Goal: Communication & Community: Answer question/provide support

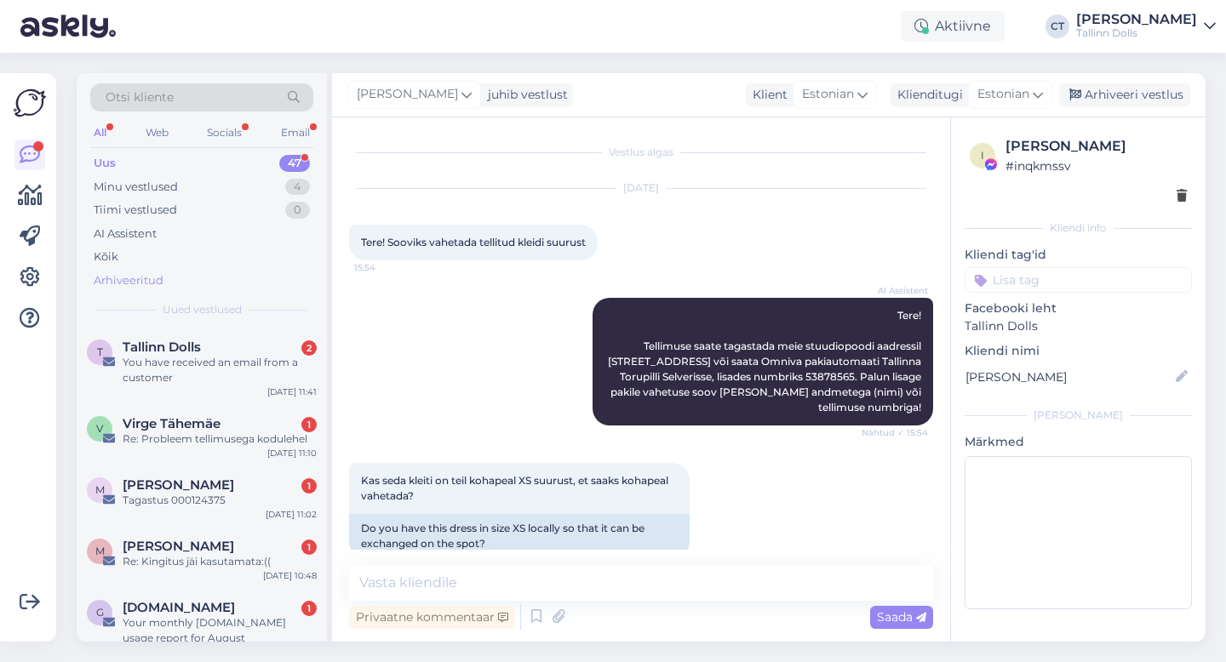
click at [135, 284] on div "Arhiveeritud" at bounding box center [129, 280] width 70 height 17
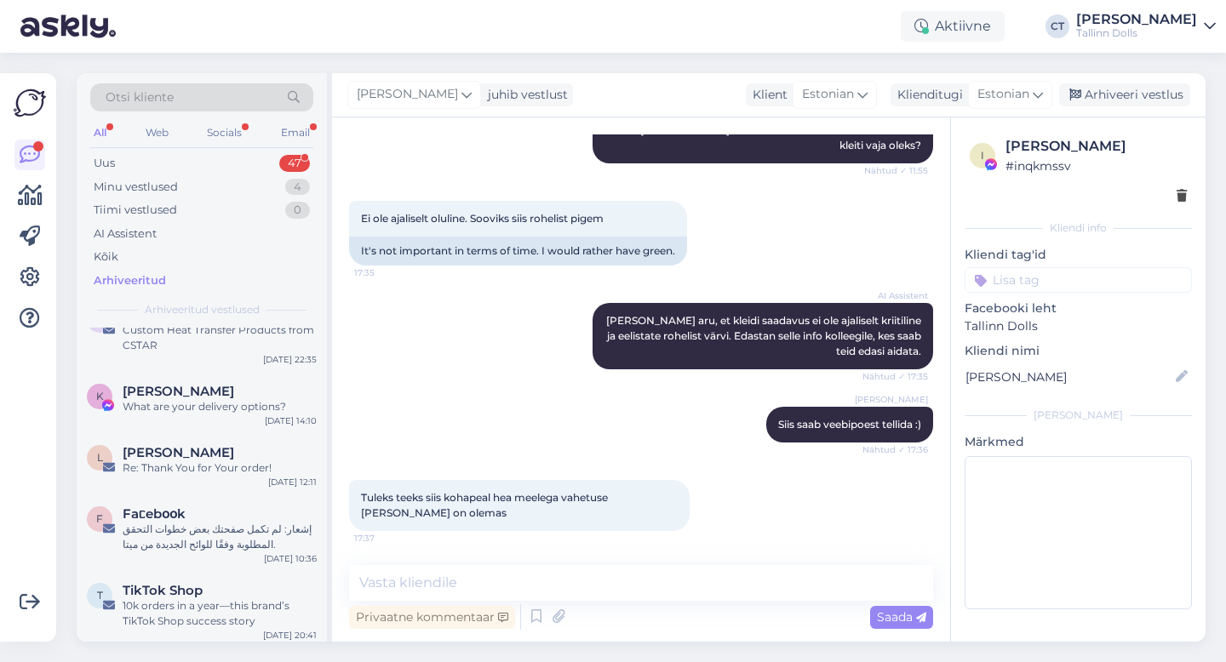
scroll to position [373, 0]
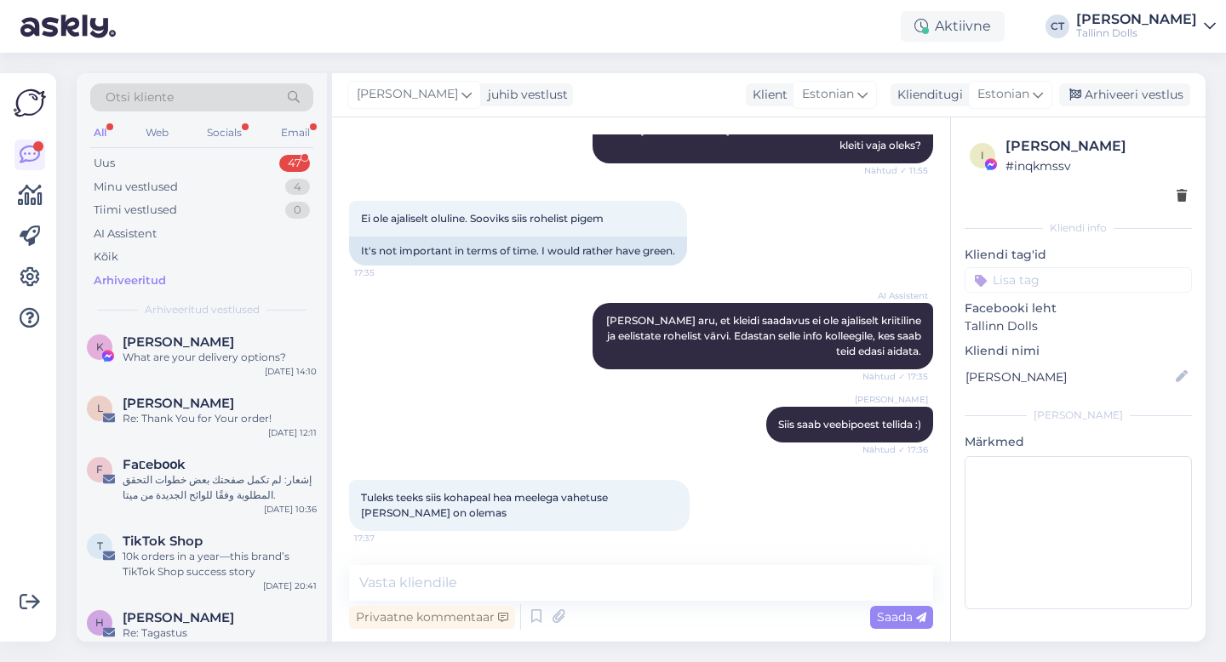
click at [231, 95] on div "Otsi kliente" at bounding box center [201, 97] width 223 height 28
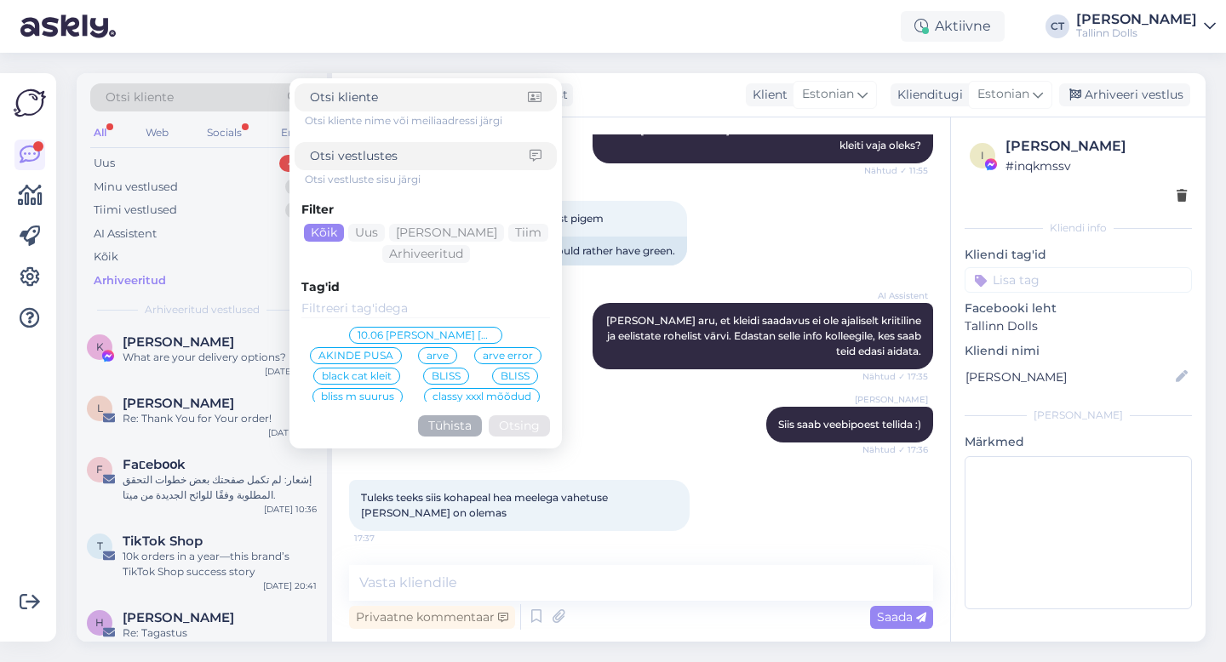
click at [365, 151] on input at bounding box center [420, 156] width 220 height 18
type input "püksid"
click button "Otsing" at bounding box center [519, 425] width 61 height 21
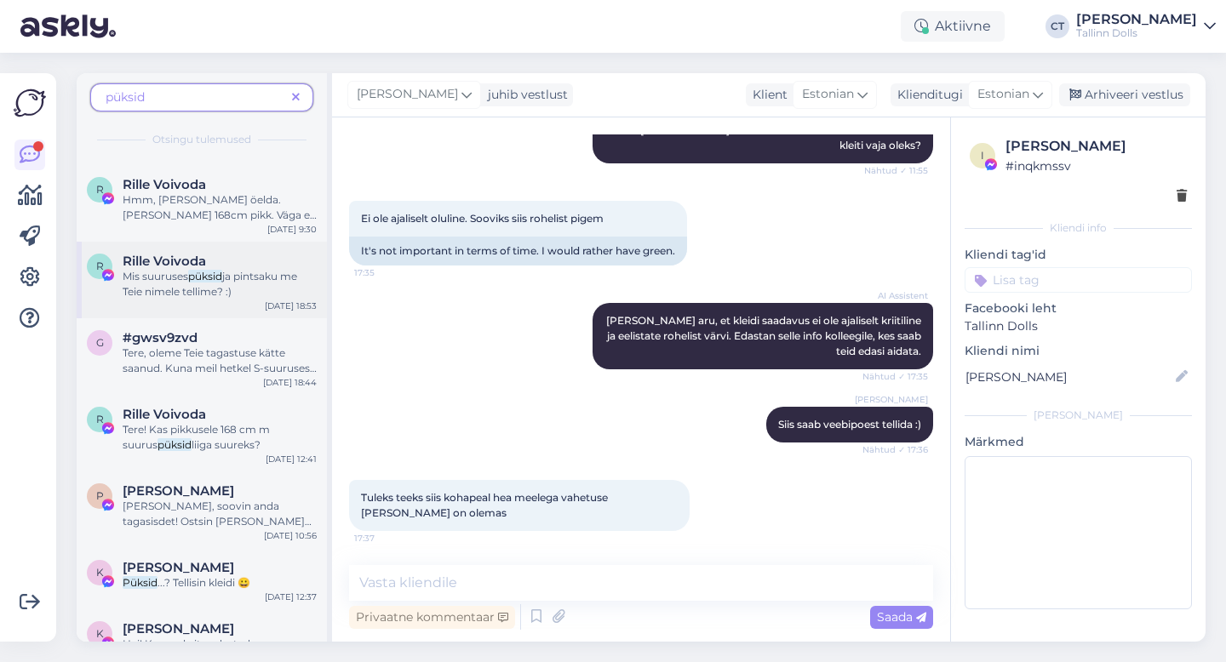
scroll to position [0, 0]
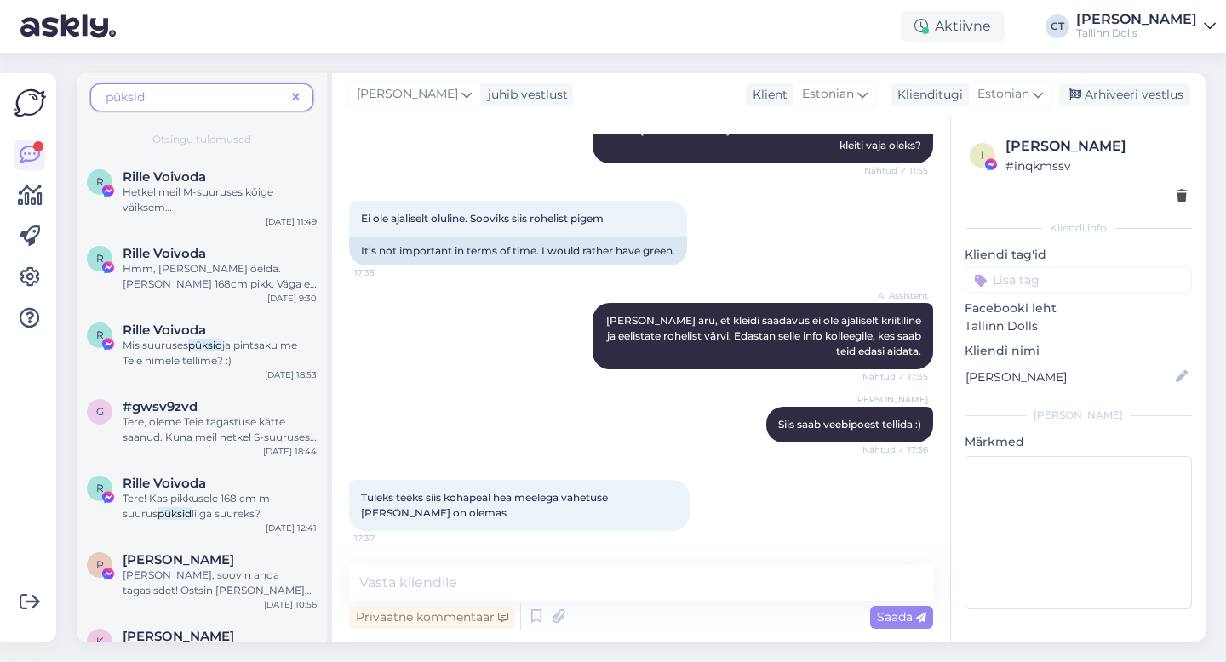
click at [208, 94] on span "püksid" at bounding box center [196, 98] width 180 height 18
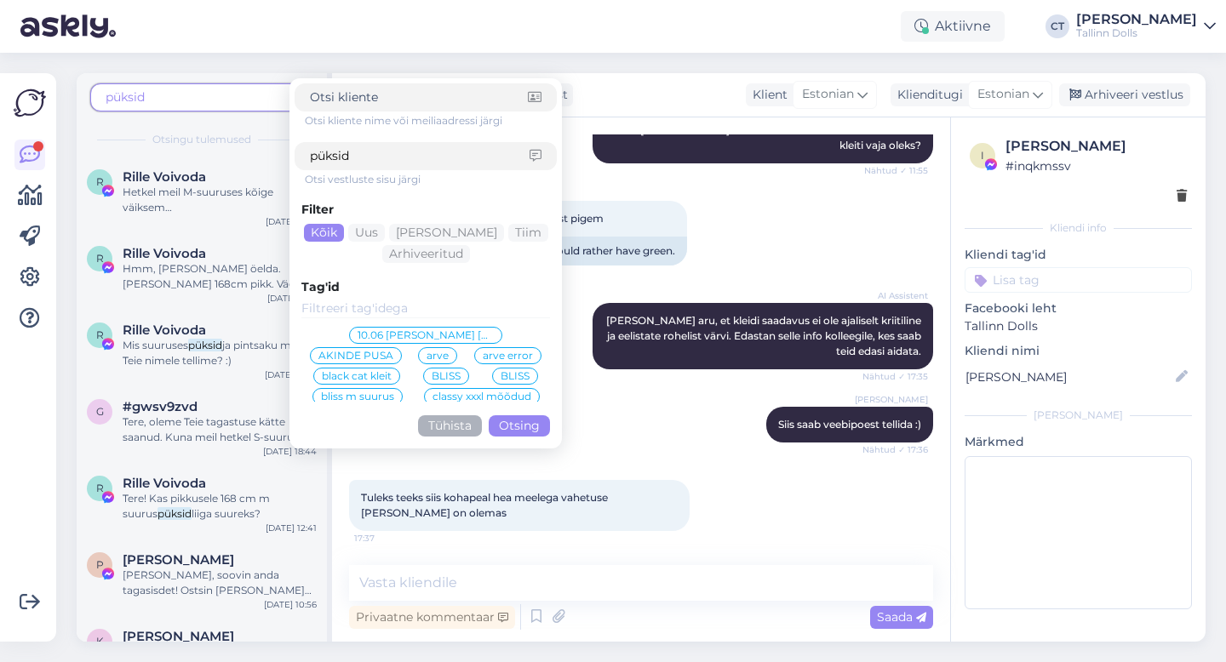
click at [350, 152] on input "püksid" at bounding box center [420, 156] width 220 height 18
type input "sinised"
click button "Otsing" at bounding box center [519, 425] width 61 height 21
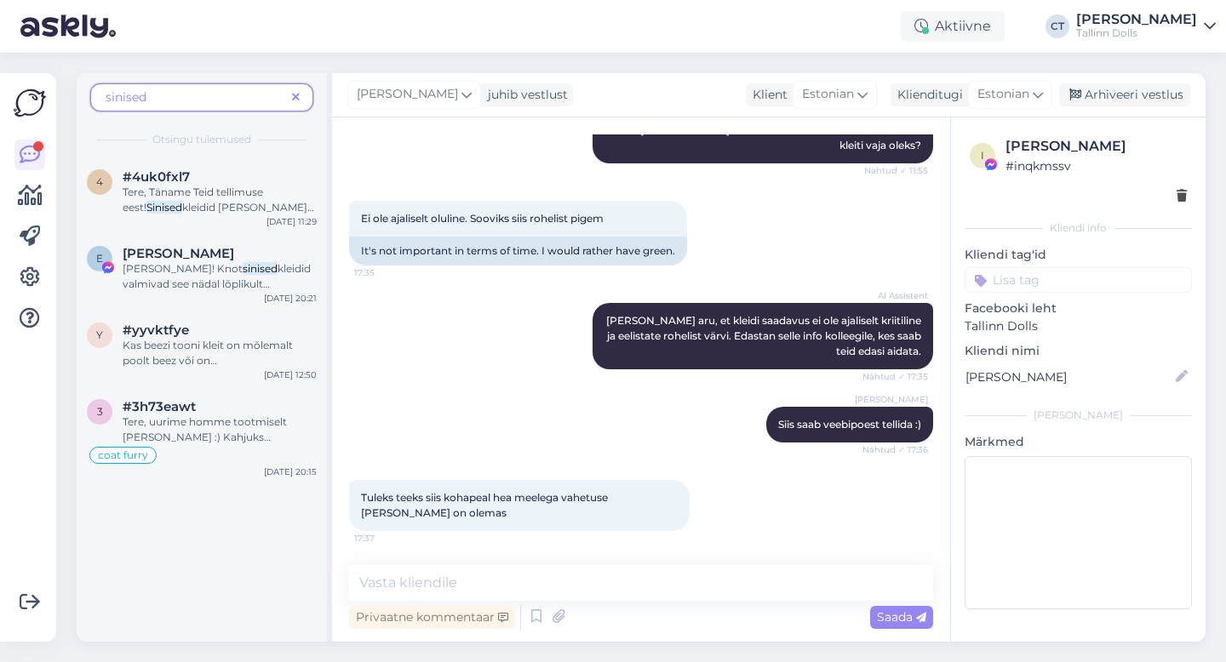
click at [297, 98] on icon at bounding box center [296, 98] width 8 height 12
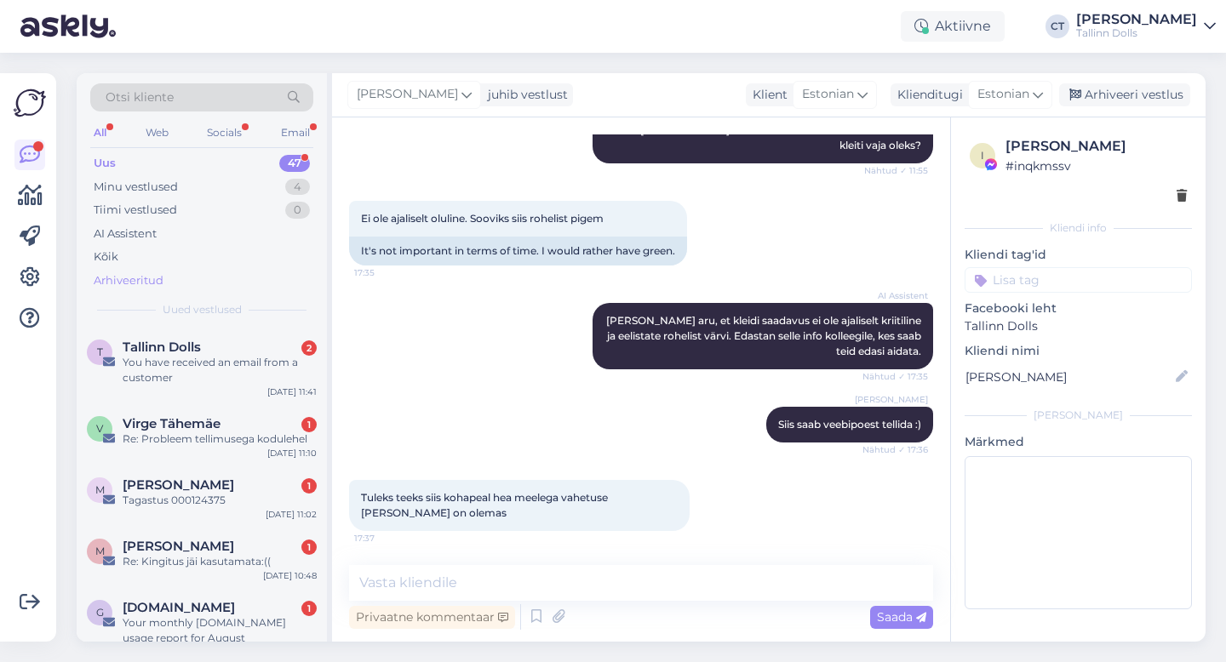
click at [138, 279] on div "Arhiveeritud" at bounding box center [129, 280] width 70 height 17
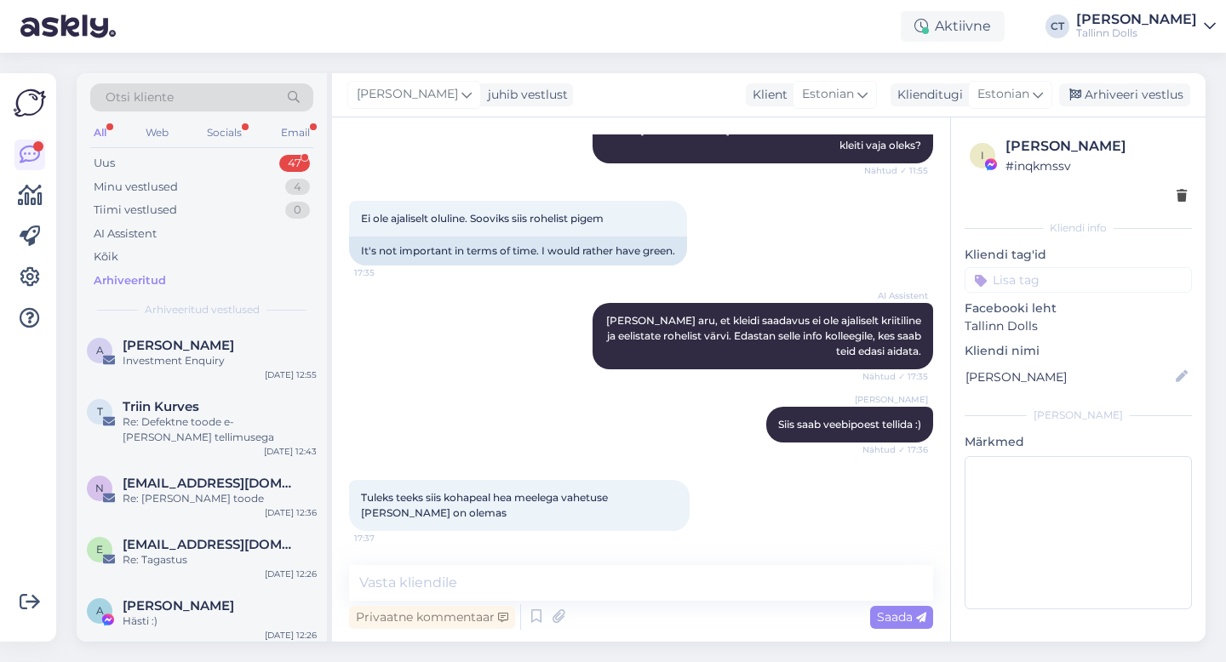
scroll to position [1542, 0]
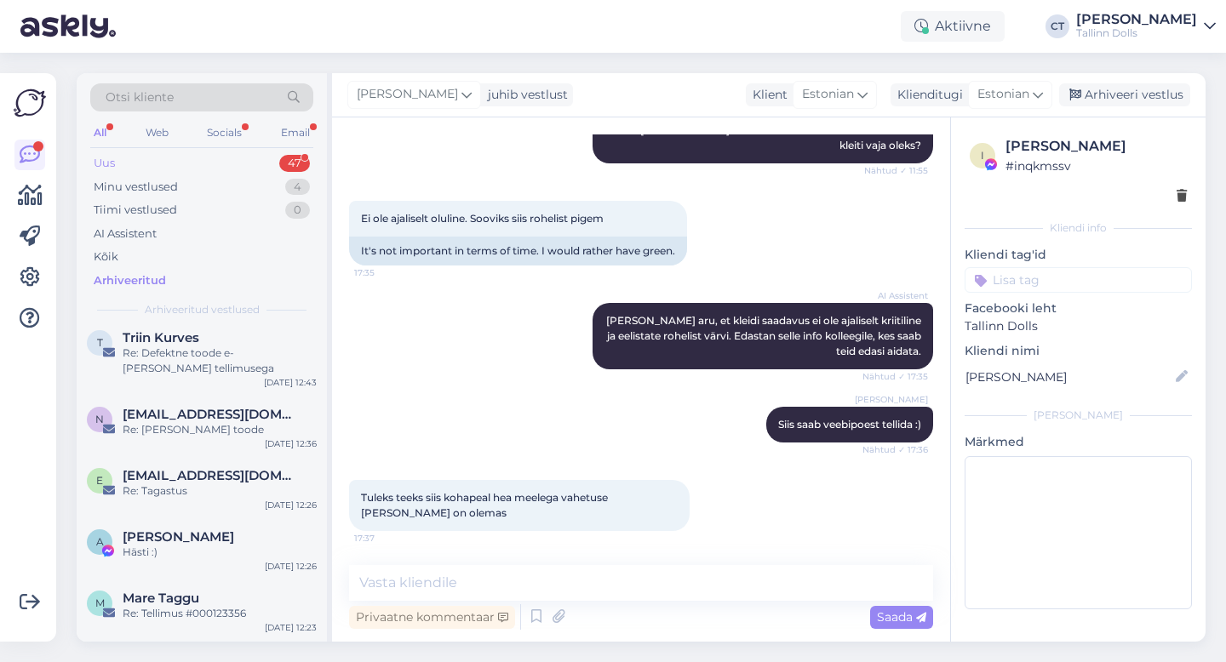
click at [199, 152] on div "Uus 47" at bounding box center [201, 164] width 223 height 24
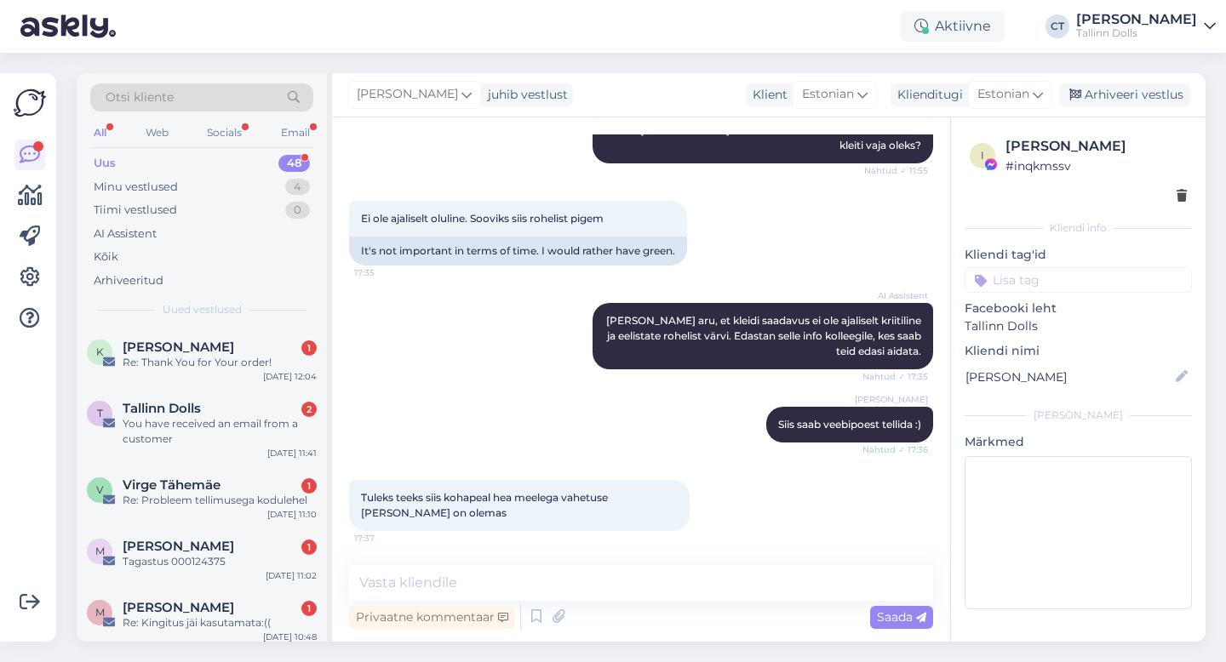
click at [197, 156] on div "Uus 48" at bounding box center [201, 164] width 223 height 24
click at [220, 414] on div "Tallinn Dolls 2" at bounding box center [220, 408] width 194 height 15
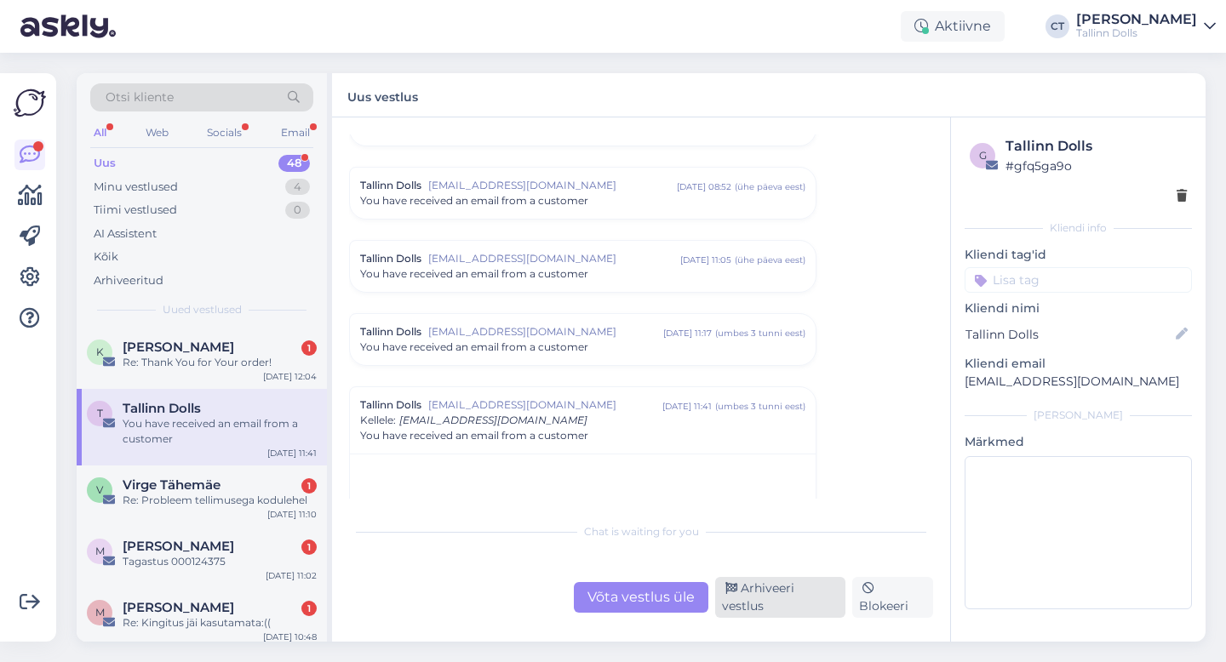
click at [752, 596] on div "Arhiveeri vestlus" at bounding box center [780, 597] width 130 height 41
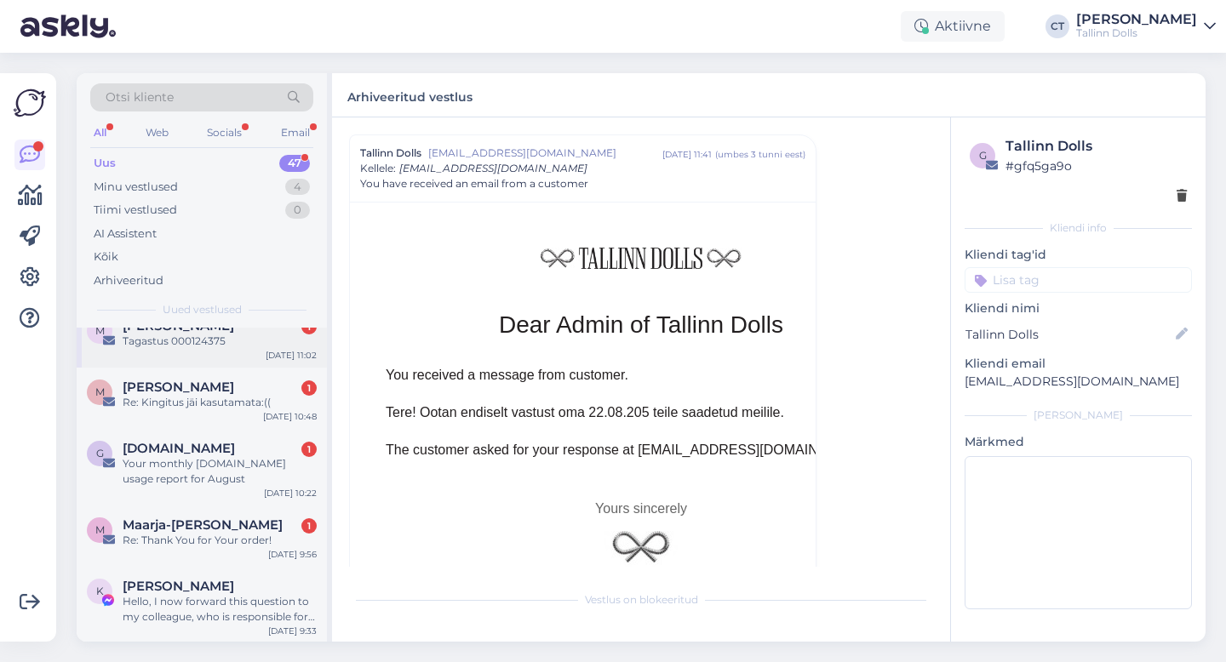
scroll to position [146, 0]
click at [247, 462] on div "Your monthly [DOMAIN_NAME] usage report for August" at bounding box center [220, 470] width 194 height 31
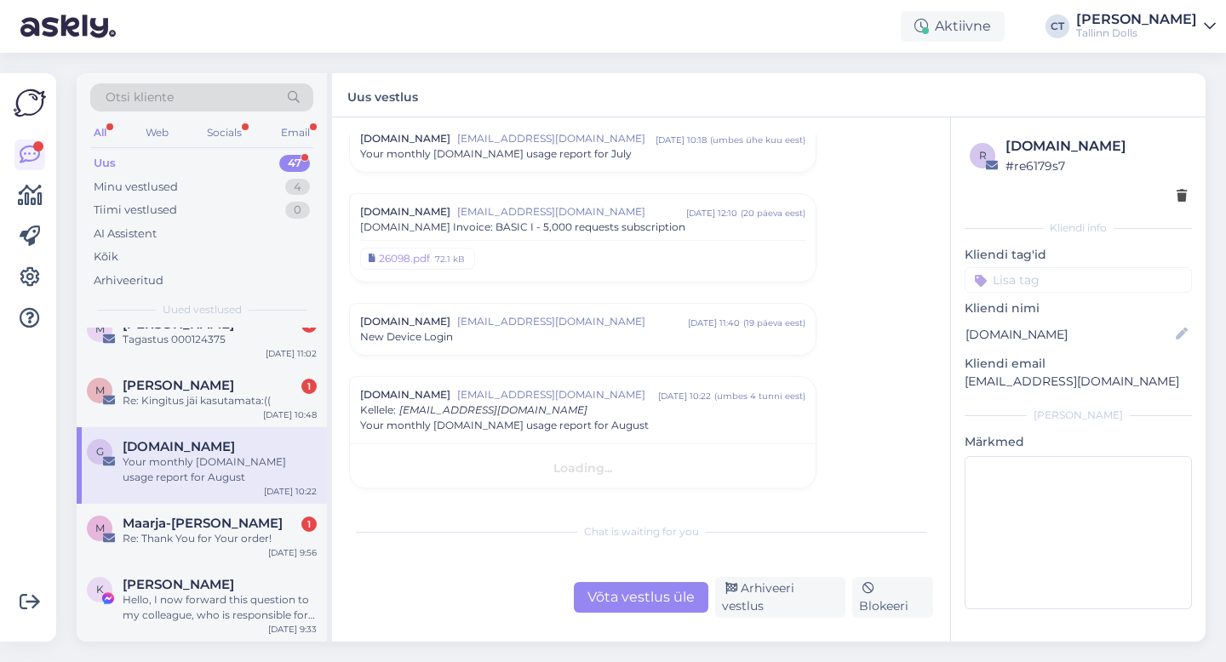
scroll to position [1405, 0]
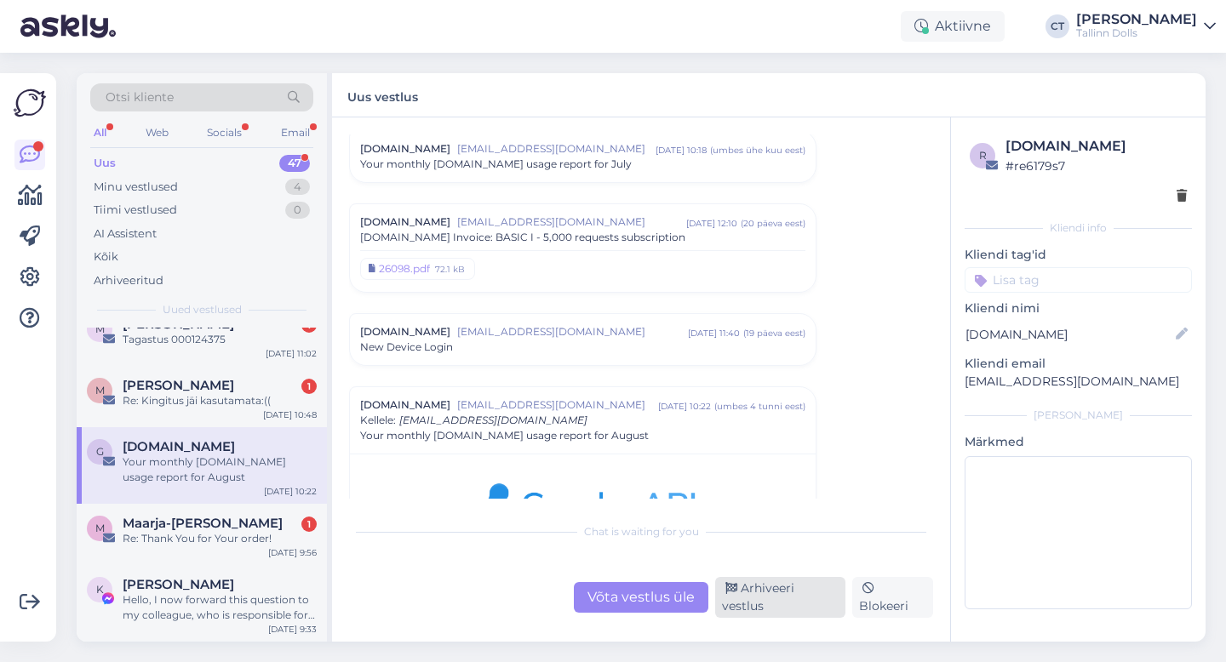
click at [750, 600] on div "Arhiveeri vestlus" at bounding box center [780, 597] width 130 height 41
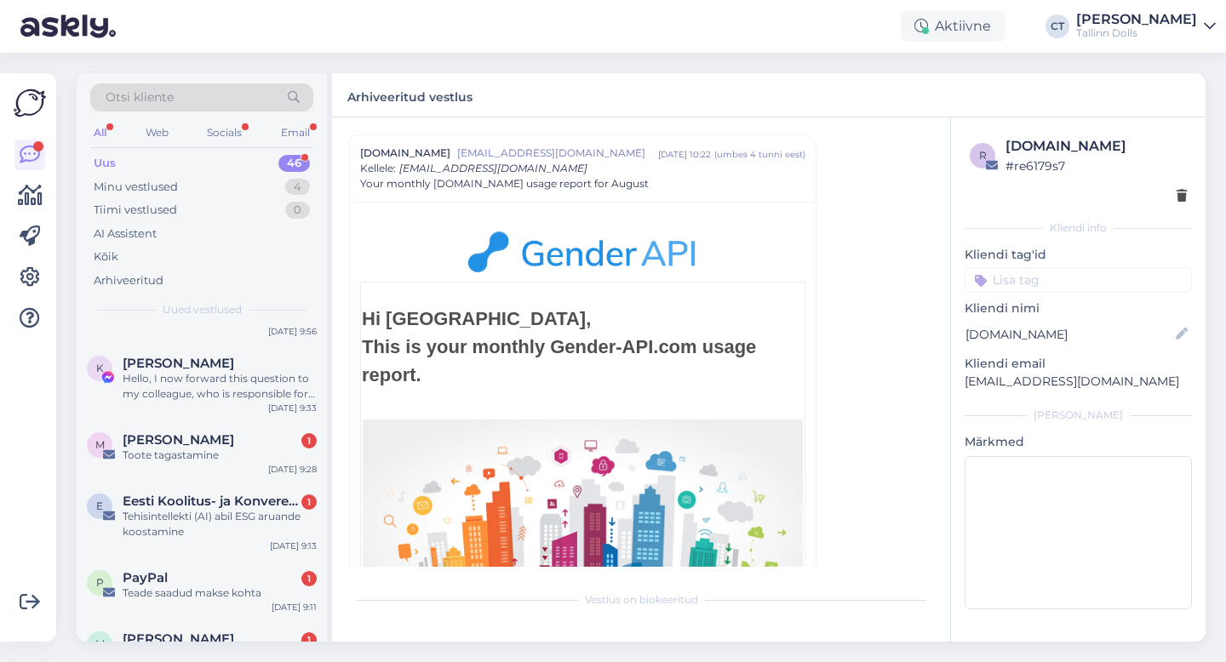
scroll to position [301, 0]
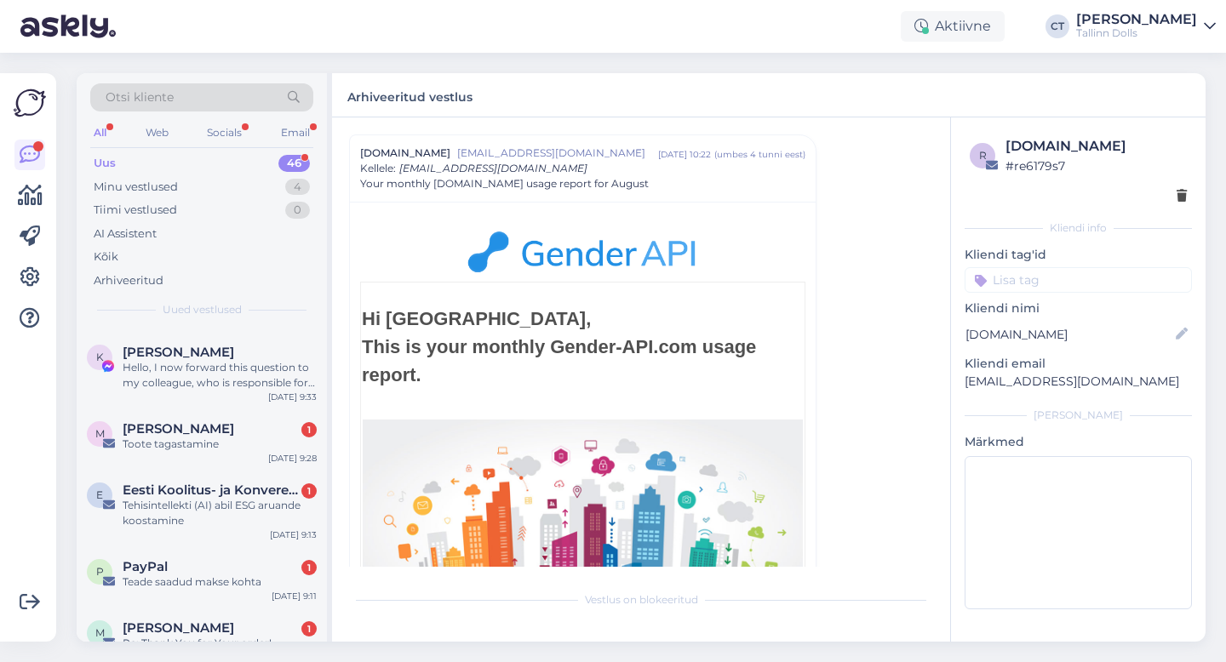
click at [214, 498] on div "Tehisintellekti (AI) abil ESG aruande koostamine" at bounding box center [220, 513] width 194 height 31
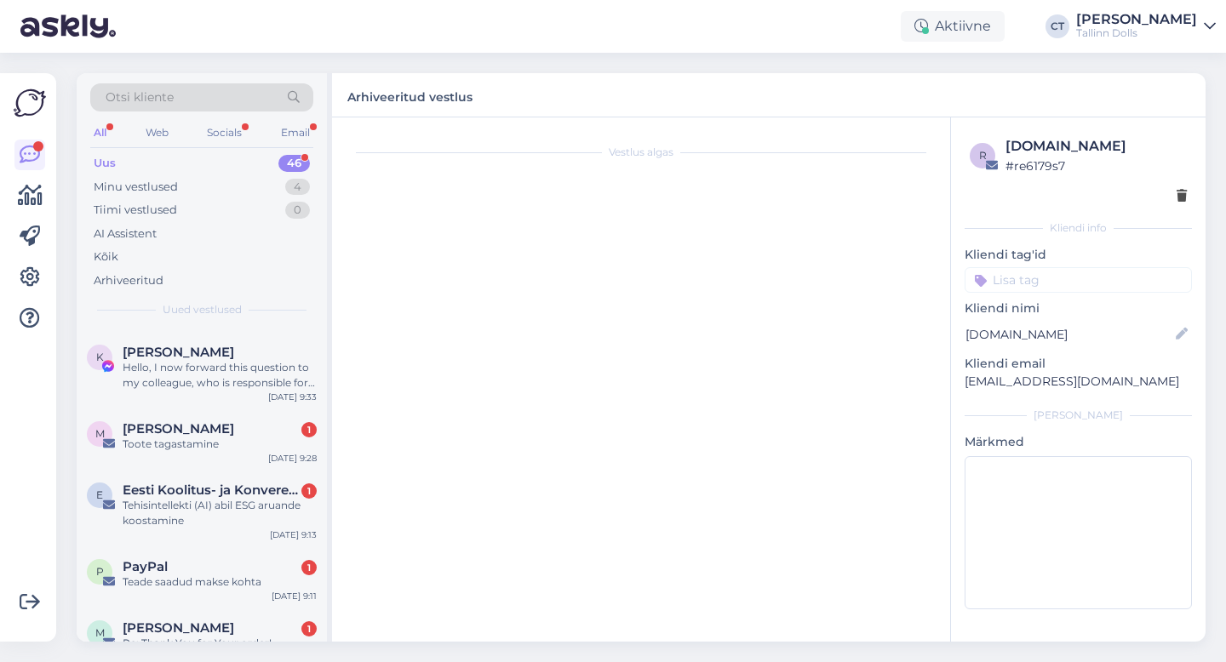
scroll to position [87, 0]
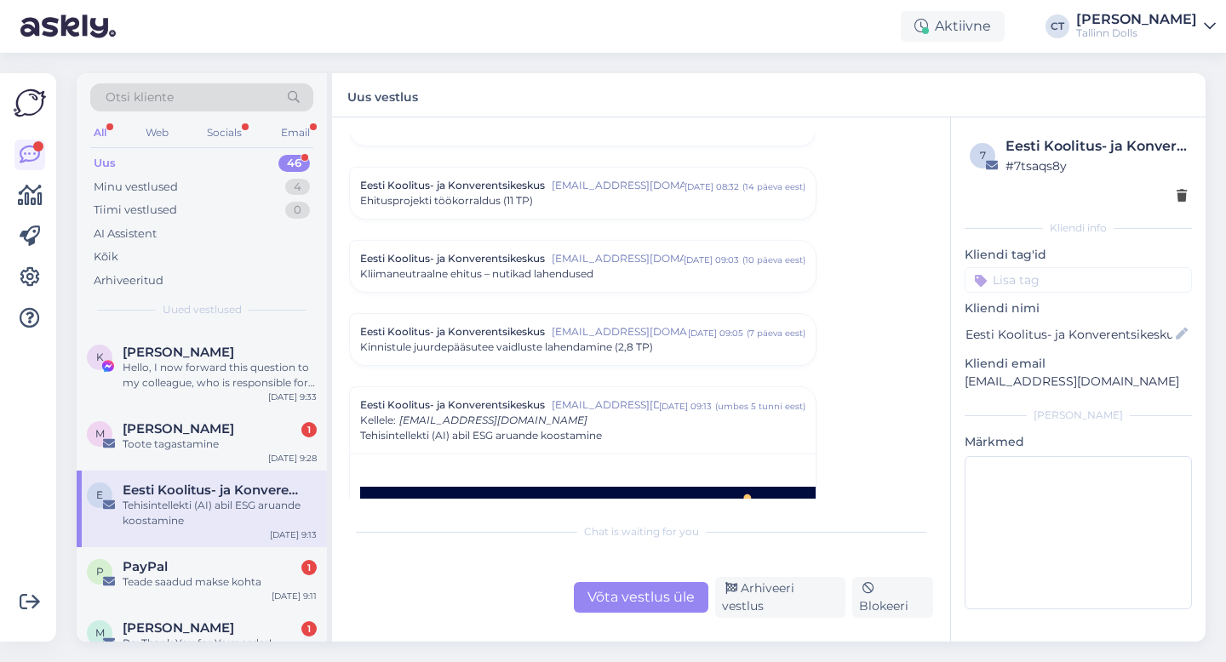
click at [775, 614] on div "Võta vestlus üle Arhiveeri vestlus Blokeeri" at bounding box center [641, 597] width 584 height 41
click at [797, 604] on div "Arhiveeri vestlus" at bounding box center [780, 597] width 130 height 41
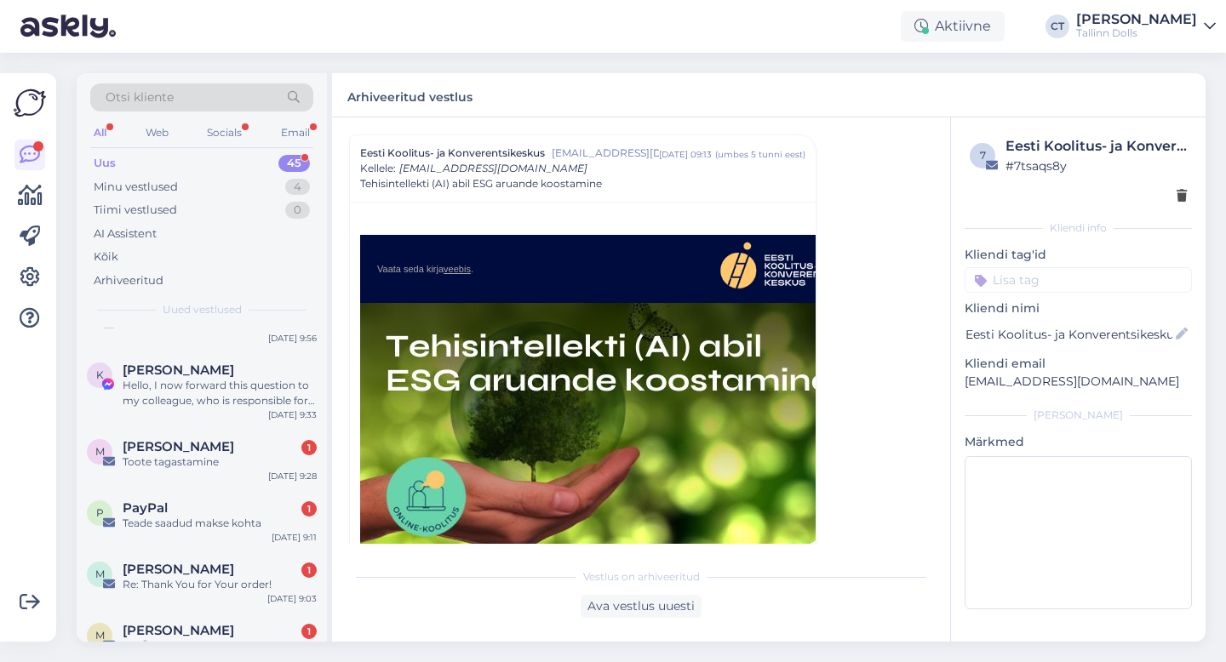
scroll to position [300, 0]
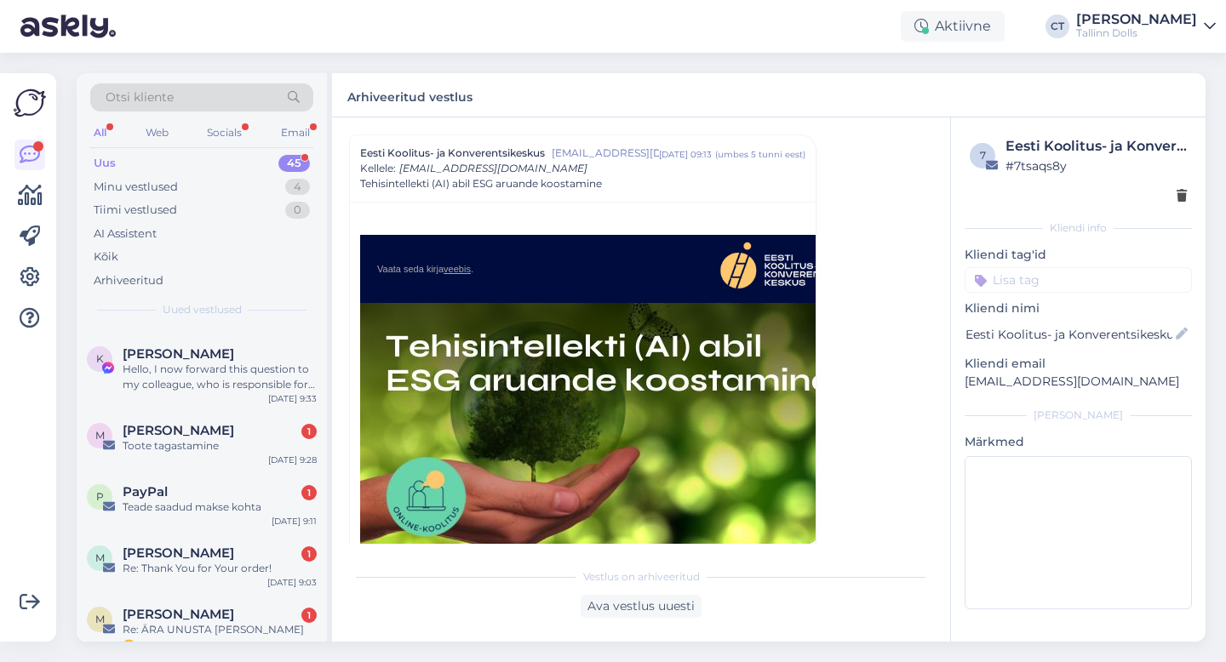
click at [205, 490] on div "PayPal 1" at bounding box center [220, 491] width 194 height 15
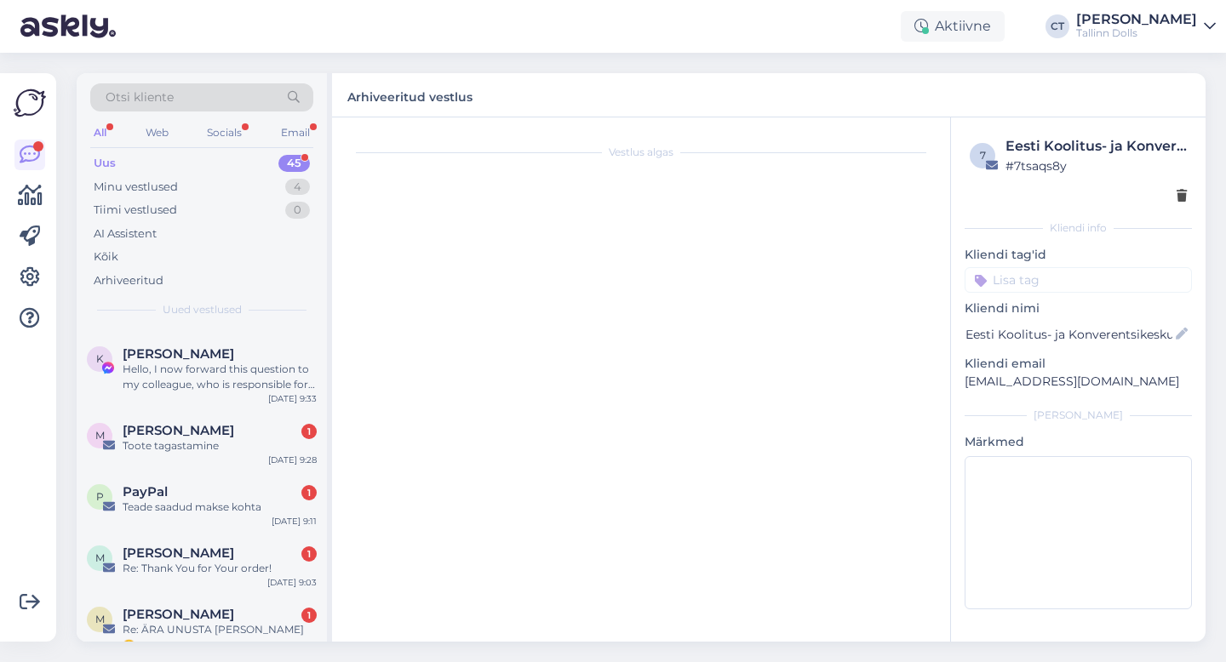
scroll to position [0, 0]
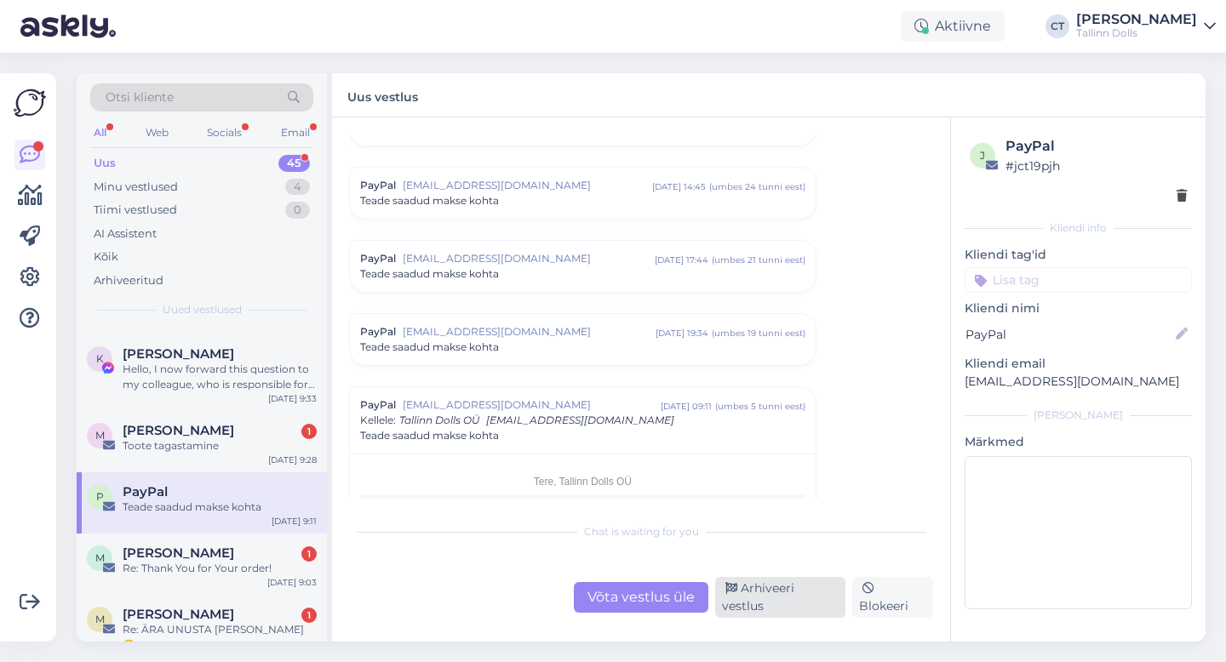
click at [764, 607] on div "Arhiveeri vestlus" at bounding box center [780, 597] width 130 height 41
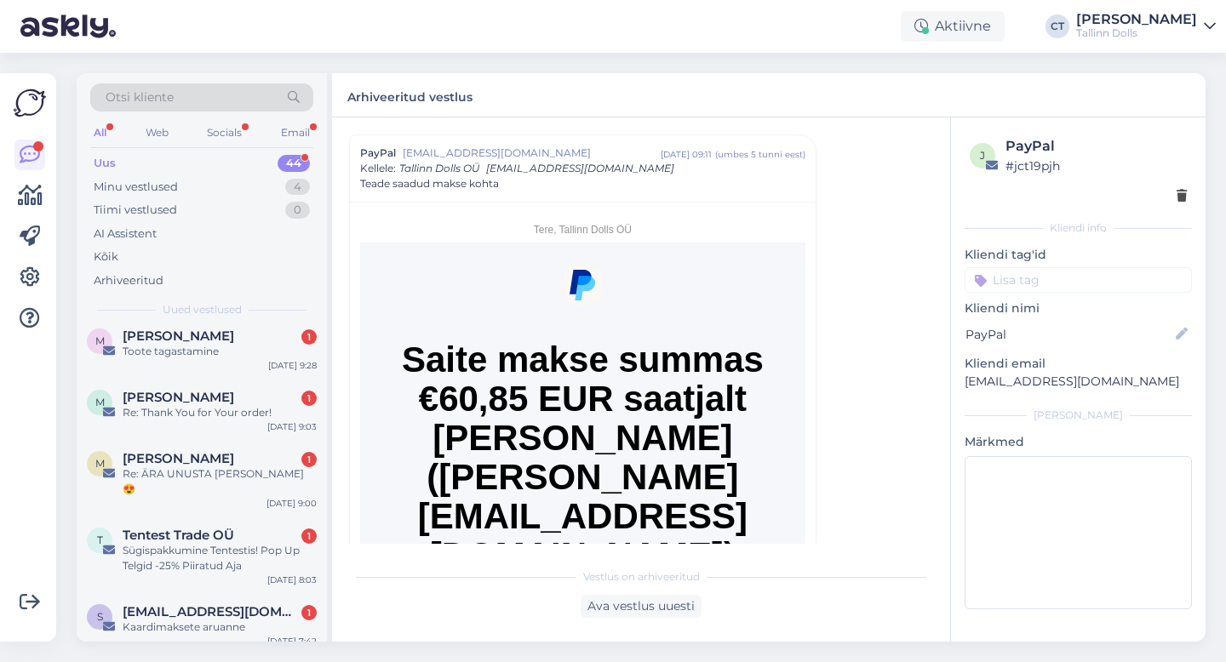
scroll to position [401, 0]
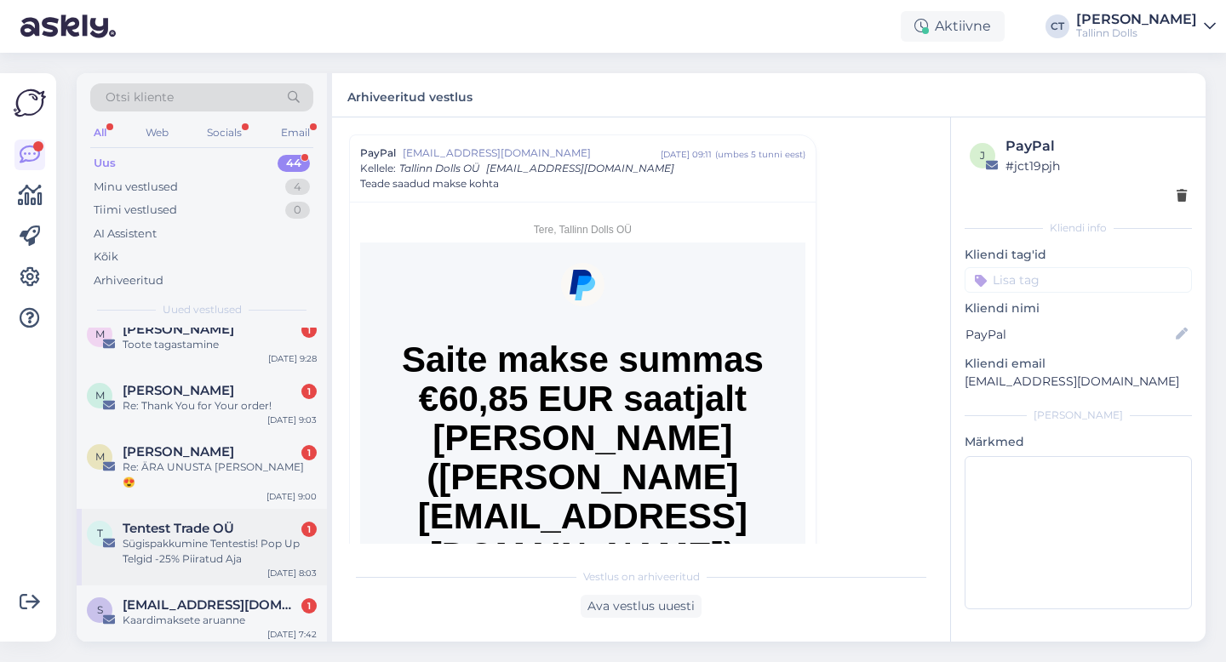
click at [271, 550] on div "Sügispakkumine Tentestis! Pop Up Telgid -25% Piiratud Aja" at bounding box center [220, 551] width 194 height 31
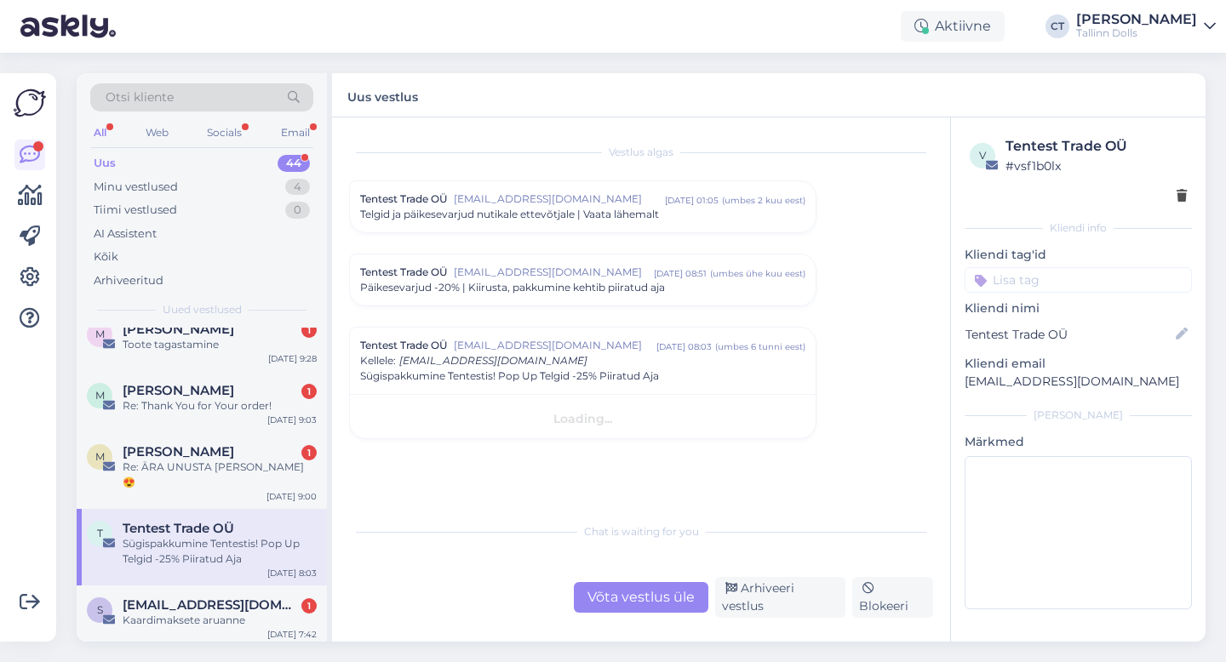
scroll to position [0, 0]
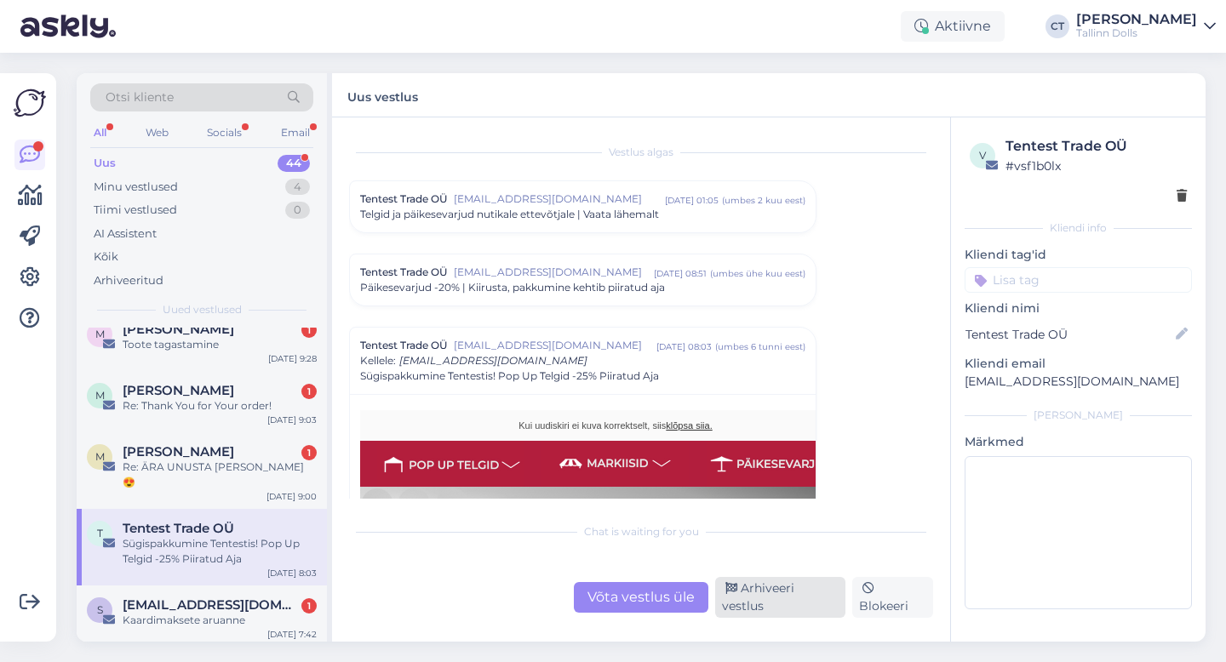
click at [784, 601] on div "Arhiveeri vestlus" at bounding box center [780, 597] width 130 height 41
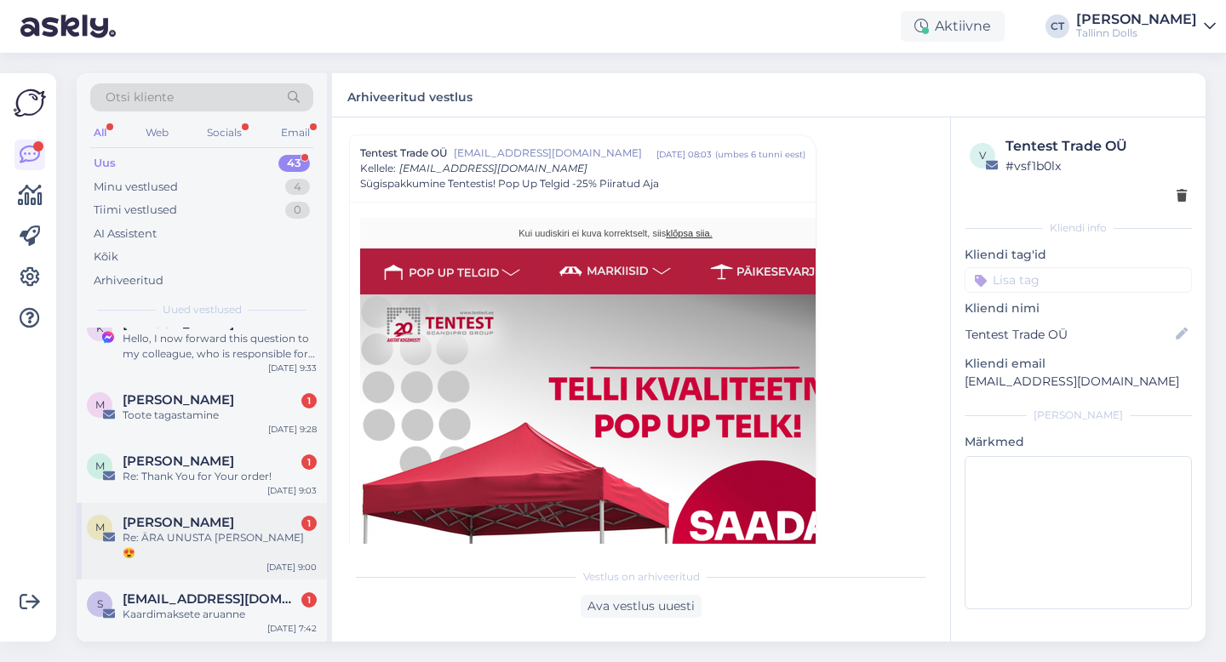
scroll to position [387, 0]
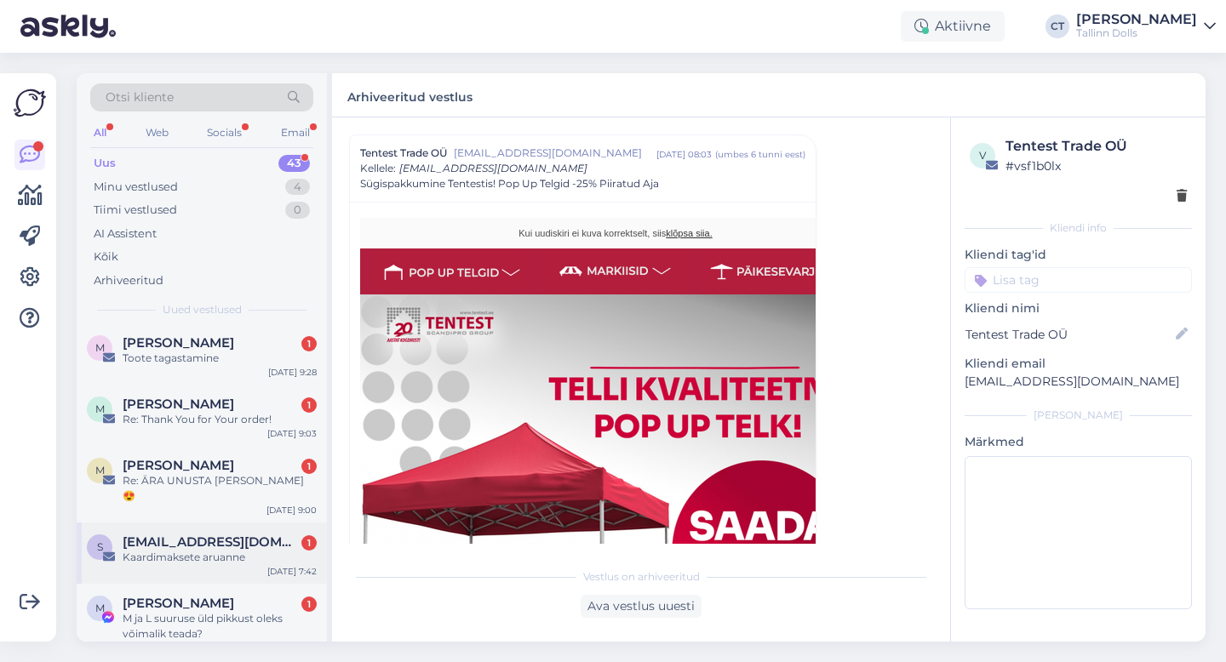
click at [215, 535] on div "[EMAIL_ADDRESS][DOMAIN_NAME] 1" at bounding box center [220, 542] width 194 height 15
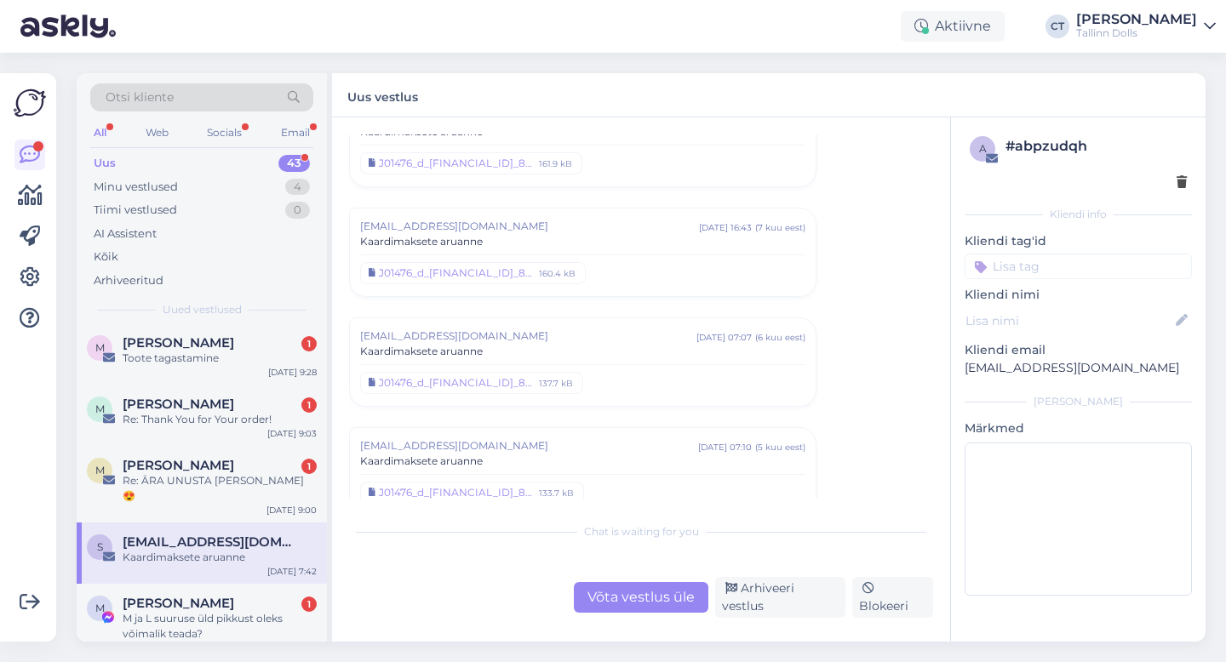
scroll to position [824, 0]
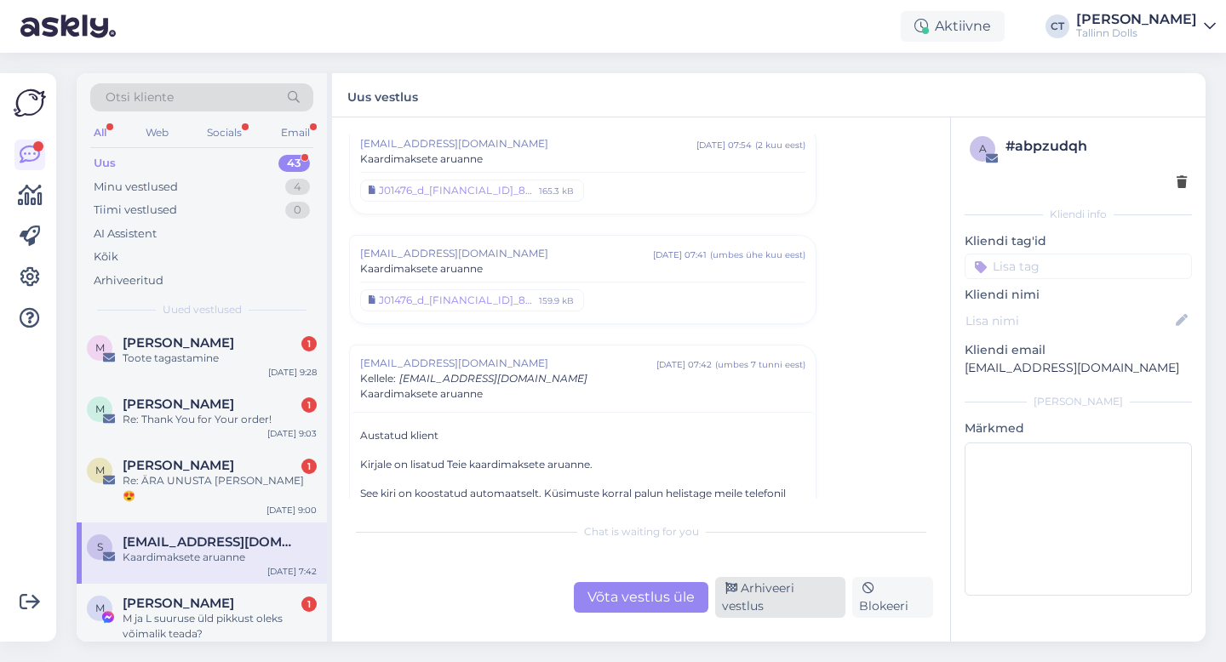
click at [752, 598] on div "Arhiveeri vestlus" at bounding box center [780, 597] width 130 height 41
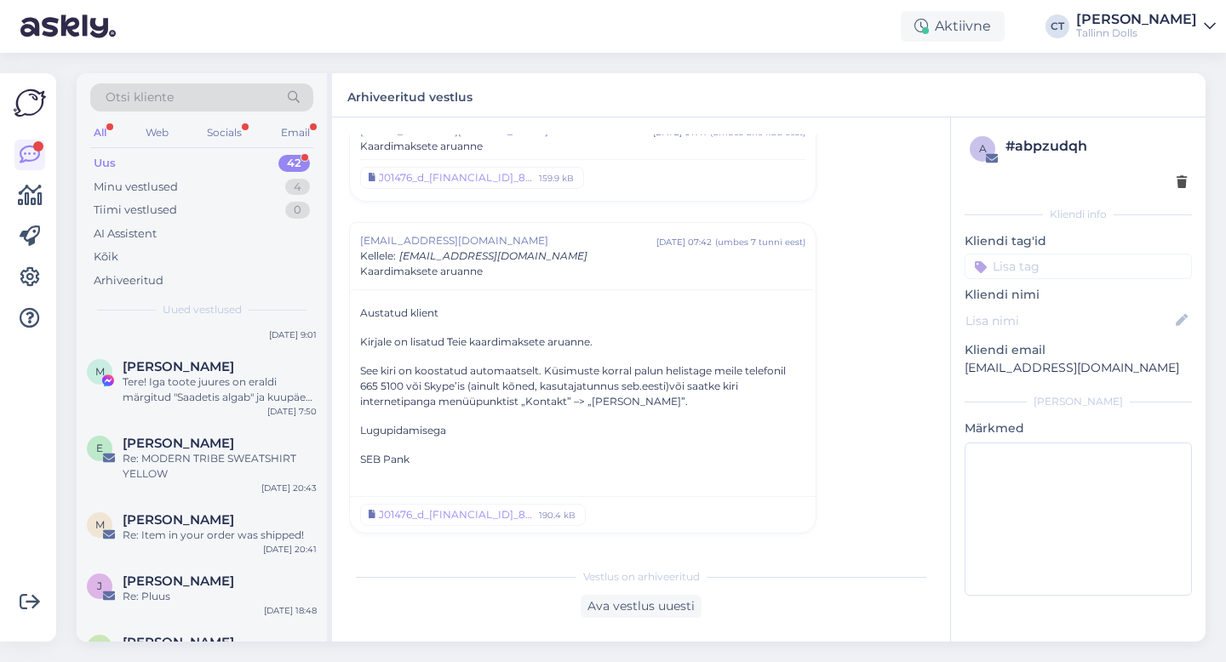
scroll to position [2454, 0]
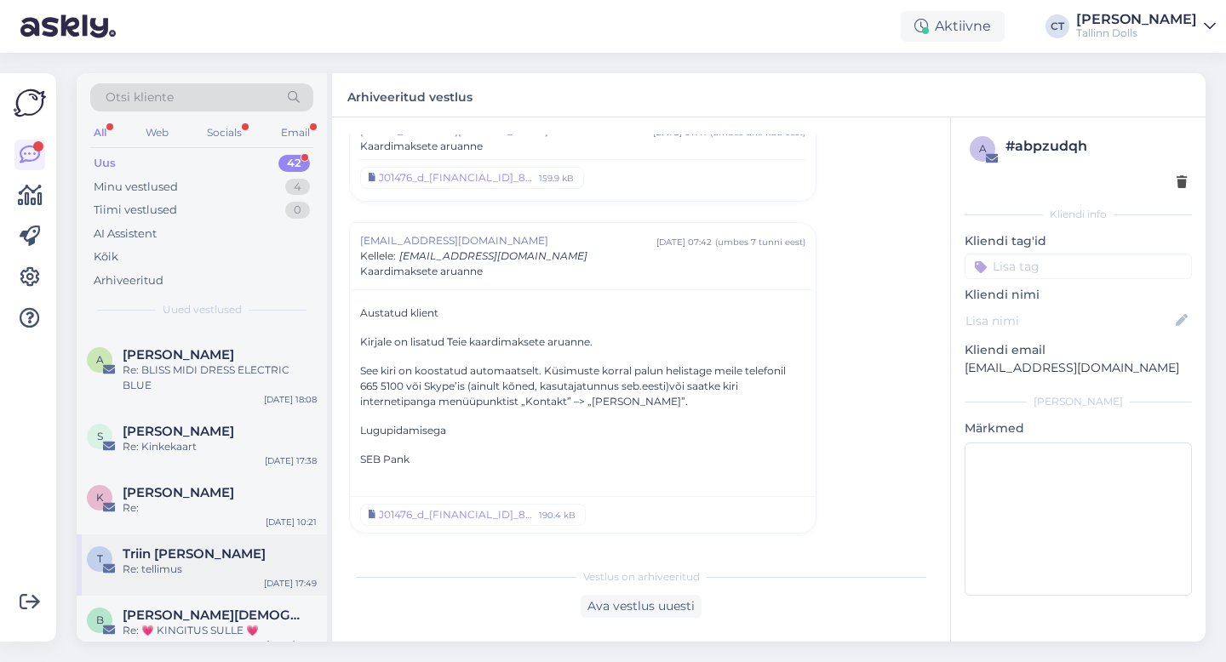
click at [208, 547] on div "Triin [PERSON_NAME]" at bounding box center [220, 554] width 194 height 15
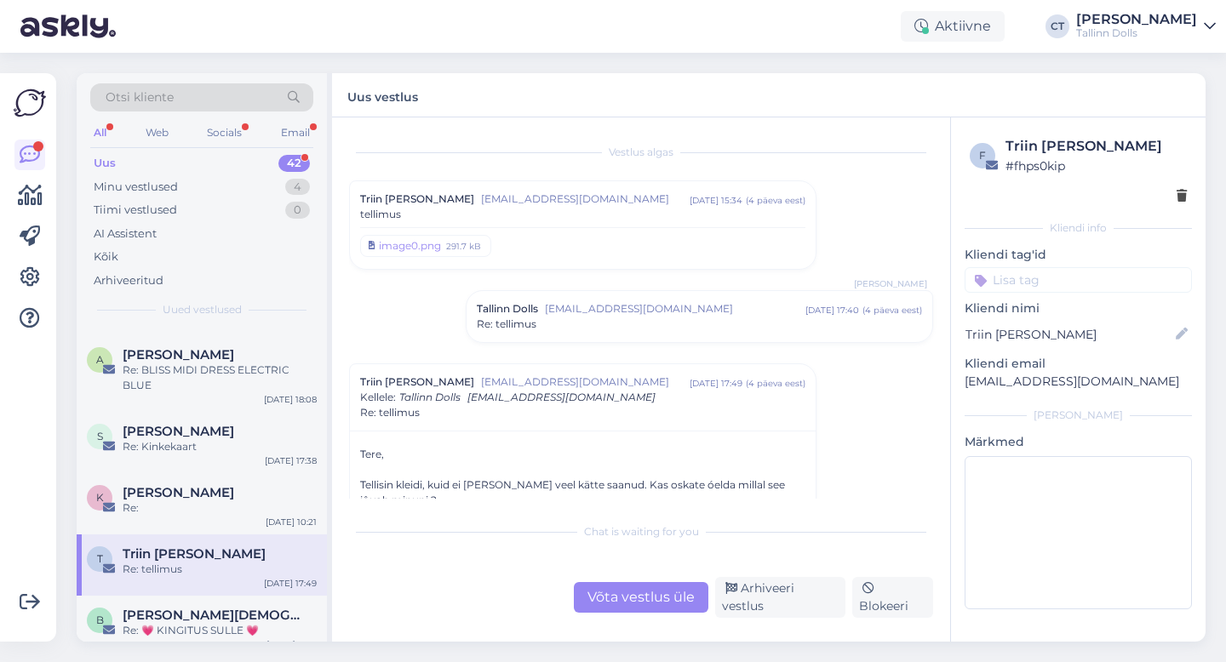
scroll to position [100, 0]
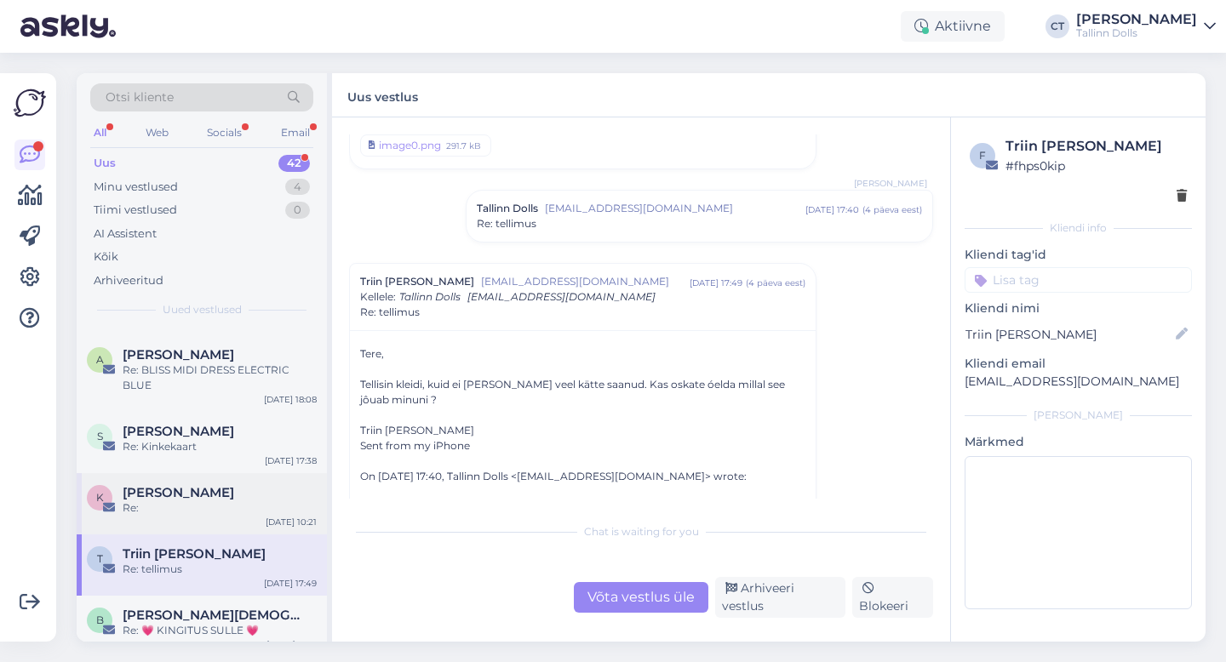
click at [207, 485] on span "[PERSON_NAME]" at bounding box center [179, 492] width 112 height 15
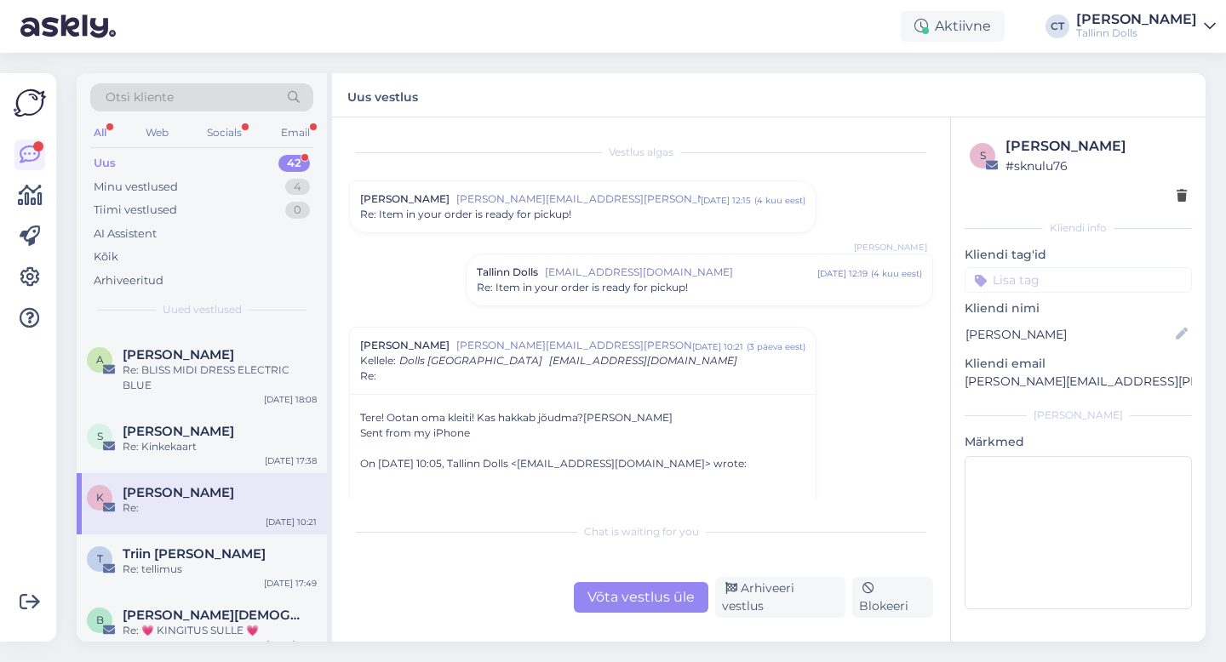
scroll to position [2400, 0]
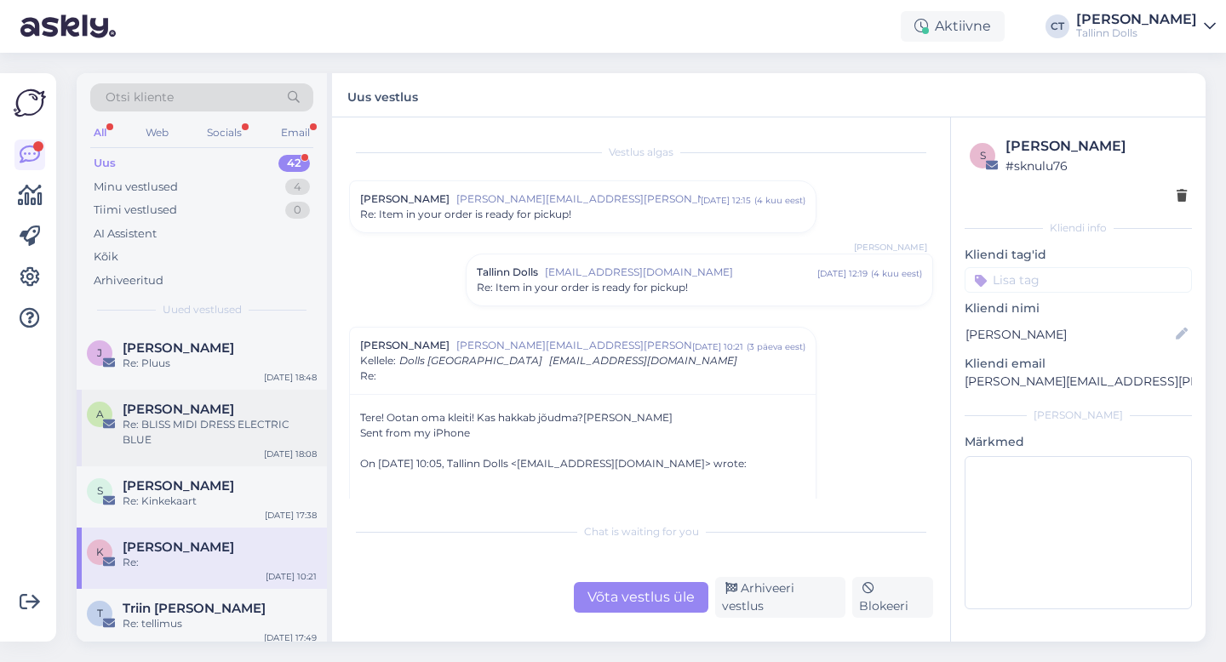
click at [219, 426] on div "Re: BLISS MIDI DRESS ELECTRIC BLUE" at bounding box center [220, 432] width 194 height 31
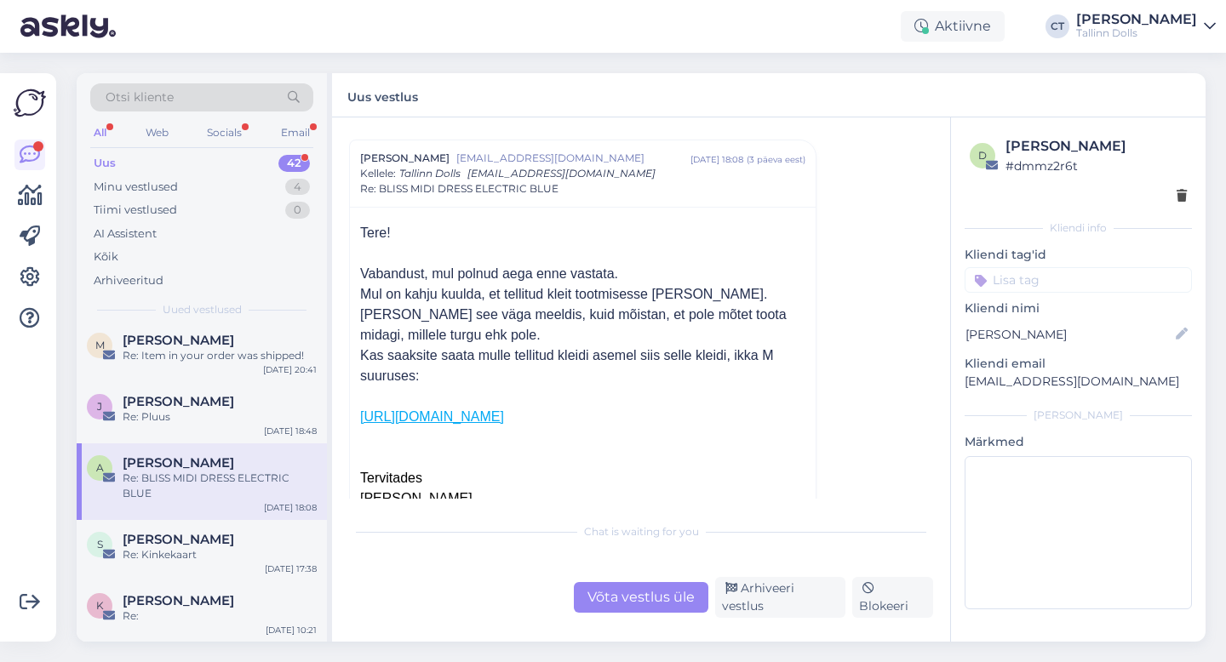
scroll to position [2339, 0]
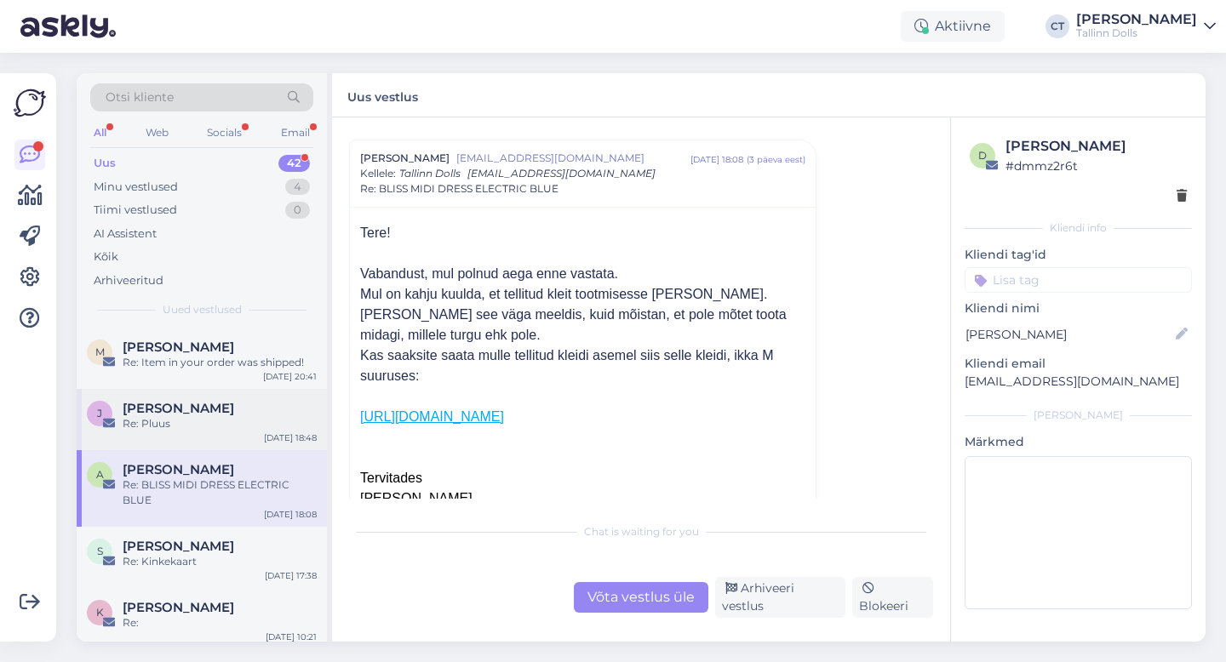
click at [228, 416] on div "Re: Pluus" at bounding box center [220, 423] width 194 height 15
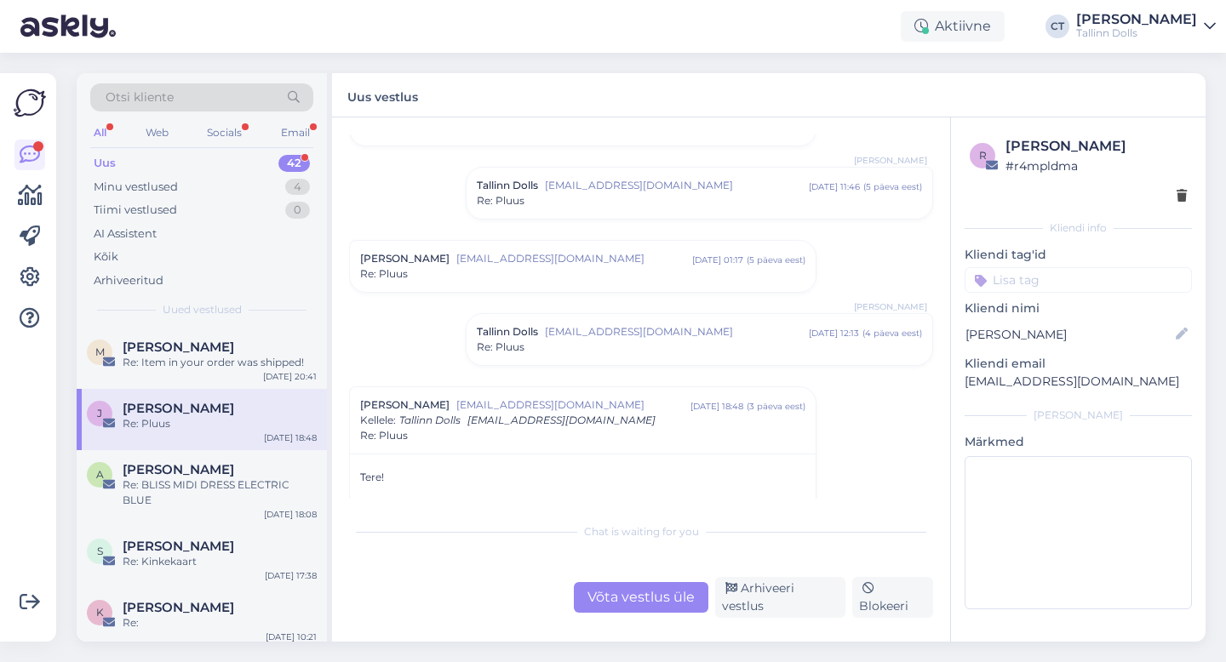
scroll to position [0, 0]
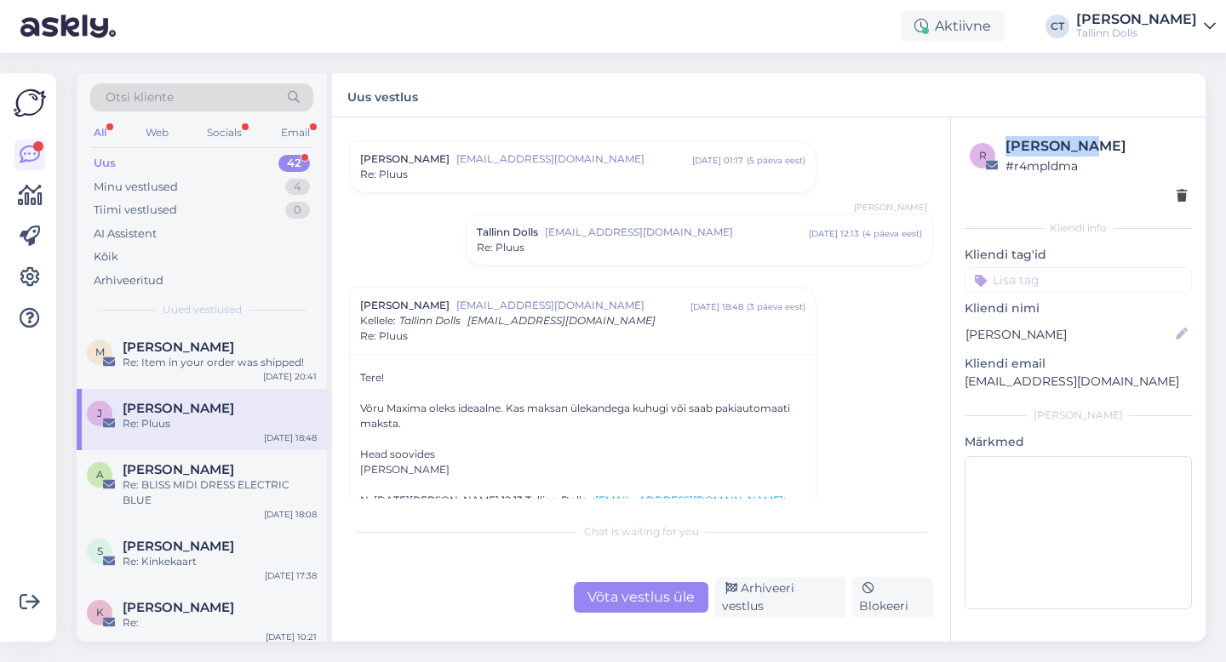
drag, startPoint x: 1002, startPoint y: 143, endPoint x: 1089, endPoint y: 152, distance: 87.2
click at [1089, 152] on div "r [PERSON_NAME] # r4mpldma" at bounding box center [1078, 155] width 217 height 39
copy div "[PERSON_NAME]"
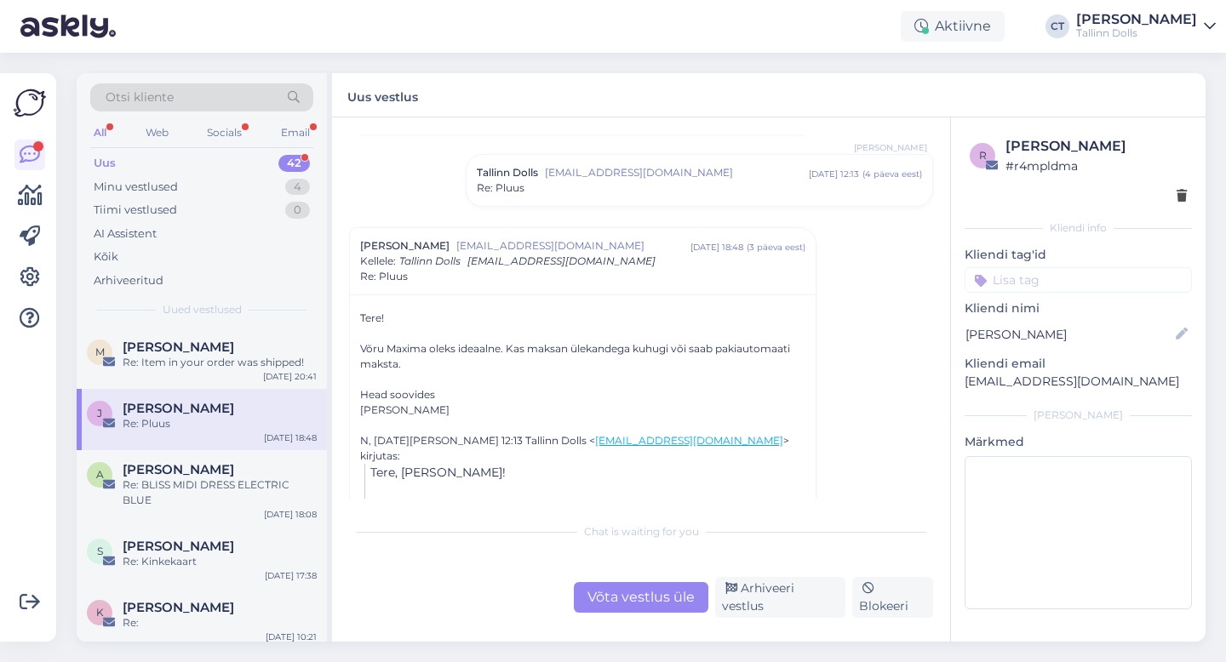
click at [643, 604] on div "Võta vestlus üle" at bounding box center [641, 597] width 135 height 31
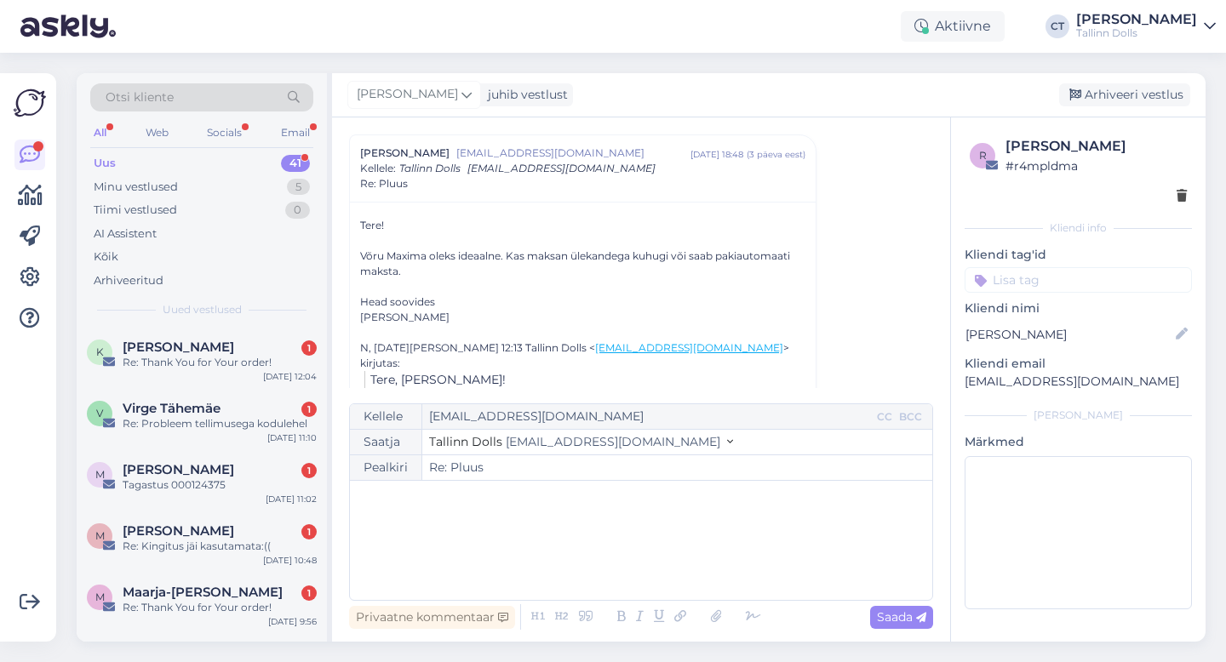
click at [646, 558] on div "﻿" at bounding box center [640, 540] width 565 height 102
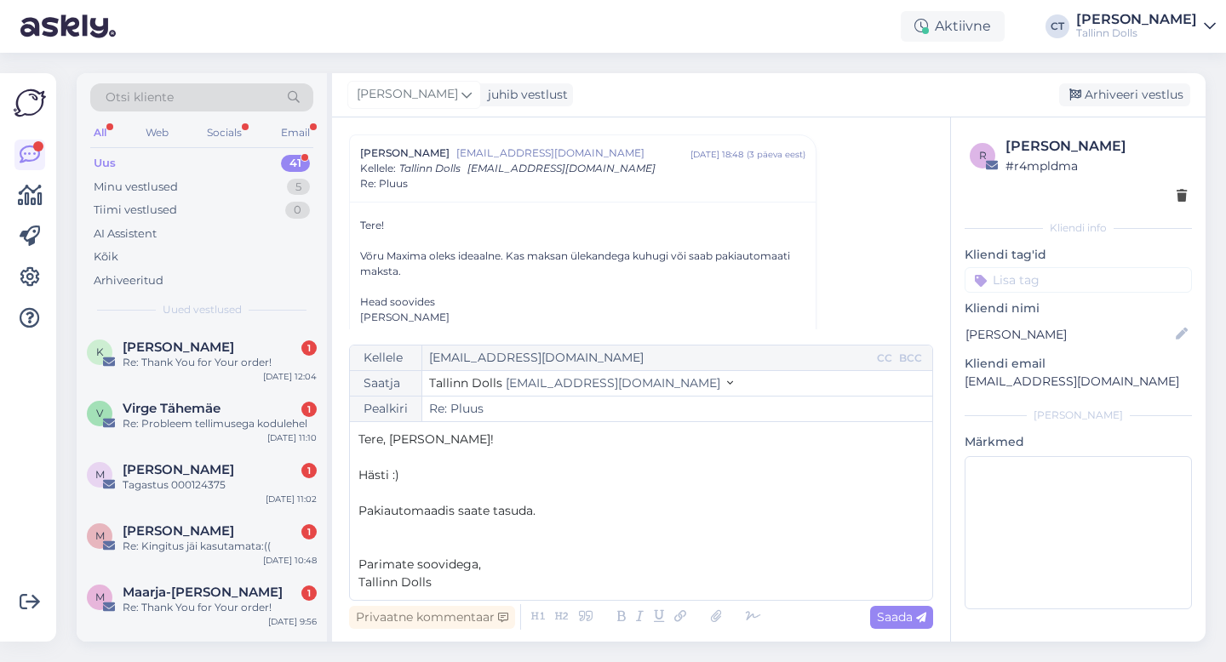
click at [571, 512] on p "Pakiautomaadis saate tasuda." at bounding box center [640, 511] width 565 height 18
click at [913, 621] on span "Saada" at bounding box center [901, 617] width 49 height 15
type input "Re: Re: Pluus"
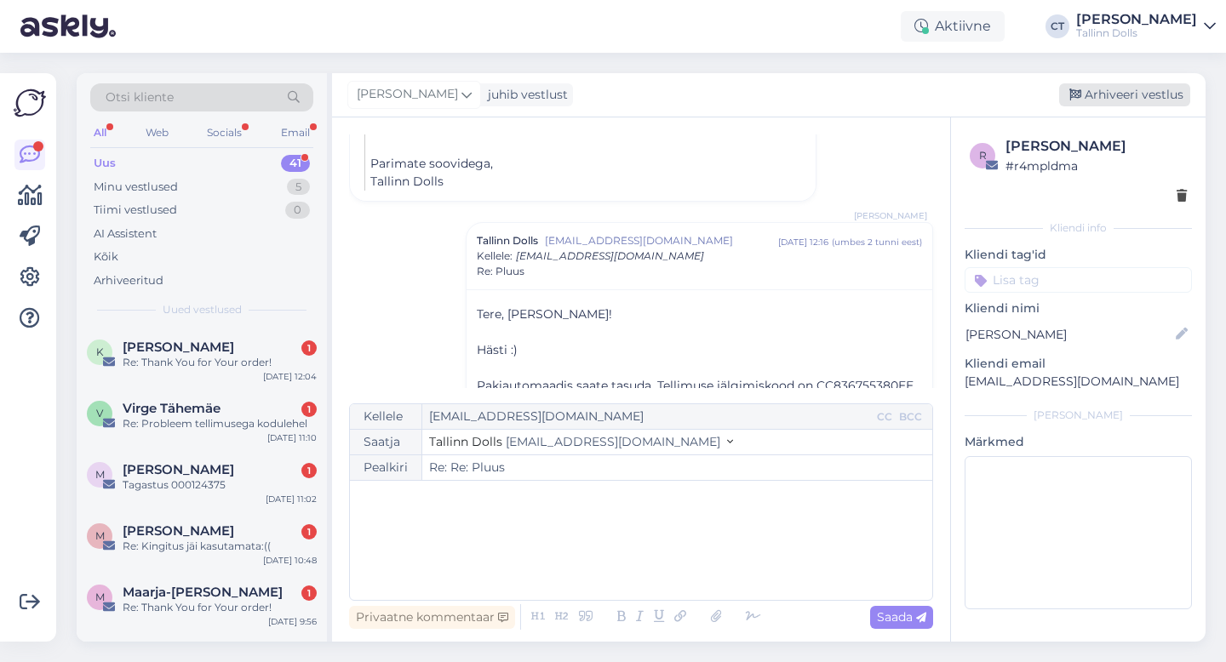
click at [1145, 93] on div "Arhiveeri vestlus" at bounding box center [1124, 94] width 131 height 23
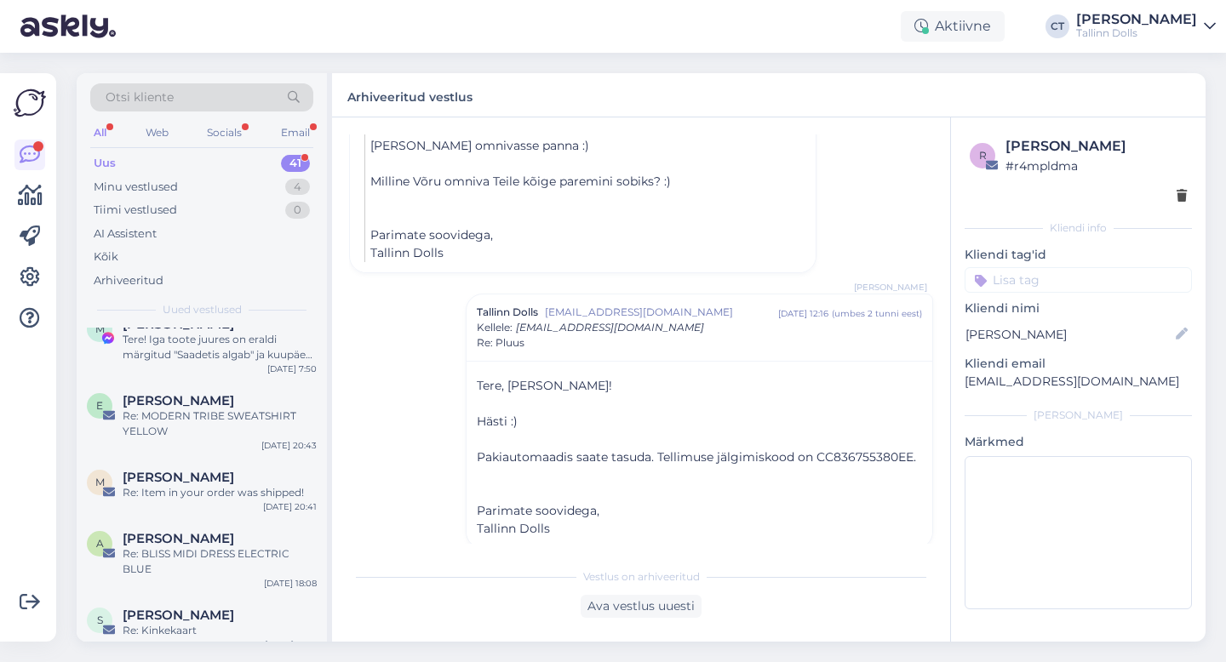
scroll to position [2393, 0]
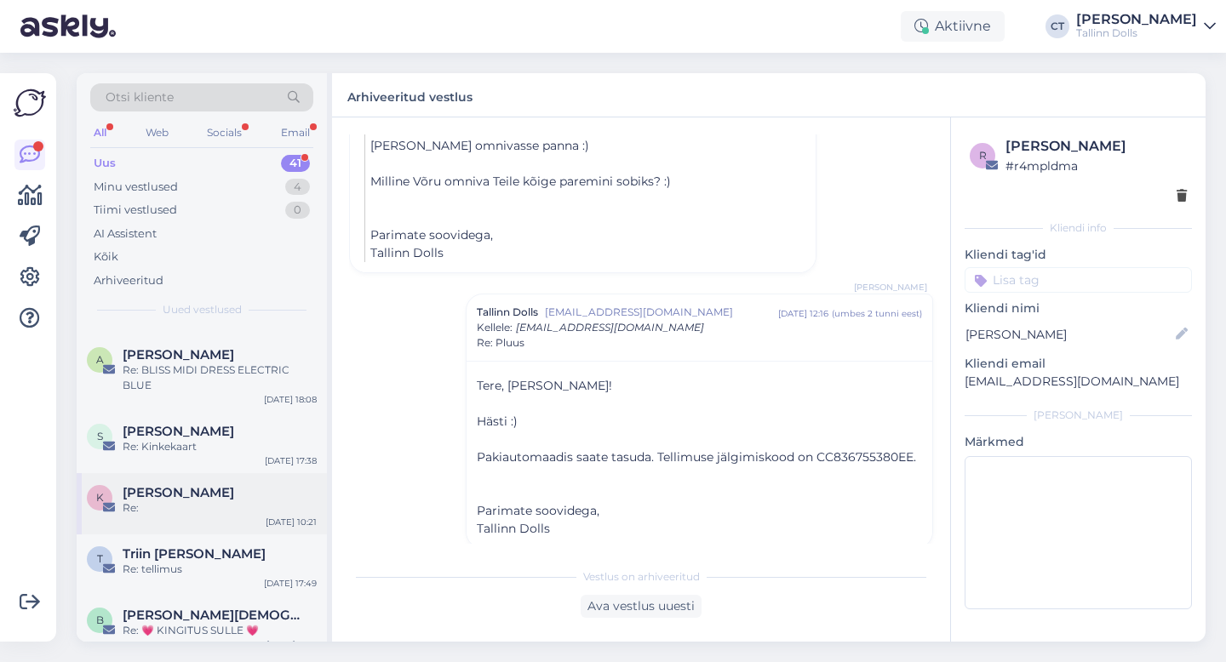
click at [191, 501] on div "Re:" at bounding box center [220, 508] width 194 height 15
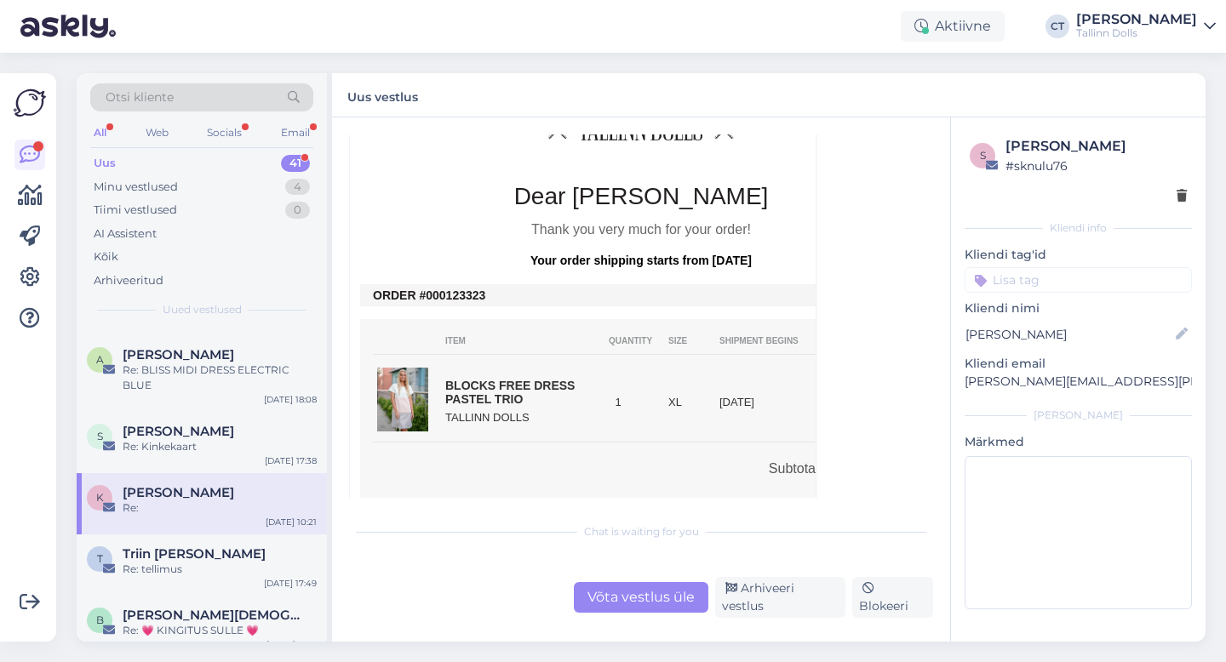
scroll to position [429, 0]
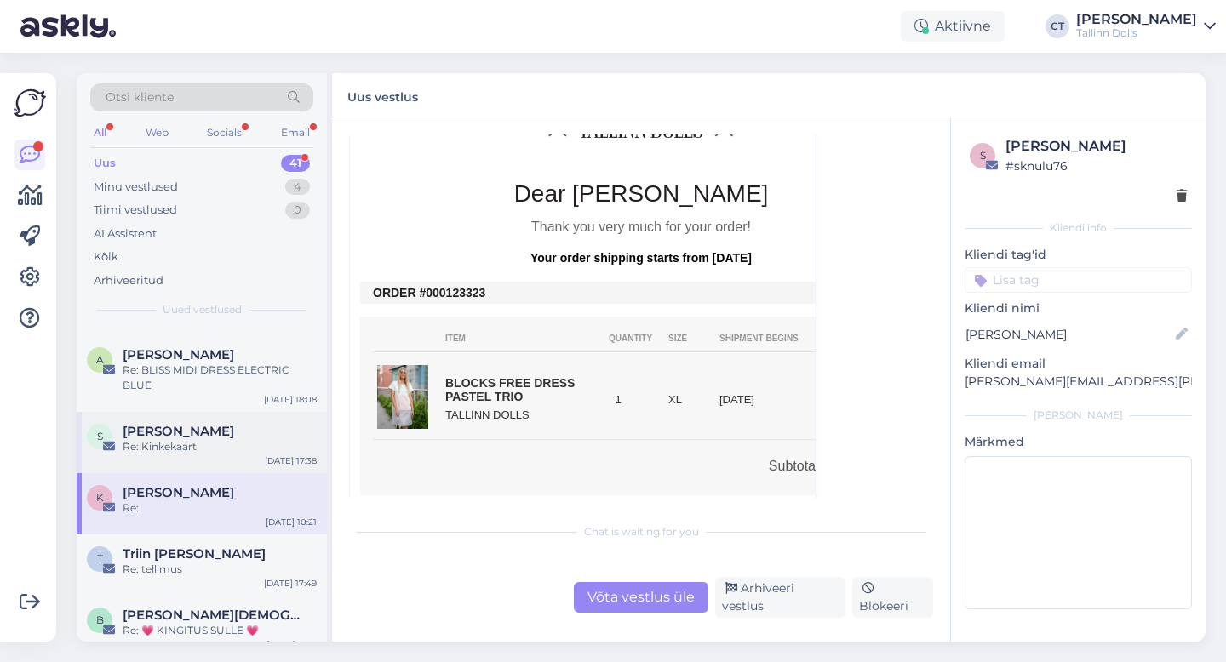
click at [209, 443] on div "S [PERSON_NAME] Re: Kinkekaart [DATE] 17:38" at bounding box center [202, 442] width 250 height 61
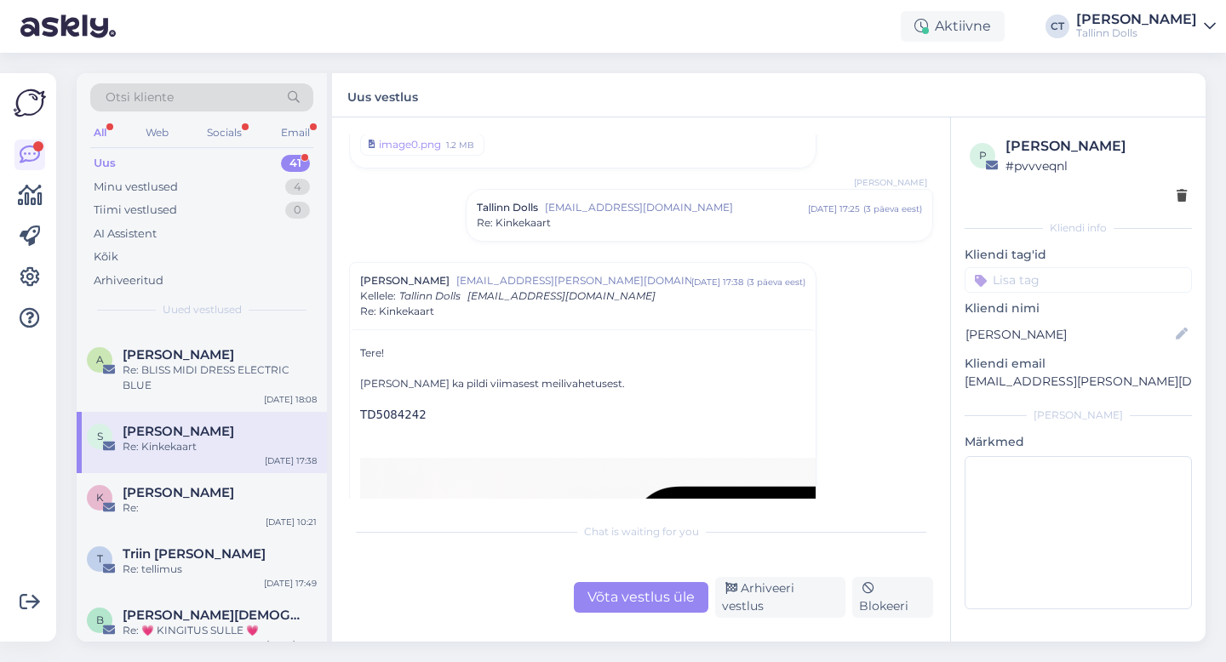
scroll to position [634, 0]
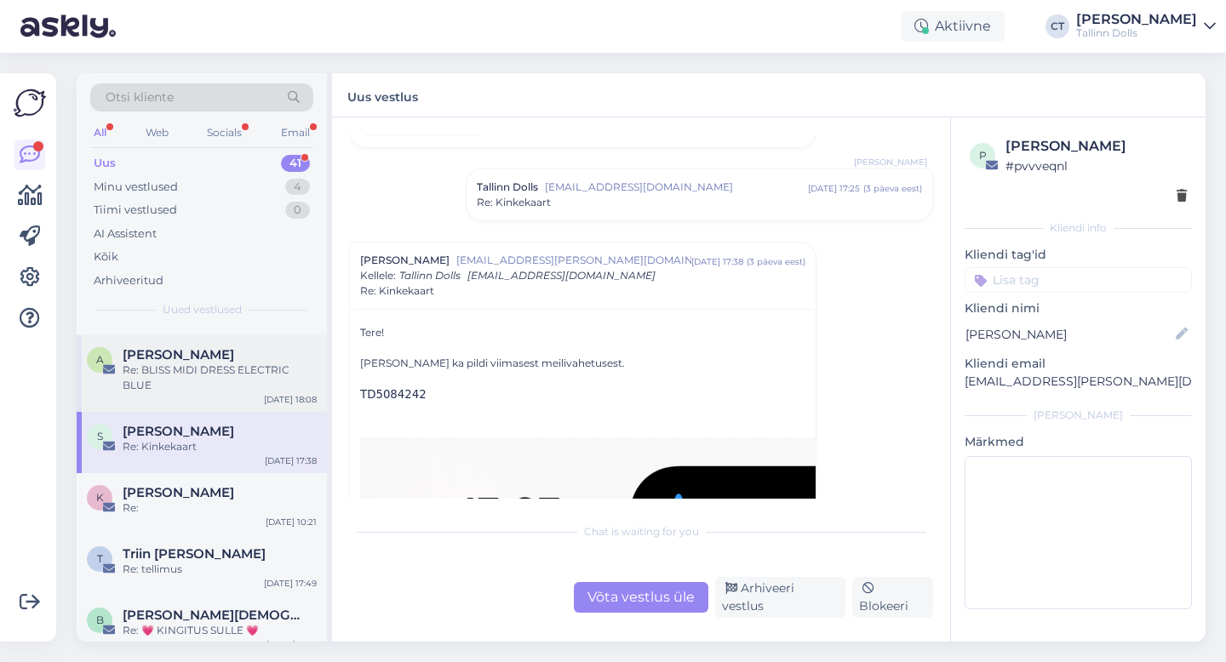
click at [220, 376] on div "Re: BLISS MIDI DRESS ELECTRIC BLUE" at bounding box center [220, 378] width 194 height 31
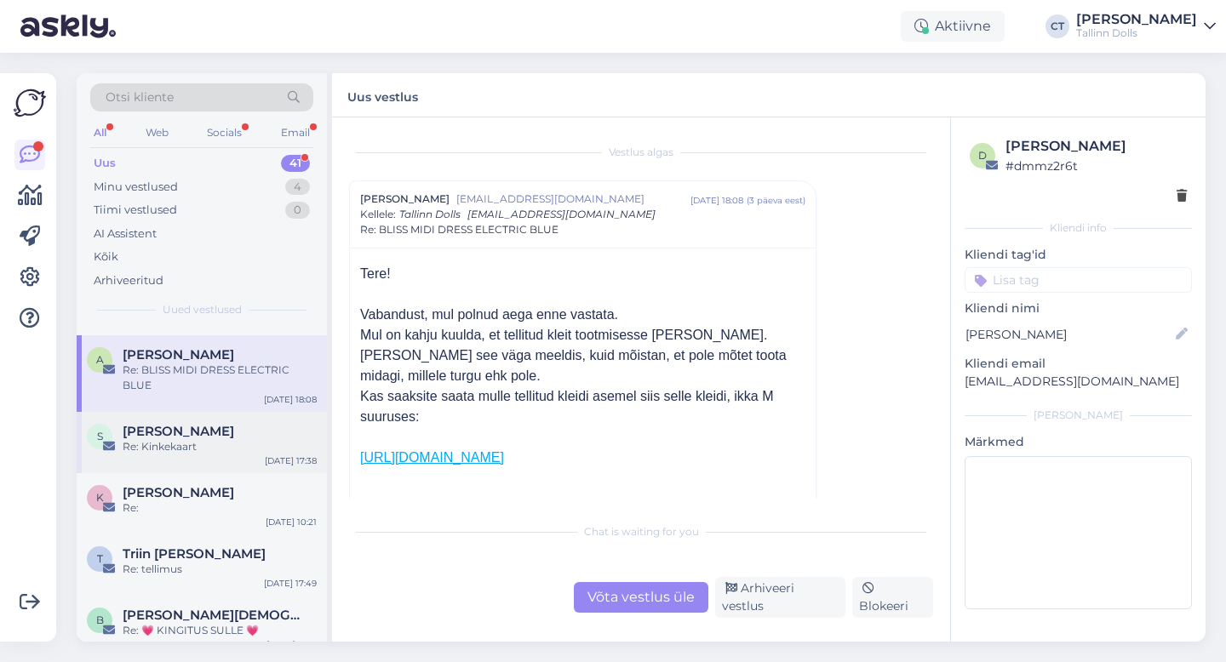
scroll to position [2201, 0]
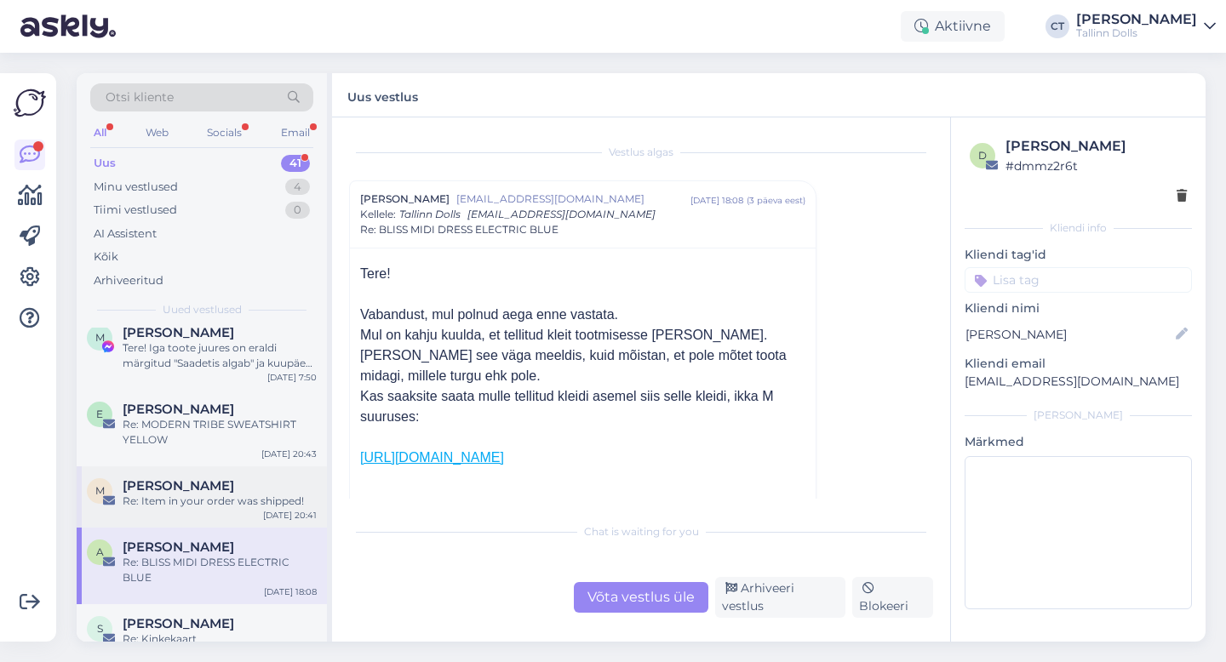
click at [214, 494] on div "Re: Item in your order was shipped!" at bounding box center [220, 501] width 194 height 15
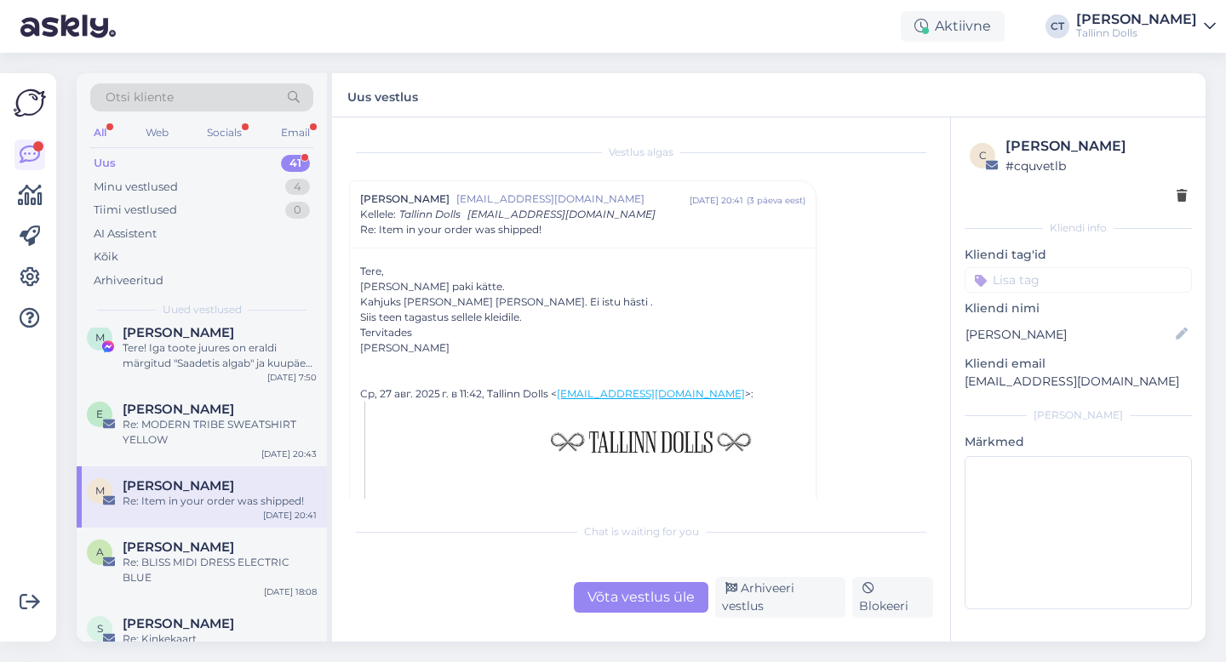
click at [650, 587] on div "Võta vestlus üle" at bounding box center [641, 597] width 135 height 31
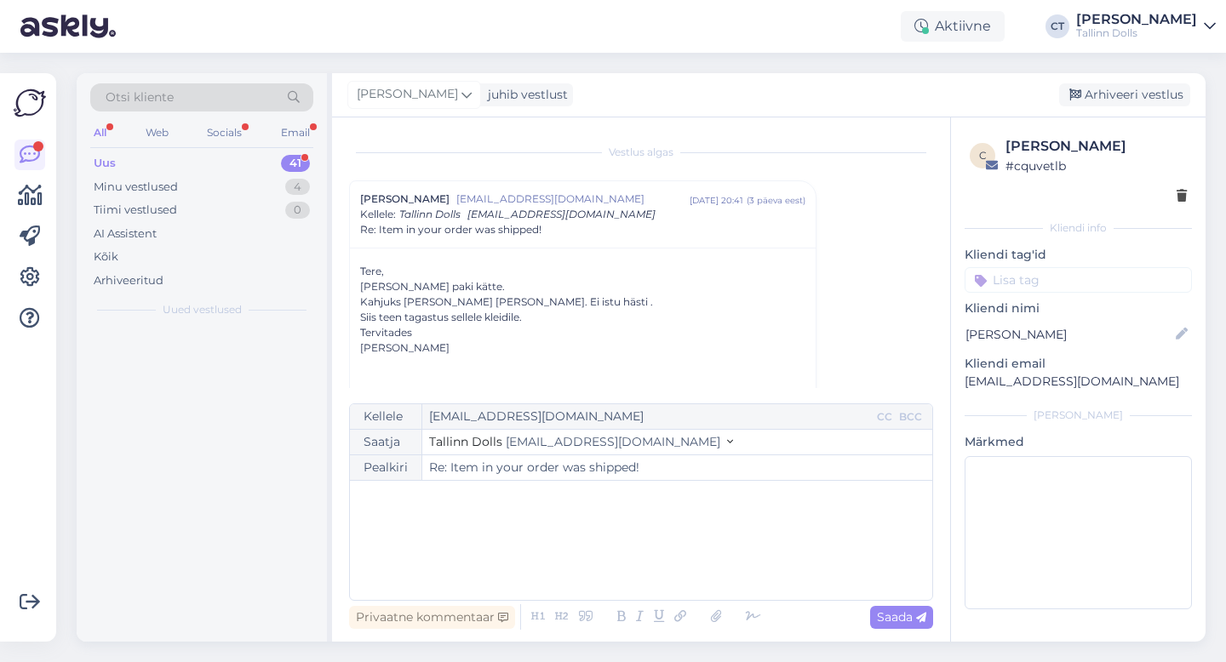
scroll to position [0, 0]
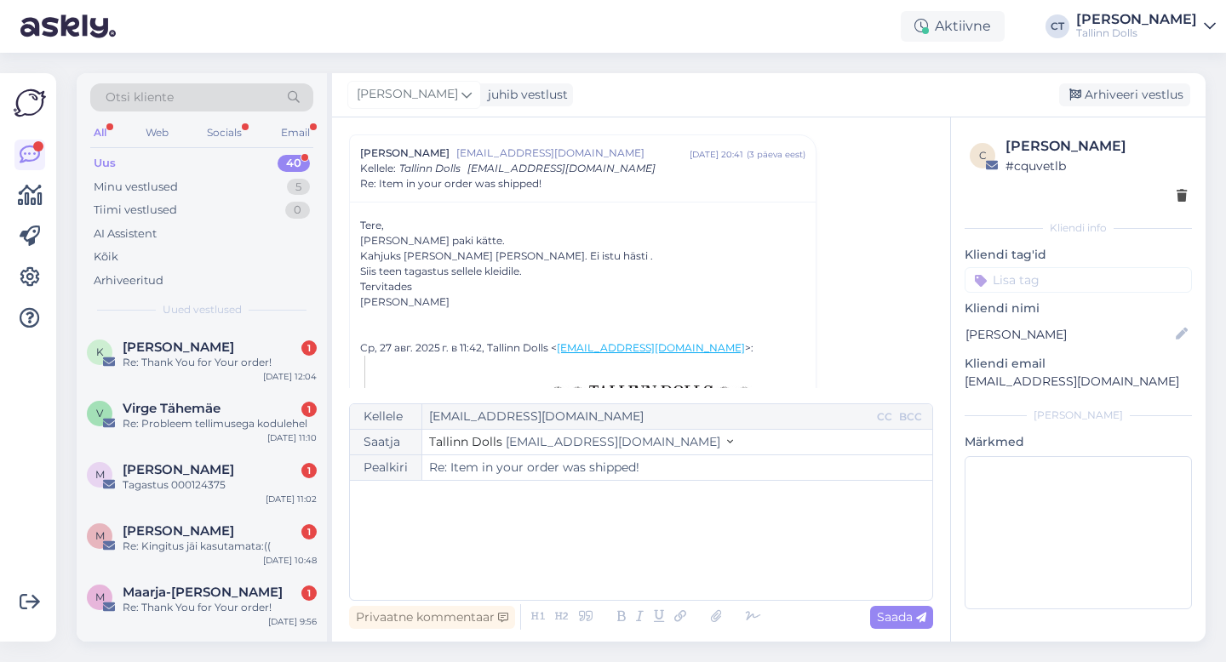
click at [644, 556] on div "﻿" at bounding box center [640, 540] width 565 height 102
click at [429, 535] on div "﻿" at bounding box center [640, 540] width 565 height 102
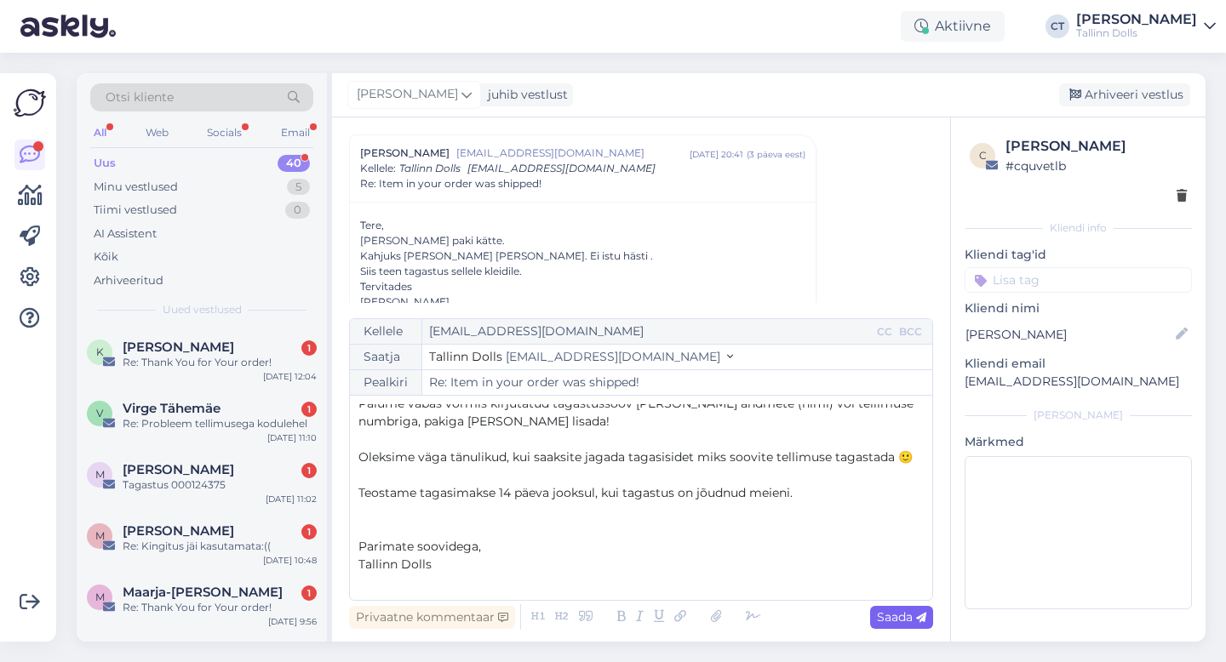
click at [901, 612] on span "Saada" at bounding box center [901, 617] width 49 height 15
type input "Re: Re: Item in your order was shipped!"
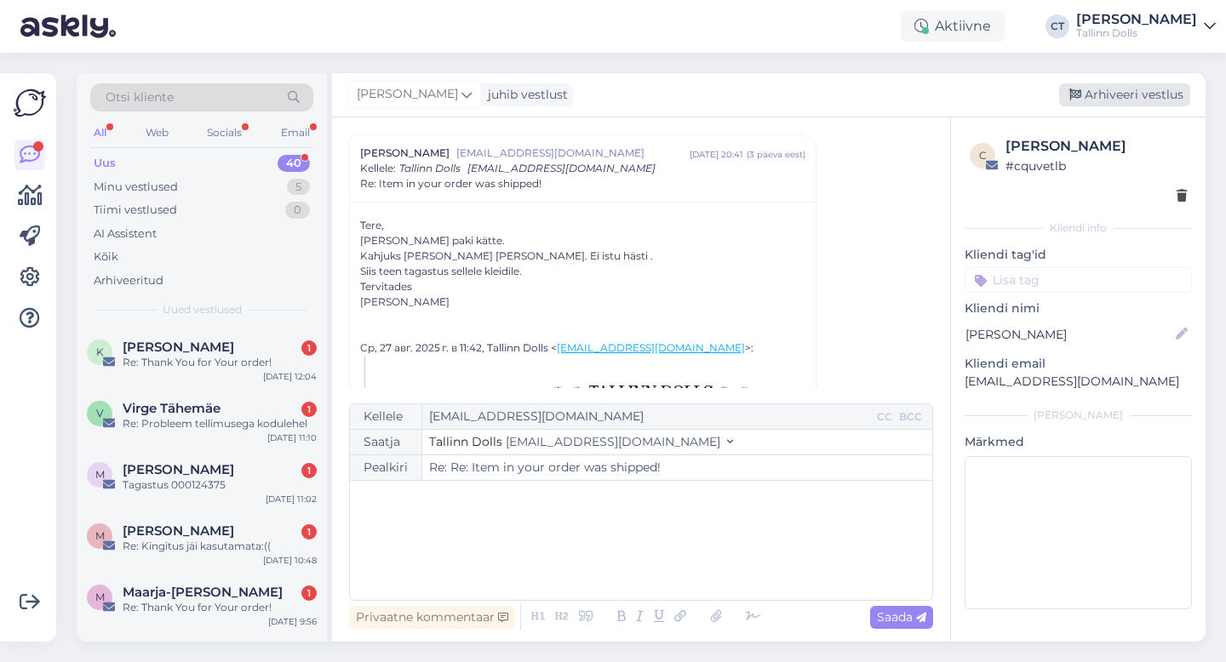
scroll to position [0, 0]
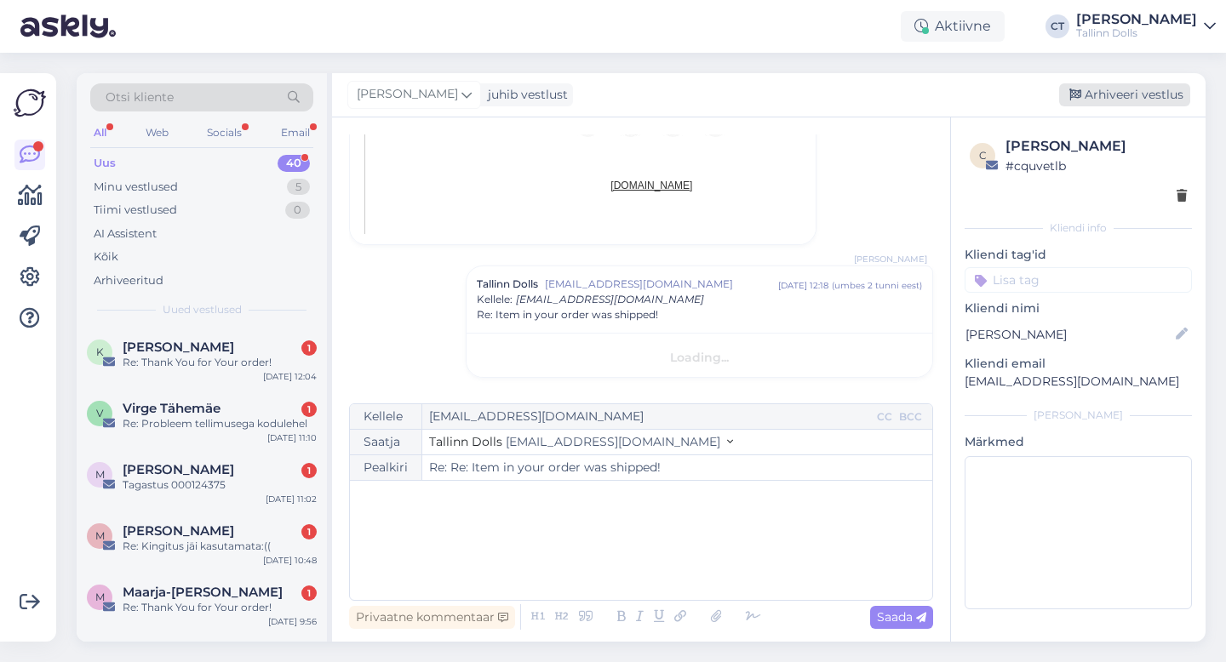
click at [1131, 89] on div "Arhiveeri vestlus" at bounding box center [1124, 94] width 131 height 23
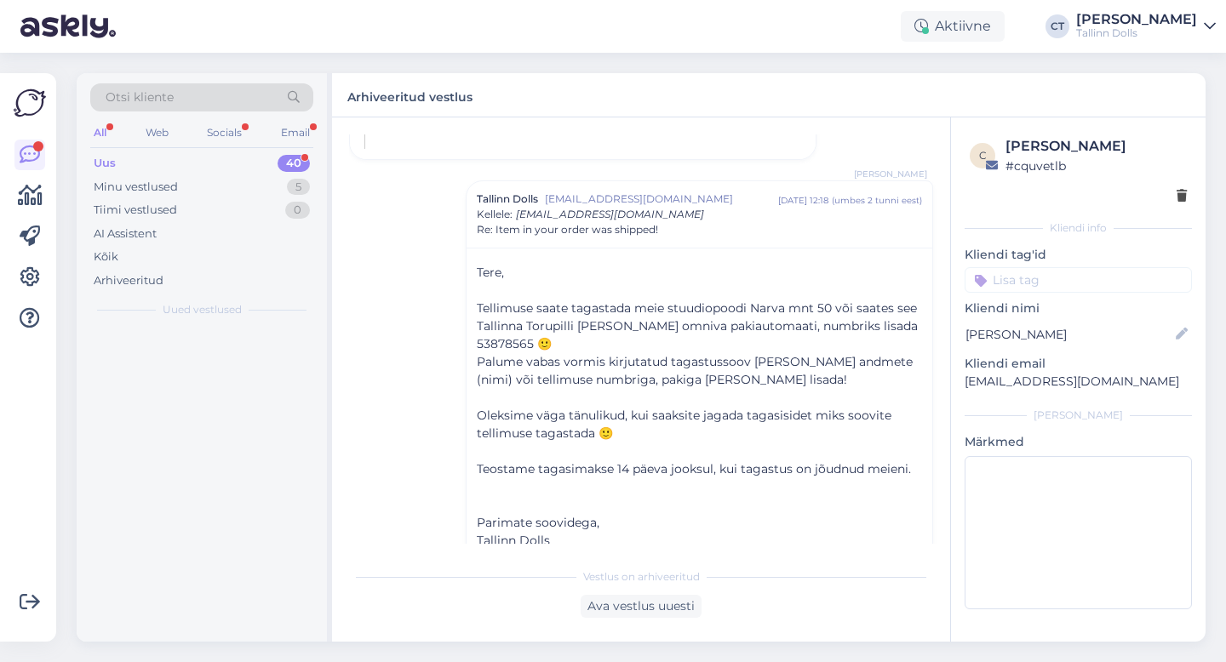
scroll to position [1134, 0]
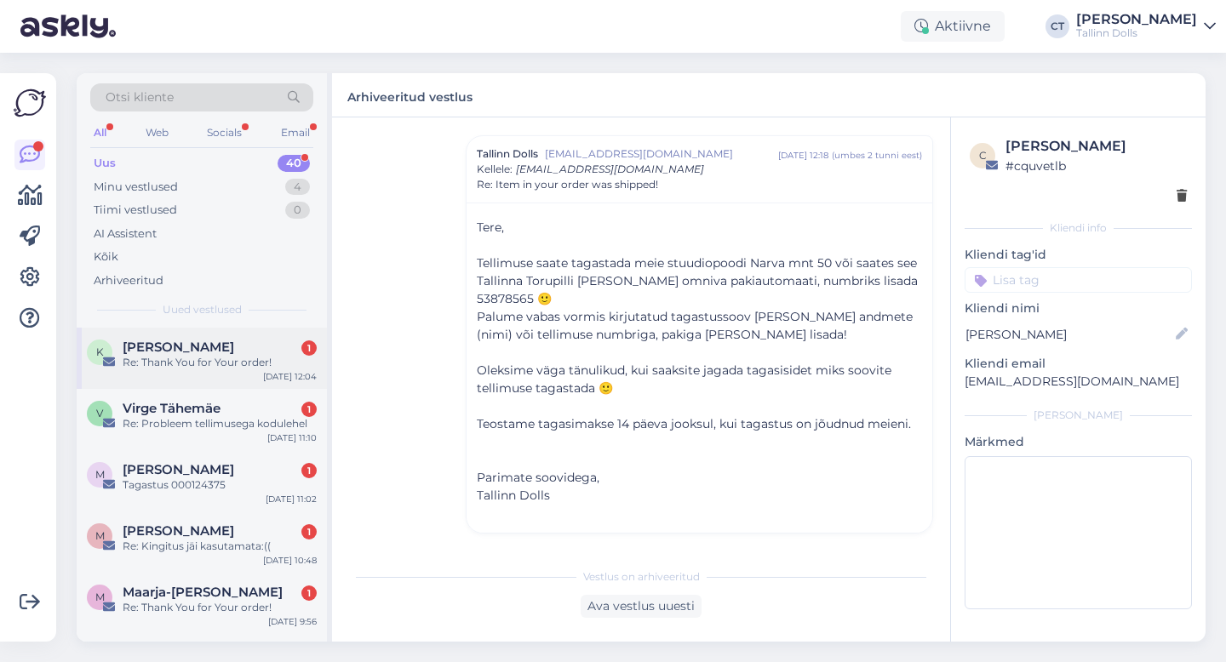
click at [226, 374] on div "K [PERSON_NAME] 1 Re: Thank You for Your order! [DATE] 12:04" at bounding box center [202, 358] width 250 height 61
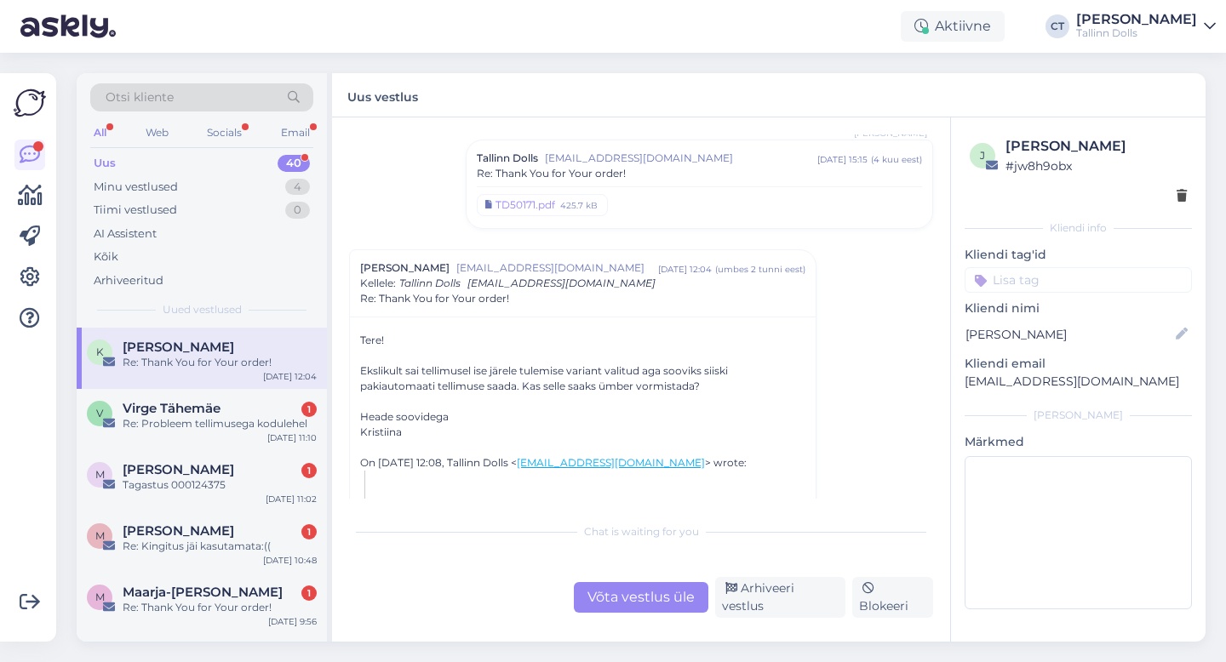
scroll to position [115, 0]
click at [295, 501] on div "[DATE] 11:02" at bounding box center [291, 499] width 51 height 13
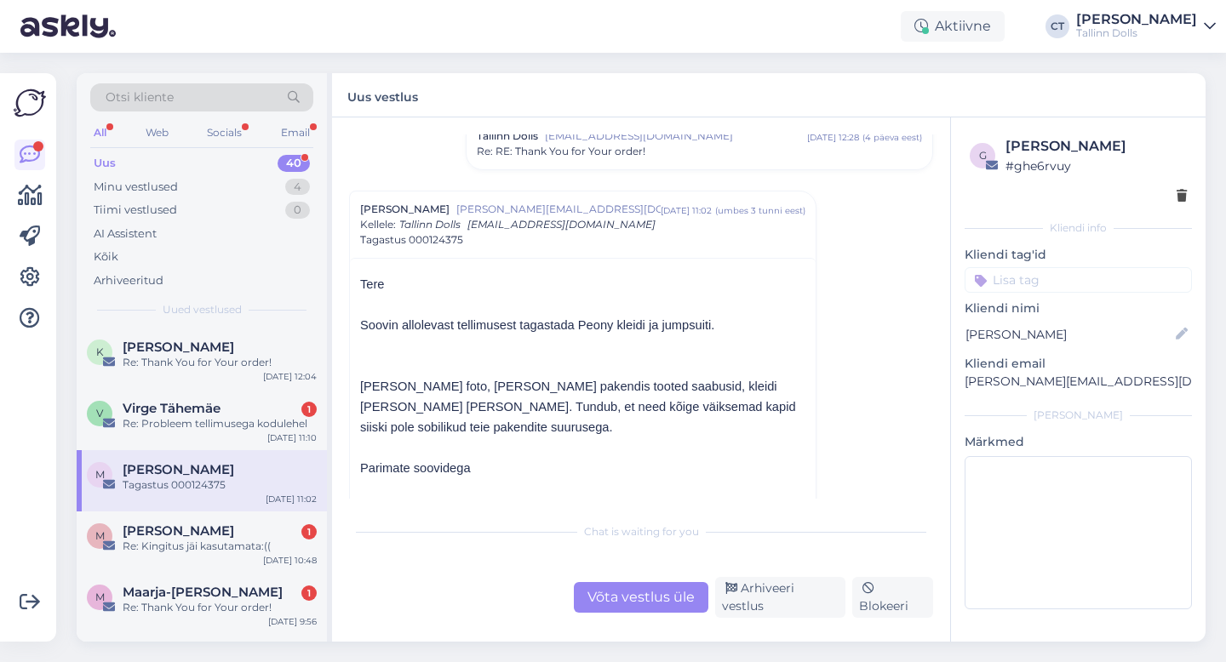
scroll to position [140, 0]
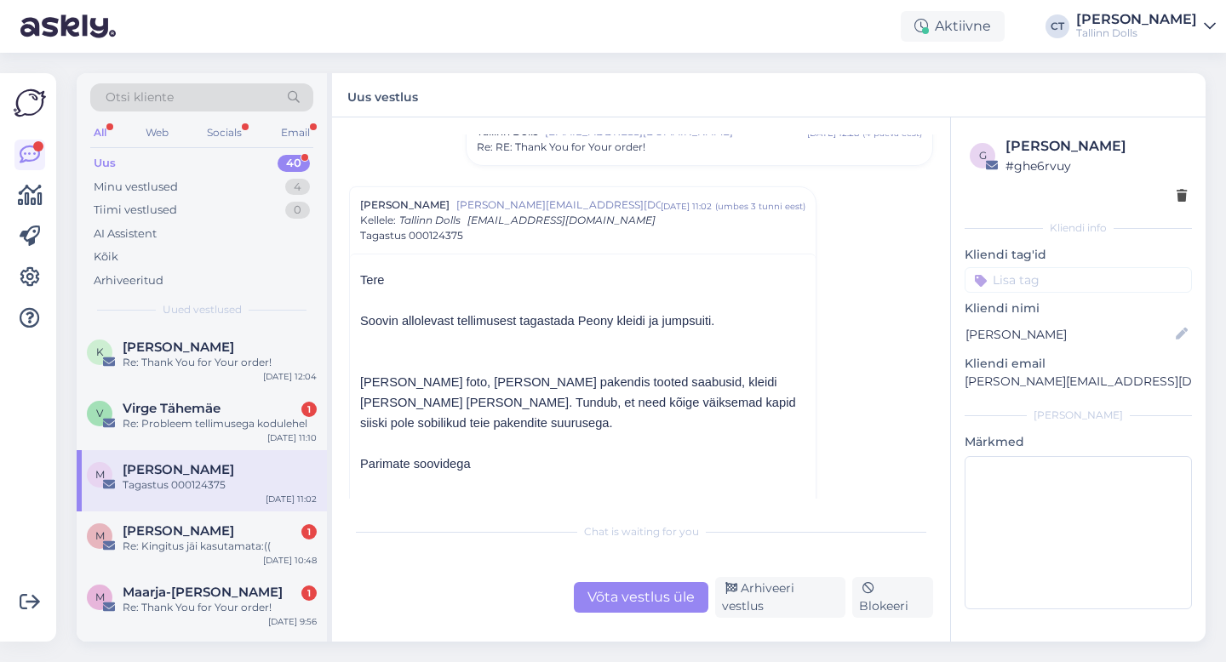
click at [637, 604] on div "Võta vestlus üle" at bounding box center [641, 597] width 135 height 31
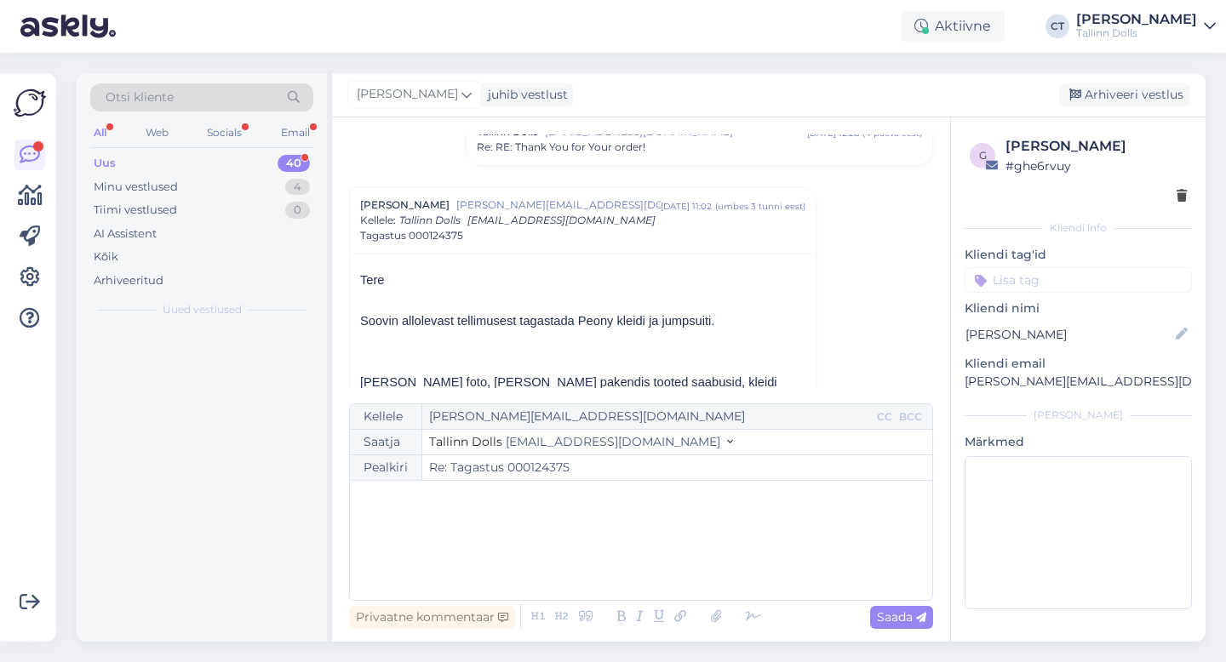
scroll to position [192, 0]
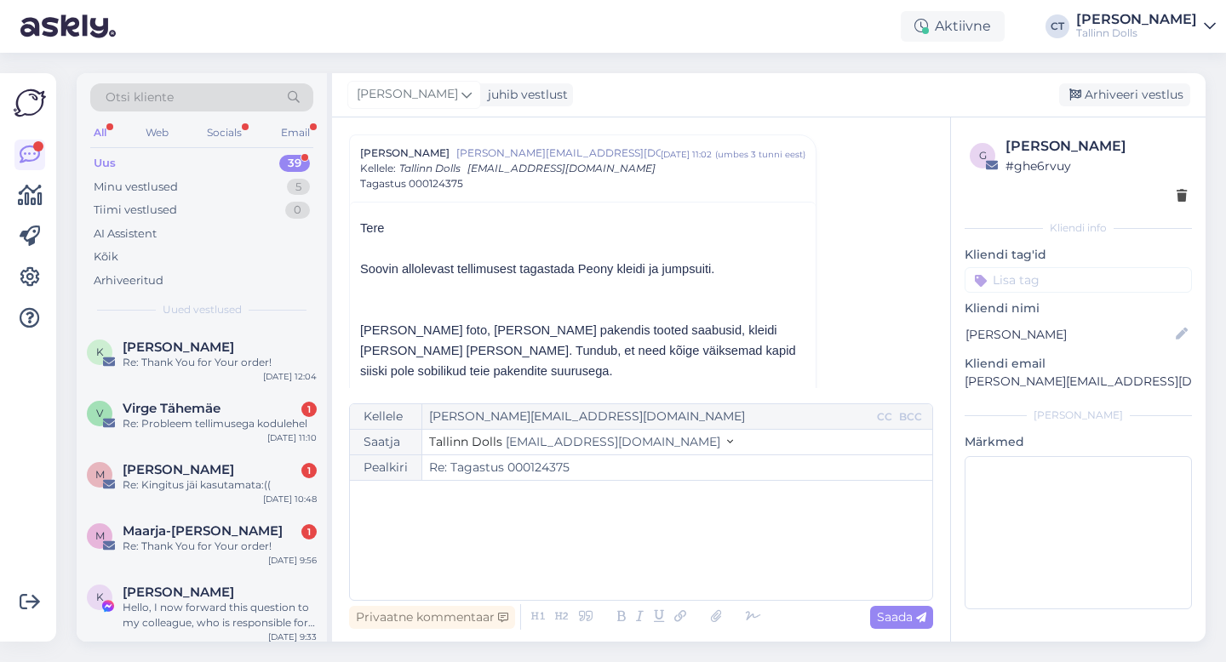
click at [641, 547] on div "﻿" at bounding box center [640, 540] width 565 height 102
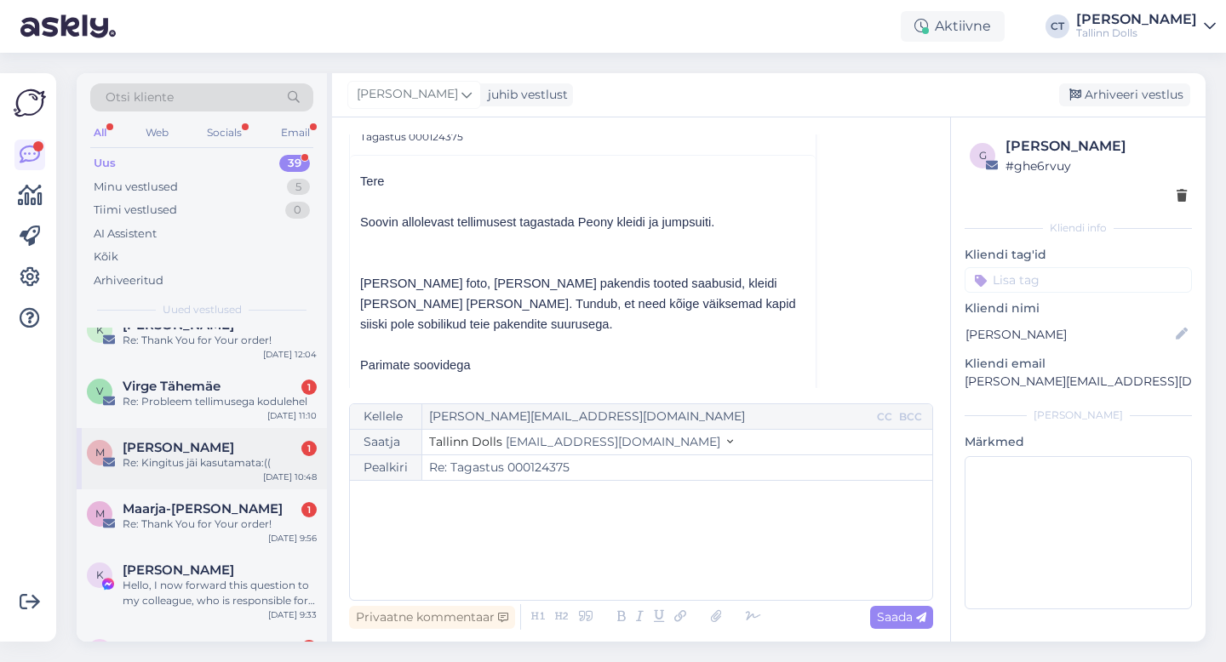
scroll to position [26, 0]
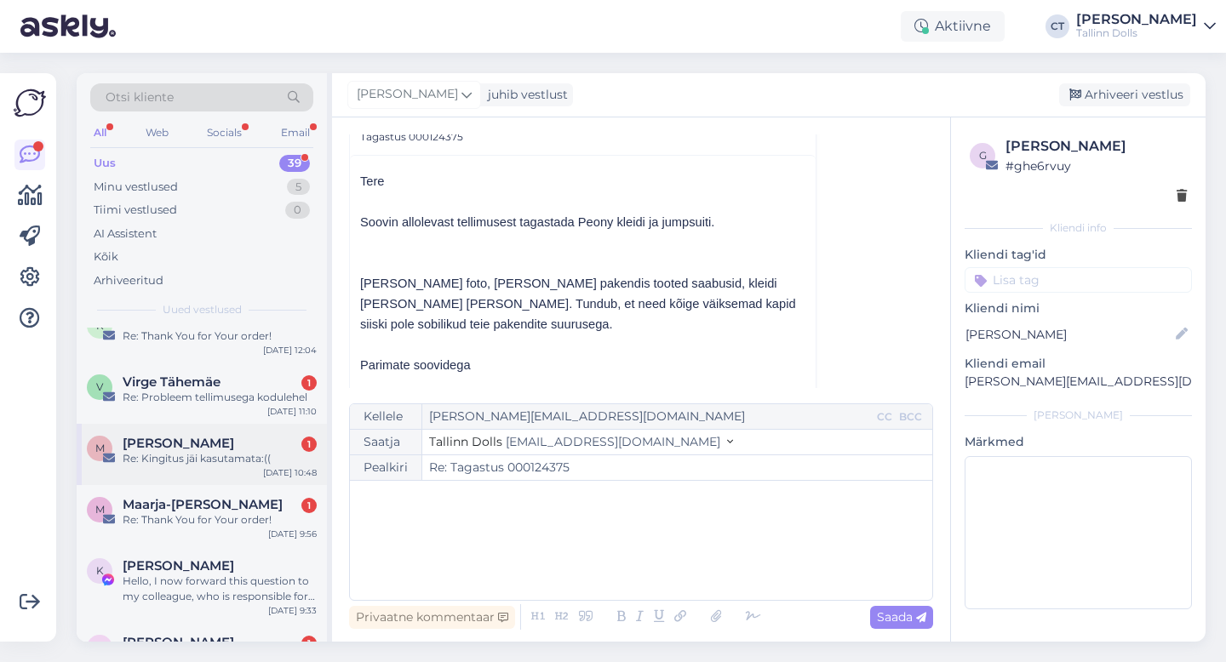
click at [241, 466] on div "M [PERSON_NAME] 1 Re: Kingitus jäi kasutamata:(( [DATE] 10:48" at bounding box center [202, 454] width 250 height 61
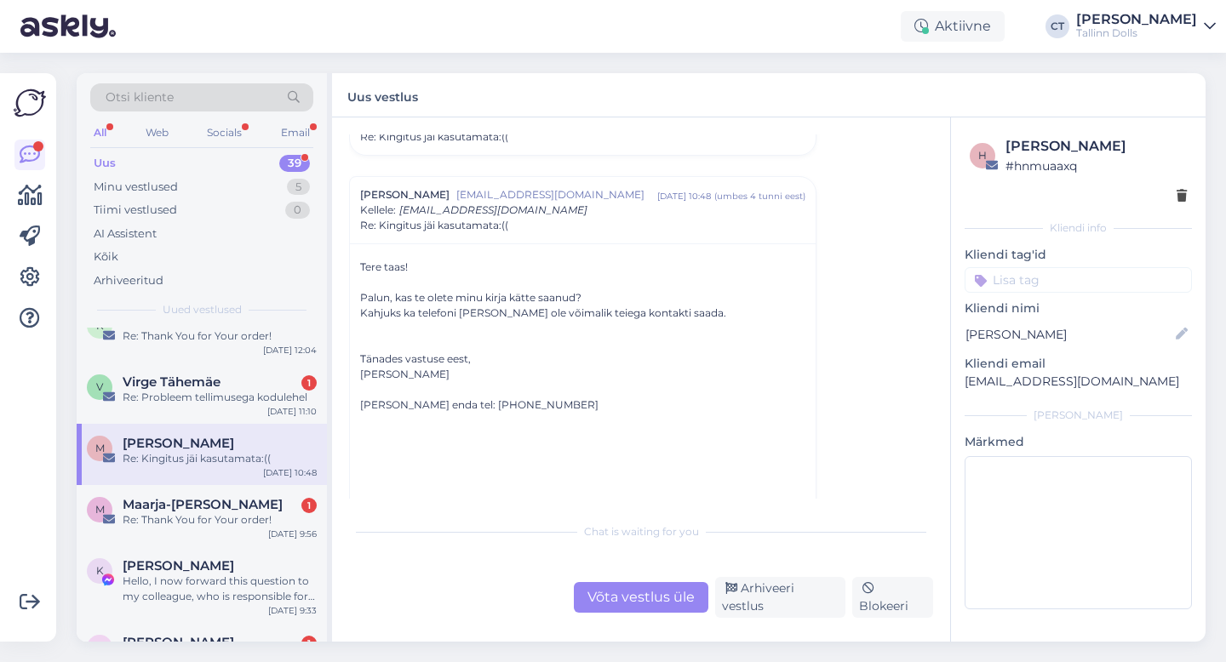
scroll to position [108, 0]
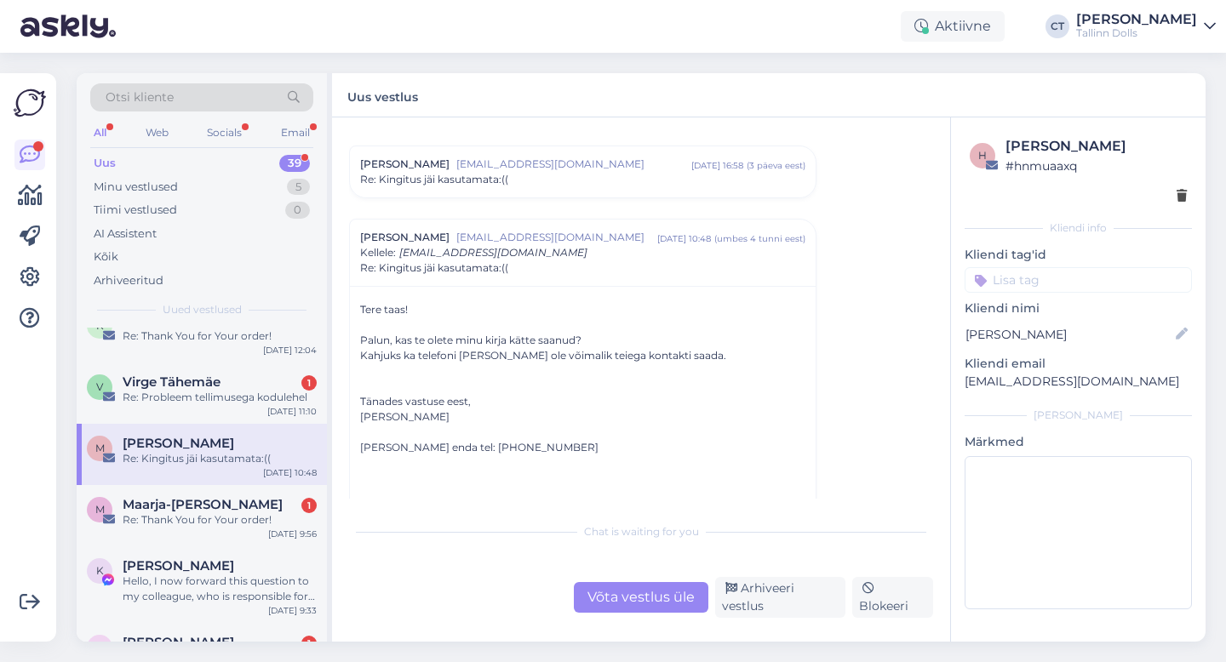
click at [525, 190] on div "[PERSON_NAME] [EMAIL_ADDRESS][DOMAIN_NAME] [DATE] 16:58 ( 3 päeva eest ) Re: Ki…" at bounding box center [583, 171] width 466 height 51
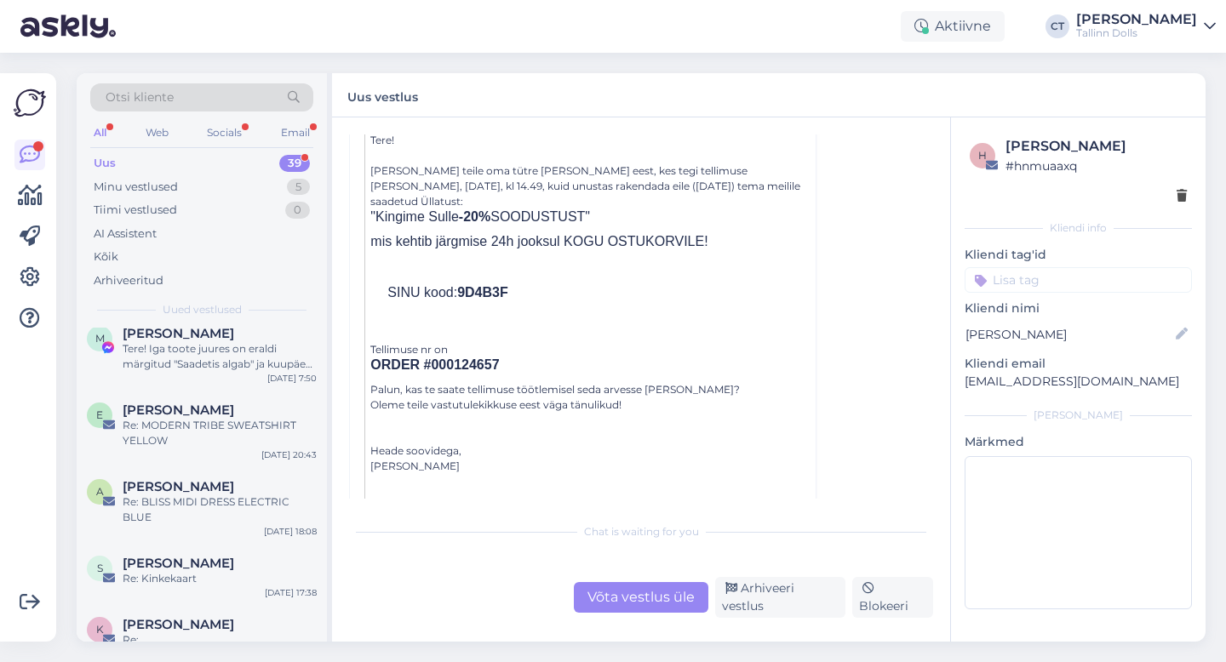
scroll to position [2270, 0]
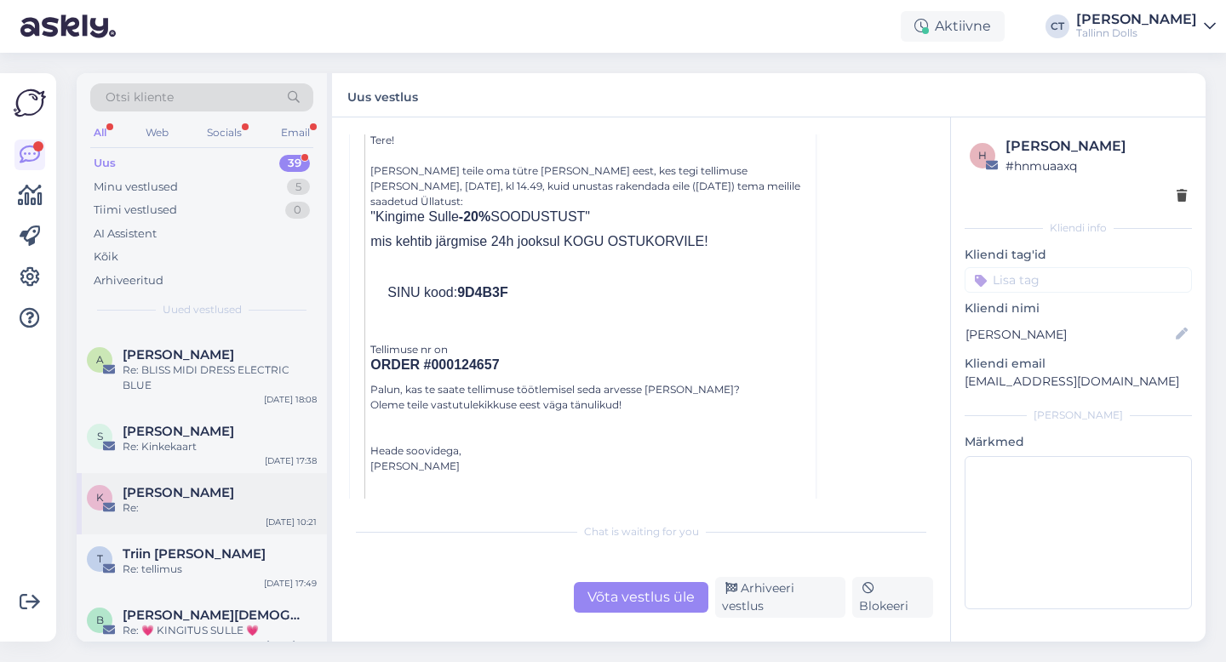
click at [200, 485] on span "[PERSON_NAME]" at bounding box center [179, 492] width 112 height 15
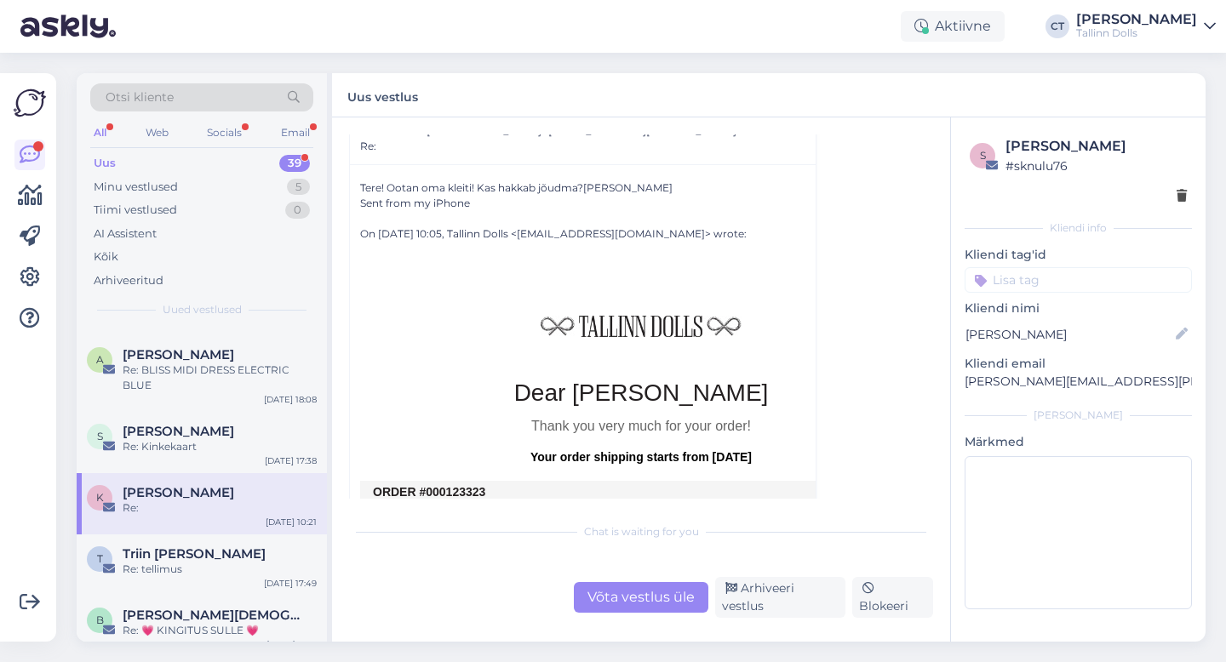
scroll to position [224, 0]
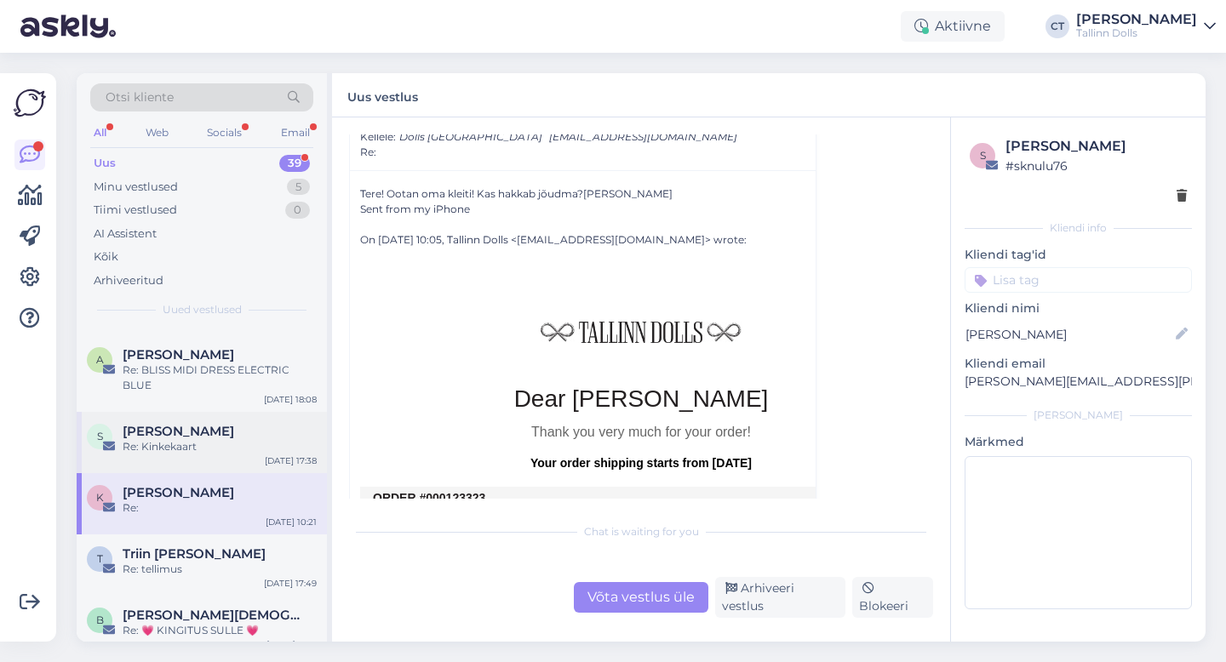
click at [219, 412] on div "S [PERSON_NAME] Re: Kinkekaart [DATE] 17:38" at bounding box center [202, 442] width 250 height 61
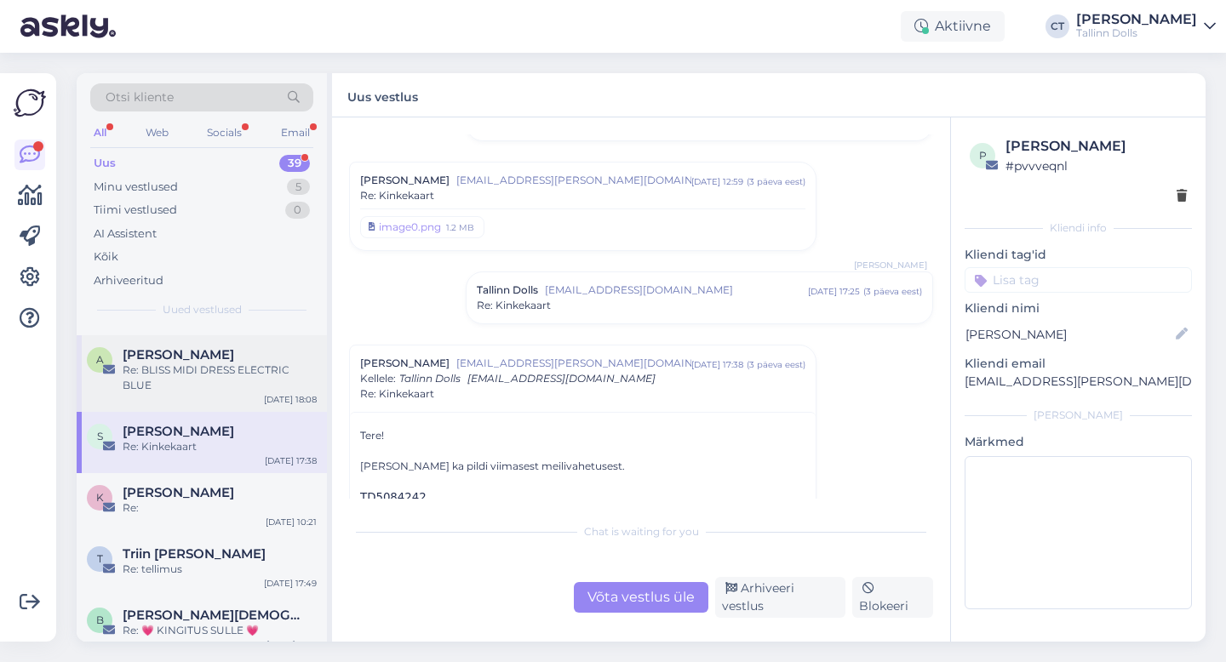
click at [223, 363] on div "Re: BLISS MIDI DRESS ELECTRIC BLUE" at bounding box center [220, 378] width 194 height 31
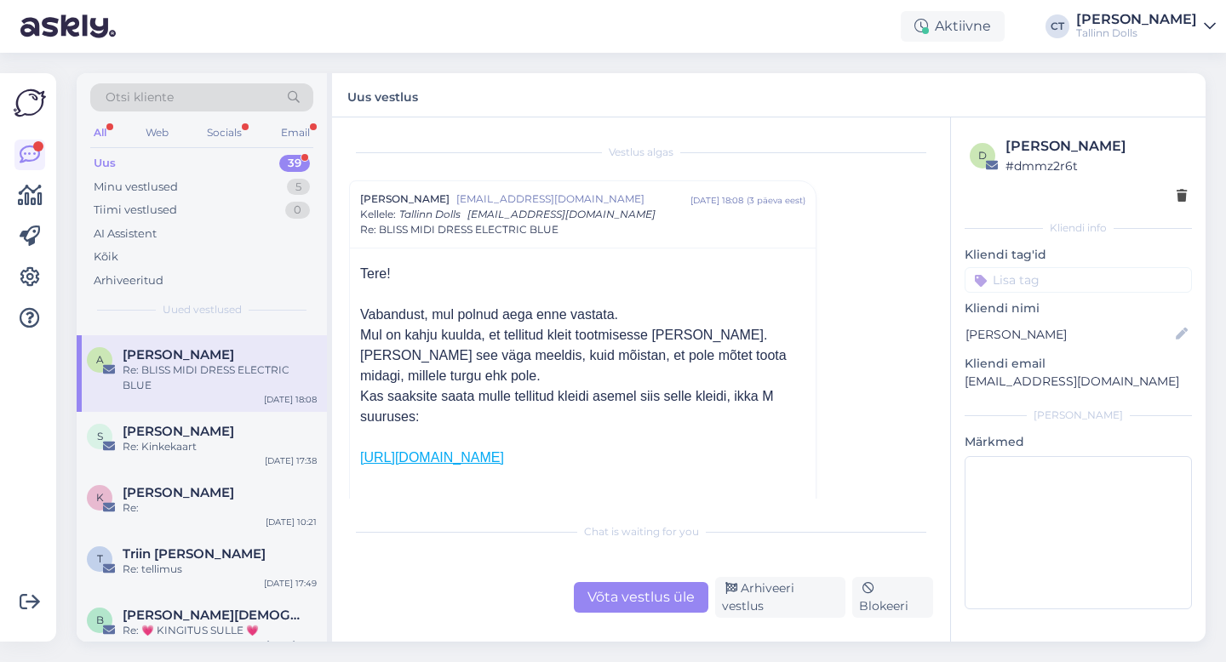
scroll to position [2163, 0]
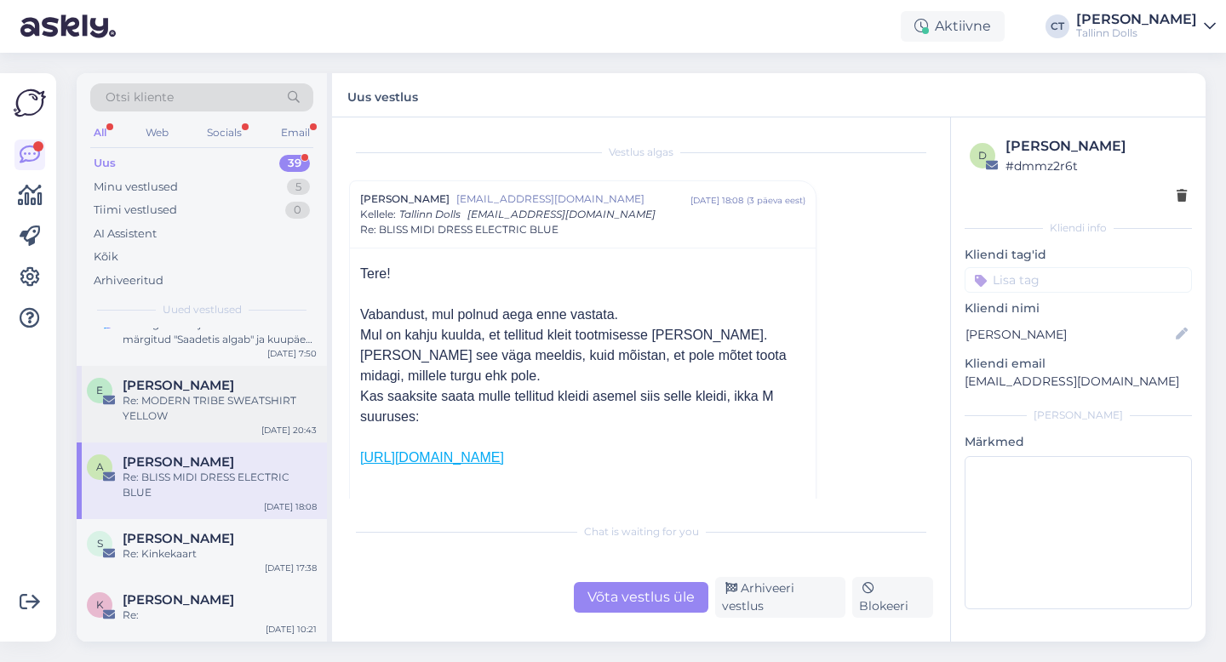
click at [216, 408] on div "Re: MODERN TRIBE SWEATSHIRT YELLOW" at bounding box center [220, 408] width 194 height 31
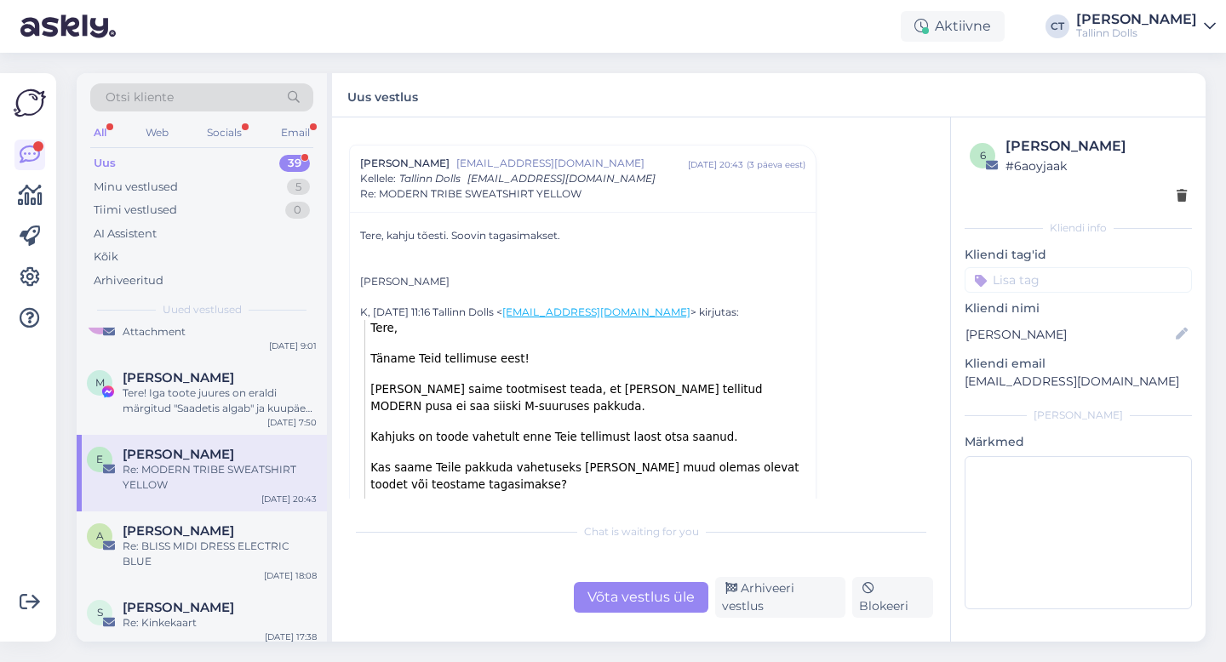
scroll to position [2081, 0]
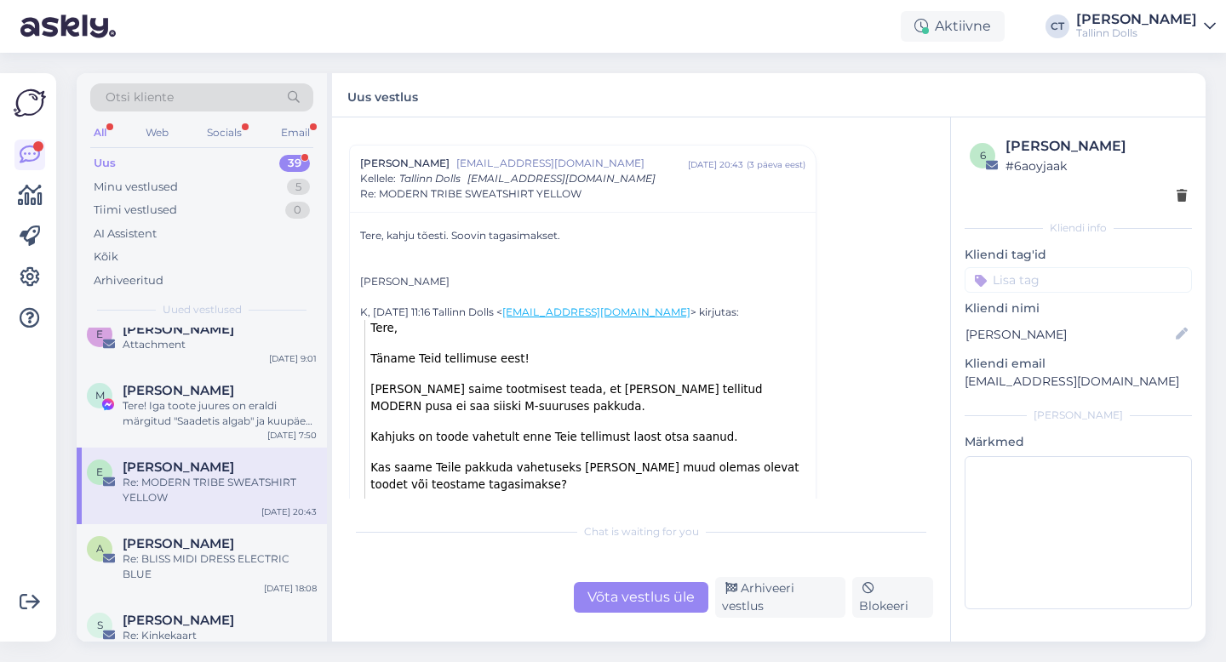
click at [641, 585] on div "Chat is waiting for you Võta vestlus üle Arhiveeri vestlus Blokeeri" at bounding box center [641, 566] width 584 height 104
click at [643, 593] on div "Võta vestlus üle" at bounding box center [641, 597] width 135 height 31
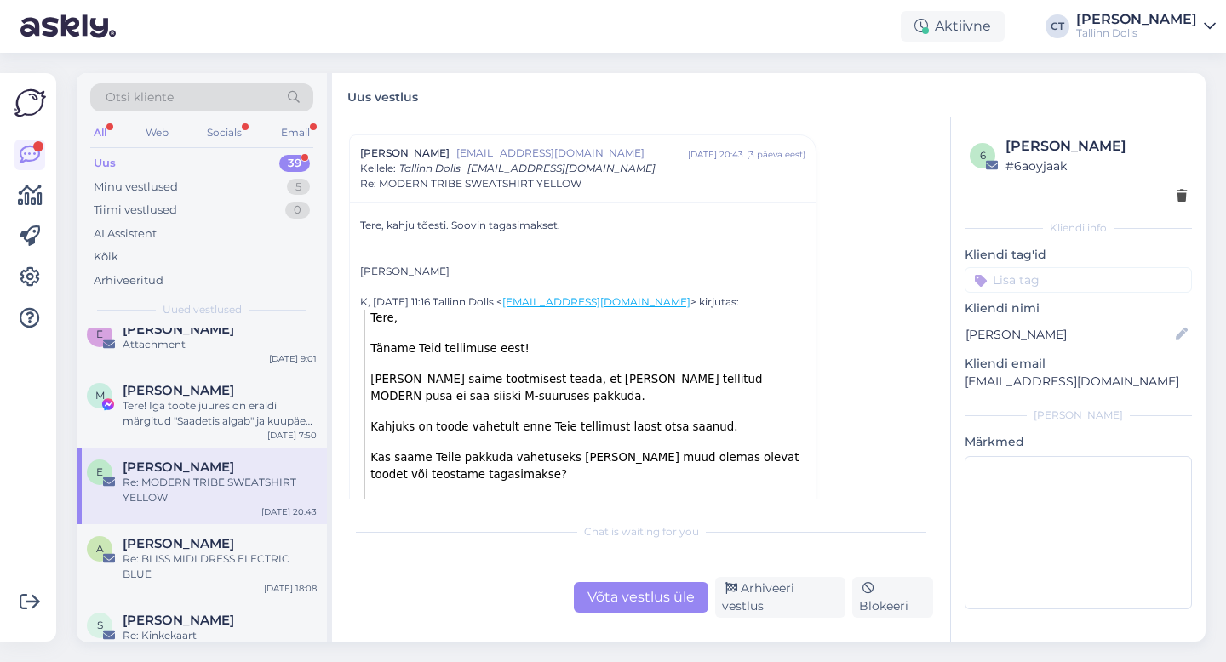
scroll to position [0, 0]
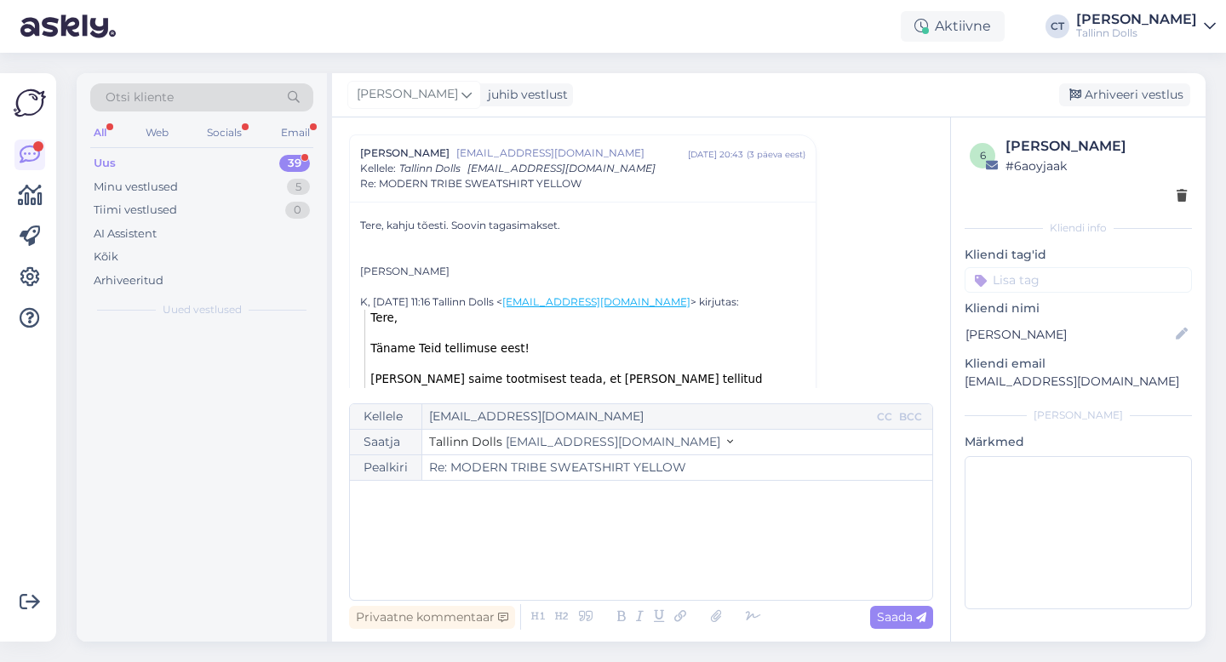
click at [652, 558] on div "﻿" at bounding box center [640, 540] width 565 height 102
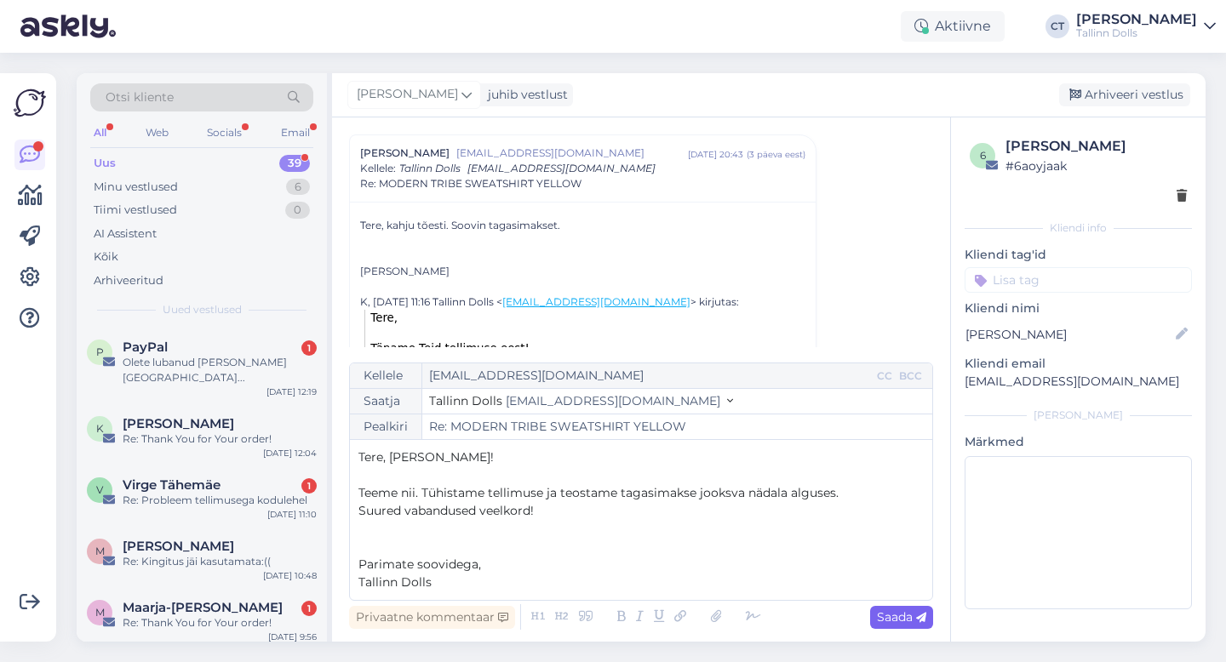
click at [892, 627] on div "Saada" at bounding box center [901, 617] width 63 height 23
type input "Re: Re: MODERN TRIBE SWEATSHIRT YELLOW"
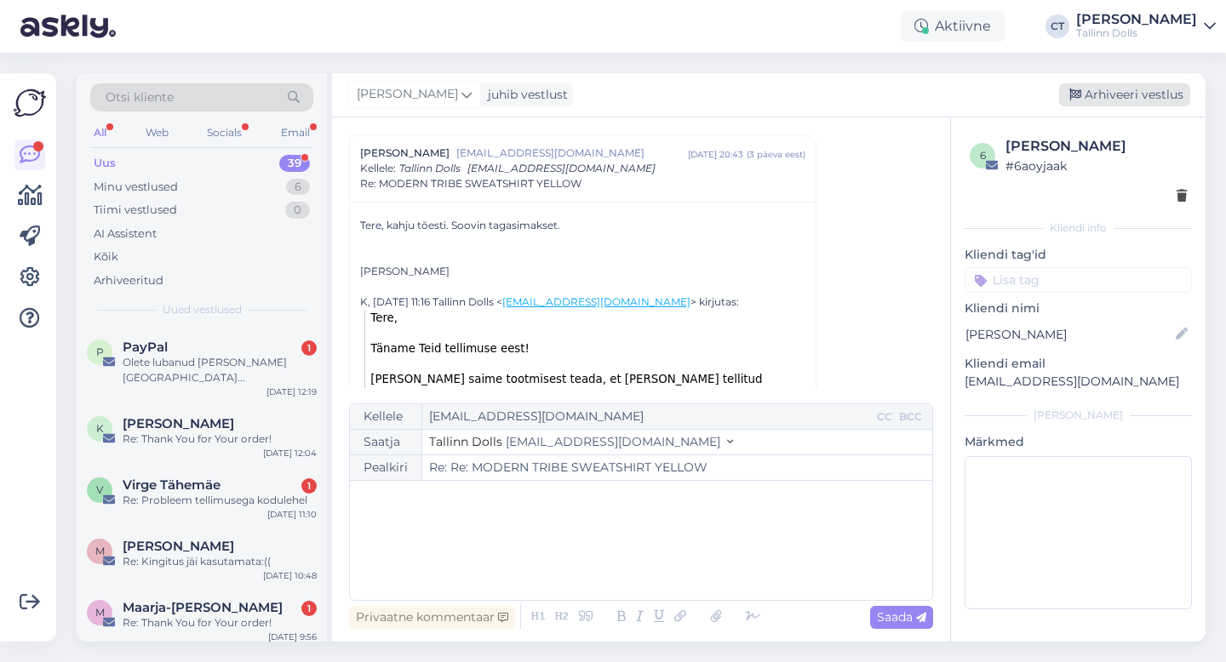
scroll to position [472, 0]
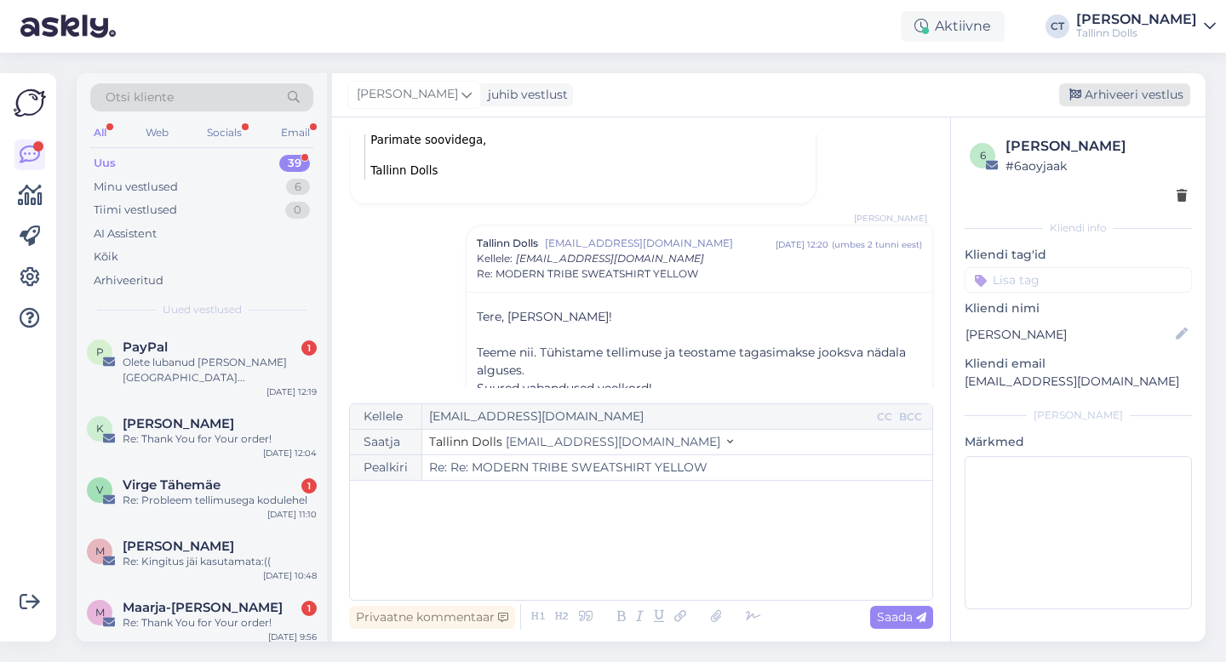
click at [1153, 102] on div "Arhiveeri vestlus" at bounding box center [1124, 94] width 131 height 23
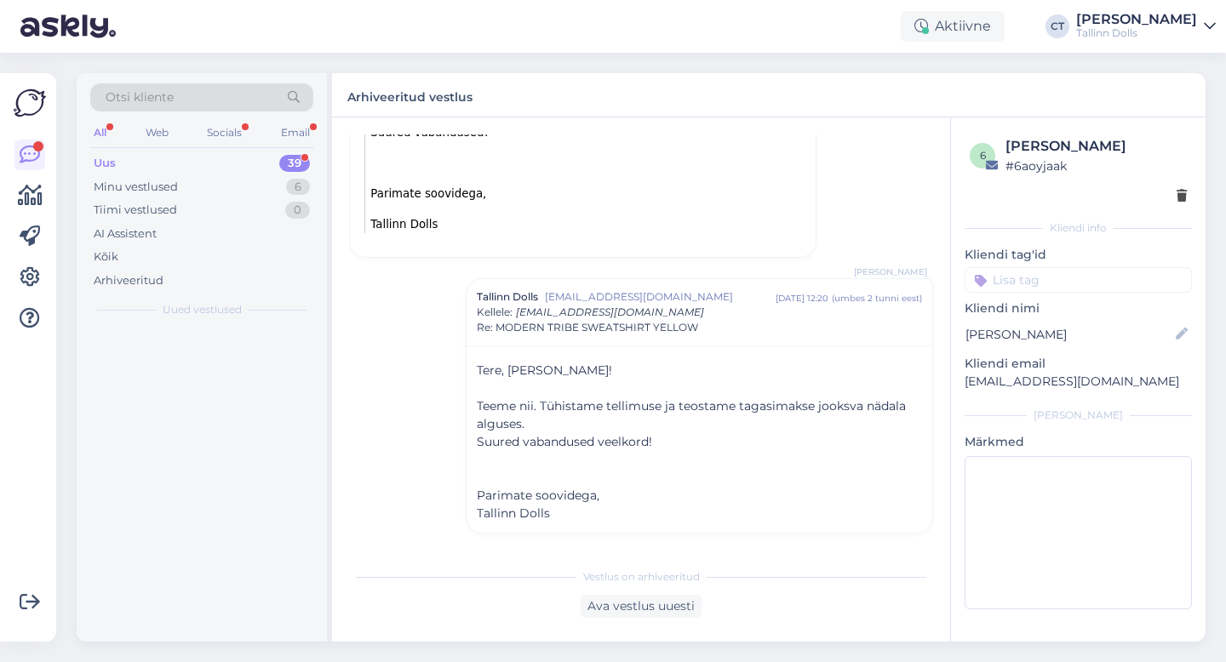
scroll to position [419, 0]
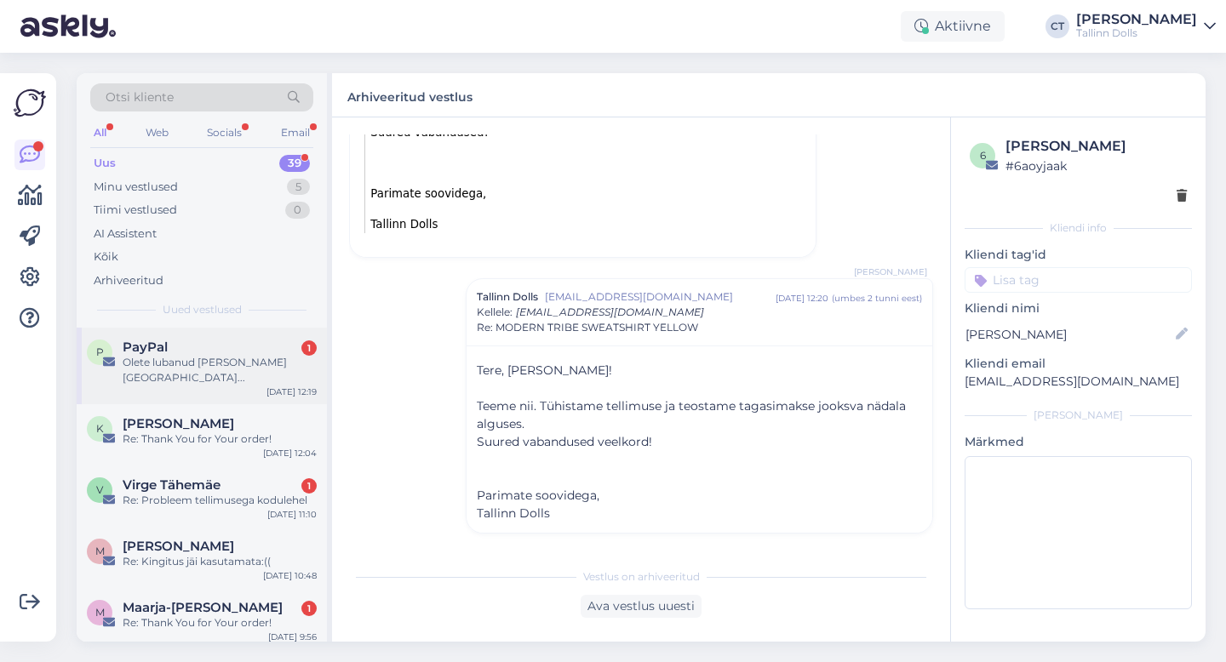
click at [244, 371] on div "Olete lubanud [PERSON_NAME] [GEOGRAPHIC_DATA]..." at bounding box center [220, 370] width 194 height 31
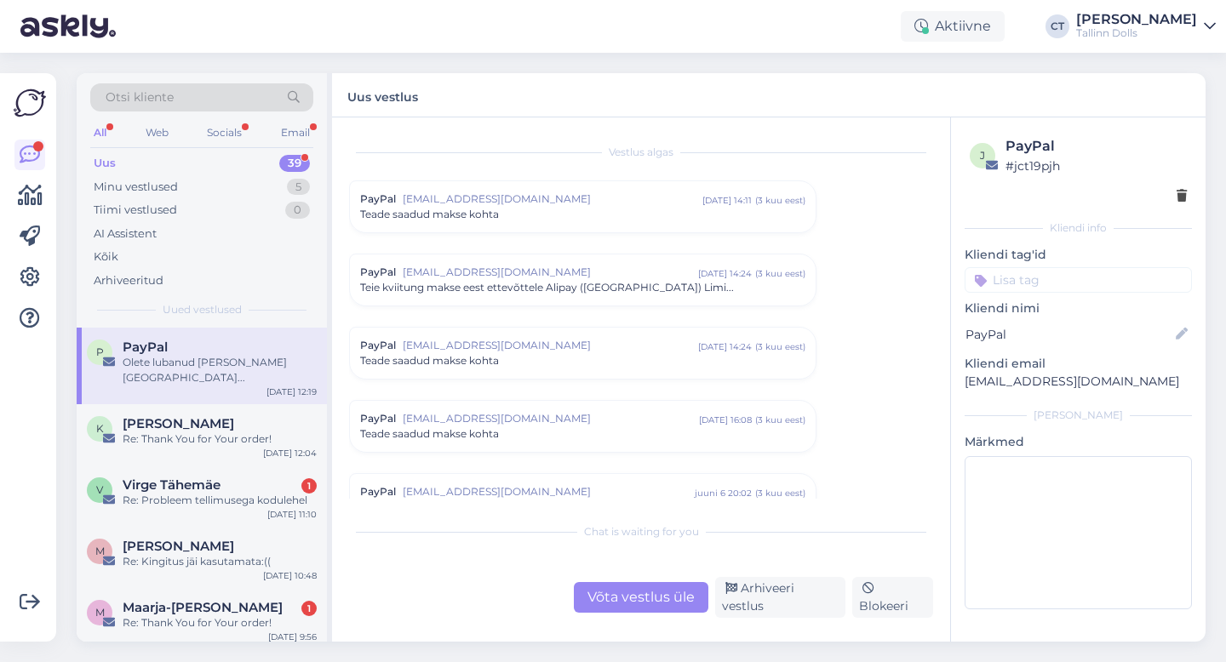
scroll to position [7042, 0]
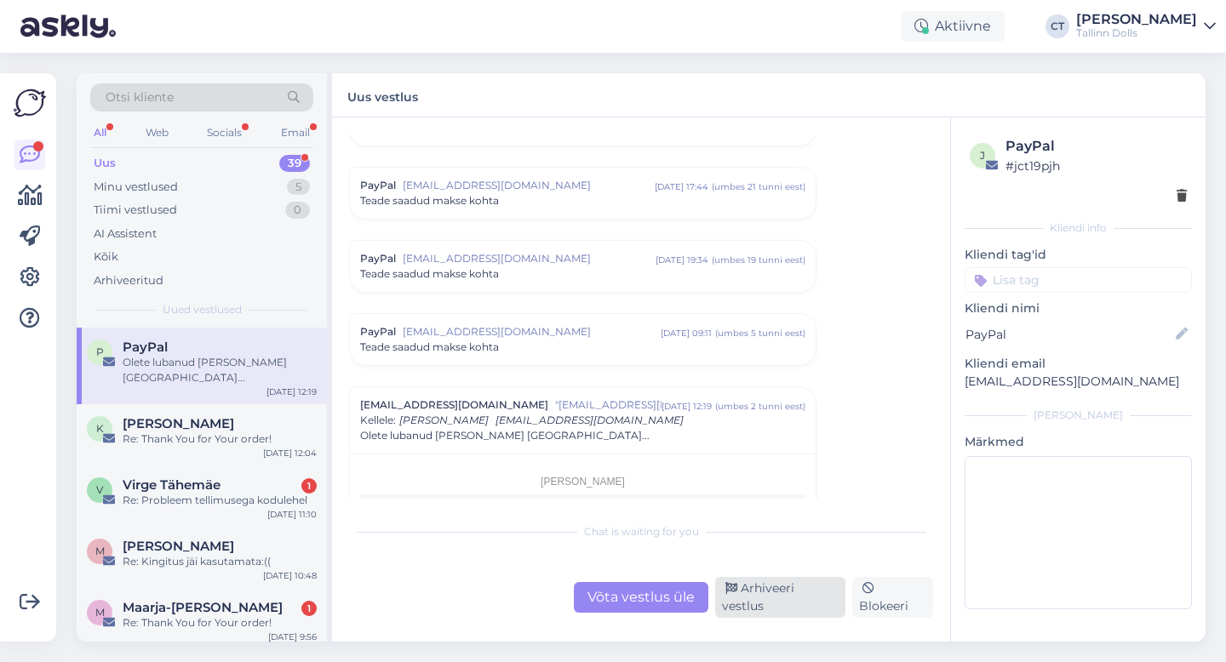
click at [815, 601] on div "Arhiveeri vestlus" at bounding box center [780, 597] width 130 height 41
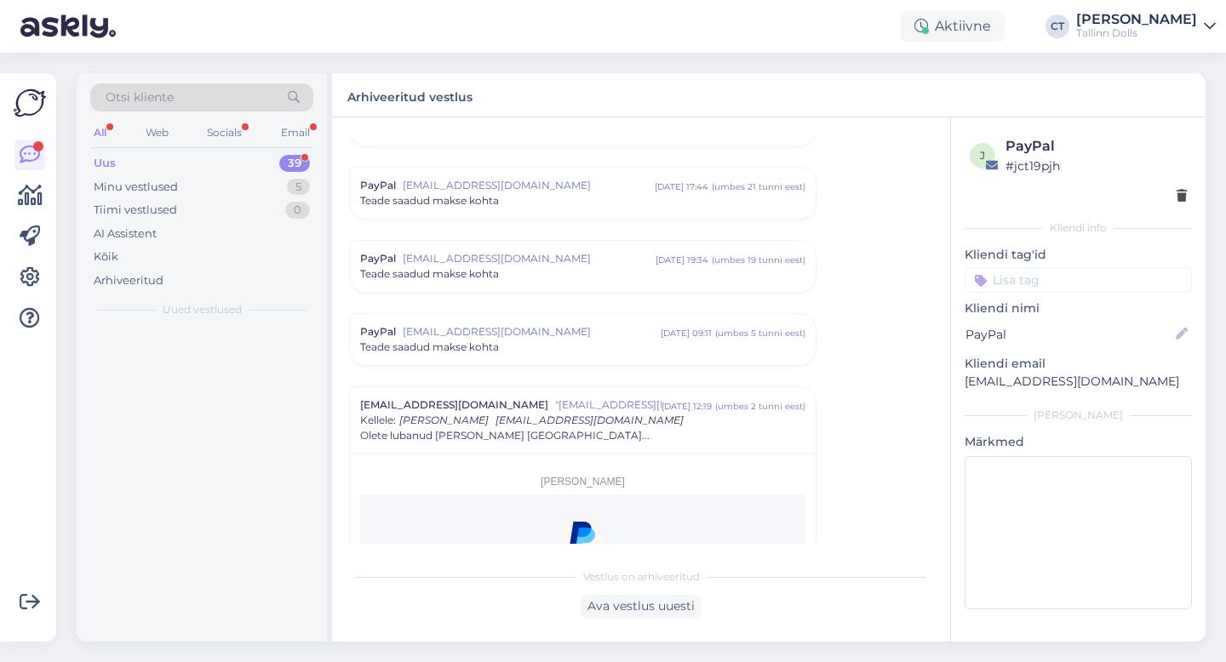
scroll to position [7294, 0]
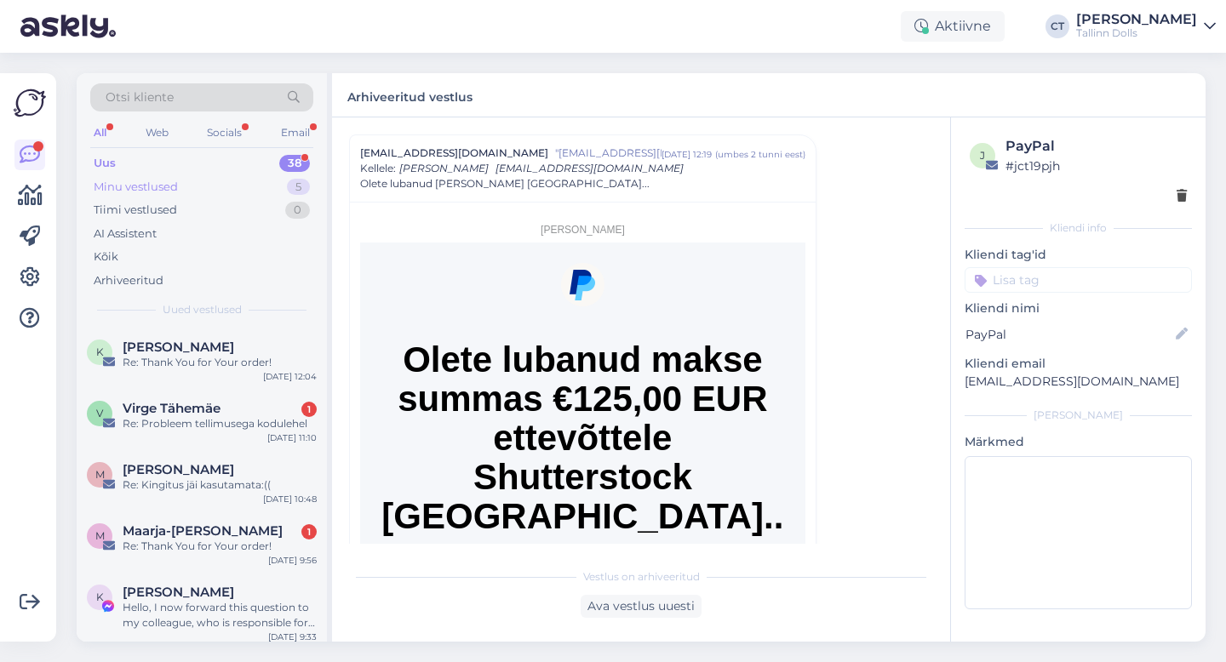
click at [134, 188] on div "Minu vestlused" at bounding box center [136, 187] width 84 height 17
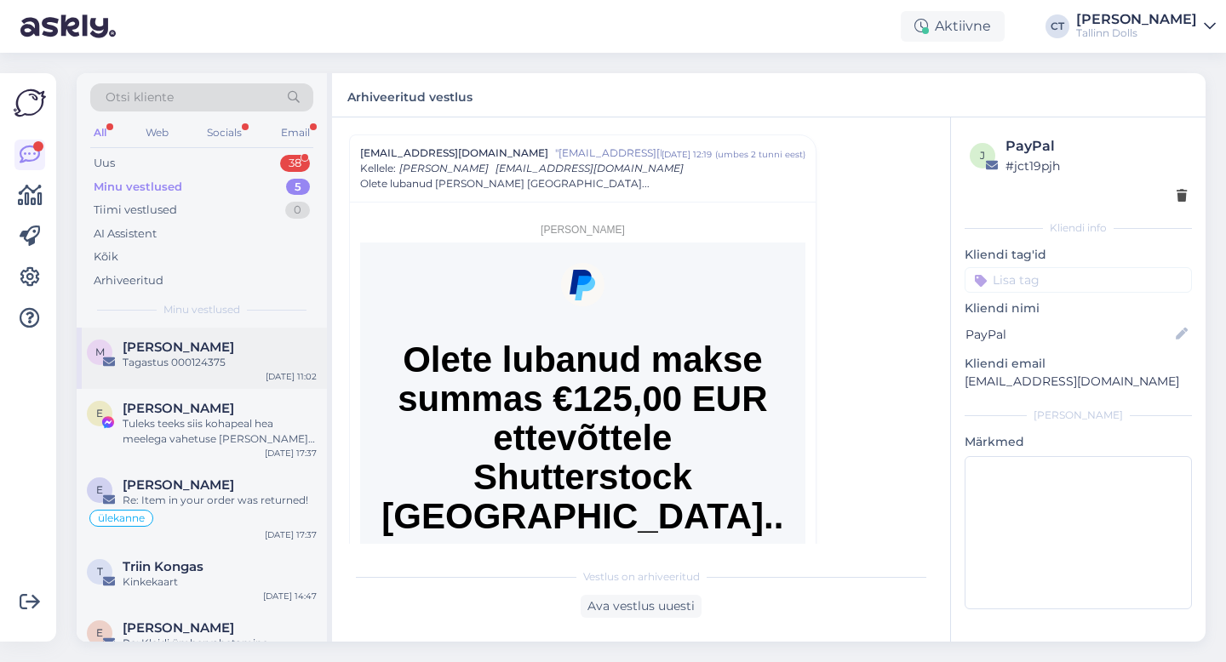
click at [161, 336] on div "M [PERSON_NAME] Tagastus 000124375 [DATE] 11:02" at bounding box center [202, 358] width 250 height 61
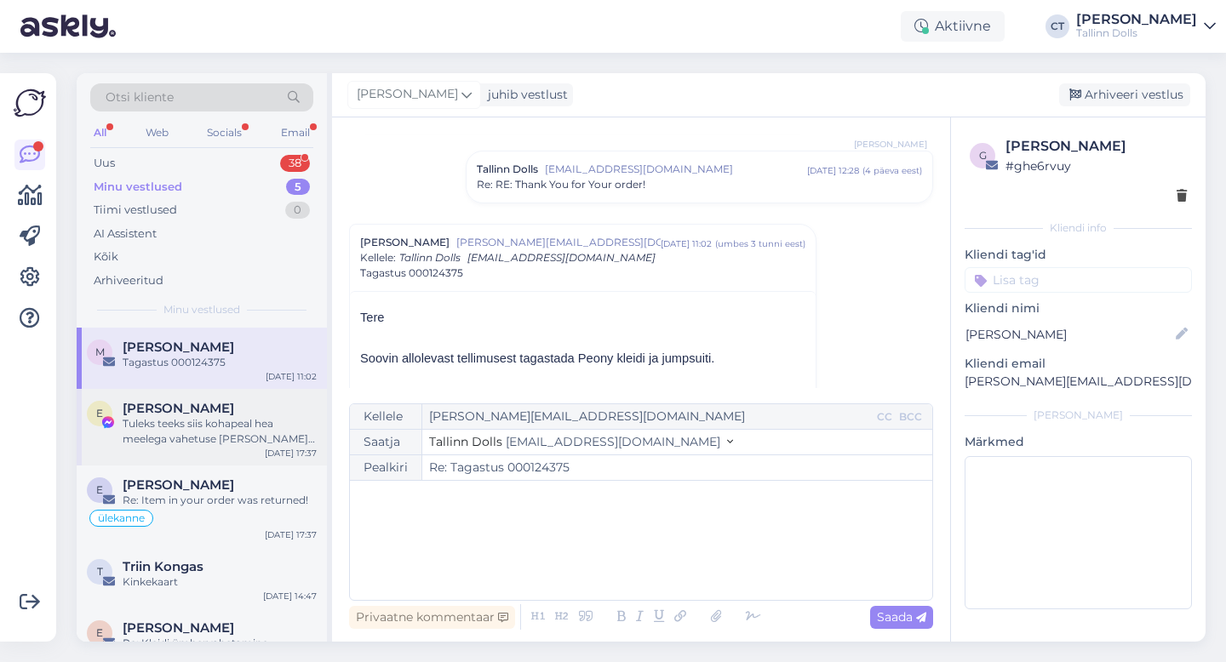
click at [183, 415] on span "[PERSON_NAME]" at bounding box center [179, 408] width 112 height 15
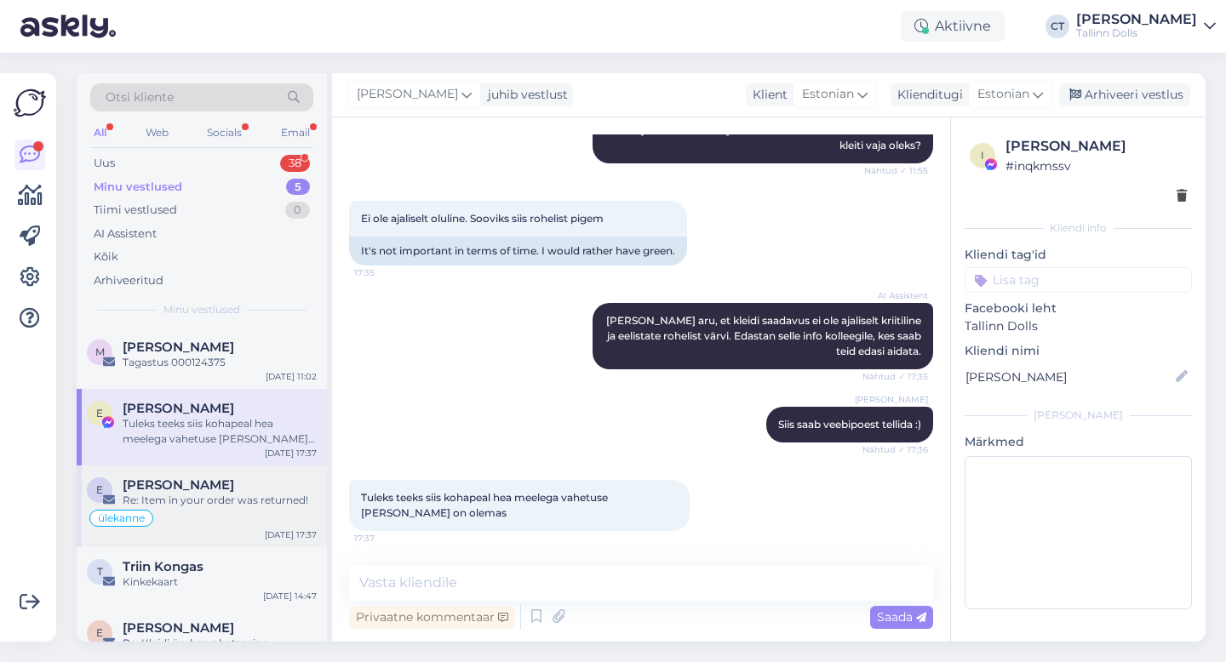
scroll to position [28, 0]
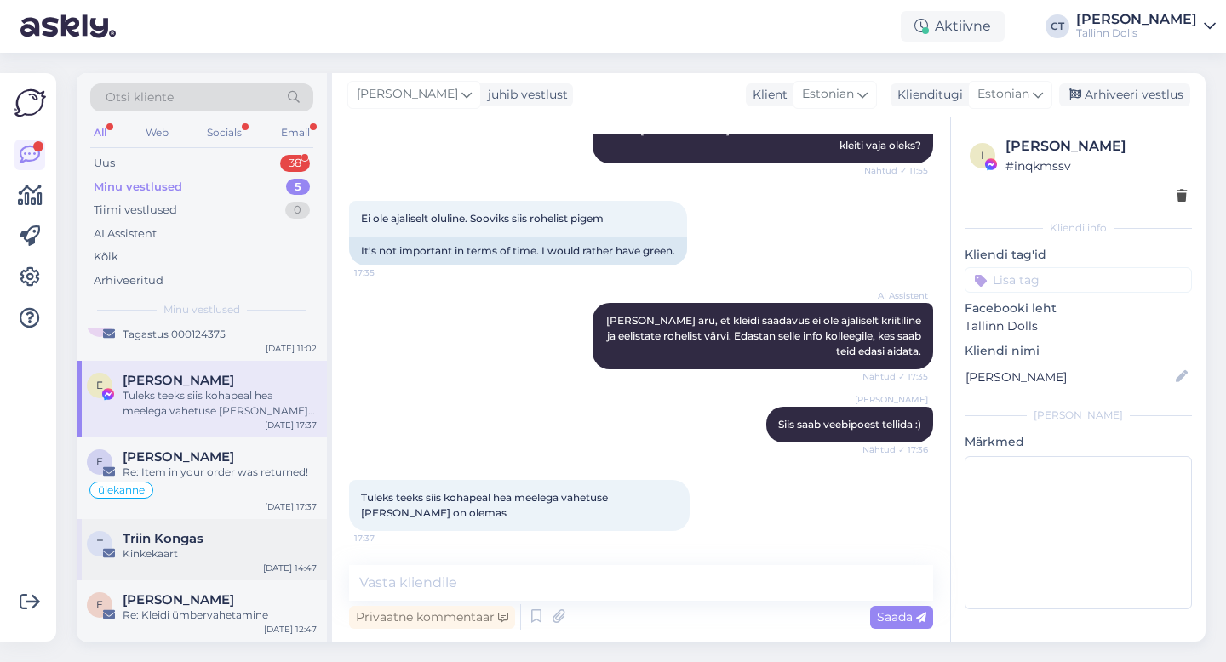
click at [206, 545] on div "Triin Kongas" at bounding box center [220, 538] width 194 height 15
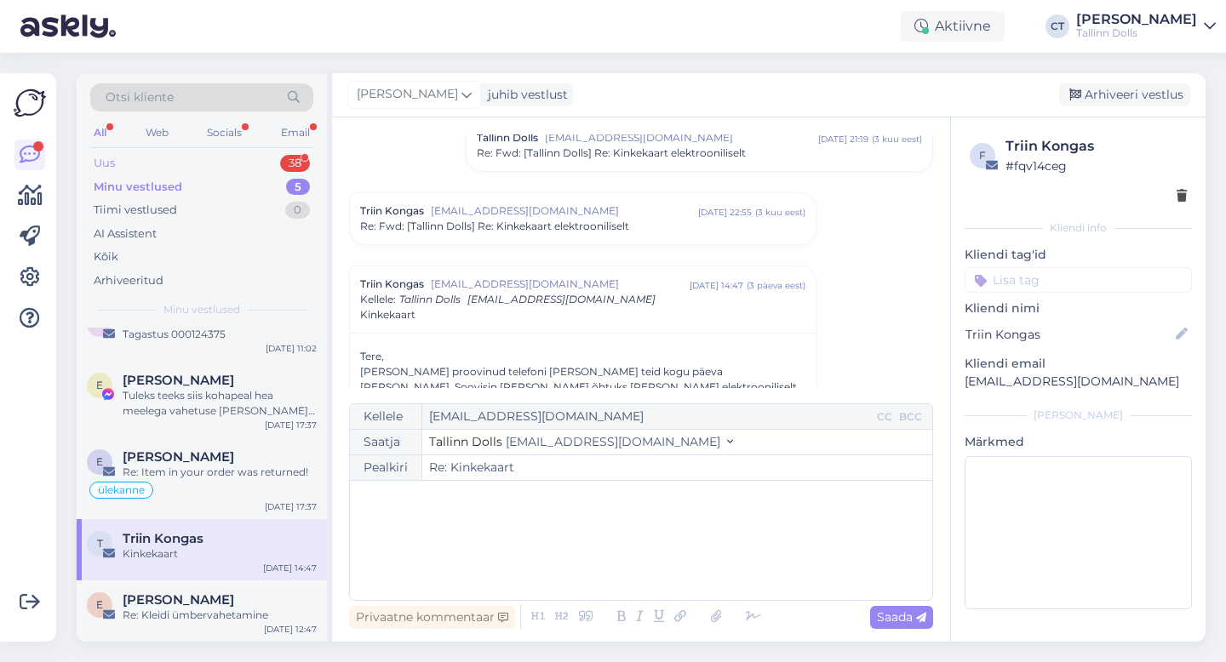
click at [160, 157] on div "Uus 38" at bounding box center [201, 164] width 223 height 24
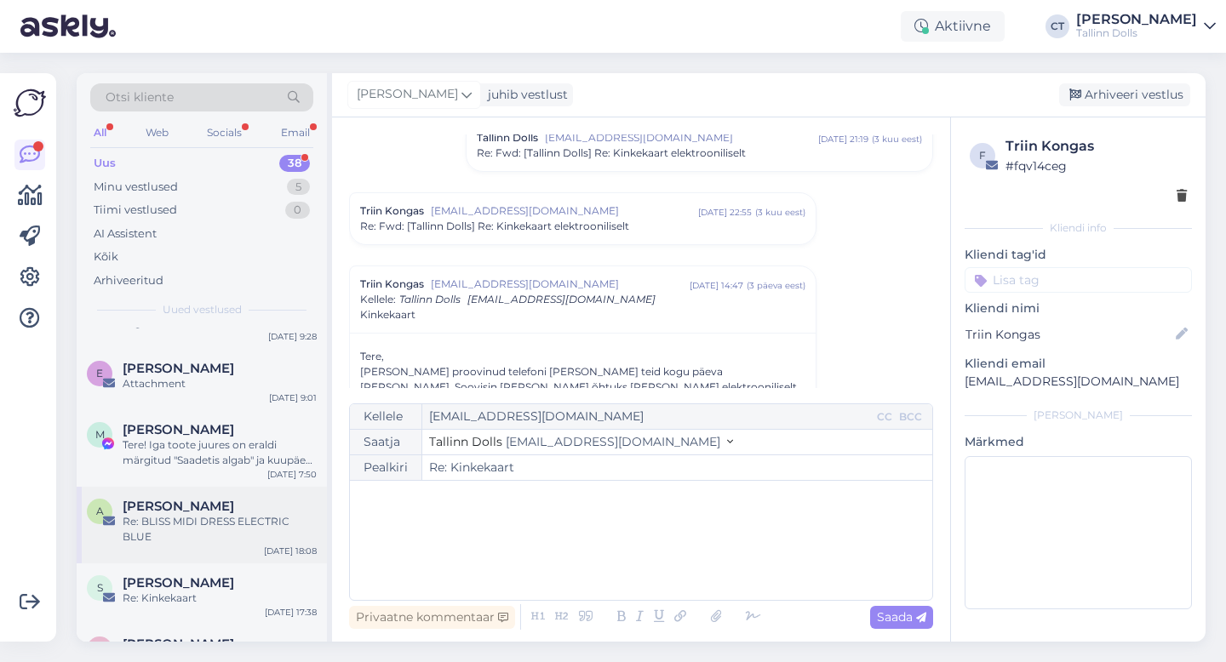
scroll to position [2040, 0]
click at [197, 425] on div "[PERSON_NAME]" at bounding box center [220, 432] width 194 height 15
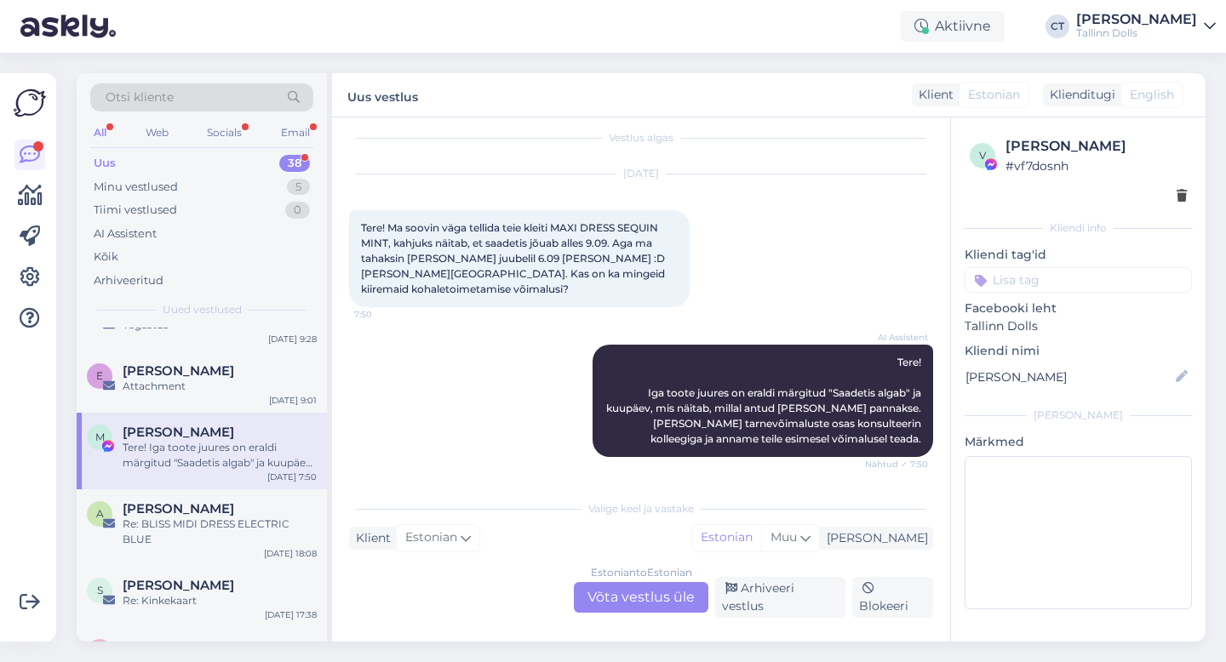
scroll to position [0, 0]
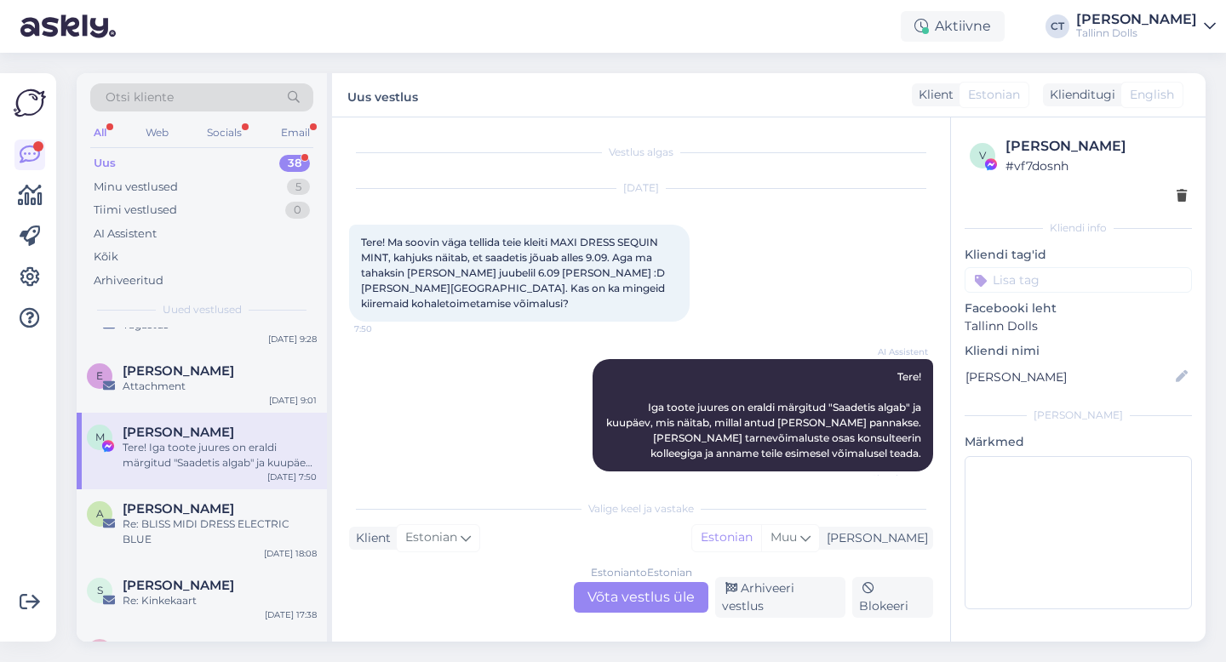
click at [634, 604] on div "Estonian to Estonian Võta vestlus üle" at bounding box center [641, 597] width 135 height 31
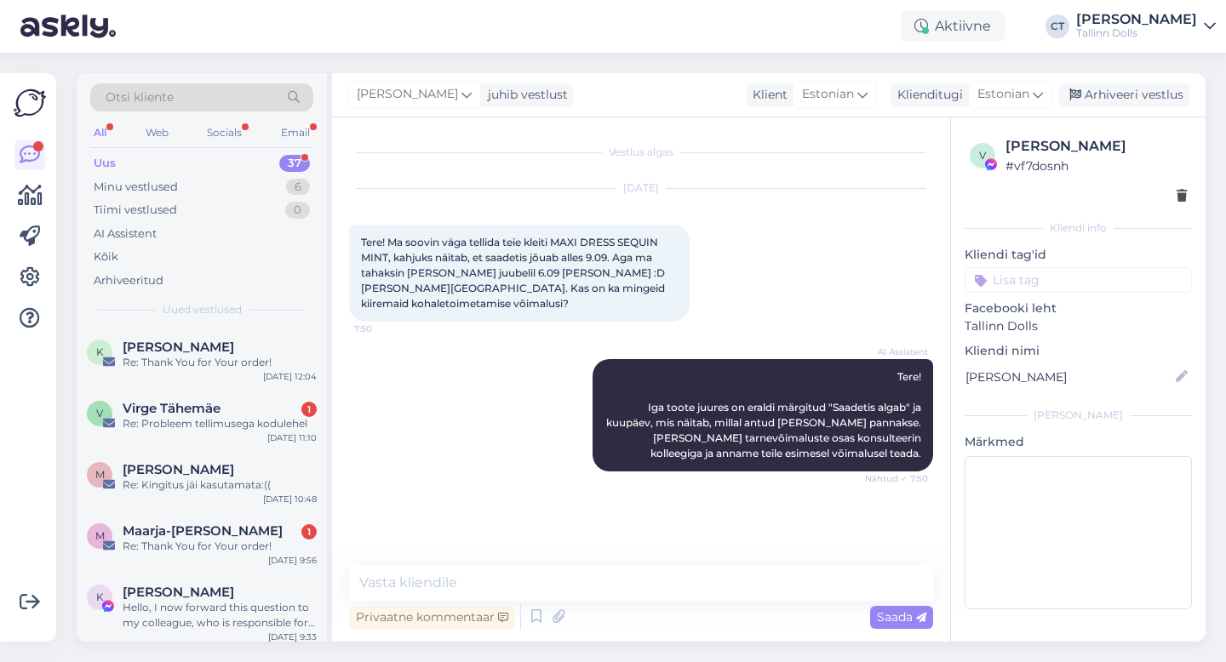
click at [636, 601] on div "Privaatne kommentaar Saada" at bounding box center [641, 617] width 584 height 32
click at [636, 595] on textarea at bounding box center [641, 583] width 584 height 36
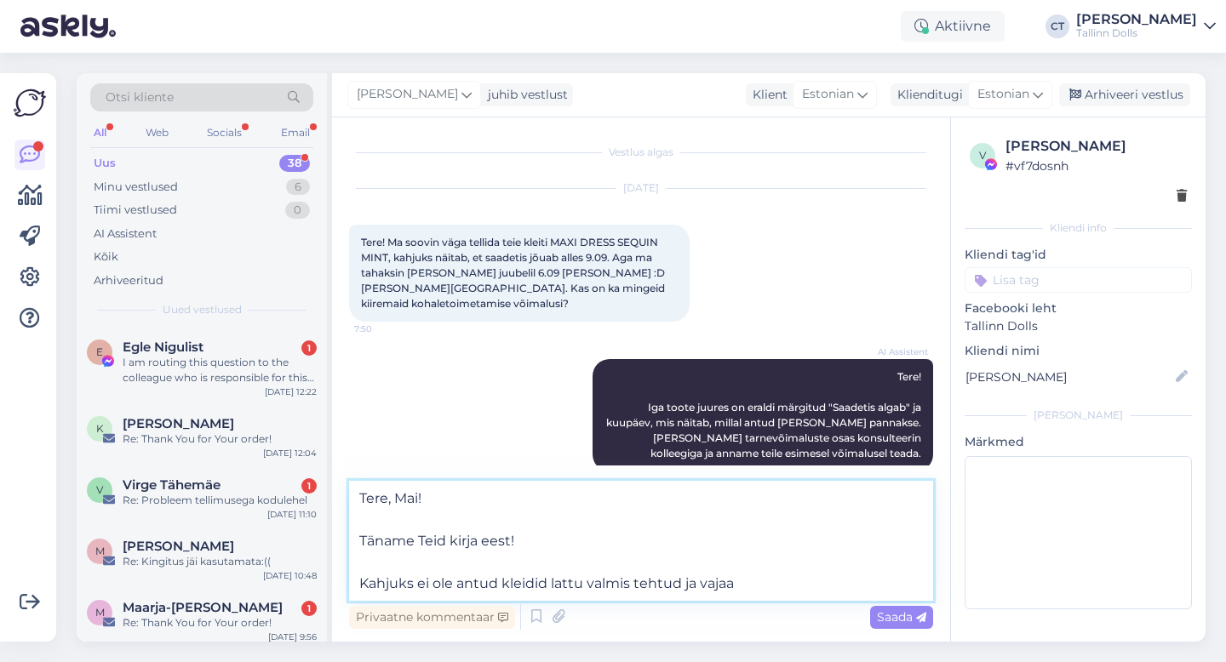
click at [782, 586] on textarea "Tere, Mai! Täname Teid kirja eest! Kahjuks ei ole antud kleidid lattu valmis te…" at bounding box center [641, 541] width 584 height 120
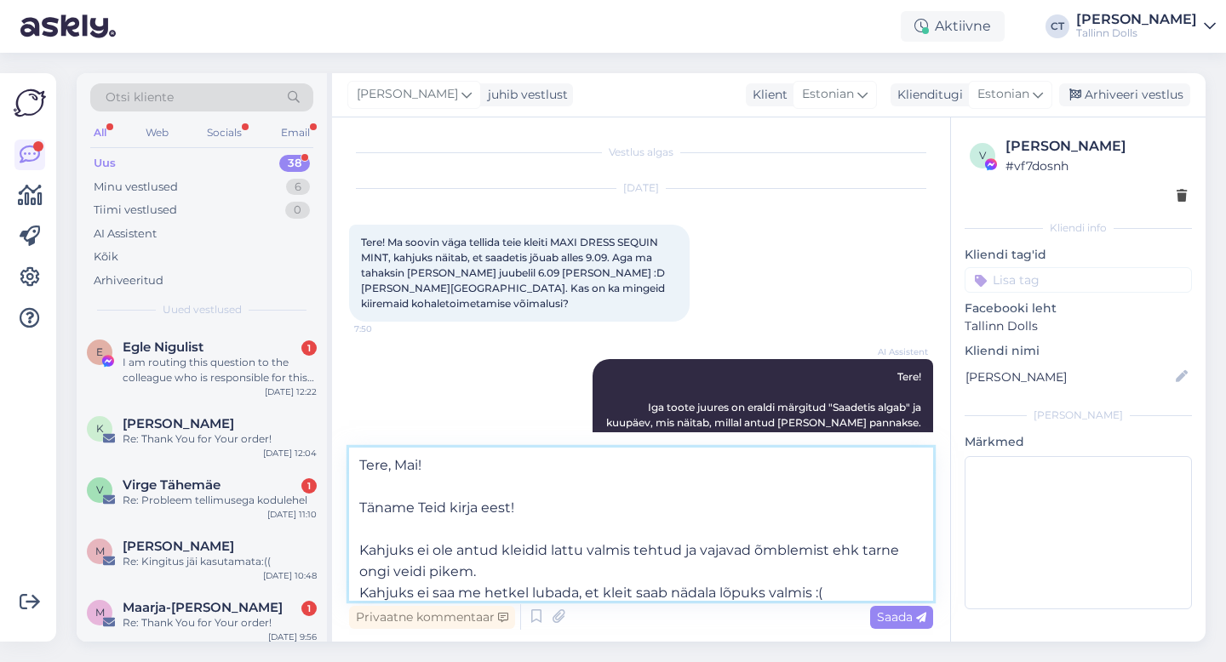
type textarea "Tere, Mai! Täname Teid kirja eest! Kahjuks ei ole antud kleidid lattu valmis te…"
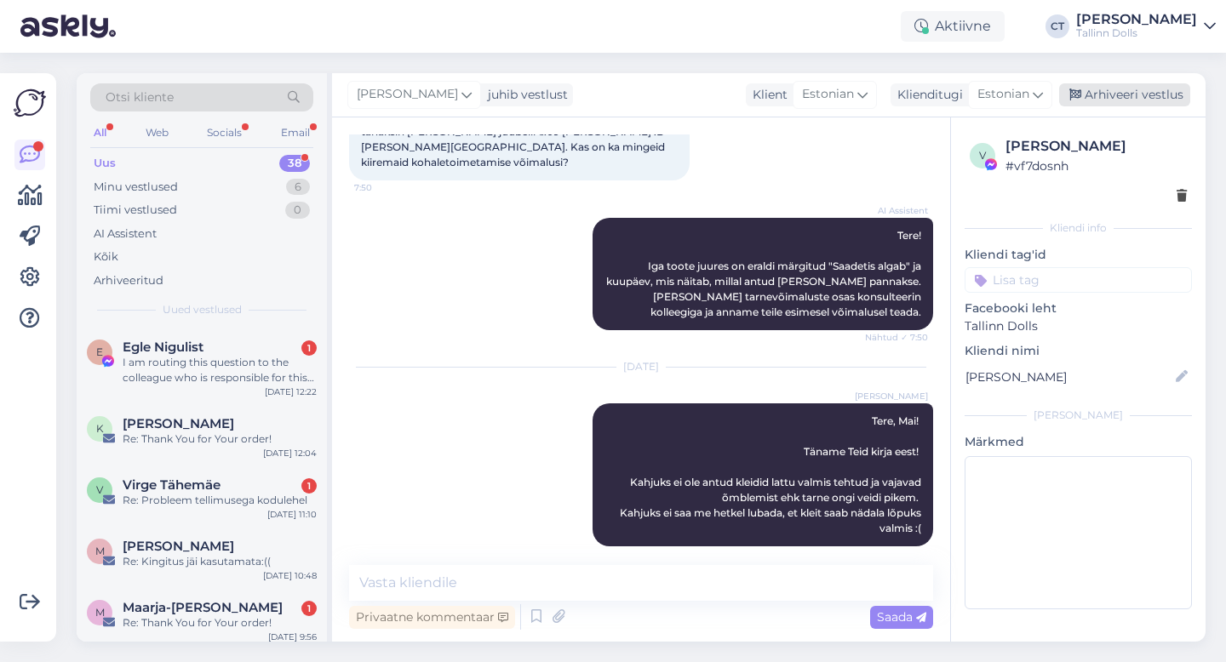
click at [1142, 97] on div "Arhiveeri vestlus" at bounding box center [1124, 94] width 131 height 23
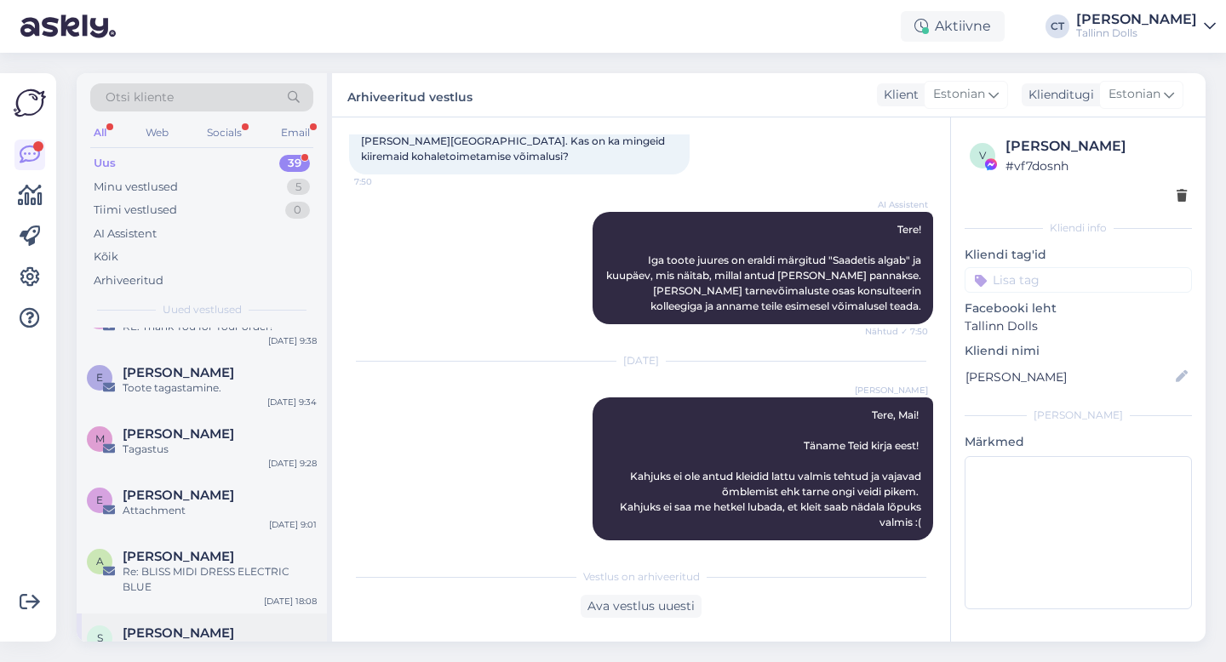
scroll to position [2052, 0]
click at [215, 444] on div "Tagastus" at bounding box center [220, 451] width 194 height 15
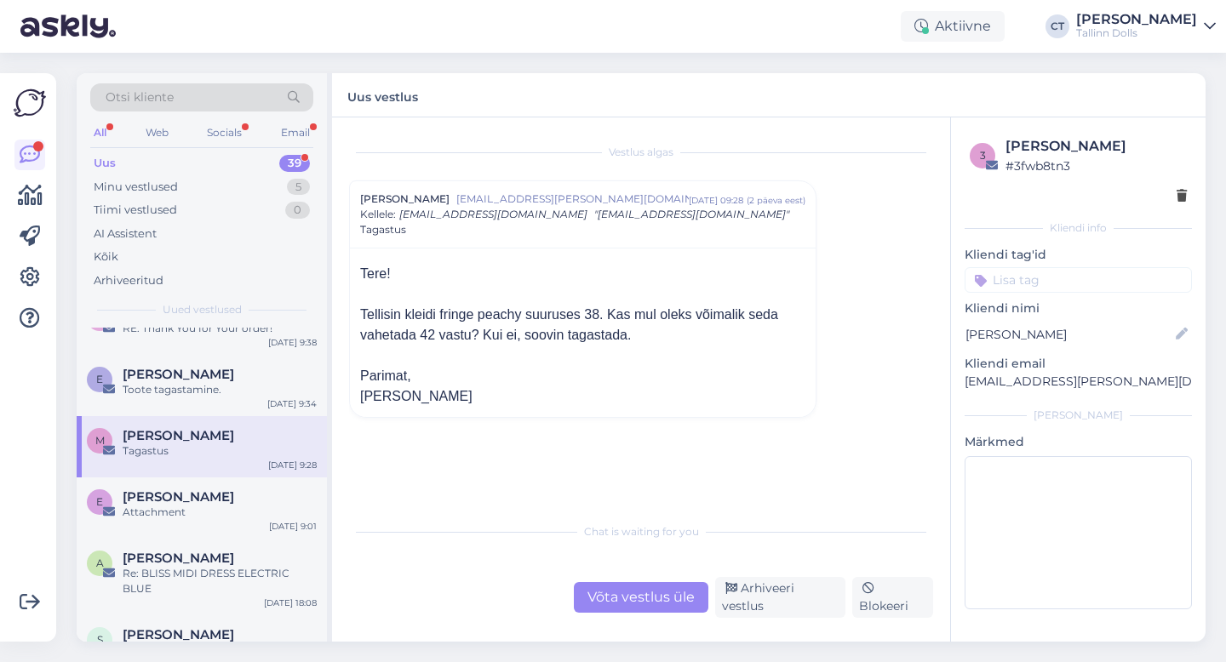
click at [644, 598] on div "Võta vestlus üle" at bounding box center [641, 597] width 135 height 31
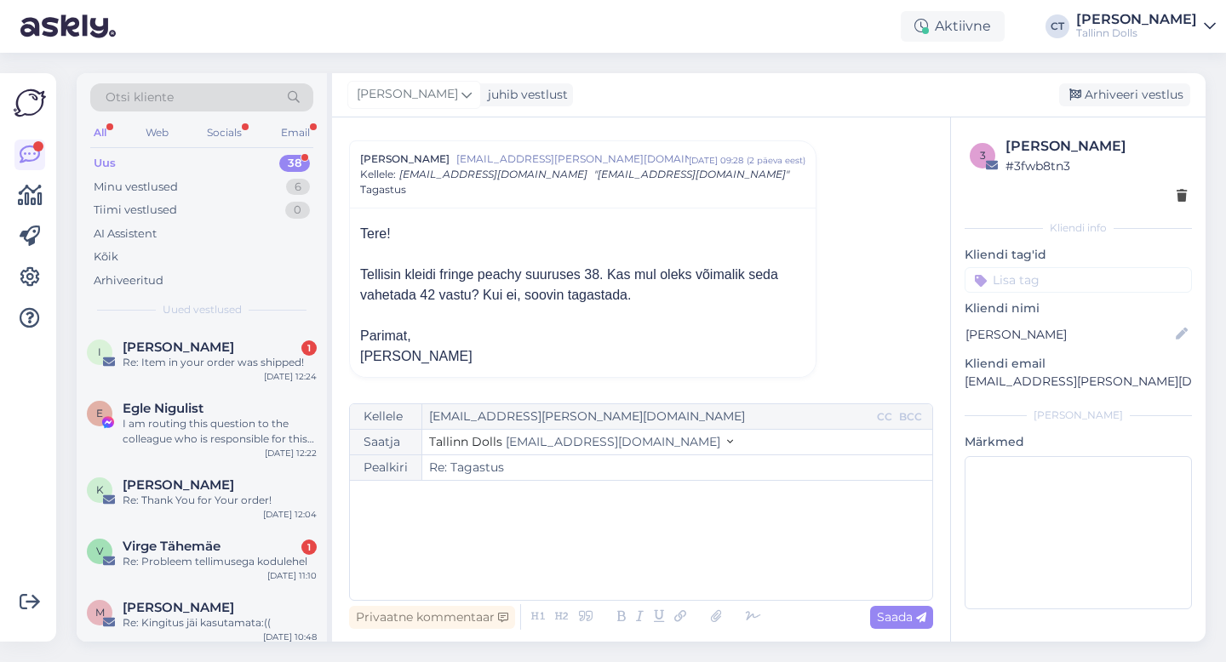
click at [638, 560] on div "﻿" at bounding box center [640, 540] width 565 height 102
click at [514, 547] on div "﻿" at bounding box center [640, 540] width 565 height 102
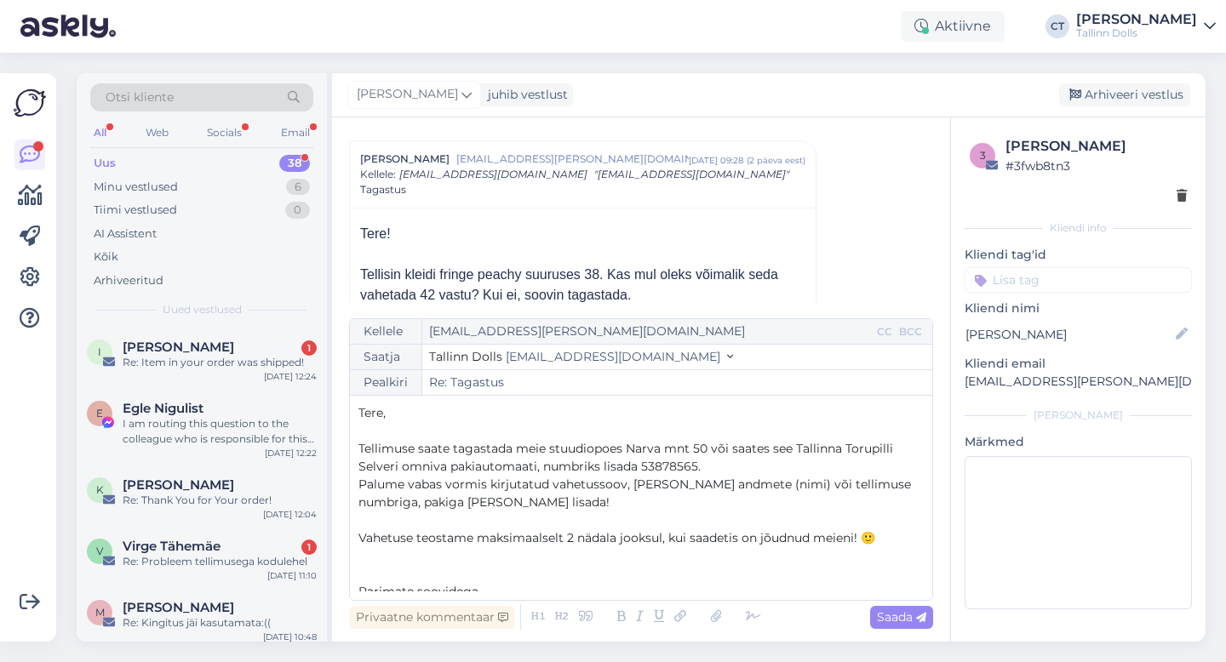
scroll to position [27, 0]
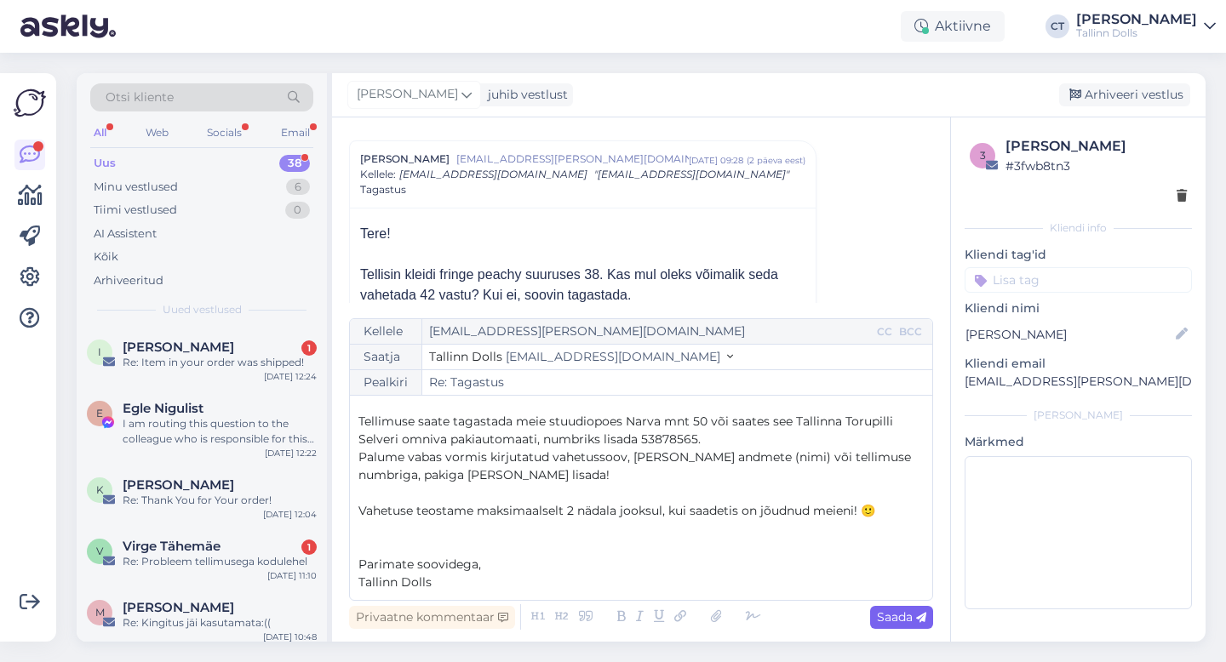
click at [900, 616] on span "Saada" at bounding box center [901, 617] width 49 height 15
type input "Re: Re: Tagastus"
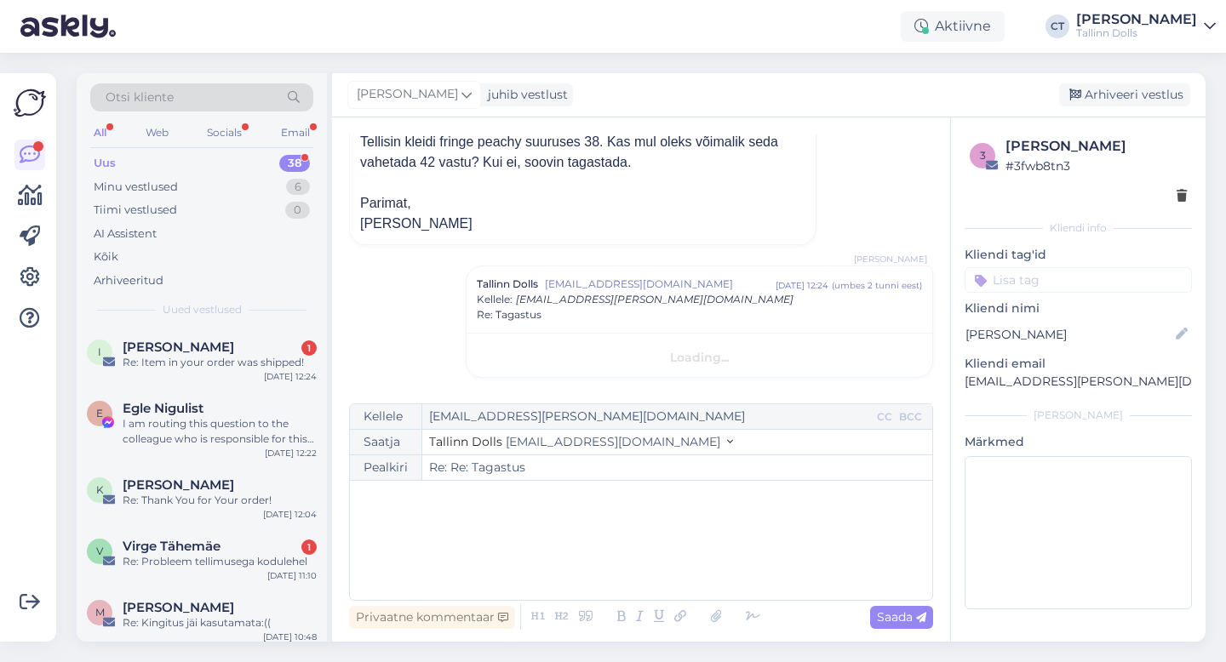
scroll to position [0, 0]
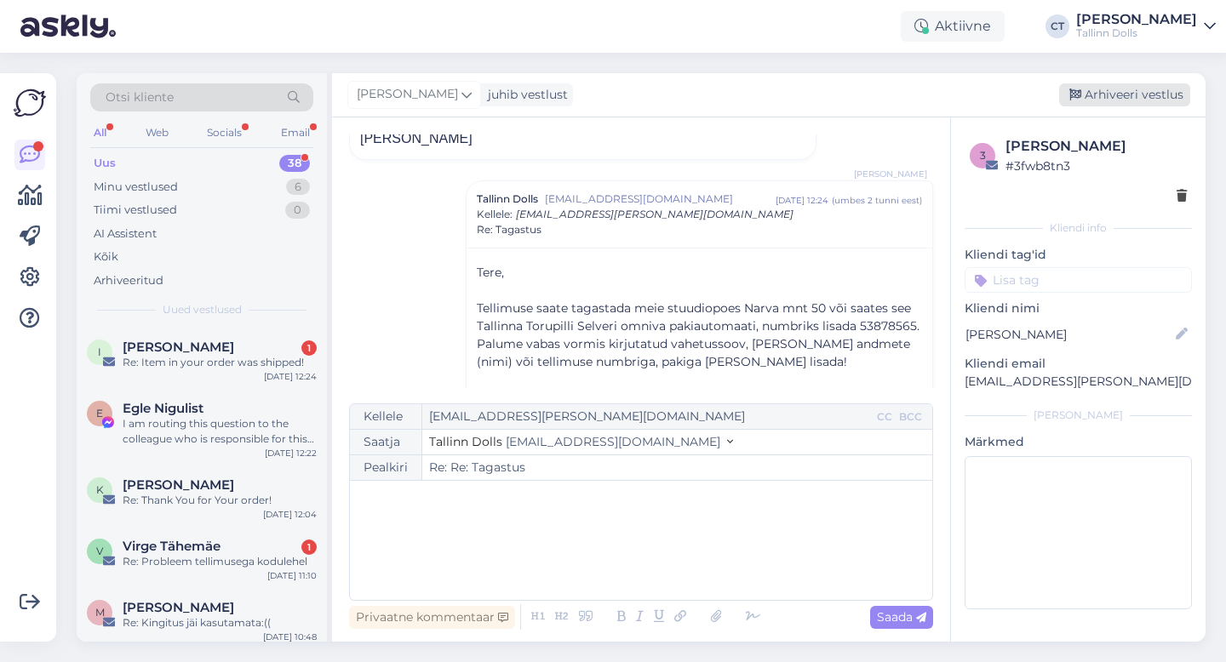
click at [1123, 96] on div "Arhiveeri vestlus" at bounding box center [1124, 94] width 131 height 23
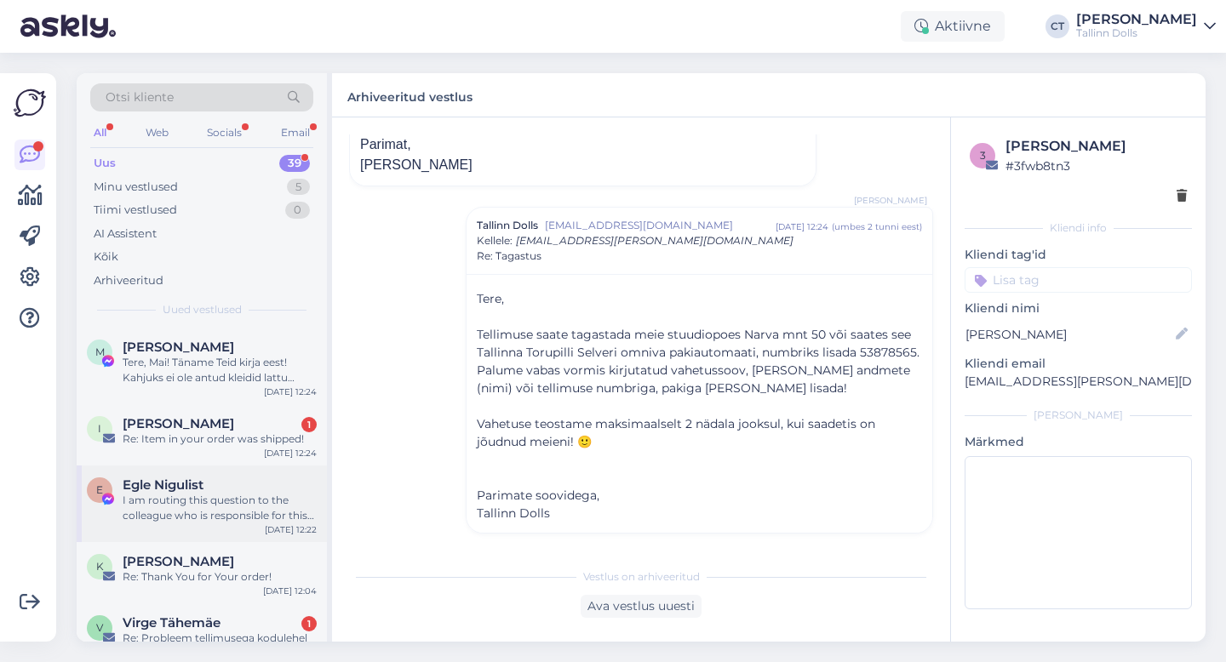
click at [202, 502] on div "I am routing this question to the colleague who is responsible for this topic. …" at bounding box center [220, 508] width 194 height 31
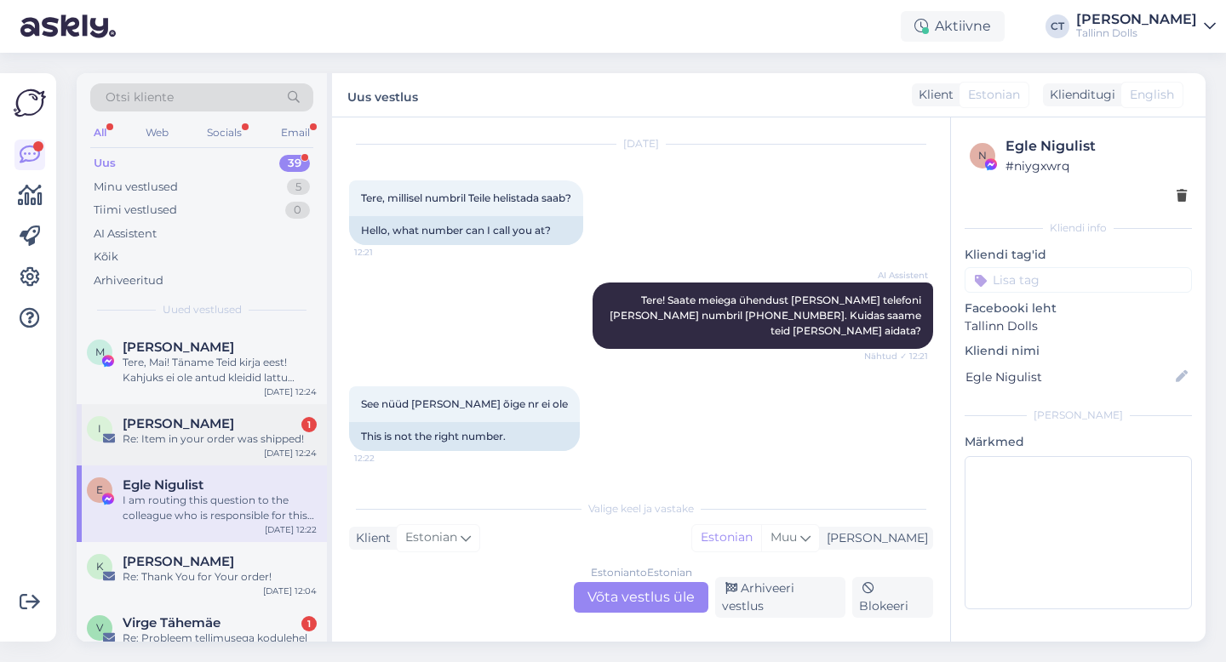
scroll to position [1620, 0]
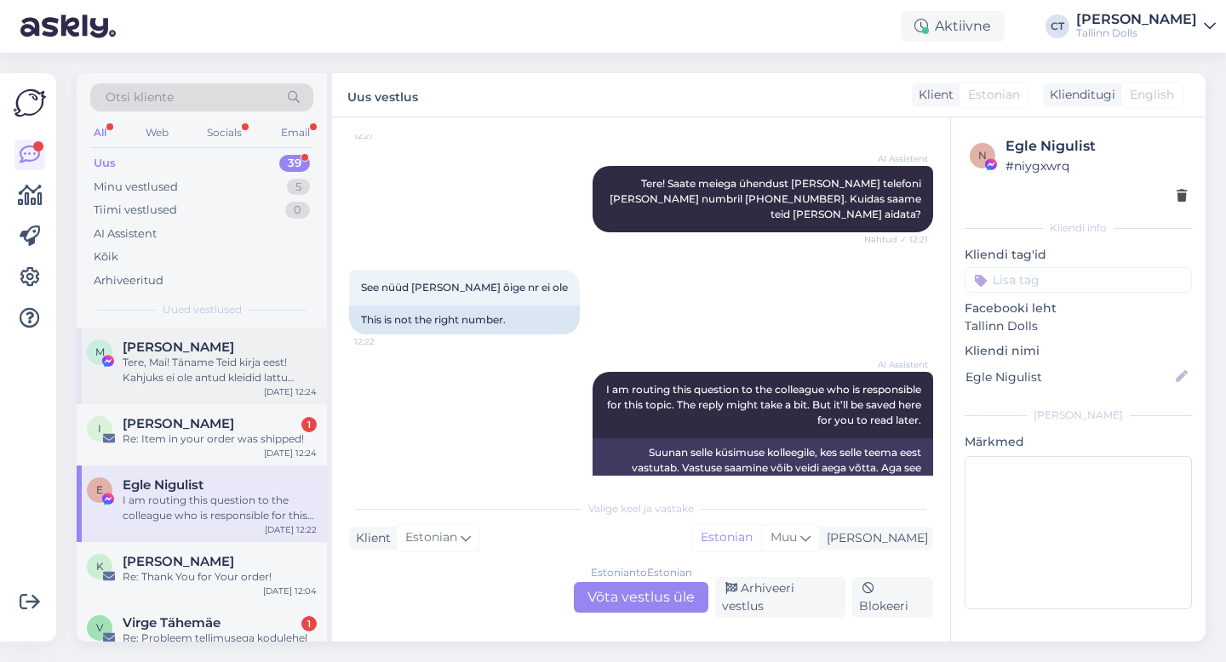
click at [215, 373] on div "Tere, Mai! Täname Teid kirja eest! Kahjuks ei ole antud kleidid lattu valmis te…" at bounding box center [220, 370] width 194 height 31
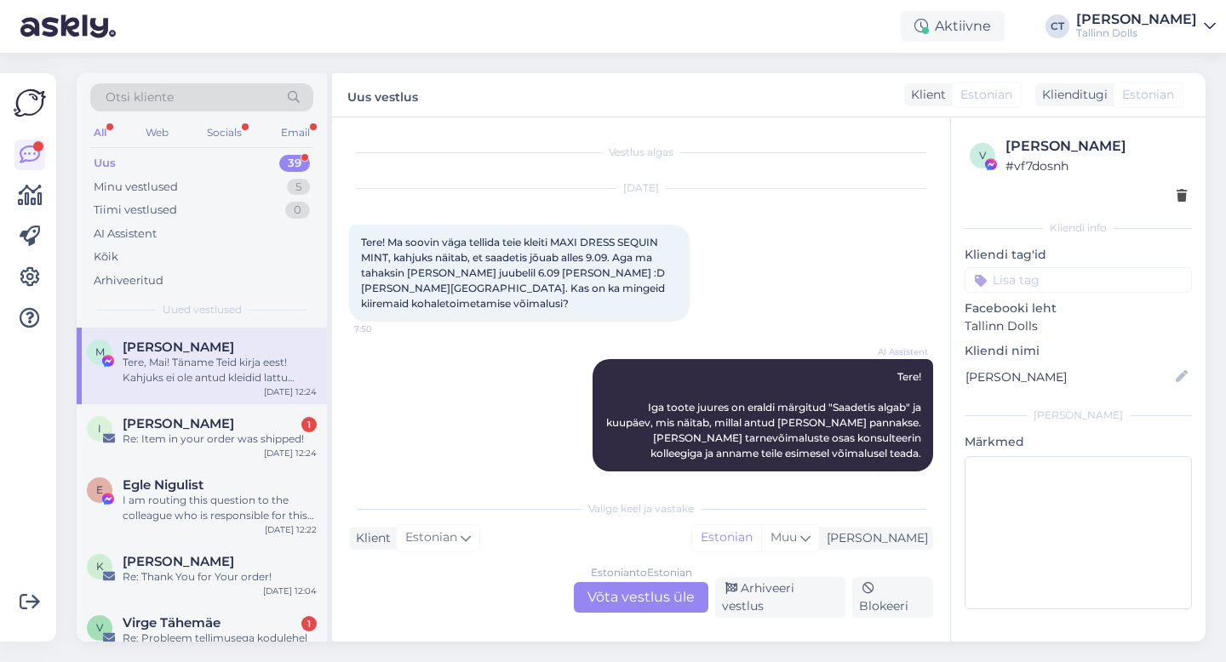
scroll to position [205, 0]
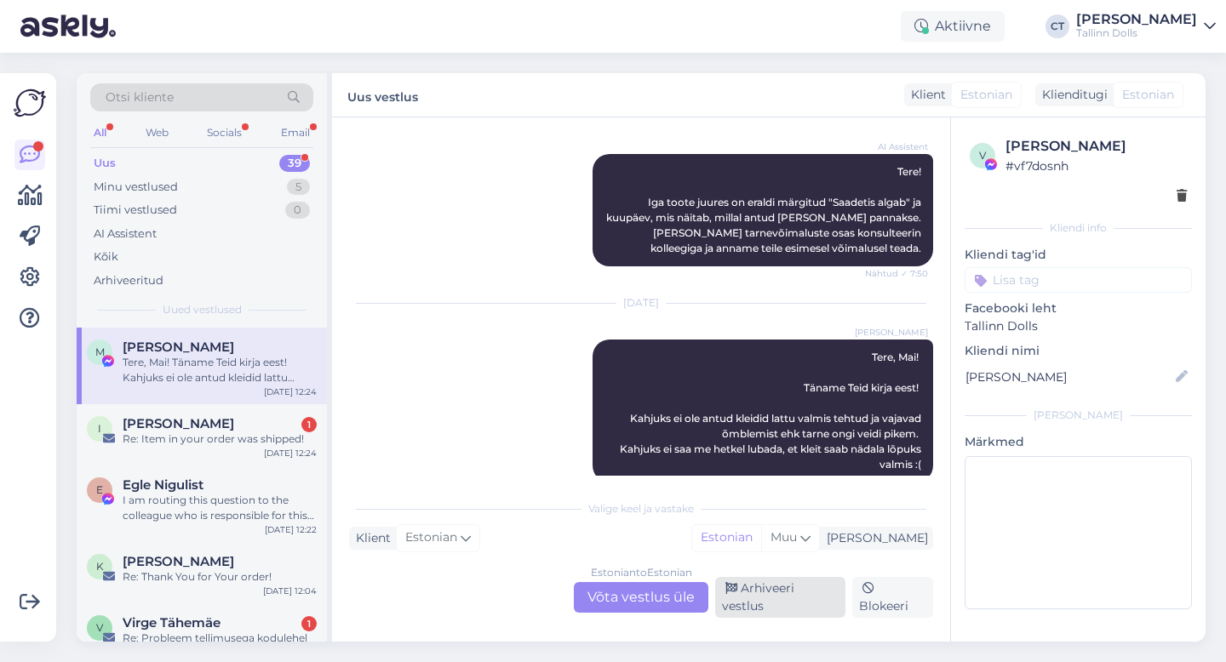
click at [788, 596] on div "Arhiveeri vestlus" at bounding box center [780, 597] width 130 height 41
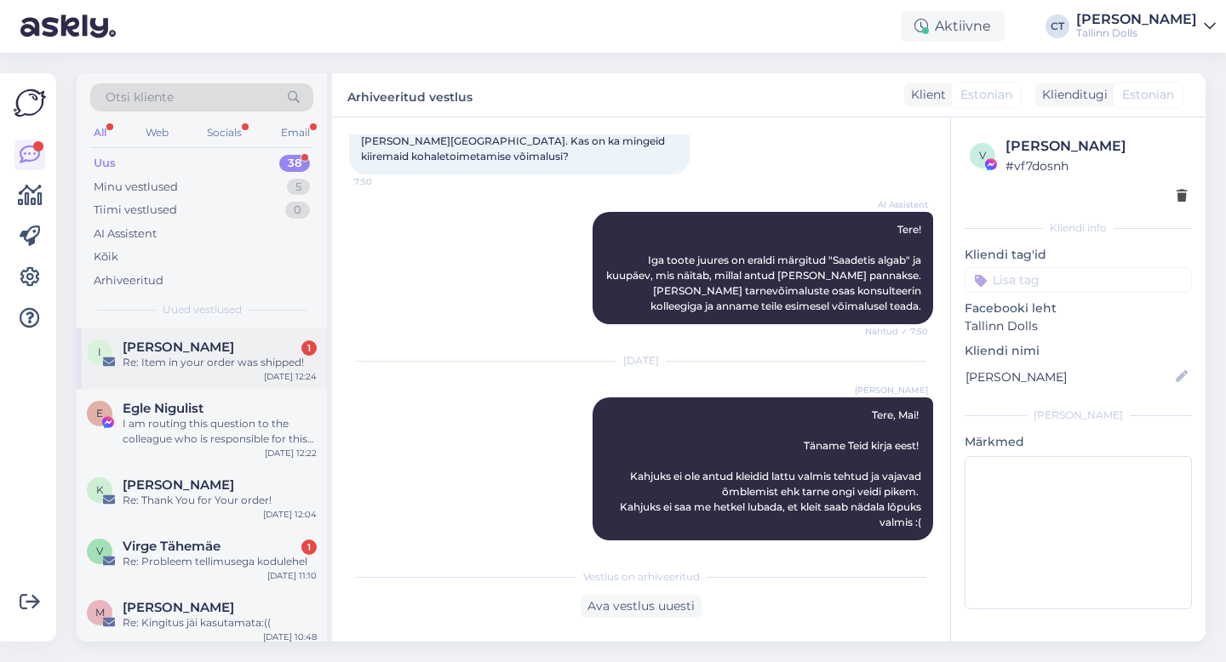
click at [228, 364] on div "Re: Item in your order was shipped!" at bounding box center [220, 362] width 194 height 15
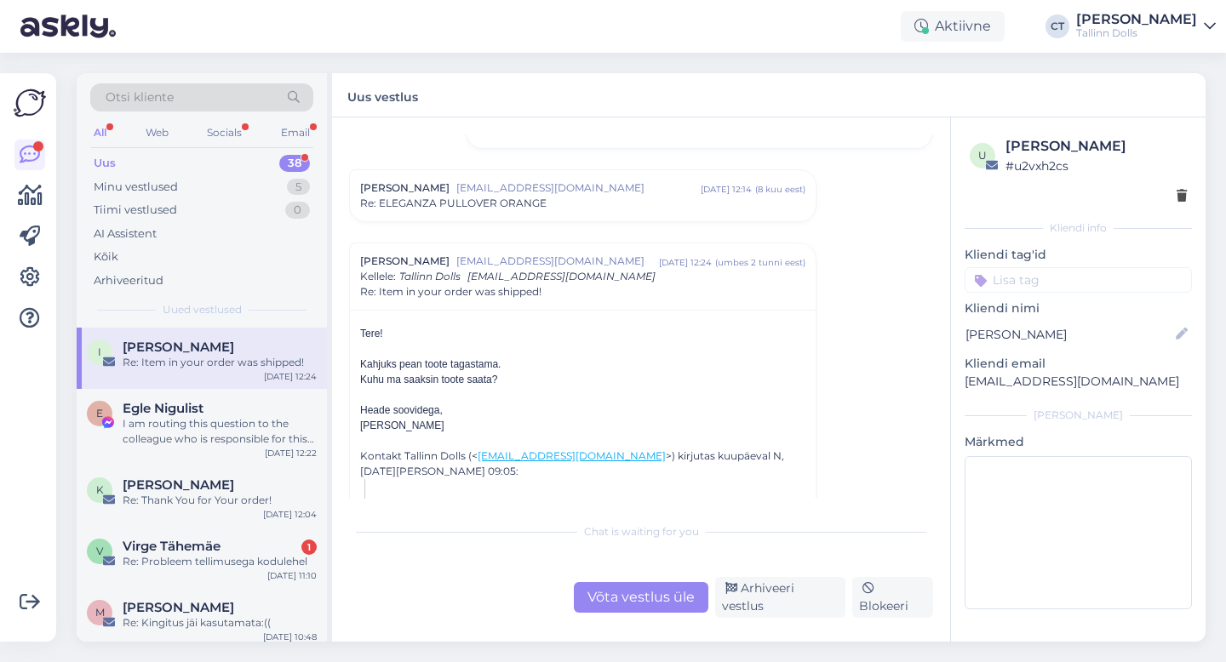
click at [616, 593] on div "Võta vestlus üle" at bounding box center [641, 597] width 135 height 31
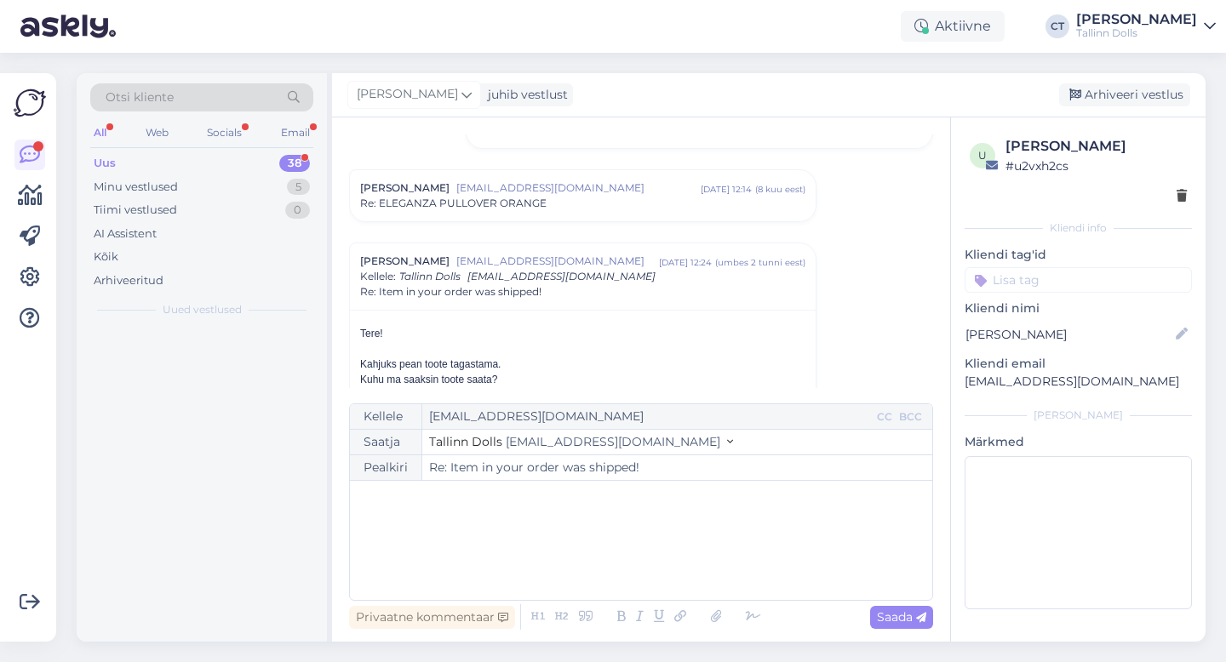
scroll to position [412, 0]
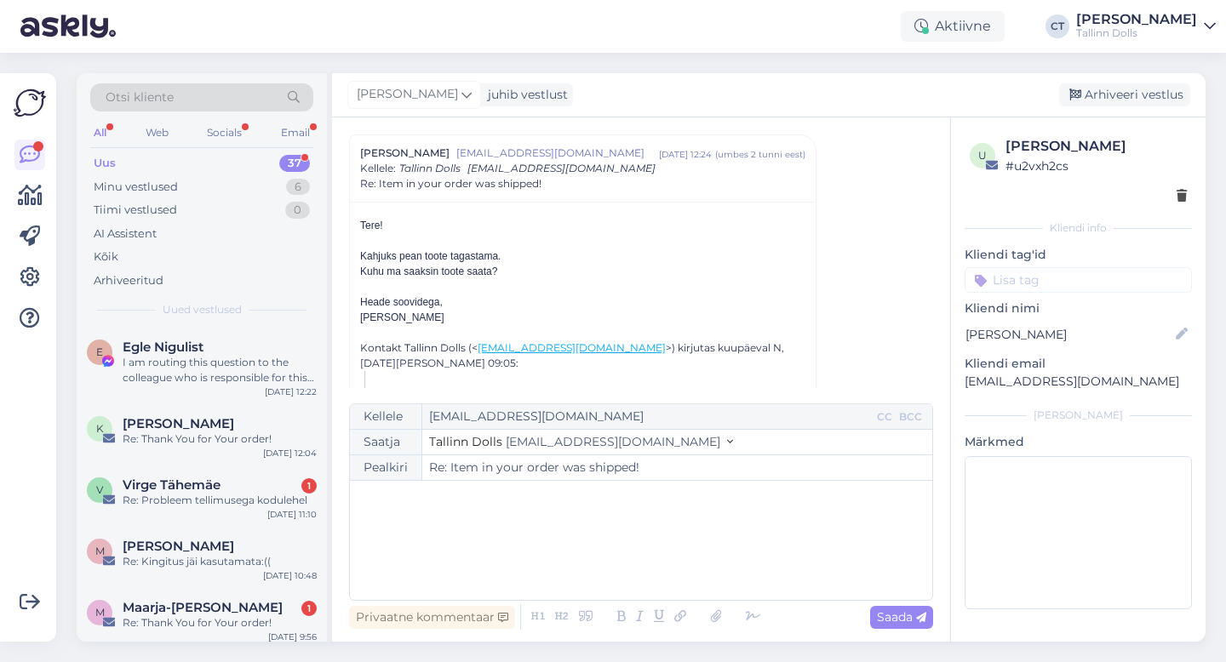
click at [627, 552] on div "﻿" at bounding box center [640, 540] width 565 height 102
click at [521, 541] on div "﻿" at bounding box center [640, 540] width 565 height 102
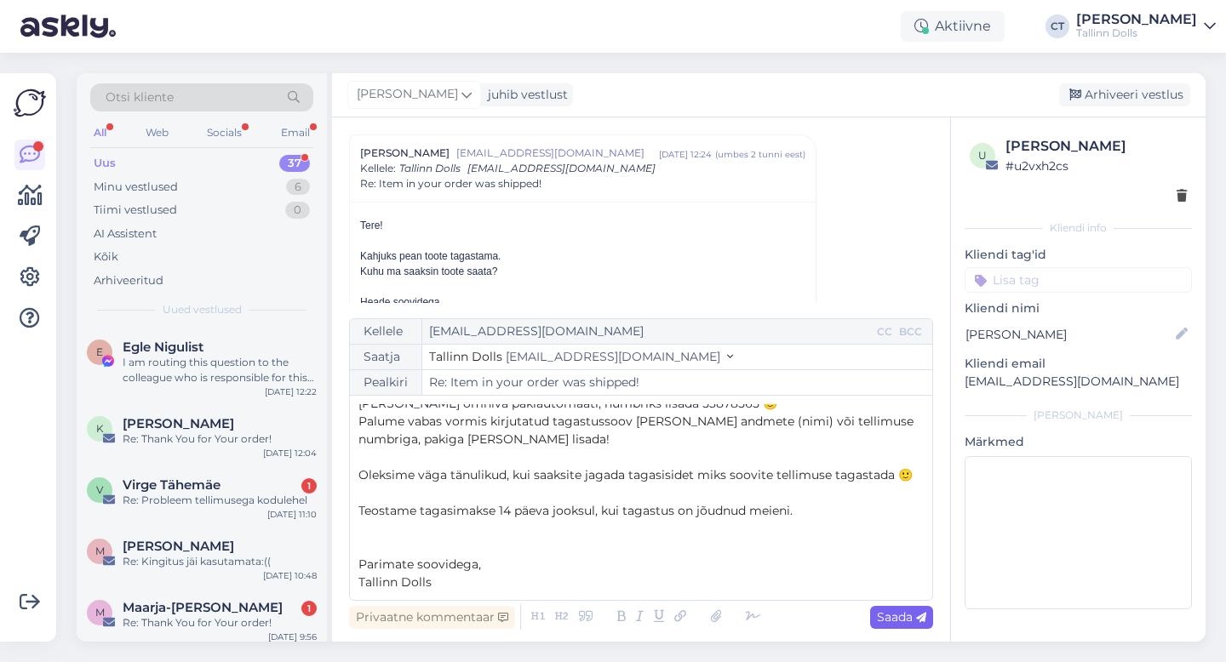
click at [908, 614] on span "Saada" at bounding box center [901, 617] width 49 height 15
type input "Re: Re: Item in your order was shipped!"
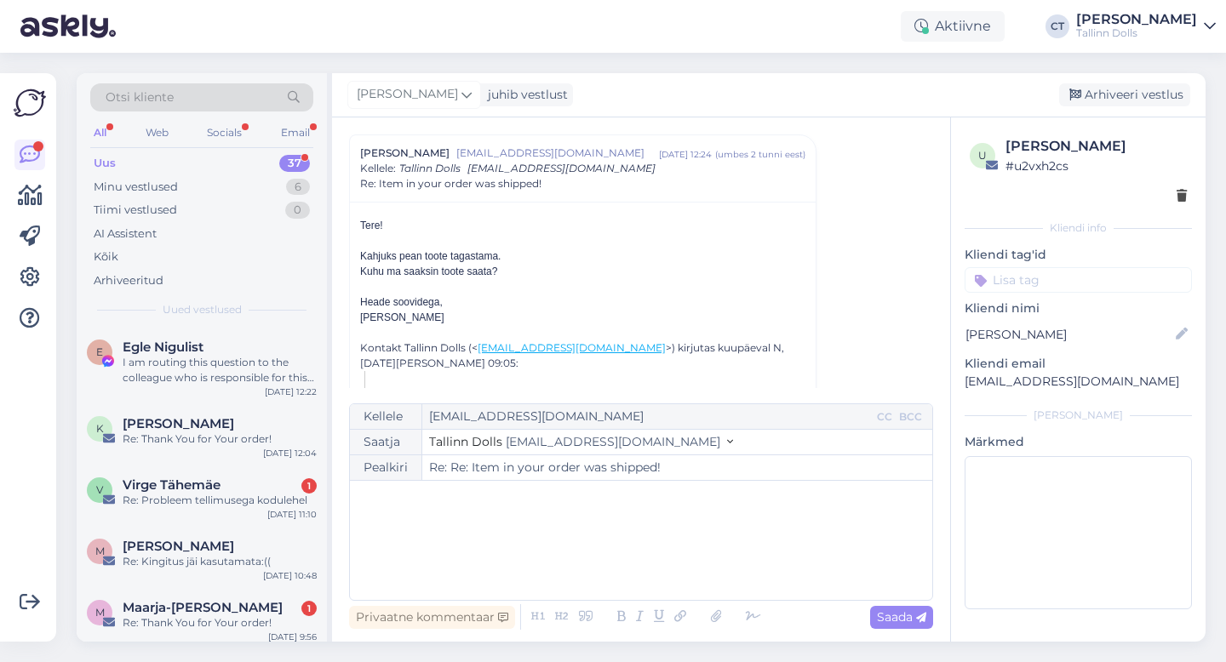
scroll to position [0, 0]
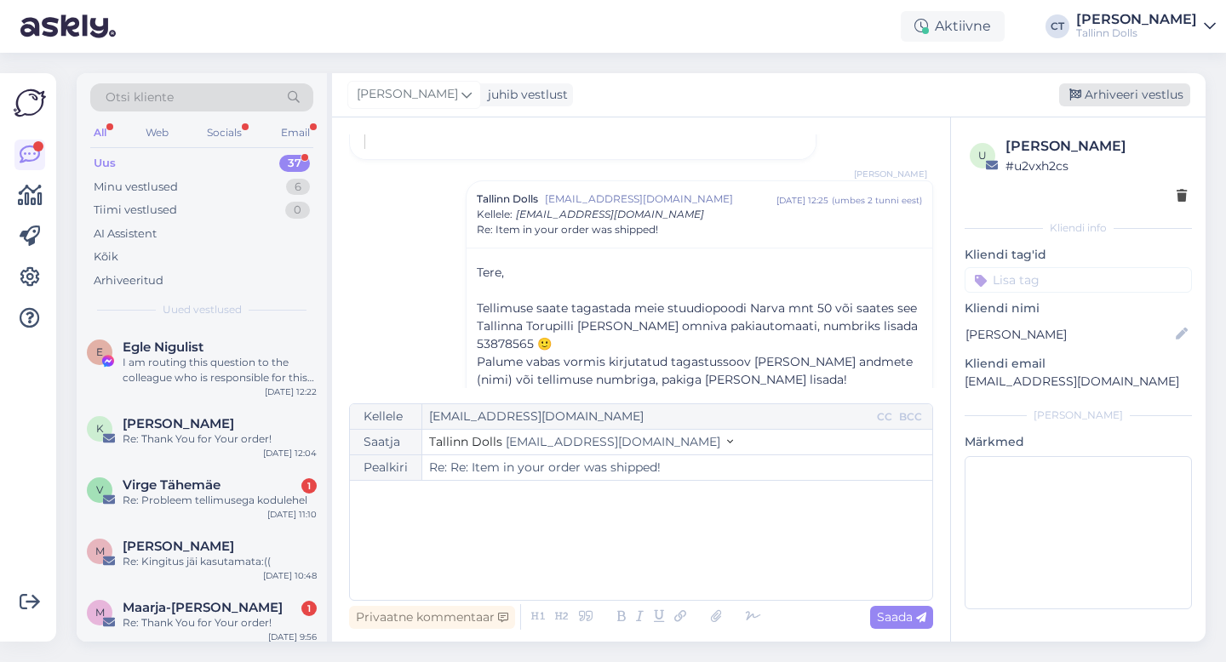
click at [1119, 94] on div "Arhiveeri vestlus" at bounding box center [1124, 94] width 131 height 23
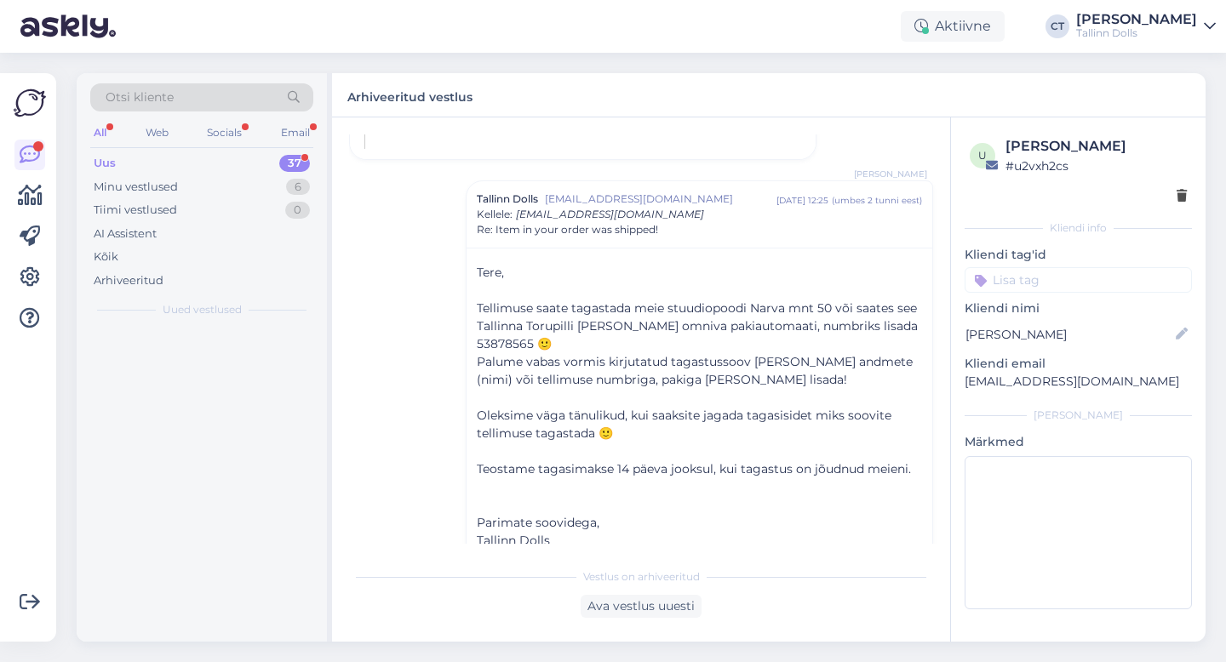
scroll to position [1497, 0]
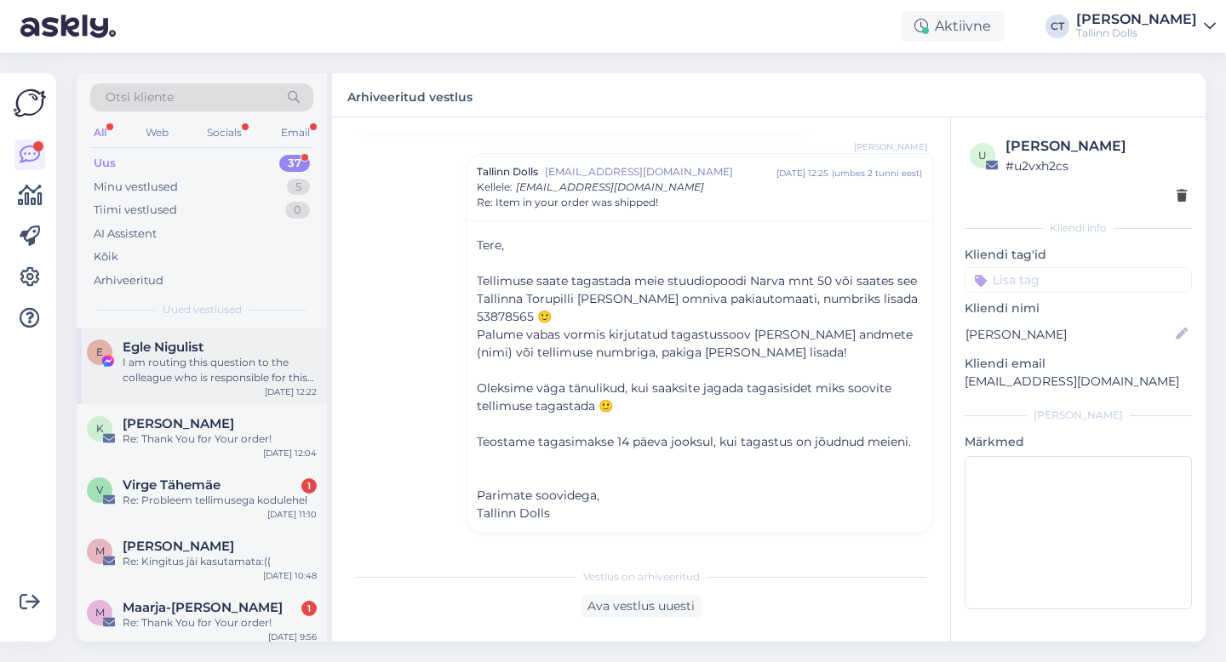
click at [228, 346] on div "Egle Nigulist" at bounding box center [220, 347] width 194 height 15
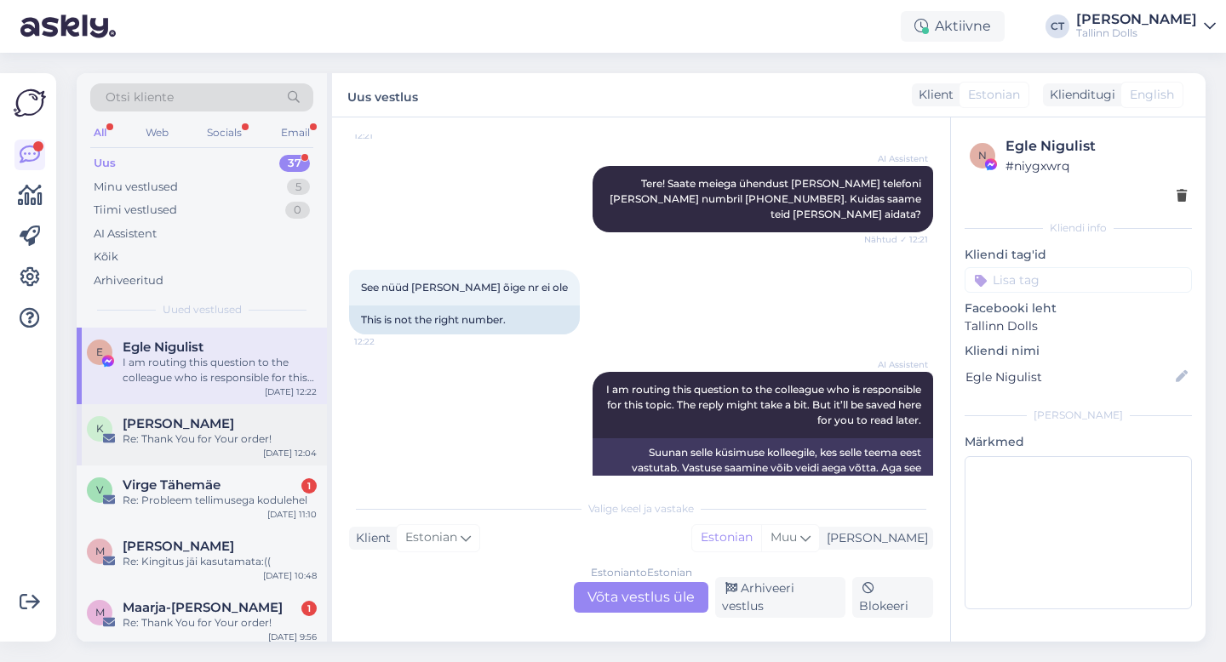
click at [220, 443] on div "Re: Thank You for Your order!" at bounding box center [220, 439] width 194 height 15
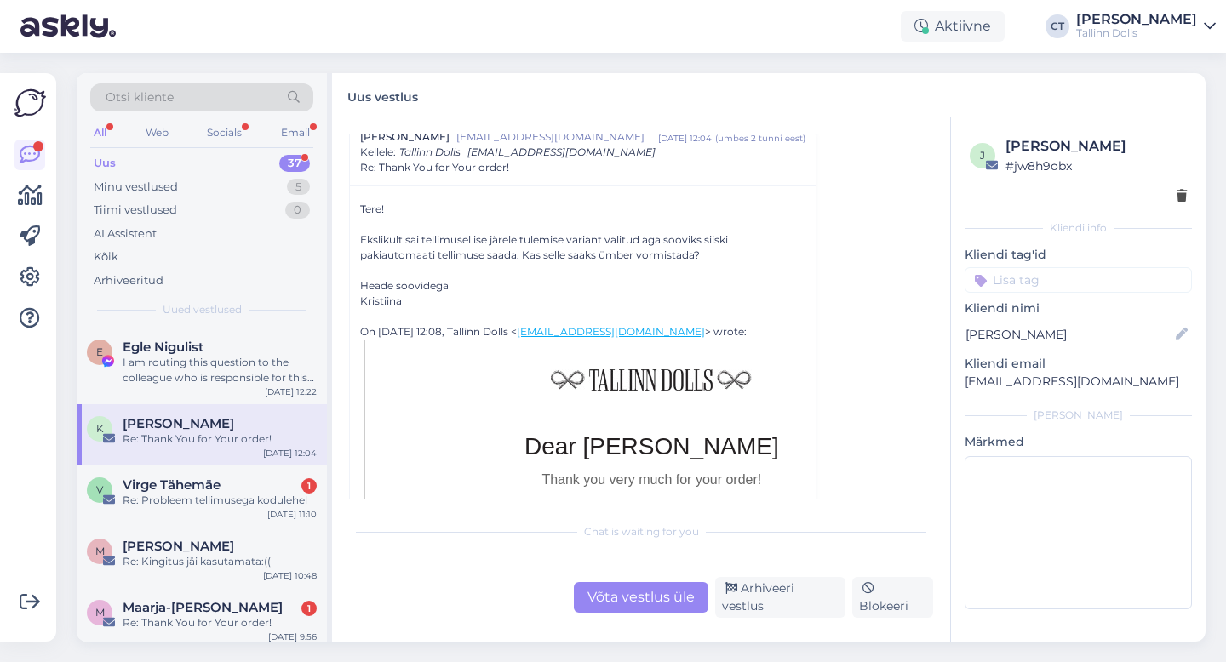
scroll to position [247, 0]
click at [633, 598] on div "Võta vestlus üle" at bounding box center [641, 597] width 135 height 31
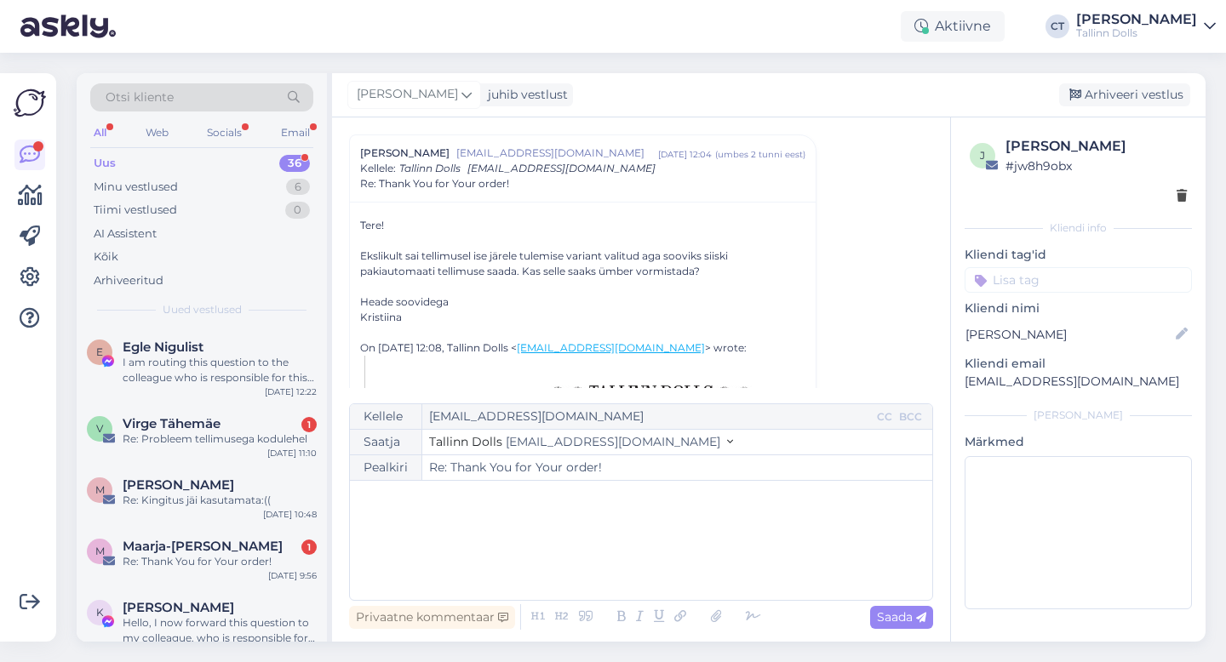
click at [650, 559] on div "﻿" at bounding box center [640, 540] width 565 height 102
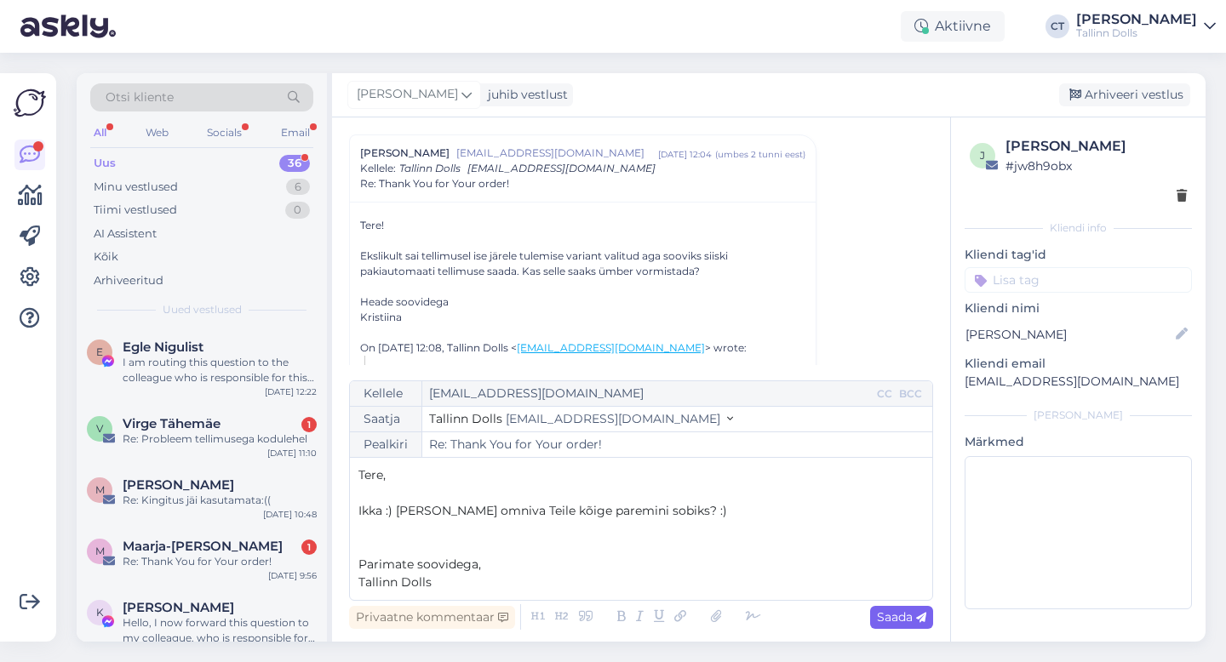
click at [907, 627] on div "Saada" at bounding box center [901, 617] width 63 height 23
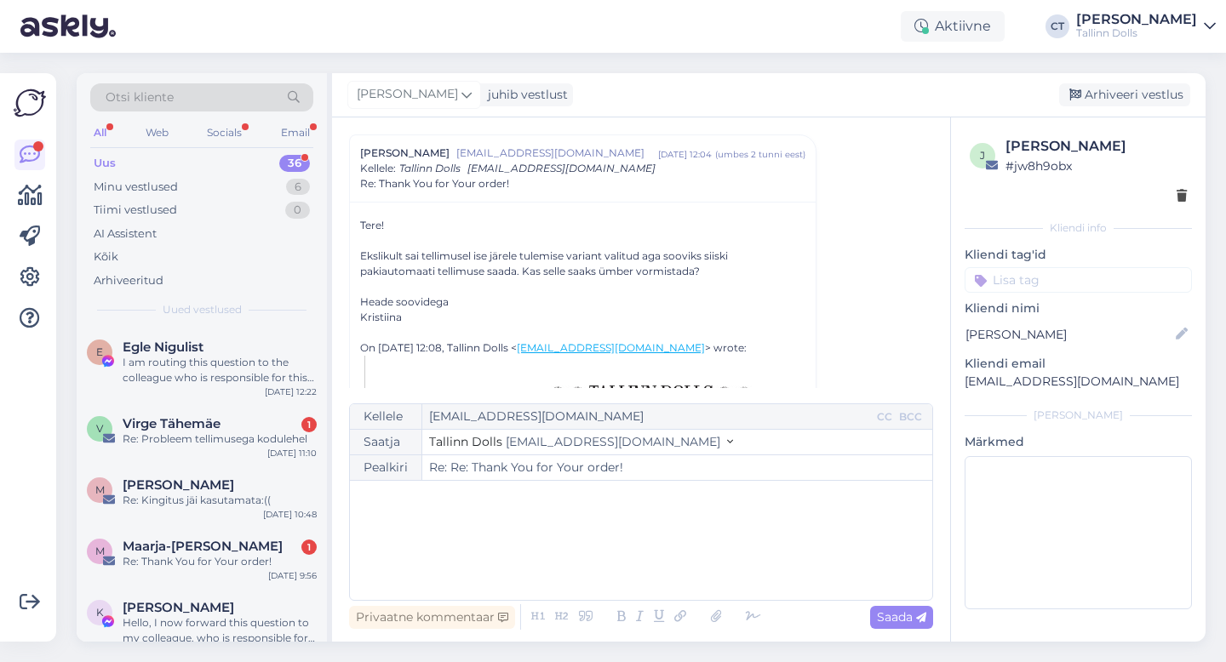
type input "Re: Re: Thank You for Your order!"
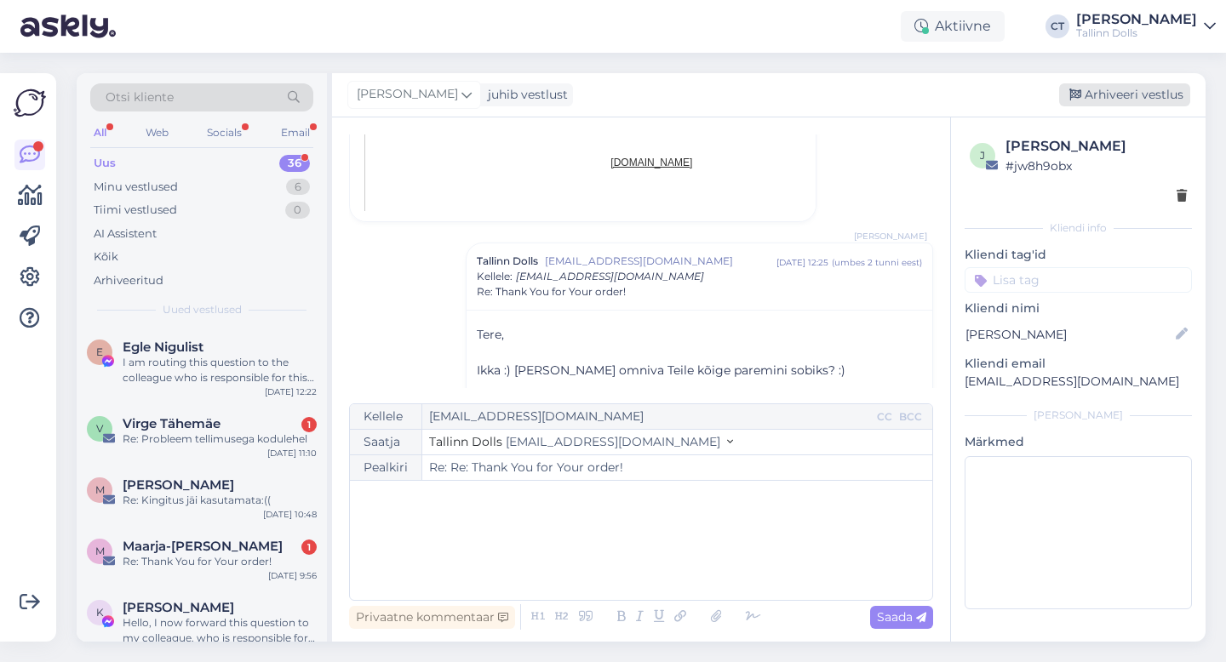
click at [1149, 86] on div "Arhiveeri vestlus" at bounding box center [1124, 94] width 131 height 23
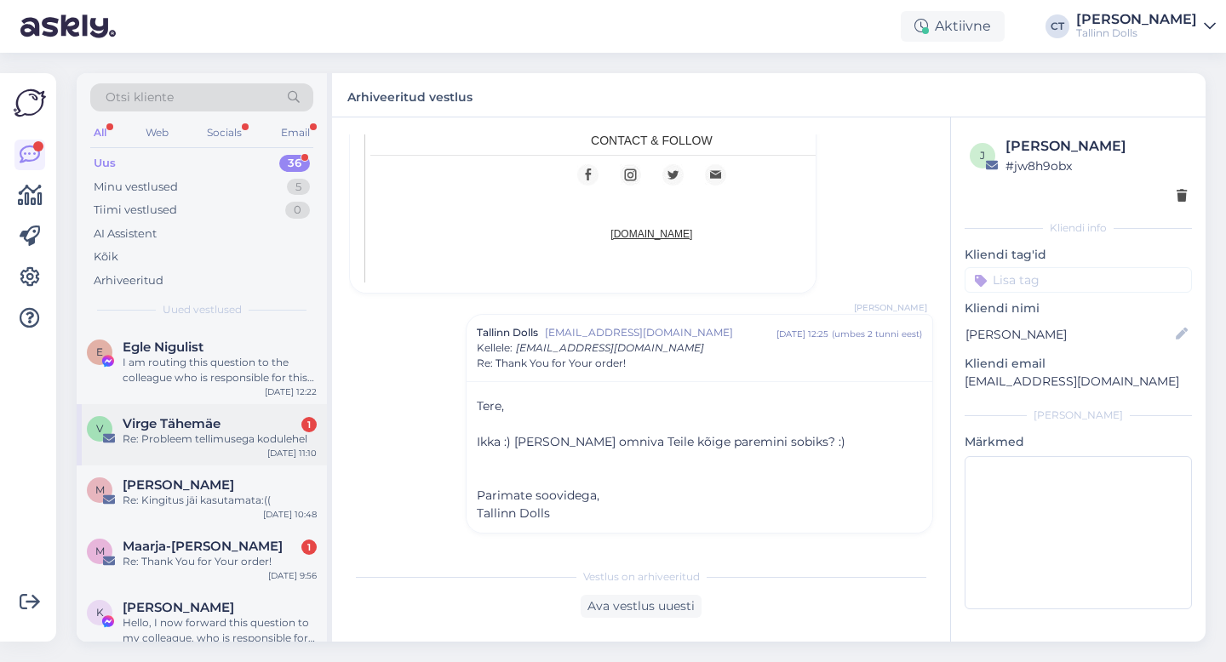
click at [211, 441] on div "Re: Probleem tellimusega kodulehel" at bounding box center [220, 439] width 194 height 15
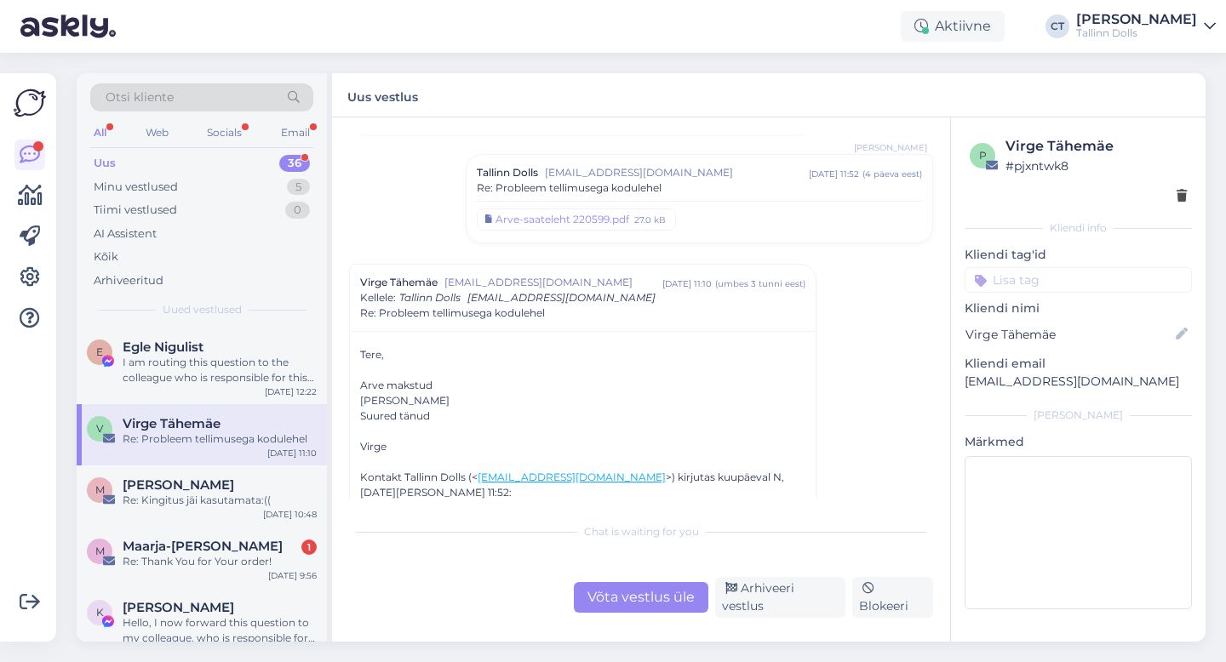
scroll to position [430, 0]
click at [628, 598] on div "Võta vestlus üle" at bounding box center [641, 597] width 135 height 31
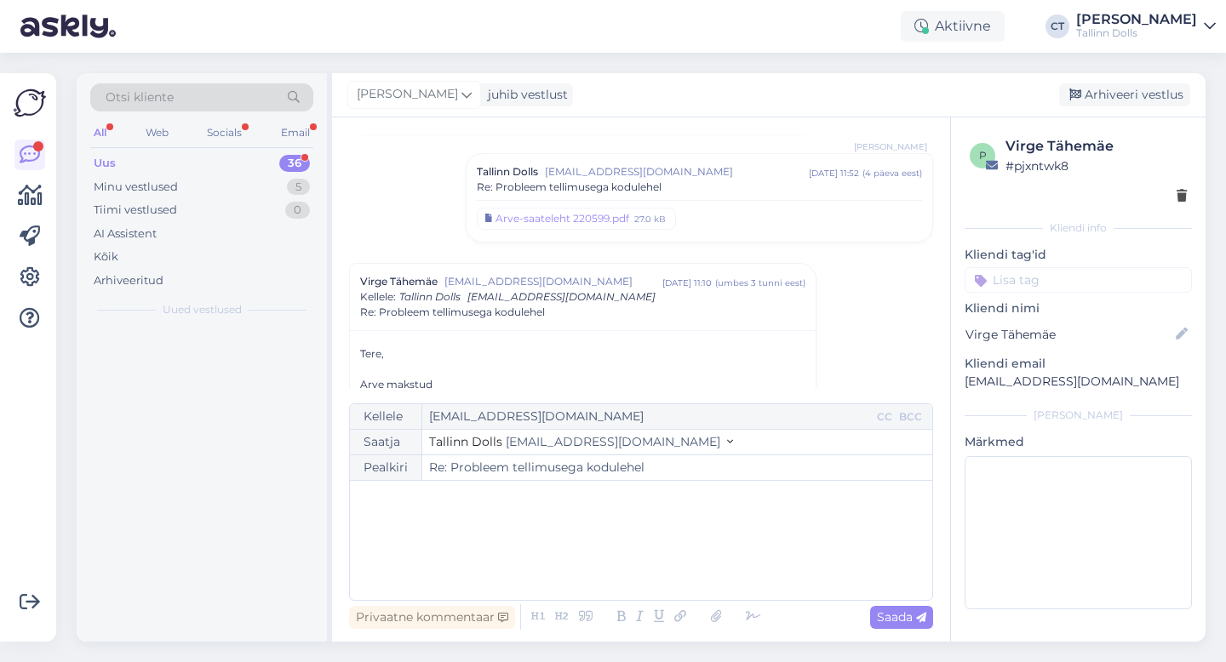
scroll to position [558, 0]
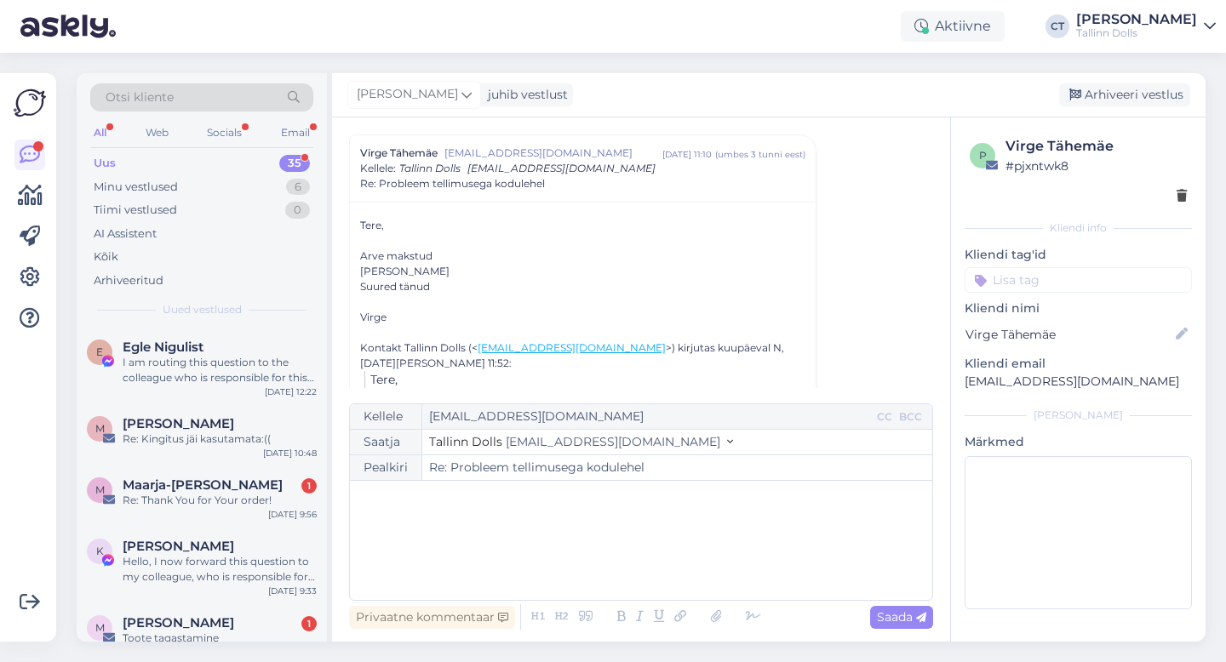
click at [649, 562] on div "﻿" at bounding box center [640, 540] width 565 height 102
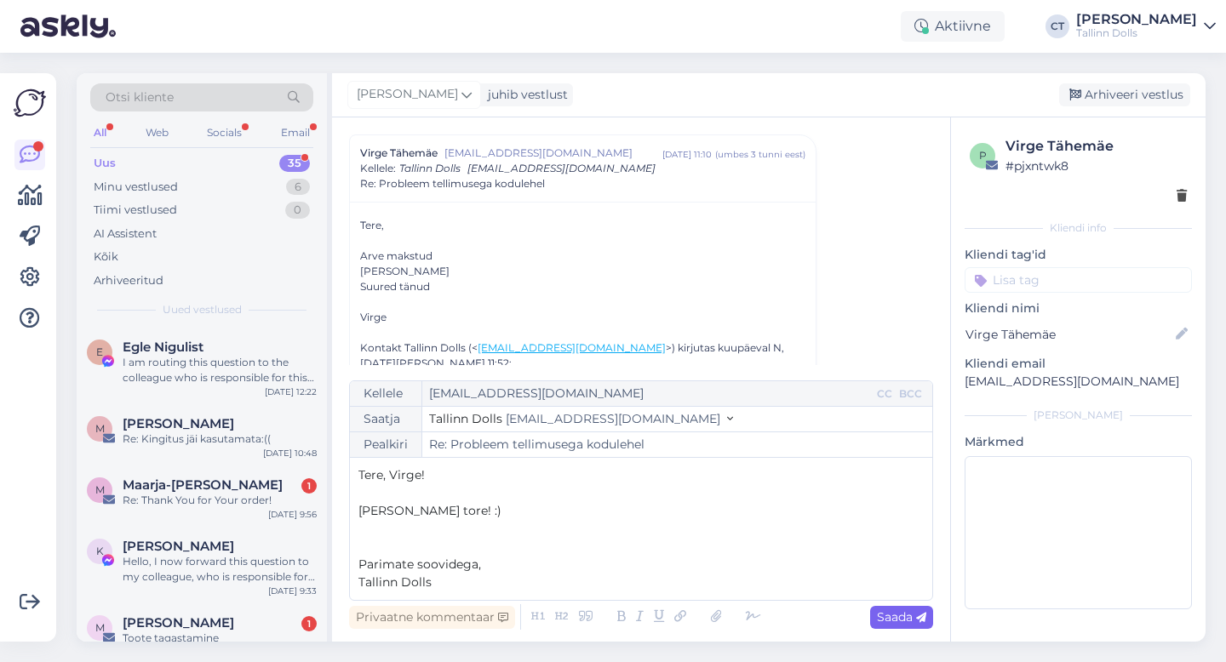
click at [900, 622] on span "Saada" at bounding box center [901, 617] width 49 height 15
type input "Re: Re: Probleem tellimusega kodulehel"
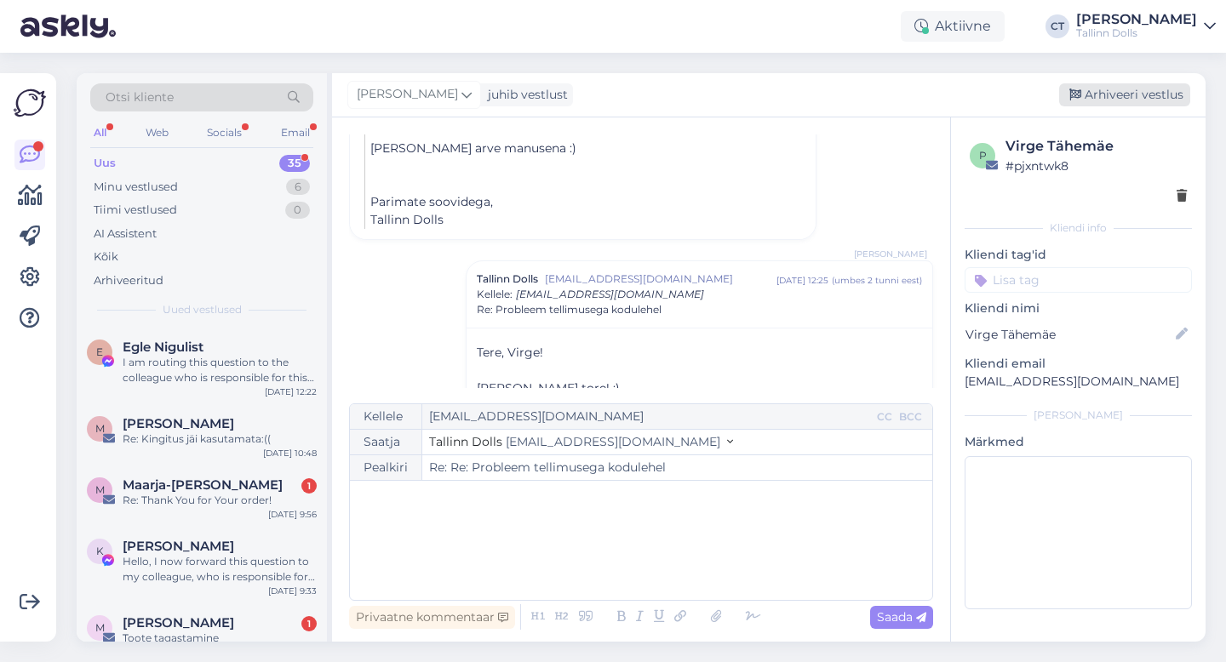
click at [1173, 89] on div "Arhiveeri vestlus" at bounding box center [1124, 94] width 131 height 23
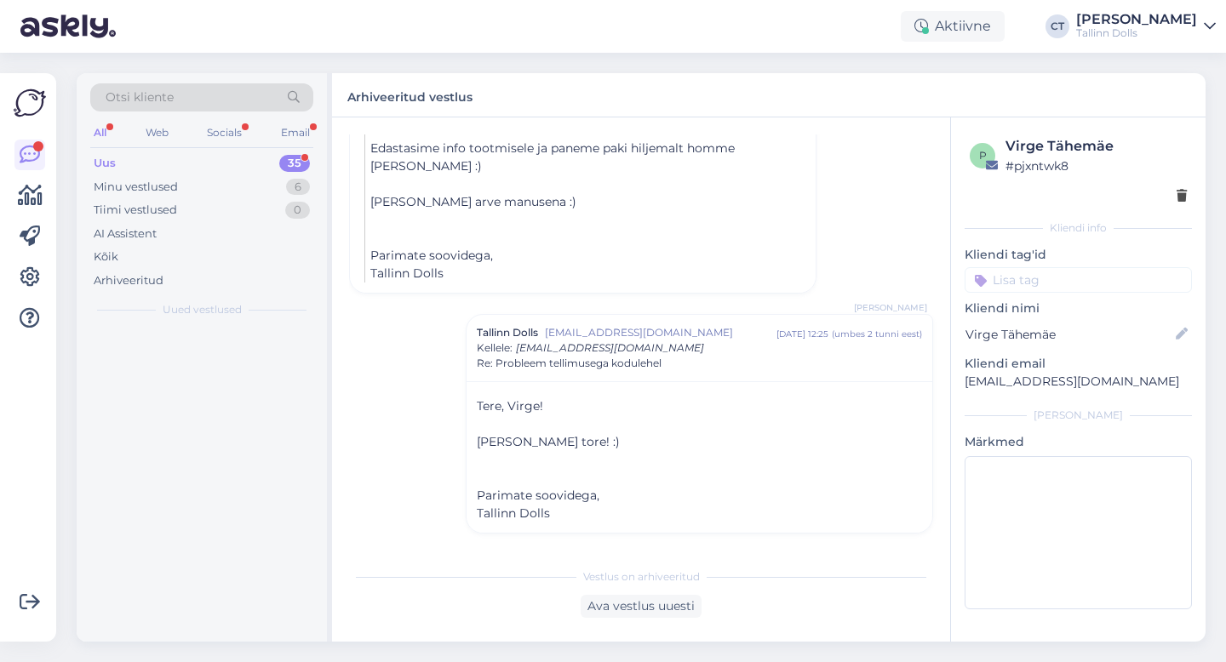
scroll to position [808, 0]
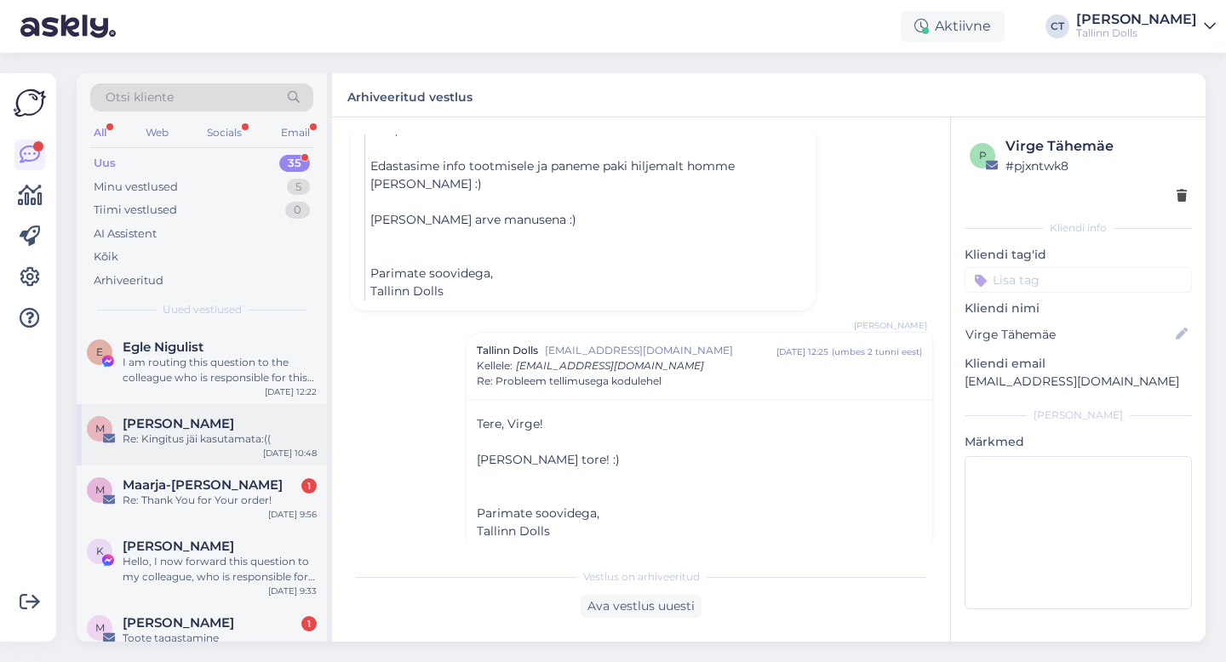
click at [210, 449] on div "M [PERSON_NAME] Re: Kingitus jäi kasutamata:(( [DATE] 10:48" at bounding box center [202, 434] width 250 height 61
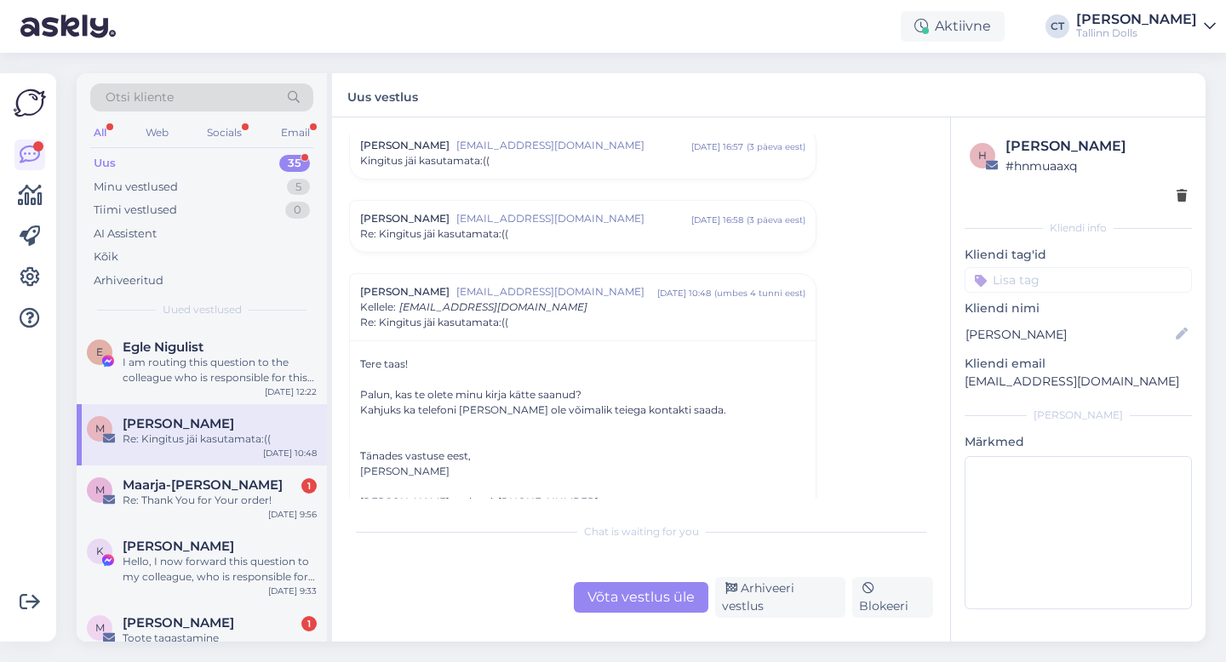
scroll to position [54, 0]
click at [220, 491] on span "Maarja-[PERSON_NAME]" at bounding box center [203, 485] width 160 height 15
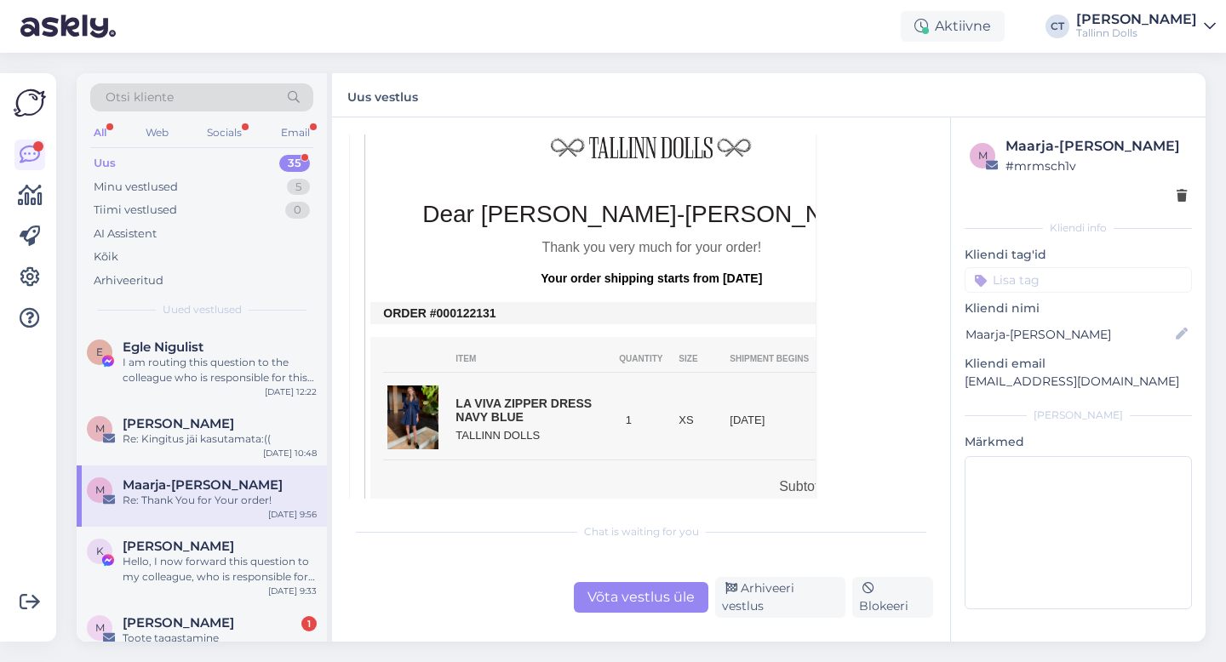
scroll to position [352, 0]
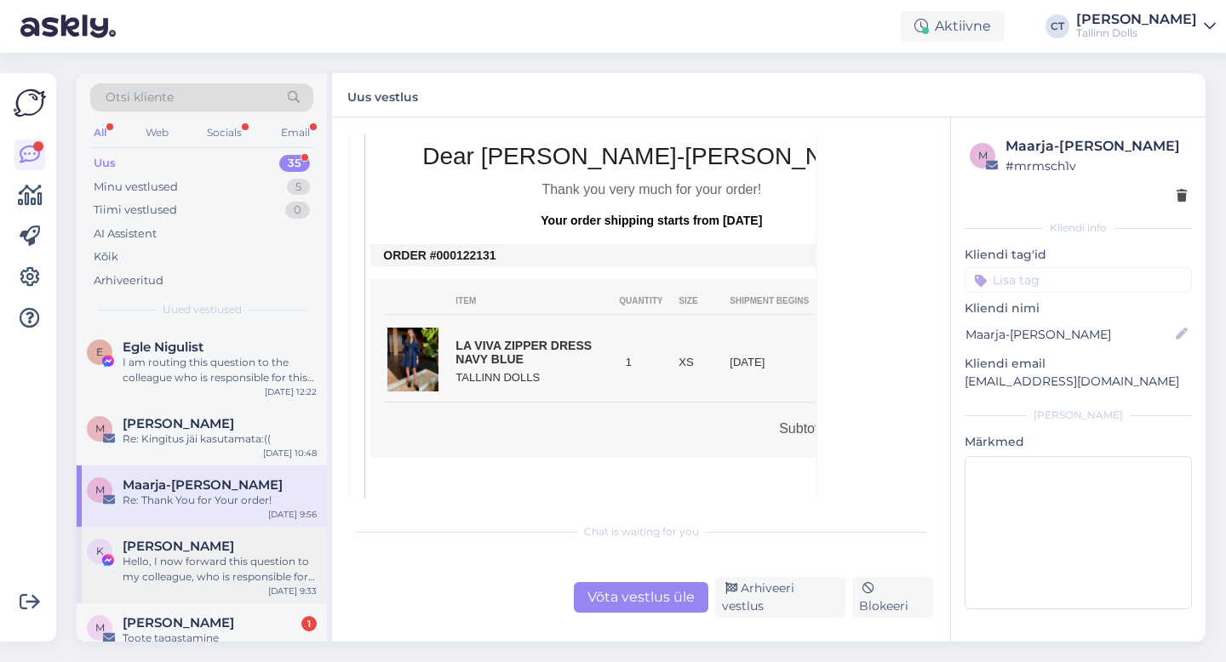
click at [276, 547] on div "[PERSON_NAME]" at bounding box center [220, 546] width 194 height 15
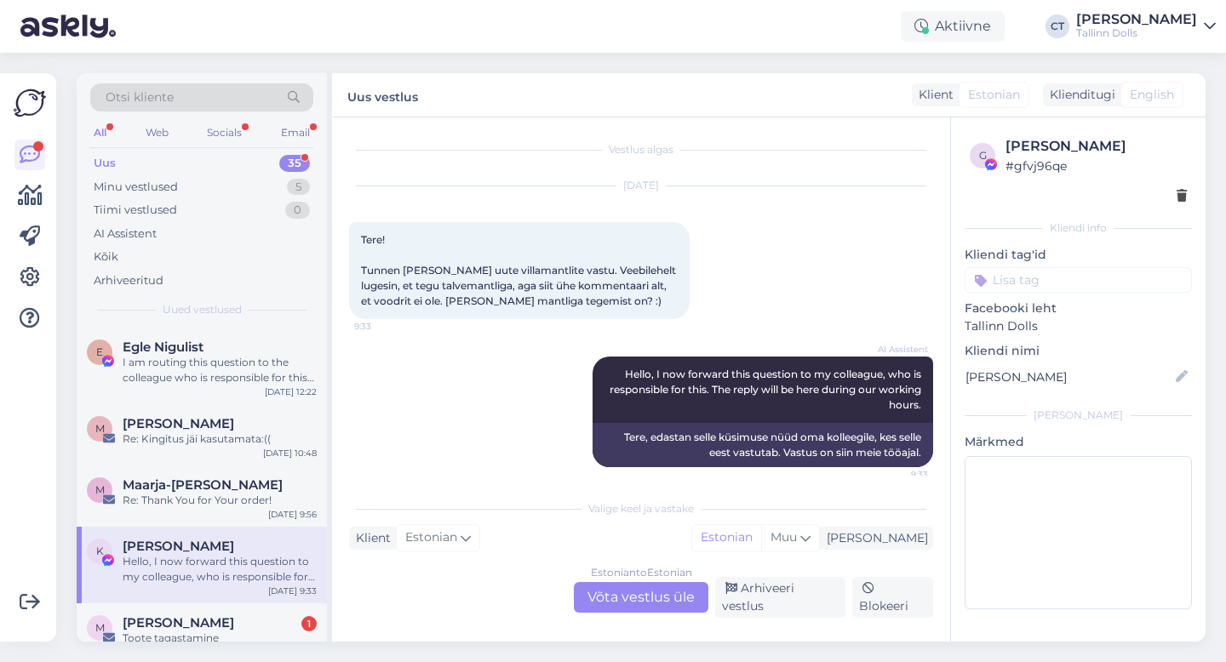
click at [638, 603] on div "Estonian to Estonian Võta vestlus üle" at bounding box center [641, 597] width 135 height 31
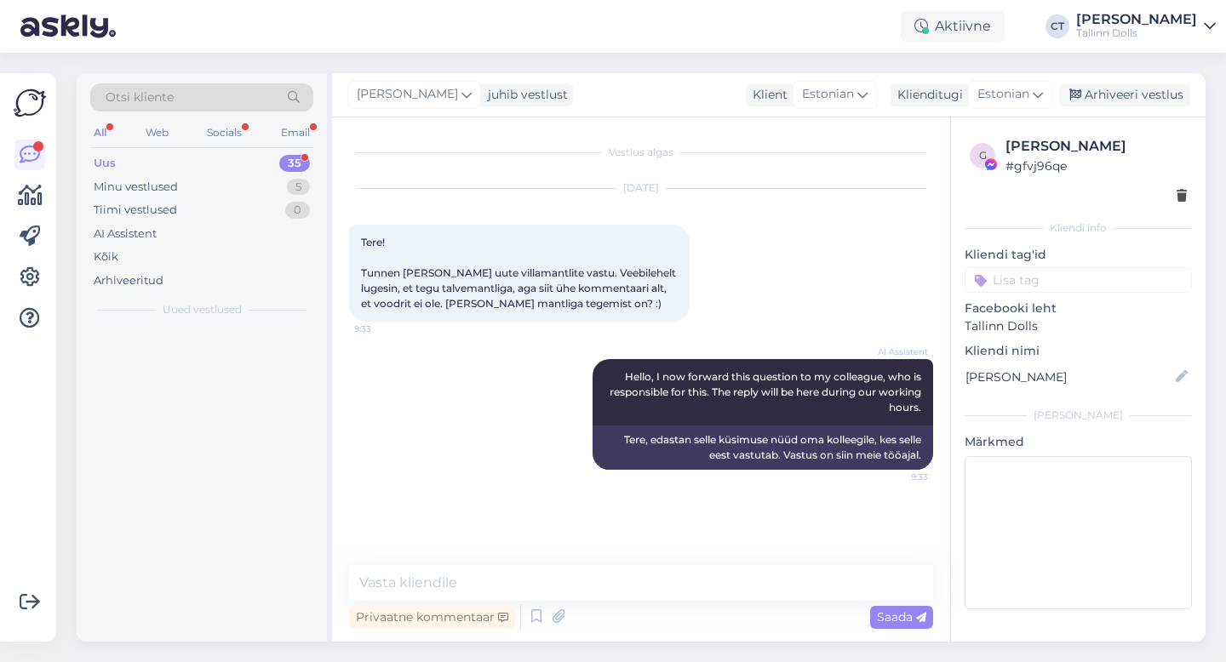
scroll to position [0, 0]
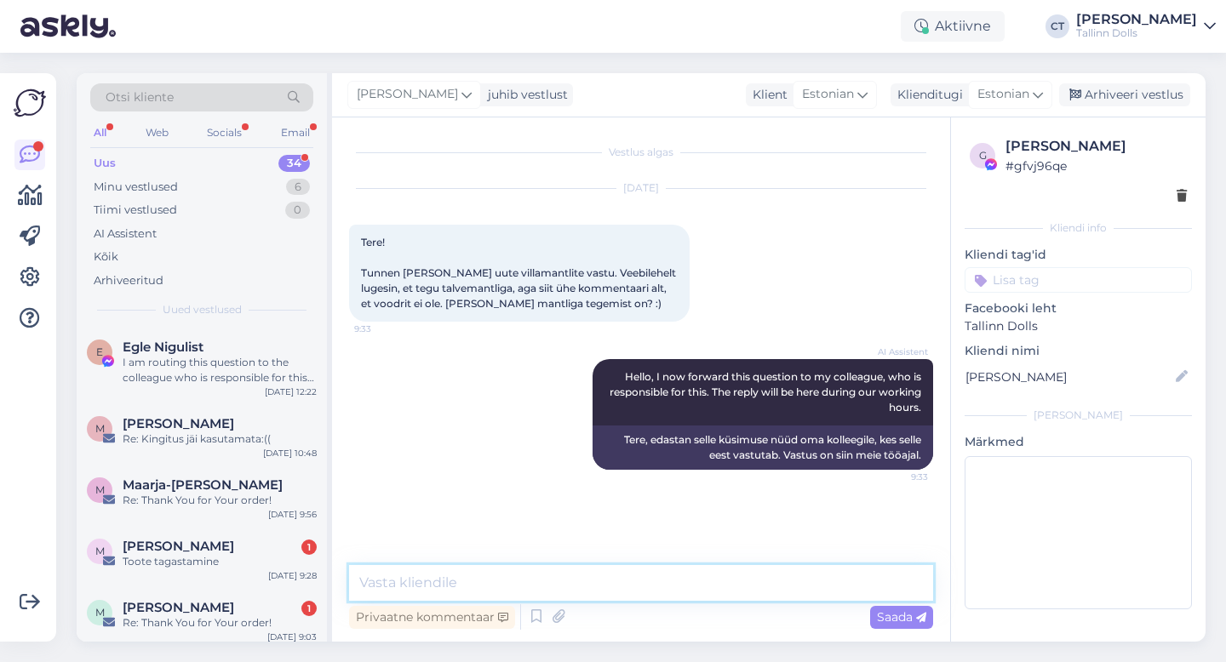
click at [638, 571] on textarea at bounding box center [641, 583] width 584 height 36
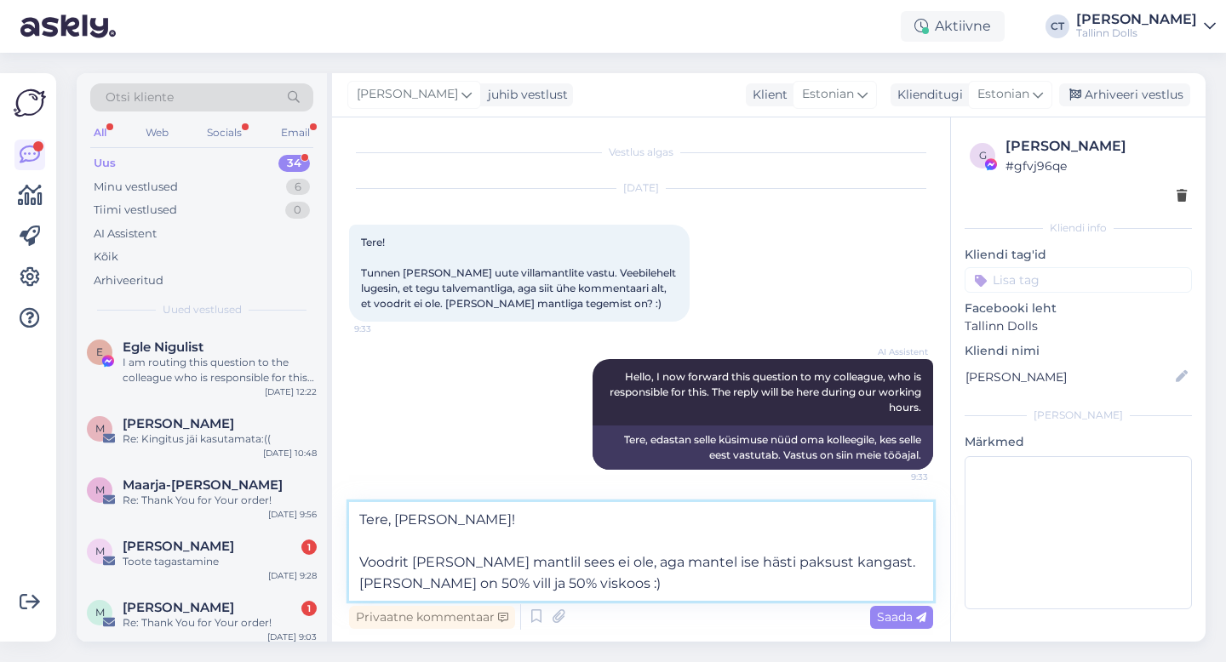
type textarea "Tere, [PERSON_NAME]! Voodrit [PERSON_NAME] mantlil sees ei ole, aga mantel ise …"
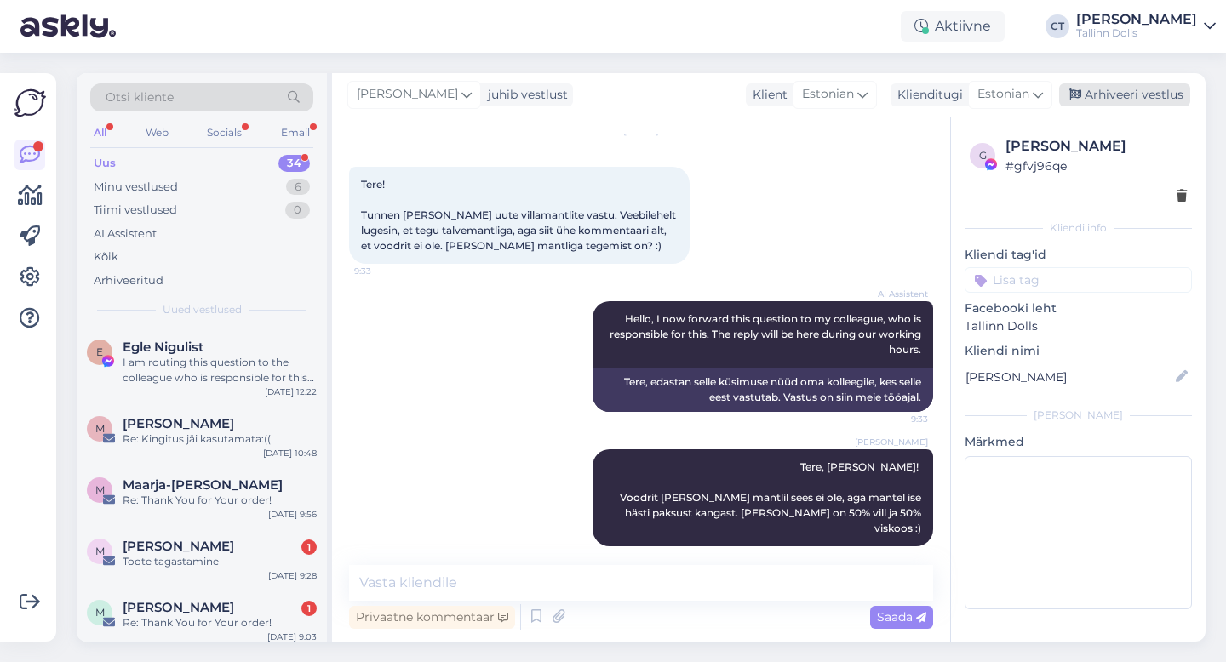
click at [1169, 95] on div "Arhiveeri vestlus" at bounding box center [1124, 94] width 131 height 23
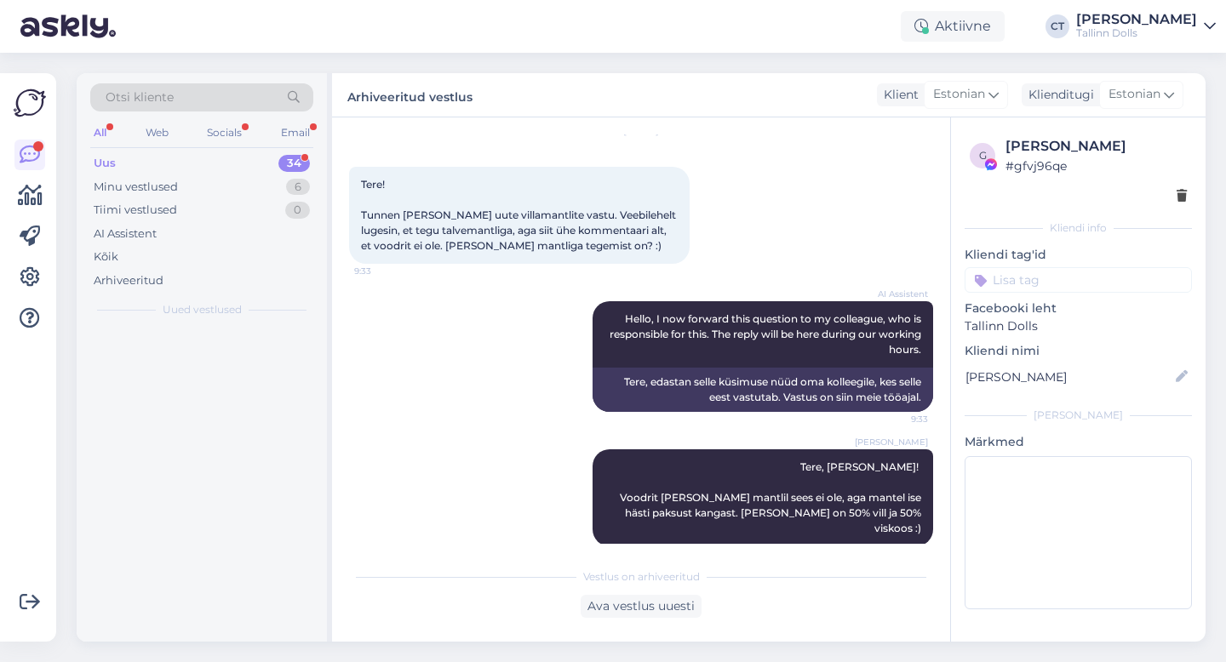
scroll to position [64, 0]
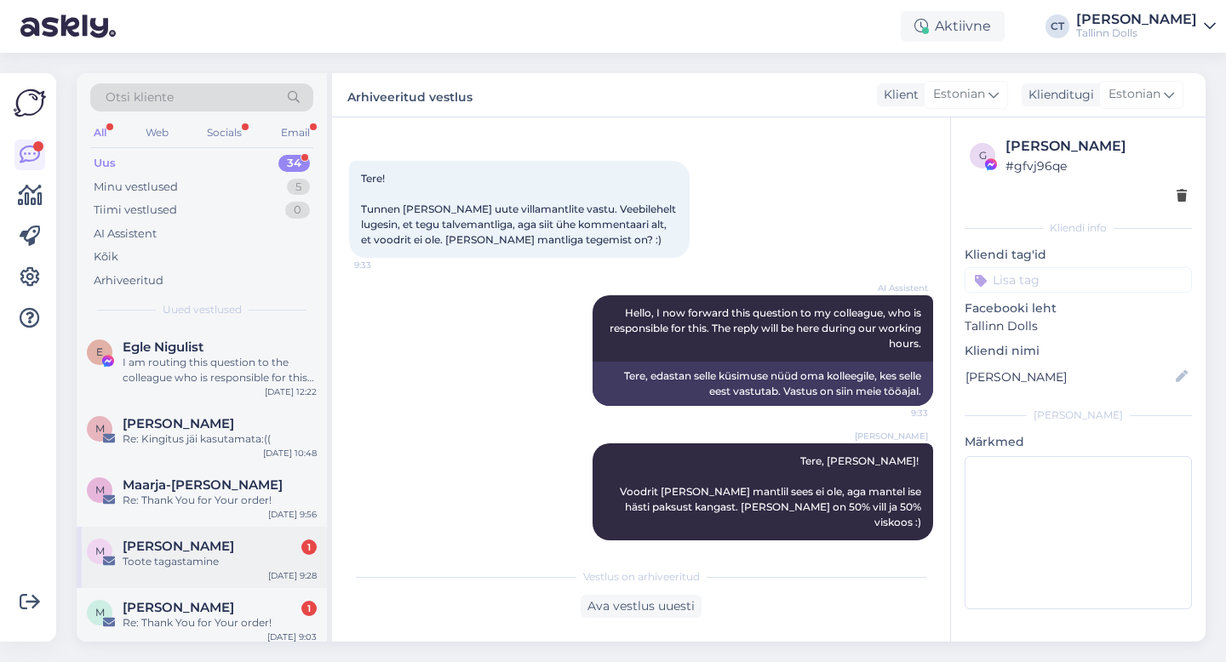
click at [197, 557] on div "Toote tagastamine" at bounding box center [220, 561] width 194 height 15
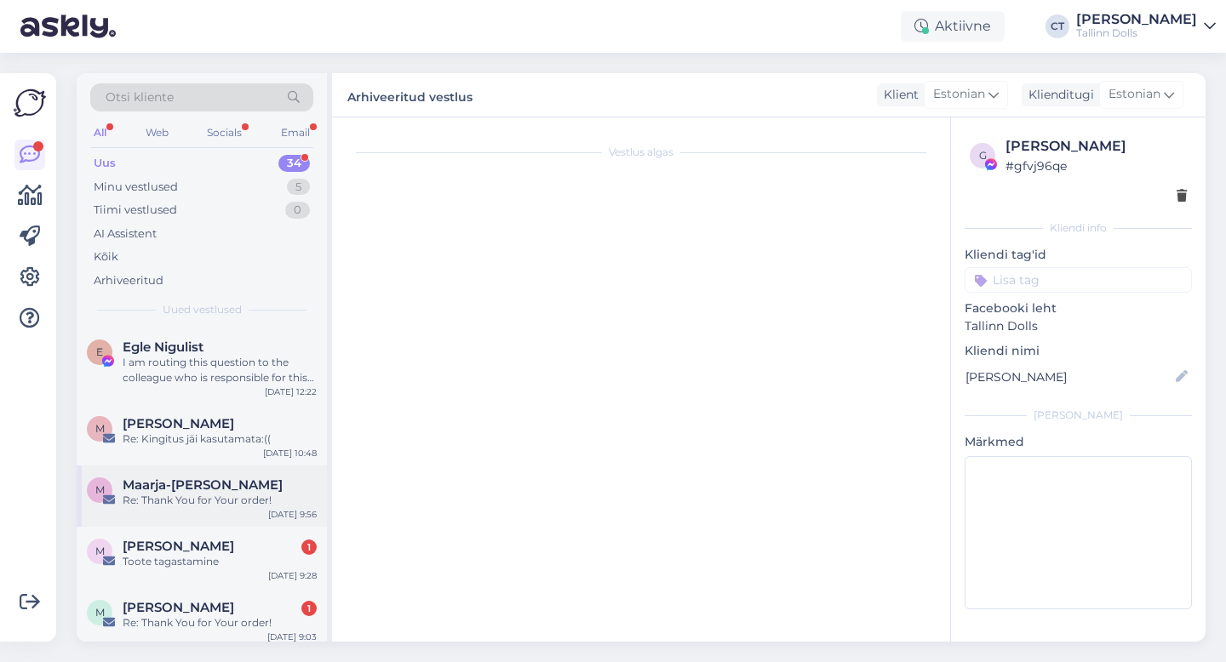
scroll to position [0, 0]
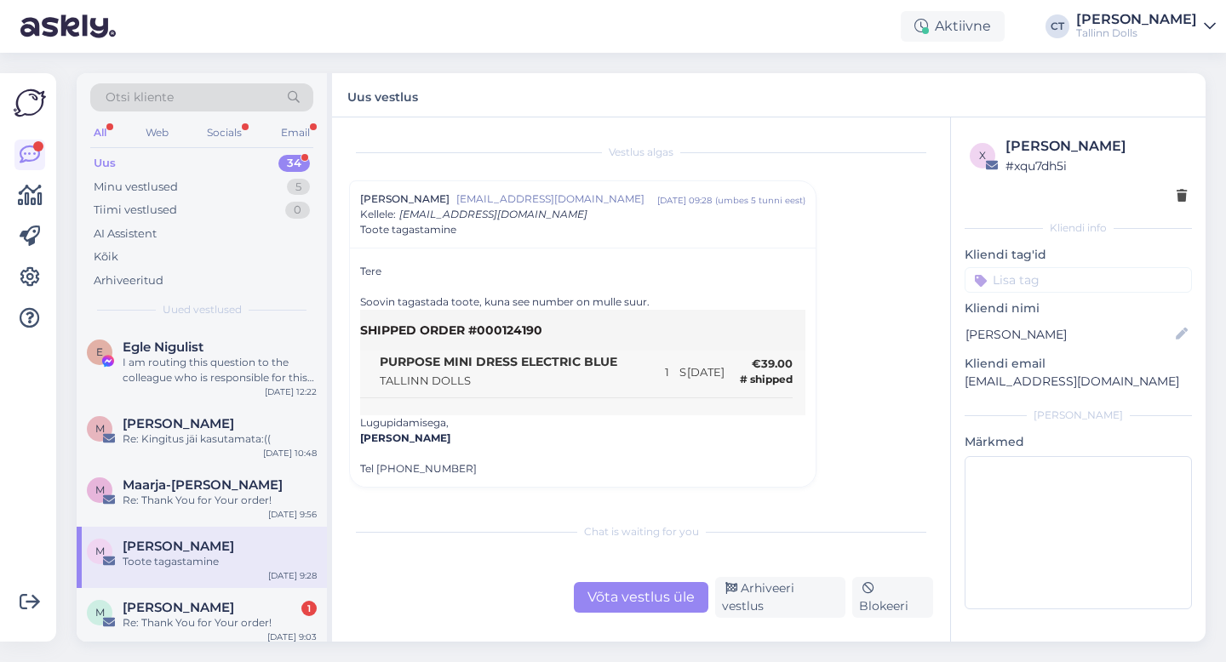
click at [632, 604] on div "Võta vestlus üle" at bounding box center [641, 597] width 135 height 31
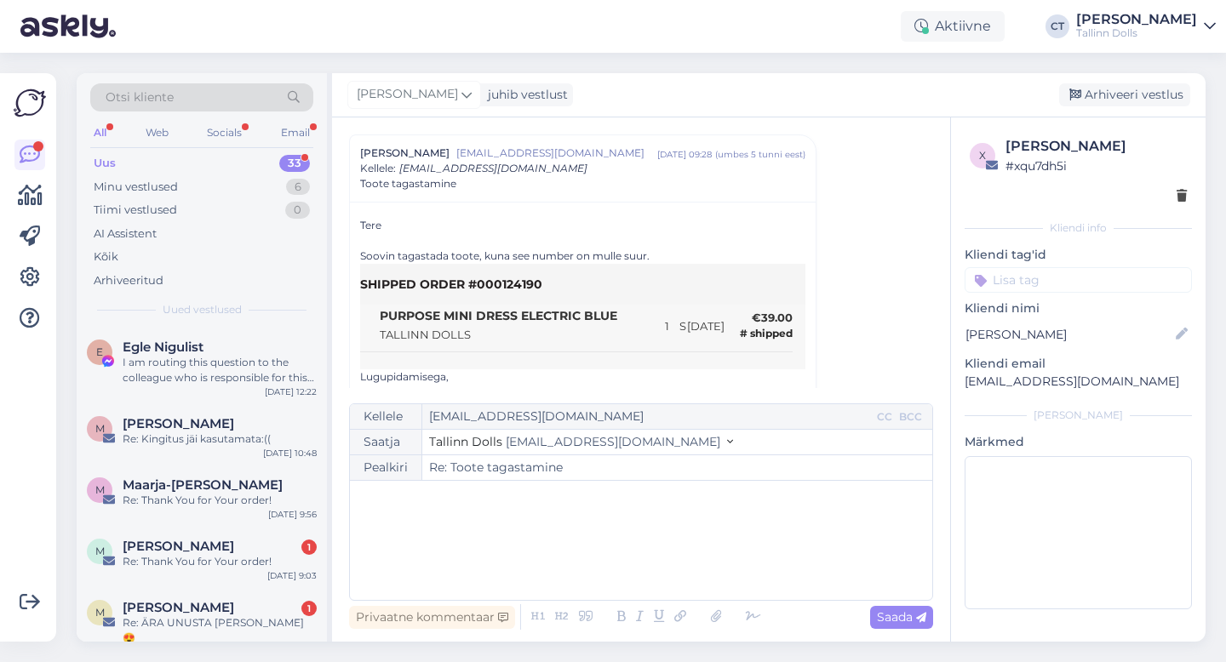
click at [614, 558] on div "﻿" at bounding box center [640, 540] width 565 height 102
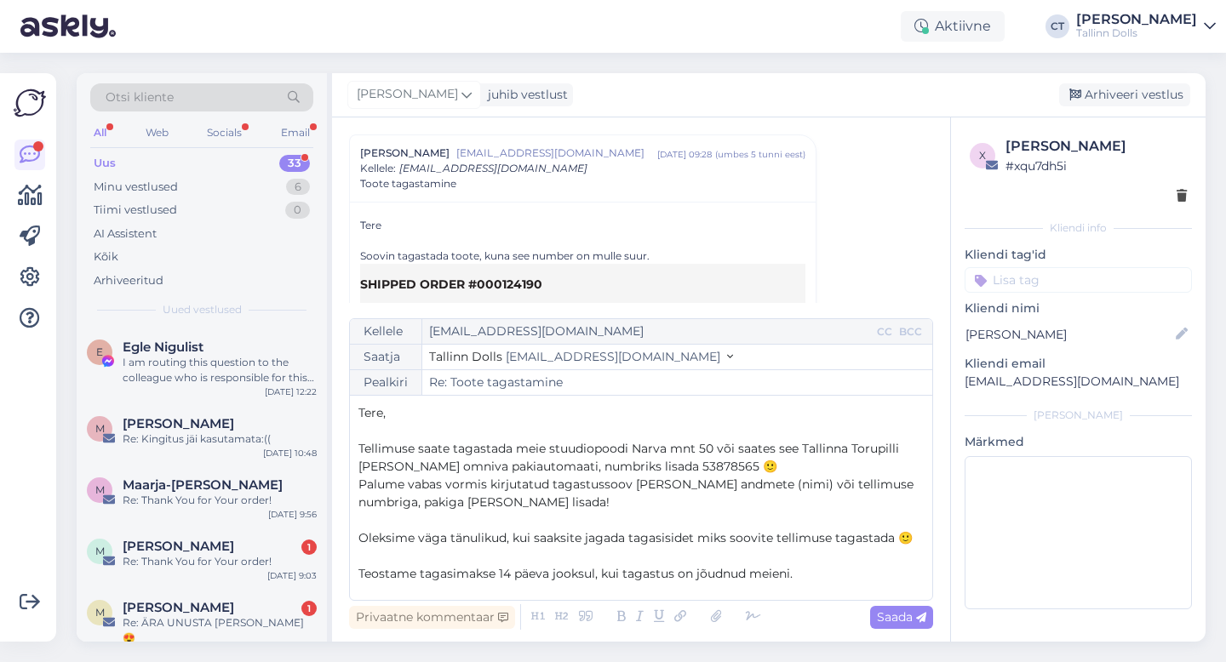
scroll to position [63, 0]
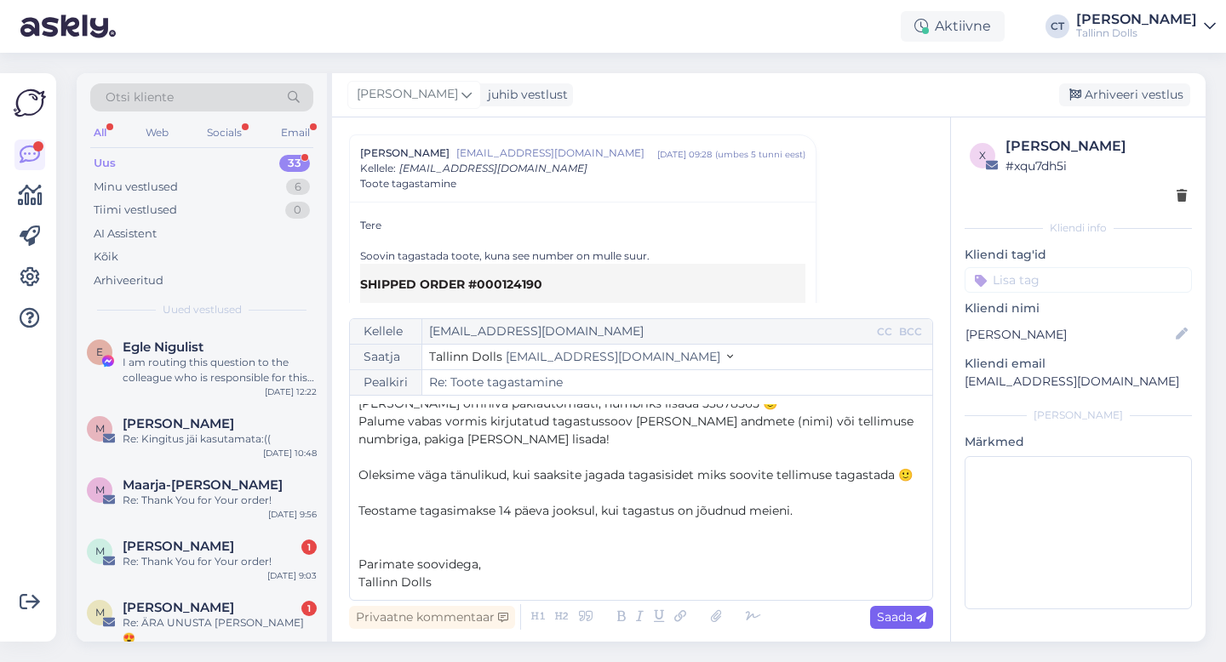
click at [898, 627] on div "Saada" at bounding box center [901, 617] width 63 height 23
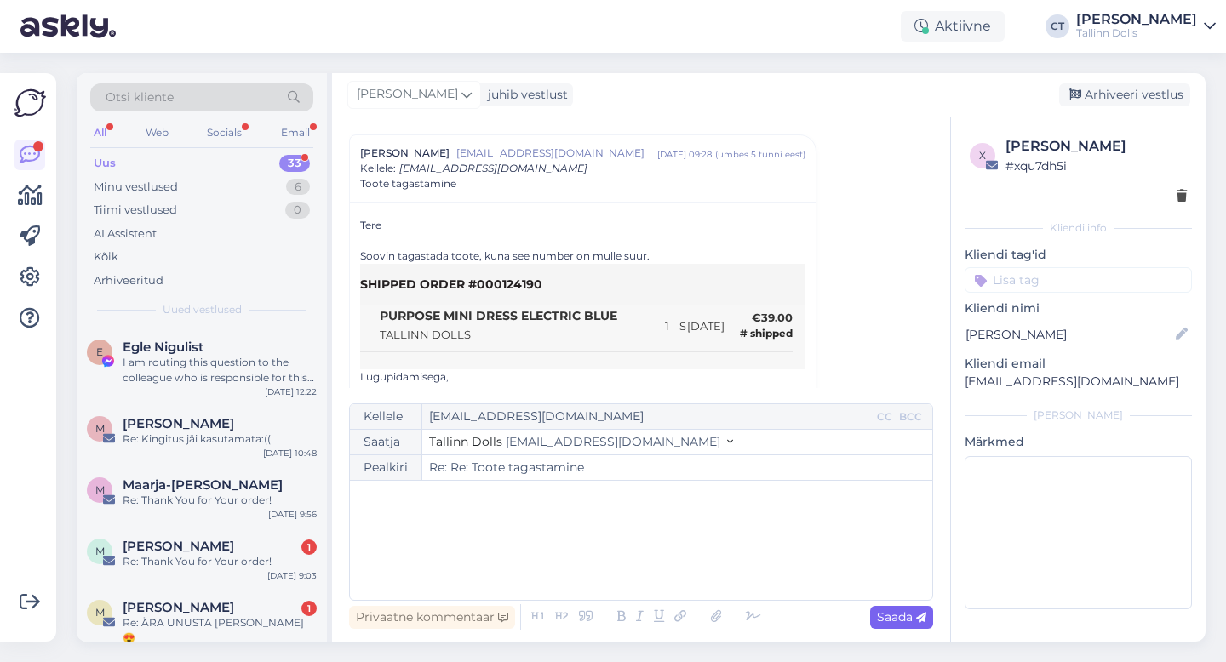
type input "Re: Toote tagastamine"
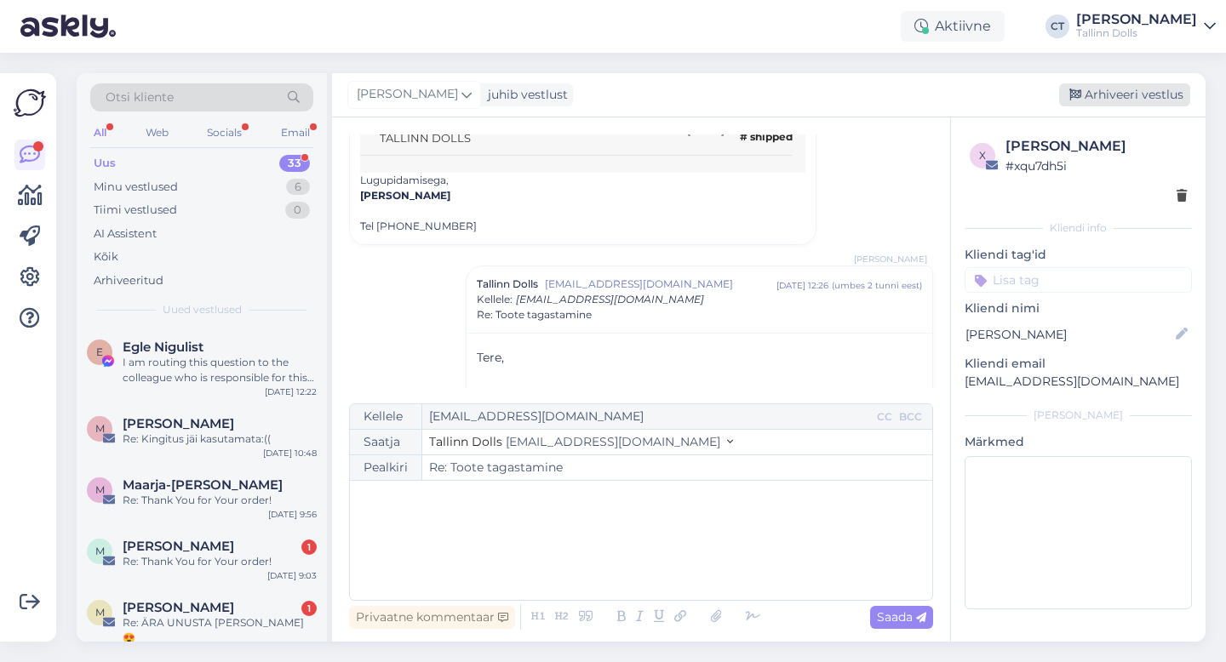
click at [1101, 100] on div "Arhiveeri vestlus" at bounding box center [1124, 94] width 131 height 23
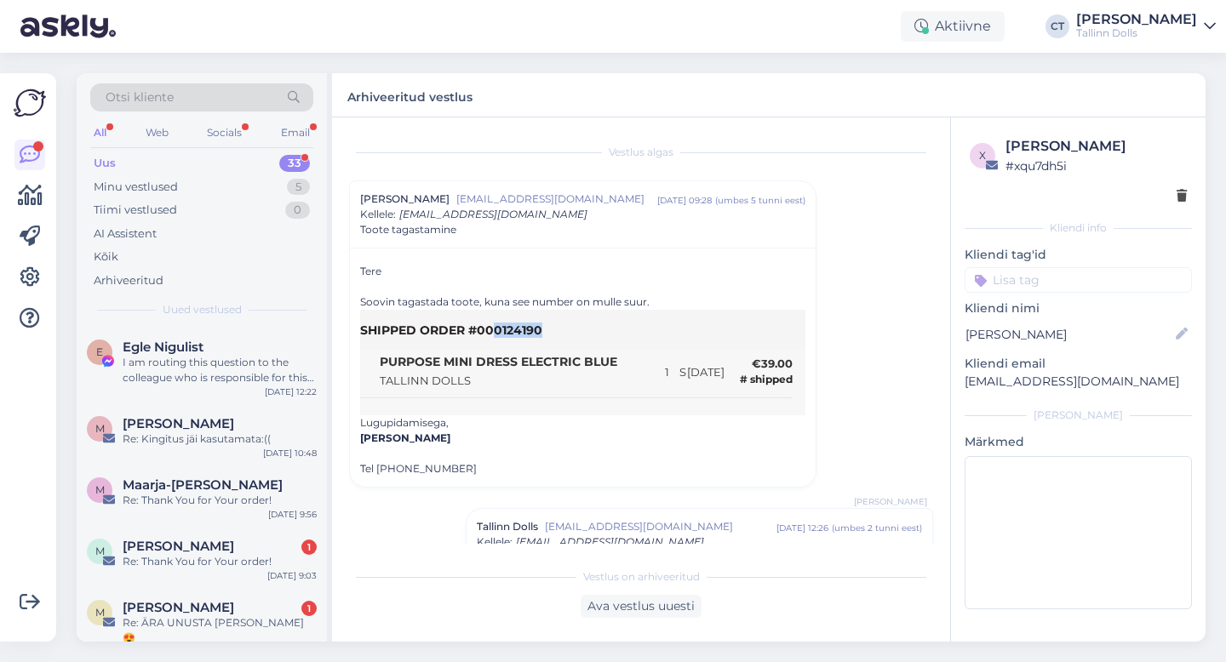
drag, startPoint x: 541, startPoint y: 333, endPoint x: 491, endPoint y: 327, distance: 49.7
click at [491, 327] on td "SHIPPED ORDER #000124190" at bounding box center [582, 330] width 445 height 41
copy td "0124190"
click at [177, 552] on span "[PERSON_NAME]" at bounding box center [179, 546] width 112 height 15
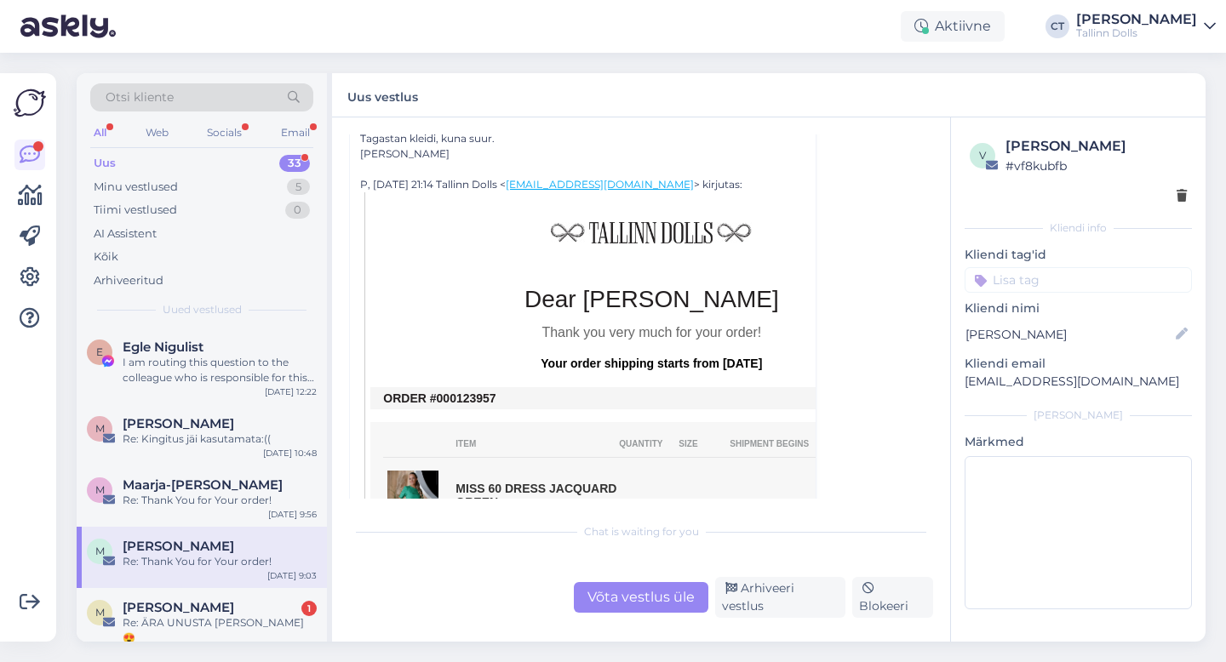
scroll to position [291, 0]
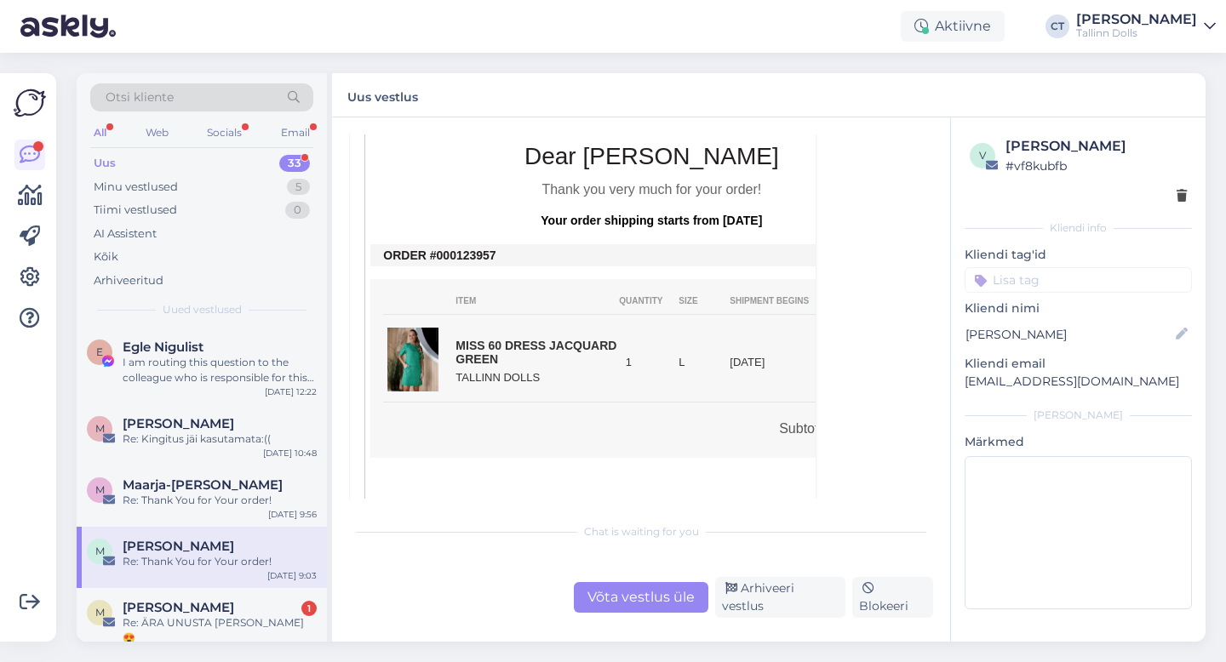
drag, startPoint x: 501, startPoint y: 258, endPoint x: 446, endPoint y: 250, distance: 55.0
click at [446, 250] on td "ORDER #000123957" at bounding box center [651, 256] width 536 height 14
copy td "00123957"
click at [619, 626] on div "Vestlus algas [PERSON_NAME] [EMAIL_ADDRESS][DOMAIN_NAME] [DATE] 09:03 ( umbes 5…" at bounding box center [641, 379] width 618 height 524
click at [619, 613] on div "Võta vestlus üle" at bounding box center [641, 597] width 135 height 31
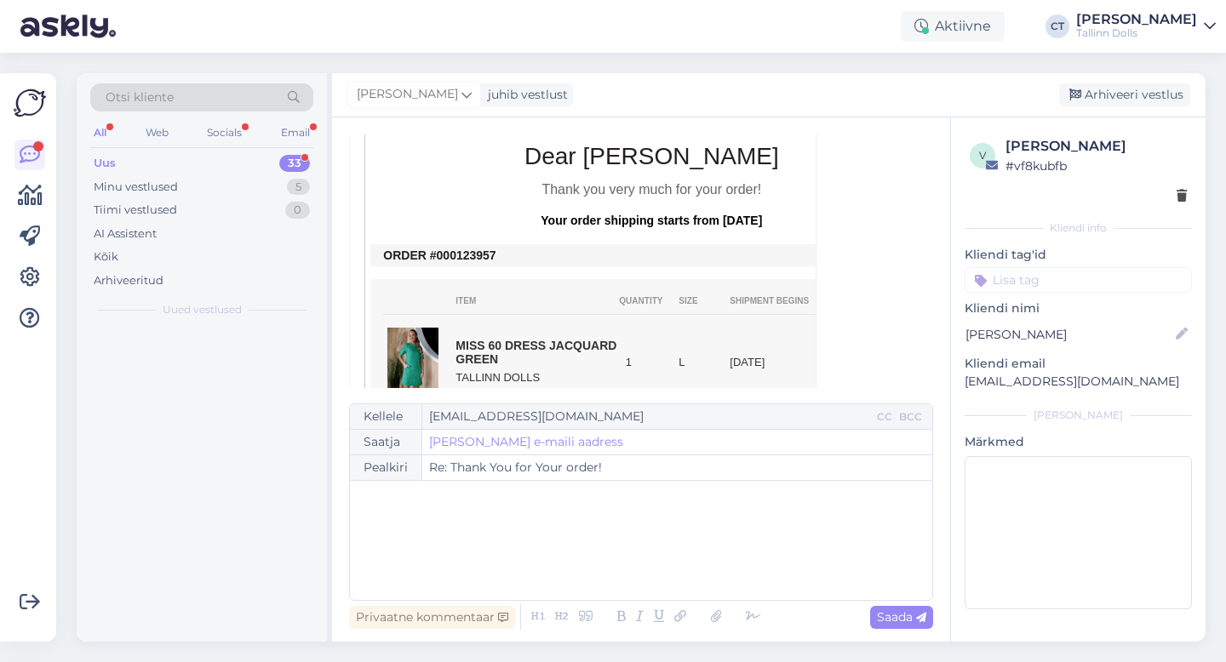
click at [607, 546] on div "﻿" at bounding box center [640, 540] width 565 height 102
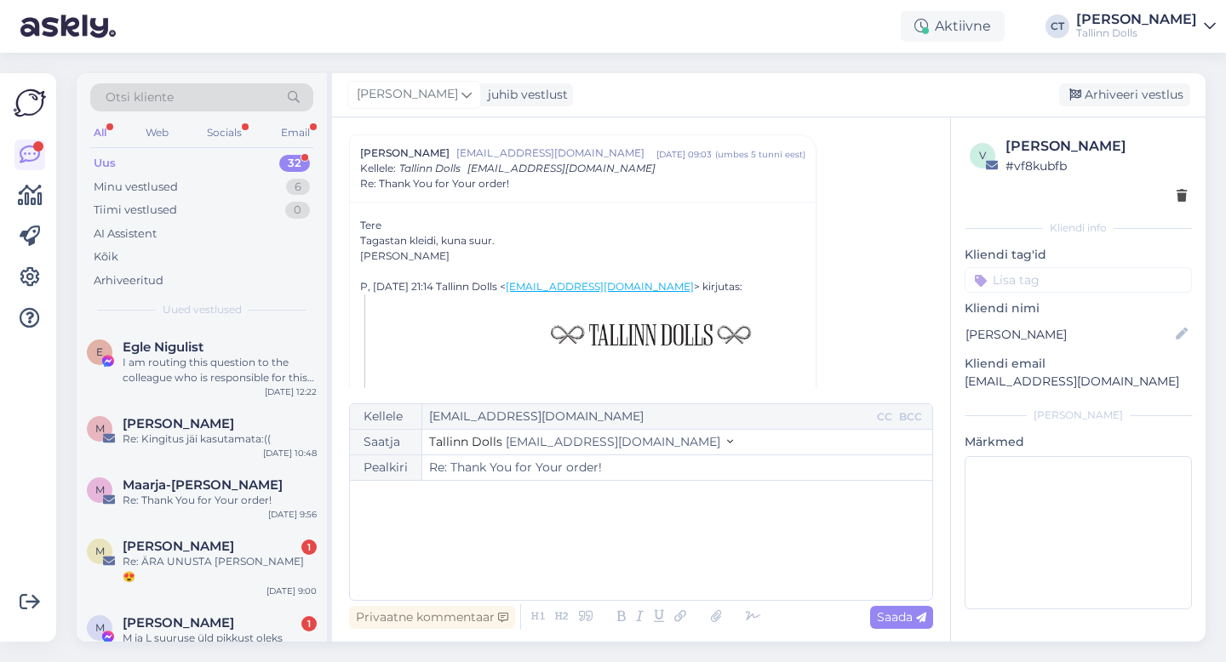
click at [468, 557] on div "﻿" at bounding box center [640, 540] width 565 height 102
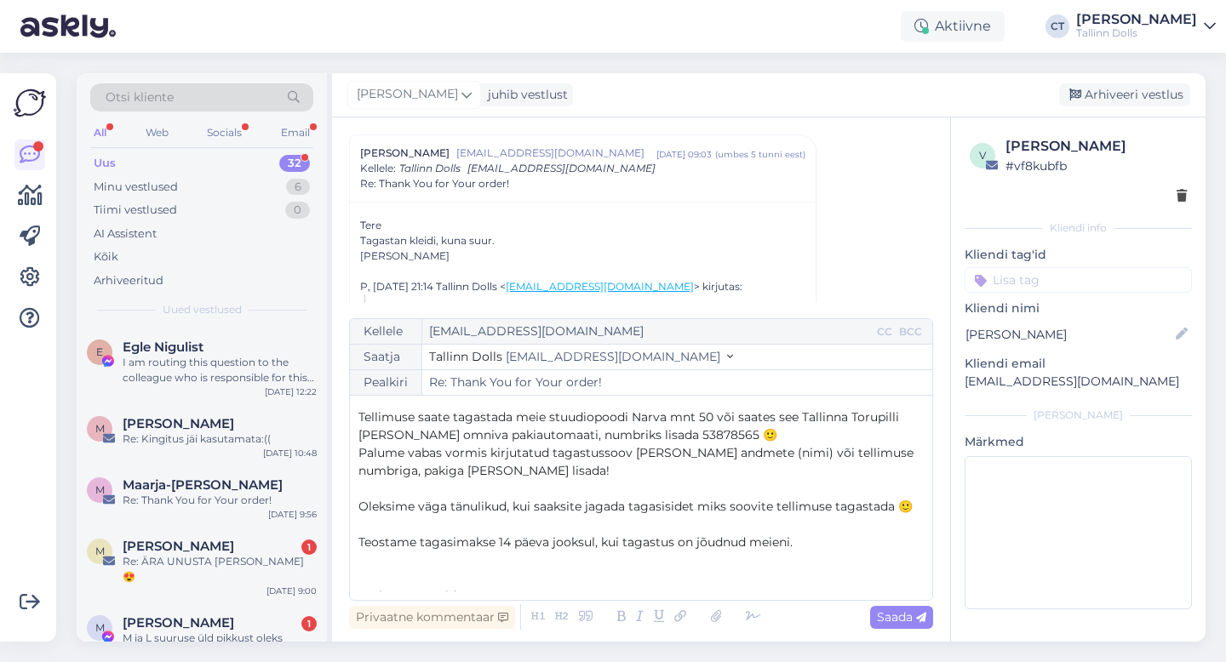
scroll to position [0, 0]
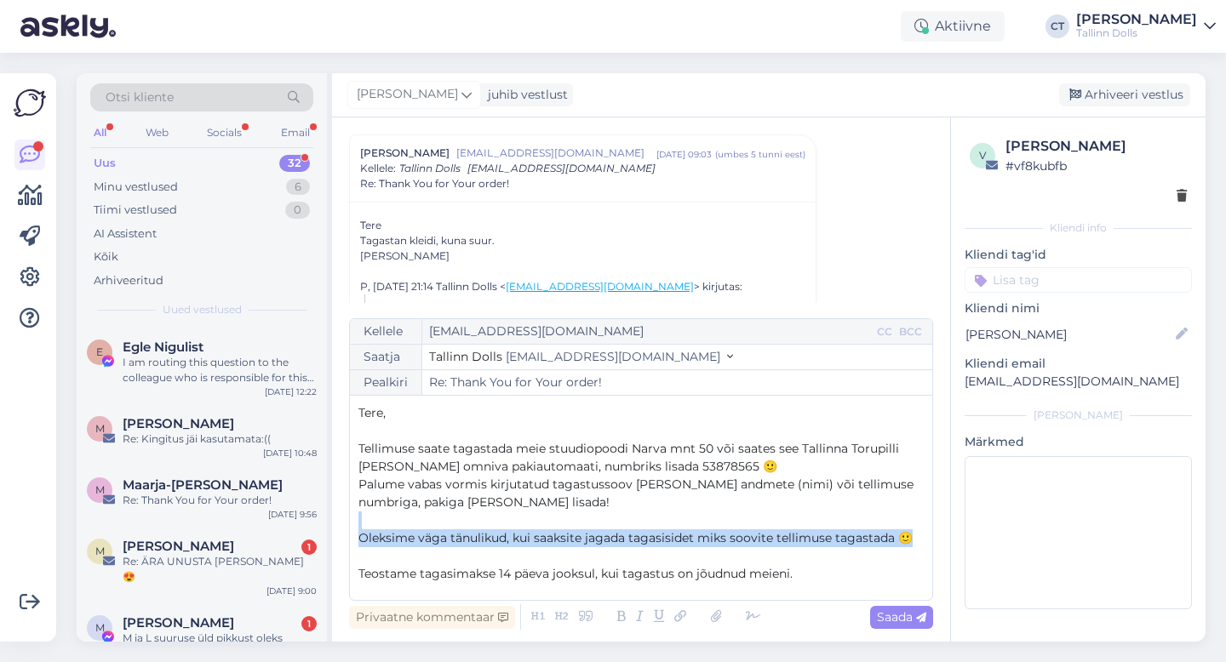
drag, startPoint x: 351, startPoint y: 532, endPoint x: 920, endPoint y: 538, distance: 569.5
click at [920, 538] on div "Kellele [EMAIL_ADDRESS][DOMAIN_NAME] CC BCC Saatja Tallinn Dolls [EMAIL_ADDRESS…" at bounding box center [641, 459] width 584 height 283
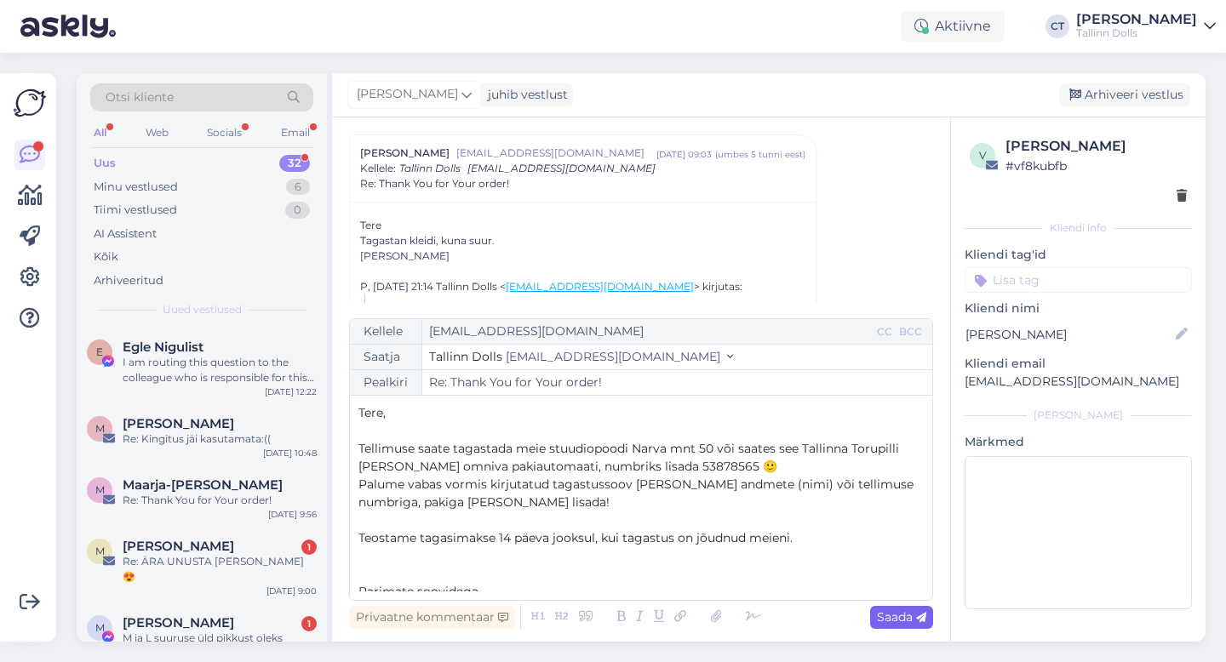
click at [907, 614] on span "Saada" at bounding box center [901, 617] width 49 height 15
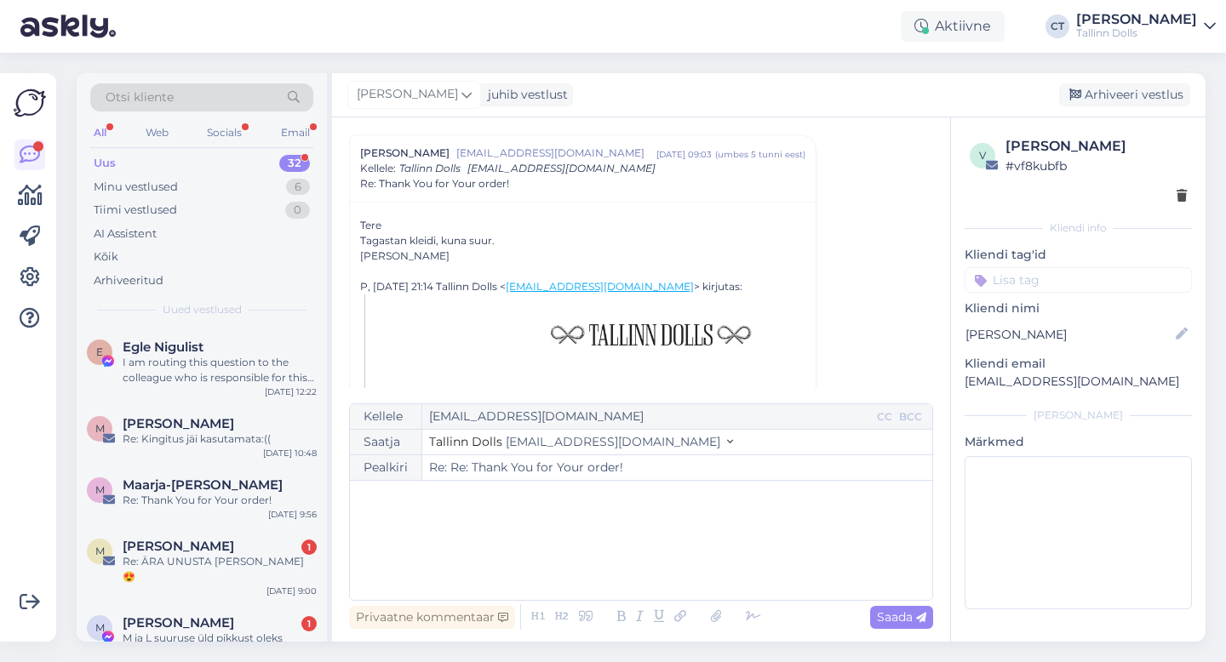
type input "Re: Re: Thank You for Your order!"
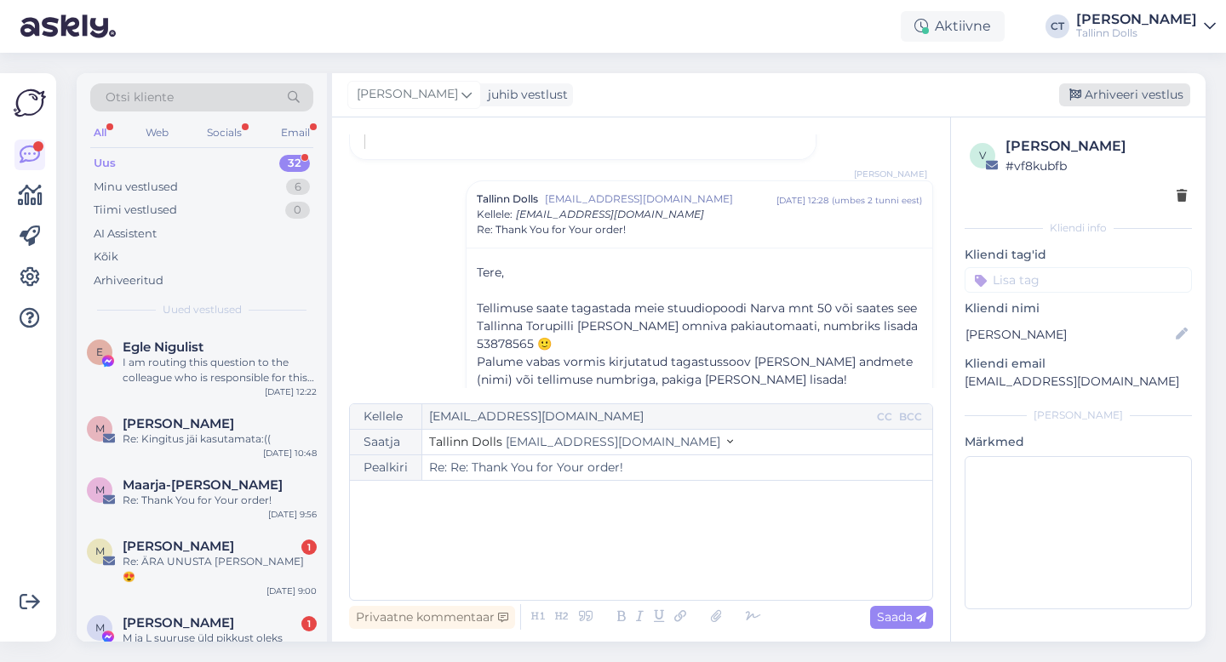
click at [1103, 99] on div "Arhiveeri vestlus" at bounding box center [1124, 94] width 131 height 23
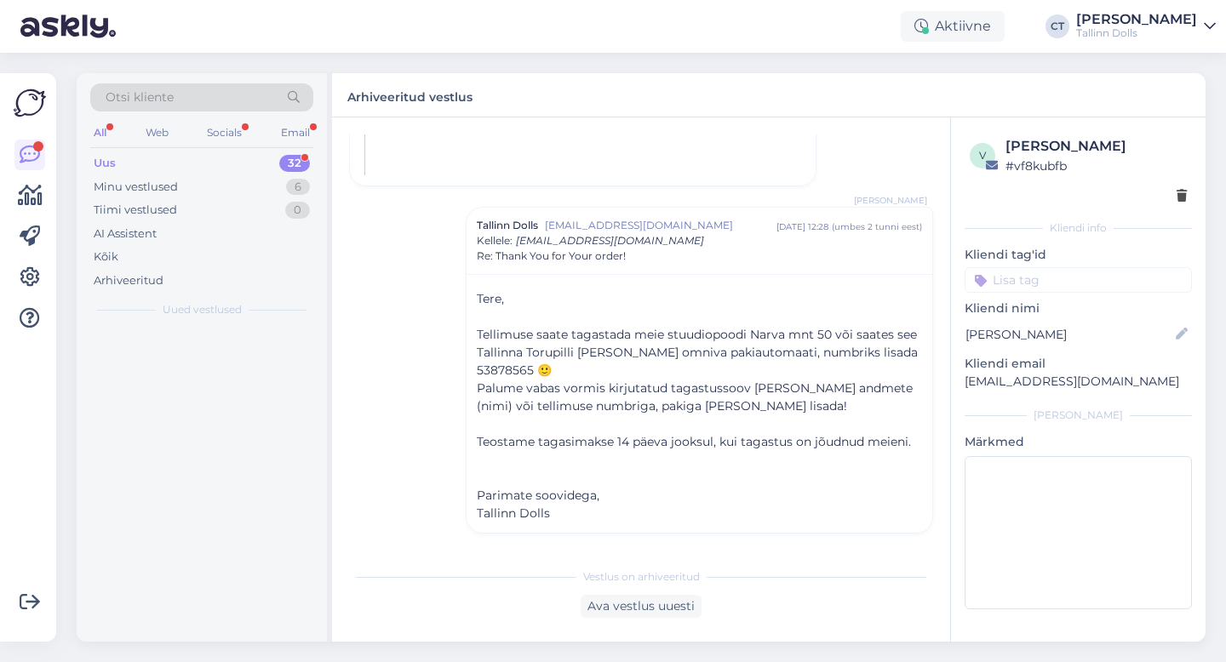
scroll to position [974, 0]
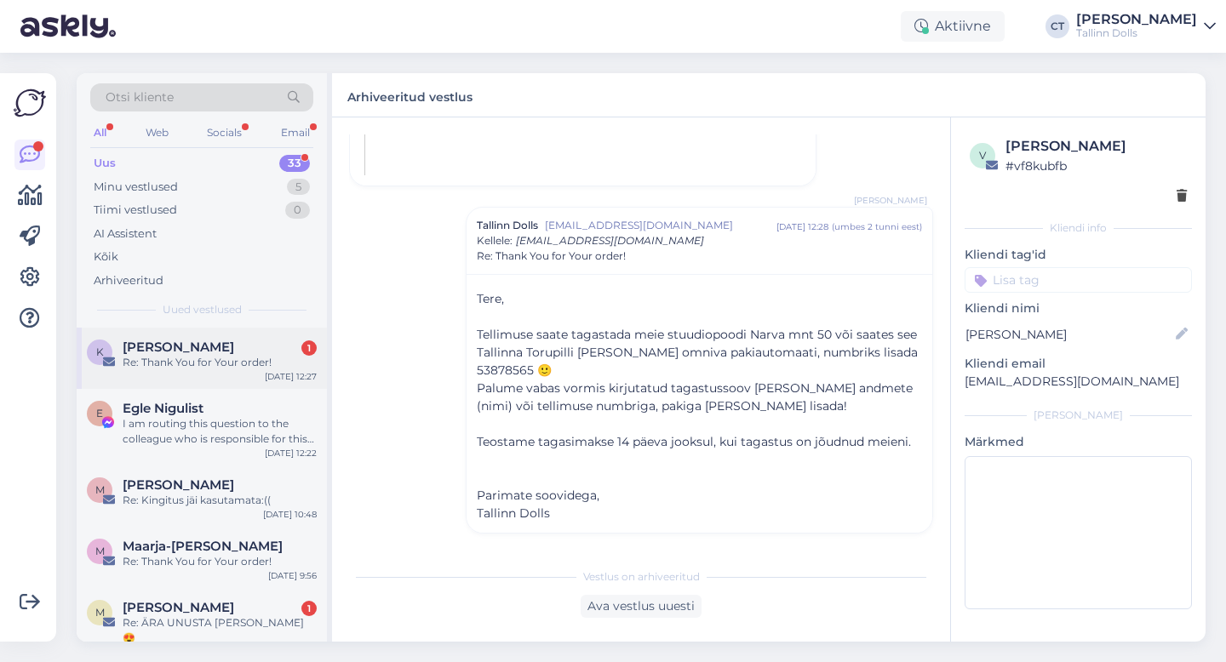
click at [209, 369] on div "Re: Thank You for Your order!" at bounding box center [220, 362] width 194 height 15
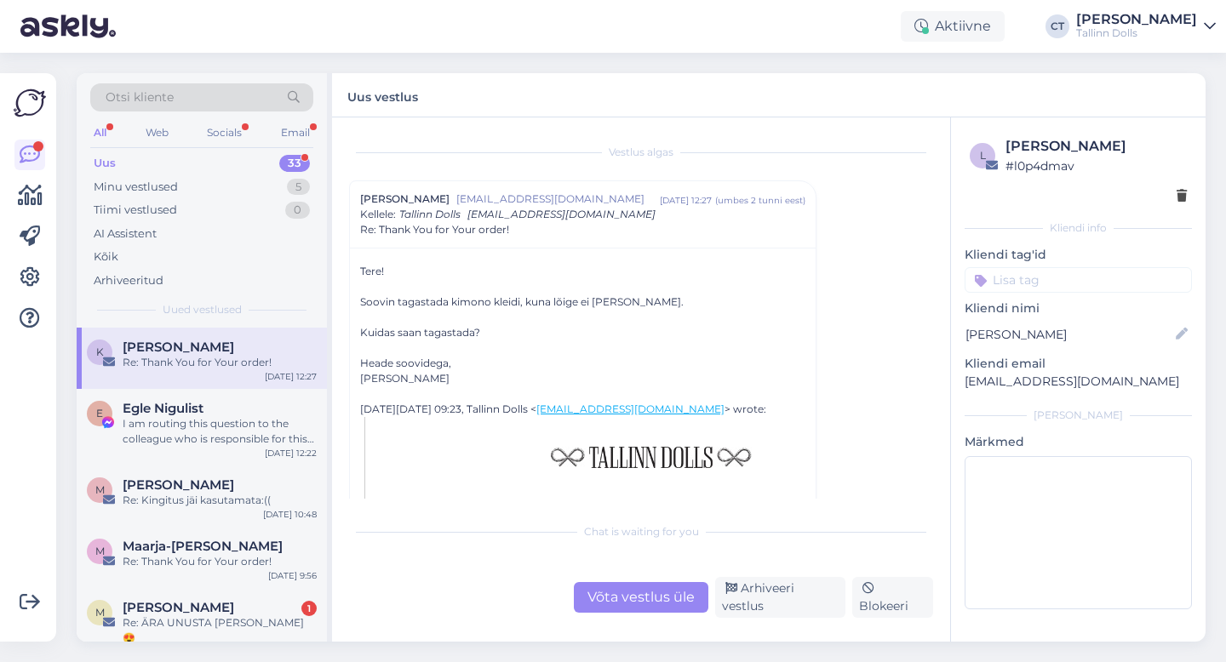
scroll to position [43, 0]
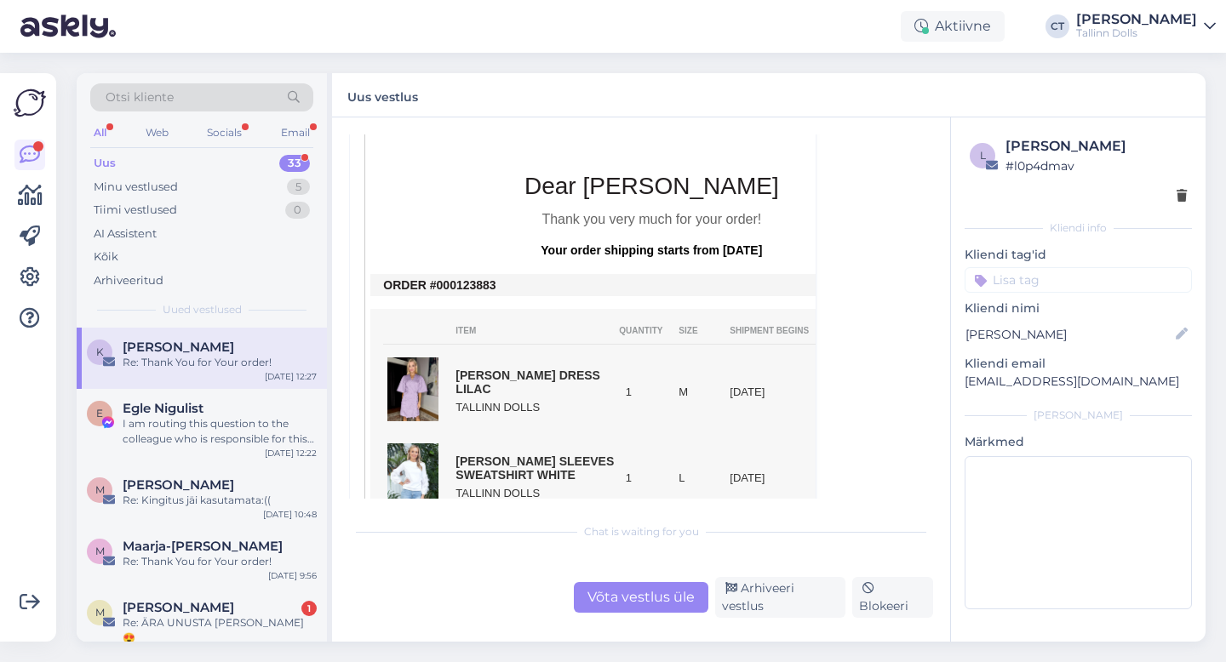
click at [632, 604] on div "Võta vestlus üle" at bounding box center [641, 597] width 135 height 31
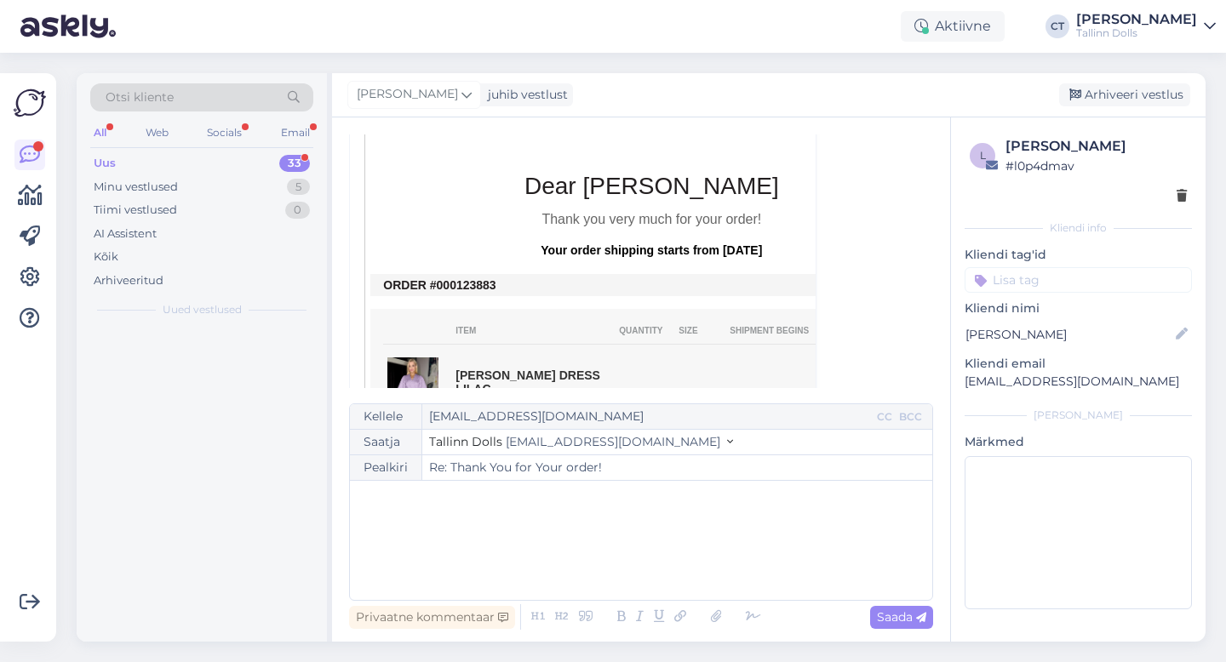
scroll to position [46, 0]
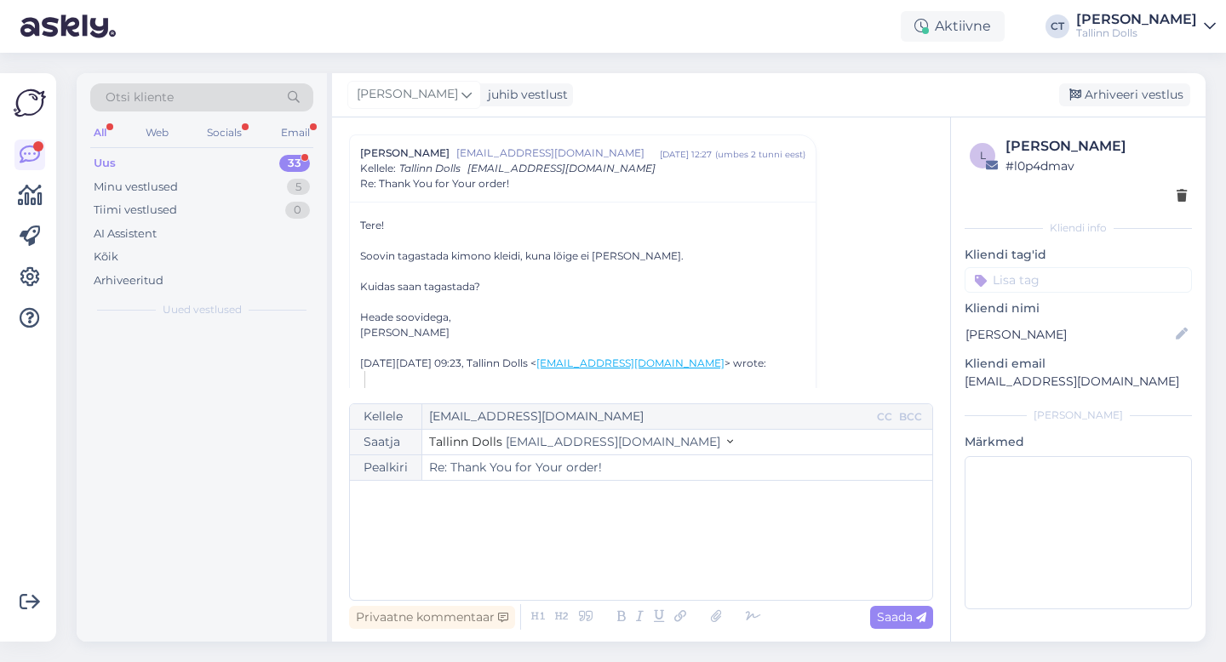
click at [632, 542] on div "﻿" at bounding box center [640, 540] width 565 height 102
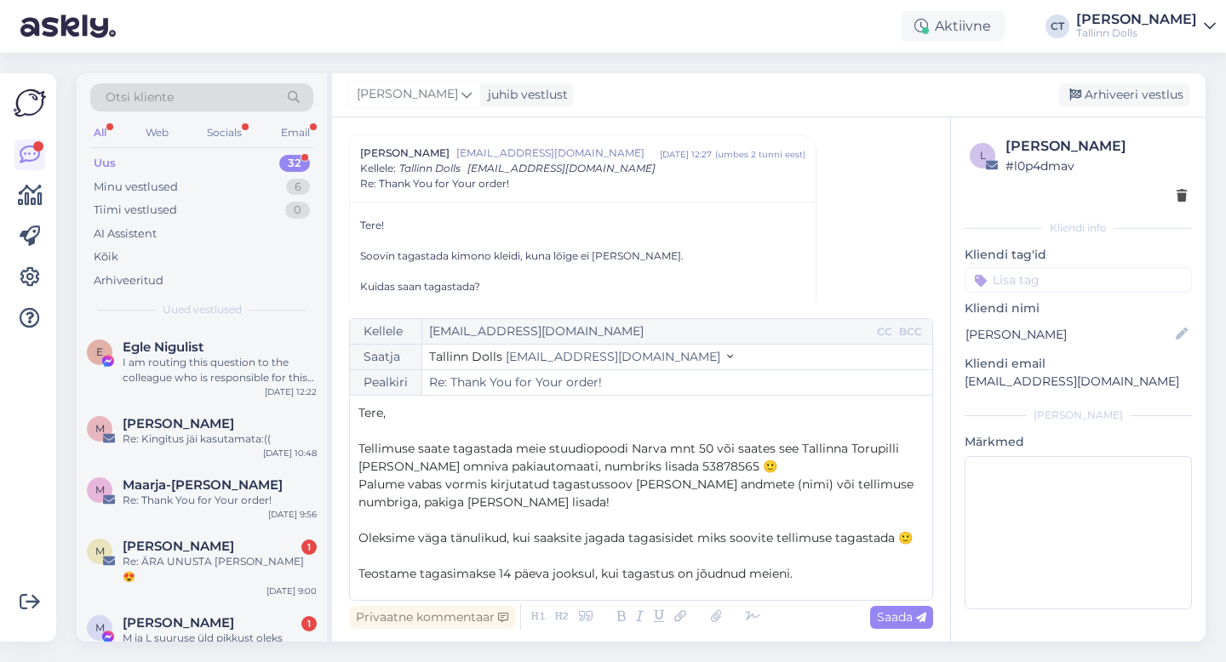
scroll to position [63, 0]
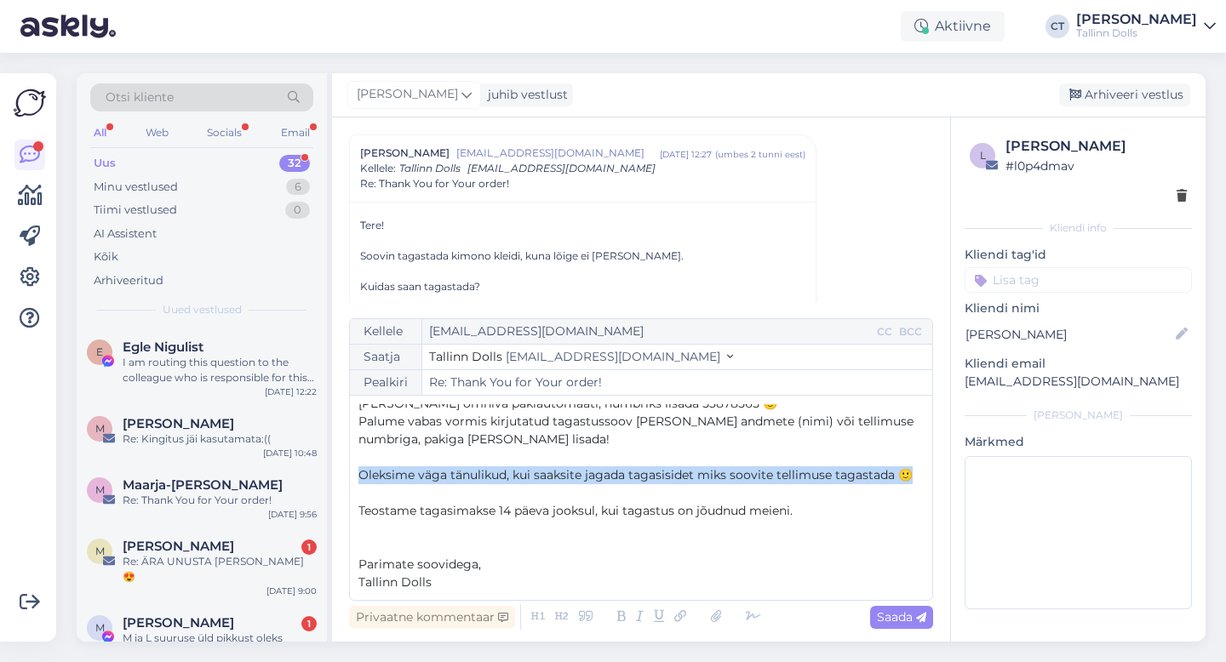
drag, startPoint x: 352, startPoint y: 474, endPoint x: 912, endPoint y: 467, distance: 559.3
click at [912, 467] on div "Kellele [EMAIL_ADDRESS][DOMAIN_NAME] CC BCC Saatja Tallinn Dolls [EMAIL_ADDRESS…" at bounding box center [641, 459] width 584 height 283
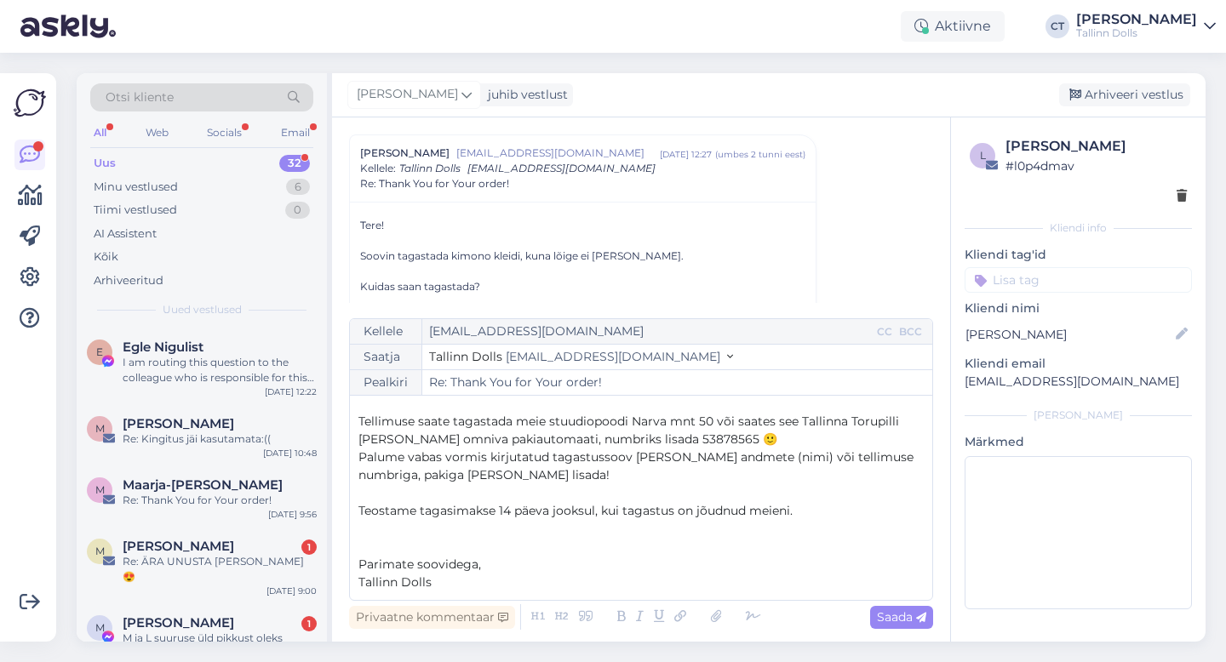
scroll to position [27, 0]
click at [907, 622] on span "Saada" at bounding box center [901, 617] width 49 height 15
type input "Re: Re: Thank You for Your order!"
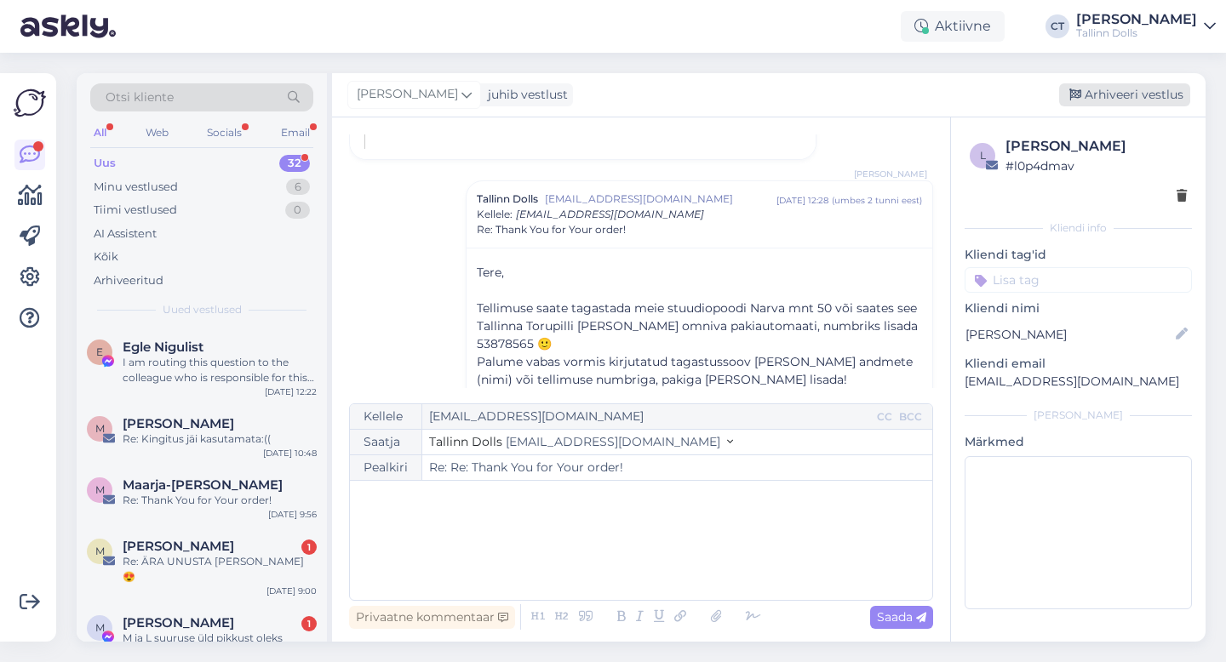
click at [1116, 86] on div "Arhiveeri vestlus" at bounding box center [1124, 94] width 131 height 23
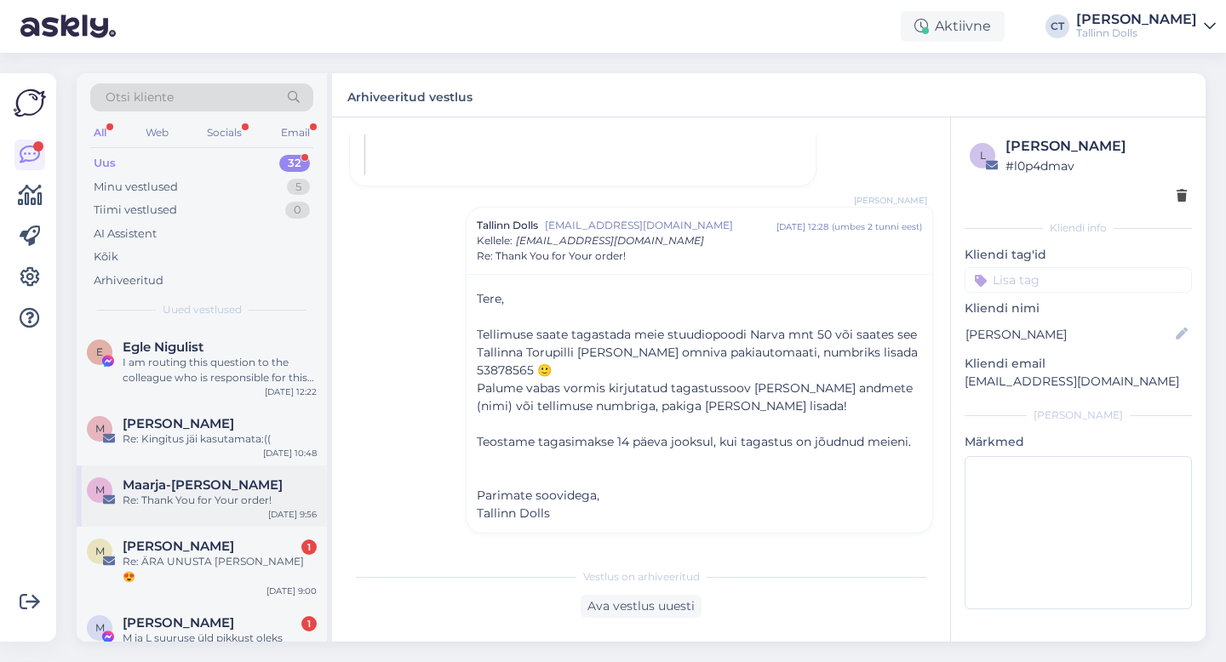
click at [185, 511] on div "[PERSON_NAME]-[PERSON_NAME] Re: Thank You for Your order! [DATE] 9:56" at bounding box center [202, 496] width 250 height 61
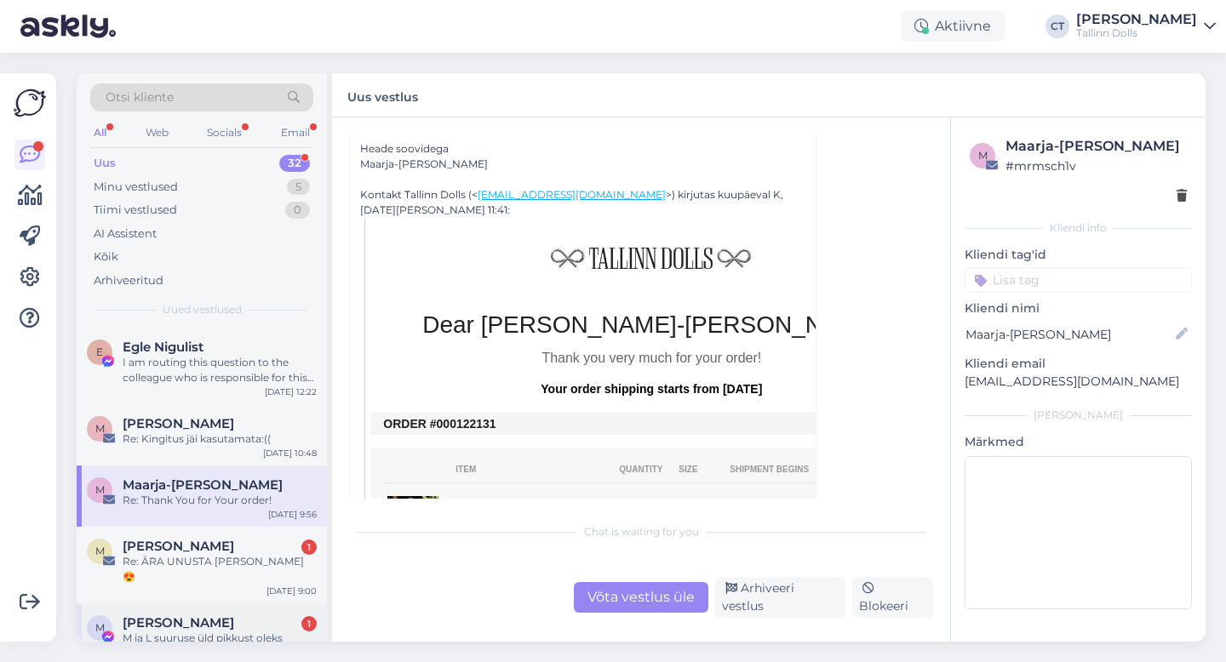
scroll to position [226, 0]
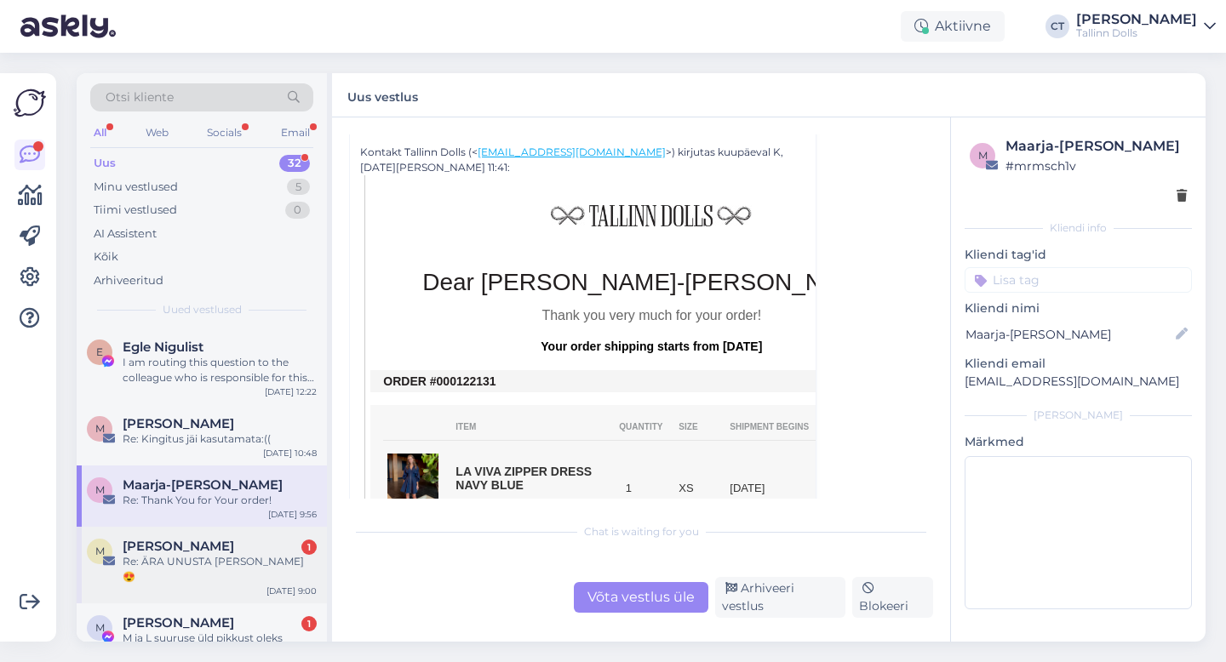
click at [193, 577] on div "M [PERSON_NAME] Teras 1 Re: ÄRA UNUSTA [PERSON_NAME] 😍 [DATE] 9:00" at bounding box center [202, 565] width 250 height 77
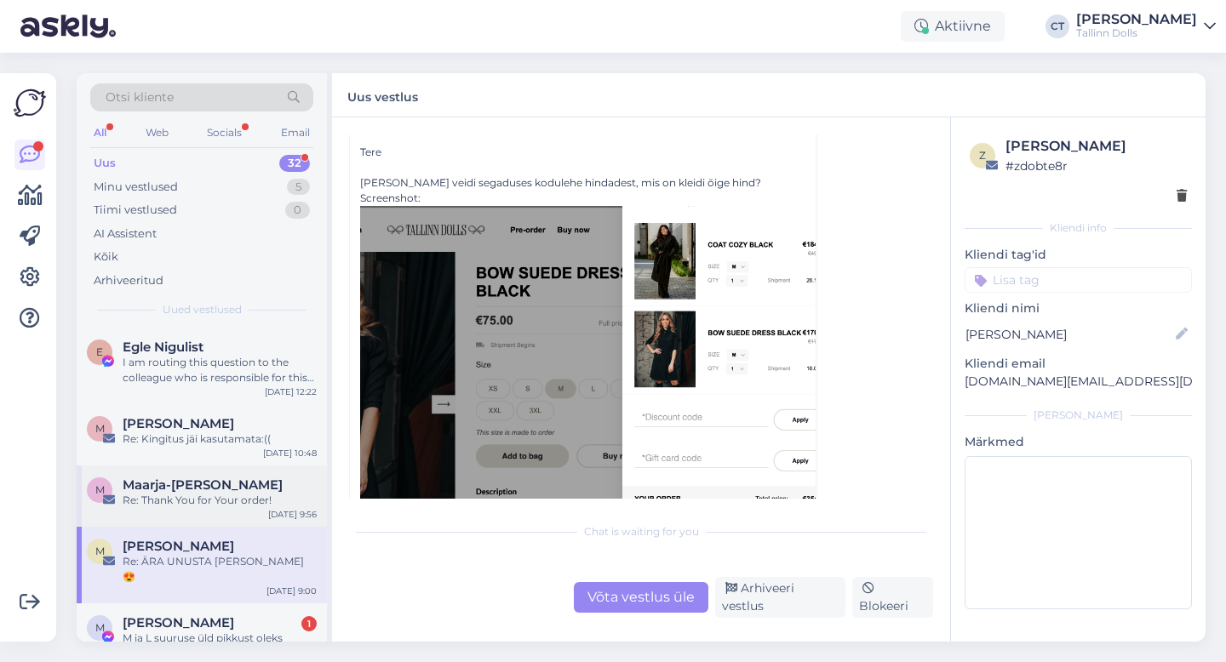
scroll to position [159, 0]
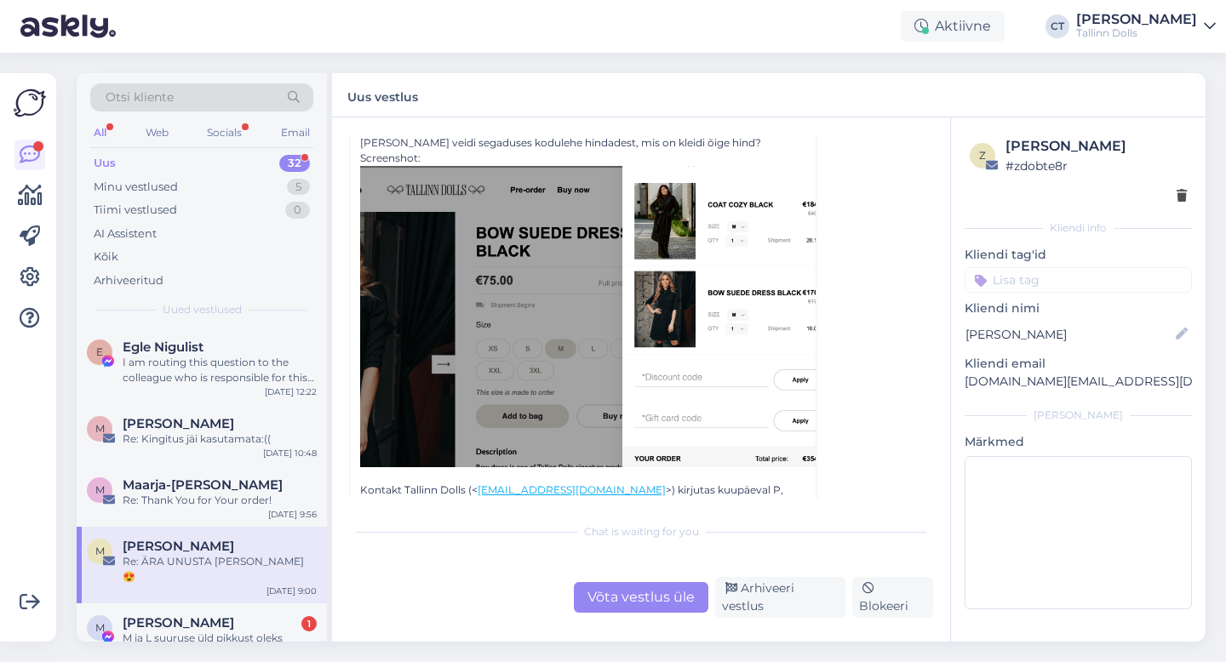
click at [672, 609] on div "Võta vestlus üle" at bounding box center [641, 597] width 135 height 31
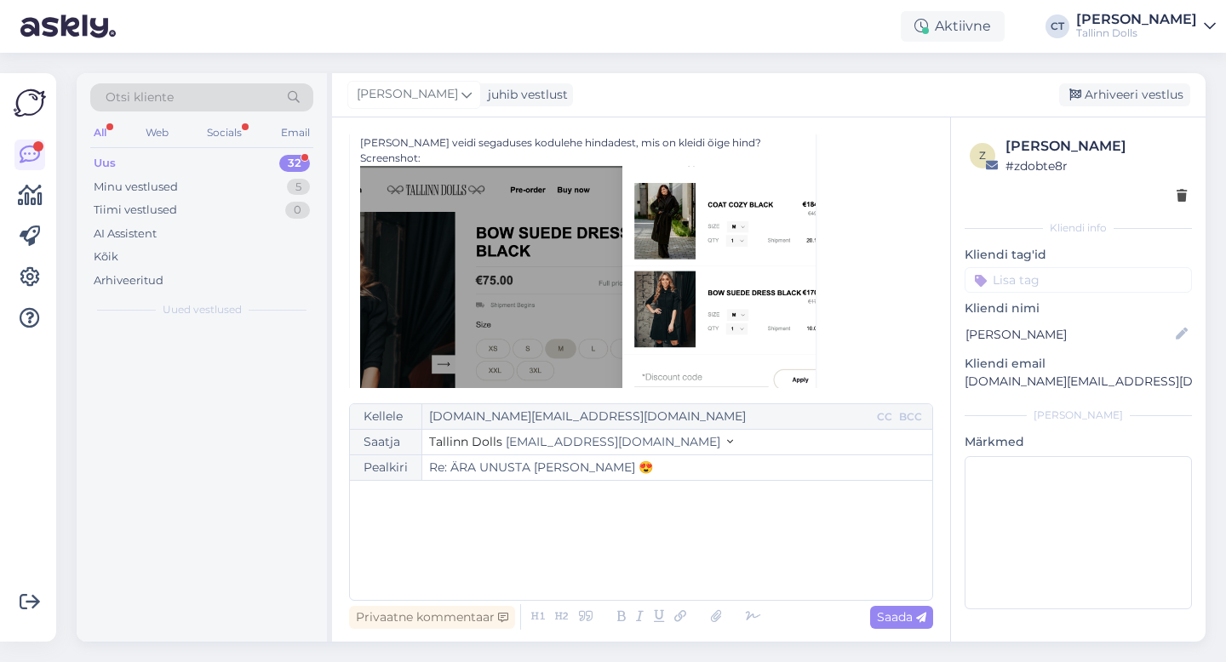
scroll to position [46, 0]
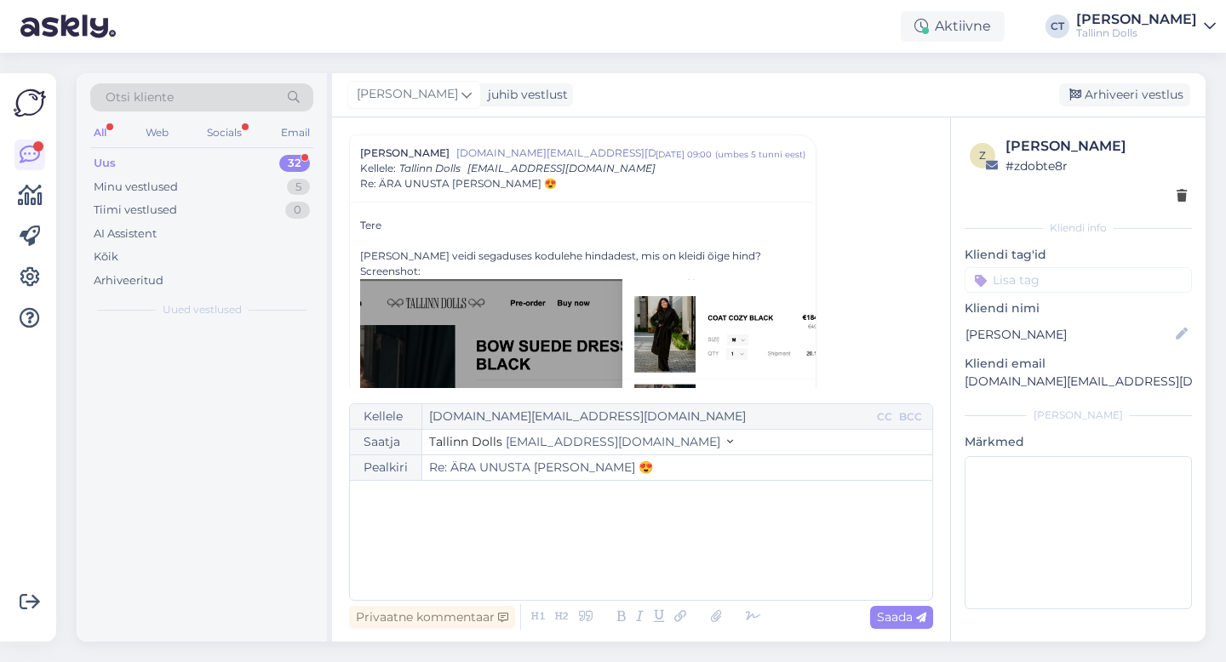
click at [674, 572] on div "﻿" at bounding box center [640, 540] width 565 height 102
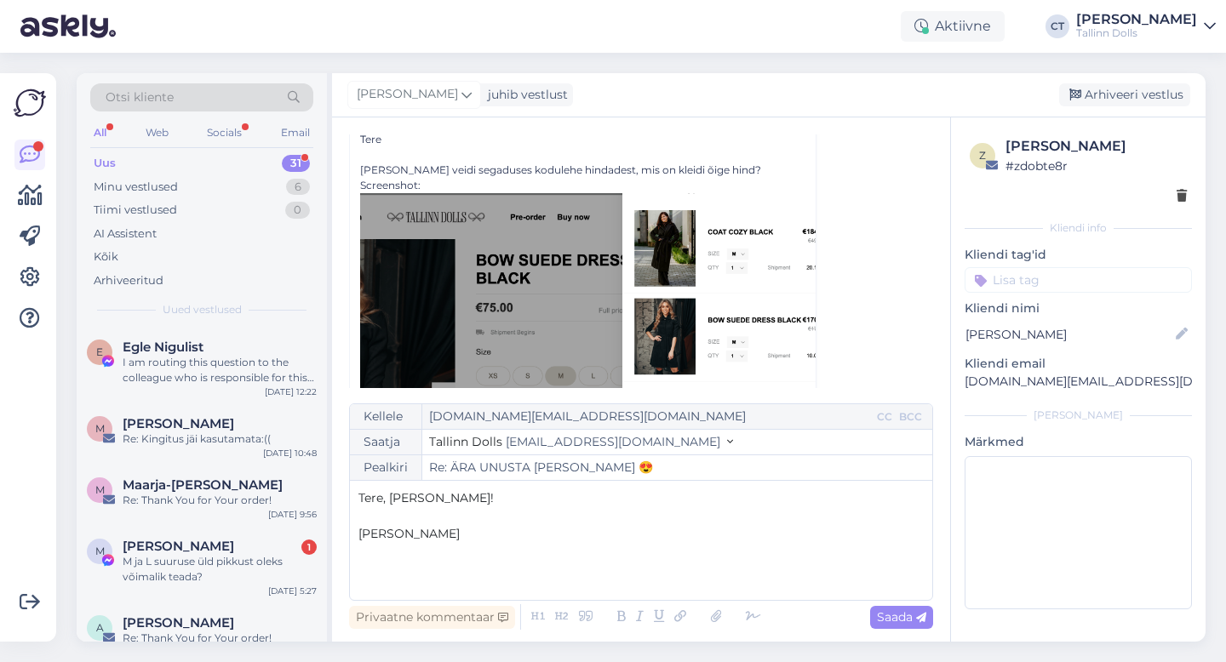
scroll to position [137, 0]
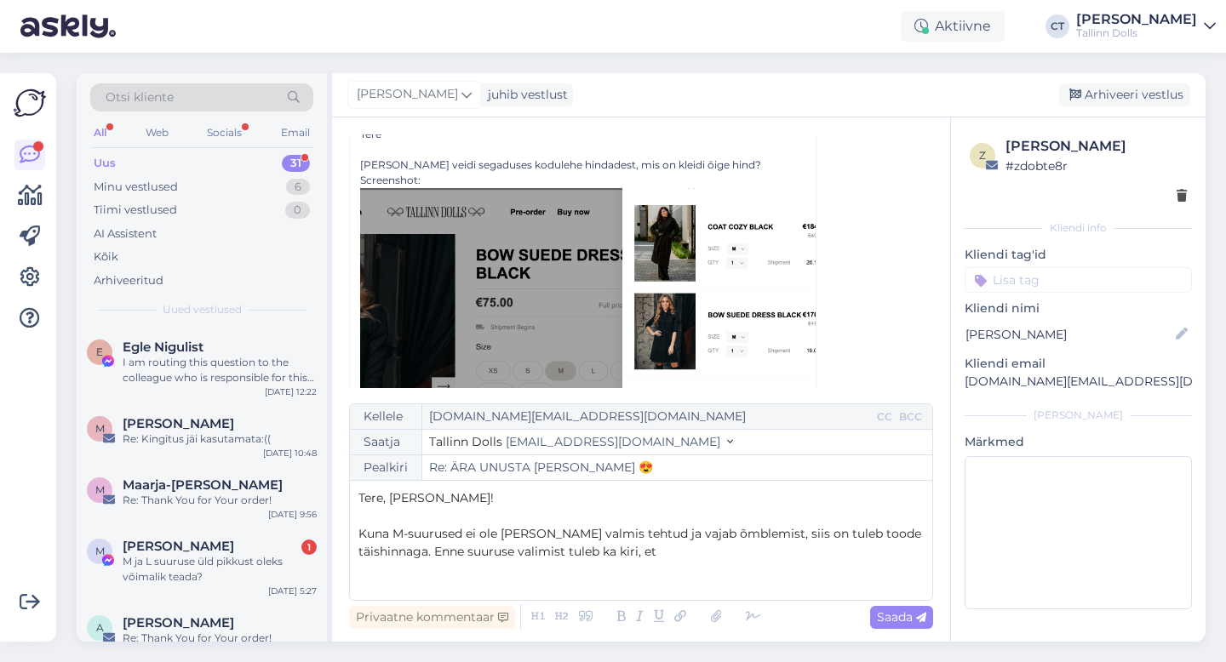
click at [699, 555] on p "Kuna M-suurused ei ole [PERSON_NAME] valmis tehtud ja vajab õmblemist, siis on …" at bounding box center [640, 543] width 565 height 36
click at [650, 552] on span "Kuna M-suurused ei ole [PERSON_NAME] valmis tehtud ja vajab õmblemist, siis on …" at bounding box center [641, 542] width 566 height 33
click at [667, 552] on p "Kuna M-suurused ei ole [PERSON_NAME] valmis tehtud ja vajab õmblemist, siis on …" at bounding box center [640, 543] width 565 height 36
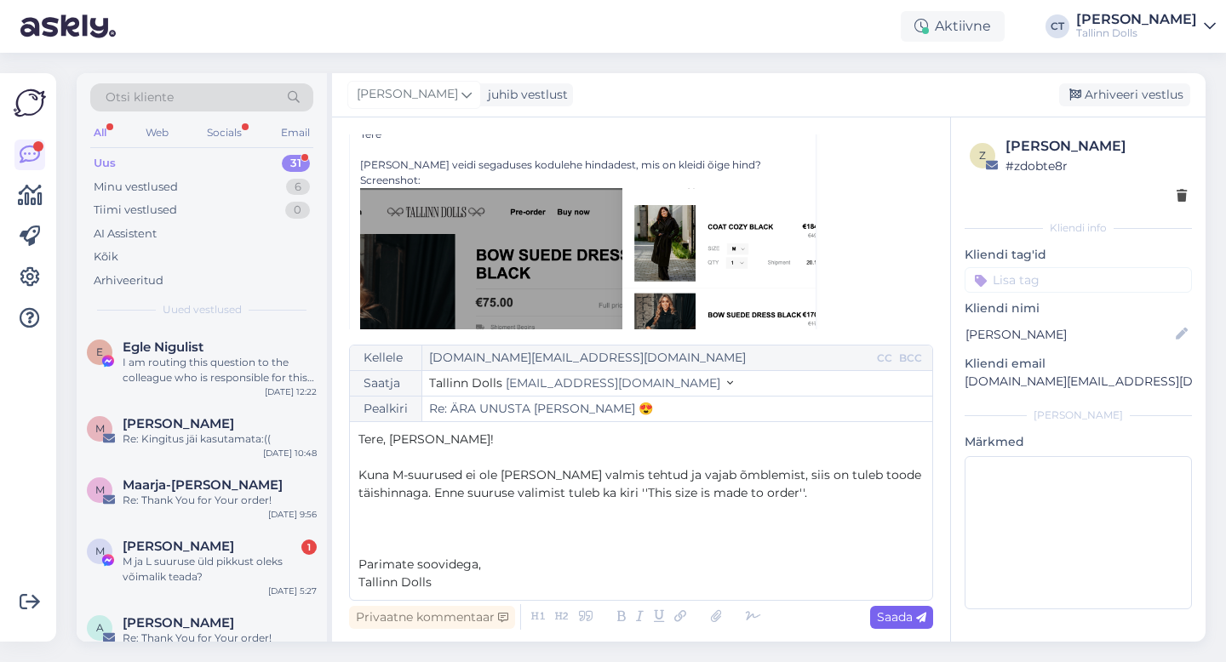
click at [892, 625] on div "Saada" at bounding box center [901, 617] width 63 height 23
type input "Re: Re: ÄRA UNUSTA [PERSON_NAME] 😍"
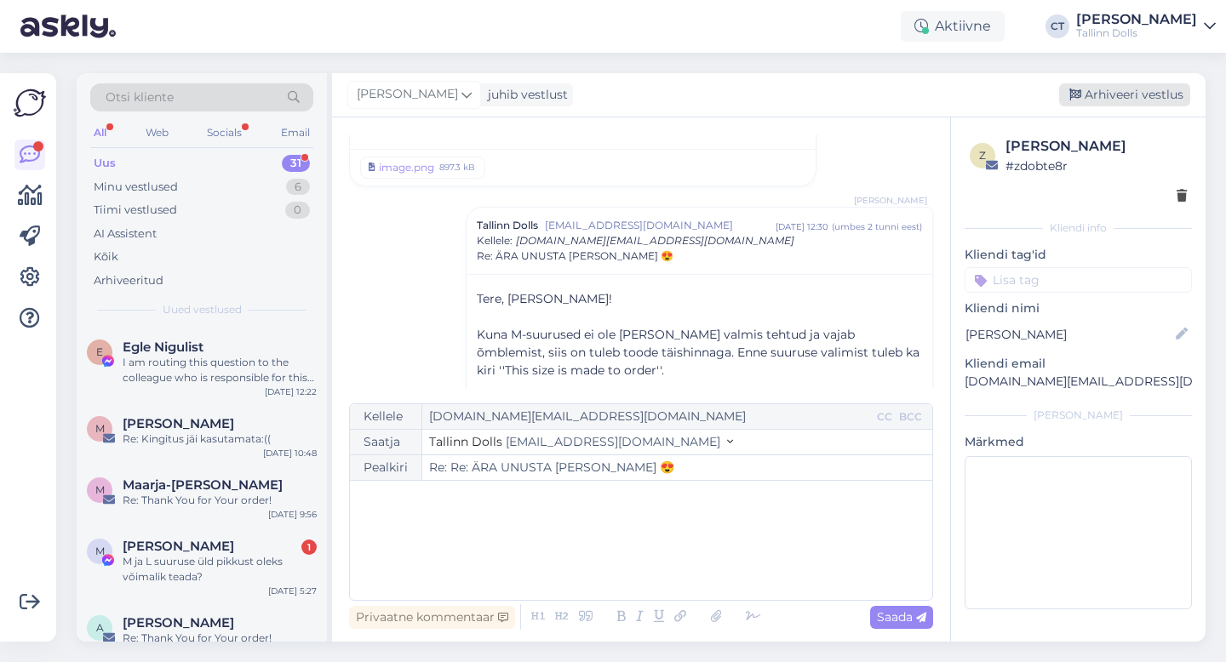
click at [1130, 102] on div "Arhiveeri vestlus" at bounding box center [1124, 94] width 131 height 23
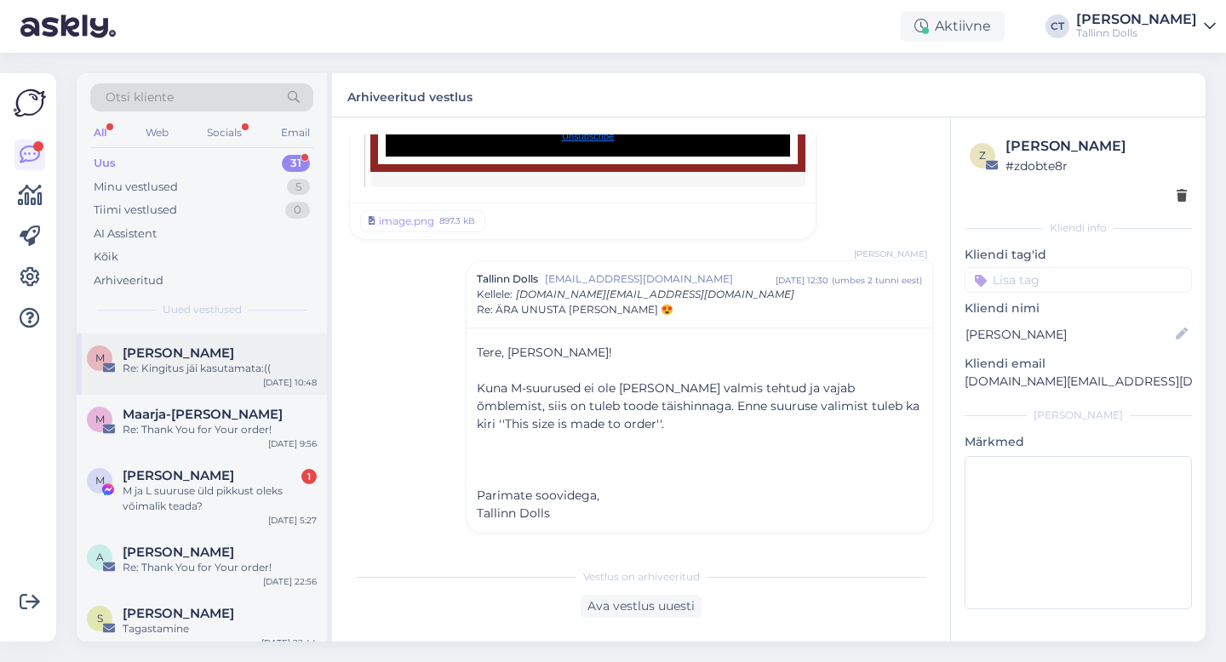
scroll to position [74, 0]
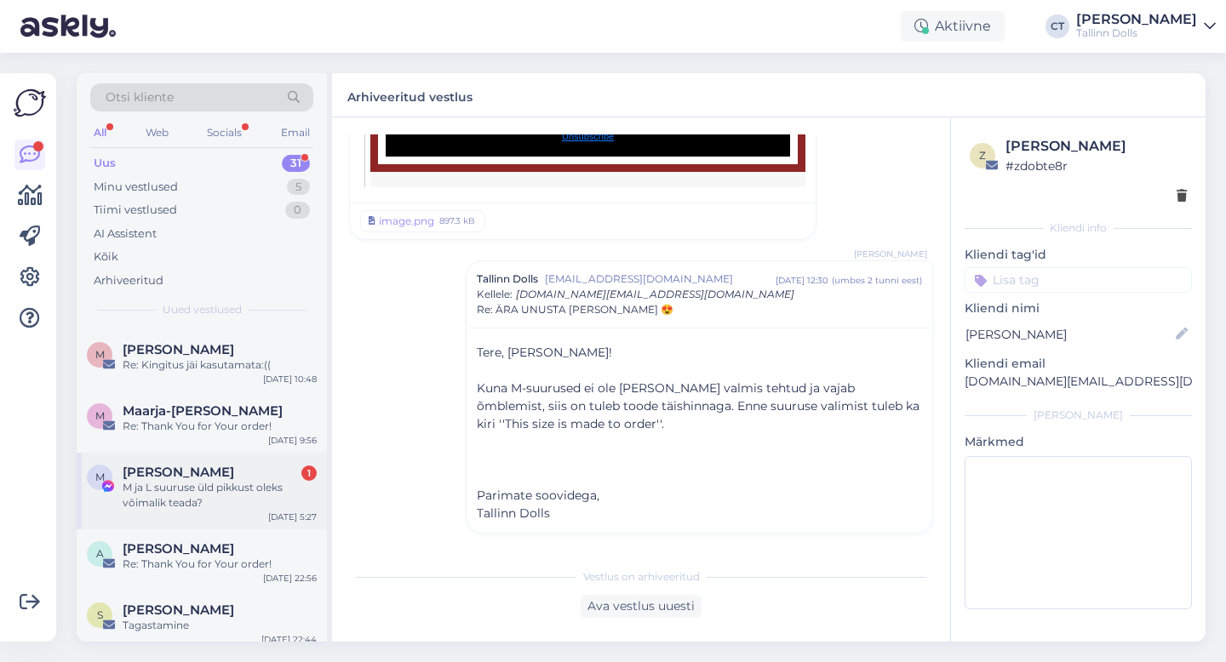
click at [185, 495] on div "M ja L suuruse üld pikkust oleks võimalik teada?" at bounding box center [220, 495] width 194 height 31
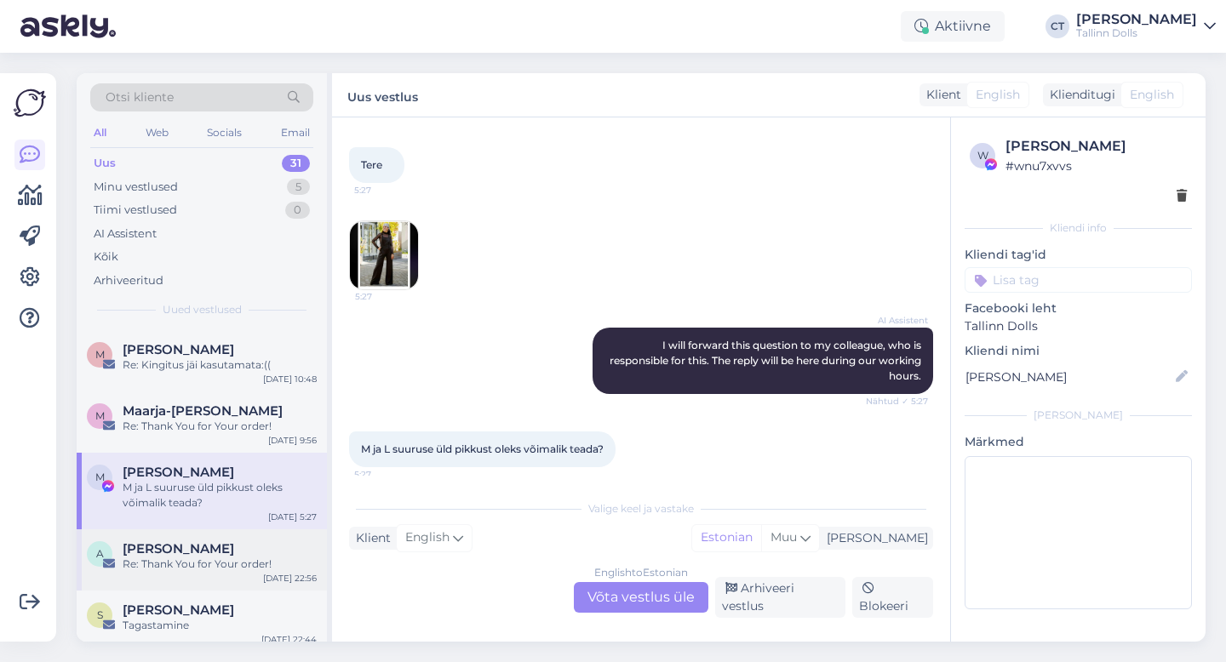
scroll to position [141, 0]
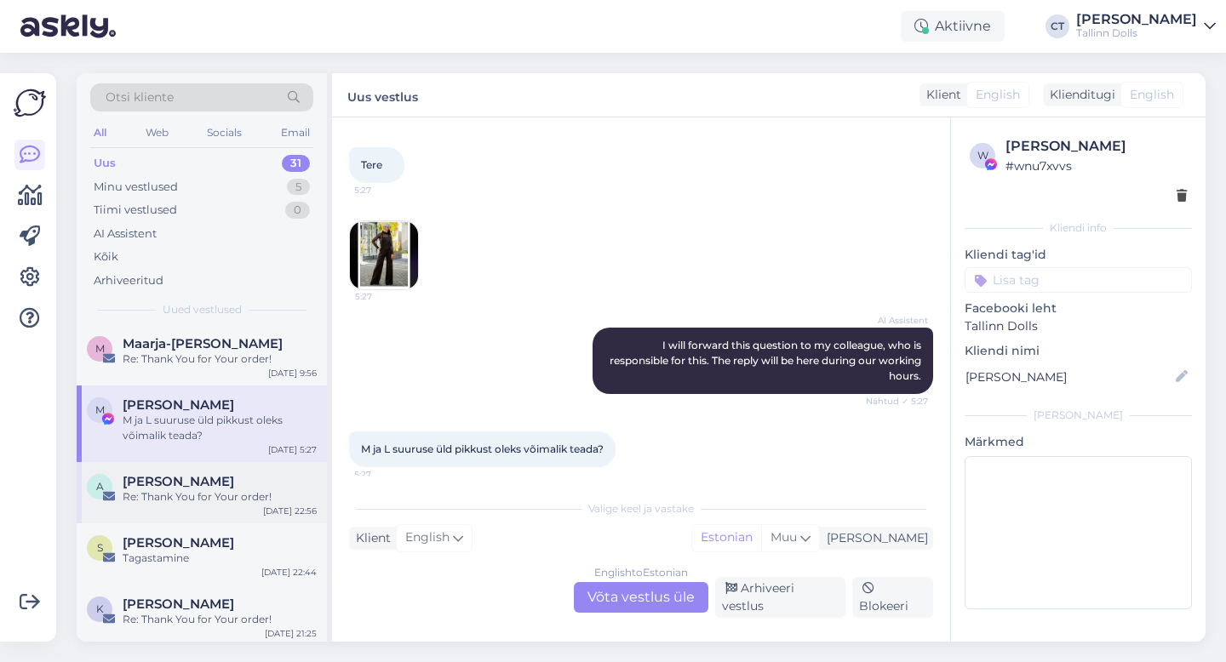
click at [199, 485] on span "[PERSON_NAME]" at bounding box center [179, 481] width 112 height 15
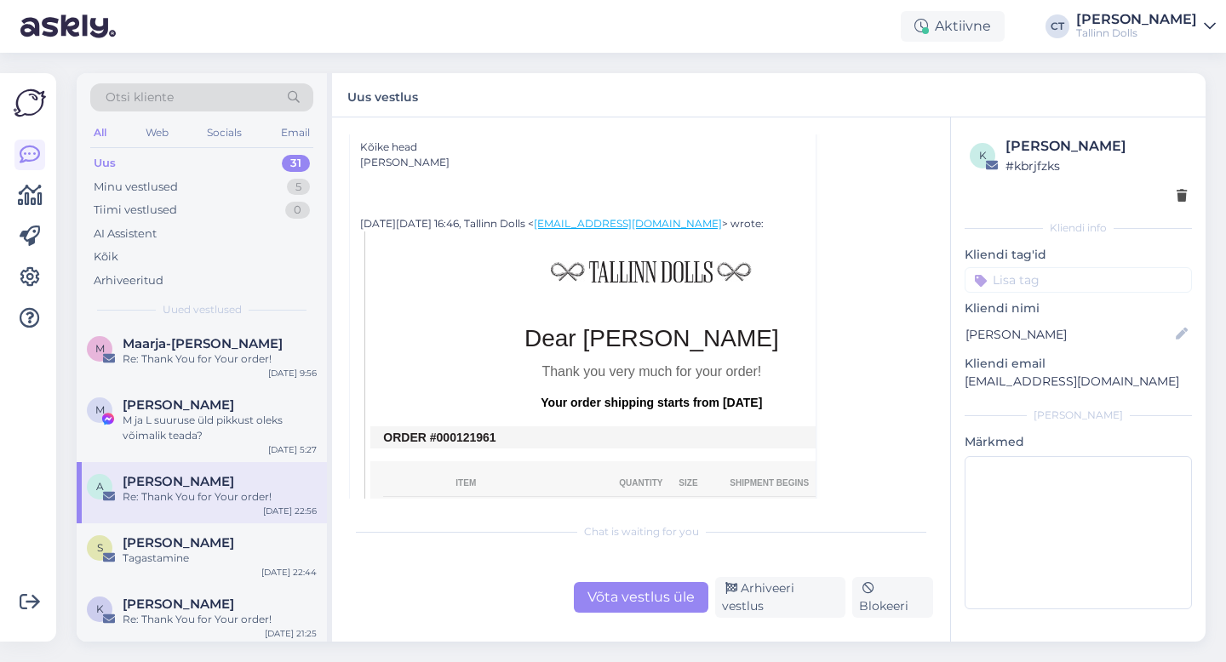
scroll to position [610, 0]
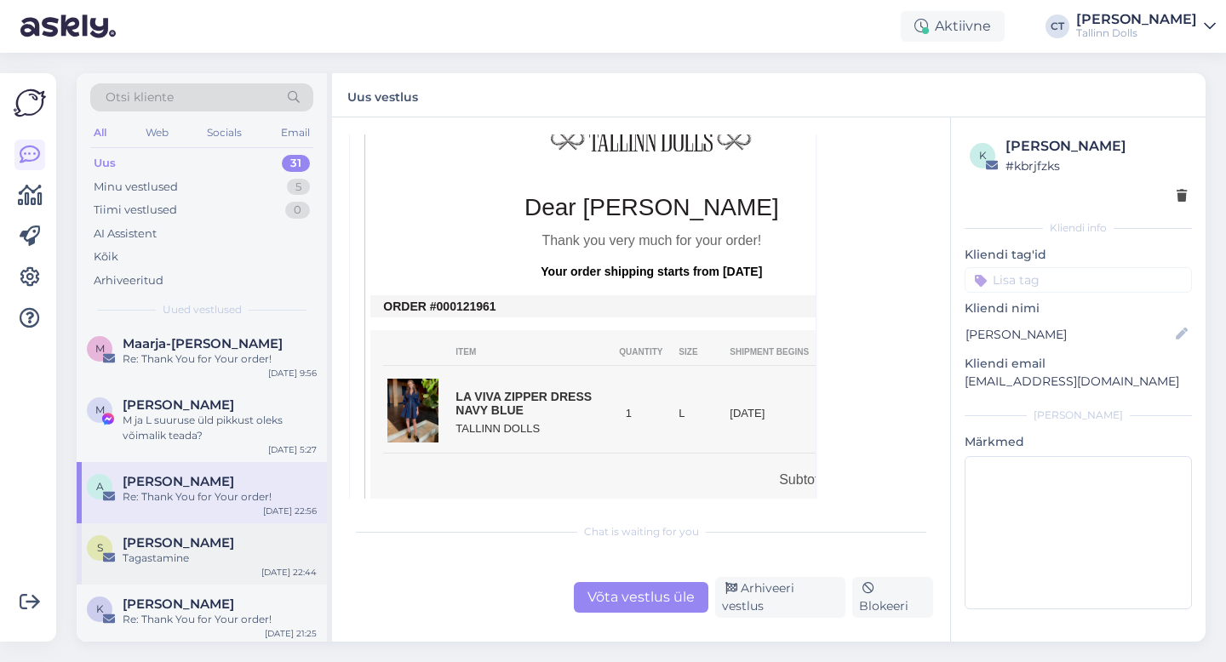
click at [147, 581] on div "S [PERSON_NAME] Tagastamine [DATE] 22:44" at bounding box center [202, 554] width 250 height 61
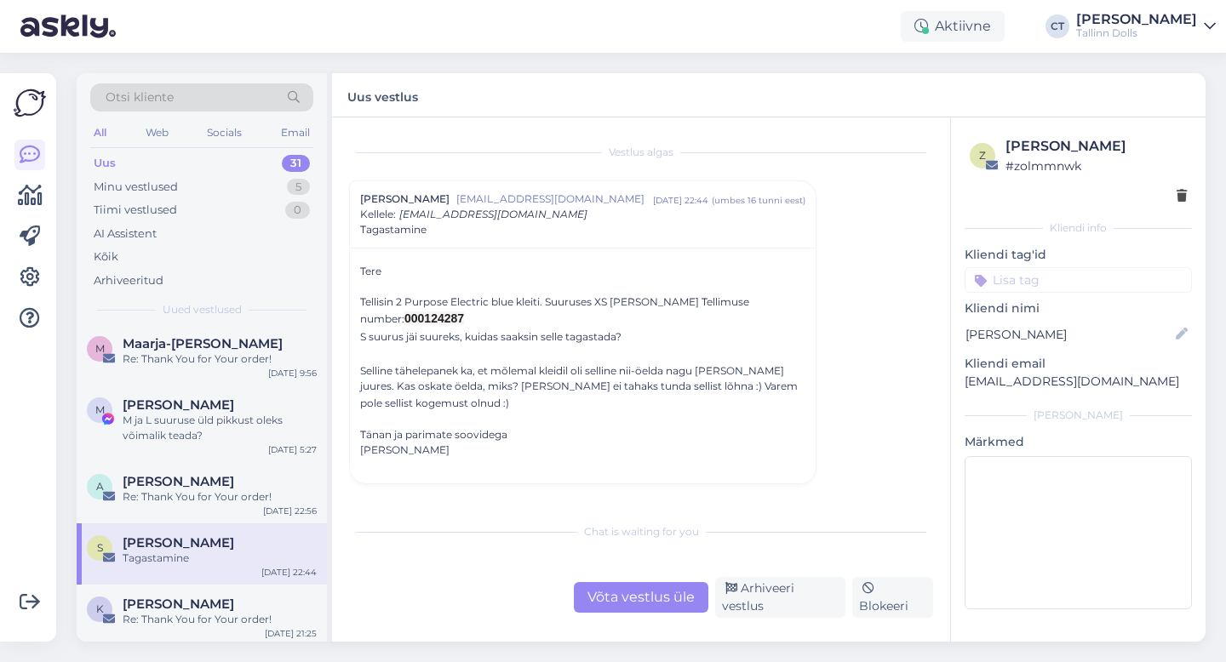
click at [632, 590] on div "Võta vestlus üle" at bounding box center [641, 597] width 135 height 31
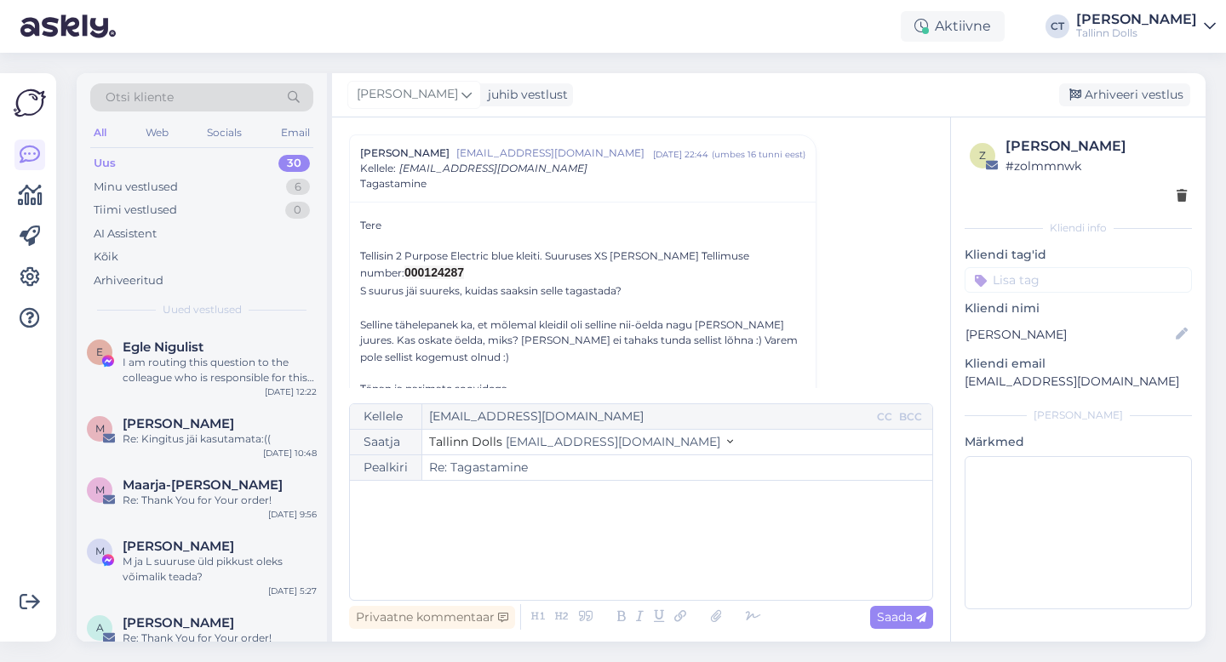
click at [625, 555] on div "﻿" at bounding box center [640, 540] width 565 height 102
click at [481, 530] on div "﻿" at bounding box center [640, 540] width 565 height 102
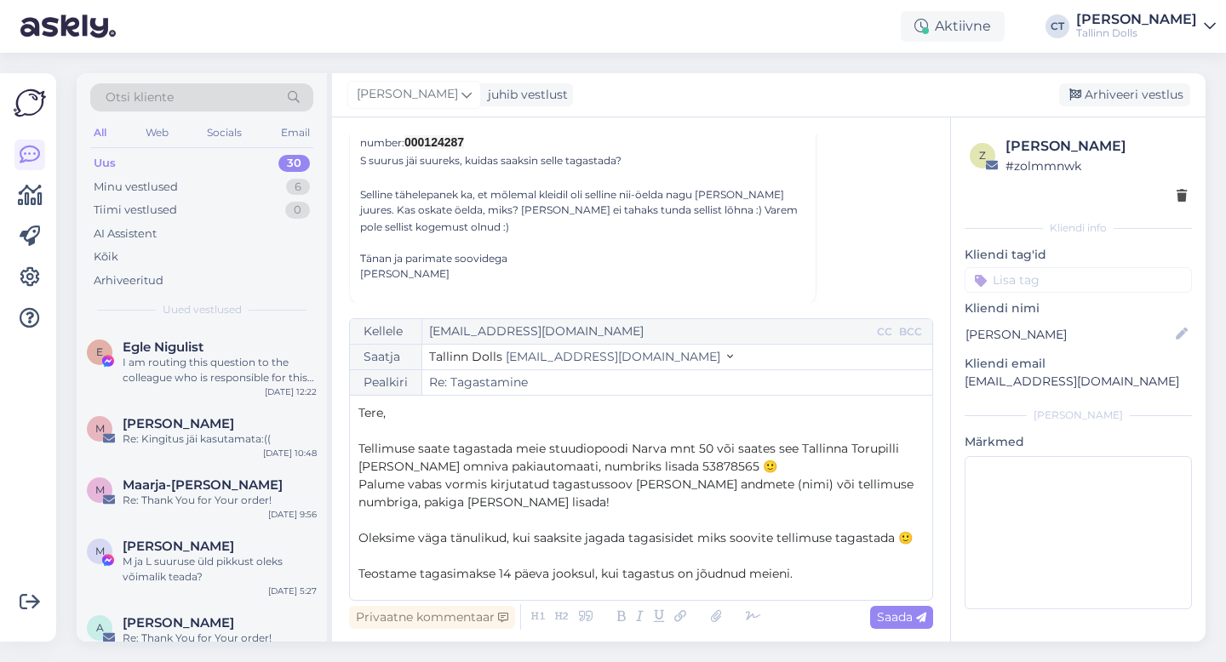
click at [457, 422] on p "﻿" at bounding box center [640, 431] width 565 height 18
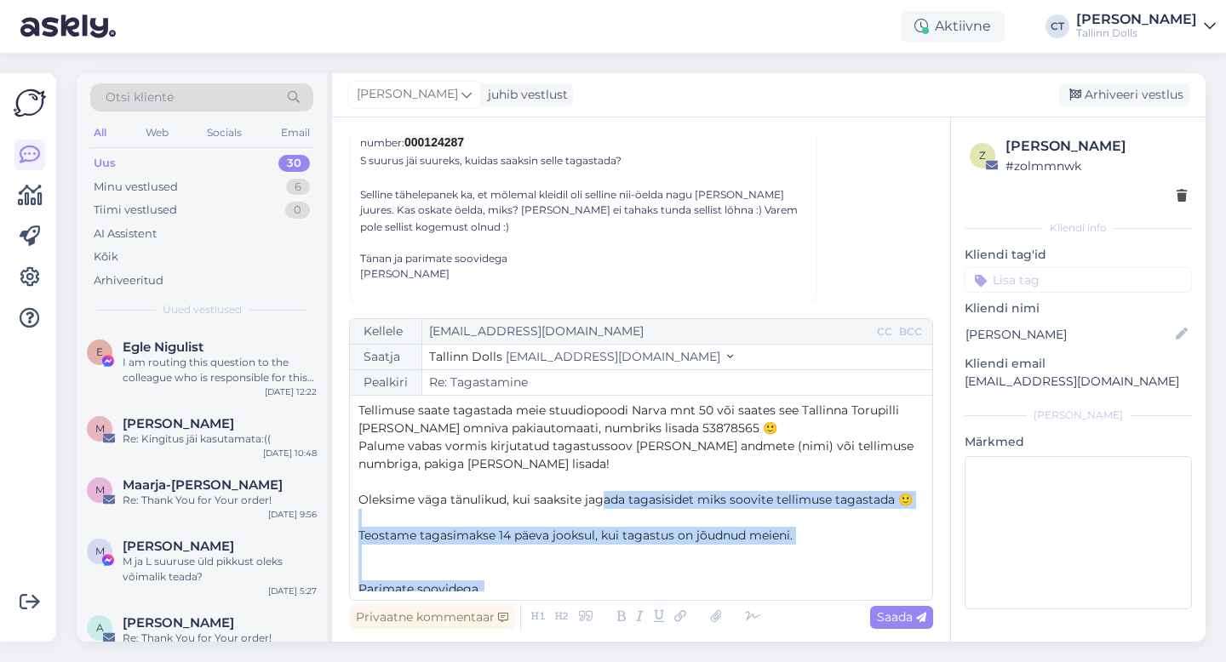
scroll to position [81, 0]
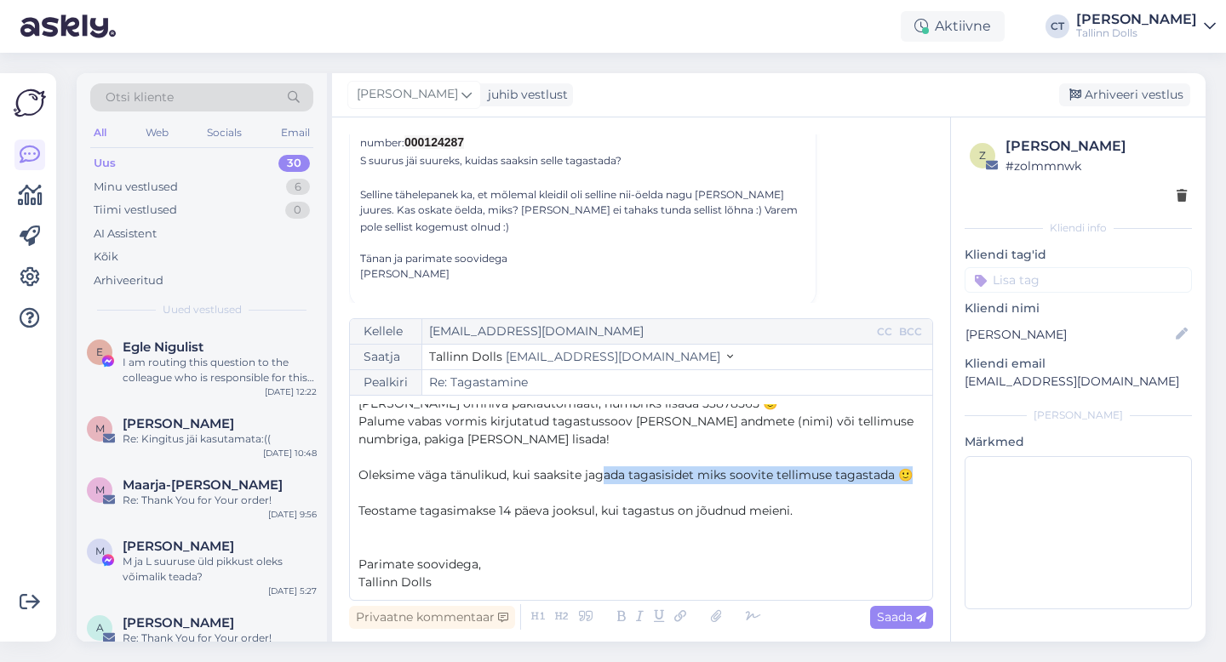
drag, startPoint x: 357, startPoint y: 558, endPoint x: 902, endPoint y: 474, distance: 552.1
click at [902, 474] on div "Kellele [EMAIL_ADDRESS][DOMAIN_NAME] CC BCC Saatja Tallinn Dolls [EMAIL_ADDRESS…" at bounding box center [641, 459] width 584 height 283
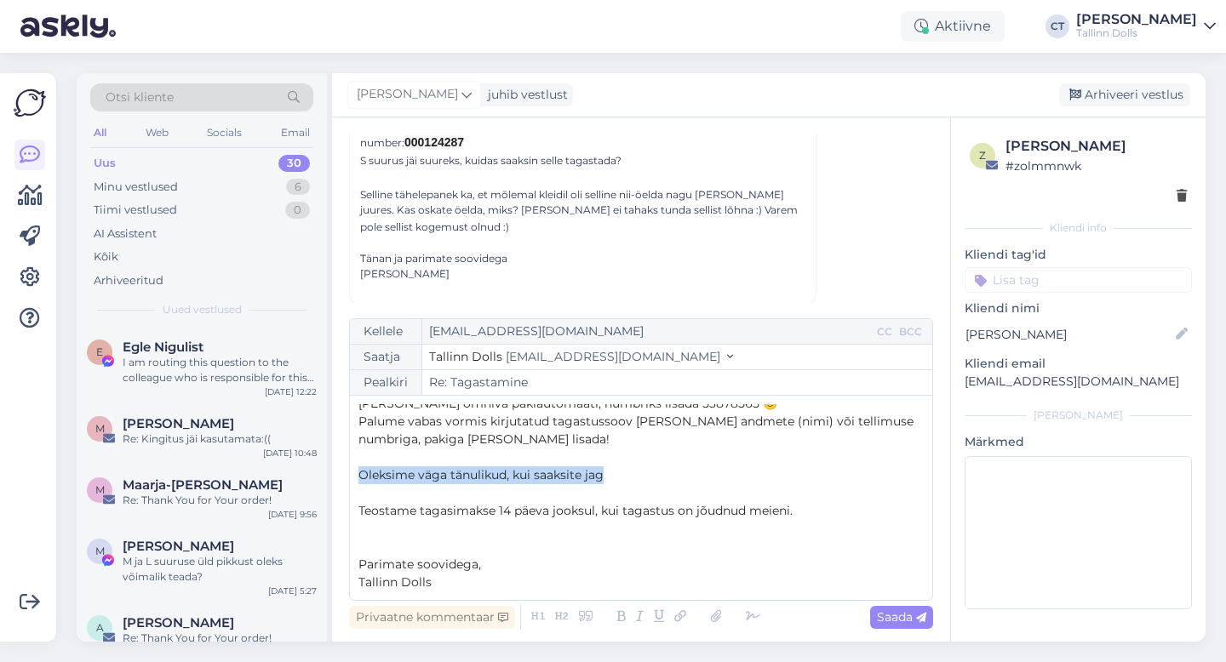
drag, startPoint x: 624, startPoint y: 471, endPoint x: 346, endPoint y: 469, distance: 277.5
click at [346, 469] on div "Vestlus [PERSON_NAME] Selli [EMAIL_ADDRESS][DOMAIN_NAME] [DATE] 22:44 ( umbes 1…" at bounding box center [641, 379] width 618 height 524
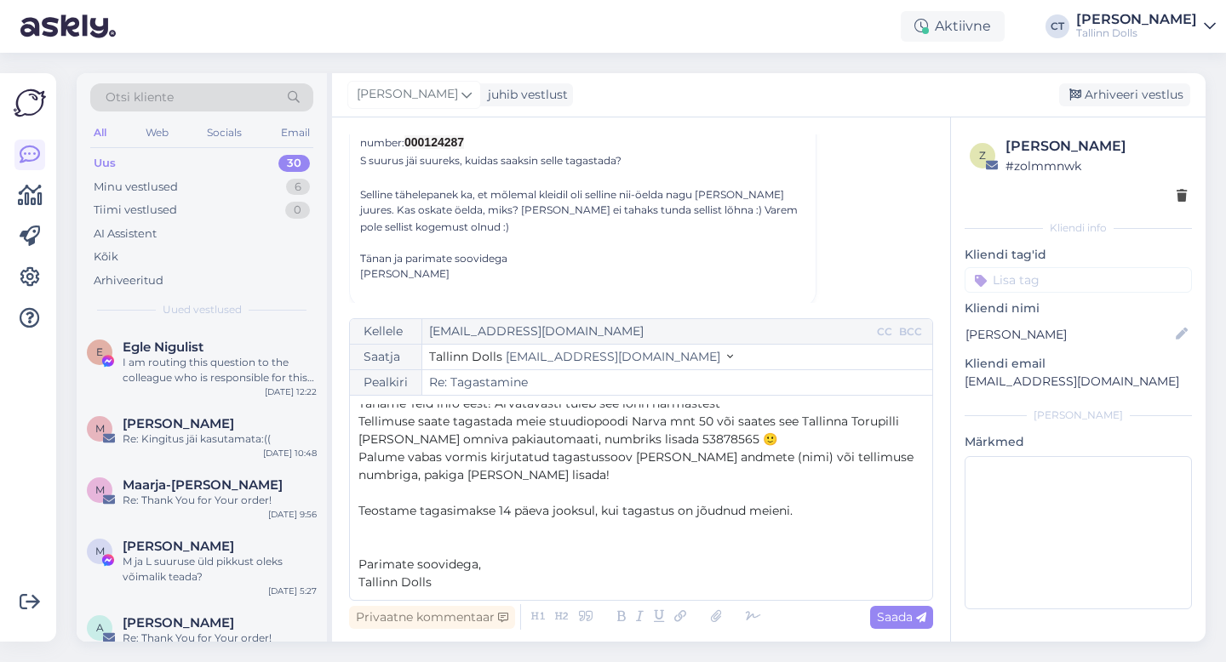
scroll to position [0, 0]
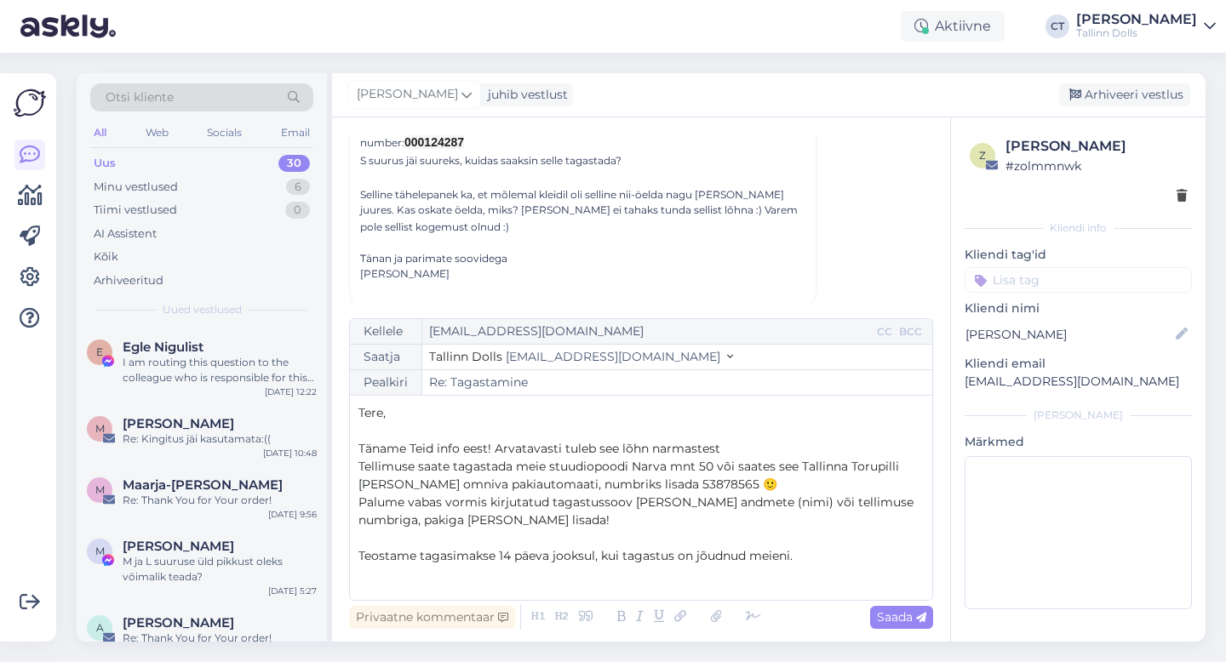
click at [495, 448] on span "Täname Teid info eest! Arvatavasti tuleb see lõhn narmastest" at bounding box center [539, 448] width 362 height 15
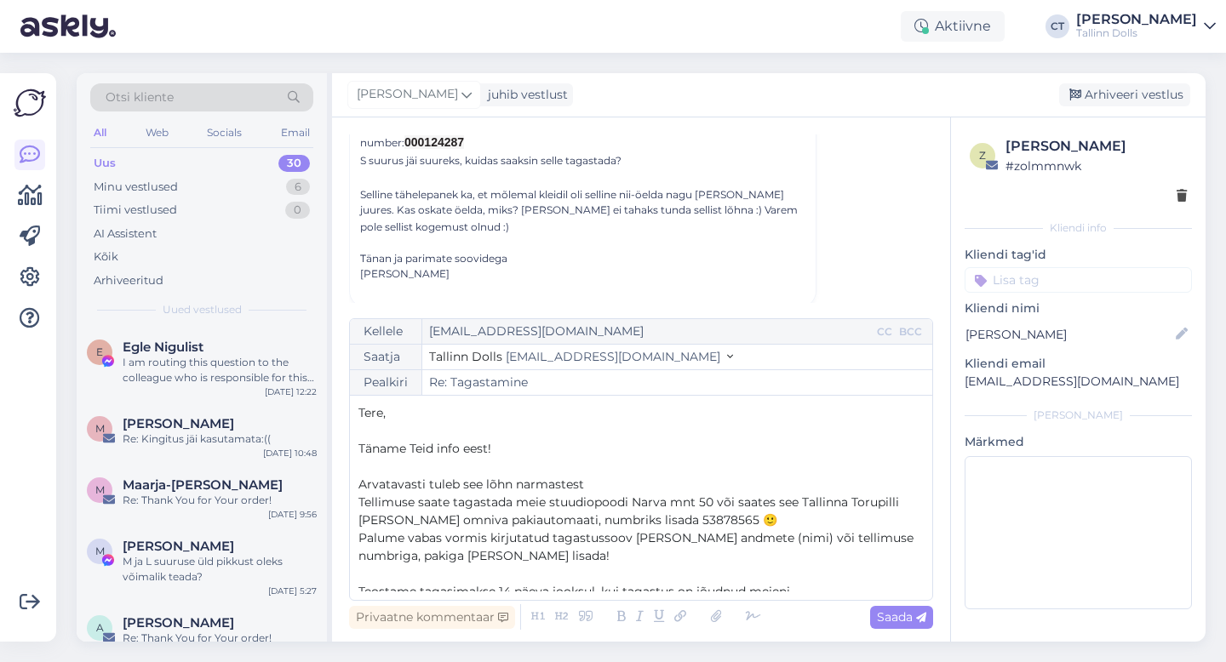
click at [598, 489] on p "Arvatavasti tuleb see lõhn narmastest" at bounding box center [640, 485] width 565 height 18
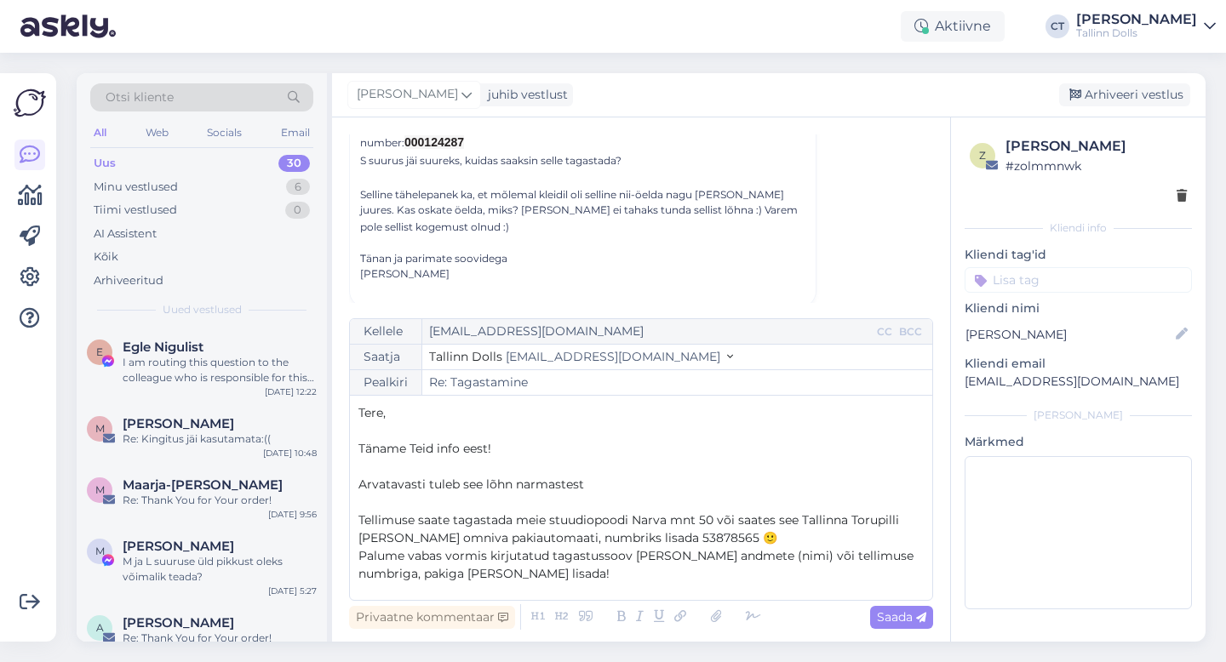
click at [353, 482] on div "Kellele [EMAIL_ADDRESS][DOMAIN_NAME] CC BCC Saatja Tallinn Dolls [EMAIL_ADDRESS…" at bounding box center [641, 459] width 584 height 283
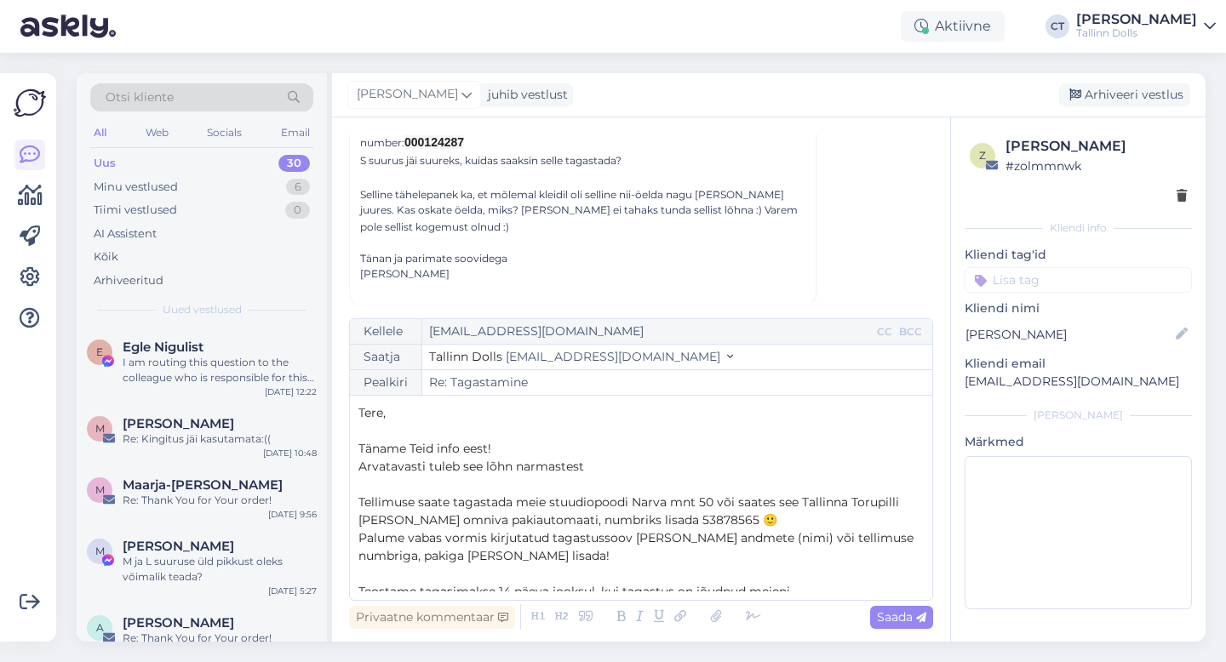
click at [615, 465] on p "Arvatavasti tuleb see lõhn narmastest" at bounding box center [640, 467] width 565 height 18
click at [883, 613] on span "Saada" at bounding box center [901, 617] width 49 height 15
type input "Re: Re: Tagastamine"
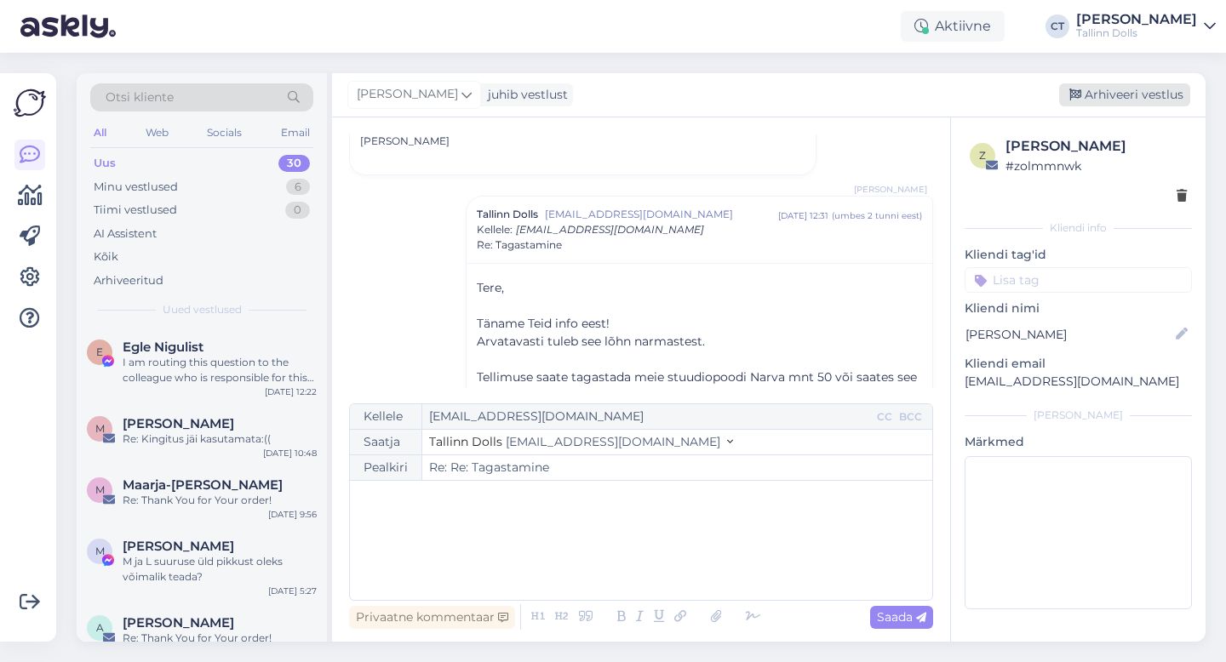
click at [1108, 94] on div "Arhiveeri vestlus" at bounding box center [1124, 94] width 131 height 23
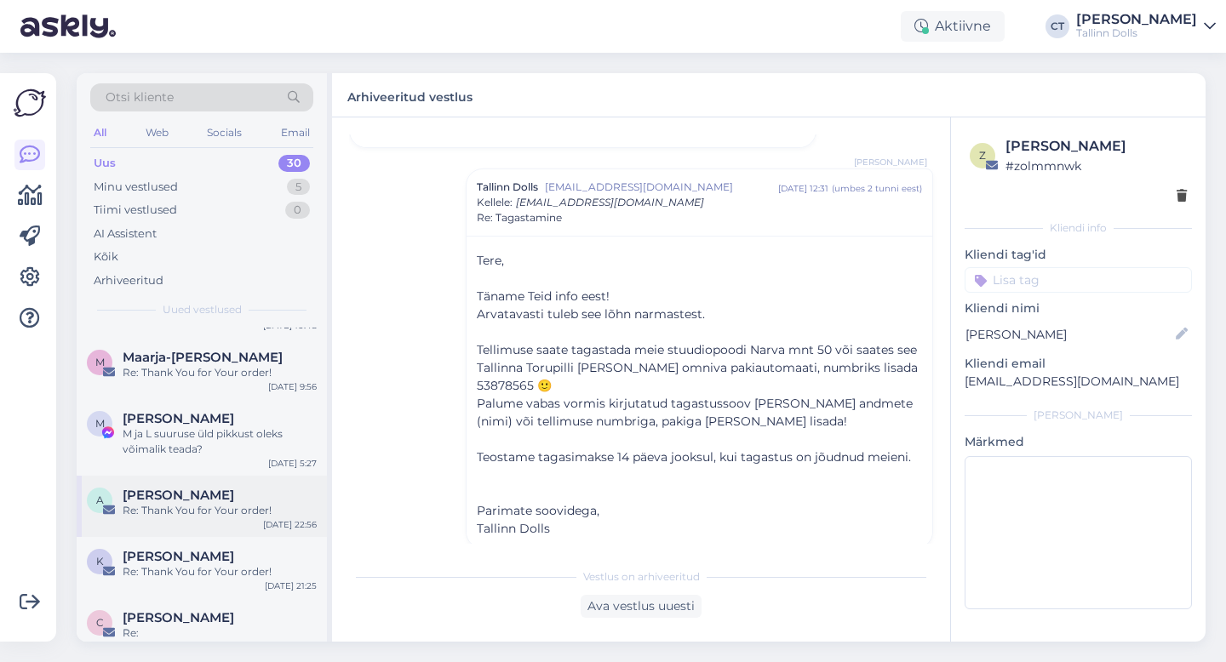
scroll to position [218, 0]
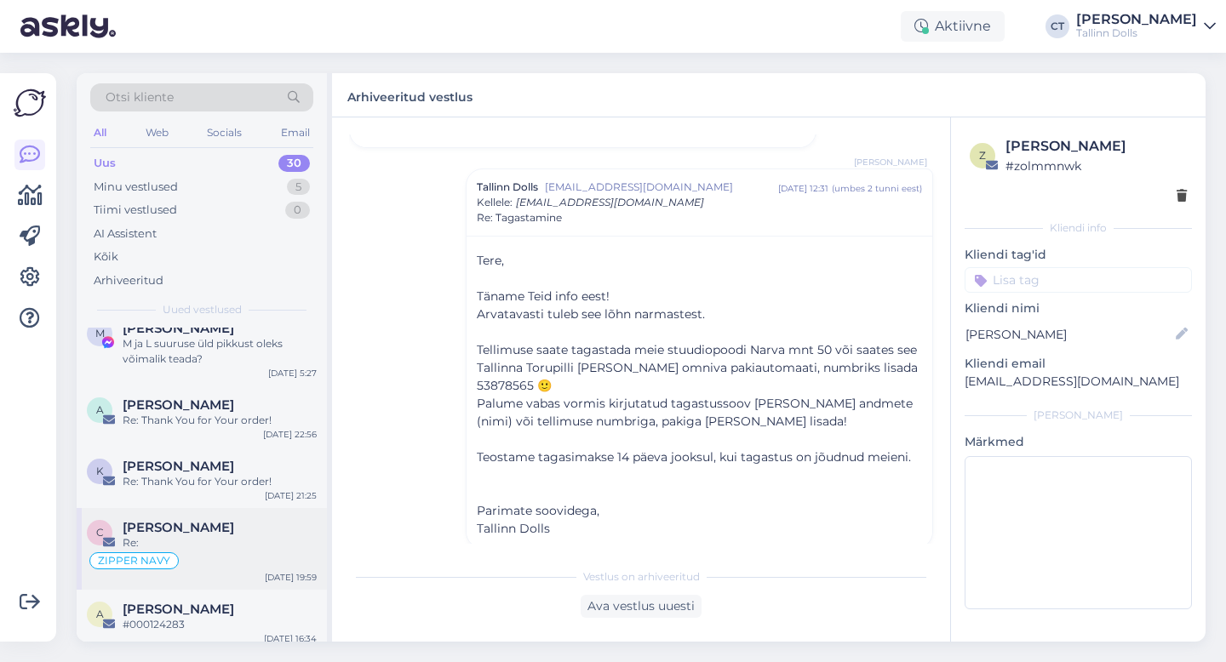
click at [192, 536] on div "Re:" at bounding box center [220, 542] width 194 height 15
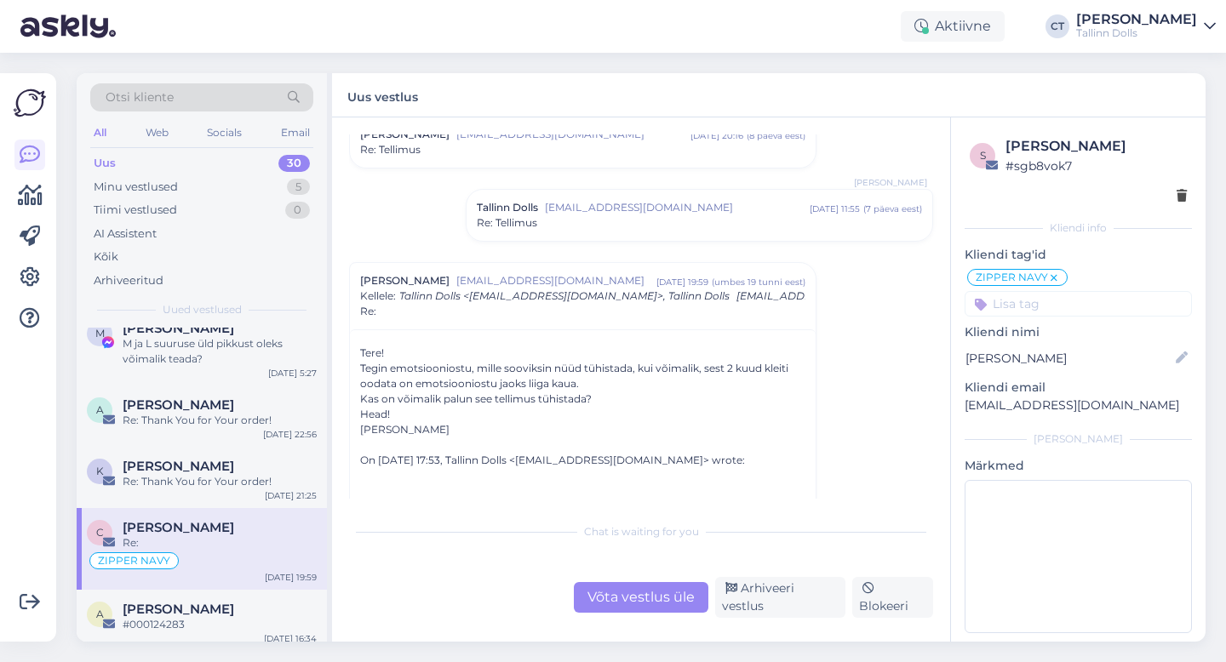
scroll to position [1093, 0]
click at [630, 605] on div "Võta vestlus üle" at bounding box center [641, 597] width 135 height 31
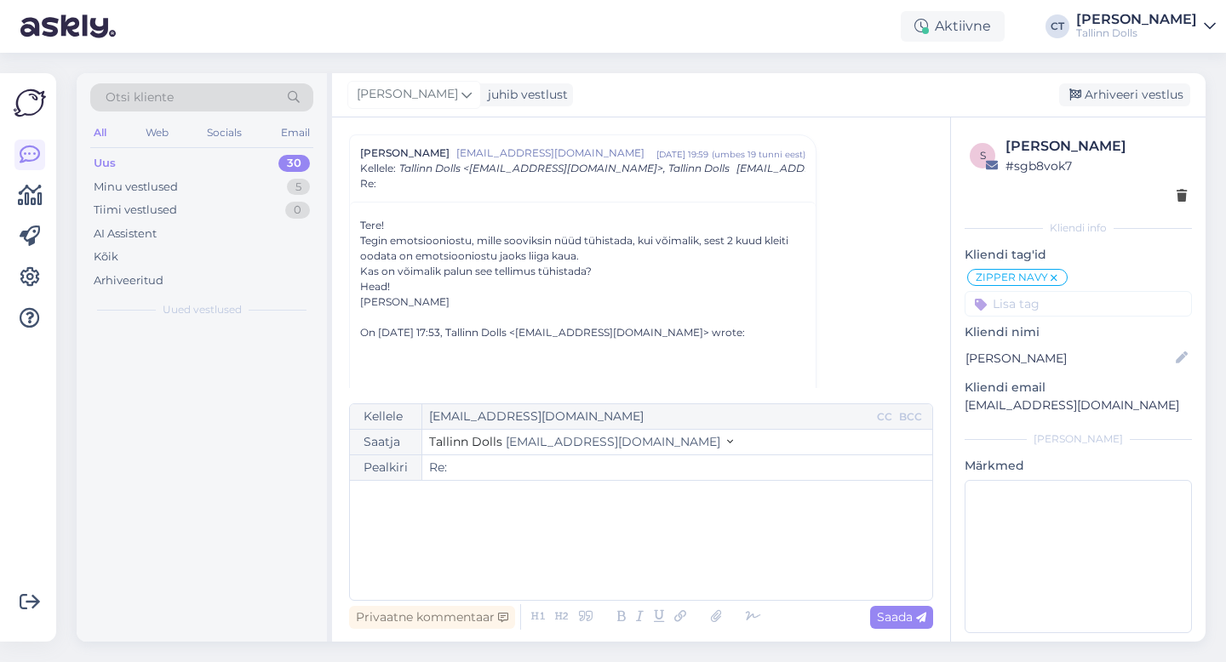
scroll to position [0, 0]
click at [615, 551] on div "﻿" at bounding box center [640, 540] width 565 height 102
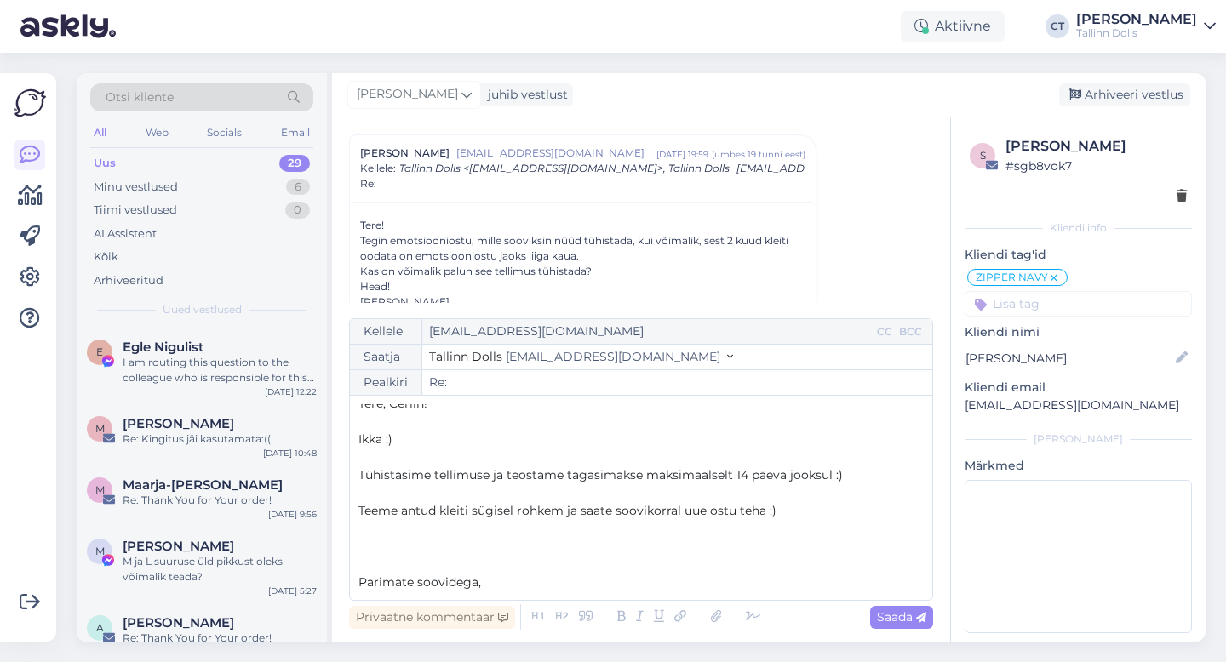
scroll to position [27, 0]
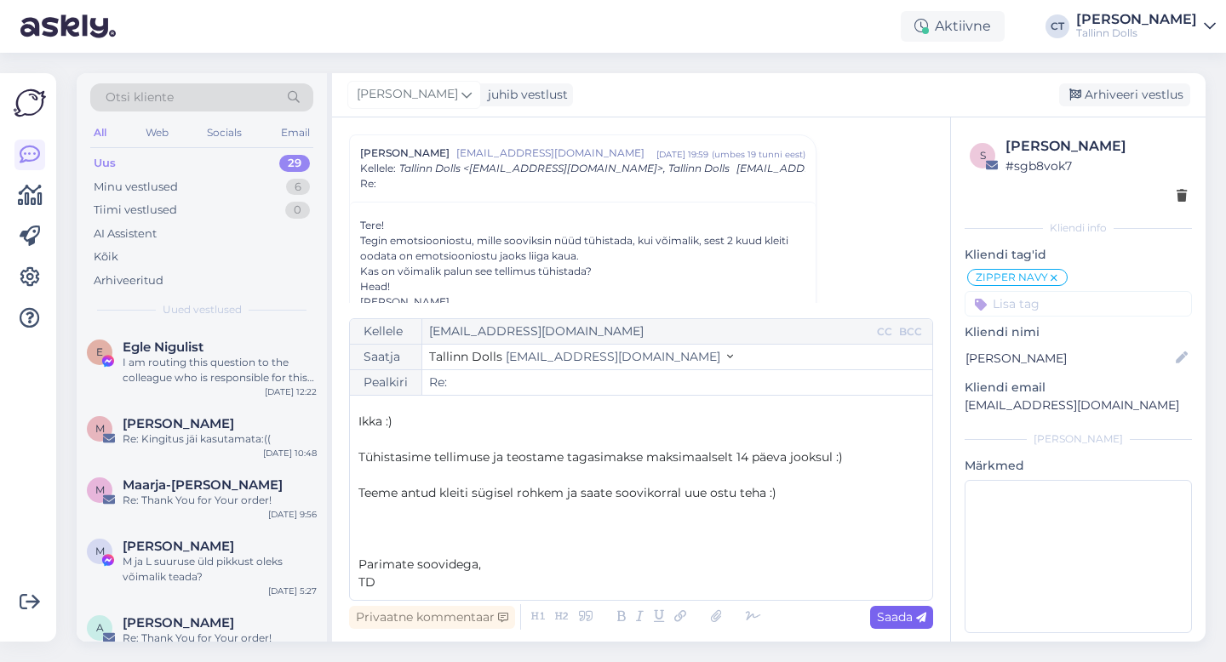
click at [899, 627] on div "Saada" at bounding box center [901, 617] width 63 height 23
type input "Re:"
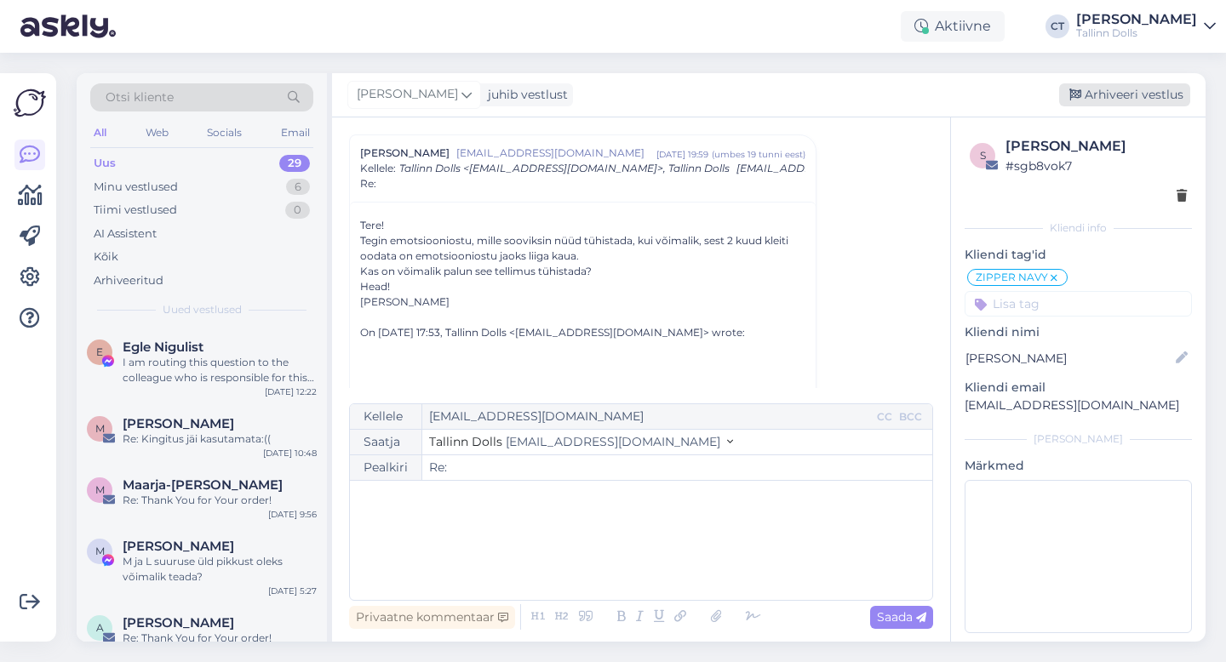
scroll to position [0, 0]
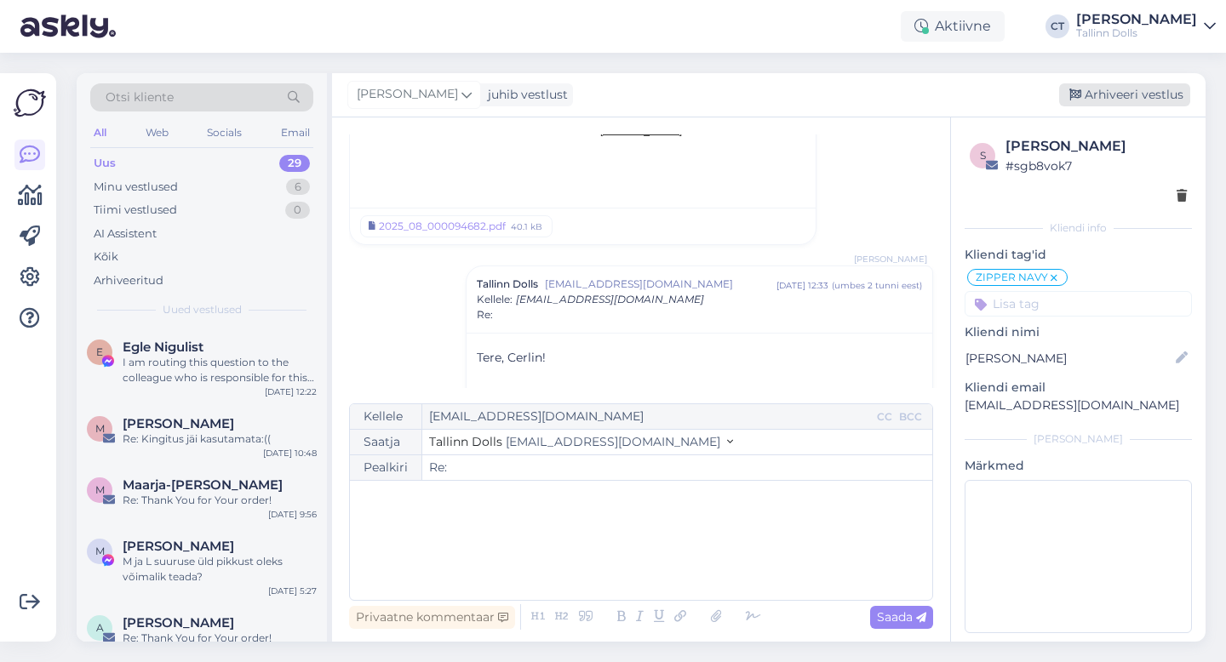
click at [1153, 98] on div "Arhiveeri vestlus" at bounding box center [1124, 94] width 131 height 23
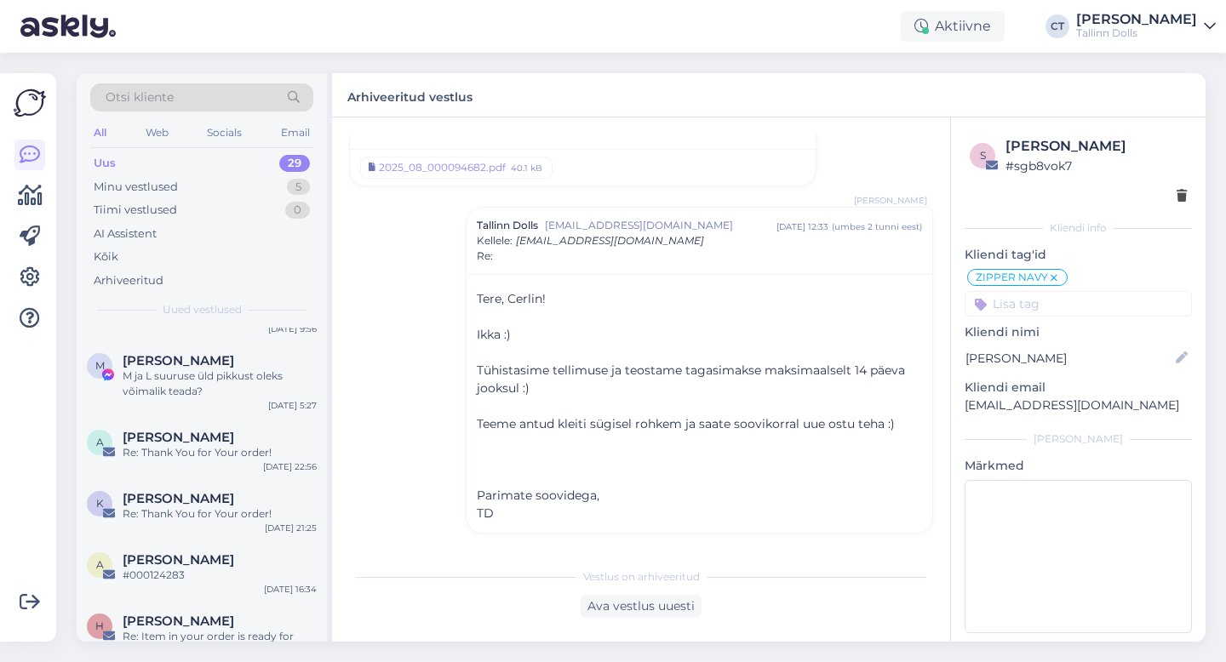
scroll to position [187, 0]
click at [220, 494] on div "[PERSON_NAME]" at bounding box center [220, 496] width 194 height 15
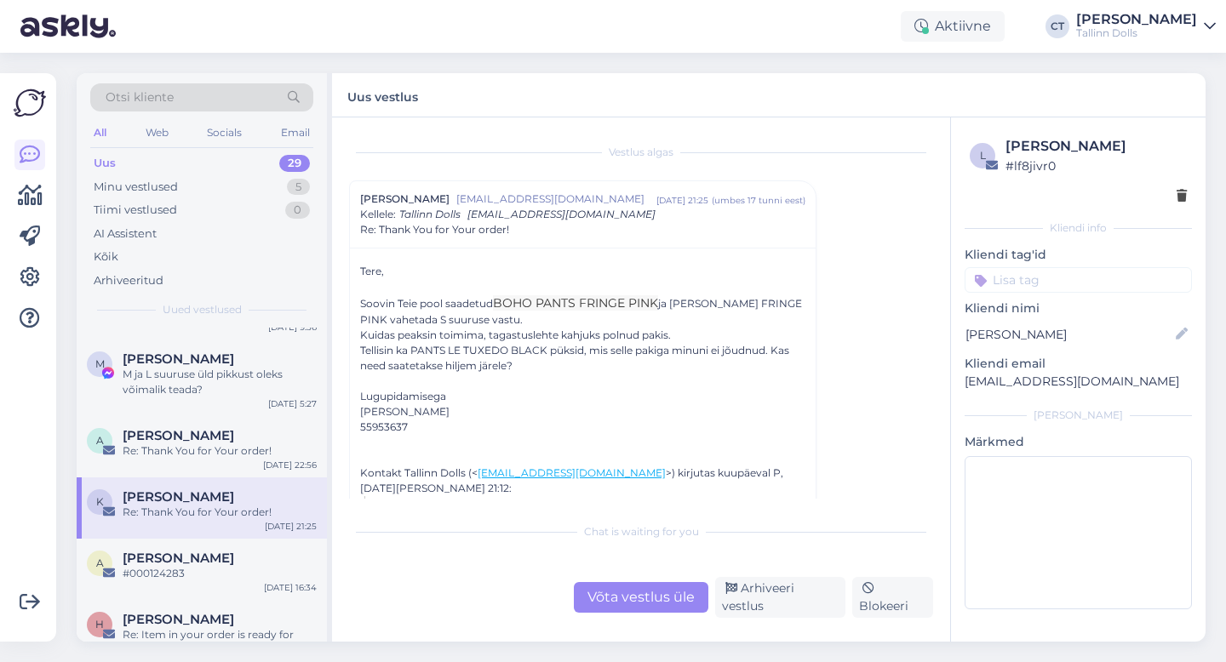
scroll to position [31, 0]
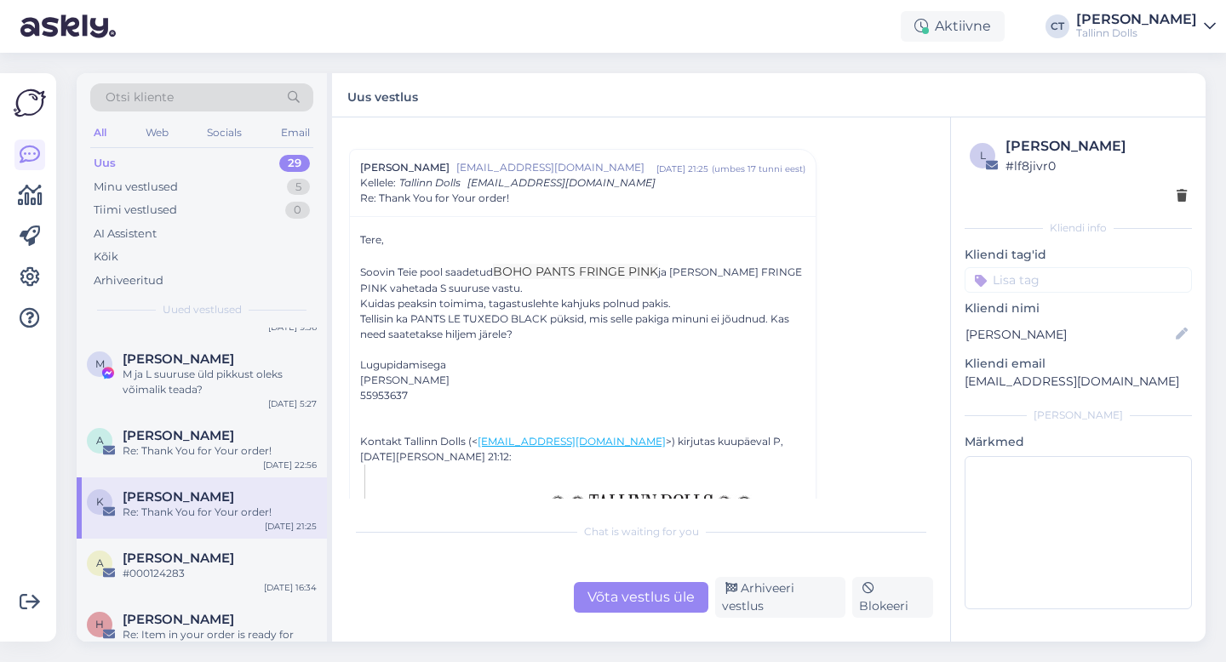
click at [629, 598] on div "Võta vestlus üle" at bounding box center [641, 597] width 135 height 31
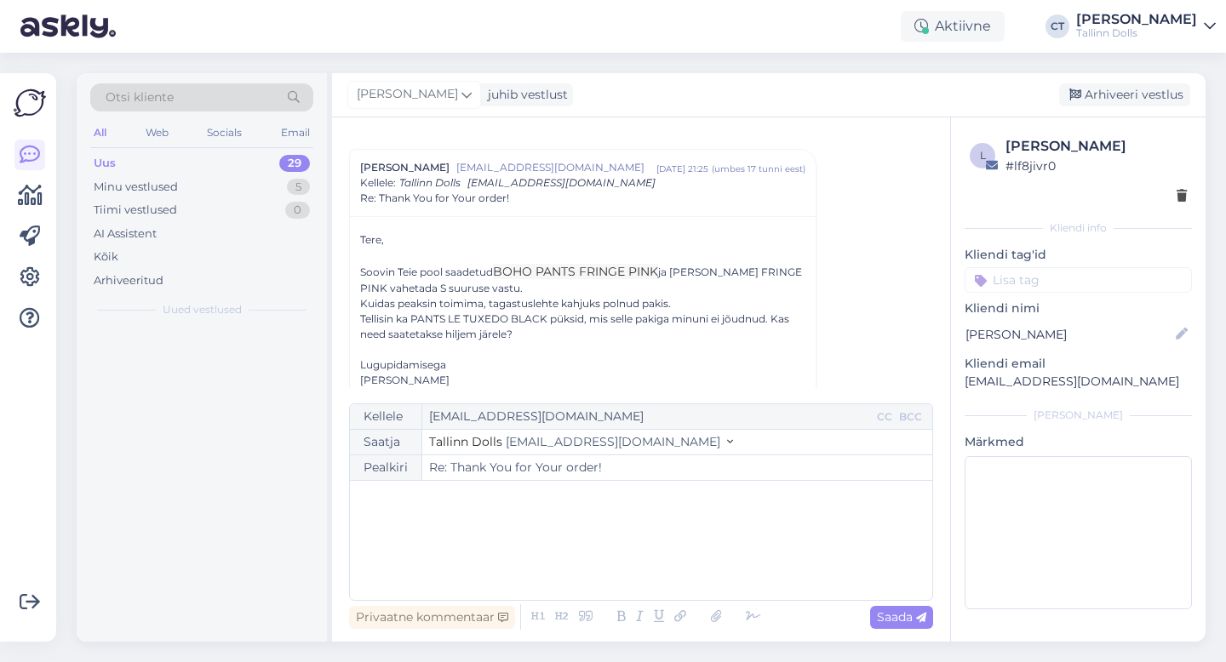
scroll to position [0, 0]
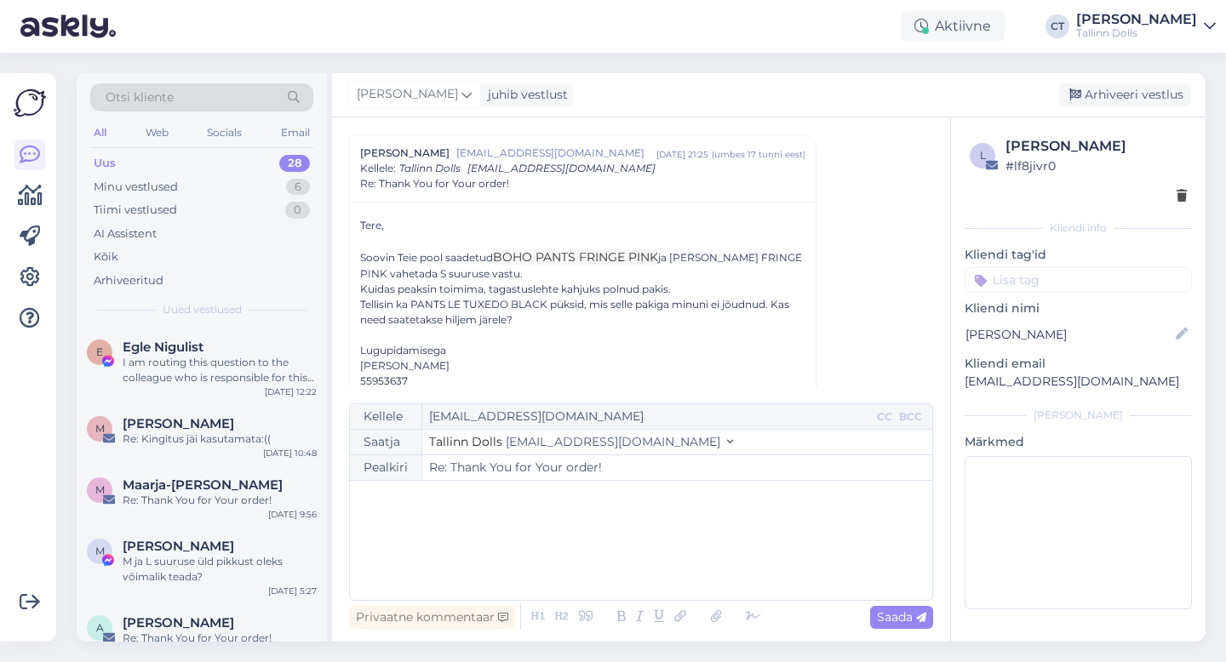
click at [615, 533] on div "﻿" at bounding box center [640, 540] width 565 height 102
click at [508, 570] on div "﻿" at bounding box center [640, 540] width 565 height 102
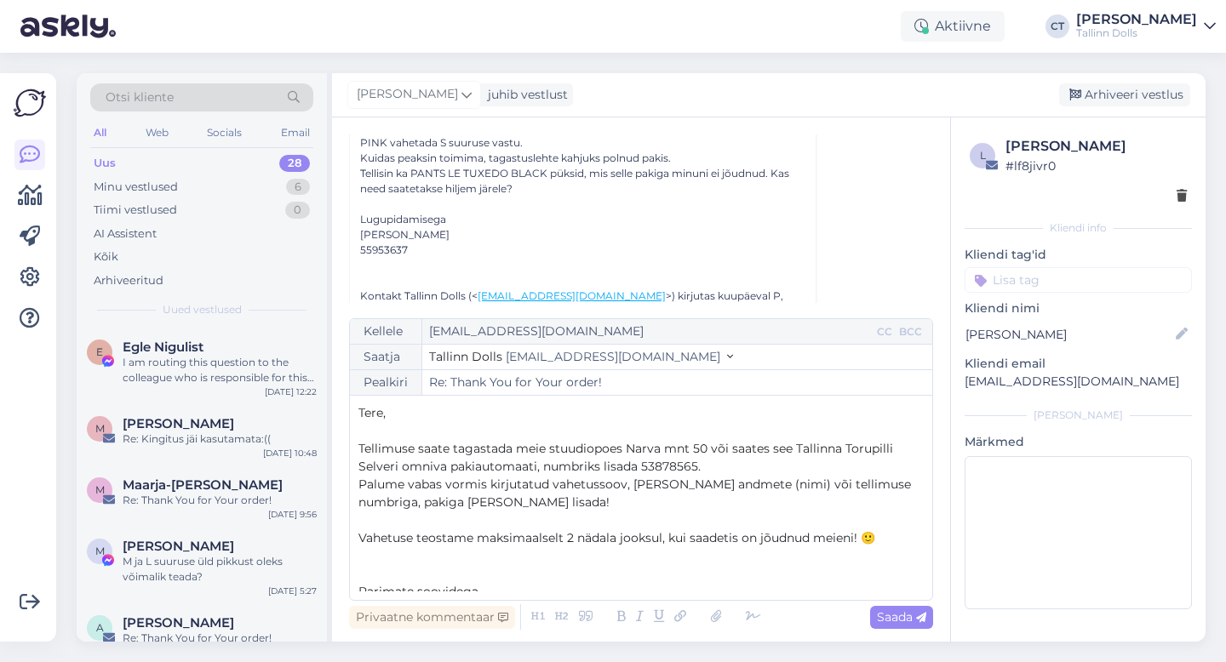
click at [503, 412] on p "Tere," at bounding box center [640, 413] width 565 height 18
click at [503, 429] on p "﻿" at bounding box center [640, 431] width 565 height 18
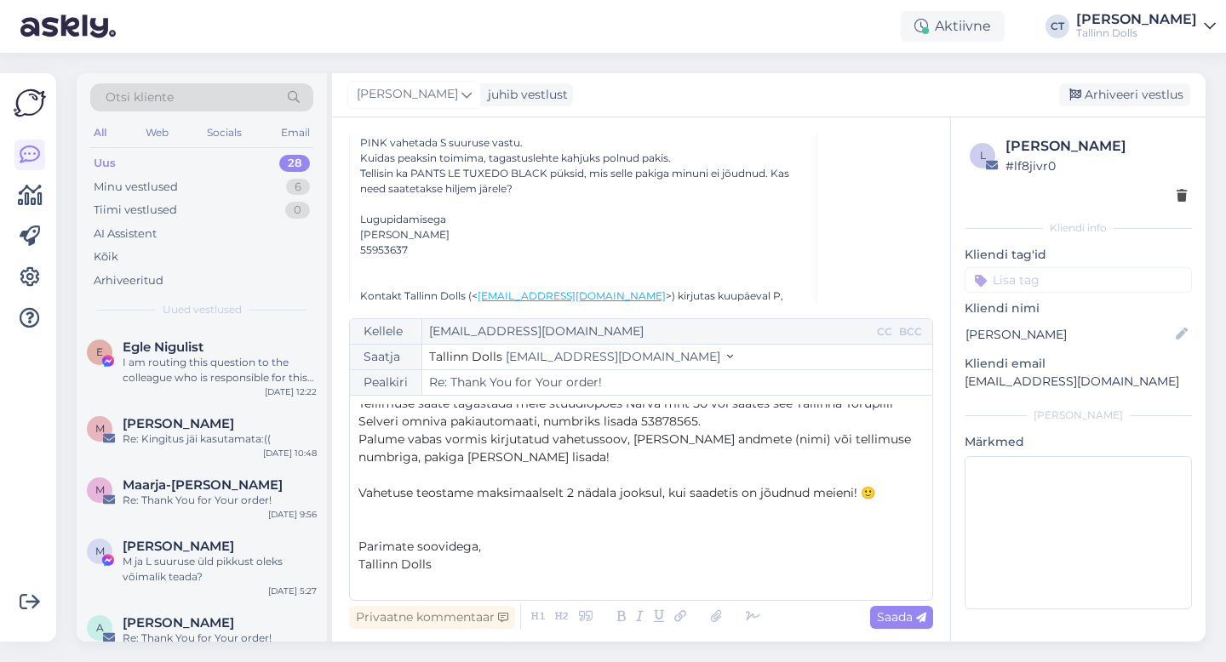
click at [893, 491] on p "Vahetuse teostame maksimaalselt 2 nädala jooksul, kui saadetis on jõudnud meien…" at bounding box center [640, 493] width 565 height 18
click at [904, 619] on span "Saada" at bounding box center [901, 617] width 49 height 15
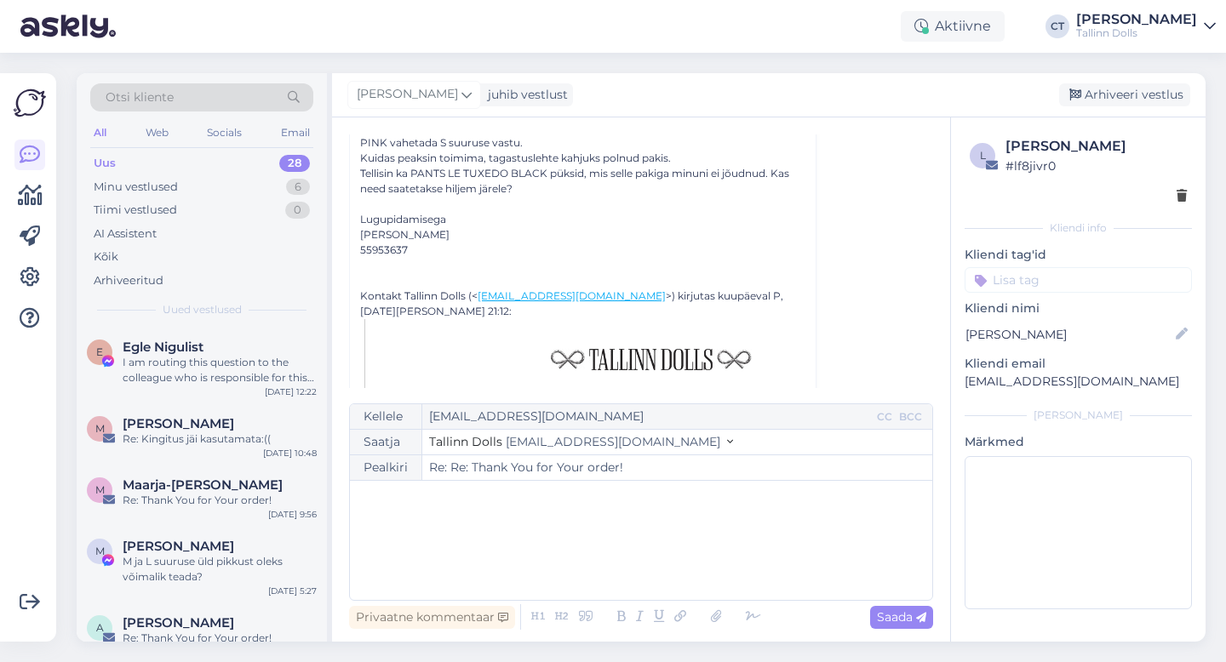
type input "Re: Re: Thank You for Your order!"
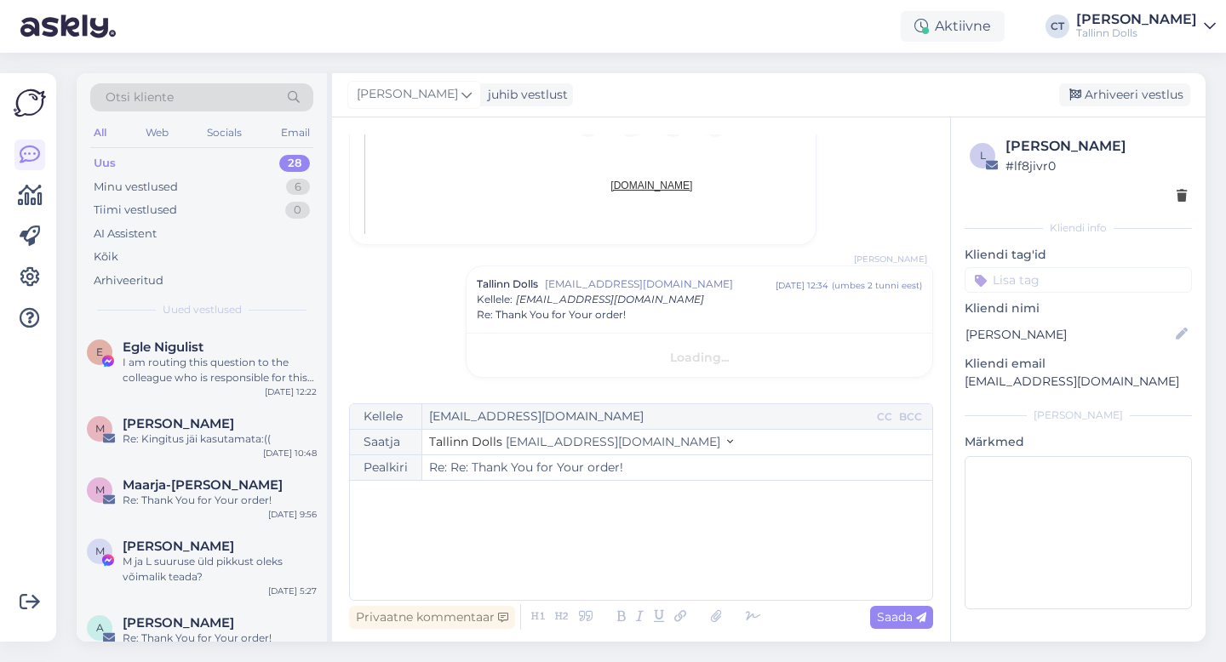
scroll to position [0, 0]
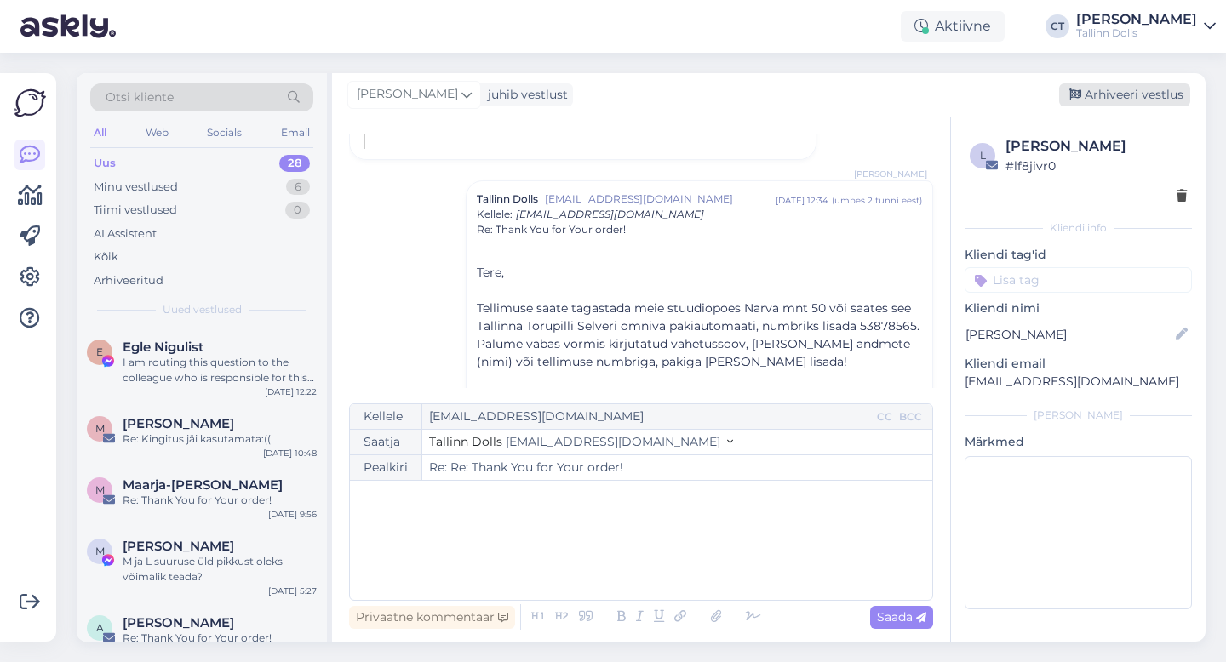
click at [1128, 95] on div "Arhiveeri vestlus" at bounding box center [1124, 94] width 131 height 23
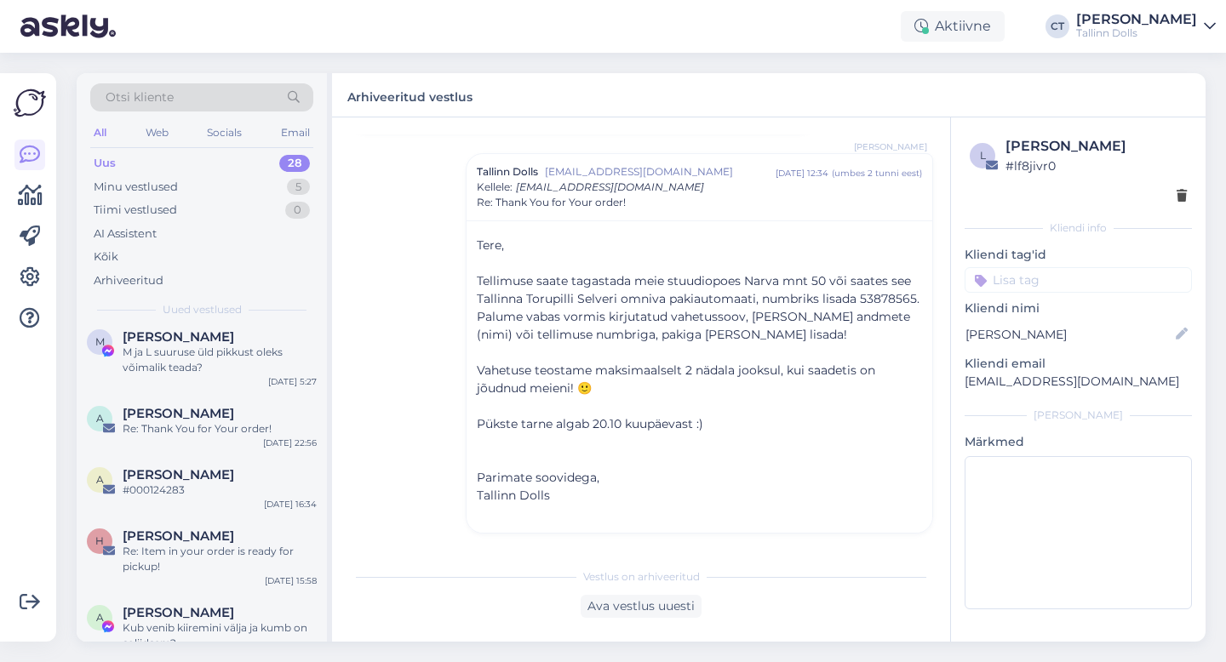
scroll to position [214, 0]
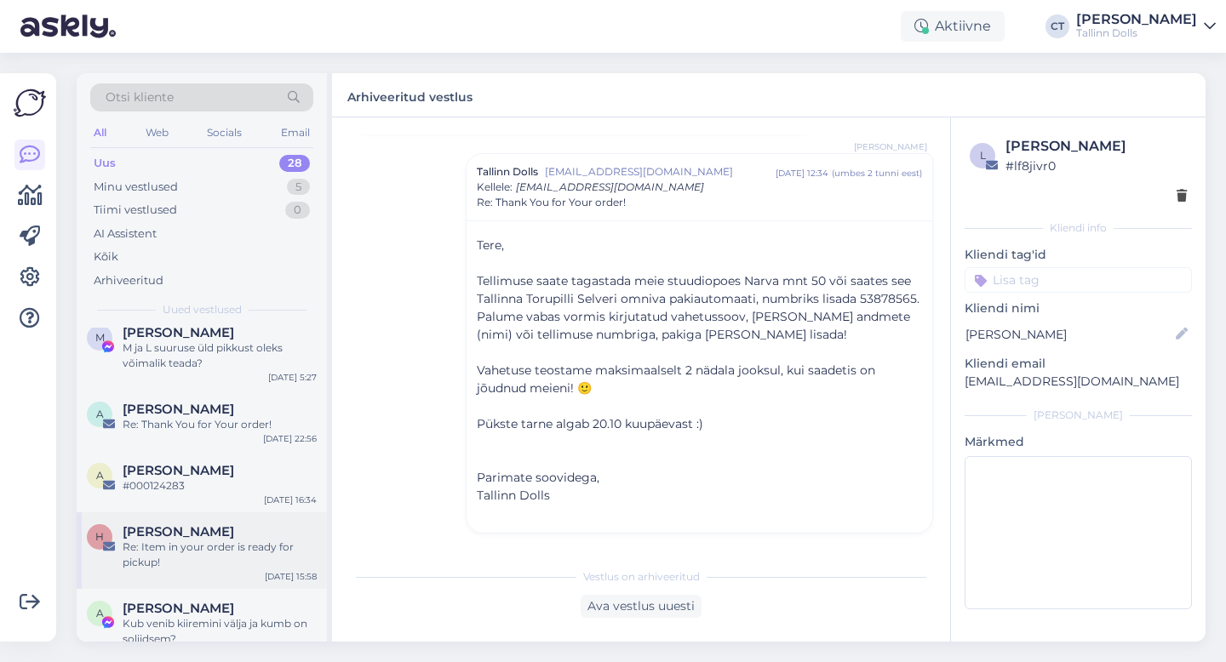
click at [197, 541] on div "Re: Item in your order is ready for pickup!" at bounding box center [220, 555] width 194 height 31
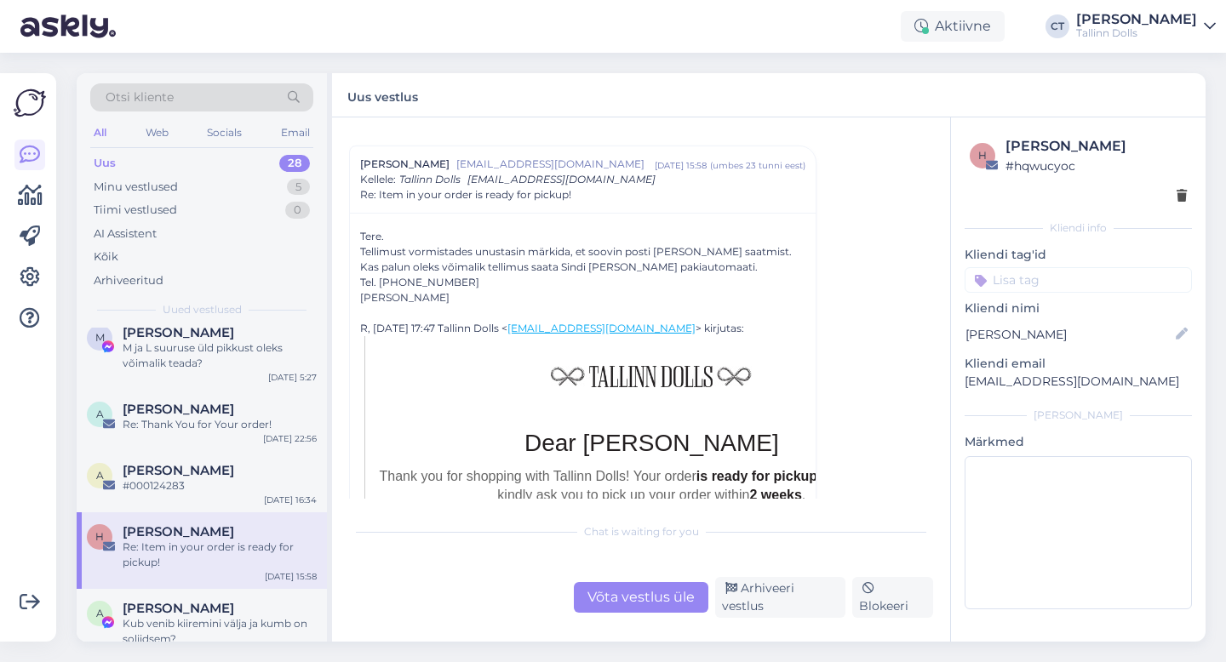
scroll to position [38, 0]
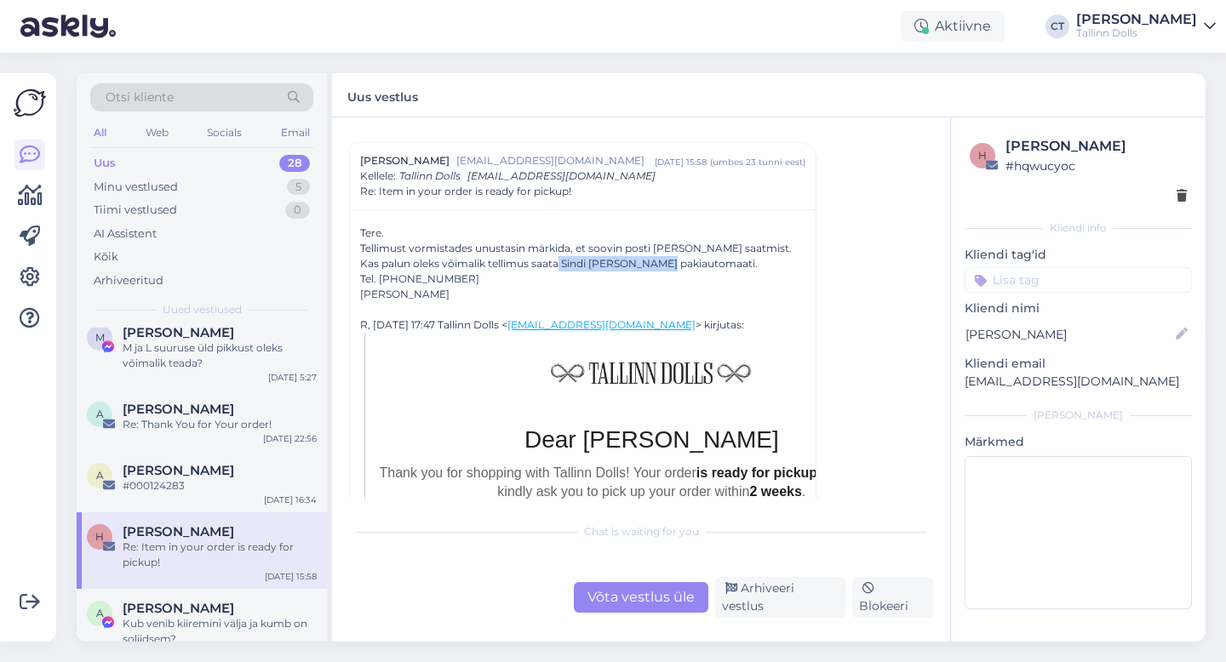
drag, startPoint x: 558, startPoint y: 263, endPoint x: 673, endPoint y: 262, distance: 114.9
click at [673, 262] on div "Kas palun oleks võimalik tellimus saata Sindi [PERSON_NAME] pakiautomaati." at bounding box center [582, 263] width 445 height 15
copy div "[PERSON_NAME]"
click at [623, 591] on div "Võta vestlus üle" at bounding box center [641, 597] width 135 height 31
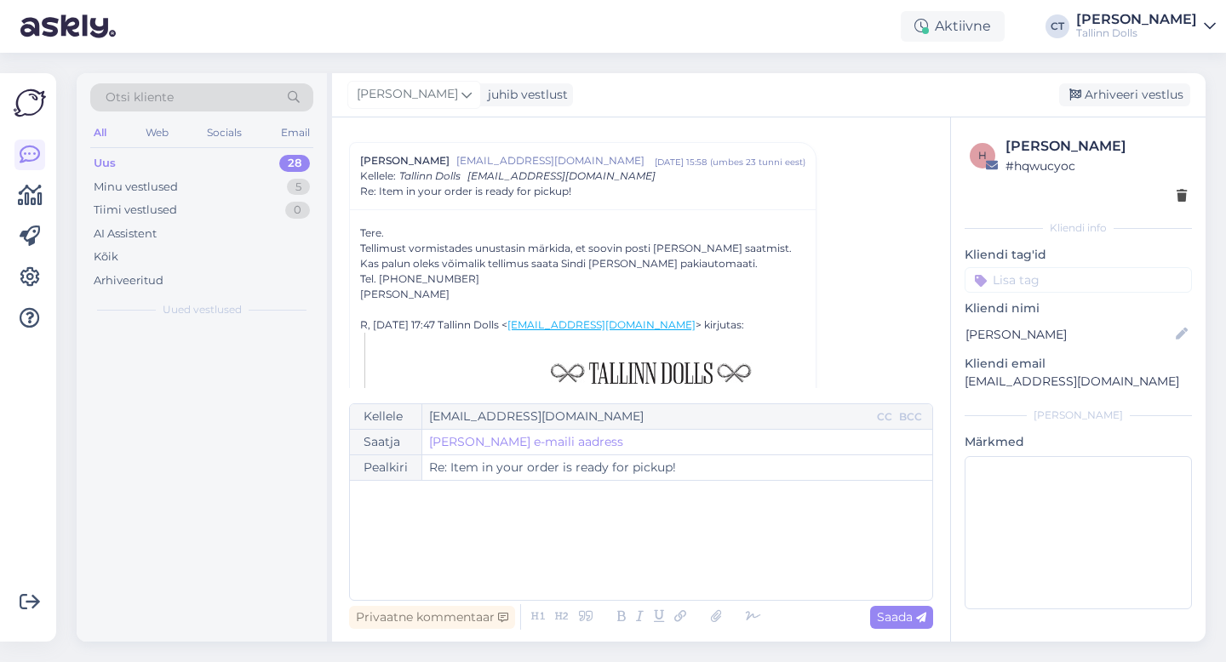
scroll to position [0, 0]
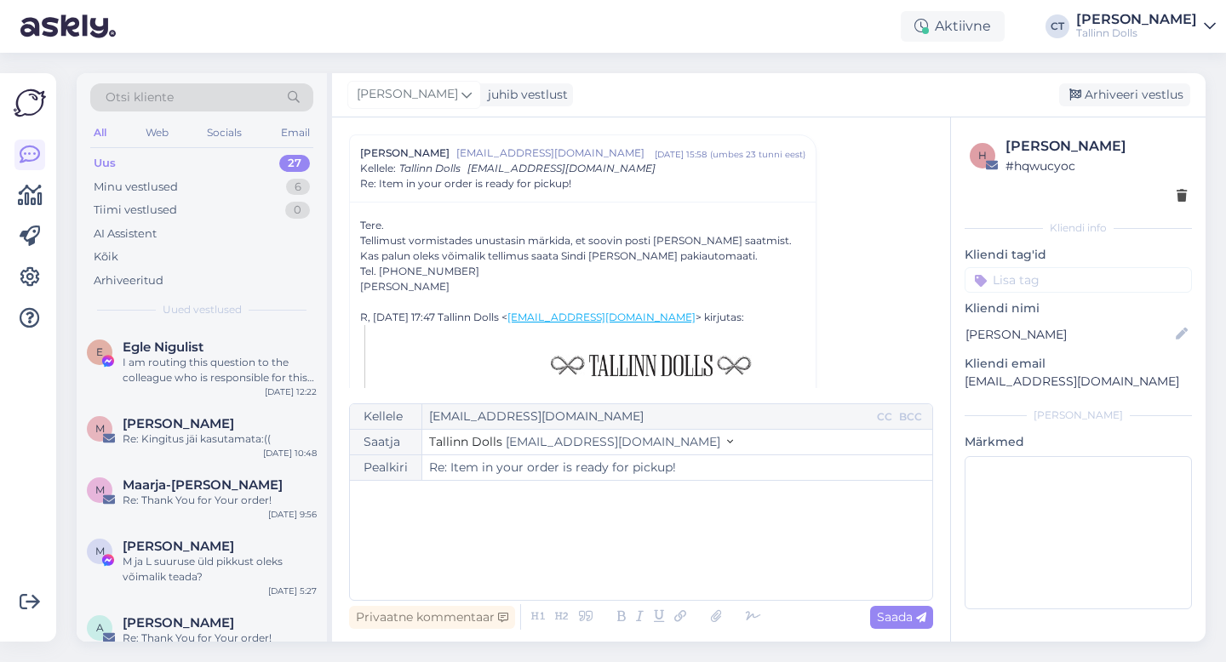
click at [624, 562] on div "﻿" at bounding box center [640, 540] width 565 height 102
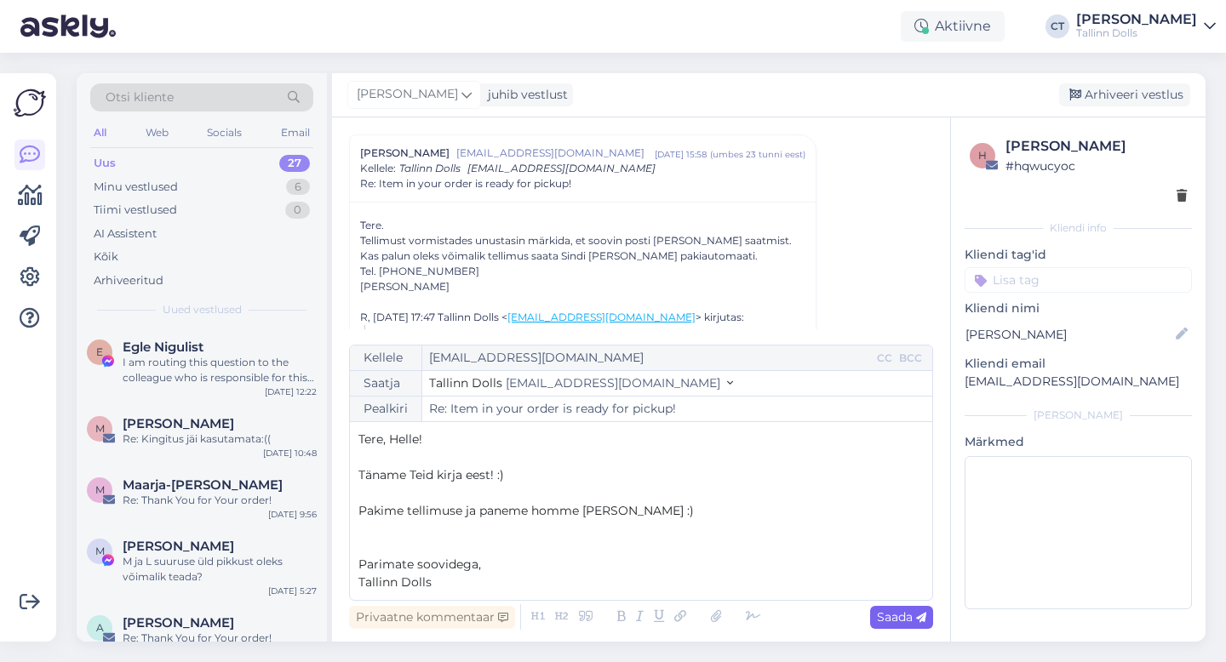
click at [899, 618] on span "Saada" at bounding box center [901, 617] width 49 height 15
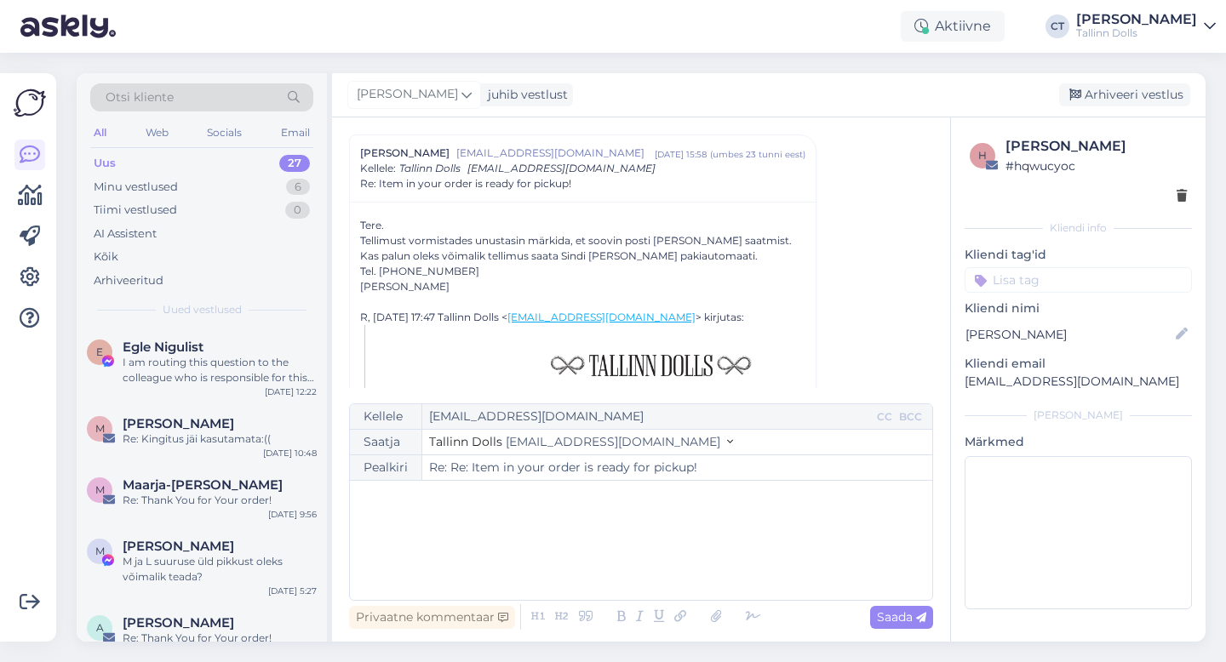
type input "Re: Item in your order is ready for pickup!"
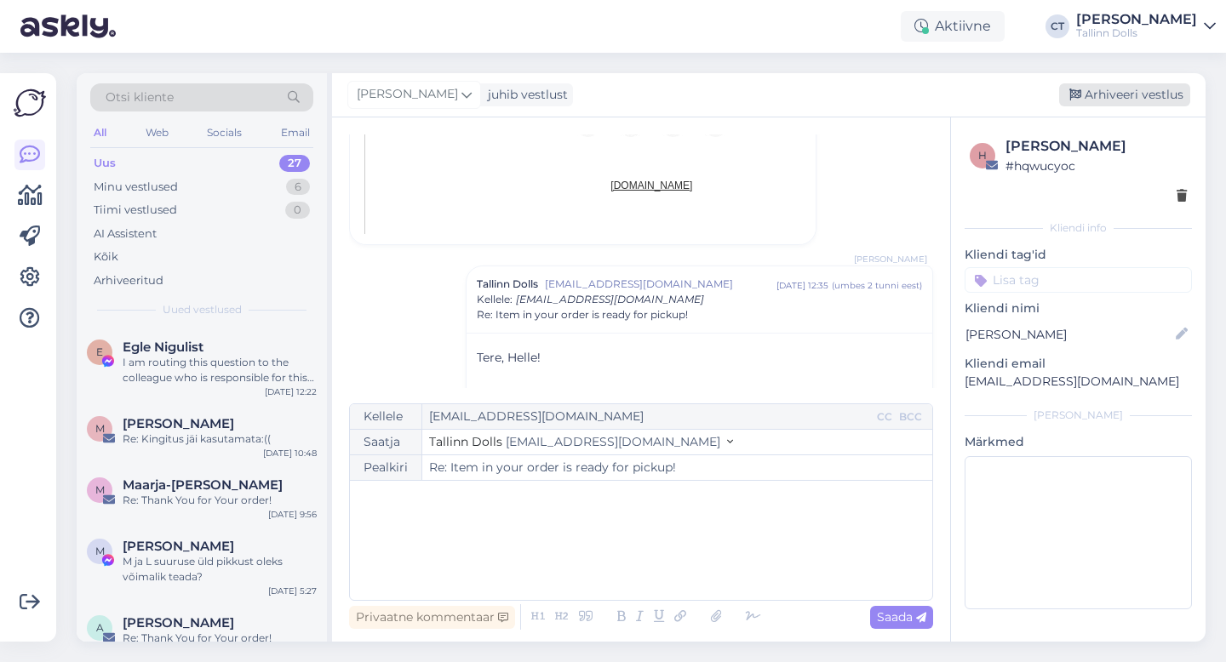
click at [1128, 100] on div "Arhiveeri vestlus" at bounding box center [1124, 94] width 131 height 23
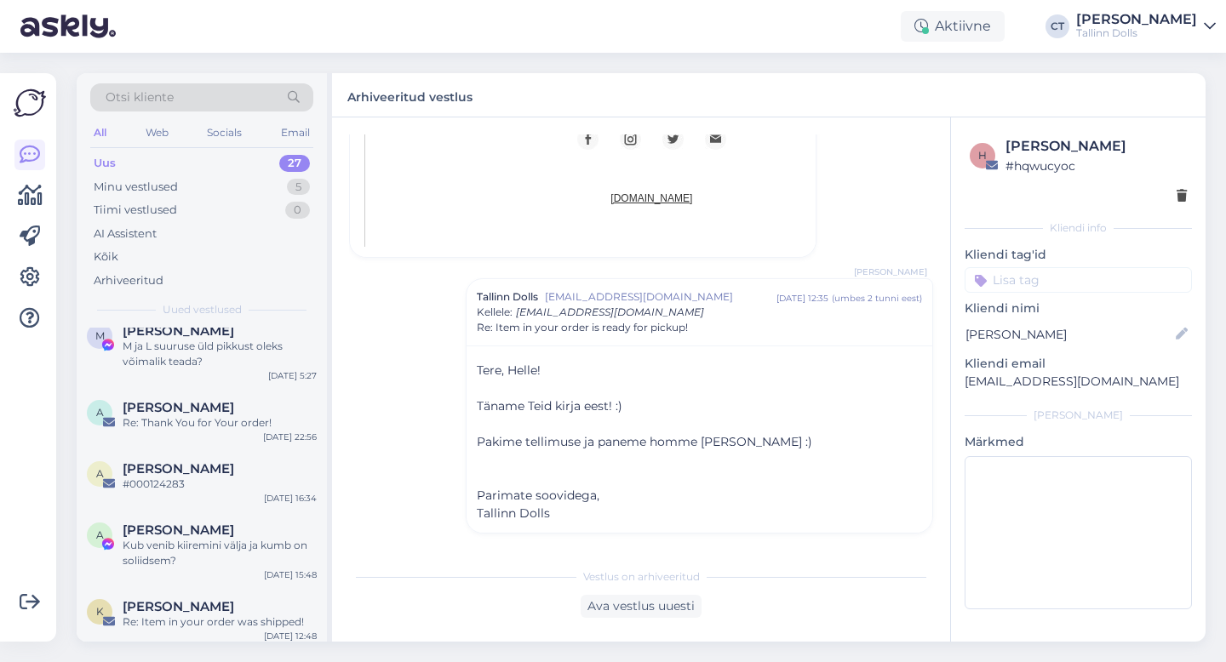
scroll to position [351, 0]
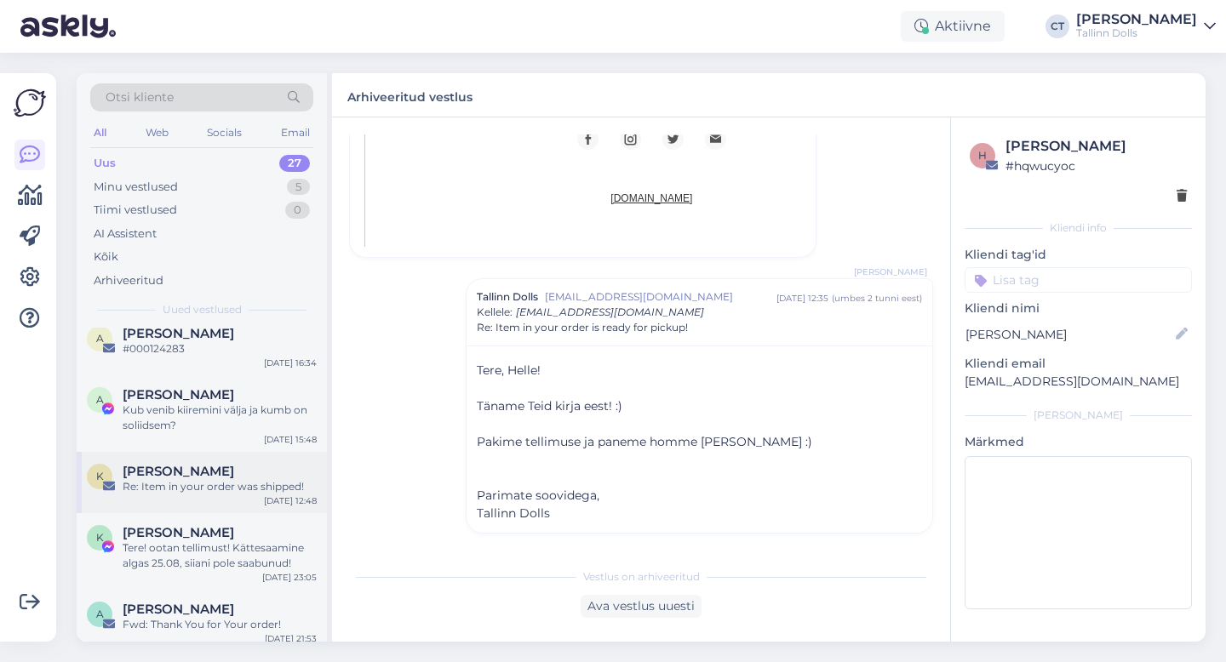
click at [217, 509] on div "K [PERSON_NAME] Re: Item in your order was shipped! [DATE] 12:48" at bounding box center [202, 482] width 250 height 61
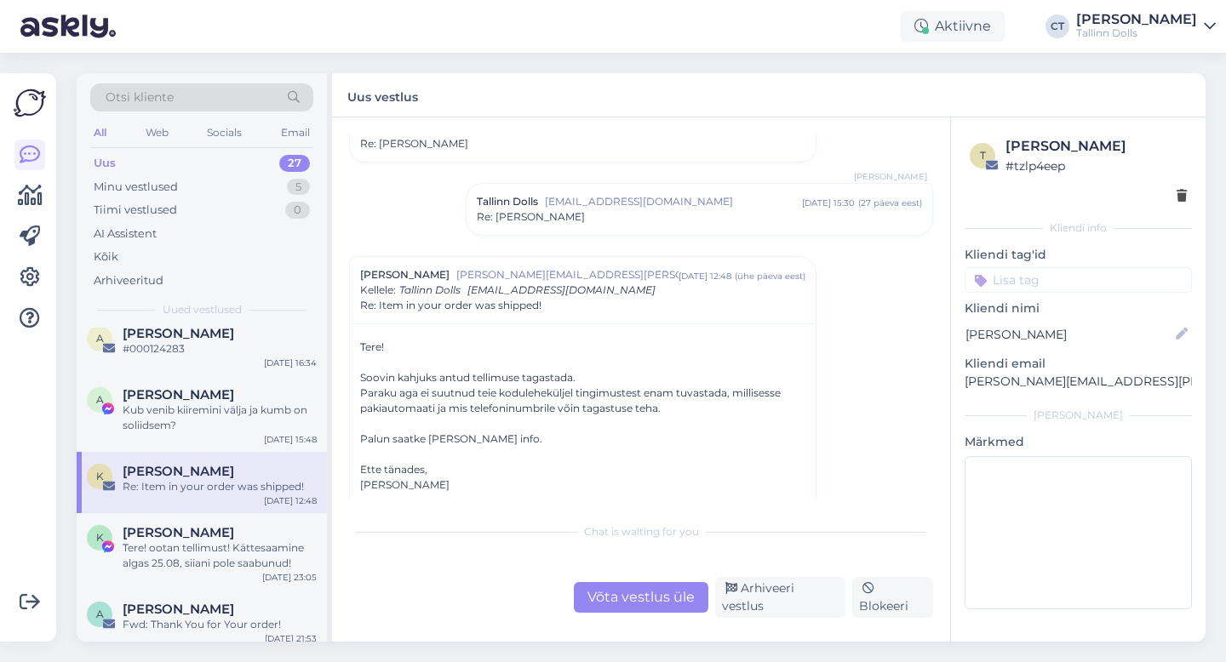
scroll to position [1208, 0]
click at [622, 608] on div "Võta vestlus üle" at bounding box center [641, 597] width 135 height 31
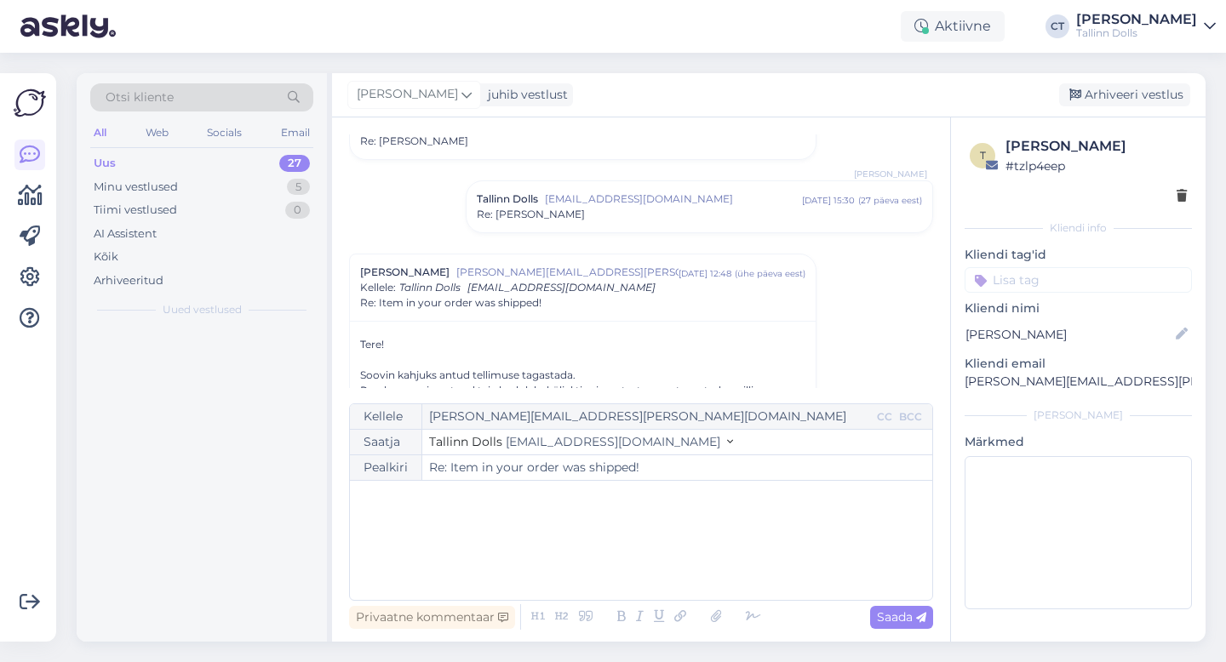
scroll to position [0, 0]
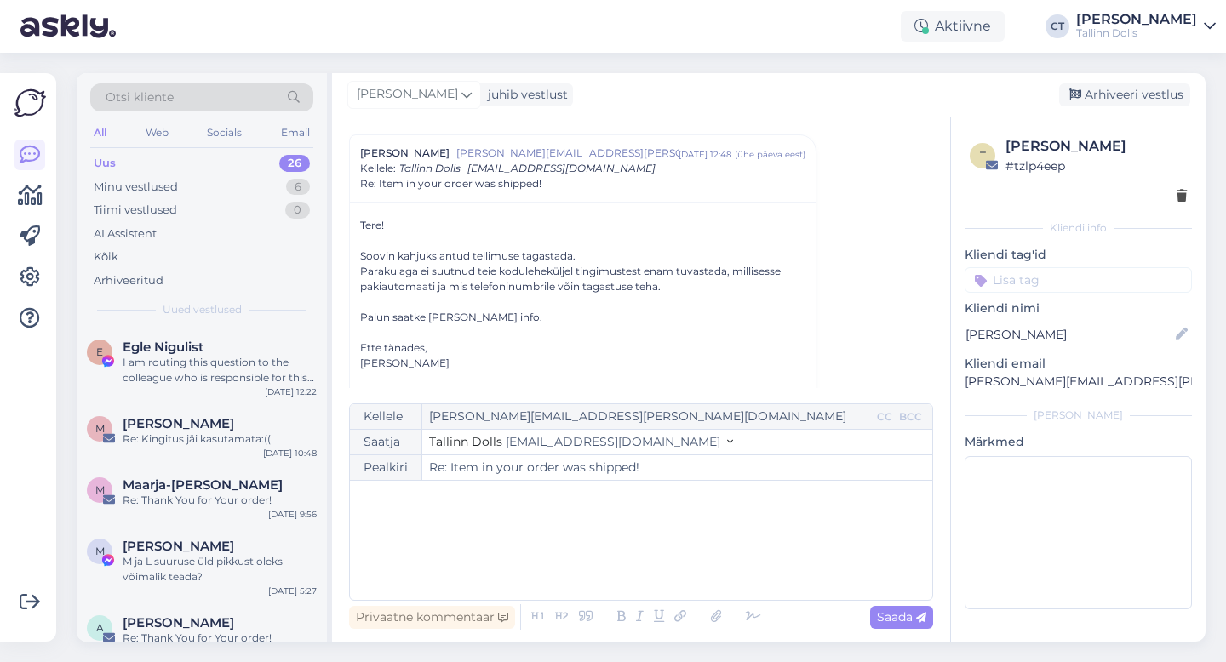
click at [617, 563] on div "﻿" at bounding box center [640, 540] width 565 height 102
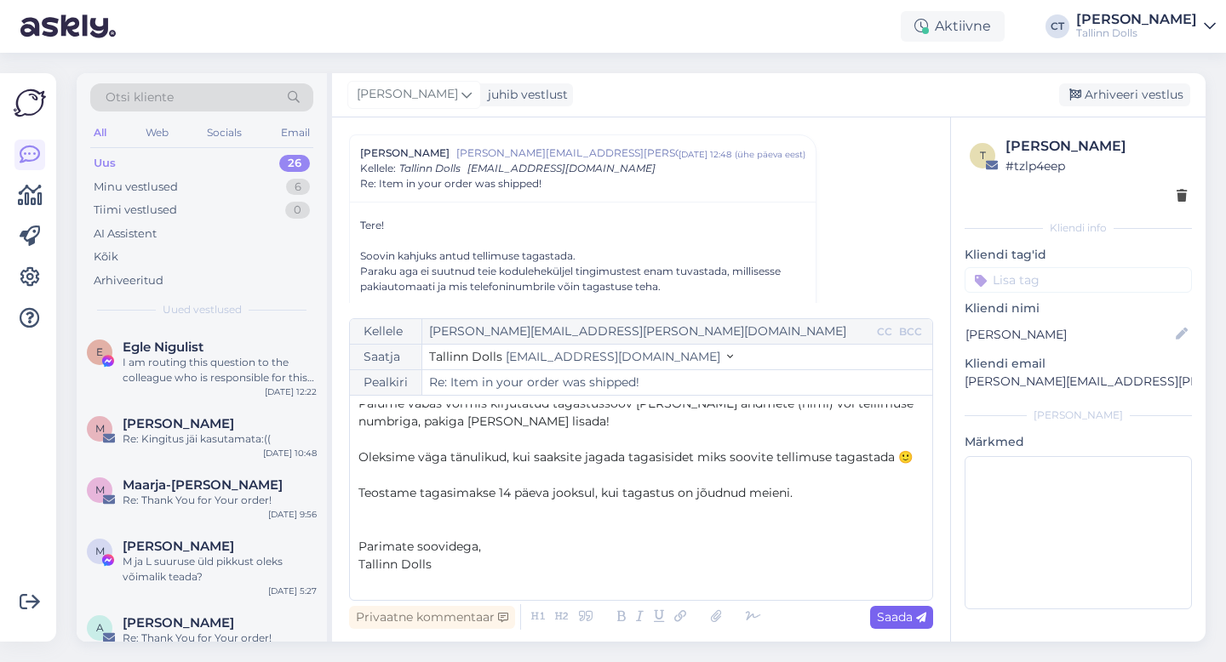
click at [888, 612] on span "Saada" at bounding box center [901, 617] width 49 height 15
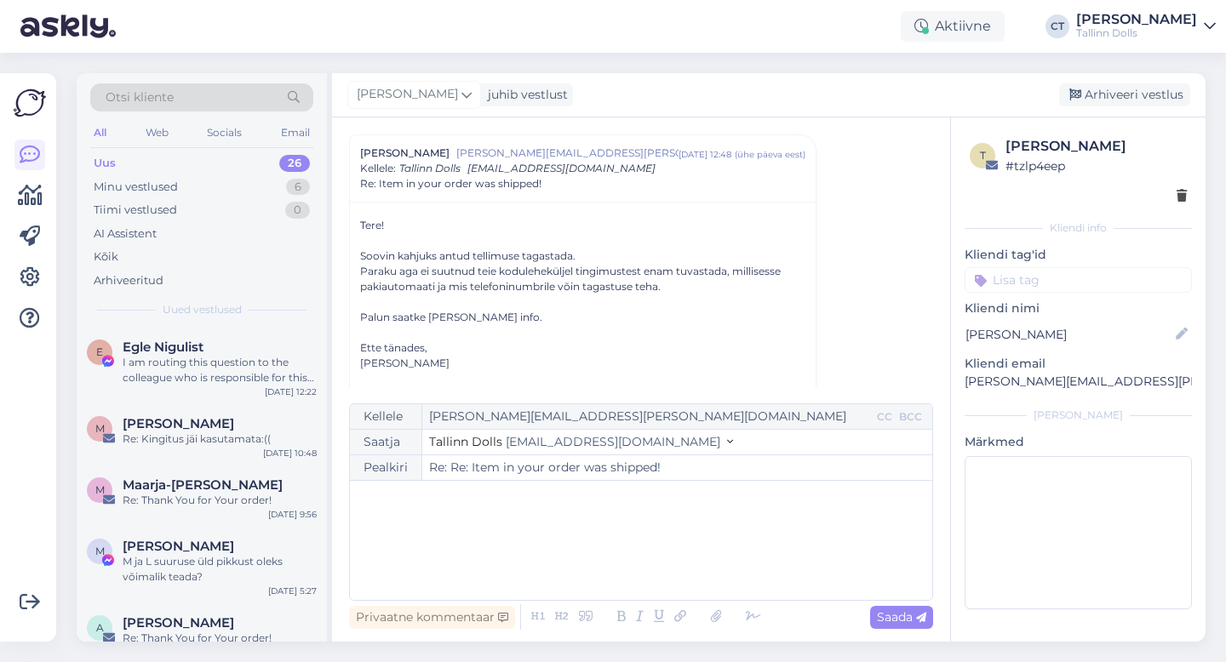
type input "Re: Item in your order was shipped!"
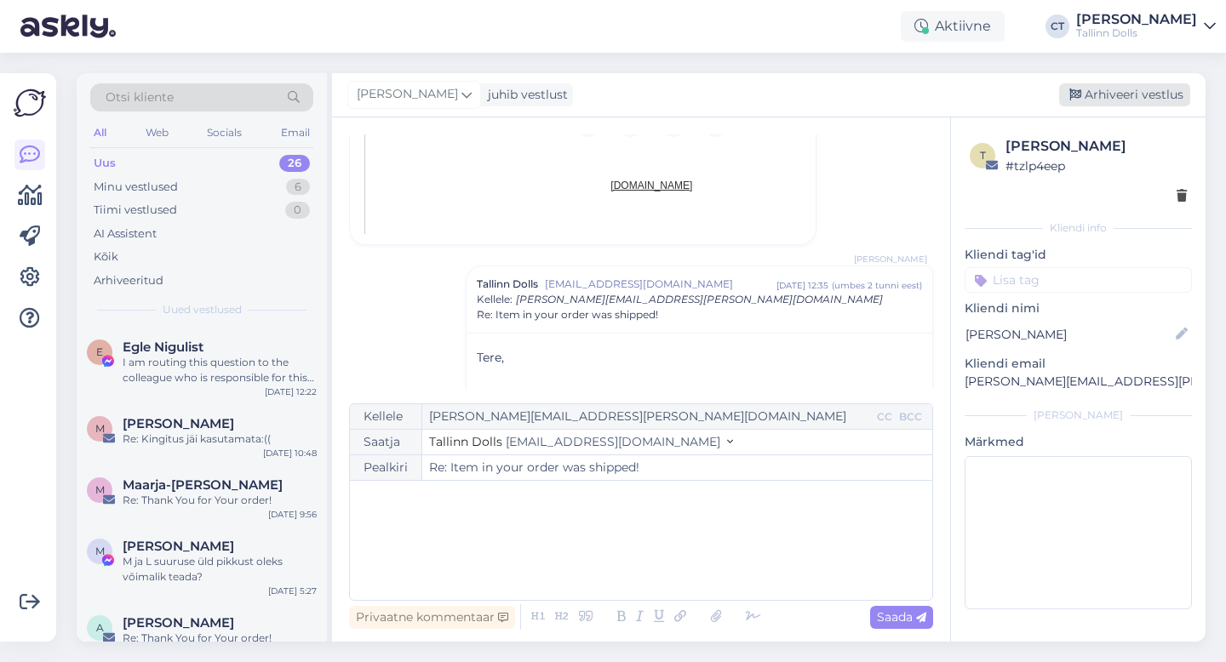
click at [1148, 99] on div "Arhiveeri vestlus" at bounding box center [1124, 94] width 131 height 23
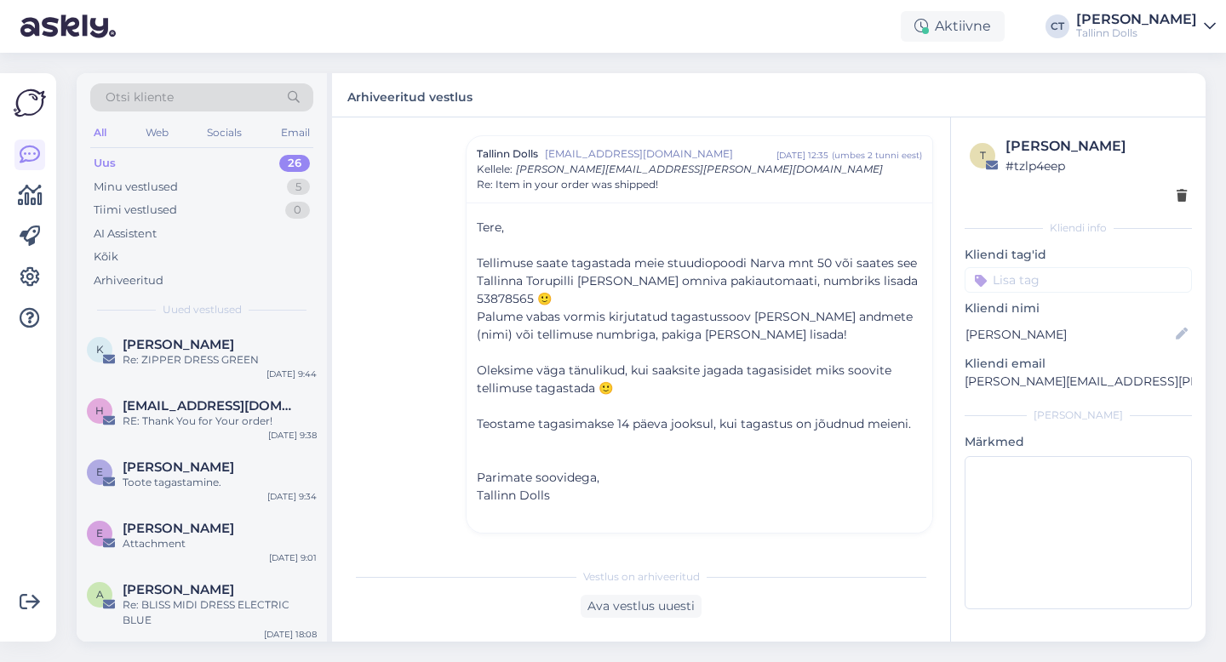
scroll to position [1407, 0]
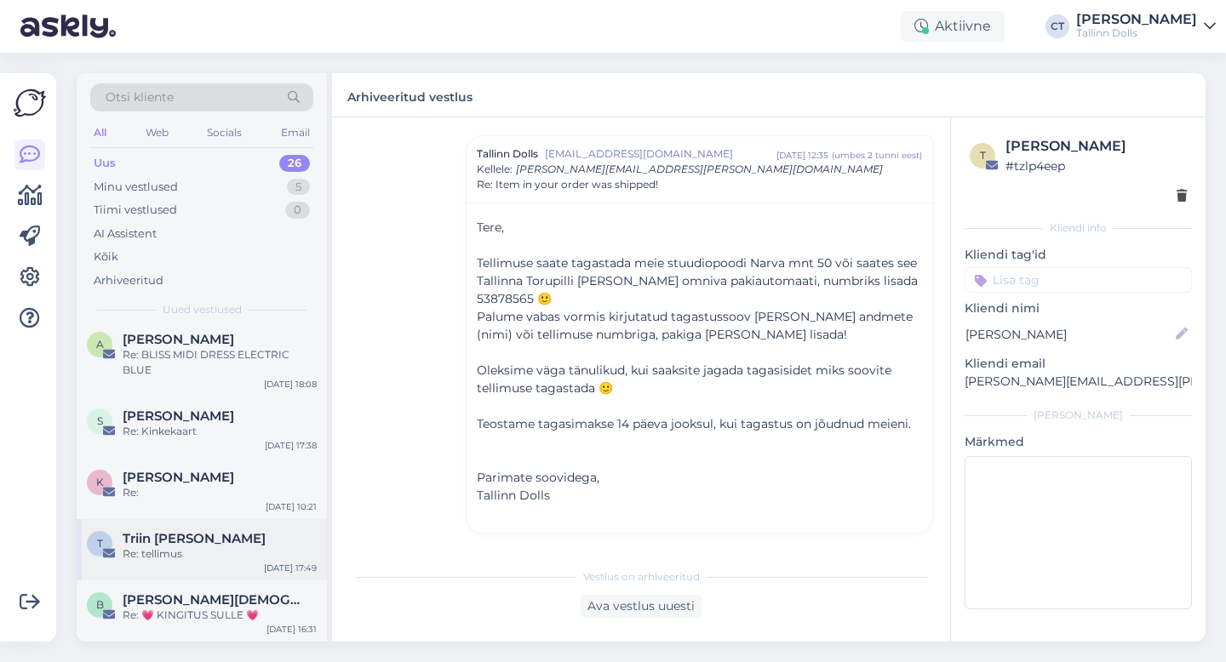
click at [174, 553] on div "Re: tellimus" at bounding box center [220, 554] width 194 height 15
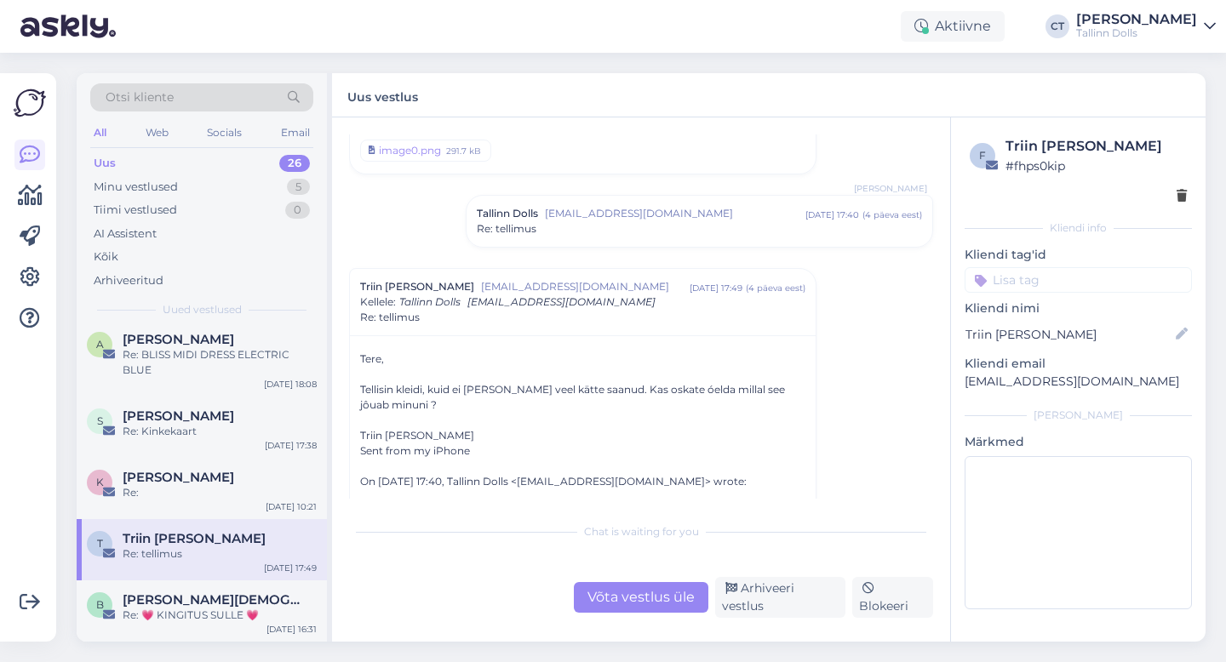
scroll to position [97, 0]
click at [214, 483] on span "[PERSON_NAME]" at bounding box center [179, 477] width 112 height 15
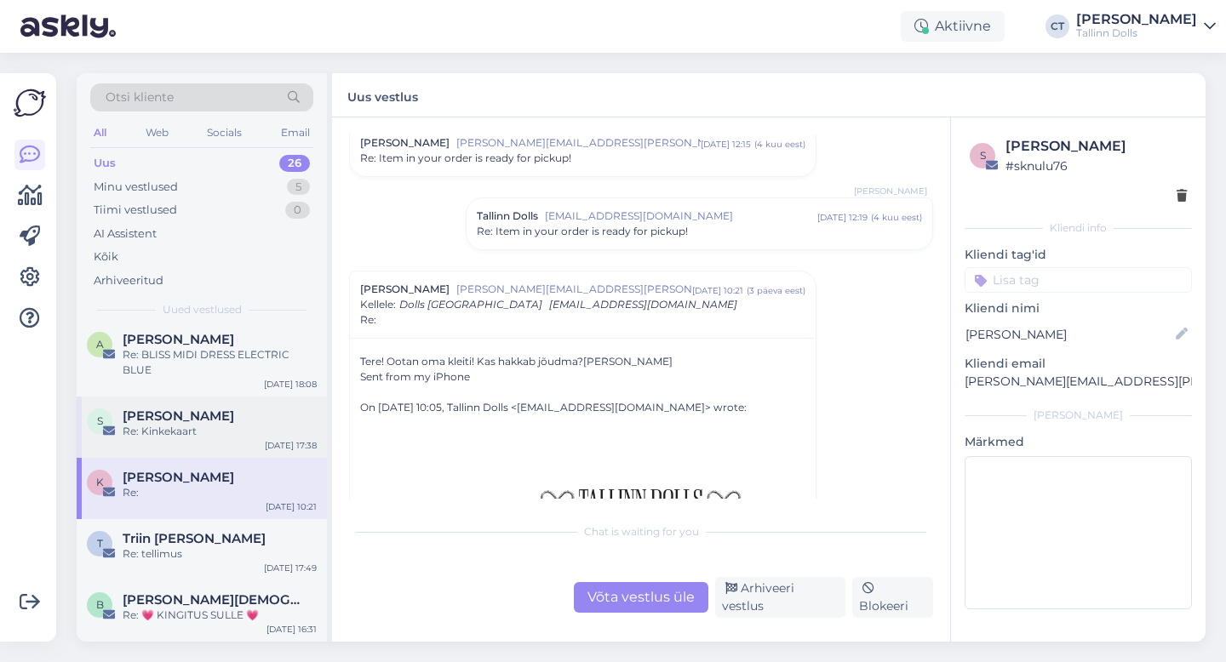
click at [171, 424] on div "Re: Kinkekaart" at bounding box center [220, 431] width 194 height 15
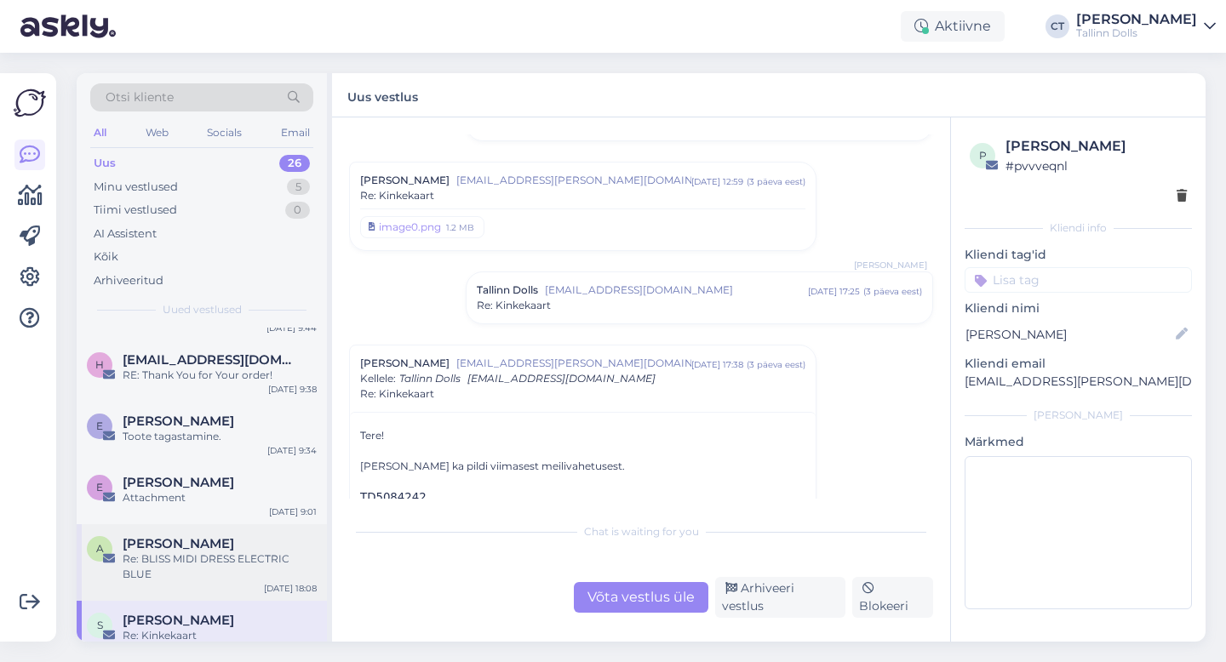
scroll to position [1177, 0]
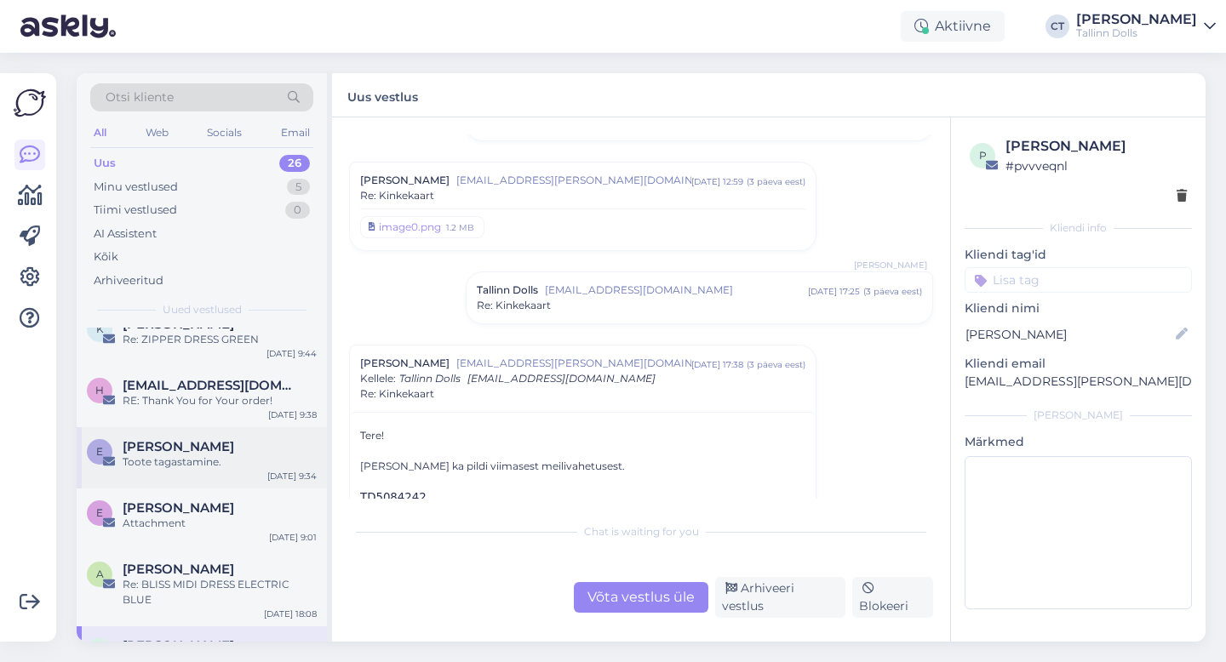
click at [218, 439] on span "[PERSON_NAME]" at bounding box center [179, 446] width 112 height 15
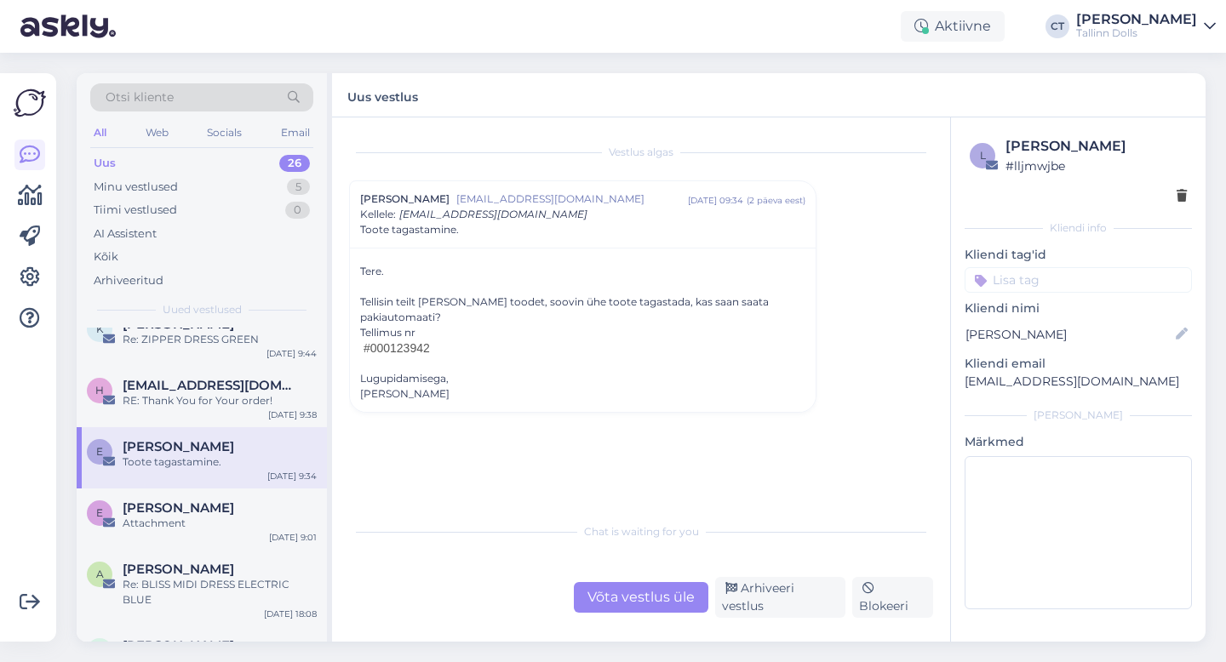
click at [654, 606] on div "Võta vestlus üle" at bounding box center [641, 597] width 135 height 31
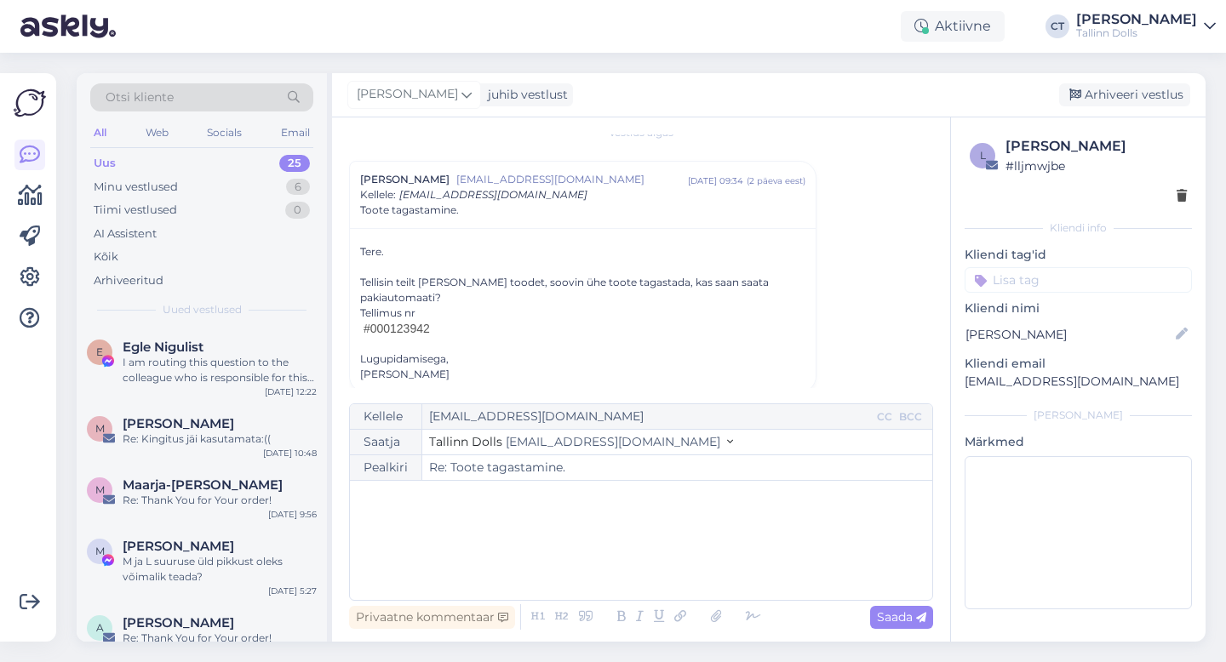
click at [630, 558] on div "﻿" at bounding box center [640, 540] width 565 height 102
click at [564, 500] on p "﻿" at bounding box center [640, 498] width 565 height 18
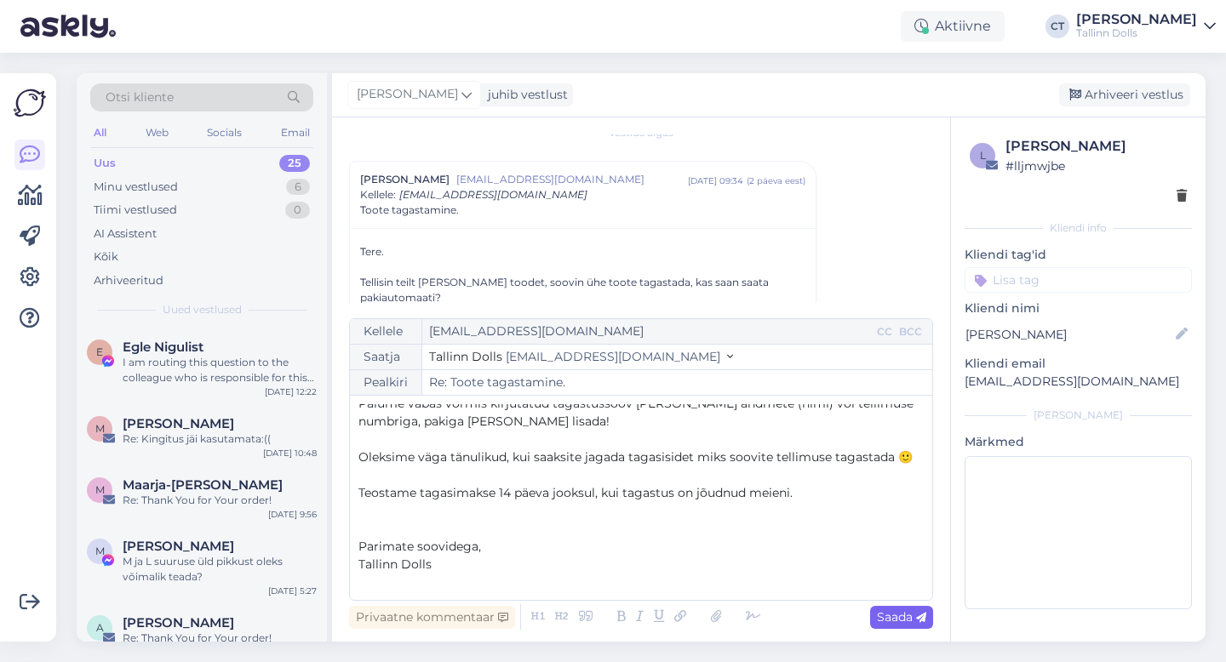
click at [903, 610] on span "Saada" at bounding box center [901, 617] width 49 height 15
type input "Re: Re: Toote tagastamine."
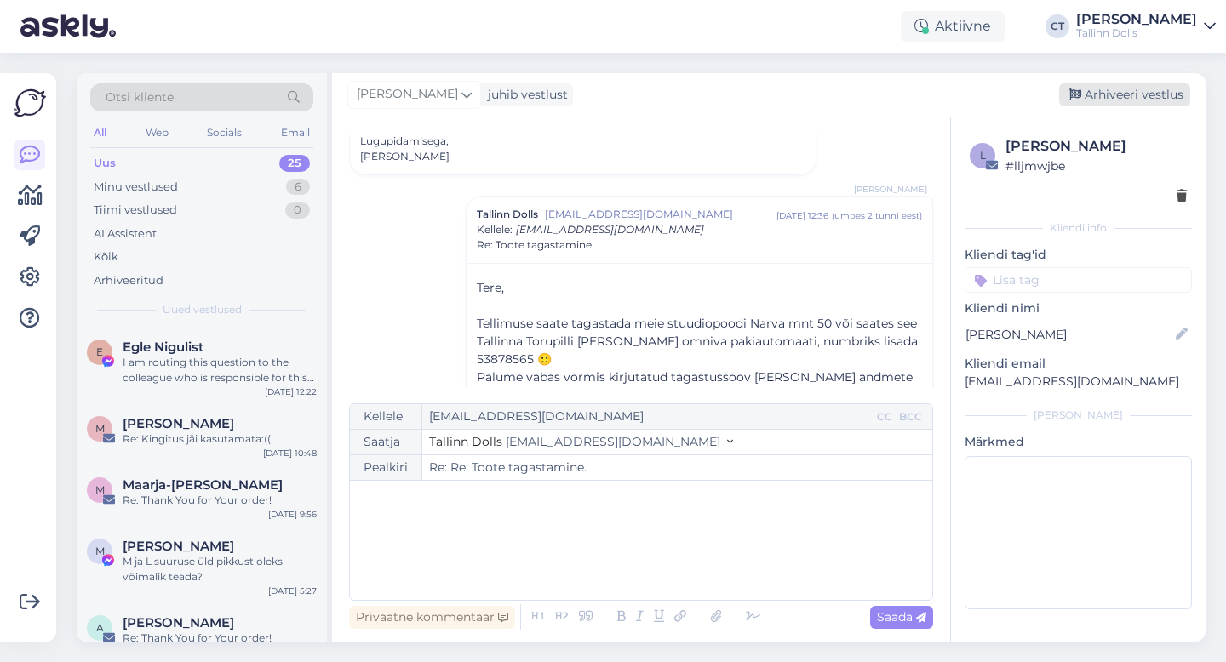
click at [1125, 84] on div "Arhiveeri vestlus" at bounding box center [1124, 94] width 131 height 23
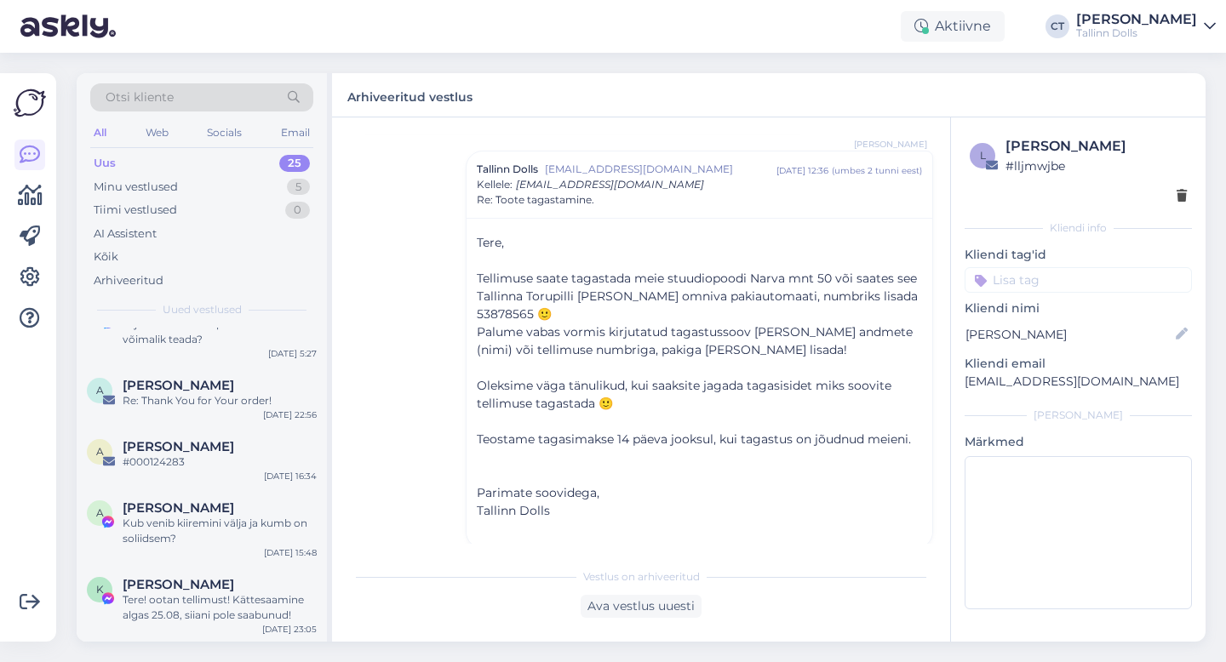
scroll to position [243, 0]
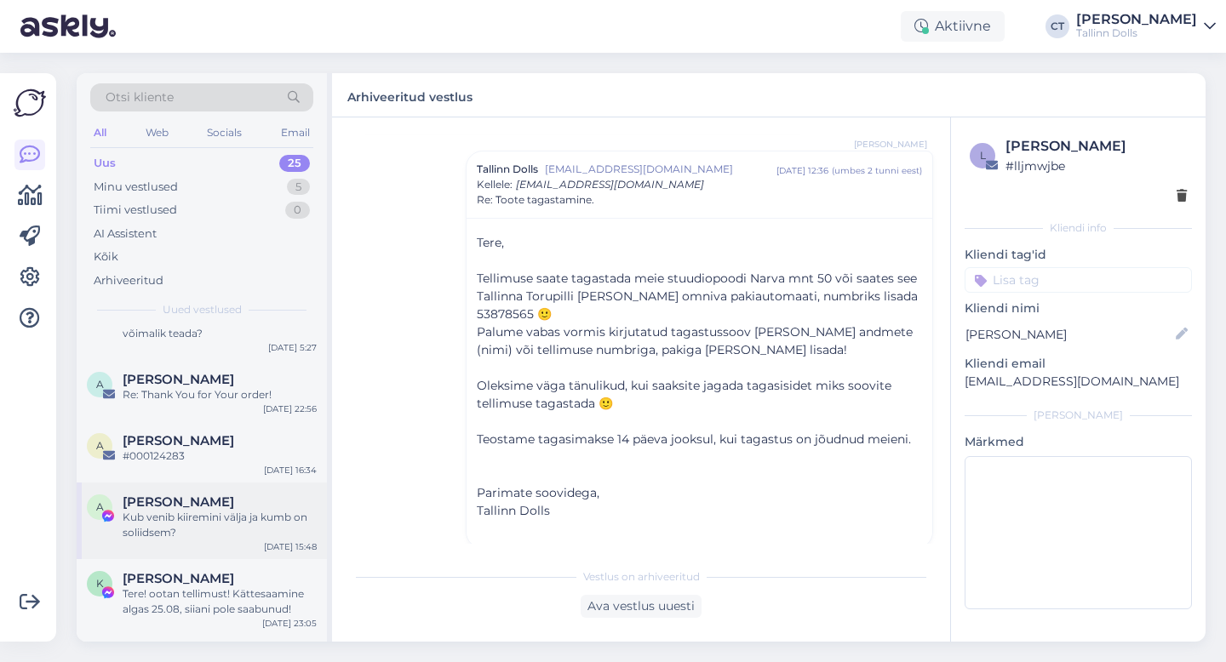
click at [200, 498] on span "[PERSON_NAME]" at bounding box center [179, 502] width 112 height 15
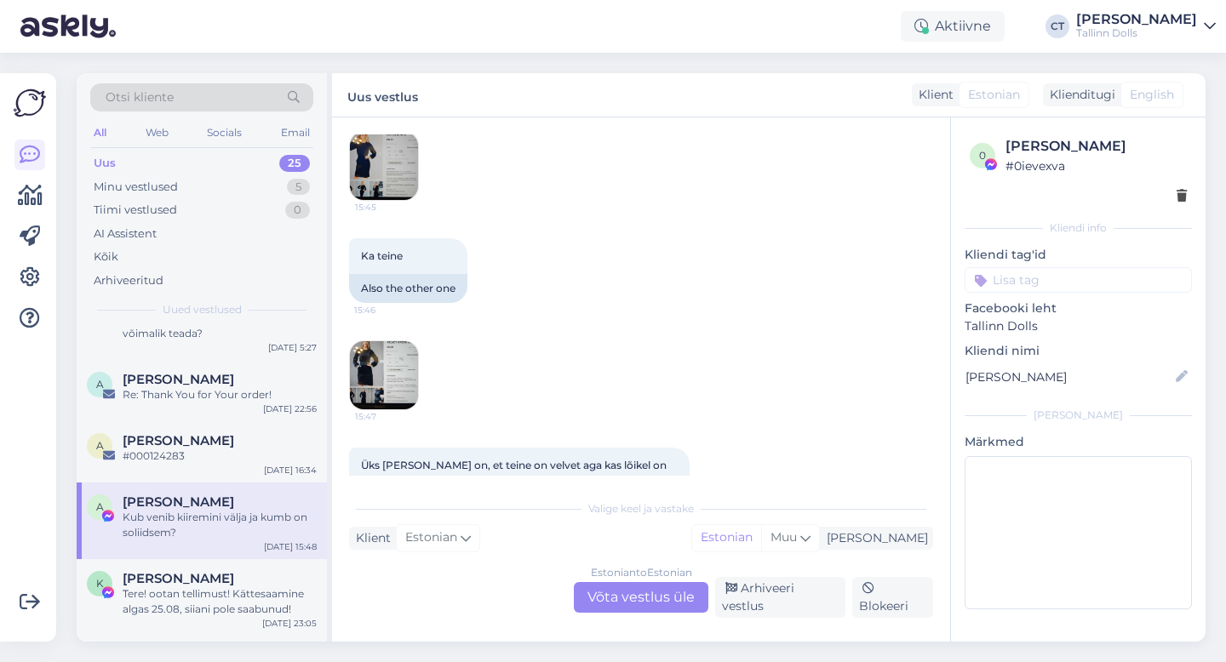
scroll to position [312, 0]
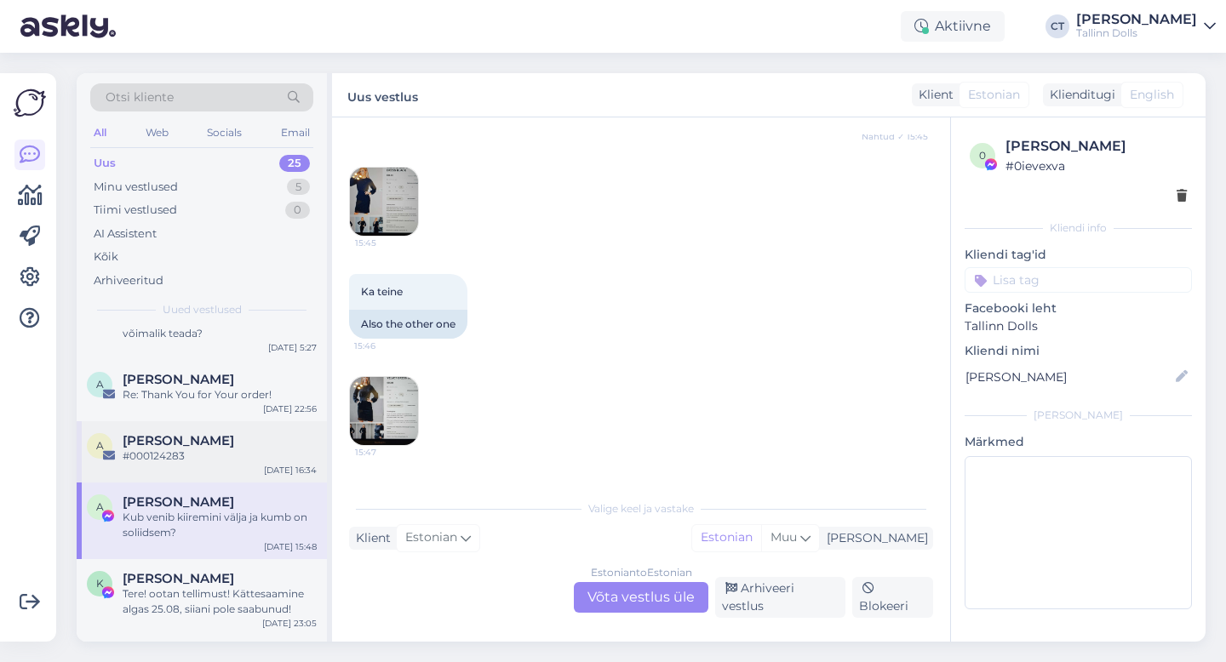
click at [206, 442] on div "[PERSON_NAME]" at bounding box center [220, 440] width 194 height 15
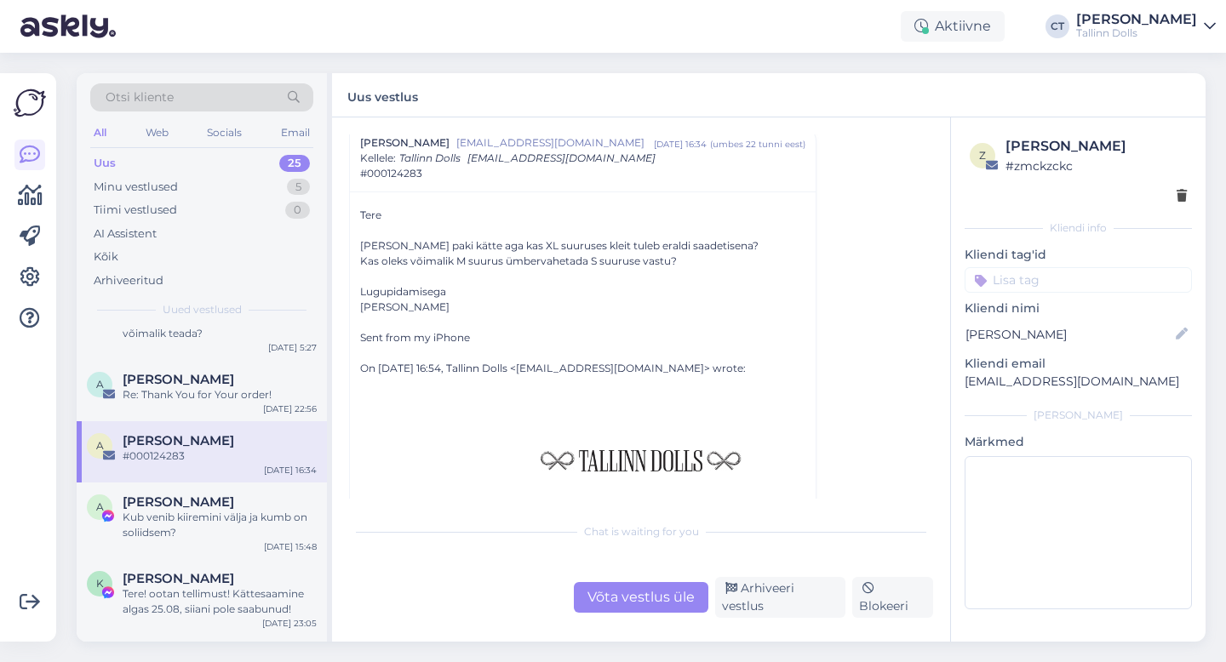
scroll to position [363, 0]
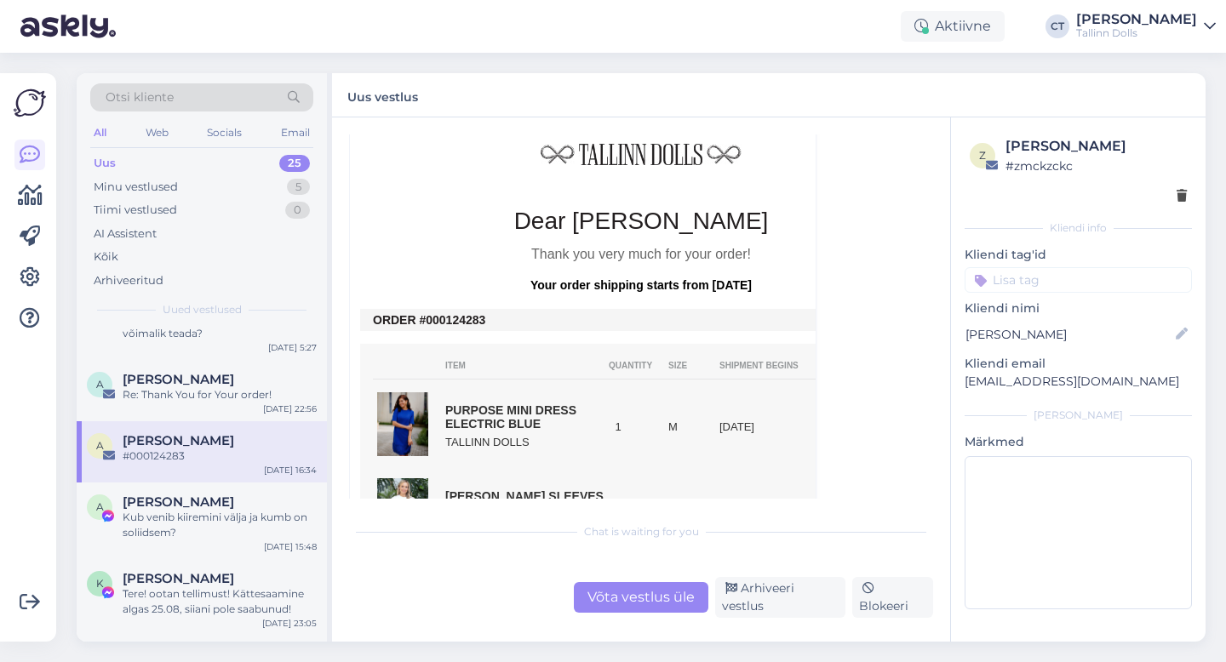
drag, startPoint x: 492, startPoint y: 322, endPoint x: 435, endPoint y: 316, distance: 57.3
click at [435, 316] on td "ORDER #000124283" at bounding box center [641, 320] width 536 height 14
copy td "00124283"
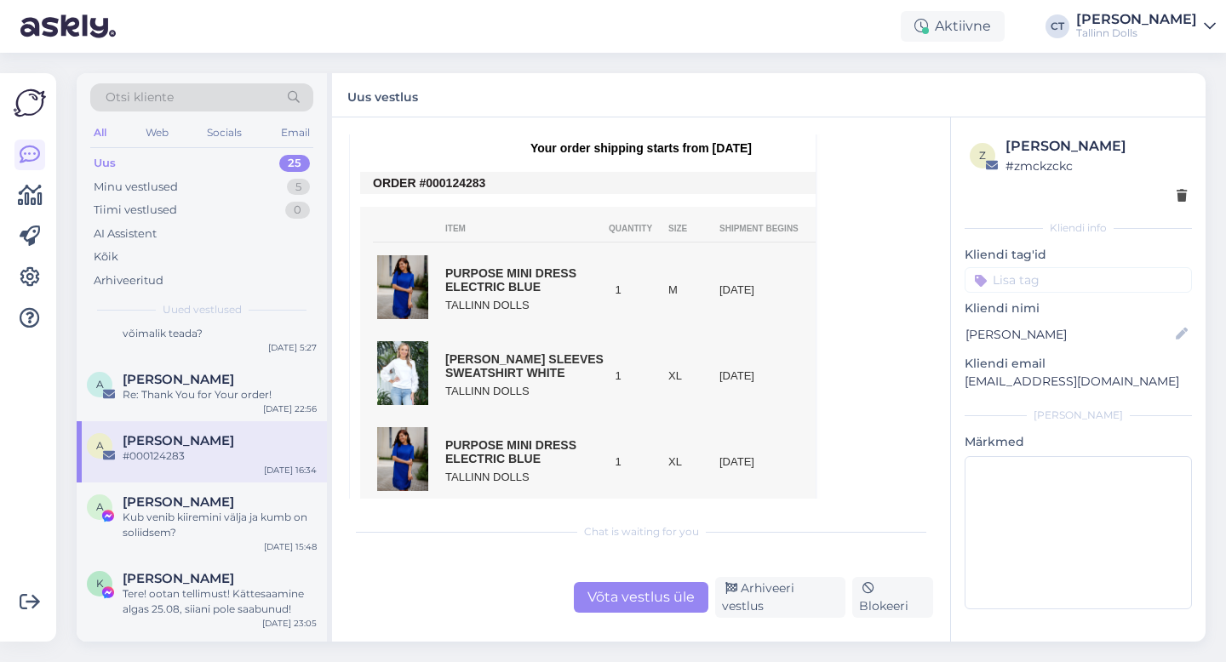
scroll to position [501, 0]
click at [617, 604] on div "Võta vestlus üle" at bounding box center [641, 597] width 135 height 31
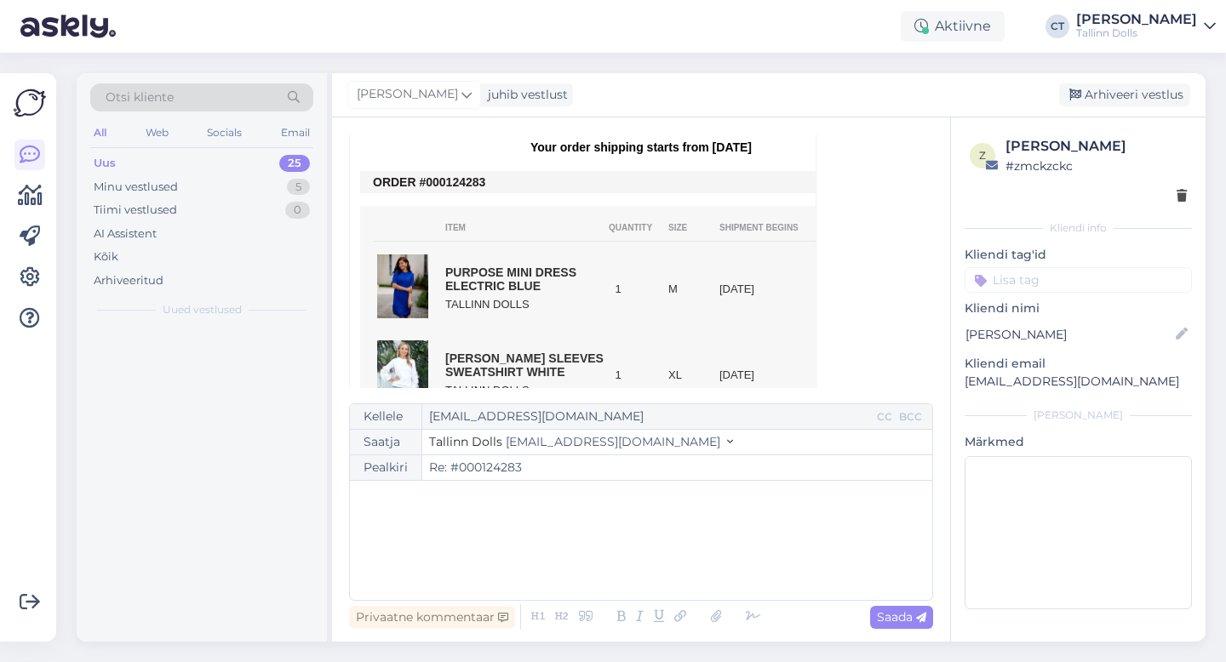
scroll to position [0, 0]
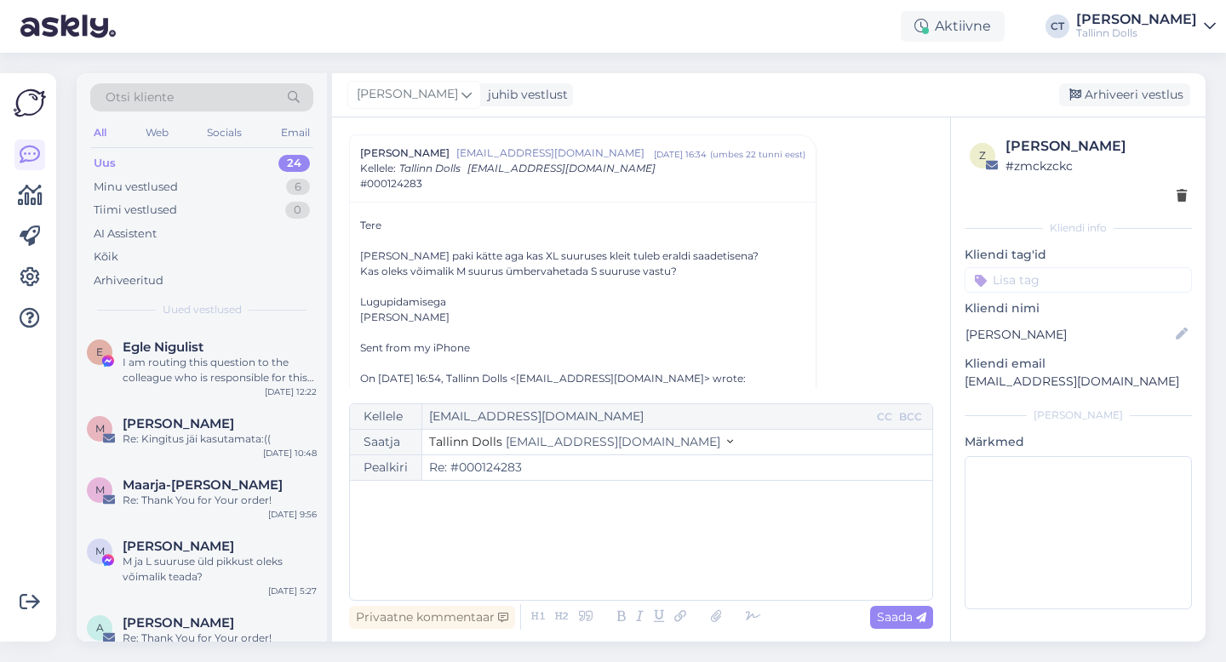
click at [627, 558] on div "﻿" at bounding box center [640, 540] width 565 height 102
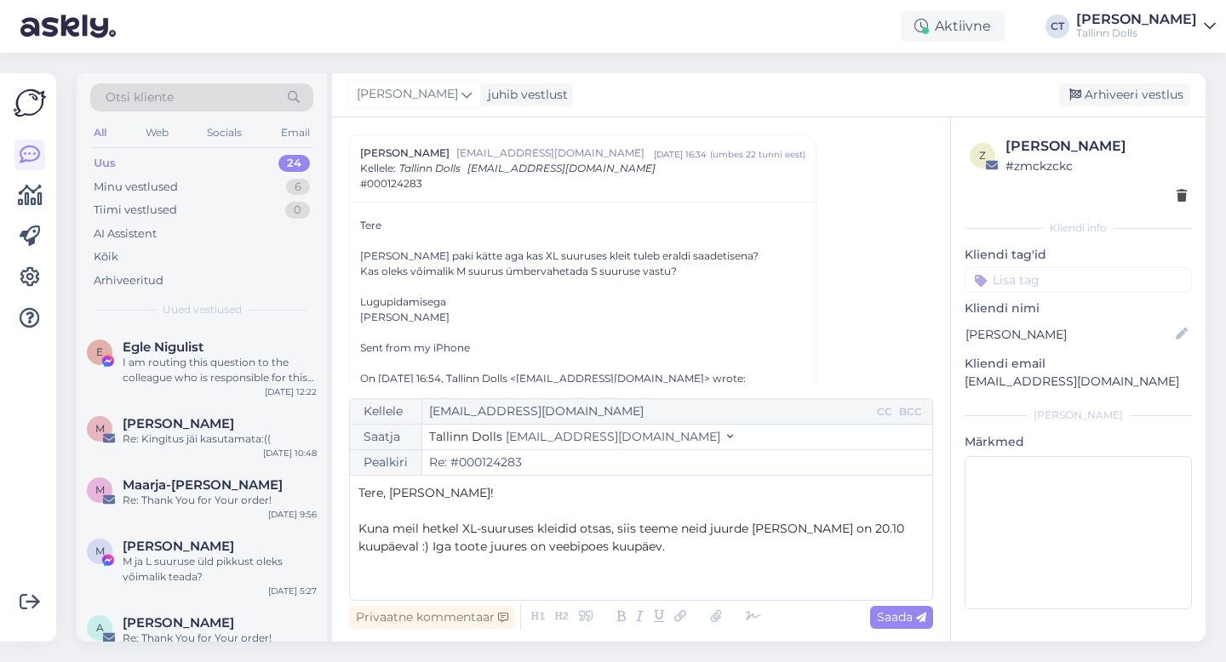
scroll to position [81, 0]
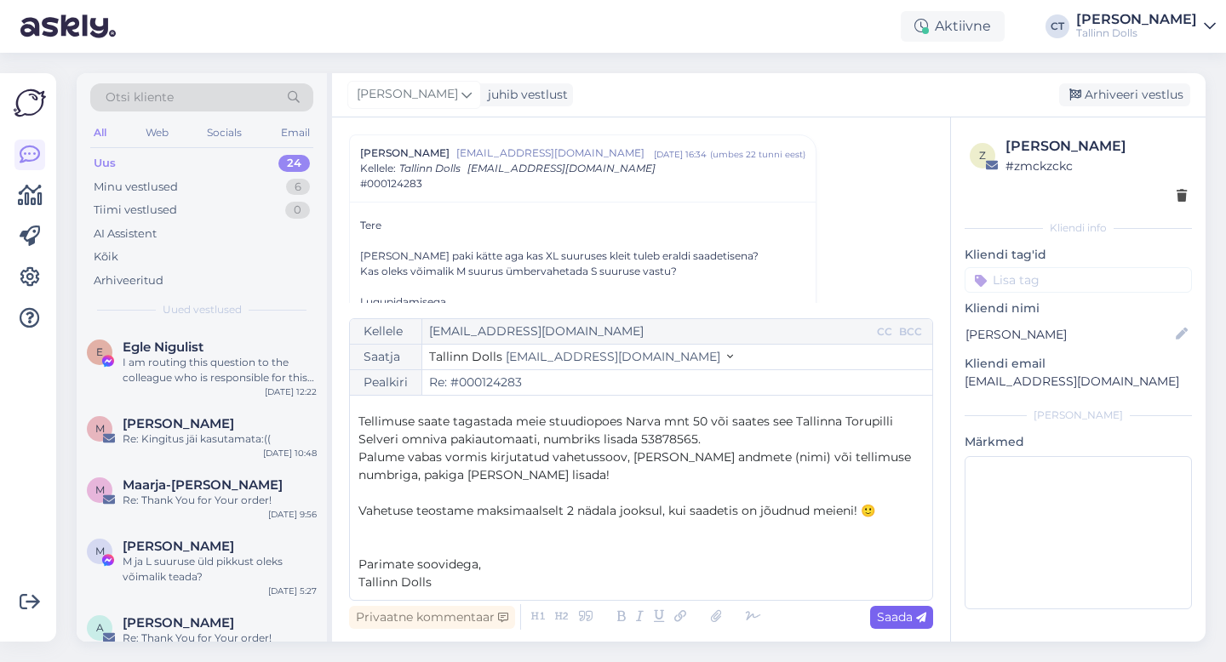
click at [885, 617] on span "Saada" at bounding box center [901, 617] width 49 height 15
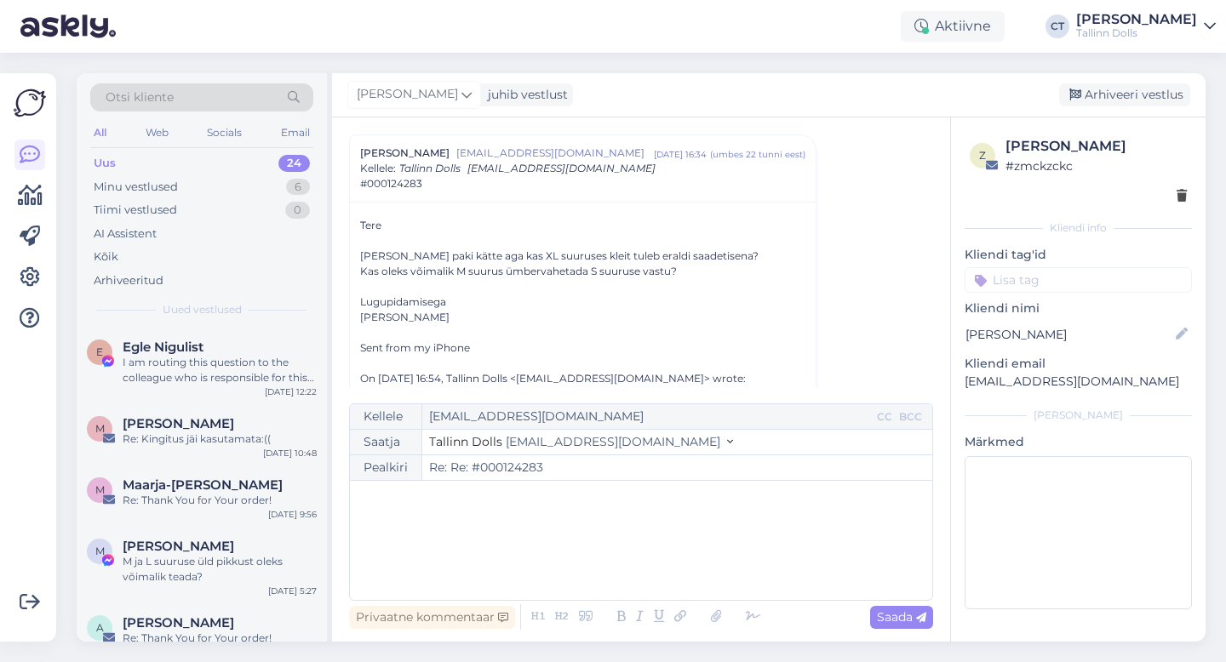
type input "Re: Re: #000124283"
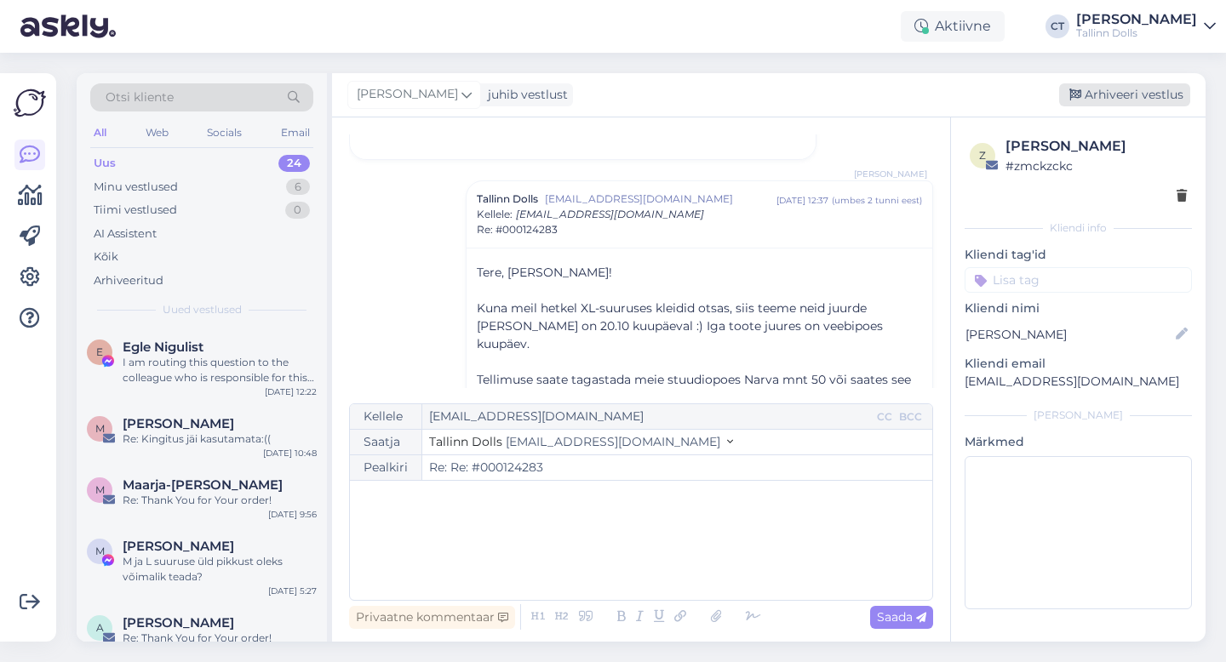
click at [1142, 92] on div "Arhiveeri vestlus" at bounding box center [1124, 94] width 131 height 23
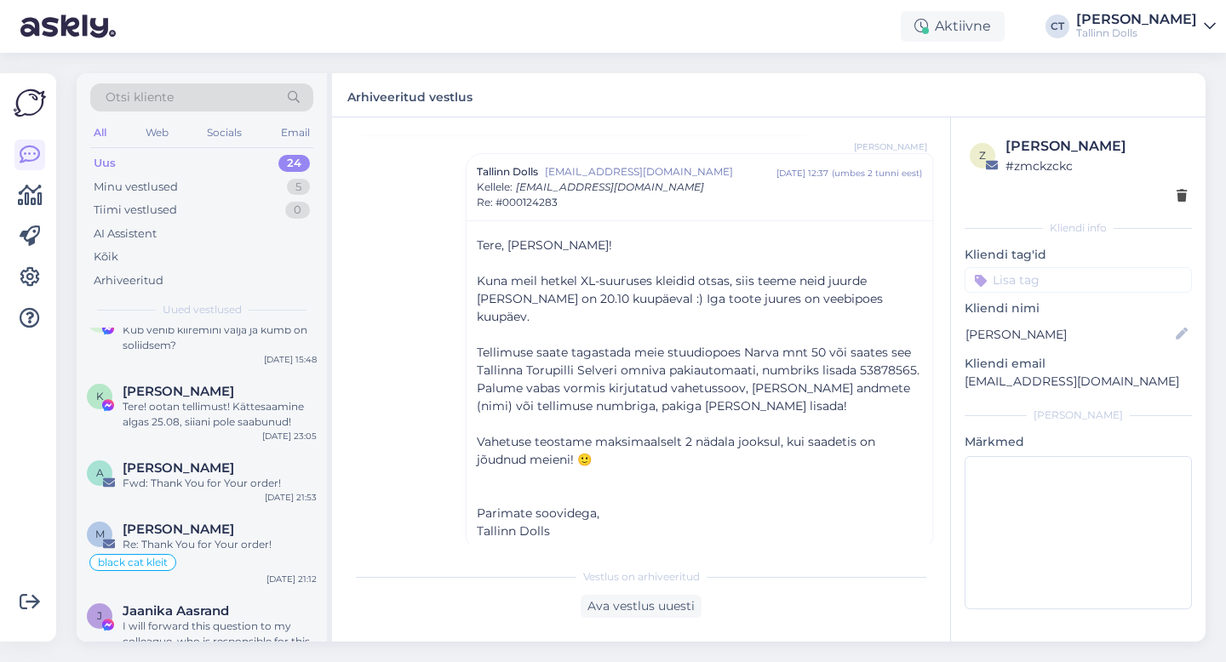
scroll to position [394, 0]
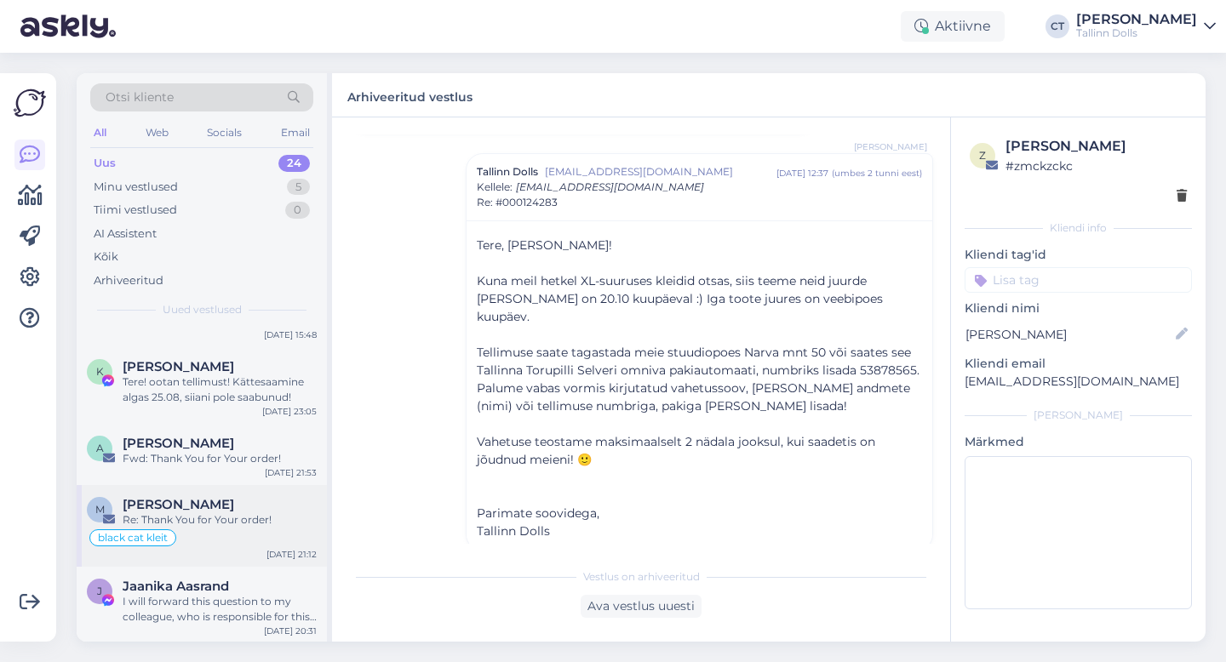
click at [210, 520] on div "Re: Thank You for Your order!" at bounding box center [220, 519] width 194 height 15
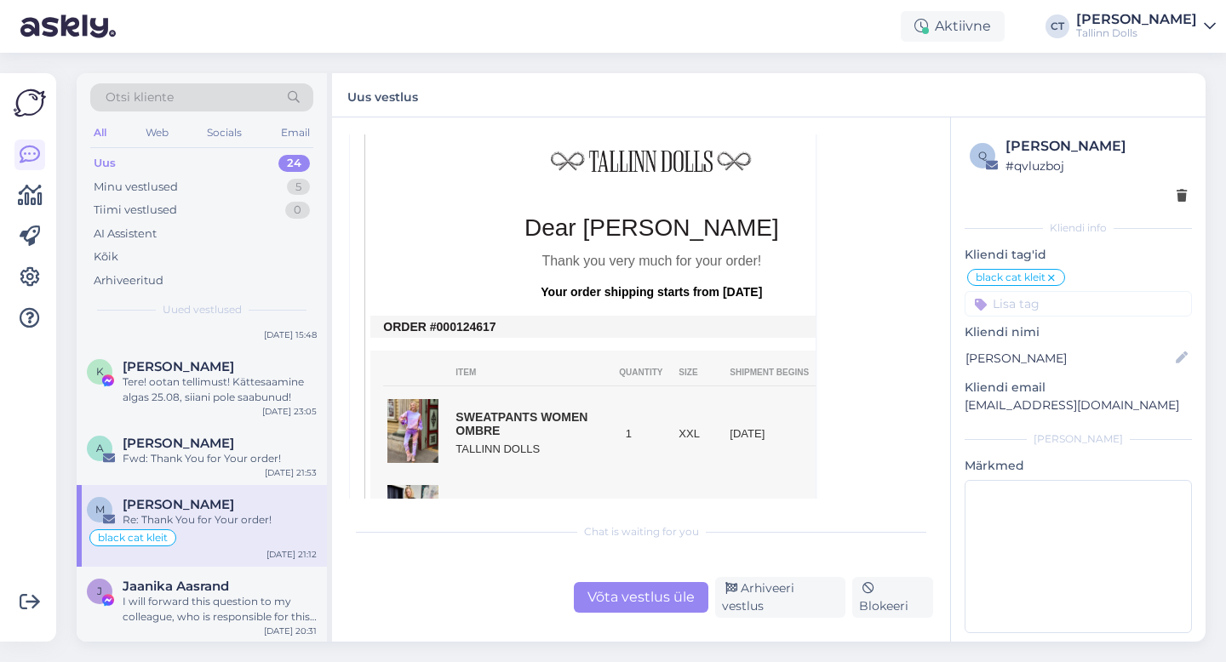
scroll to position [1327, 0]
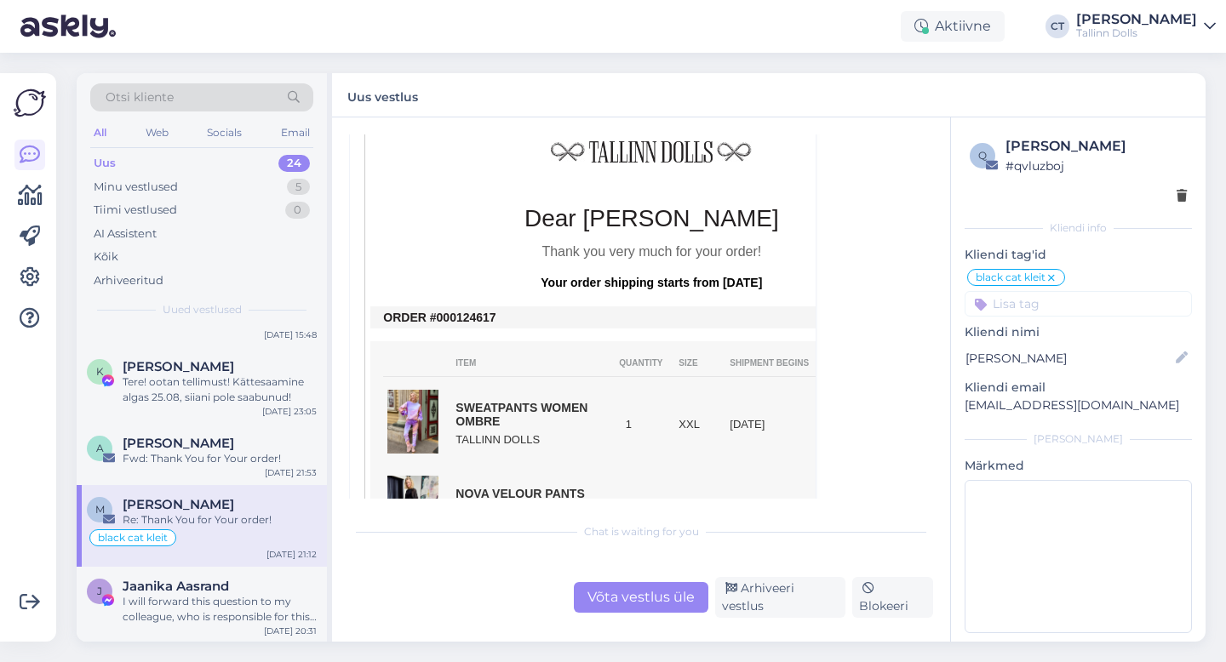
drag, startPoint x: 501, startPoint y: 304, endPoint x: 449, endPoint y: 301, distance: 51.1
click at [449, 311] on td "ORDER #000124617" at bounding box center [651, 318] width 536 height 14
copy td "0124617"
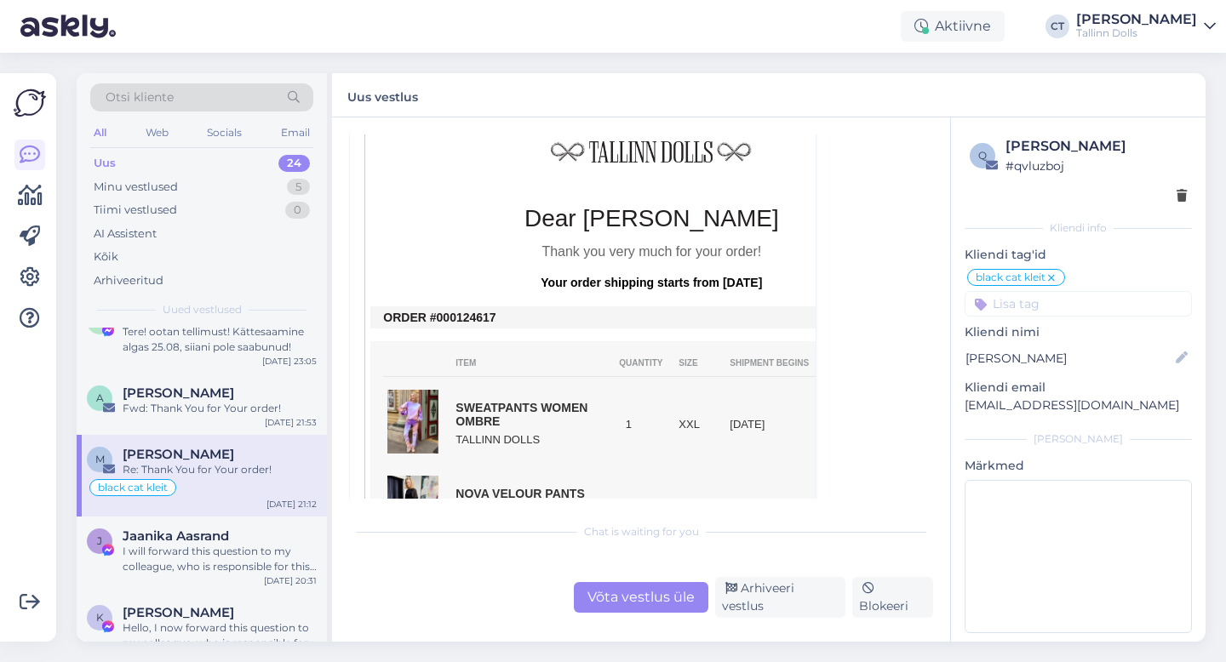
scroll to position [447, 0]
click at [182, 552] on div "I will forward this question to my colleague, who is responsible for this. The …" at bounding box center [220, 556] width 194 height 31
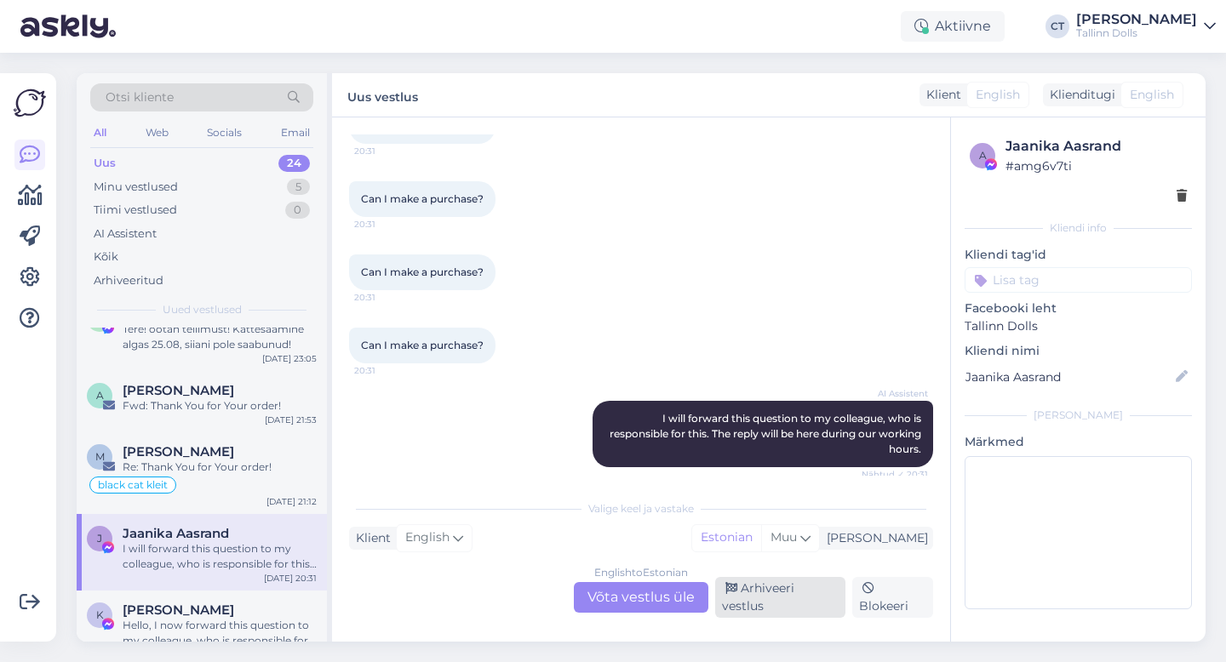
click at [793, 603] on div "Arhiveeri vestlus" at bounding box center [780, 597] width 130 height 41
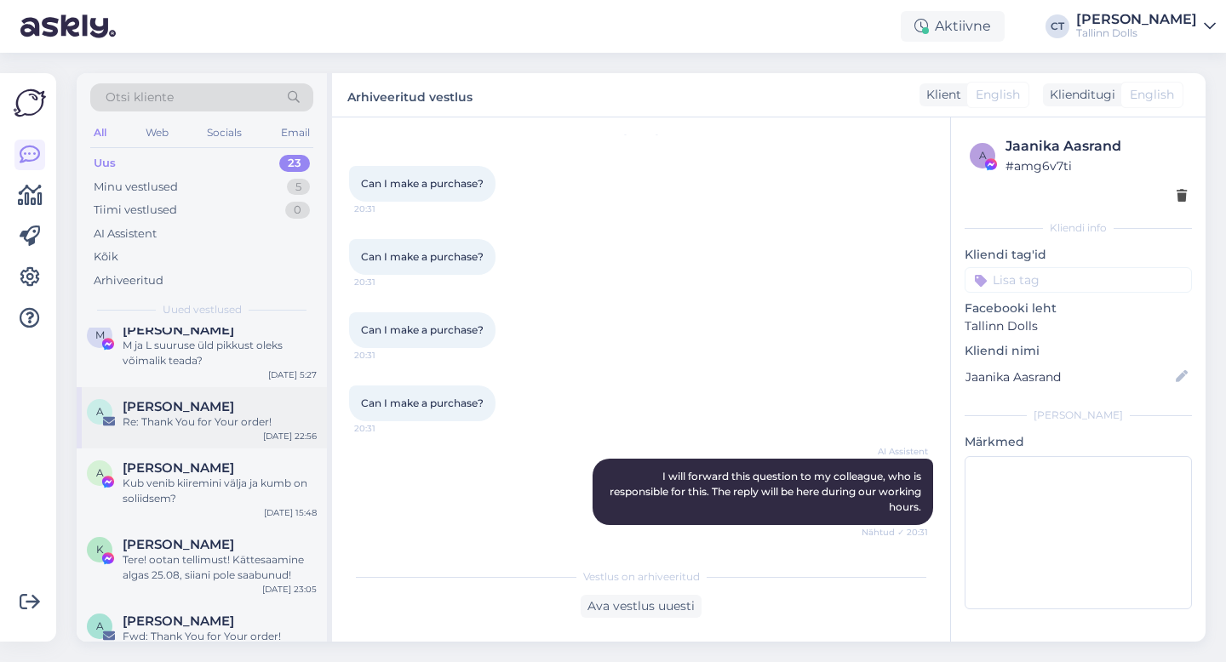
scroll to position [224, 0]
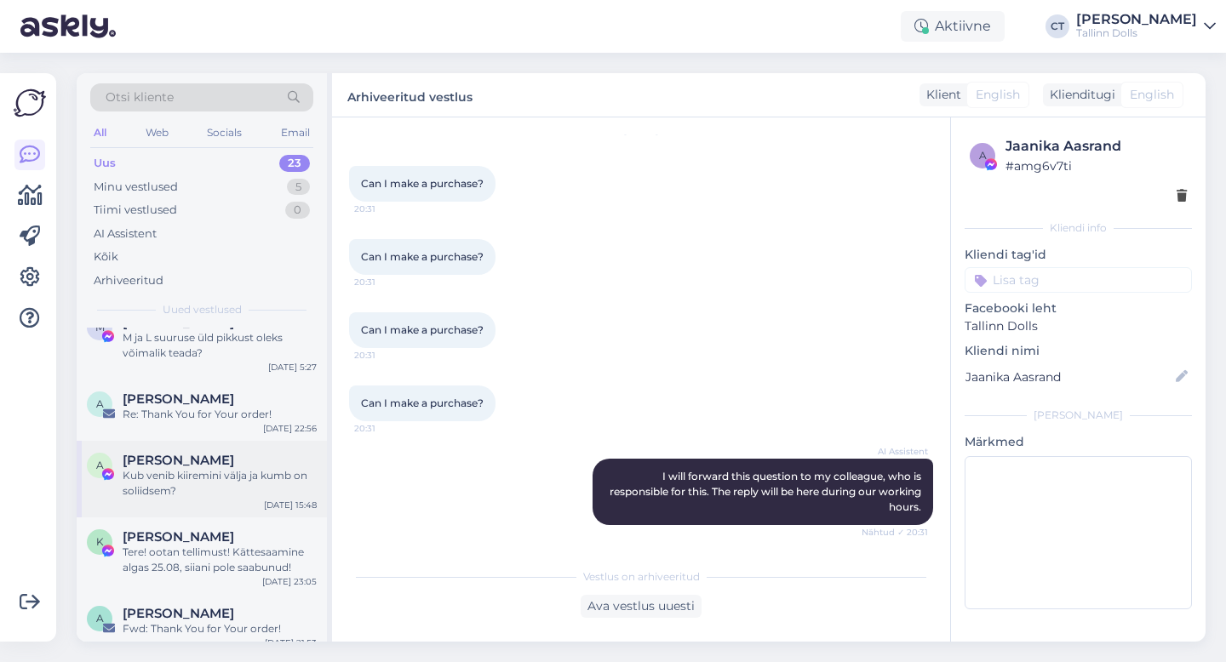
click at [220, 484] on div "Kub venib kiiremini välja ja kumb on soliidsem?" at bounding box center [220, 483] width 194 height 31
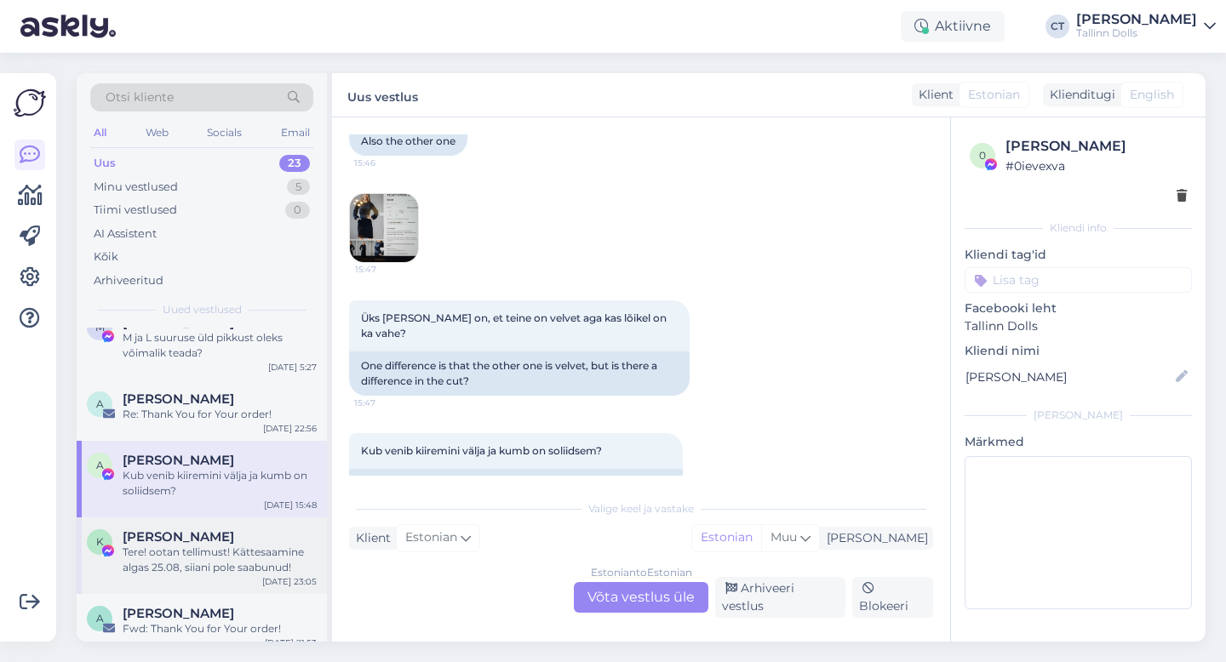
click at [174, 546] on div "Tere! ootan tellimust! Kättesaamine algas 25.08, siiani pole saabunud!" at bounding box center [220, 560] width 194 height 31
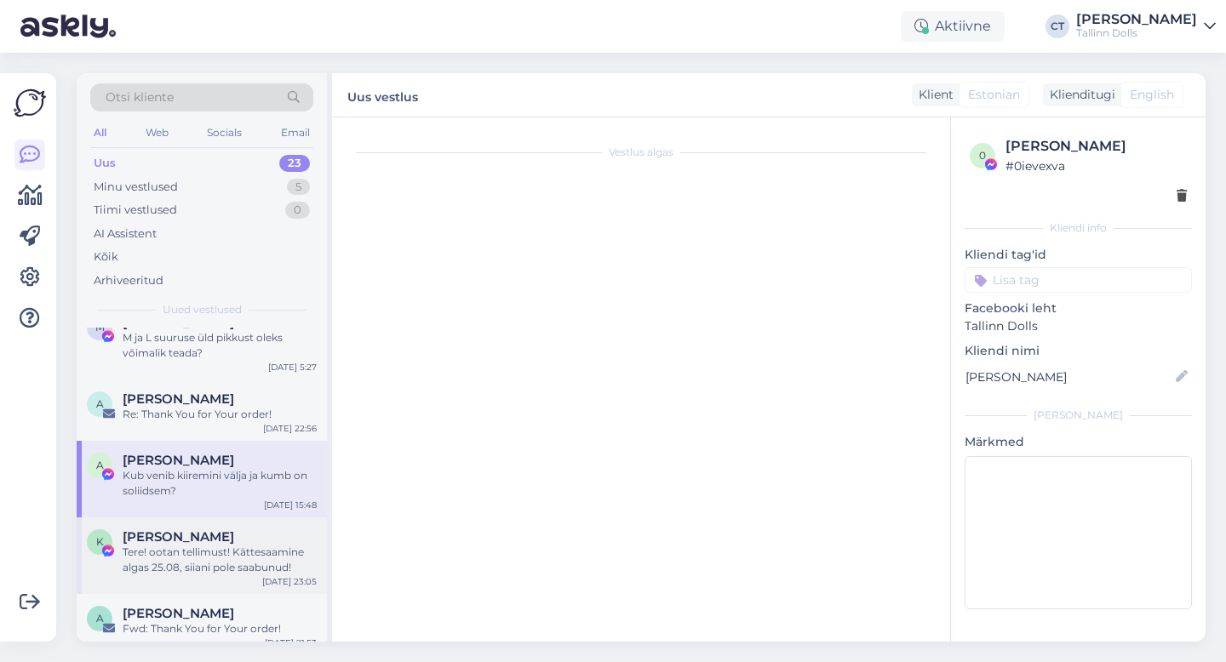
scroll to position [752, 0]
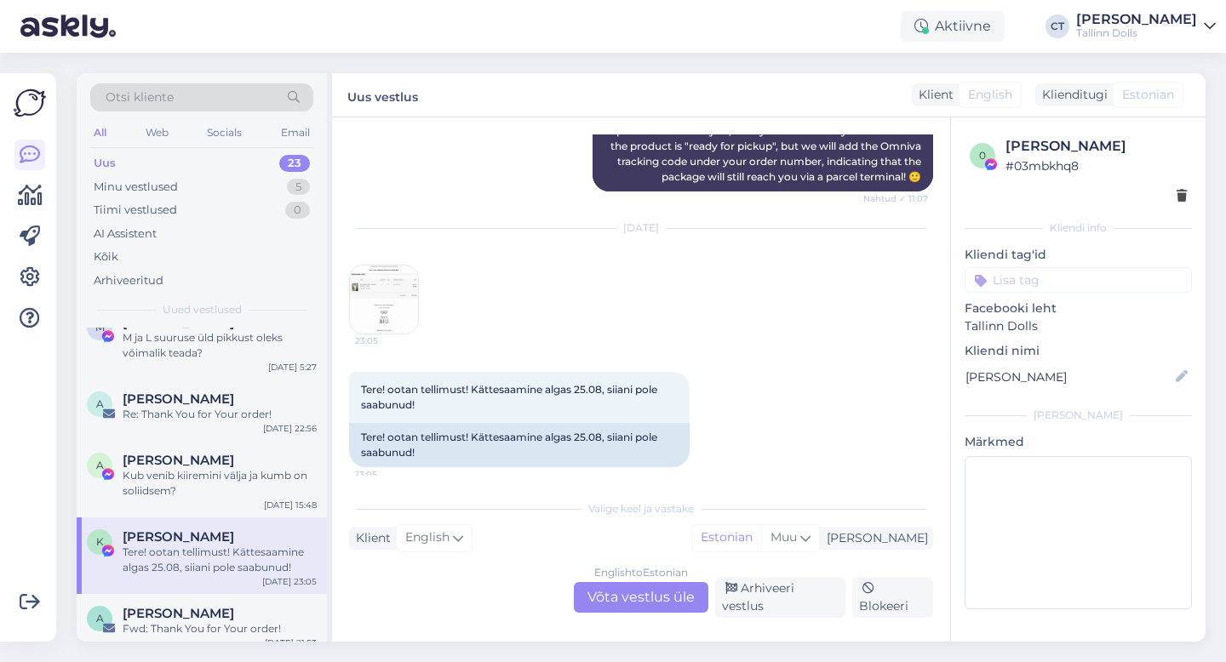
click at [371, 285] on img at bounding box center [384, 300] width 68 height 68
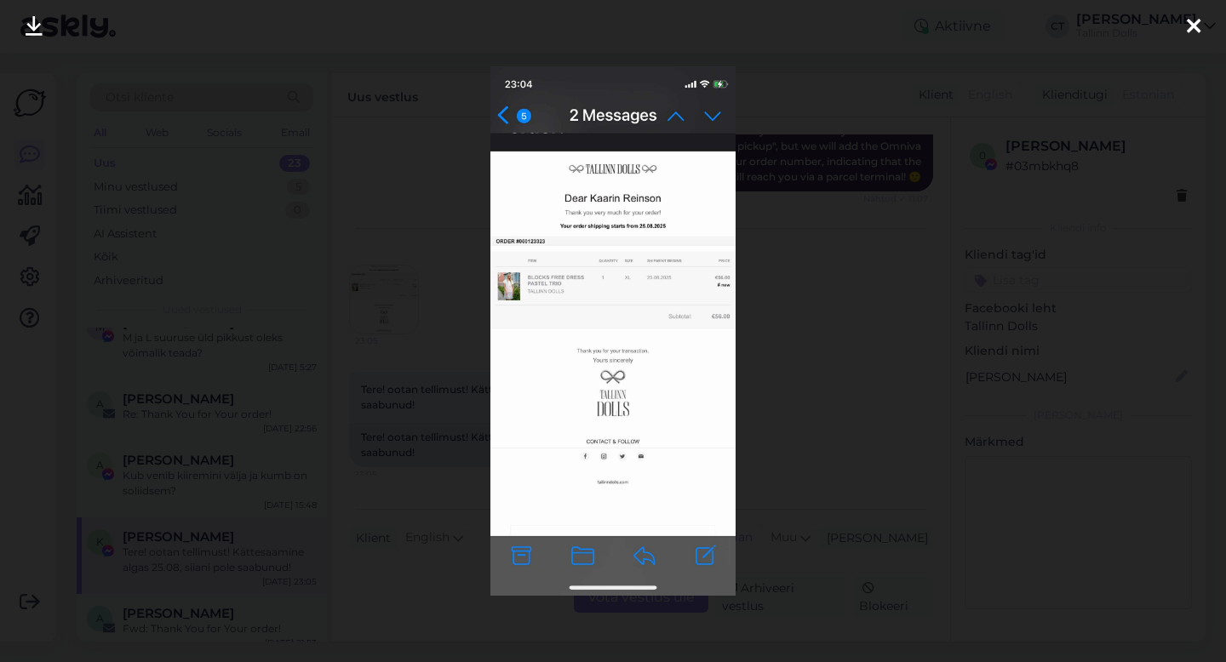
click at [1201, 31] on div at bounding box center [1193, 27] width 34 height 54
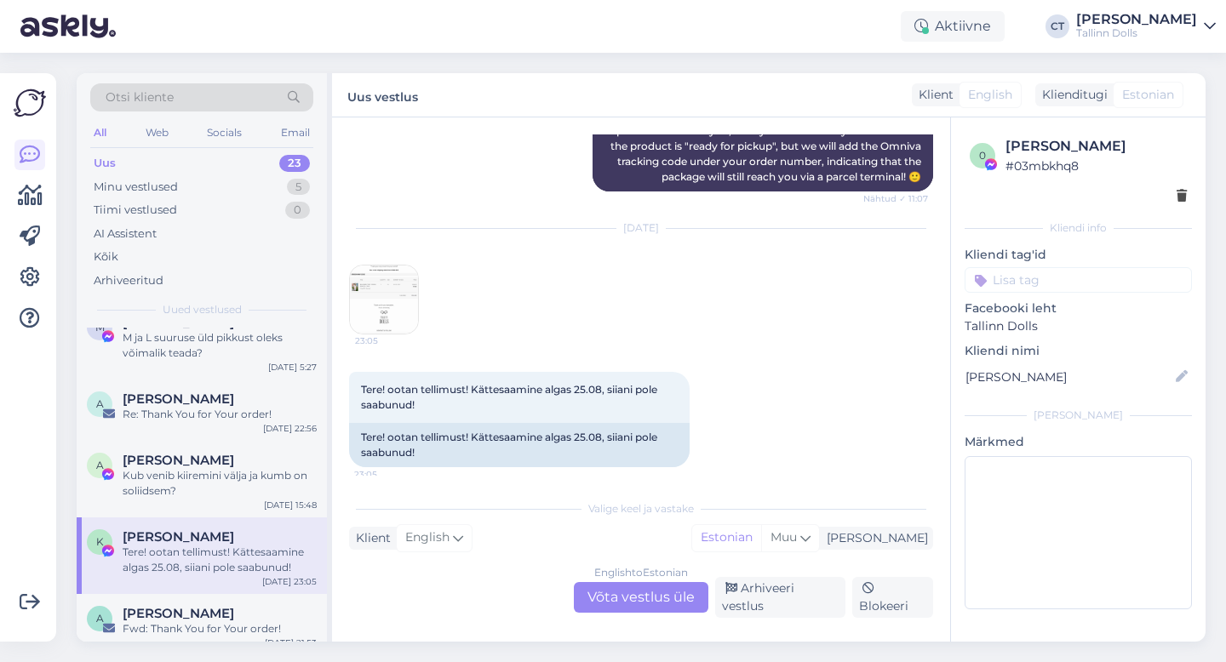
click at [644, 600] on div "English to Estonian Võta vestlus üle" at bounding box center [641, 597] width 135 height 31
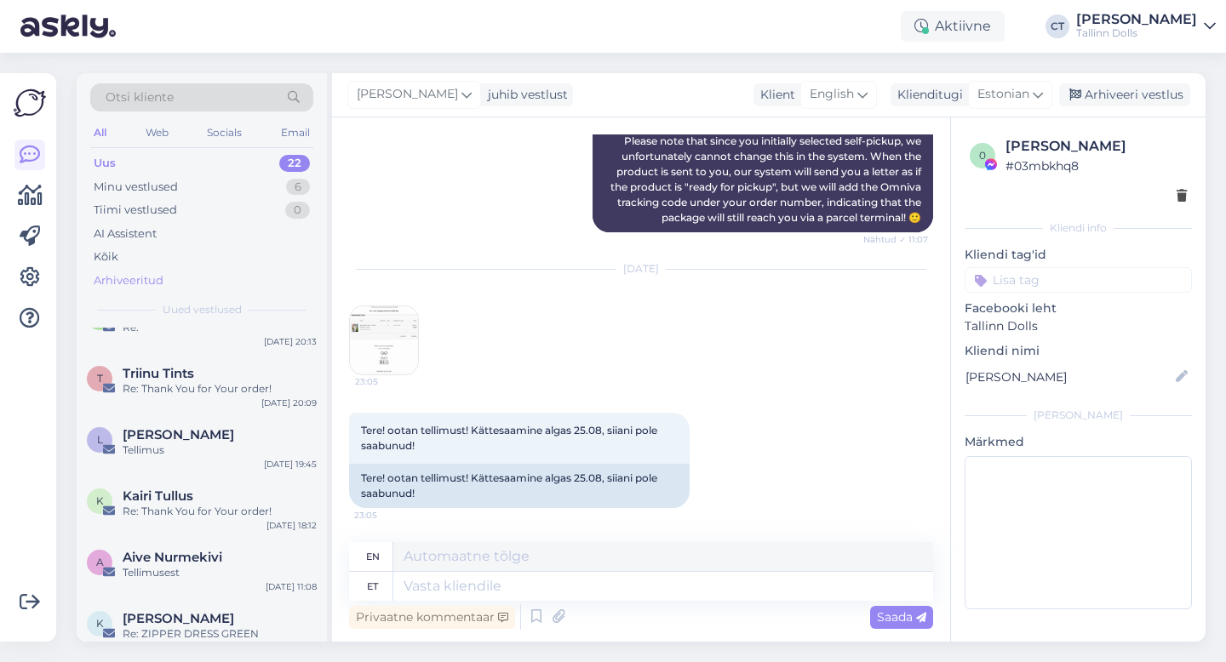
scroll to position [689, 0]
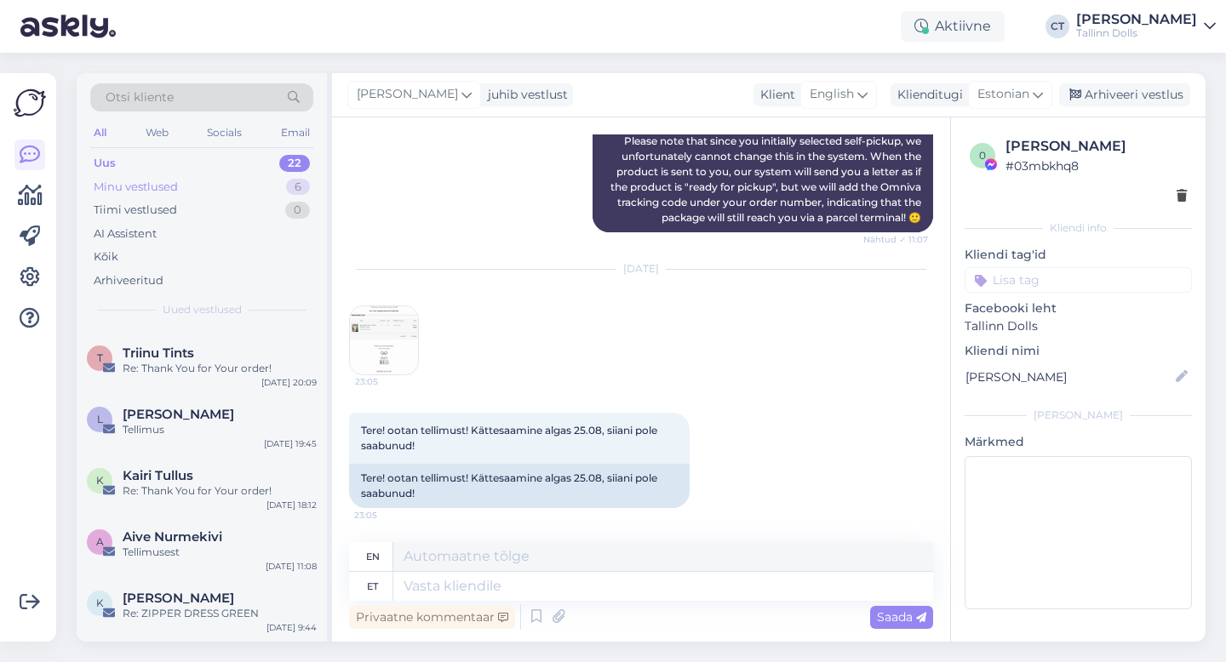
click at [184, 184] on div "Minu vestlused 6" at bounding box center [201, 187] width 223 height 24
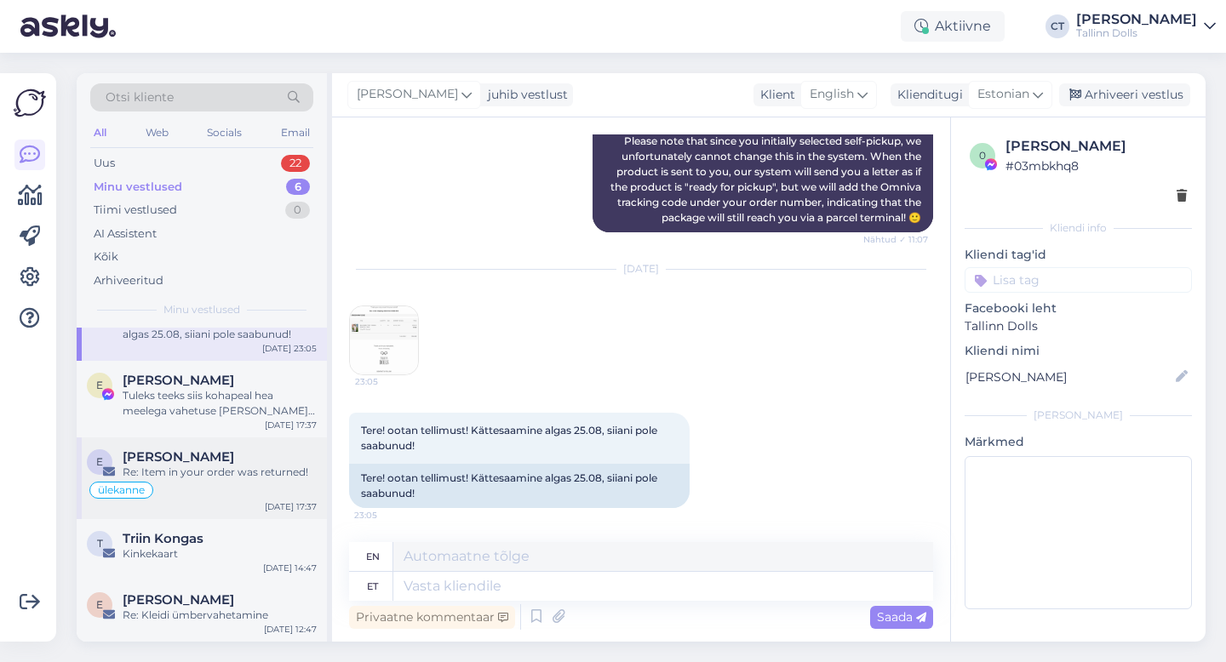
scroll to position [0, 0]
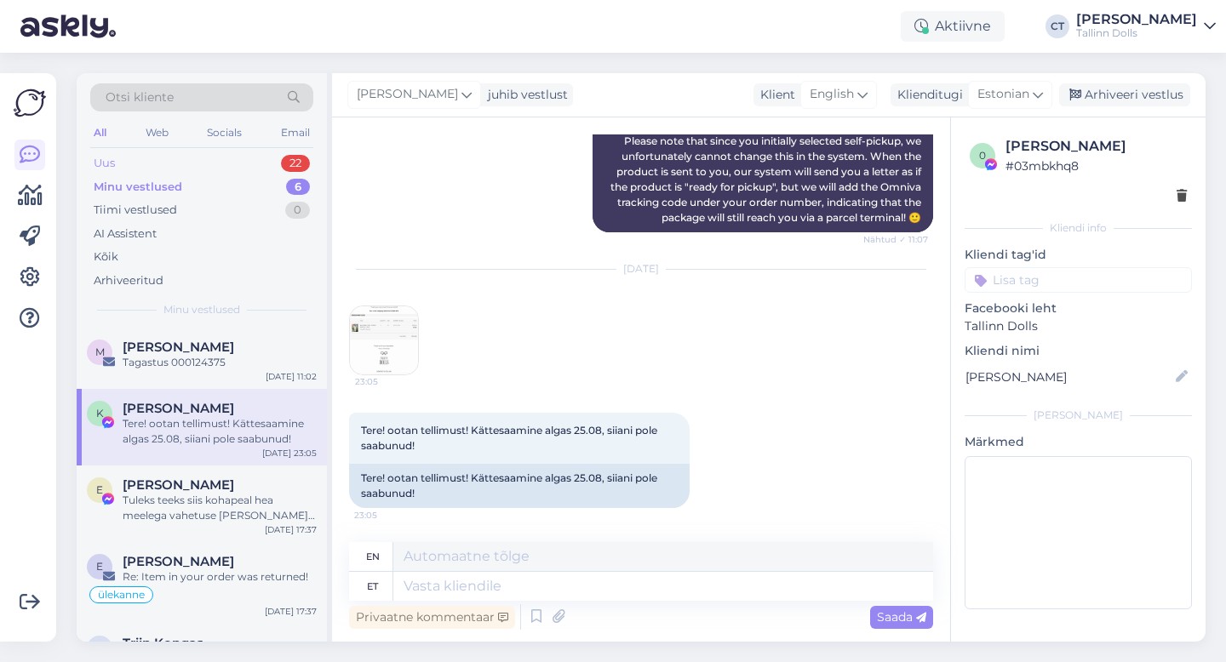
click at [148, 163] on div "Uus 22" at bounding box center [201, 164] width 223 height 24
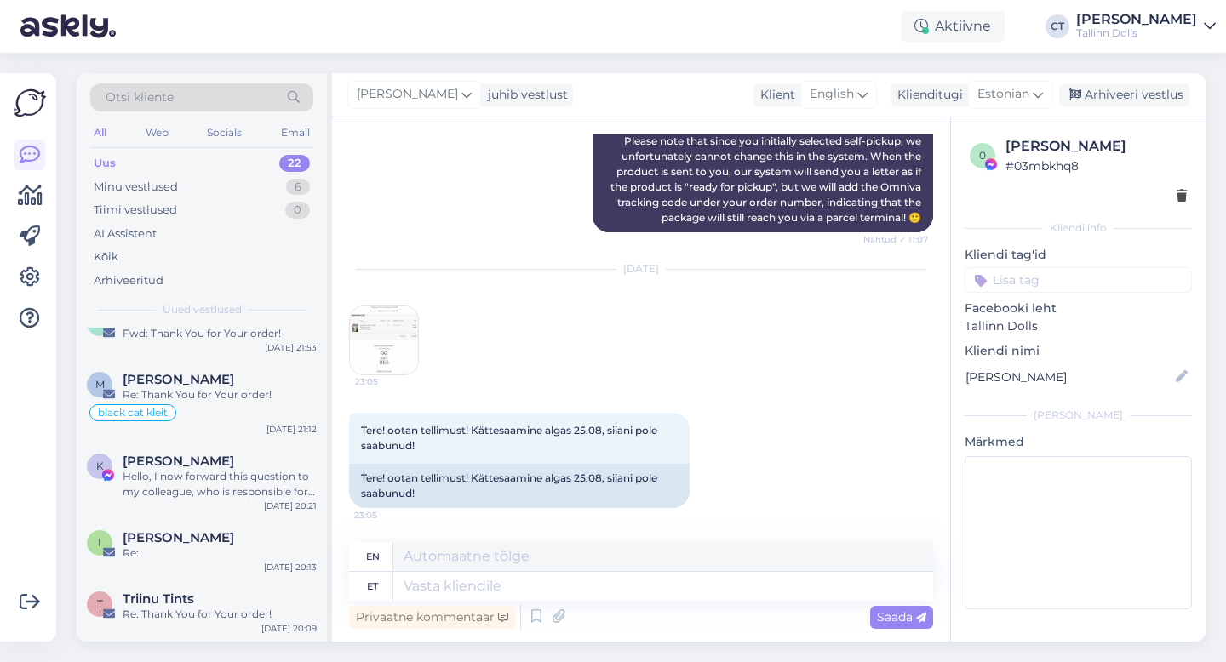
scroll to position [444, 0]
click at [179, 497] on div "Hello, I now forward this question to my colleague, who is responsible for this…" at bounding box center [220, 483] width 194 height 31
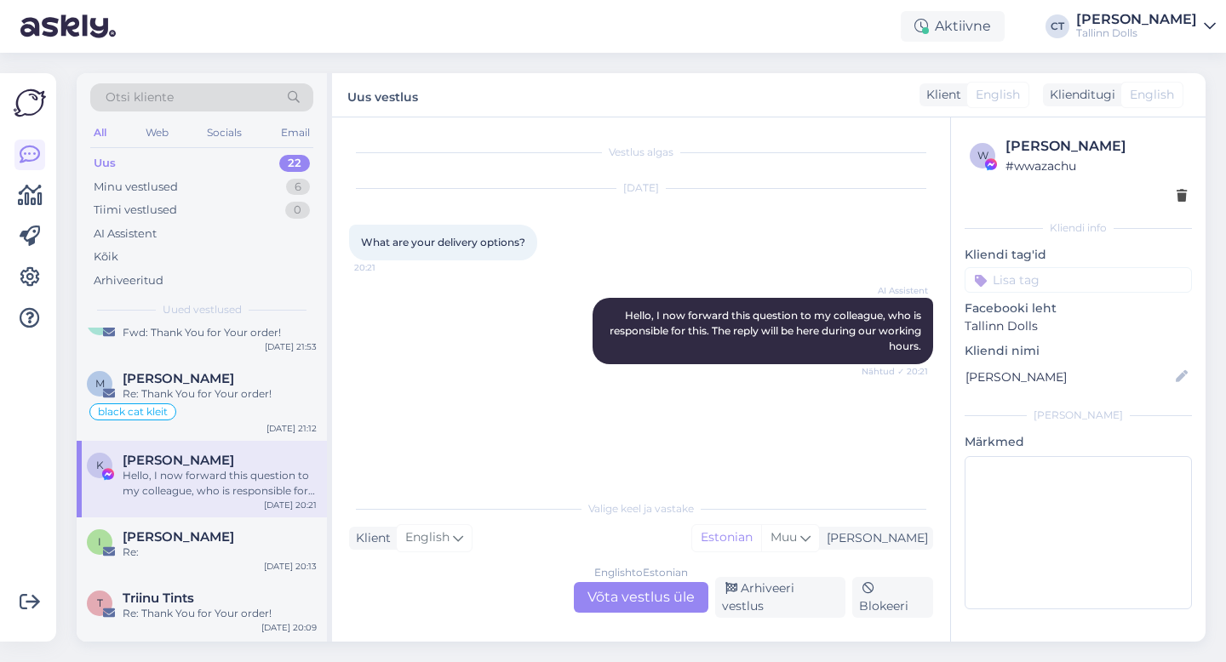
scroll to position [0, 0]
click at [781, 597] on div "Arhiveeri vestlus" at bounding box center [780, 597] width 130 height 41
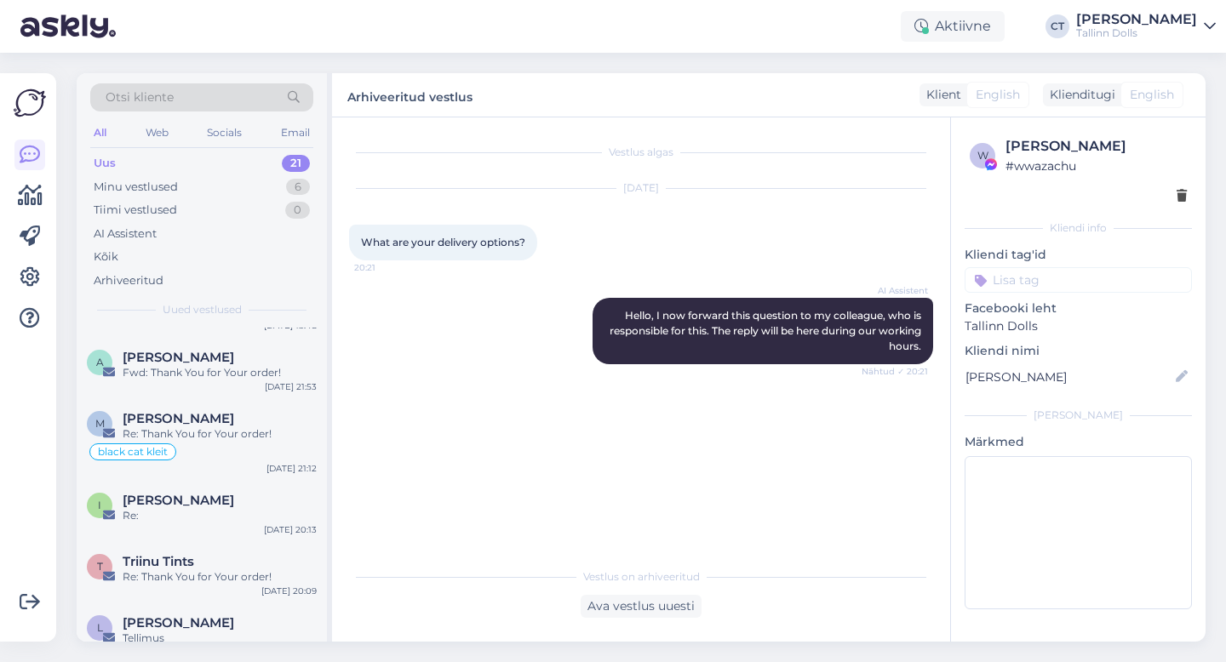
scroll to position [463, 0]
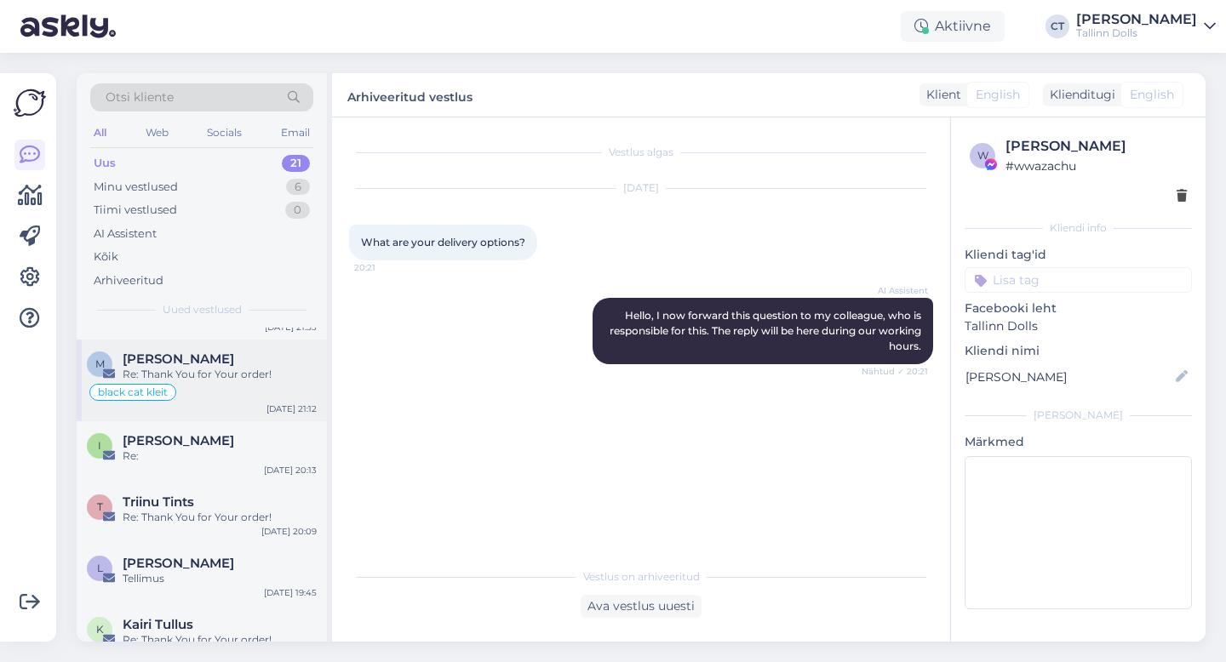
click at [220, 378] on div "Re: Thank You for Your order!" at bounding box center [220, 374] width 194 height 15
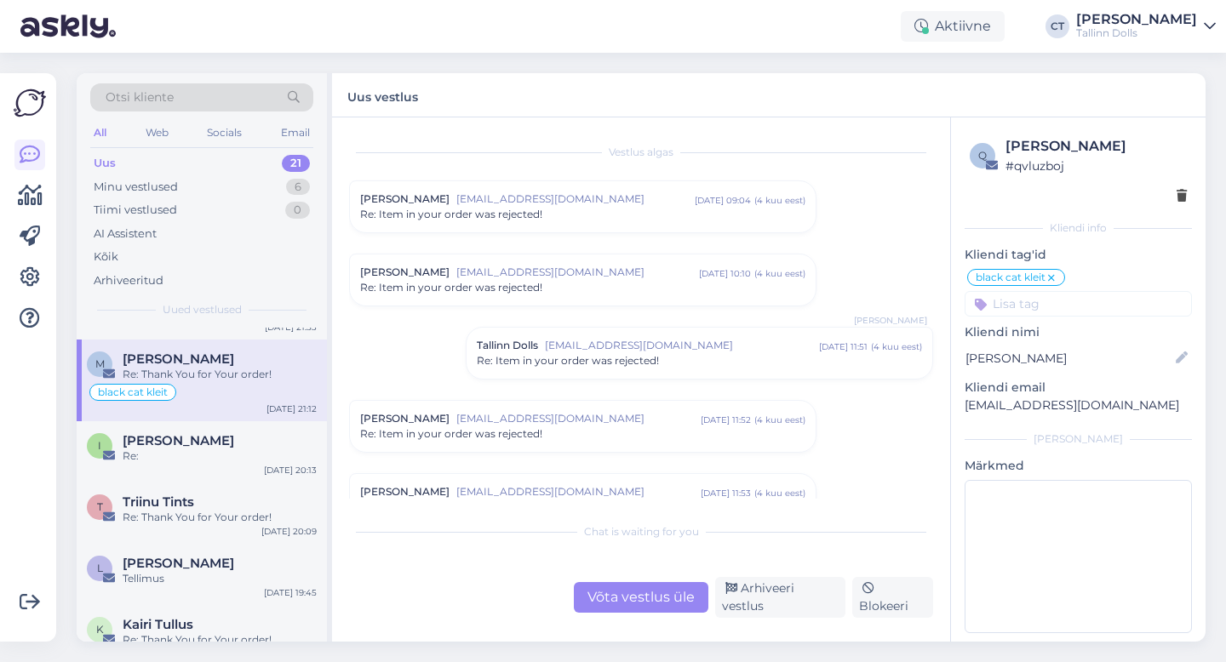
scroll to position [892, 0]
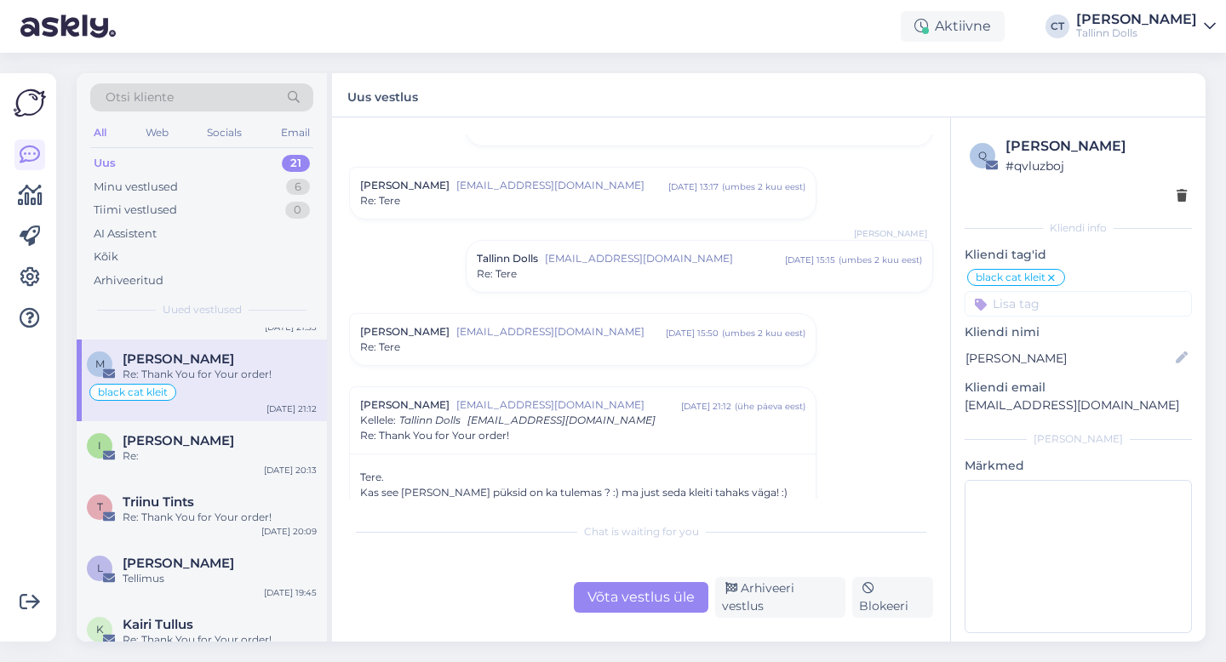
click at [1052, 278] on icon at bounding box center [1051, 279] width 10 height 14
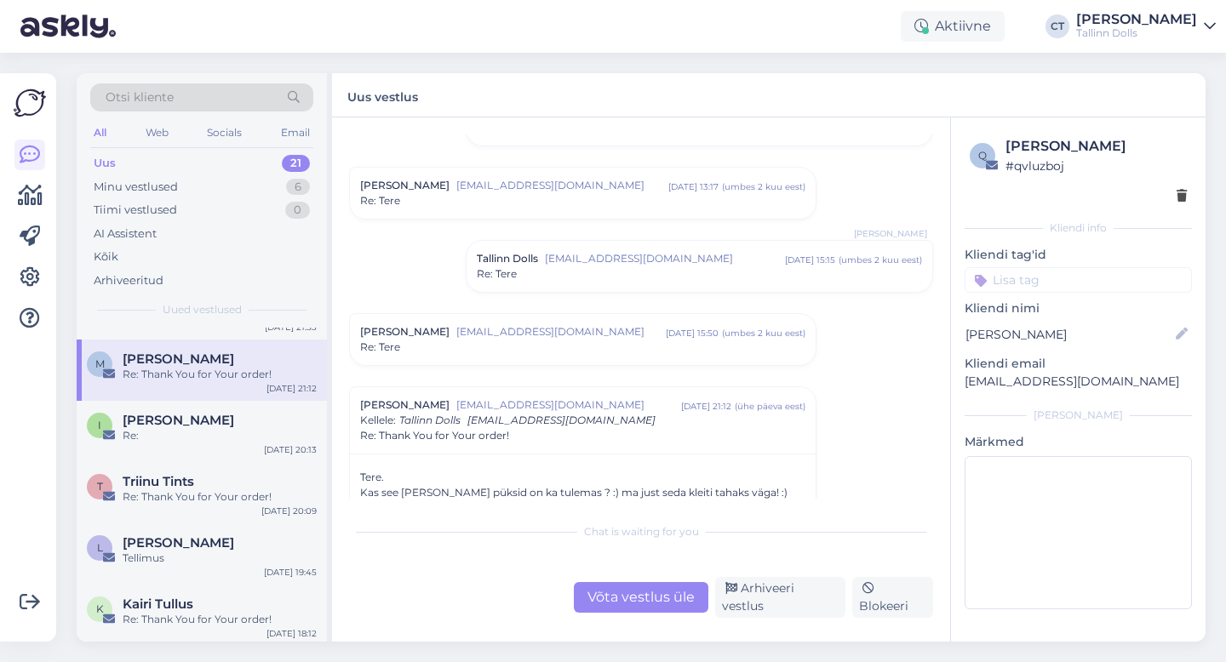
scroll to position [1144, 0]
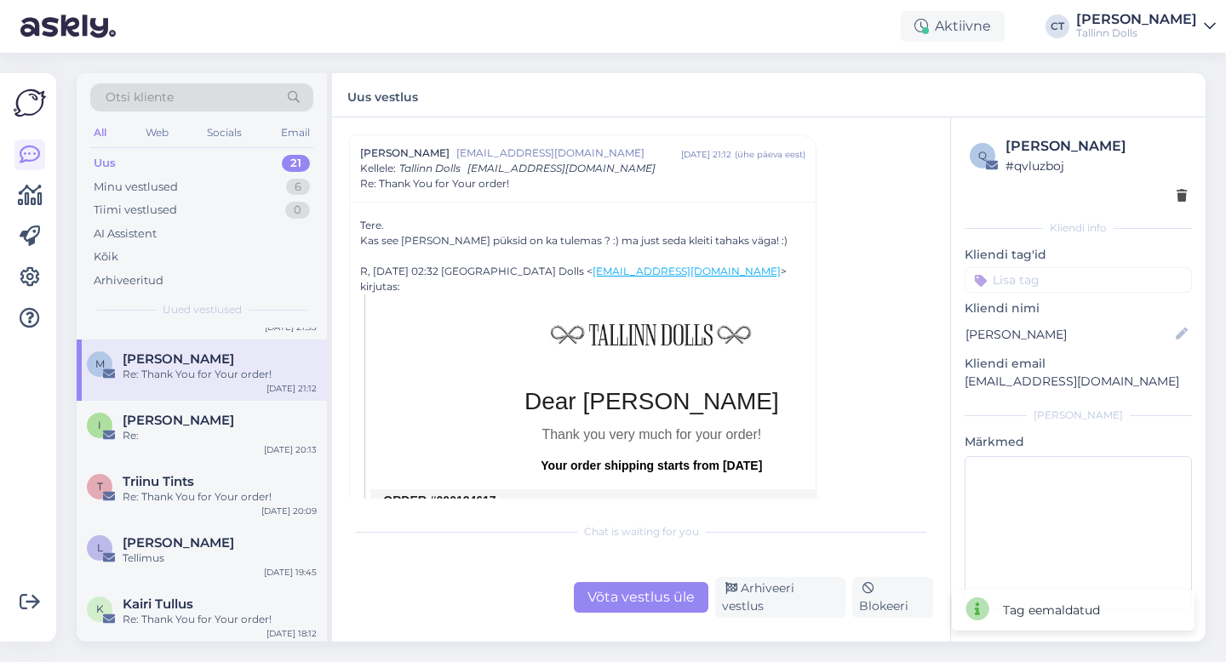
click at [628, 586] on div "Chat is waiting for you Võta vestlus üle Arhiveeri vestlus Blokeeri" at bounding box center [641, 566] width 584 height 104
click at [633, 606] on div "Võta vestlus üle" at bounding box center [641, 597] width 135 height 31
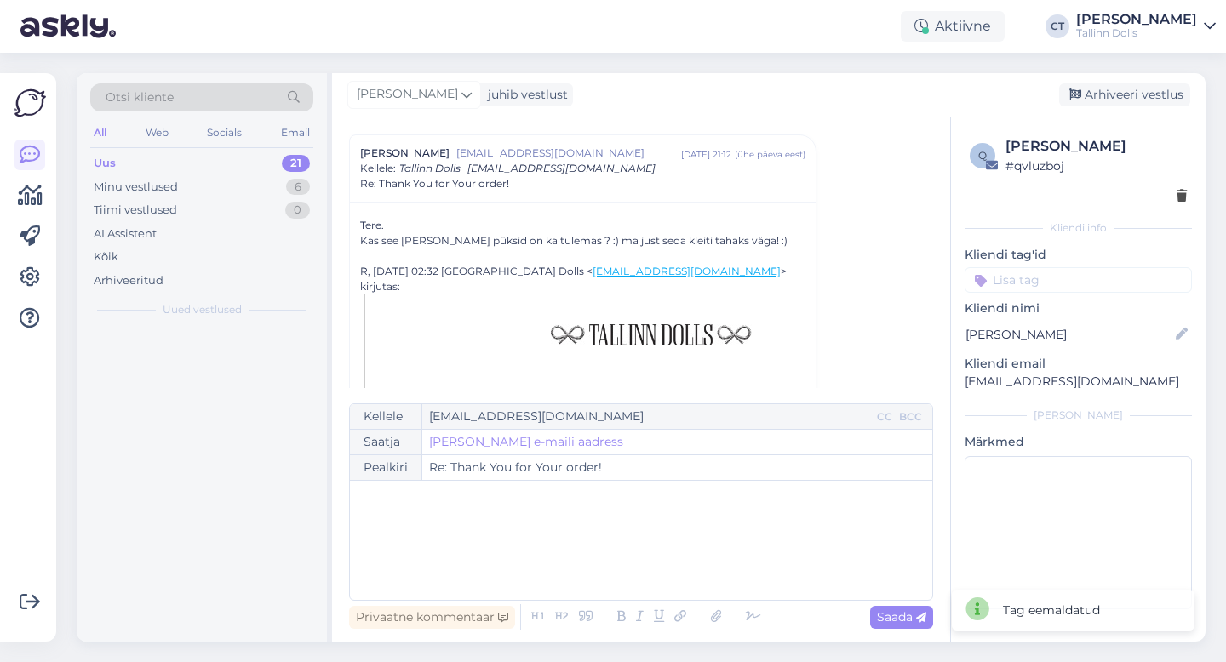
scroll to position [0, 0]
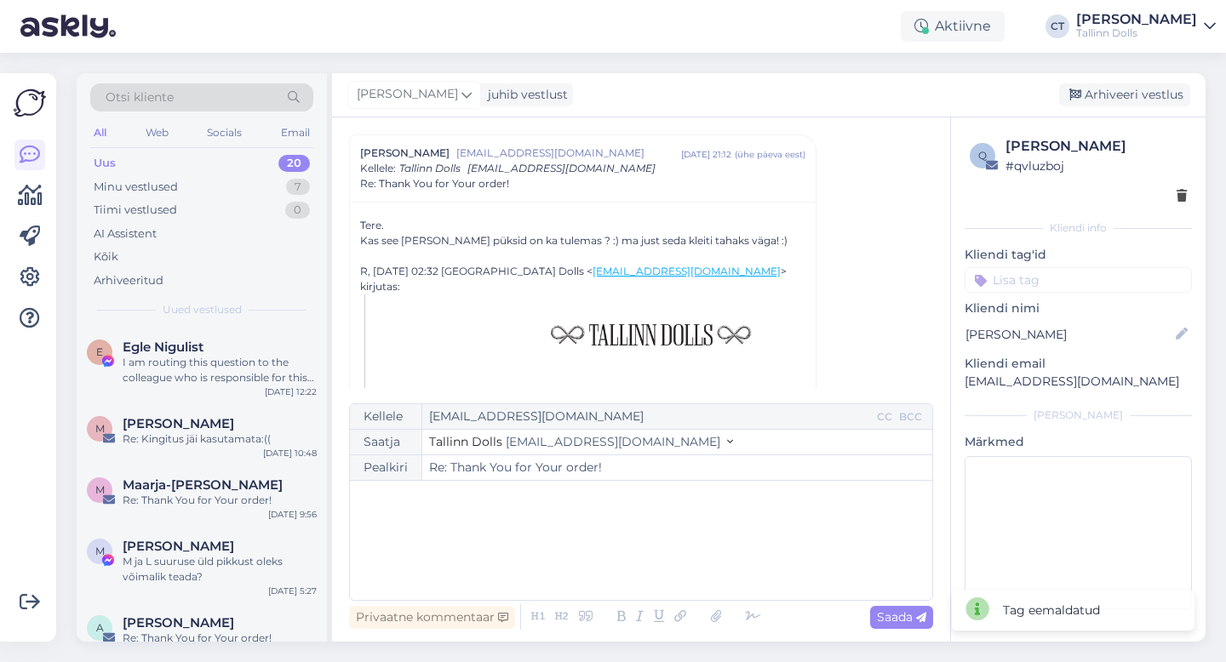
click at [638, 565] on div "﻿" at bounding box center [640, 540] width 565 height 102
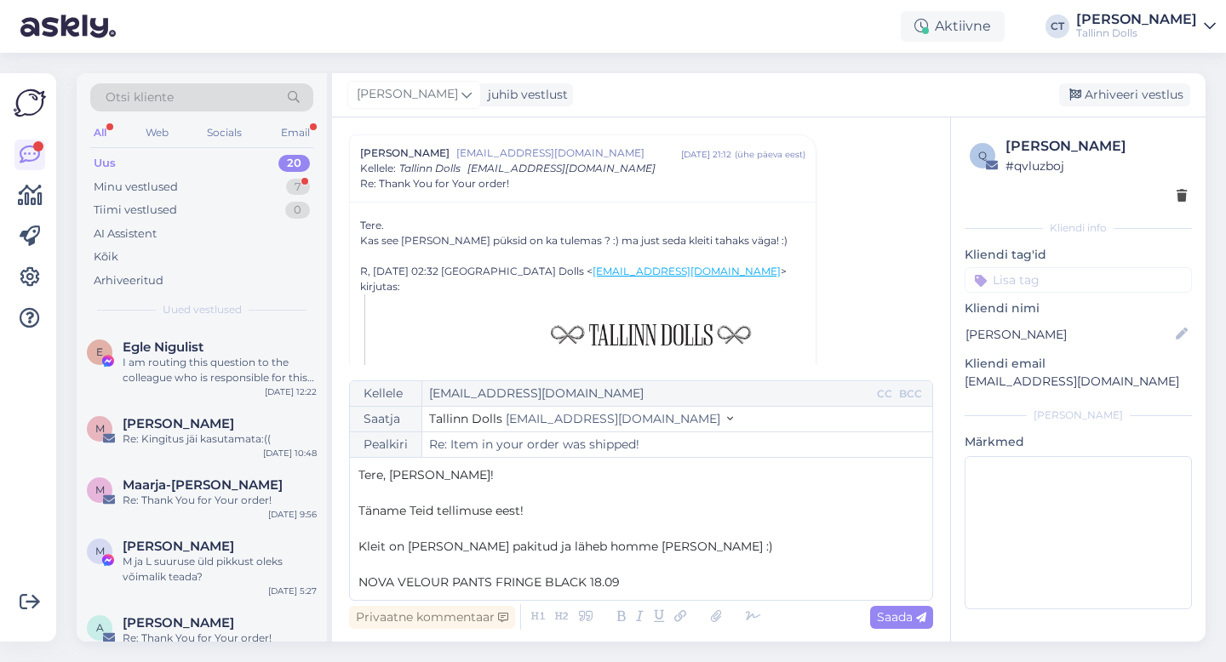
scroll to position [2365, 0]
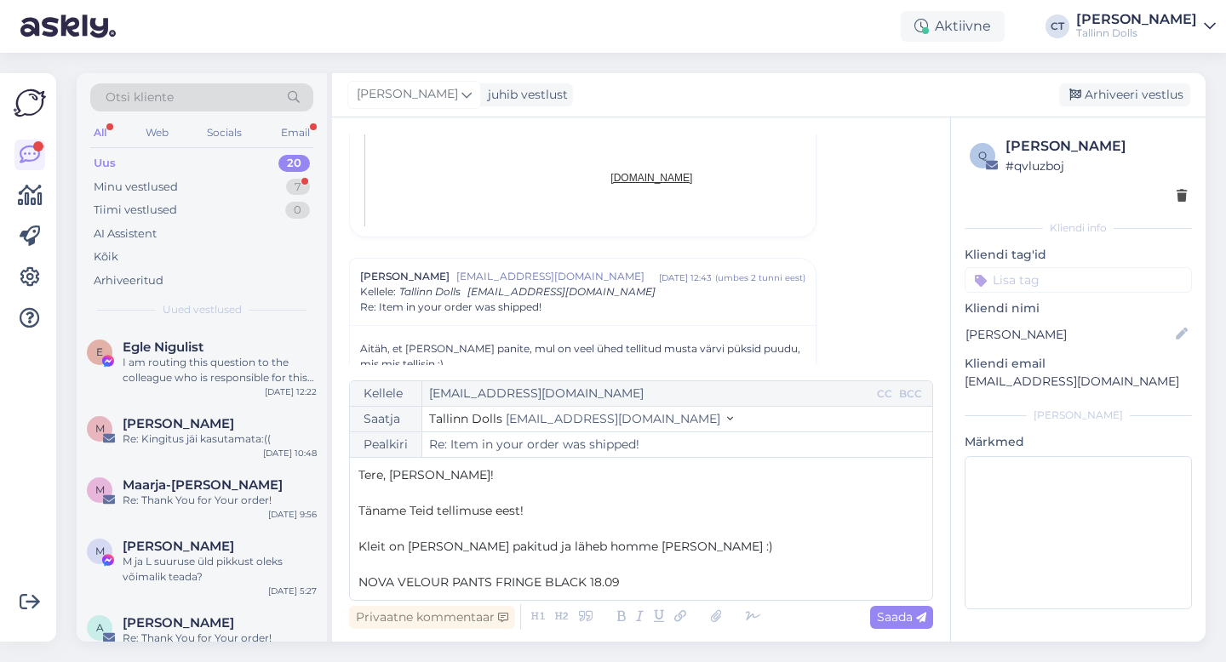
click at [589, 581] on span "NOVA VELOUR PANTS FRINGE BLACK 18.09" at bounding box center [488, 582] width 261 height 15
click at [709, 591] on p "NOVA VELOUR PANTS FRINGE BLACK tarne algab 18.09" at bounding box center [640, 583] width 565 height 18
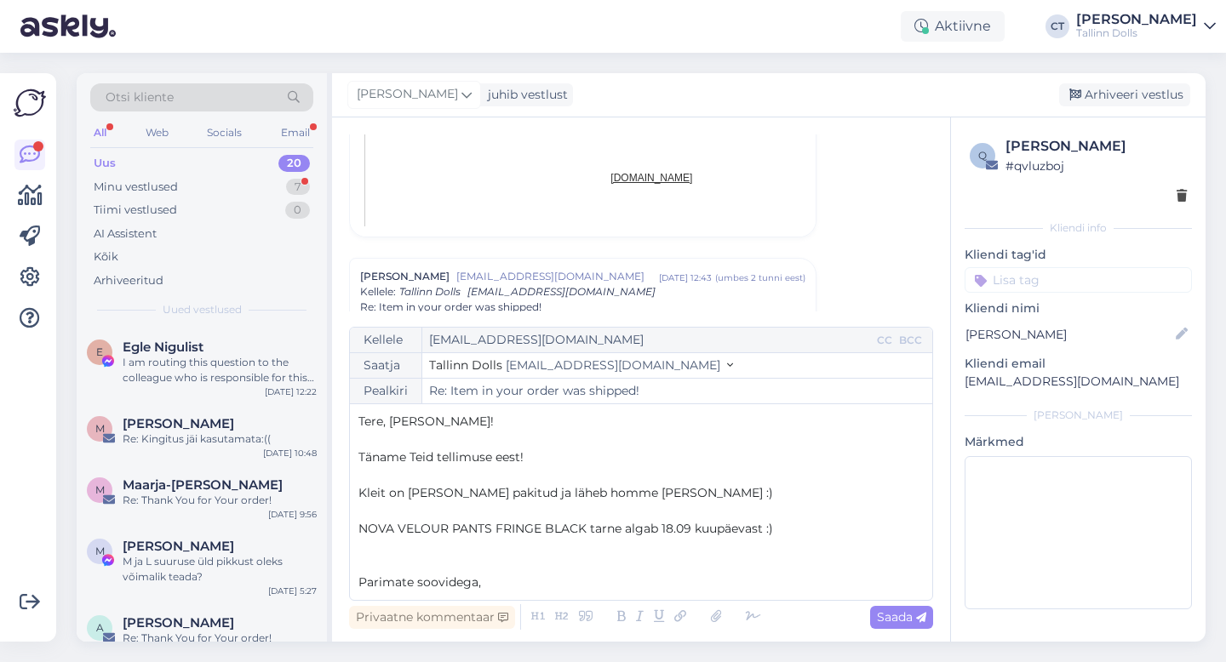
scroll to position [9, 0]
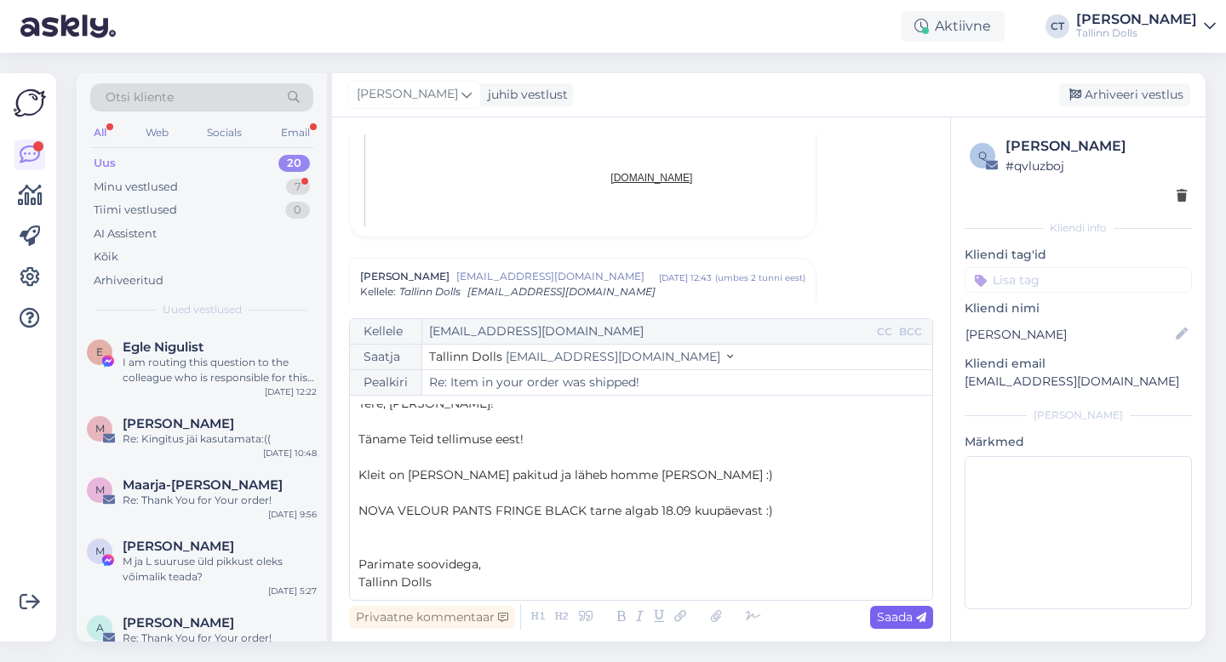
click at [909, 623] on span "Saada" at bounding box center [901, 617] width 49 height 15
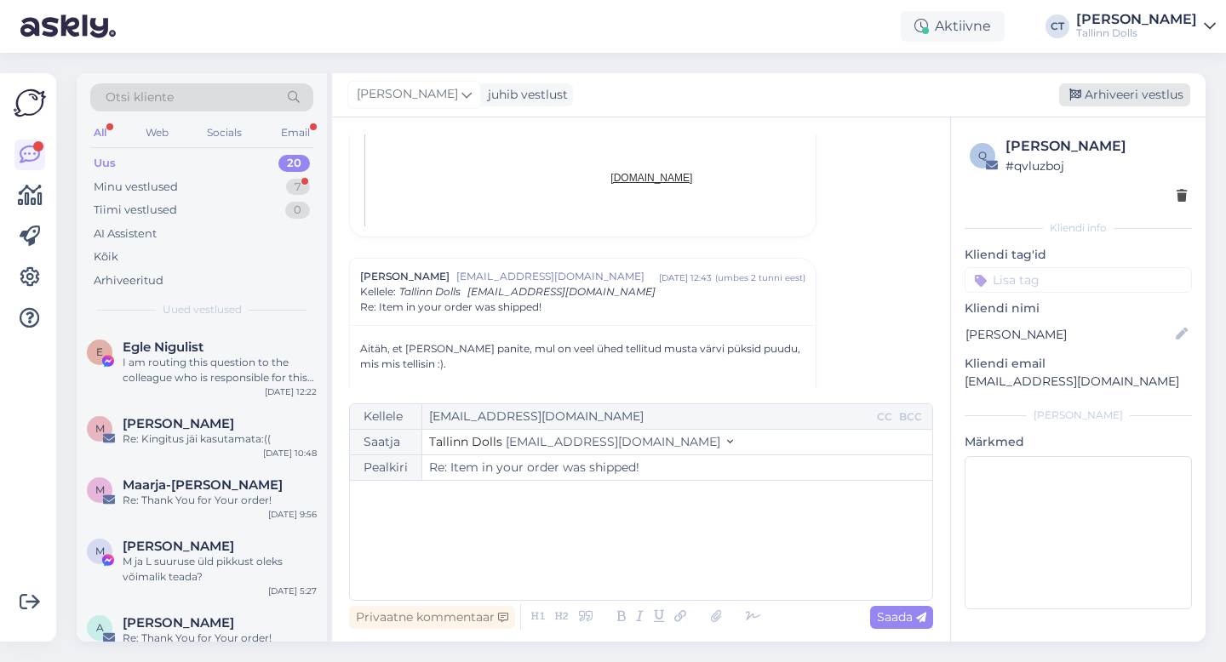
type input "Re: Re: Item in your order was shipped!"
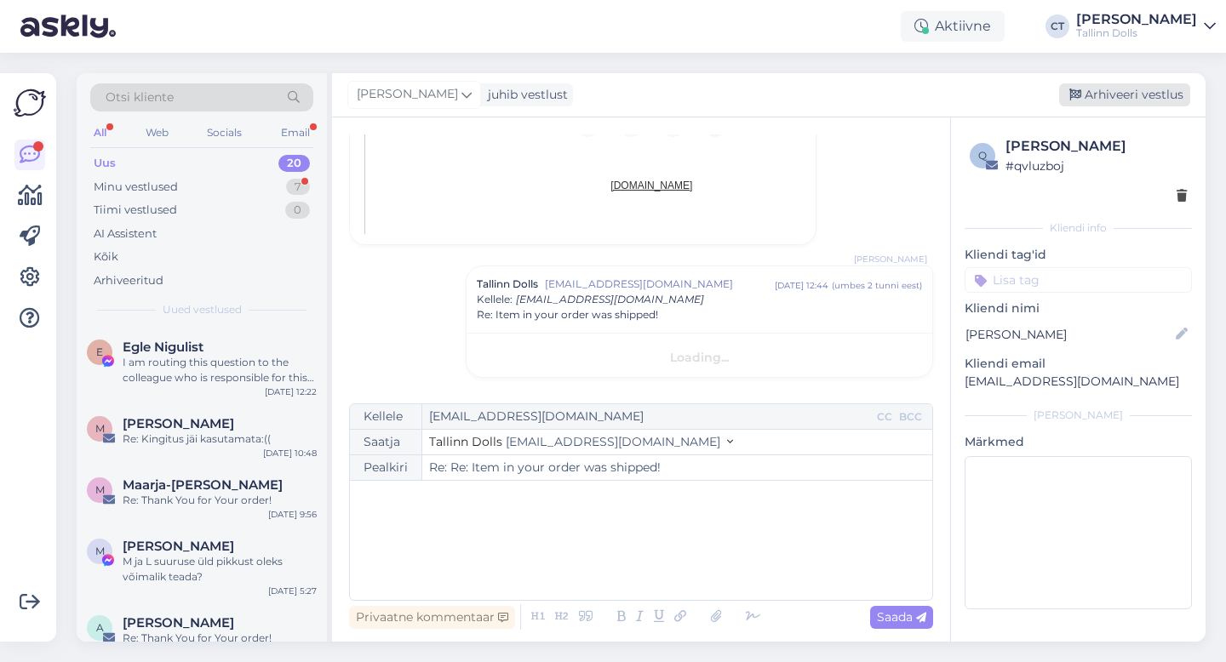
scroll to position [0, 0]
click at [1137, 96] on div "Arhiveeri vestlus" at bounding box center [1124, 94] width 131 height 23
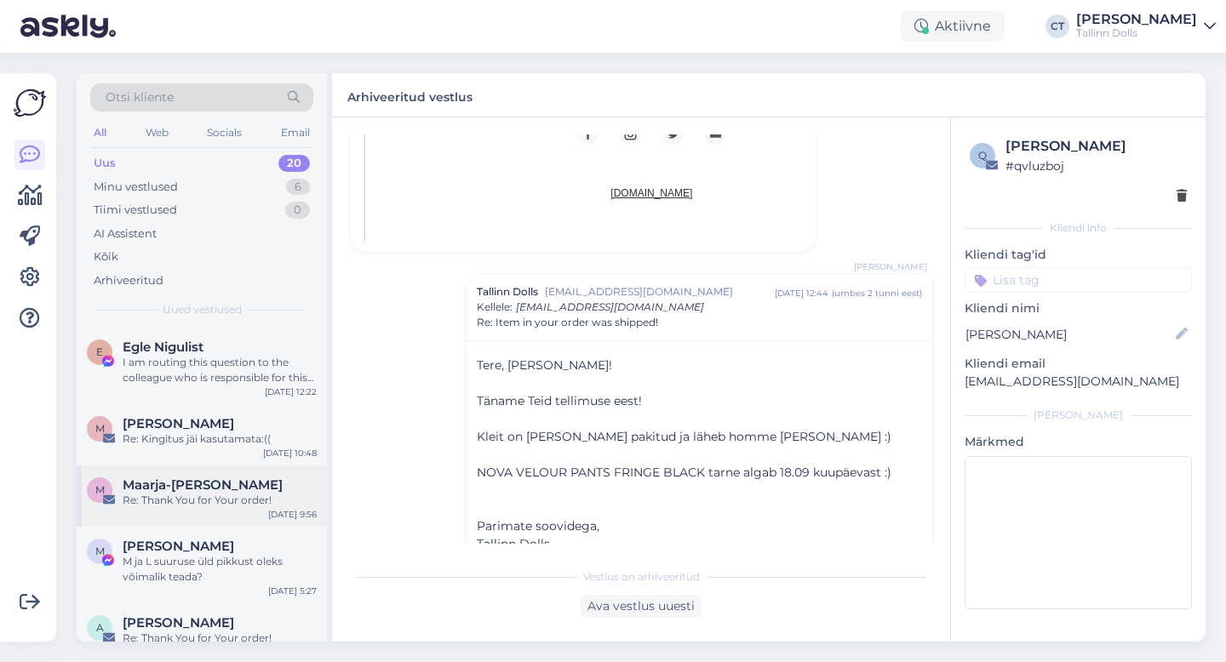
scroll to position [973, 0]
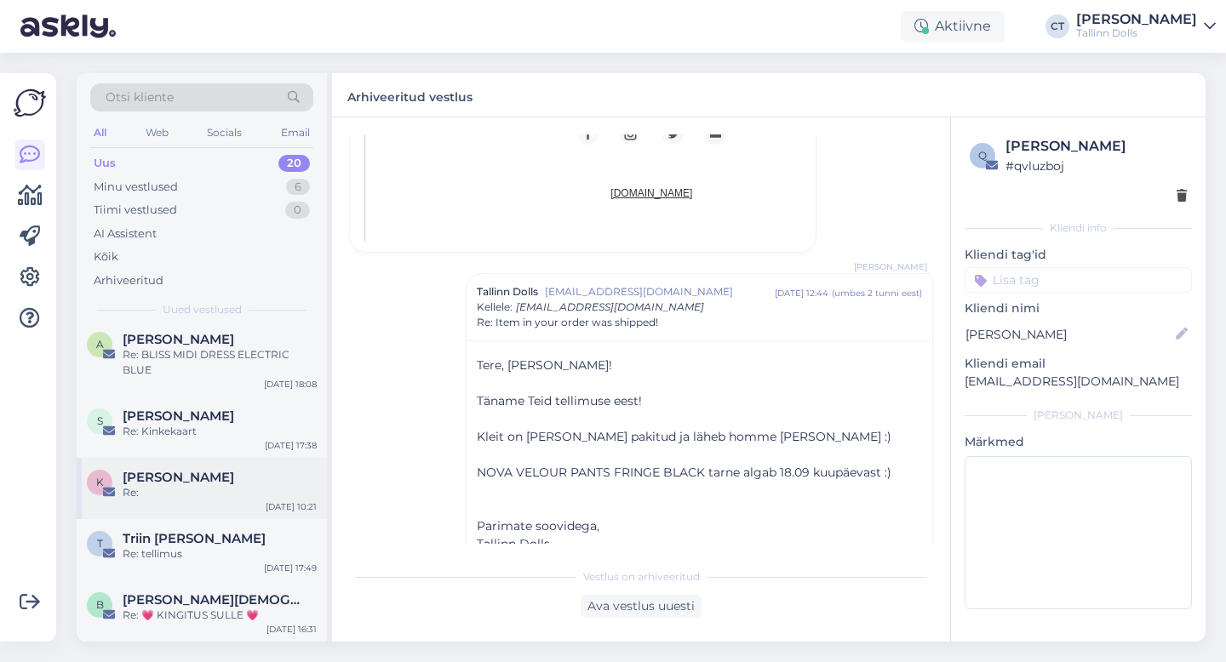
click at [200, 509] on div "K [PERSON_NAME] Re: [DATE] 10:21" at bounding box center [202, 488] width 250 height 61
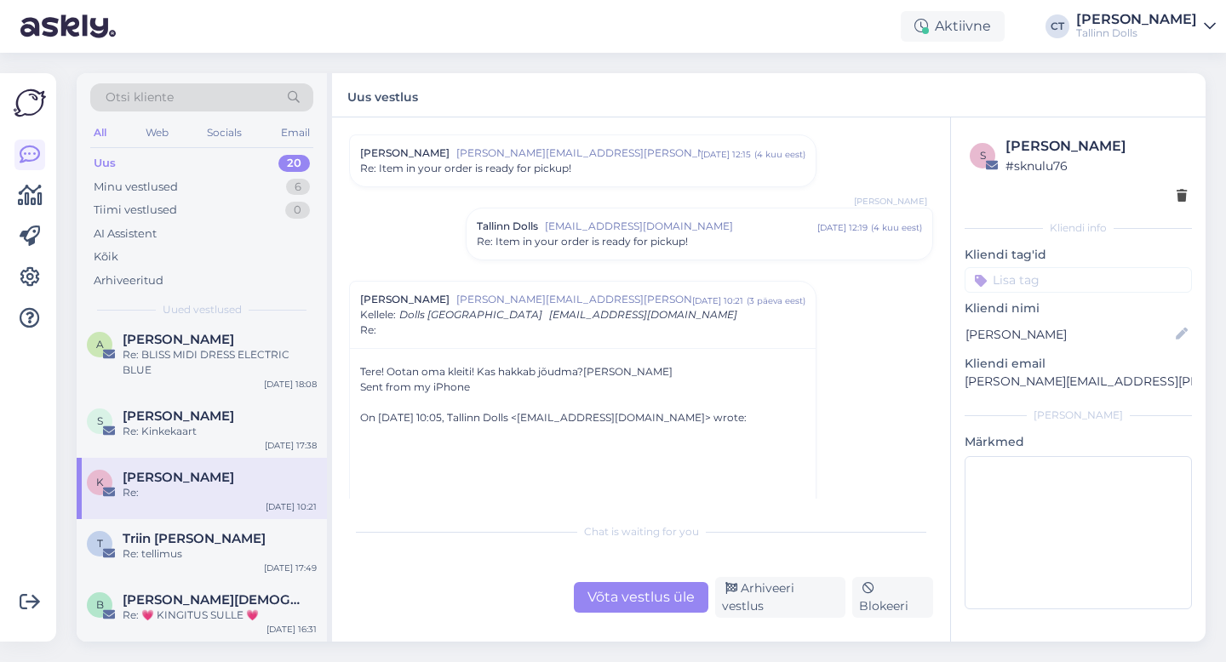
scroll to position [50, 0]
click at [635, 613] on div "Võta vestlus üle" at bounding box center [641, 597] width 135 height 31
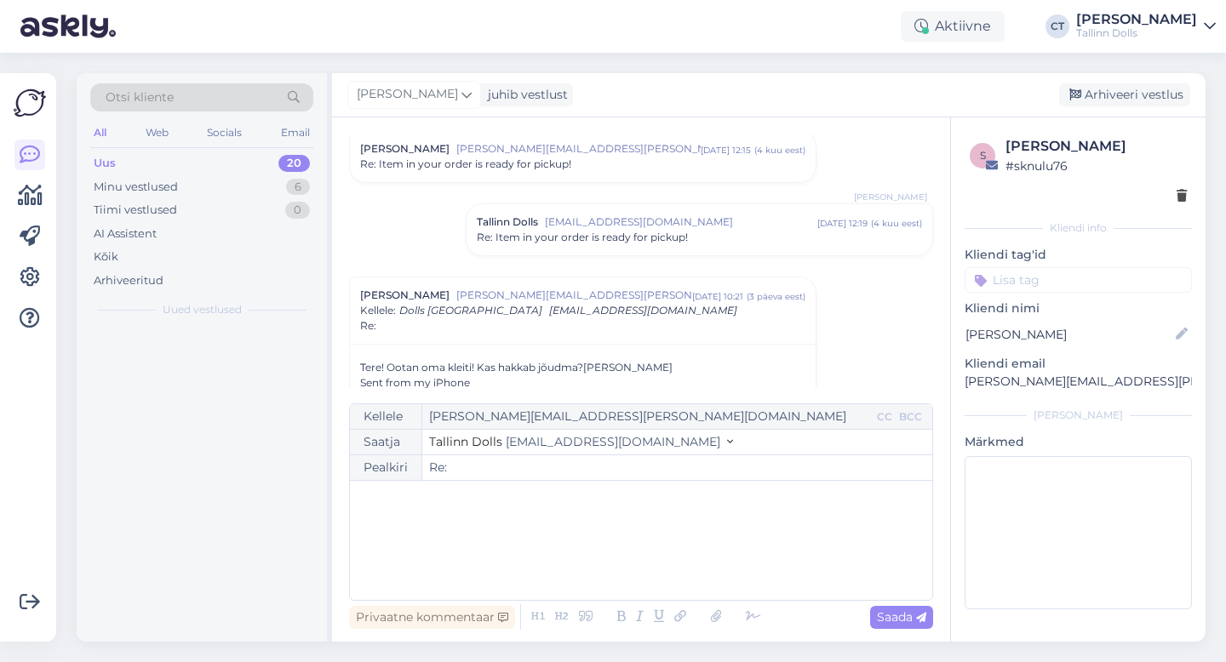
scroll to position [0, 0]
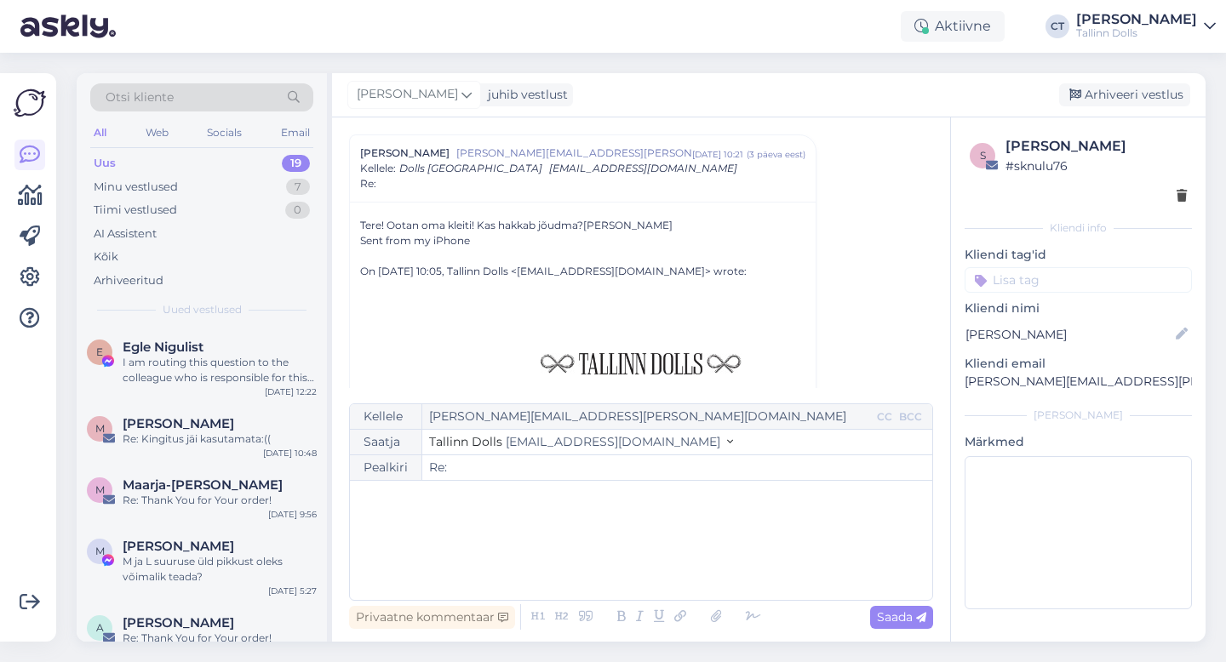
click at [642, 567] on div "﻿" at bounding box center [640, 540] width 565 height 102
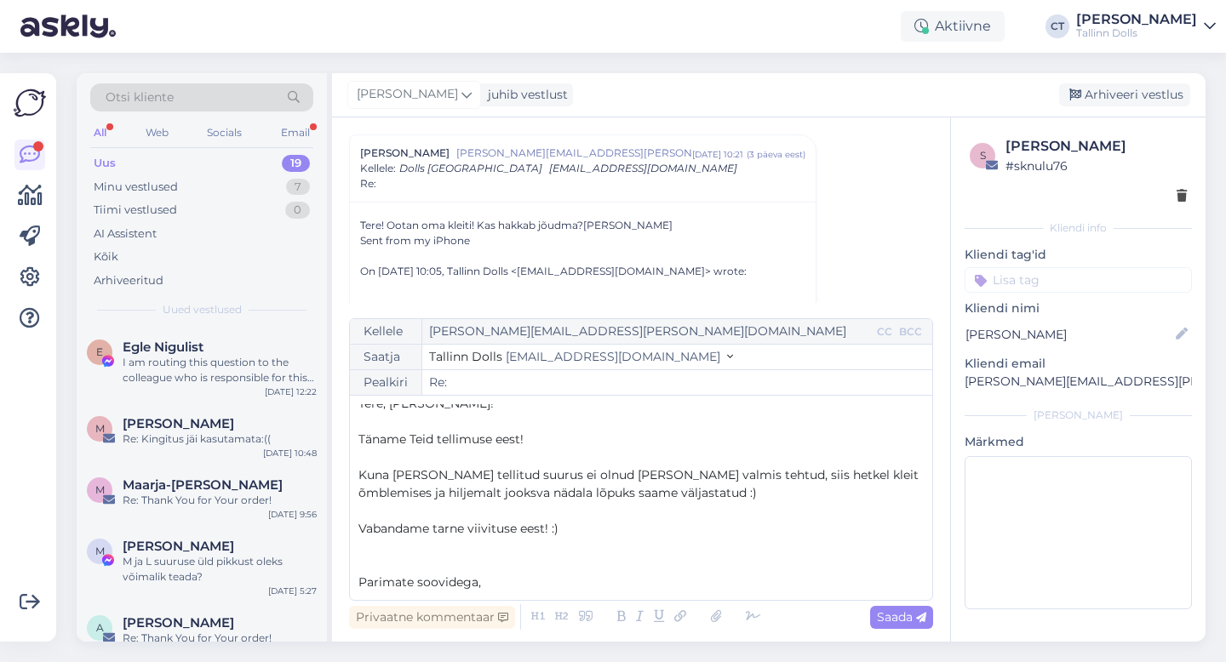
scroll to position [27, 0]
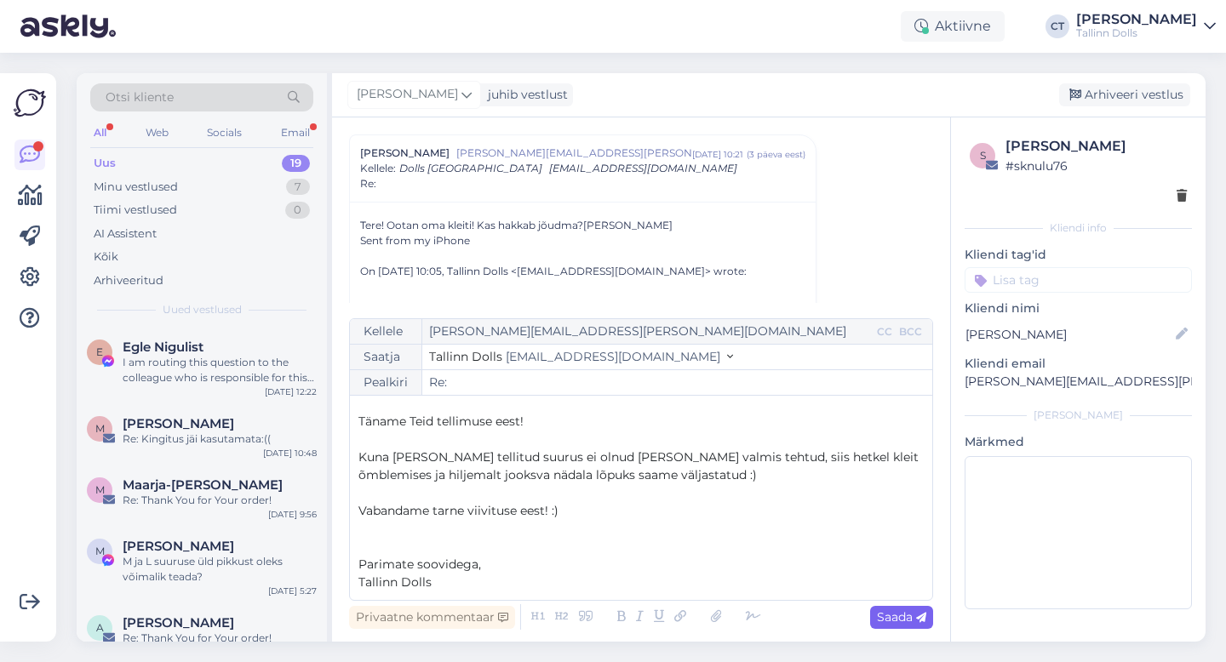
click at [893, 622] on span "Saada" at bounding box center [901, 617] width 49 height 15
type input "Re: Re:"
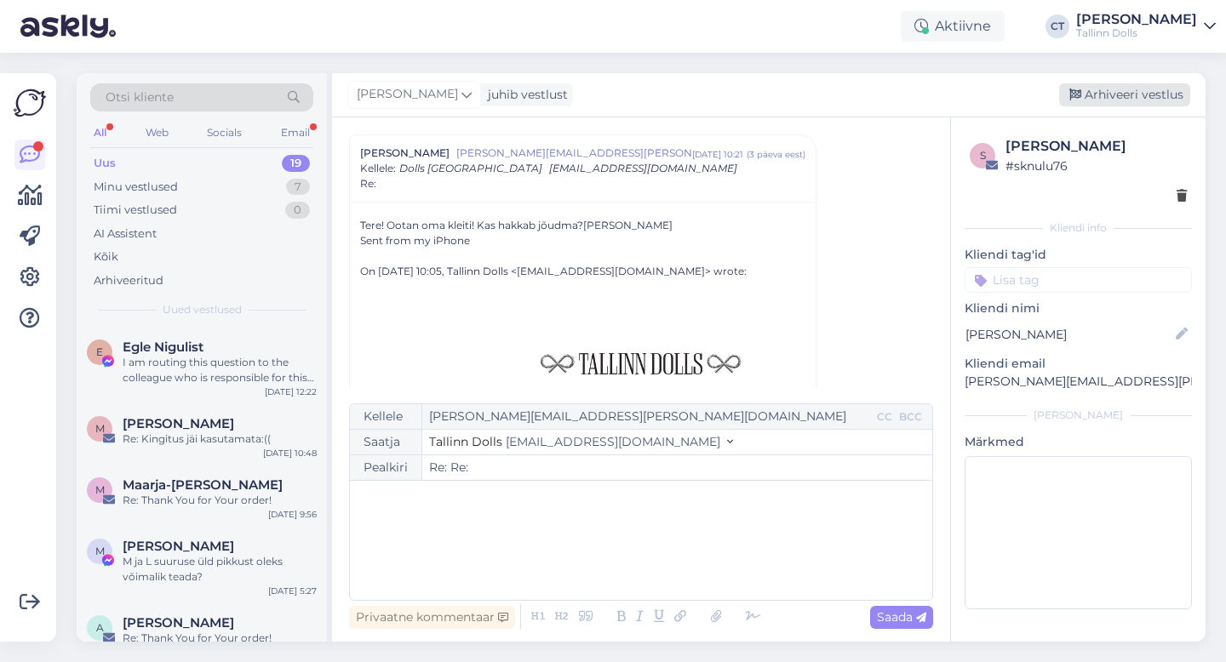
scroll to position [0, 0]
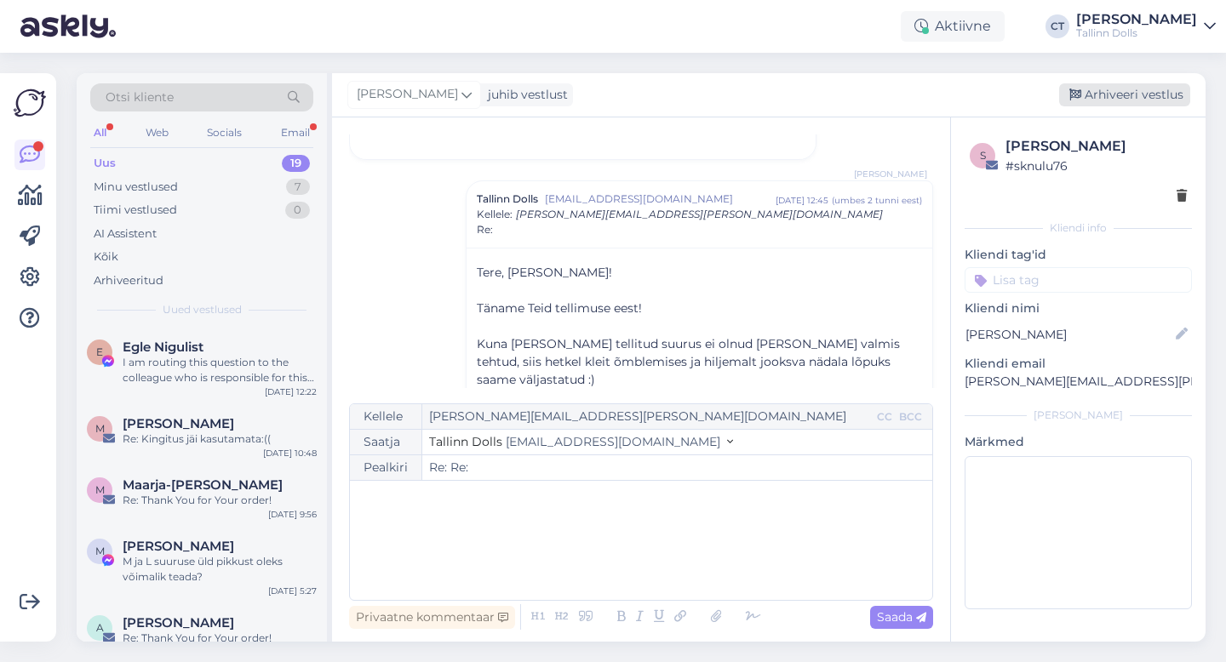
click at [1143, 101] on div "Arhiveeri vestlus" at bounding box center [1124, 94] width 131 height 23
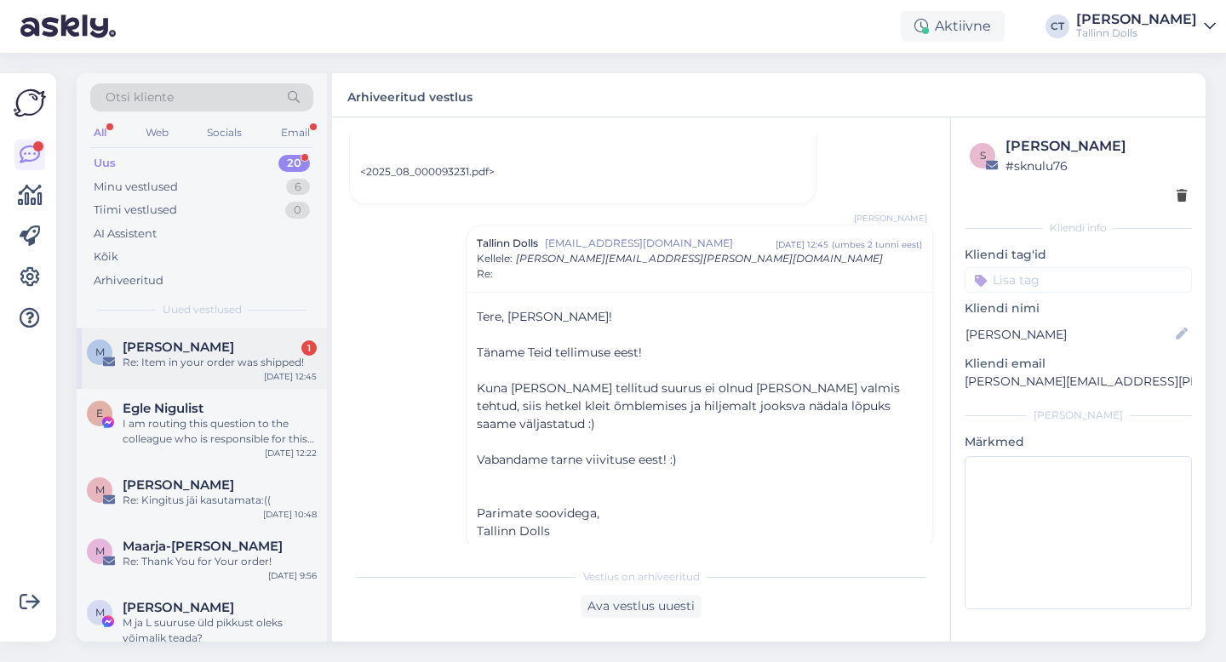
click at [249, 356] on div "Re: Item in your order was shipped!" at bounding box center [220, 362] width 194 height 15
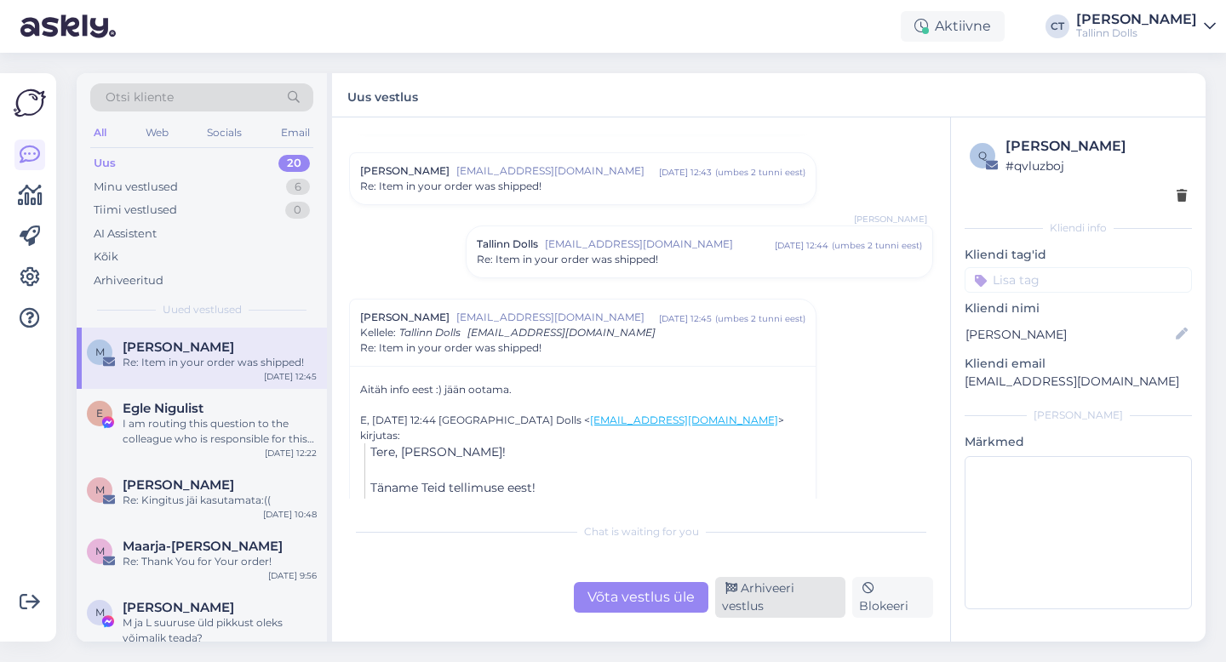
click at [764, 606] on div "Arhiveeri vestlus" at bounding box center [780, 597] width 130 height 41
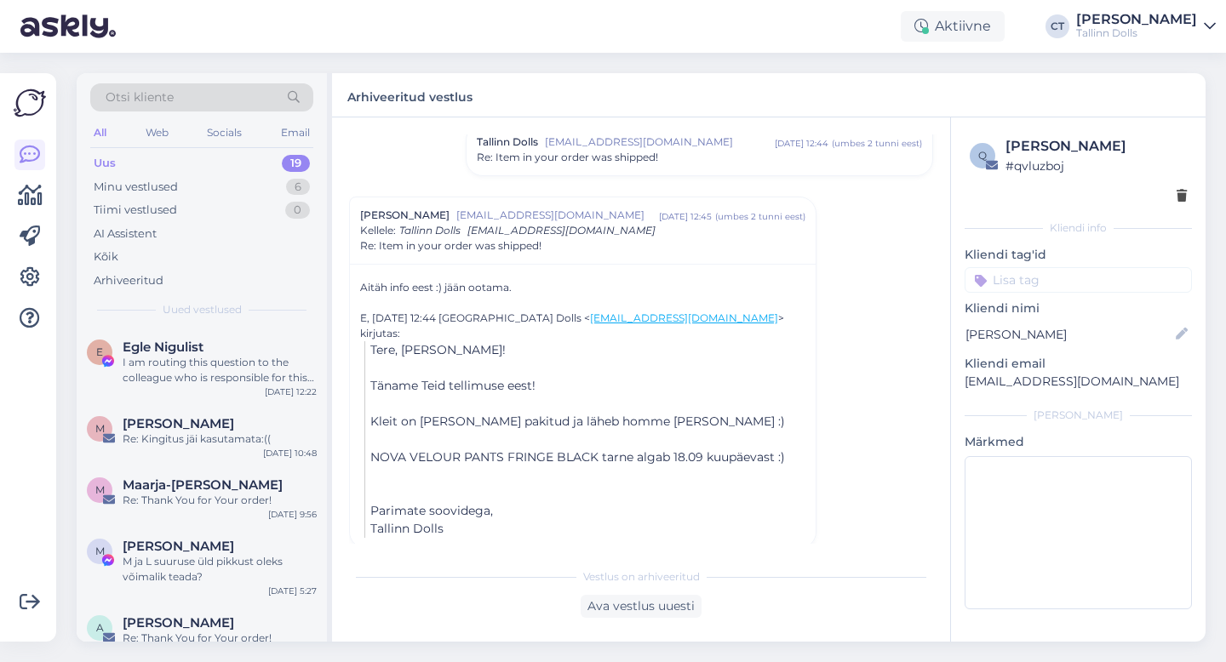
scroll to position [912, 0]
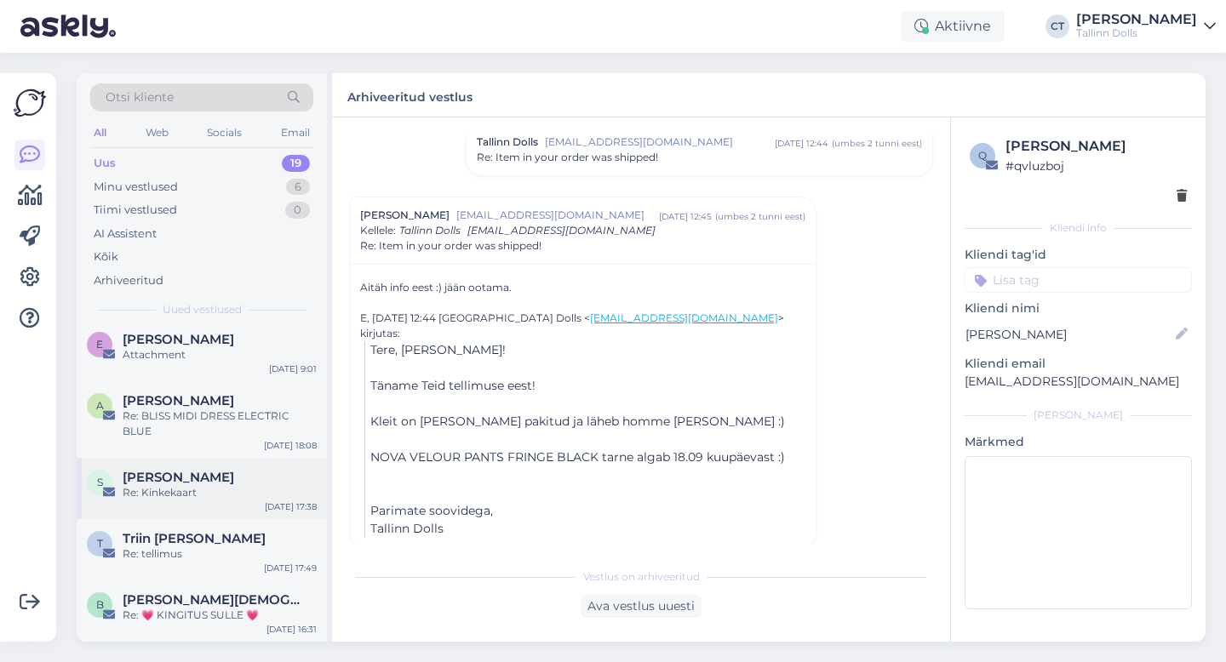
click at [221, 485] on div "Re: Kinkekaart" at bounding box center [220, 492] width 194 height 15
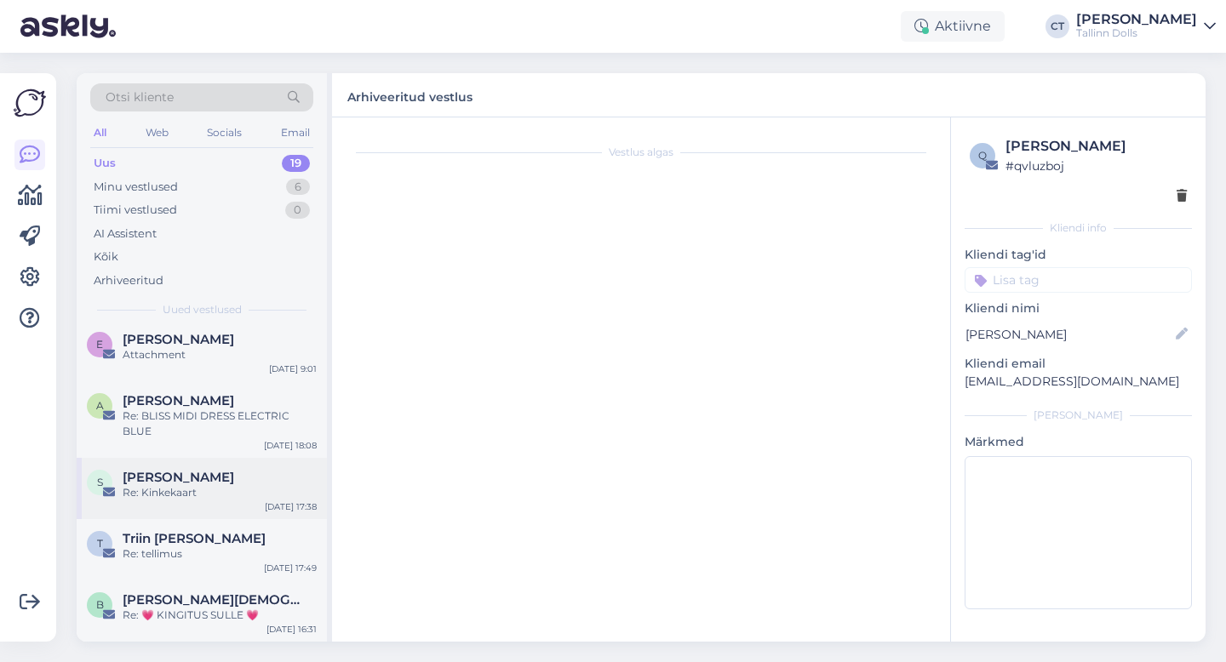
scroll to position [531, 0]
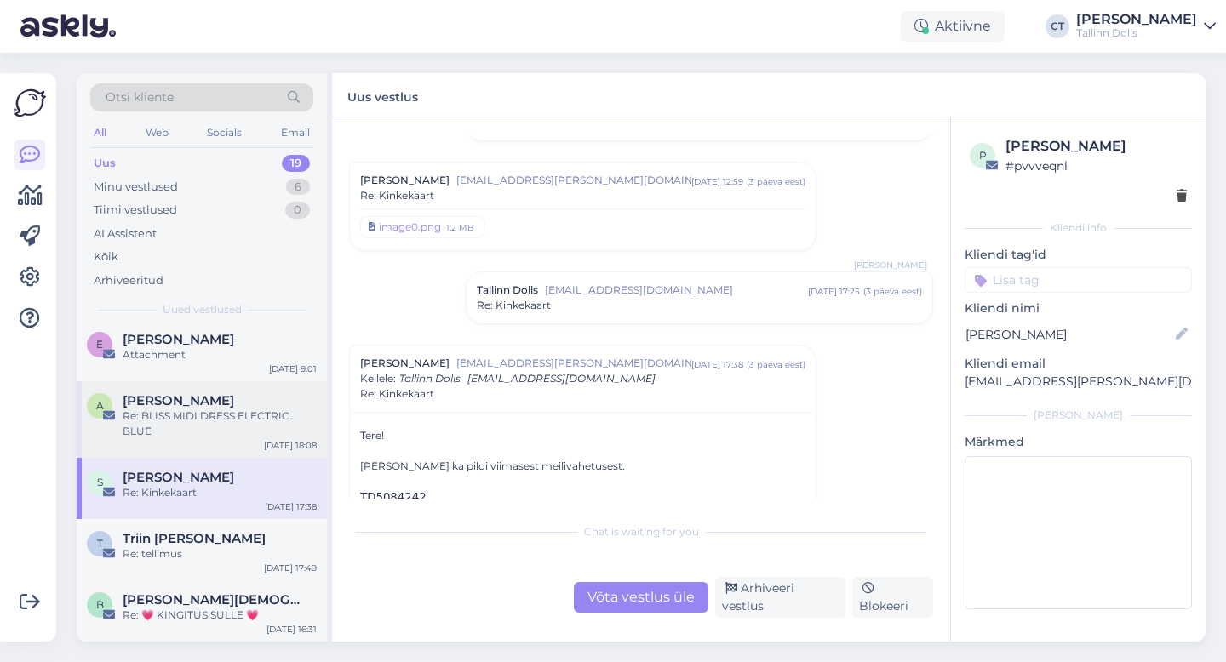
click at [213, 426] on div "Re: BLISS MIDI DRESS ELECTRIC BLUE" at bounding box center [220, 424] width 194 height 31
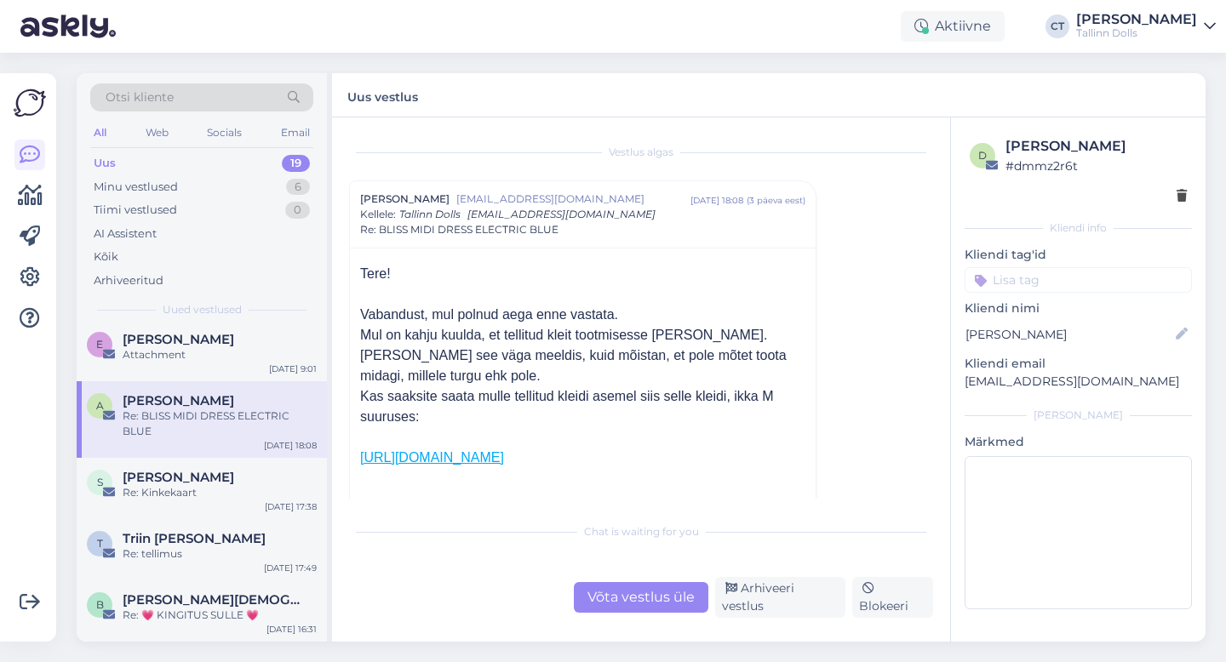
scroll to position [52, 0]
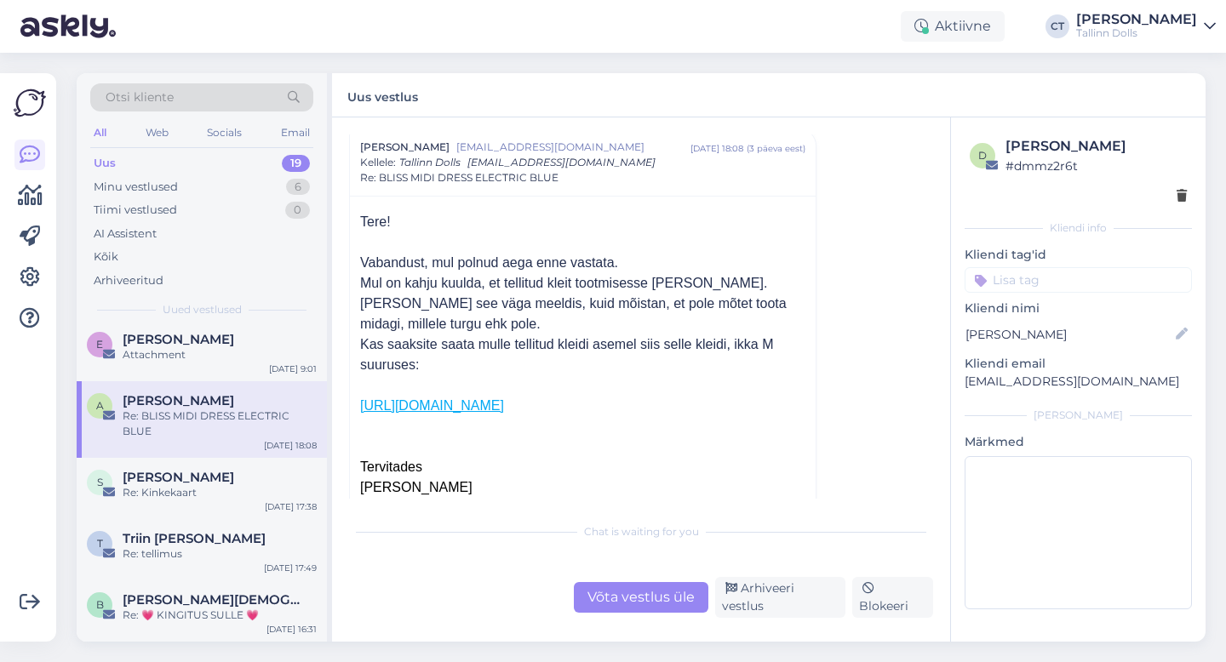
click at [658, 604] on div "Võta vestlus üle" at bounding box center [641, 597] width 135 height 31
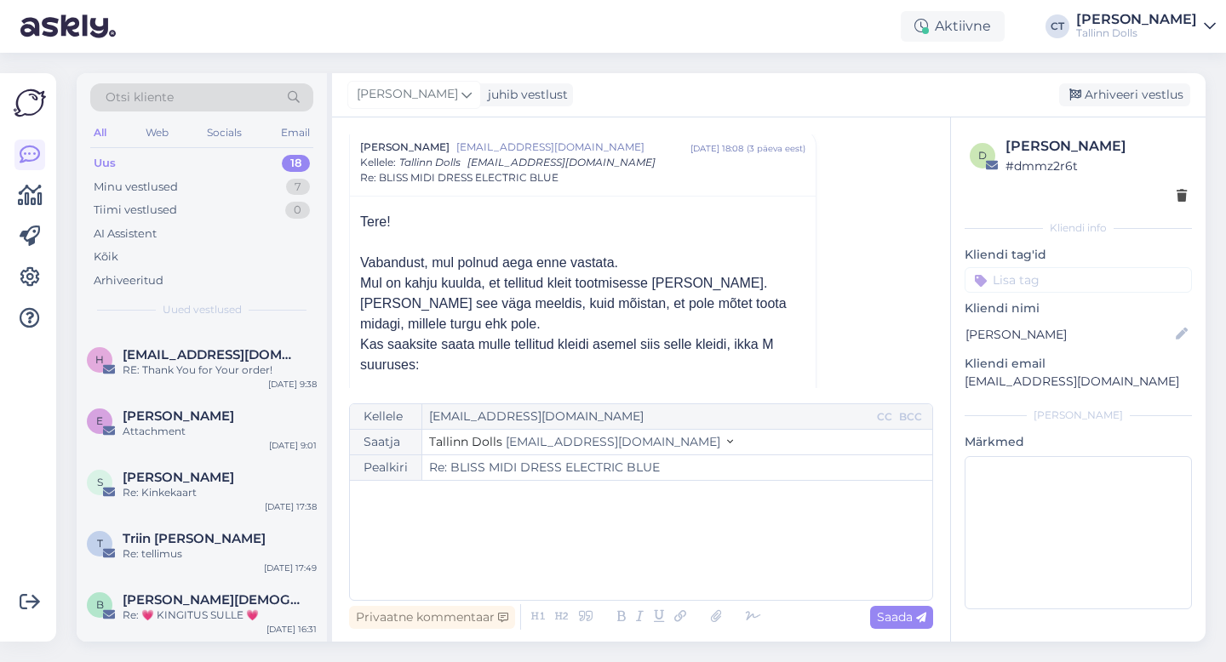
scroll to position [0, 0]
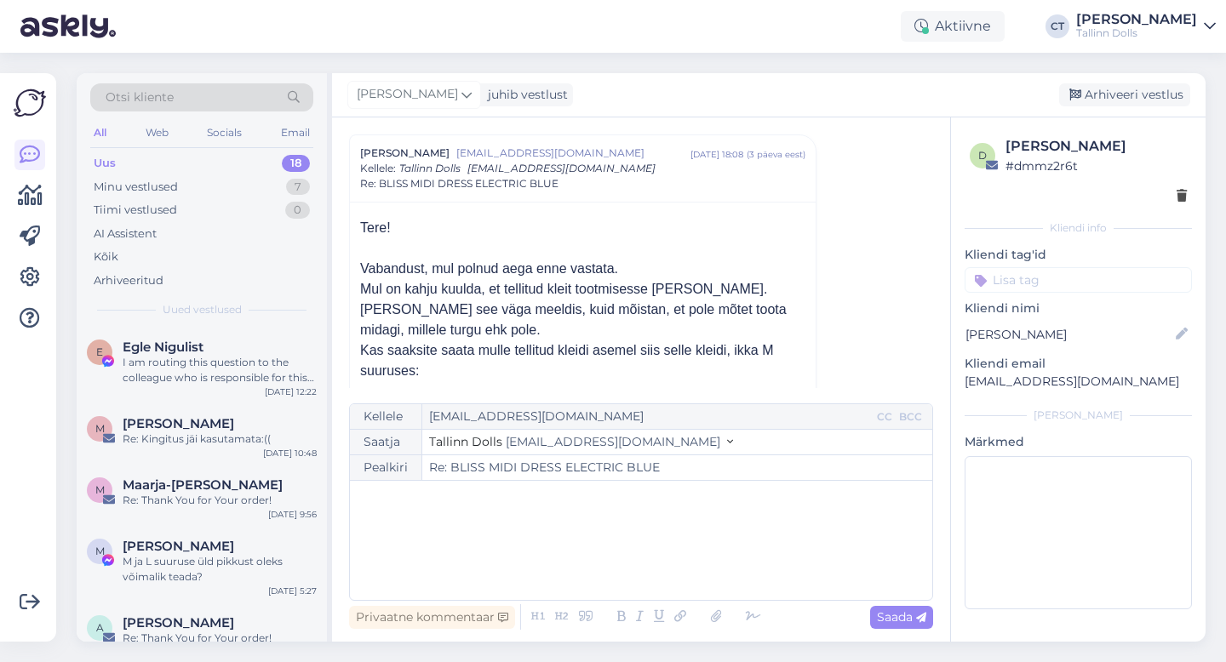
click at [661, 572] on div "﻿" at bounding box center [640, 540] width 565 height 102
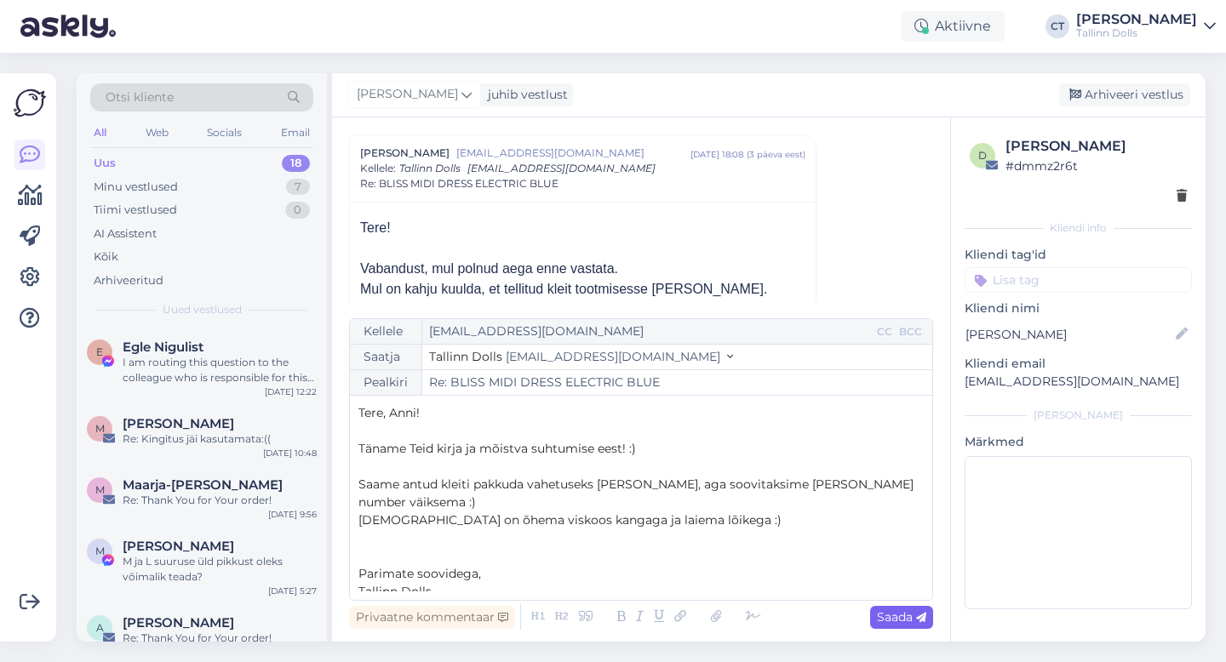
click at [913, 615] on span "Saada" at bounding box center [901, 617] width 49 height 15
type input "Re: Re: BLISS MIDI DRESS ELECTRIC BLUE"
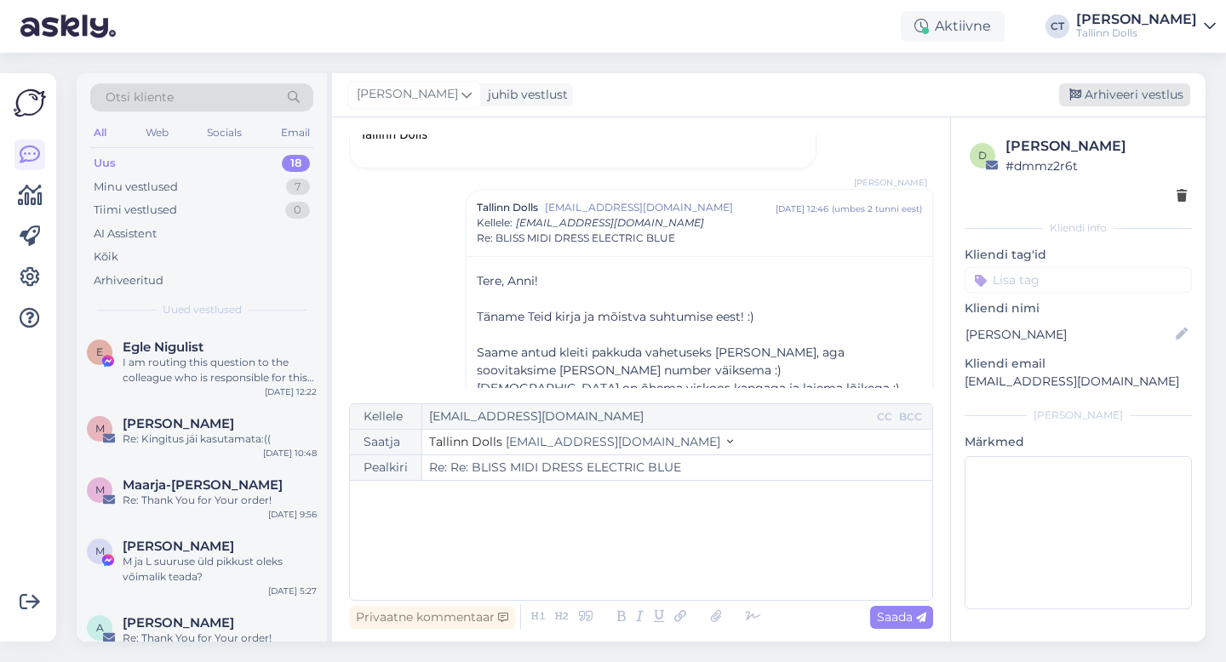
click at [1125, 100] on div "Arhiveeri vestlus" at bounding box center [1124, 94] width 131 height 23
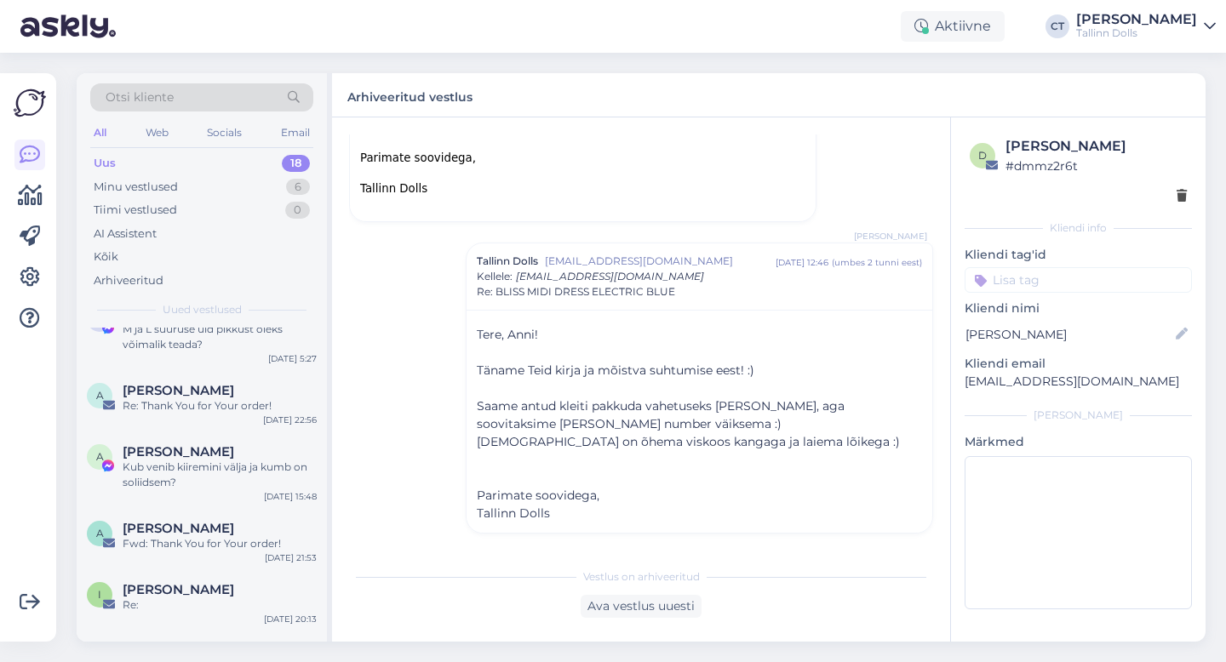
scroll to position [237, 0]
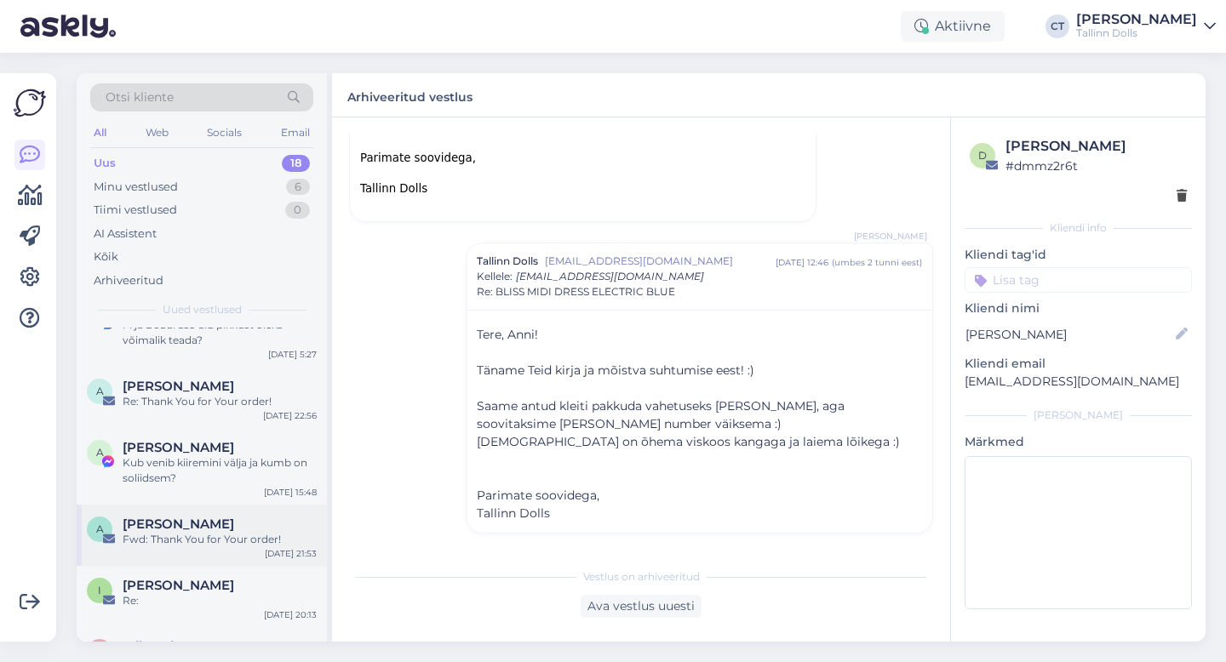
click at [188, 549] on div "A [PERSON_NAME] Fwd: Thank You for Your order! [DATE] 21:53" at bounding box center [202, 535] width 250 height 61
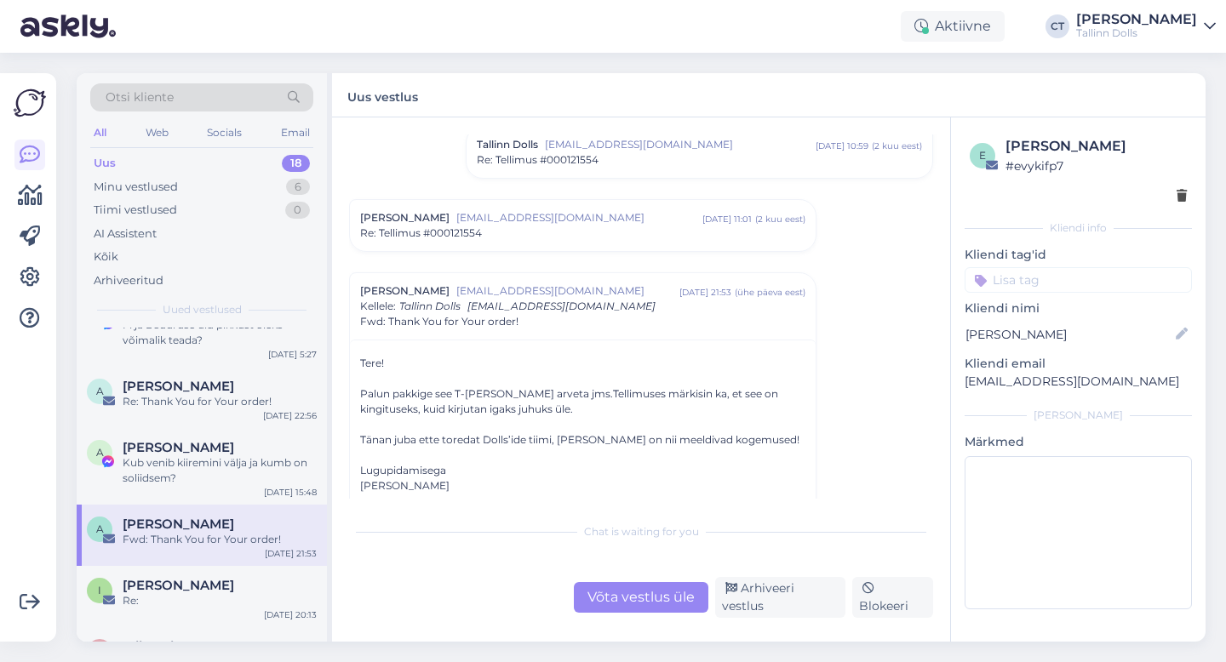
scroll to position [156, 0]
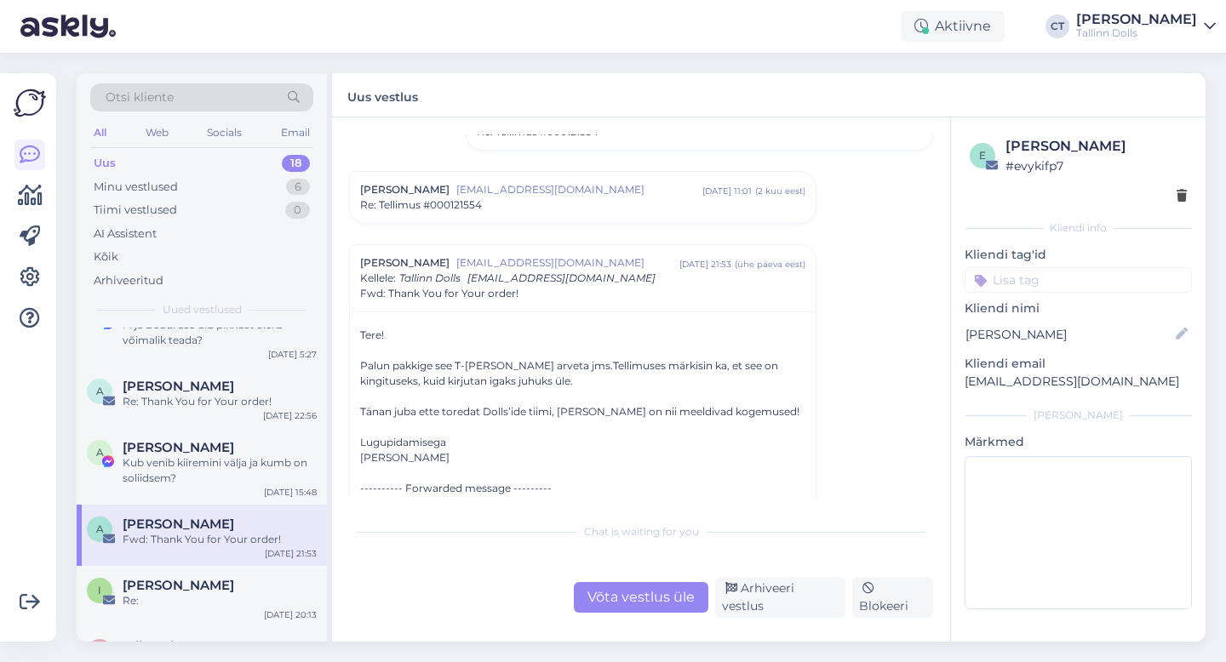
click at [466, 194] on div "[PERSON_NAME] [PERSON_NAME][EMAIL_ADDRESS][DOMAIN_NAME] [DATE] 11:01 ( 2 kuu ee…" at bounding box center [582, 189] width 445 height 15
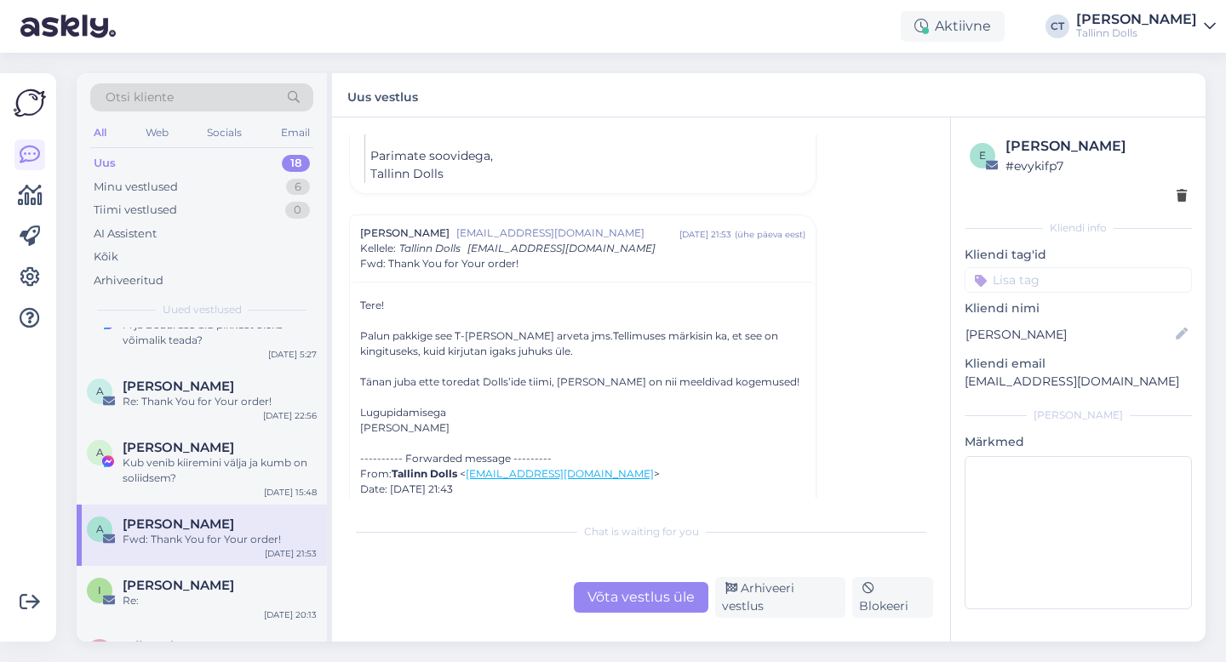
scroll to position [521, 0]
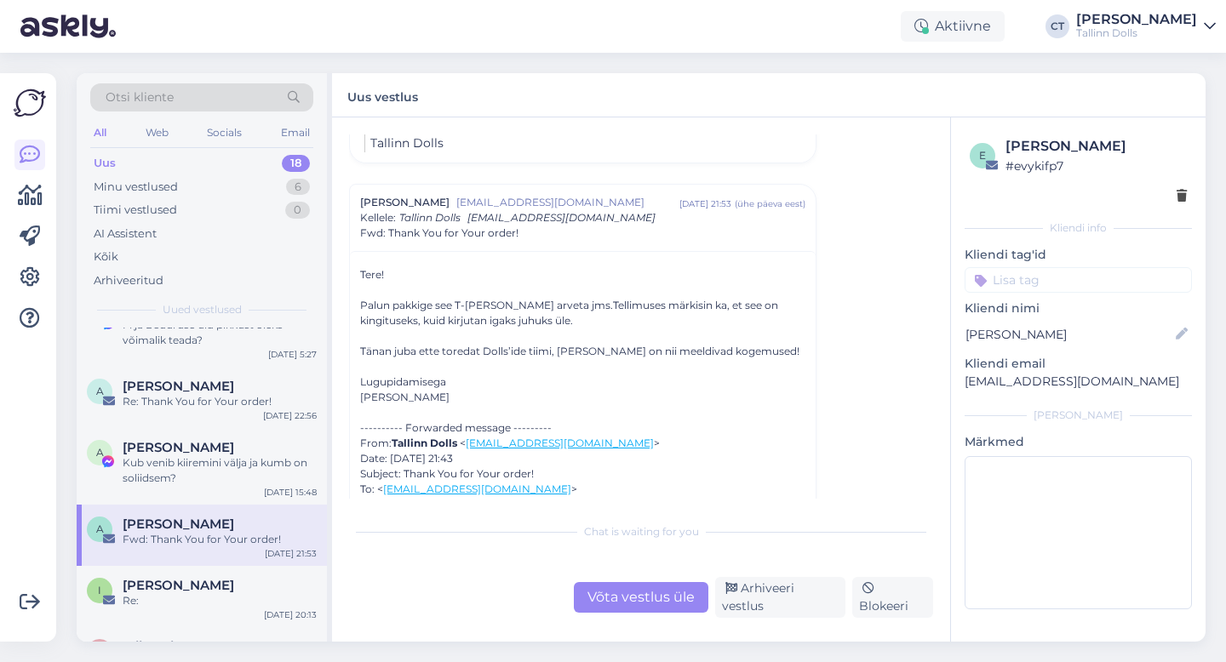
click at [671, 597] on div "Võta vestlus üle" at bounding box center [641, 597] width 135 height 31
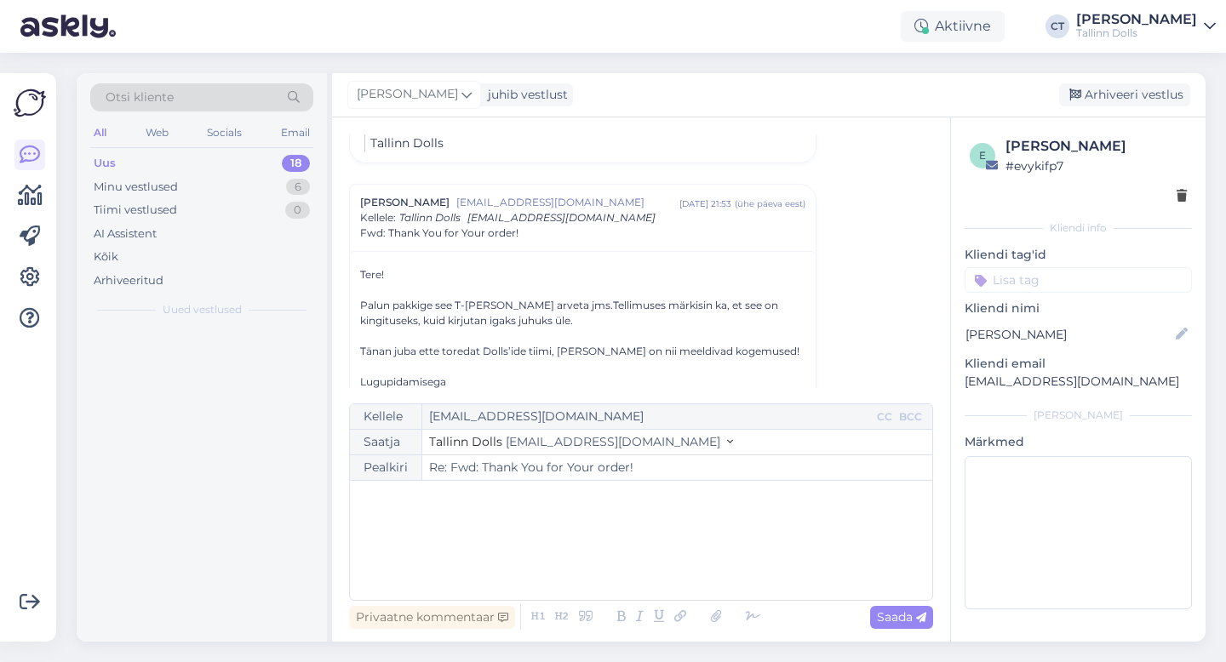
scroll to position [0, 0]
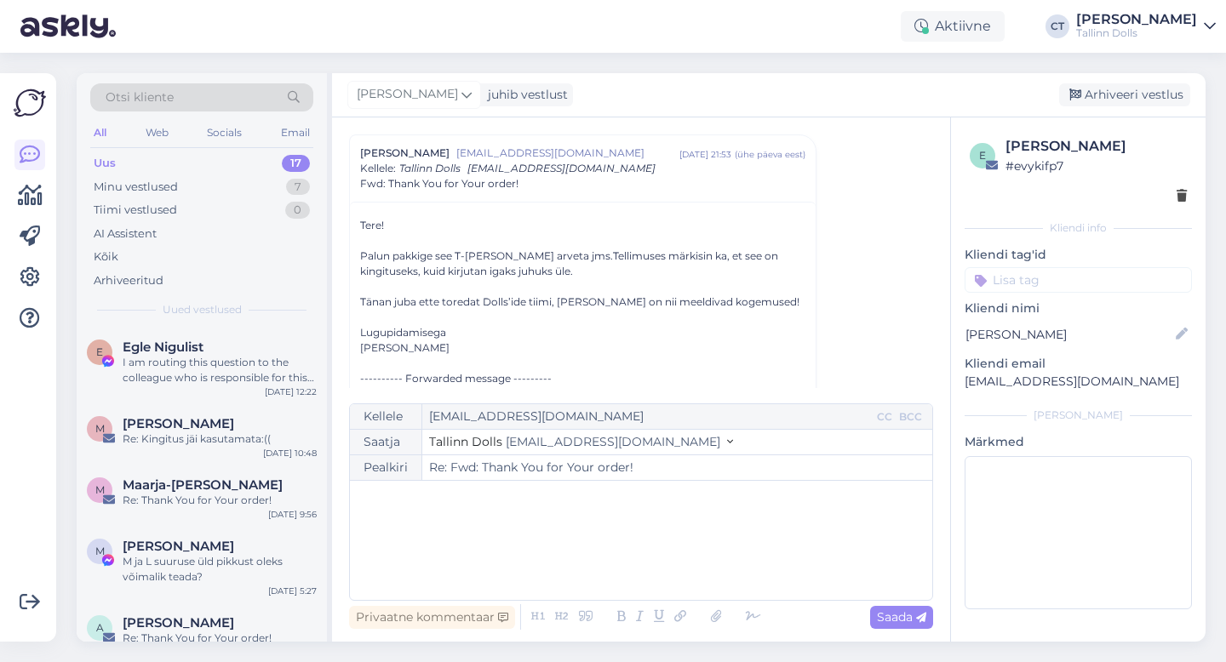
click at [662, 570] on div "﻿" at bounding box center [640, 540] width 565 height 102
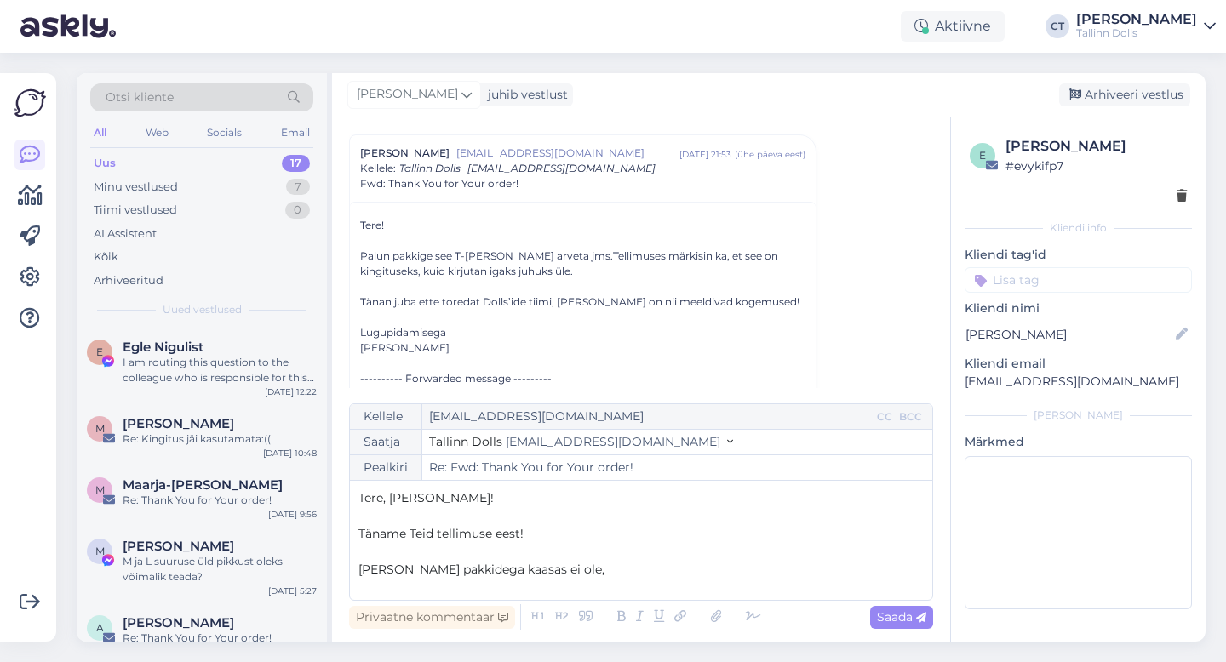
click at [360, 570] on span "[PERSON_NAME] pakkidega kaasas ei ole," at bounding box center [481, 569] width 246 height 15
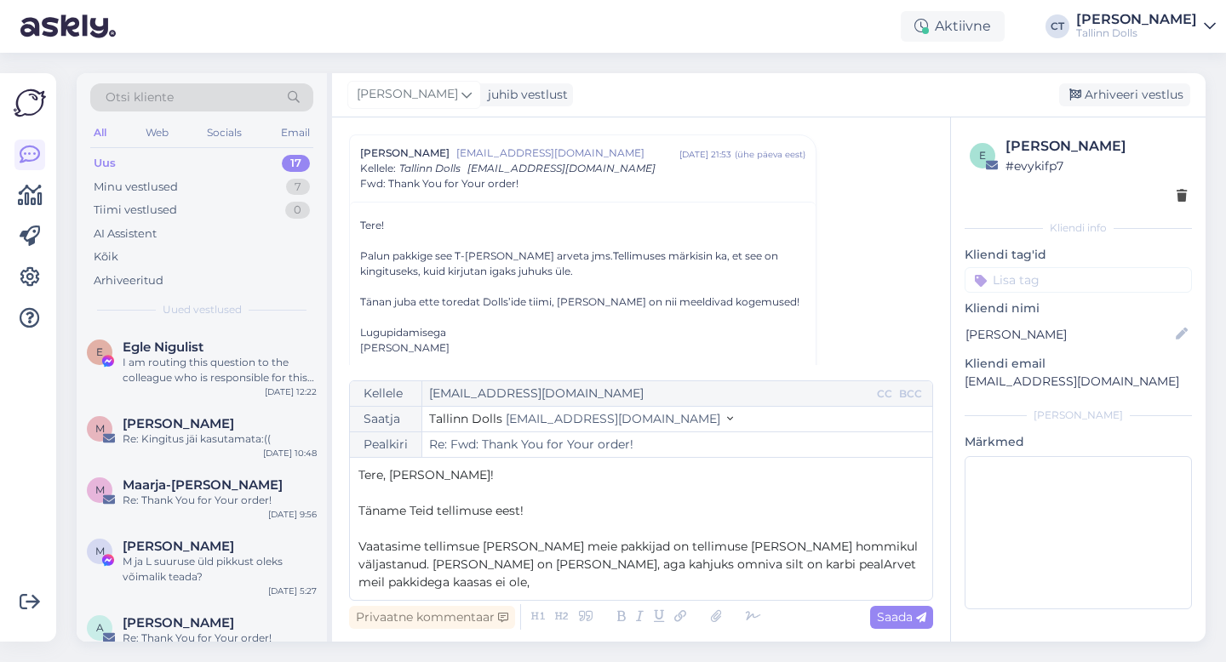
click at [471, 565] on span "Vaatasime tellimsue [PERSON_NAME] meie pakkijad on tellimuse [PERSON_NAME] homm…" at bounding box center [639, 564] width 563 height 51
click at [717, 585] on span "Vaatasime tellimuse [PERSON_NAME] meie pakkijad on tellimuse [PERSON_NAME] homm…" at bounding box center [639, 564] width 563 height 51
click at [610, 585] on p "[PERSON_NAME] pakkidega kaasas ei ole," at bounding box center [640, 583] width 565 height 18
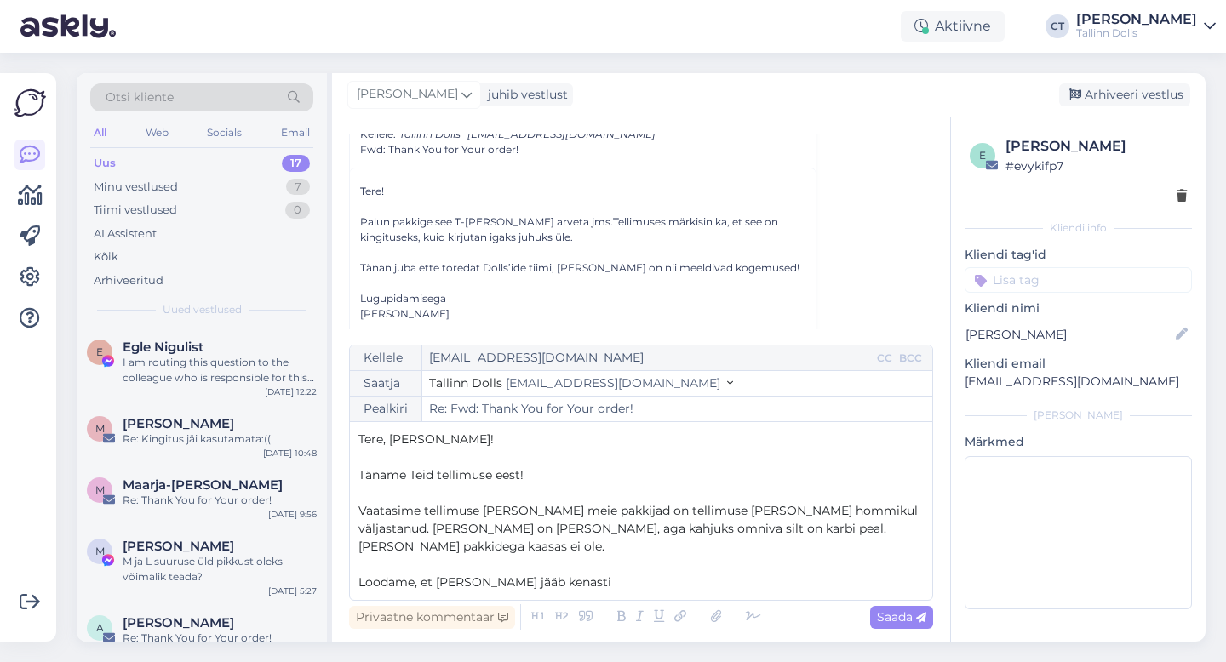
scroll to position [598, 0]
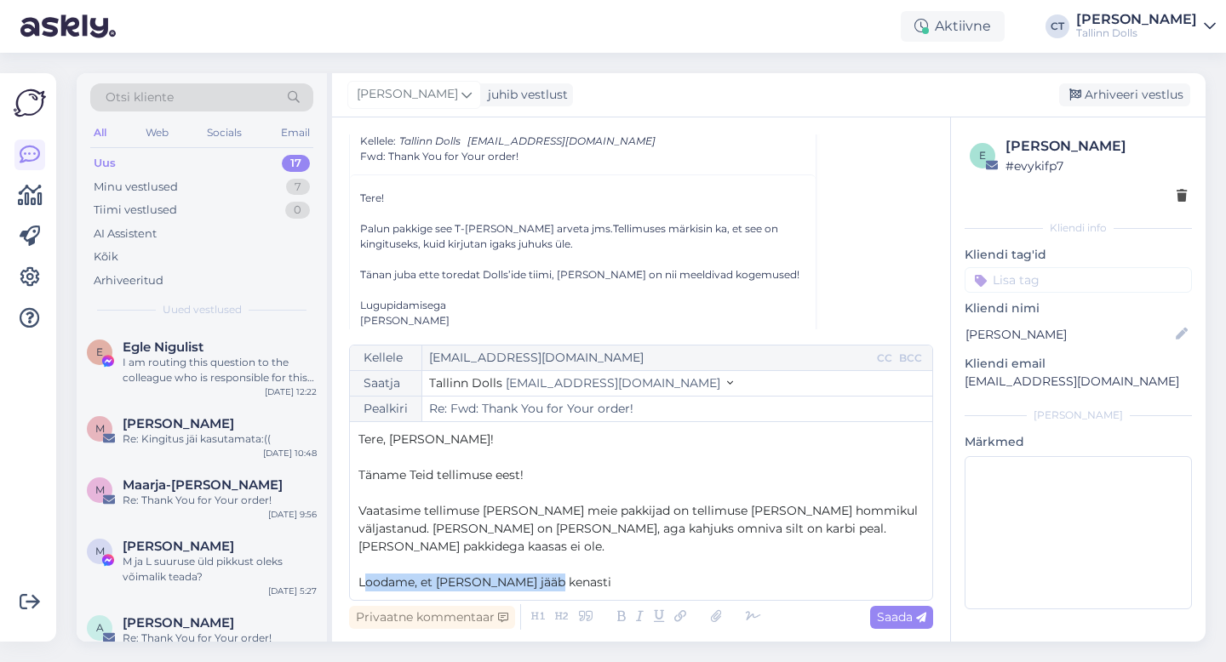
drag, startPoint x: 555, startPoint y: 583, endPoint x: 363, endPoint y: 579, distance: 191.6
click at [363, 579] on p "Loodame, et [PERSON_NAME] jääb kenasti" at bounding box center [640, 583] width 565 height 18
click at [610, 553] on p "[PERSON_NAME] pakkidega kaasas ei ole." at bounding box center [640, 547] width 565 height 18
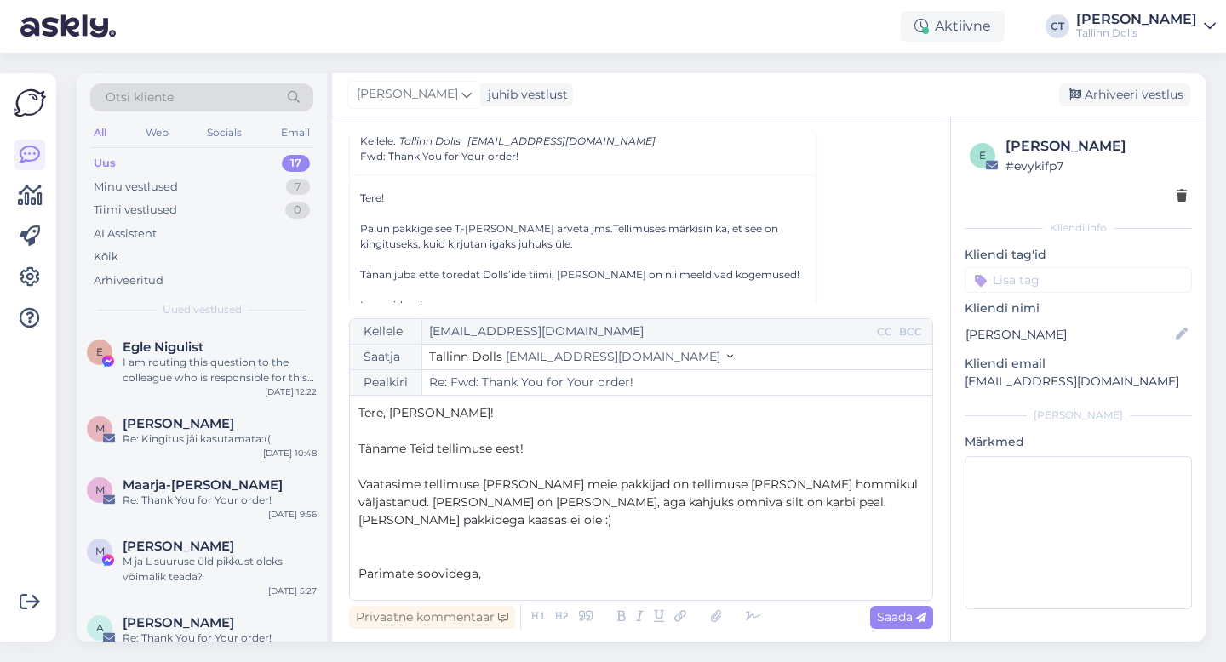
scroll to position [45, 0]
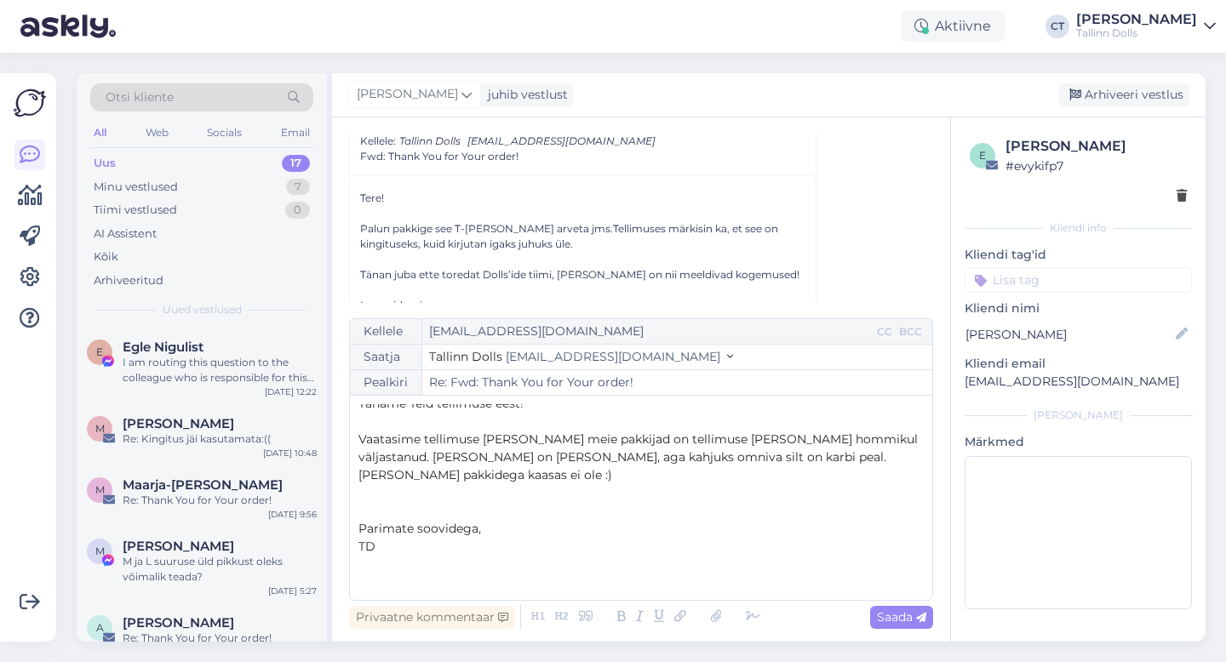
click at [704, 577] on p "﻿" at bounding box center [640, 583] width 565 height 18
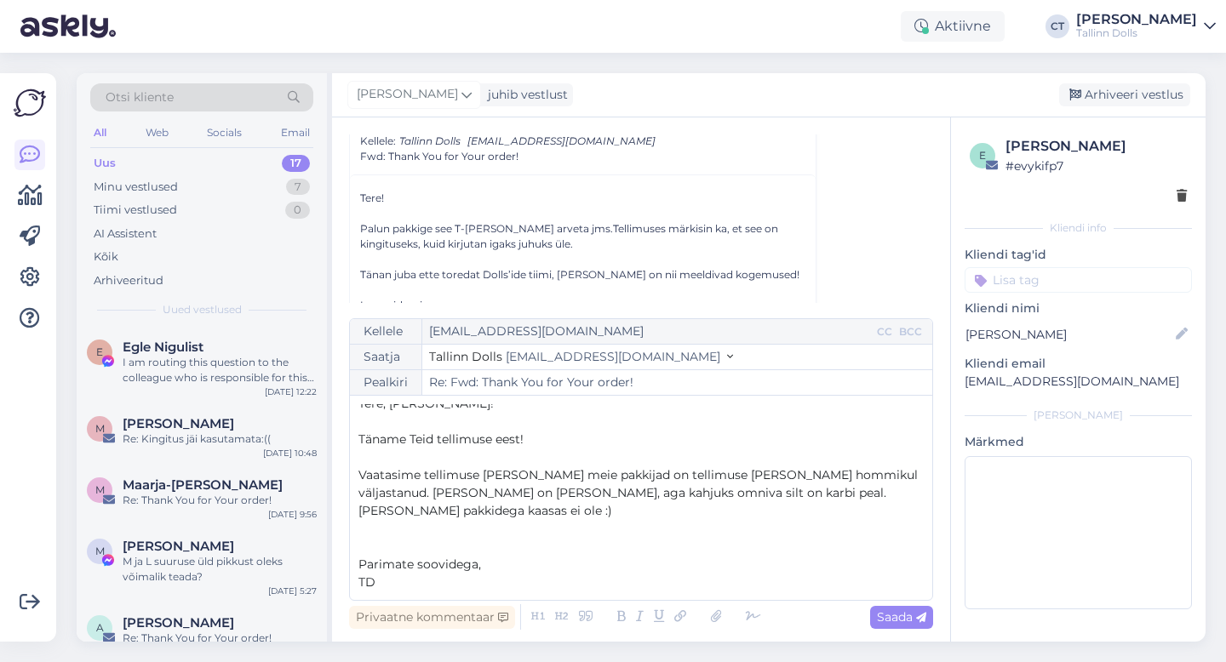
scroll to position [9, 0]
click at [887, 606] on div "Saada" at bounding box center [901, 617] width 63 height 23
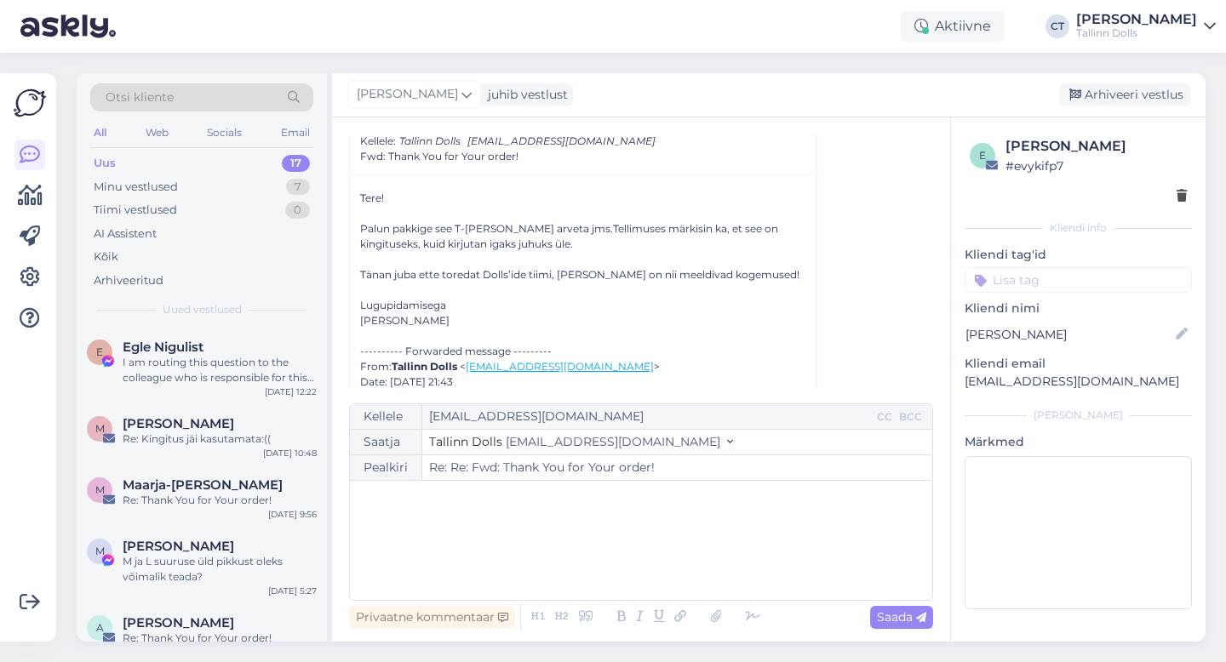
type input "Re: Re: Fwd: Thank You for Your order!"
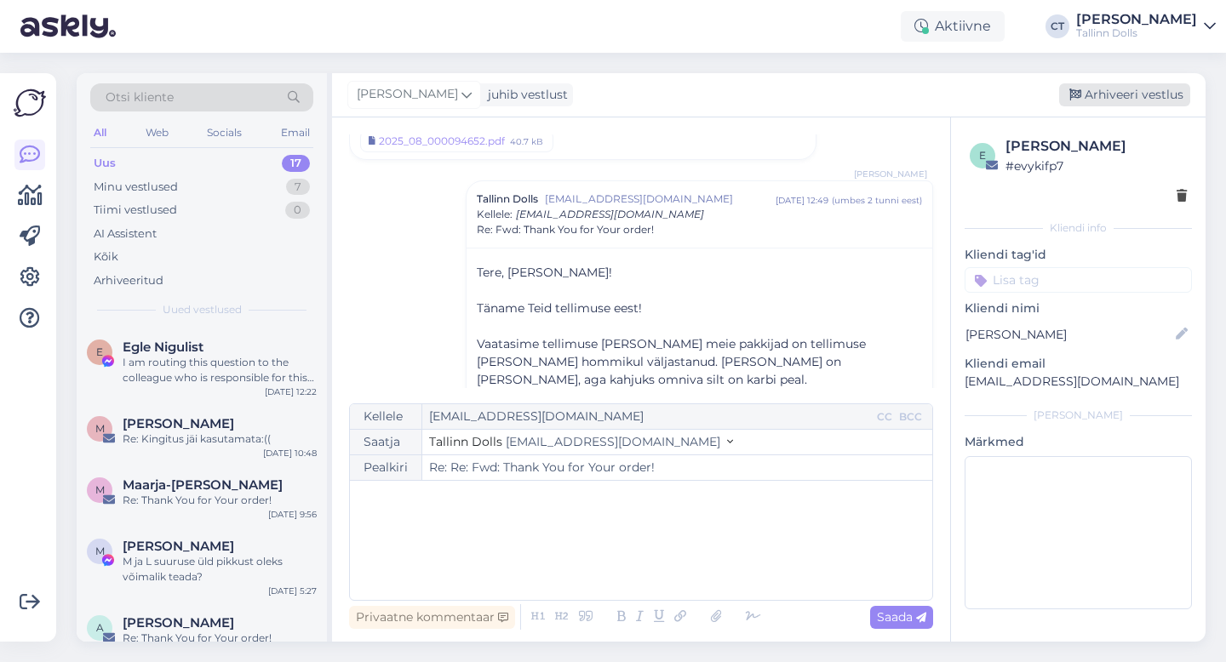
click at [1124, 91] on div "Arhiveeri vestlus" at bounding box center [1124, 94] width 131 height 23
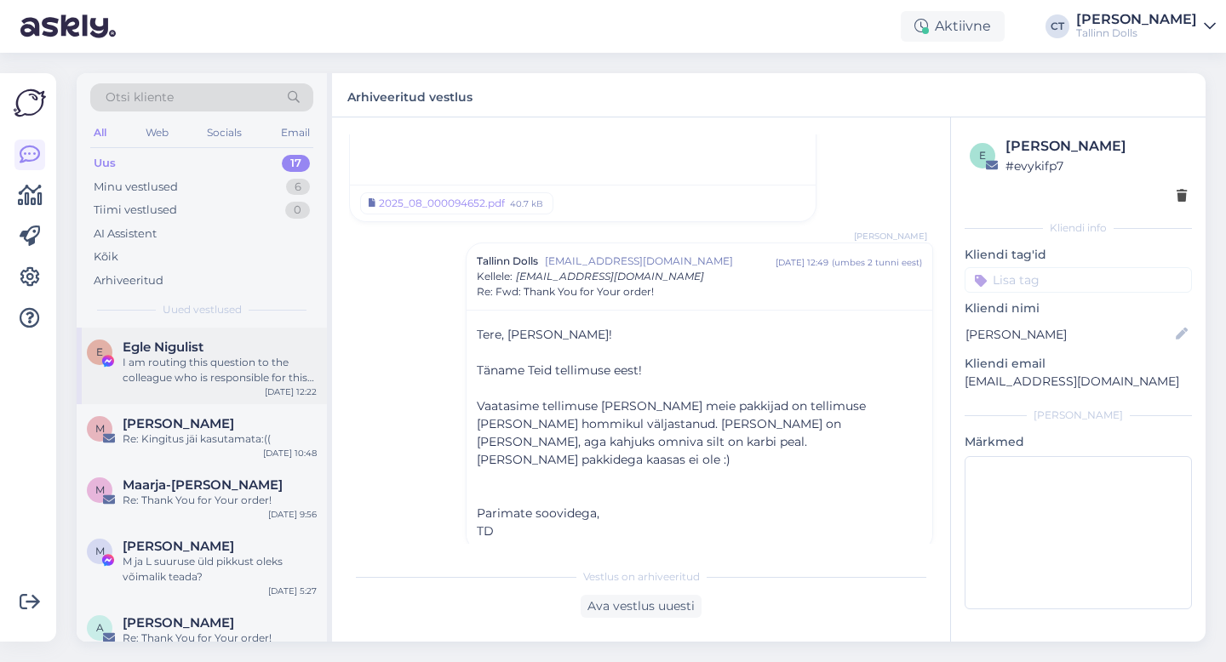
click at [215, 358] on div "I am routing this question to the colleague who is responsible for this topic. …" at bounding box center [220, 370] width 194 height 31
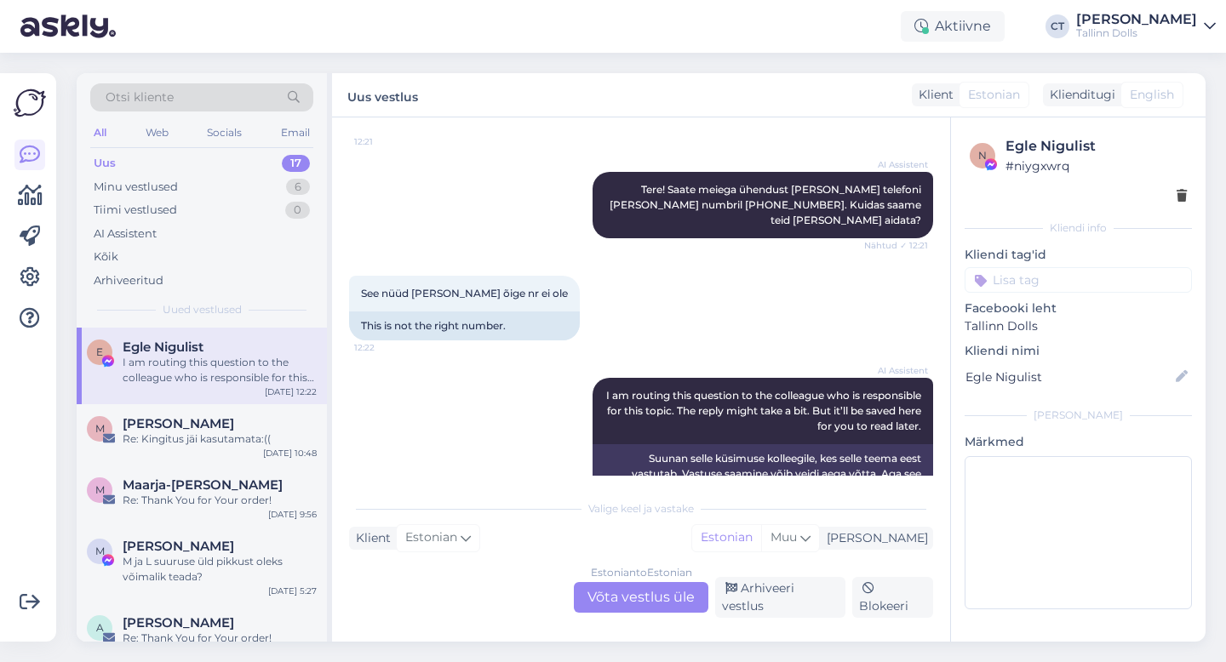
scroll to position [1620, 0]
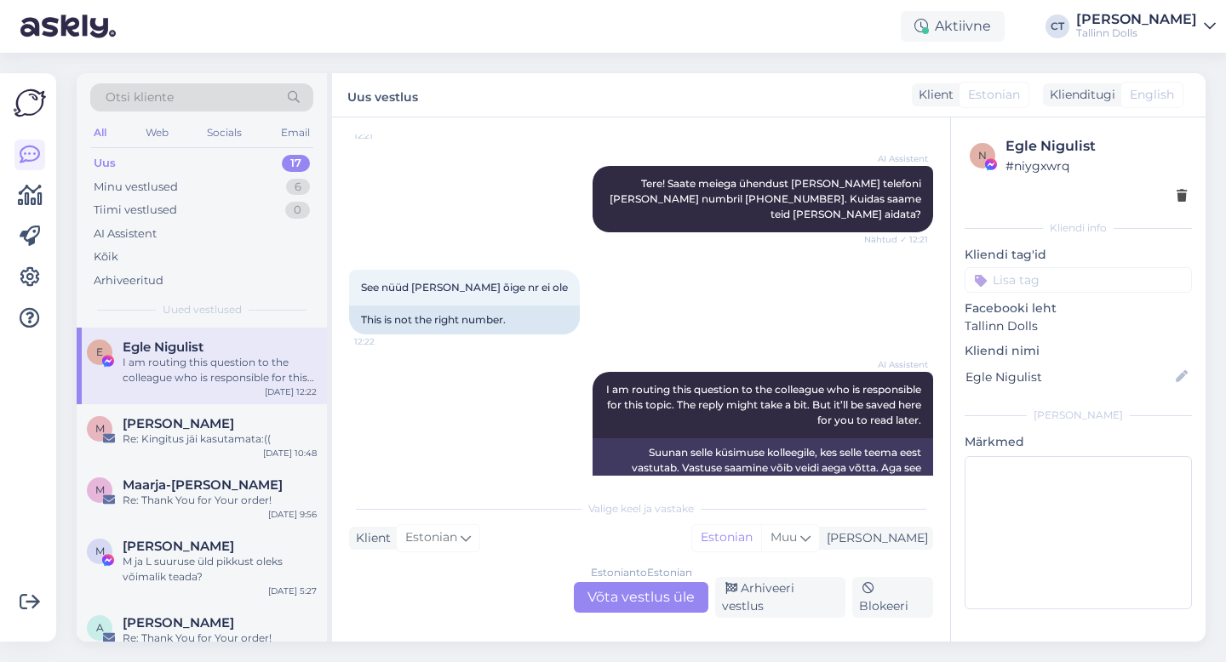
click at [608, 607] on div "Estonian to Estonian Võta vestlus üle" at bounding box center [641, 597] width 135 height 31
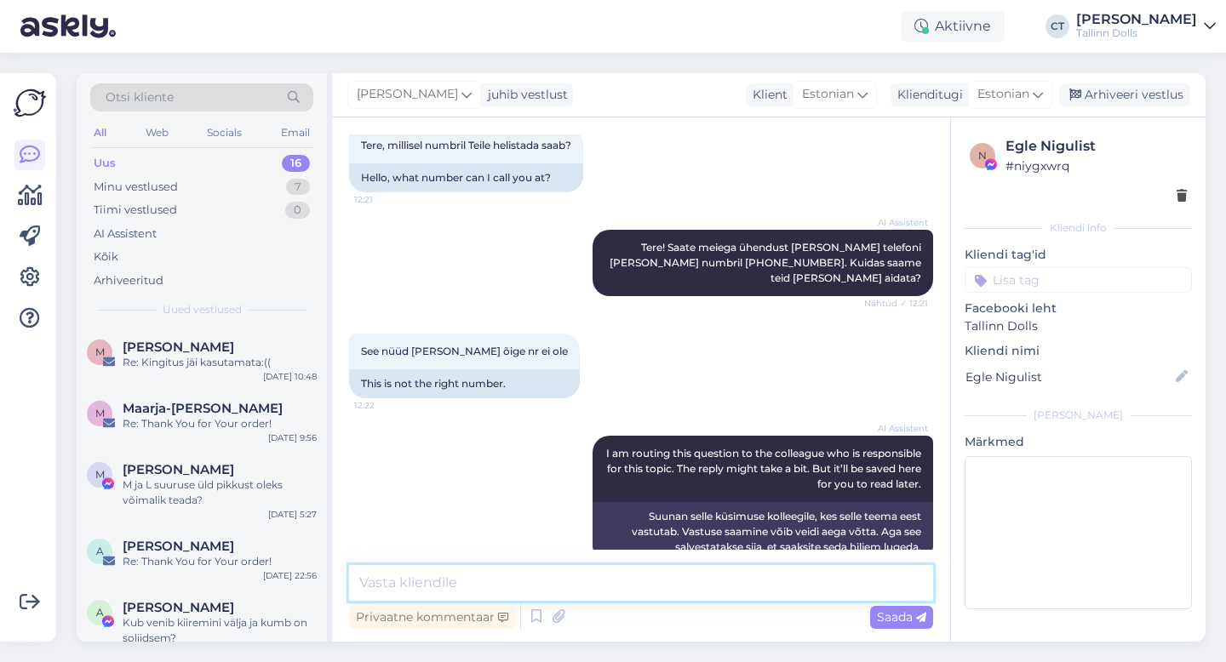
click at [615, 592] on textarea at bounding box center [641, 583] width 584 height 36
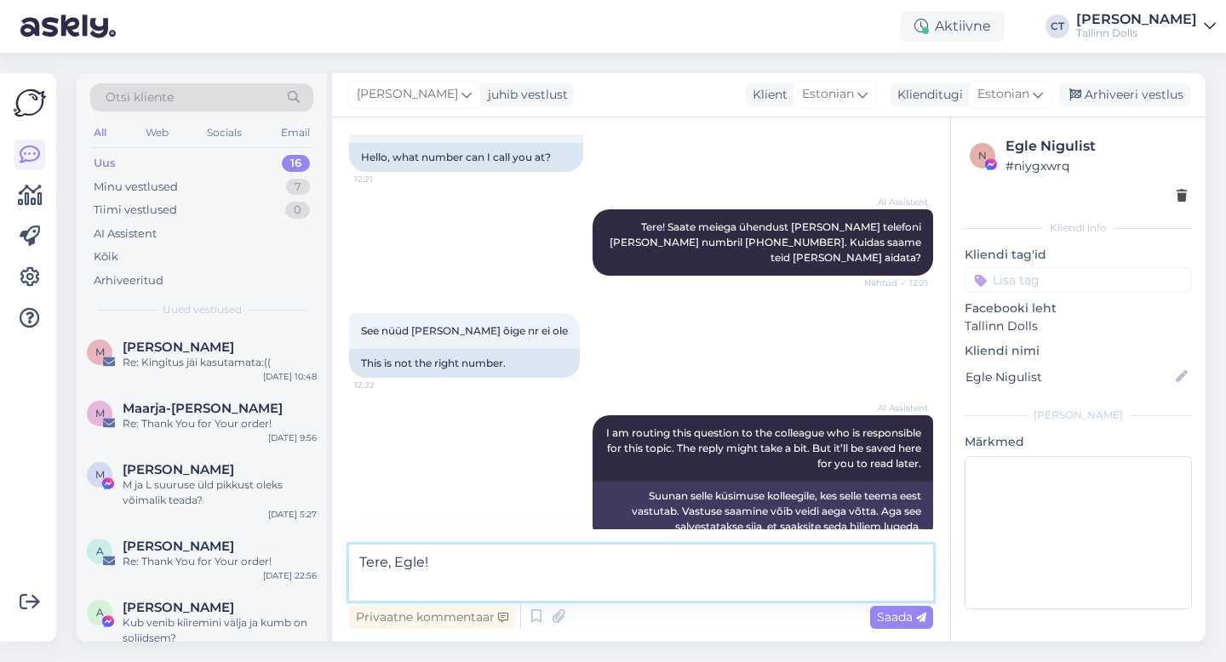
scroll to position [1598, 0]
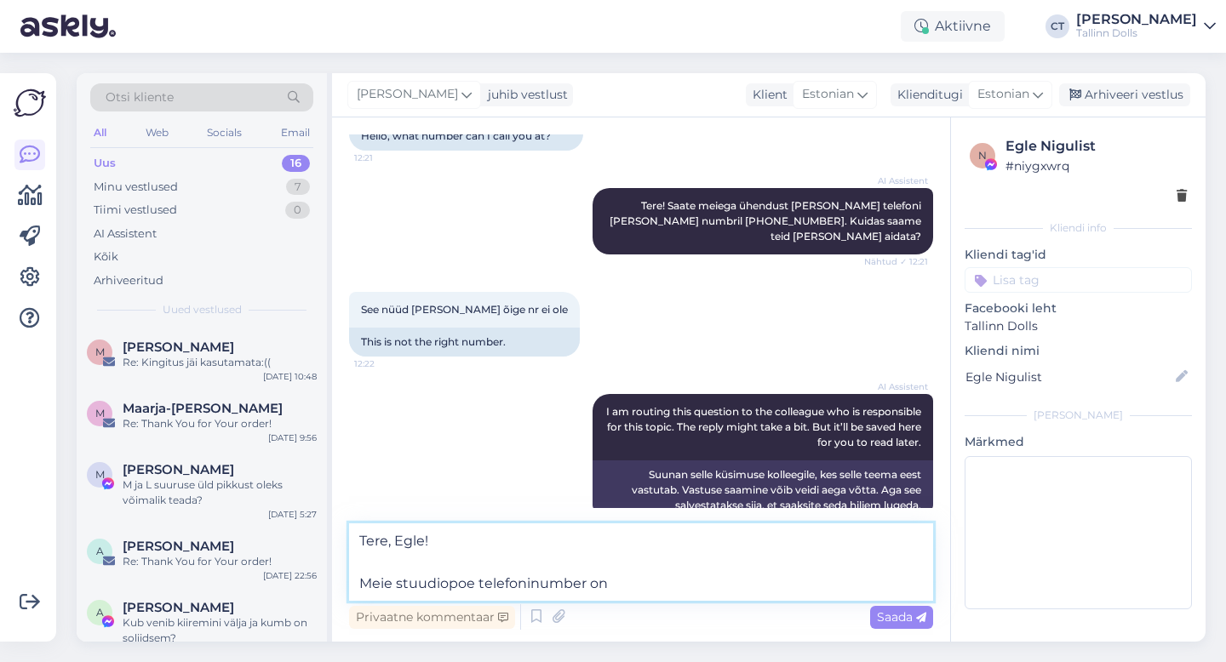
paste textarea "53878565"
type textarea "Tere, Egle! Meie stuudiopoe telefoninumber on 53878565."
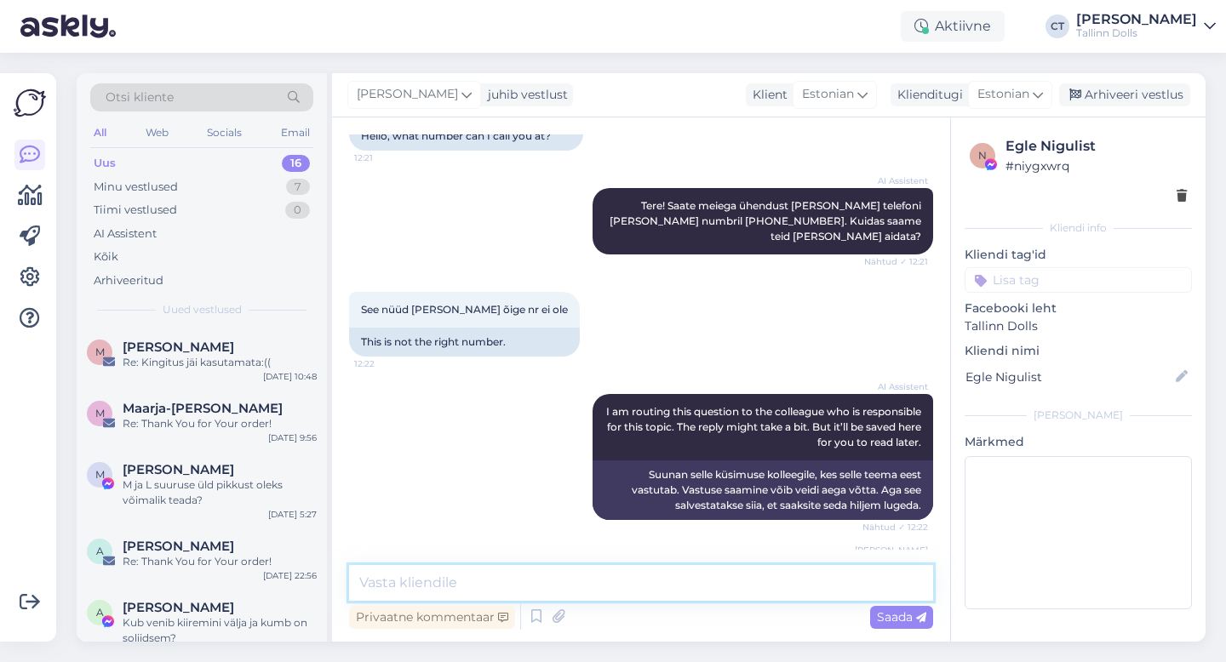
scroll to position [1660, 0]
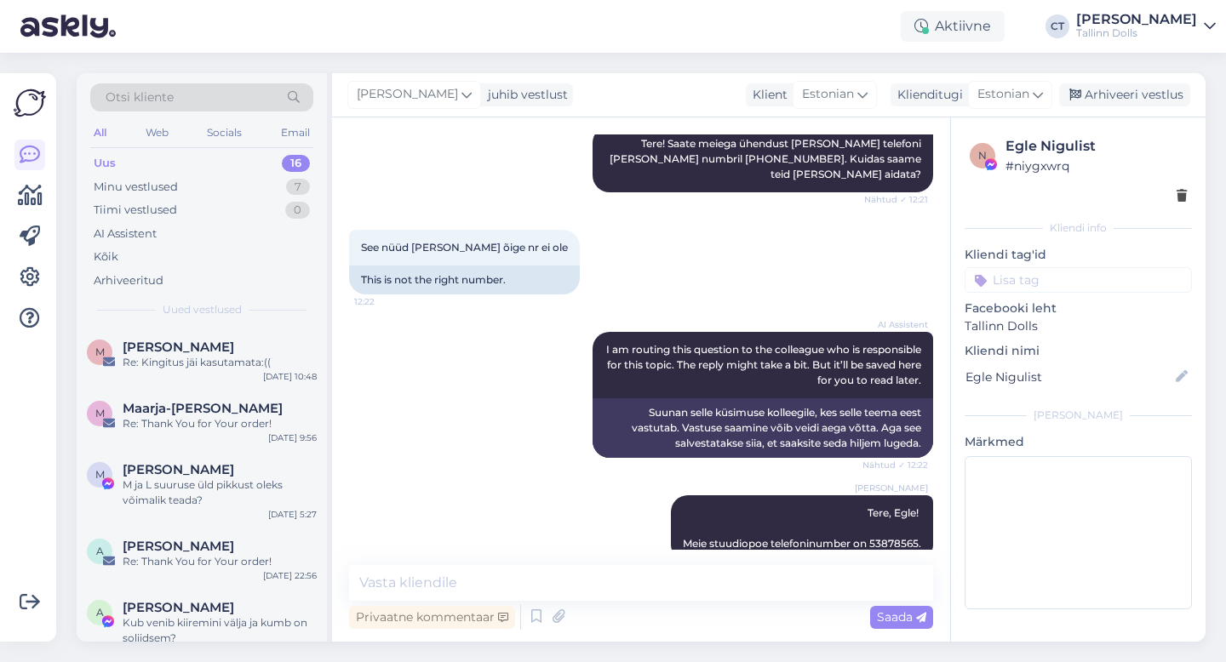
click at [1146, 75] on div "[PERSON_NAME] juhib vestlust Klient [DEMOGRAPHIC_DATA] Klienditugi [DEMOGRAPHIC…" at bounding box center [768, 95] width 873 height 44
click at [1146, 90] on div "Arhiveeri vestlus" at bounding box center [1124, 94] width 131 height 23
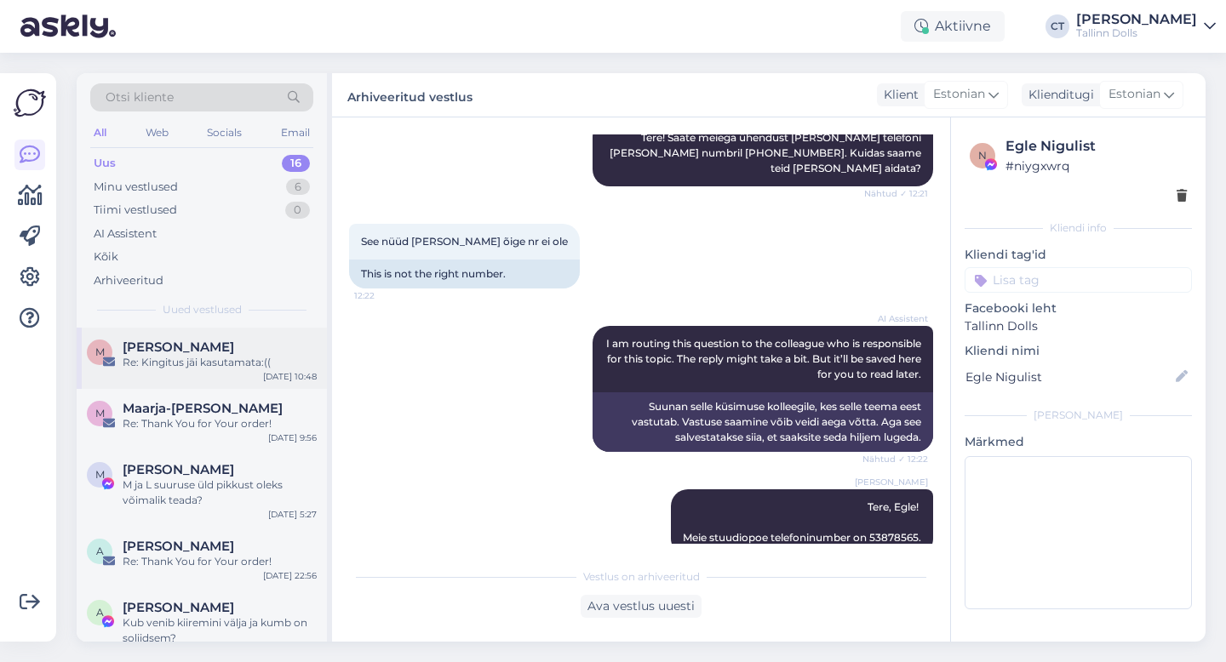
click at [219, 347] on div "[PERSON_NAME]" at bounding box center [220, 347] width 194 height 15
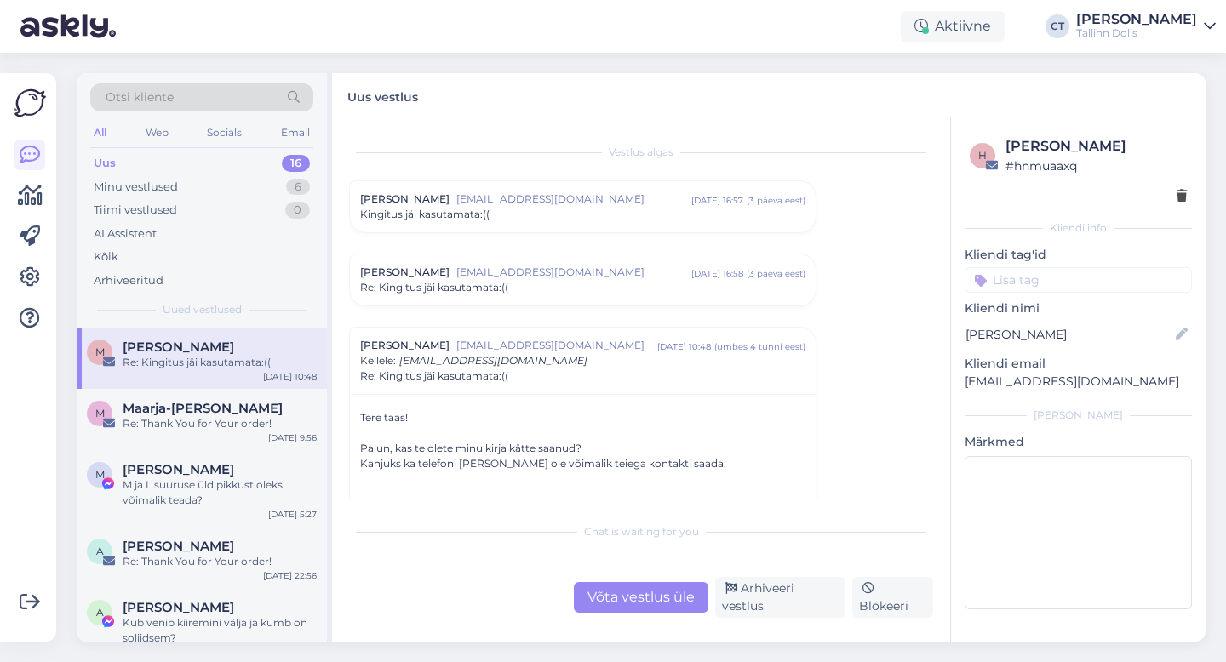
click at [539, 207] on div "Kingitus jäi kasutamata:((" at bounding box center [582, 214] width 445 height 15
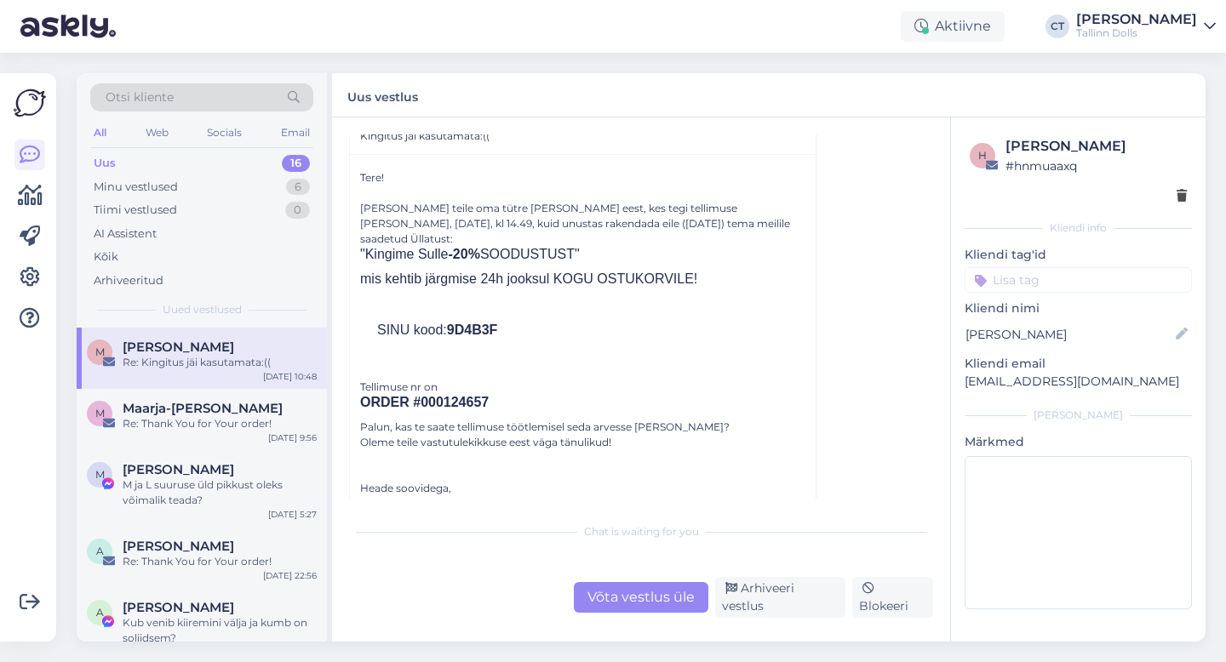
scroll to position [115, 0]
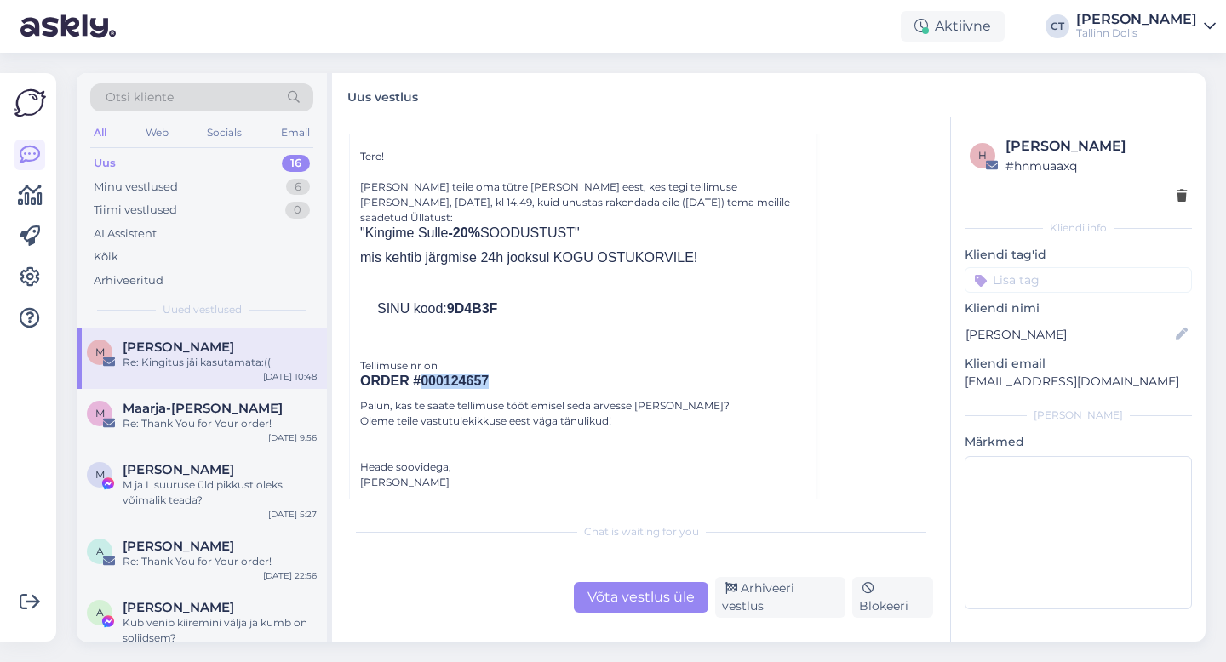
drag, startPoint x: 496, startPoint y: 360, endPoint x: 421, endPoint y: 360, distance: 75.8
click at [421, 374] on p "ORDER #000124657" at bounding box center [582, 381] width 445 height 15
copy b "000124657"
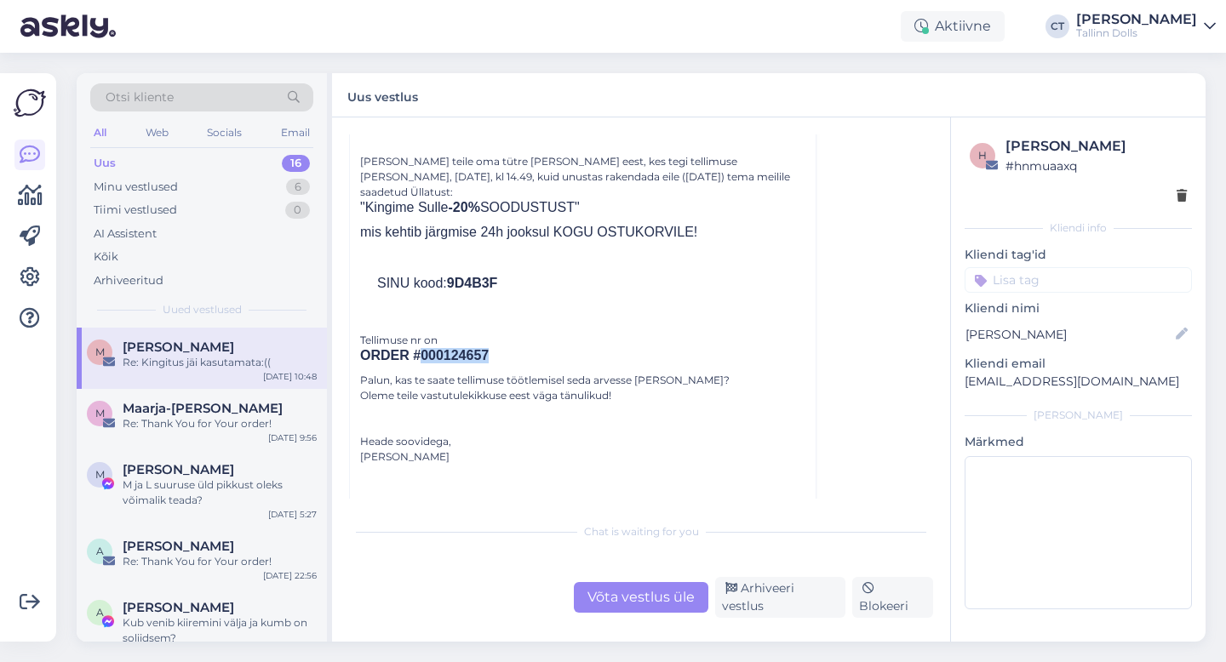
scroll to position [142, 0]
click at [643, 613] on div "Võta vestlus üle" at bounding box center [641, 597] width 135 height 31
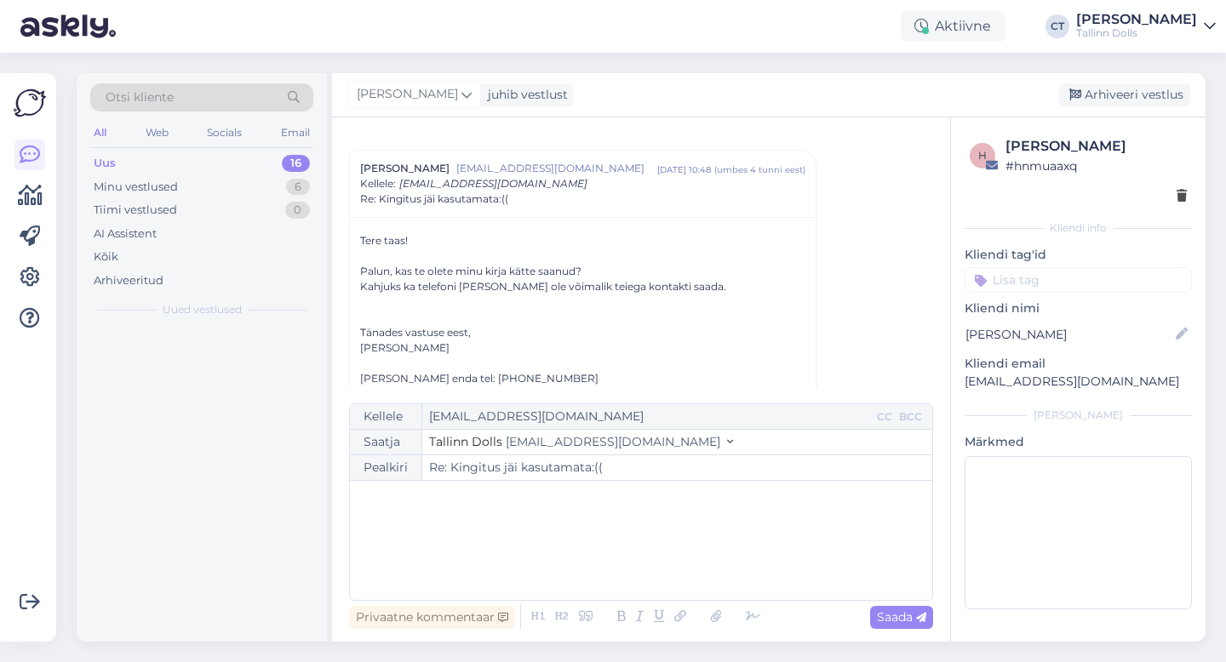
click at [655, 552] on div "﻿" at bounding box center [640, 540] width 565 height 102
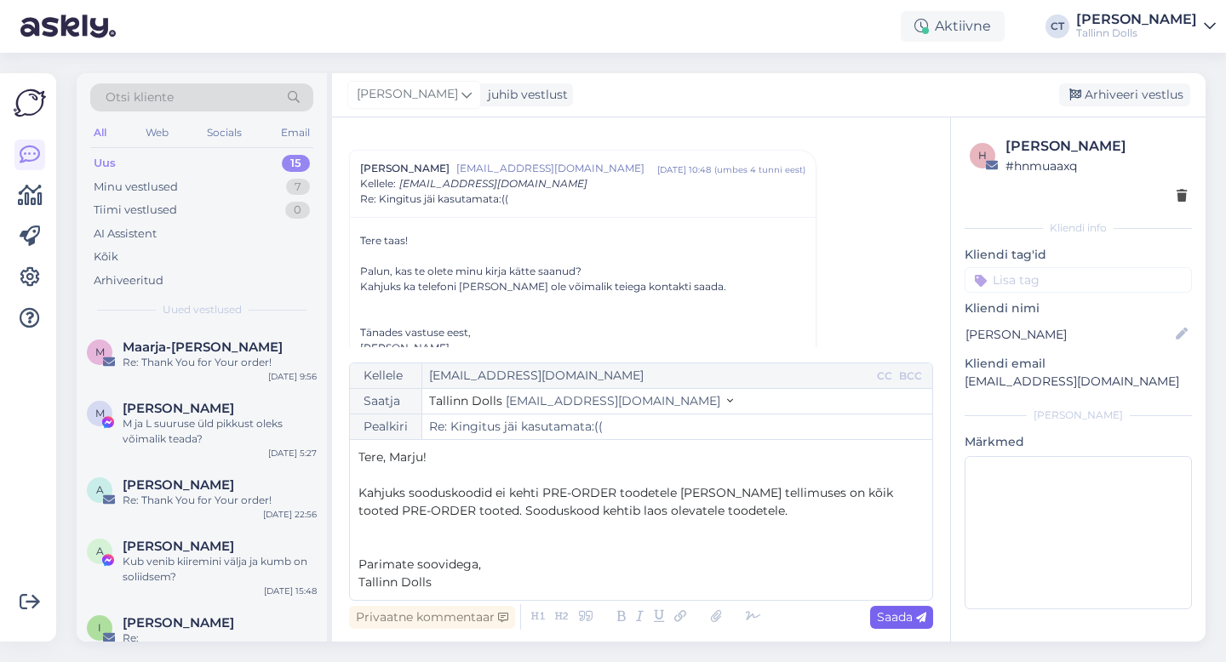
click at [906, 618] on span "Saada" at bounding box center [901, 617] width 49 height 15
type input "Re: Re: Kingitus jäi kasutamata:(("
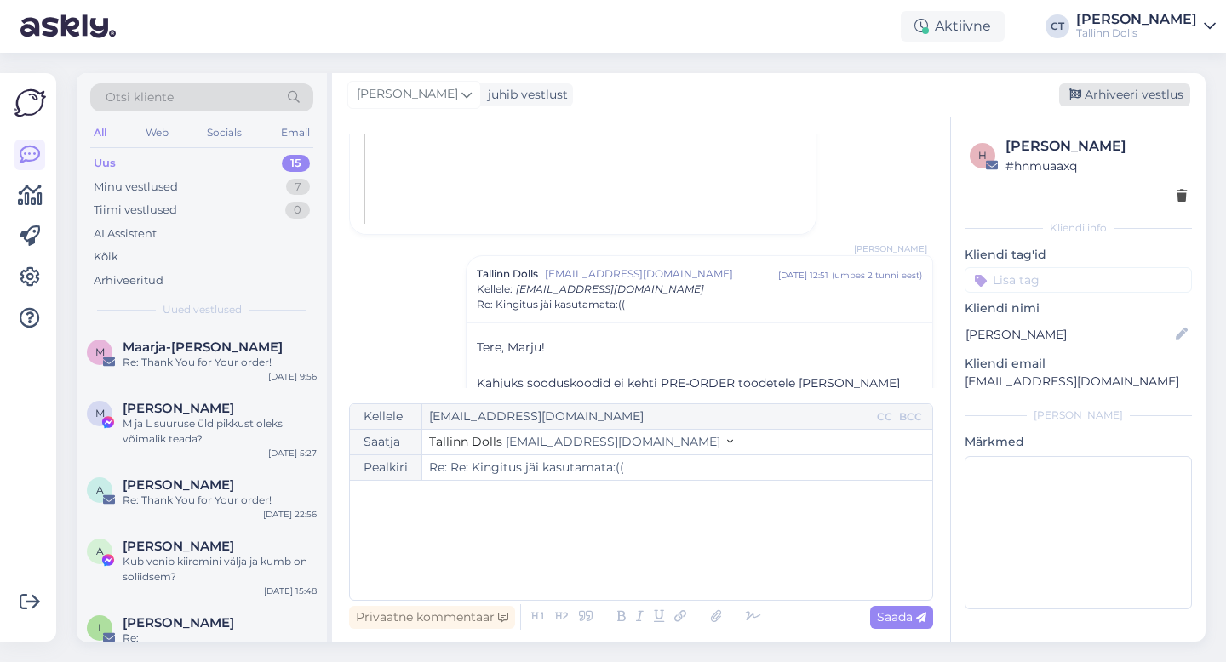
click at [1135, 105] on div "Arhiveeri vestlus" at bounding box center [1124, 94] width 131 height 23
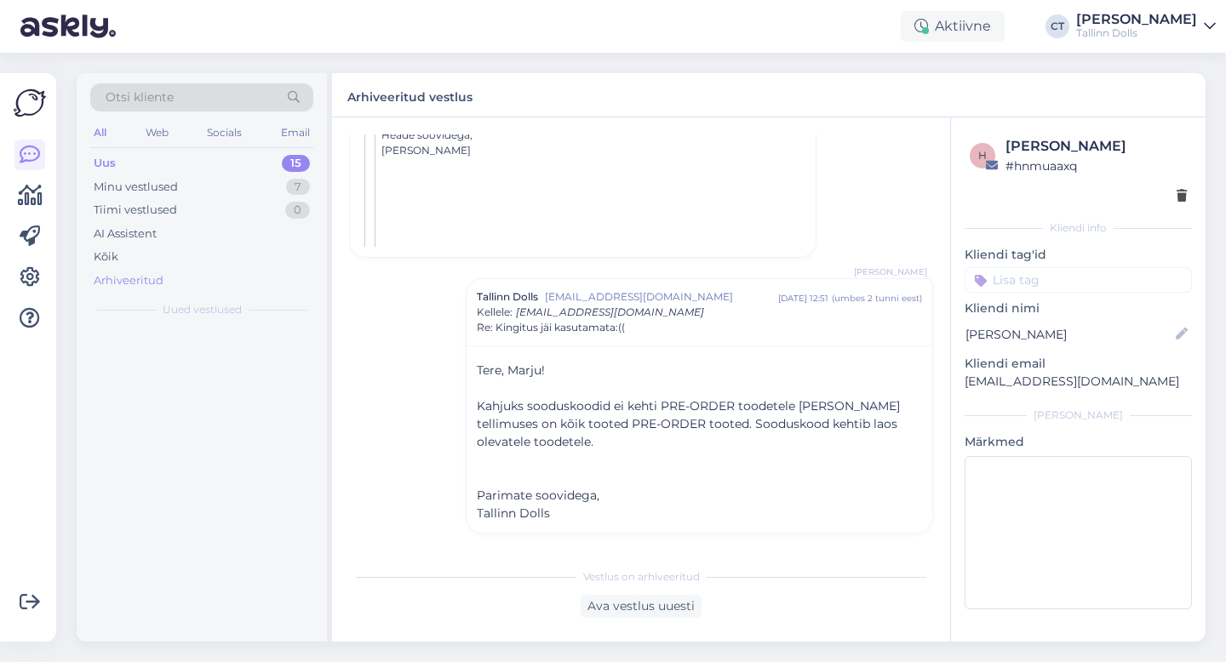
scroll to position [1494, 0]
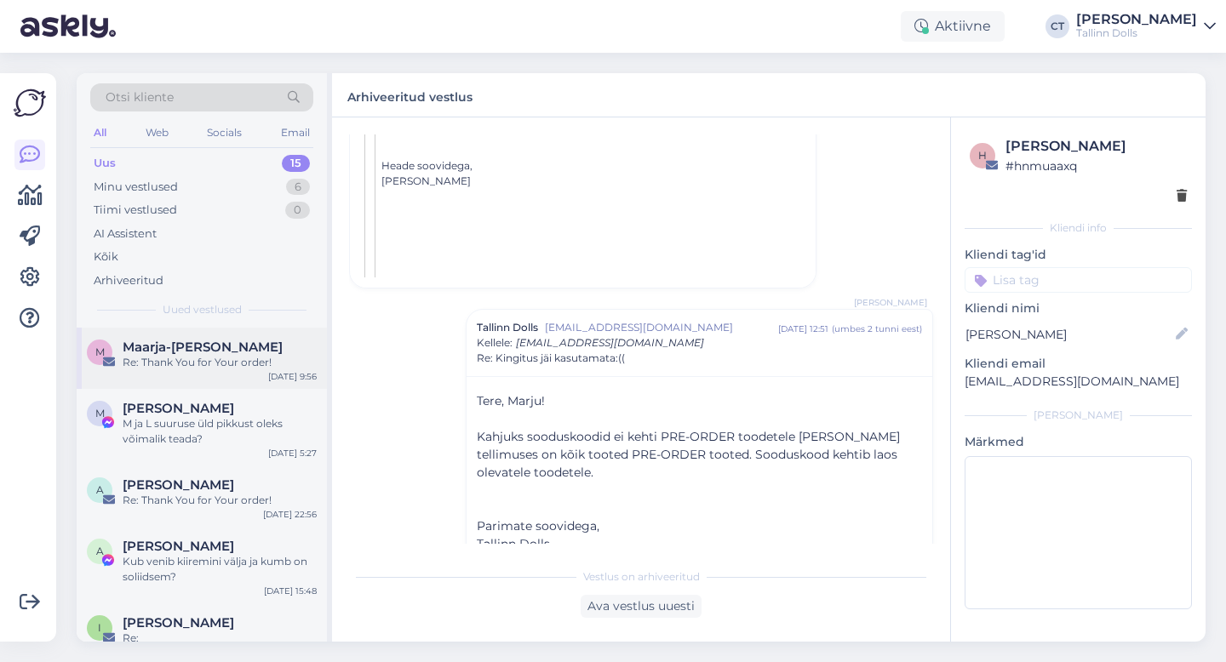
click at [173, 349] on span "Maarja-[PERSON_NAME]" at bounding box center [203, 347] width 160 height 15
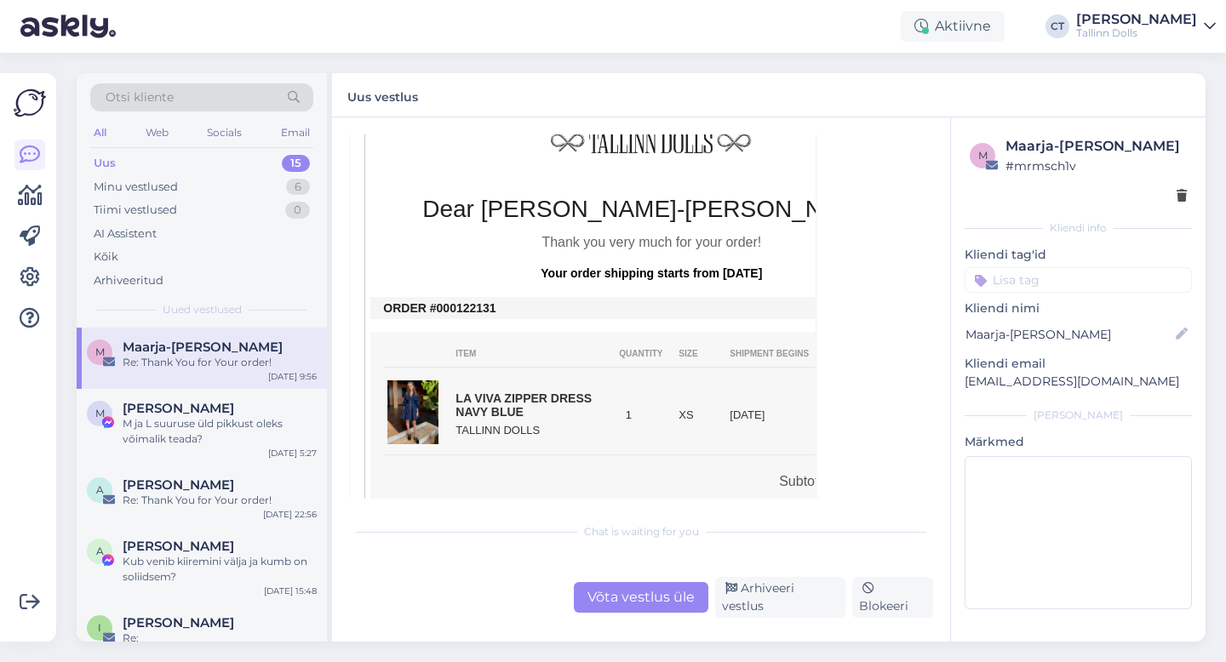
scroll to position [305, 0]
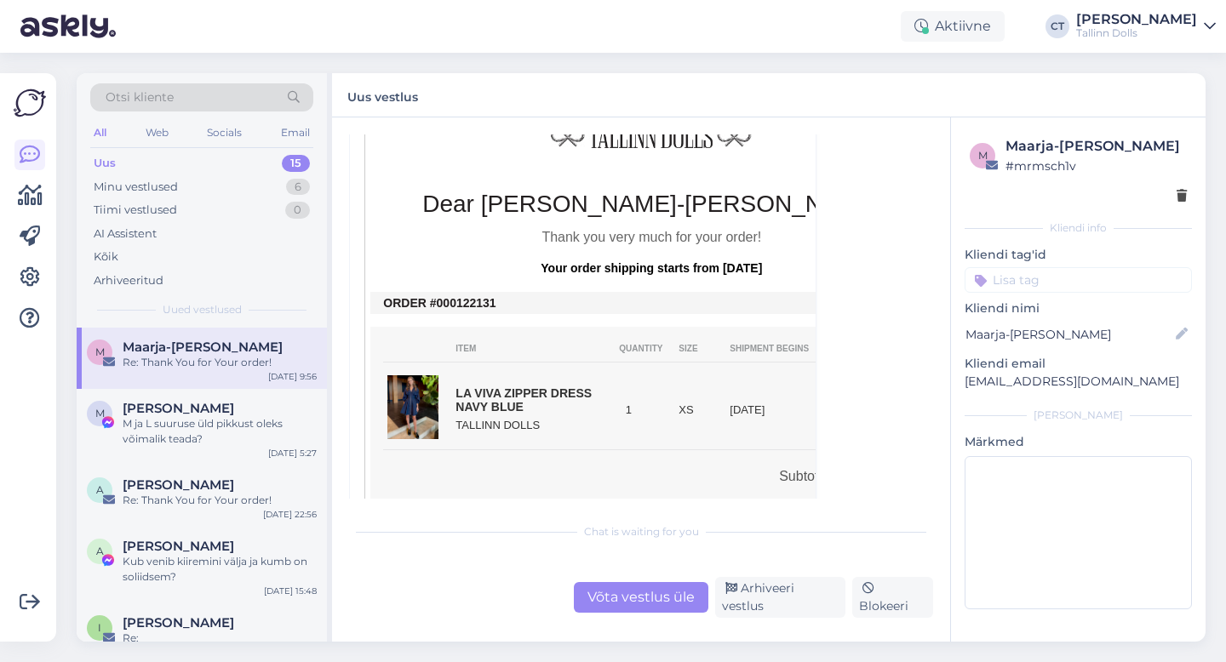
drag, startPoint x: 497, startPoint y: 301, endPoint x: 453, endPoint y: 303, distance: 44.3
click at [453, 303] on td "ORDER #000122131" at bounding box center [651, 303] width 536 height 14
click at [258, 398] on div "M [PERSON_NAME] M ja L suuruse üld pikkust oleks võimalik teada? [DATE] 5:27" at bounding box center [202, 427] width 250 height 77
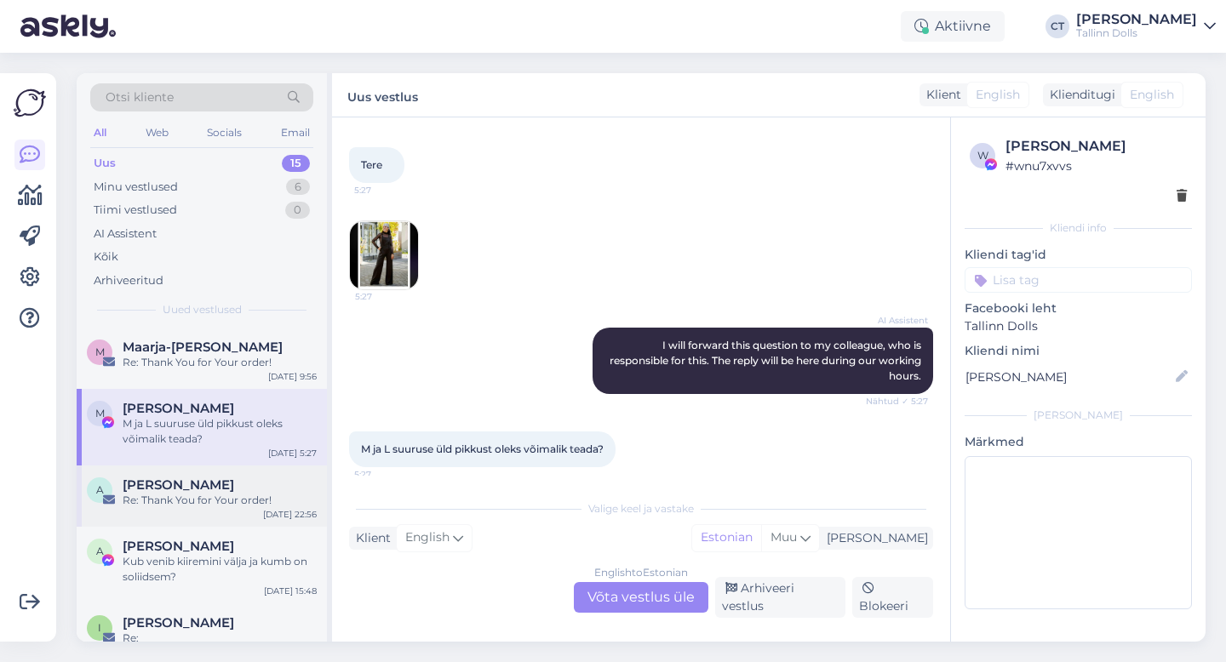
click at [223, 502] on div "Re: Thank You for Your order!" at bounding box center [220, 500] width 194 height 15
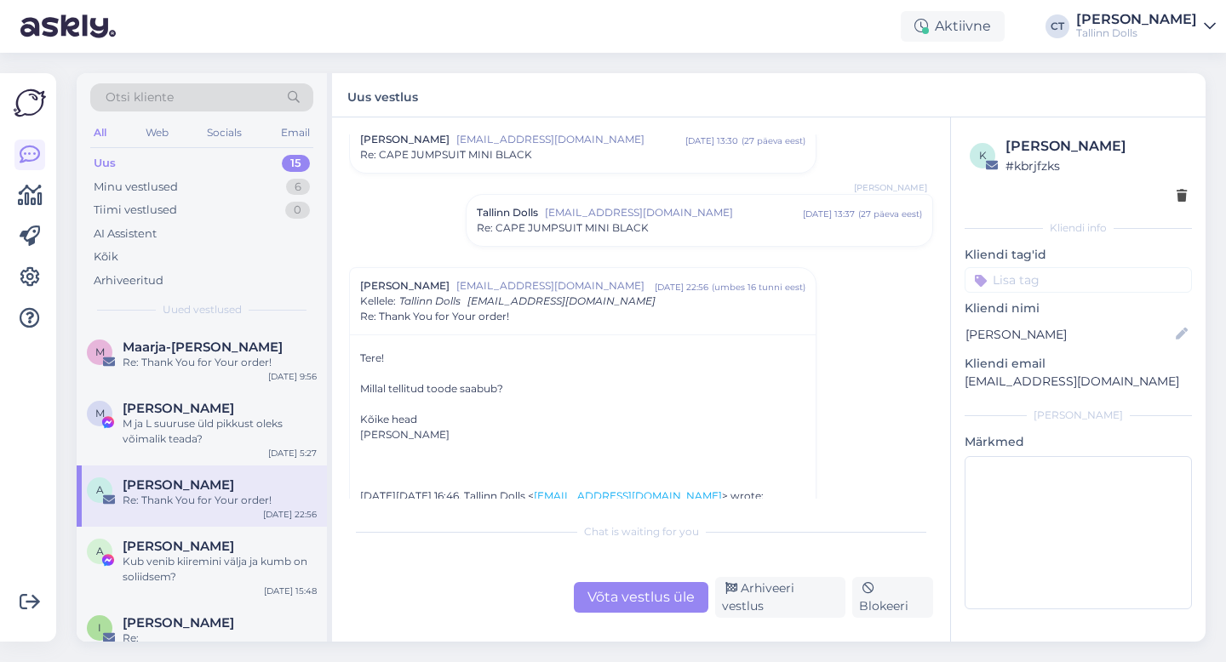
scroll to position [533, 0]
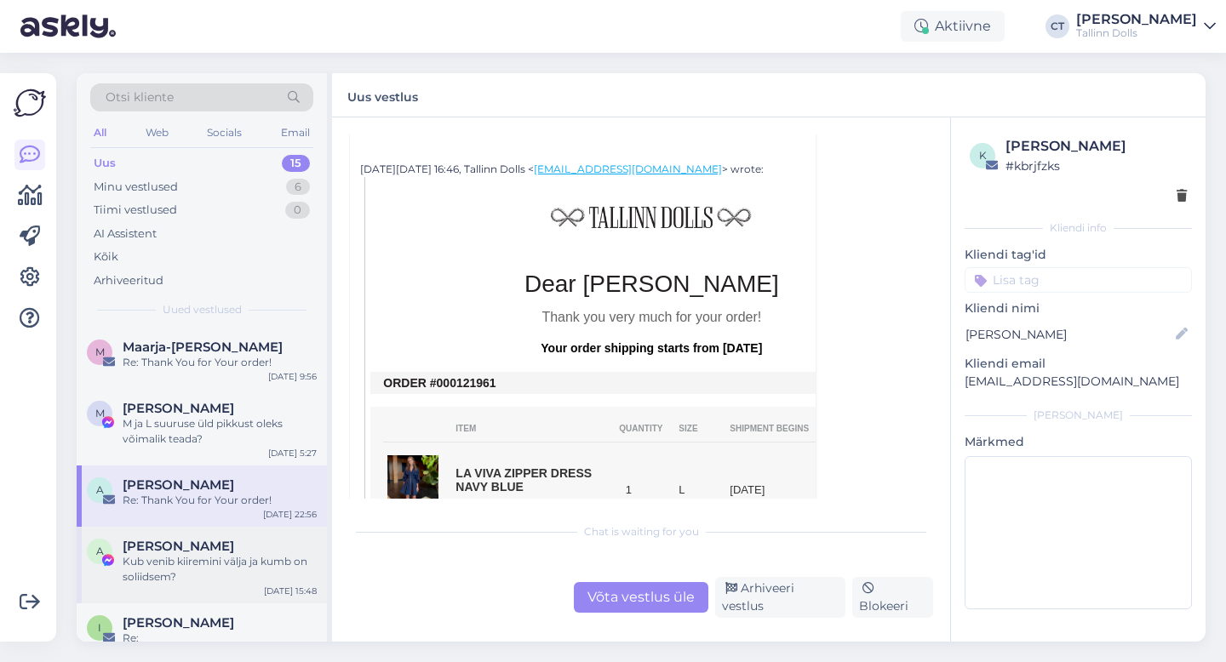
click at [175, 560] on div "Kub venib kiiremini välja ja kumb on soliidsem?" at bounding box center [220, 569] width 194 height 31
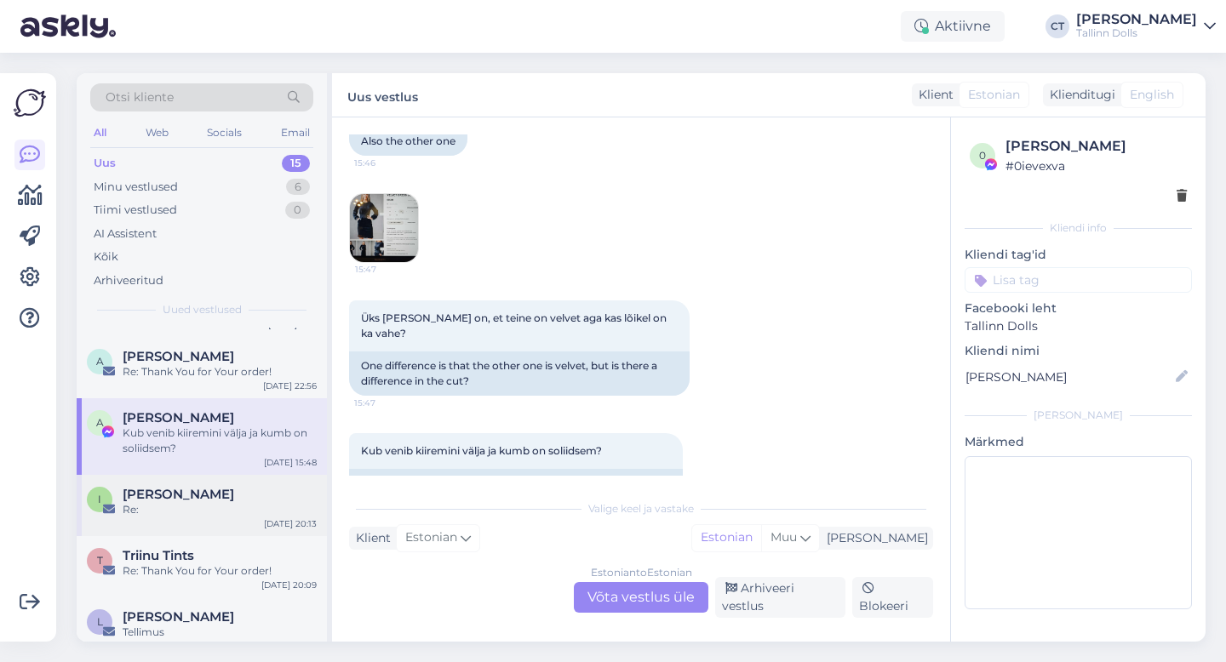
scroll to position [146, 0]
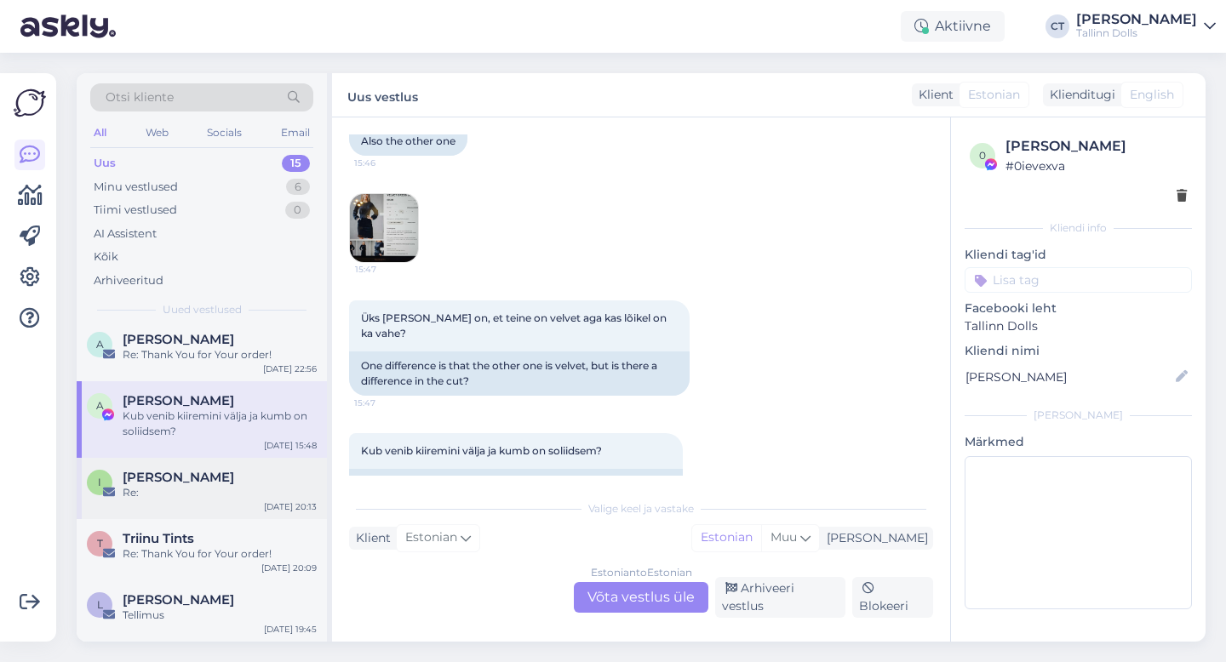
click at [243, 465] on div "I [PERSON_NAME] Re: [DATE] 20:13" at bounding box center [202, 488] width 250 height 61
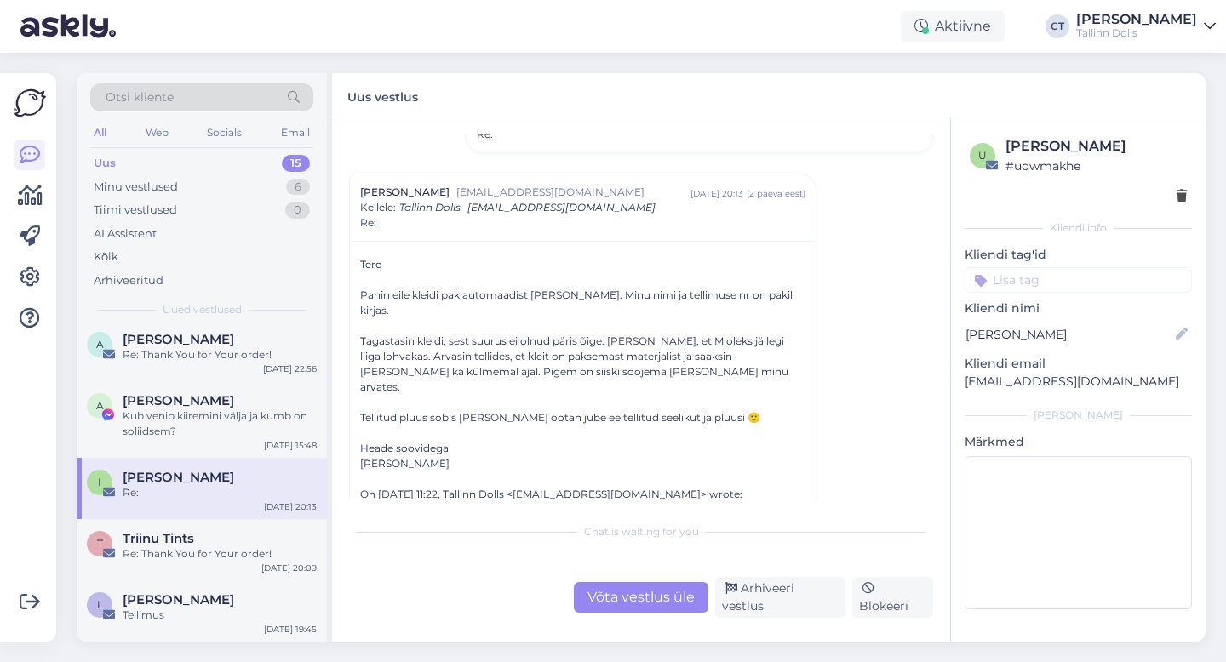
scroll to position [169, 0]
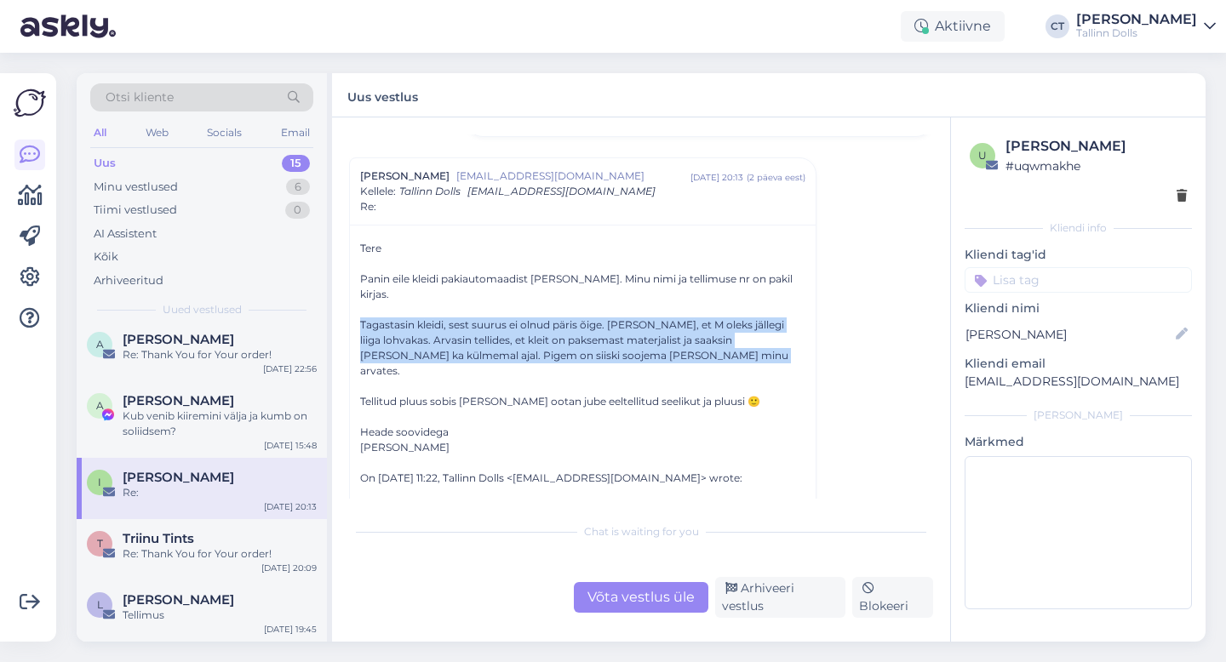
drag, startPoint x: 352, startPoint y: 306, endPoint x: 731, endPoint y: 338, distance: 380.2
click at [731, 338] on div "Tere Panin eile kleidi pakiautomaadist [PERSON_NAME]. Minu nimi ja tellimuse nr…" at bounding box center [583, 541] width 466 height 633
copy div "Tagastasin kleidi, sest suurus ei olnud päris õige. [PERSON_NAME], et M oleks j…"
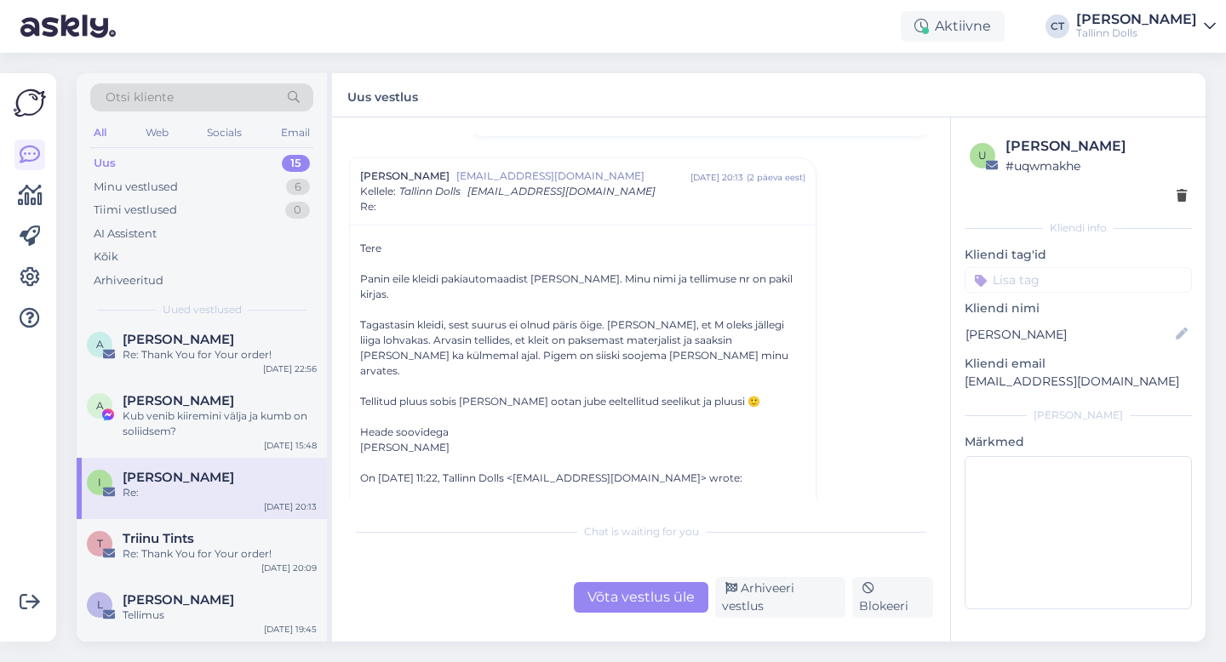
click at [721, 394] on div "Tellitud pluus sobis [PERSON_NAME] ootan jube eeltellitud seelikut ja pluusi 🙂" at bounding box center [582, 401] width 445 height 15
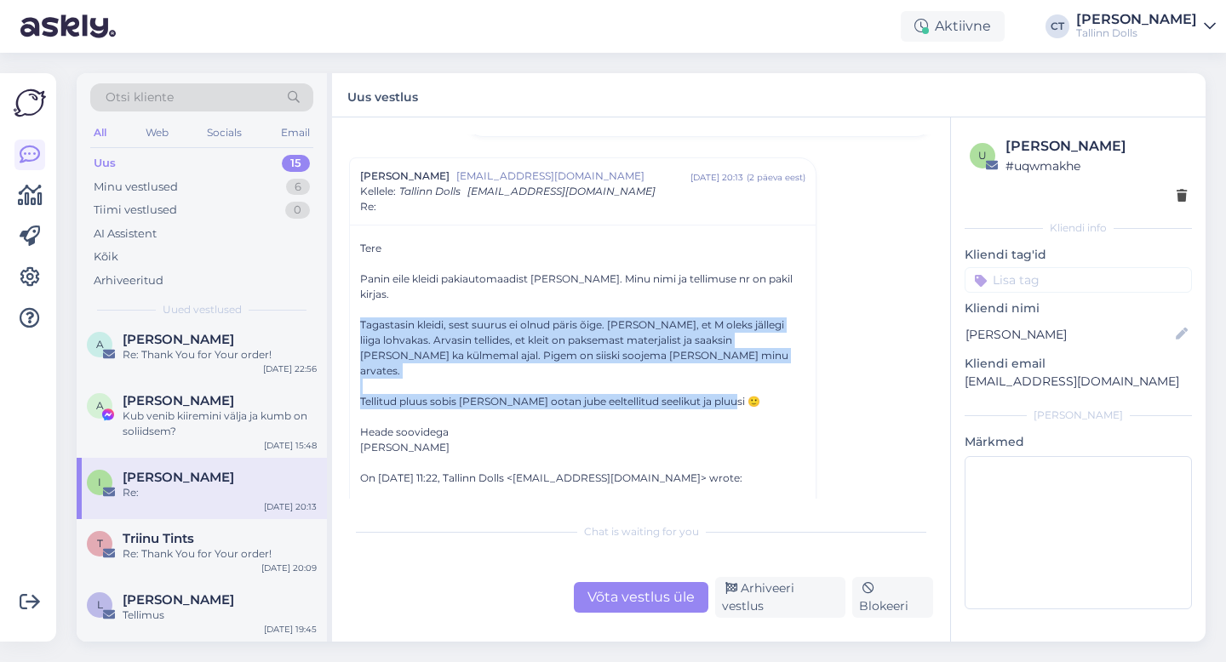
drag, startPoint x: 358, startPoint y: 306, endPoint x: 728, endPoint y: 375, distance: 376.0
click at [728, 375] on div "Tere Panin eile kleidi pakiautomaadist [PERSON_NAME]. Minu nimi ja tellimuse nr…" at bounding box center [583, 541] width 466 height 633
copy div "Tagastasin kleidi, sest suurus ei olnud päris õige. [PERSON_NAME], et M oleks j…"
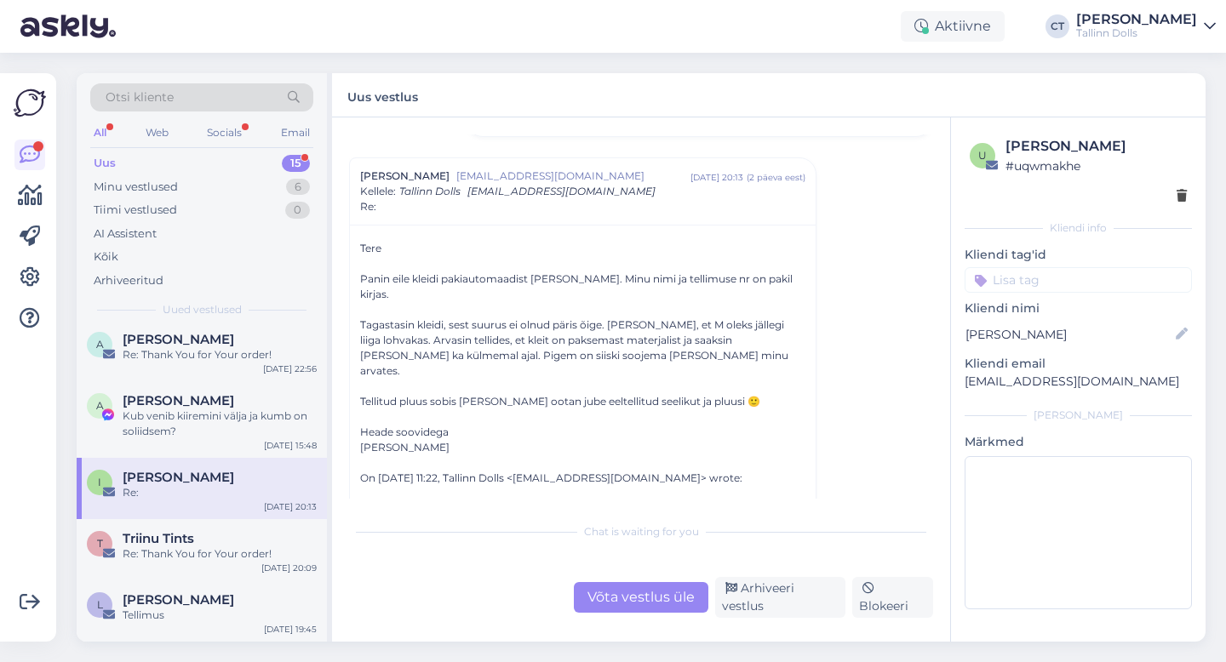
click at [611, 604] on div "Võta vestlus üle" at bounding box center [641, 597] width 135 height 31
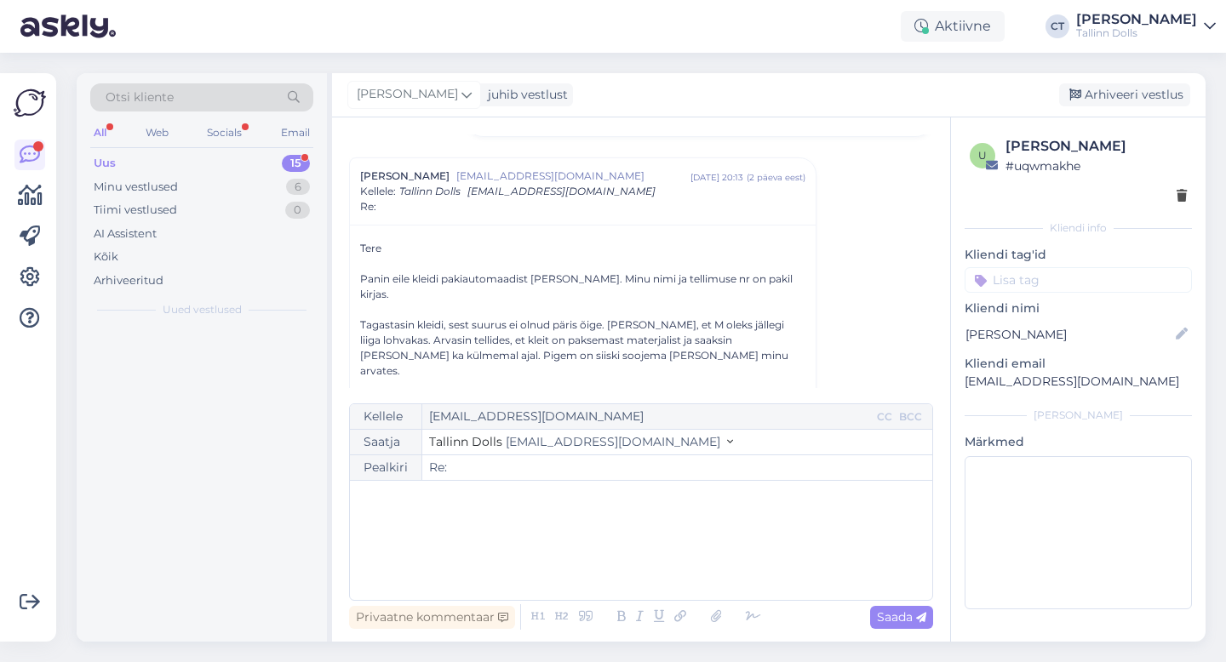
scroll to position [0, 0]
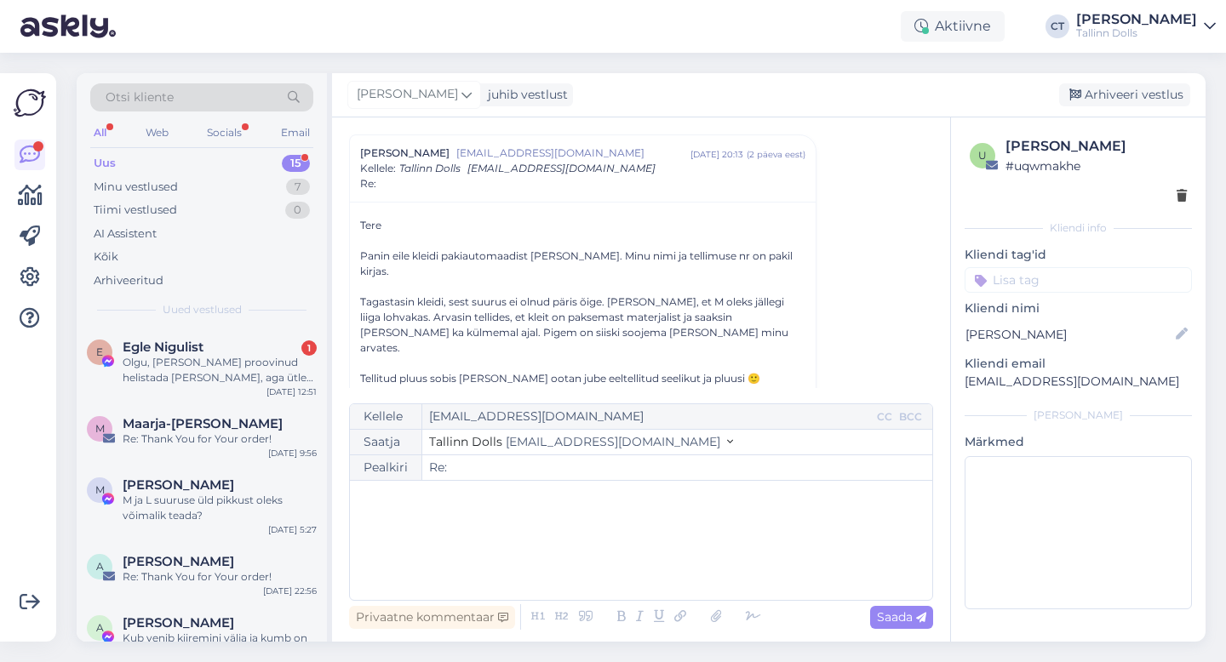
click at [615, 572] on div "﻿" at bounding box center [640, 540] width 565 height 102
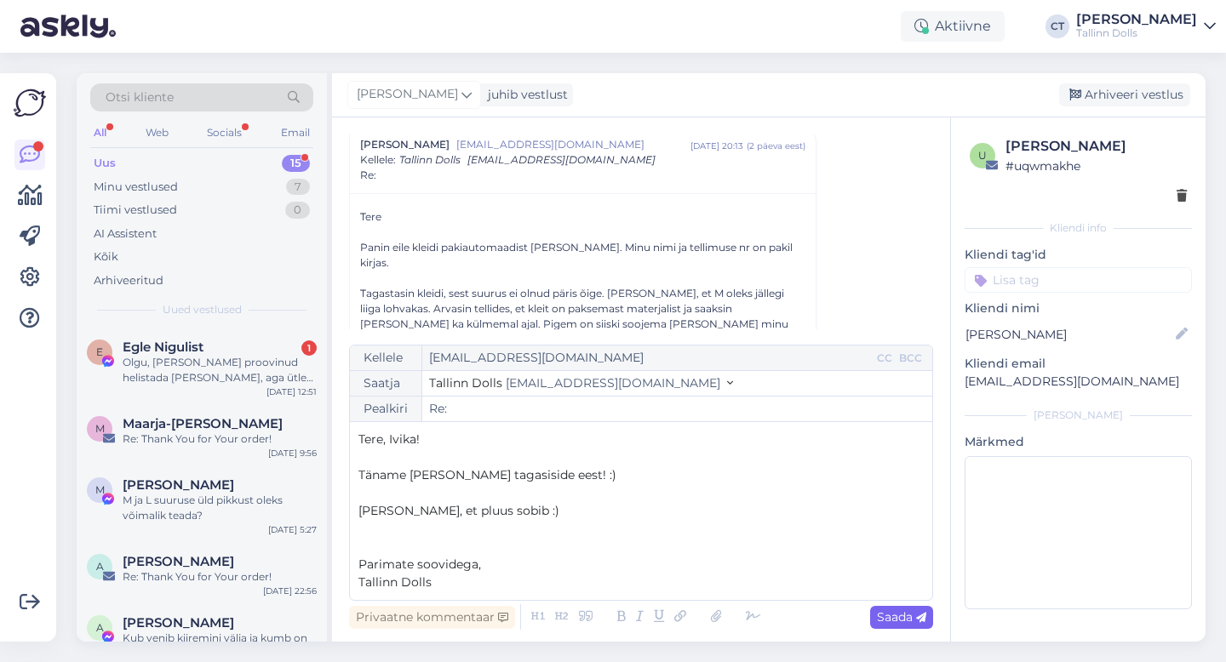
click at [900, 620] on span "Saada" at bounding box center [901, 617] width 49 height 15
type input "Re: Re:"
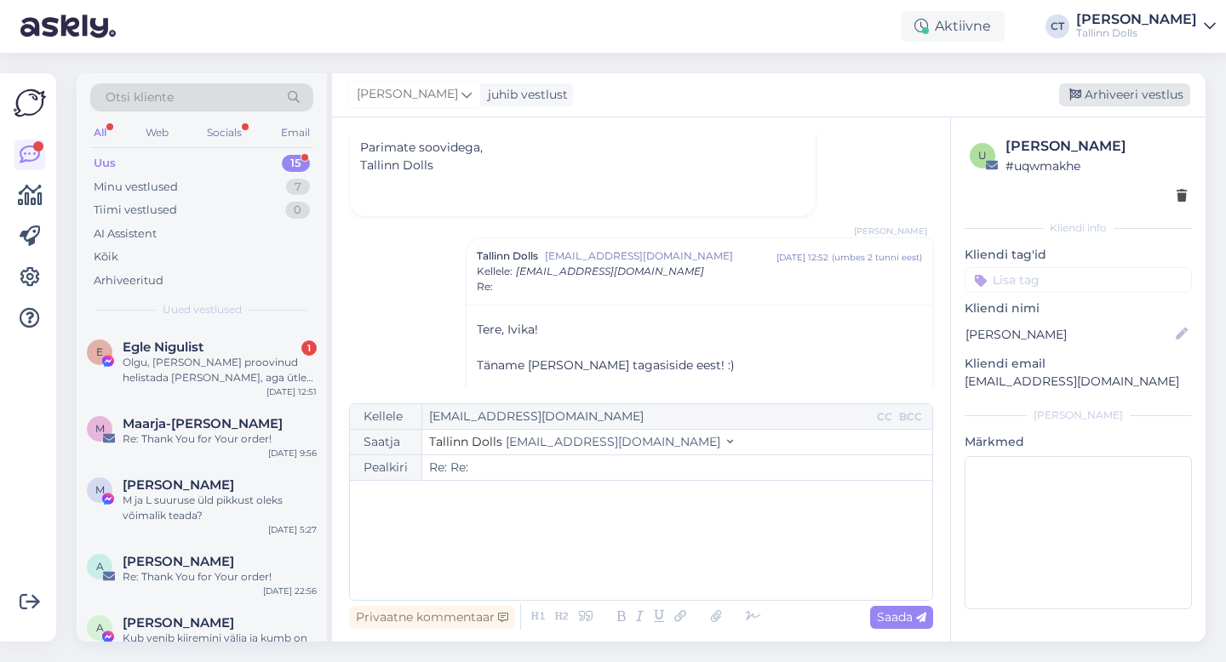
click at [1114, 91] on div "Arhiveeri vestlus" at bounding box center [1124, 94] width 131 height 23
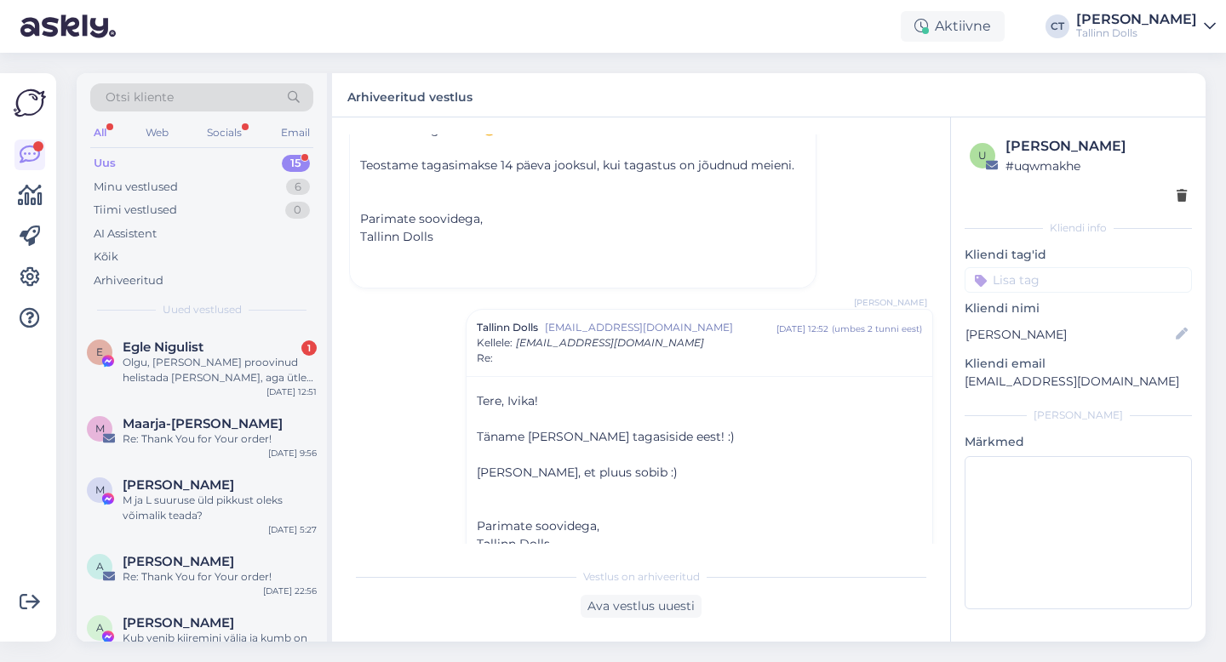
click at [187, 384] on div "Olgu, [PERSON_NAME] proovinud helistada [PERSON_NAME], aga ütleb, et hetkel ei …" at bounding box center [220, 370] width 194 height 31
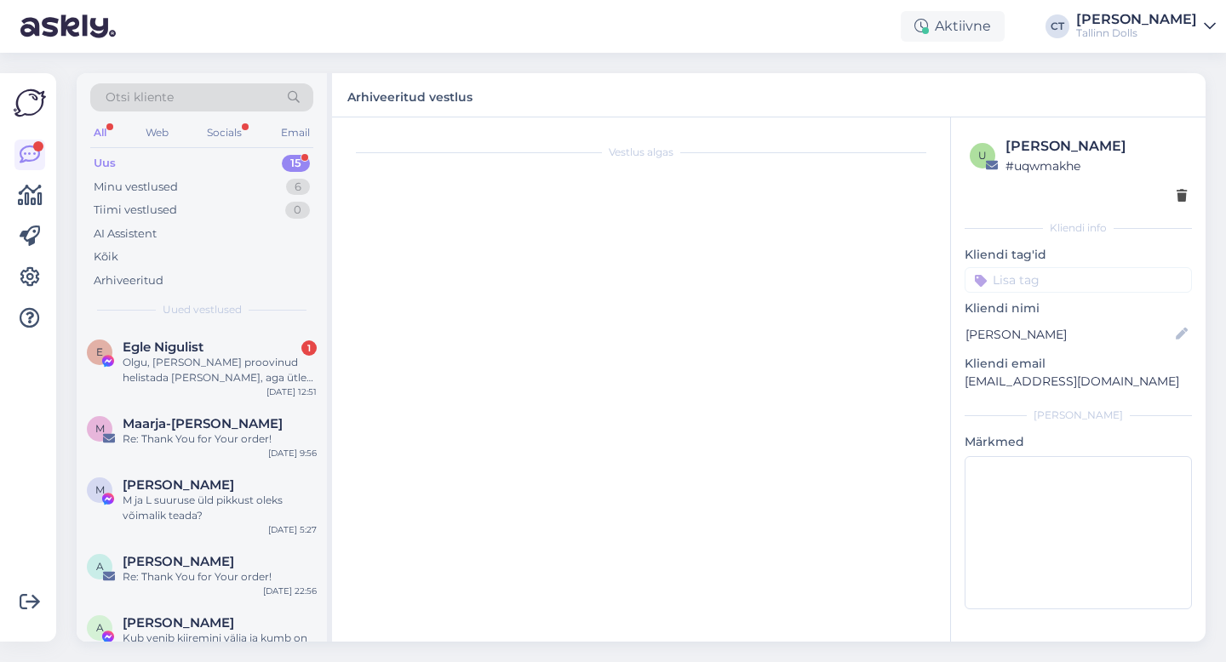
scroll to position [1812, 0]
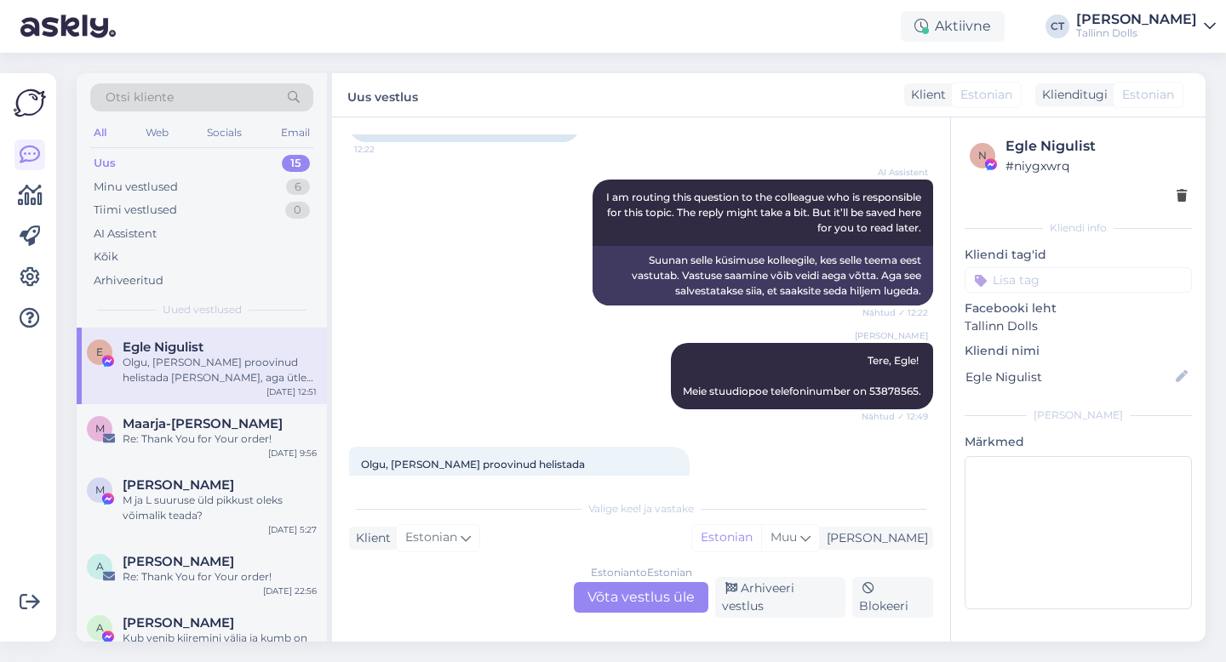
click at [678, 588] on div "Estonian to Estonian Võta vestlus üle" at bounding box center [641, 597] width 135 height 31
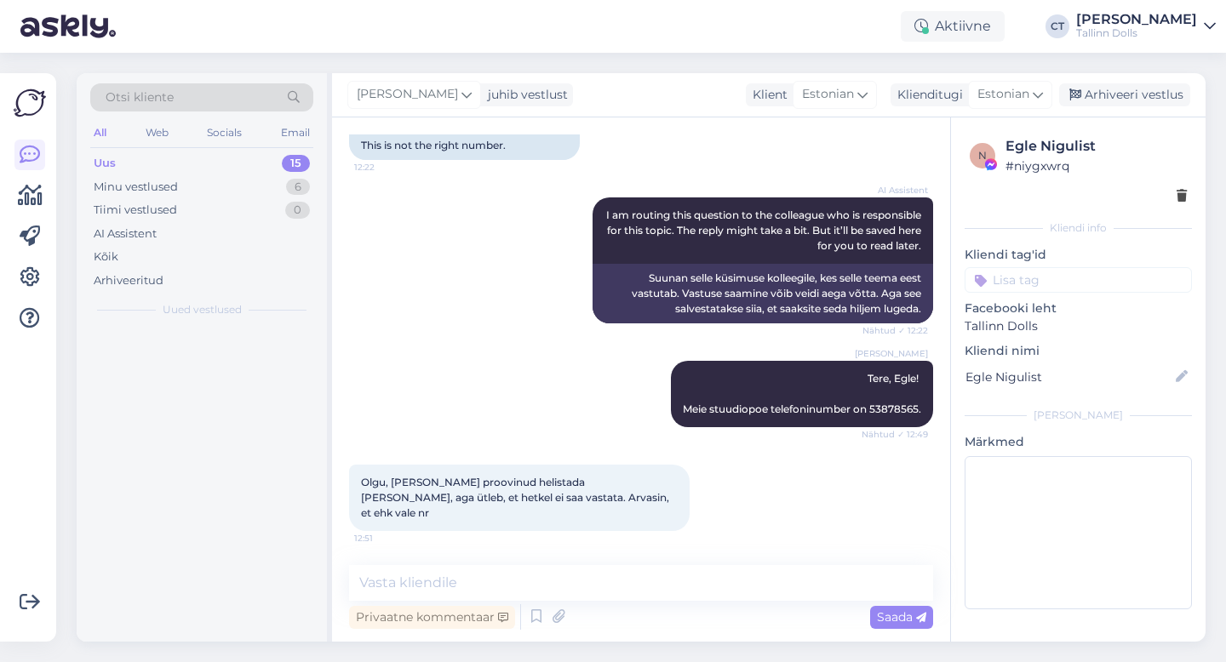
scroll to position [1749, 0]
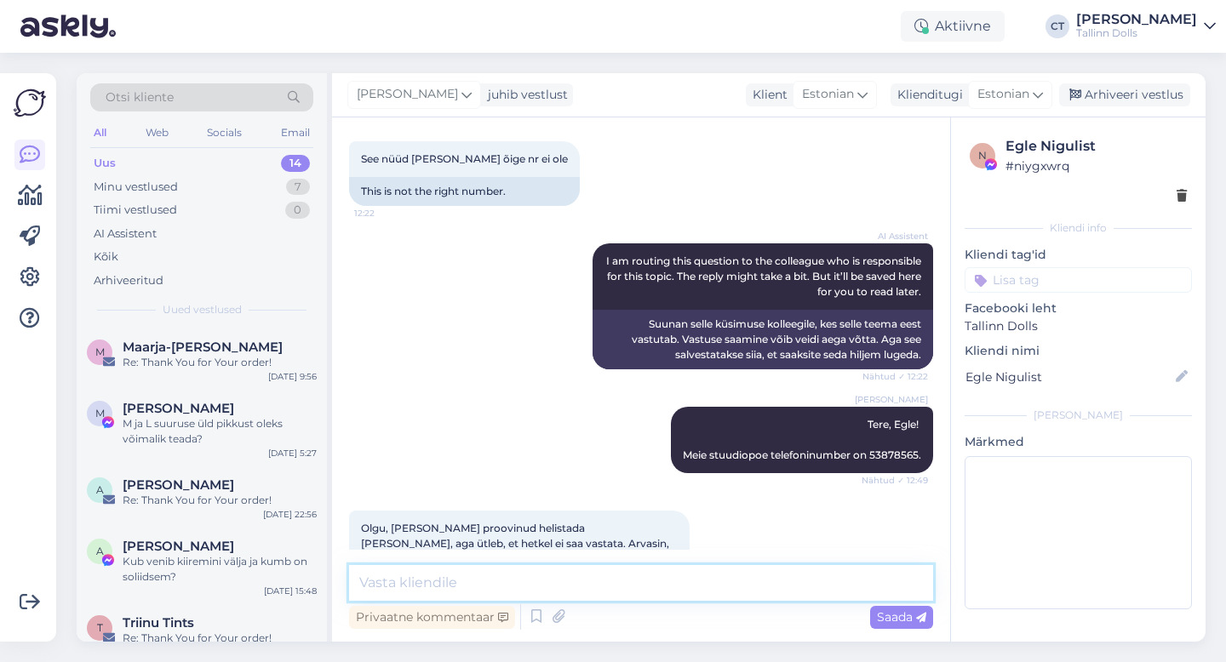
click at [678, 586] on textarea at bounding box center [641, 583] width 584 height 36
type textarea "T"
type textarea "Kas saate meile edastada enda numbri? Võtame Teiega ise ühendust."
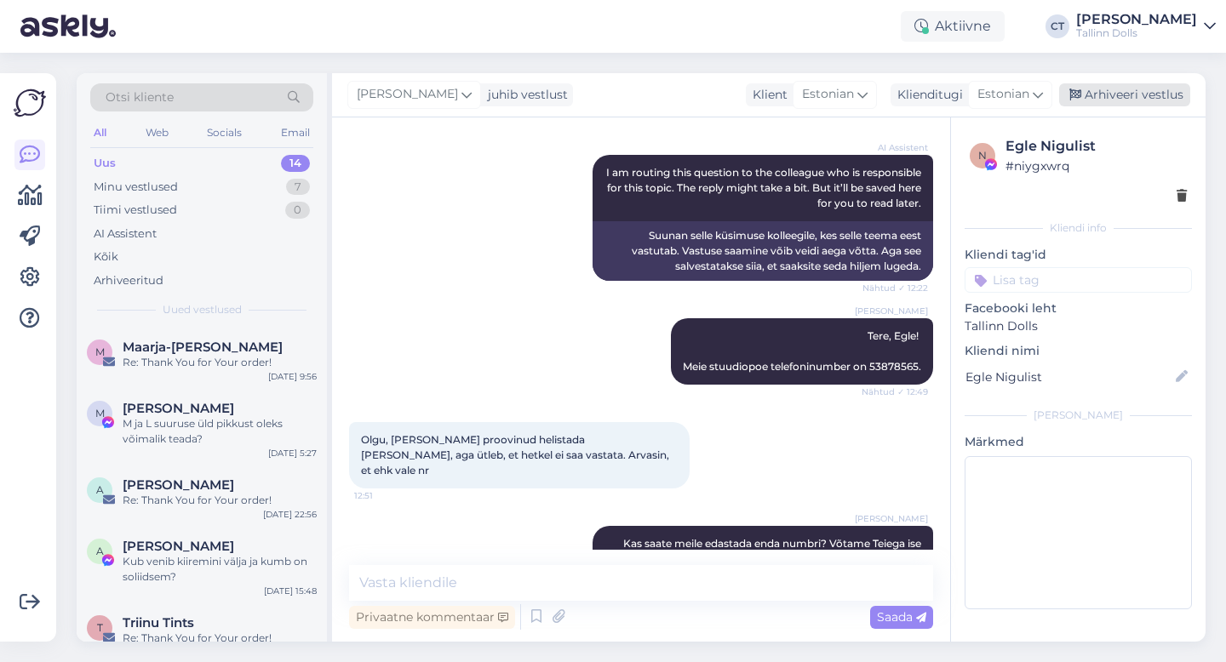
click at [1138, 100] on div "Arhiveeri vestlus" at bounding box center [1124, 94] width 131 height 23
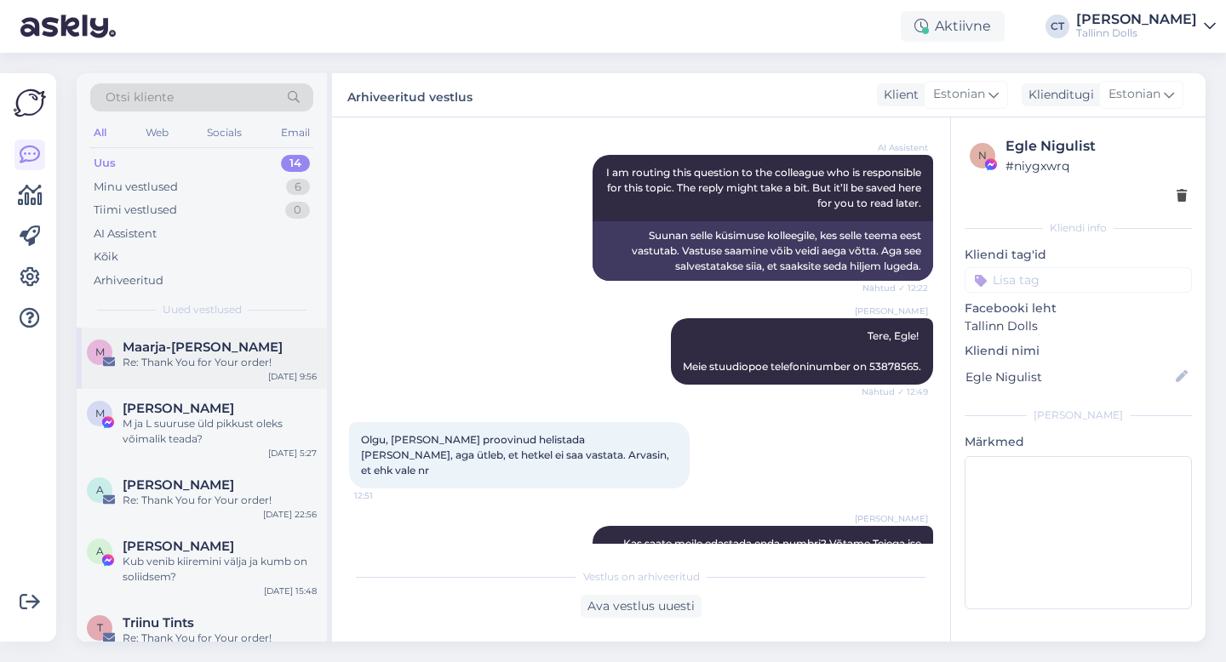
click at [240, 366] on div "Re: Thank You for Your order!" at bounding box center [220, 362] width 194 height 15
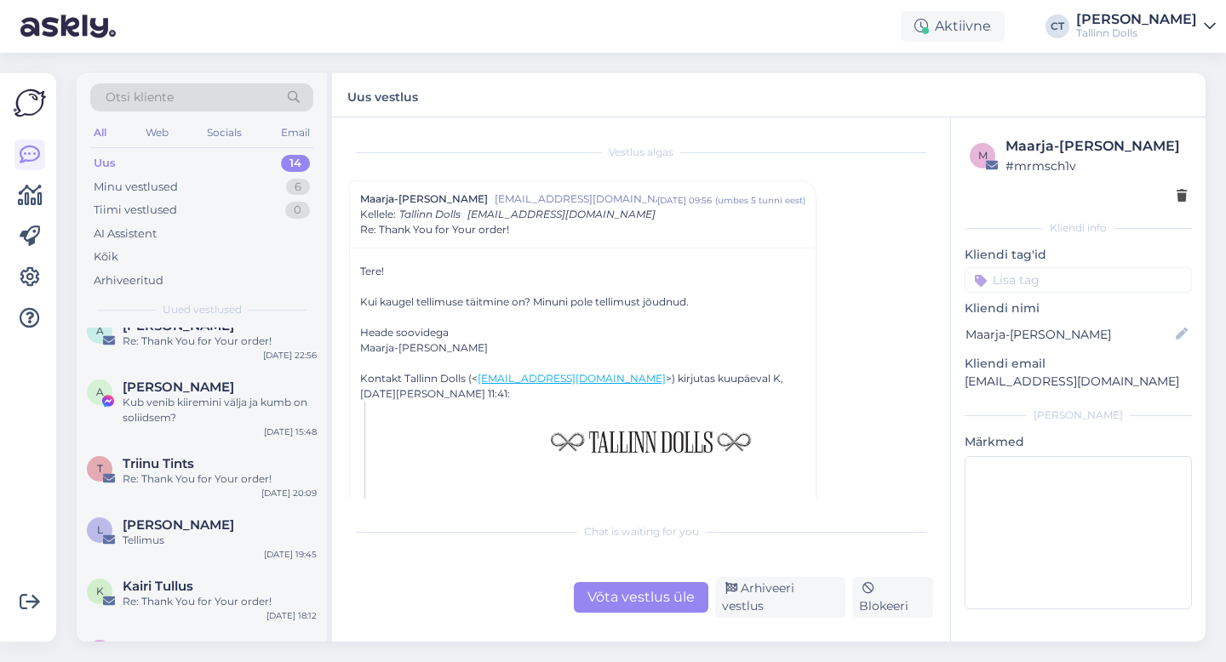
scroll to position [163, 0]
click at [183, 484] on div "T Triinu Tints Re: Thank You for Your order! [DATE] 20:09" at bounding box center [202, 471] width 250 height 61
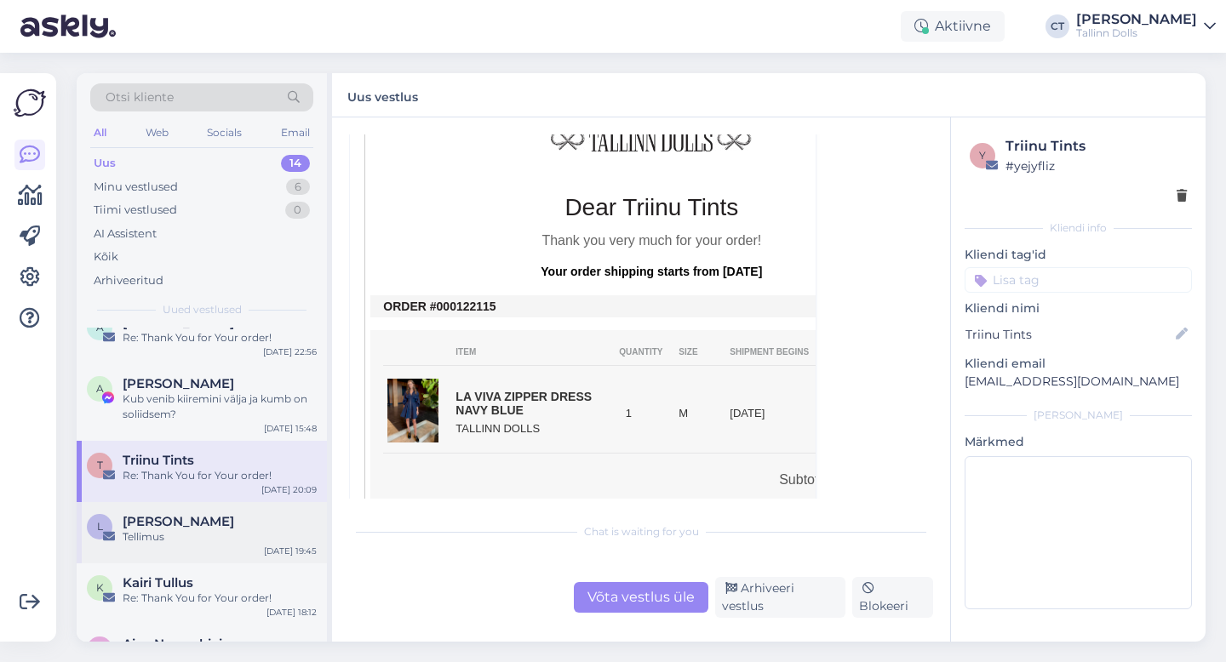
scroll to position [711, 0]
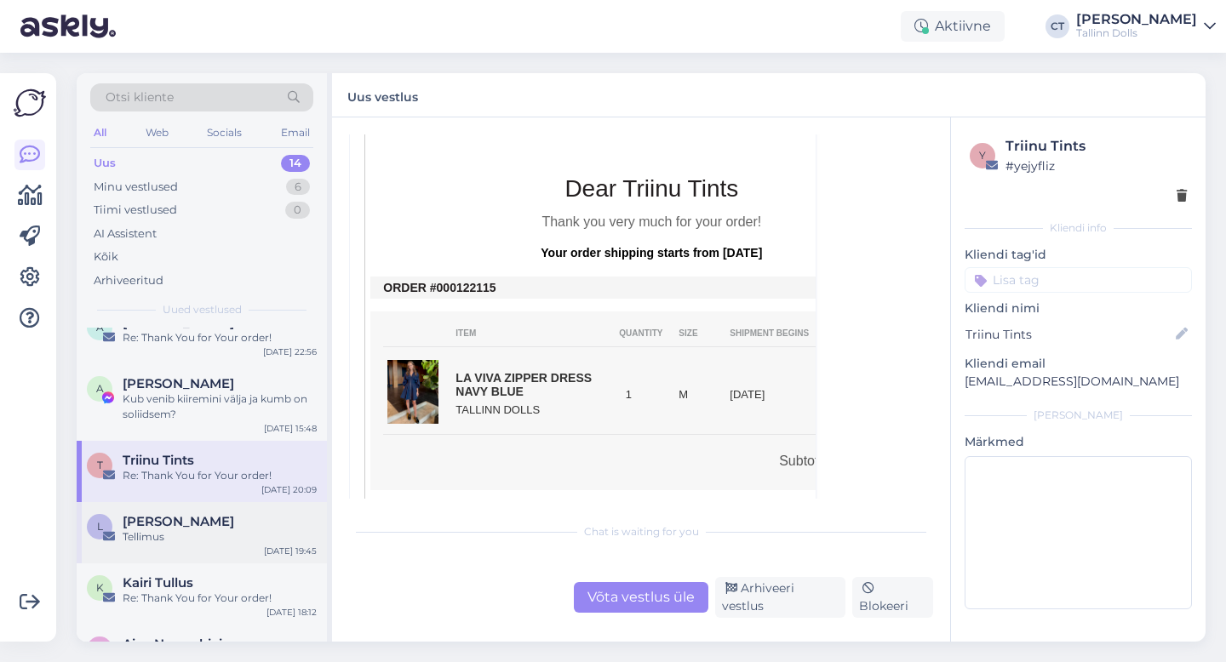
click at [186, 561] on div "L [PERSON_NAME] [DATE] 19:45" at bounding box center [202, 532] width 250 height 61
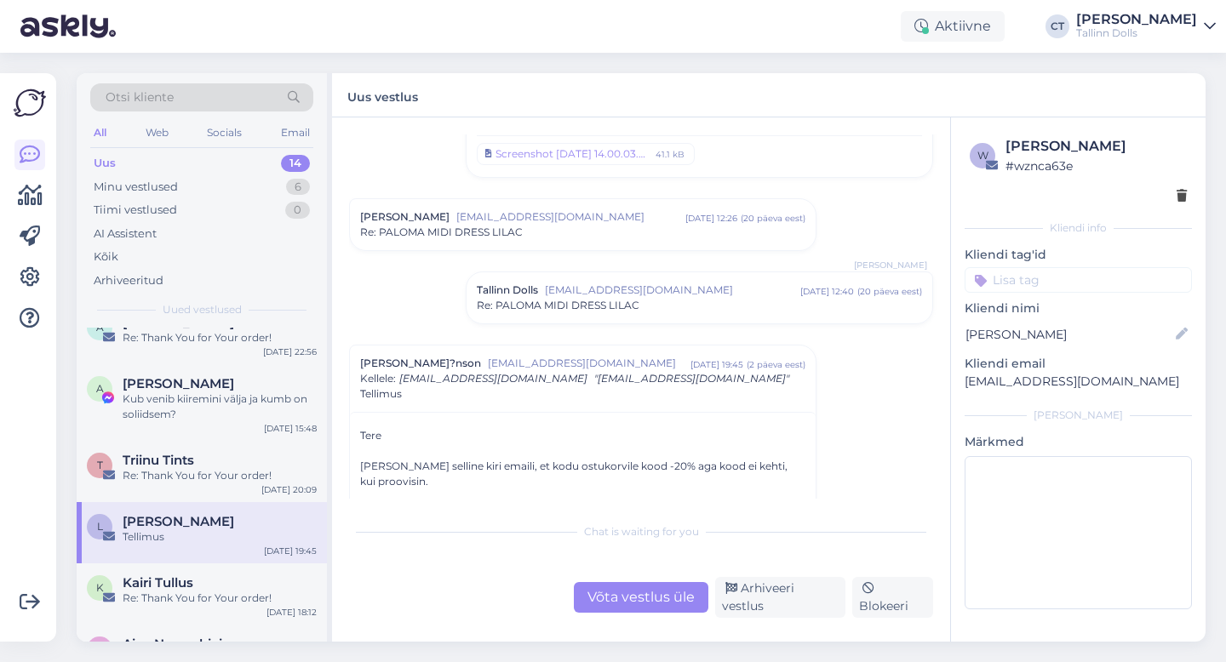
scroll to position [655, 0]
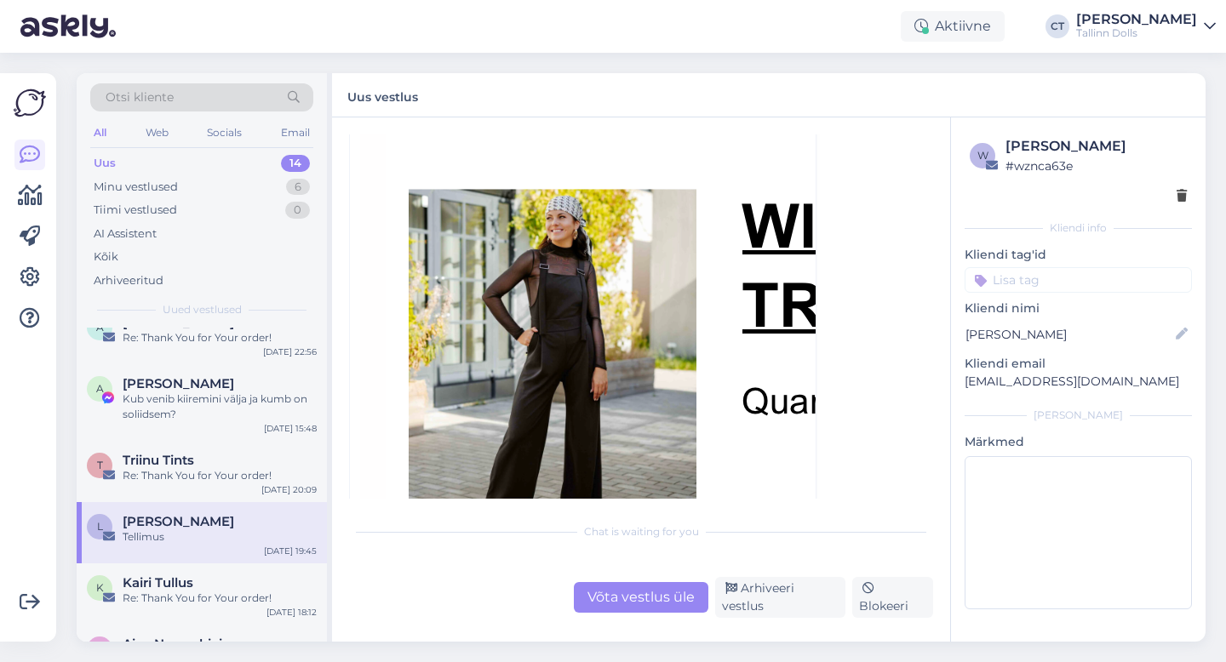
click at [615, 613] on div "Võta vestlus üle" at bounding box center [641, 597] width 135 height 31
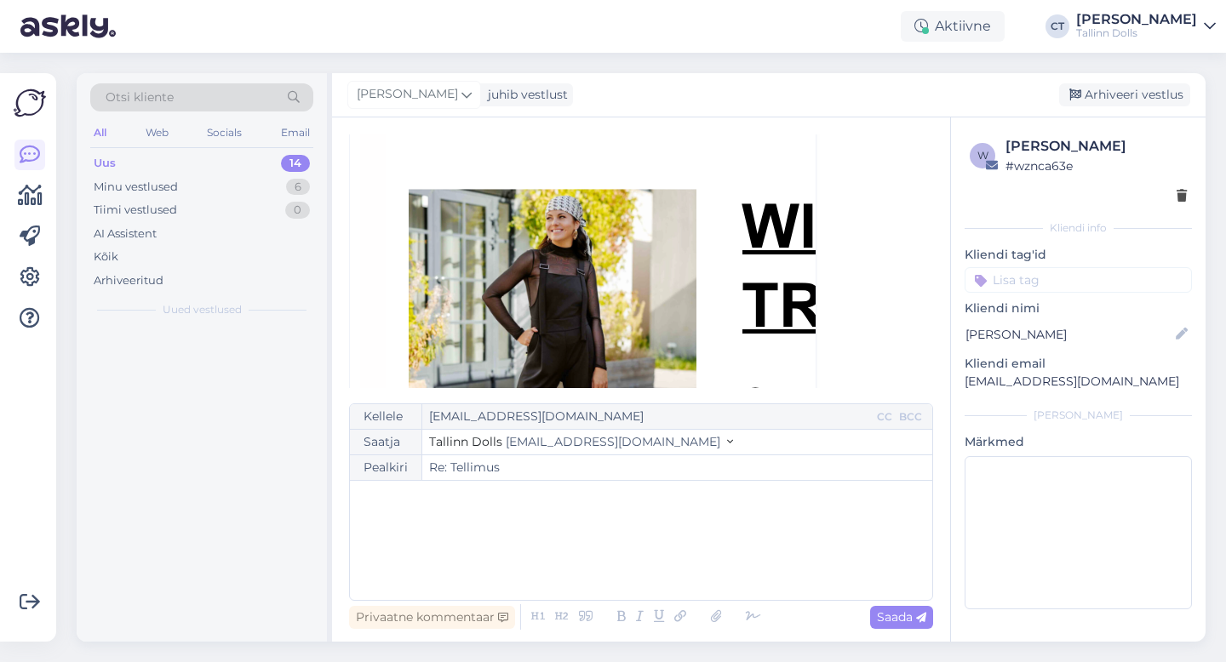
scroll to position [0, 0]
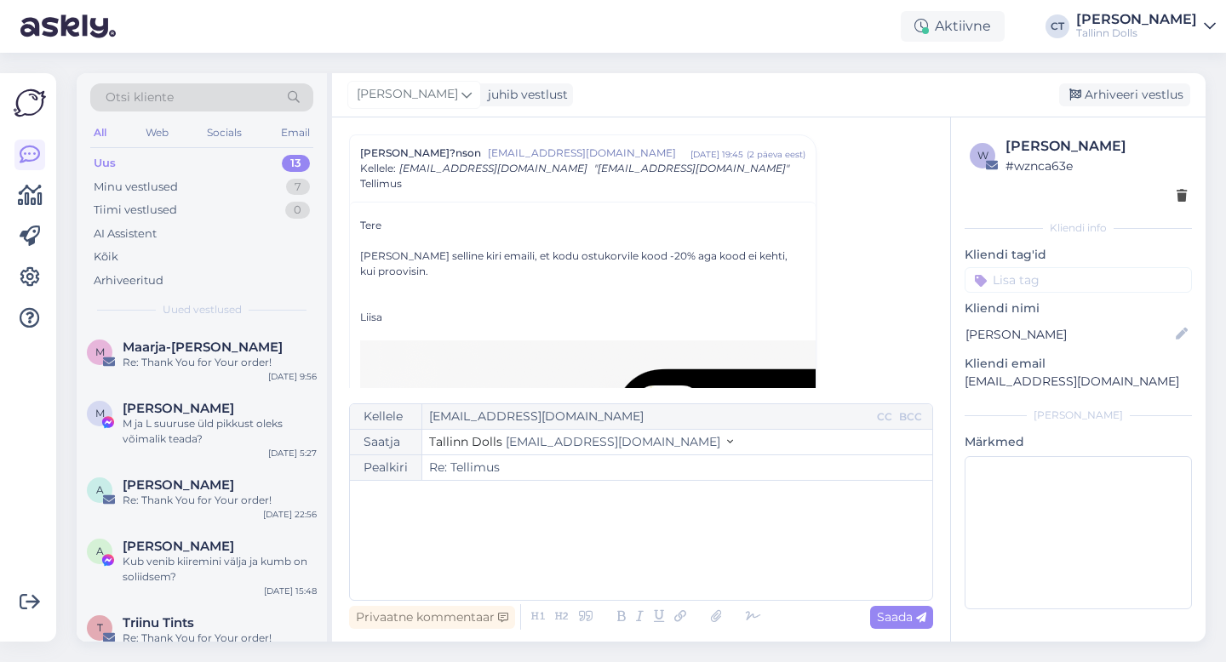
click at [637, 565] on div "﻿" at bounding box center [640, 540] width 565 height 102
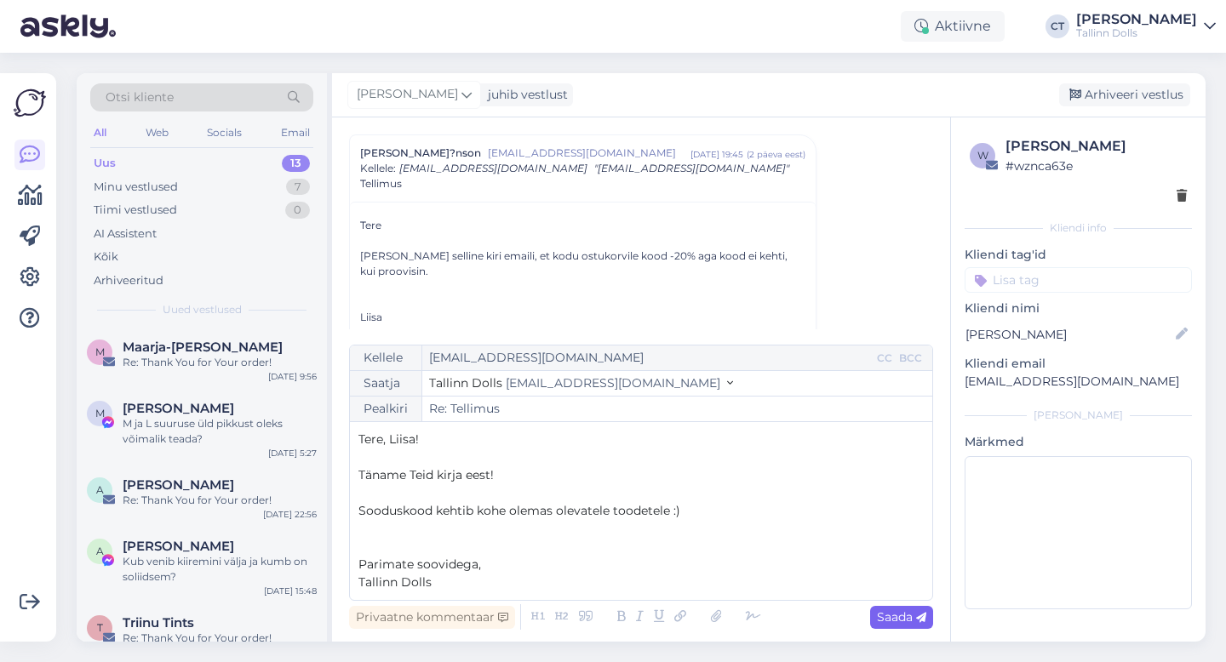
click at [913, 621] on span "Saada" at bounding box center [901, 617] width 49 height 15
type input "Re: Re: Tellimus"
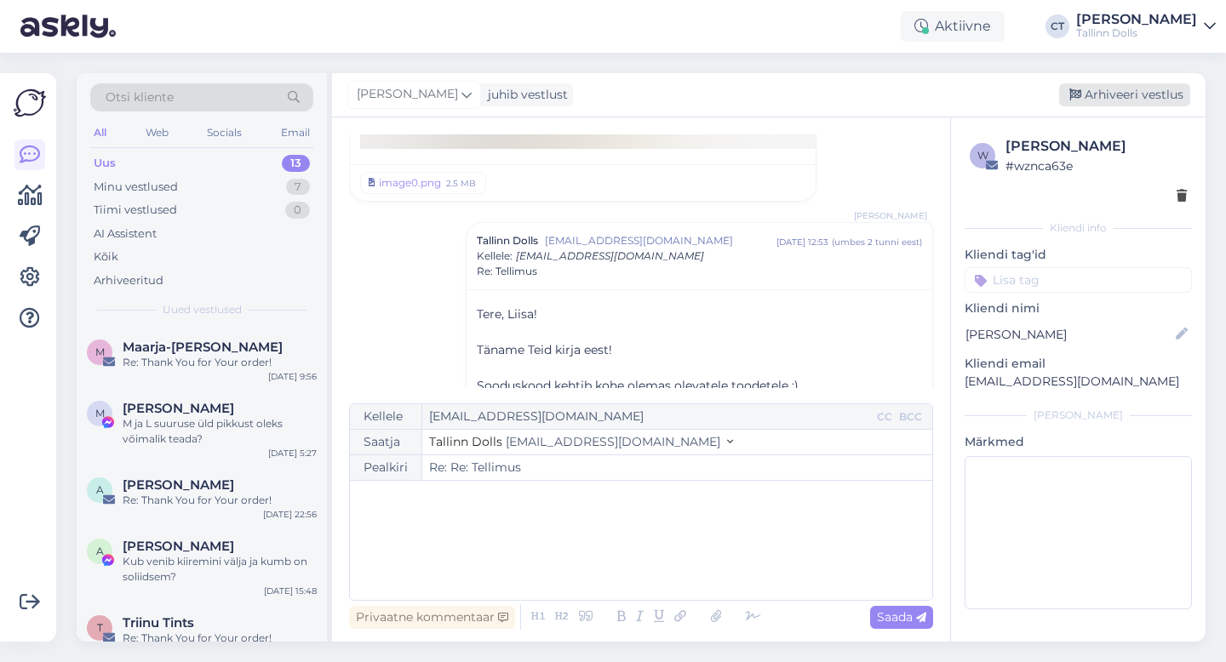
click at [1166, 102] on div "Arhiveeri vestlus" at bounding box center [1124, 94] width 131 height 23
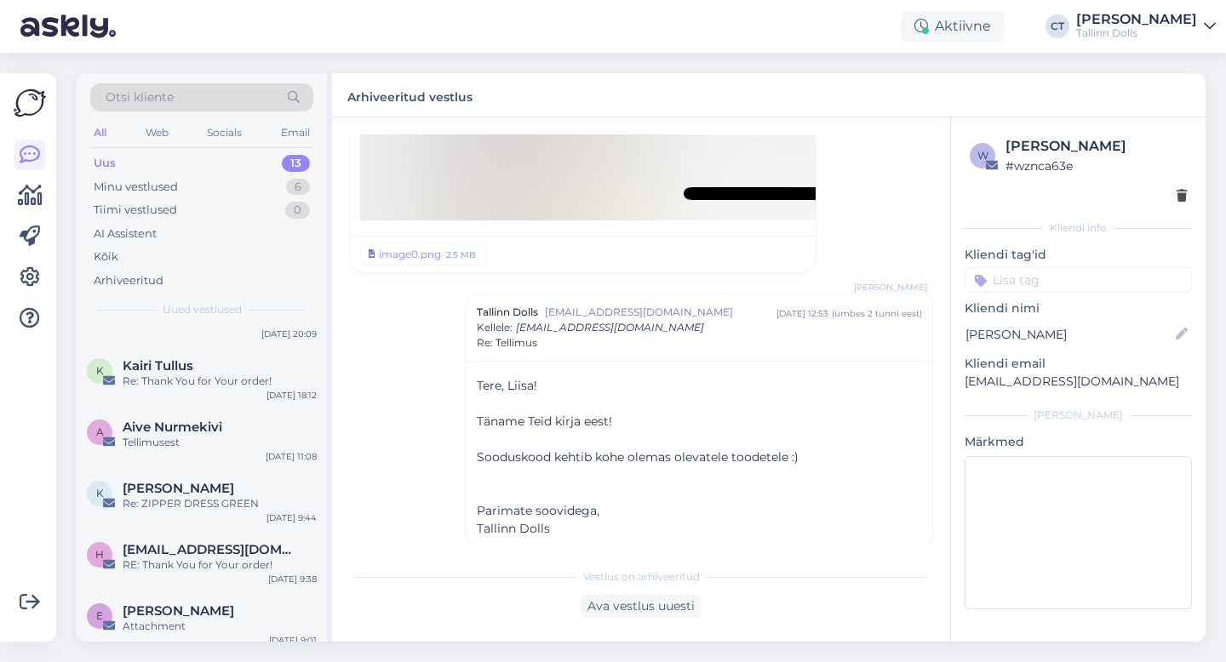
scroll to position [346, 0]
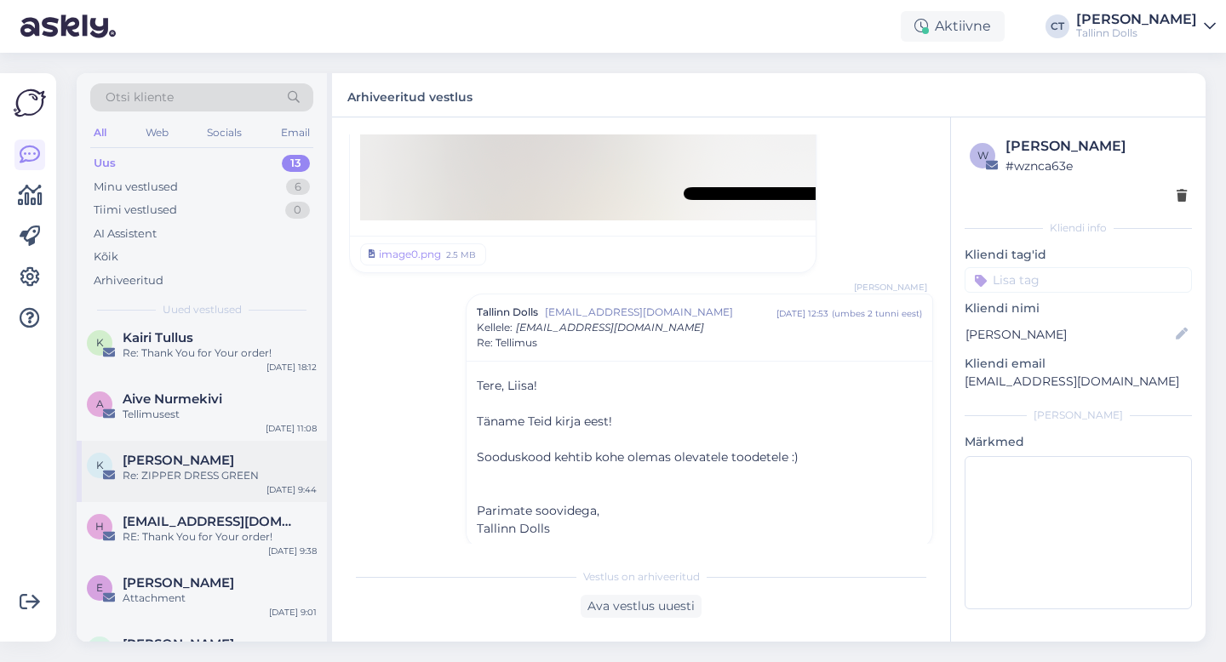
click at [238, 488] on div "K [PERSON_NAME] Re: ZIPPER DRESS GREEN [DATE] 9:44" at bounding box center [202, 471] width 250 height 61
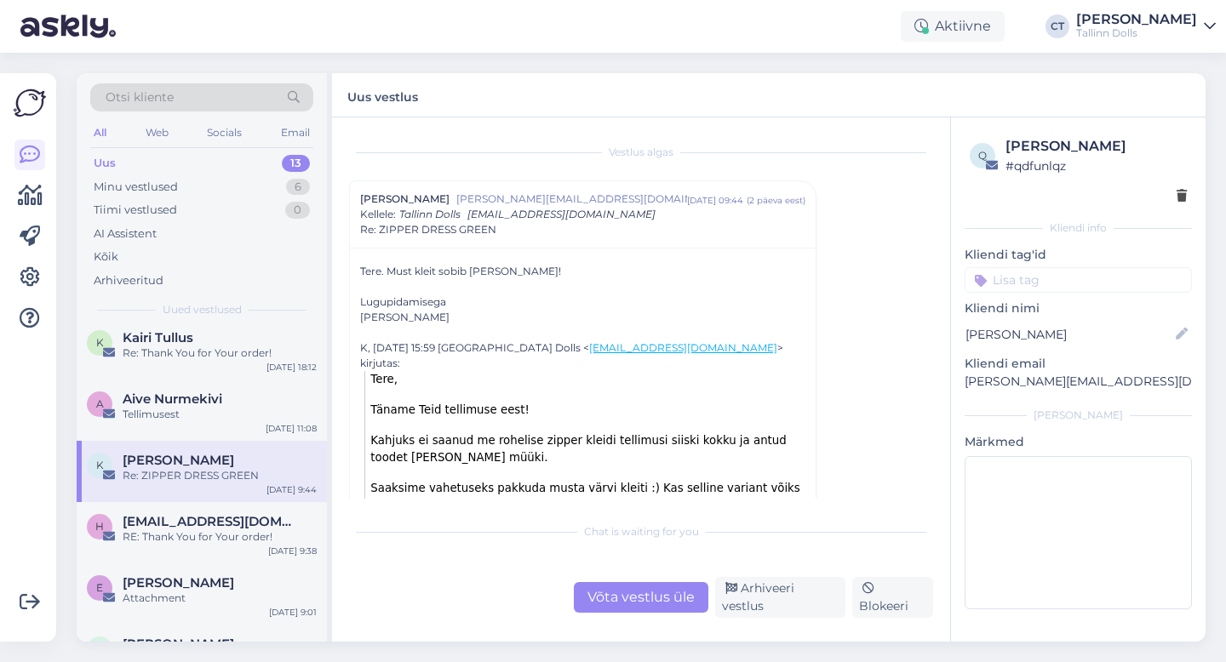
scroll to position [31, 0]
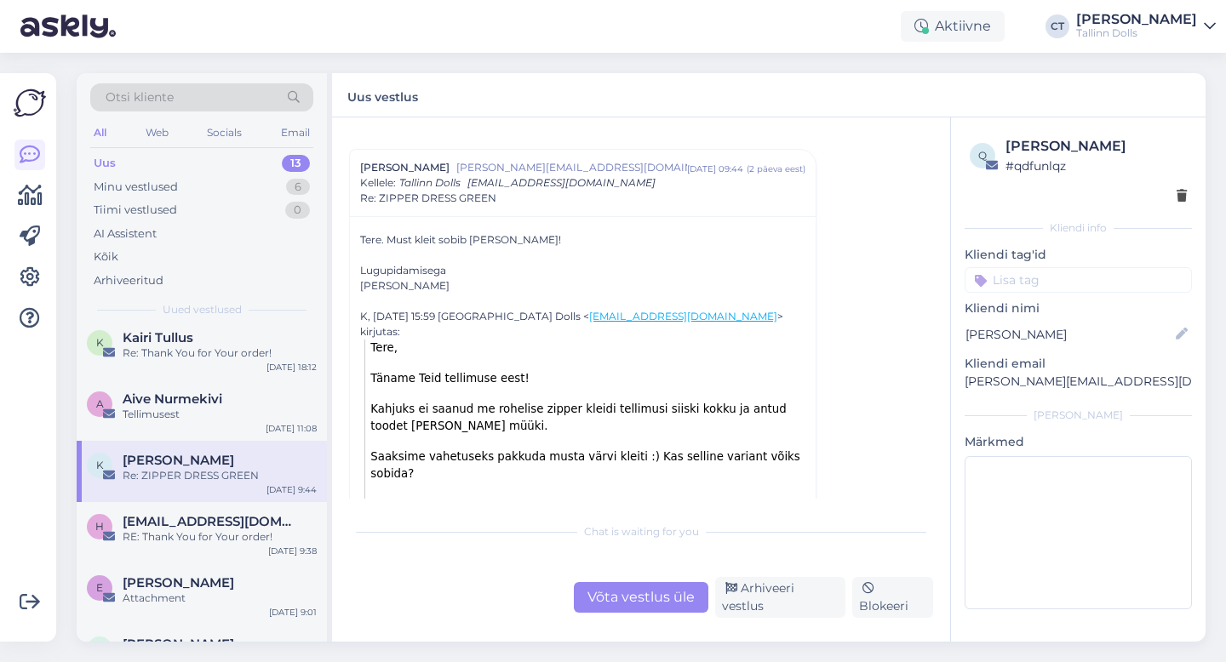
click at [644, 613] on div "Võta vestlus üle" at bounding box center [641, 597] width 135 height 31
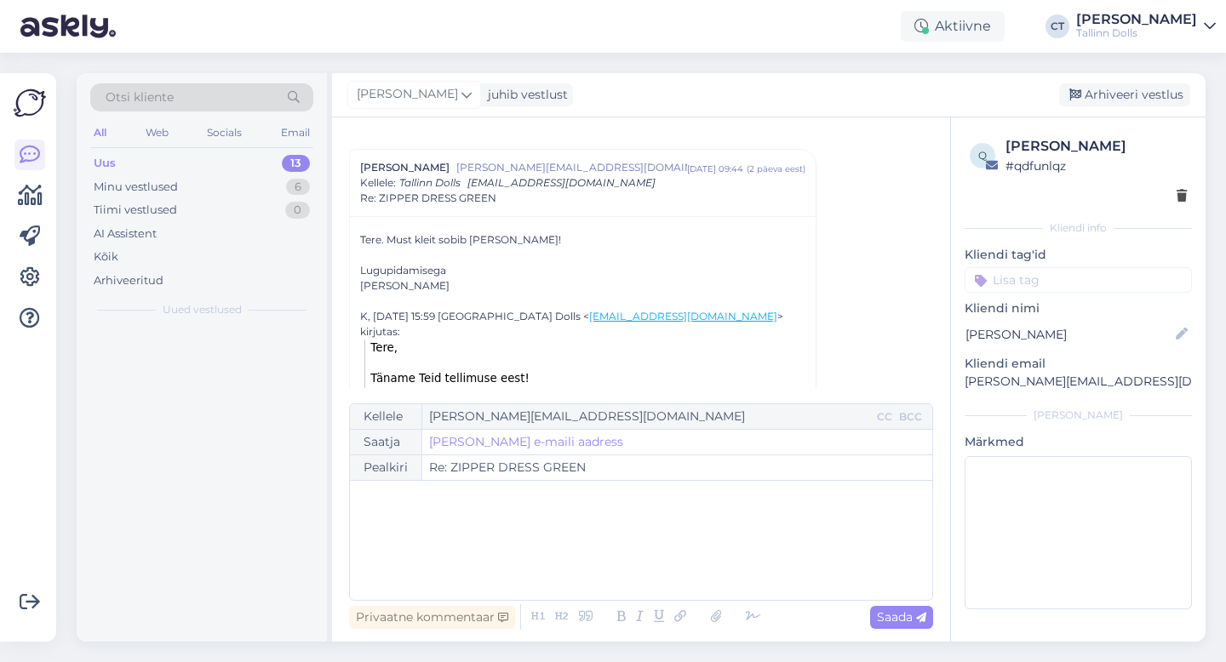
scroll to position [0, 0]
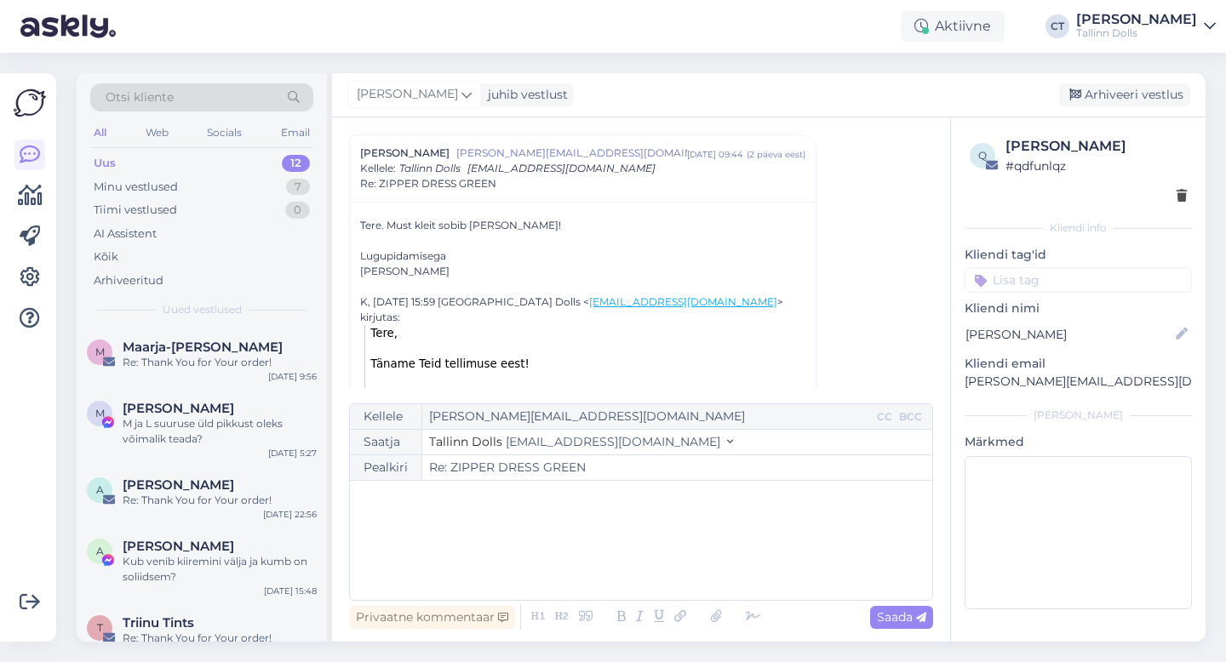
click at [650, 589] on div "﻿" at bounding box center [640, 540] width 565 height 102
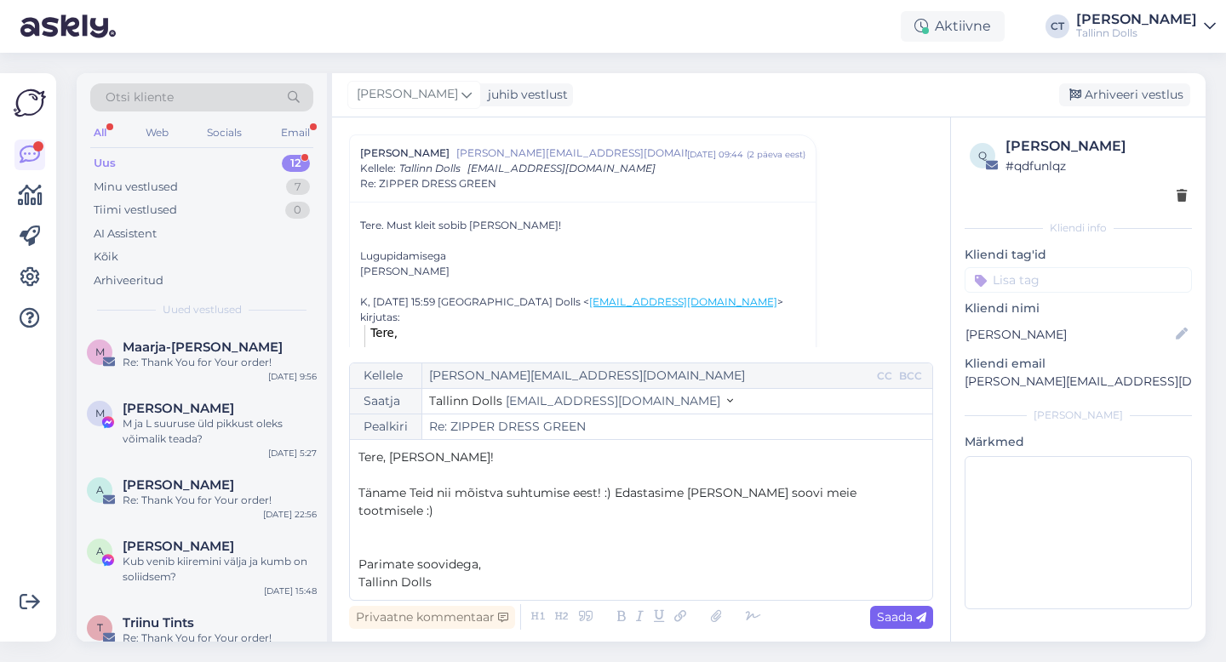
click at [889, 618] on span "Saada" at bounding box center [901, 617] width 49 height 15
type input "Re: Re: ZIPPER DRESS GREEN"
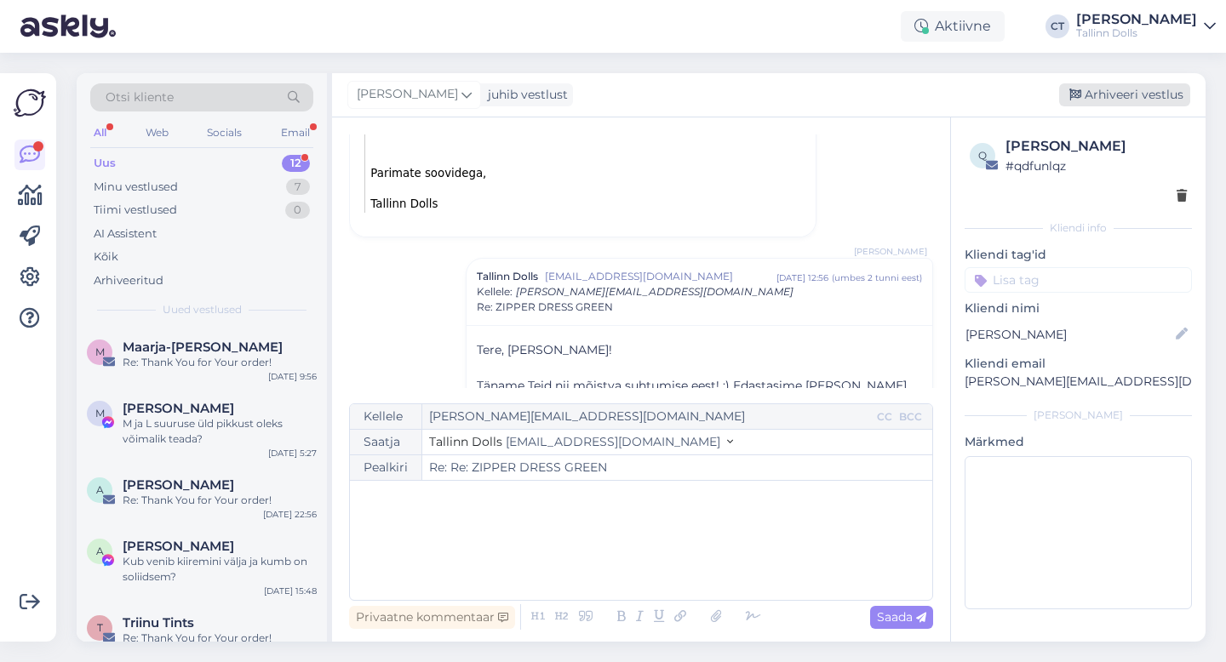
click at [1104, 104] on div "Arhiveeri vestlus" at bounding box center [1124, 94] width 131 height 23
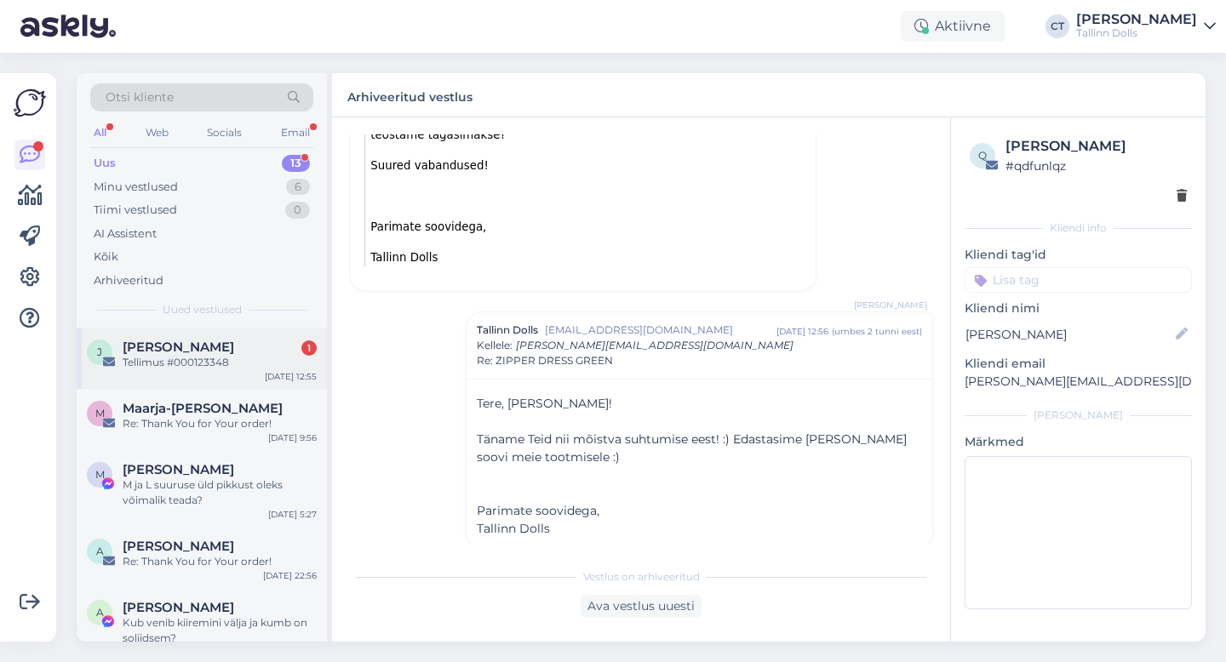
click at [181, 349] on div "[PERSON_NAME] 1" at bounding box center [220, 347] width 194 height 15
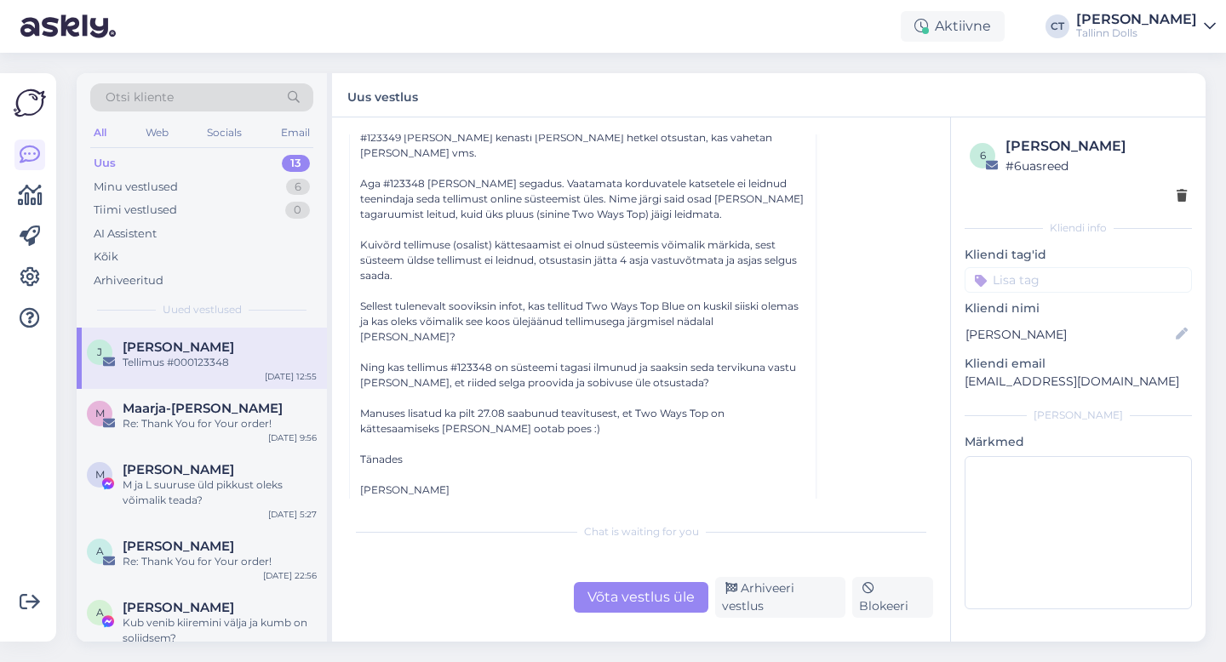
scroll to position [242, 0]
click at [615, 587] on div "Võta vestlus üle" at bounding box center [641, 597] width 135 height 31
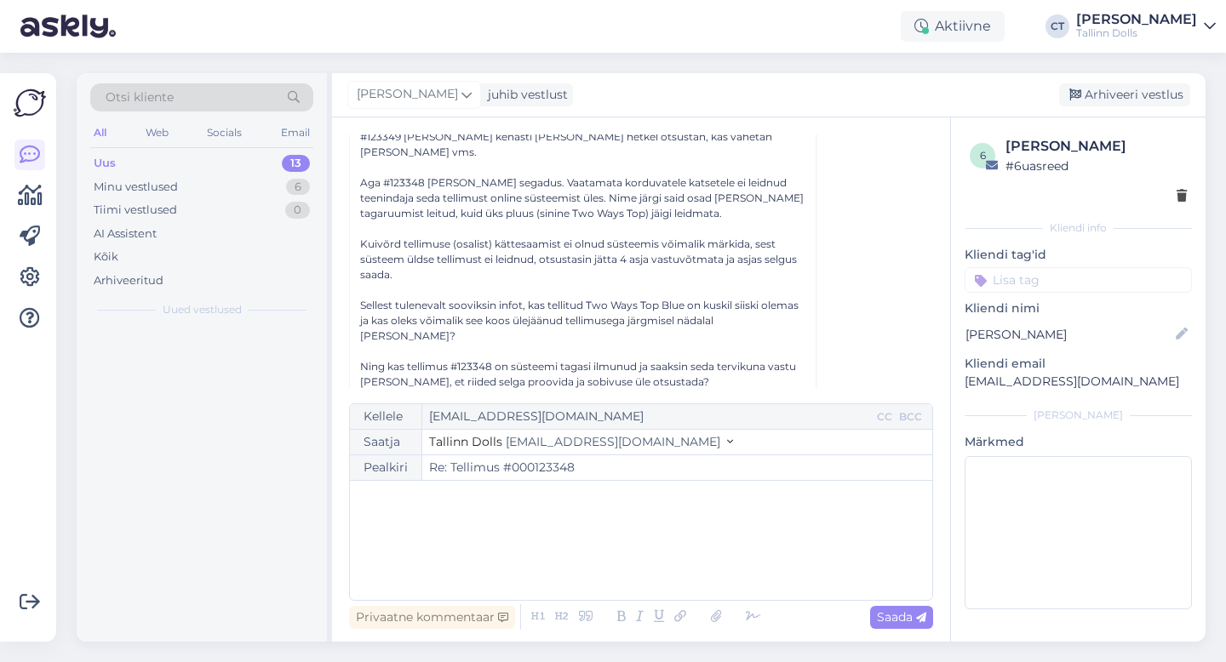
scroll to position [46, 0]
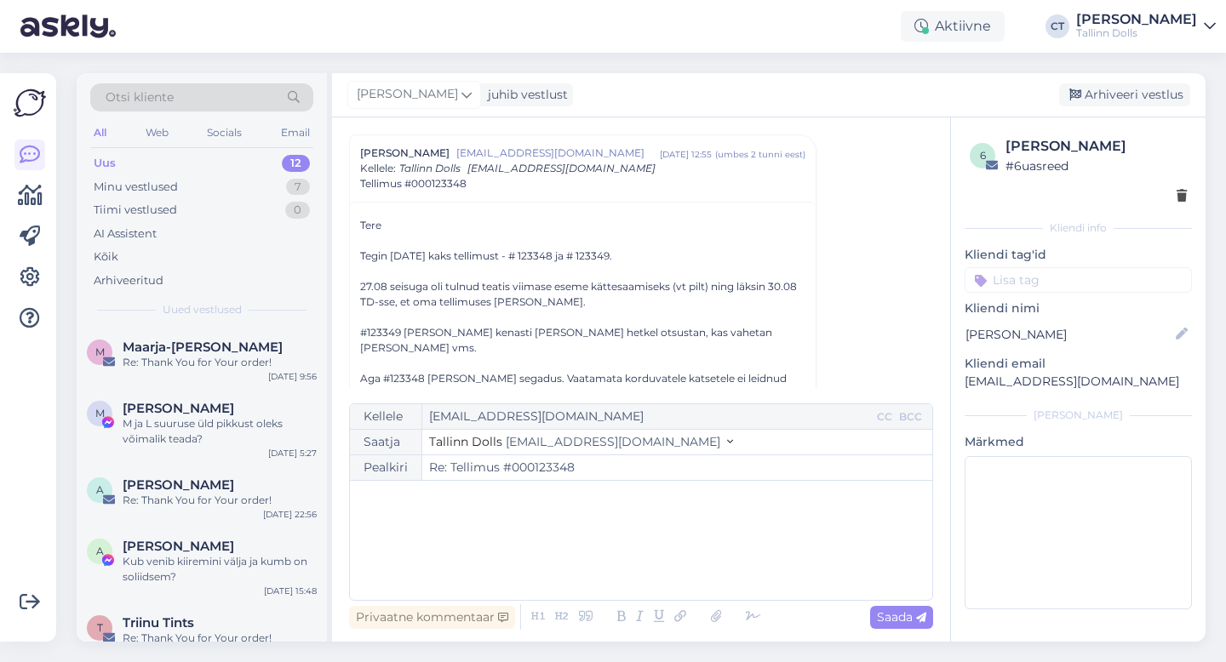
click at [594, 542] on div "﻿" at bounding box center [640, 540] width 565 height 102
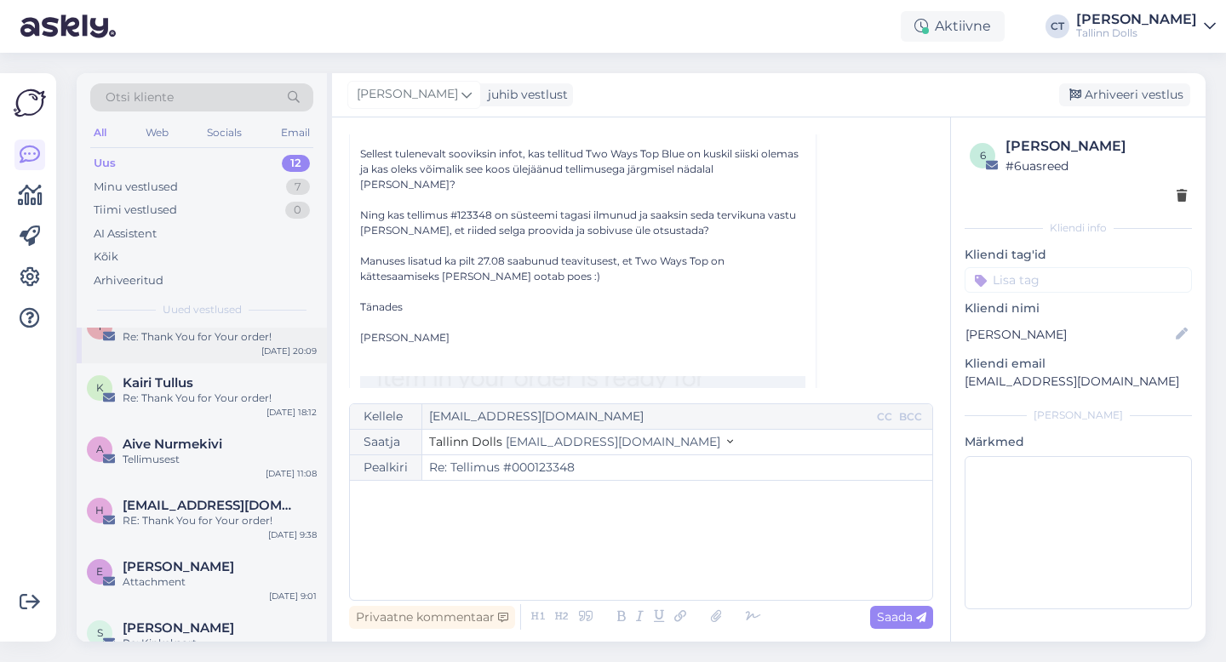
scroll to position [436, 0]
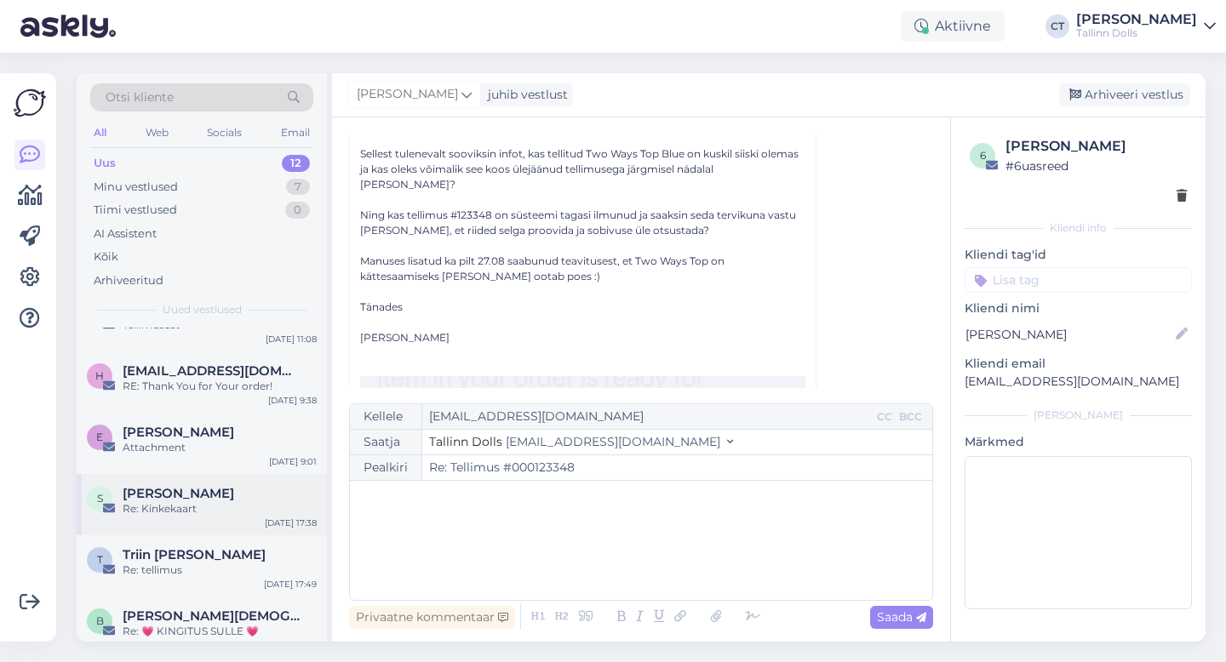
click at [209, 509] on div "Re: Kinkekaart" at bounding box center [220, 508] width 194 height 15
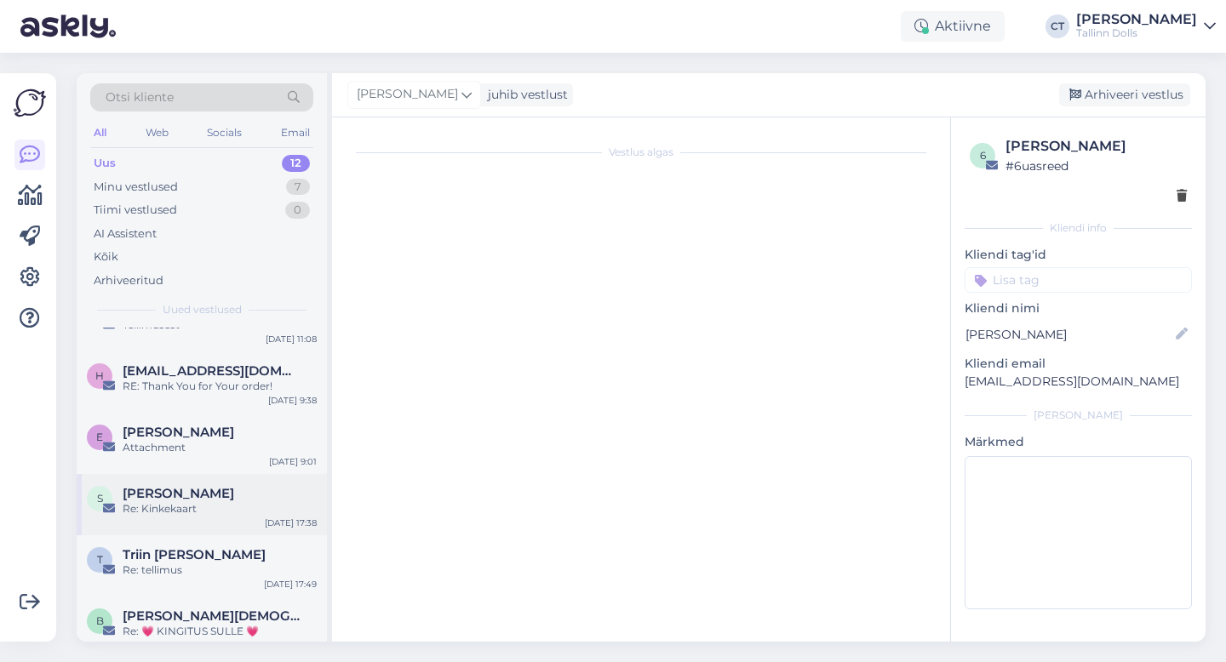
scroll to position [531, 0]
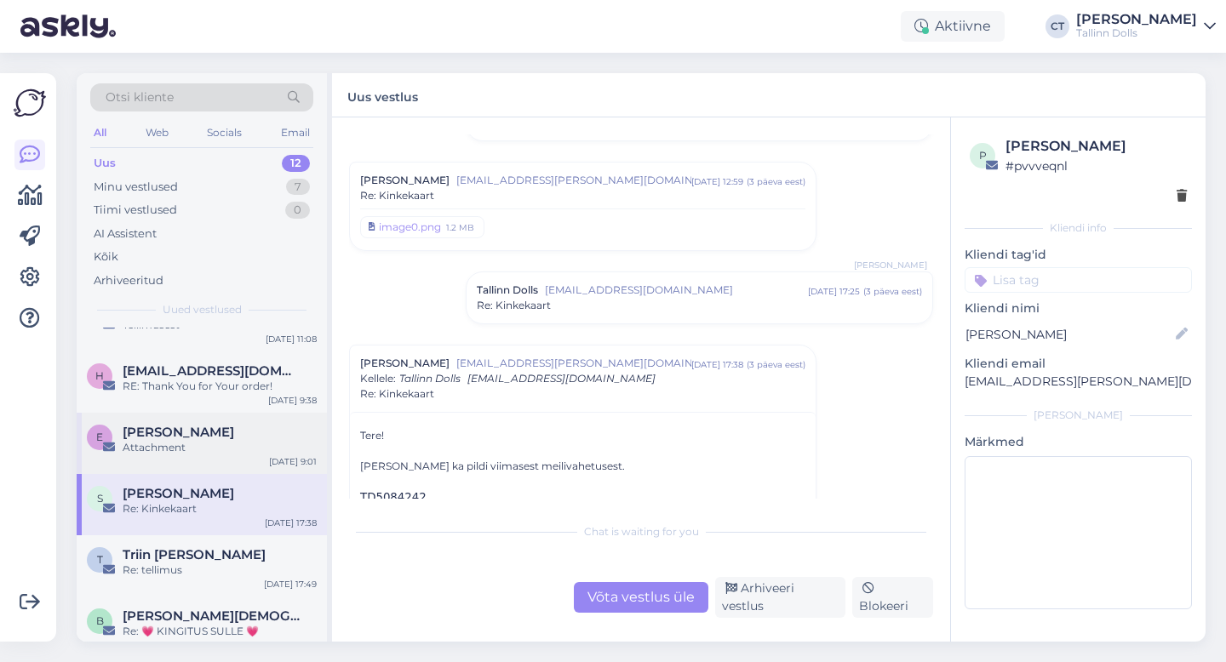
click at [230, 423] on div "E [PERSON_NAME] Attachment [DATE] 9:01" at bounding box center [202, 443] width 250 height 61
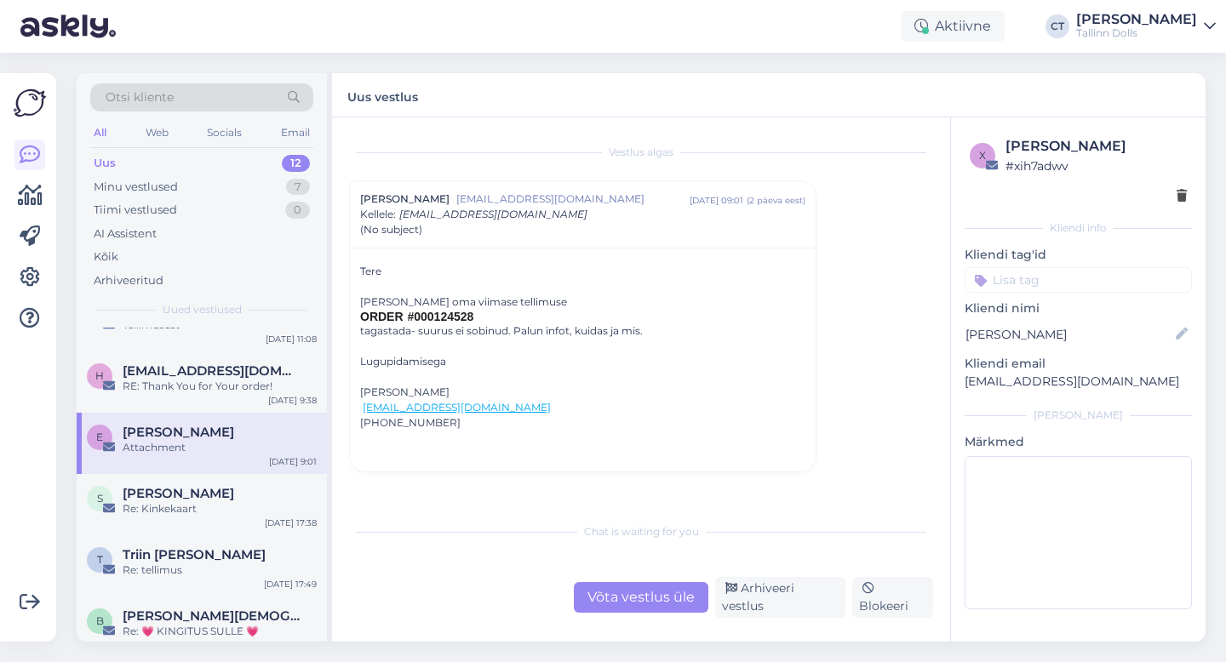
click at [608, 596] on div "Võta vestlus üle" at bounding box center [641, 597] width 135 height 31
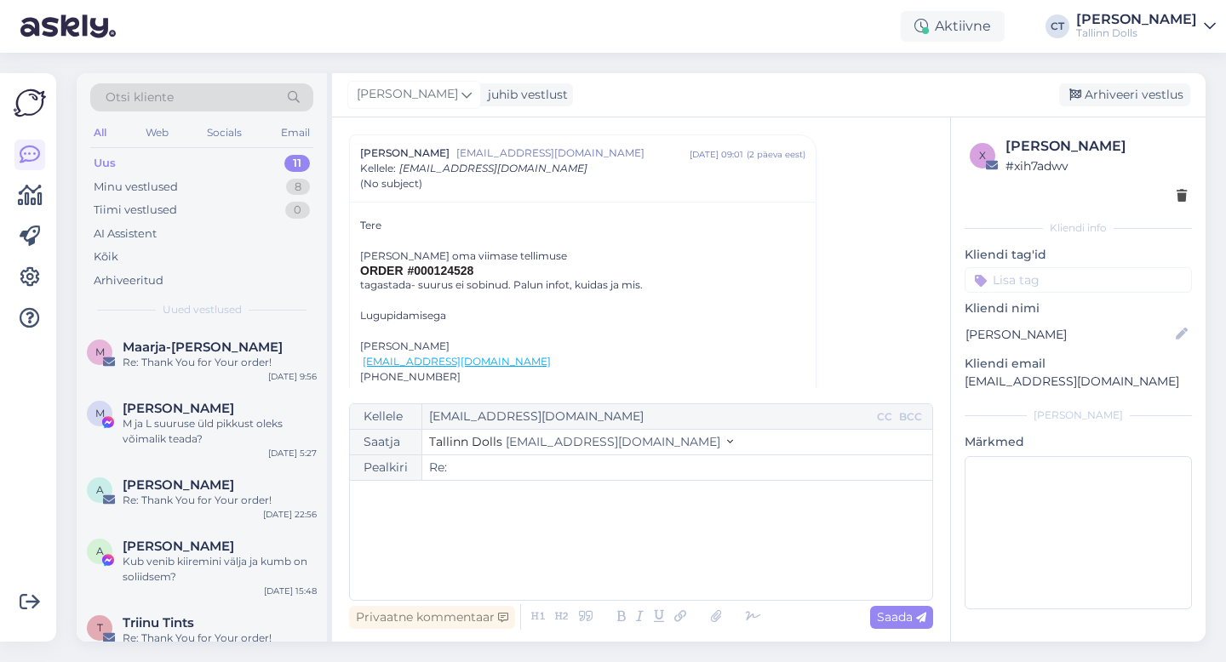
click at [631, 552] on div "﻿" at bounding box center [640, 540] width 565 height 102
drag, startPoint x: 415, startPoint y: 284, endPoint x: 511, endPoint y: 284, distance: 95.3
click at [511, 284] on div "[PERSON_NAME] oma viimase tellimuse ORDER #000124528 tagastada- suurus ei sobin…" at bounding box center [582, 332] width 445 height 167
copy div "suurus ei sobinud."
click at [581, 523] on div "﻿" at bounding box center [640, 540] width 565 height 102
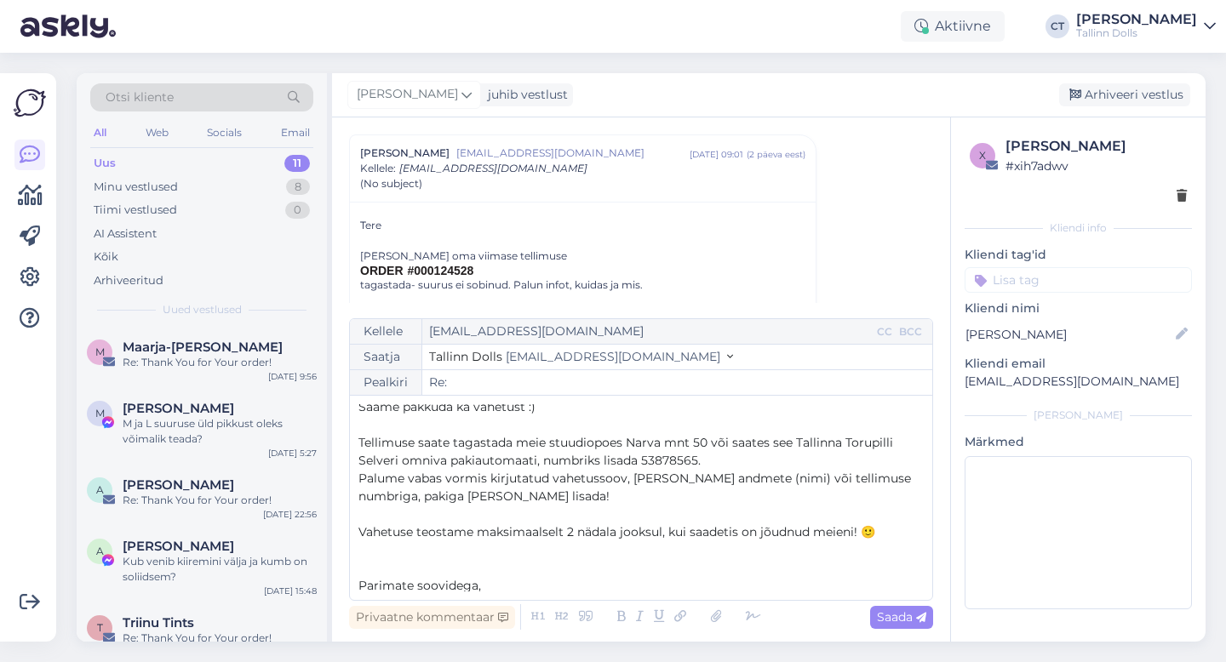
scroll to position [62, 0]
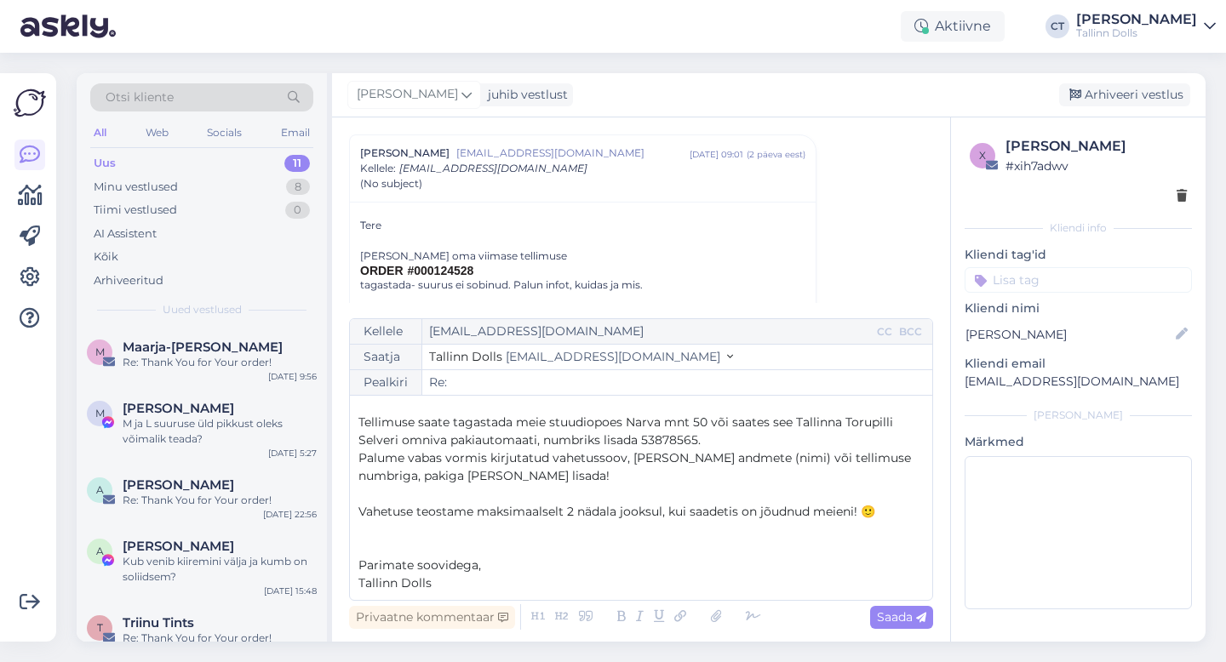
click at [622, 455] on span "Palume vabas vormis kirjutatud vahetussoov, [PERSON_NAME] andmete (nimi) või te…" at bounding box center [636, 466] width 556 height 33
click at [412, 510] on span "Vahetuse teostame maksimaalselt 2 nädala jooksul, kui saadetis on jõudnud meien…" at bounding box center [616, 511] width 517 height 15
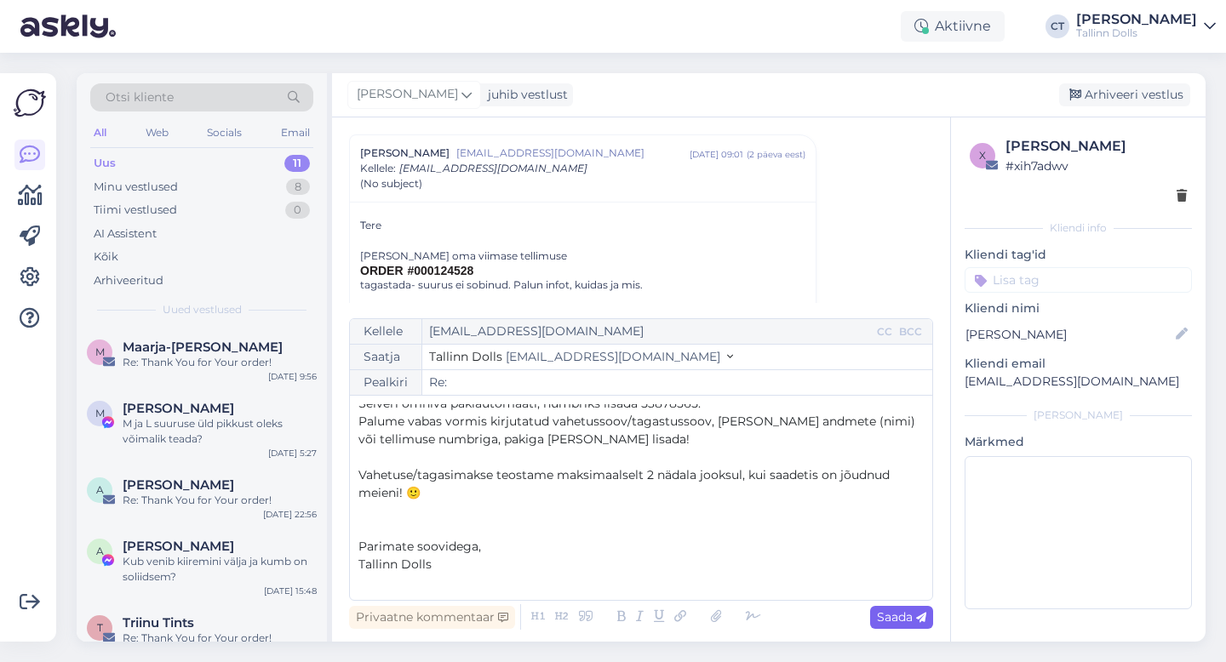
click at [894, 610] on span "Saada" at bounding box center [901, 617] width 49 height 15
type input "Re: Re:"
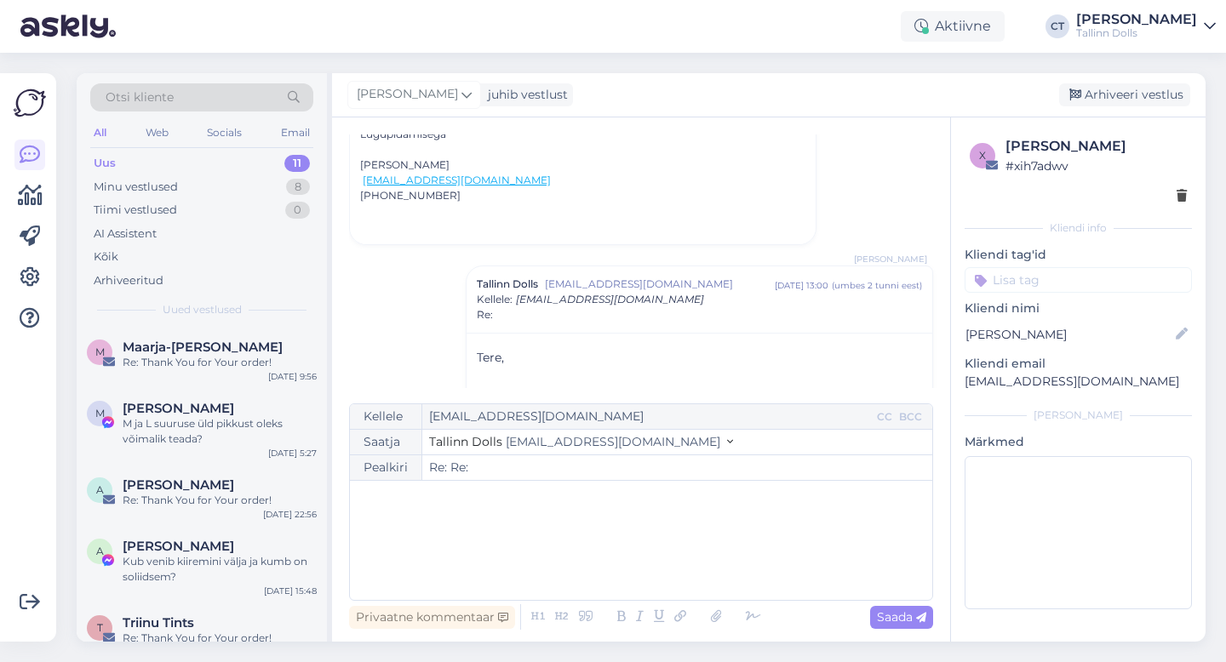
scroll to position [0, 0]
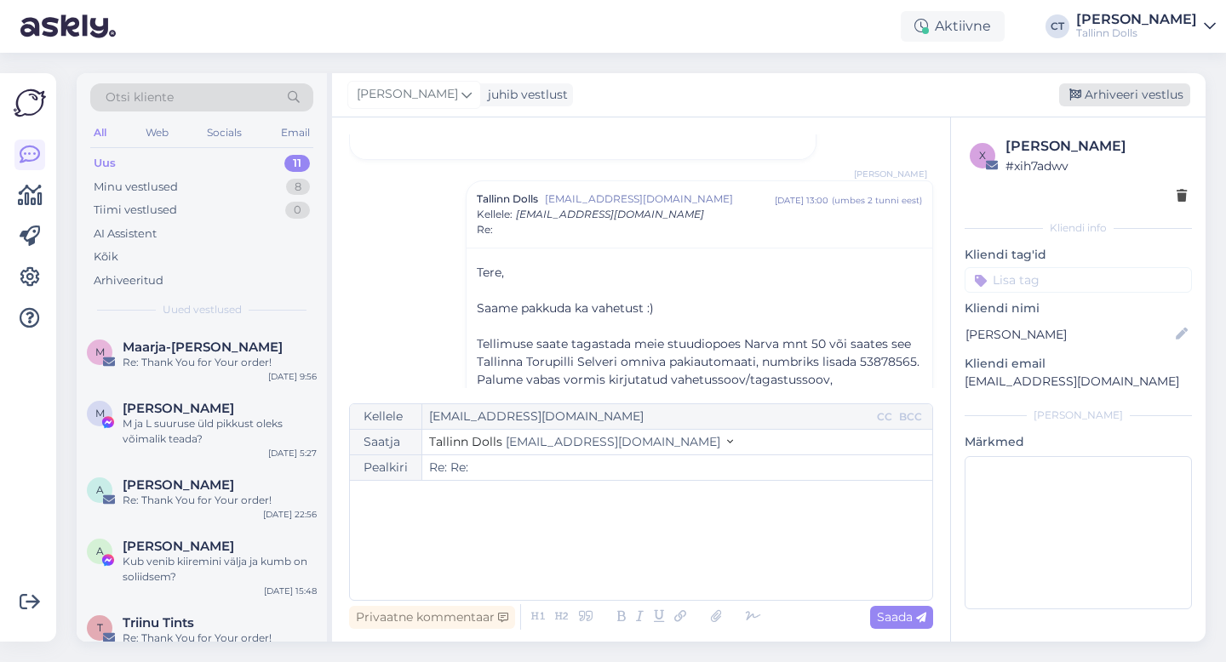
click at [1113, 87] on div "Arhiveeri vestlus" at bounding box center [1124, 94] width 131 height 23
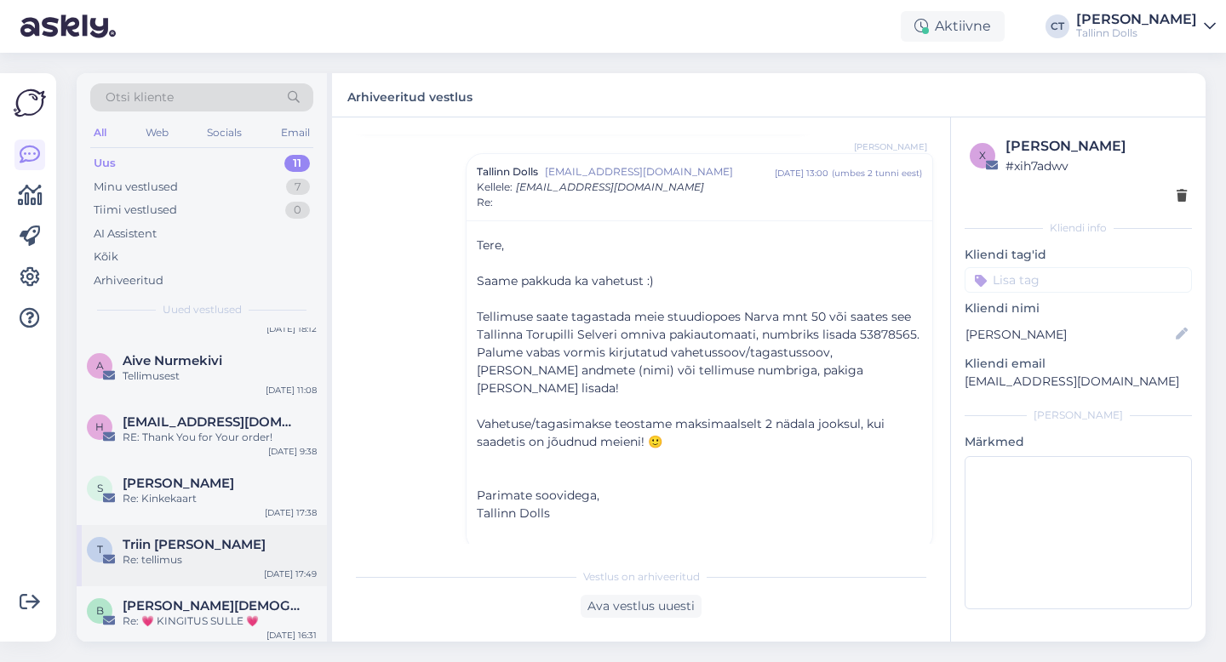
scroll to position [391, 0]
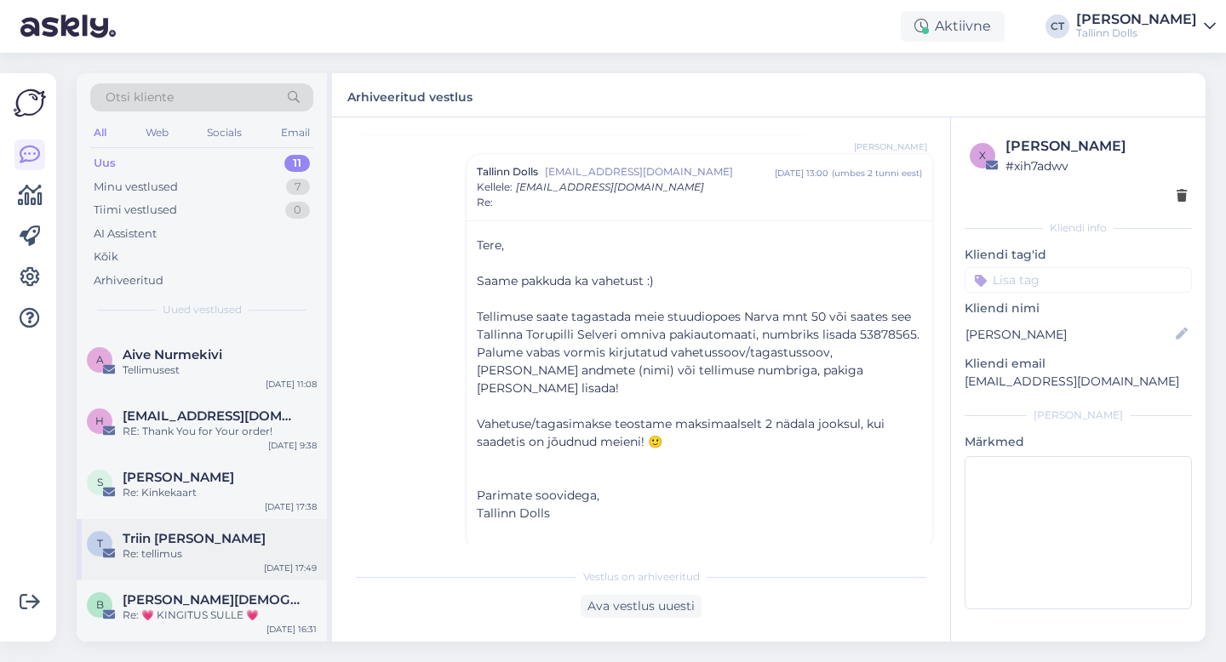
click at [182, 548] on div "Re: tellimus" at bounding box center [220, 554] width 194 height 15
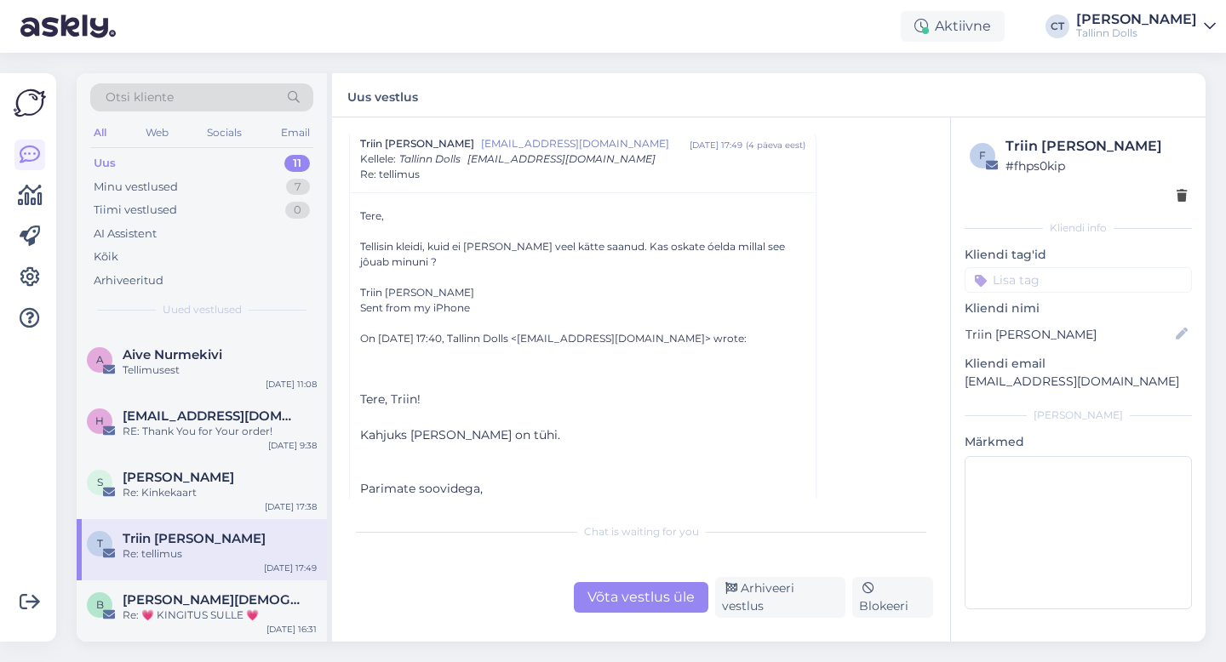
scroll to position [280, 0]
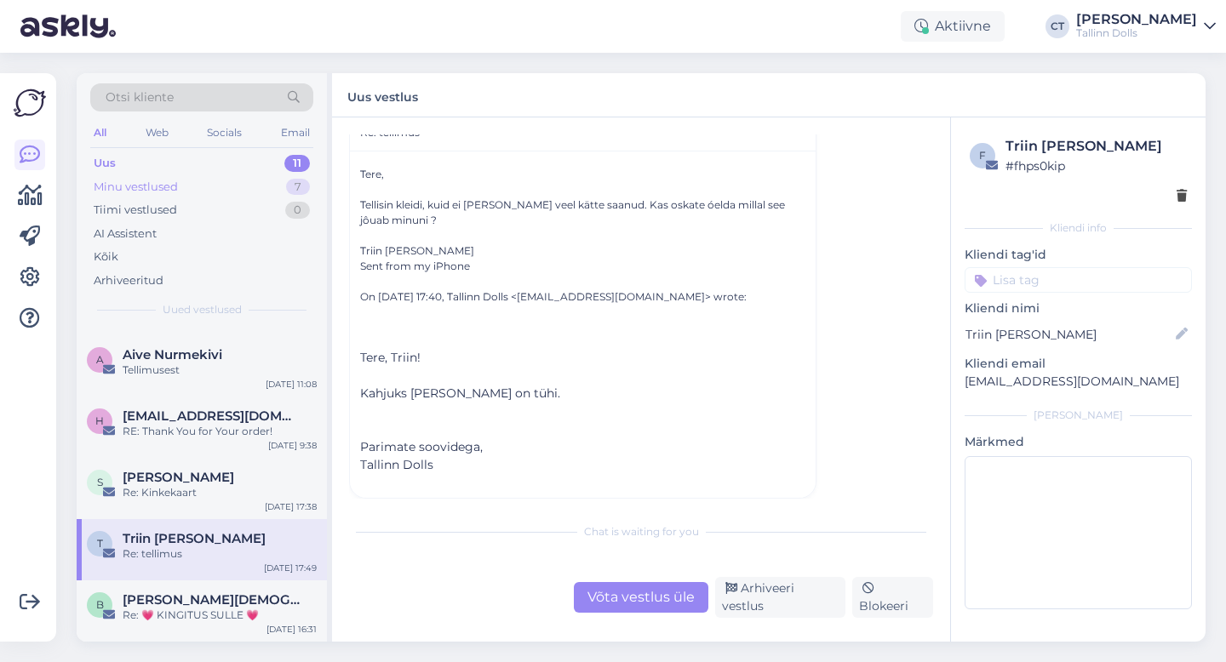
click at [201, 188] on div "Minu vestlused 7" at bounding box center [201, 187] width 223 height 24
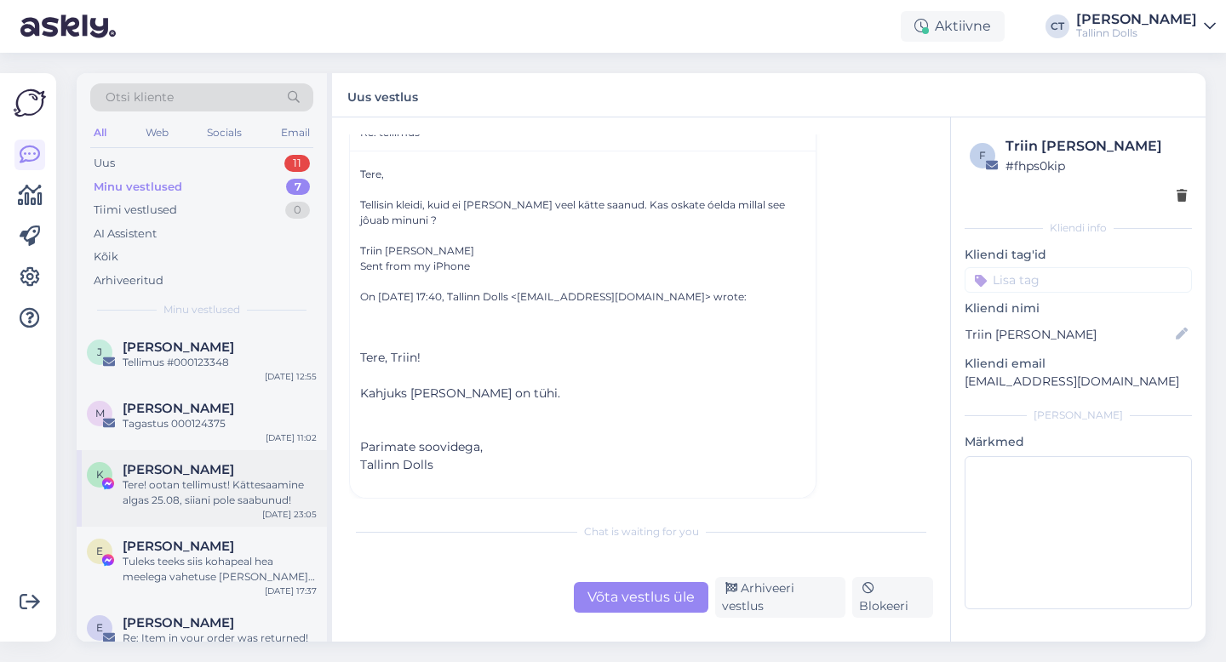
scroll to position [166, 0]
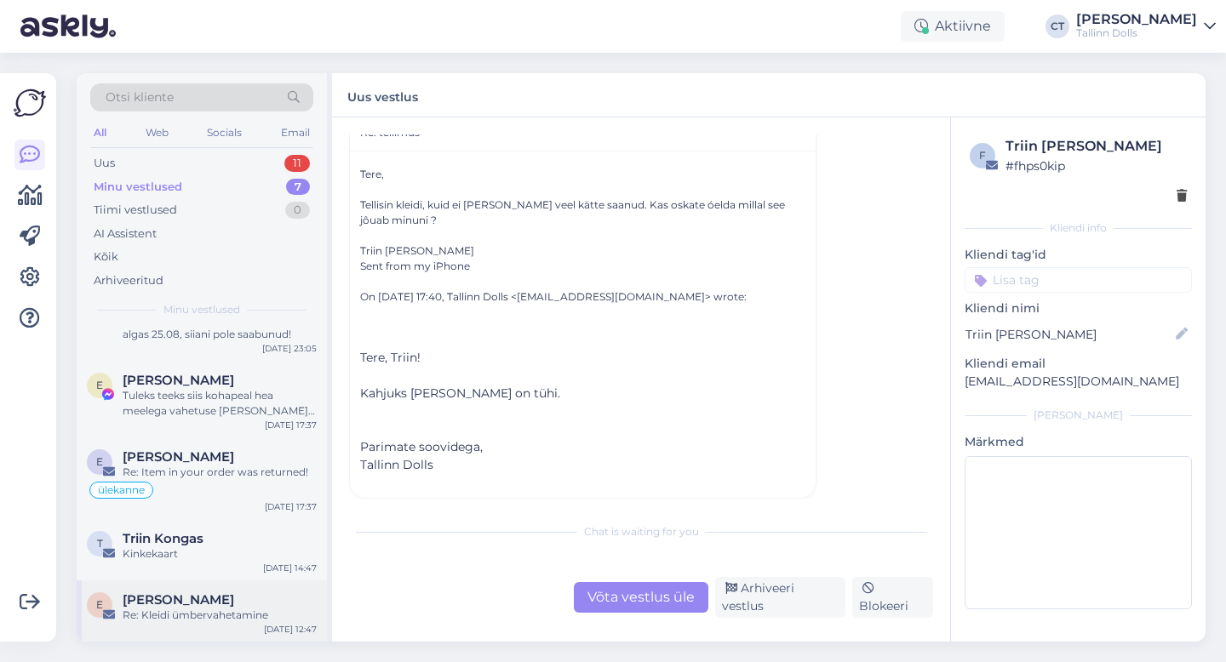
click at [176, 621] on div "Re: Kleidi ümbervahetamine" at bounding box center [220, 615] width 194 height 15
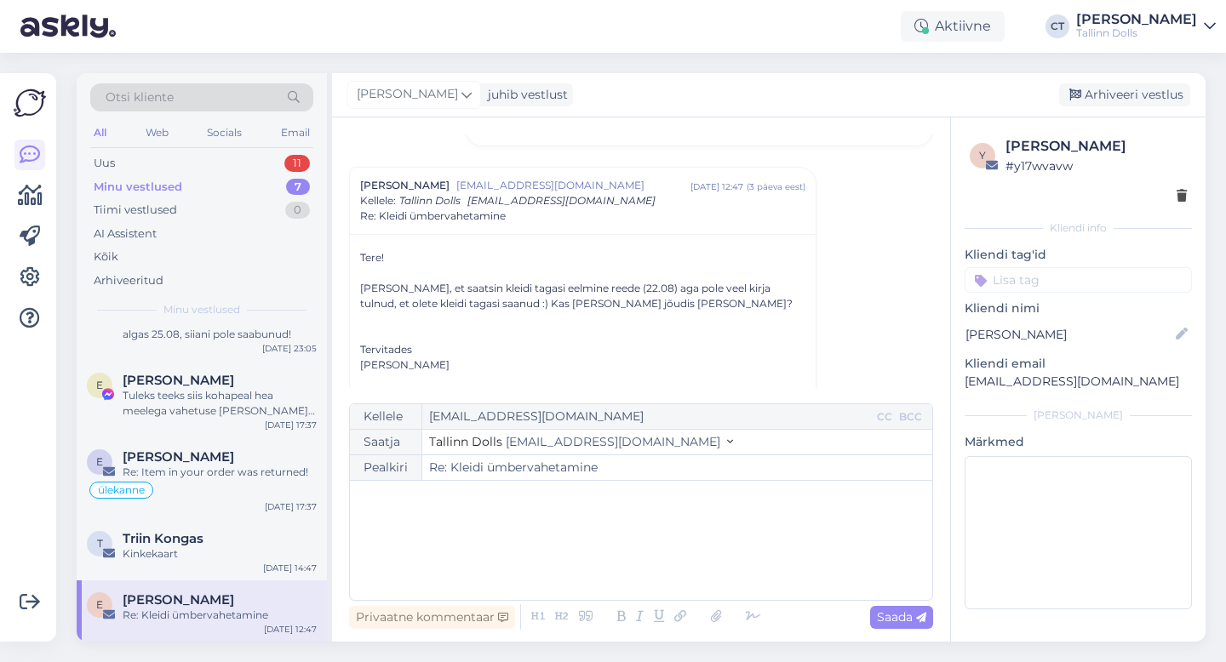
scroll to position [455, 0]
click at [541, 542] on div "﻿" at bounding box center [640, 540] width 565 height 102
click at [544, 487] on div "Kellele [EMAIL_ADDRESS][DOMAIN_NAME] CC BCC Saatja Tallinn Dolls [EMAIL_ADDRESS…" at bounding box center [641, 502] width 584 height 197
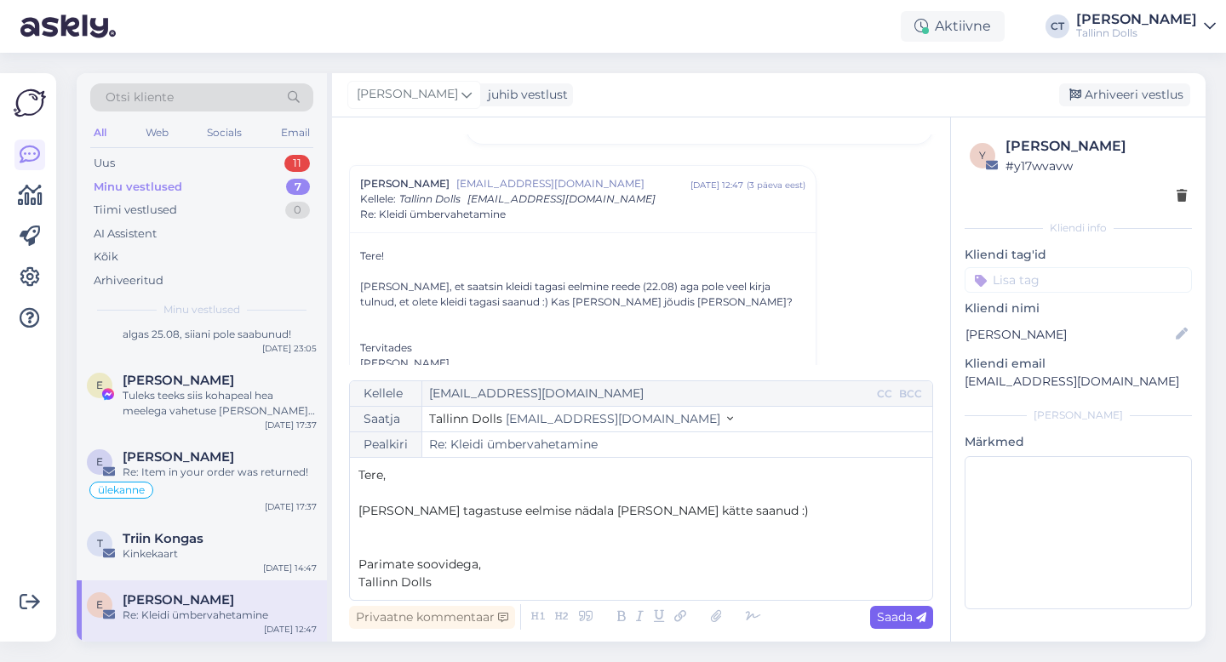
click at [900, 623] on span "Saada" at bounding box center [901, 617] width 49 height 15
type input "Re: Kleidi ümbervahetamine"
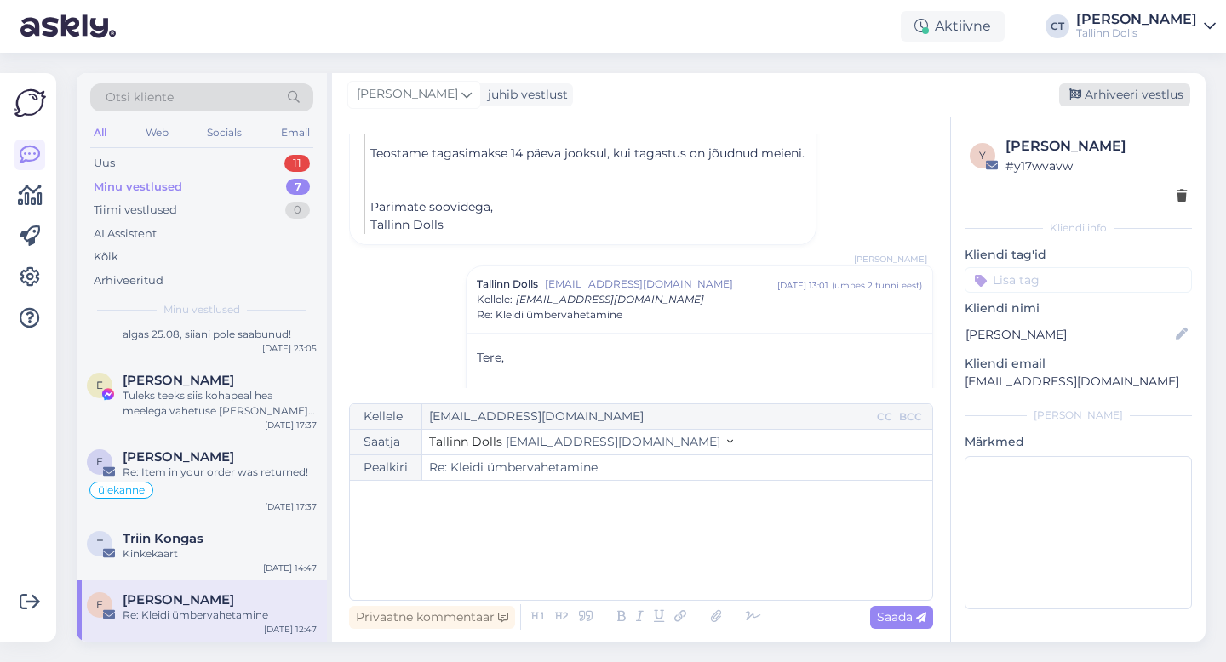
click at [1126, 99] on div "Arhiveeri vestlus" at bounding box center [1124, 94] width 131 height 23
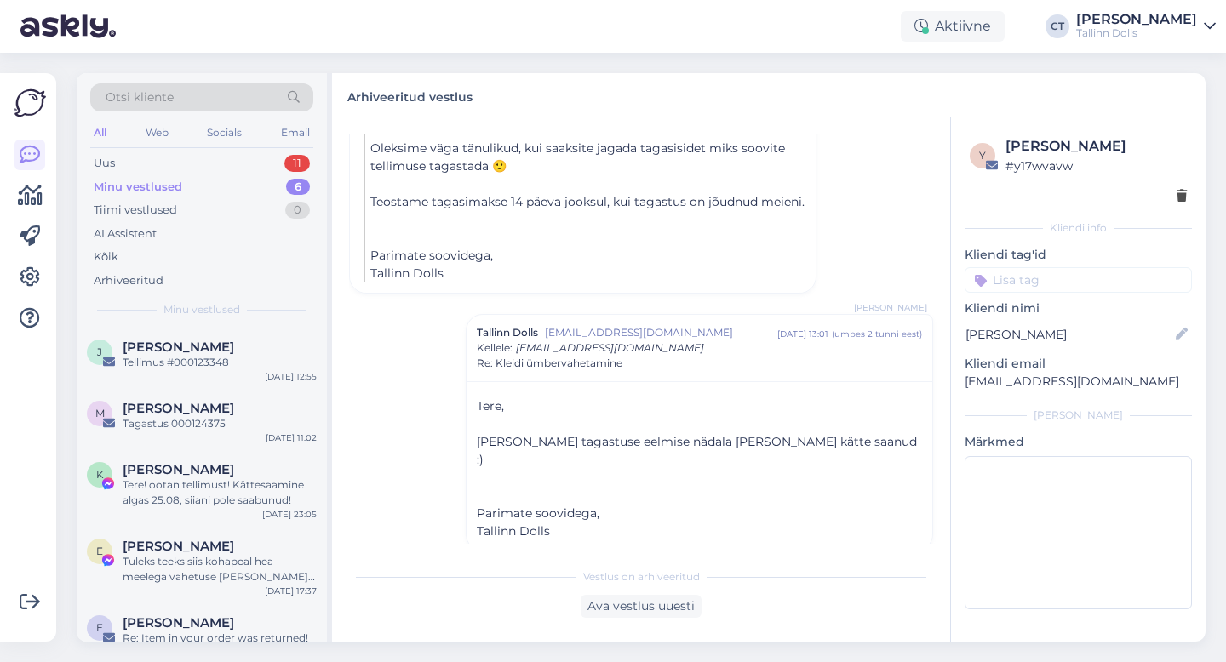
scroll to position [105, 0]
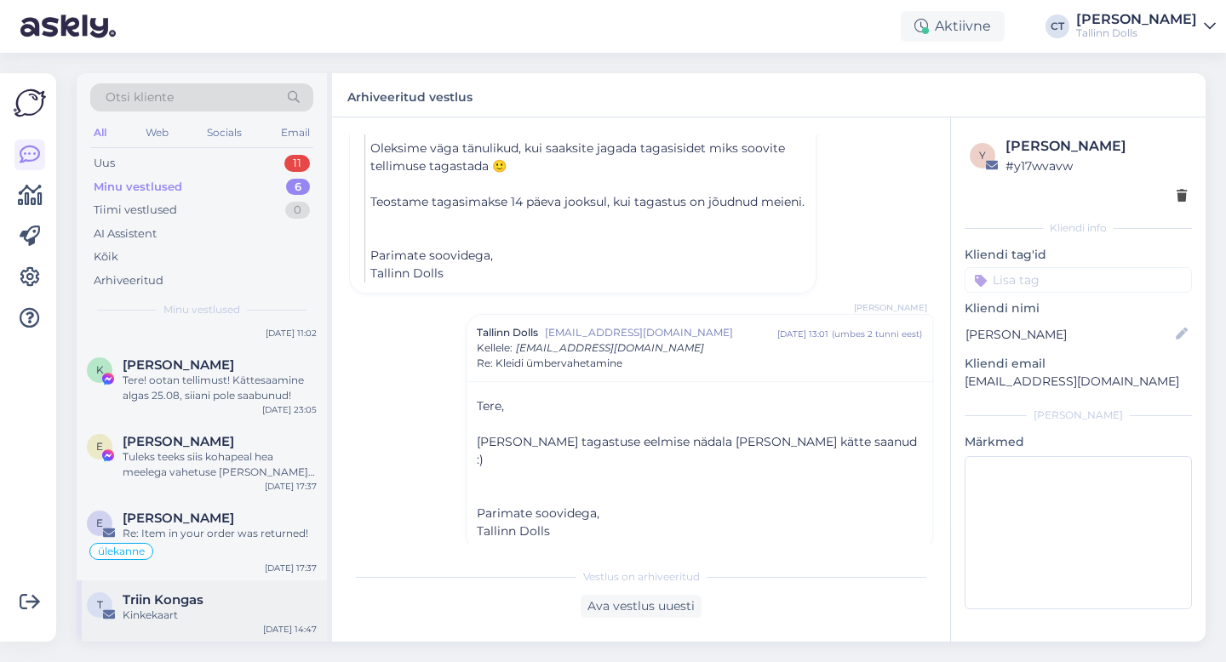
click at [199, 610] on div "Kinkekaart" at bounding box center [220, 615] width 194 height 15
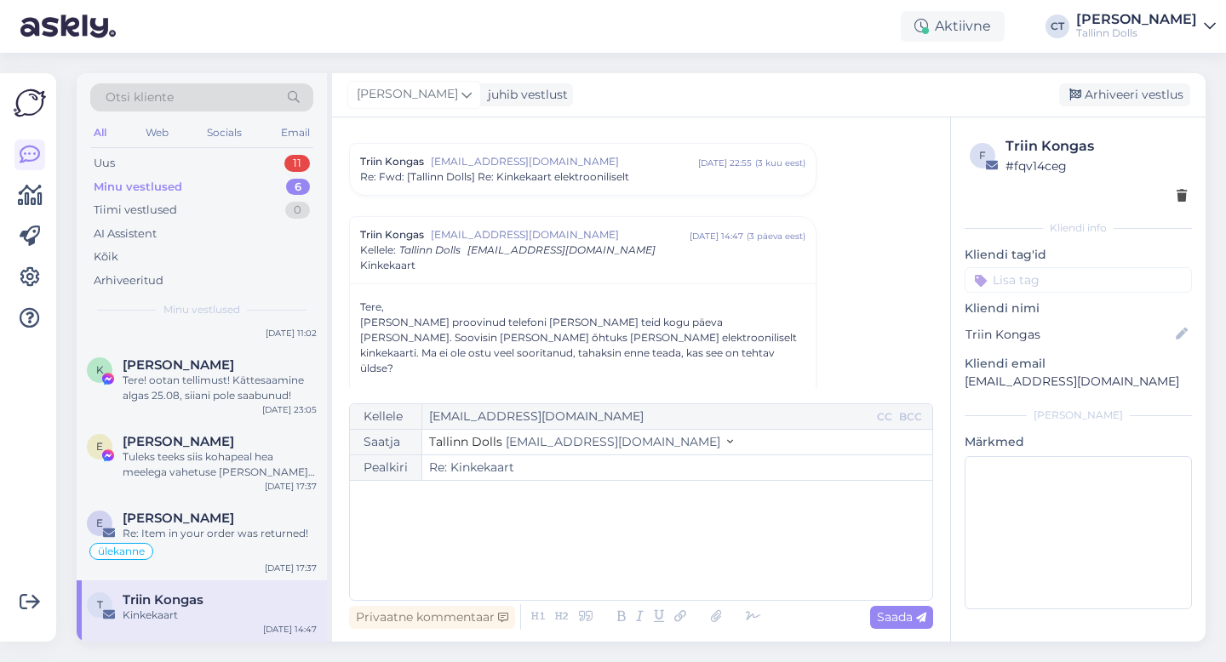
scroll to position [214, 0]
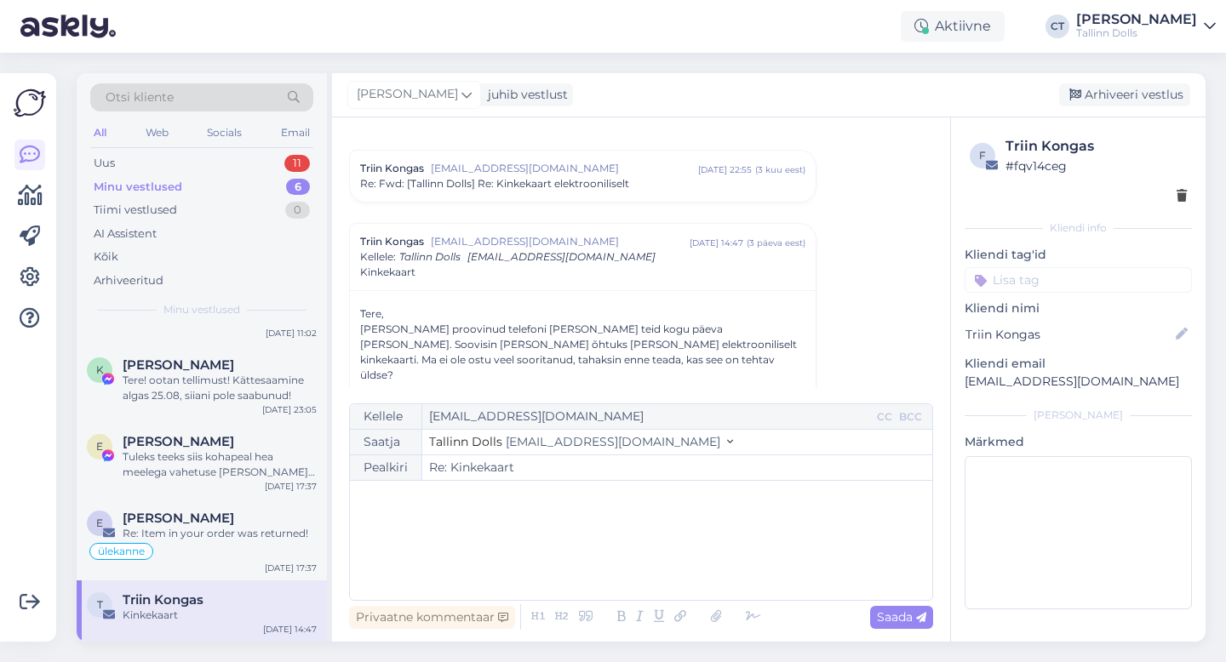
click at [535, 547] on div "﻿" at bounding box center [640, 540] width 565 height 102
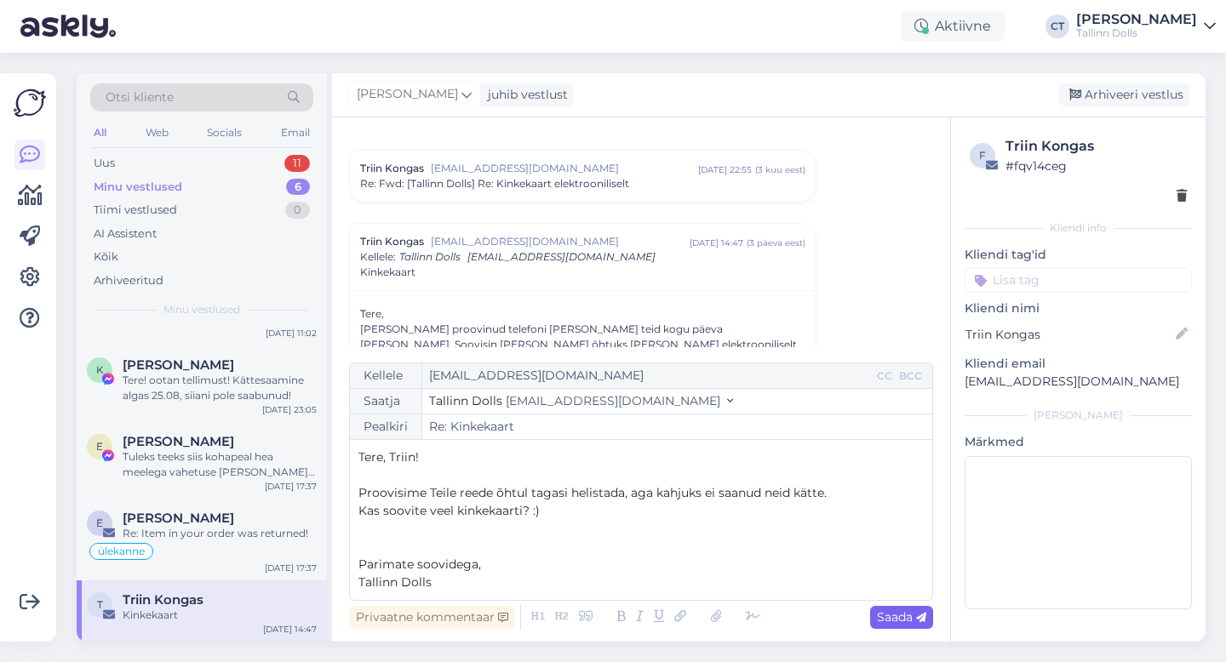
click at [881, 613] on span "Saada" at bounding box center [901, 617] width 49 height 15
type input "Re: Re: Kinkekaart"
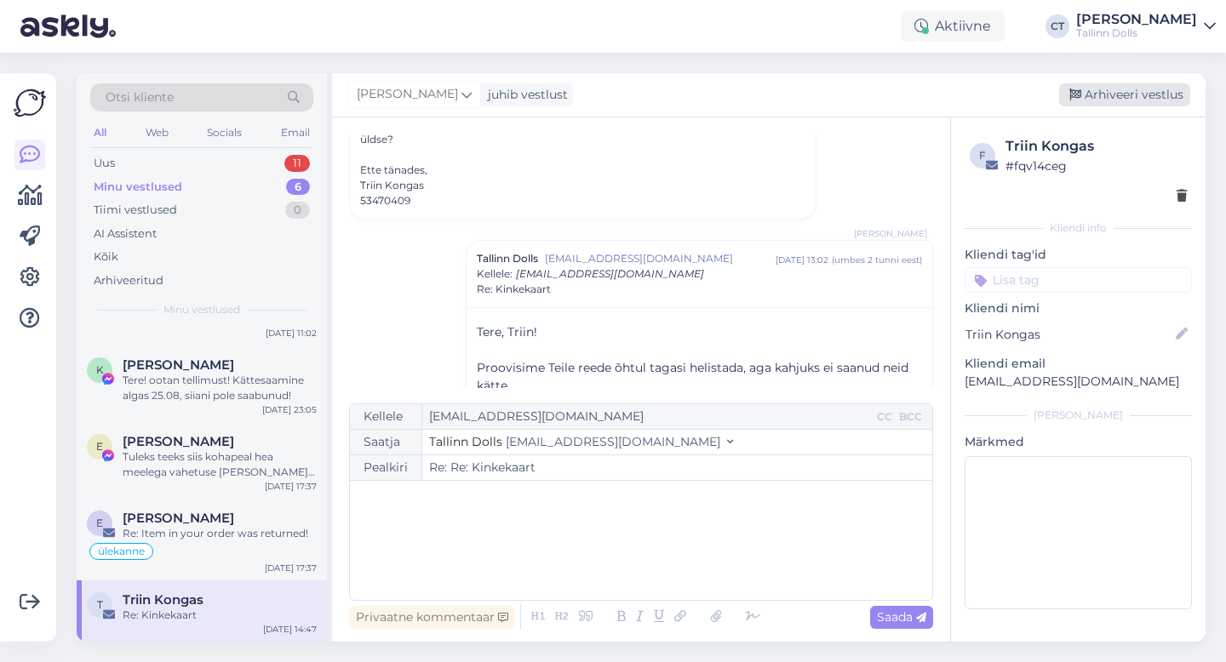
click at [1109, 99] on div "Arhiveeri vestlus" at bounding box center [1124, 94] width 131 height 23
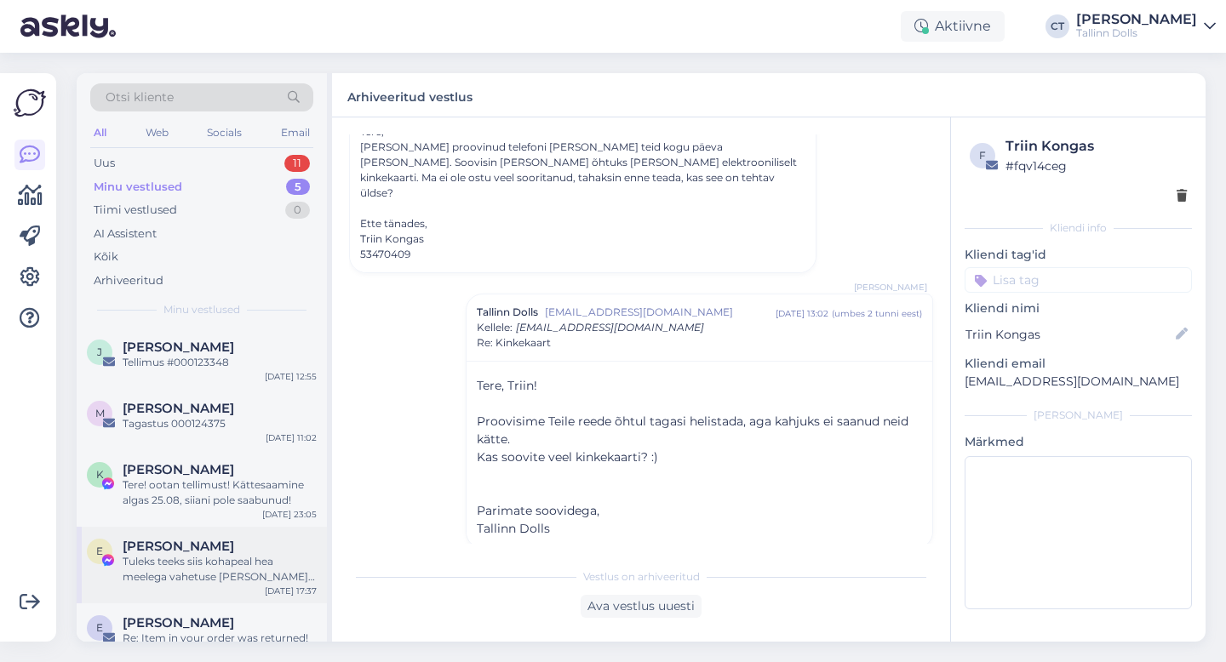
scroll to position [43, 0]
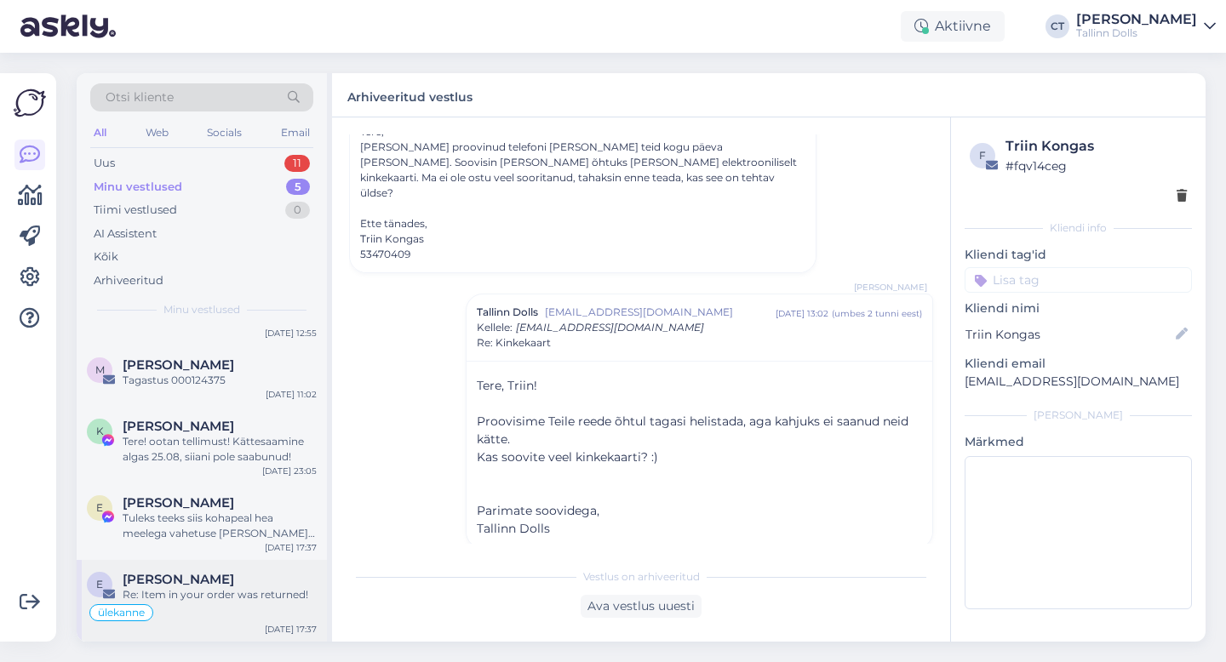
click at [203, 594] on div "Re: Item in your order was returned!" at bounding box center [220, 594] width 194 height 15
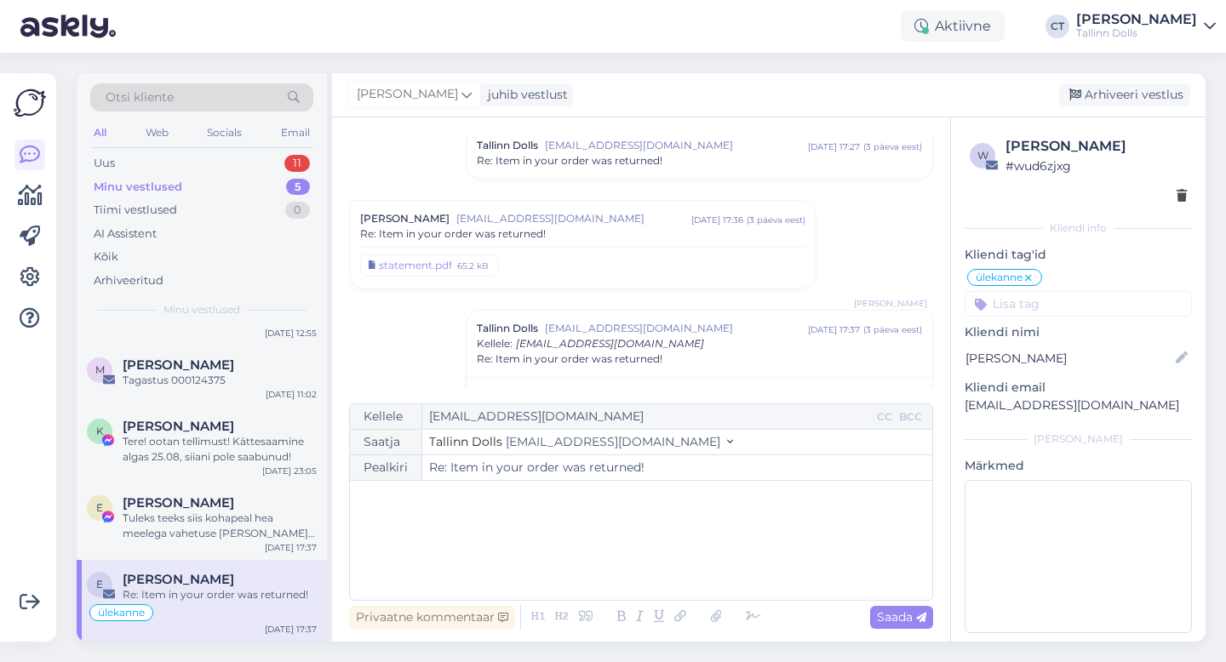
click at [592, 238] on div "Re: Item in your order was returned!" at bounding box center [582, 233] width 445 height 15
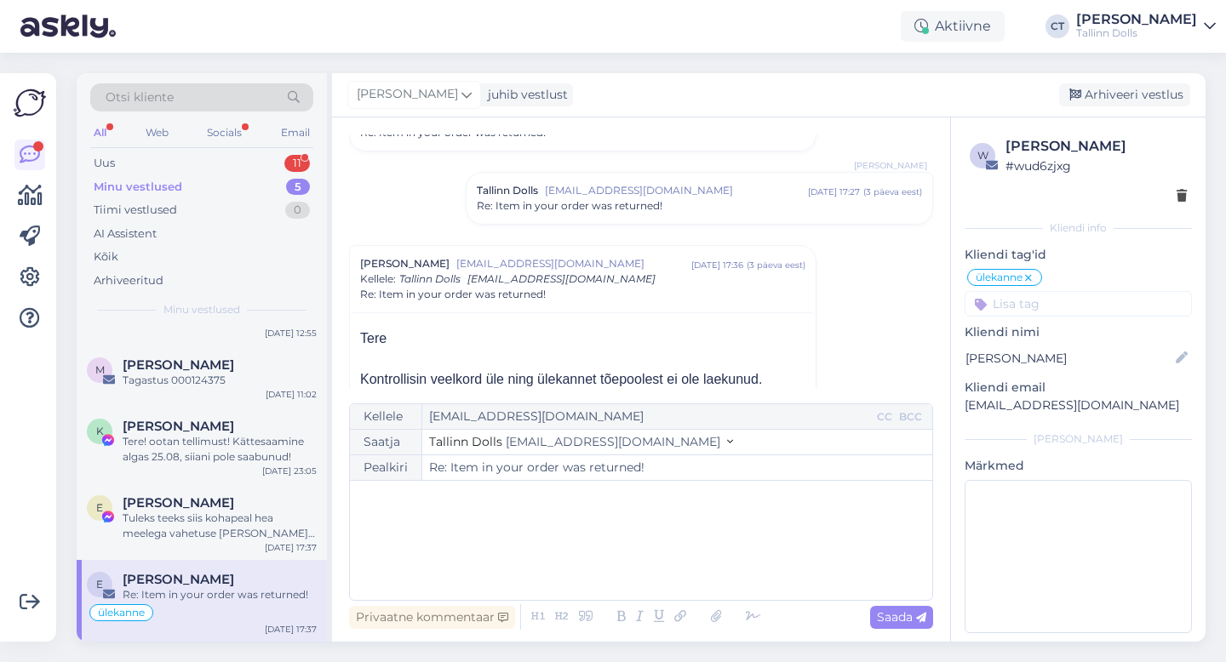
scroll to position [59, 0]
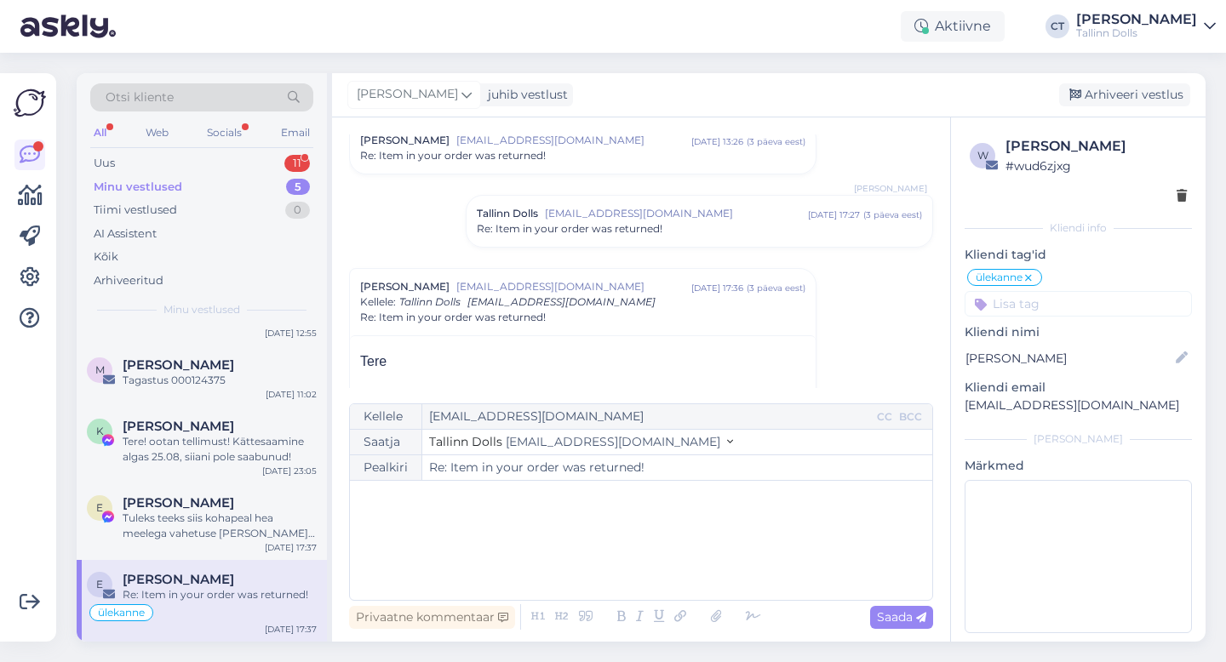
click at [614, 218] on span "[EMAIL_ADDRESS][DOMAIN_NAME]" at bounding box center [676, 213] width 263 height 15
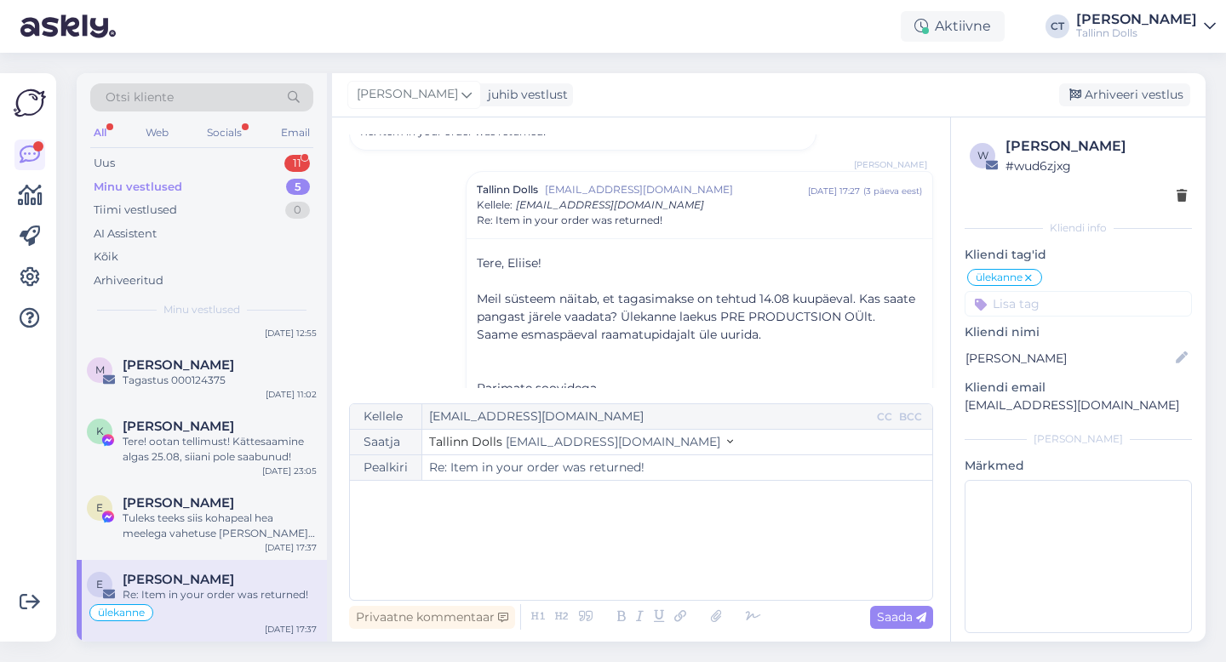
scroll to position [92, 0]
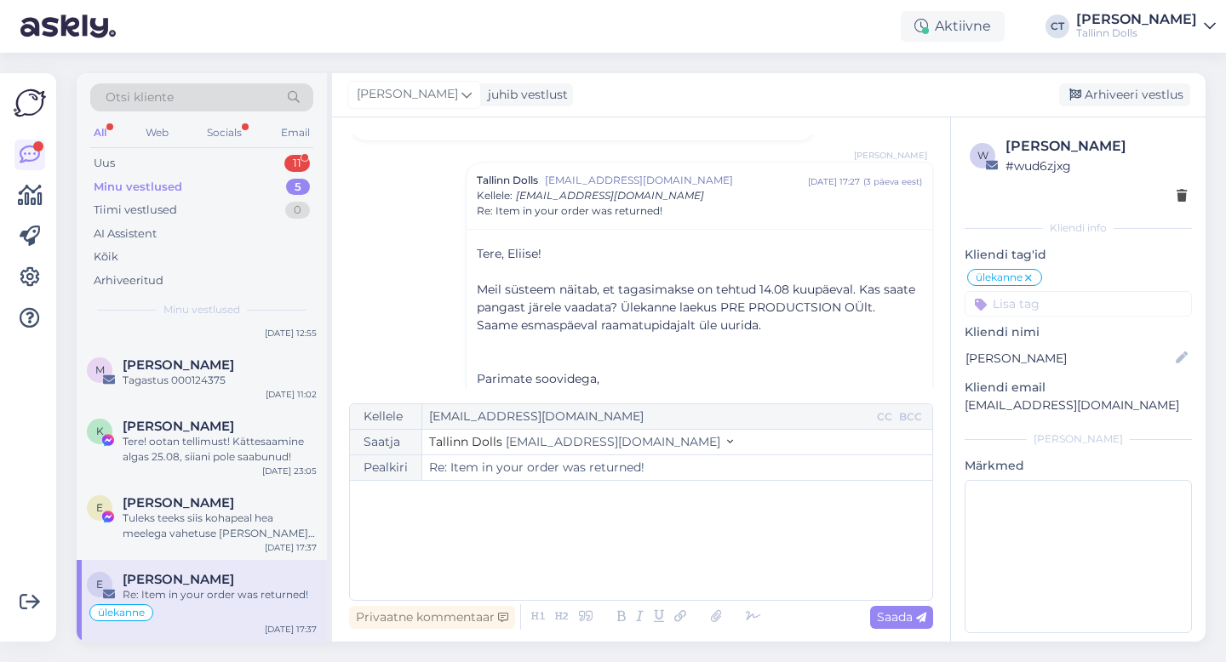
click at [665, 557] on div "﻿" at bounding box center [640, 540] width 565 height 102
click at [665, 557] on div "Ter" at bounding box center [640, 540] width 565 height 102
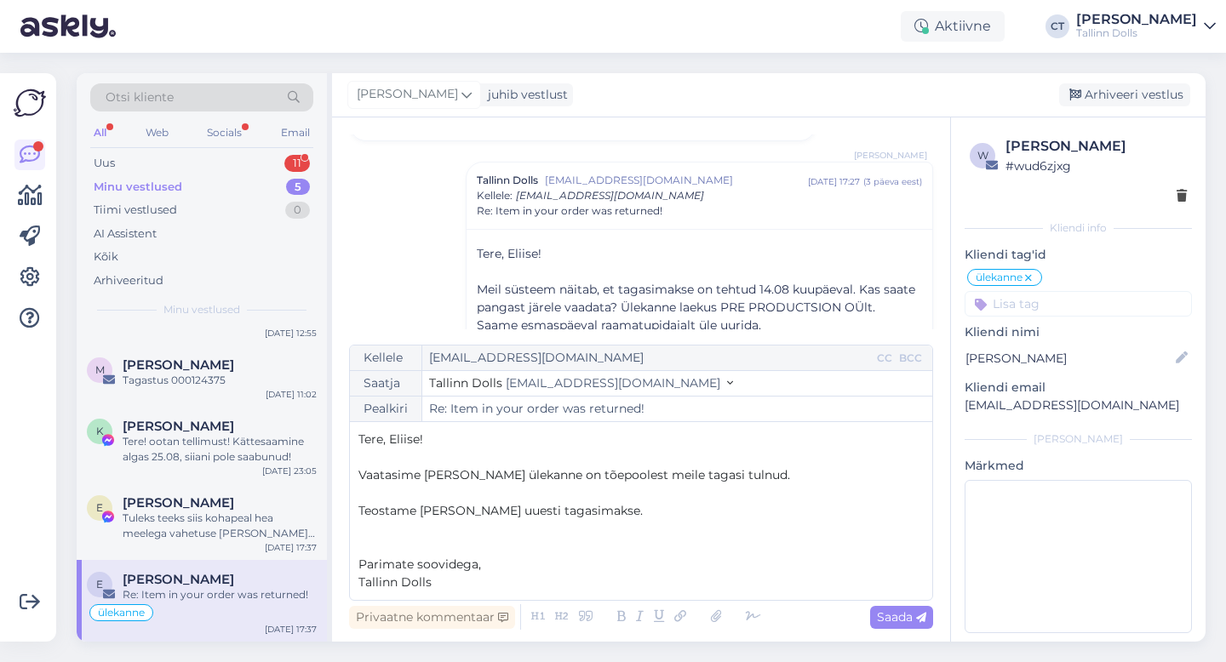
scroll to position [0, 0]
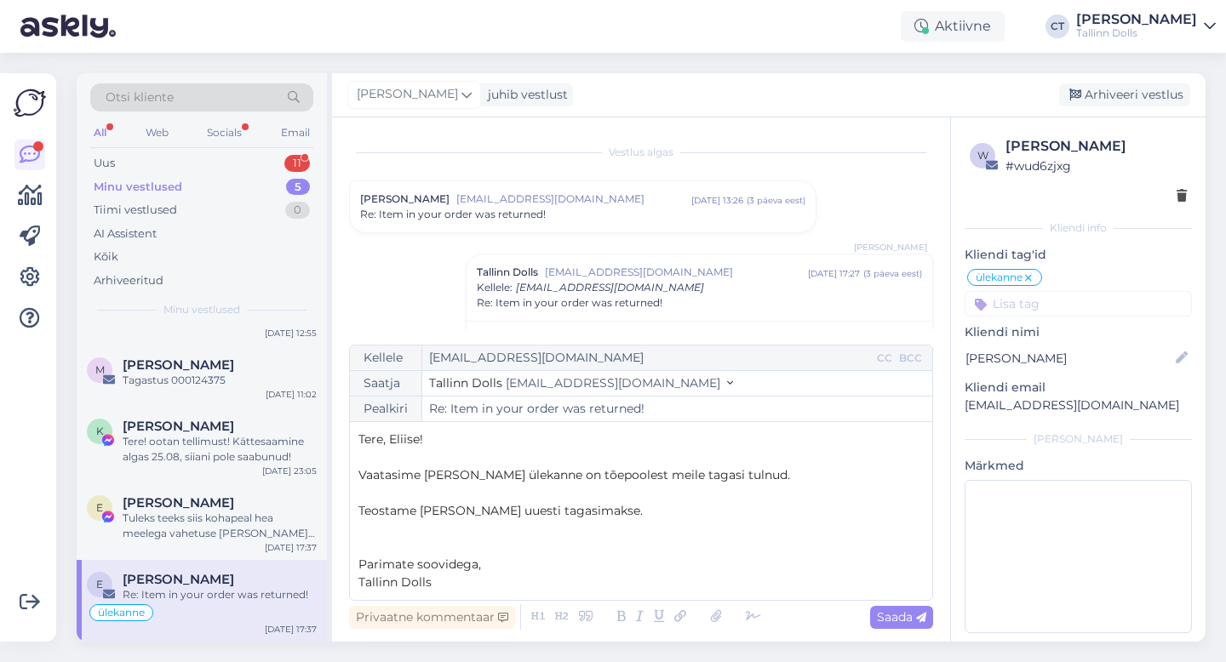
click at [634, 221] on div "Re: Item in your order was returned!" at bounding box center [582, 214] width 445 height 15
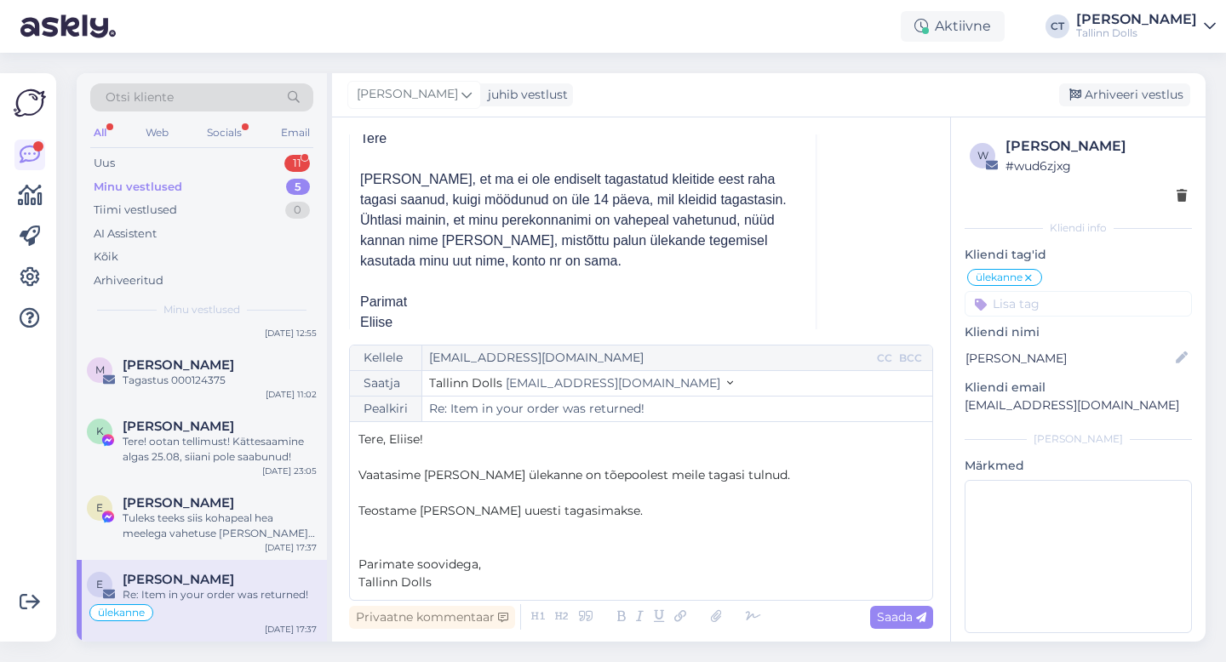
scroll to position [144, 0]
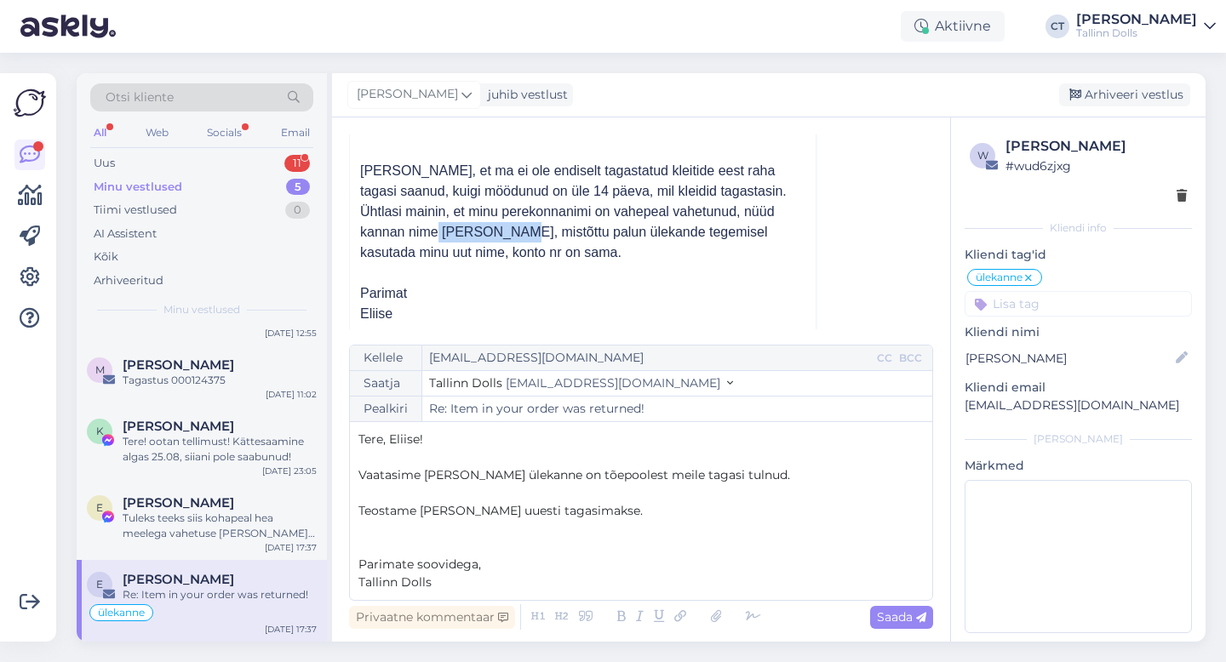
drag, startPoint x: 393, startPoint y: 232, endPoint x: 466, endPoint y: 230, distance: 73.2
click at [466, 230] on div "[PERSON_NAME], et ma ei ole endiselt tagastatud kleitide eest raha tagasi saanu…" at bounding box center [582, 212] width 445 height 102
click at [677, 499] on p "﻿" at bounding box center [640, 493] width 565 height 18
click at [414, 509] on span "Teostame [PERSON_NAME] uuesti tagasimakse." at bounding box center [500, 510] width 284 height 15
click at [460, 509] on span "Teostasime [PERSON_NAME] uuesti tagasimakse." at bounding box center [505, 510] width 294 height 15
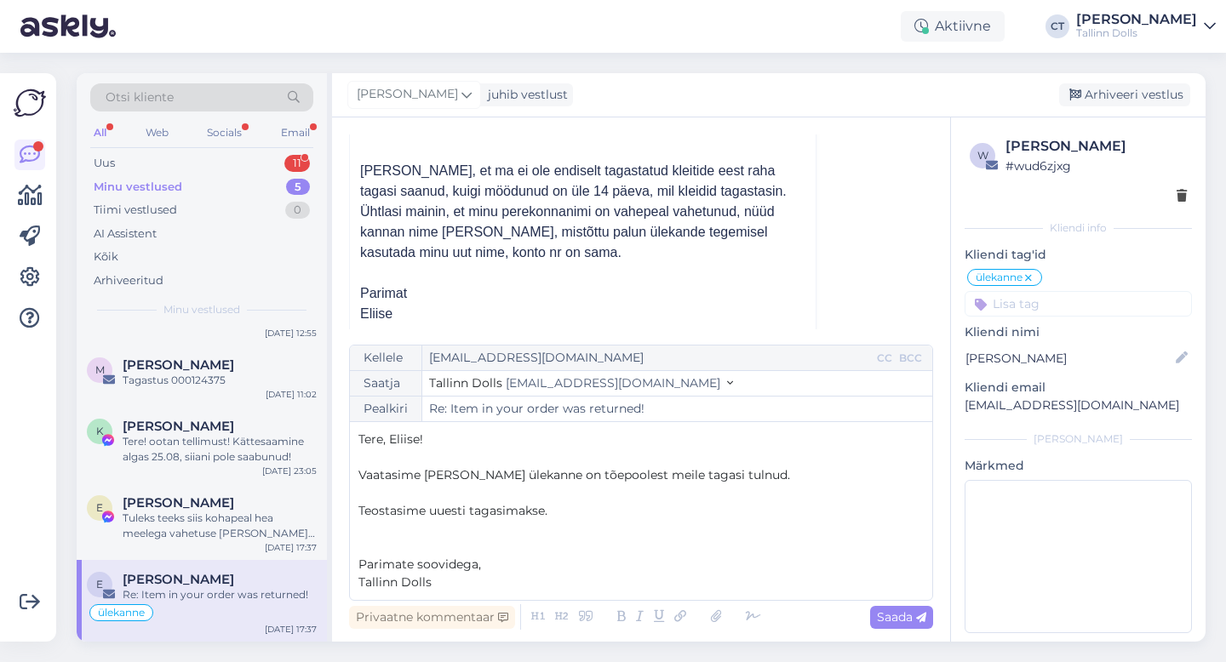
click at [588, 513] on p "Teostasime uuesti tagasimakse." at bounding box center [640, 511] width 565 height 18
click at [888, 625] on div "Saada" at bounding box center [901, 617] width 63 height 23
type input "Re: Item in your order was returned!"
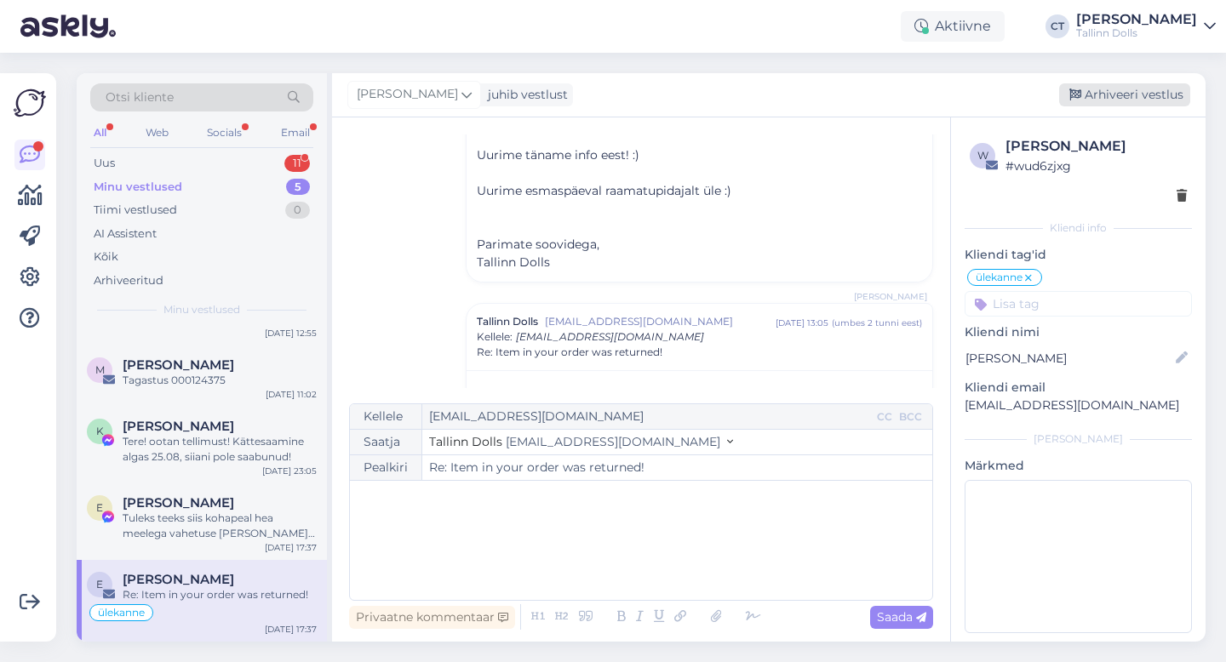
click at [1147, 97] on div "Arhiveeri vestlus" at bounding box center [1124, 94] width 131 height 23
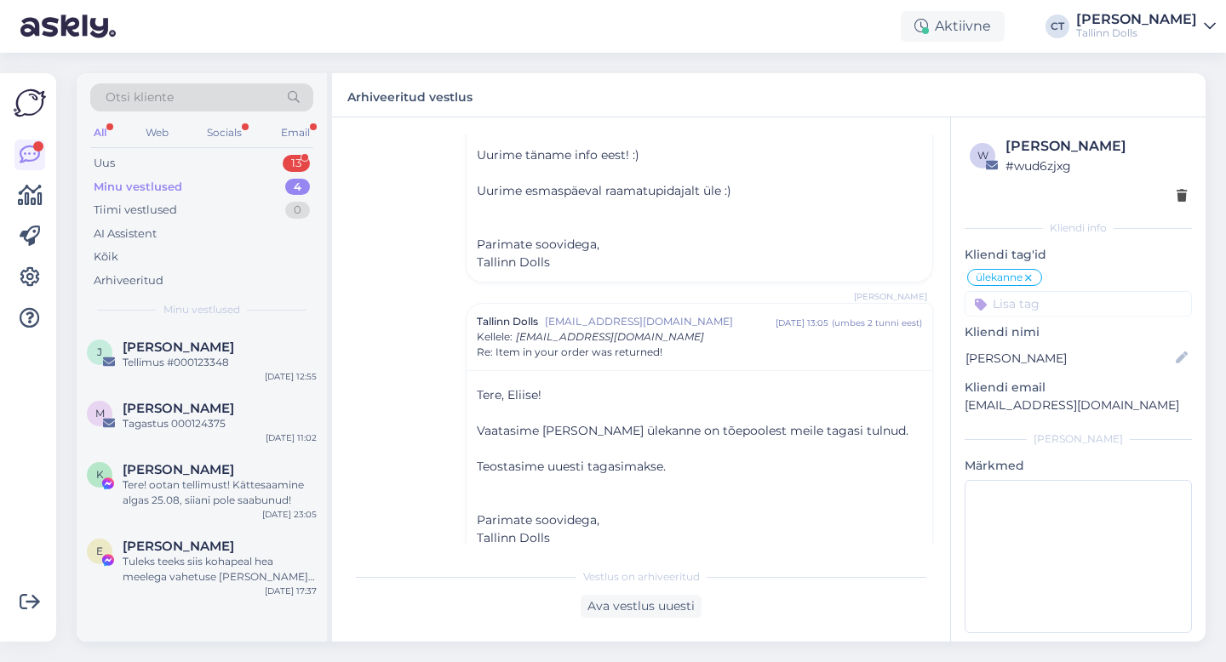
scroll to position [0, 0]
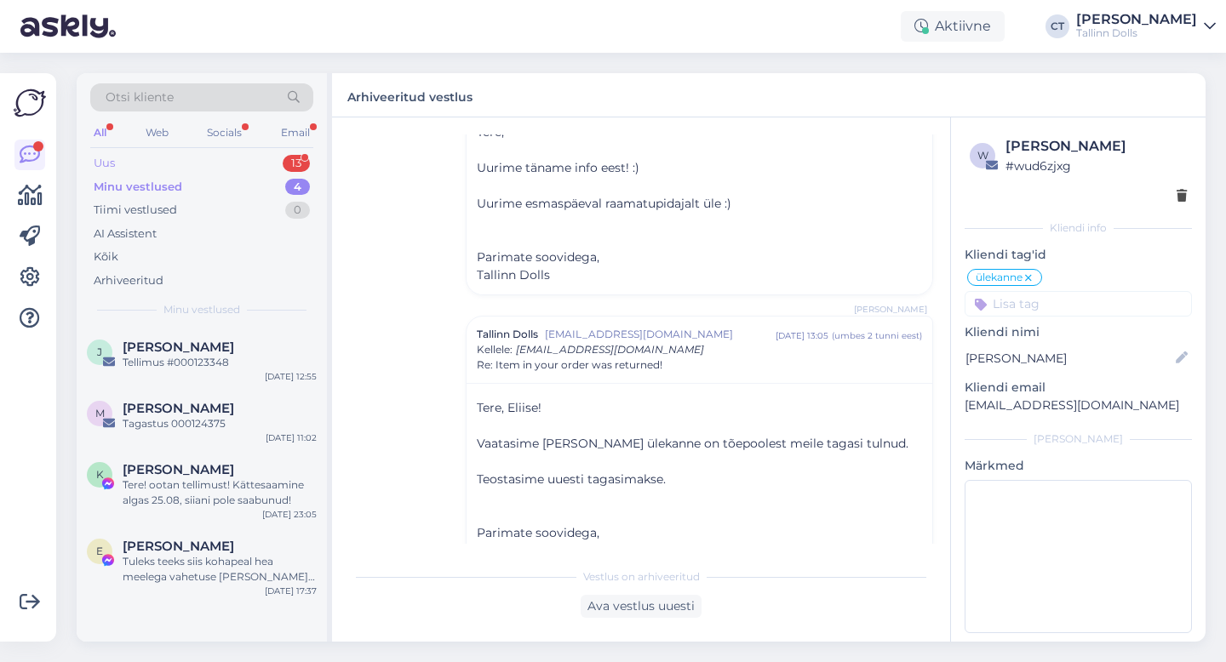
click at [142, 159] on div "Uus 13" at bounding box center [201, 164] width 223 height 24
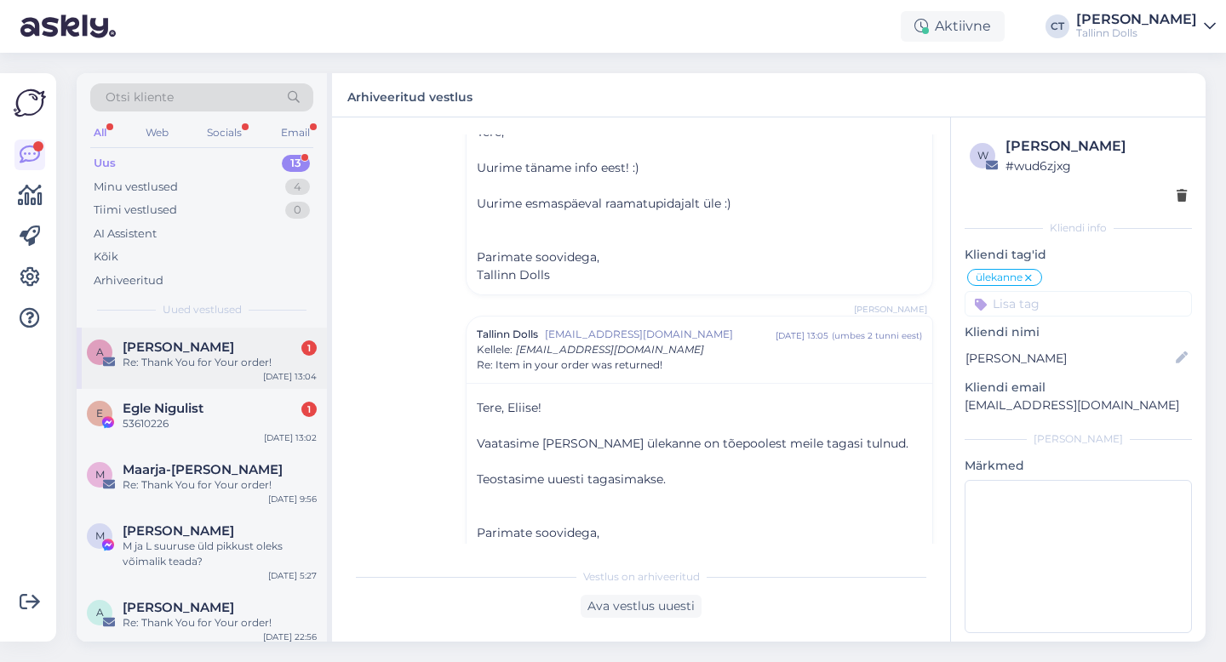
click at [185, 378] on div "A [PERSON_NAME] 1 Re: Thank You for Your order! [DATE] 13:04" at bounding box center [202, 358] width 250 height 61
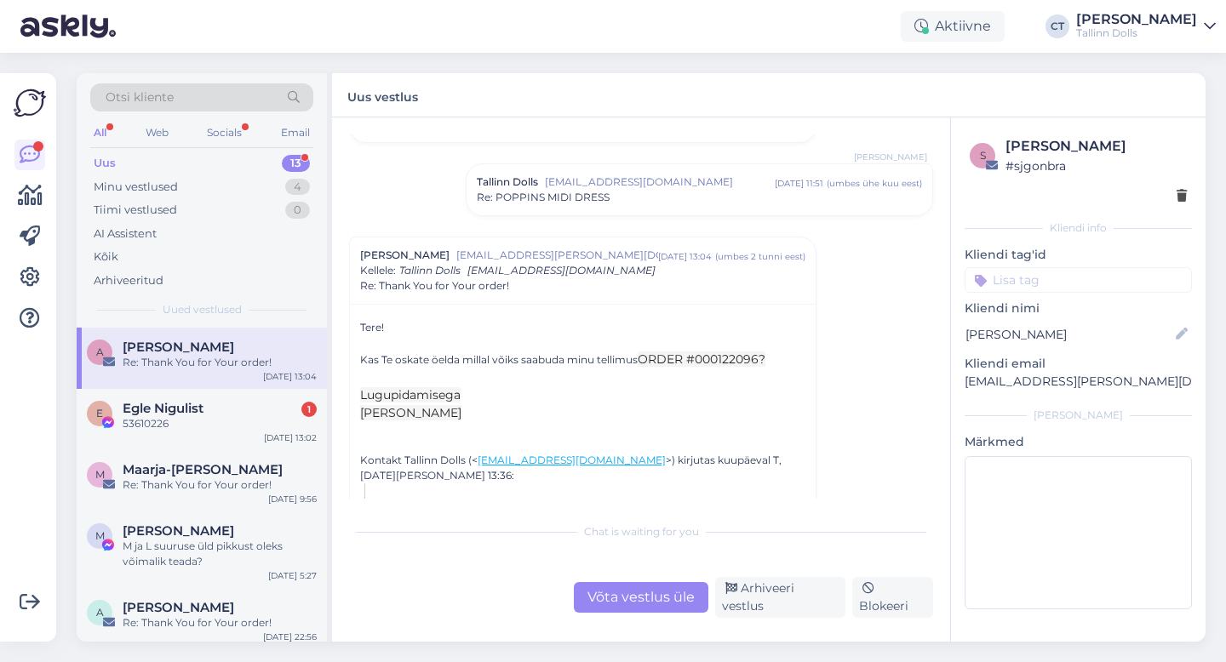
scroll to position [1078, 0]
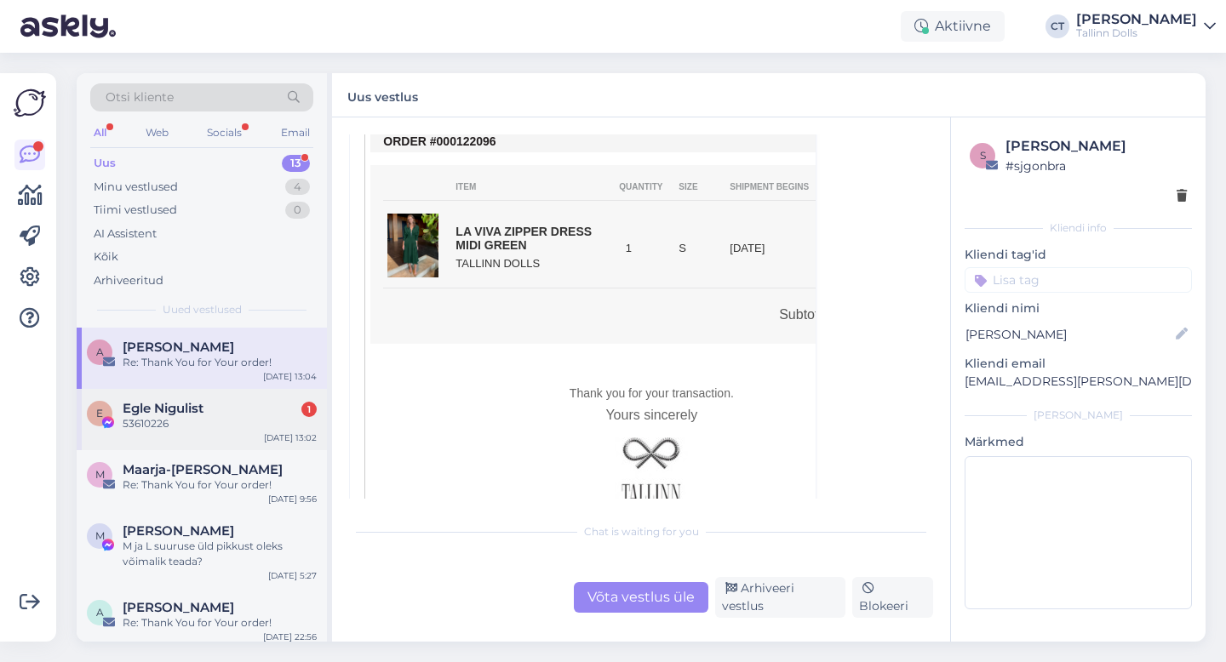
click at [232, 390] on div "E Egle Nigulist 1 53610226 [DATE] 13:02" at bounding box center [202, 419] width 250 height 61
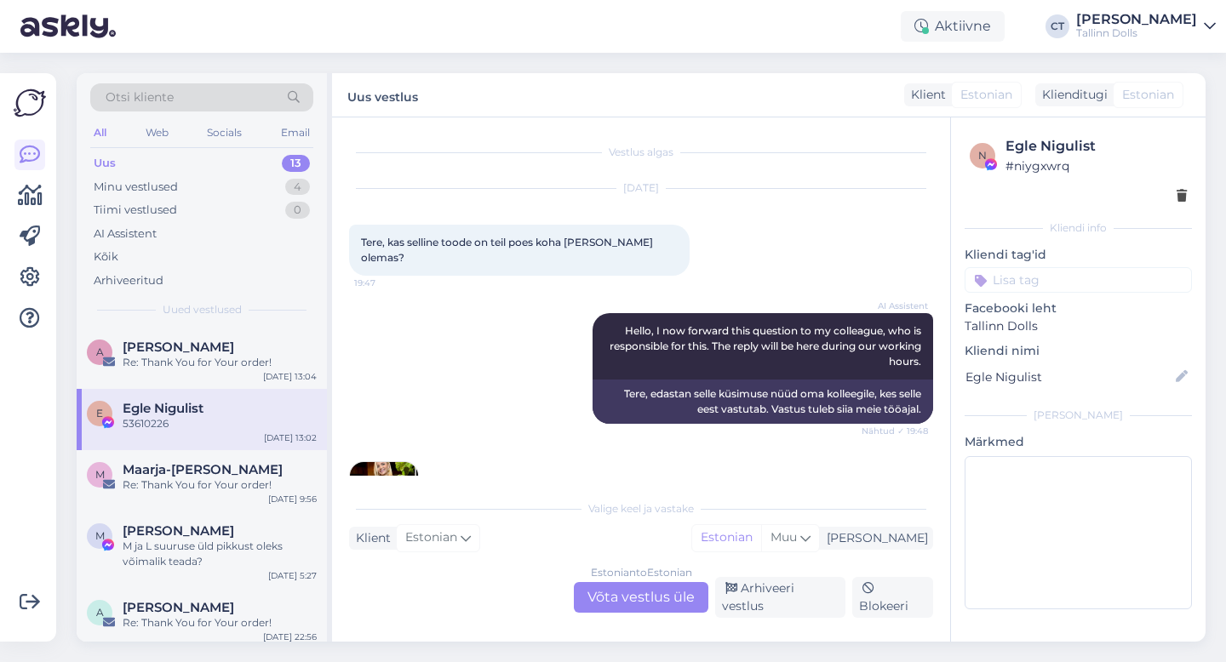
scroll to position [1974, 0]
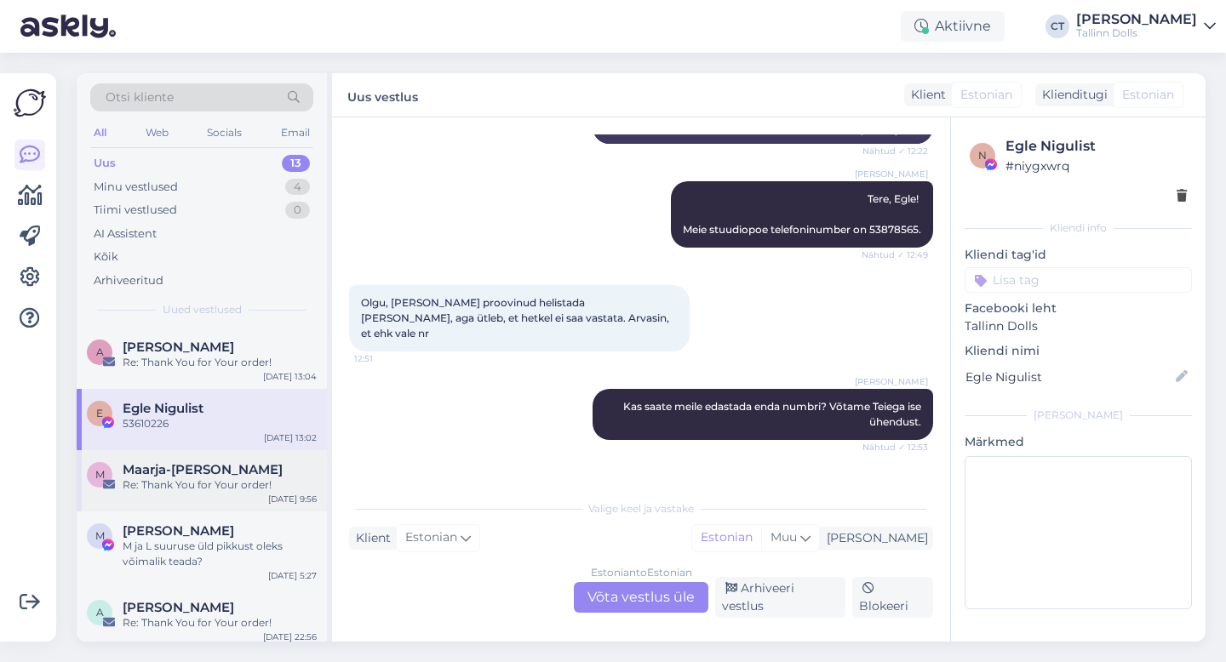
click at [216, 478] on div "Re: Thank You for Your order!" at bounding box center [220, 485] width 194 height 15
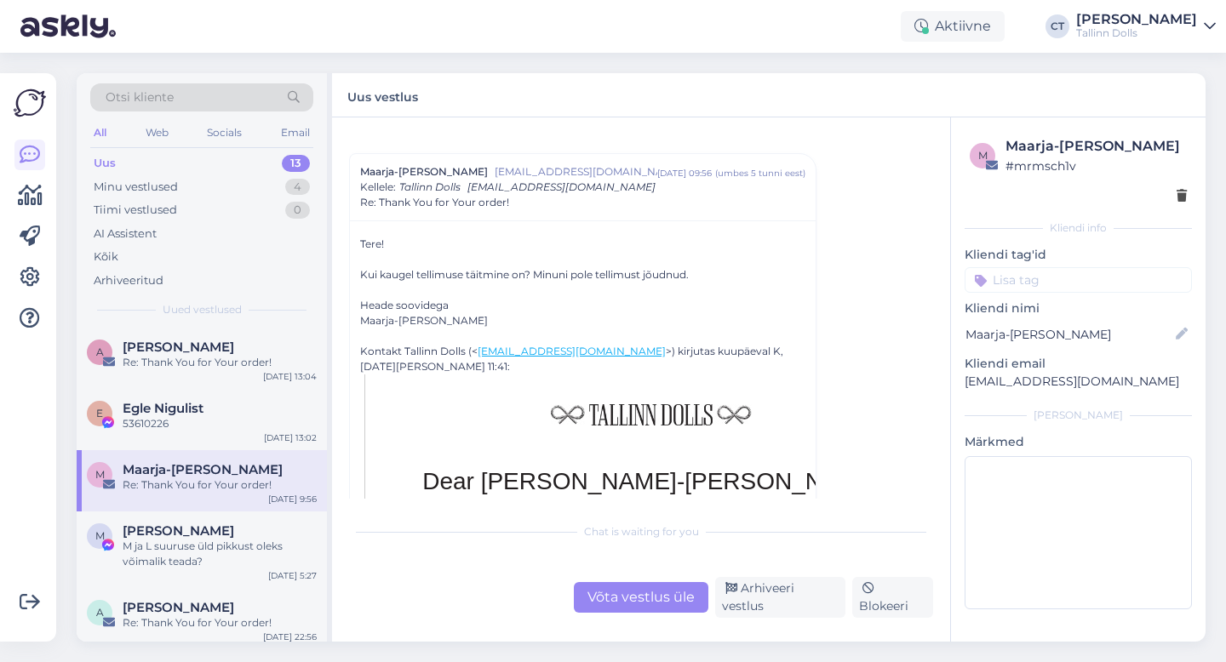
scroll to position [344, 0]
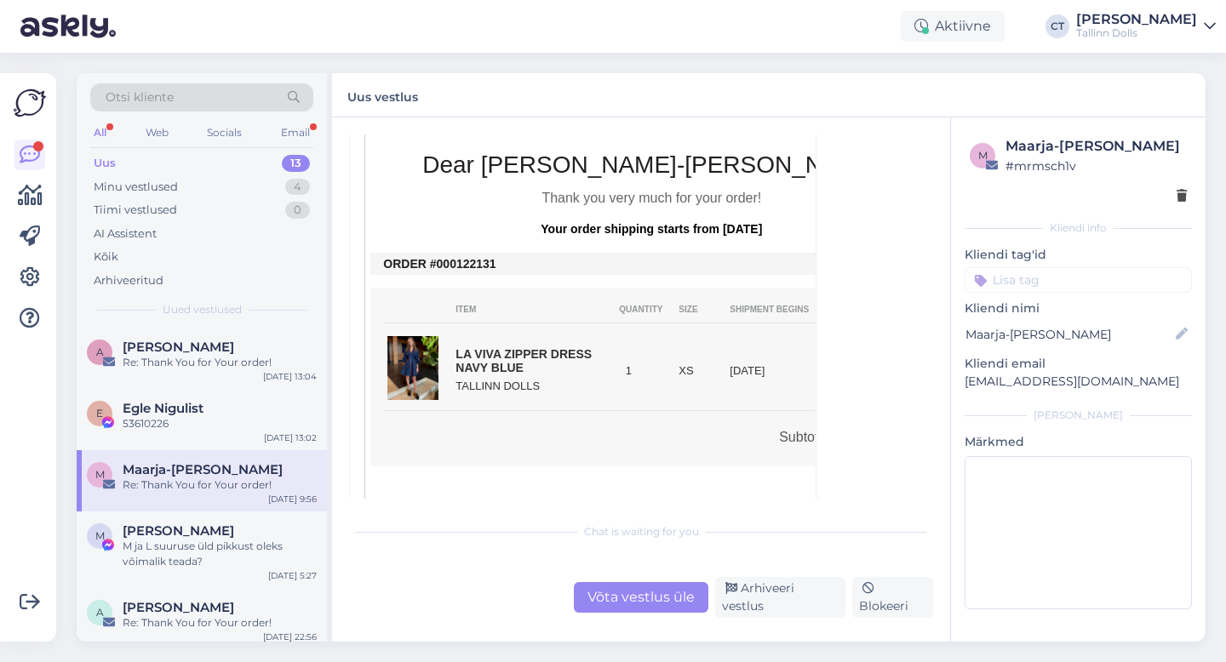
click at [561, 495] on div at bounding box center [651, 486] width 562 height 40
click at [633, 620] on div "Vestlus algas Maarja-[PERSON_NAME] [EMAIL_ADDRESS][DOMAIN_NAME] [DATE] 09:56 ( …" at bounding box center [641, 379] width 618 height 524
click at [635, 609] on div "Võta vestlus üle" at bounding box center [641, 597] width 135 height 31
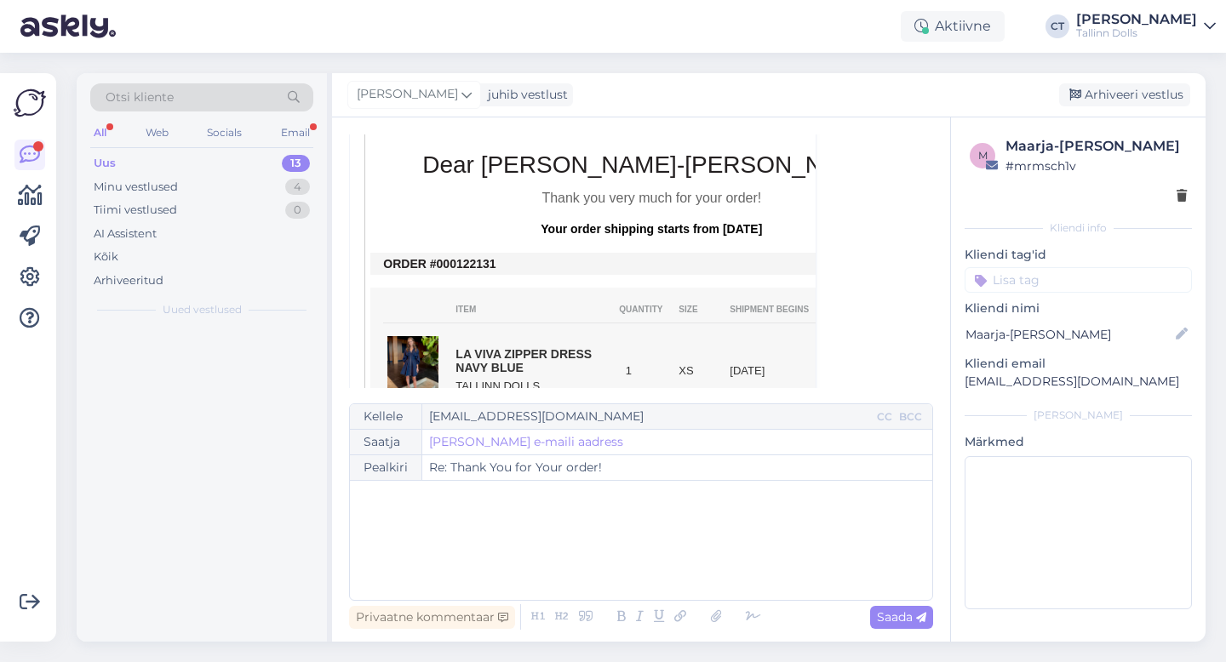
scroll to position [46, 0]
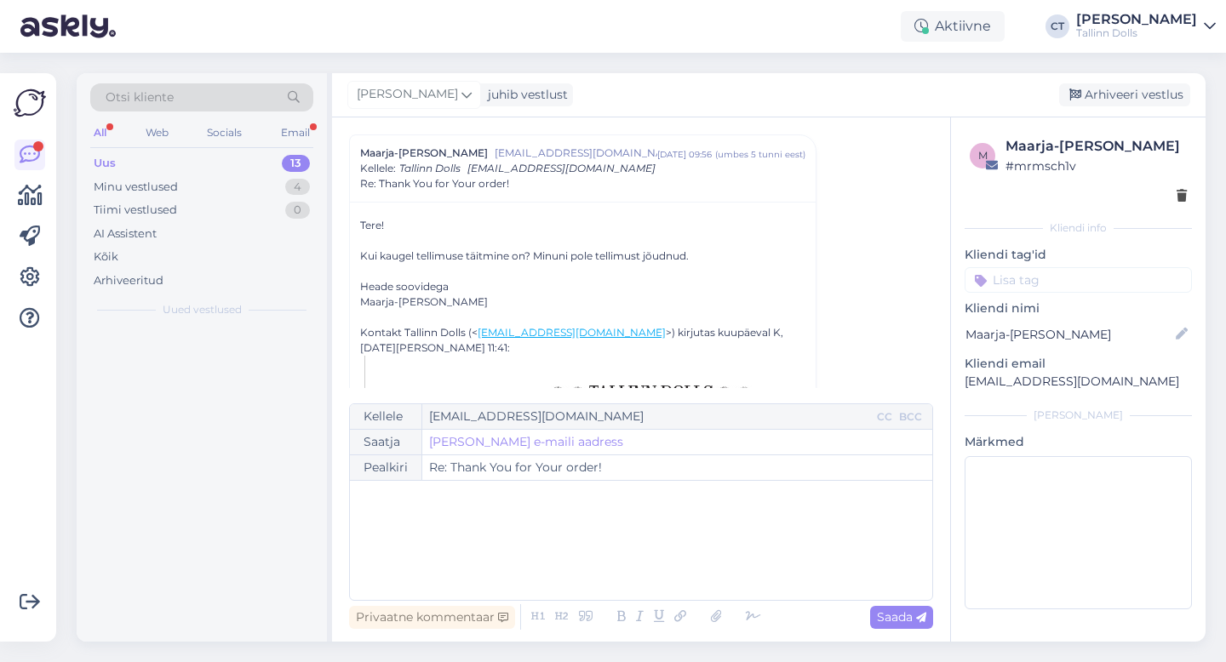
click at [653, 529] on div "﻿" at bounding box center [640, 540] width 565 height 102
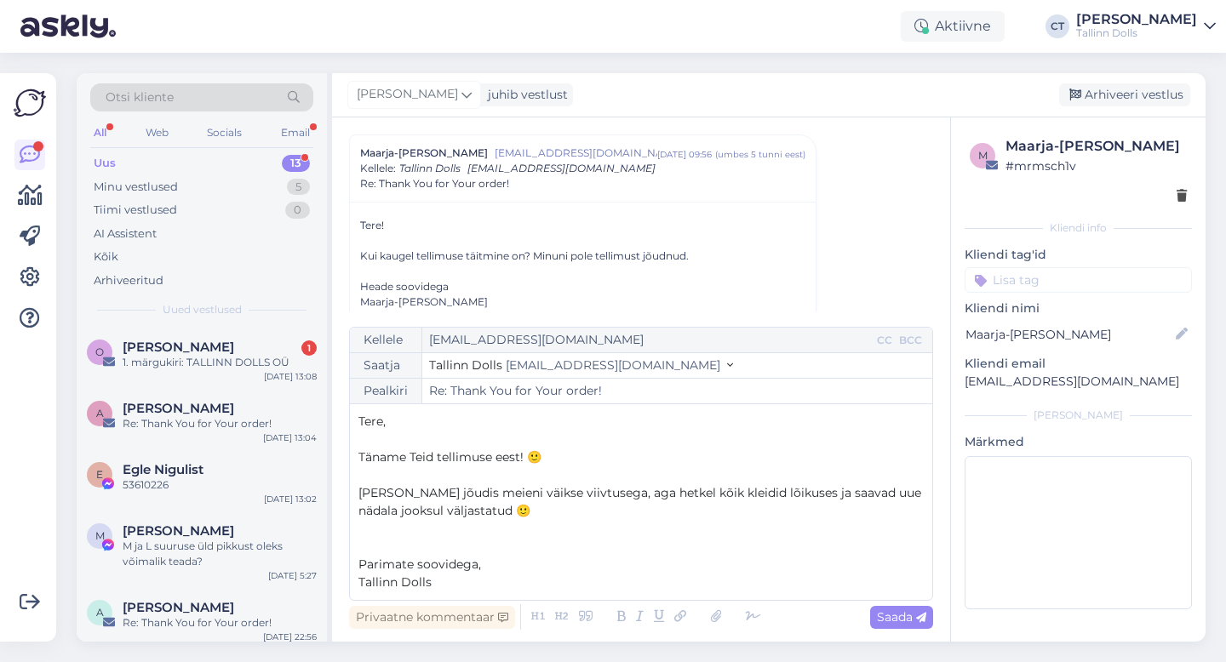
click at [519, 419] on p "Tere," at bounding box center [640, 422] width 565 height 18
click at [901, 617] on span "Saada" at bounding box center [901, 617] width 49 height 15
type input "Re: Thank You for Your order!"
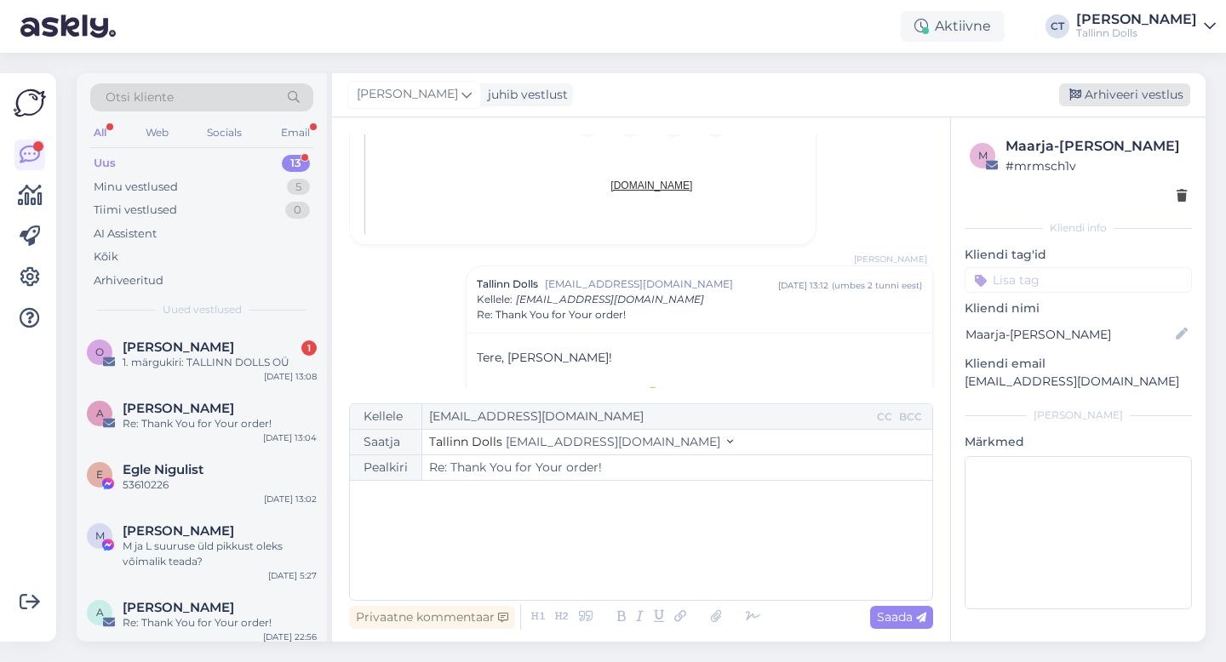
click at [1126, 89] on div "Arhiveeri vestlus" at bounding box center [1124, 94] width 131 height 23
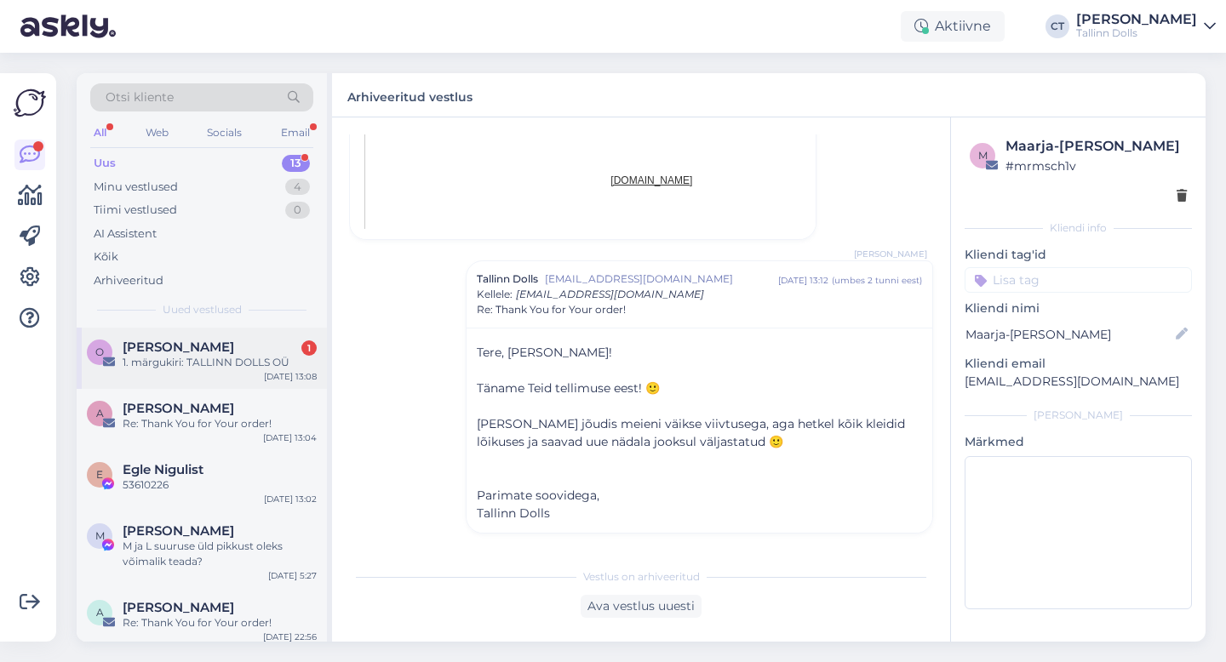
click at [224, 362] on div "1. märgukiri: TALLINN DOLLS OÜ" at bounding box center [220, 362] width 194 height 15
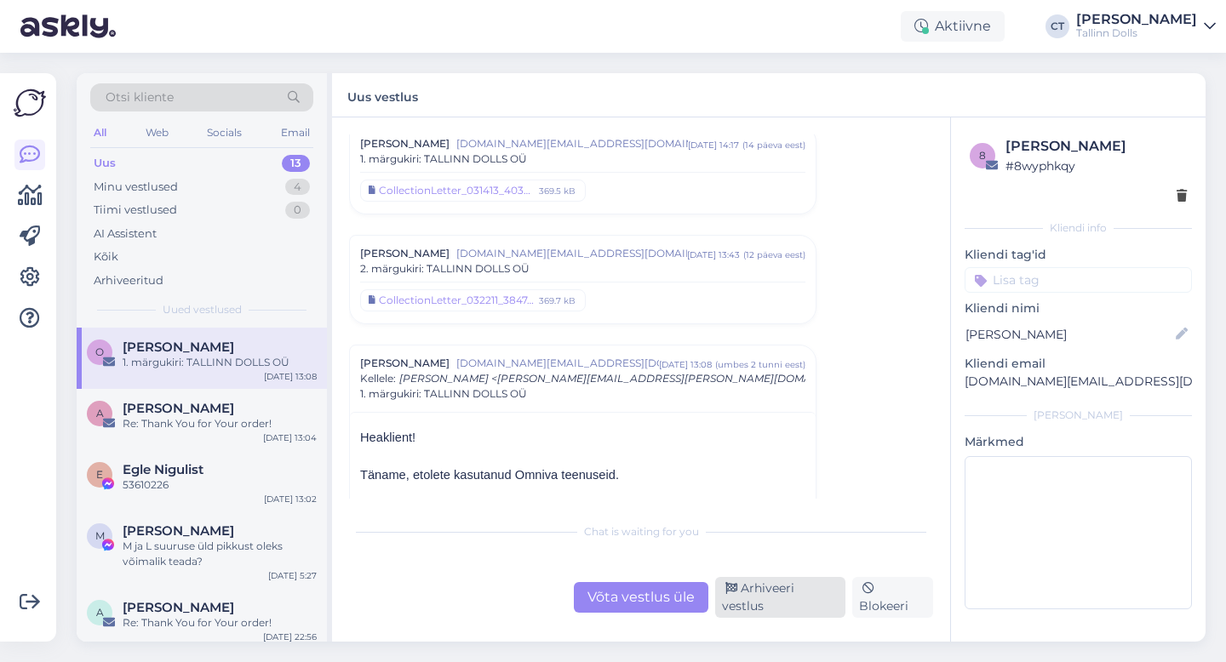
click at [772, 606] on div "Arhiveeri vestlus" at bounding box center [780, 597] width 130 height 41
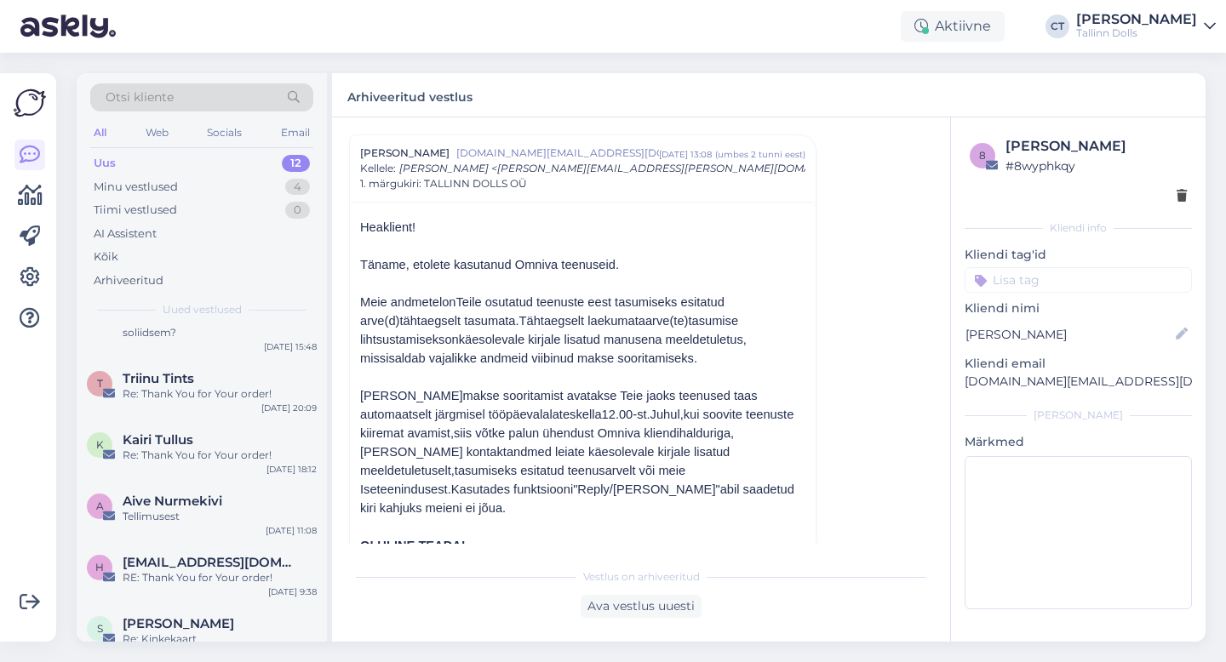
scroll to position [308, 0]
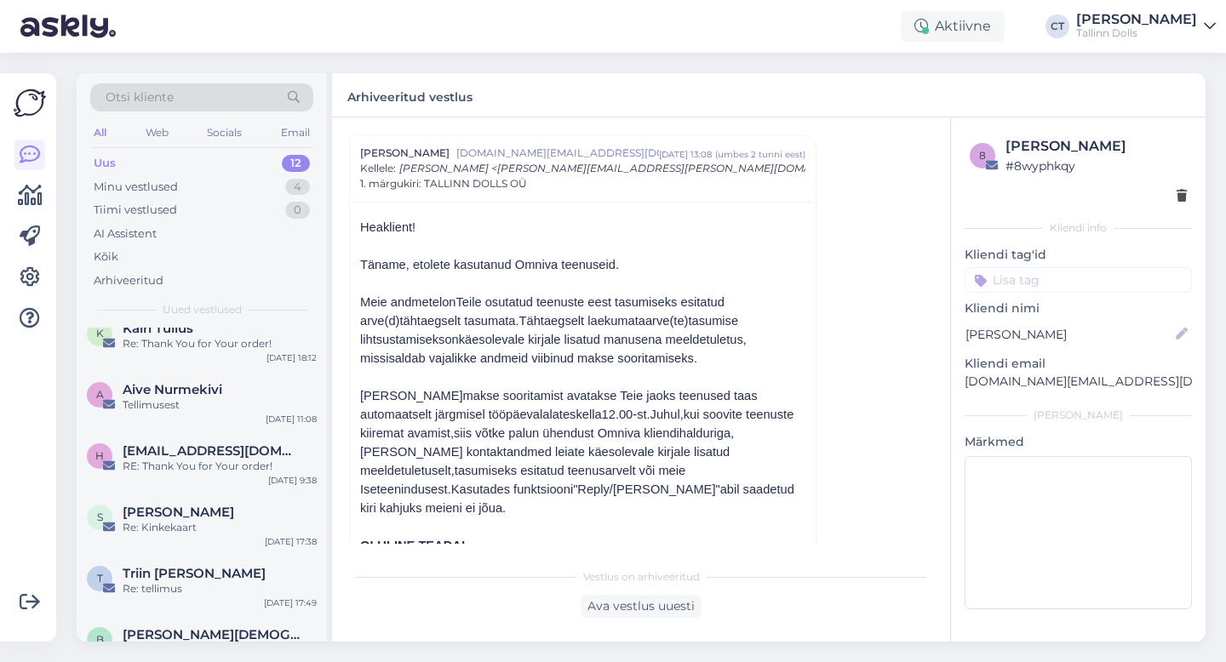
scroll to position [452, 0]
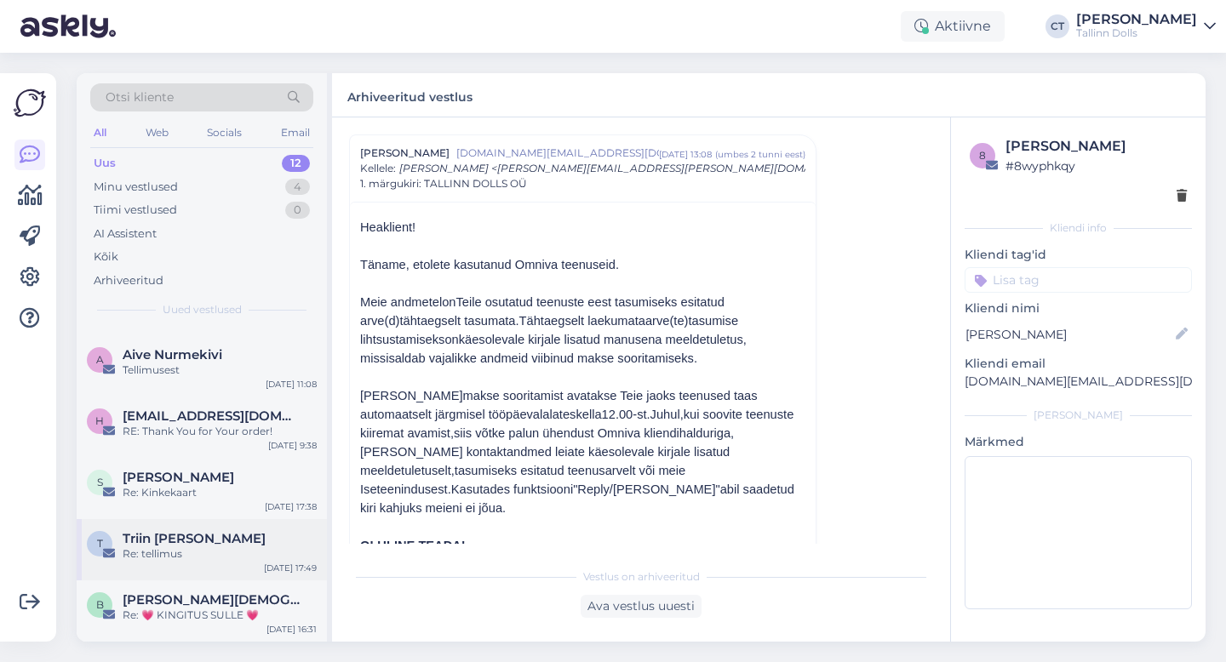
click at [227, 524] on div "T Triin [PERSON_NAME] Re: tellimus [DATE] 17:49" at bounding box center [202, 549] width 250 height 61
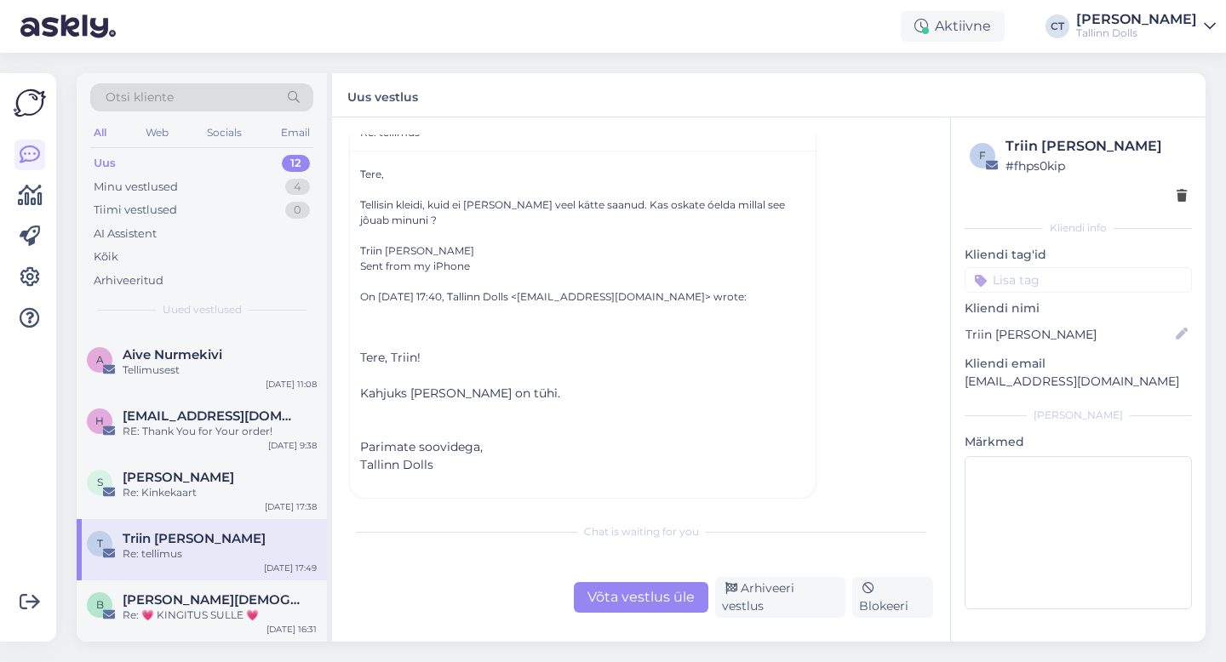
click at [637, 596] on div "Võta vestlus üle" at bounding box center [641, 597] width 135 height 31
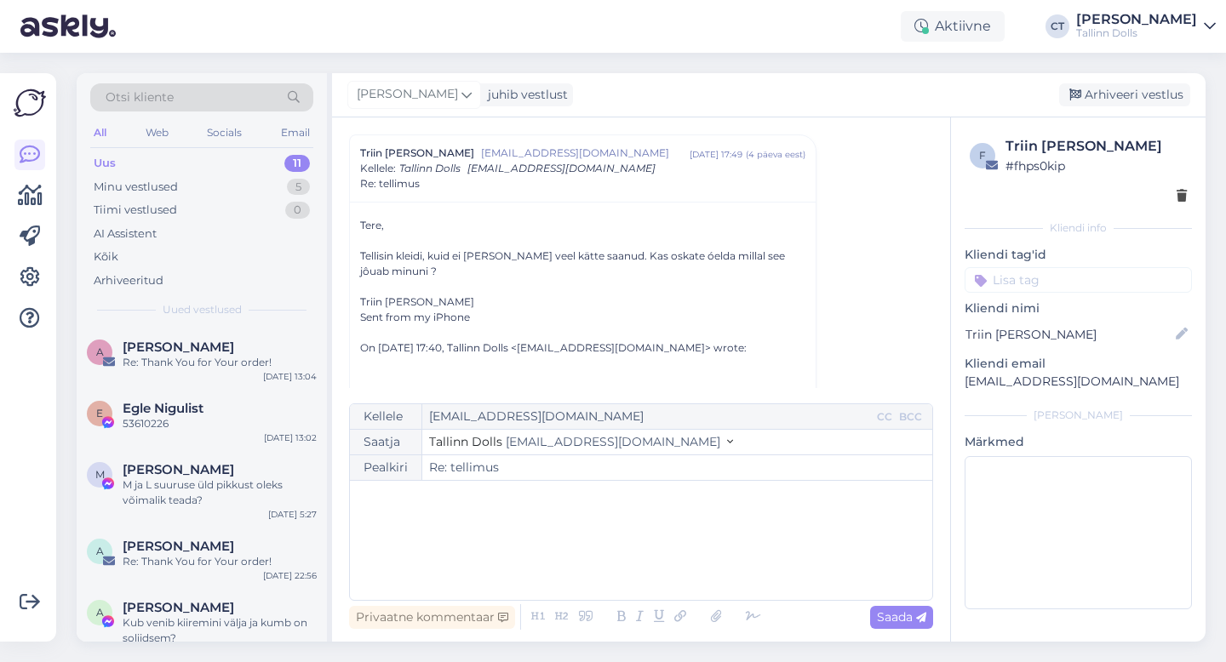
click at [633, 541] on div "﻿" at bounding box center [640, 540] width 565 height 102
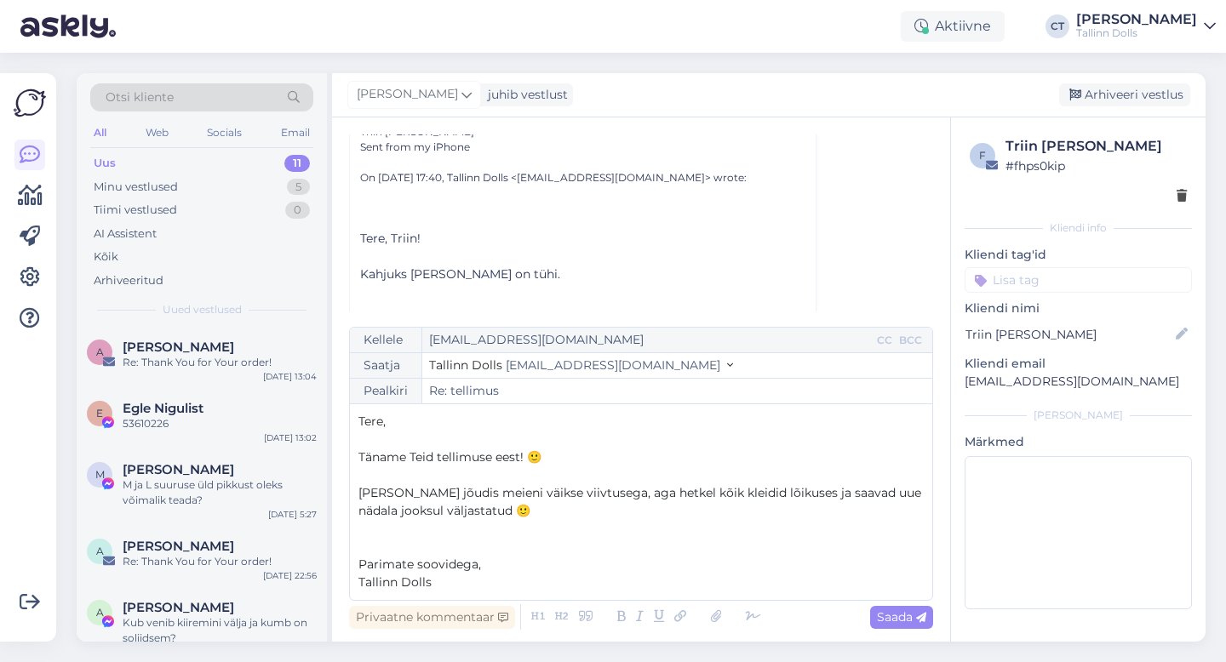
scroll to position [478, 0]
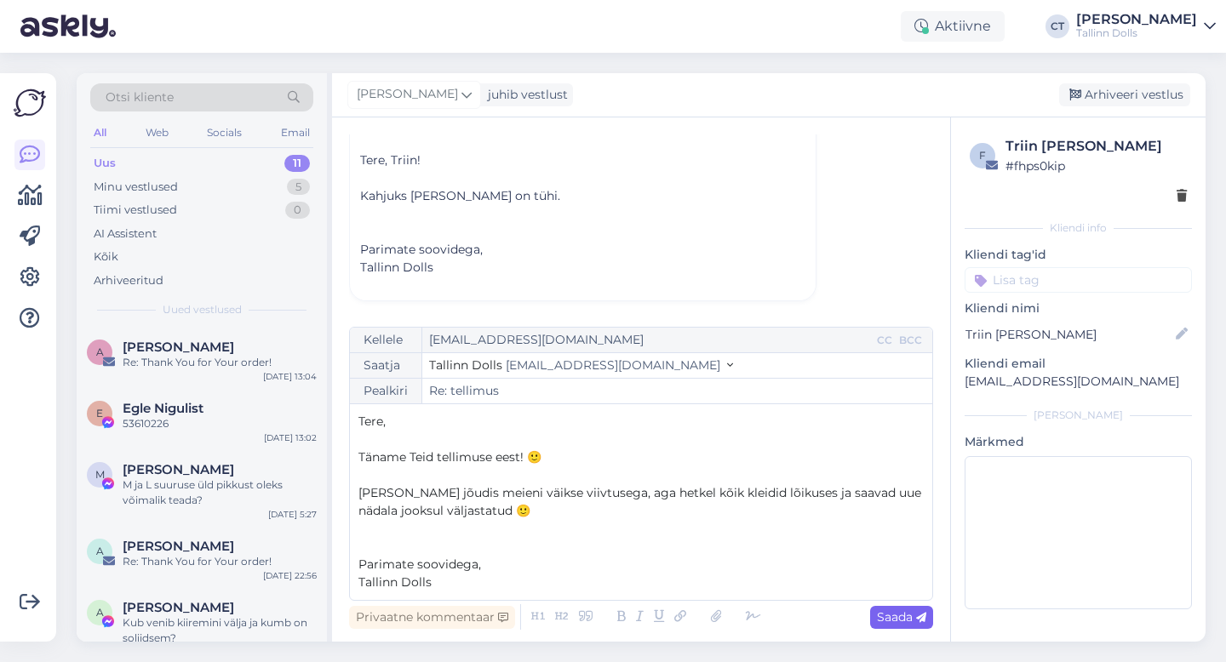
click at [913, 625] on div "Saada" at bounding box center [901, 617] width 63 height 23
type input "Re: Re: tellimus"
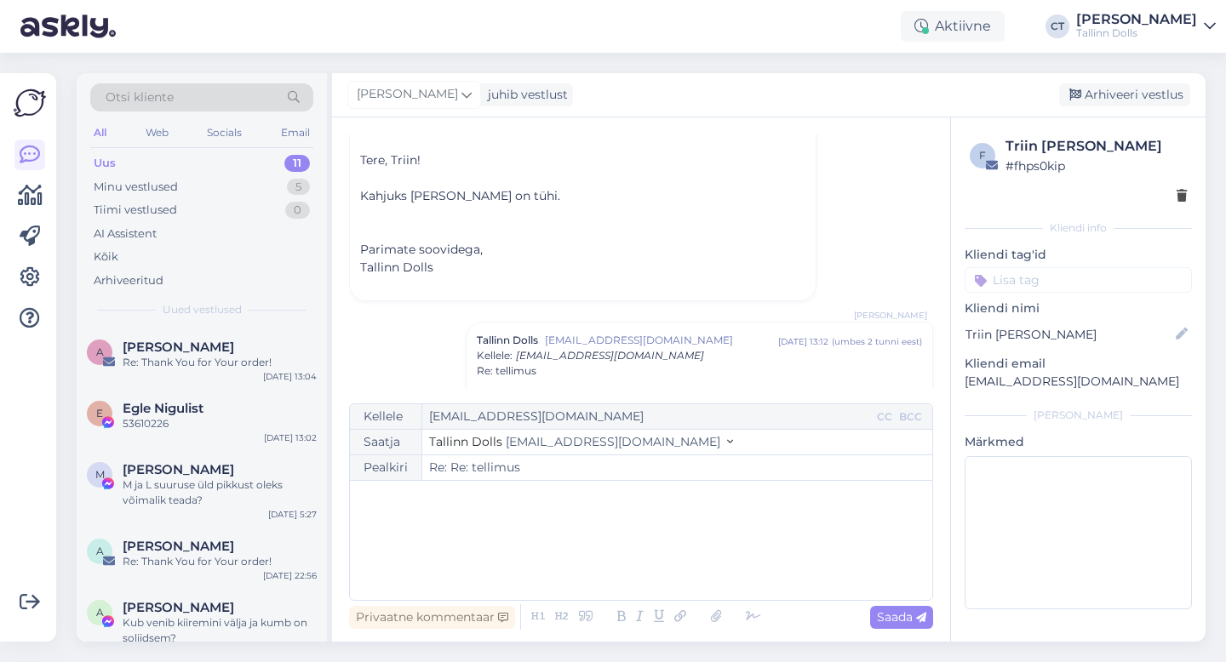
scroll to position [610, 0]
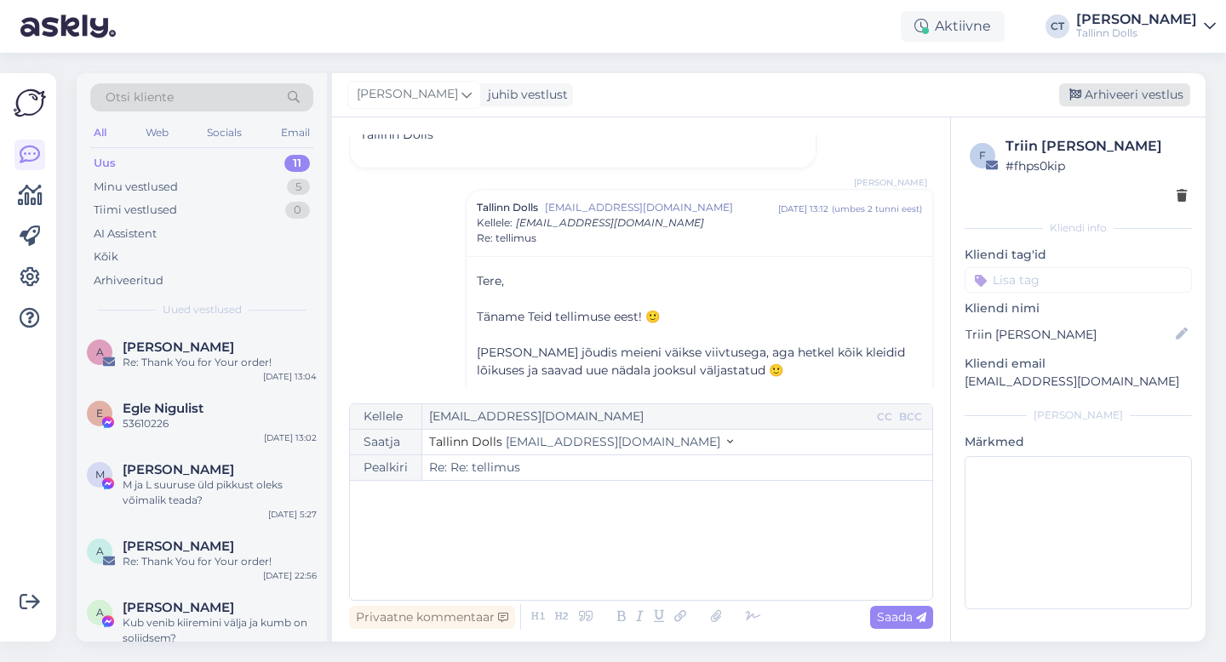
click at [1131, 90] on div "Arhiveeri vestlus" at bounding box center [1124, 94] width 131 height 23
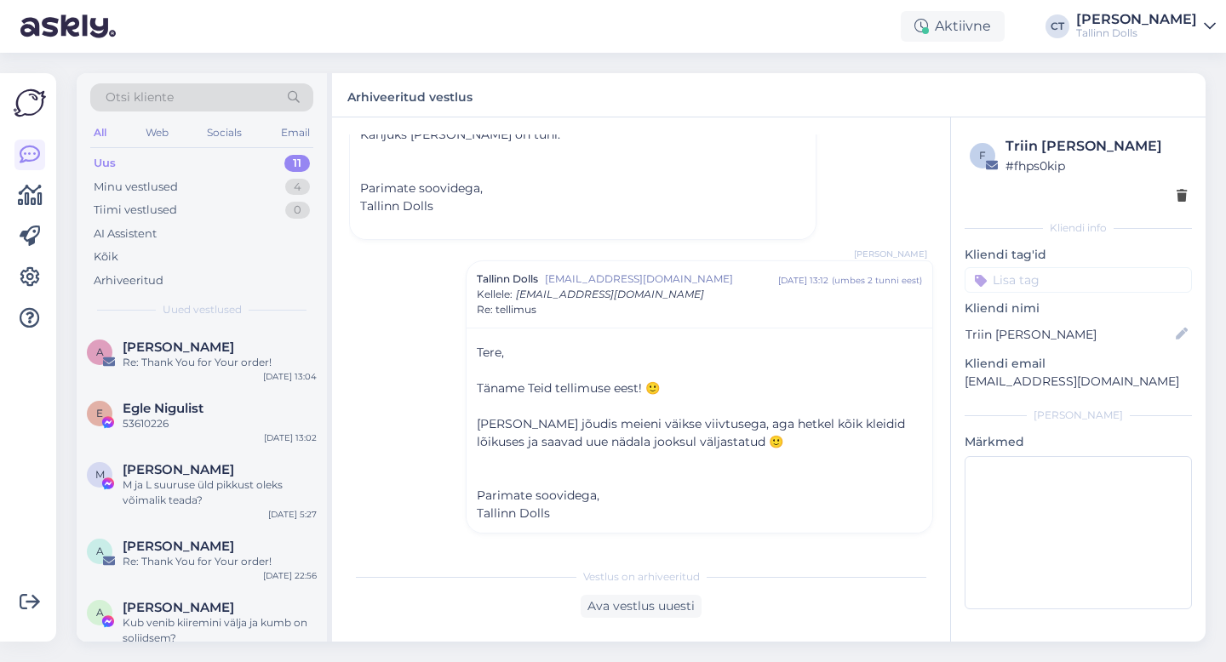
scroll to position [391, 0]
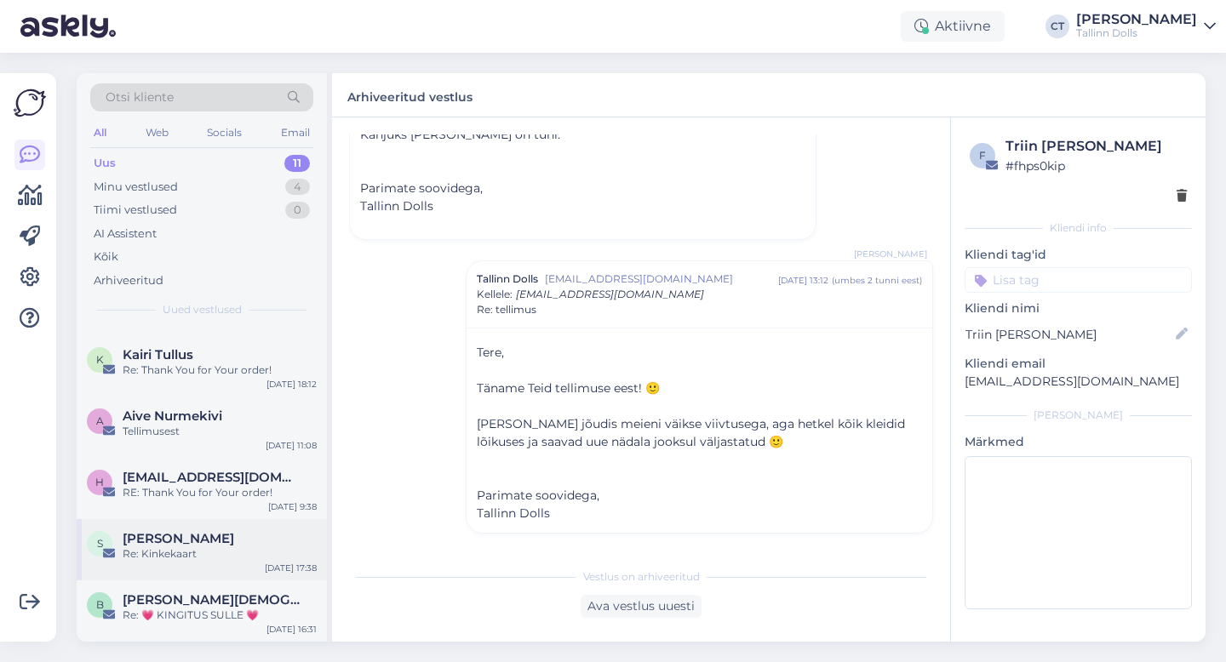
click at [239, 555] on div "Re: Kinkekaart" at bounding box center [220, 554] width 194 height 15
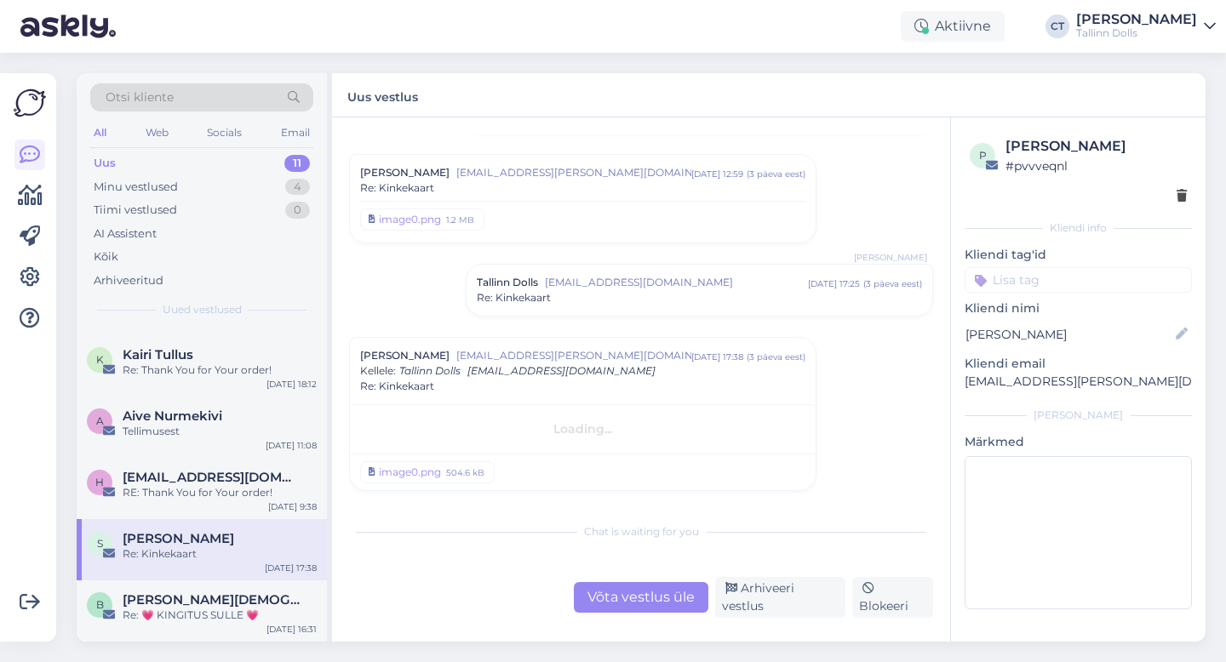
scroll to position [531, 0]
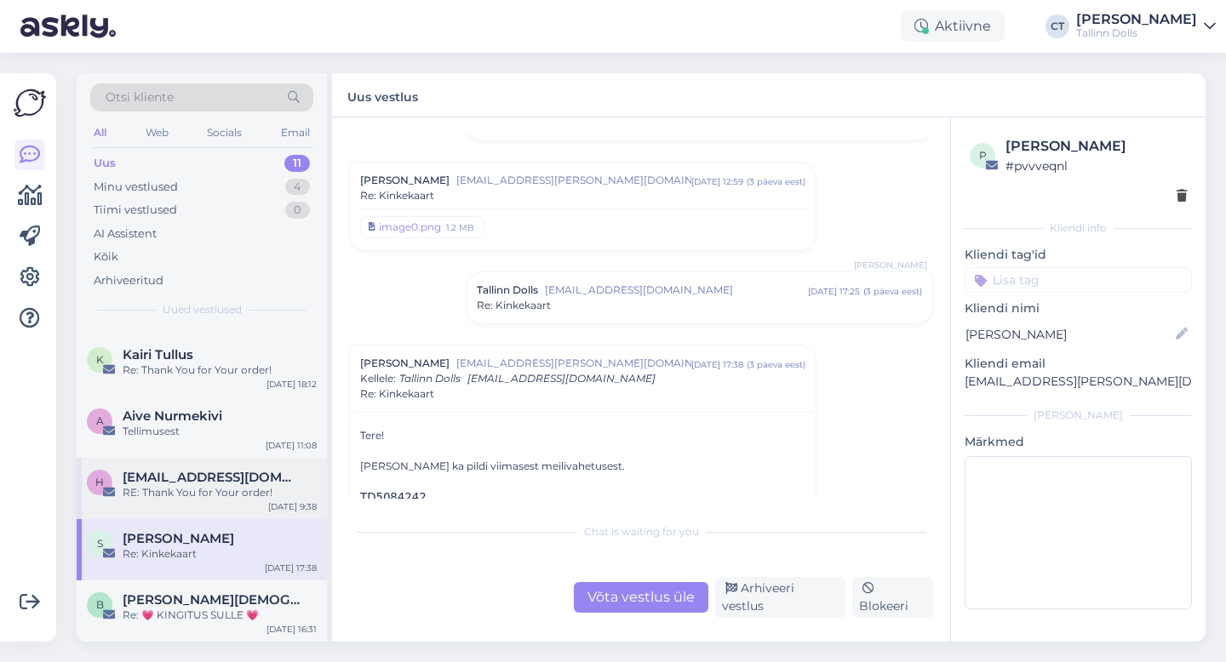
click at [246, 465] on div "h heivi.kyla.001@mail.ee RE: Thank You for Your order! Aug 30 9:38" at bounding box center [202, 488] width 250 height 61
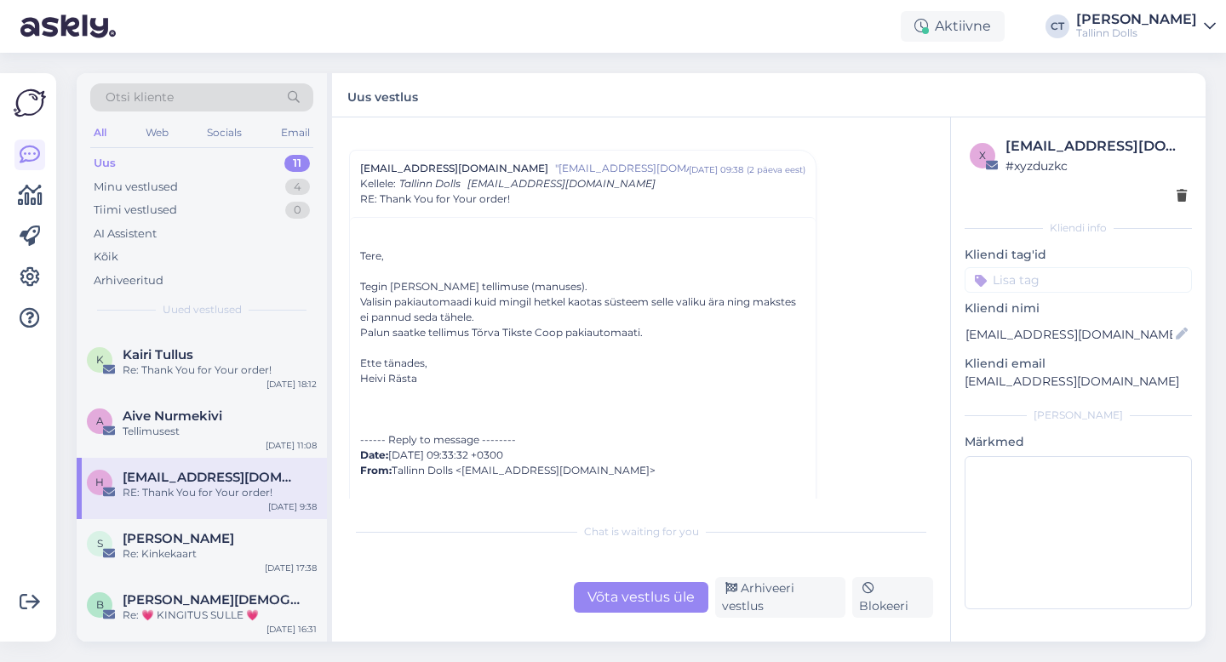
scroll to position [178, 0]
drag, startPoint x: 469, startPoint y: 329, endPoint x: 643, endPoint y: 329, distance: 173.7
copy div "Tõrva Tikste Coop pakiautomaati."
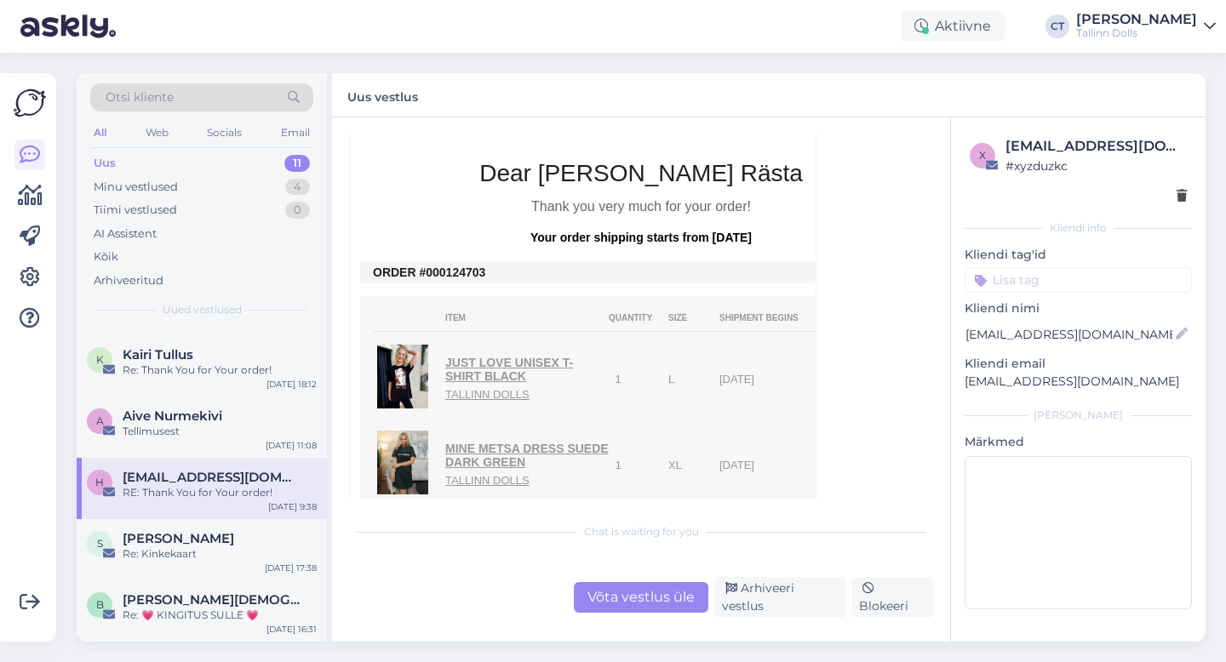
scroll to position [635, 0]
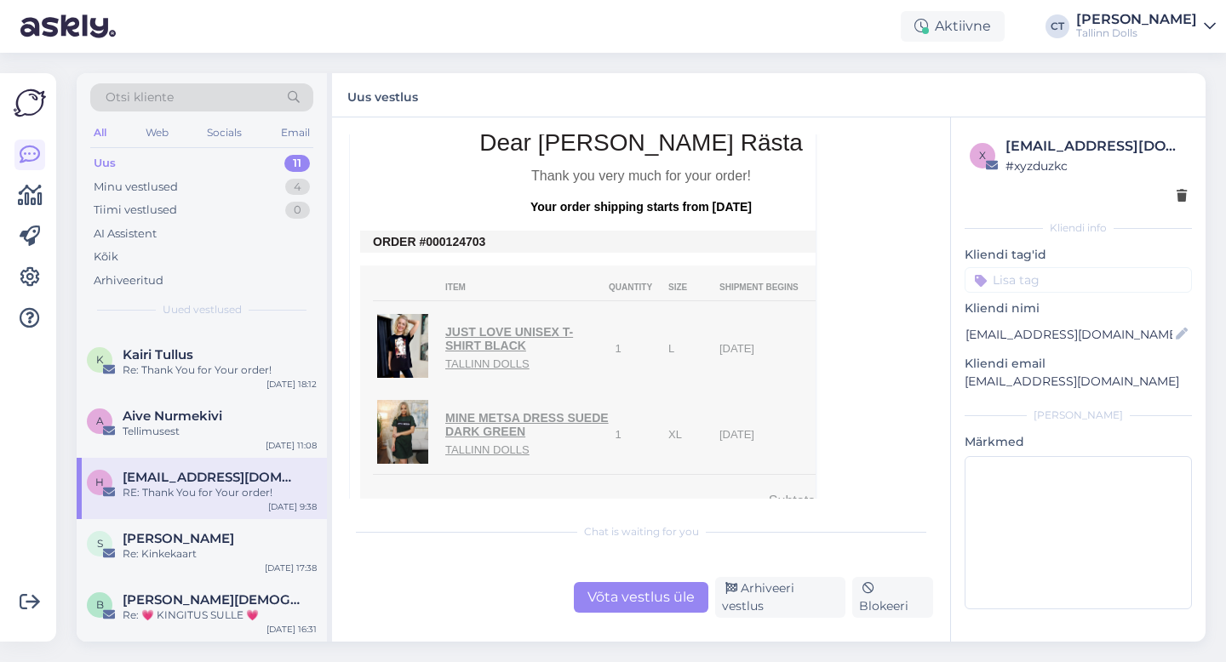
click at [643, 599] on div "Võta vestlus üle" at bounding box center [641, 597] width 135 height 31
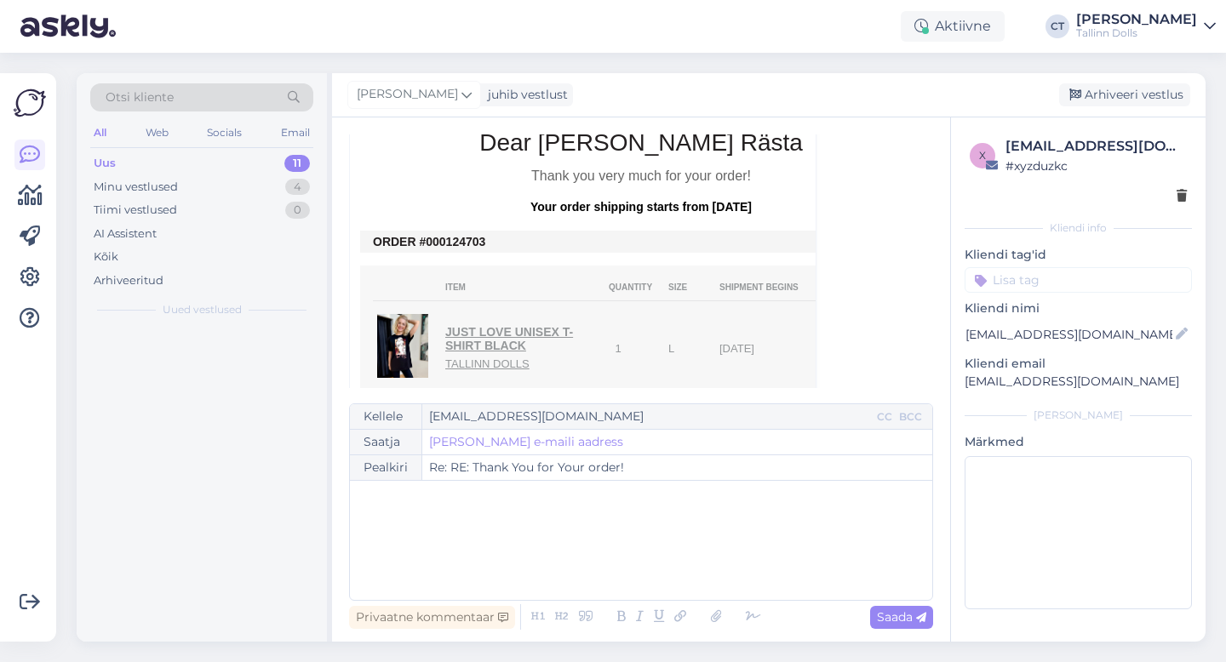
scroll to position [0, 0]
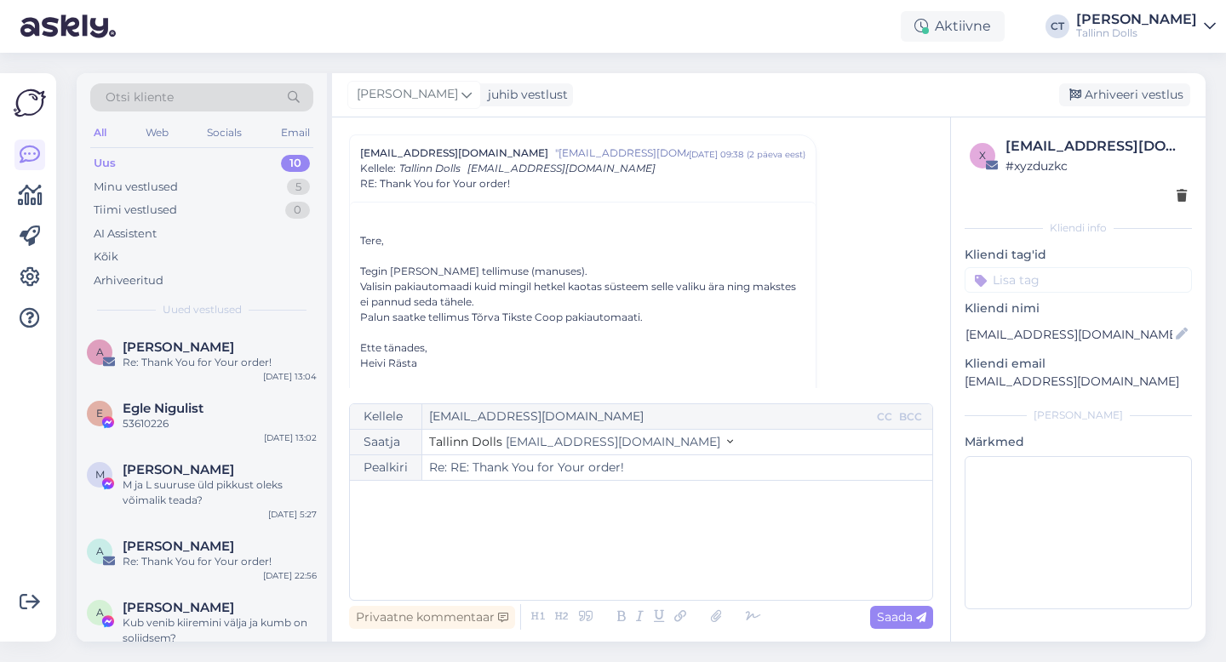
click at [638, 563] on div "﻿" at bounding box center [640, 540] width 565 height 102
click at [524, 532] on div "﻿" at bounding box center [640, 540] width 565 height 102
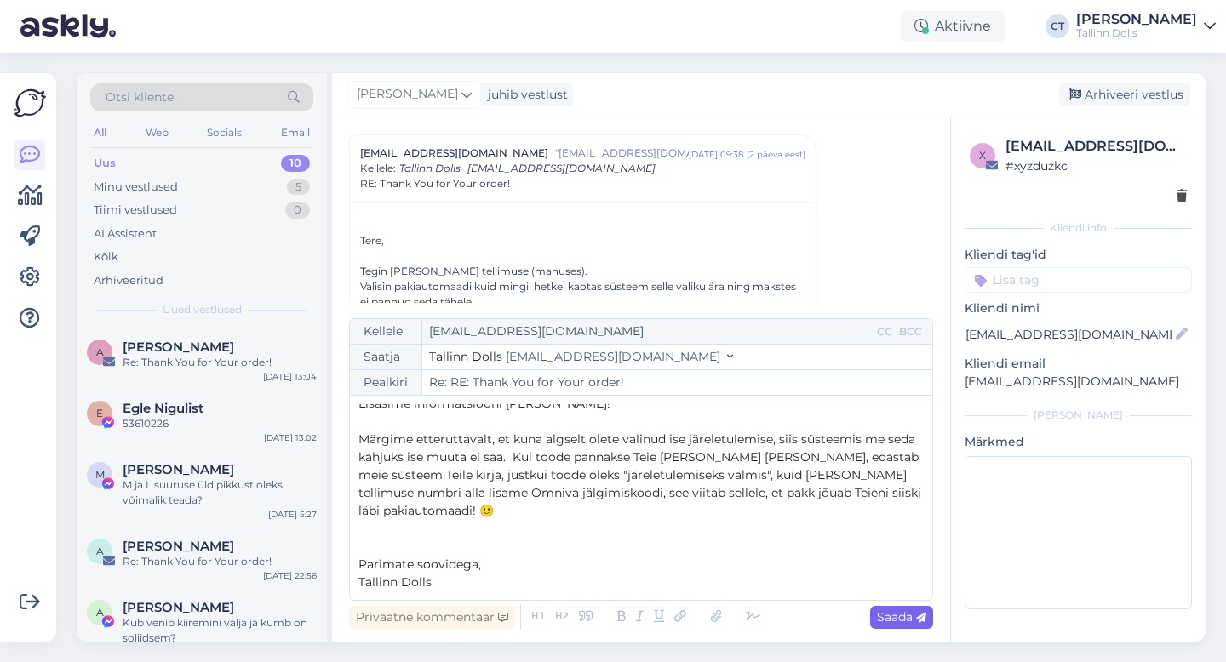
click at [907, 614] on span "Saada" at bounding box center [901, 617] width 49 height 15
type input "Re: Re: RE: Thank You for Your order!"
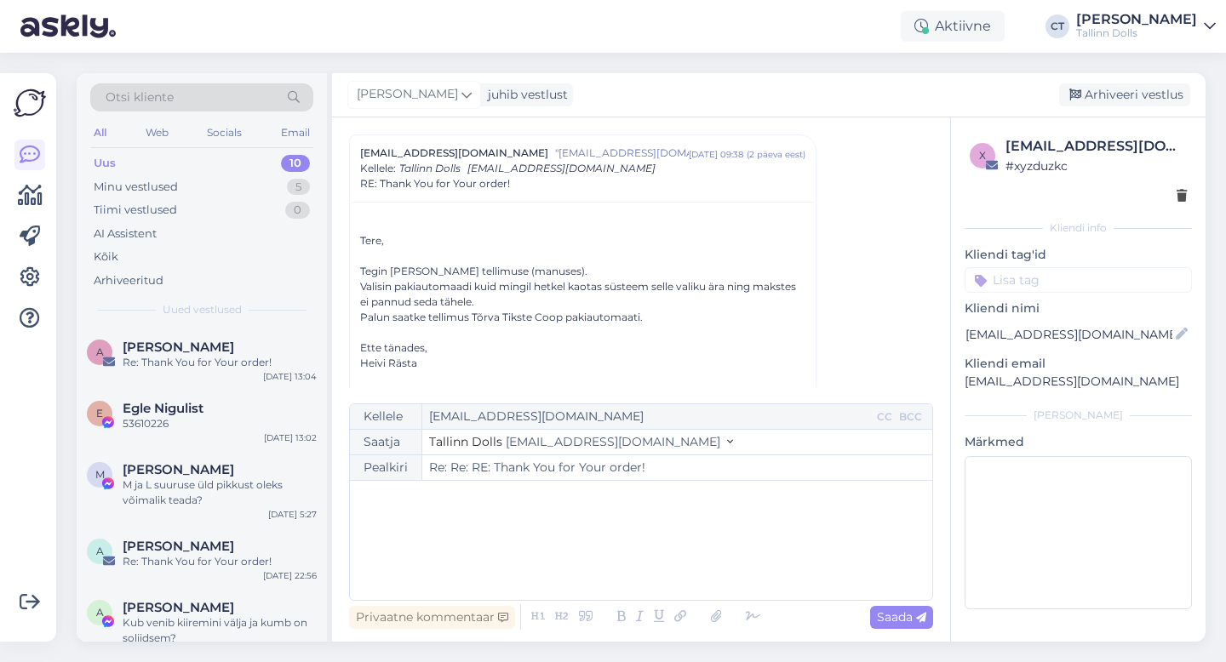
scroll to position [0, 0]
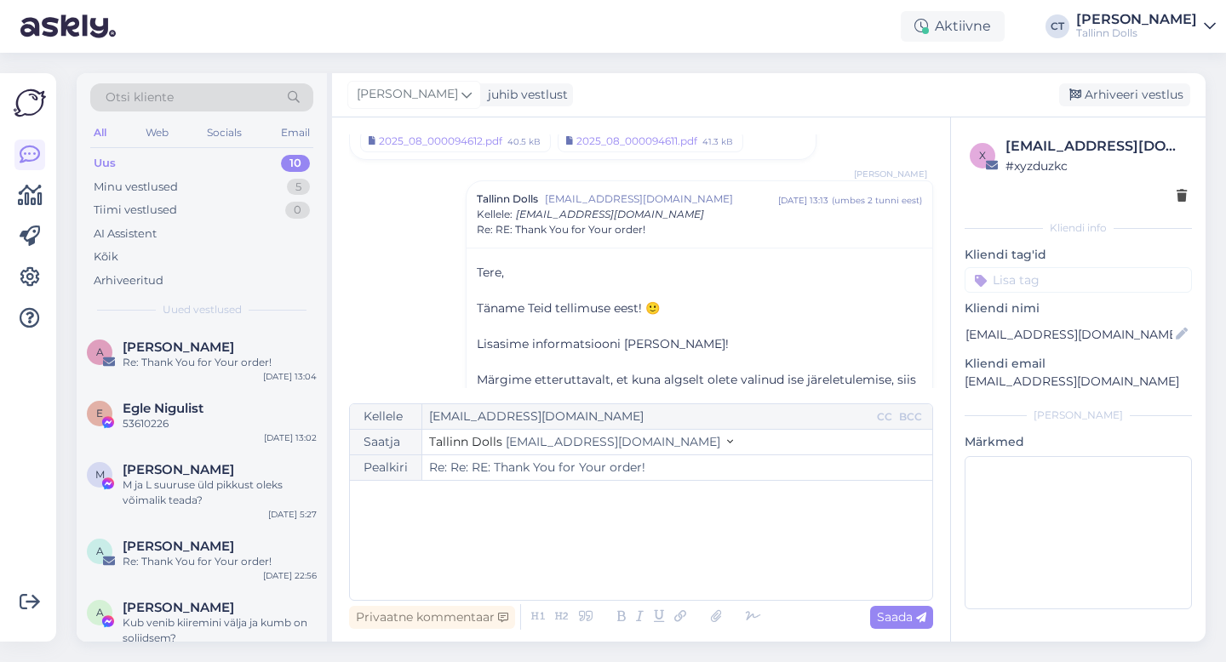
click at [1131, 110] on div "Cärol-Laura Tenso juhib vestlust Arhiveeri vestlus" at bounding box center [768, 95] width 873 height 44
click at [1131, 99] on div "Arhiveeri vestlus" at bounding box center [1124, 94] width 131 height 23
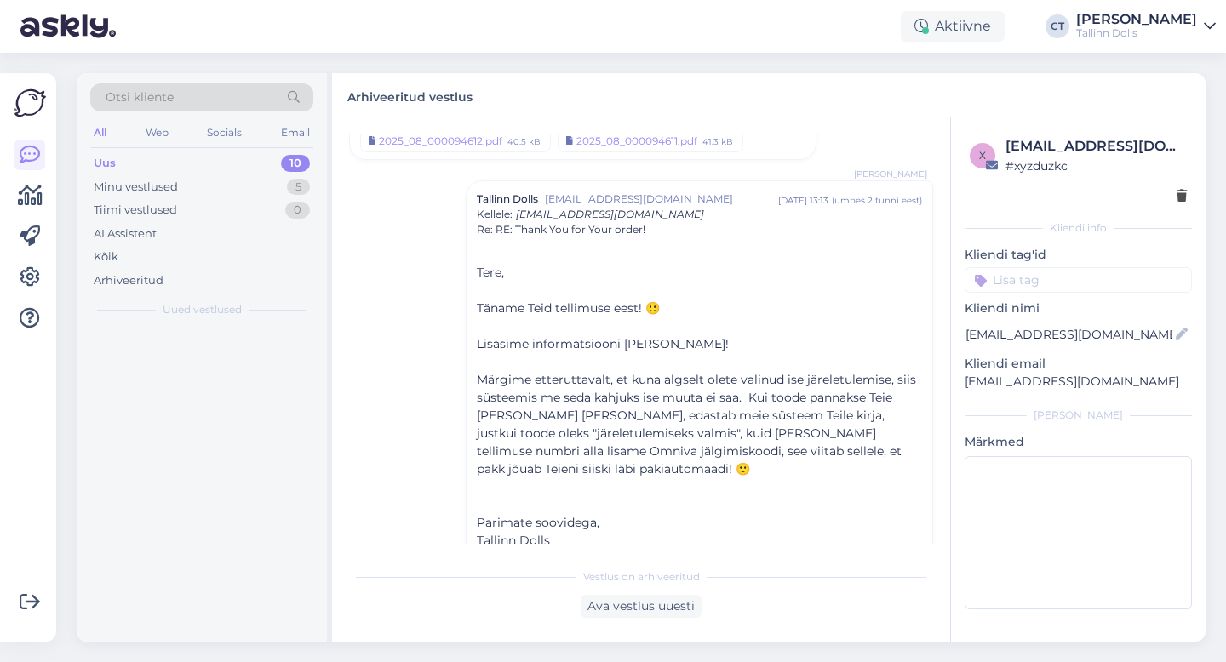
scroll to position [1517, 0]
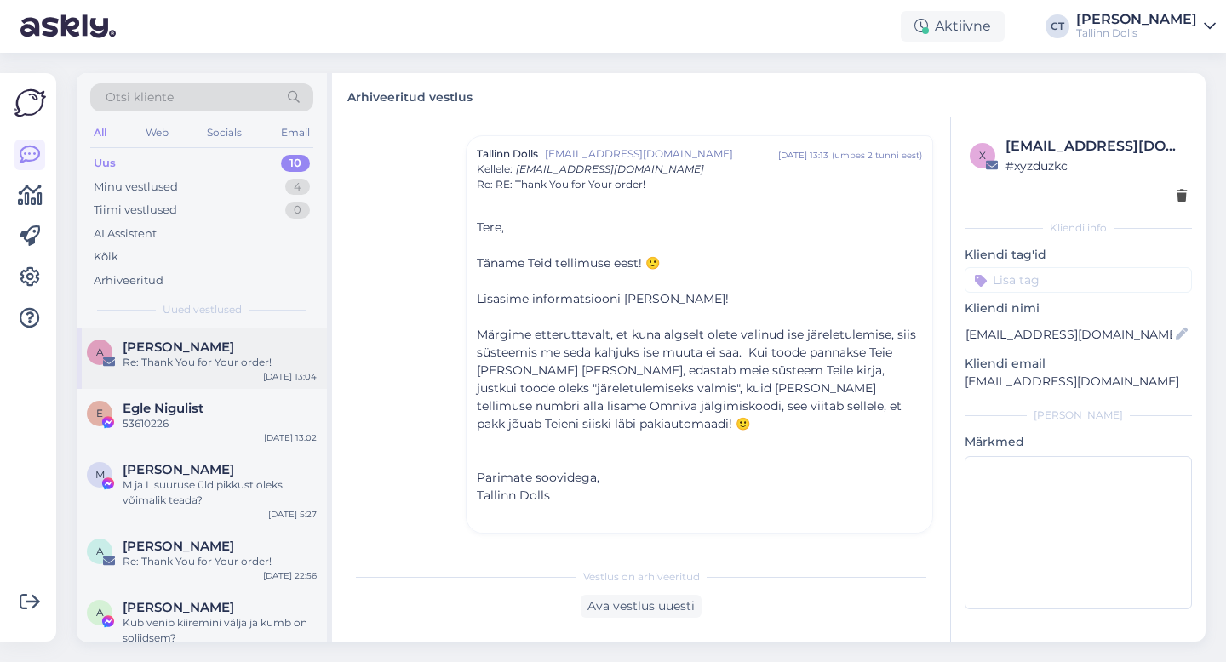
click at [229, 356] on div "Re: Thank You for Your order!" at bounding box center [220, 362] width 194 height 15
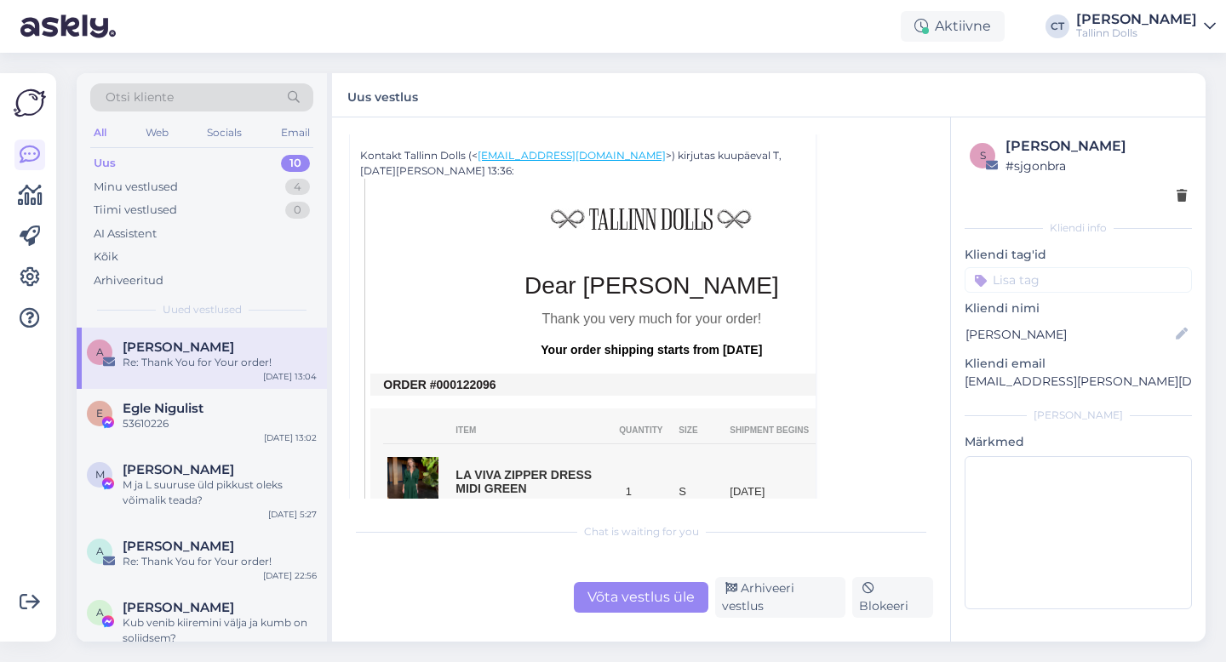
scroll to position [861, 0]
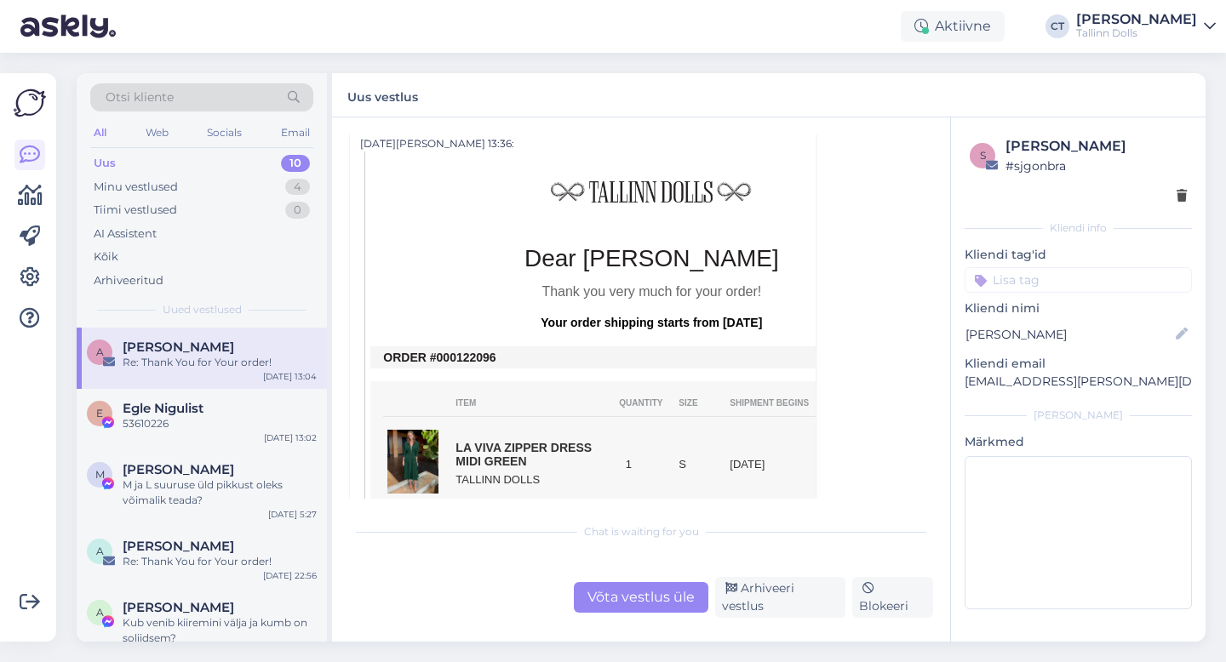
click at [639, 594] on div "Võta vestlus üle" at bounding box center [641, 597] width 135 height 31
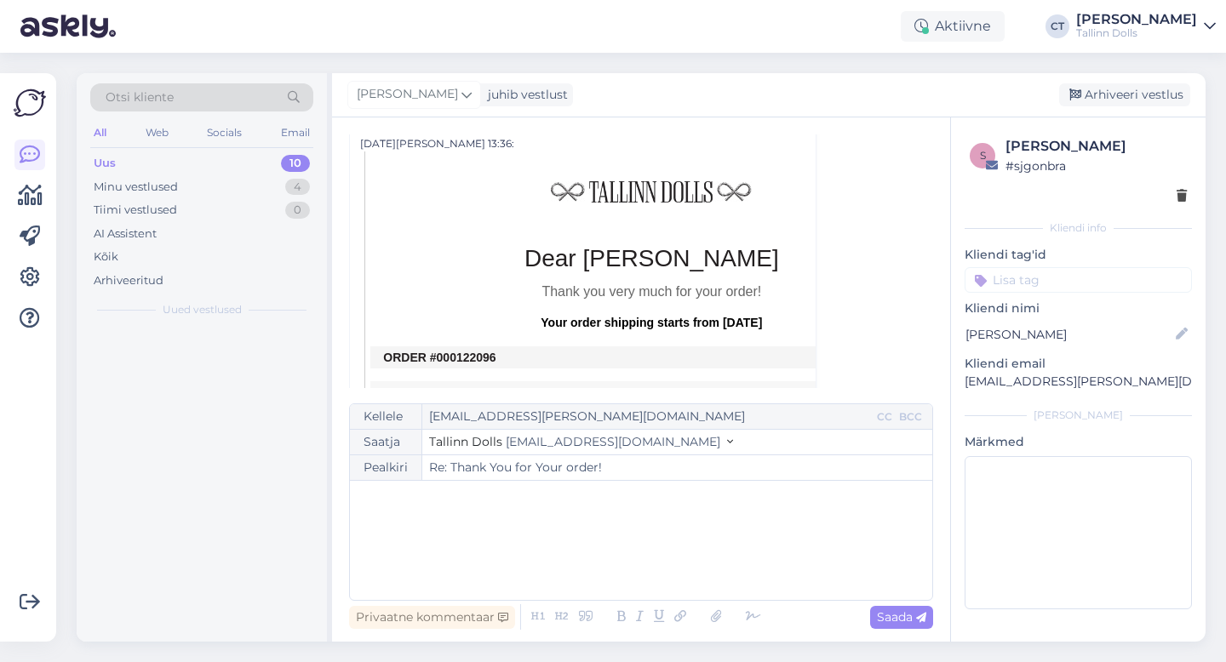
scroll to position [632, 0]
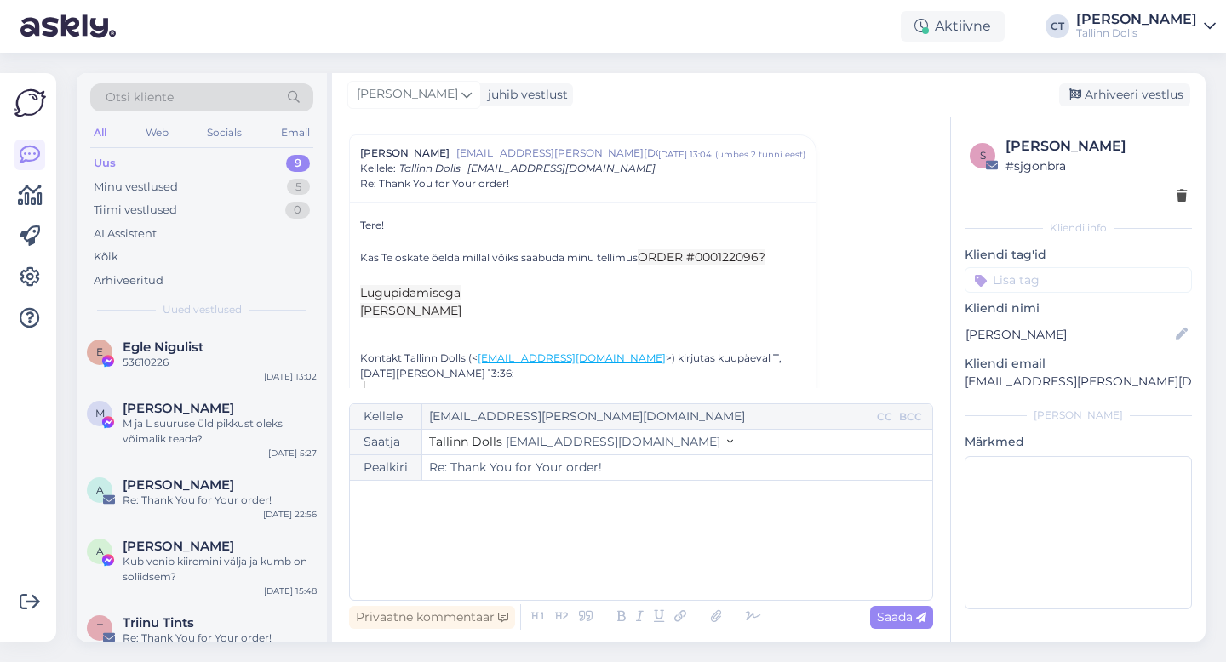
click at [616, 552] on div "﻿" at bounding box center [640, 540] width 565 height 102
click at [551, 535] on div "﻿" at bounding box center [640, 540] width 565 height 102
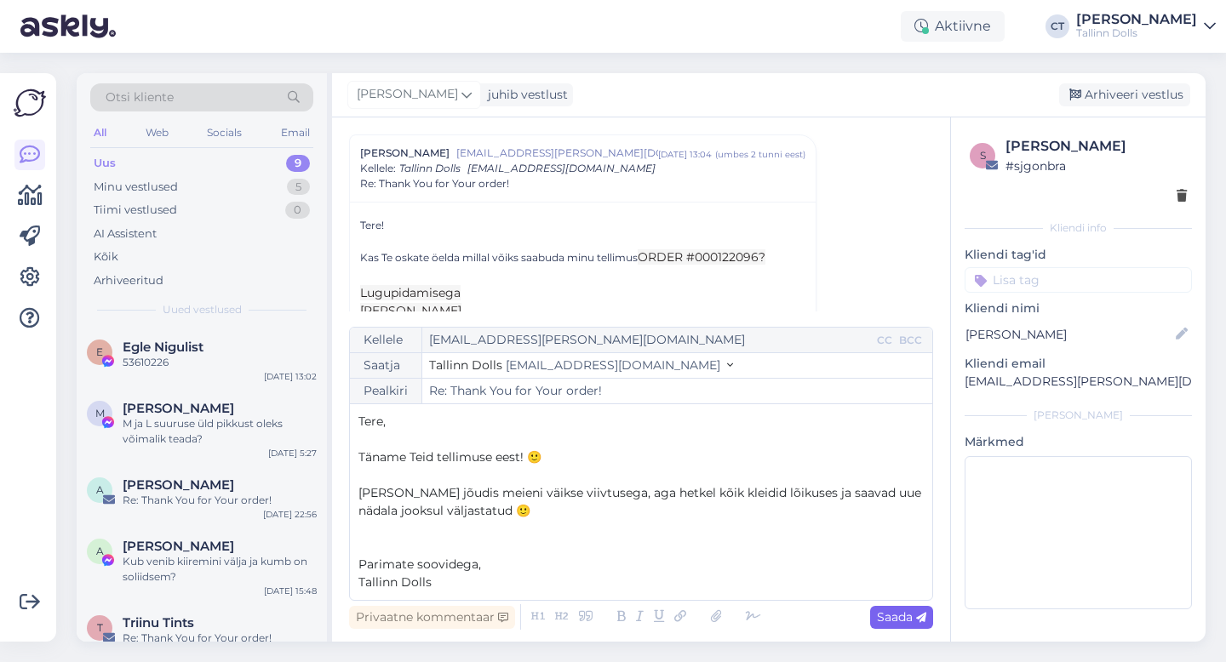
click at [891, 610] on span "Saada" at bounding box center [901, 617] width 49 height 15
type input "Re: Re: Thank You for Your order!"
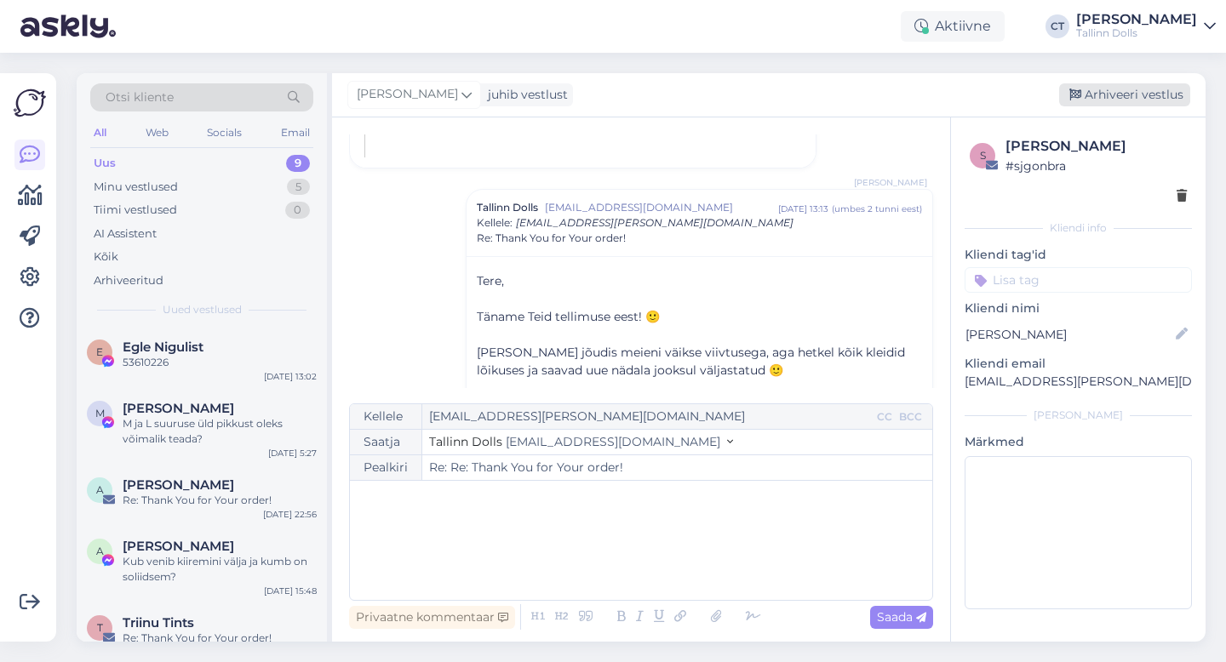
click at [1117, 85] on div "Arhiveeri vestlus" at bounding box center [1124, 94] width 131 height 23
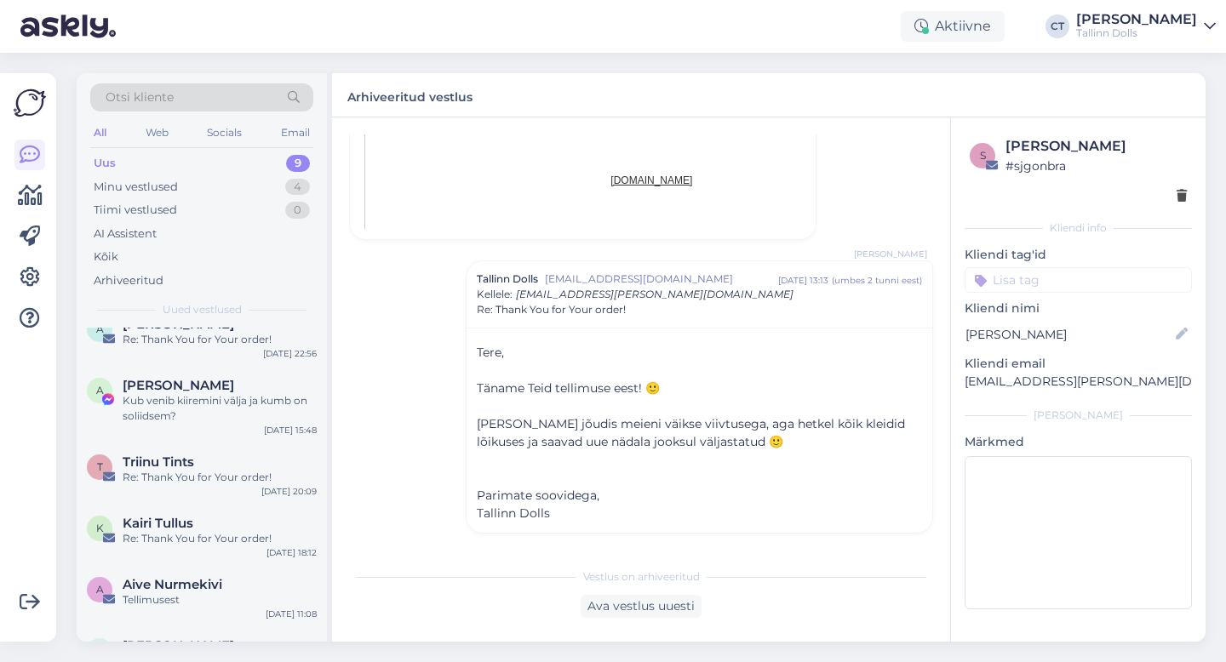
scroll to position [162, 0]
click at [228, 437] on div "A Angela Kadak Kub venib kiiremini välja ja kumb on soliidsem? Aug 31 15:48" at bounding box center [202, 403] width 250 height 77
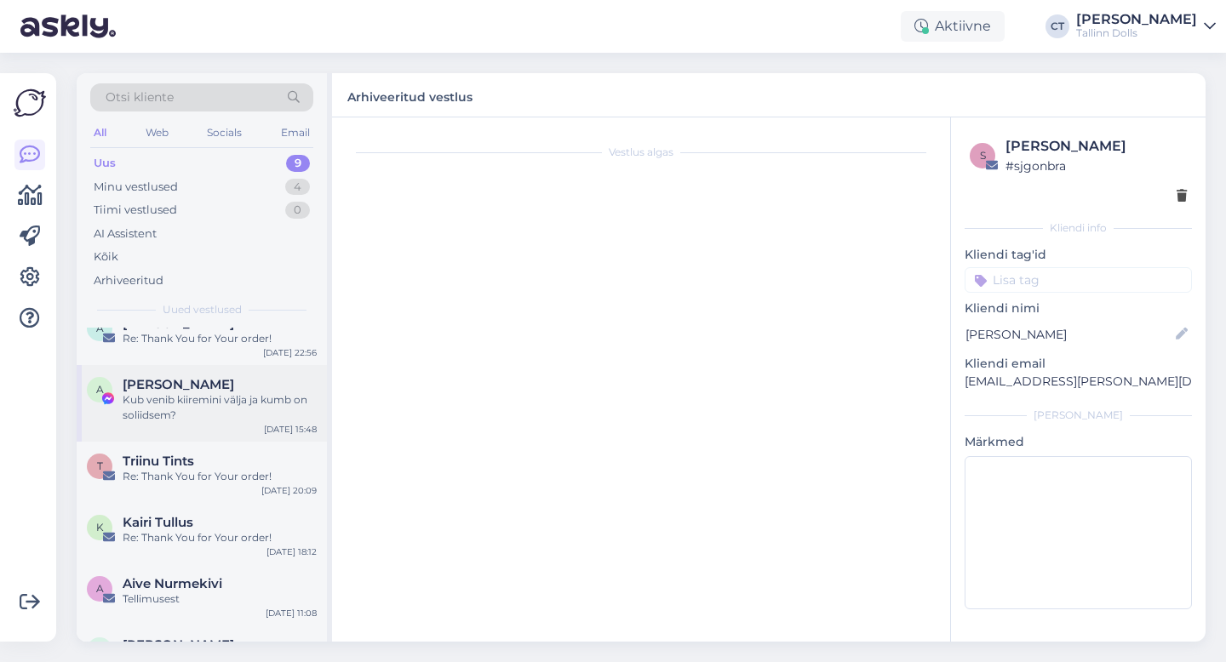
scroll to position [495, 0]
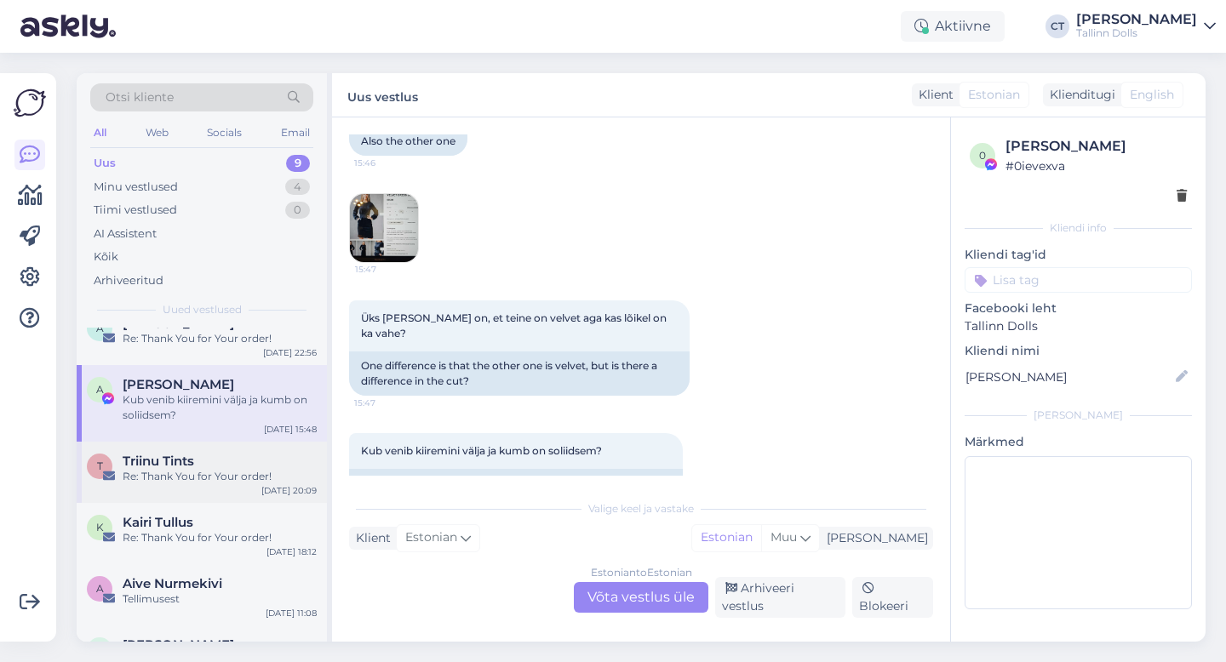
click at [242, 469] on div "Re: Thank You for Your order!" at bounding box center [220, 476] width 194 height 15
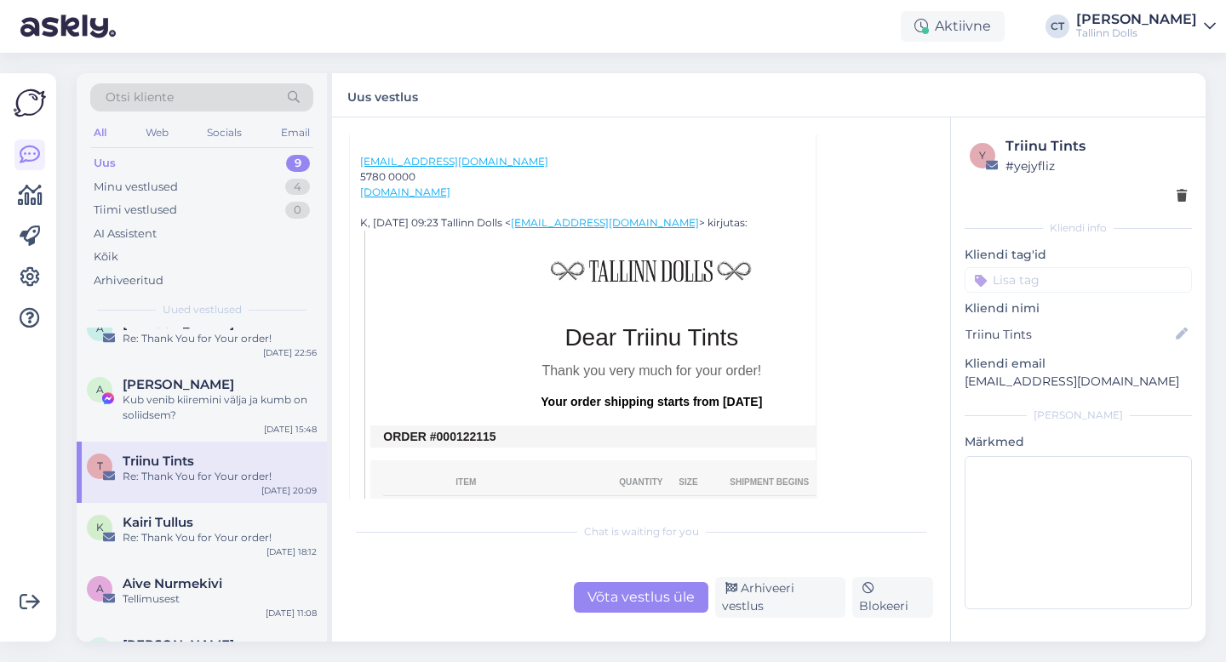
scroll to position [595, 0]
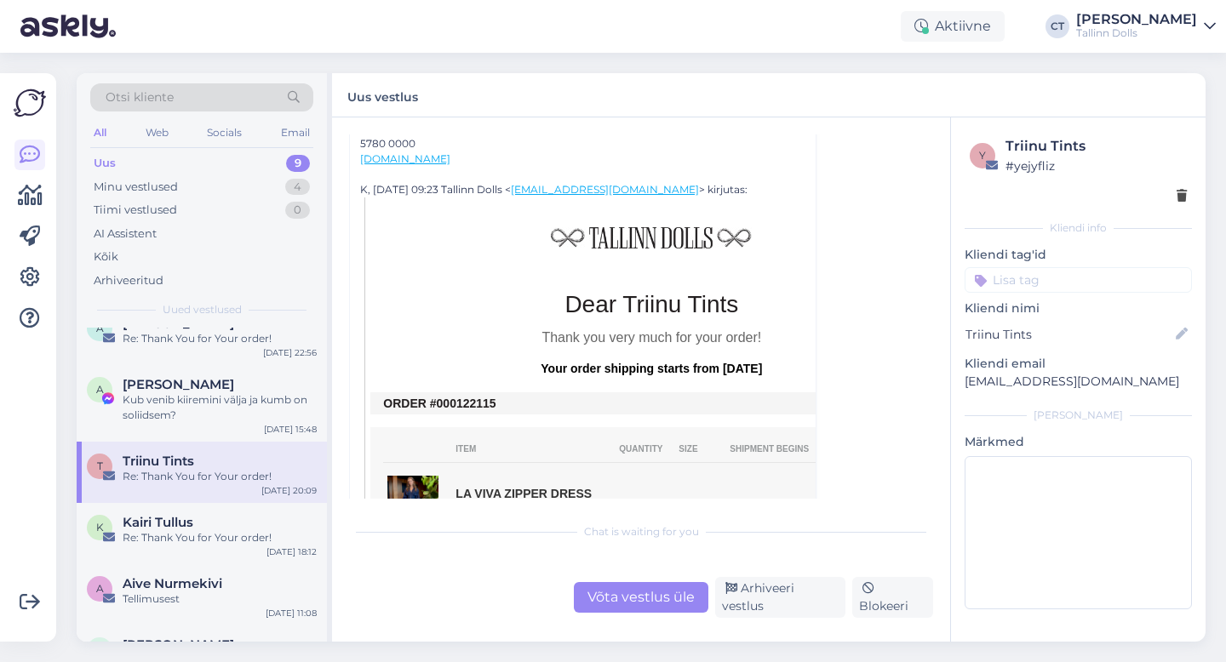
click at [642, 604] on div "Võta vestlus üle" at bounding box center [641, 597] width 135 height 31
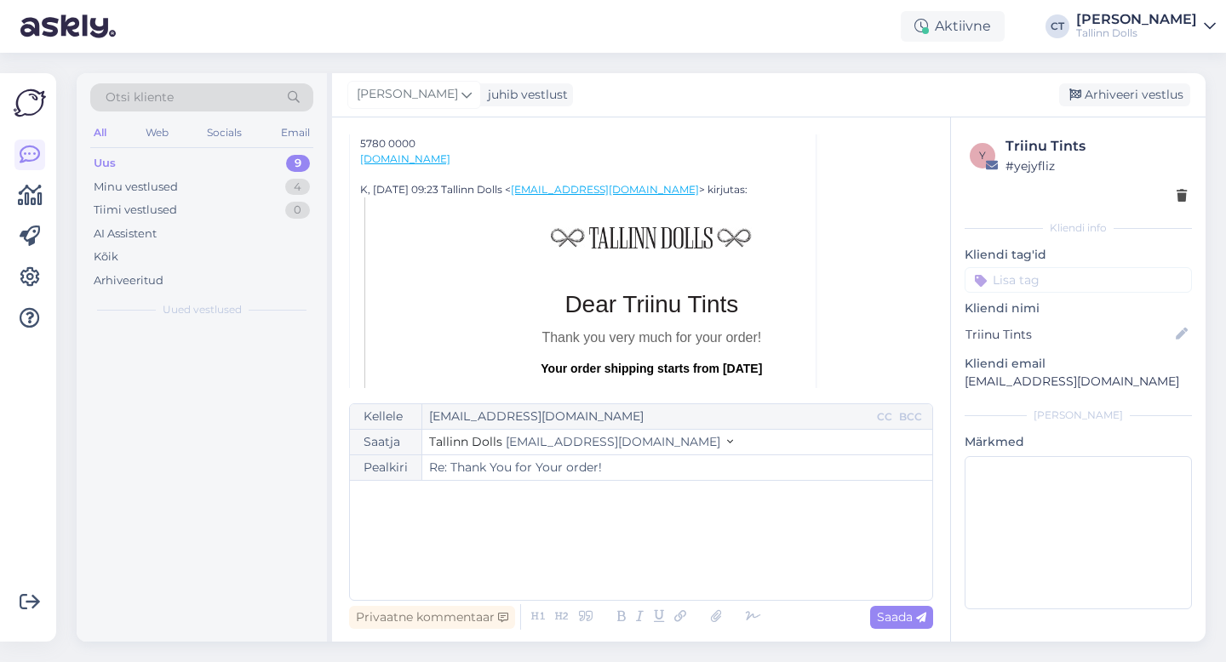
scroll to position [0, 0]
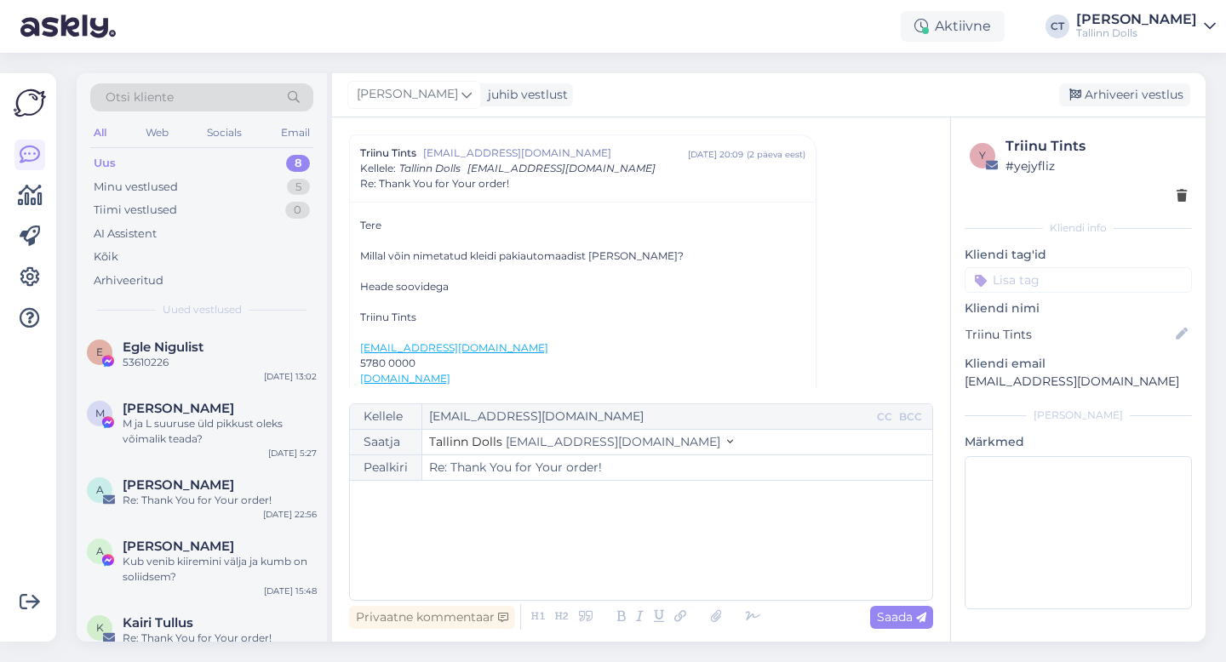
click at [654, 545] on div "﻿" at bounding box center [640, 540] width 565 height 102
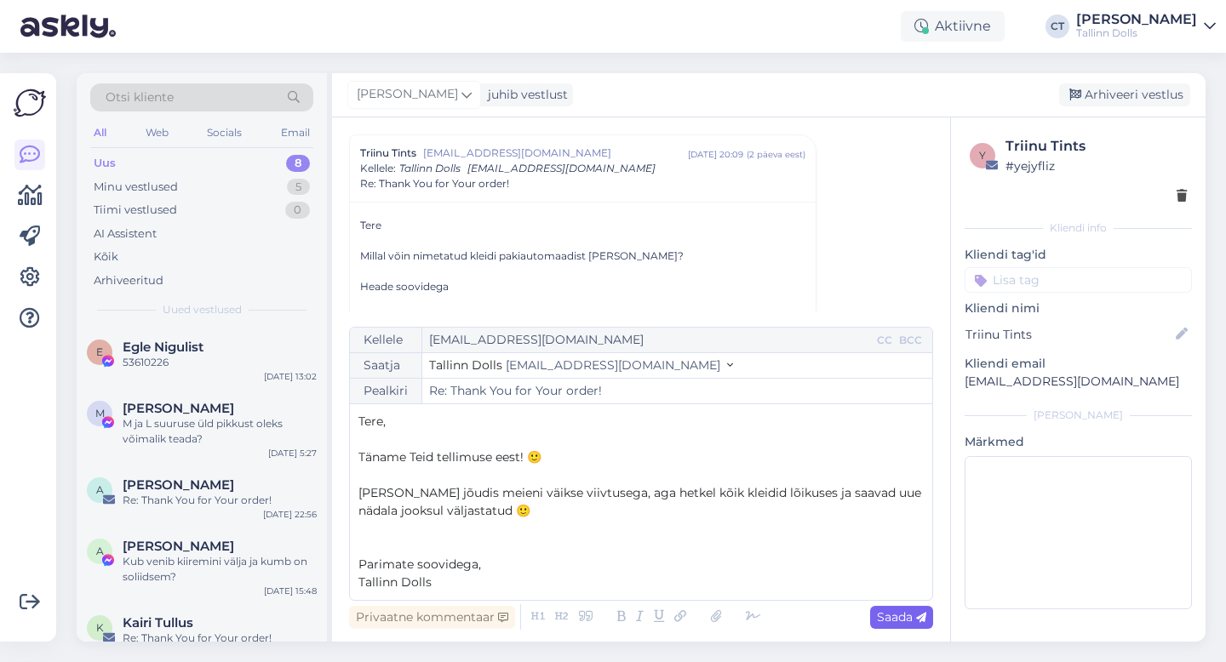
click at [925, 621] on icon at bounding box center [921, 618] width 10 height 10
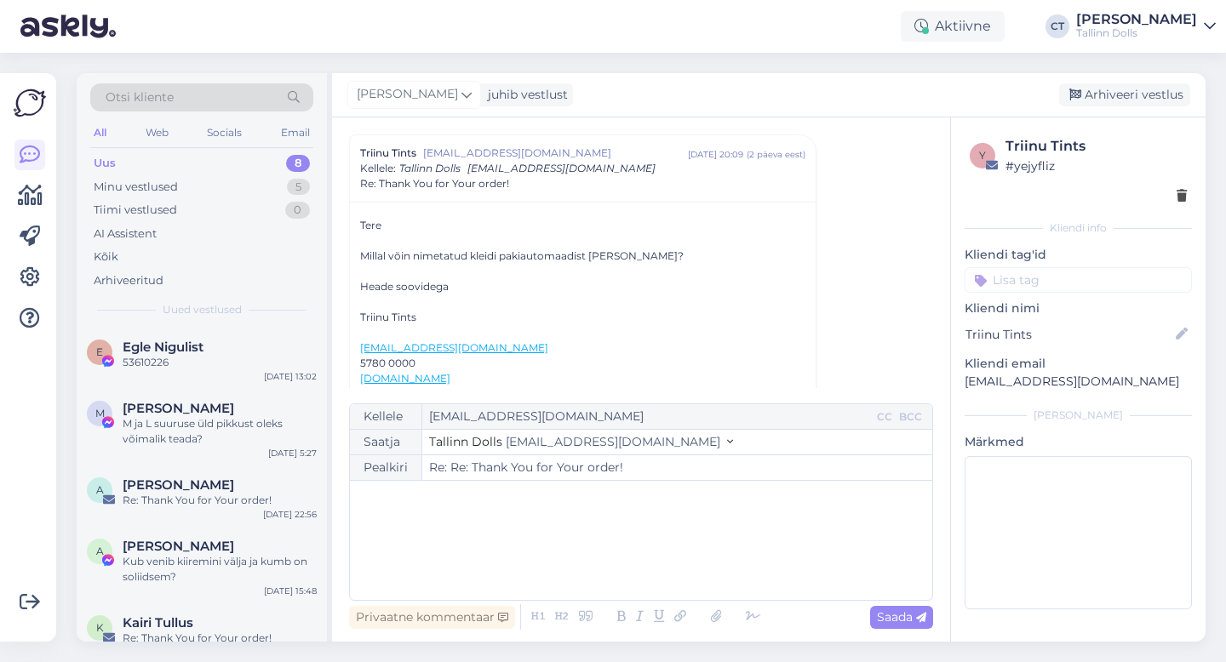
type input "Re: Thank You for Your order!"
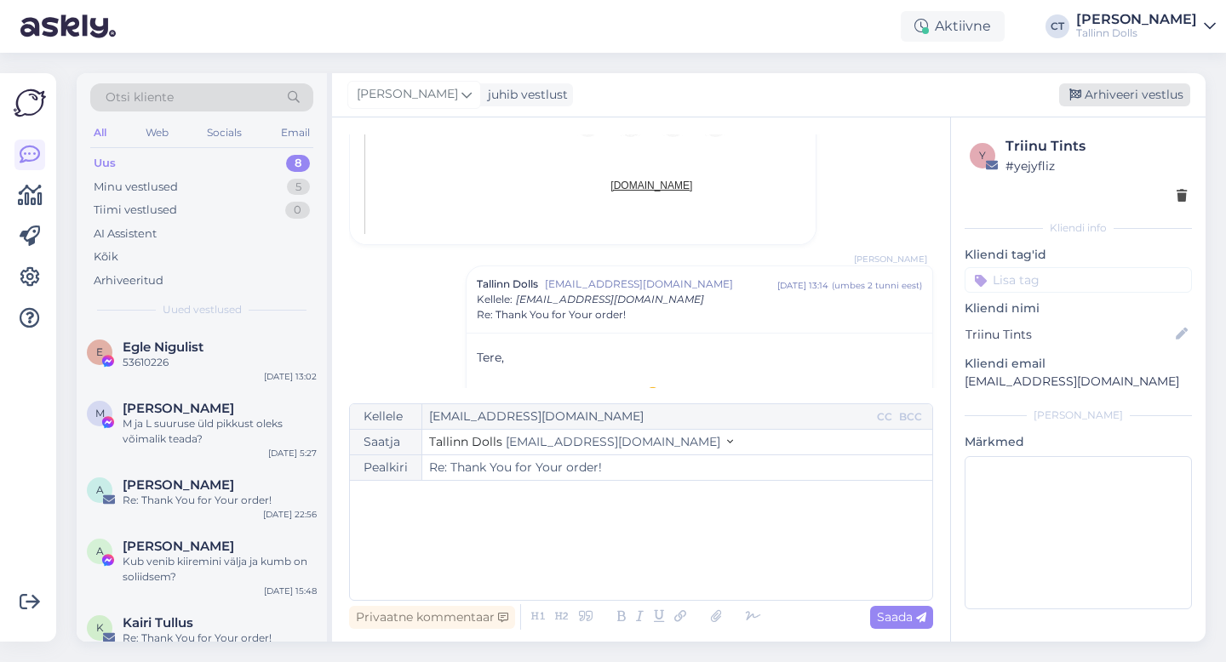
click at [1132, 83] on div "Arhiveeri vestlus" at bounding box center [1124, 94] width 131 height 23
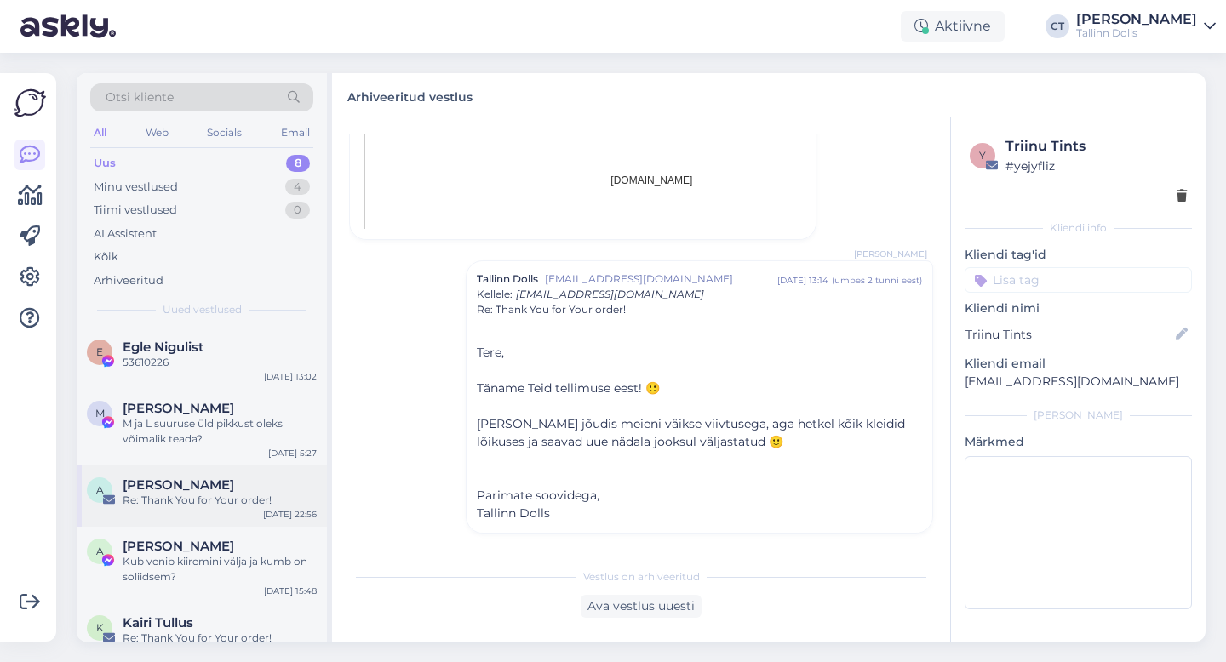
scroll to position [207, 0]
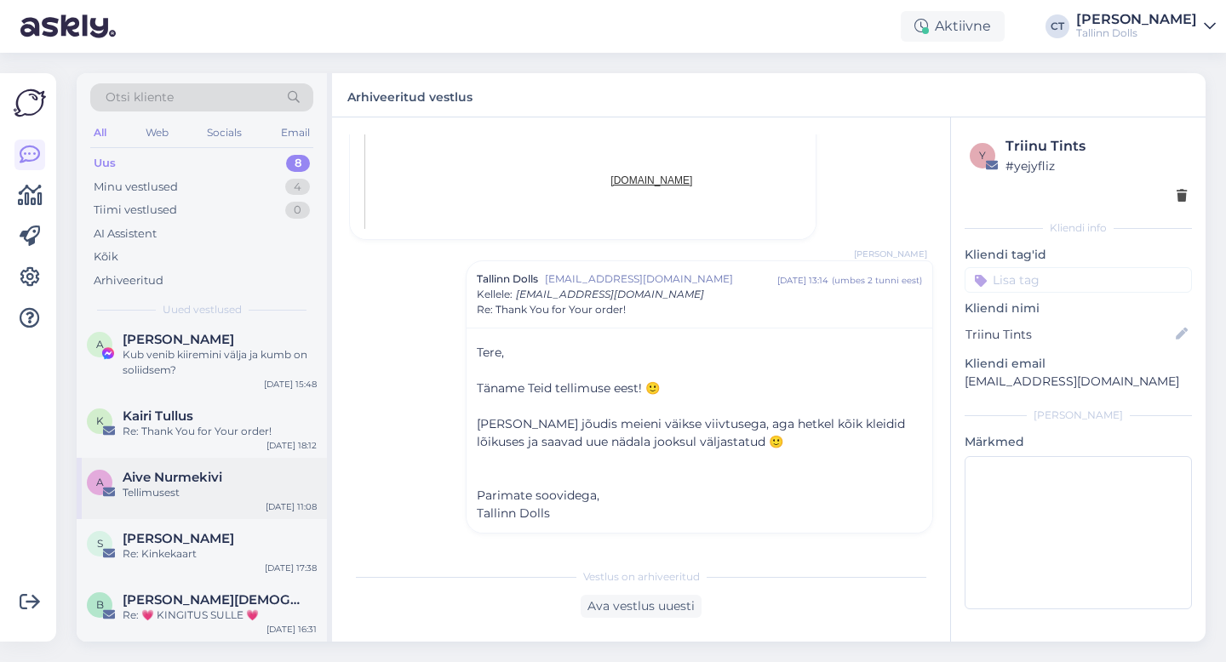
click at [195, 514] on div "A Aive Nurmekivi Tellimusest Aug 30 11:08" at bounding box center [202, 488] width 250 height 61
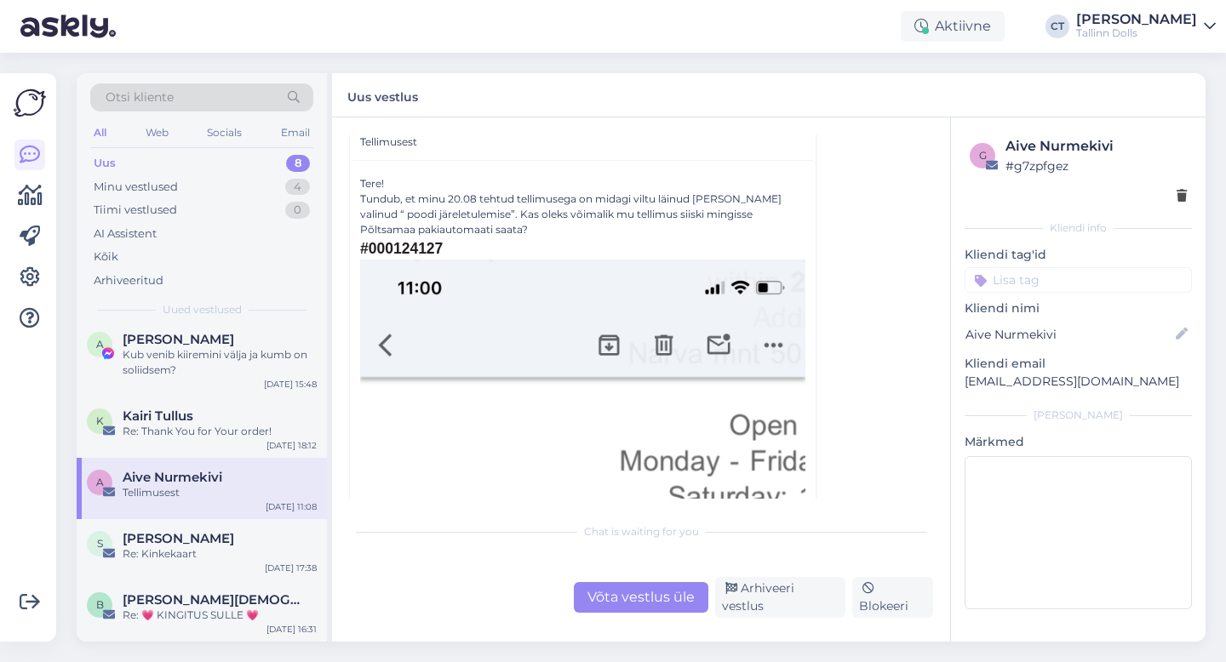
scroll to position [169, 0]
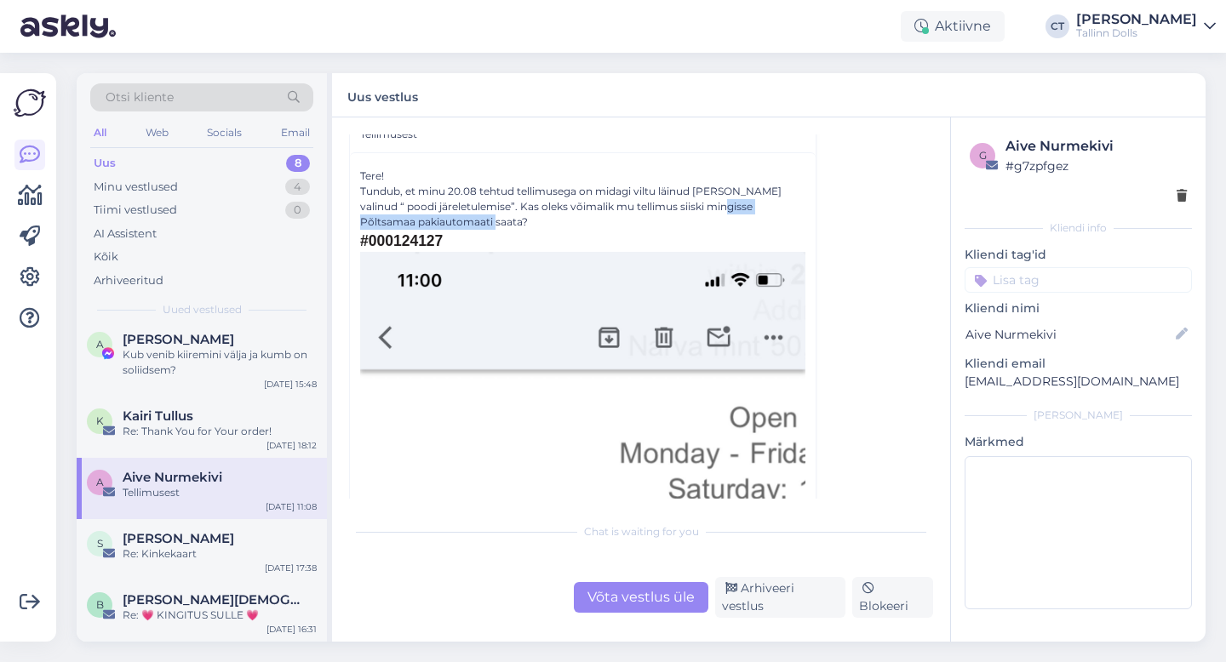
drag, startPoint x: 709, startPoint y: 202, endPoint x: 709, endPoint y: 222, distance: 20.4
click at [709, 222] on div "Tundub, et minu 20.08 tehtud tellimusega on midagi viltu läinud ja olen valinud…" at bounding box center [582, 207] width 445 height 46
copy div "Põltsamaa pakiautomaati saata?"
click at [613, 594] on div "Võta vestlus üle" at bounding box center [641, 597] width 135 height 31
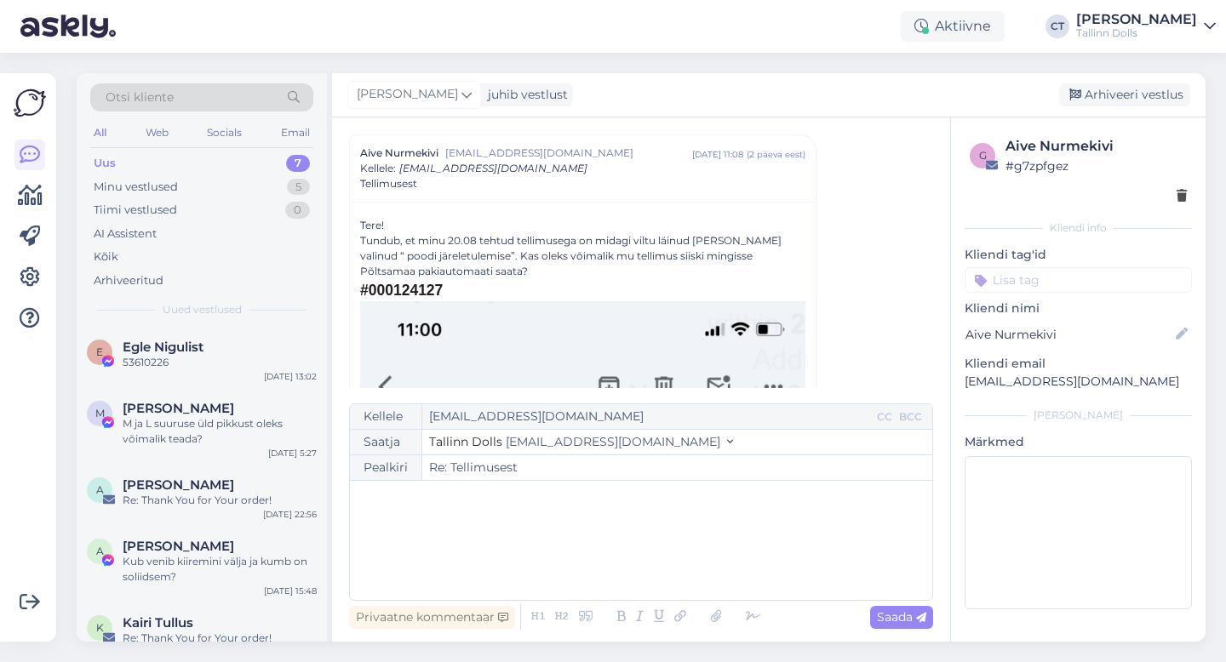
click at [628, 552] on div "﻿" at bounding box center [640, 540] width 565 height 102
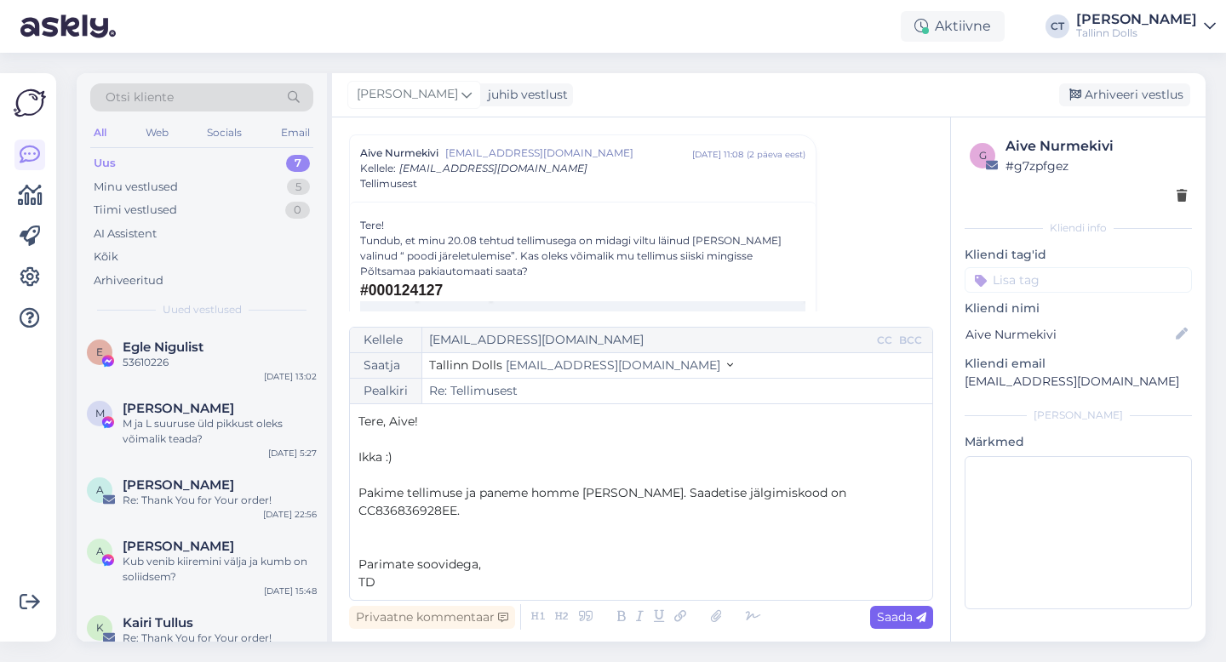
click at [920, 619] on icon at bounding box center [921, 618] width 10 height 10
type input "Re: Re: Tellimusest"
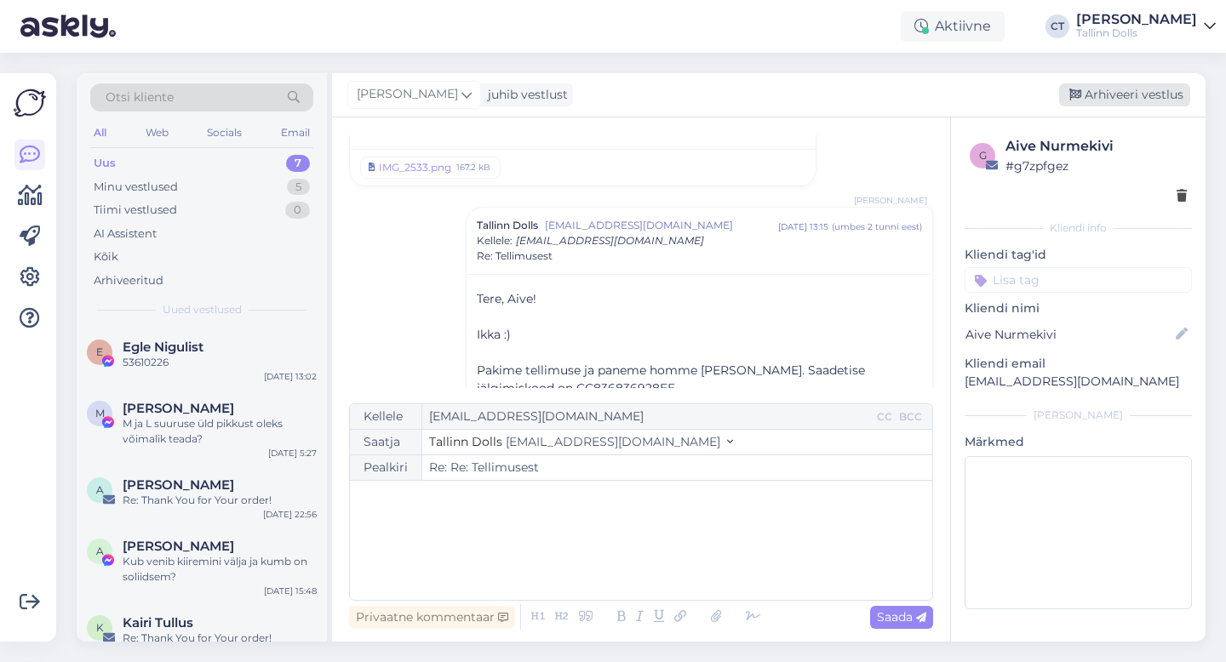
click at [1120, 88] on div "Arhiveeri vestlus" at bounding box center [1124, 94] width 131 height 23
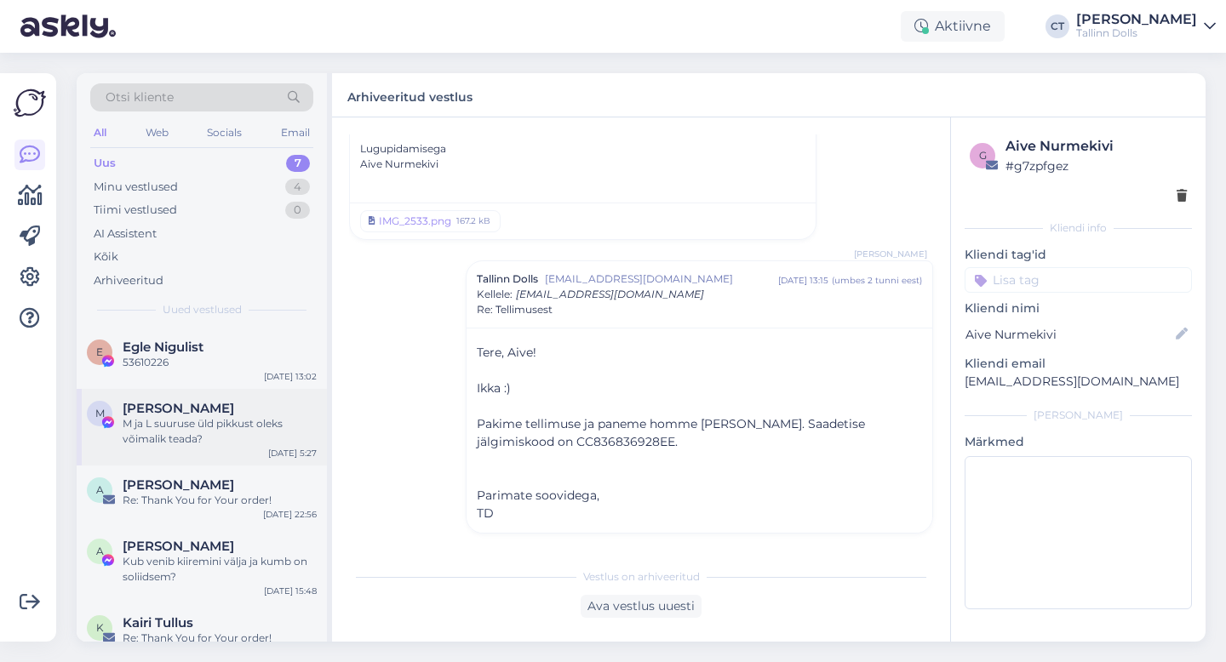
scroll to position [146, 0]
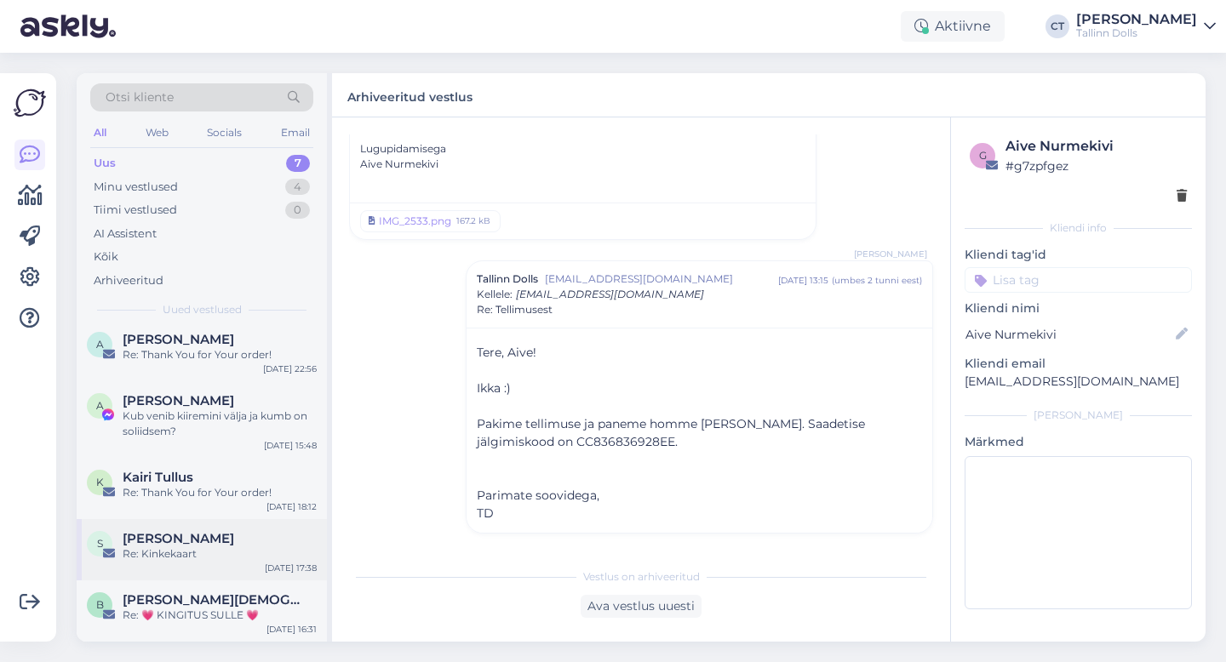
click at [218, 550] on div "Re: Kinkekaart" at bounding box center [220, 554] width 194 height 15
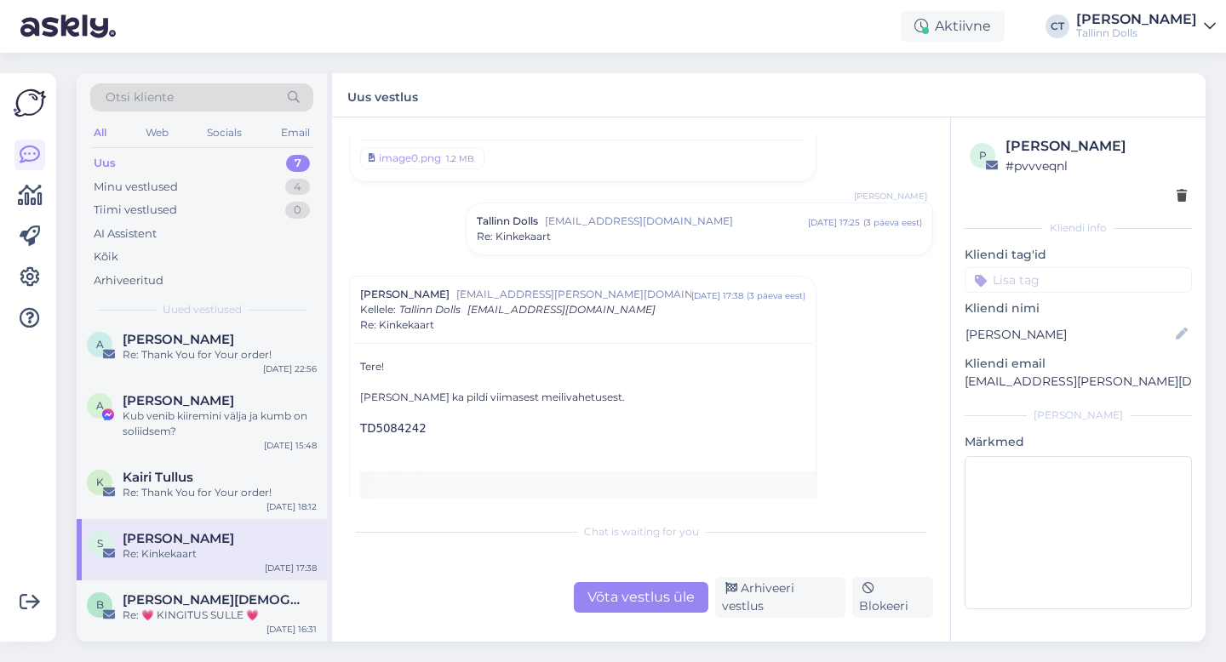
scroll to position [591, 0]
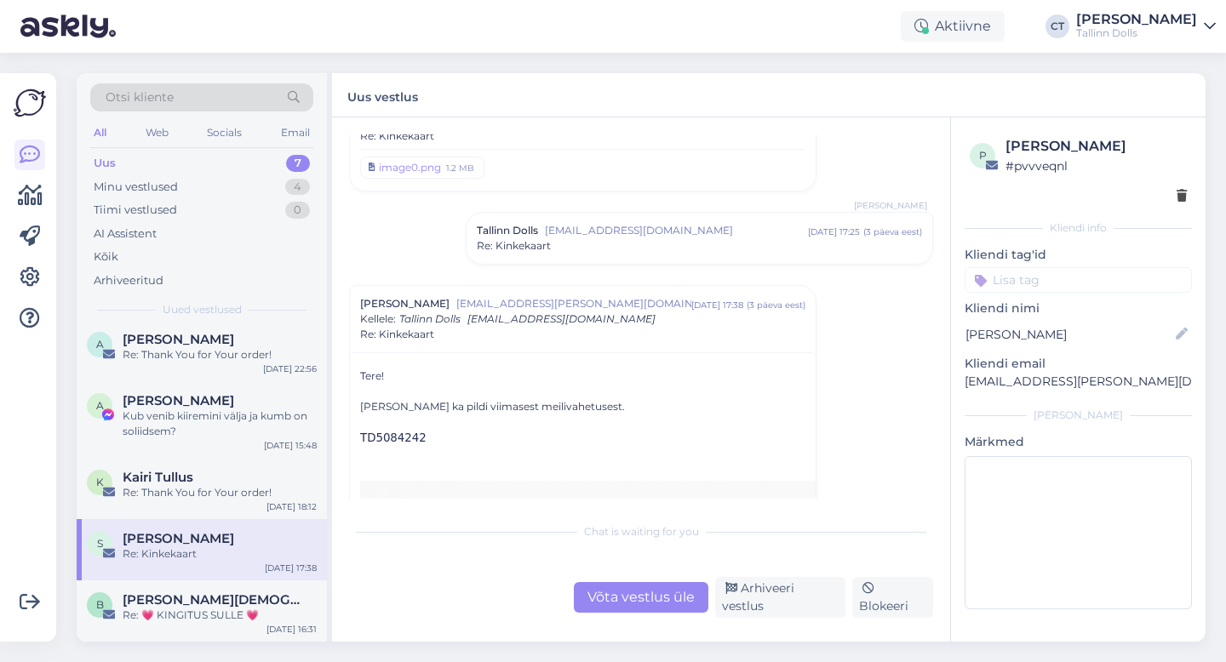
click at [621, 259] on div "Tallinn Dolls info@tallinndolls.com aug 29 17:25 ( 3 päeva eest ) Re: Kinkekaart" at bounding box center [699, 238] width 466 height 51
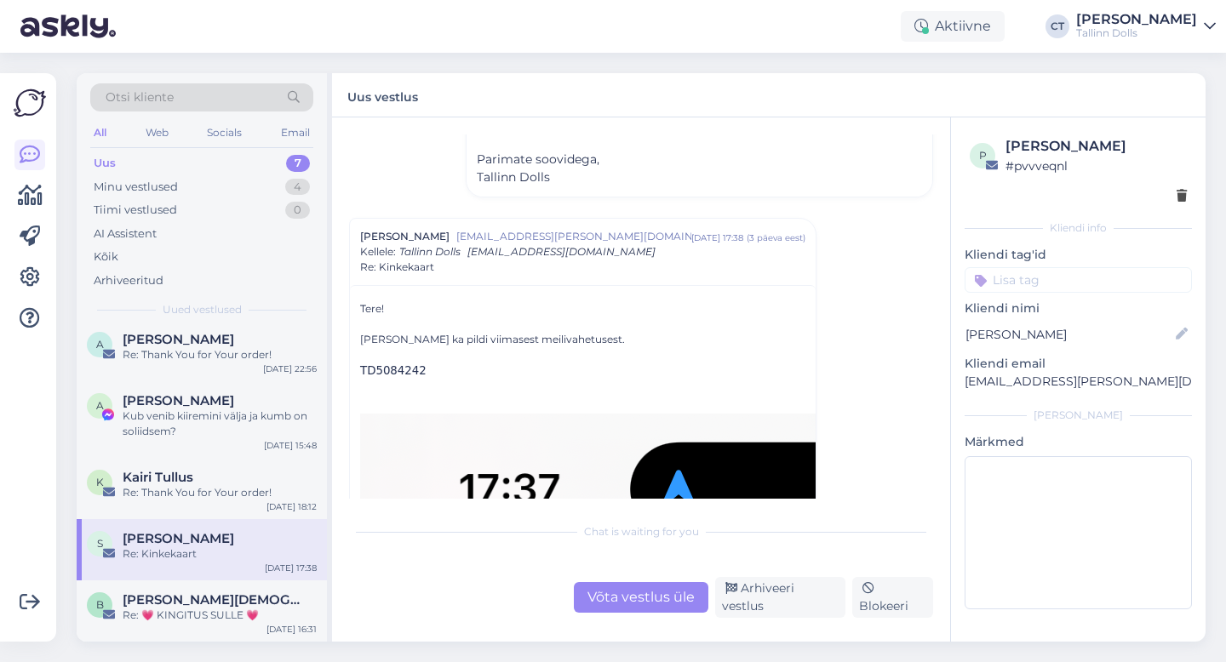
scroll to position [874, 0]
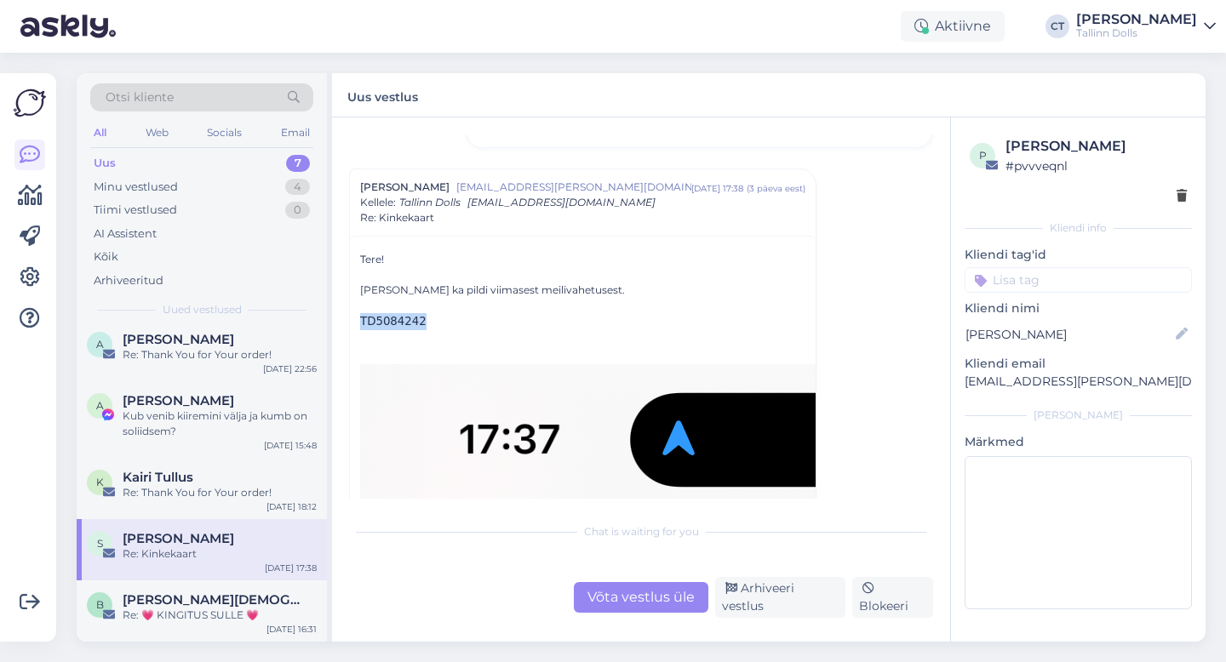
drag, startPoint x: 433, startPoint y: 318, endPoint x: 357, endPoint y: 314, distance: 76.7
copy span "TD5084242"
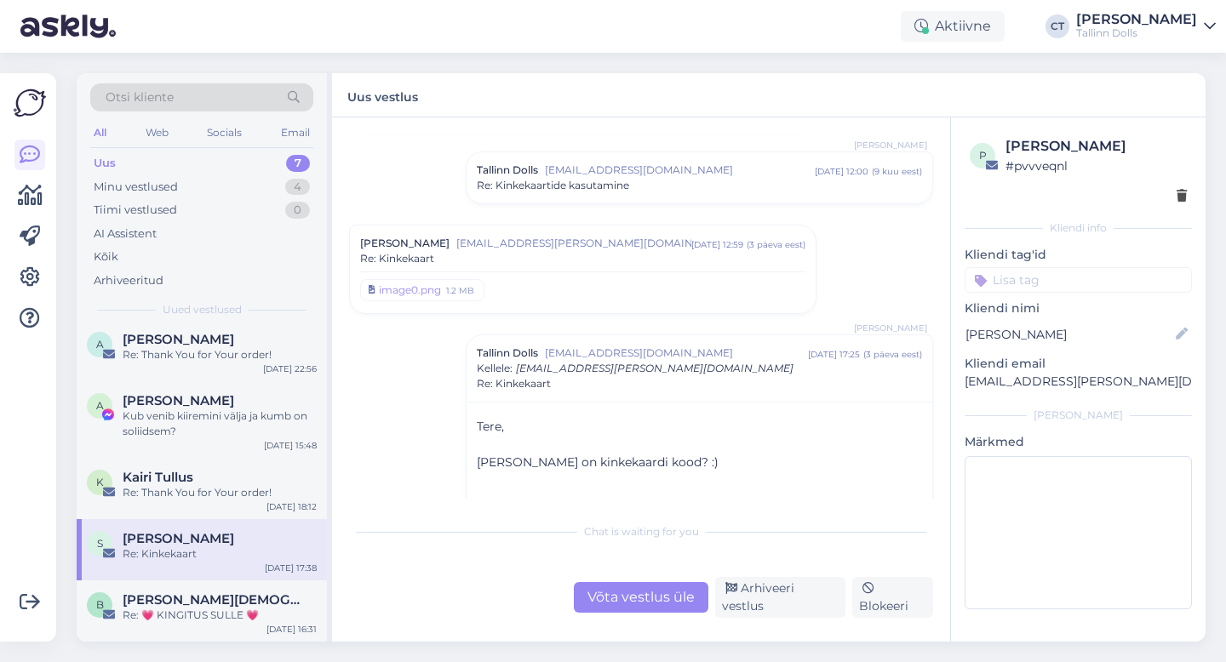
scroll to position [455, 0]
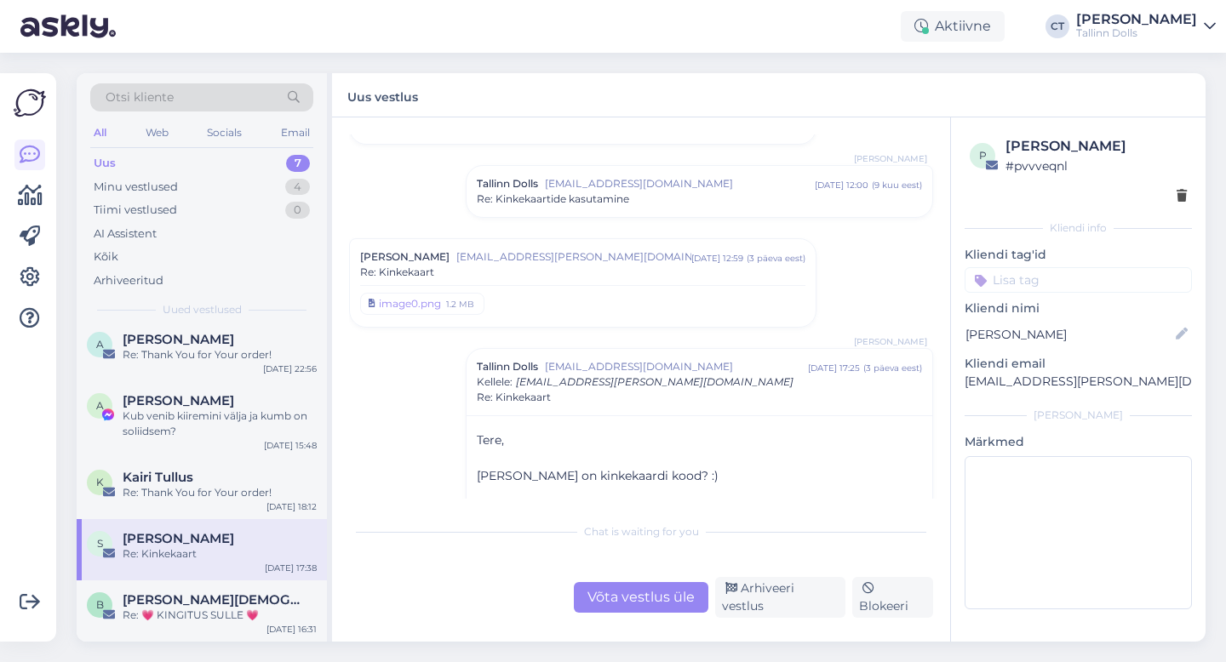
click at [543, 260] on span "[EMAIL_ADDRESS][PERSON_NAME][DOMAIN_NAME]" at bounding box center [573, 256] width 235 height 15
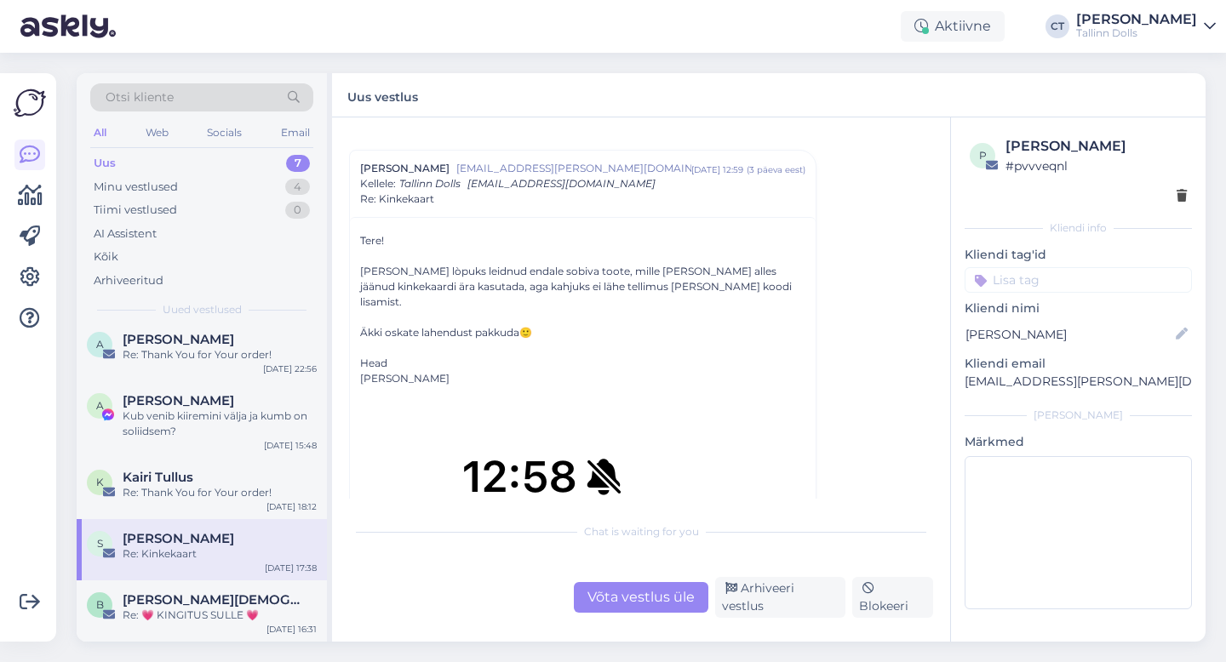
scroll to position [549, 0]
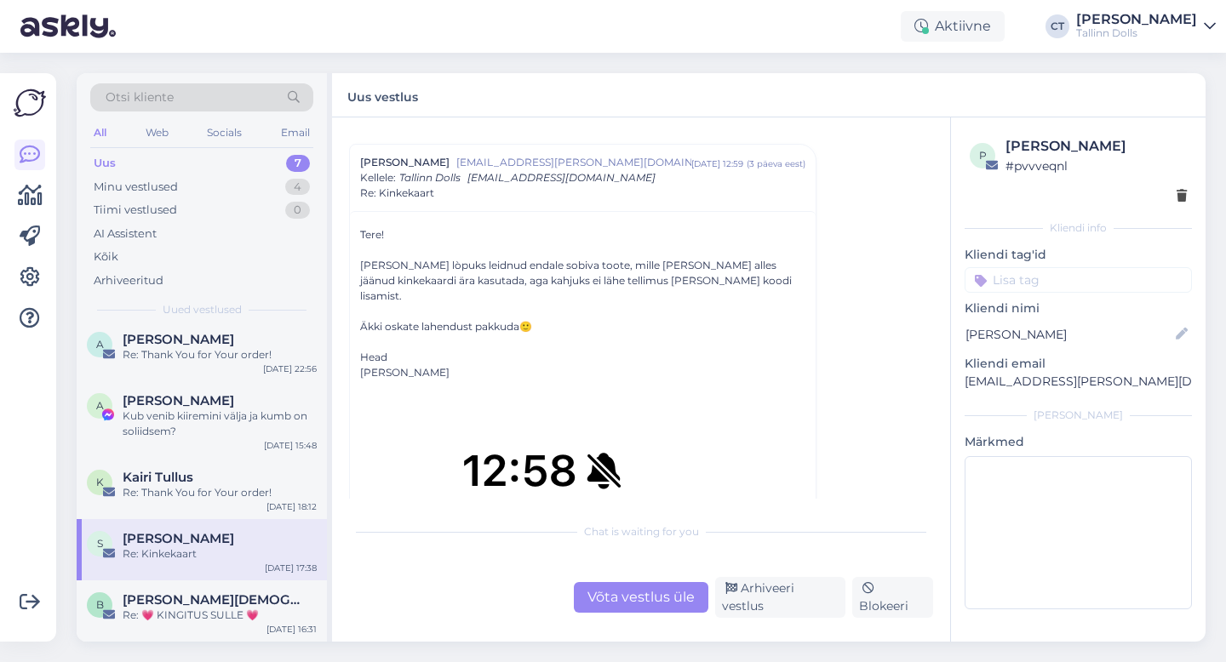
click at [658, 600] on div "Võta vestlus üle" at bounding box center [641, 597] width 135 height 31
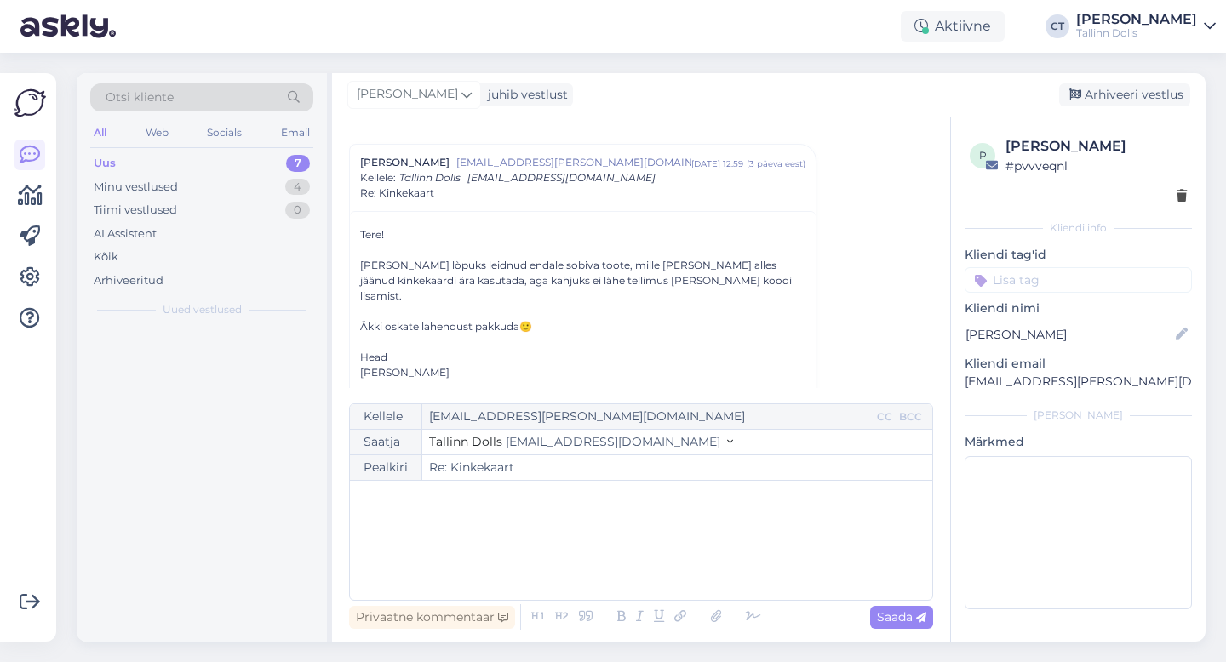
scroll to position [0, 0]
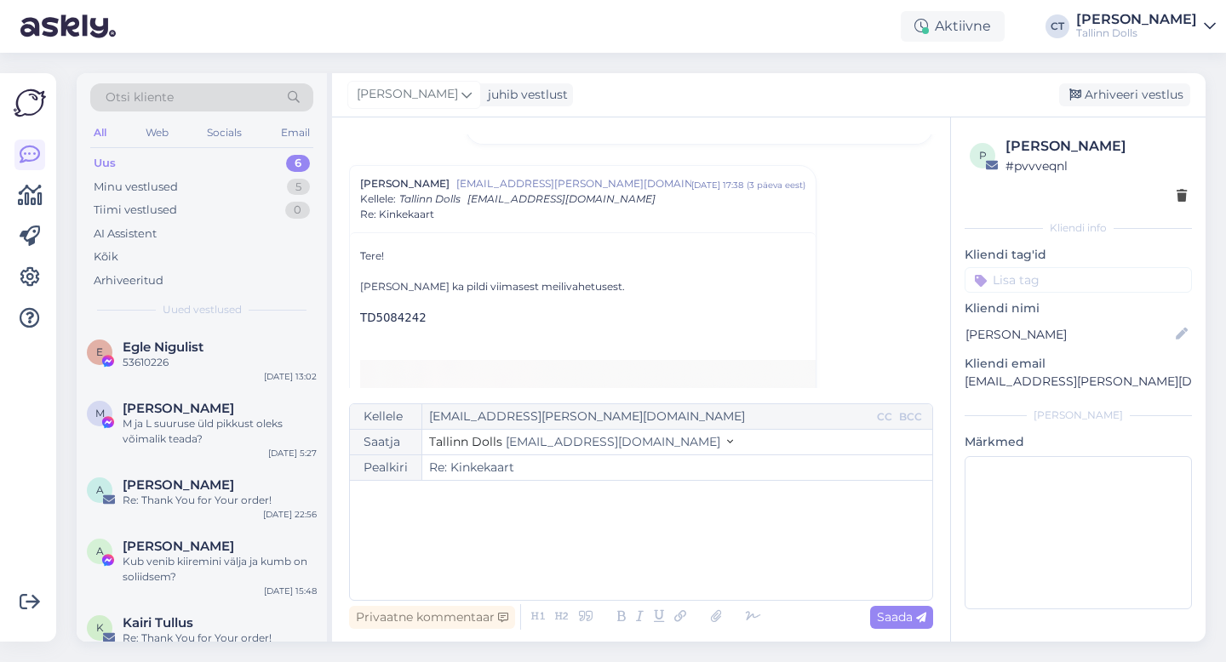
click at [649, 561] on div "﻿" at bounding box center [640, 540] width 565 height 102
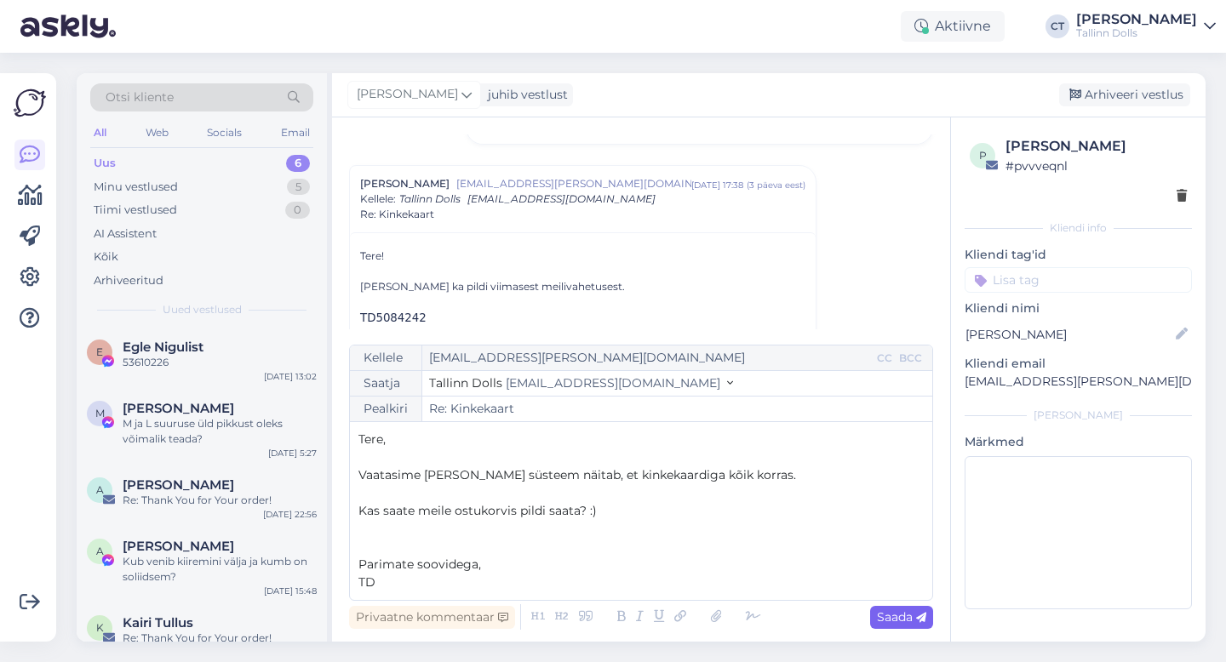
click at [912, 616] on span "Saada" at bounding box center [901, 617] width 49 height 15
type input "Re: Re: Kinkekaart"
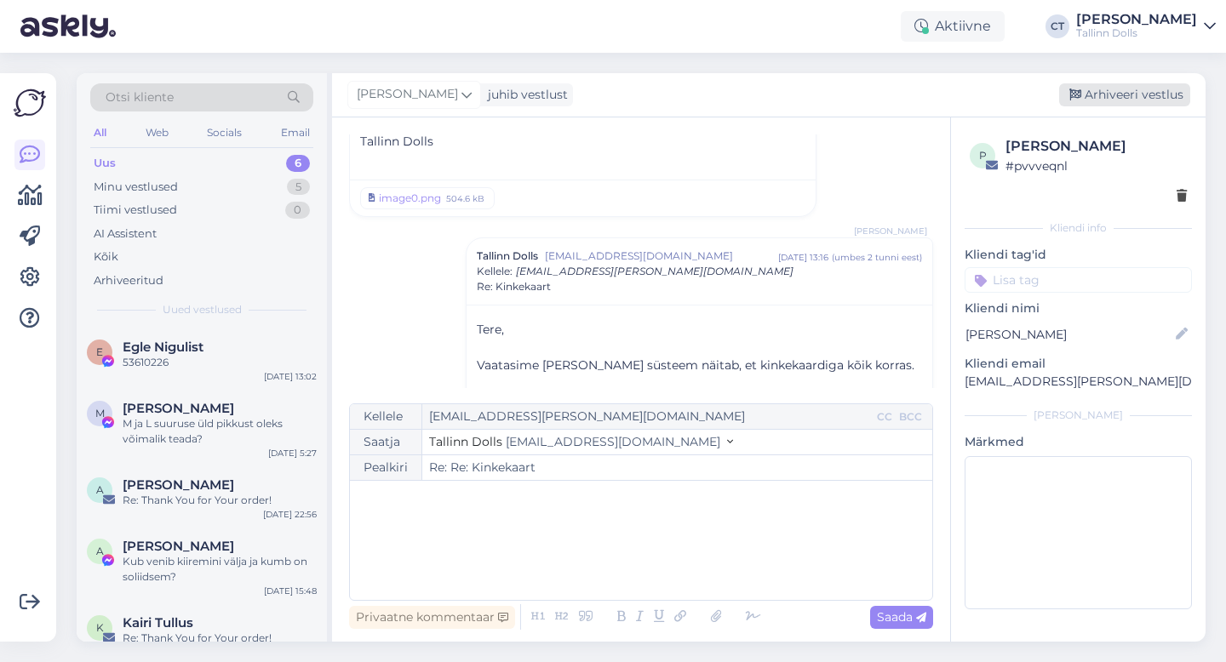
click at [1136, 103] on div "Arhiveeri vestlus" at bounding box center [1124, 94] width 131 height 23
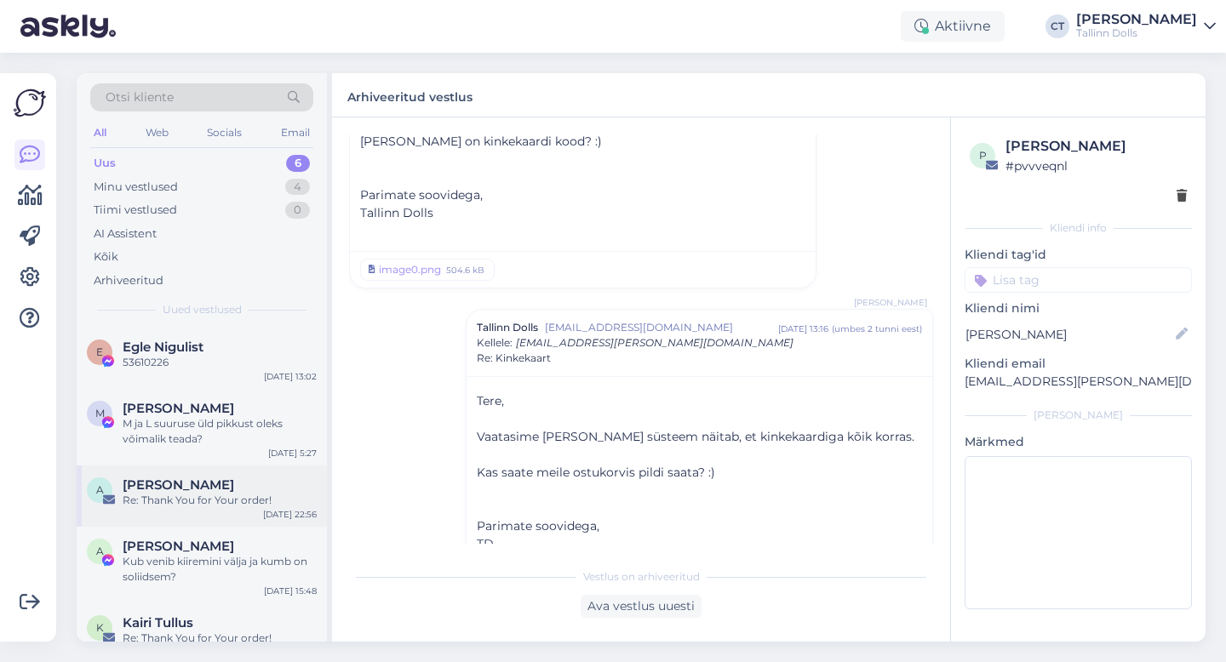
scroll to position [84, 0]
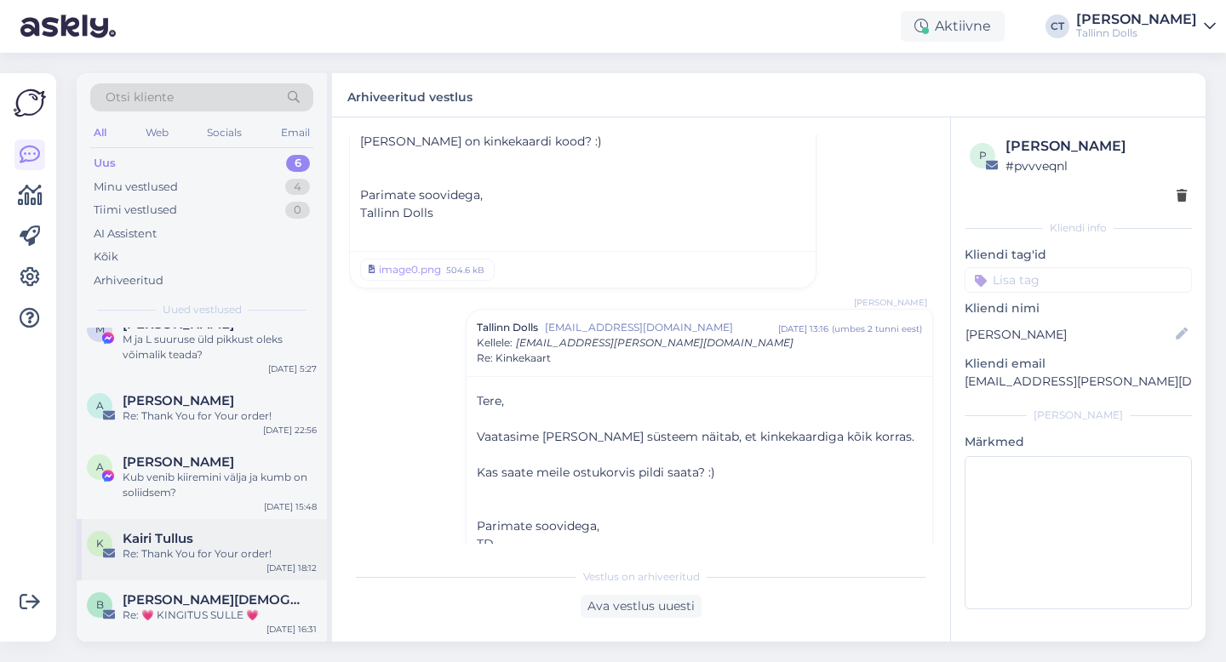
click at [215, 570] on div "K Kairi Tullus Re: Thank You for Your order! Aug 30 18:12" at bounding box center [202, 549] width 250 height 61
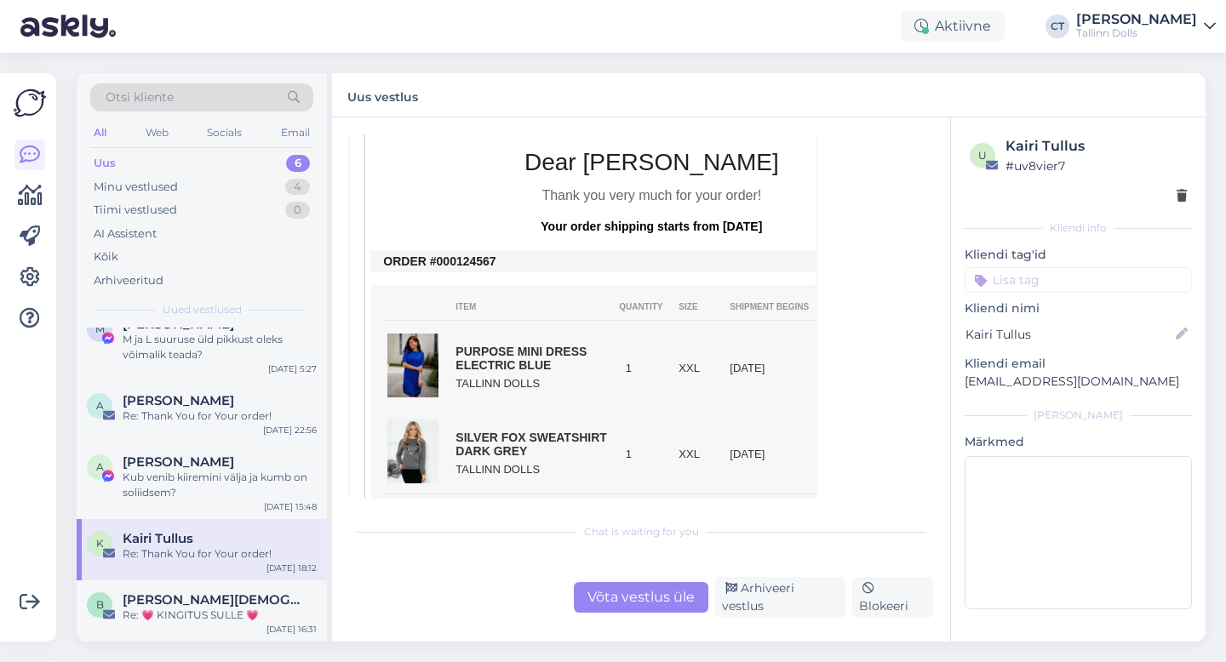
scroll to position [383, 0]
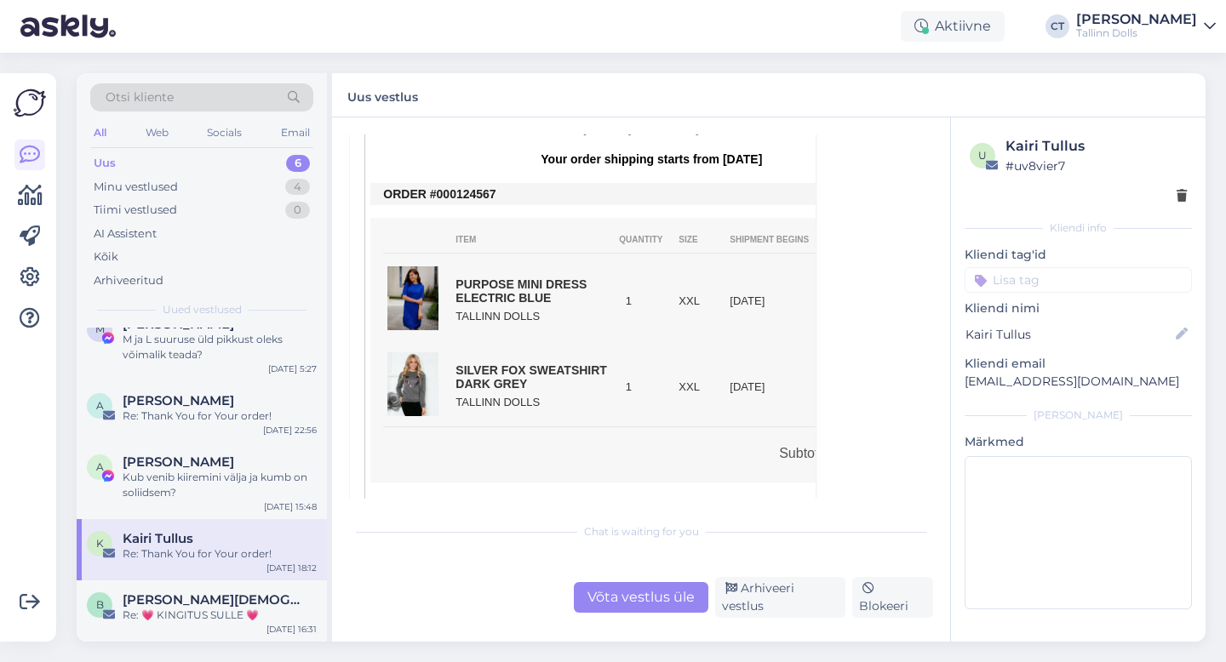
click at [677, 597] on div "Võta vestlus üle" at bounding box center [641, 597] width 135 height 31
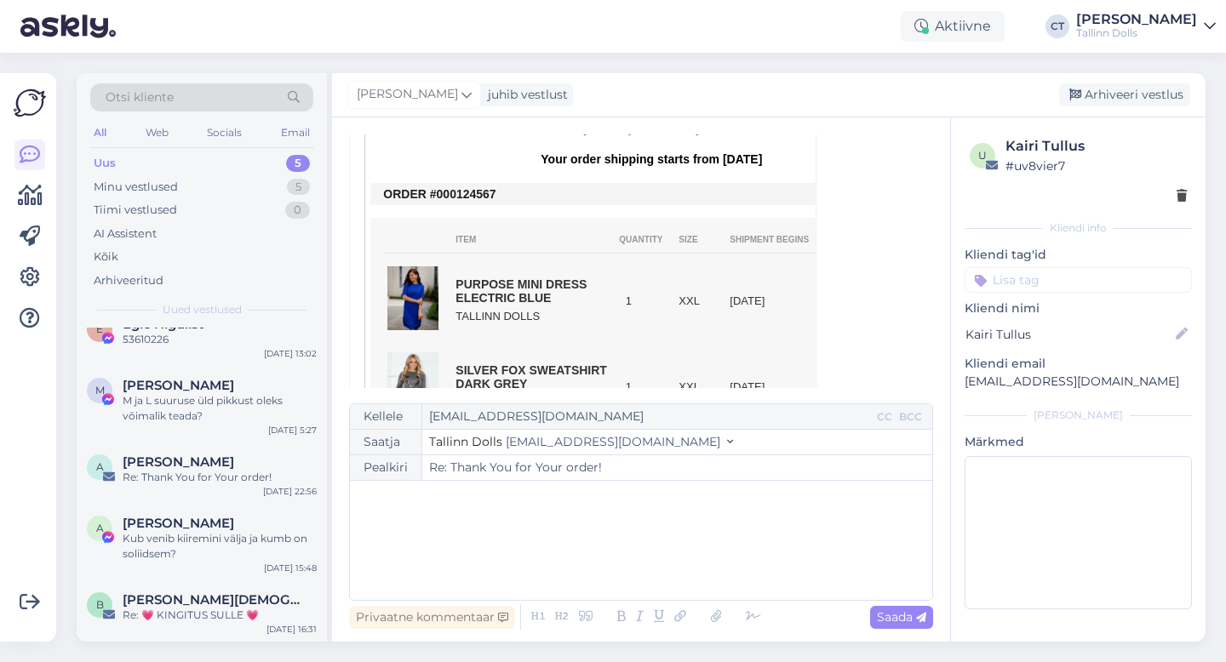
scroll to position [0, 0]
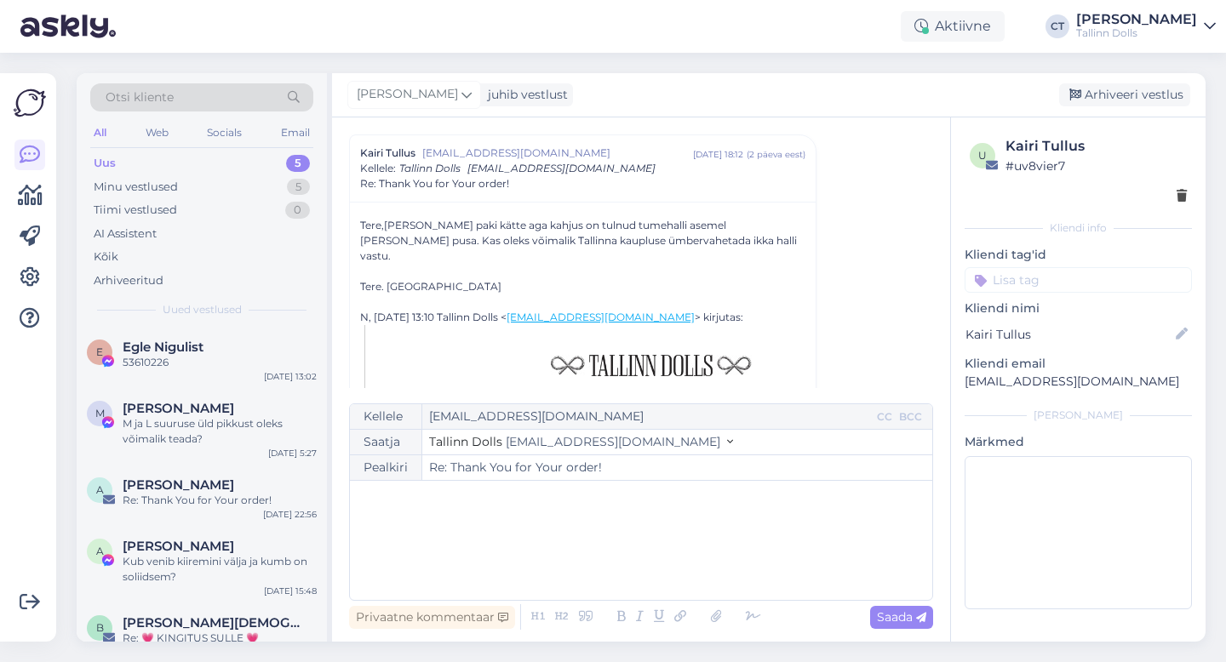
click at [670, 568] on div "﻿" at bounding box center [640, 540] width 565 height 102
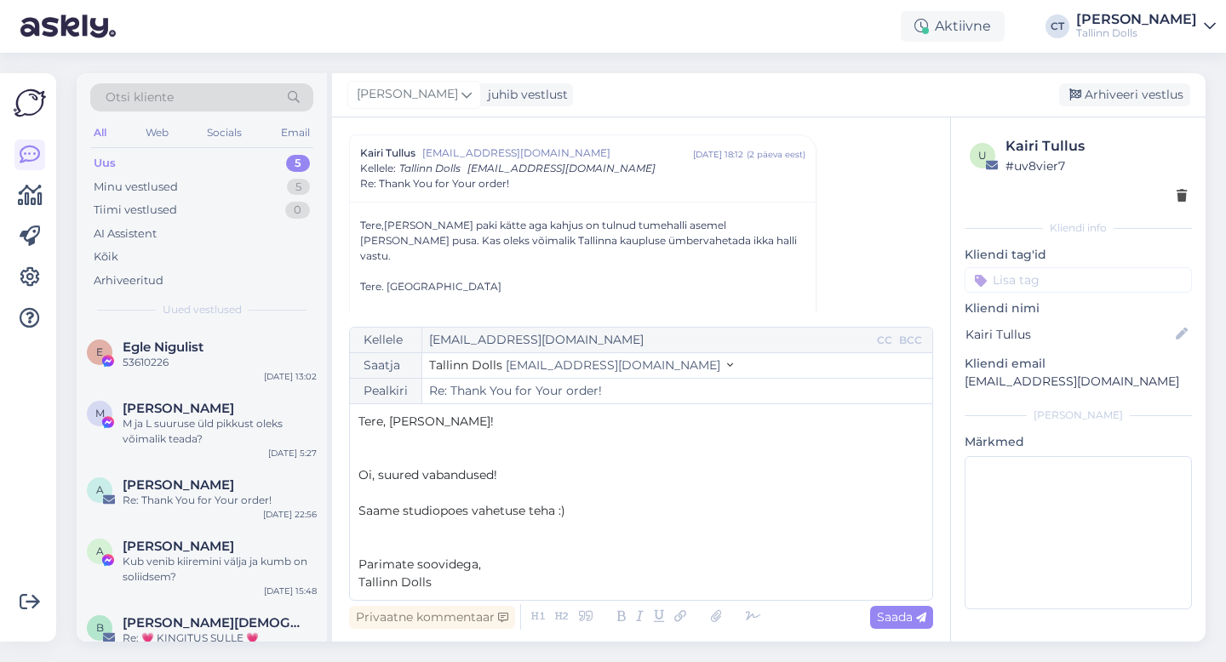
click at [418, 513] on span "Saame studiopoes vahetuse teha :)" at bounding box center [461, 510] width 207 height 15
click at [923, 626] on div "Saada" at bounding box center [901, 617] width 63 height 23
type input "Re: Thank You for Your order!"
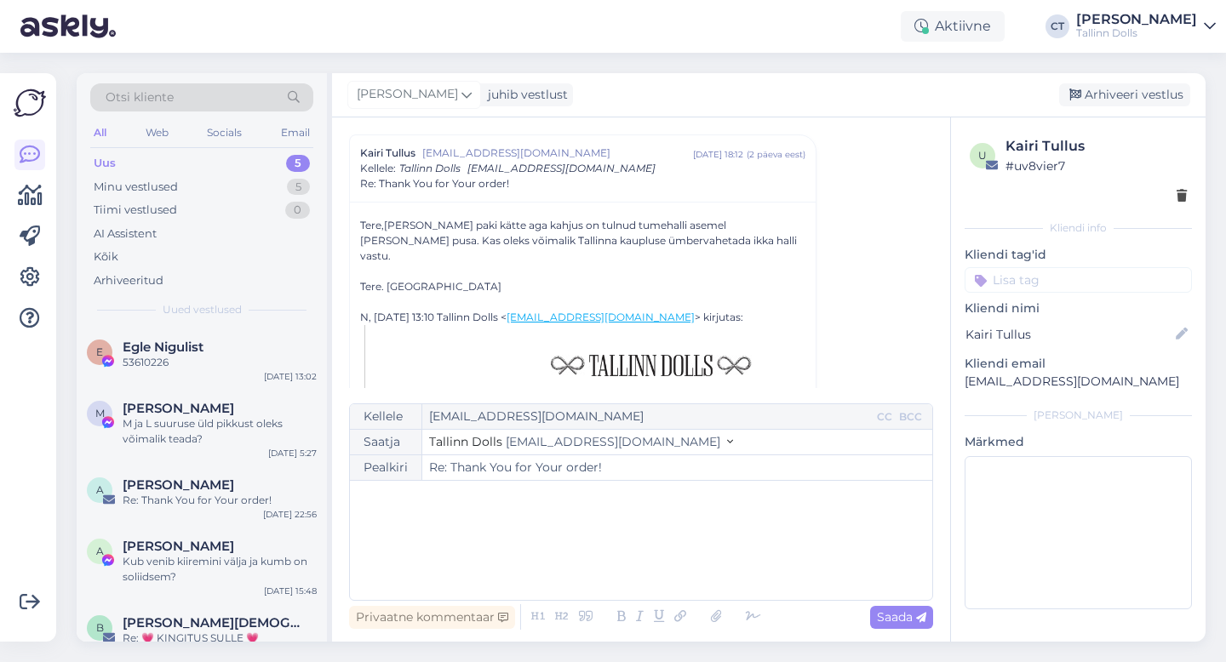
scroll to position [1016, 0]
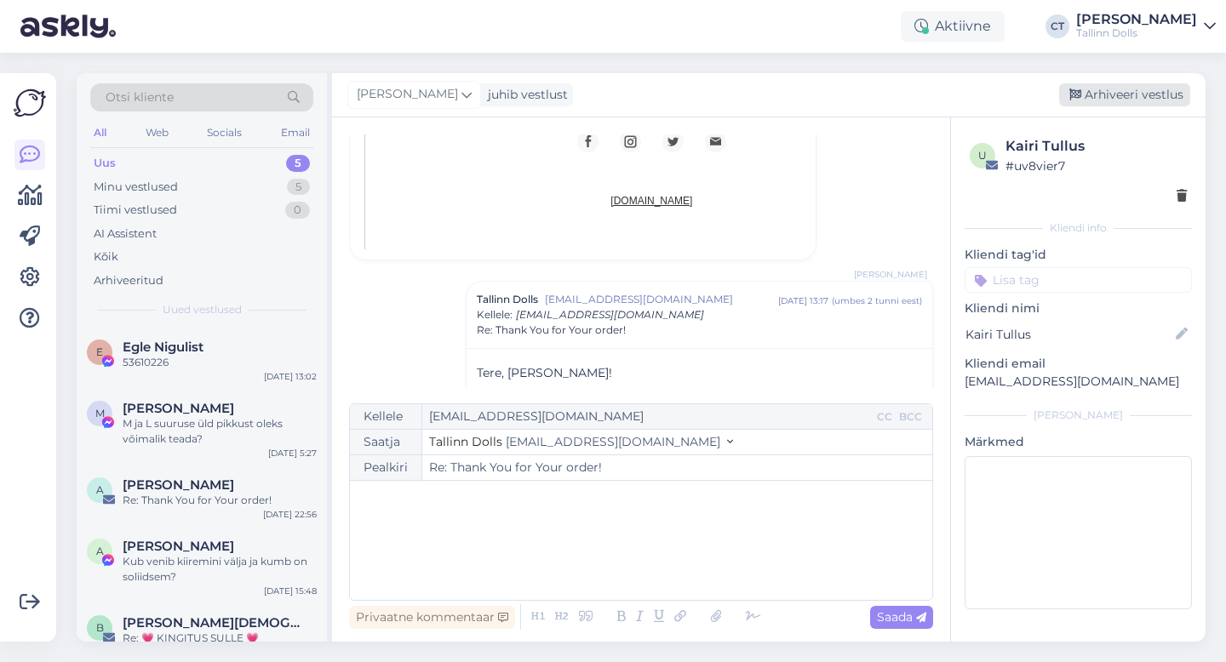
click at [1129, 96] on div "Arhiveeri vestlus" at bounding box center [1124, 94] width 131 height 23
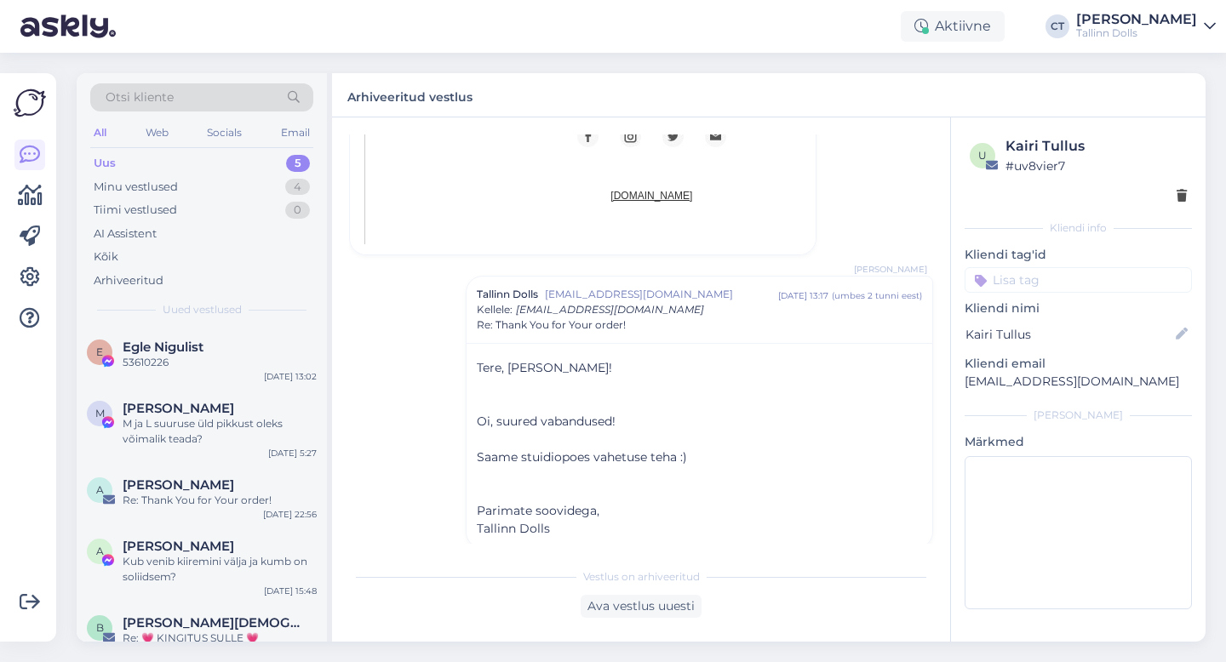
scroll to position [23, 0]
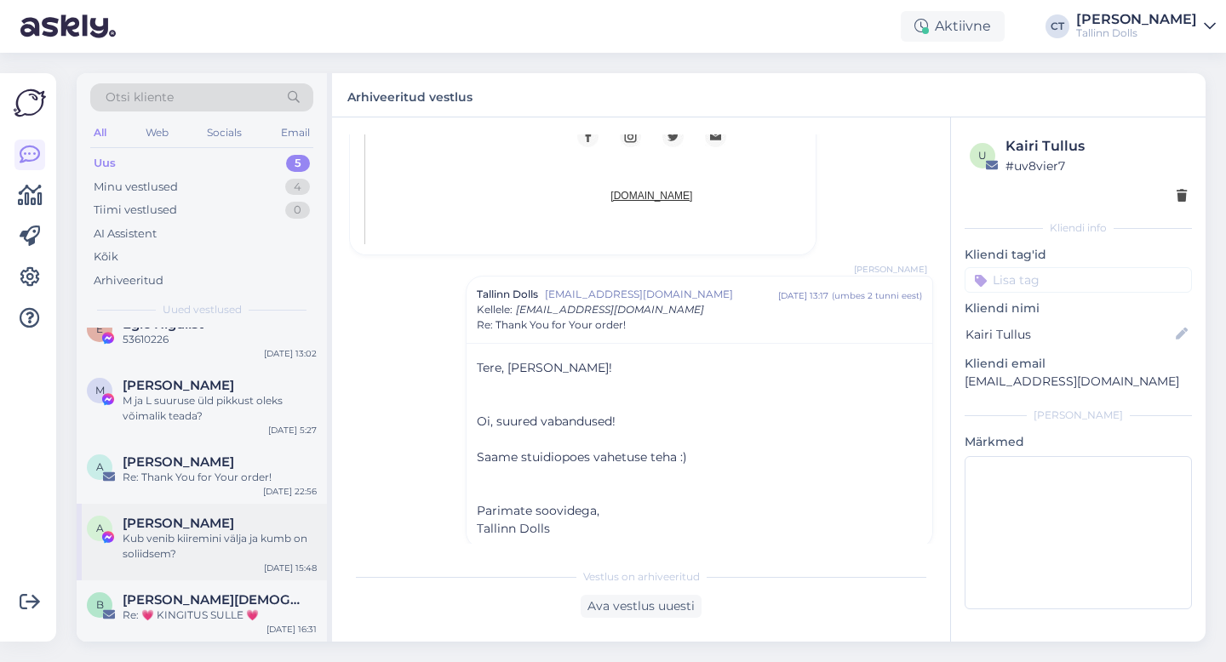
click at [209, 523] on span "[PERSON_NAME]" at bounding box center [179, 523] width 112 height 15
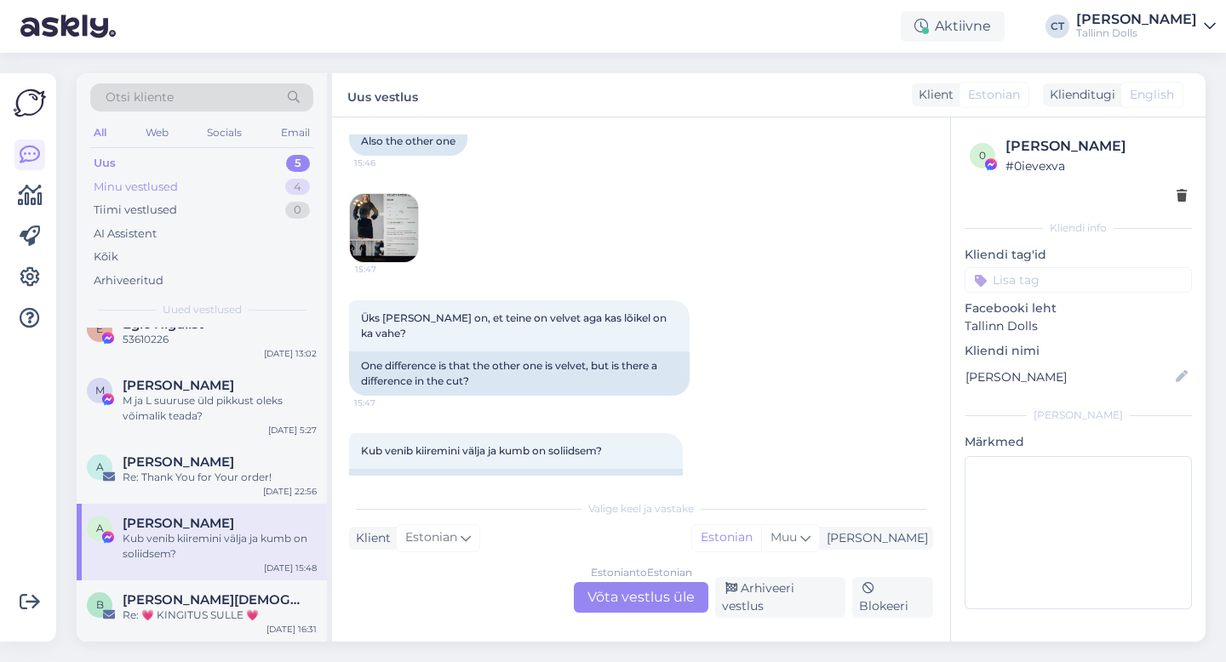
click at [169, 182] on div "Minu vestlused" at bounding box center [136, 187] width 84 height 17
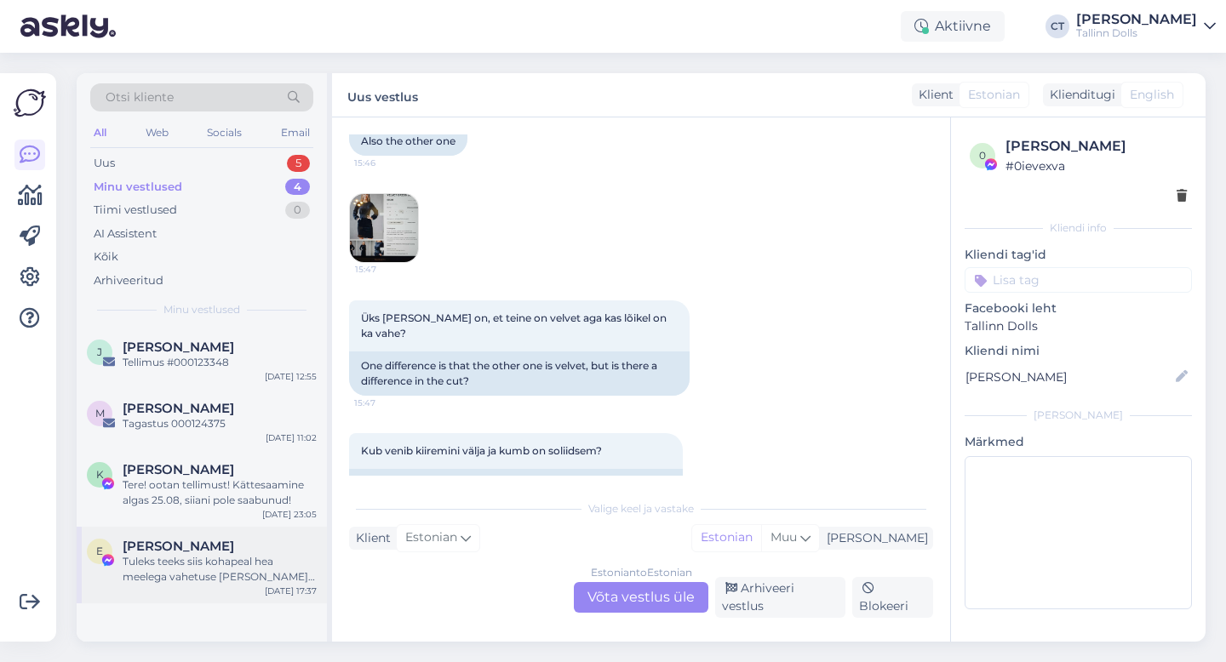
click at [197, 582] on div "Tuleks teeks siis kohapeal hea meelega vahetuse [PERSON_NAME] on olemas" at bounding box center [220, 569] width 194 height 31
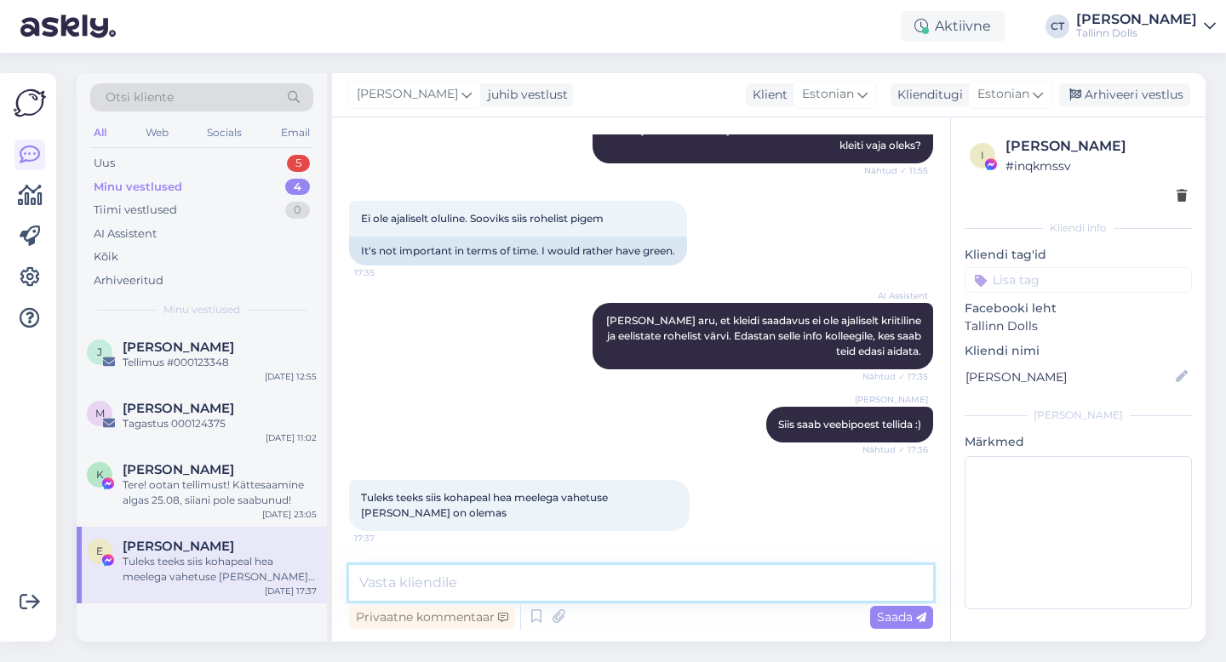
click at [511, 598] on textarea at bounding box center [641, 583] width 584 height 36
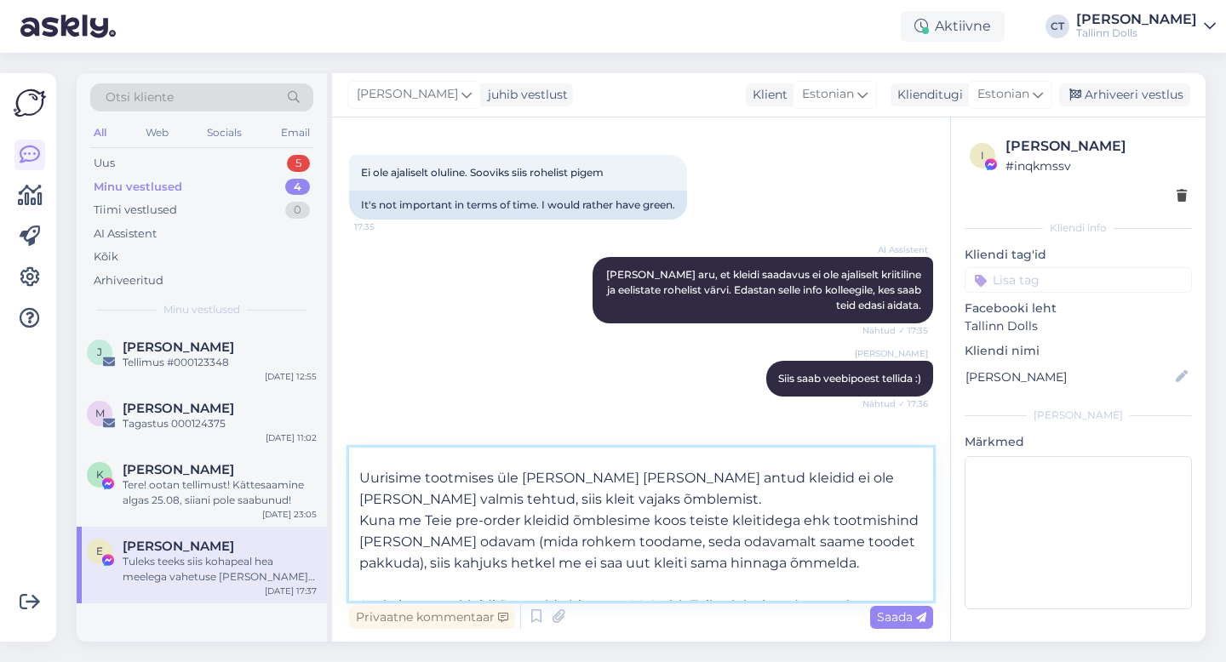
scroll to position [31, 0]
click at [778, 477] on textarea "Tere, Elerin! Uurisime tootmises üle ja kuna meil antud kleidid ei ole enam lat…" at bounding box center [641, 524] width 584 height 153
type textarea "Tere, Elerin! Uurisime tootmises üle ja kuna meil antud kleidid ei ole lattu va…"
click at [558, 506] on textarea "Tere, Elerin! Uurisime tootmises üle ja kuna meil antud kleidid ei ole lattu va…" at bounding box center [641, 524] width 584 height 153
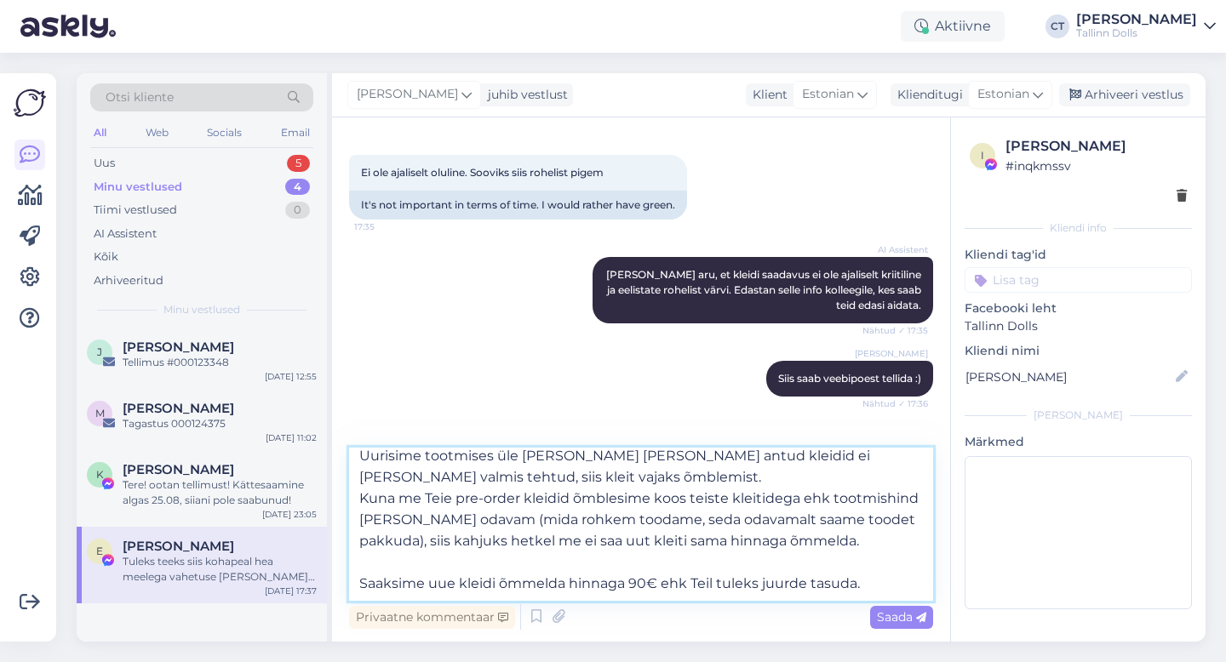
click at [890, 591] on textarea "Tere, Elerin! Uurisime tootmises üle ja kuna meil antud kleidid ei ole lattu va…" at bounding box center [641, 524] width 584 height 153
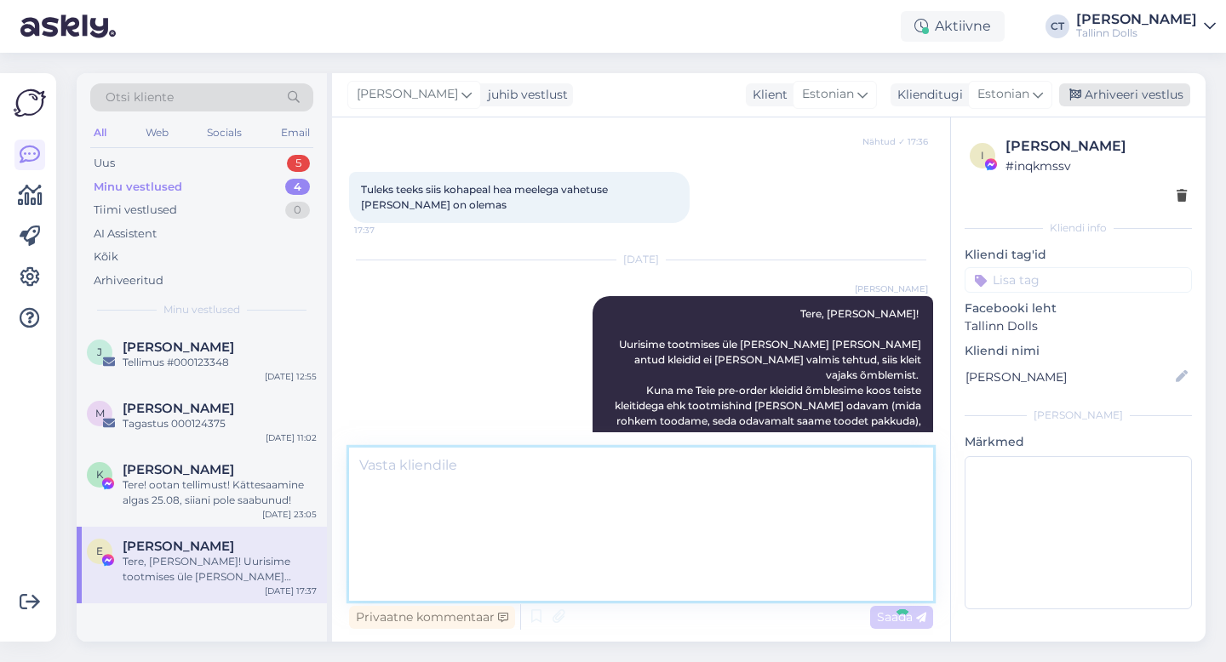
scroll to position [0, 0]
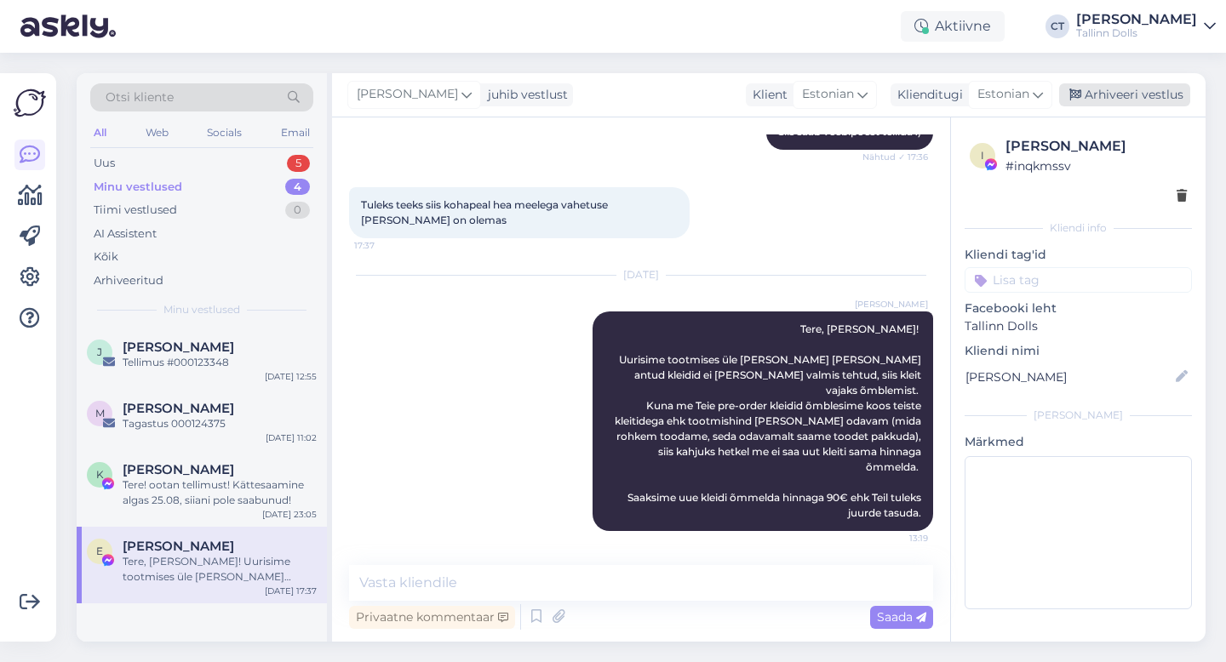
click at [1123, 93] on div "Arhiveeri vestlus" at bounding box center [1124, 94] width 131 height 23
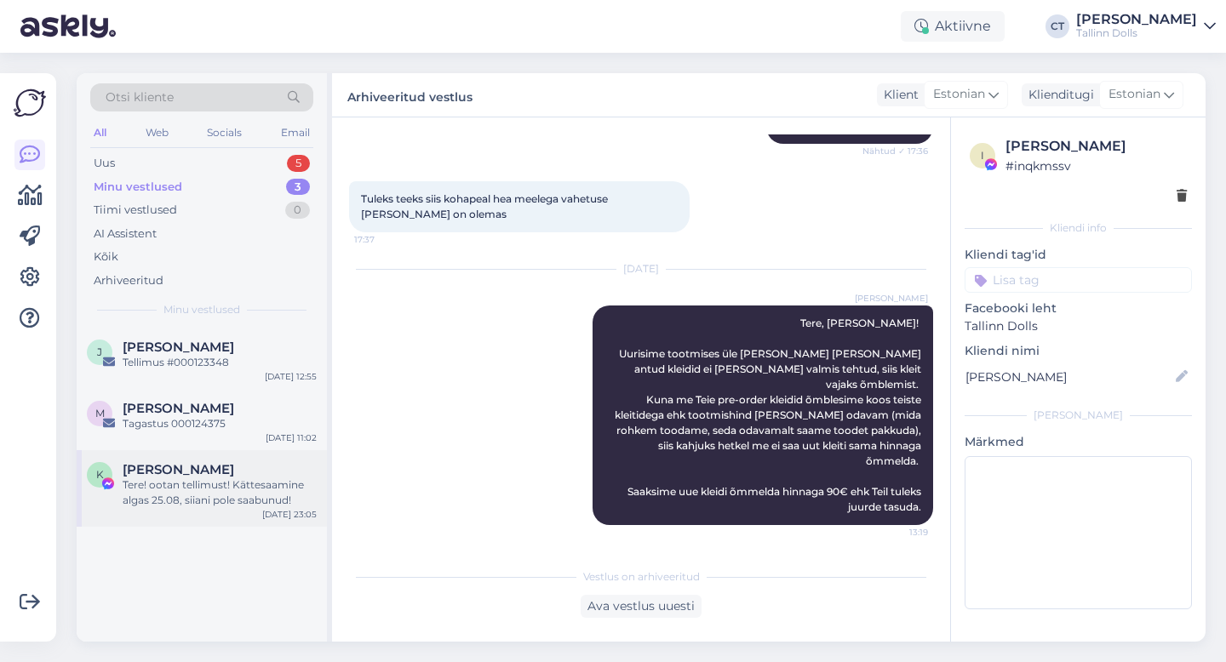
click at [216, 484] on div "Tere! ootan tellimust! Kättesaamine algas 25.08, siiani pole saabunud!" at bounding box center [220, 493] width 194 height 31
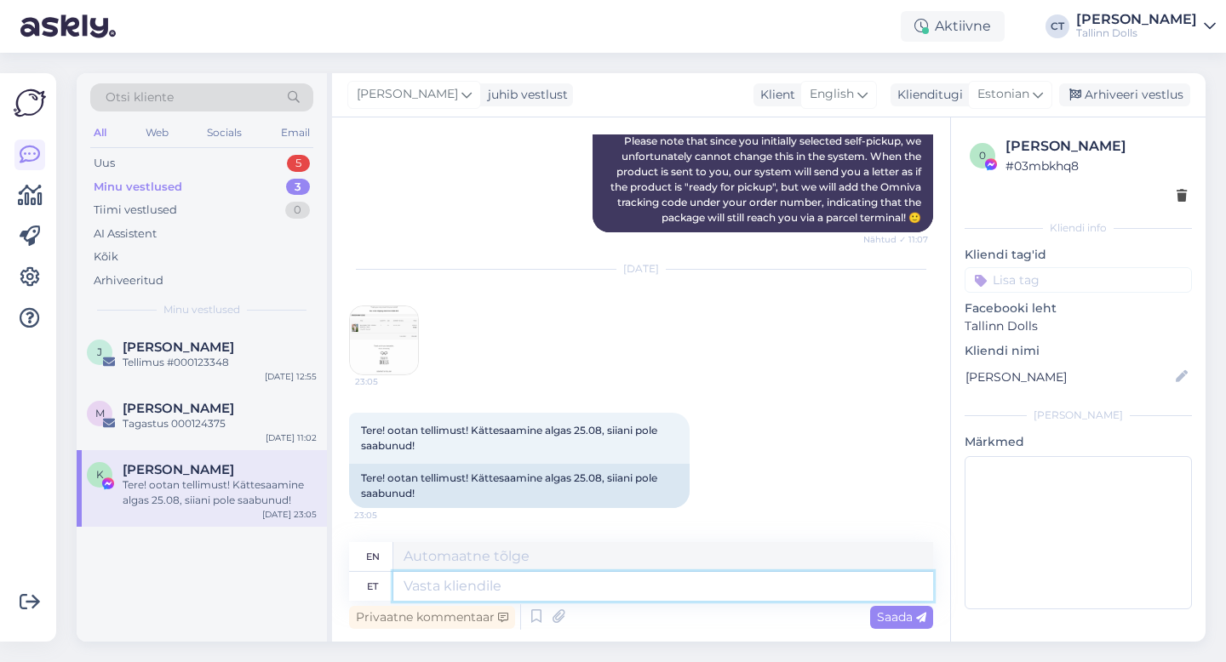
click at [621, 581] on textarea at bounding box center [663, 586] width 540 height 29
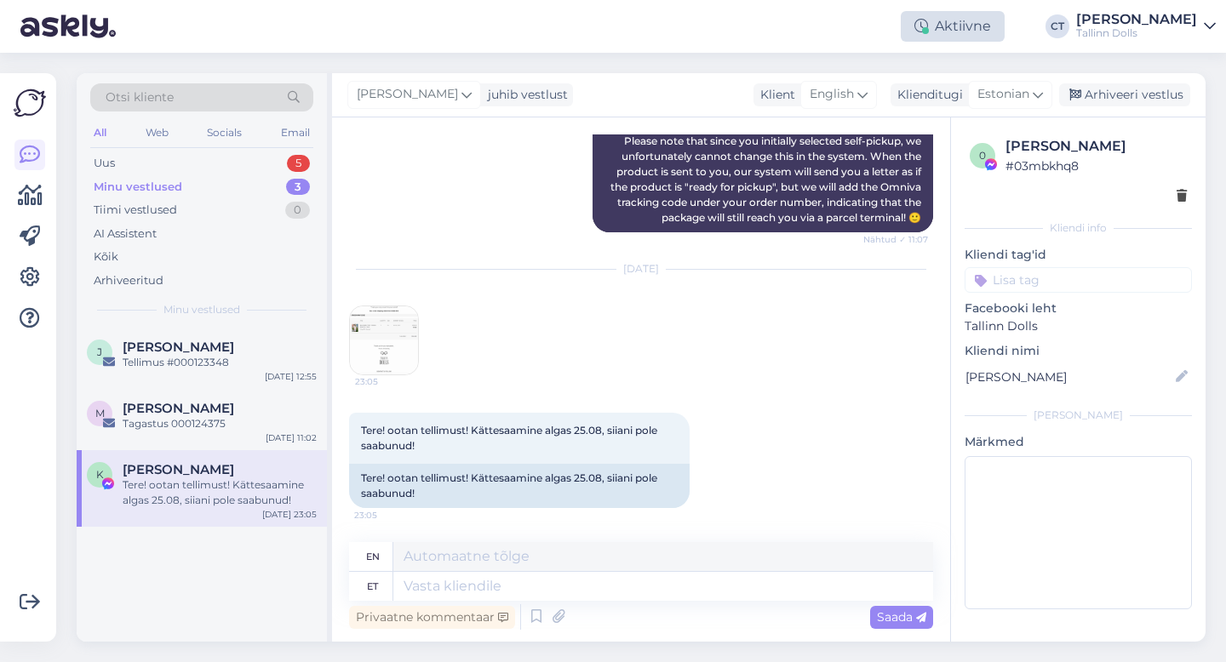
click at [948, 20] on div "Aktiivne" at bounding box center [953, 26] width 104 height 31
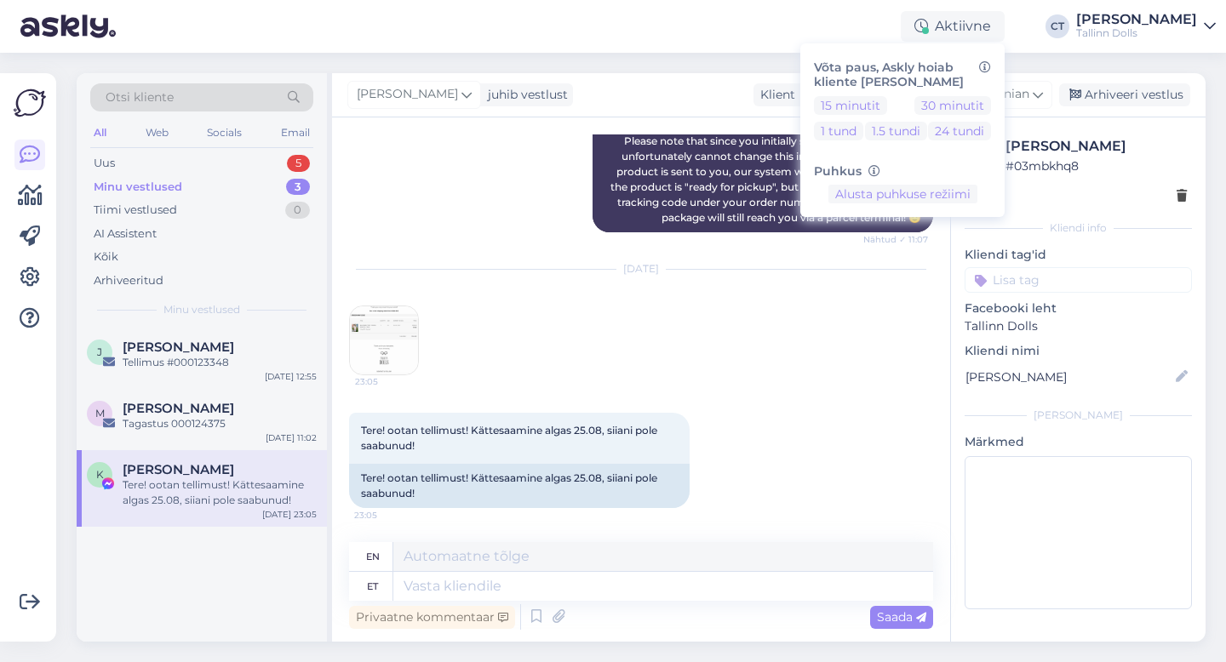
click at [741, 23] on div "Aktiivne Võta paus, Askly hoiab kliente sinu lehel 15 minutit 30 minutit 1 tund…" at bounding box center [613, 26] width 1226 height 53
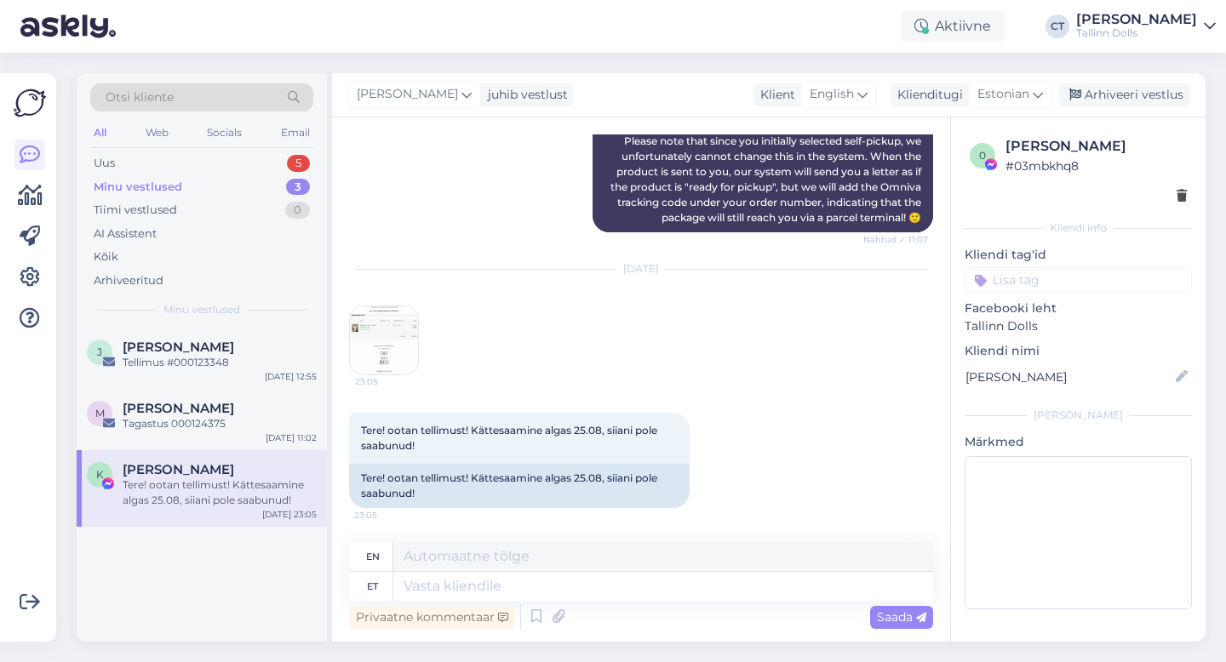
click at [220, 99] on div "Otsi kliente" at bounding box center [201, 97] width 223 height 28
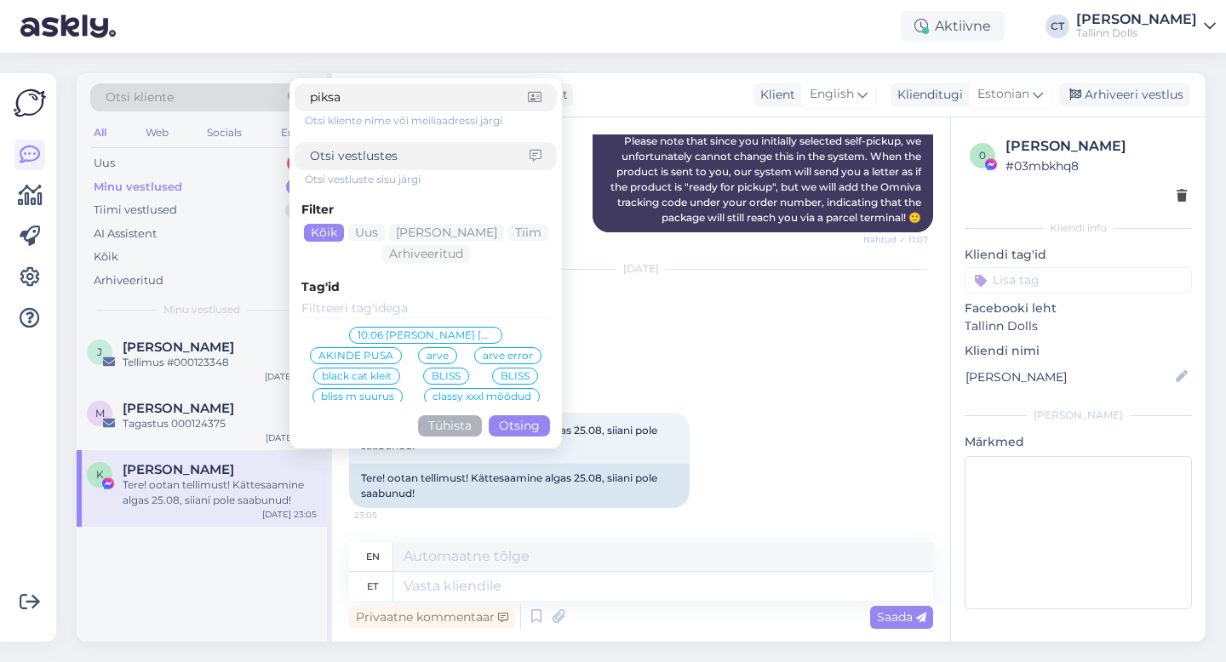
type input "piksar"
click button "Otsing" at bounding box center [519, 425] width 61 height 21
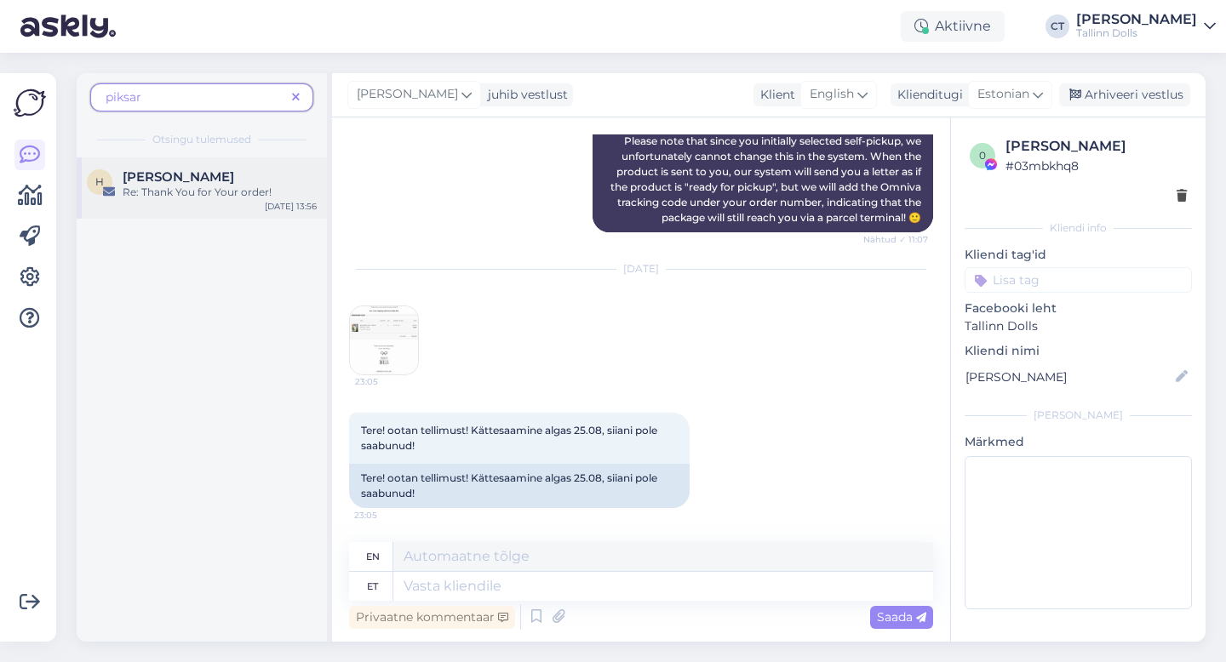
click at [145, 185] on div "Re: Thank You for Your order!" at bounding box center [220, 192] width 194 height 15
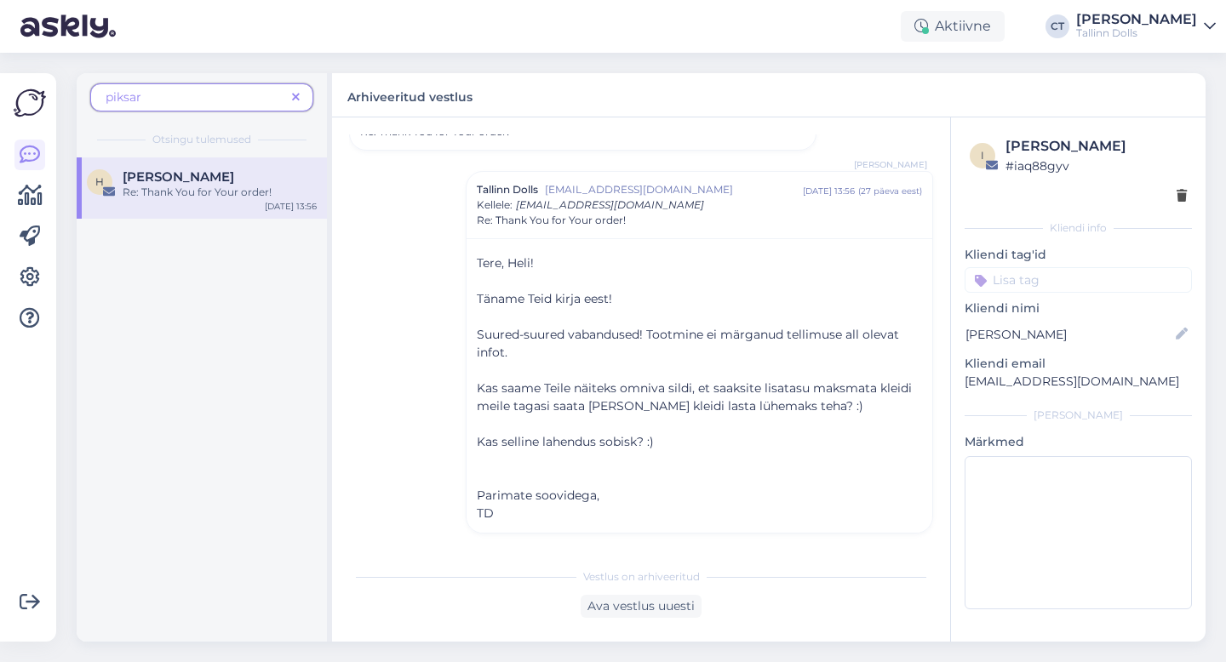
scroll to position [0, 0]
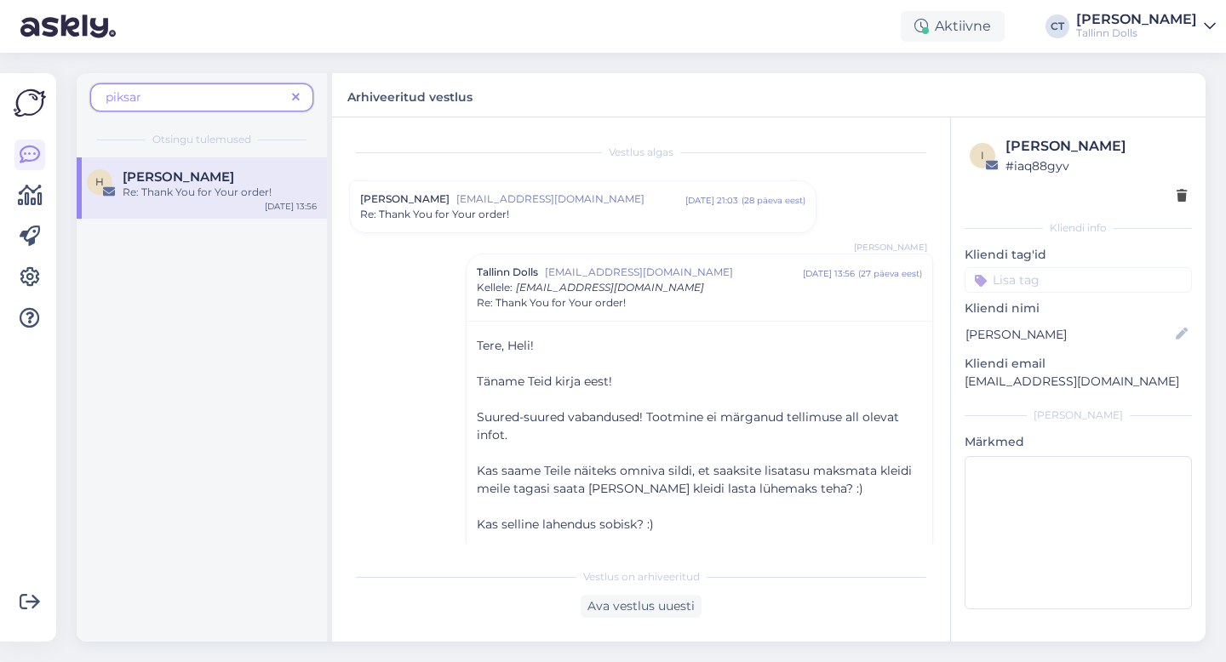
click at [298, 100] on icon at bounding box center [296, 98] width 8 height 12
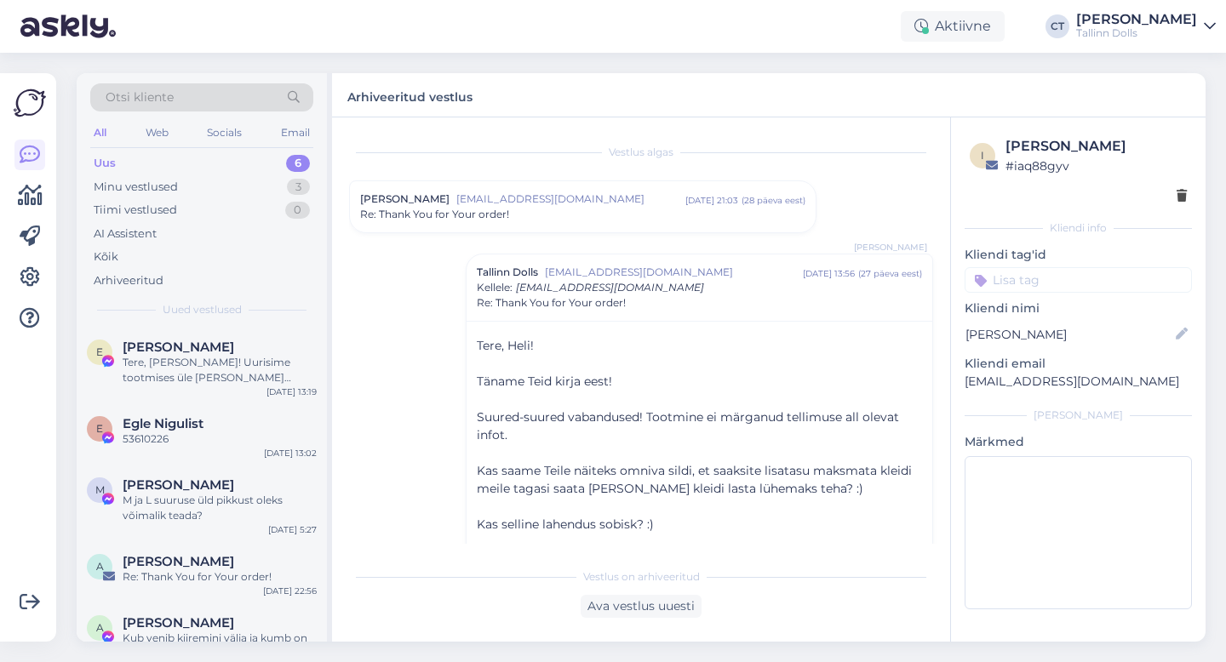
click at [175, 159] on div "Uus 6" at bounding box center [201, 164] width 223 height 24
click at [192, 348] on span "[PERSON_NAME]" at bounding box center [179, 347] width 112 height 15
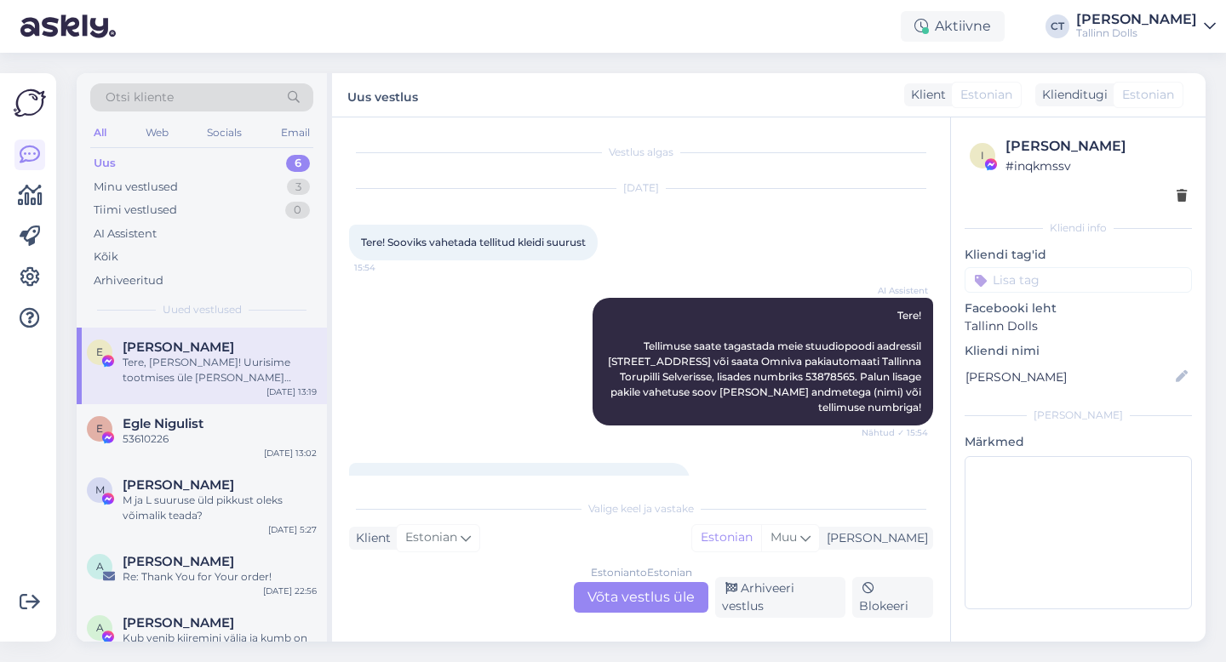
scroll to position [1422, 0]
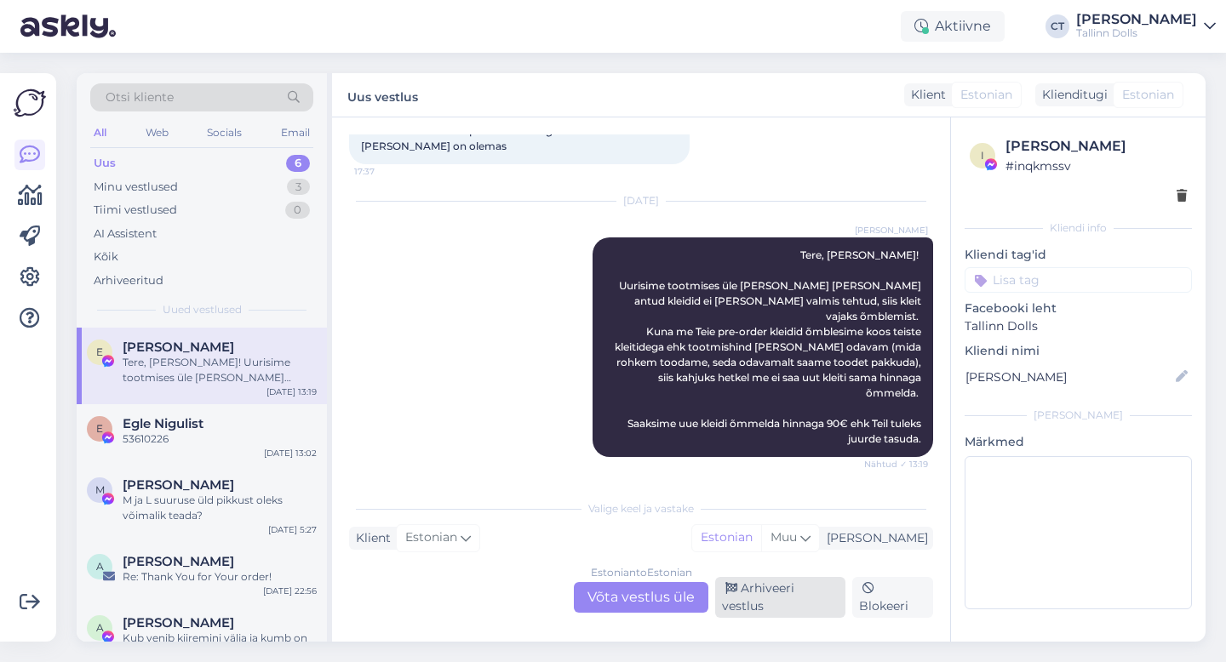
click at [807, 598] on div "Arhiveeri vestlus" at bounding box center [780, 597] width 130 height 41
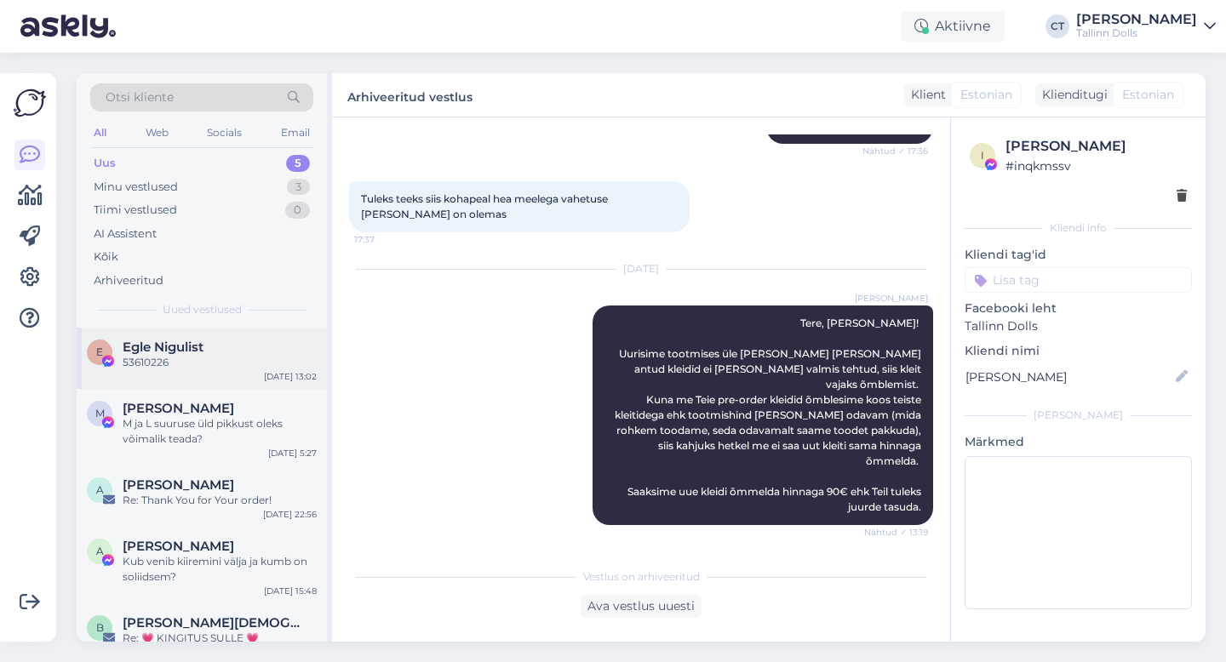
click at [177, 350] on span "Egle Nigulist" at bounding box center [163, 347] width 81 height 15
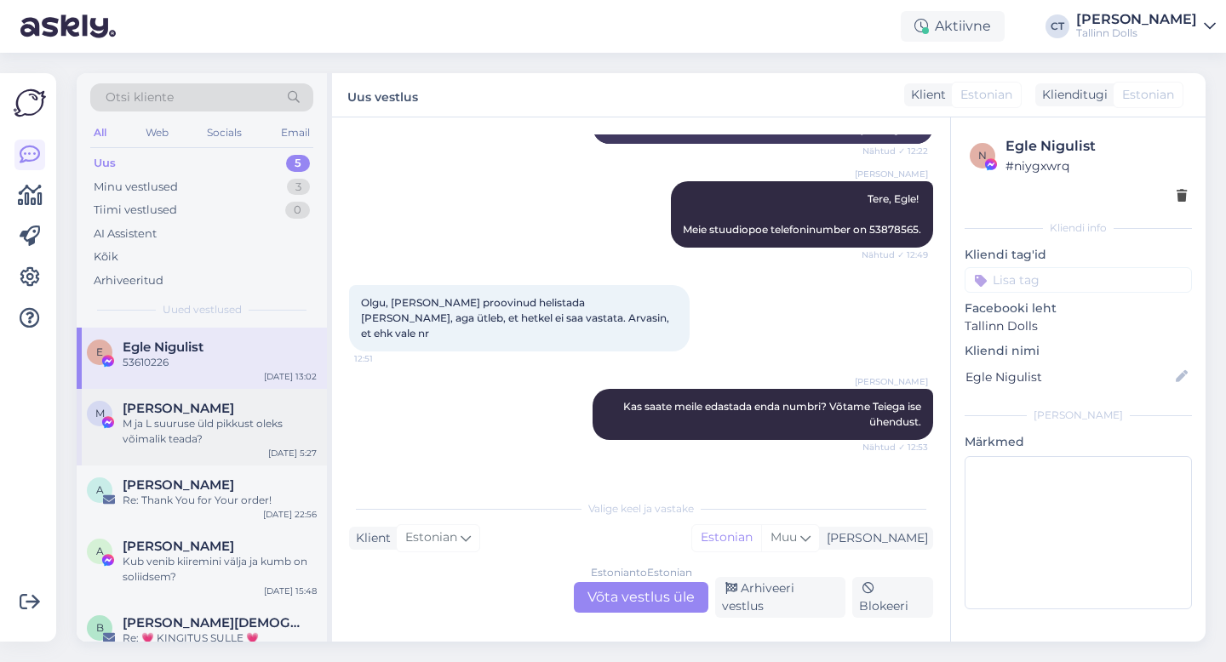
click at [180, 421] on div "M ja L suuruse üld pikkust oleks võimalik teada?" at bounding box center [220, 431] width 194 height 31
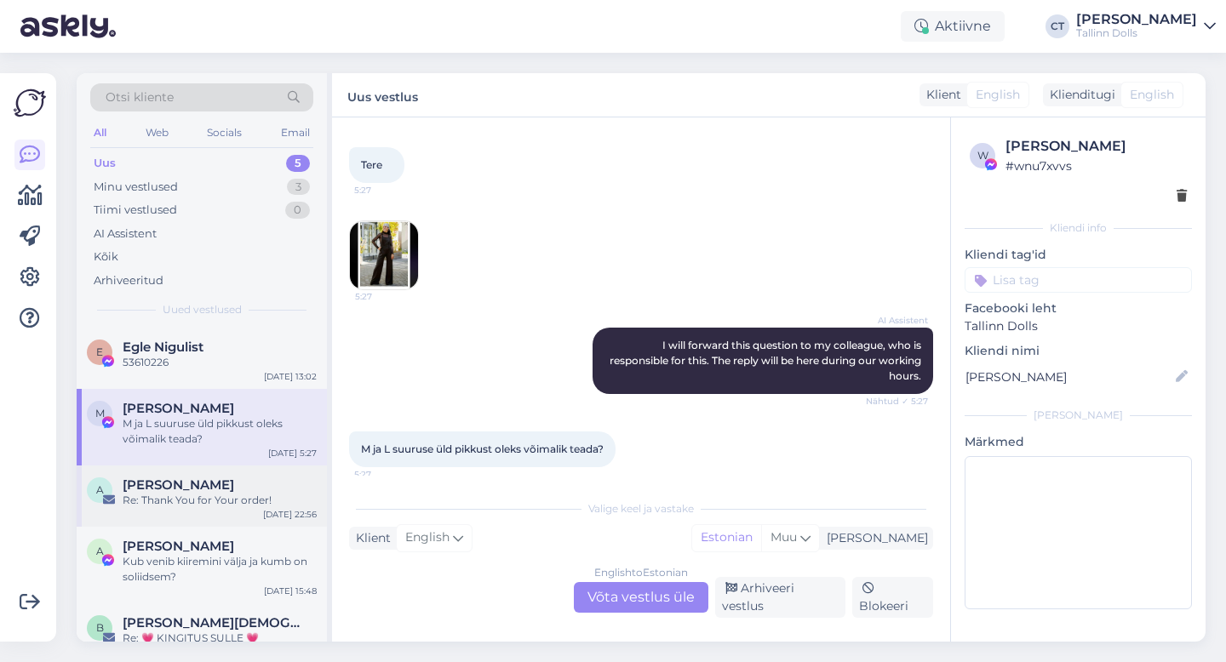
click at [255, 520] on div "A Anni Viljaste Re: Thank You for Your order! Aug 31 22:56" at bounding box center [202, 496] width 250 height 61
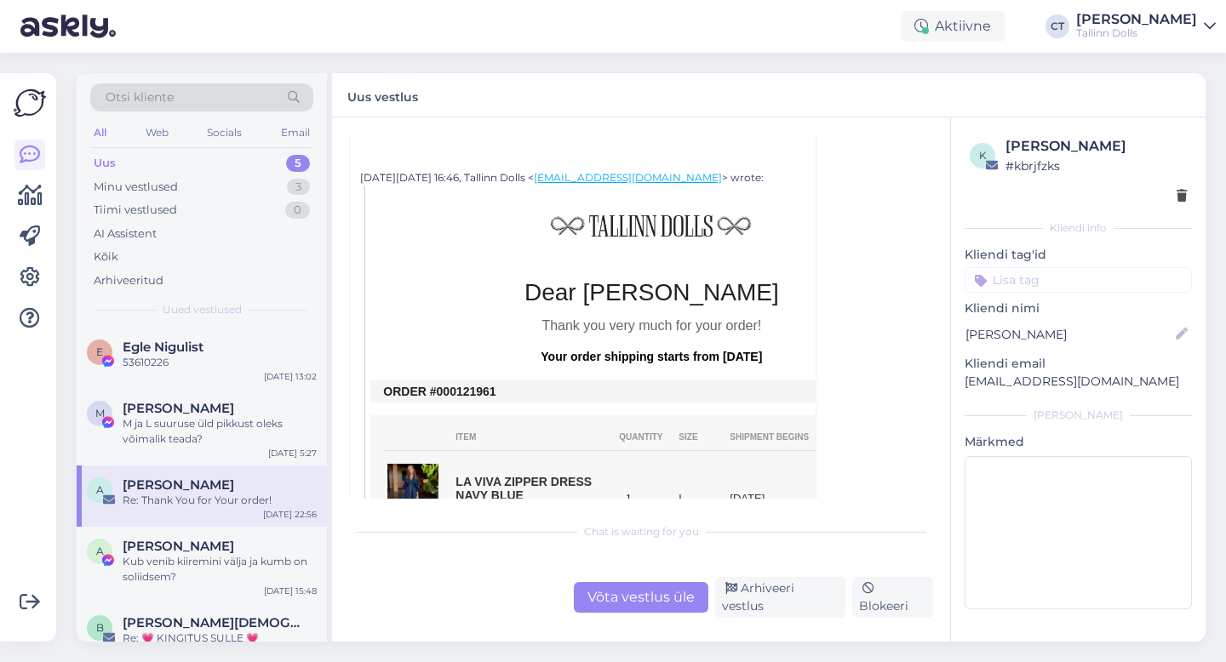
scroll to position [592, 0]
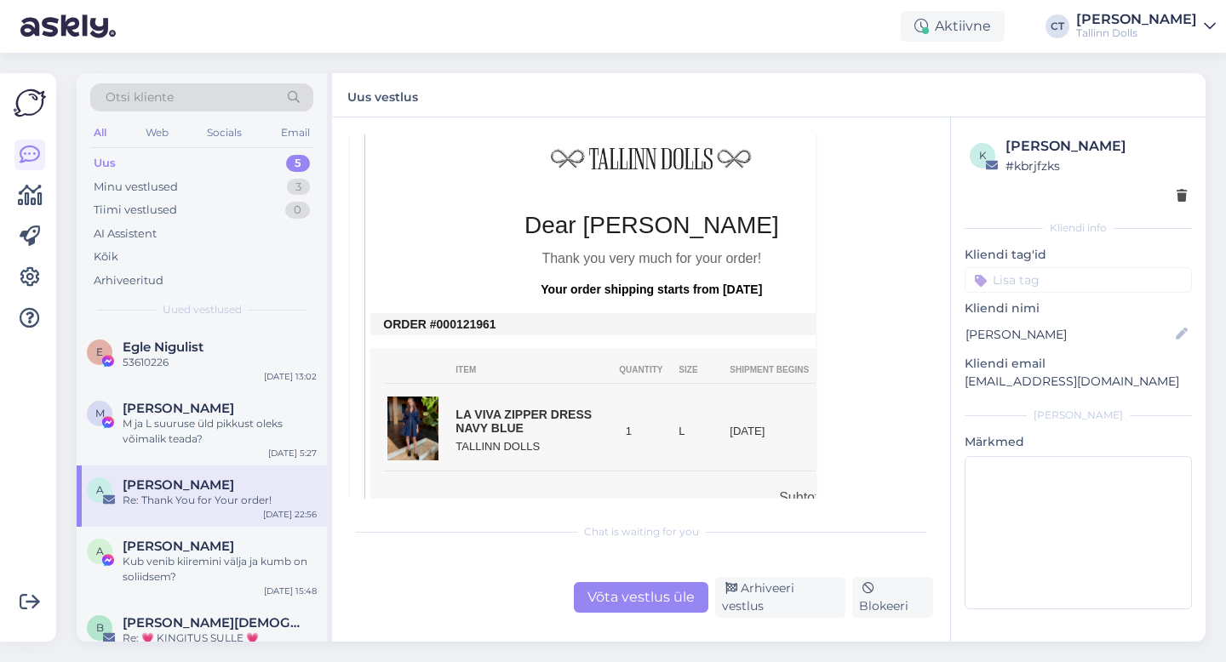
click at [602, 604] on div "Võta vestlus üle" at bounding box center [641, 597] width 135 height 31
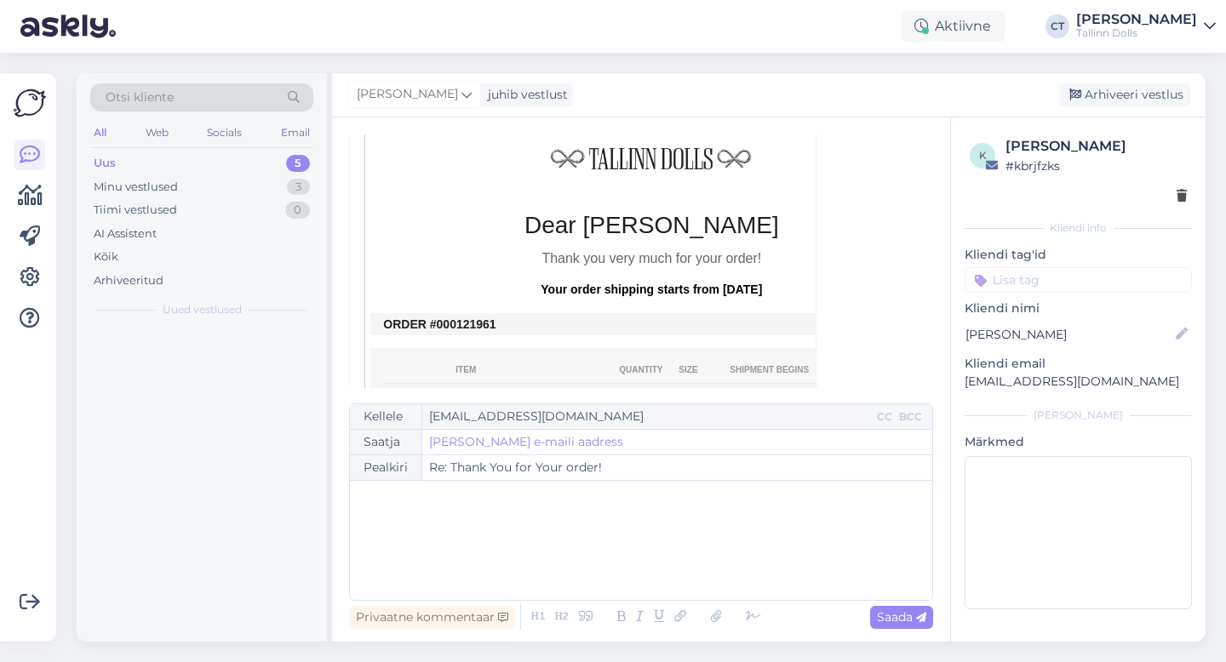
scroll to position [339, 0]
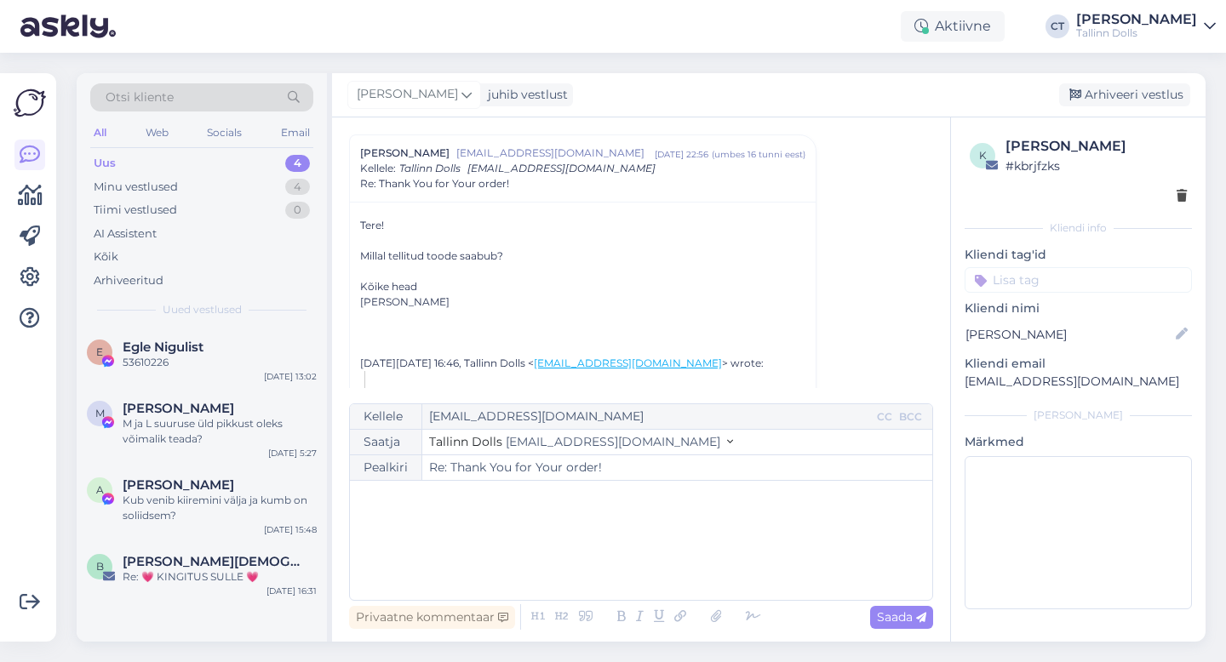
click at [599, 549] on div "﻿" at bounding box center [640, 540] width 565 height 102
click at [550, 490] on p "﻿" at bounding box center [640, 498] width 565 height 18
paste div
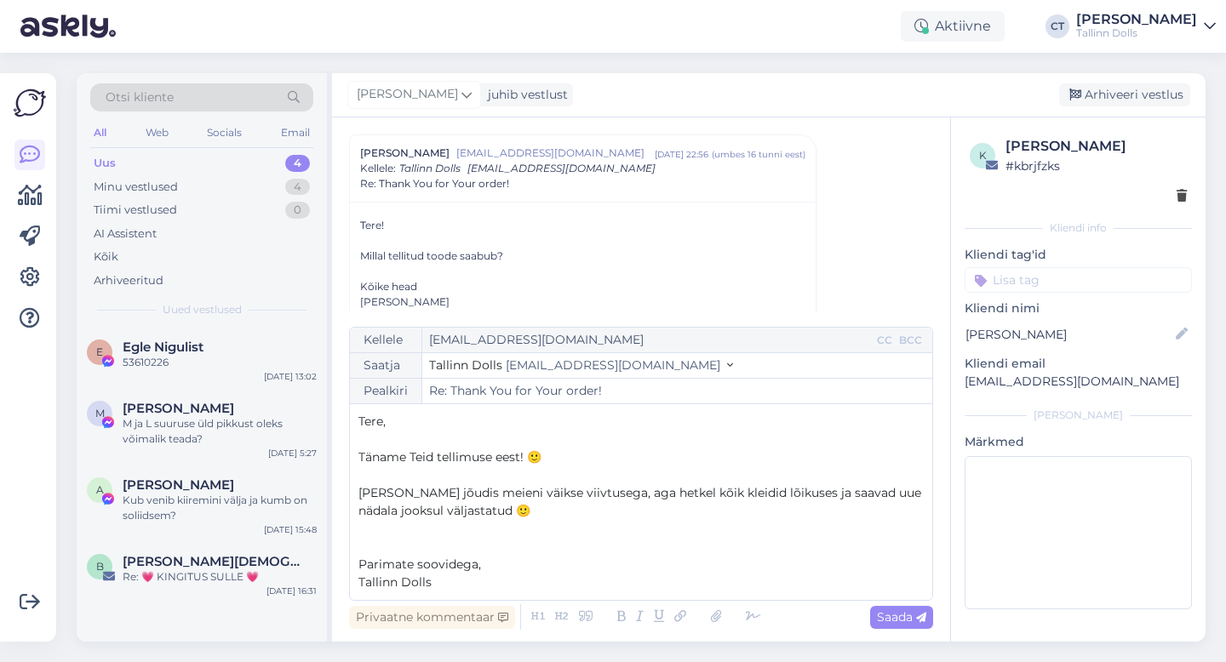
click at [518, 422] on p "Tere," at bounding box center [640, 422] width 565 height 18
click at [899, 613] on span "Saada" at bounding box center [901, 617] width 49 height 15
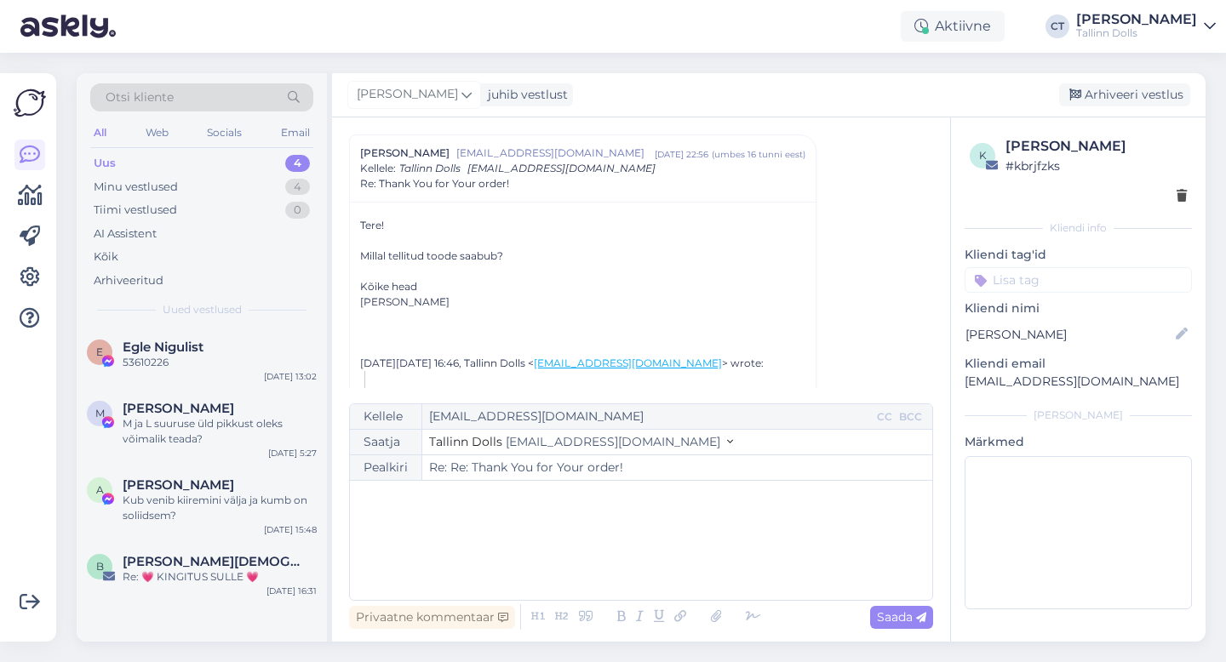
type input "Re: Thank You for Your order!"
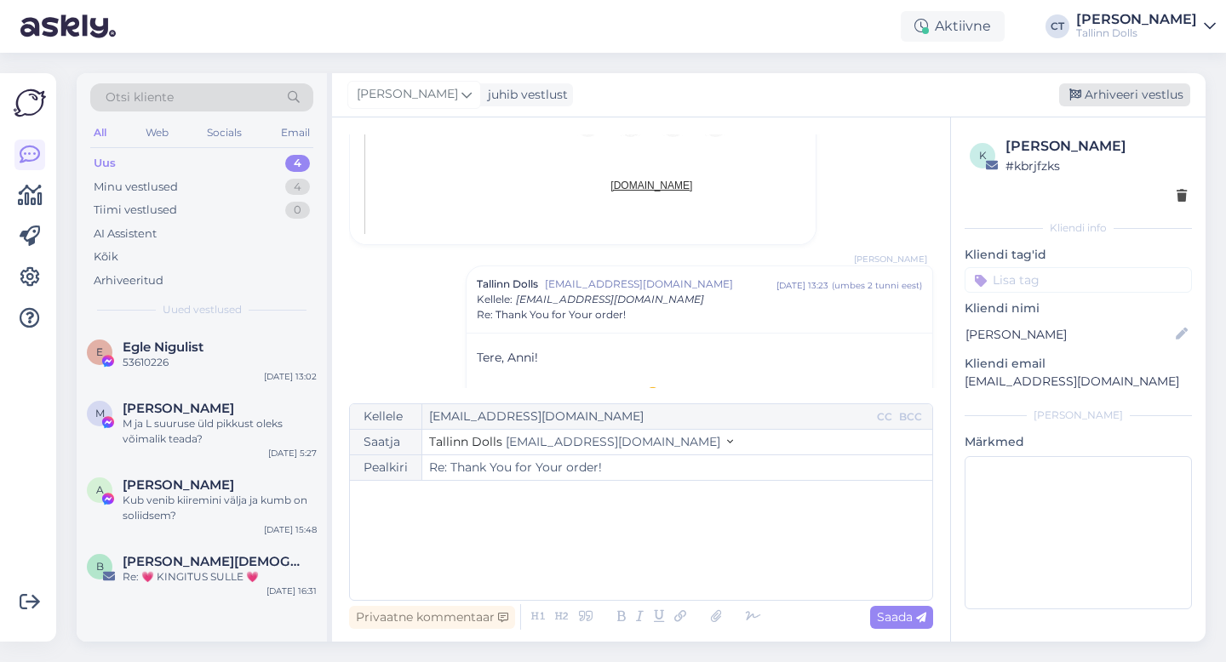
click at [1121, 93] on div "Arhiveeri vestlus" at bounding box center [1124, 94] width 131 height 23
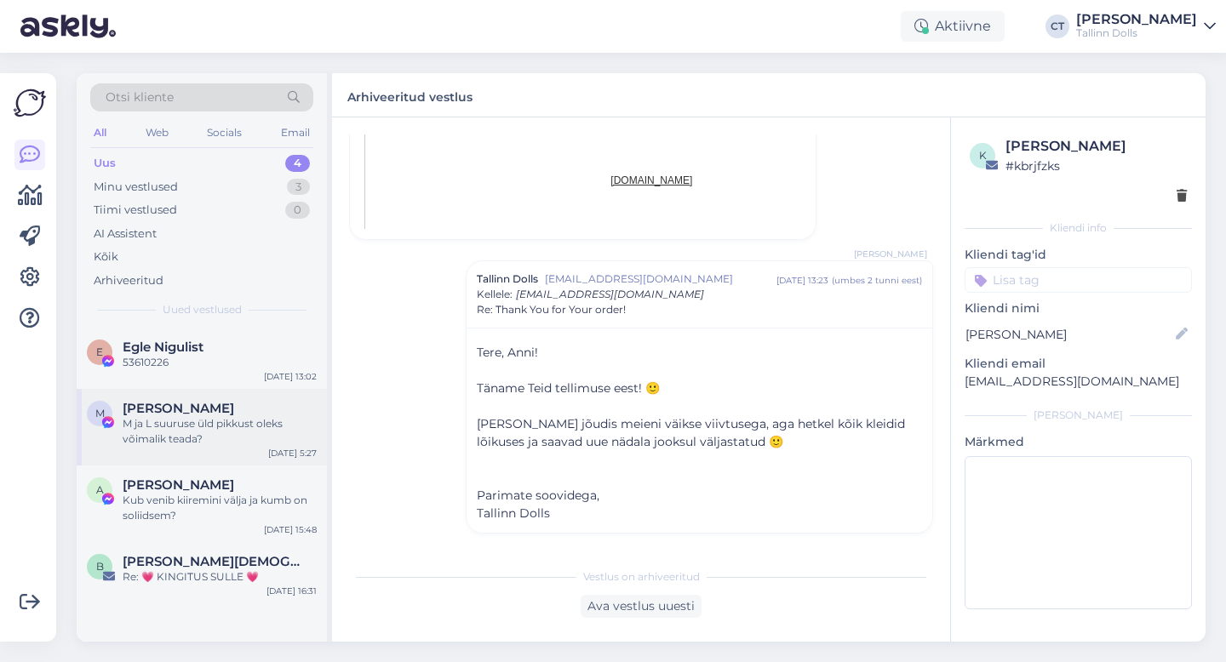
click at [208, 438] on div "M ja L suuruse üld pikkust oleks võimalik teada?" at bounding box center [220, 431] width 194 height 31
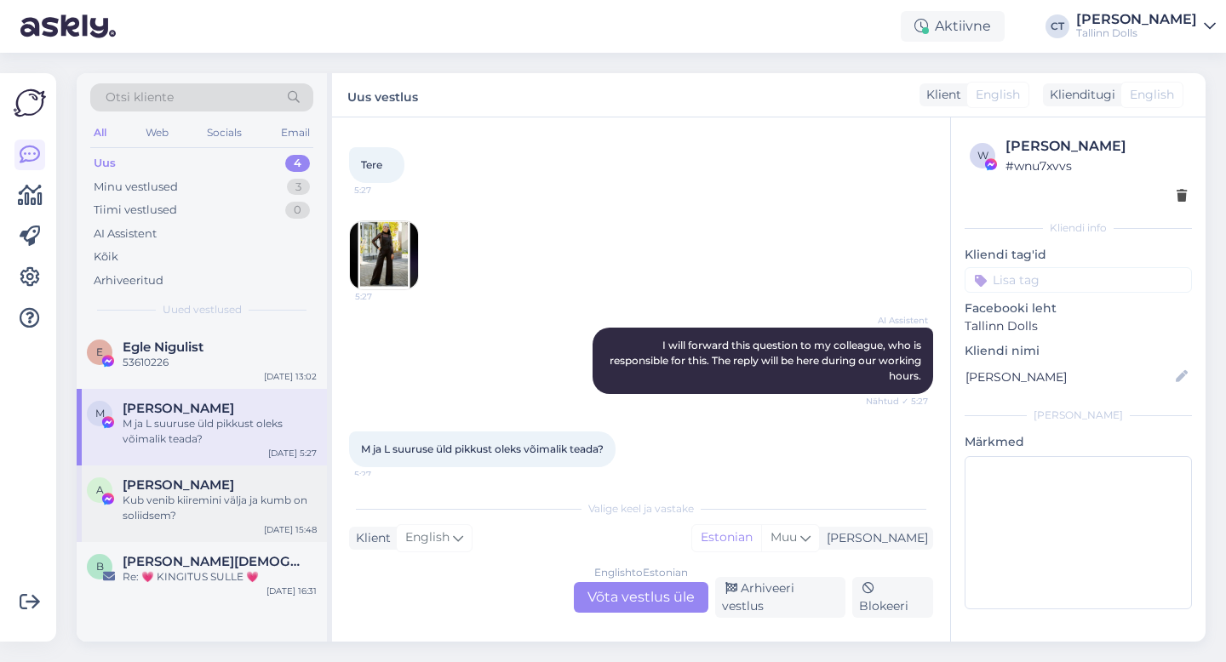
click at [197, 486] on span "[PERSON_NAME]" at bounding box center [179, 485] width 112 height 15
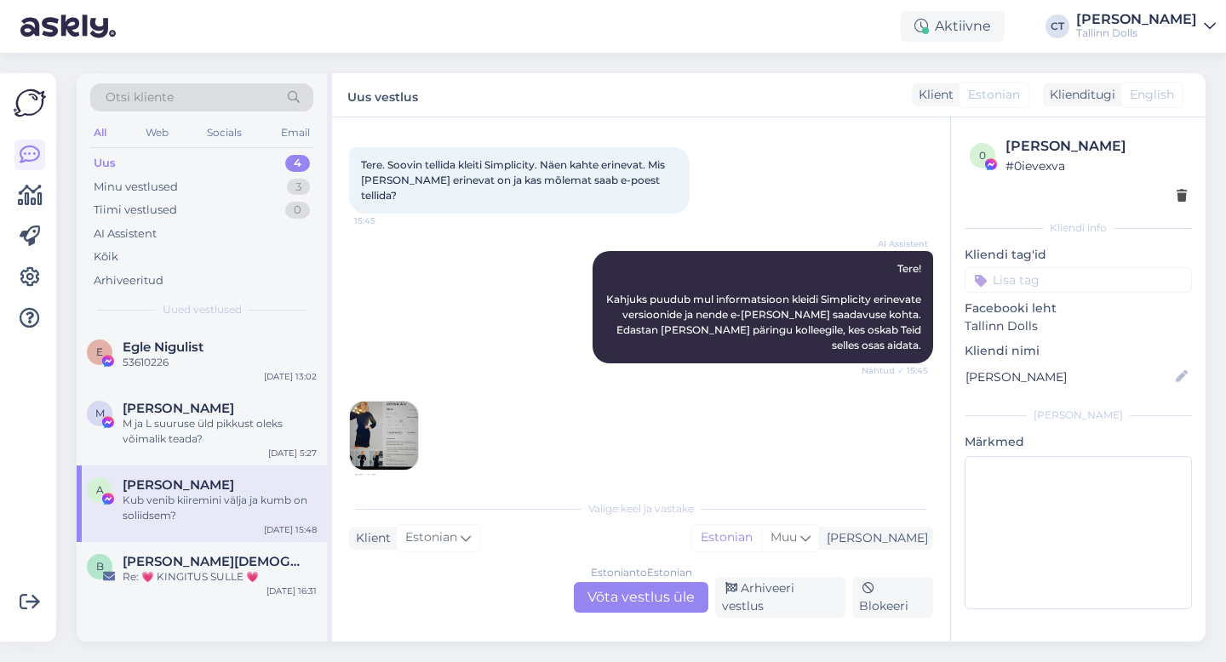
scroll to position [495, 0]
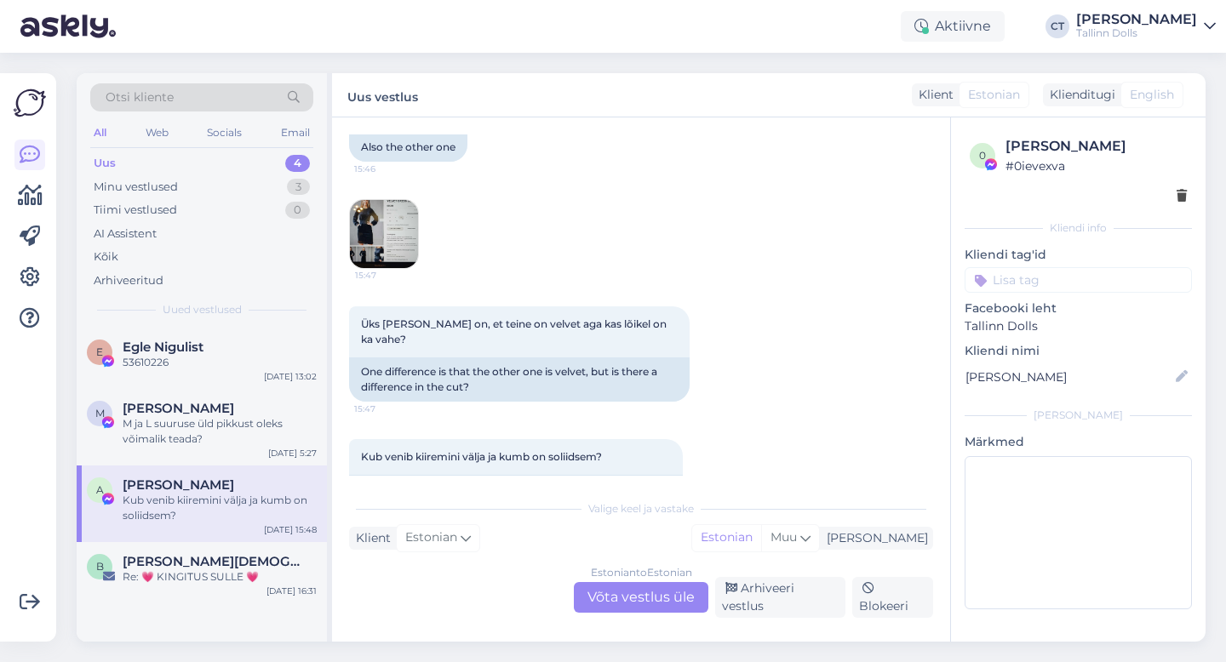
click at [633, 576] on div "Estonian to Estonian" at bounding box center [641, 572] width 101 height 15
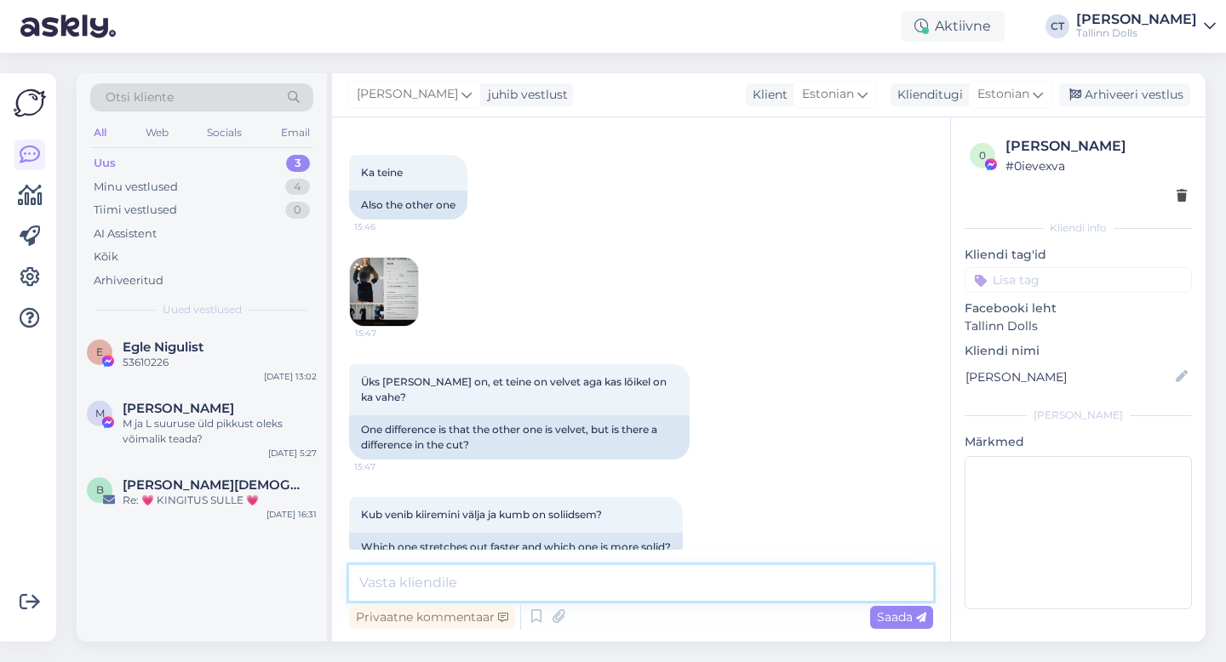
click at [635, 599] on textarea at bounding box center [641, 583] width 584 height 36
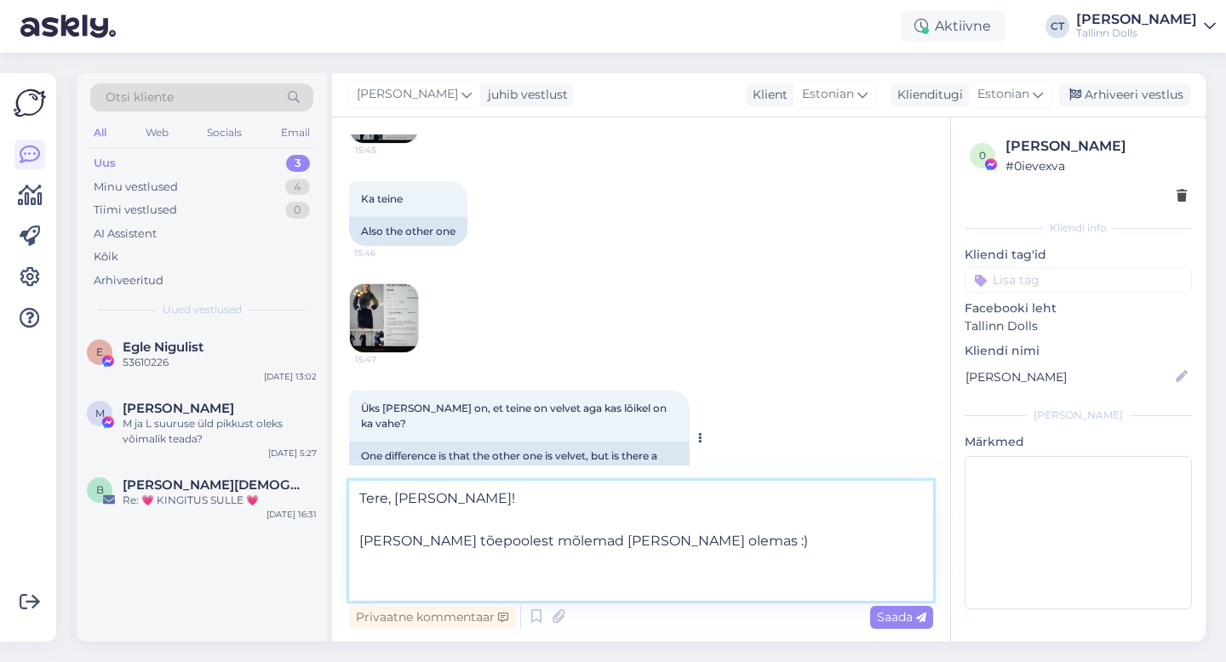
scroll to position [515, 0]
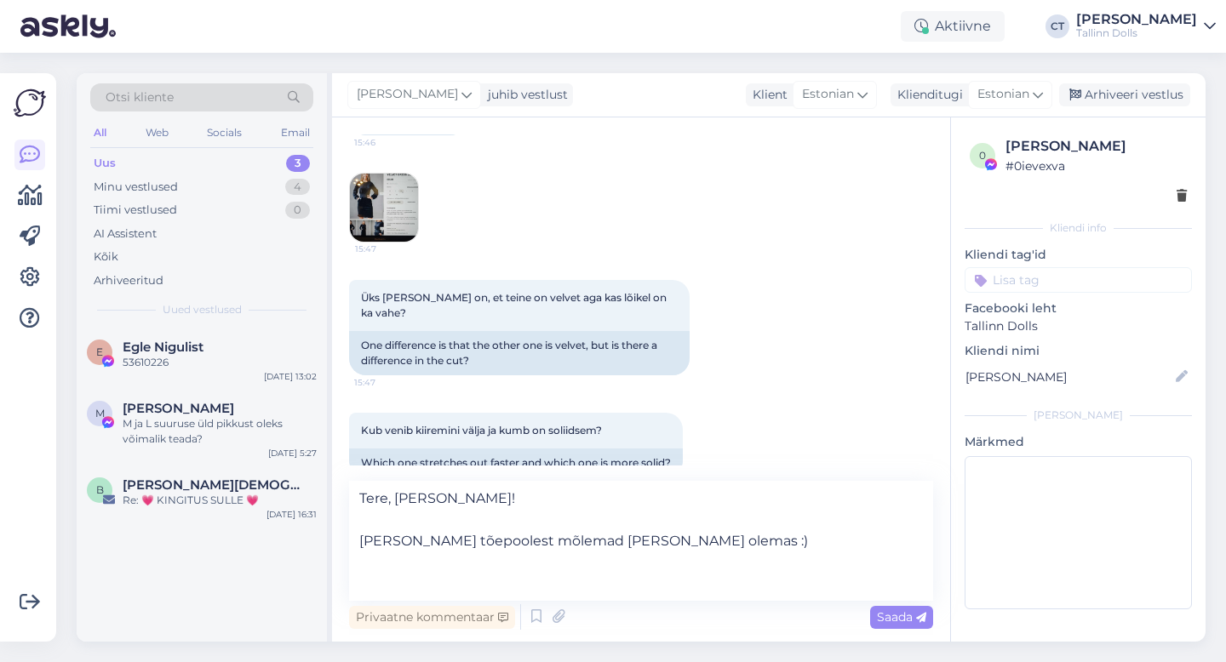
click at [411, 179] on img at bounding box center [384, 208] width 68 height 68
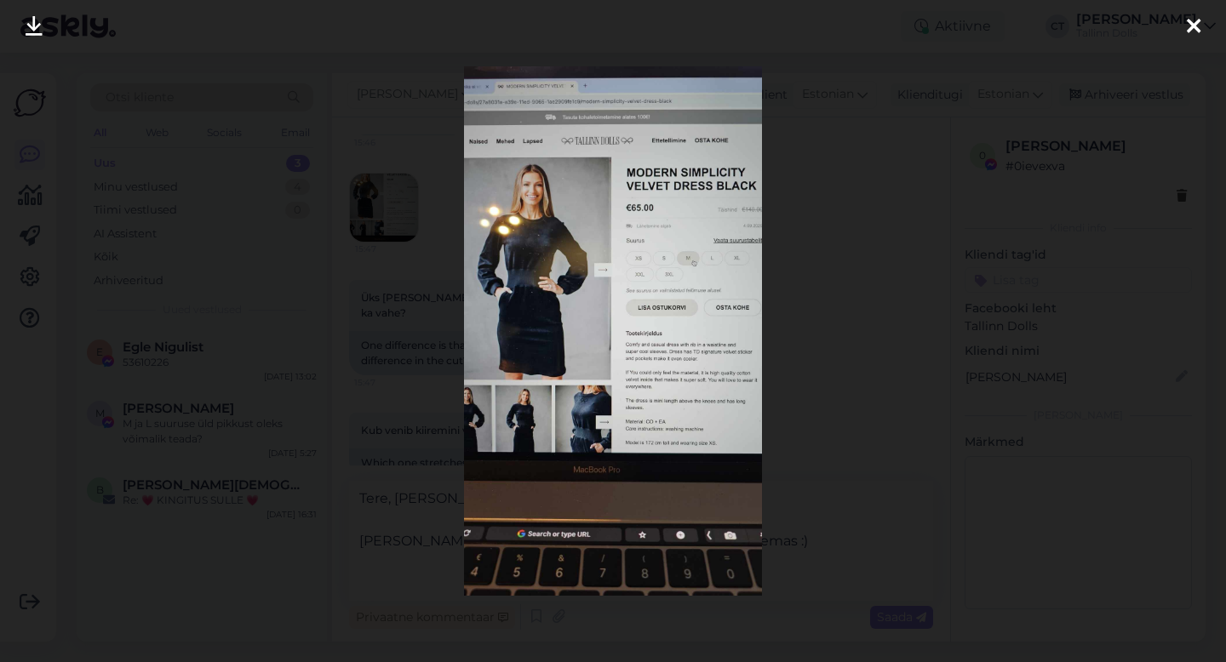
click at [1190, 21] on icon at bounding box center [1194, 27] width 14 height 22
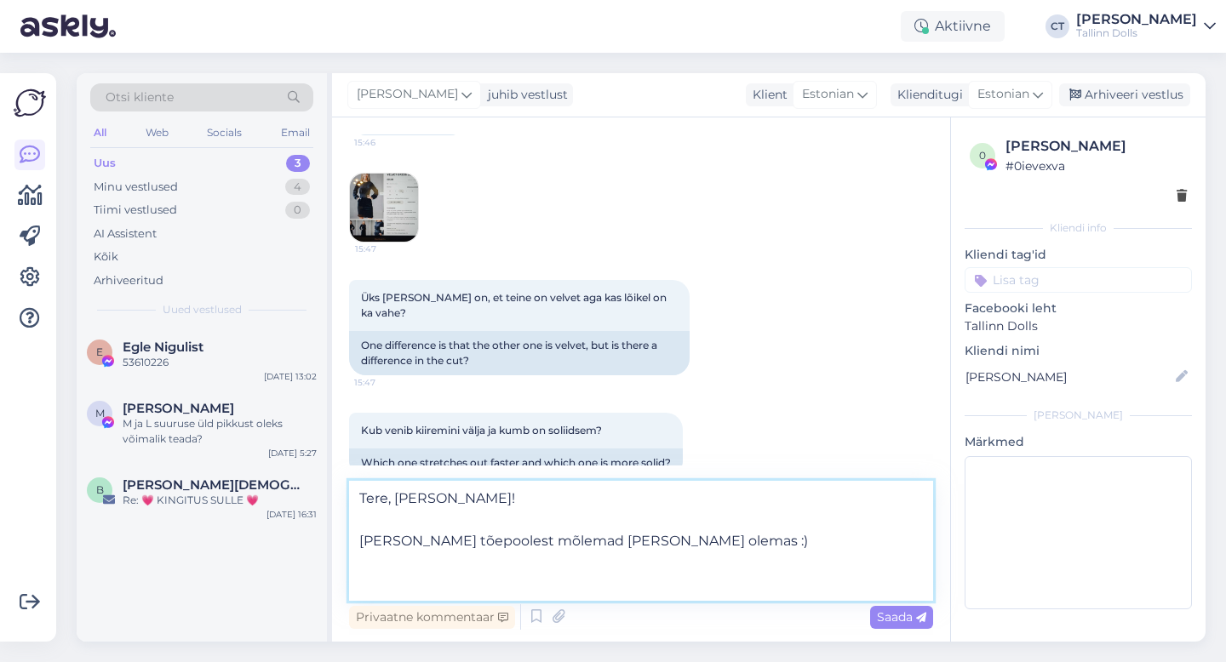
click at [390, 587] on textarea "Tere, Angela! Meil tõepoolest mõlemad kangas olemas :)" at bounding box center [641, 541] width 584 height 120
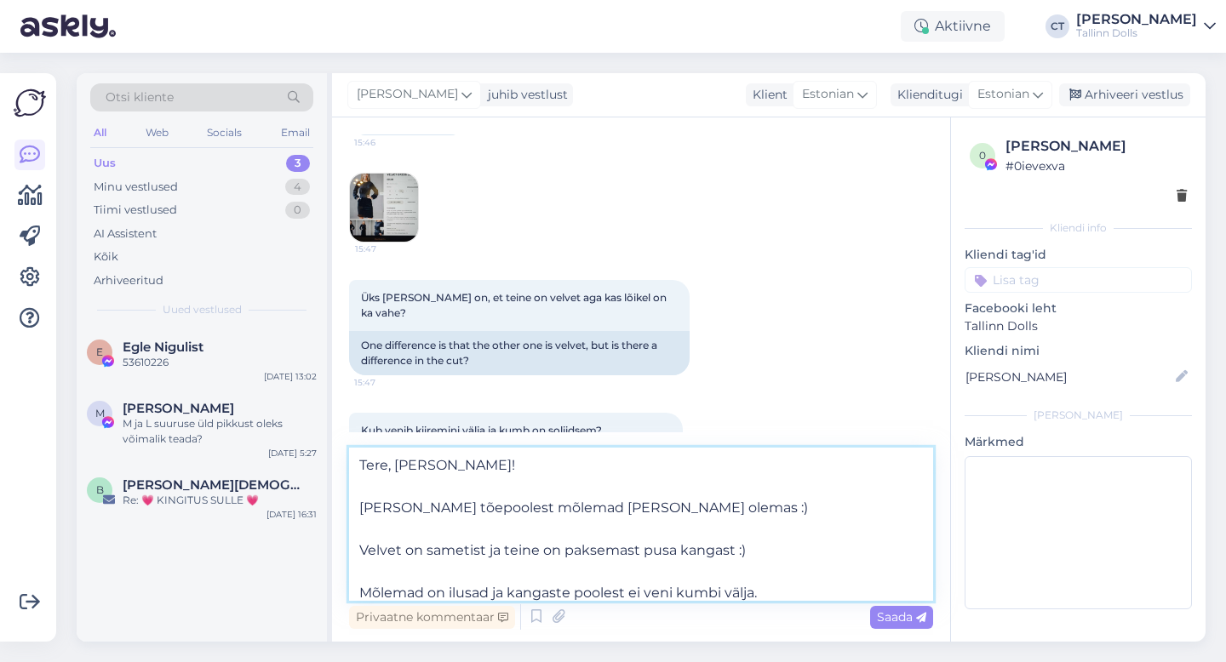
click at [694, 506] on textarea "Tere, Angela! Meil tõepoolest mõlemad kangas olemas :) Velvet on sametist ja te…" at bounding box center [641, 524] width 584 height 153
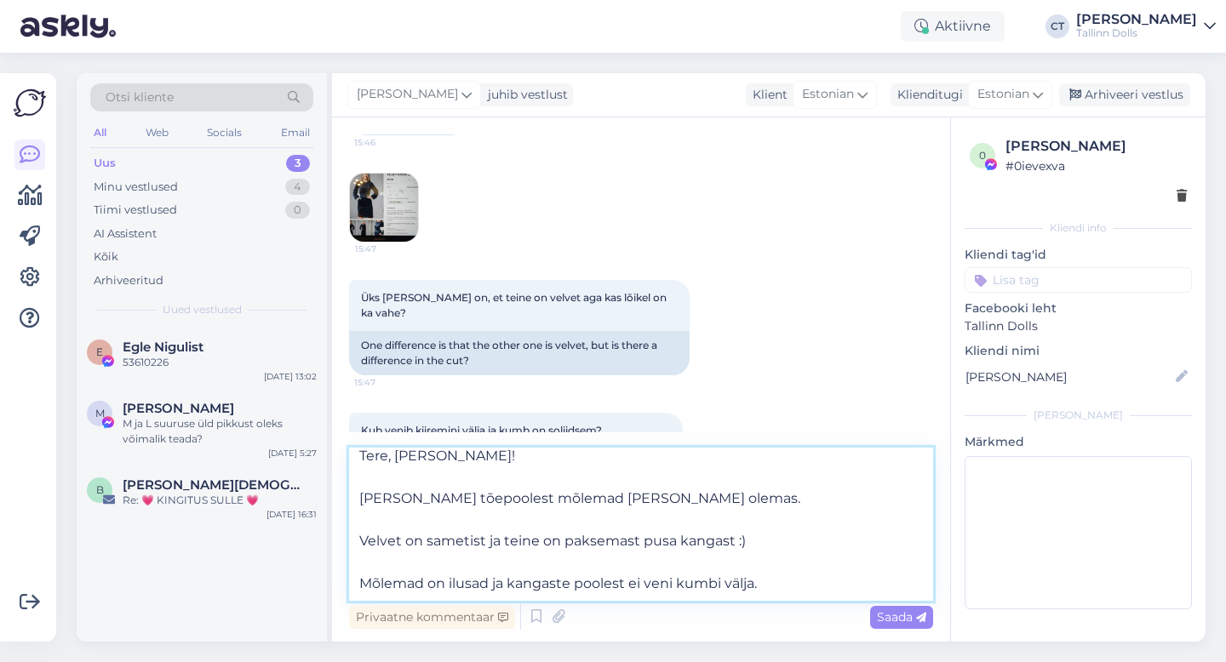
click at [796, 588] on textarea "Tere, Angela! Meil tõepoolest mõlemad kangas olemas. Velvet on sametist ja tein…" at bounding box center [641, 524] width 584 height 153
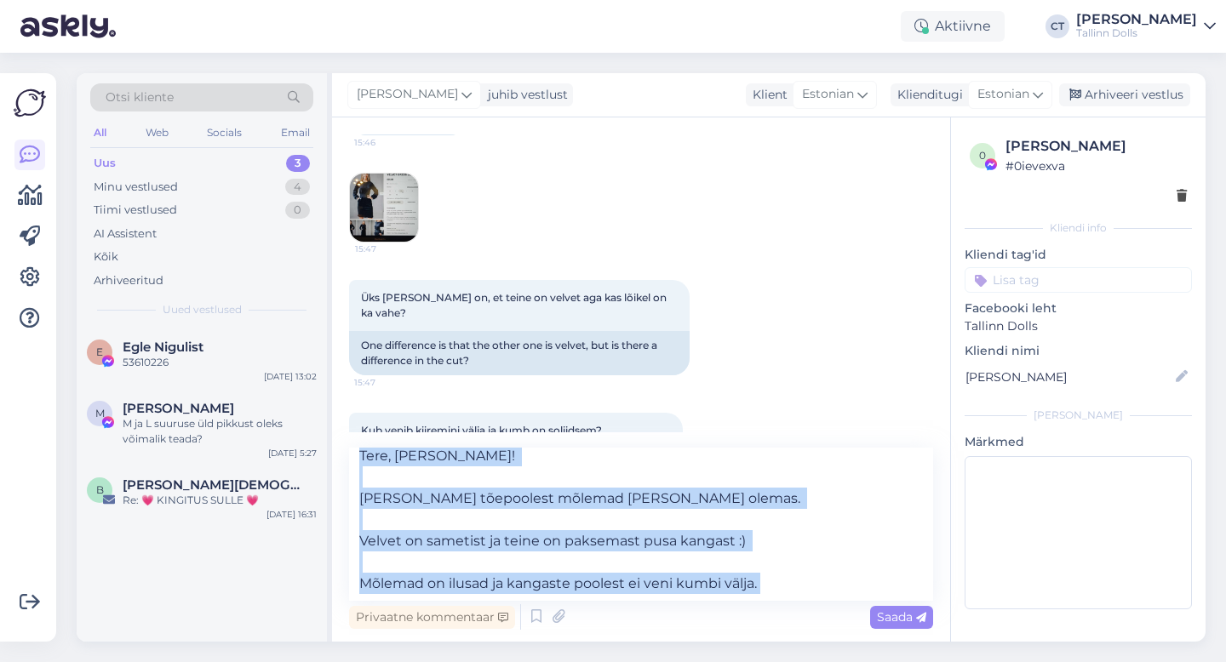
drag, startPoint x: 855, startPoint y: 615, endPoint x: 826, endPoint y: 512, distance: 107.0
click at [826, 512] on div "Tere, Angela! Meil tõepoolest mõlemad kangas olemas. Velvet on sametist ja tein…" at bounding box center [641, 541] width 584 height 186
click at [826, 512] on textarea "Tere, Angela! Meil tõepoolest mõlemad kangas olemas. Velvet on sametist ja tein…" at bounding box center [641, 524] width 584 height 153
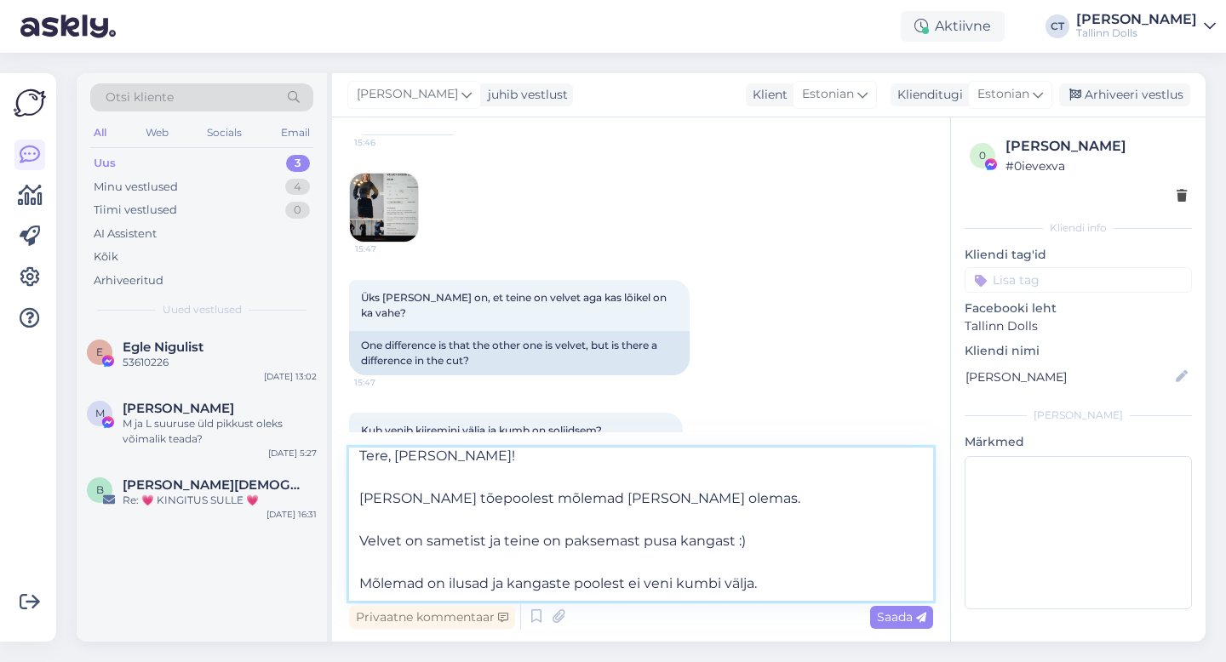
click at [719, 582] on textarea "Tere, Angela! Meil tõepoolest mõlemad kangas olemas. Velvet on sametist ja tein…" at bounding box center [641, 524] width 584 height 153
type textarea "Tere, Angela! Meil tõepoolest mõlemad kangas olemas. Velvet on sametist ja tein…"
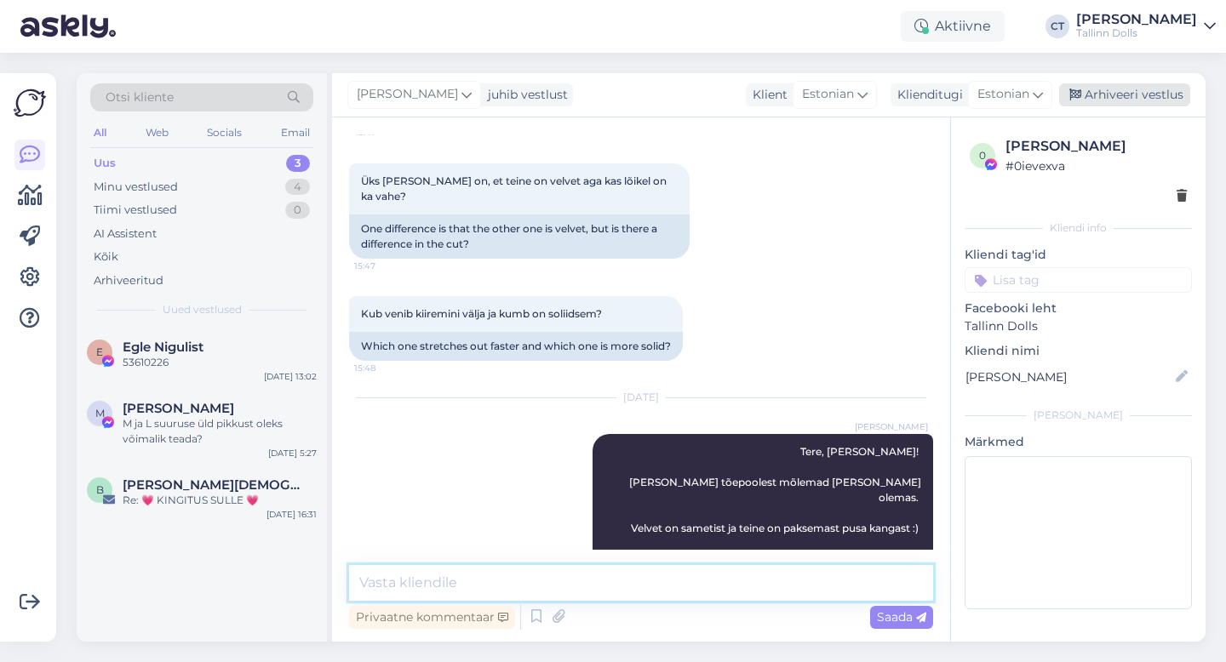
scroll to position [0, 0]
click at [1151, 95] on div "Arhiveeri vestlus" at bounding box center [1124, 94] width 131 height 23
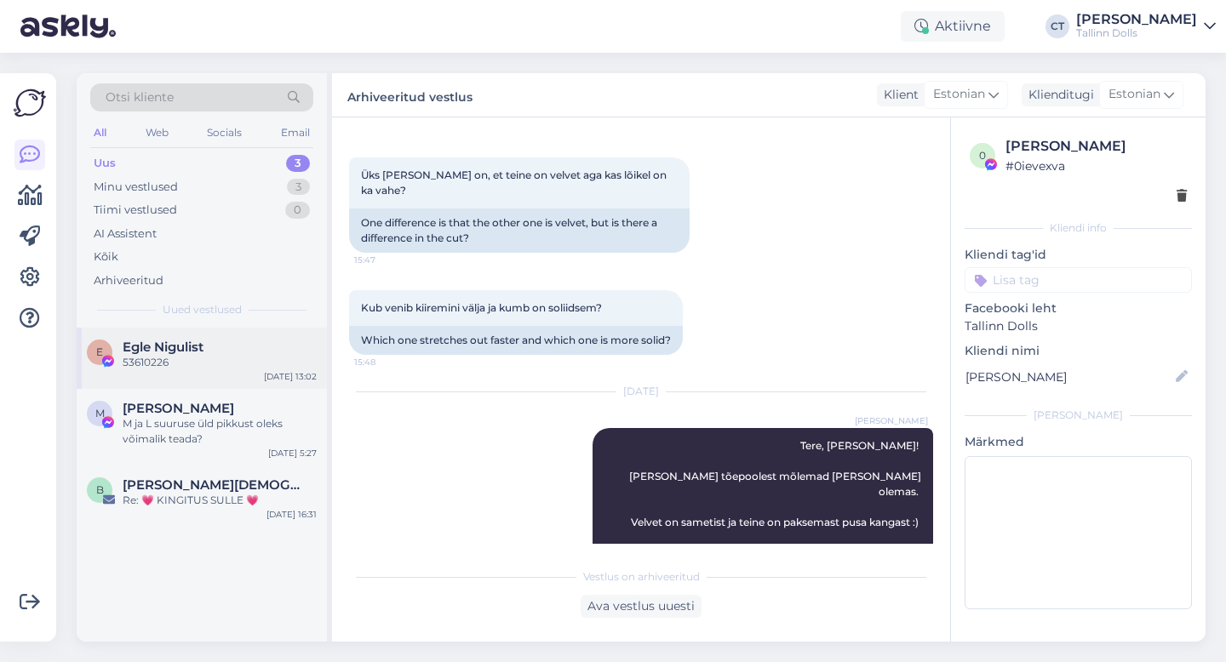
click at [183, 381] on div "E Egle Nigulist 53610226 Sep 1 13:02" at bounding box center [202, 358] width 250 height 61
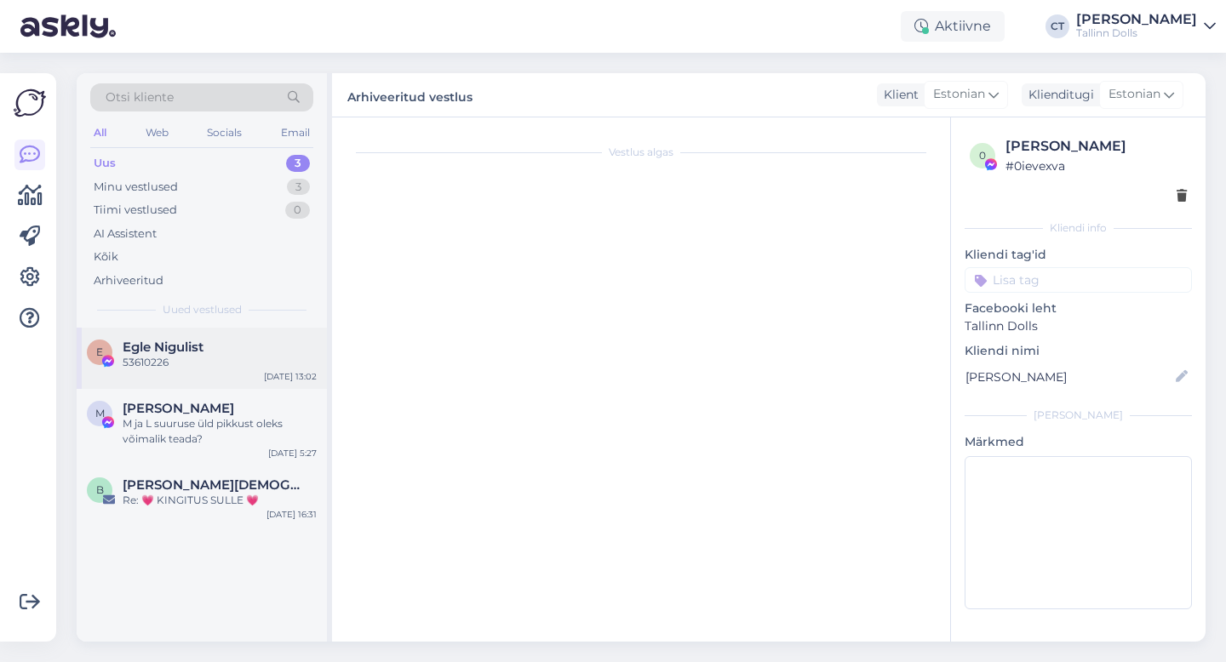
scroll to position [1974, 0]
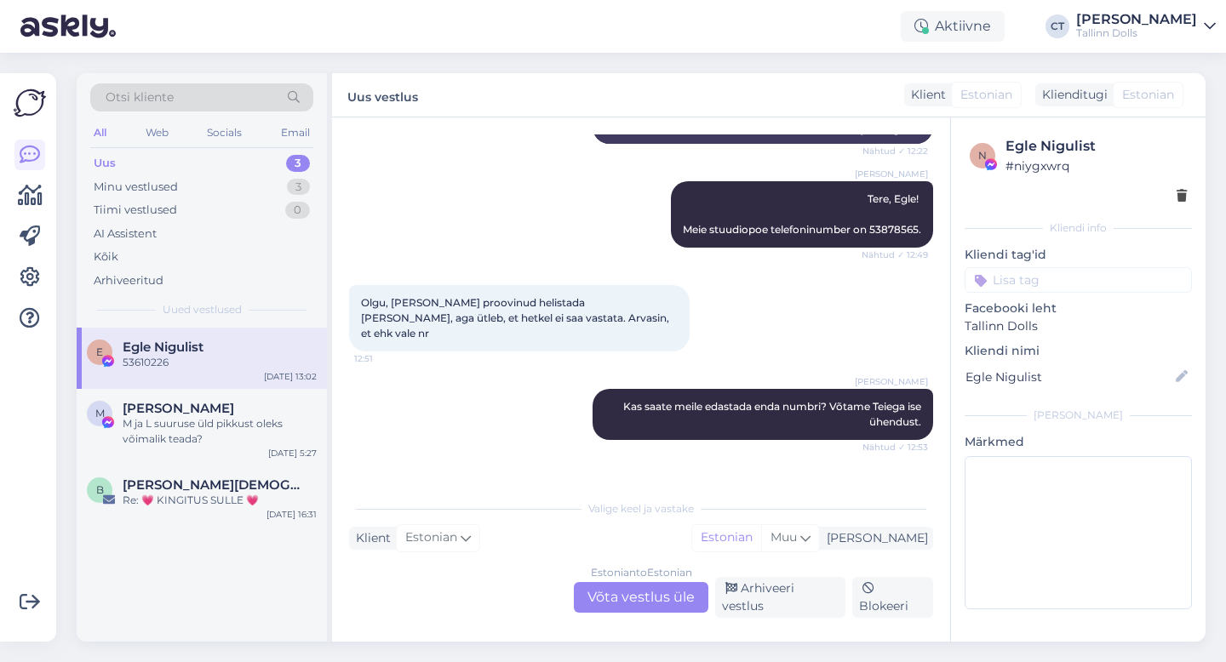
click at [183, 381] on div "E Egle Nigulist 53610226 Sep 1 13:02" at bounding box center [202, 358] width 250 height 61
click at [152, 189] on div "Minu vestlused" at bounding box center [136, 187] width 84 height 17
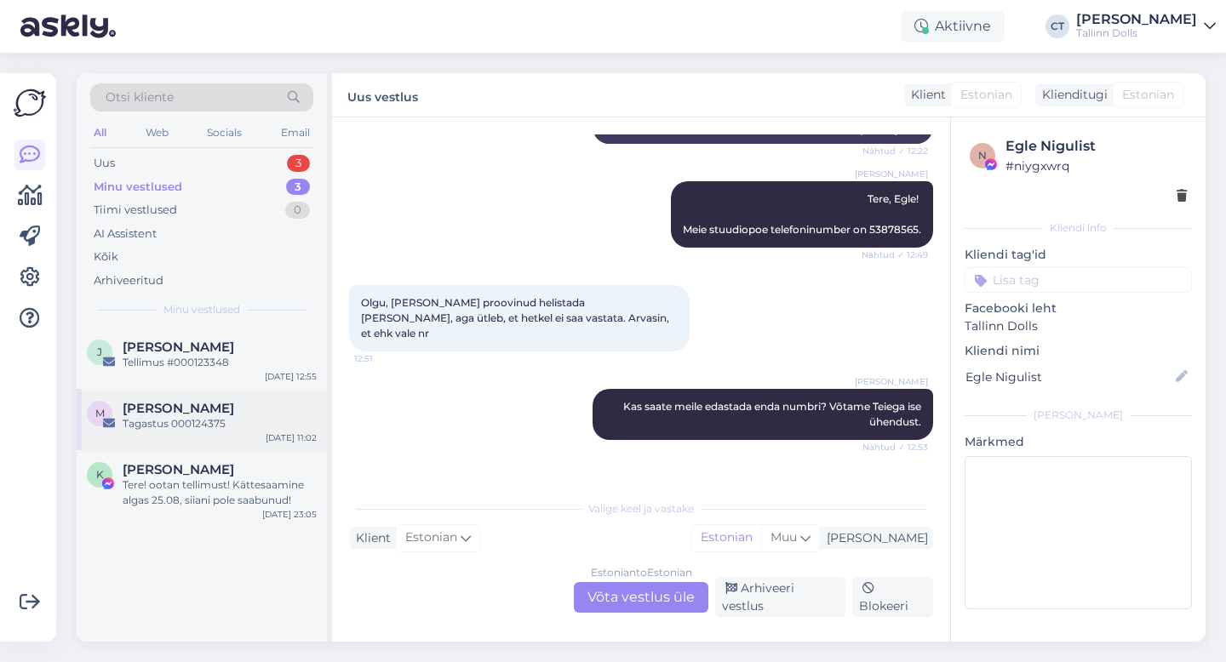
click at [175, 410] on span "[PERSON_NAME]" at bounding box center [179, 408] width 112 height 15
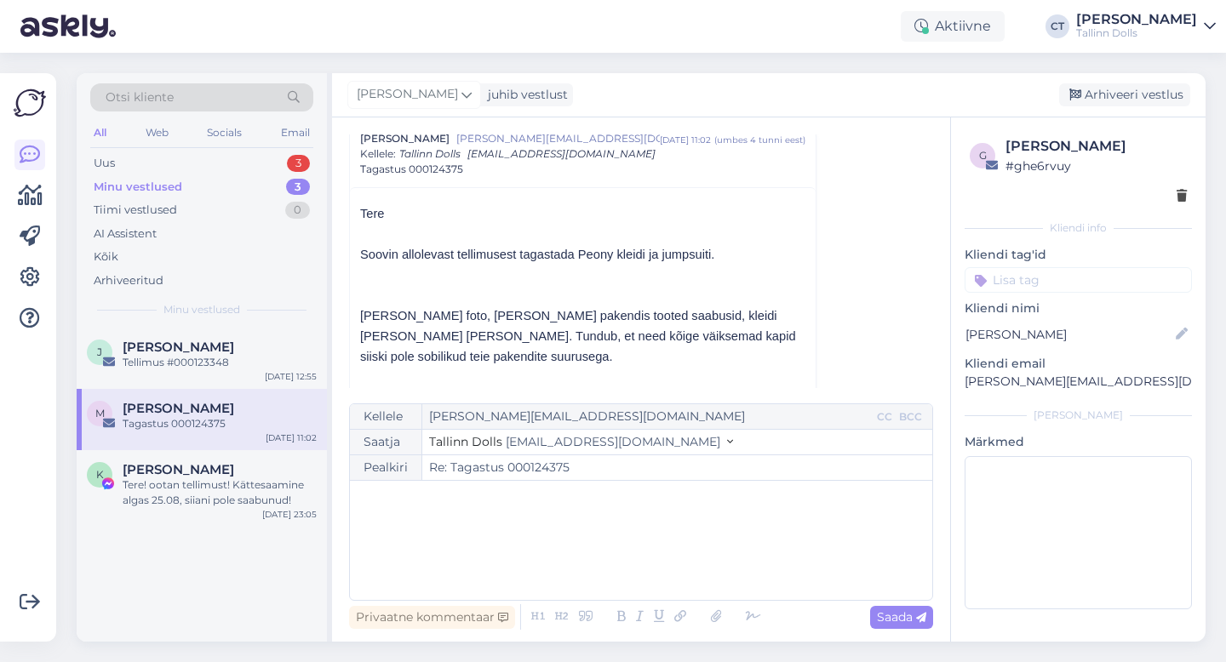
scroll to position [255, 0]
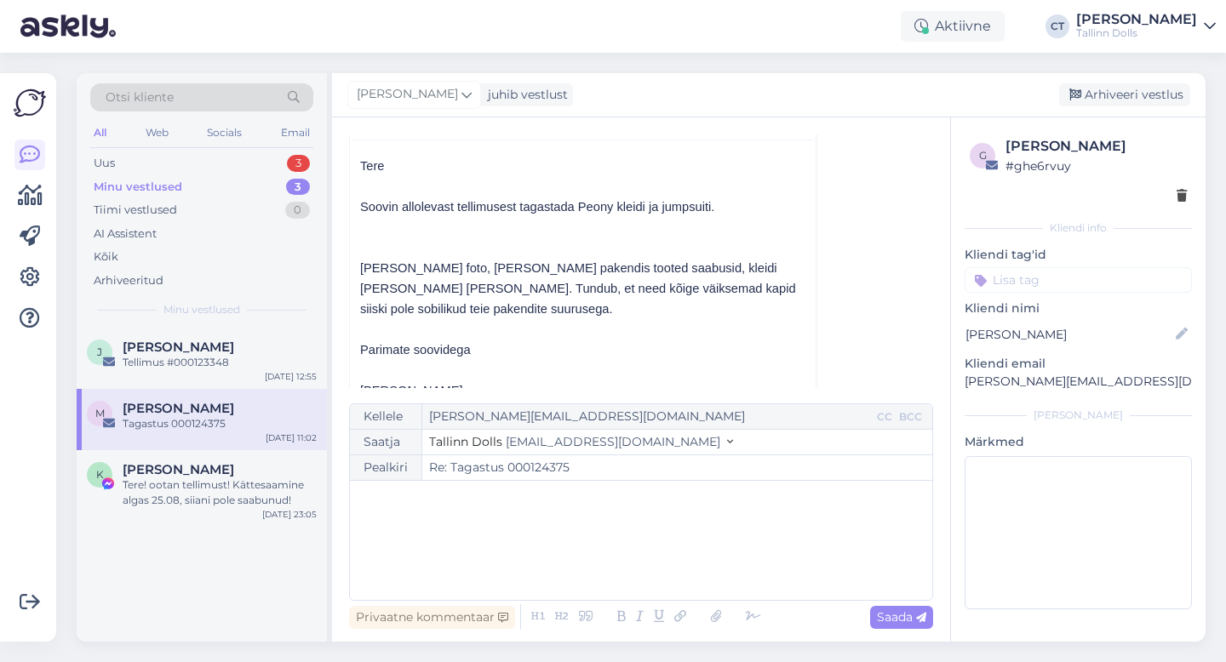
click at [502, 521] on div "﻿" at bounding box center [640, 540] width 565 height 102
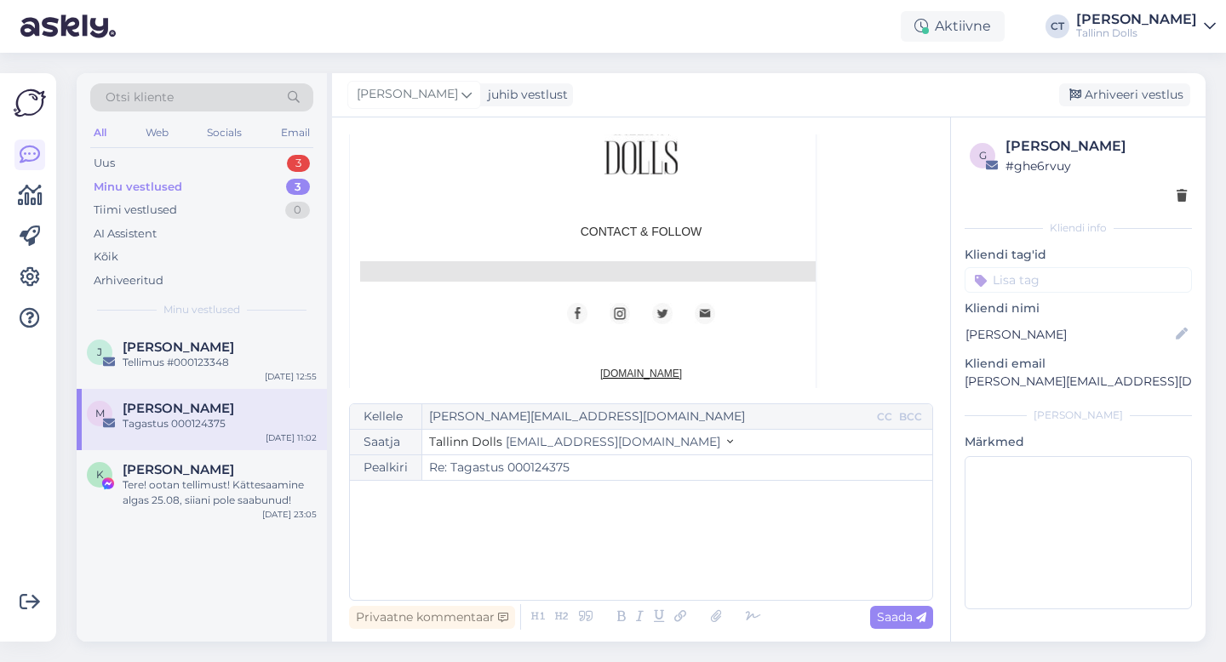
scroll to position [1783, 0]
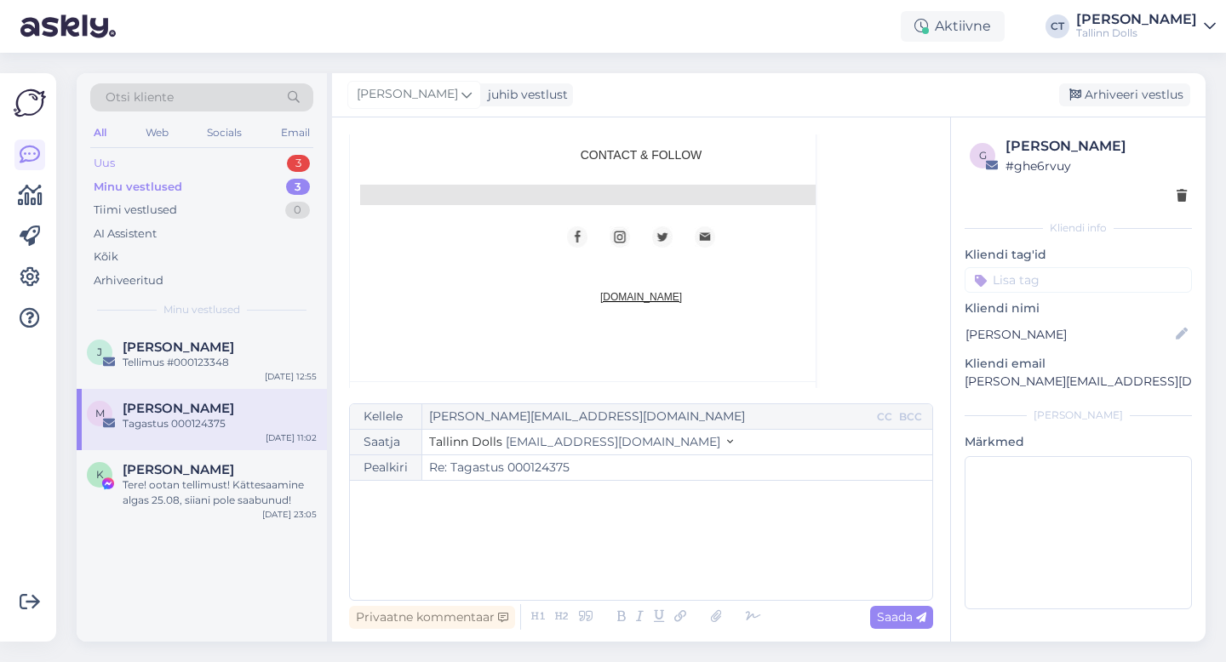
click at [145, 163] on div "Uus 3" at bounding box center [201, 164] width 223 height 24
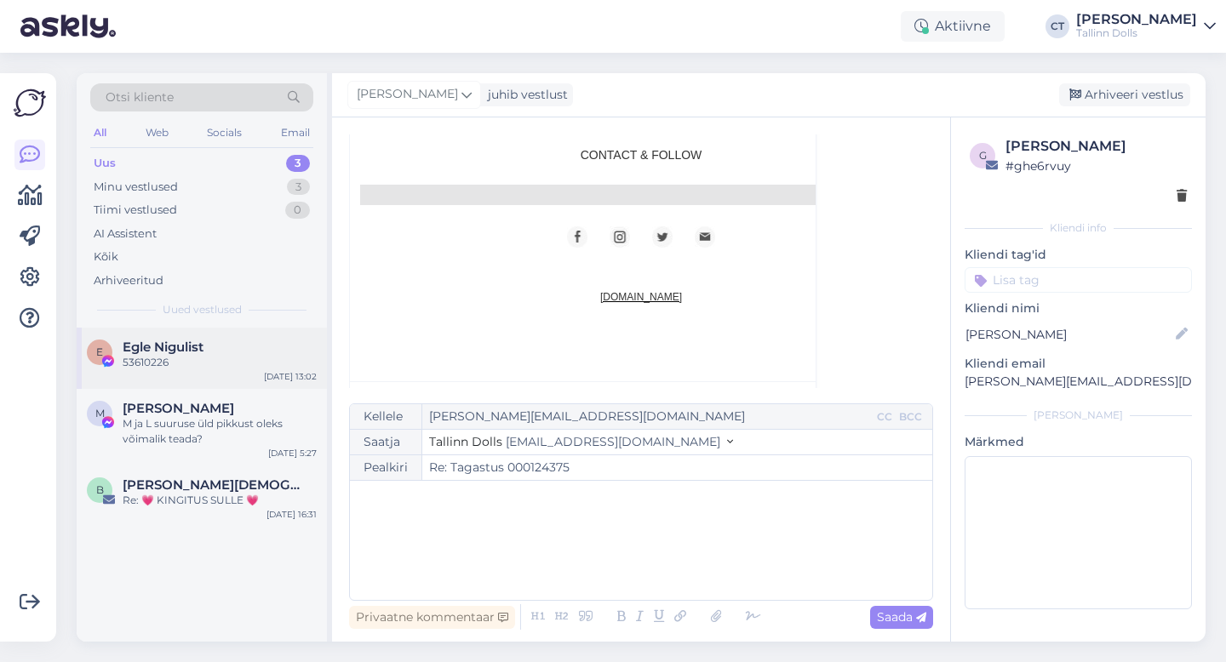
click at [179, 347] on span "Egle Nigulist" at bounding box center [163, 347] width 81 height 15
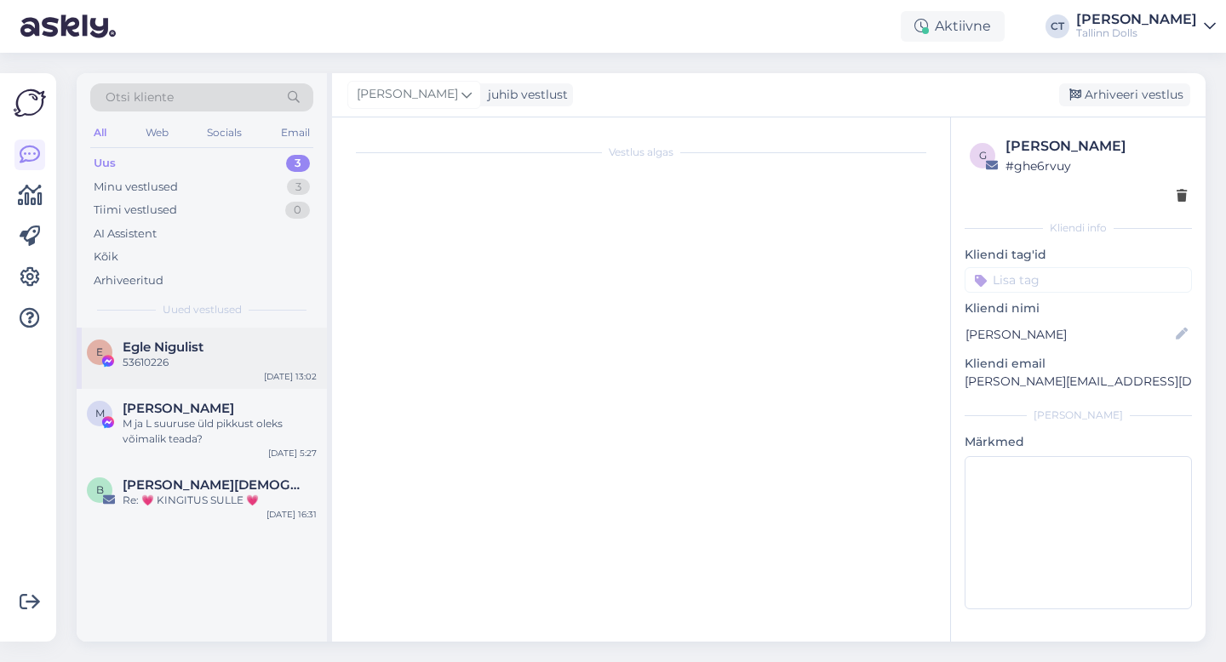
scroll to position [1974, 0]
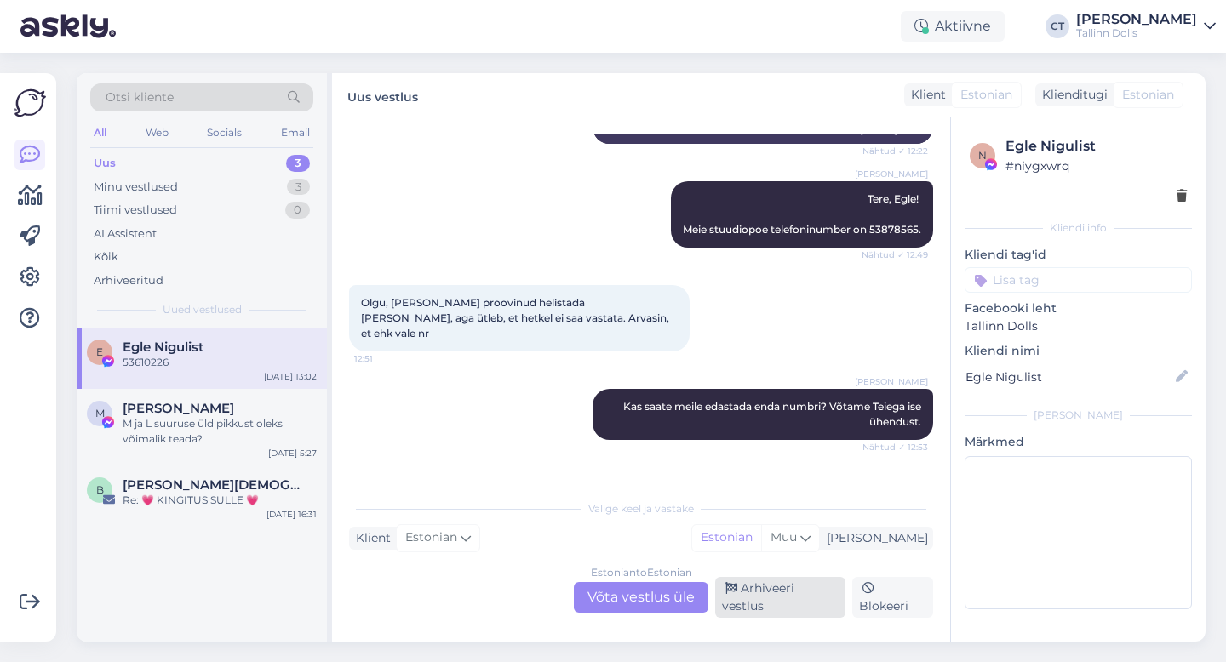
click at [781, 614] on div "Arhiveeri vestlus" at bounding box center [780, 597] width 130 height 41
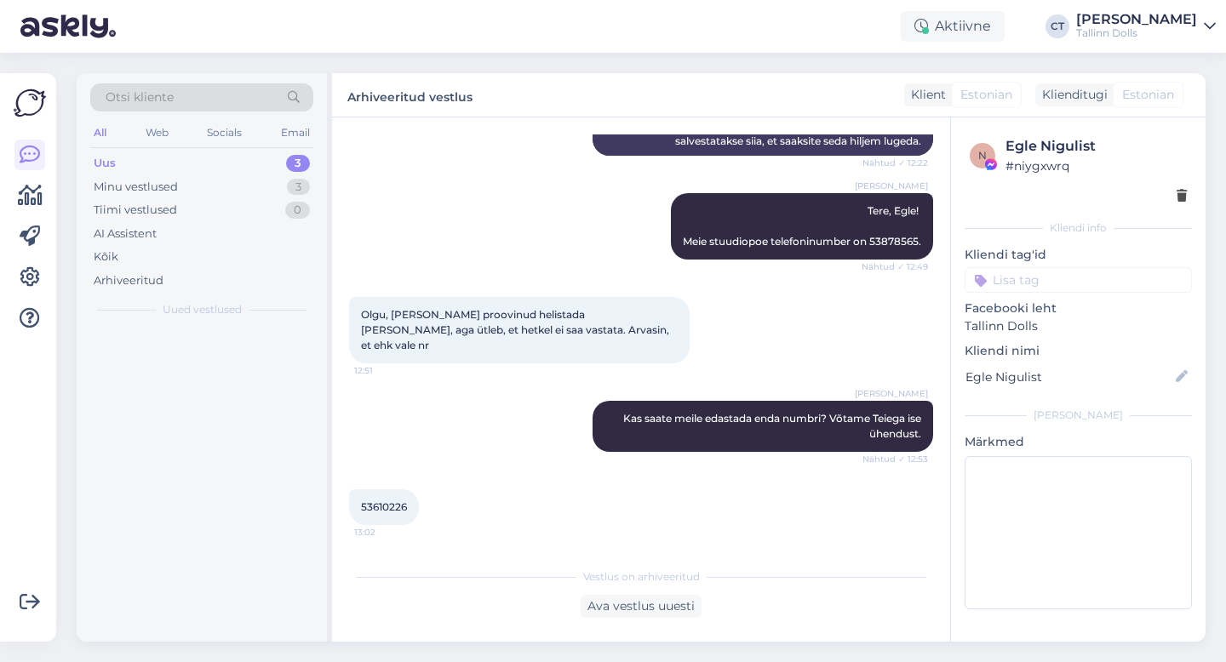
scroll to position [1916, 0]
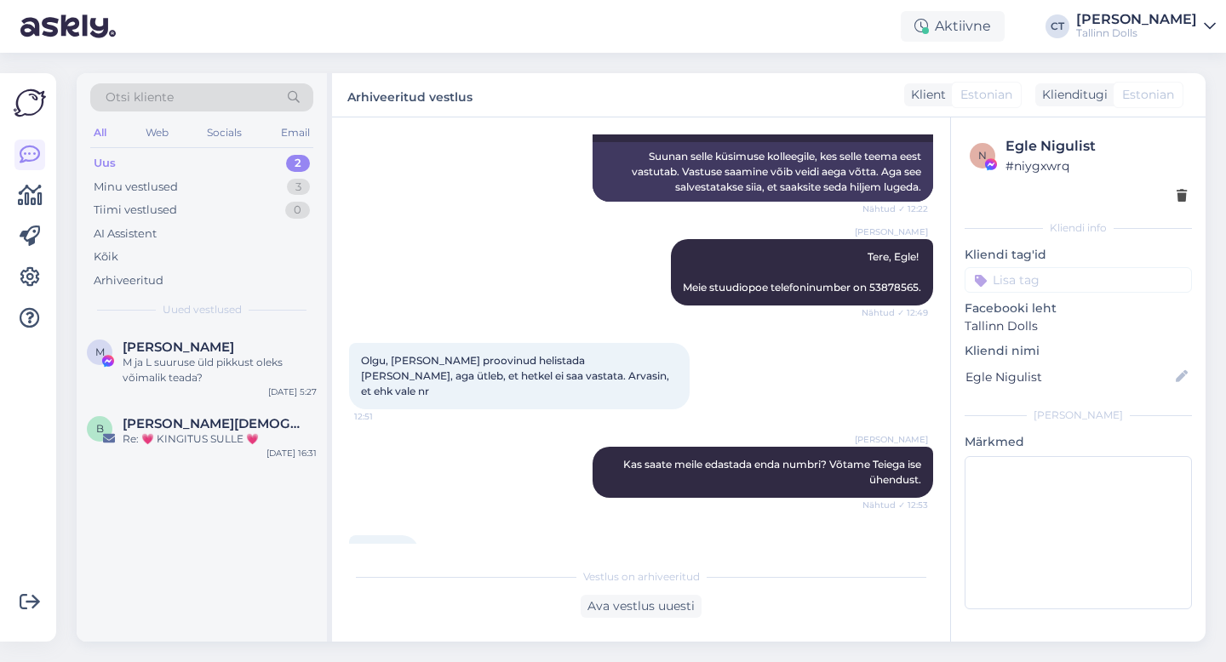
click at [125, 169] on div "Uus 2" at bounding box center [201, 164] width 223 height 24
click at [174, 378] on div "M ja L suuruse üld pikkust oleks võimalik teada?" at bounding box center [220, 370] width 194 height 31
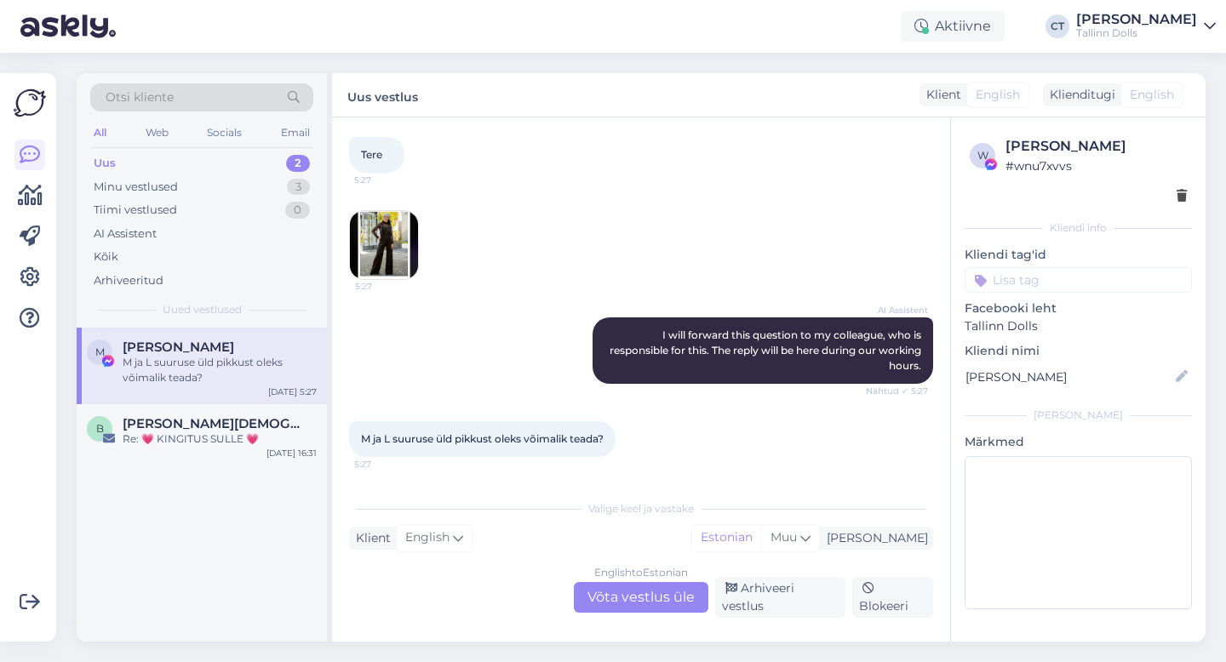
scroll to position [77, 0]
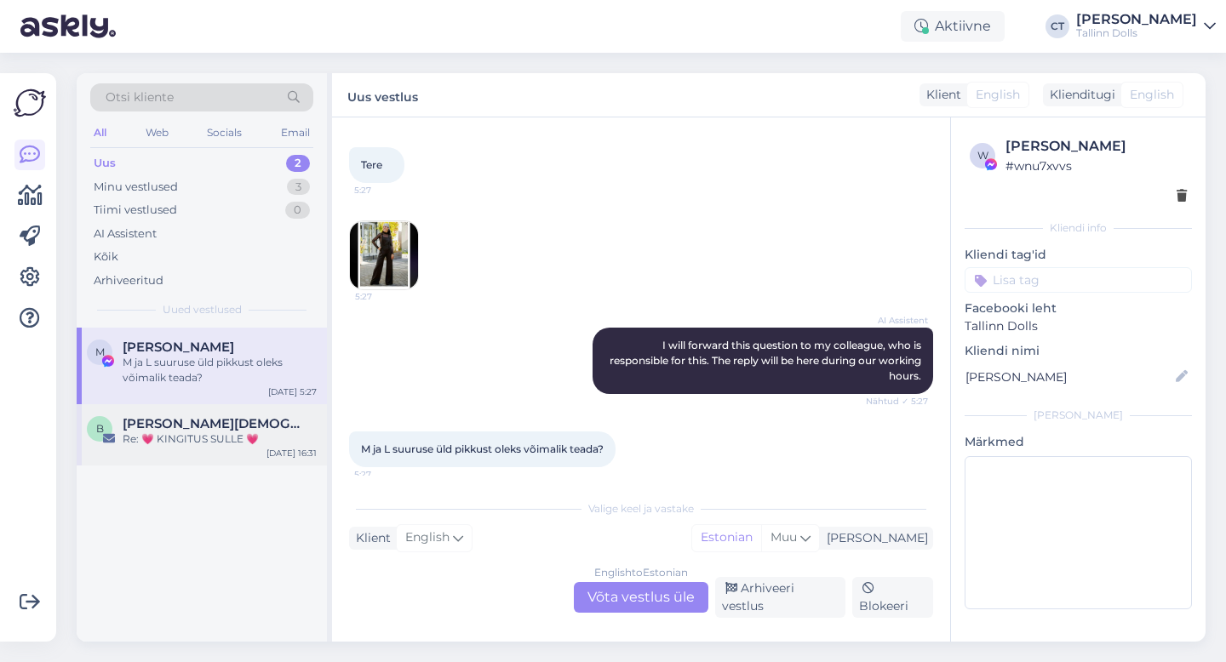
click at [291, 415] on div "B Bärbel Salumäe Re: 💗 KINGITUS SULLE 💗 Aug 28 16:31" at bounding box center [202, 434] width 250 height 61
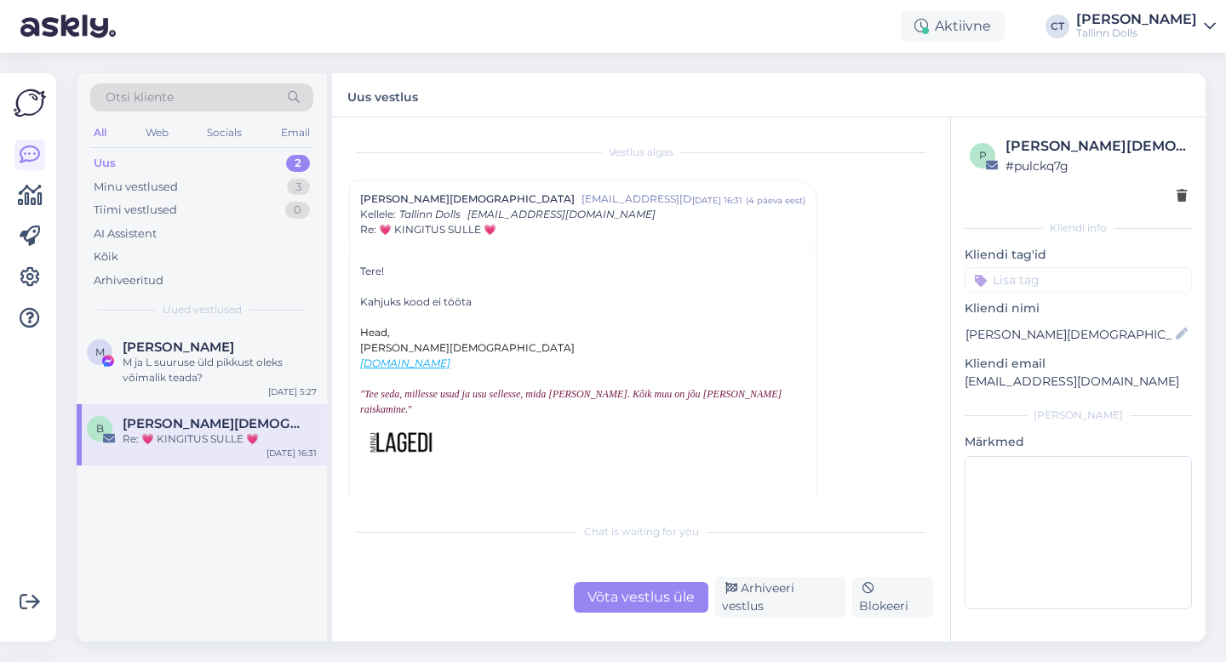
scroll to position [30, 0]
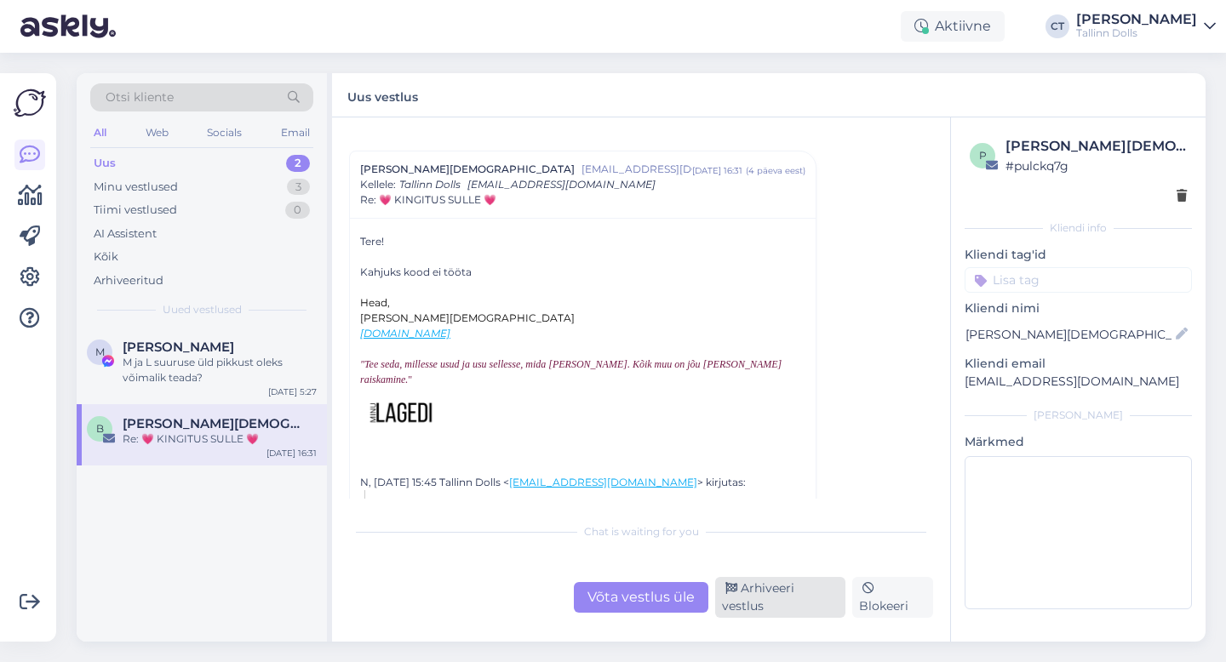
click at [765, 598] on div "Arhiveeri vestlus" at bounding box center [780, 597] width 130 height 41
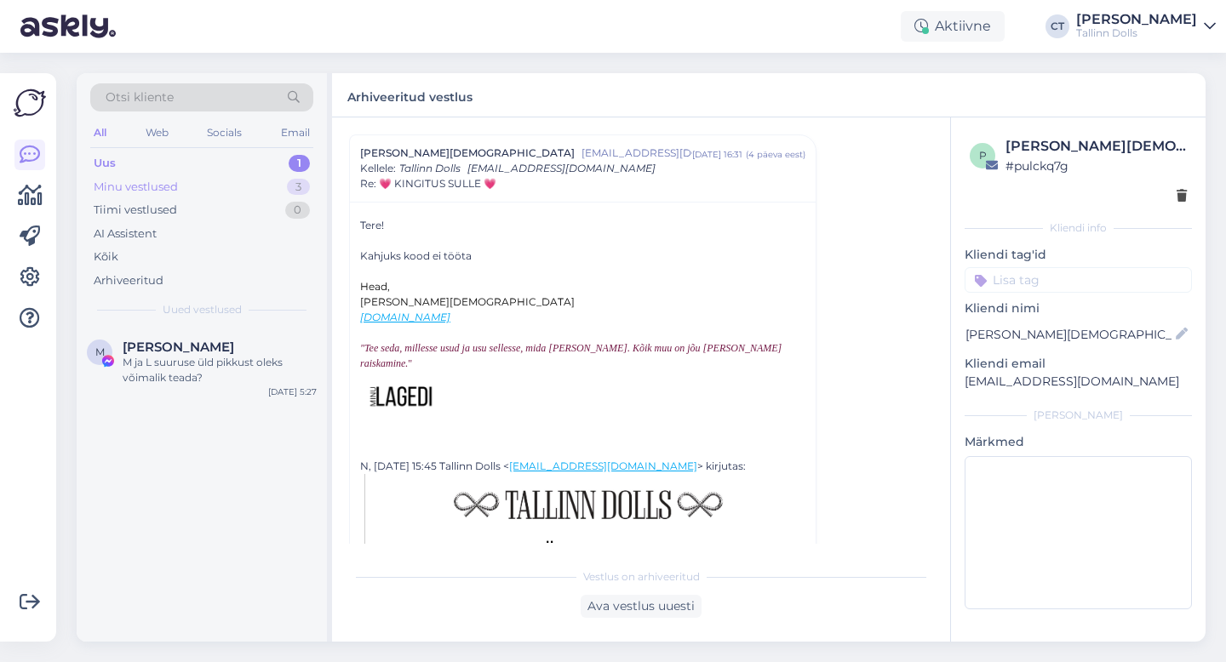
click at [203, 187] on div "Minu vestlused 3" at bounding box center [201, 187] width 223 height 24
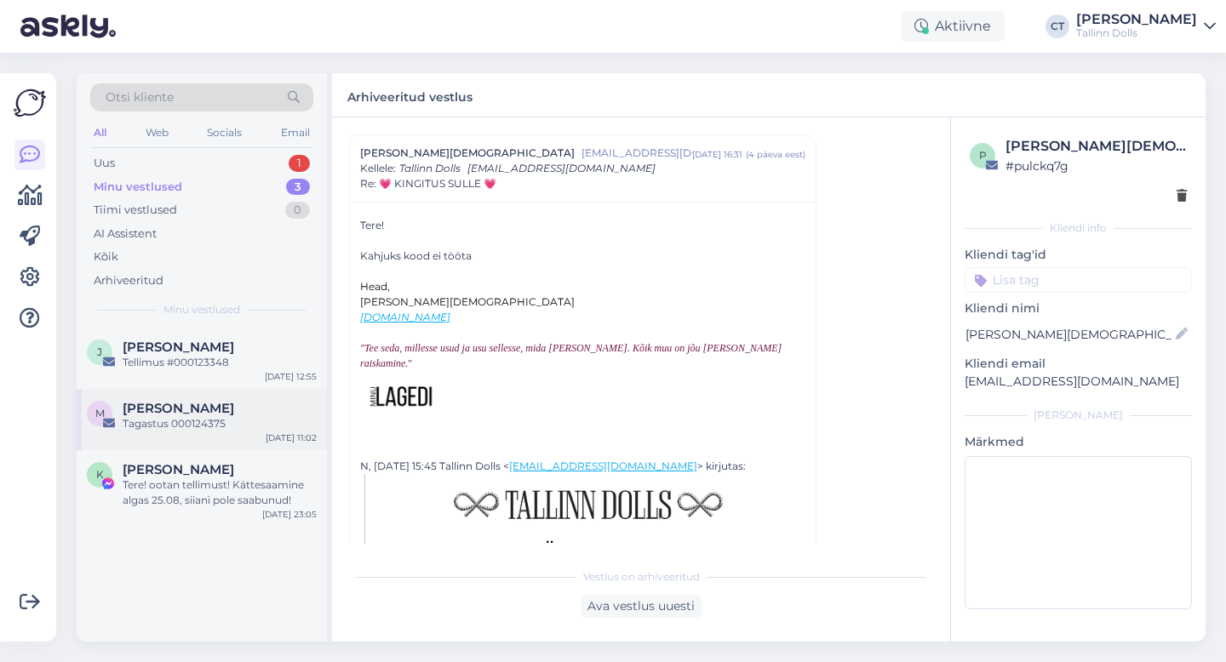
click at [224, 389] on div "M [PERSON_NAME] Tagastus 000124375 [DATE] 11:02" at bounding box center [202, 419] width 250 height 61
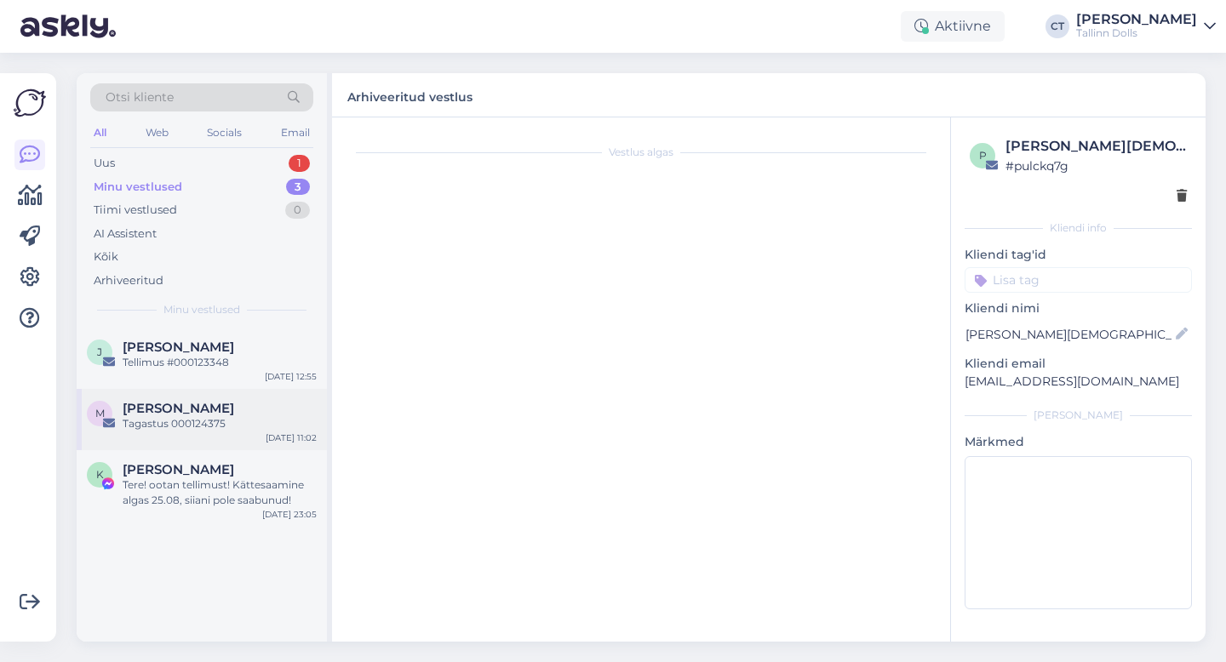
scroll to position [103, 0]
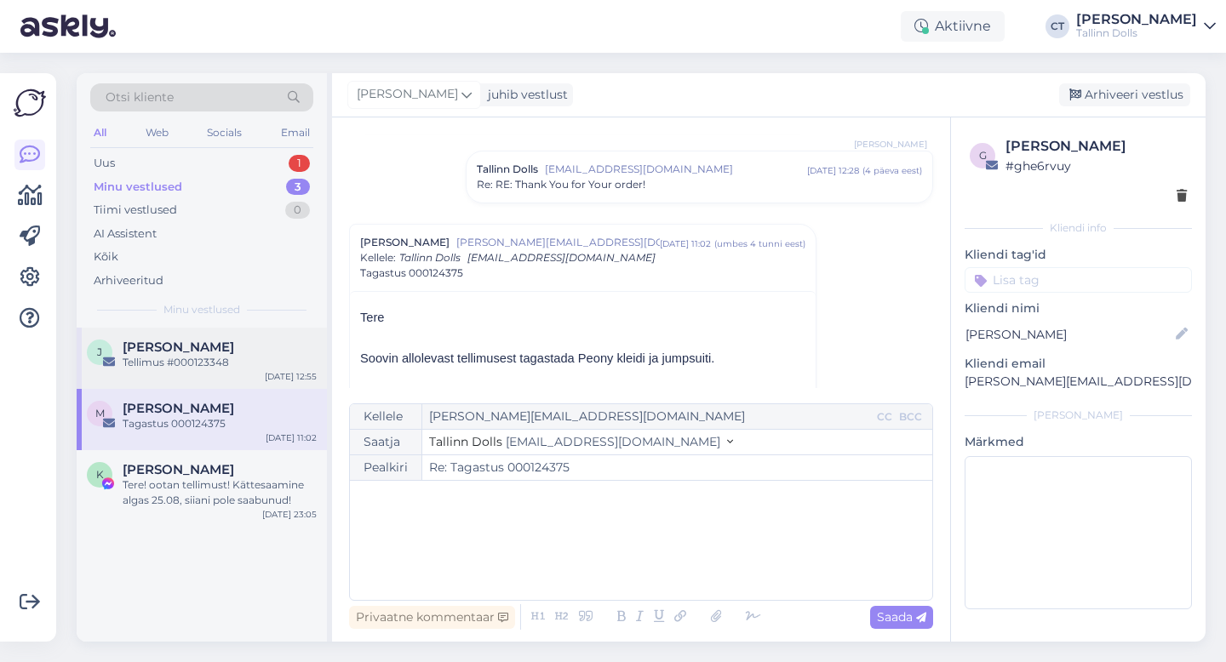
click at [226, 370] on div "J Julia A. Tellimus #000123348 Sep 1 12:55" at bounding box center [202, 358] width 250 height 61
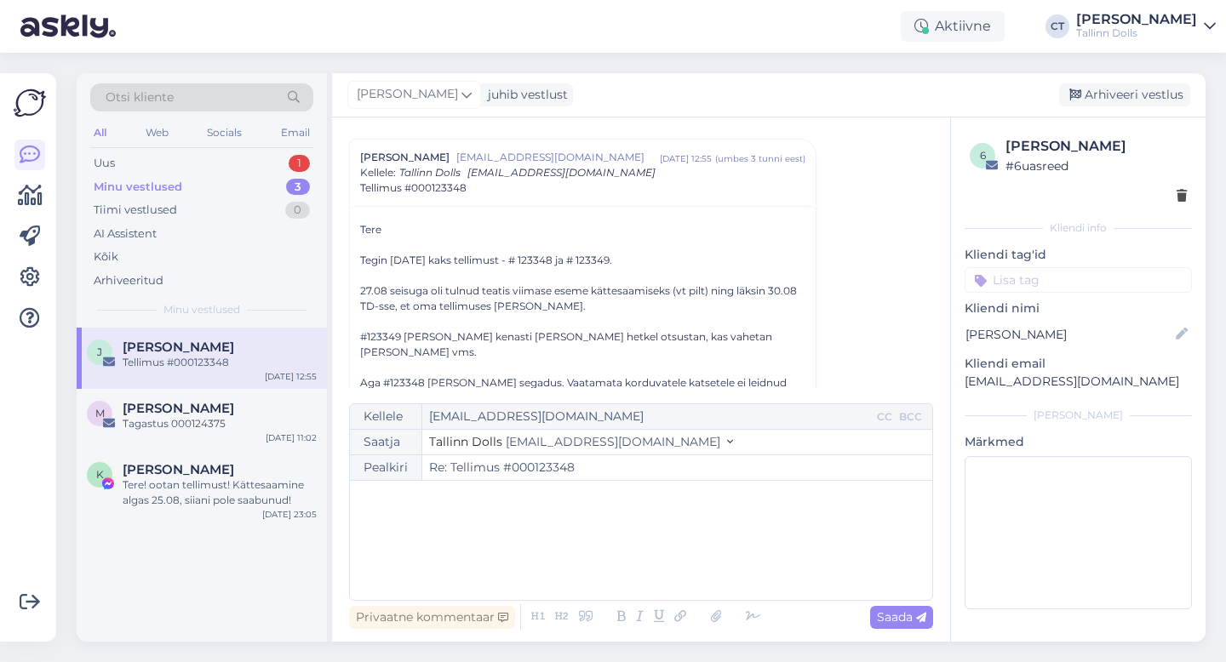
scroll to position [52, 0]
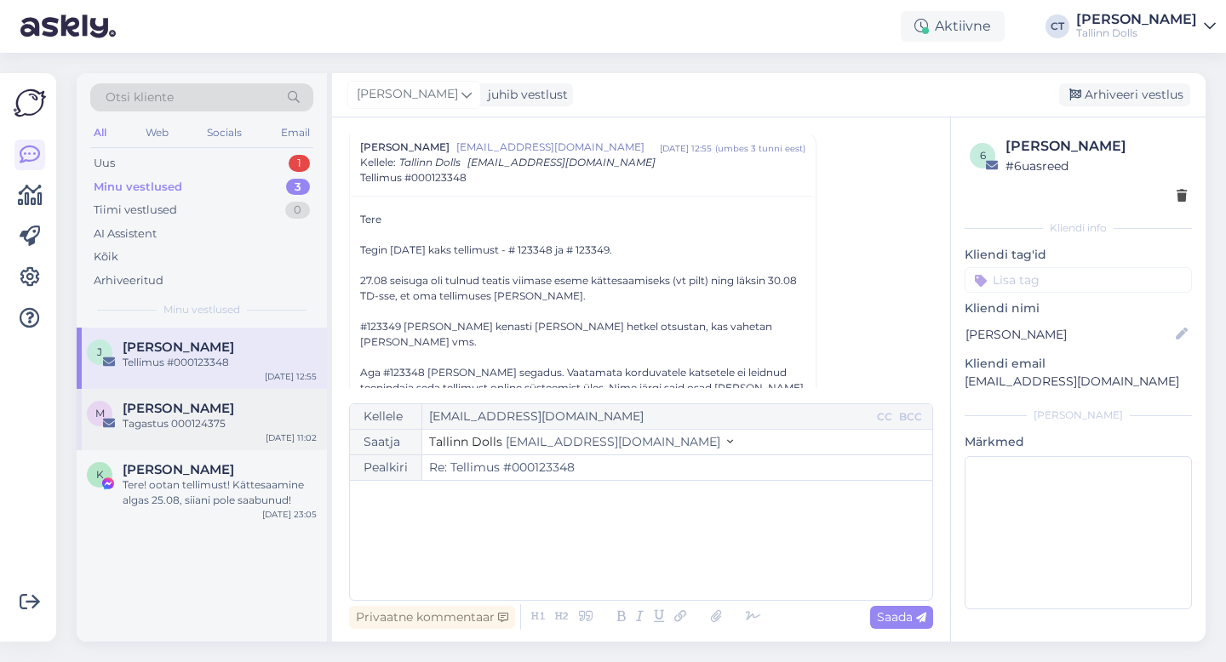
click at [241, 409] on div "[PERSON_NAME]" at bounding box center [220, 408] width 194 height 15
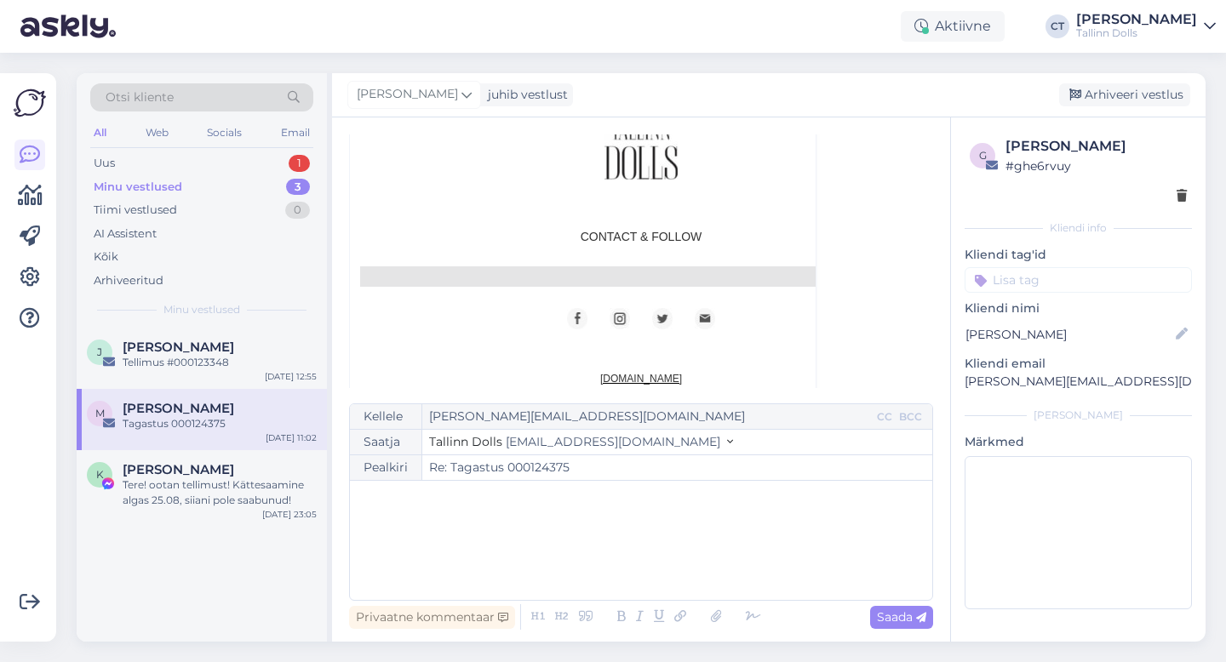
scroll to position [1783, 0]
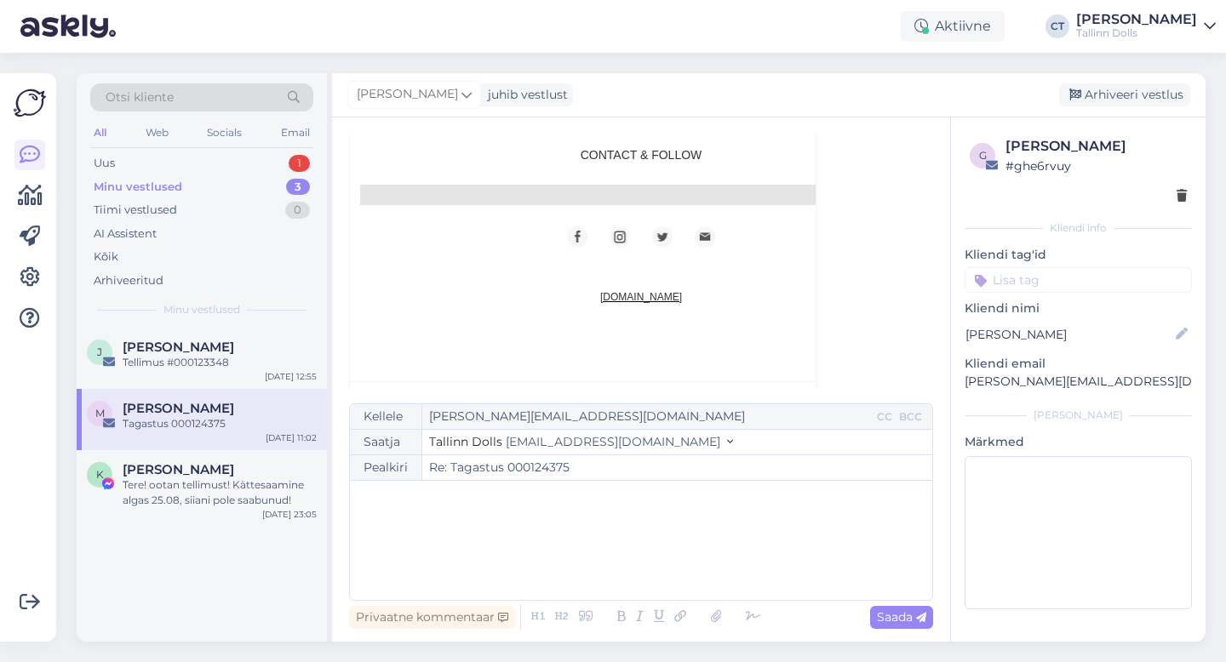
click at [504, 392] on div "ef5690e4-e4a0-49f4-a359-dd141493c044.jpg" at bounding box center [456, 399] width 155 height 15
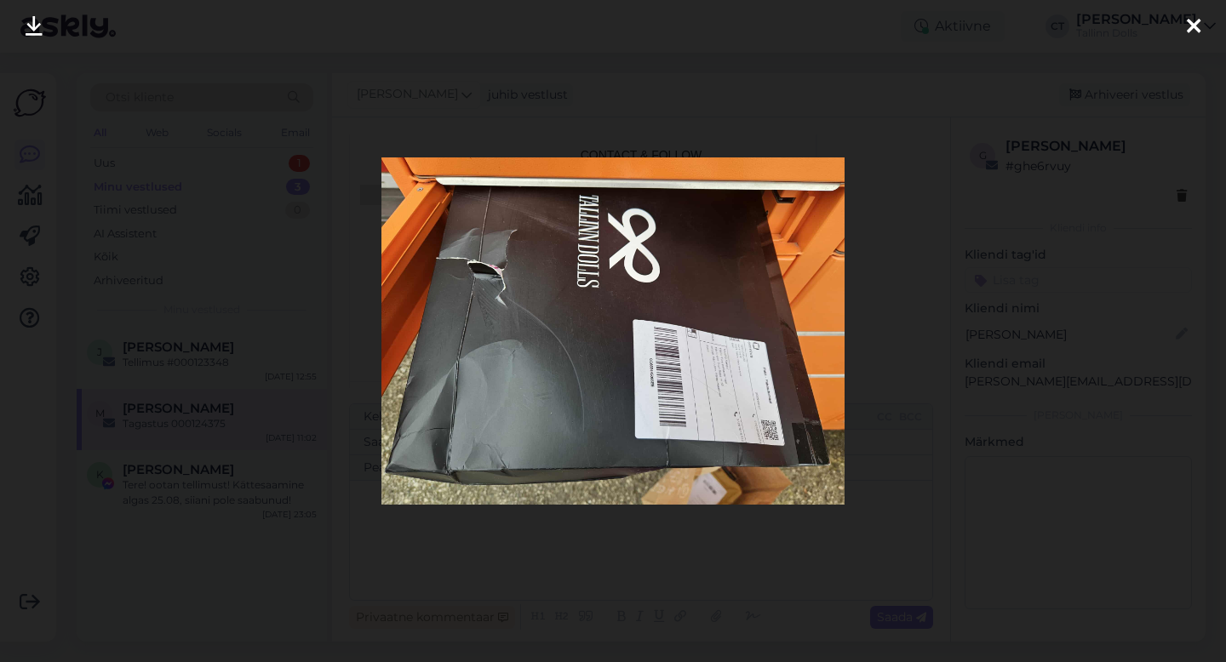
click at [1199, 29] on icon at bounding box center [1194, 27] width 14 height 22
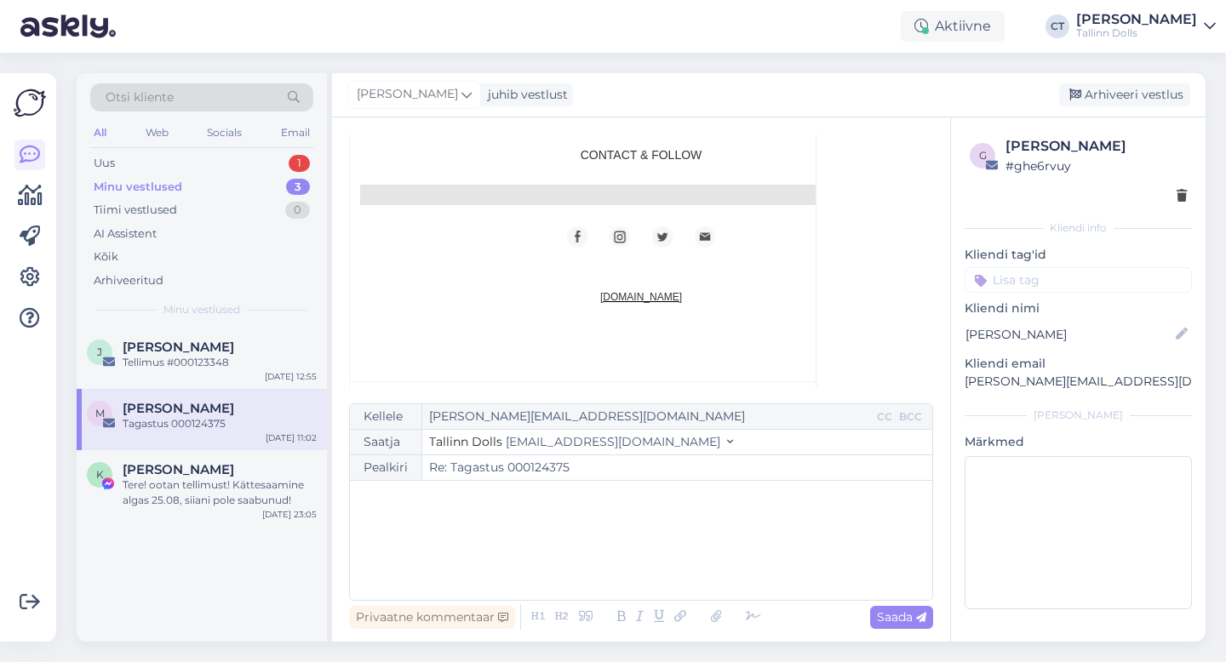
click at [597, 523] on div "﻿" at bounding box center [640, 540] width 565 height 102
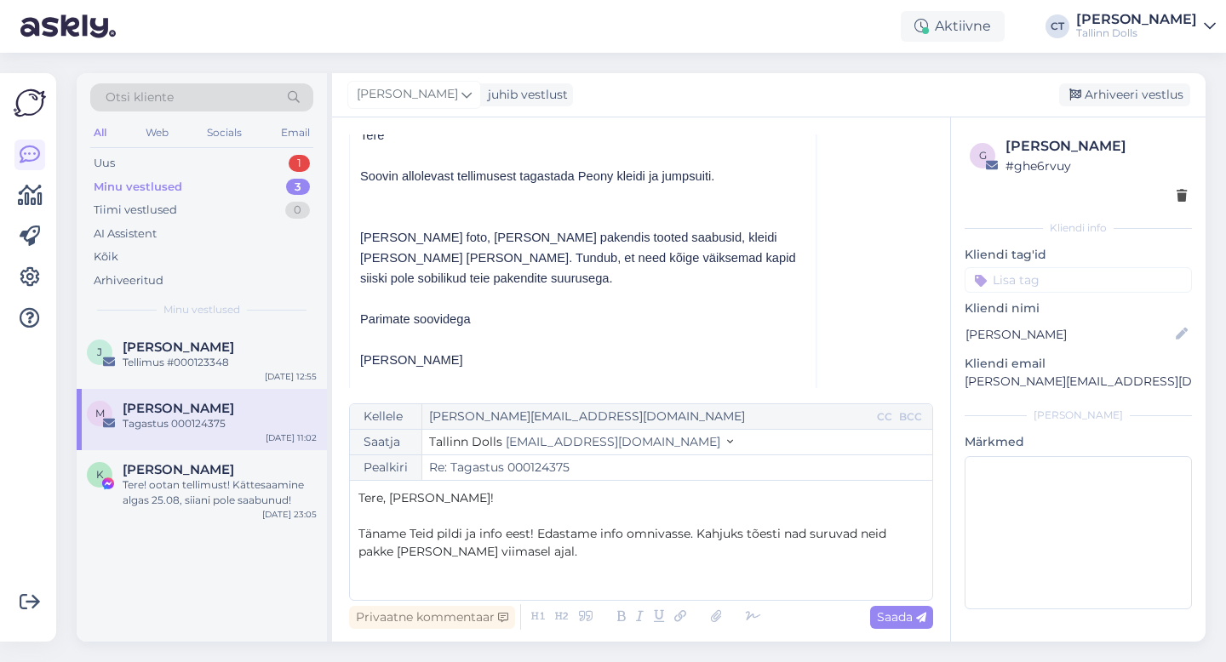
scroll to position [267, 0]
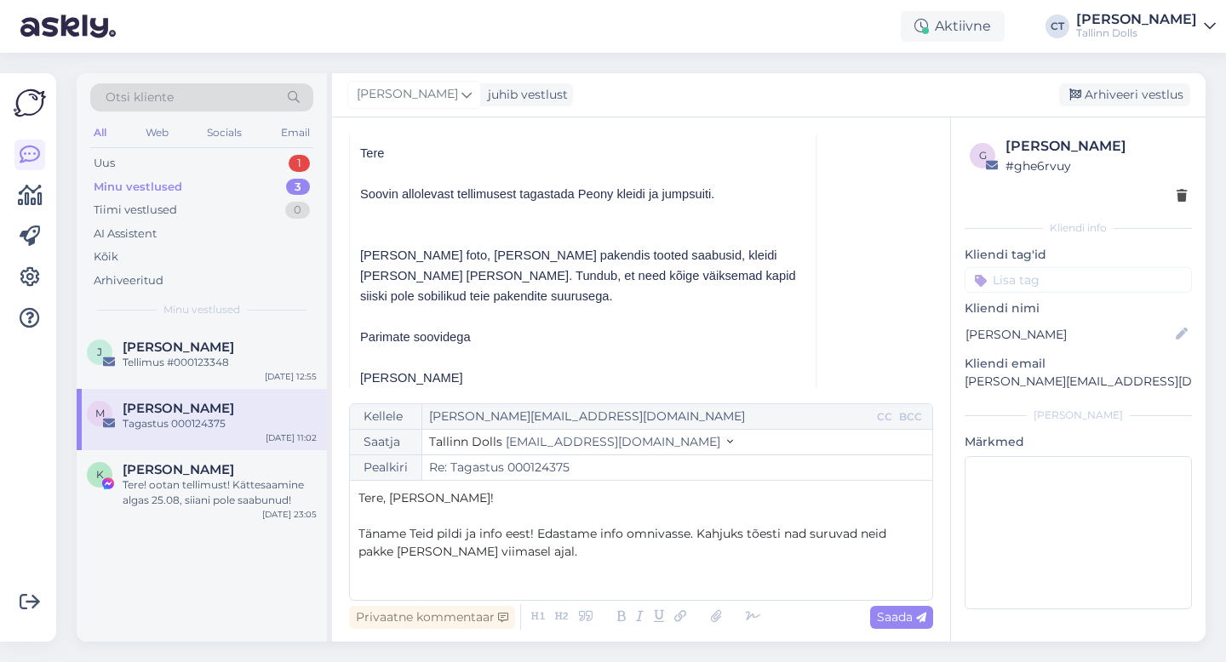
click at [520, 578] on div "Tere, Monika! ﻿ Täname Teid pildi ja info eest! Edastame info omnivasse. Kahjuk…" at bounding box center [640, 540] width 565 height 102
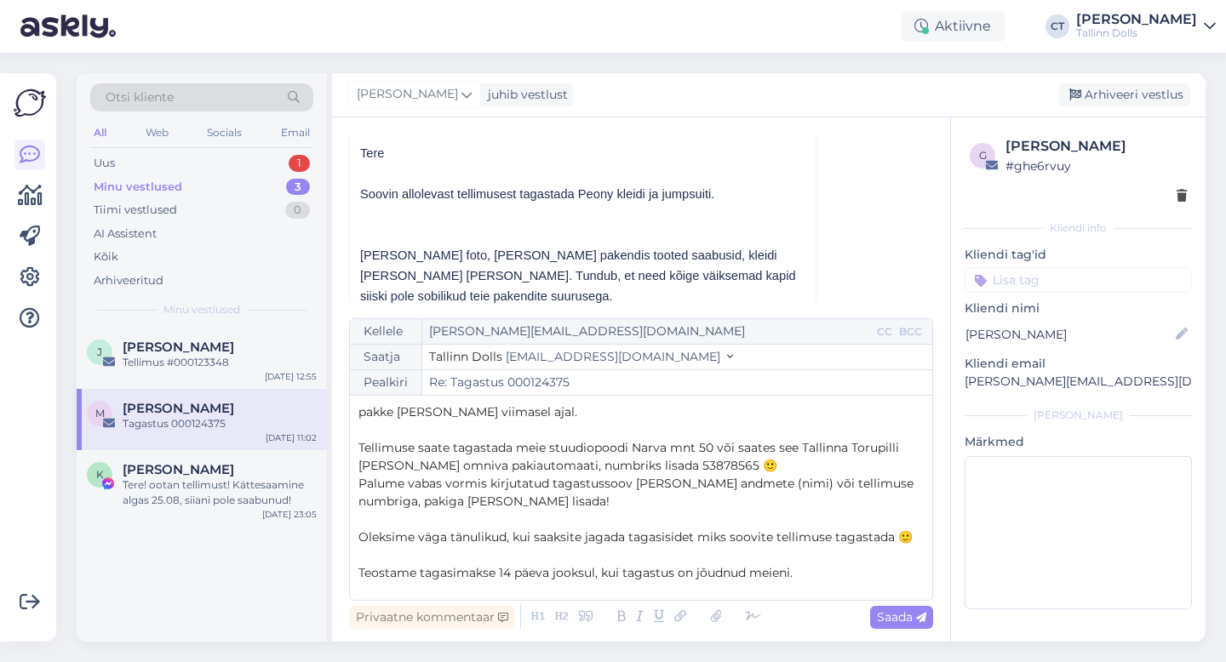
scroll to position [0, 0]
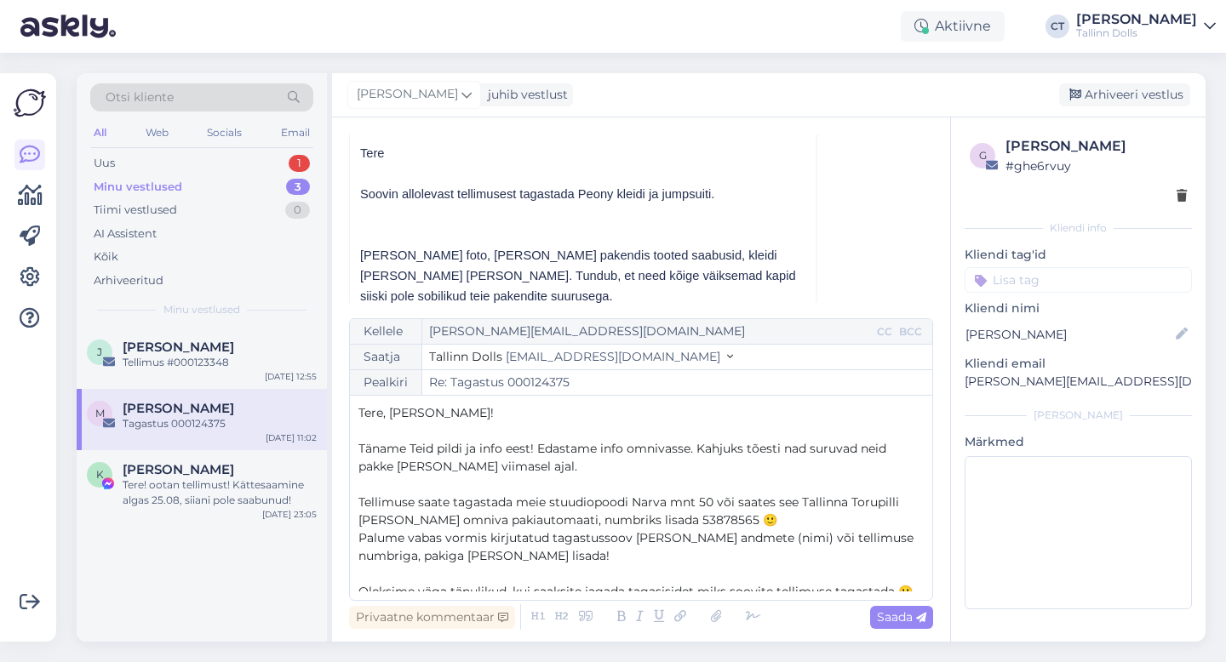
click at [605, 470] on p "Täname Teid pildi ja info eest! Edastame info omnivasse. Kahjuks tõesti nad sur…" at bounding box center [640, 458] width 565 height 36
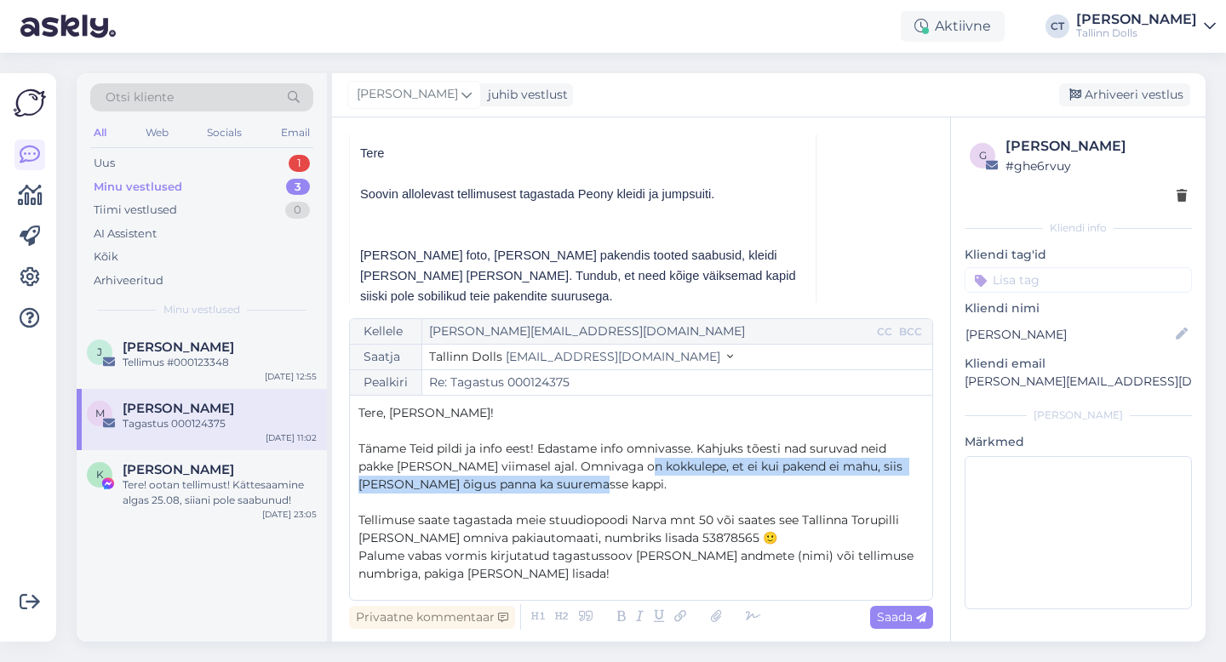
drag, startPoint x: 641, startPoint y: 480, endPoint x: 635, endPoint y: 466, distance: 14.9
click at [635, 466] on p "Täname Teid pildi ja info eest! Edastame info omnivasse. Kahjuks tõesti nad sur…" at bounding box center [640, 467] width 565 height 54
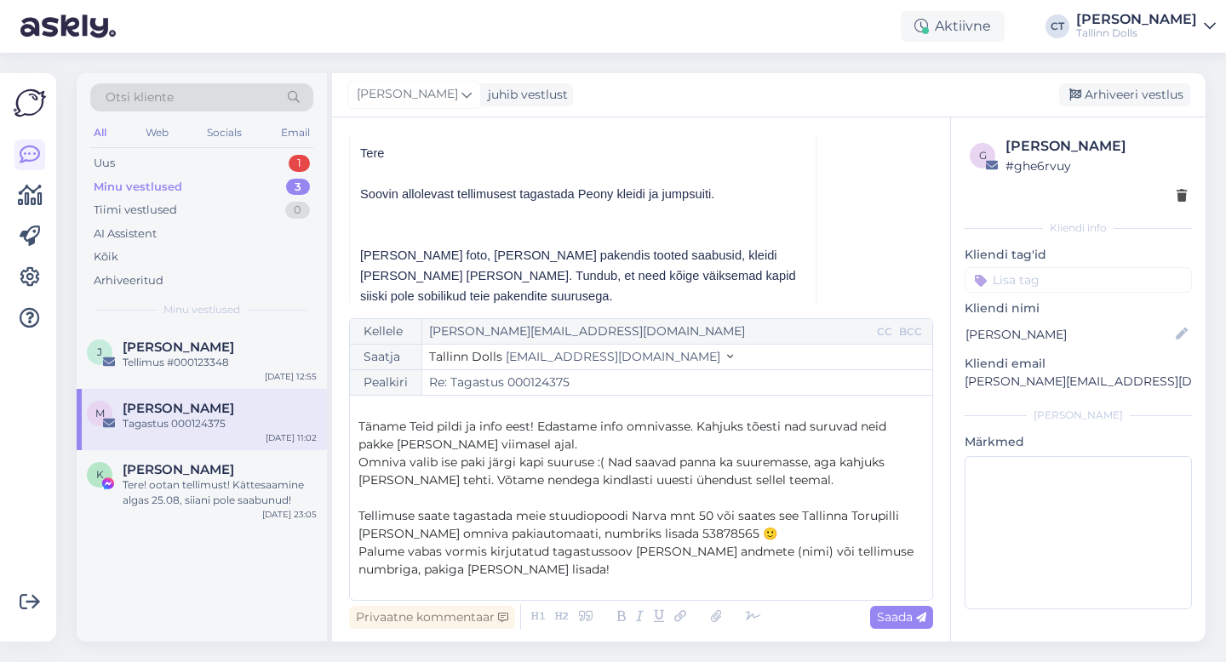
scroll to position [4, 0]
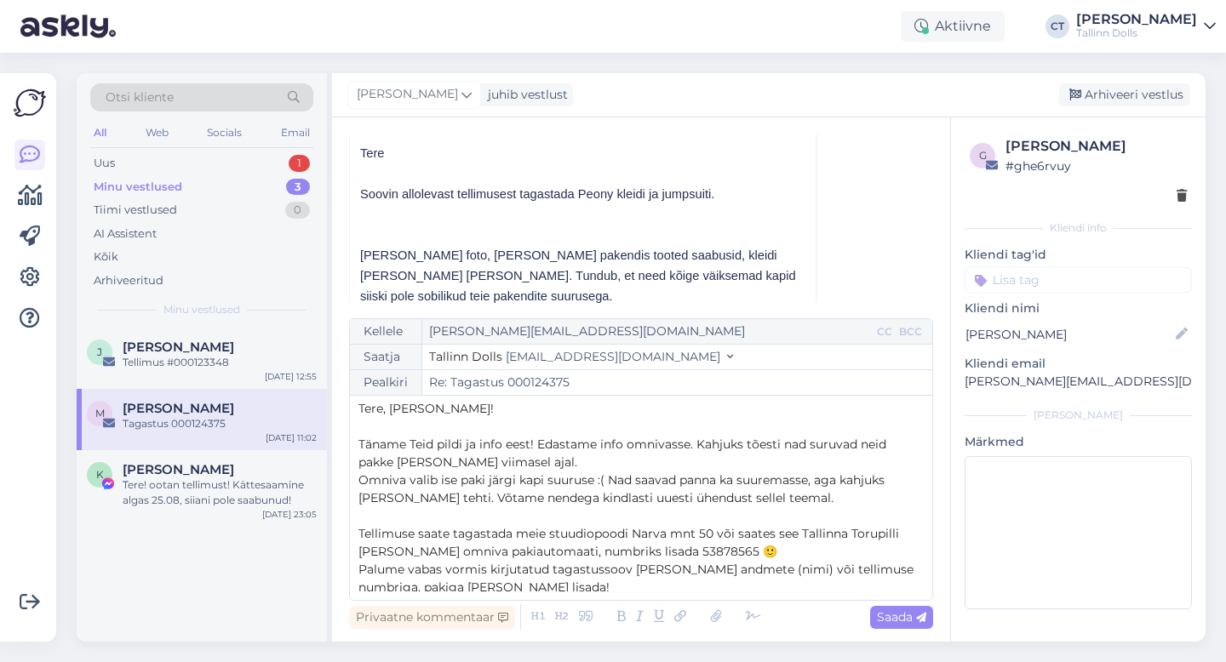
click at [589, 467] on p "Täname Teid pildi ja info eest! Edastame info omnivasse. Kahjuks tõesti nad sur…" at bounding box center [640, 454] width 565 height 36
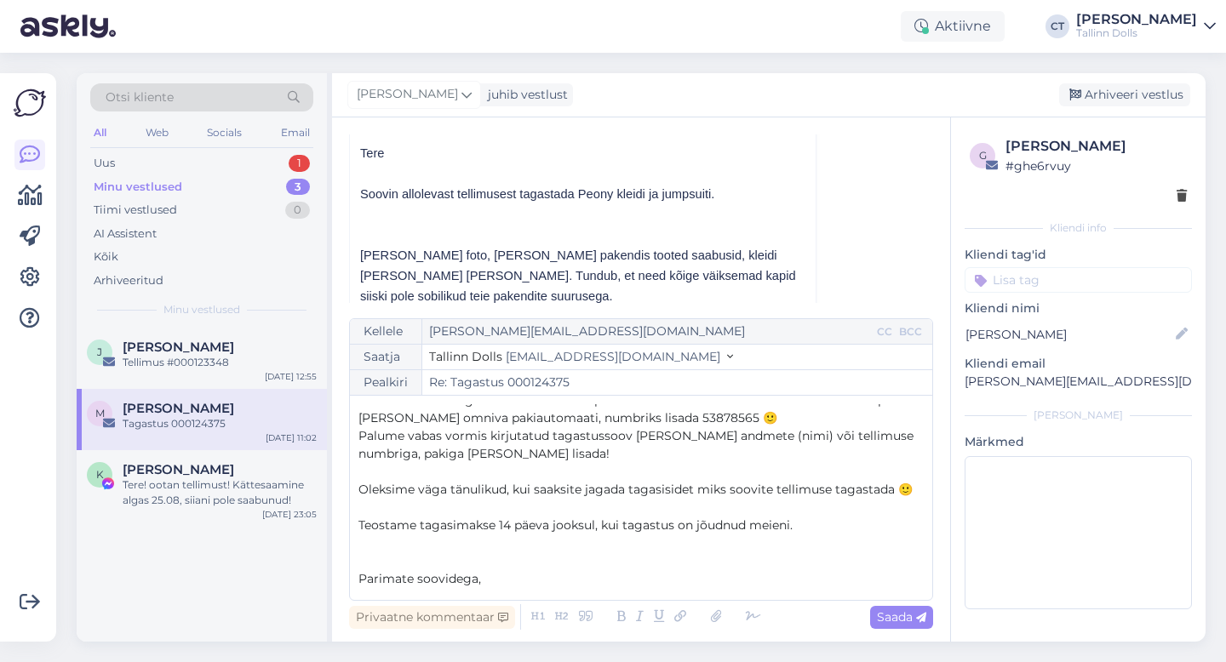
scroll to position [152, 0]
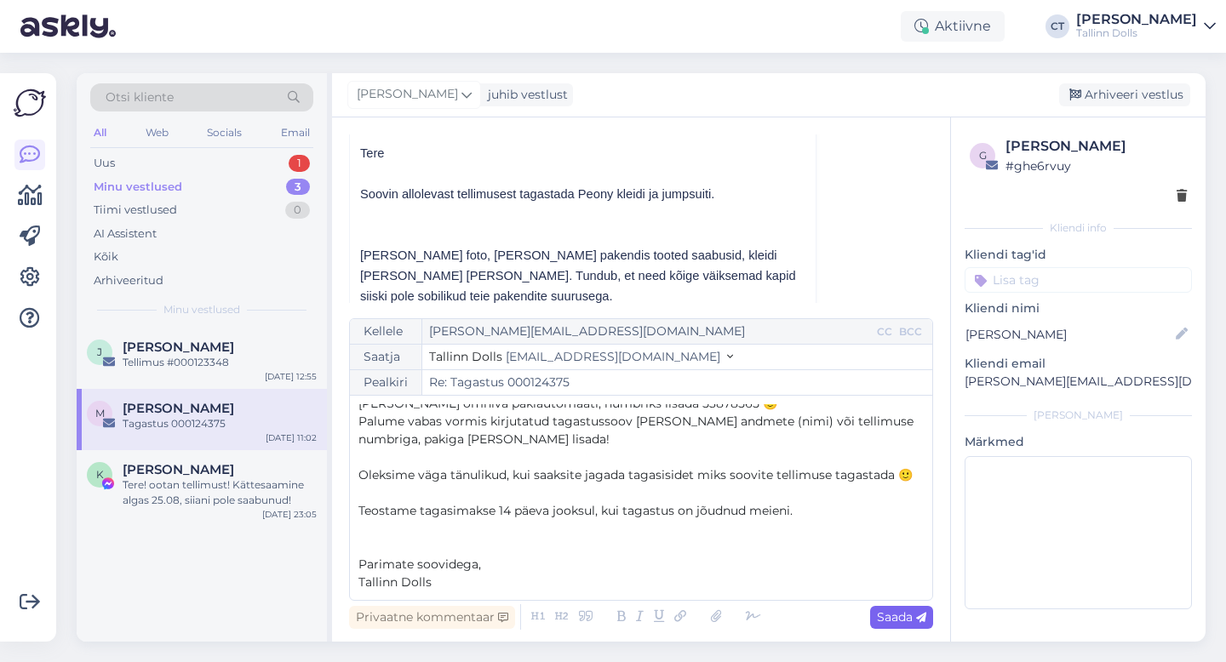
click at [909, 617] on span "Saada" at bounding box center [901, 617] width 49 height 15
type input "Re: Re: Tagastus 000124375"
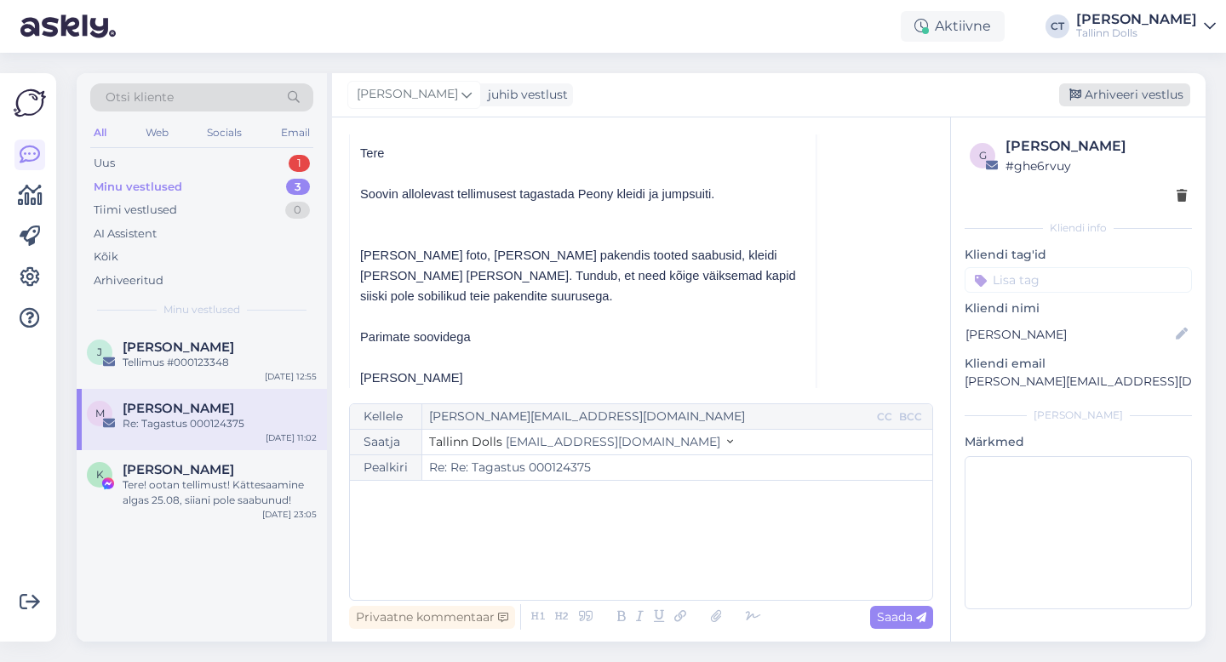
scroll to position [0, 0]
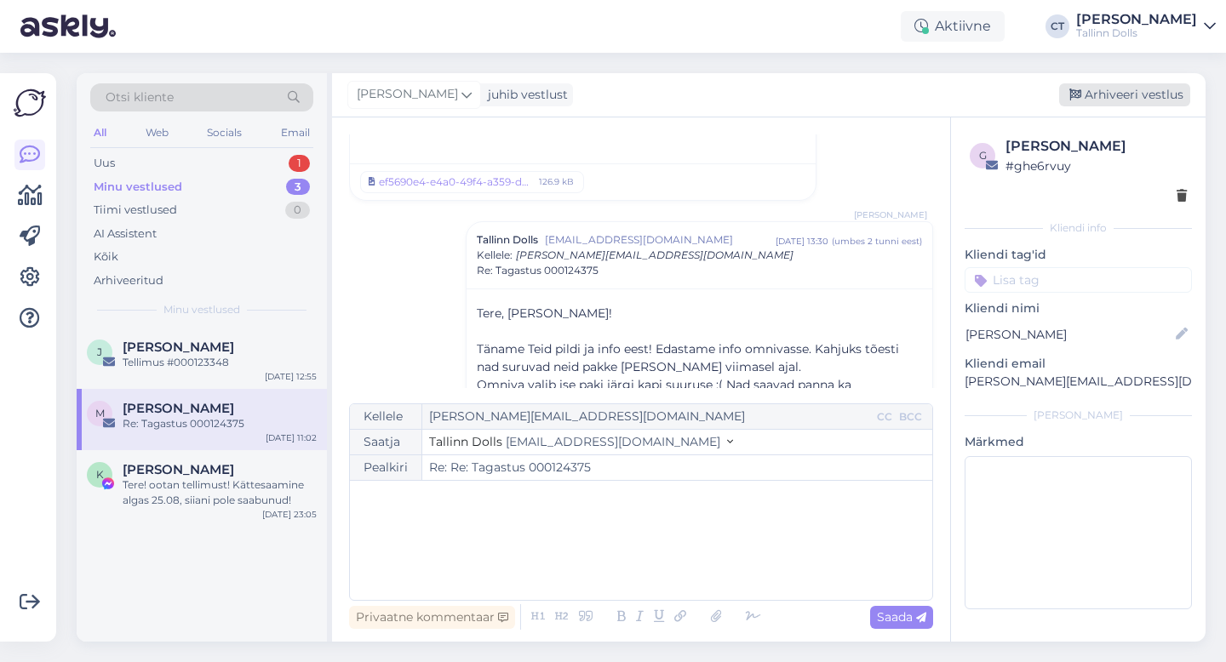
click at [1116, 101] on div "Arhiveeri vestlus" at bounding box center [1124, 94] width 131 height 23
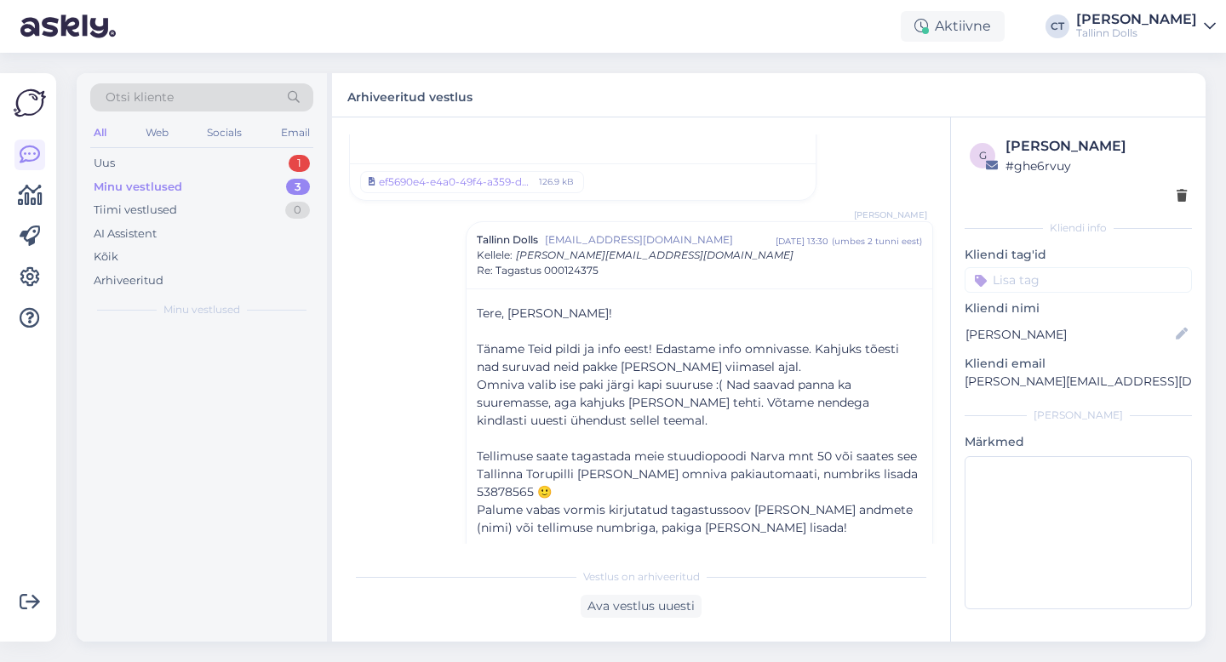
scroll to position [2047, 0]
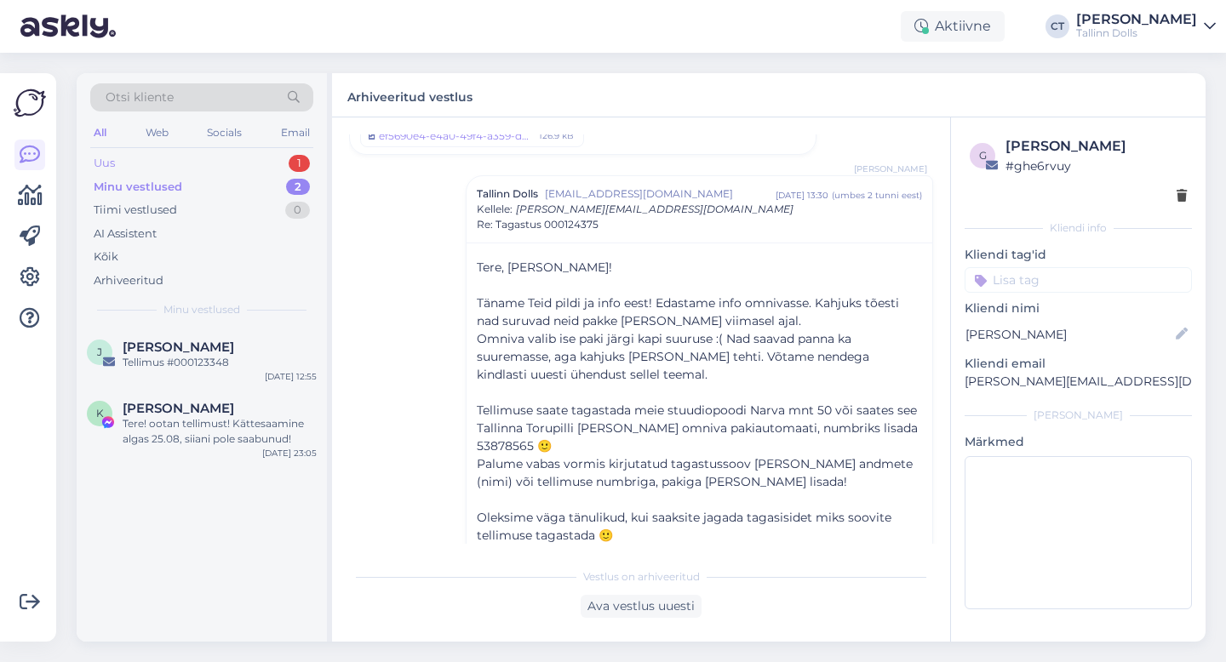
click at [142, 166] on div "Uus 1" at bounding box center [201, 164] width 223 height 24
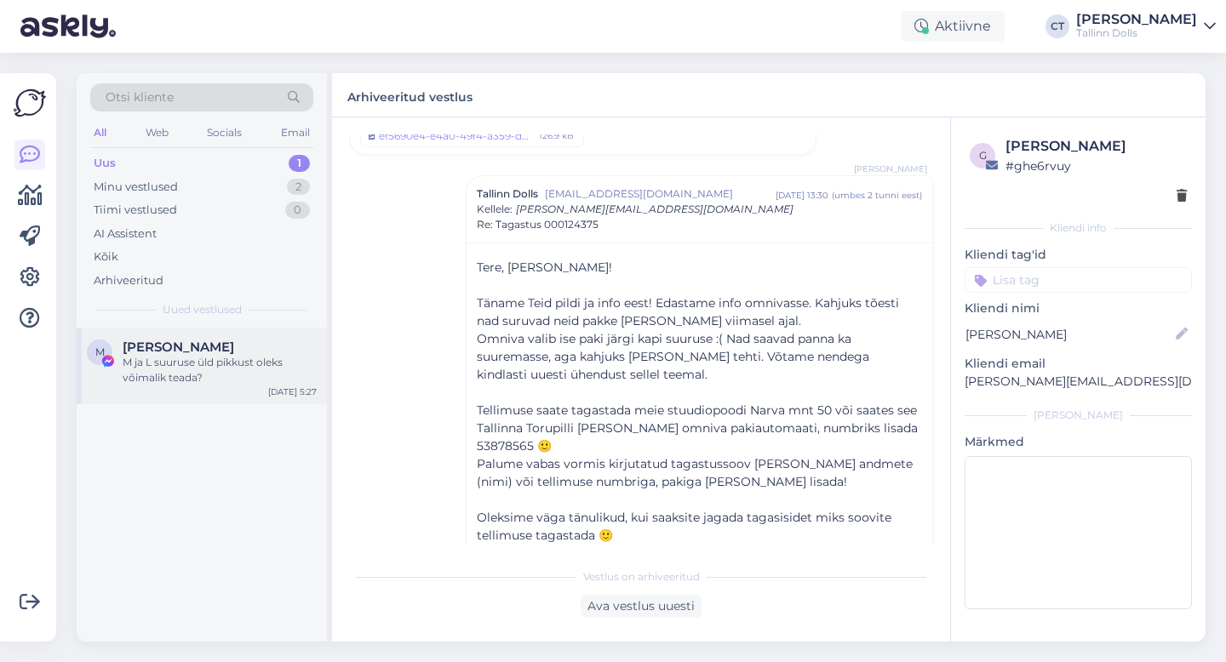
click at [174, 378] on div "M ja L suuruse üld pikkust oleks võimalik teada?" at bounding box center [220, 370] width 194 height 31
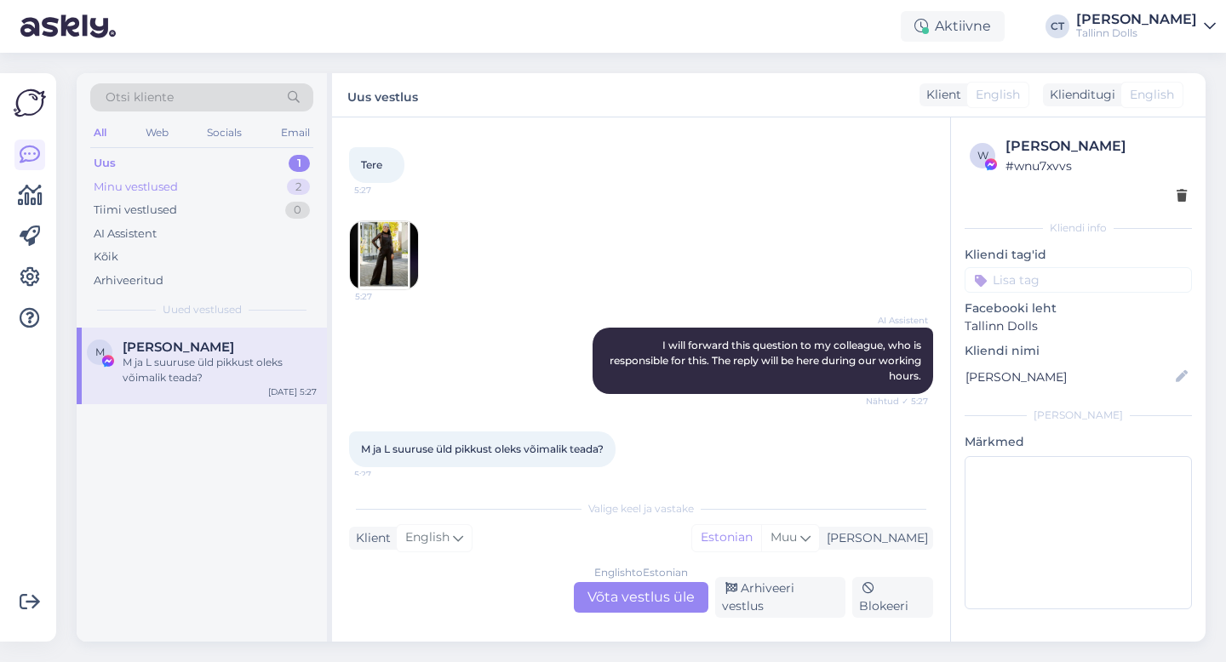
click at [166, 191] on div "Minu vestlused" at bounding box center [136, 187] width 84 height 17
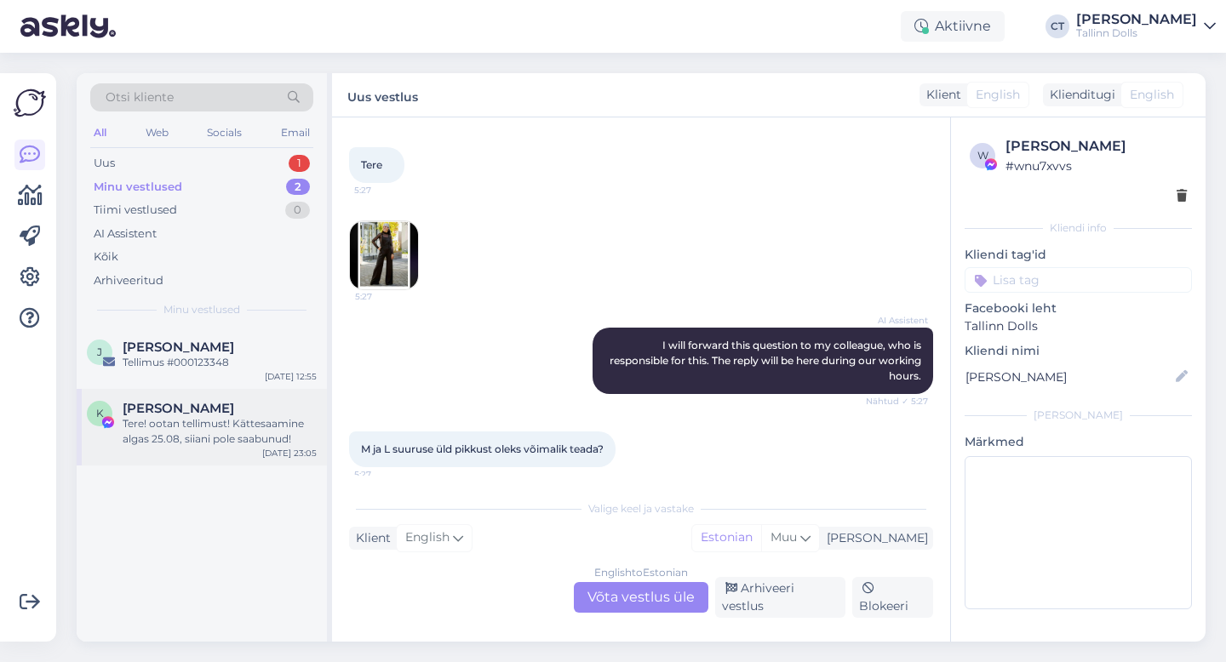
click at [194, 414] on span "[PERSON_NAME]" at bounding box center [179, 408] width 112 height 15
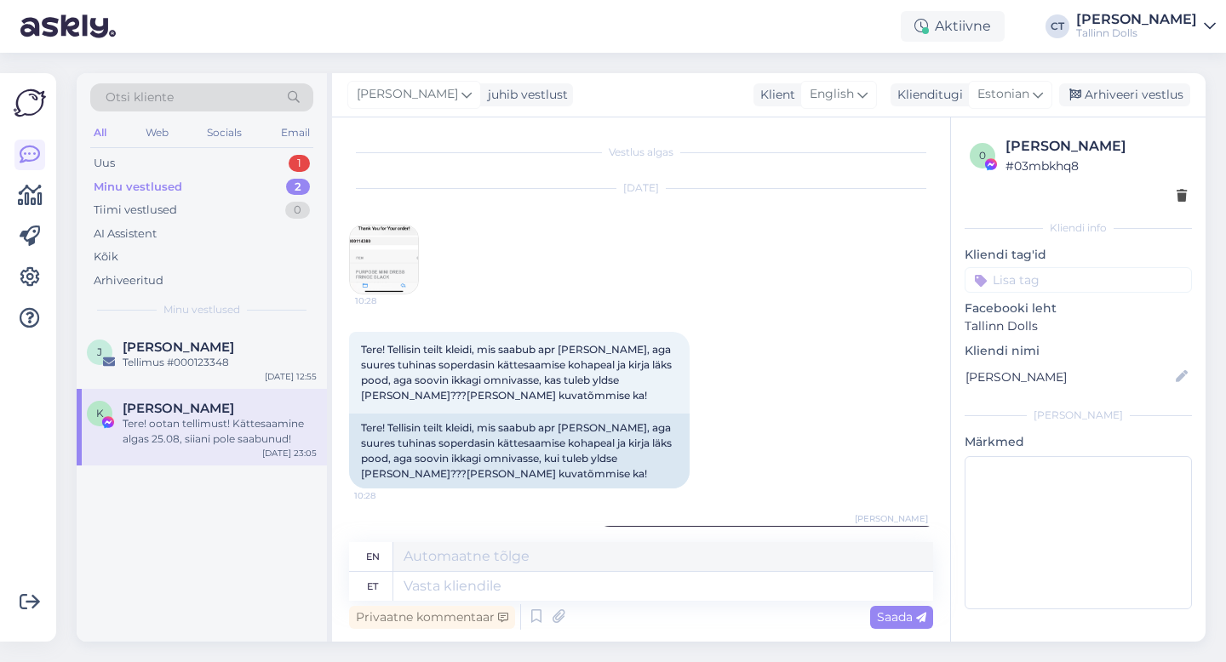
scroll to position [711, 0]
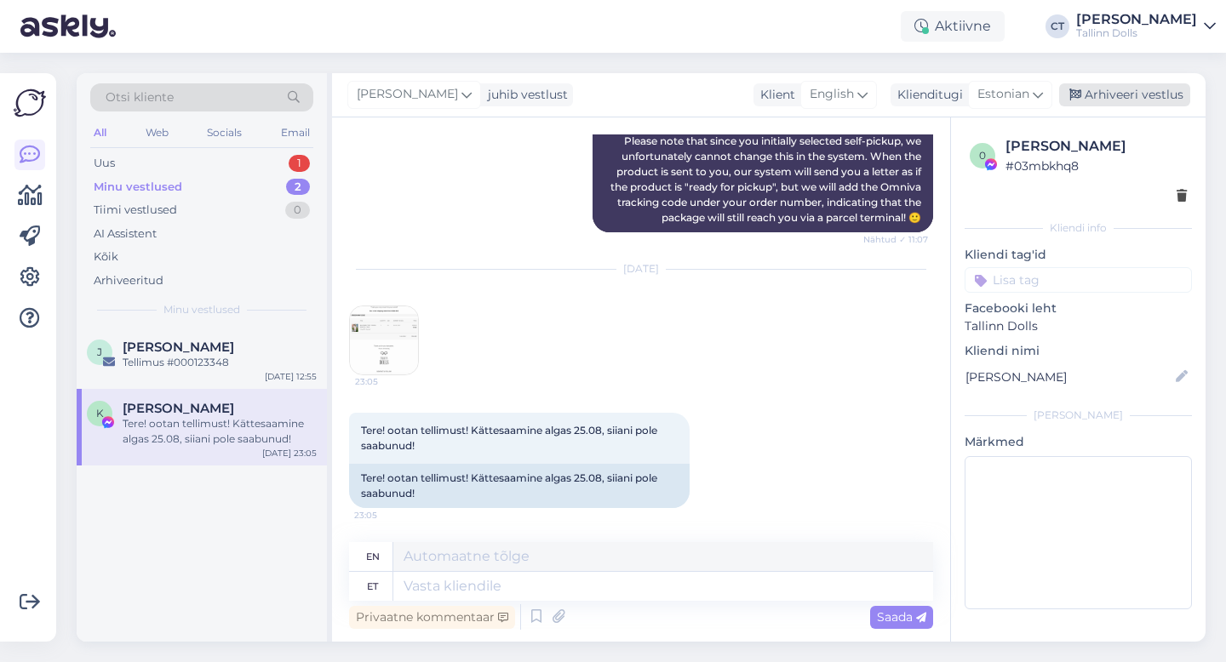
click at [1142, 94] on div "Arhiveeri vestlus" at bounding box center [1124, 94] width 131 height 23
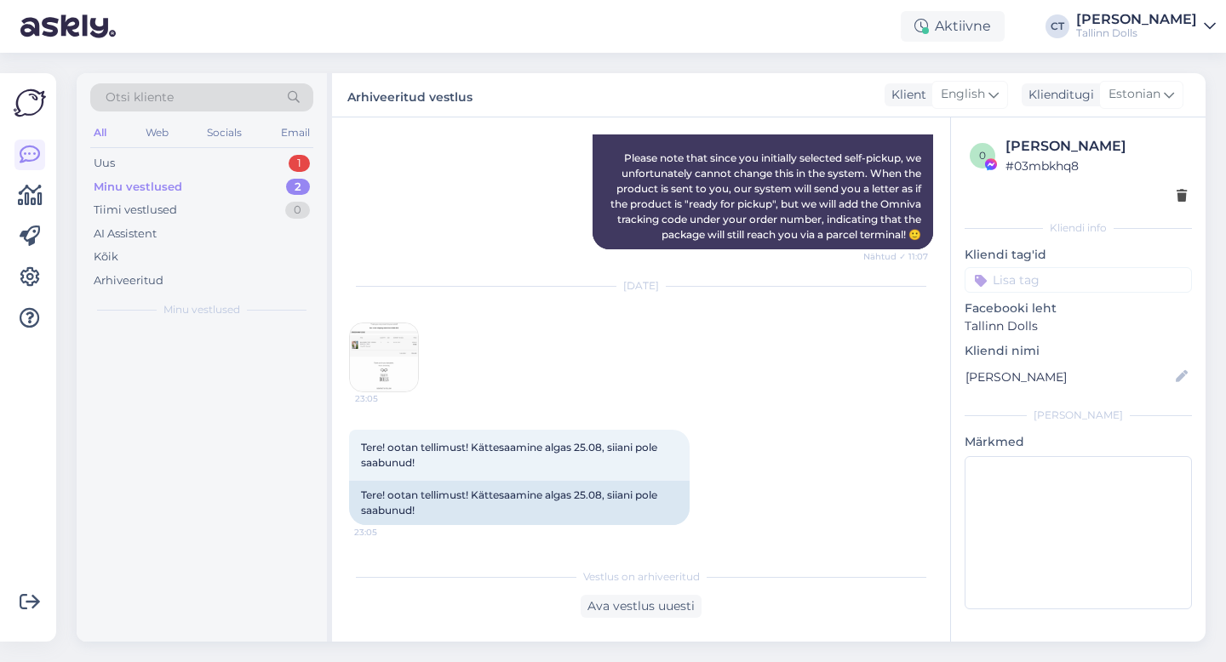
scroll to position [694, 0]
click at [226, 93] on div "Otsi kliente" at bounding box center [201, 97] width 223 height 28
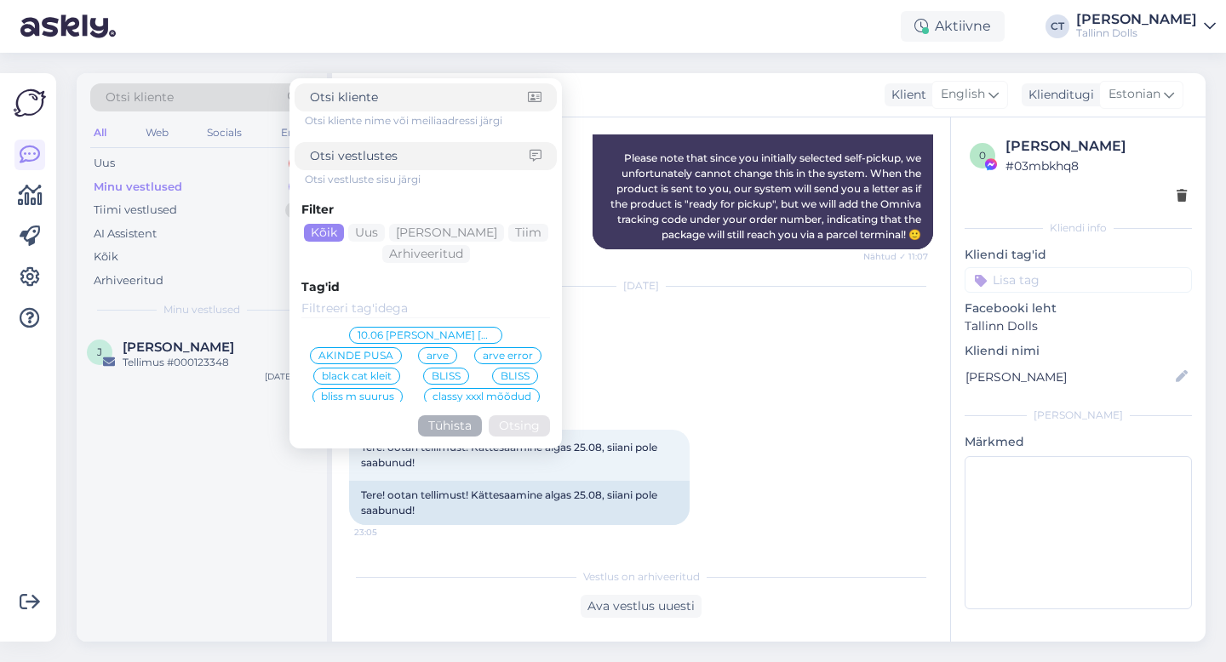
type input "heli.piksar@mail.ee"
click button "Otsing" at bounding box center [519, 425] width 61 height 21
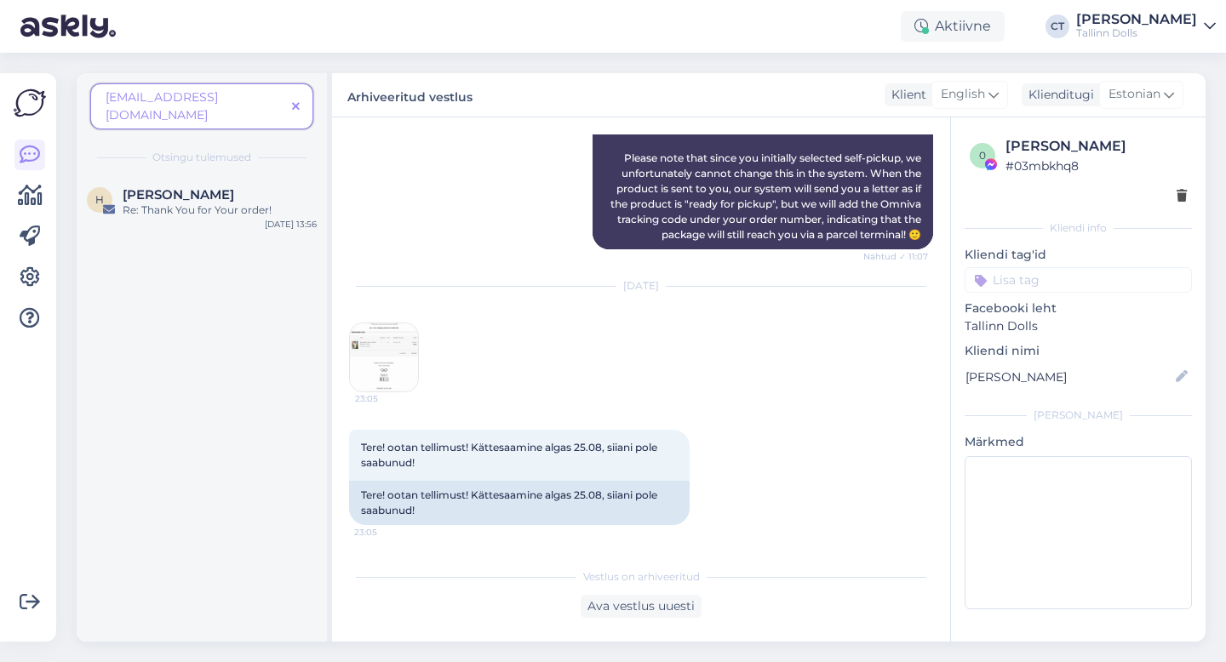
click at [300, 98] on span at bounding box center [295, 107] width 21 height 18
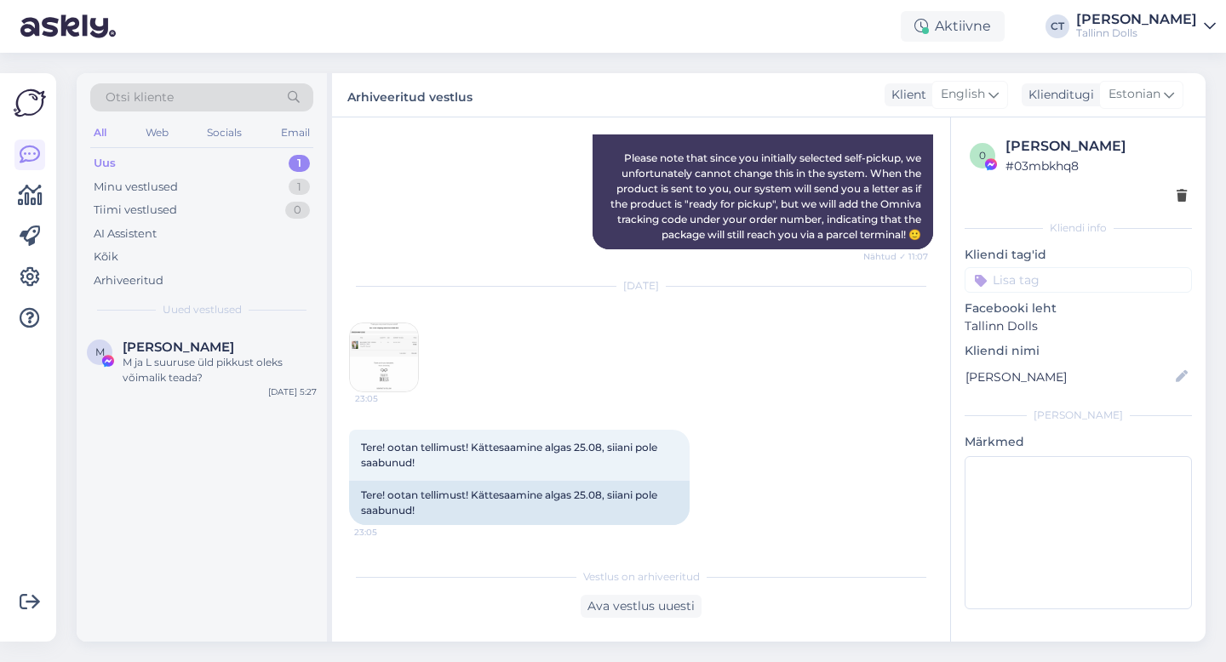
click at [245, 157] on div "Uus 1" at bounding box center [201, 164] width 223 height 24
click at [123, 158] on div "Uus 1" at bounding box center [201, 164] width 223 height 24
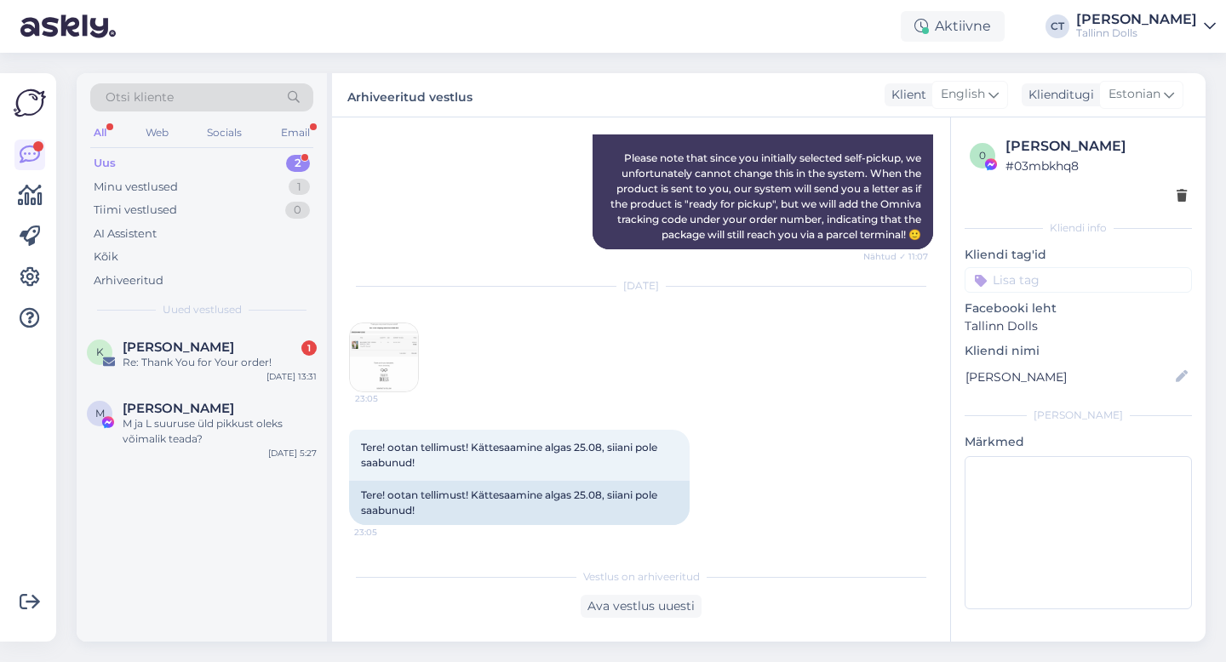
click at [151, 154] on div "Uus 2" at bounding box center [201, 164] width 223 height 24
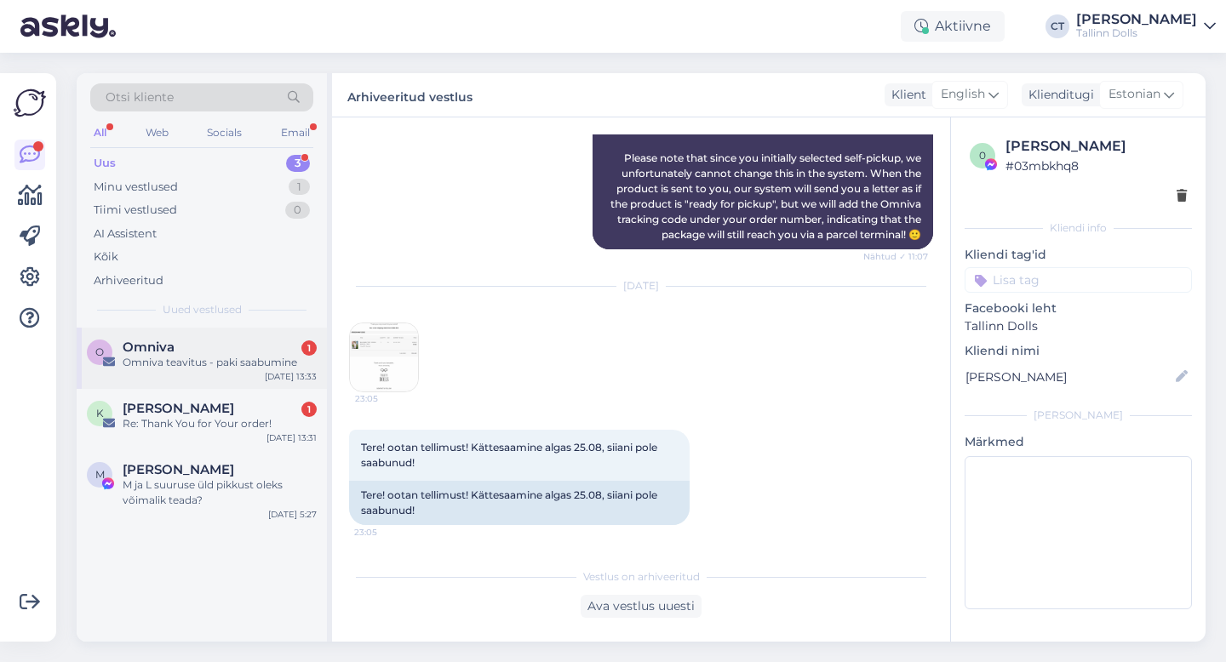
click at [216, 369] on div "Omniva teavitus - paki saabumine" at bounding box center [220, 362] width 194 height 15
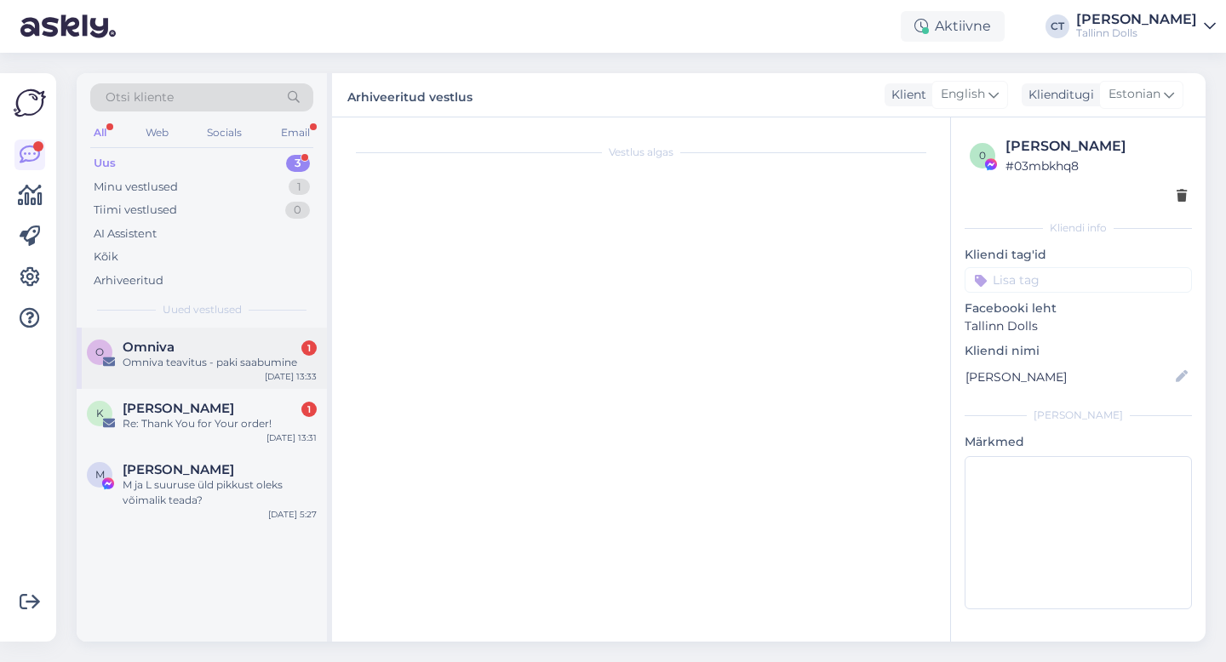
scroll to position [0, 0]
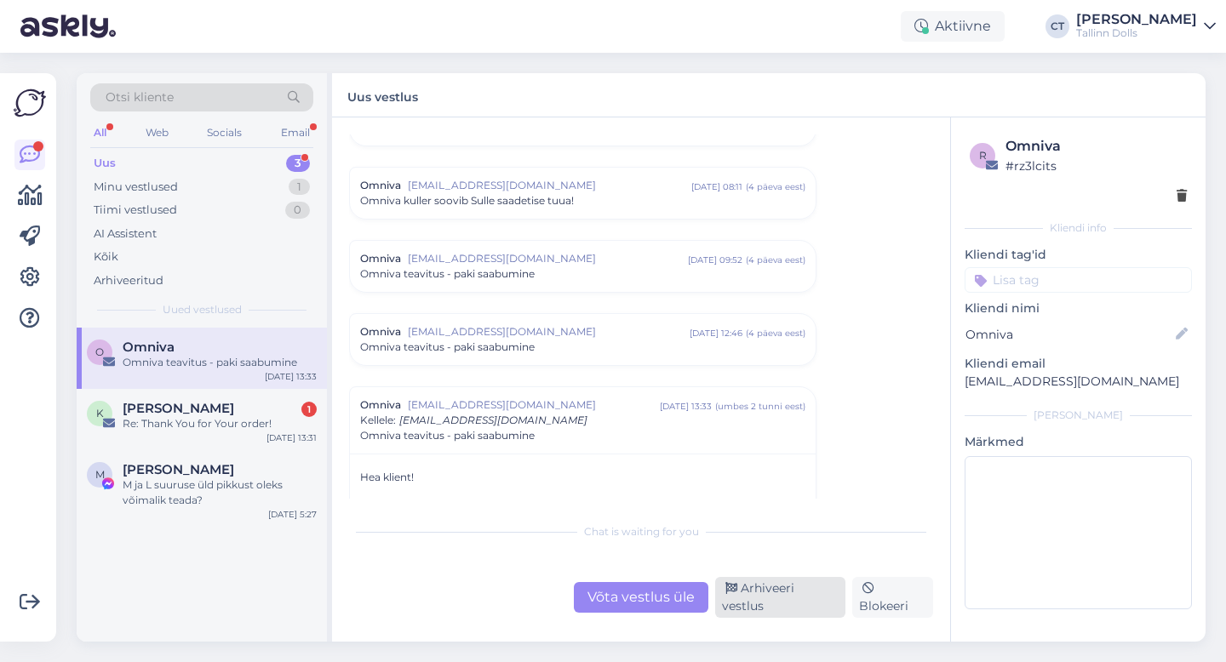
click at [758, 608] on div "Arhiveeri vestlus" at bounding box center [780, 597] width 130 height 41
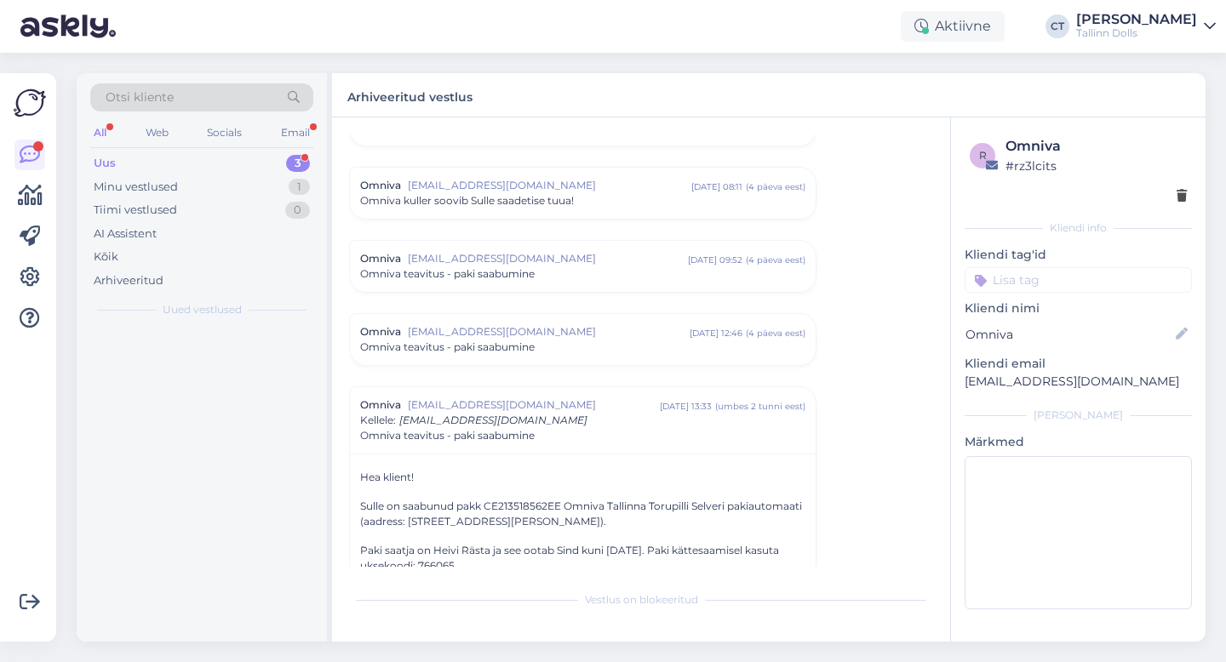
scroll to position [7432, 0]
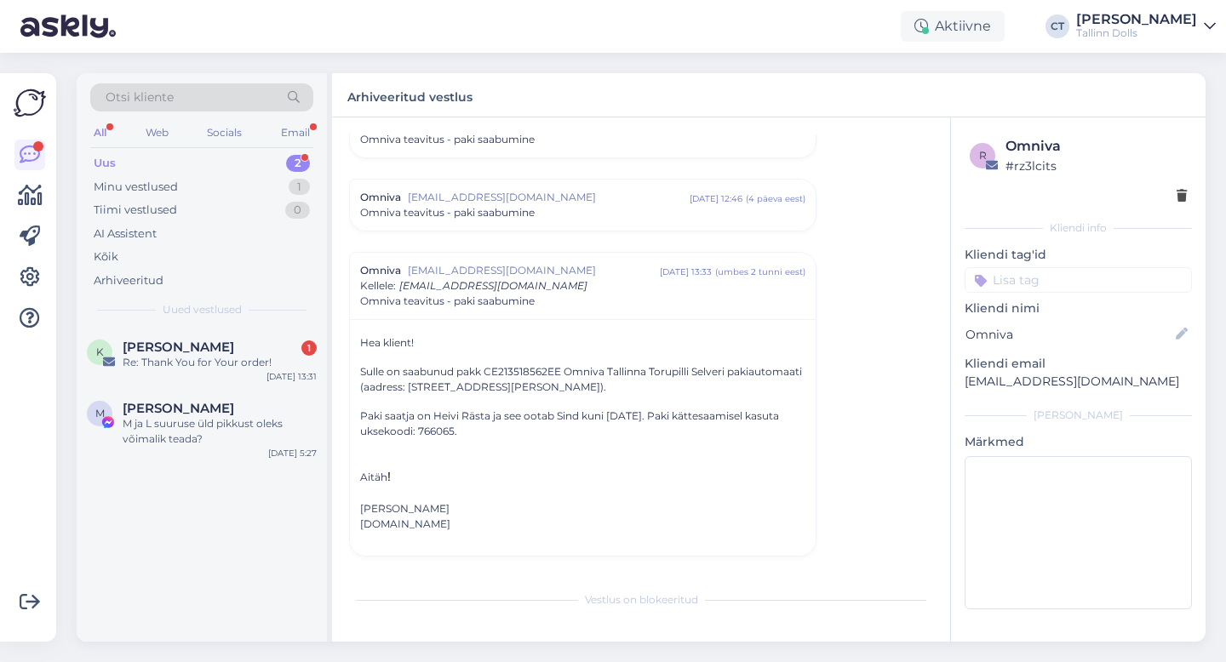
click at [249, 323] on div "Otsi kliente All Web Socials Email Uus 2 Minu vestlused 1 Tiimi vestlused 0 AI …" at bounding box center [202, 200] width 250 height 255
click at [234, 368] on div "Re: Thank You for Your order!" at bounding box center [220, 362] width 194 height 15
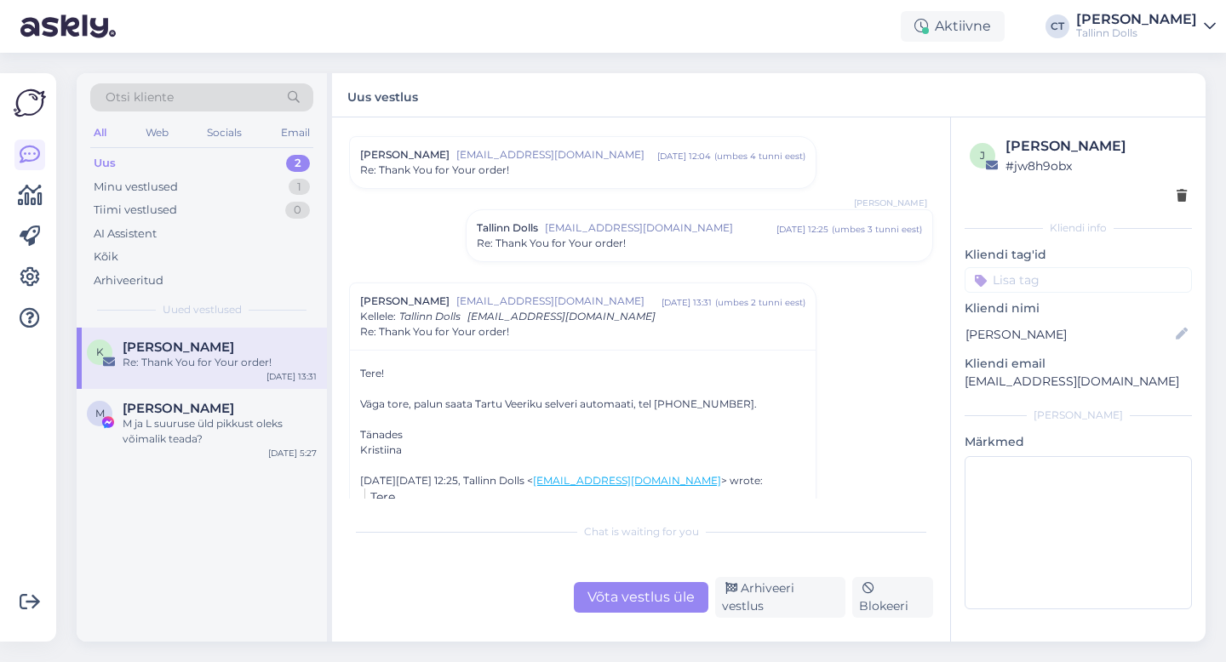
scroll to position [231, 0]
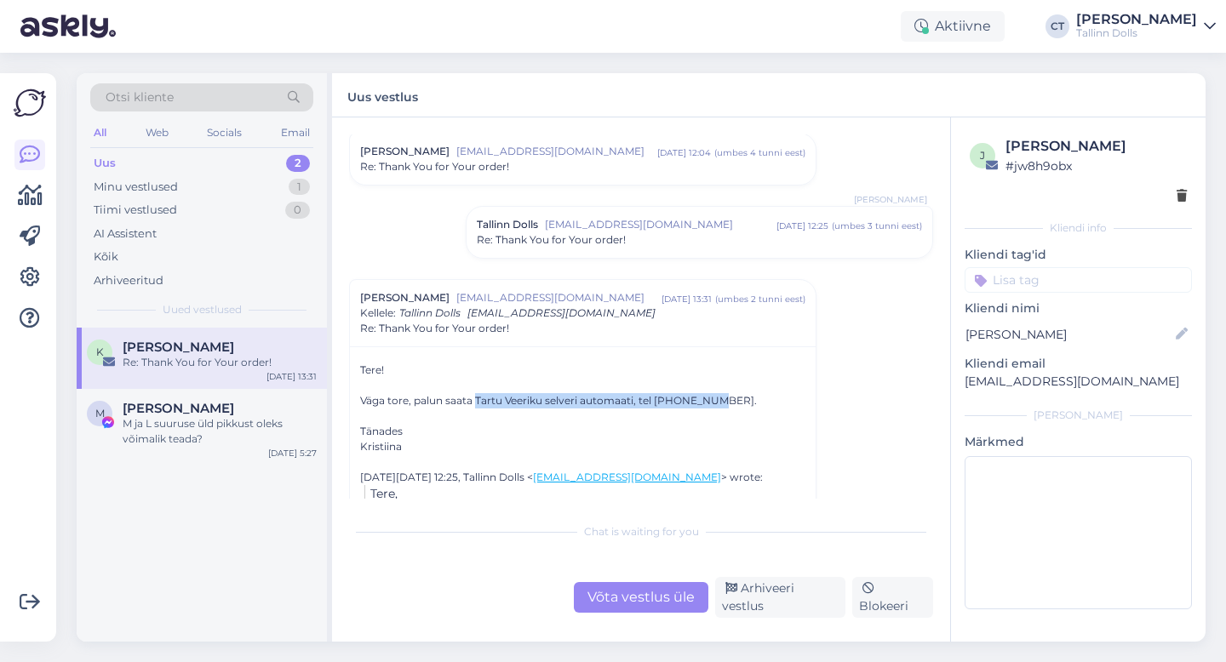
drag, startPoint x: 475, startPoint y: 401, endPoint x: 710, endPoint y: 395, distance: 235.0
click at [710, 395] on div "Väga tore, palun saata Tartu Veeriku selveri automaati, tel 56936384." at bounding box center [582, 400] width 445 height 15
copy div "Tartu Veeriku selveri automaati, tel 56936384."
click at [613, 600] on div "Võta vestlus üle" at bounding box center [641, 597] width 135 height 31
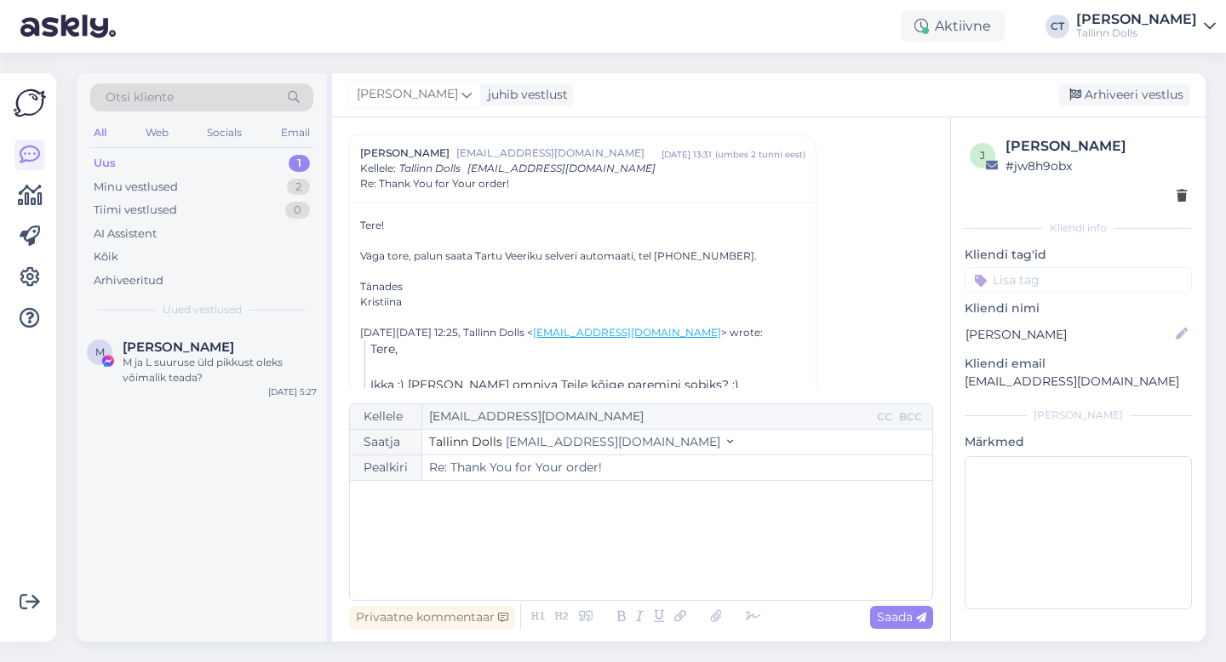
click at [612, 552] on div "﻿" at bounding box center [640, 540] width 565 height 102
click at [484, 525] on div "﻿" at bounding box center [640, 540] width 565 height 102
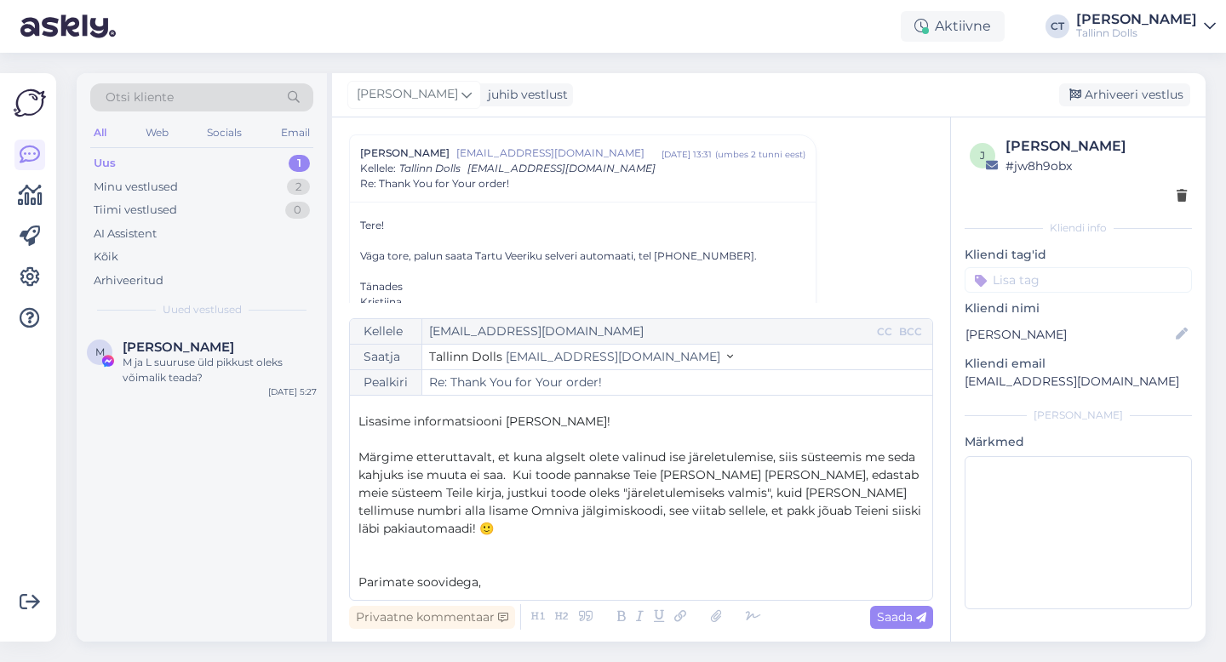
scroll to position [0, 0]
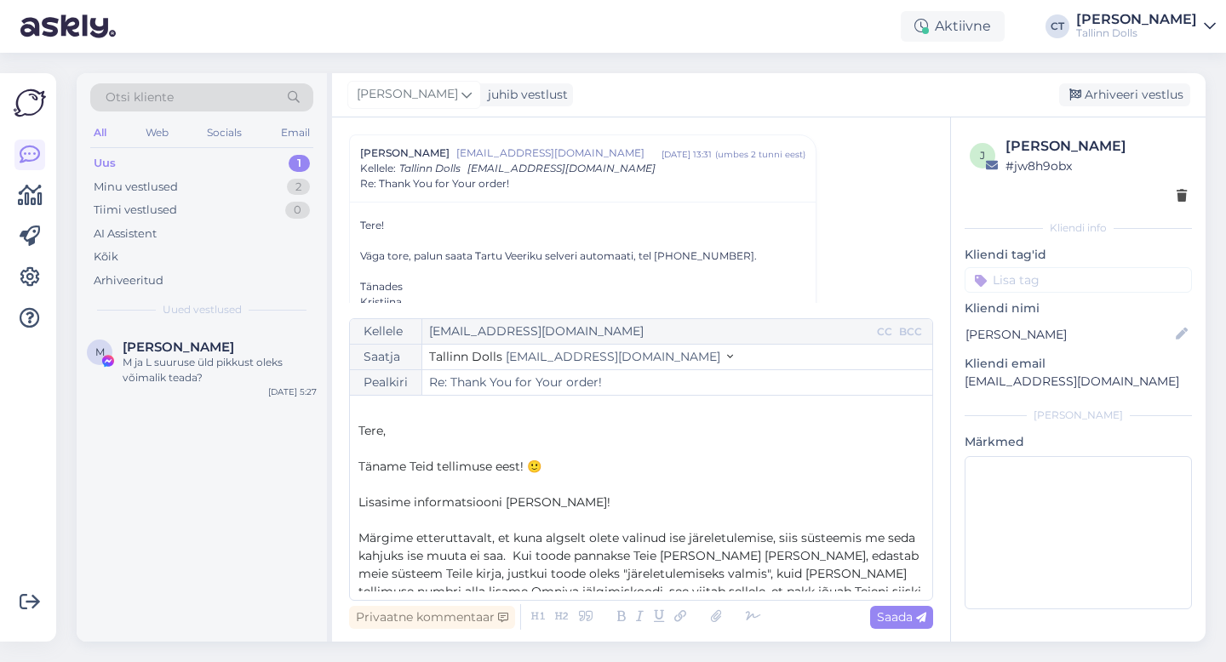
click at [359, 432] on span "Tere," at bounding box center [371, 430] width 27 height 15
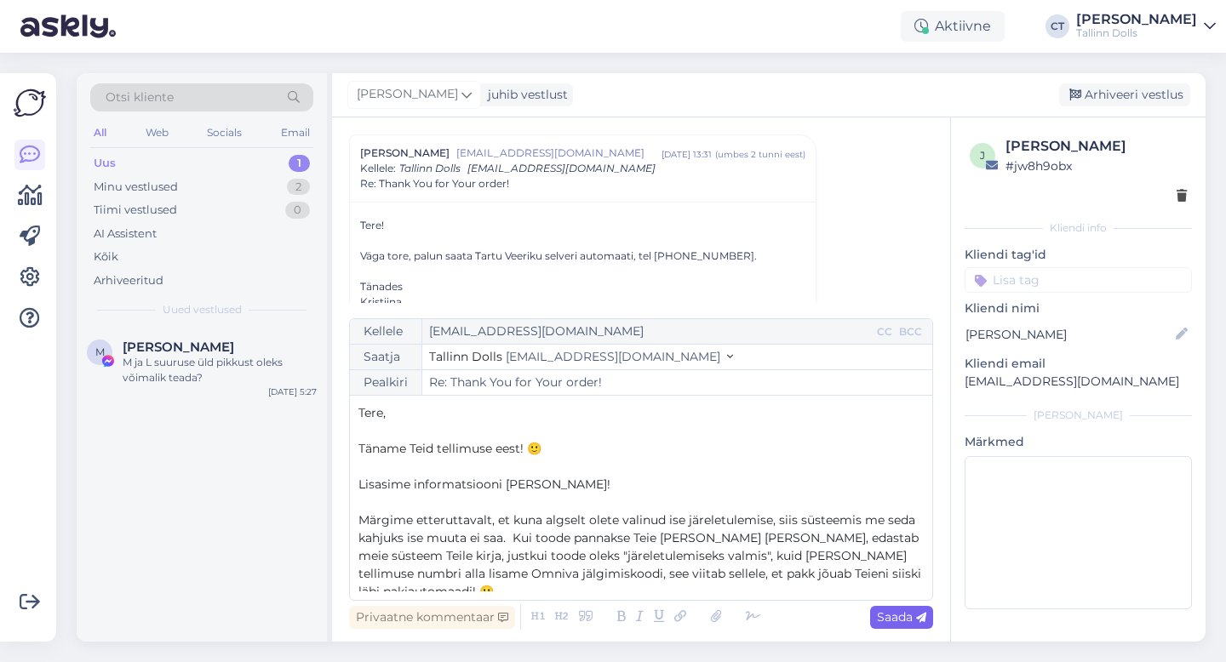
click at [899, 616] on span "Saada" at bounding box center [901, 617] width 49 height 15
type input "Re: Re: Thank You for Your order!"
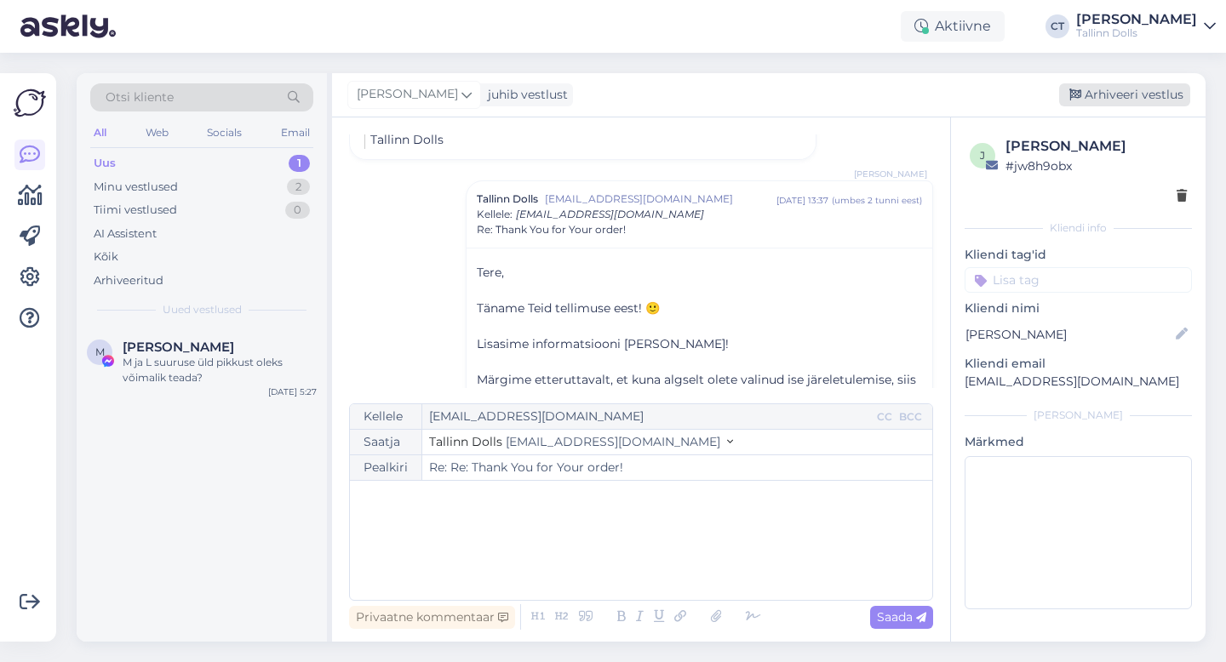
click at [1135, 92] on div "Arhiveeri vestlus" at bounding box center [1124, 94] width 131 height 23
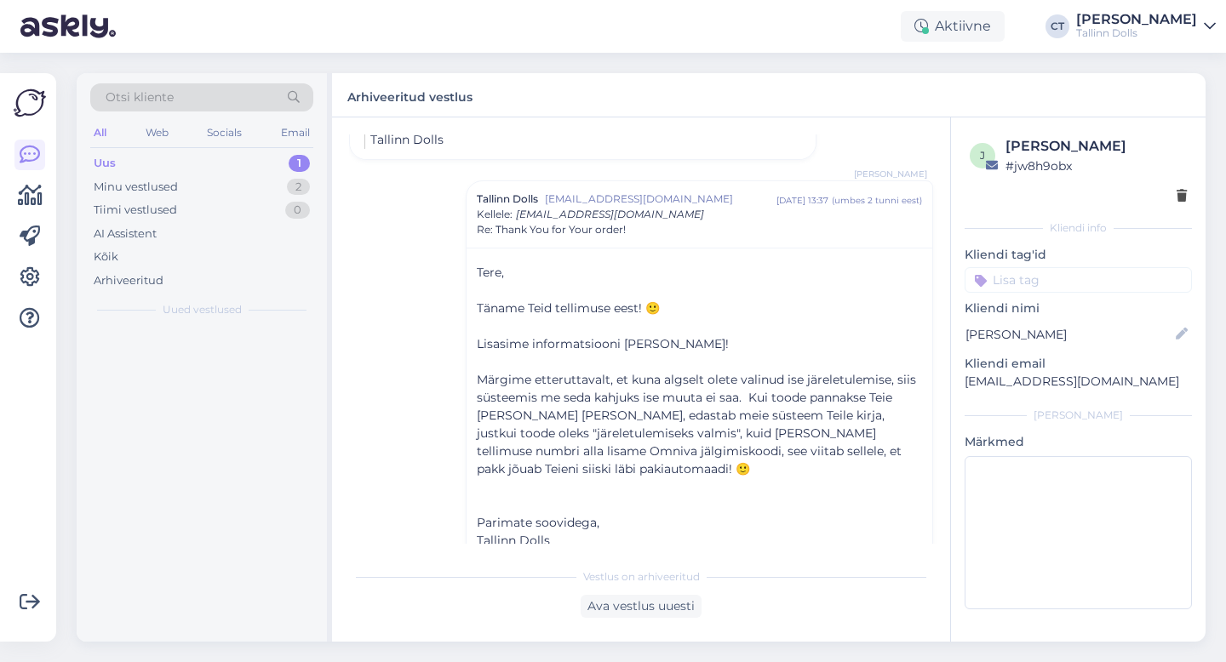
scroll to position [719, 0]
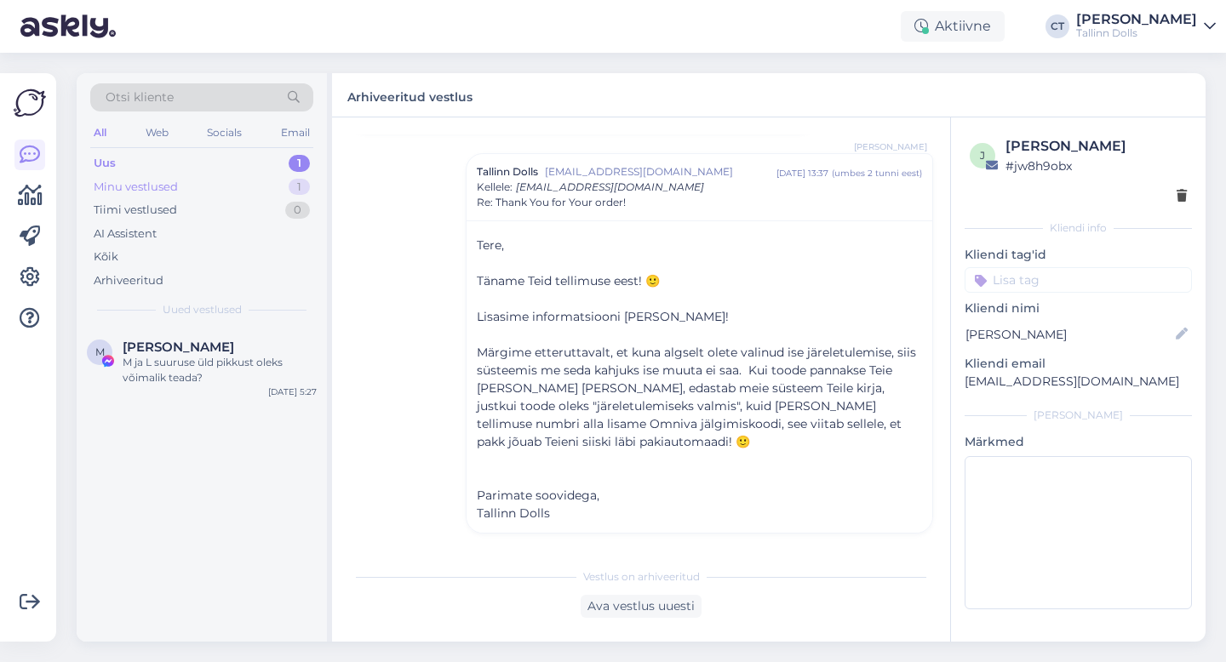
click at [187, 186] on div "Minu vestlused 1" at bounding box center [201, 187] width 223 height 24
click at [196, 329] on div "J Julia A. Tellimus #000123348 Sep 1 12:55" at bounding box center [202, 358] width 250 height 61
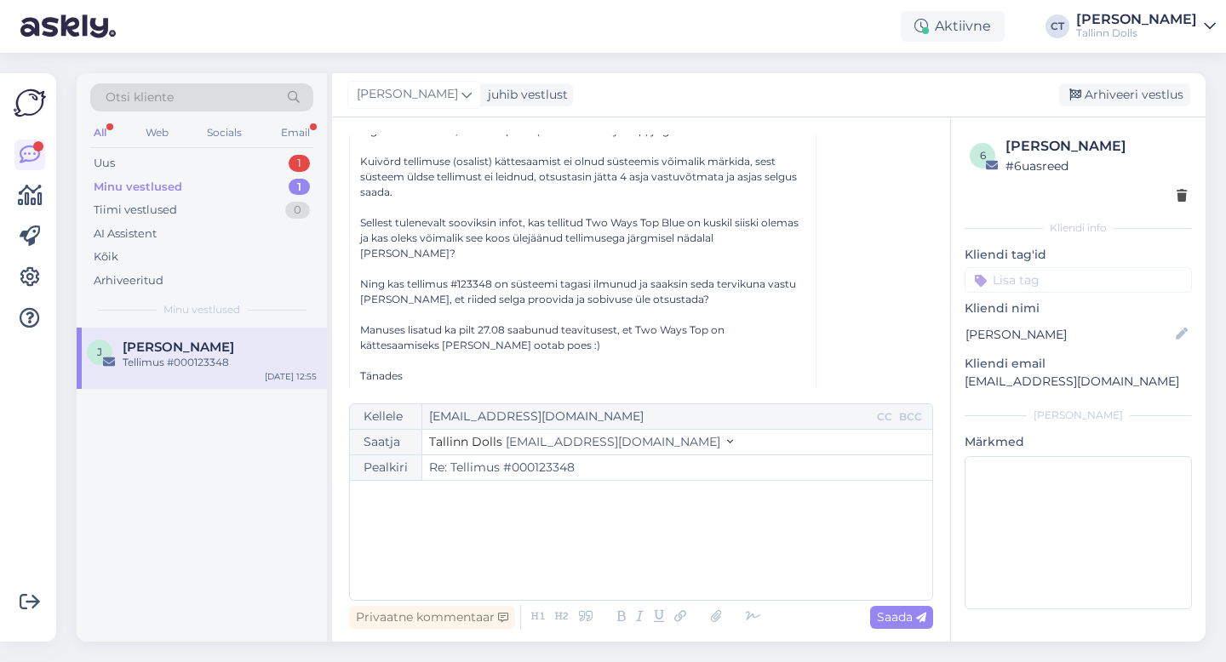
scroll to position [328, 0]
click at [860, 304] on div "Vestlus algas Julia A. jully.antonova@gmail.com sept 1 12:55 ( umbes 3 tunni ee…" at bounding box center [648, 262] width 599 height 254
click at [107, 165] on div "Uus" at bounding box center [104, 163] width 21 height 17
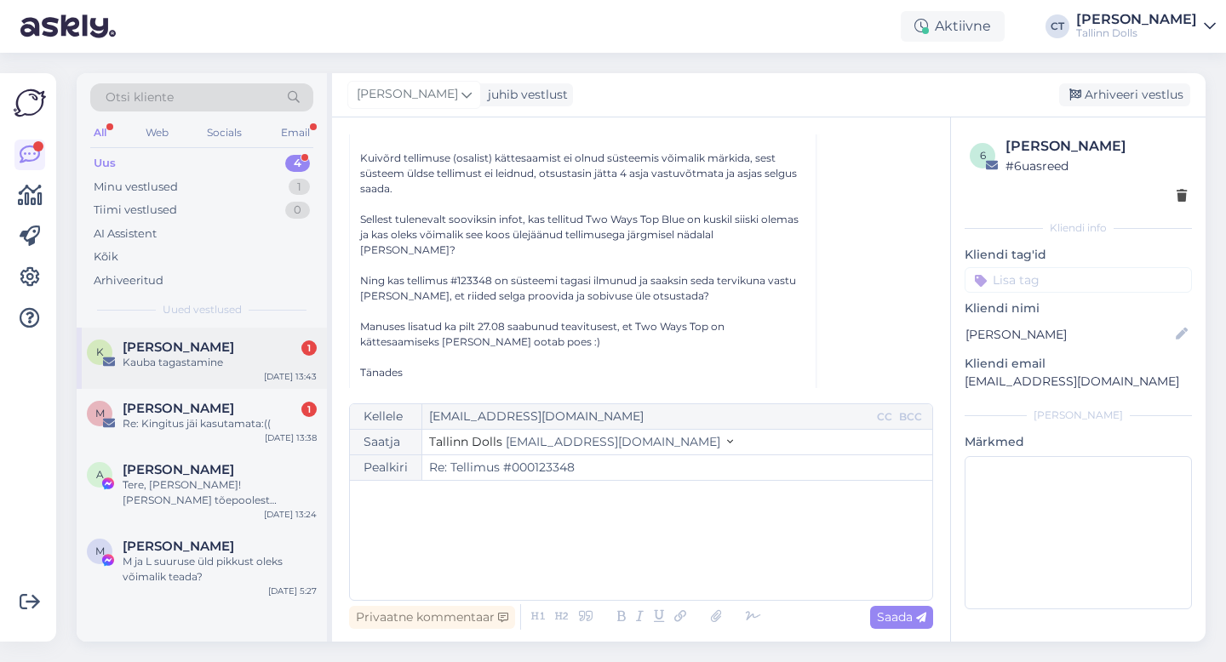
click at [154, 352] on span "Kreete Rahuoja" at bounding box center [179, 347] width 112 height 15
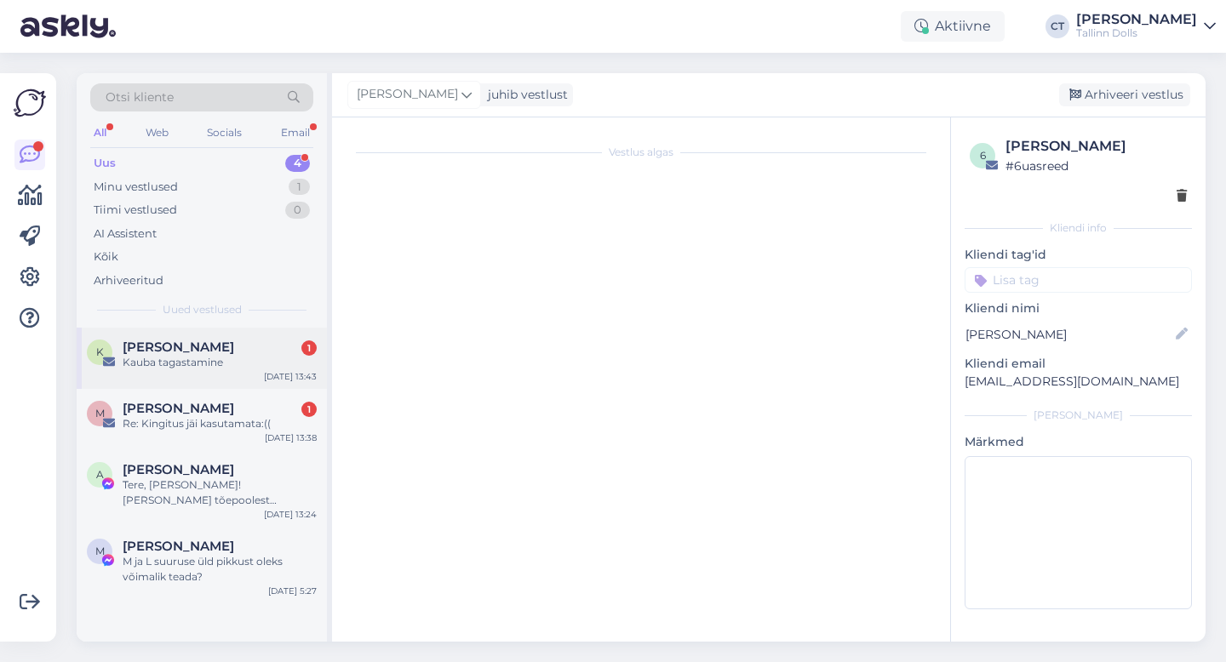
scroll to position [0, 0]
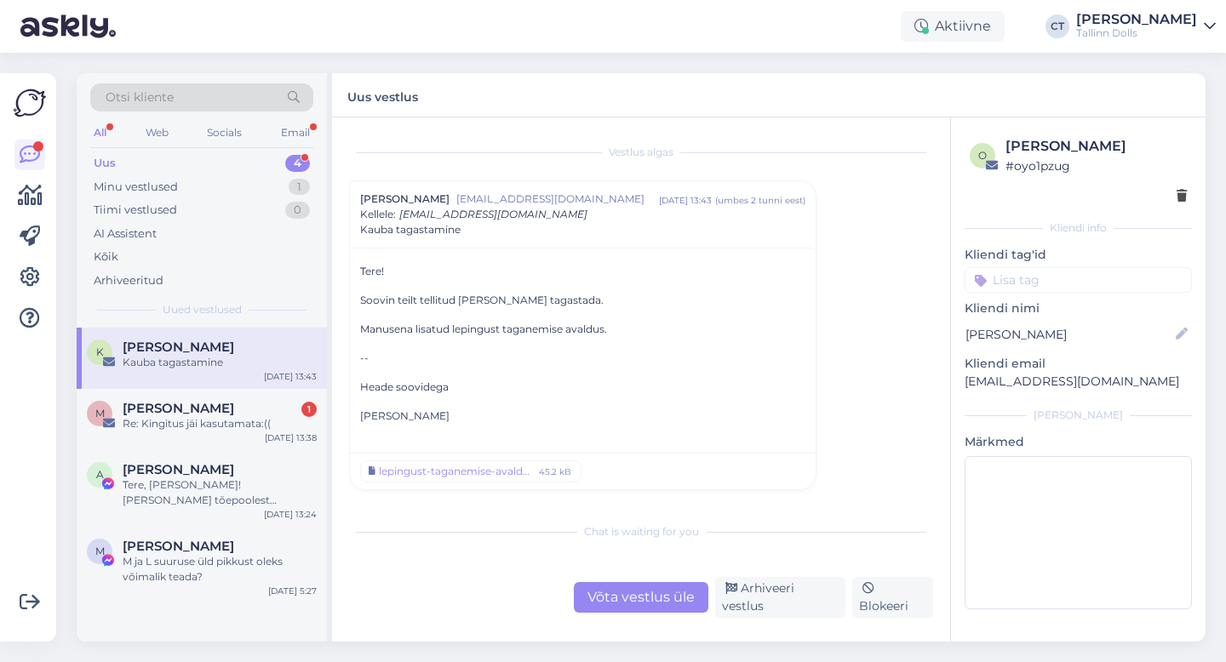
click at [633, 603] on div "Võta vestlus üle" at bounding box center [641, 597] width 135 height 31
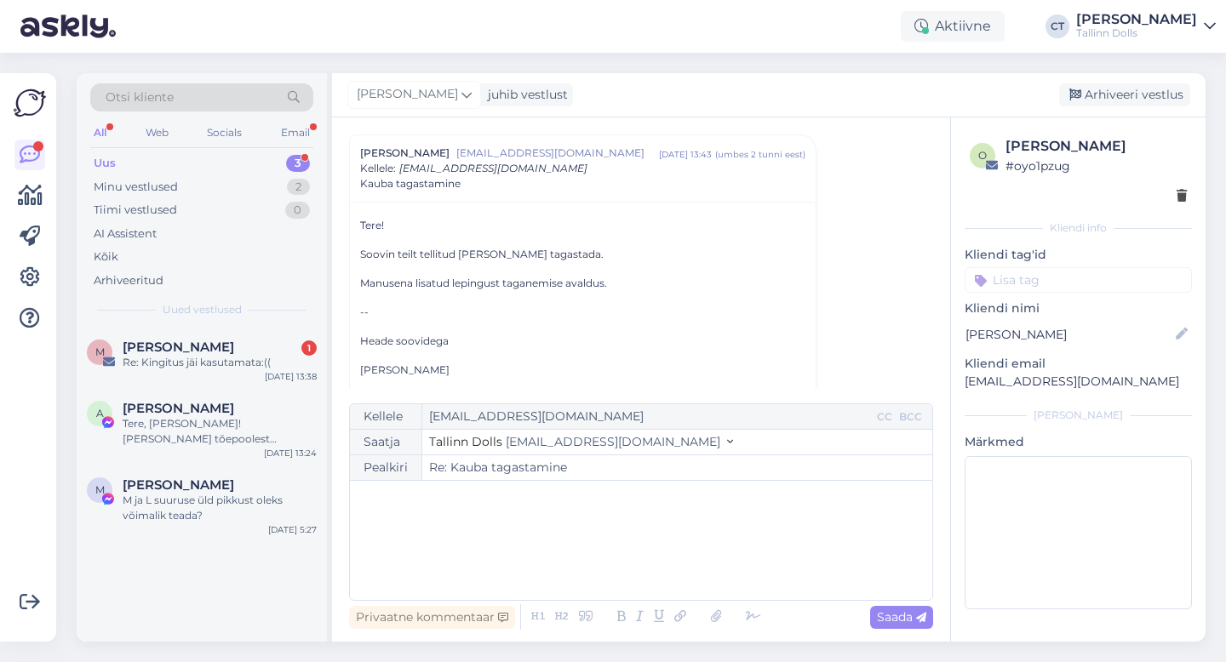
click at [617, 548] on div "﻿" at bounding box center [640, 540] width 565 height 102
click at [481, 568] on div "﻿" at bounding box center [640, 540] width 565 height 102
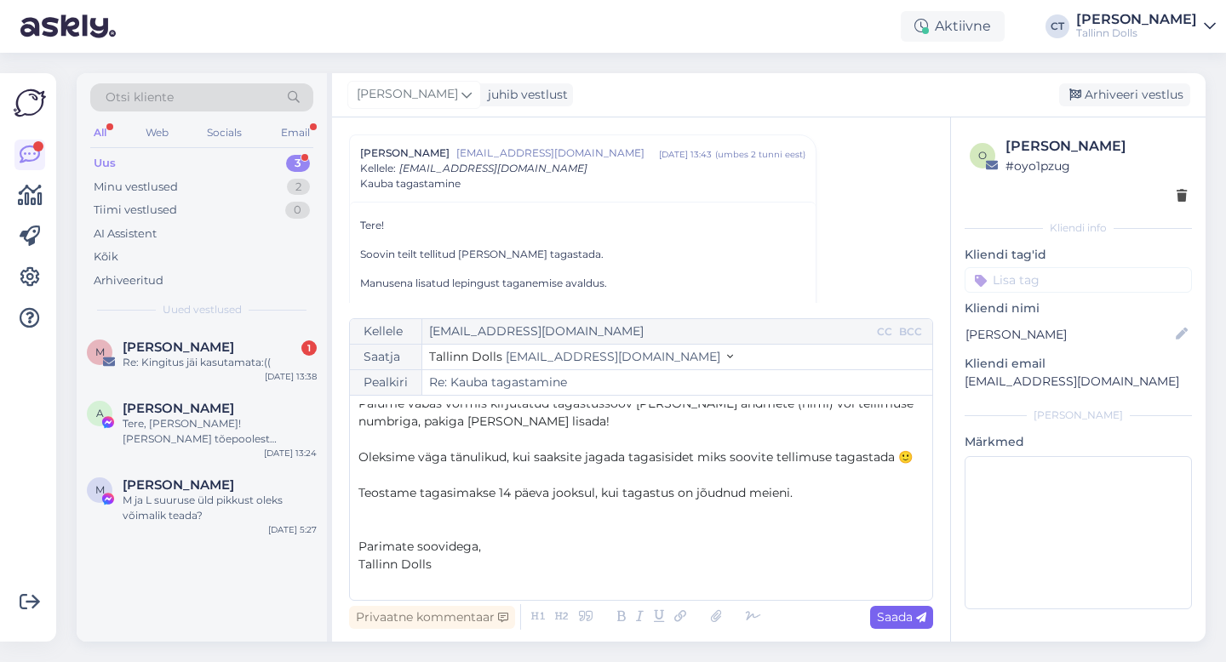
click at [905, 615] on span "Saada" at bounding box center [901, 617] width 49 height 15
type input "Re: Re: Kauba tagastamine"
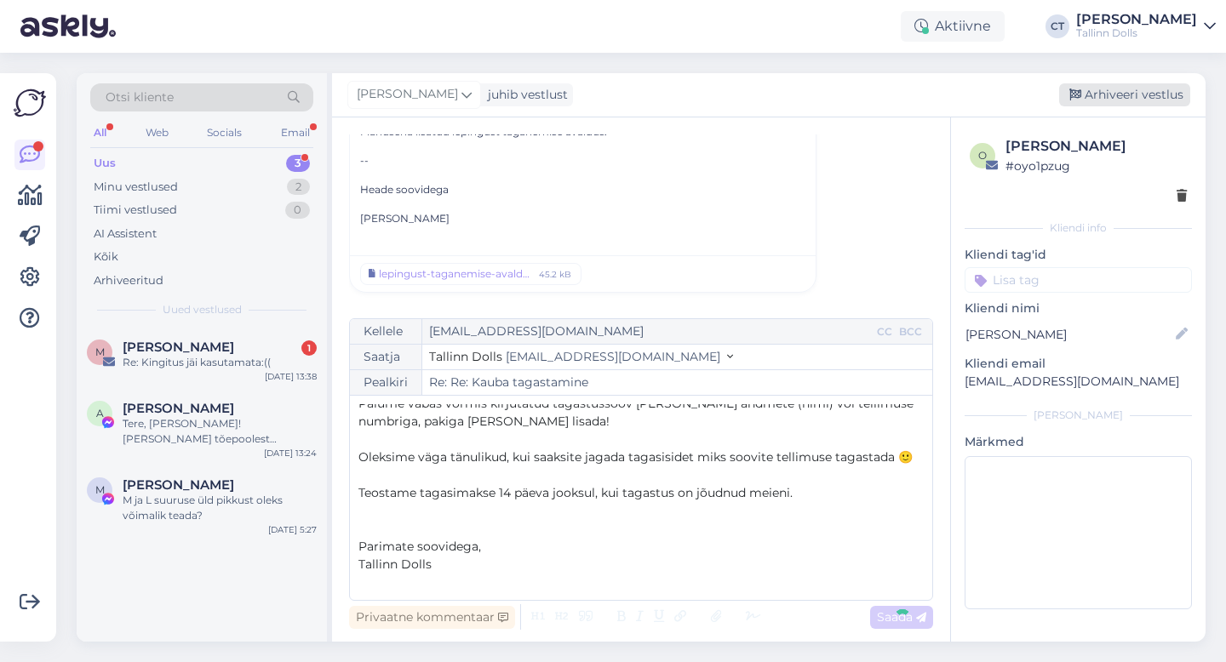
scroll to position [0, 0]
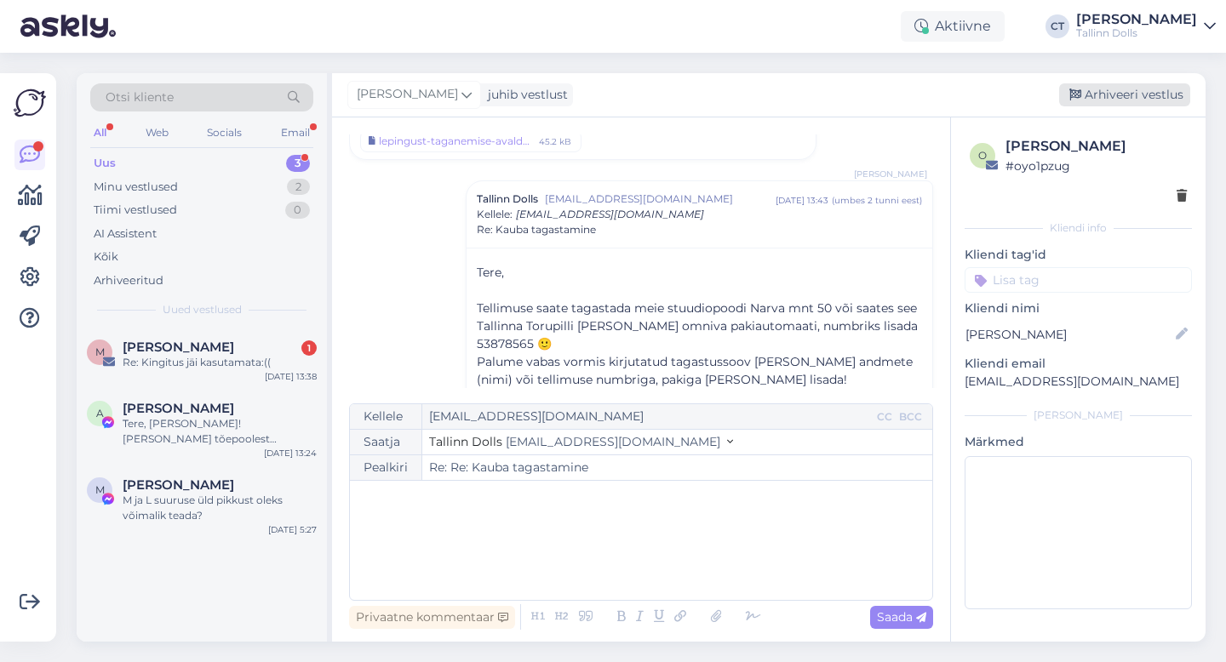
click at [1130, 88] on div "Arhiveeri vestlus" at bounding box center [1124, 94] width 131 height 23
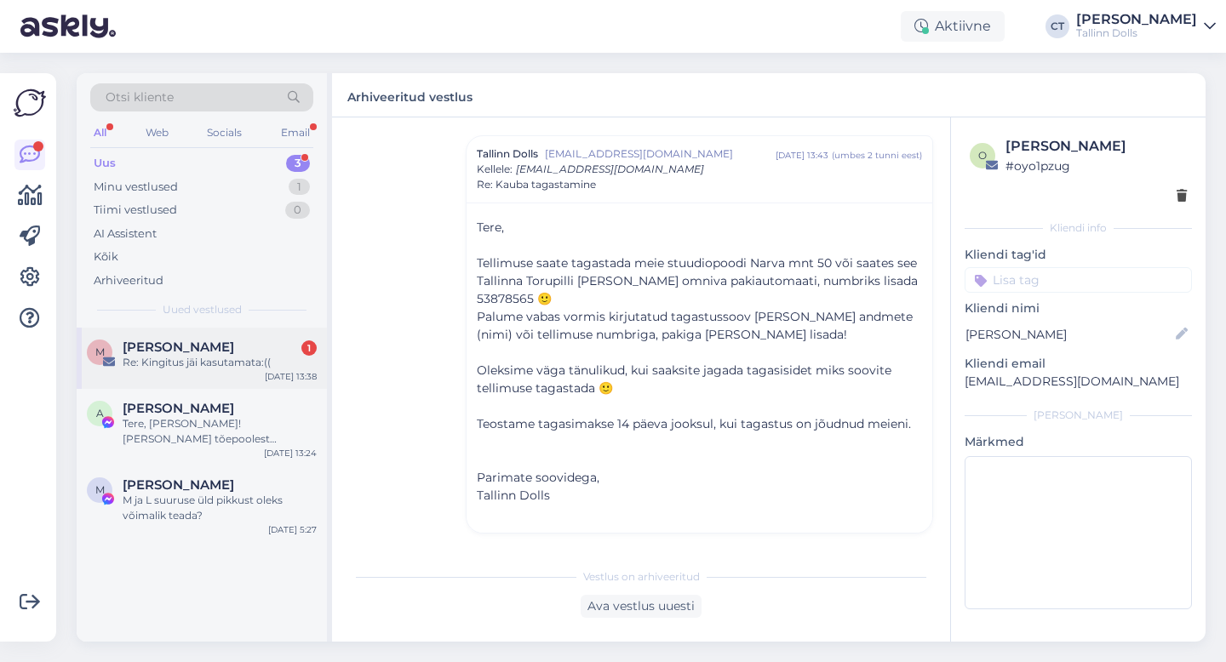
click at [181, 360] on div "Re: Kingitus jäi kasutamata:((" at bounding box center [220, 362] width 194 height 15
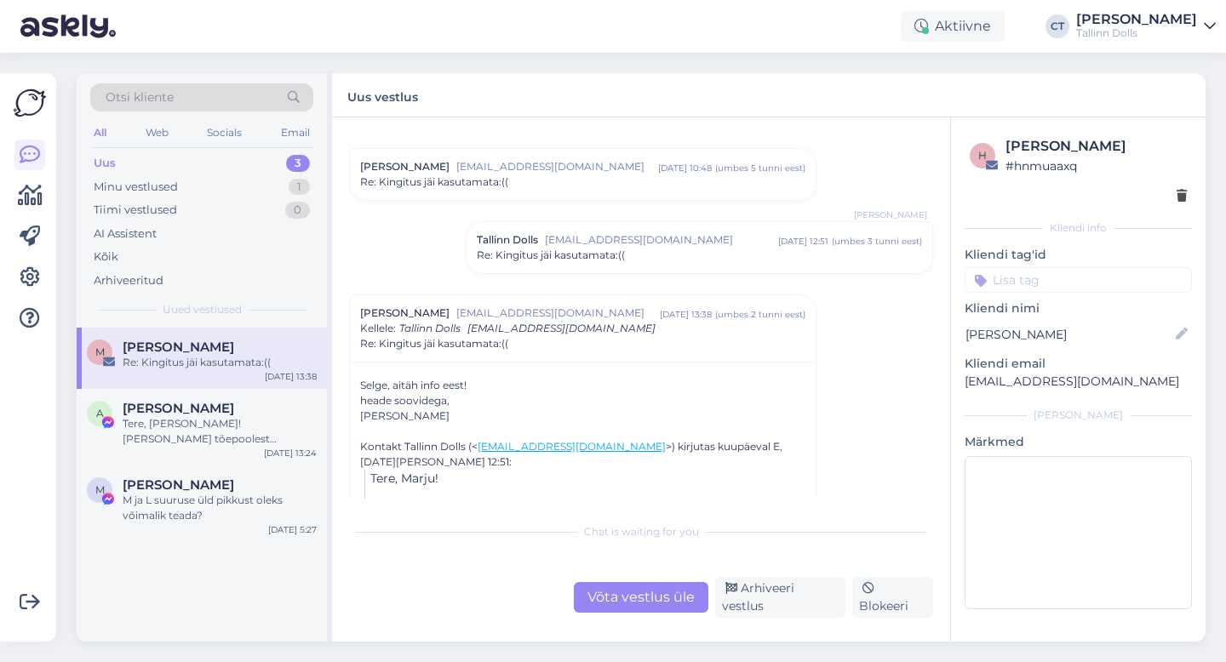
scroll to position [180, 0]
click at [767, 604] on div "Arhiveeri vestlus" at bounding box center [780, 597] width 130 height 41
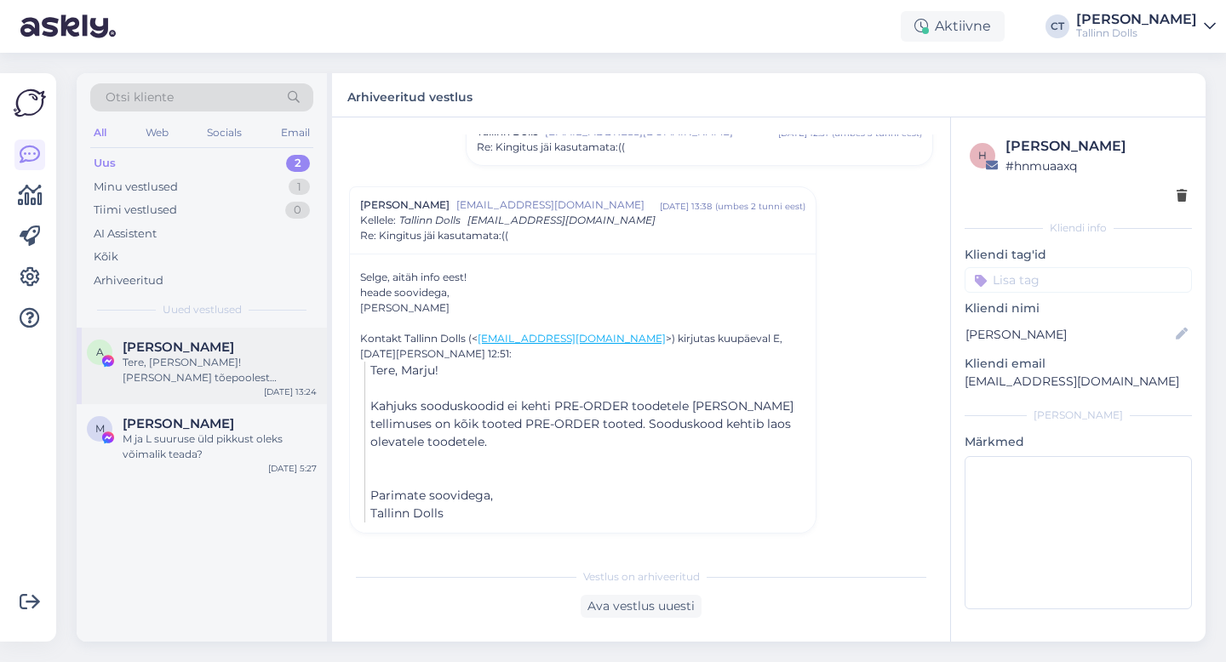
click at [232, 369] on div "Tere, Angela! Meil tõepoolest mõlemad kangas olemas. Velvet on sametist ja tein…" at bounding box center [220, 370] width 194 height 31
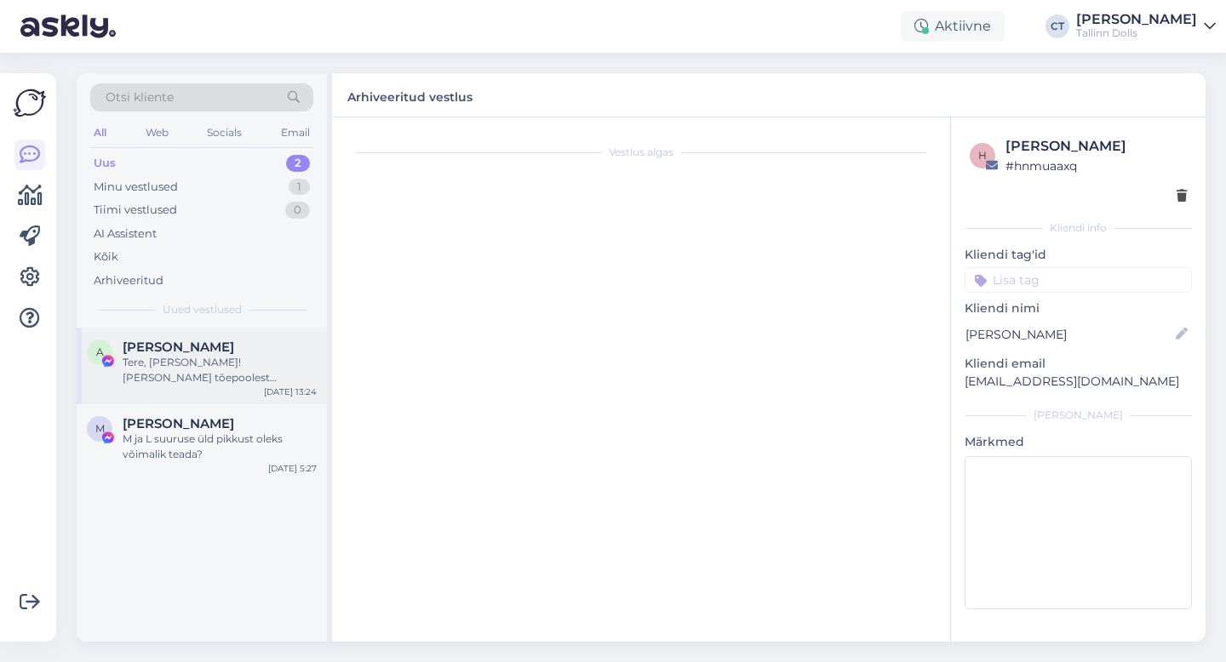
scroll to position [695, 0]
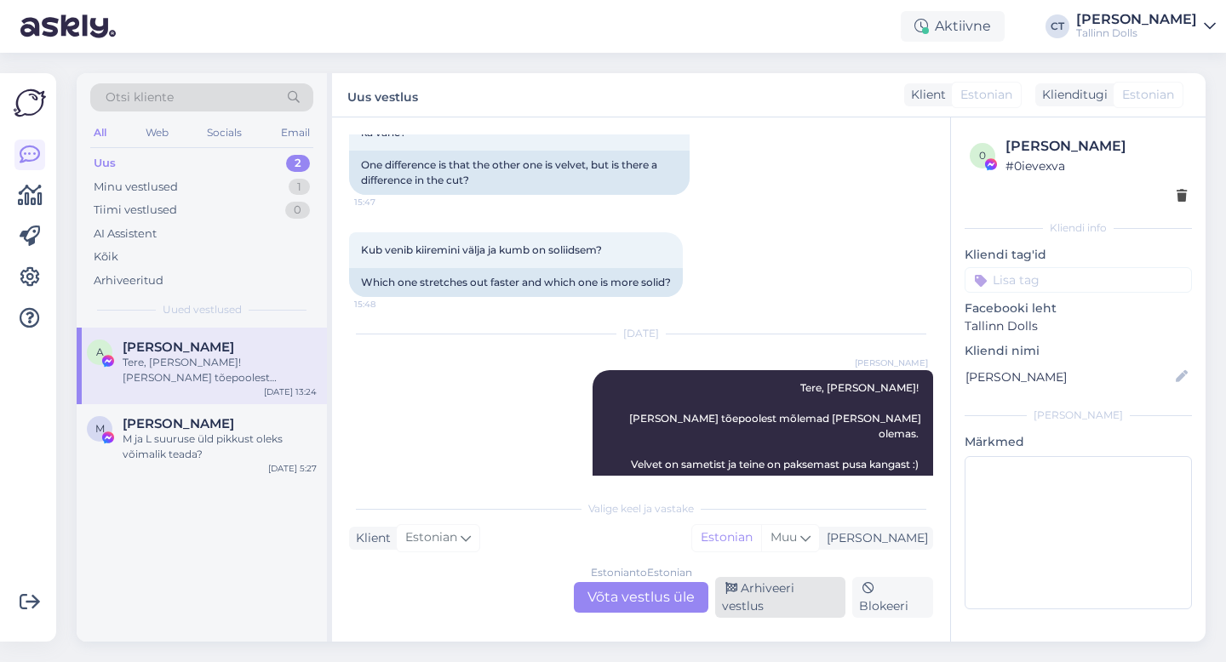
click at [783, 610] on div "Arhiveeri vestlus" at bounding box center [780, 597] width 130 height 41
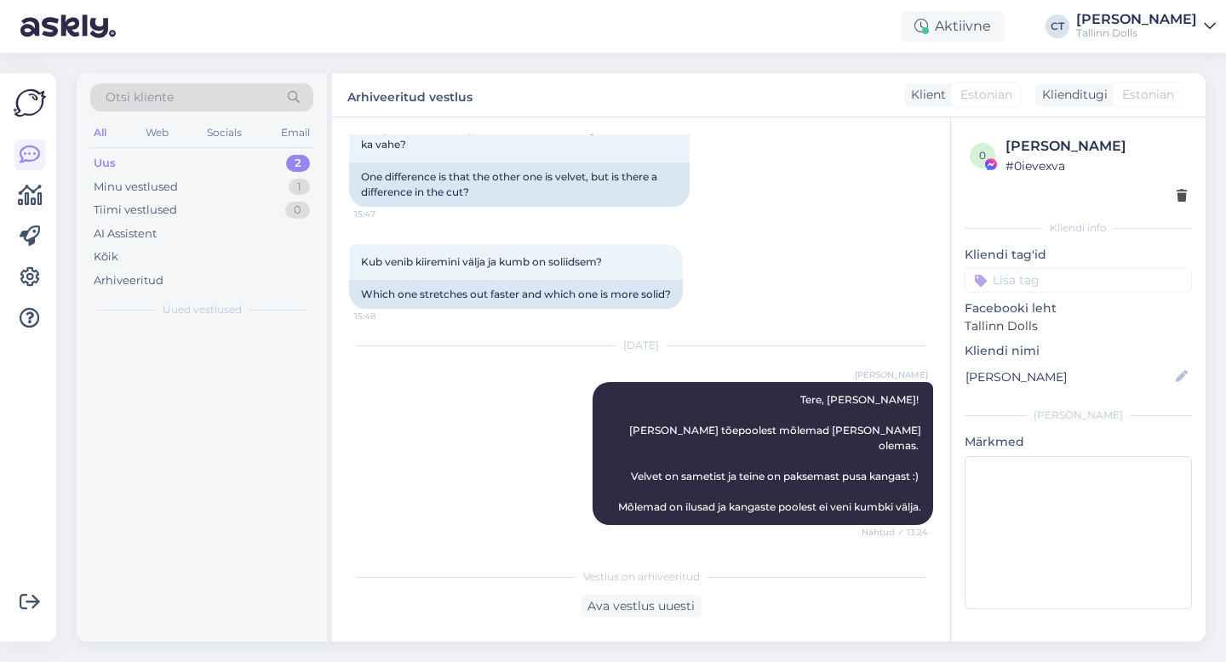
scroll to position [638, 0]
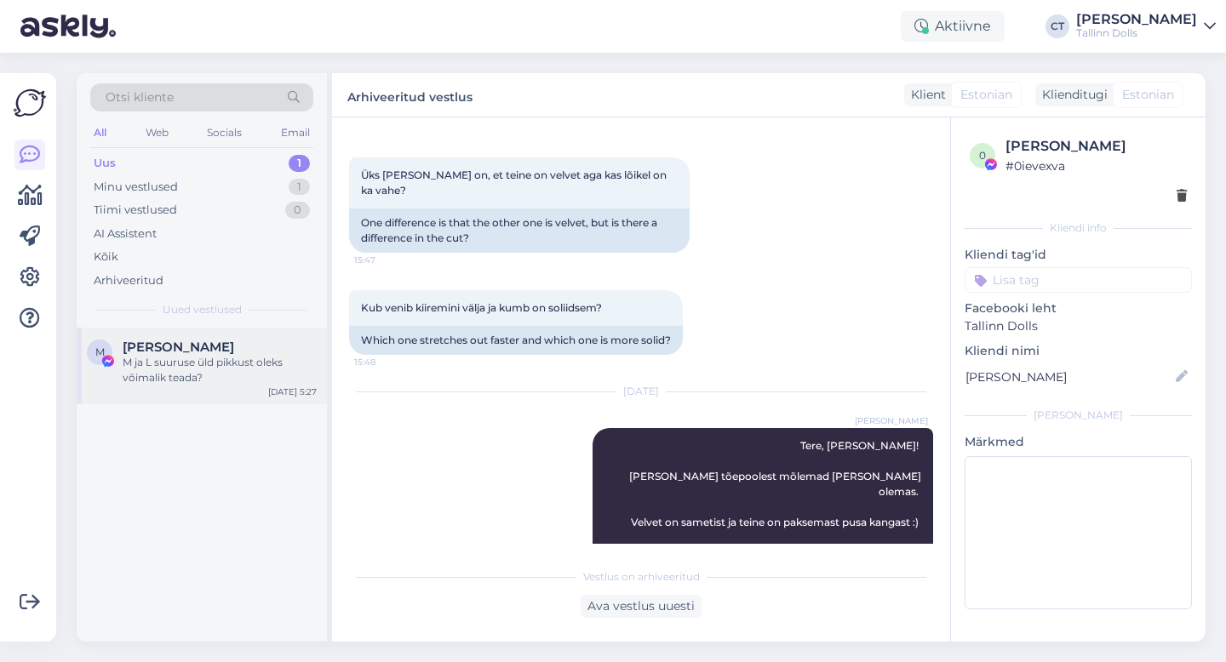
click at [242, 355] on div "M ja L suuruse üld pikkust oleks võimalik teada?" at bounding box center [220, 370] width 194 height 31
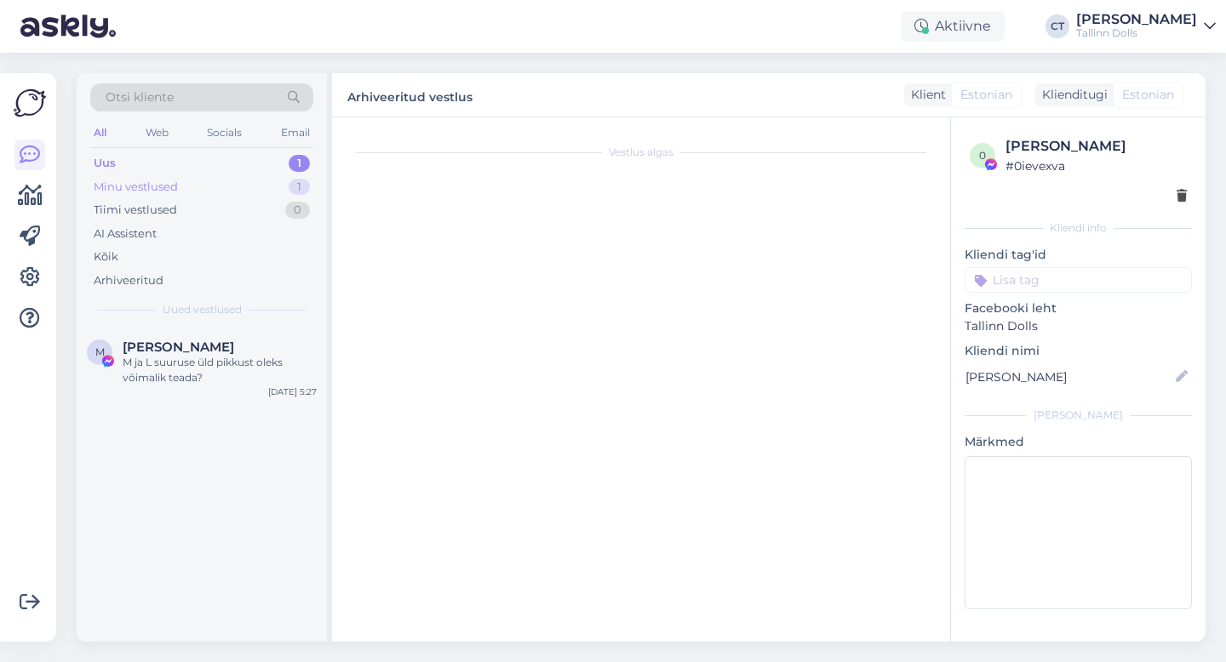
scroll to position [77, 0]
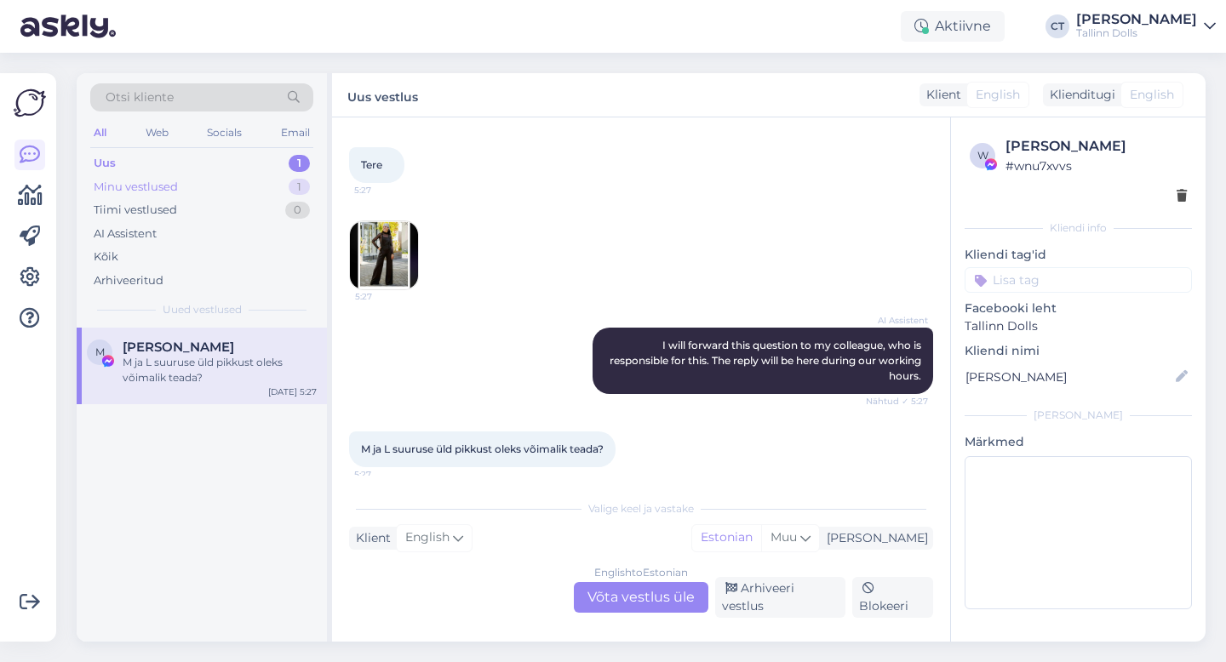
click at [180, 184] on div "Minu vestlused 1" at bounding box center [201, 187] width 223 height 24
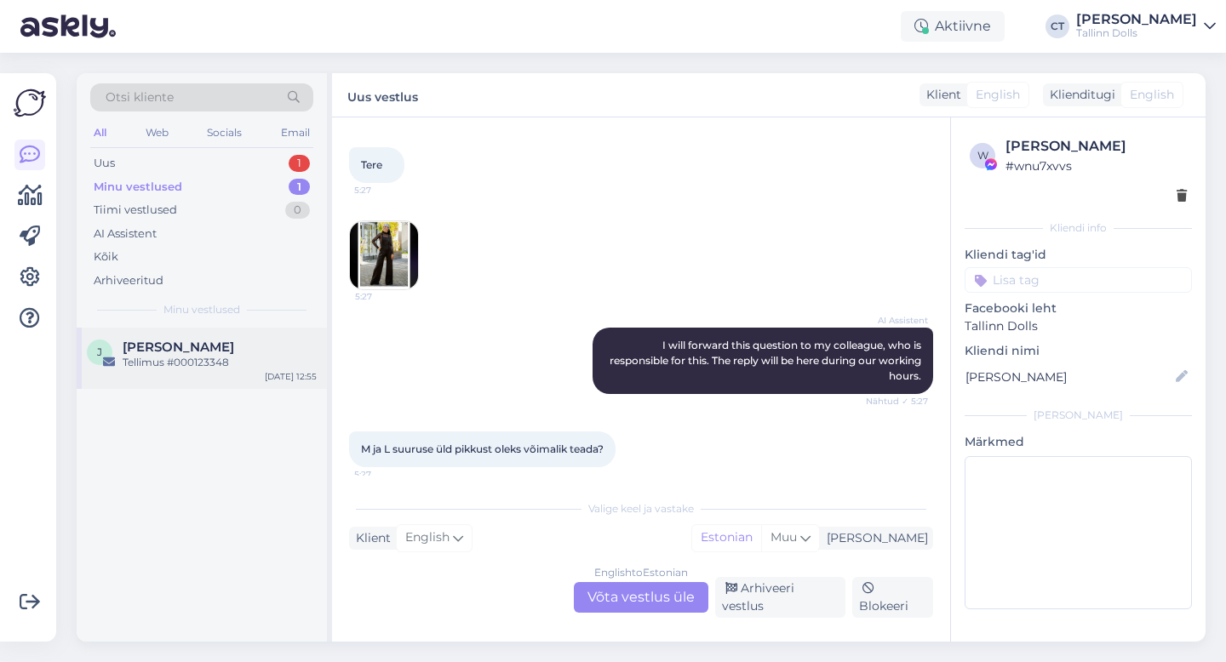
click at [199, 362] on div "Tellimus #000123348" at bounding box center [220, 362] width 194 height 15
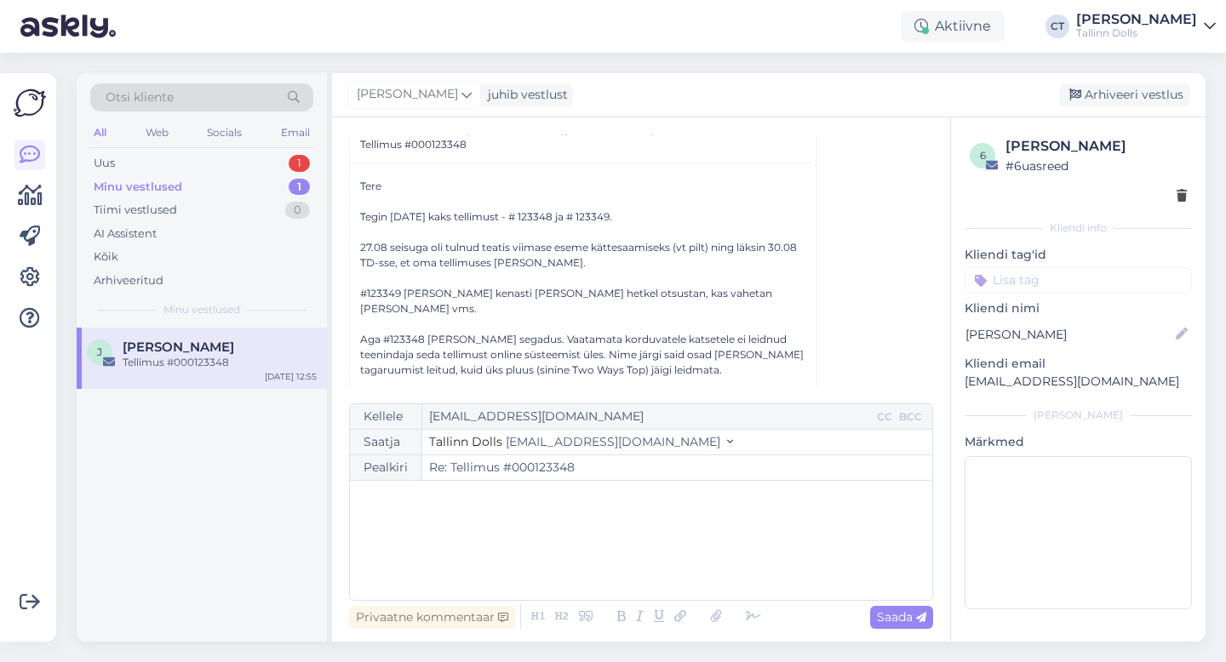
scroll to position [92, 0]
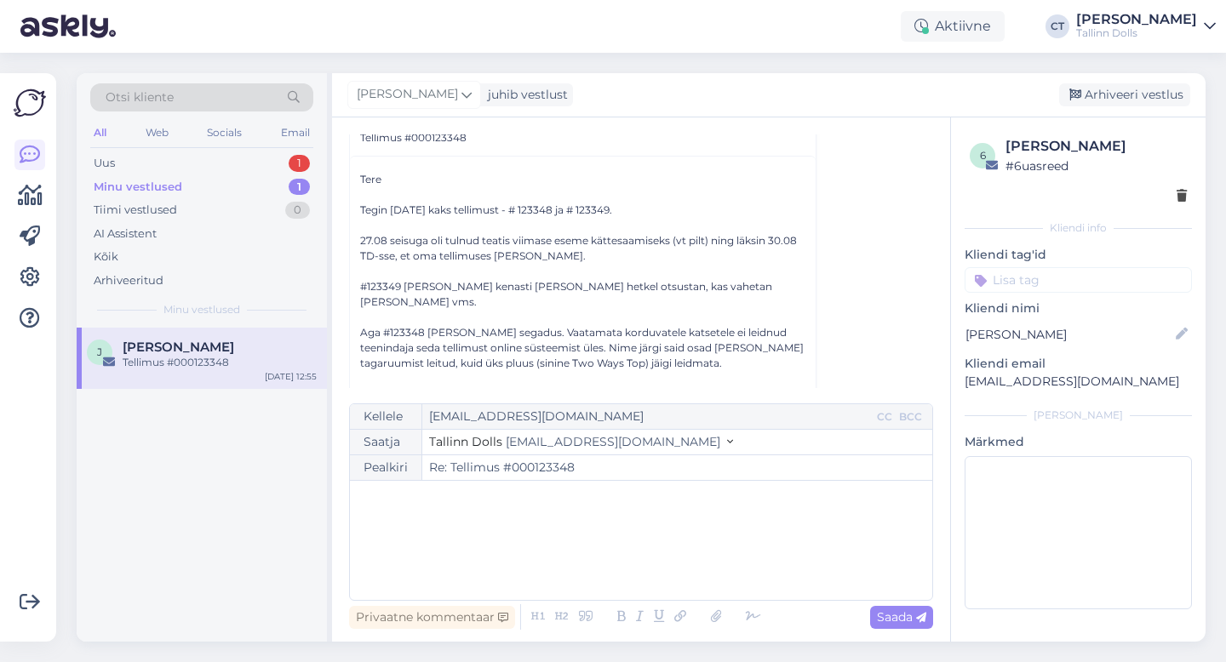
click at [524, 540] on div "﻿" at bounding box center [640, 540] width 565 height 102
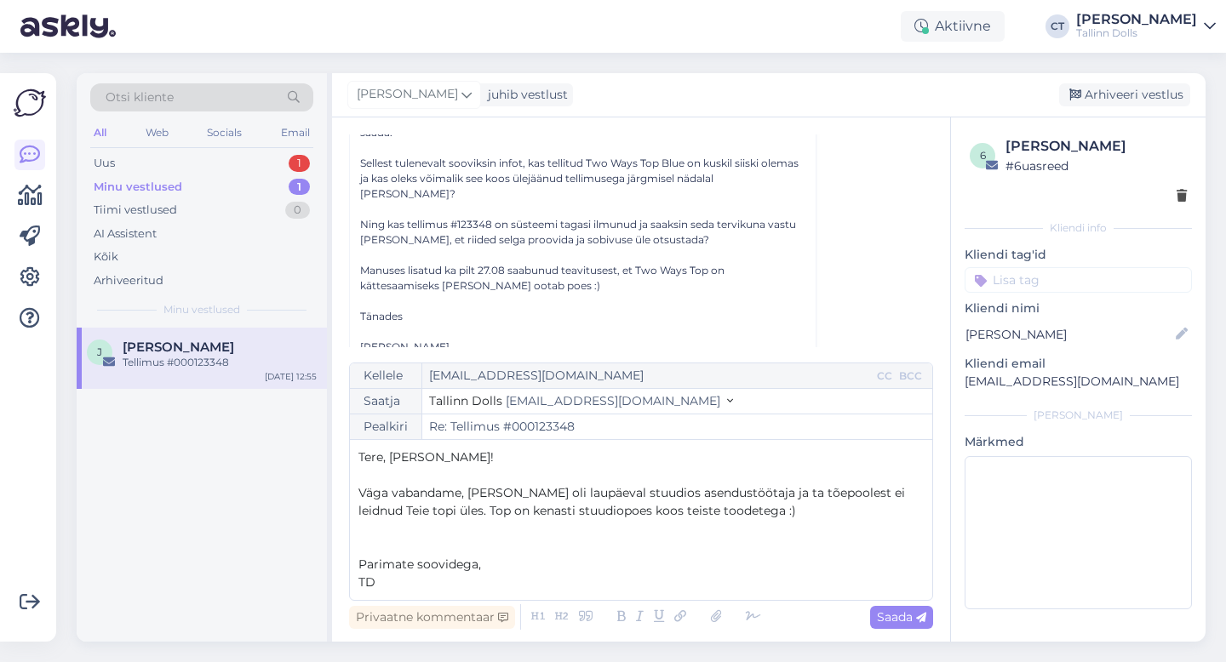
scroll to position [388, 0]
click at [775, 514] on p "Väga vabandame, meil oli laupäeval stuudios asendustöötaja ja ta tõepoolest ei …" at bounding box center [640, 502] width 565 height 36
click at [643, 511] on span "Väga vabandame, meil oli laupäeval stuudios asendustöötaja ja ta tõepoolest ei …" at bounding box center [633, 501] width 550 height 33
drag, startPoint x: 822, startPoint y: 508, endPoint x: 717, endPoint y: 506, distance: 105.6
click at [717, 506] on p "Väga vabandame, meil oli laupäeval stuudios asendustöötaja ja ta tõepoolest ei …" at bounding box center [640, 502] width 565 height 36
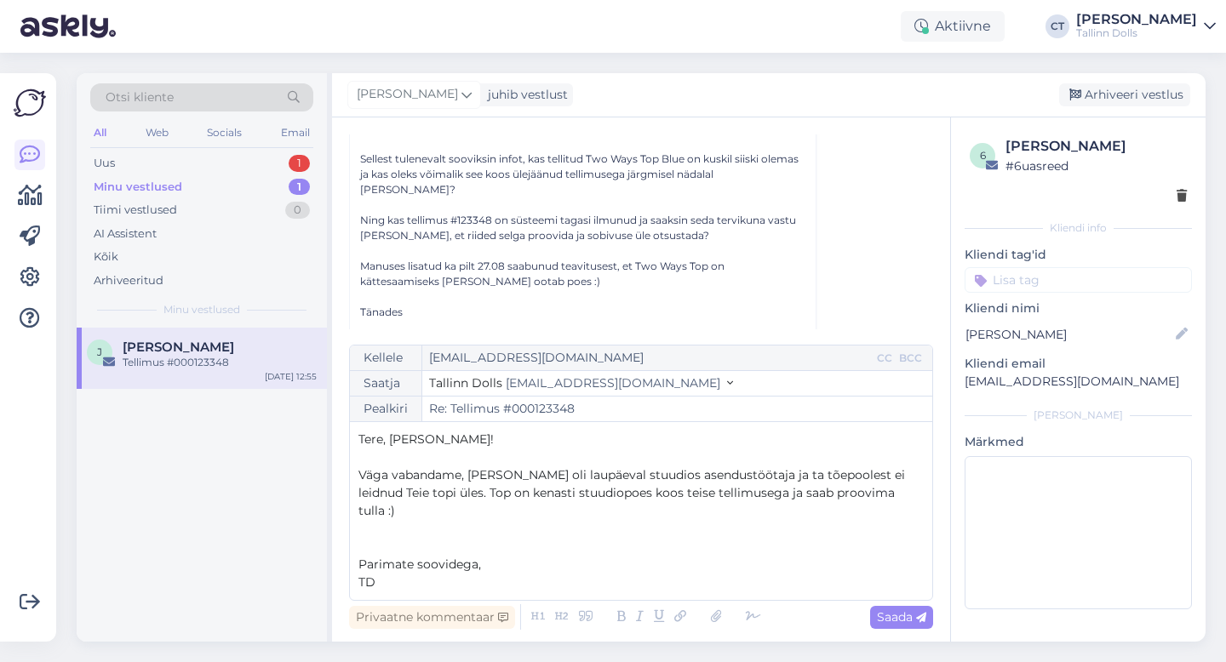
click at [906, 601] on div "Privaatne kommentaar Saada" at bounding box center [641, 617] width 584 height 32
click at [907, 616] on span "Saada" at bounding box center [901, 617] width 49 height 15
type input "Re: Re: Tellimus #000123348"
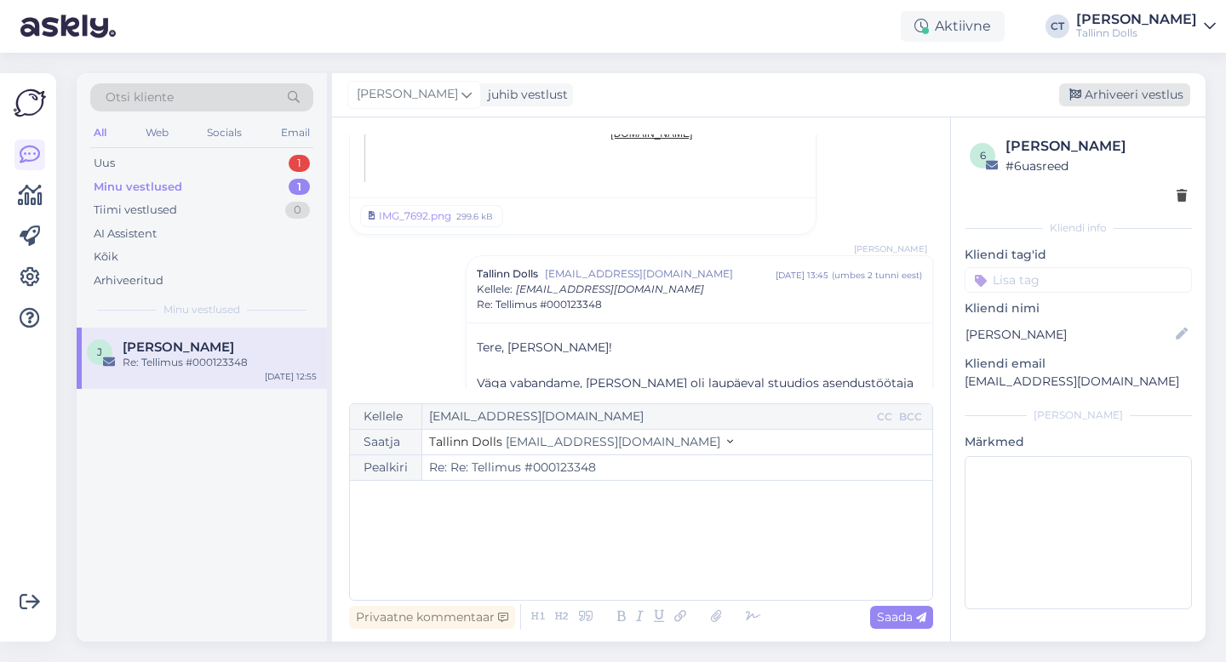
click at [1121, 96] on div "Arhiveeri vestlus" at bounding box center [1124, 94] width 131 height 23
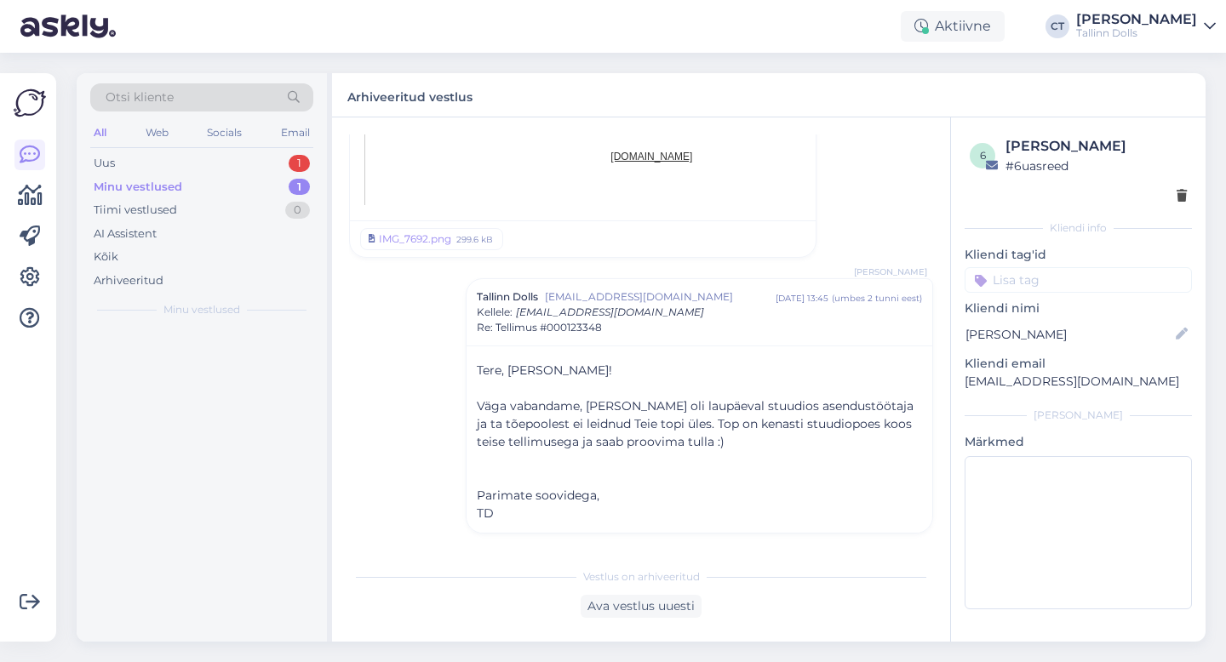
scroll to position [2778, 0]
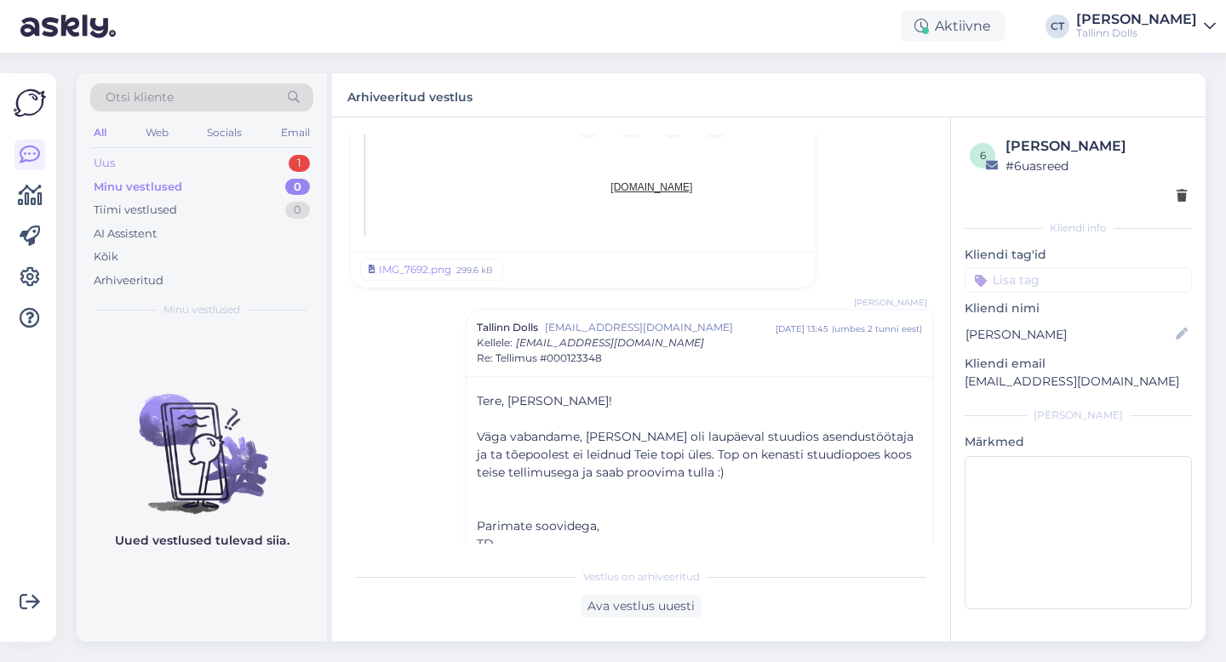
click at [154, 159] on div "Uus 1" at bounding box center [201, 164] width 223 height 24
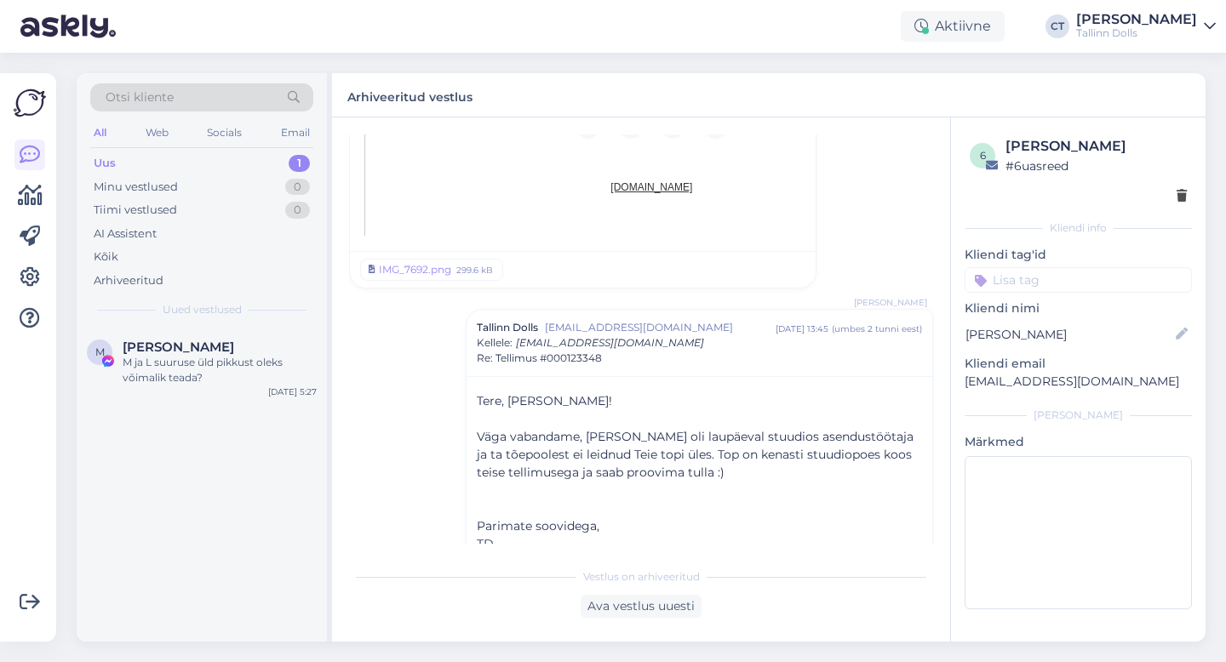
click at [154, 159] on div "Uus 1" at bounding box center [201, 164] width 223 height 24
click at [114, 161] on div "Uus" at bounding box center [105, 163] width 22 height 17
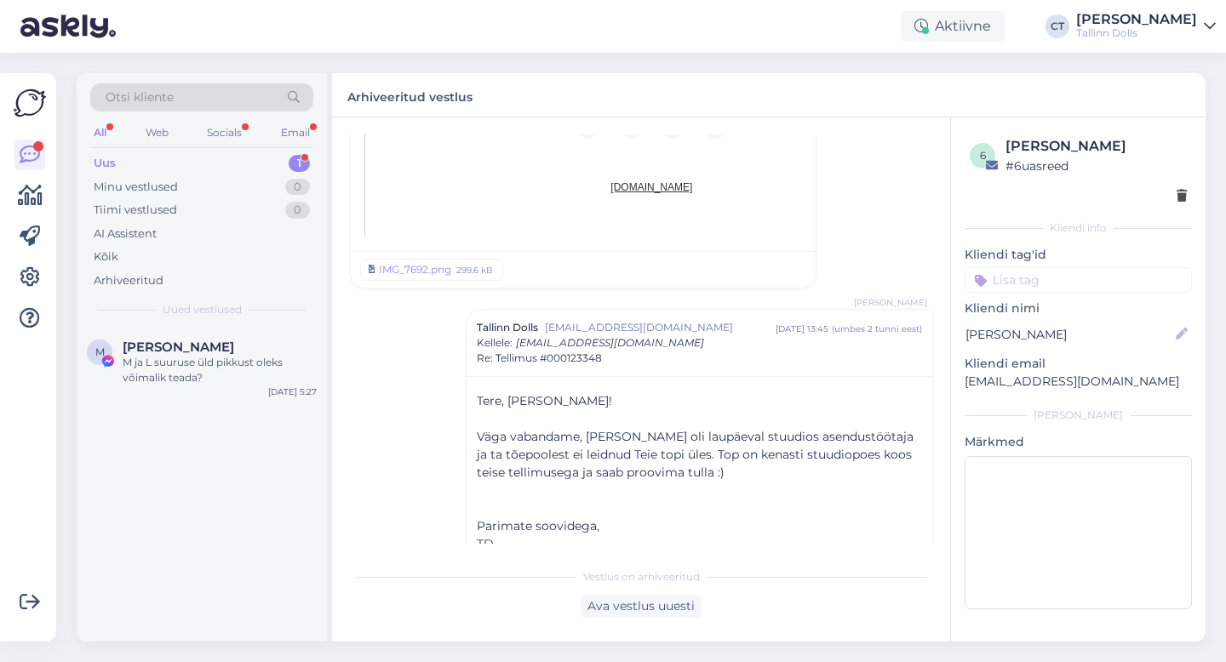
click at [168, 163] on div "Uus 1" at bounding box center [201, 164] width 223 height 24
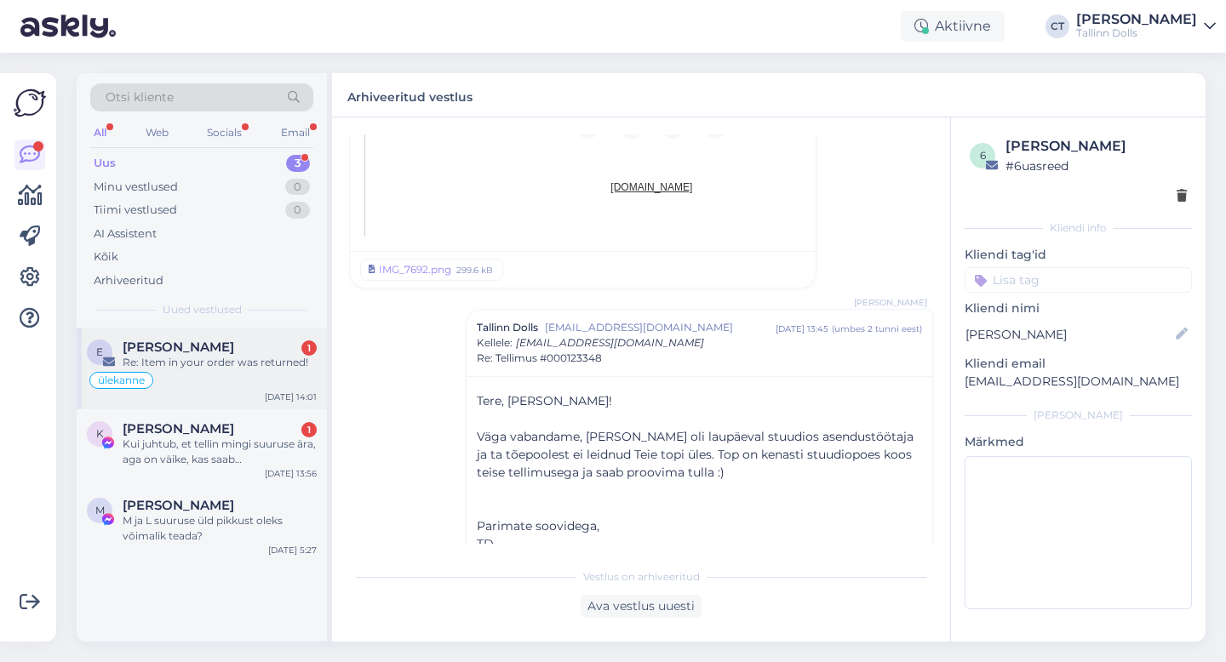
click at [170, 348] on span "[PERSON_NAME]" at bounding box center [179, 347] width 112 height 15
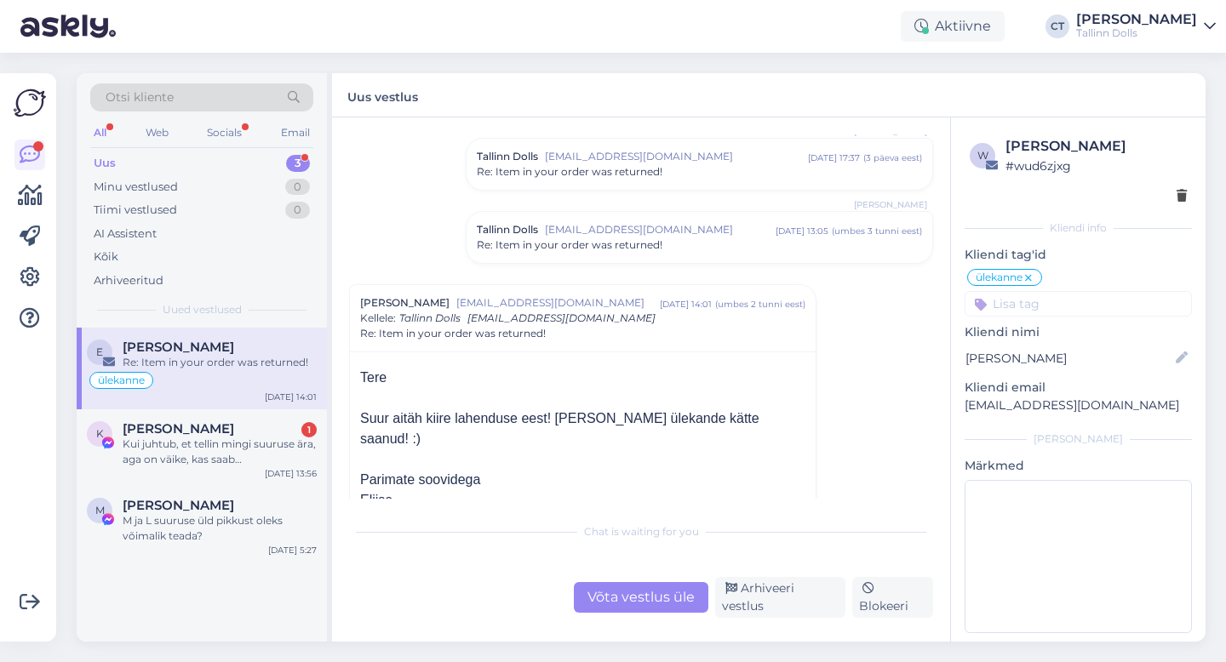
scroll to position [329, 0]
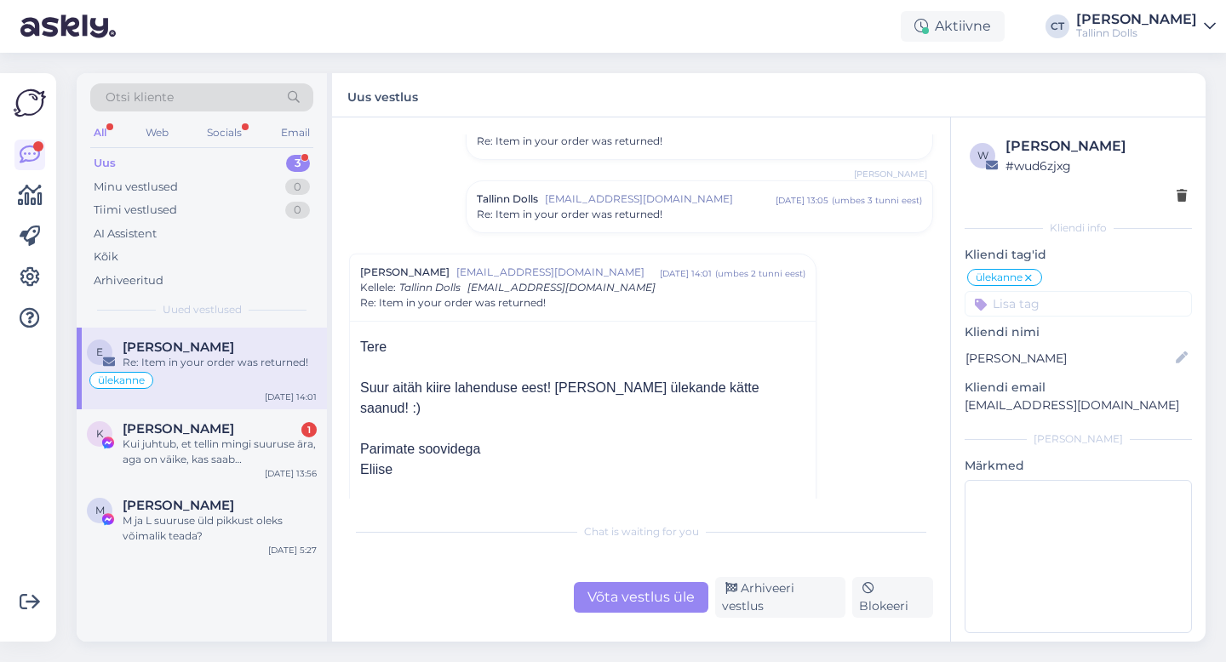
click at [651, 608] on div "Võta vestlus üle" at bounding box center [641, 597] width 135 height 31
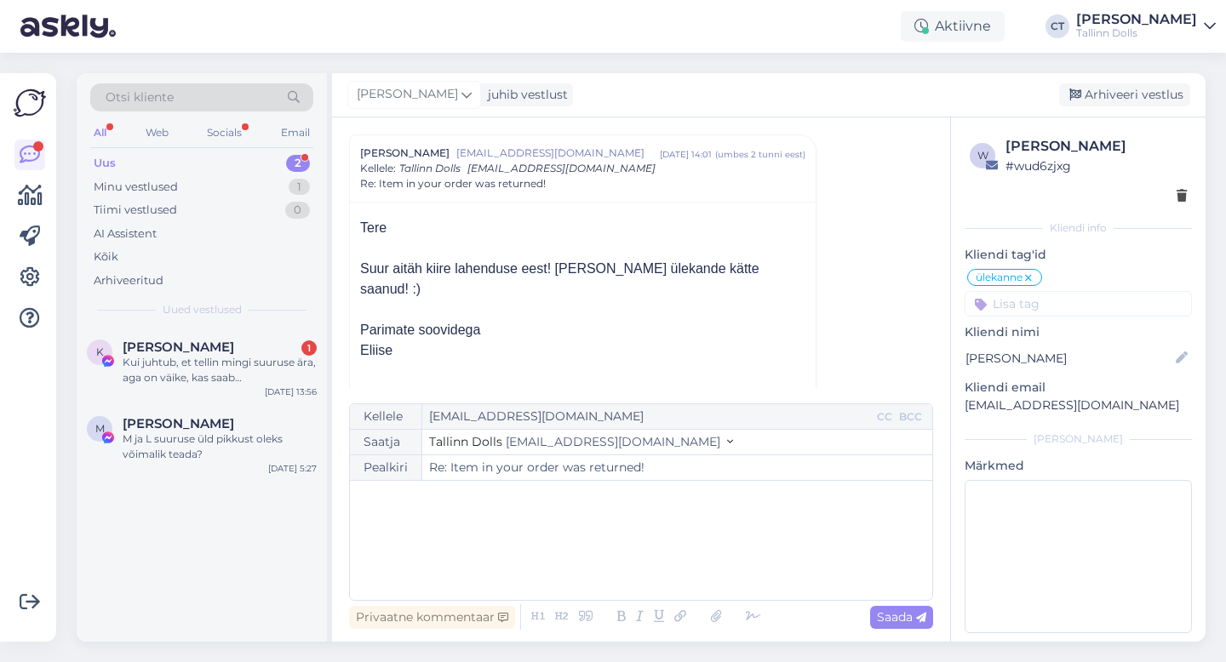
click at [644, 554] on div "﻿" at bounding box center [640, 540] width 565 height 102
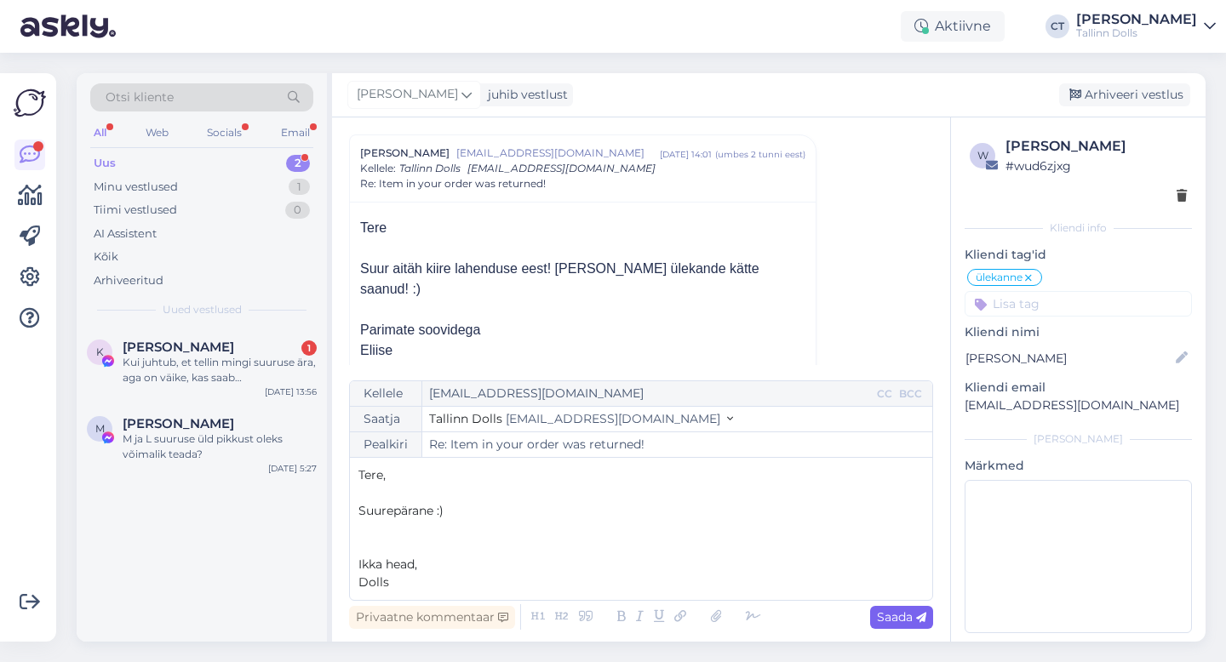
click at [903, 618] on span "Saada" at bounding box center [901, 617] width 49 height 15
type input "Re: Item in your order was returned!"
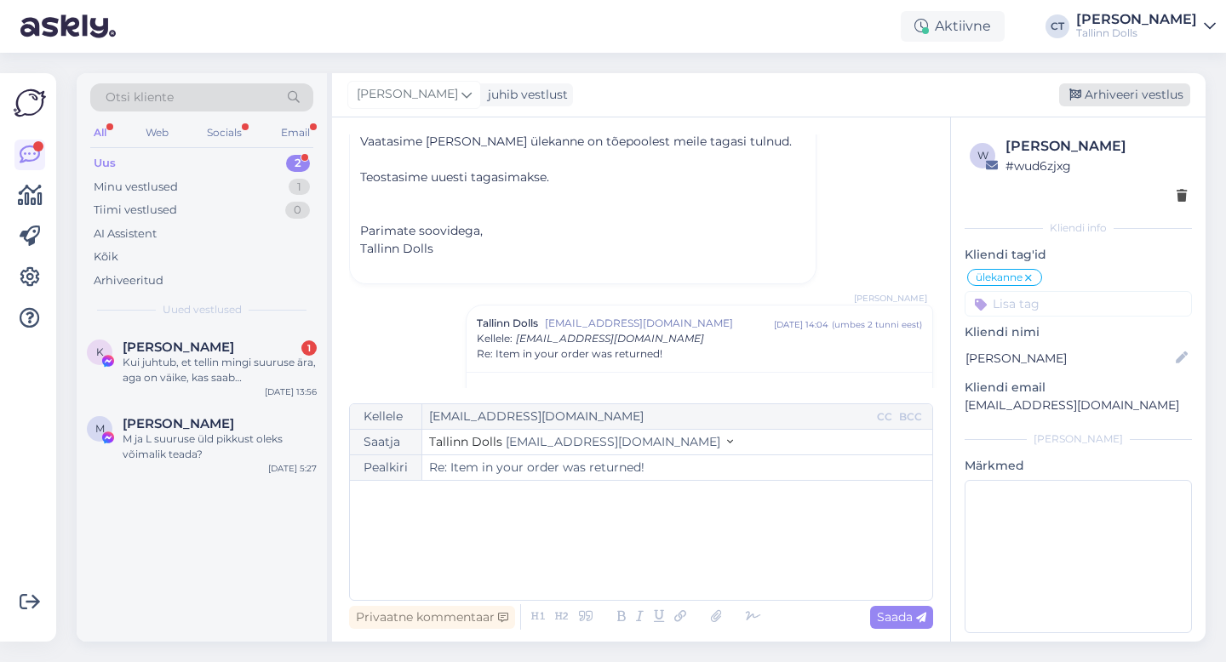
click at [1158, 89] on div "Arhiveeri vestlus" at bounding box center [1124, 94] width 131 height 23
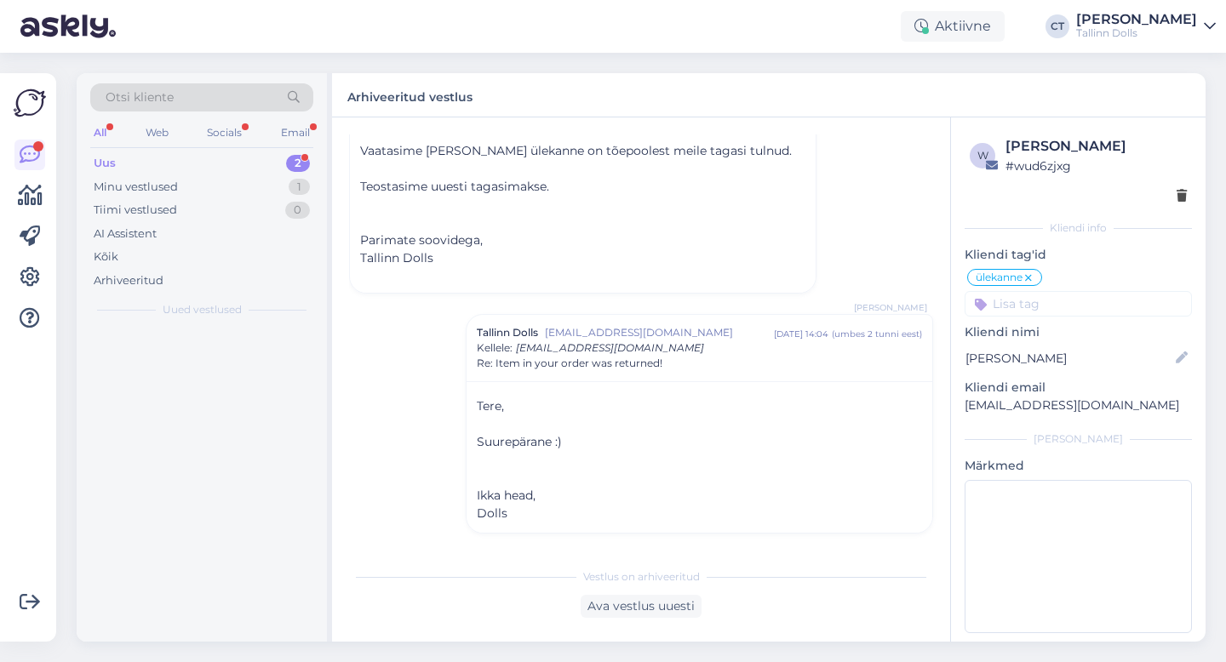
scroll to position [854, 0]
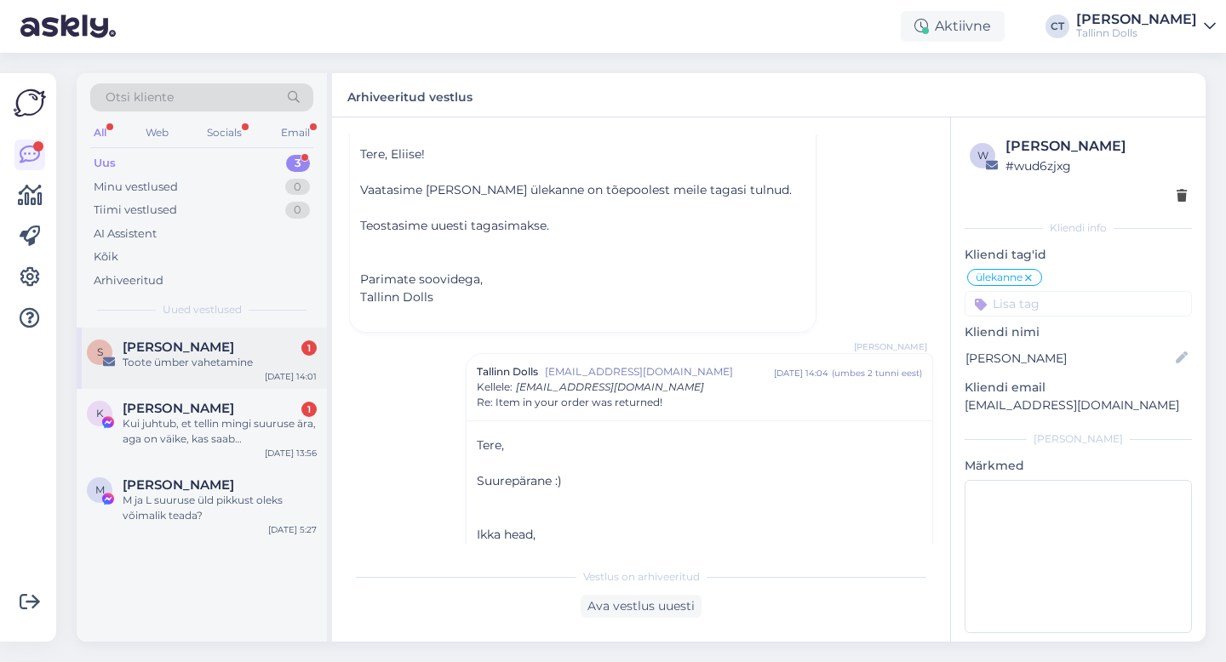
click at [162, 371] on div "S Sven Marten 1 Toote ümber vahetamine Sep 1 14:01" at bounding box center [202, 358] width 250 height 61
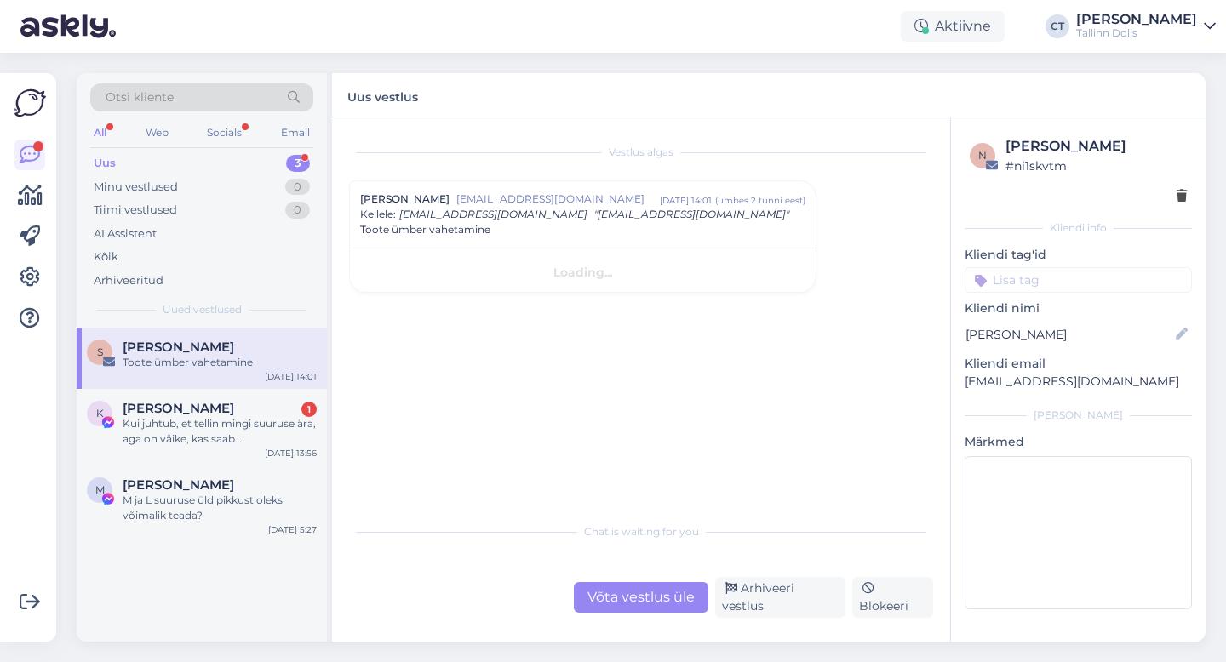
scroll to position [0, 0]
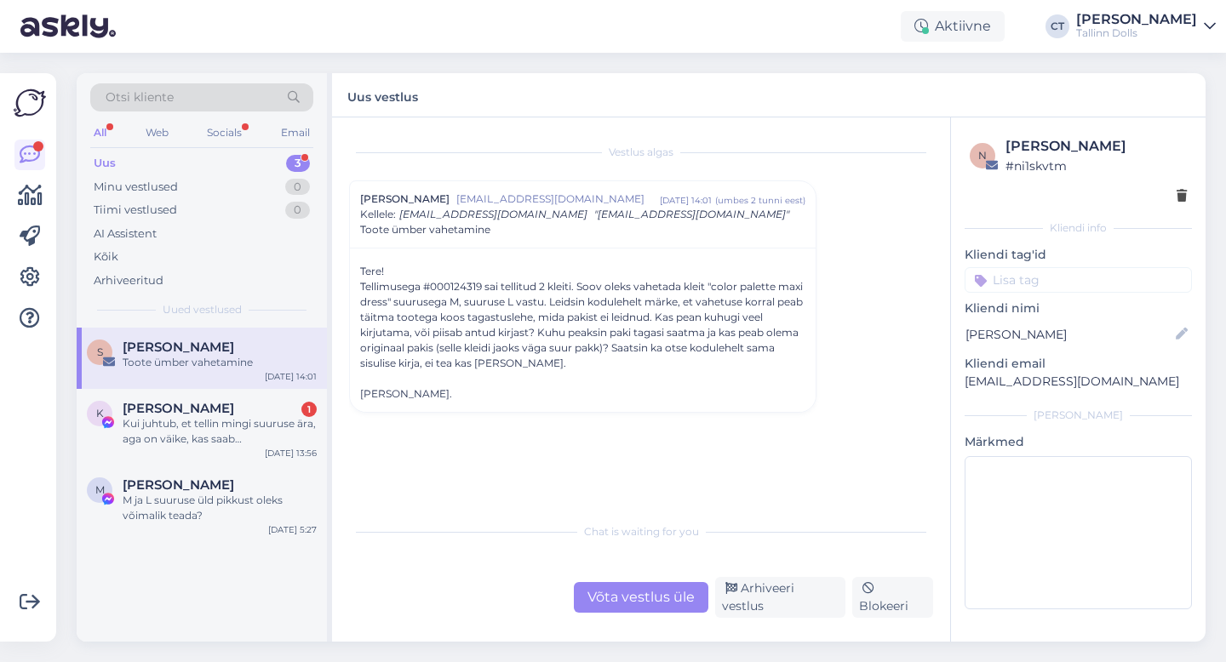
click at [618, 610] on div "Võta vestlus üle" at bounding box center [641, 597] width 135 height 31
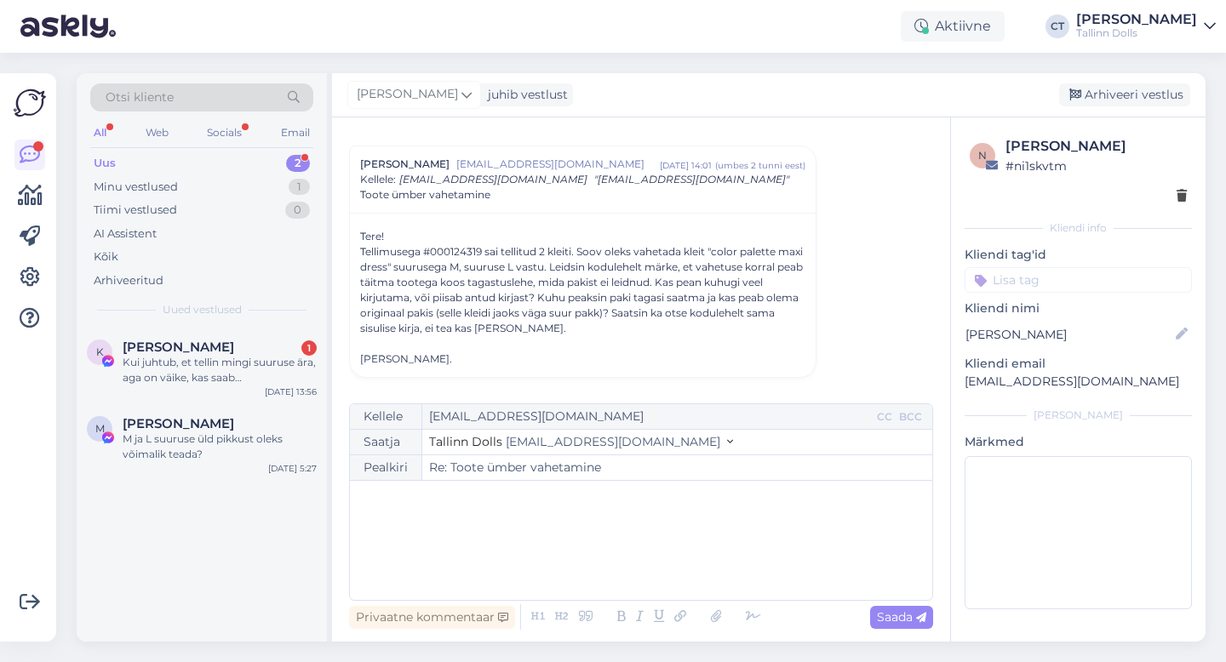
click at [611, 549] on div "﻿" at bounding box center [640, 540] width 565 height 102
click at [526, 571] on div "﻿" at bounding box center [640, 540] width 565 height 102
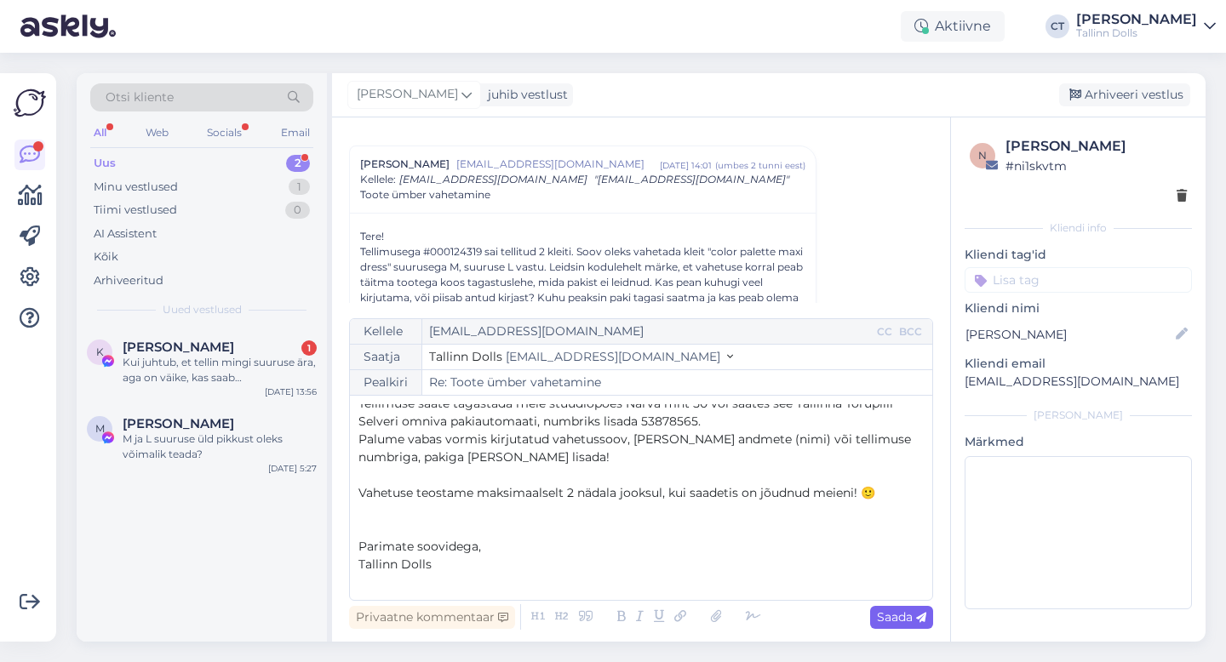
click at [902, 608] on div "Saada" at bounding box center [901, 617] width 63 height 23
type input "Re: Re: Toote ümber vahetamine"
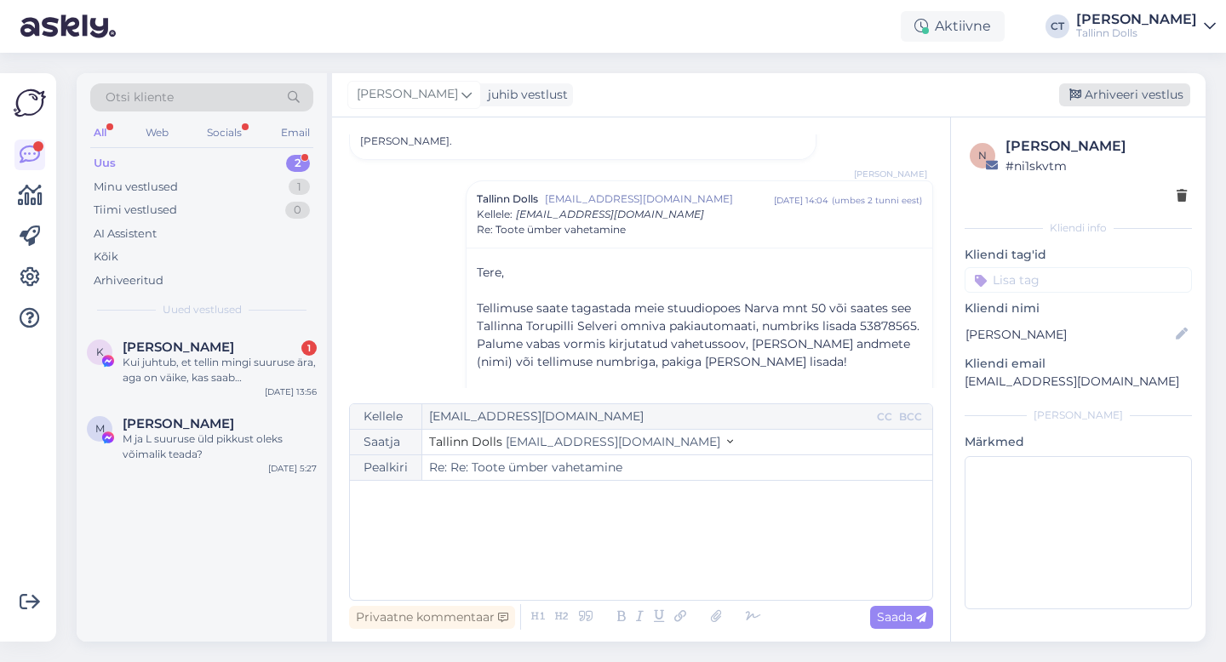
click at [1107, 90] on div "Arhiveeri vestlus" at bounding box center [1124, 94] width 131 height 23
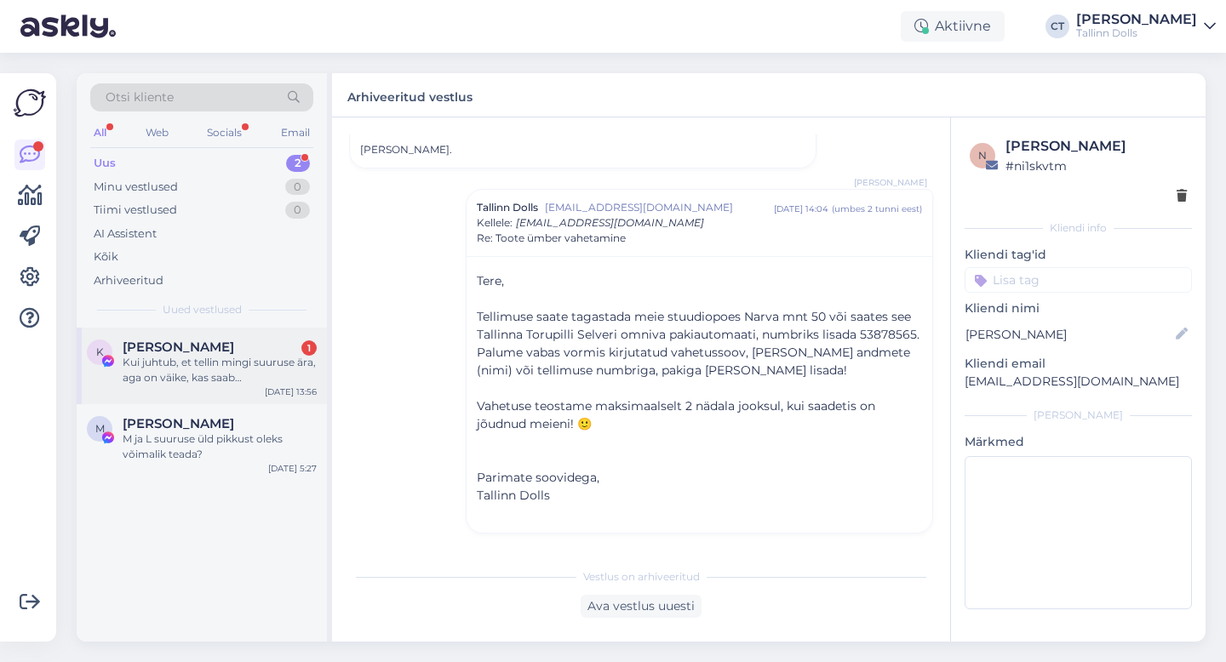
click at [193, 365] on div "Kui juhtub, et tellin mingi suuruse ära, aga on väike, kas saab ka ümber vaheta…" at bounding box center [220, 370] width 194 height 31
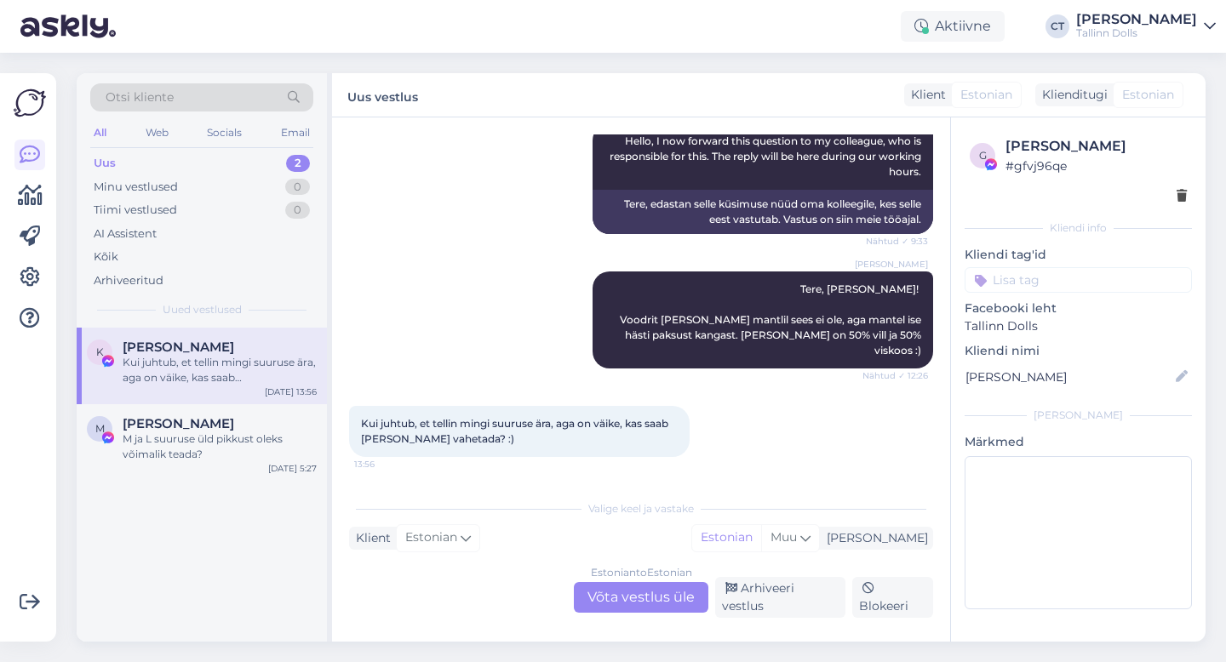
scroll to position [210, 0]
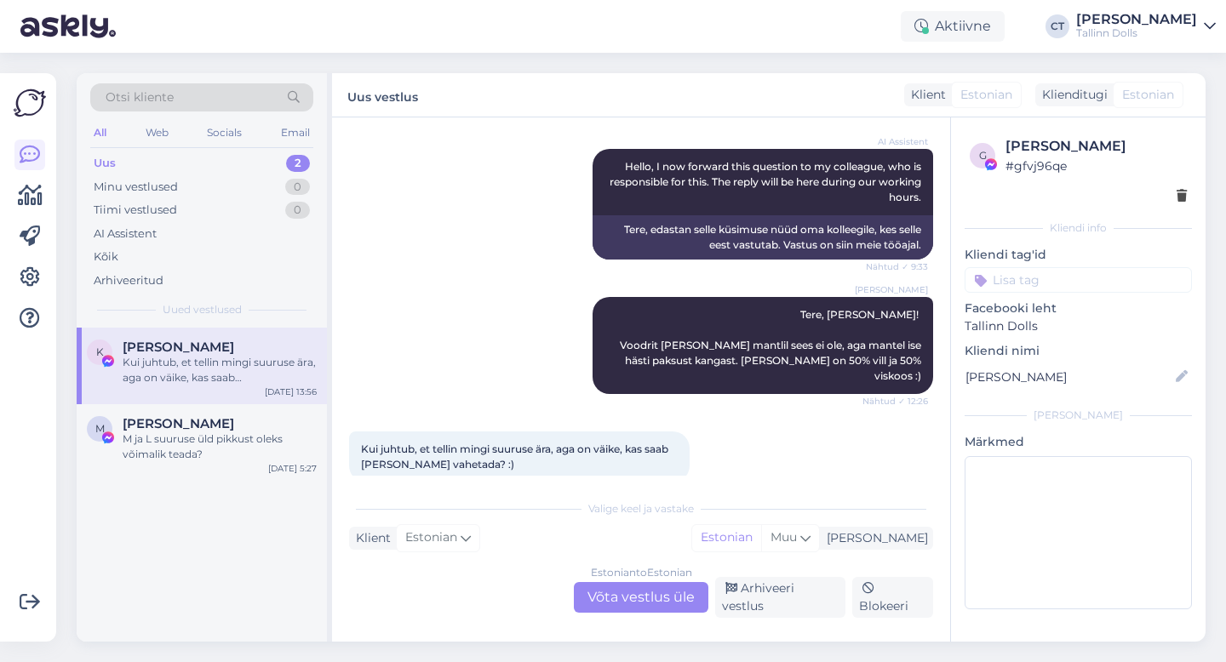
click at [606, 604] on div "Estonian to Estonian Võta vestlus üle" at bounding box center [641, 597] width 135 height 31
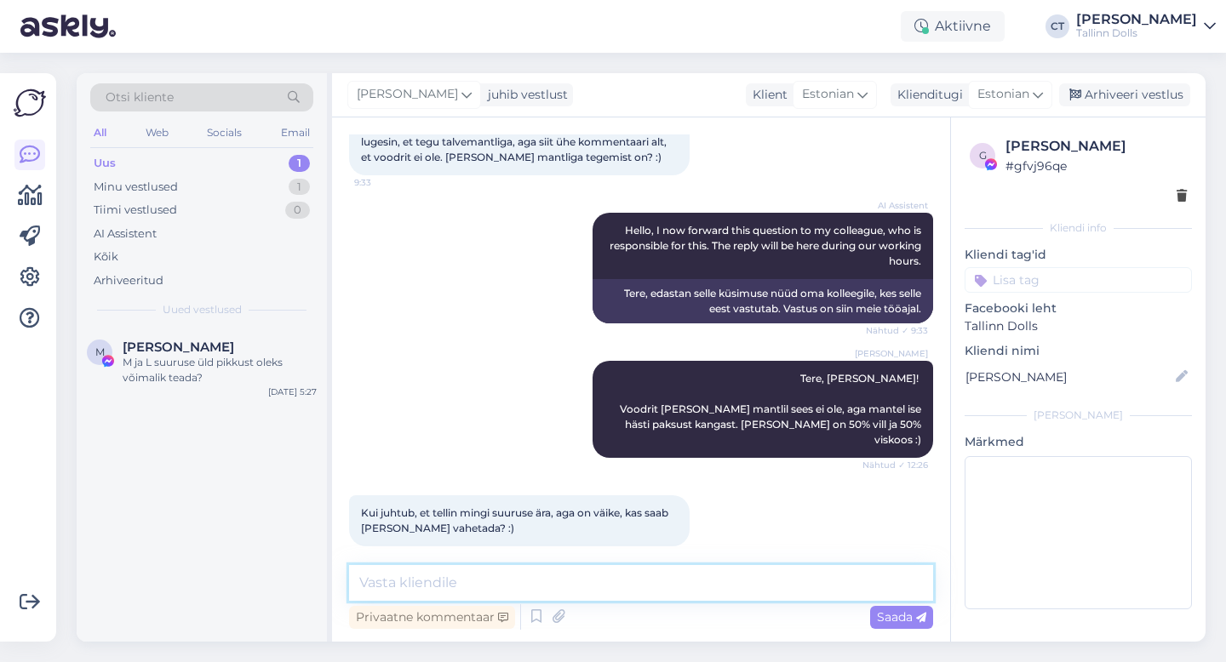
click at [606, 597] on textarea at bounding box center [641, 583] width 584 height 36
click at [1153, 85] on div "Arhiveeri vestlus" at bounding box center [1124, 94] width 131 height 23
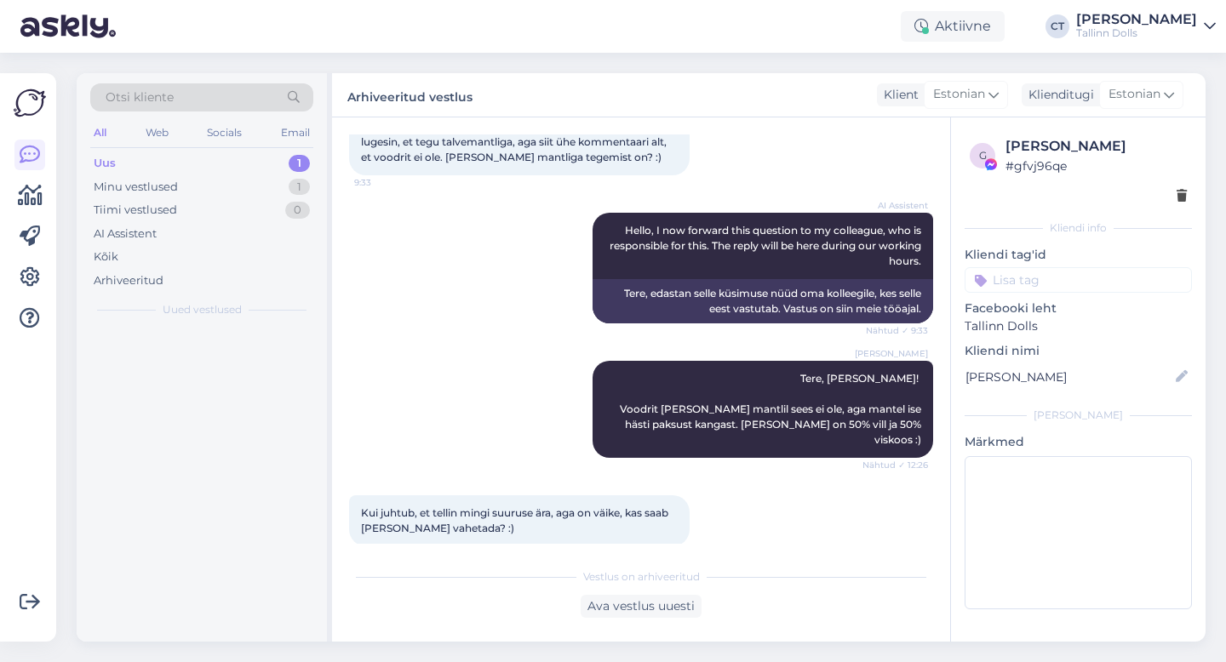
scroll to position [152, 0]
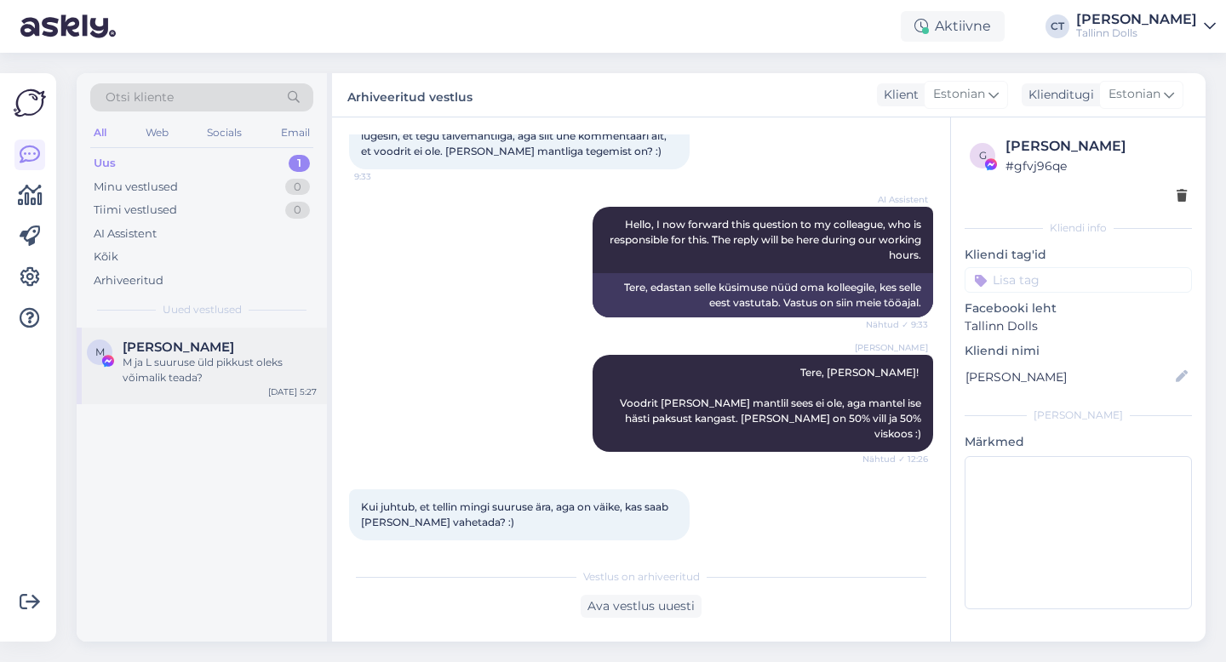
click at [149, 353] on span "[PERSON_NAME]" at bounding box center [179, 347] width 112 height 15
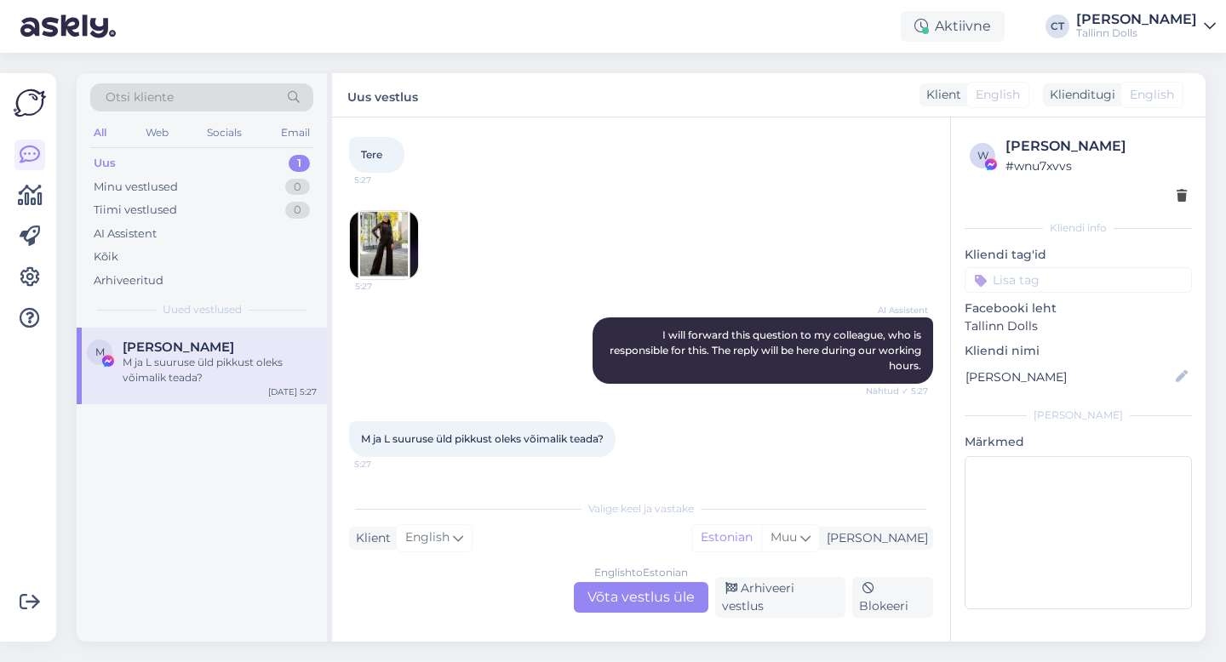
scroll to position [77, 0]
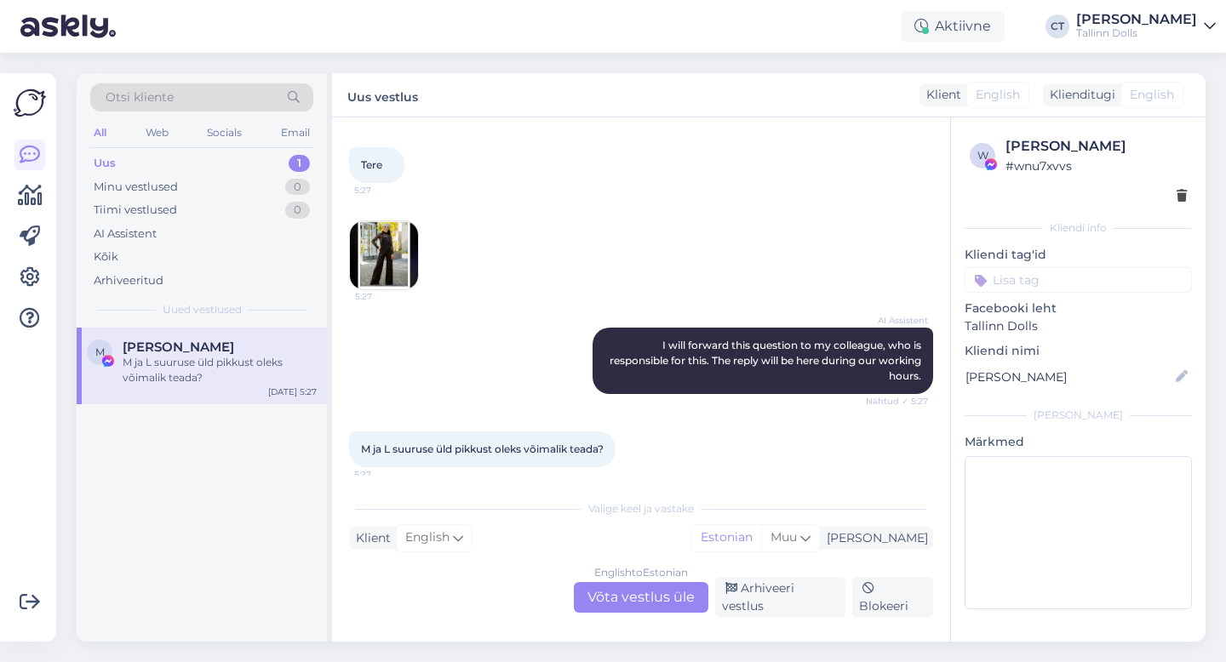
click at [248, 94] on div "Otsi kliente" at bounding box center [201, 97] width 223 height 28
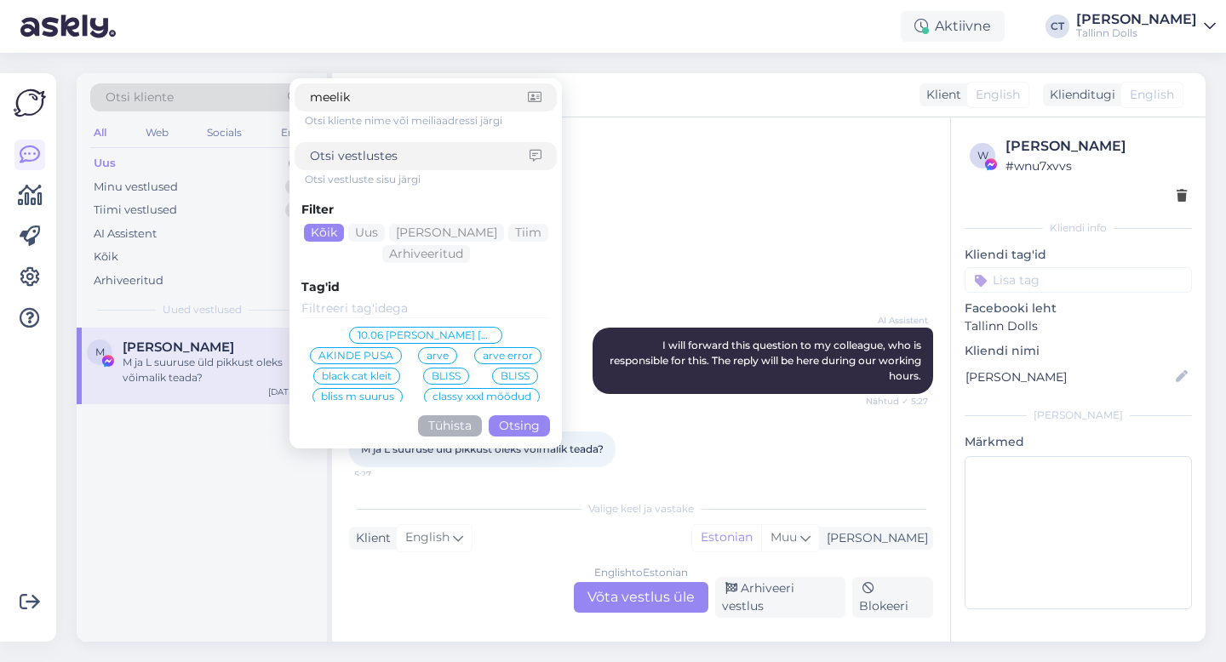
type input "meelika"
click button "Otsing" at bounding box center [519, 425] width 61 height 21
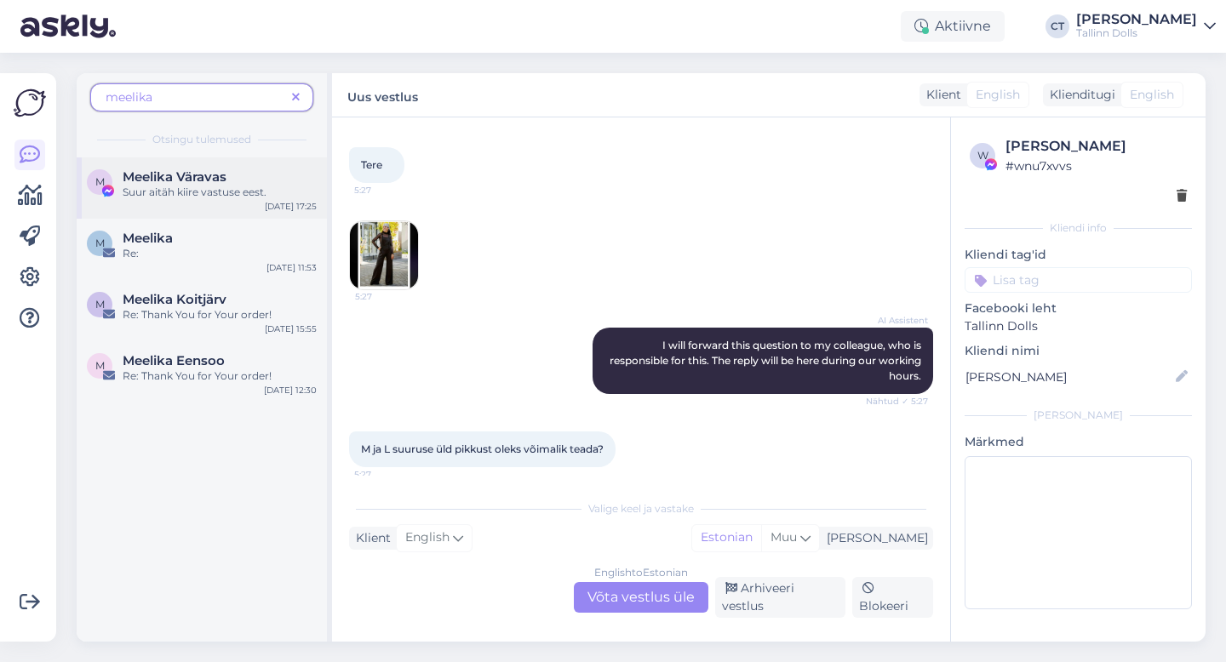
click at [123, 205] on div "M Meelika Väravas Suur aitäh kiire vastuse eest. Aug 29 17:25" at bounding box center [202, 187] width 250 height 61
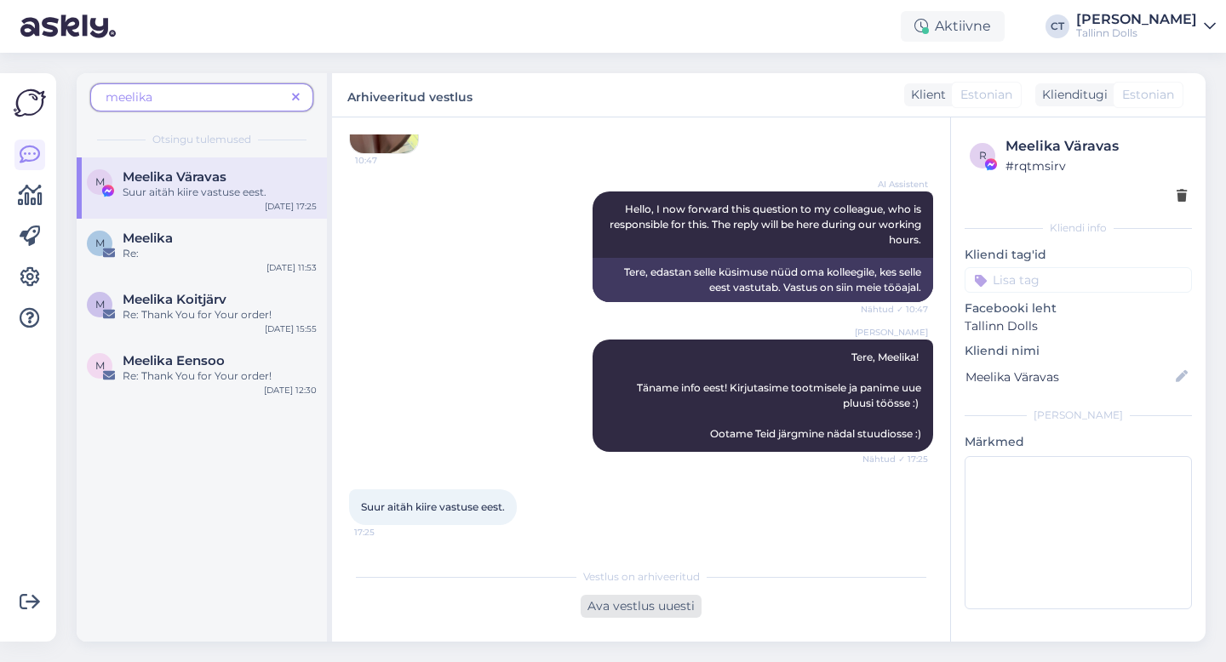
click at [629, 604] on div "Ava vestlus uuesti" at bounding box center [641, 606] width 121 height 23
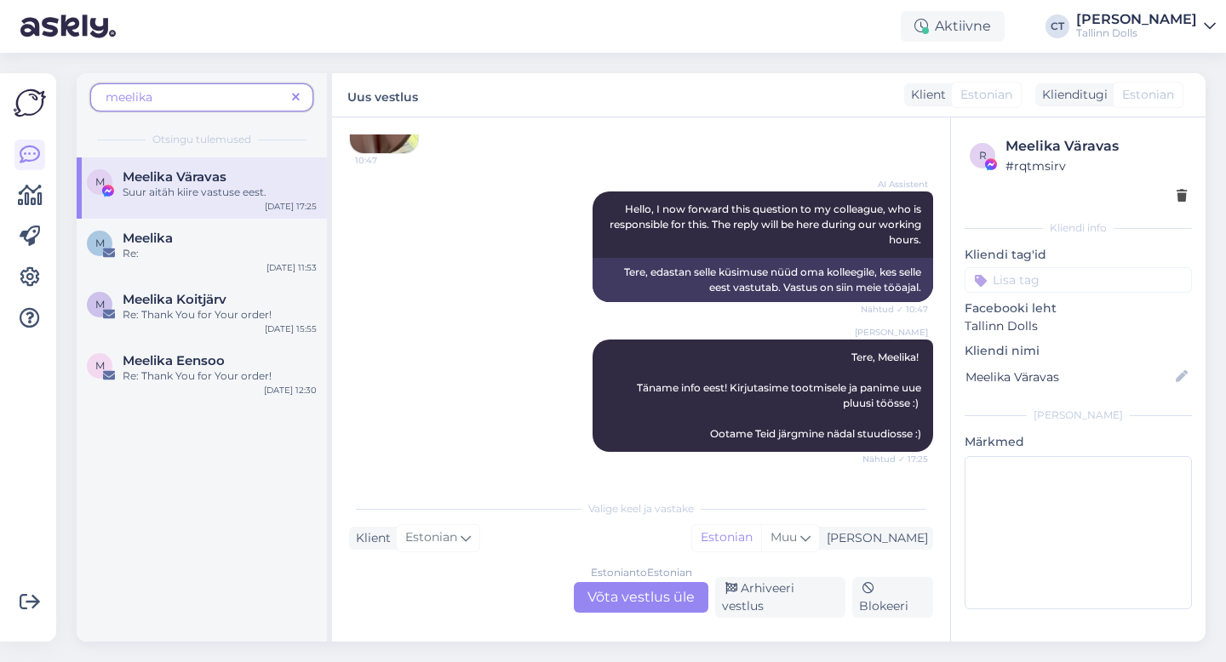
click at [641, 581] on div "Estonian to Estonian" at bounding box center [641, 572] width 101 height 15
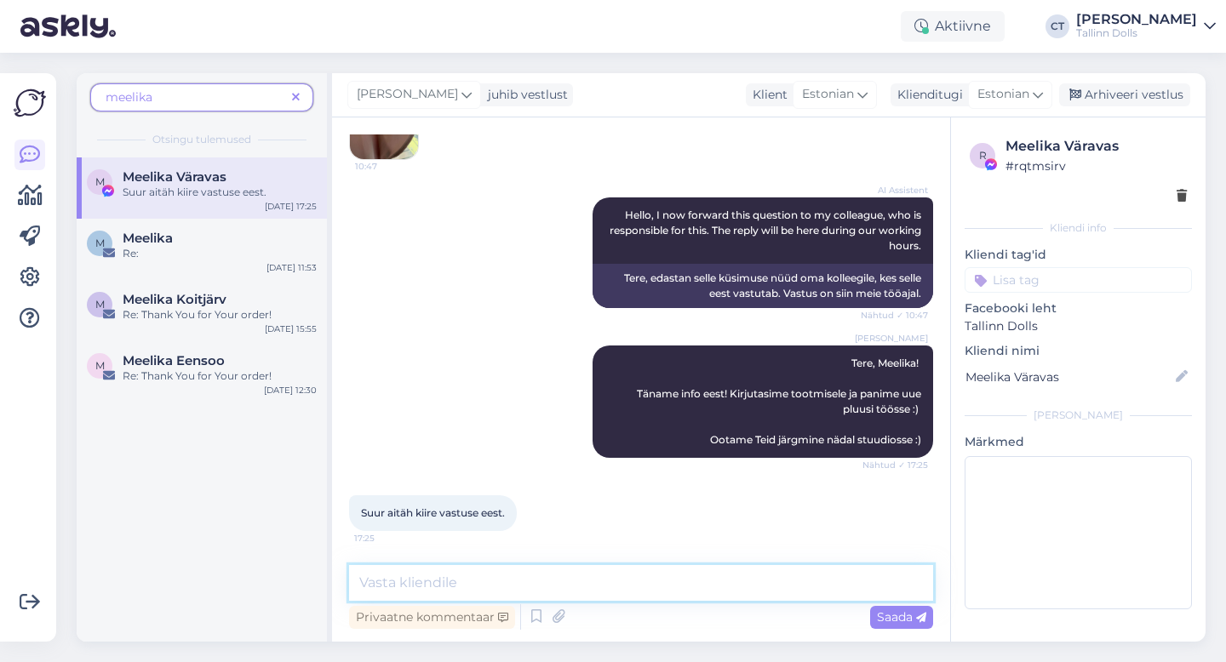
click at [642, 587] on textarea at bounding box center [641, 583] width 584 height 36
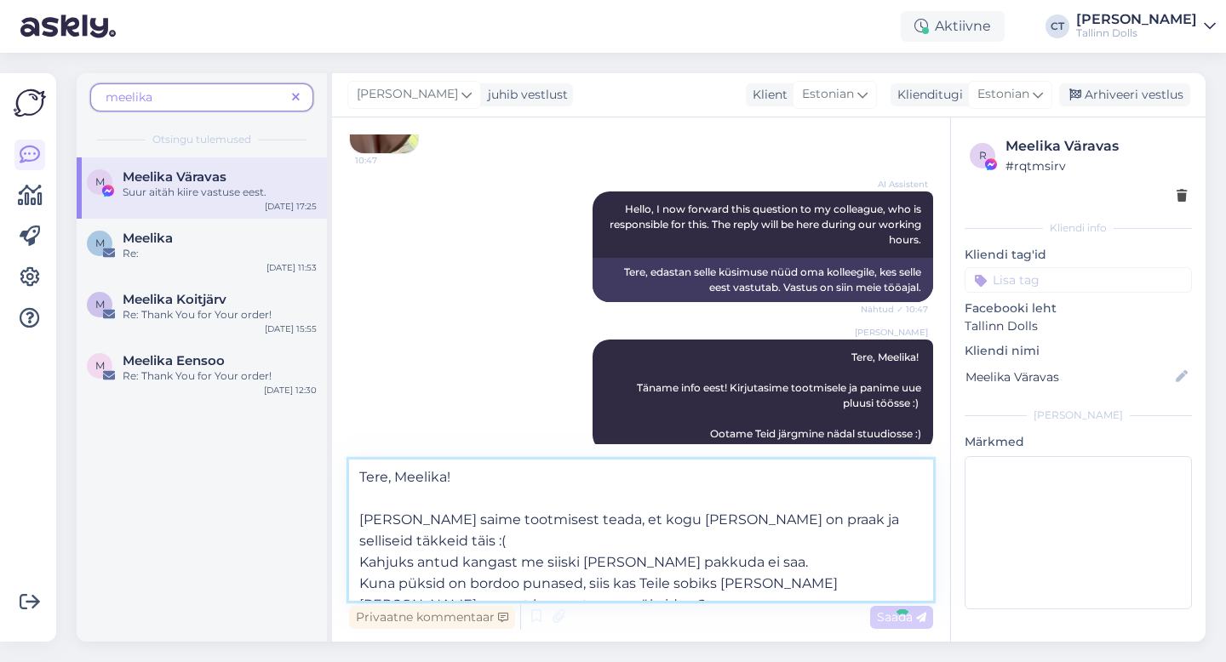
type textarea "Tere, Meelika! Kahjuks saime tootmisest teada, et kogu kangas on praak ja selli…"
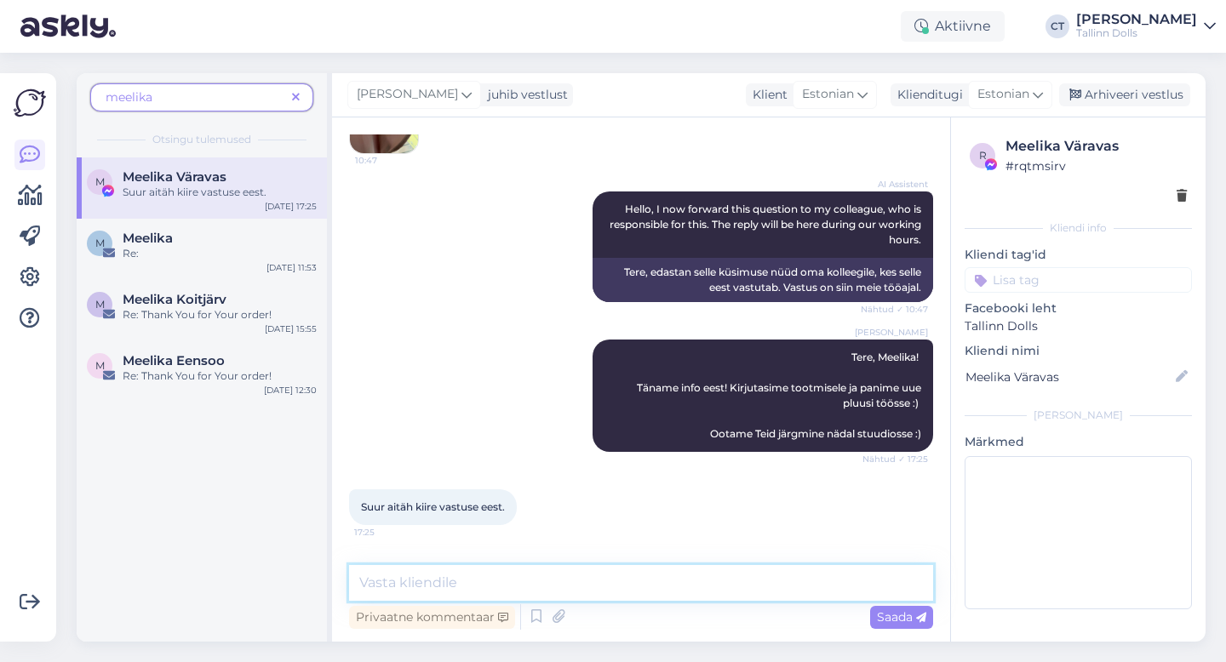
scroll to position [638, 0]
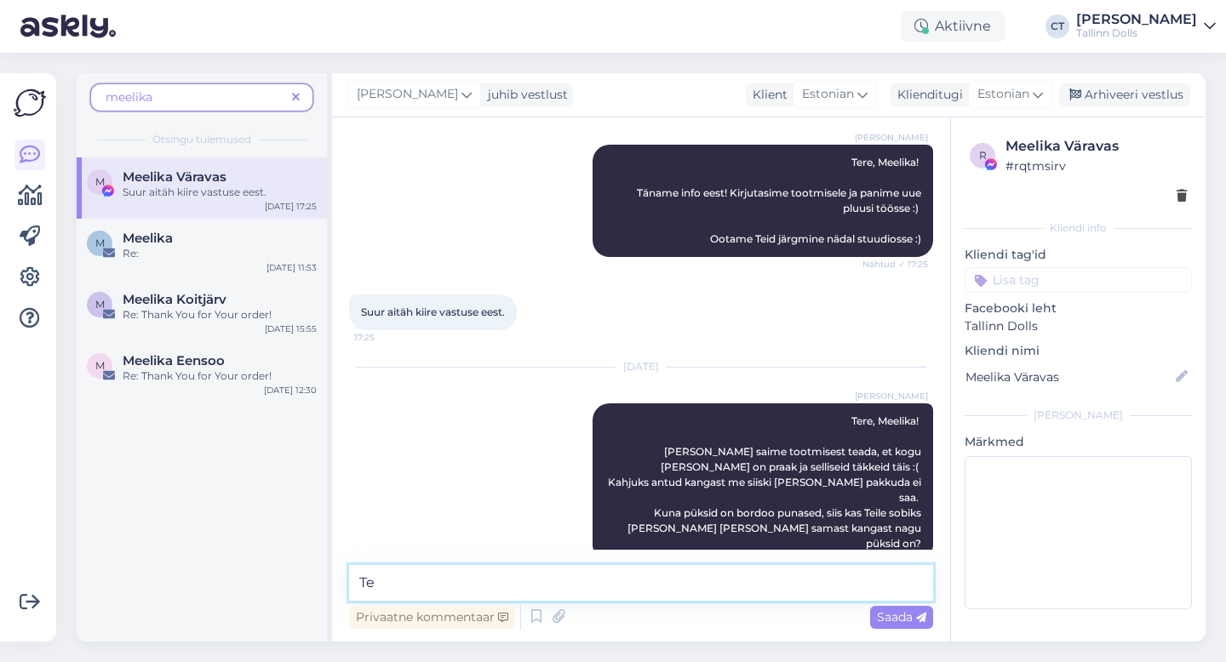
type textarea "T"
click at [1154, 108] on div "[PERSON_NAME] juhib vestlust Klient [DEMOGRAPHIC_DATA] Klienditugi [DEMOGRAPHIC…" at bounding box center [768, 95] width 873 height 44
click at [1148, 94] on div "Arhiveeri vestlus" at bounding box center [1124, 94] width 131 height 23
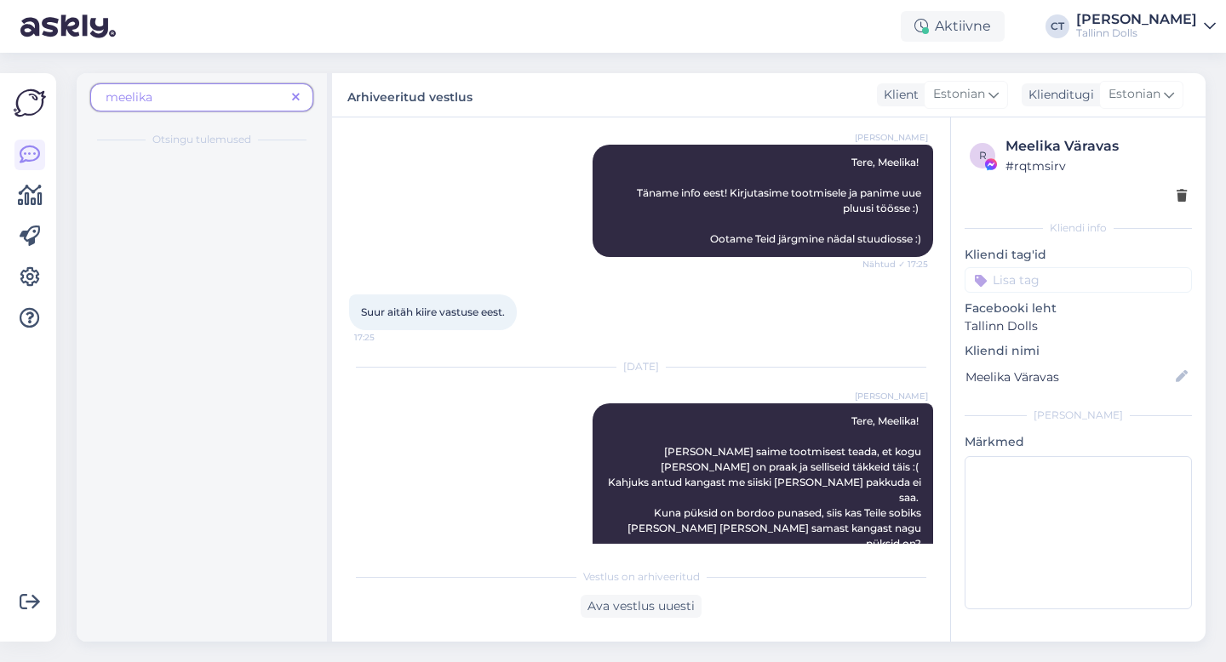
scroll to position [644, 0]
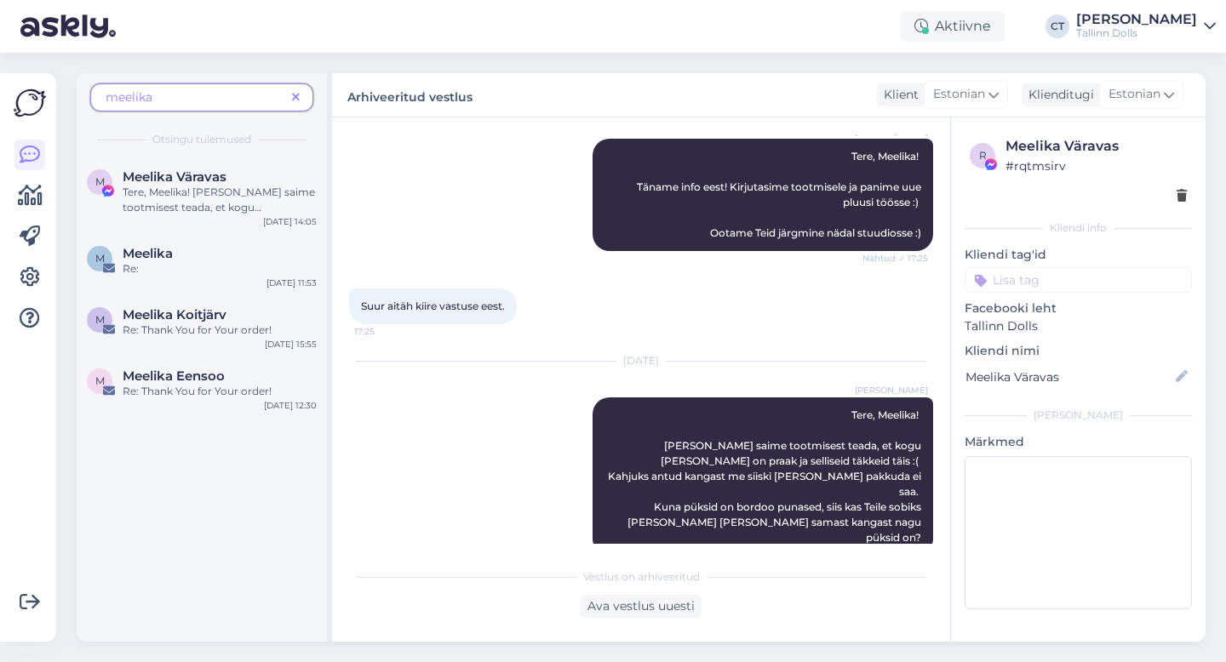
click at [297, 96] on icon at bounding box center [296, 98] width 8 height 12
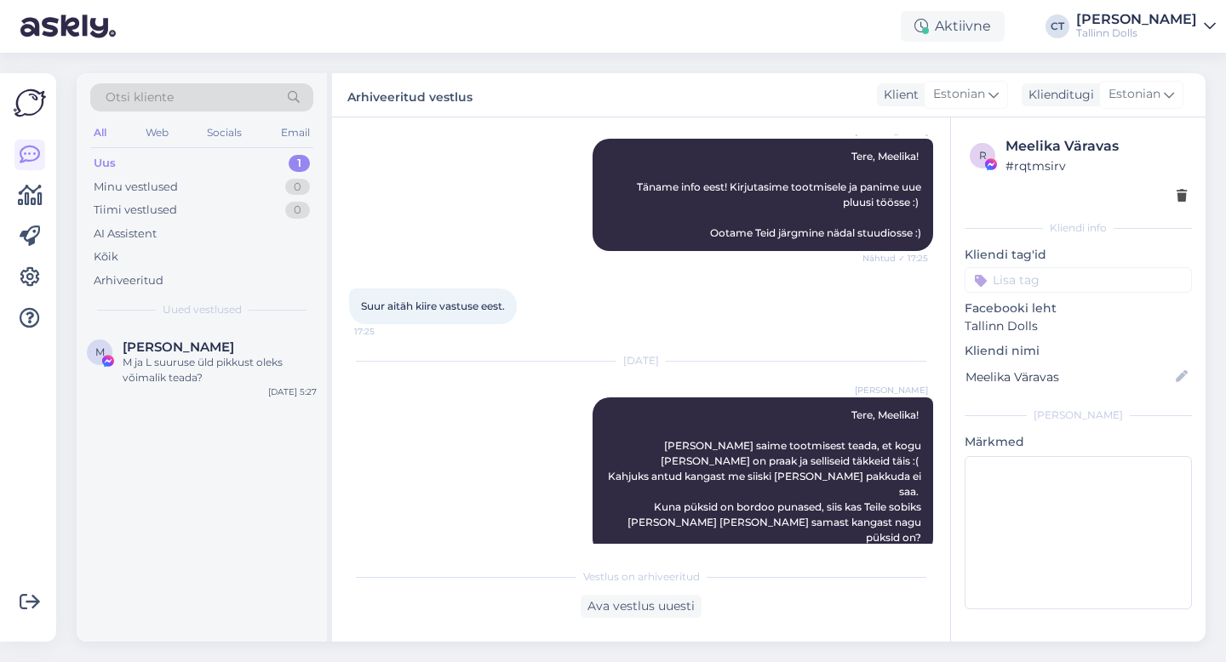
click at [144, 162] on div "Uus 1" at bounding box center [201, 164] width 223 height 24
click at [163, 157] on div "Uus 1" at bounding box center [201, 164] width 223 height 24
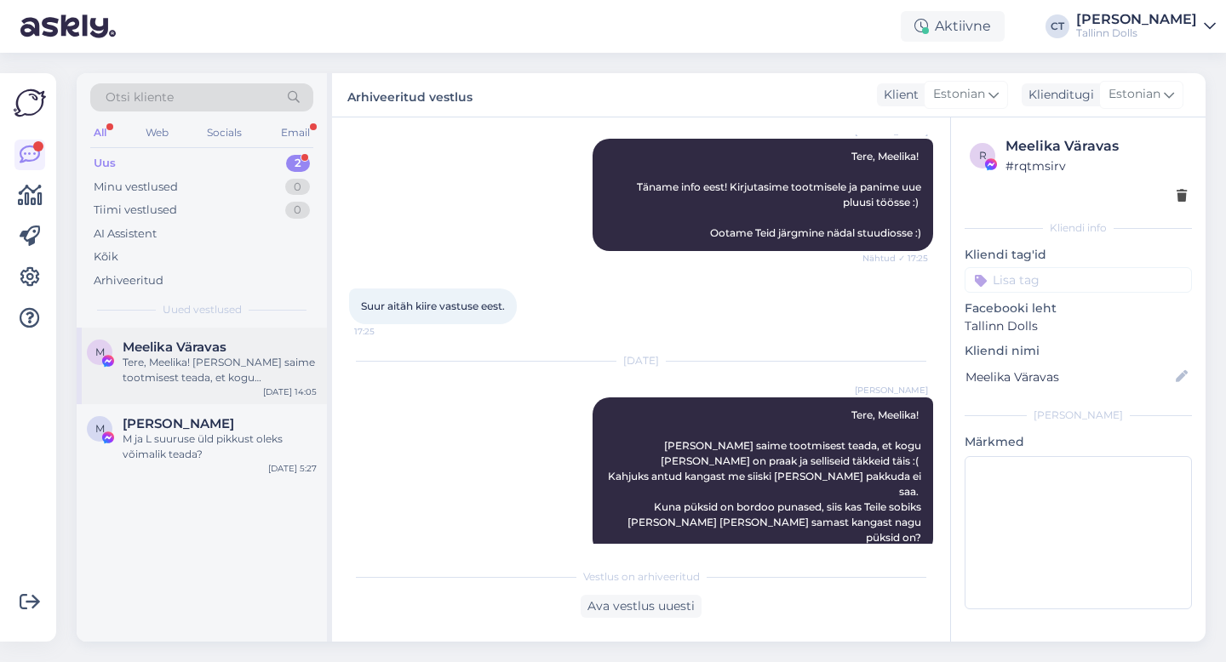
click at [239, 369] on div "Tere, Meelika! Kahjuks saime tootmisest teada, et kogu kangas on praak ja selli…" at bounding box center [220, 370] width 194 height 31
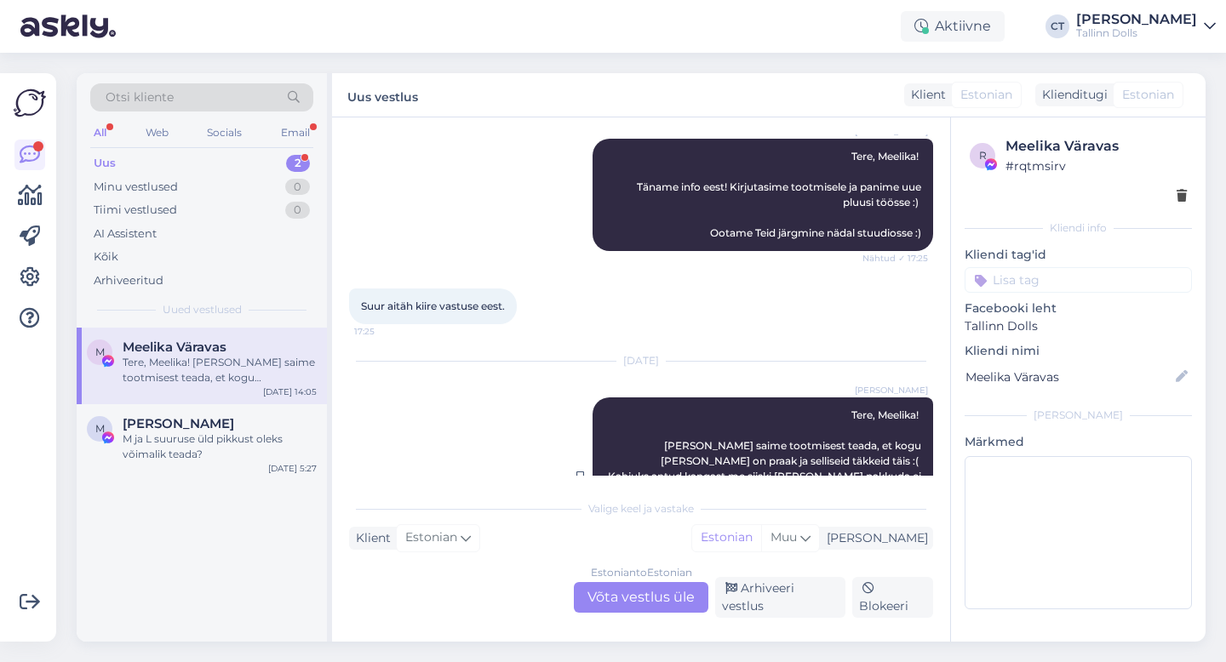
scroll to position [702, 0]
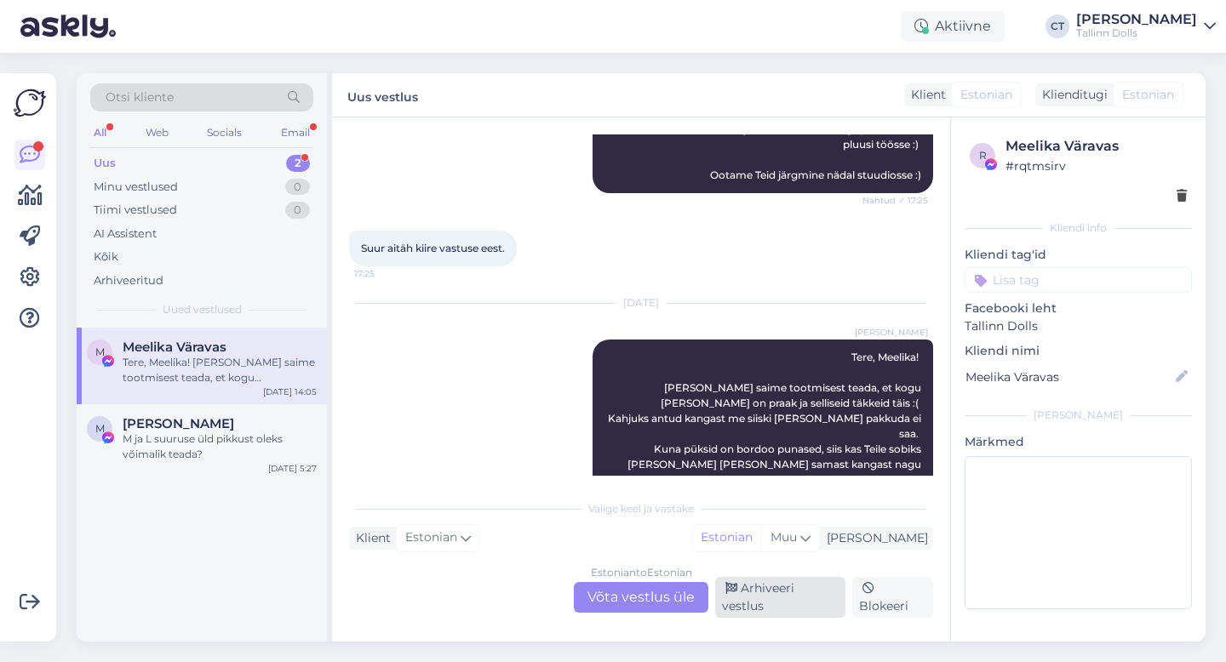
click at [756, 604] on div "Arhiveeri vestlus" at bounding box center [780, 597] width 130 height 41
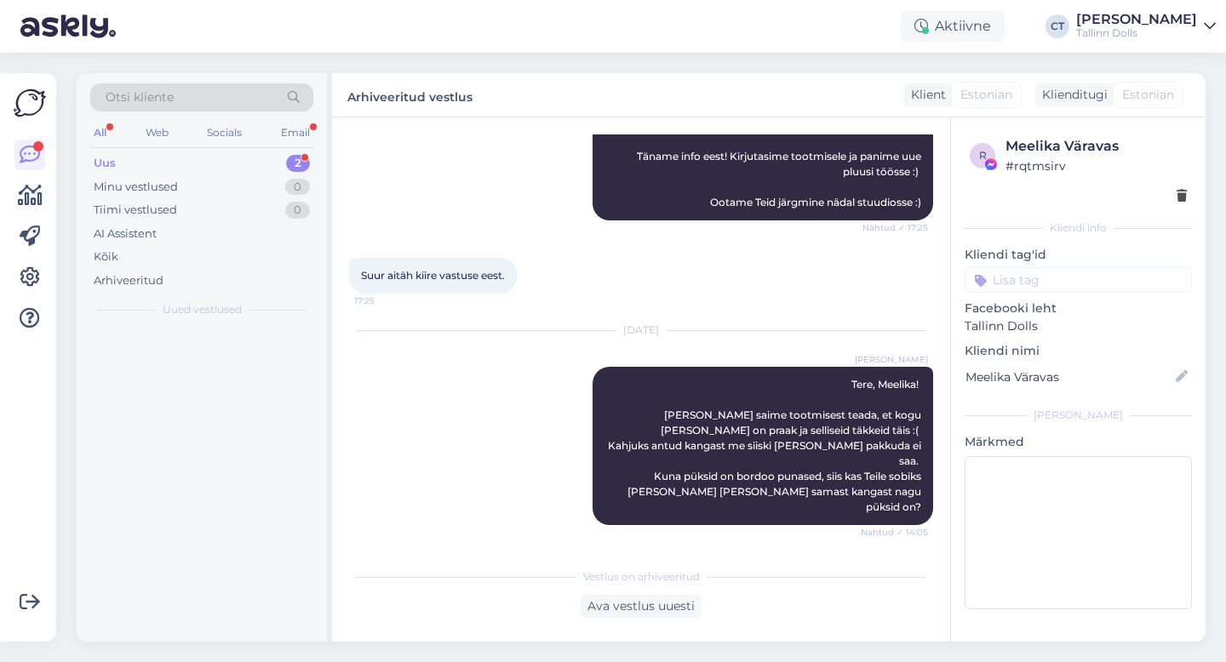
scroll to position [644, 0]
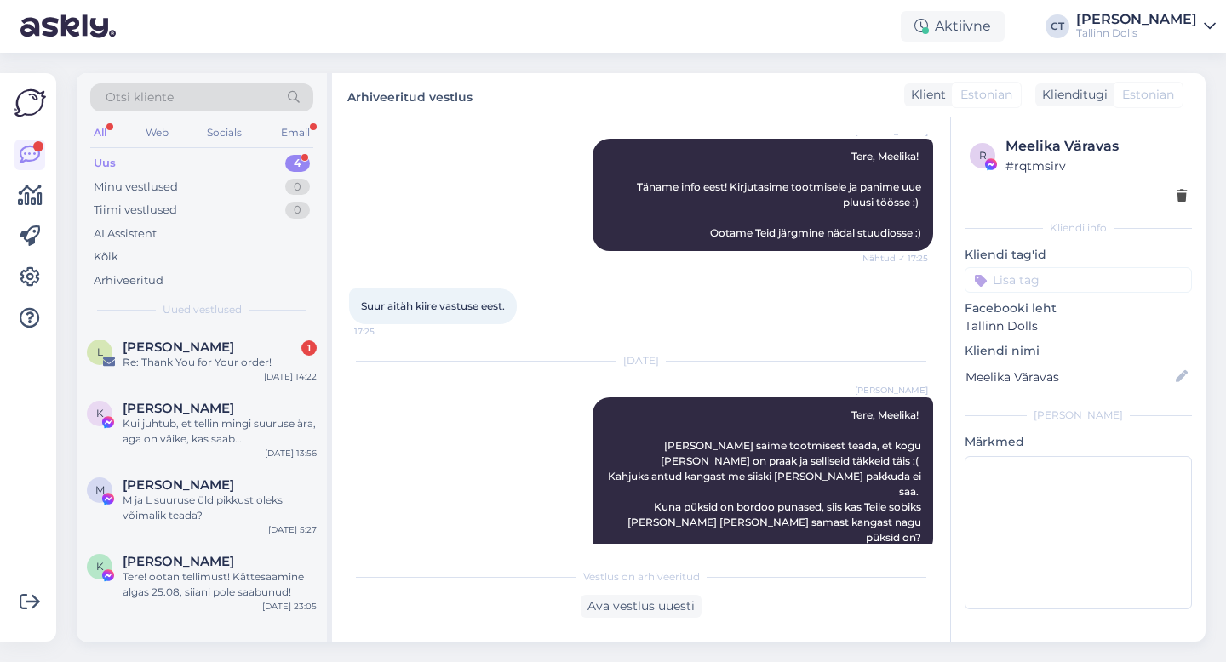
click at [148, 163] on div "Uus 4" at bounding box center [201, 164] width 223 height 24
click at [197, 361] on div "Re: Thank You for Your order!" at bounding box center [220, 362] width 194 height 15
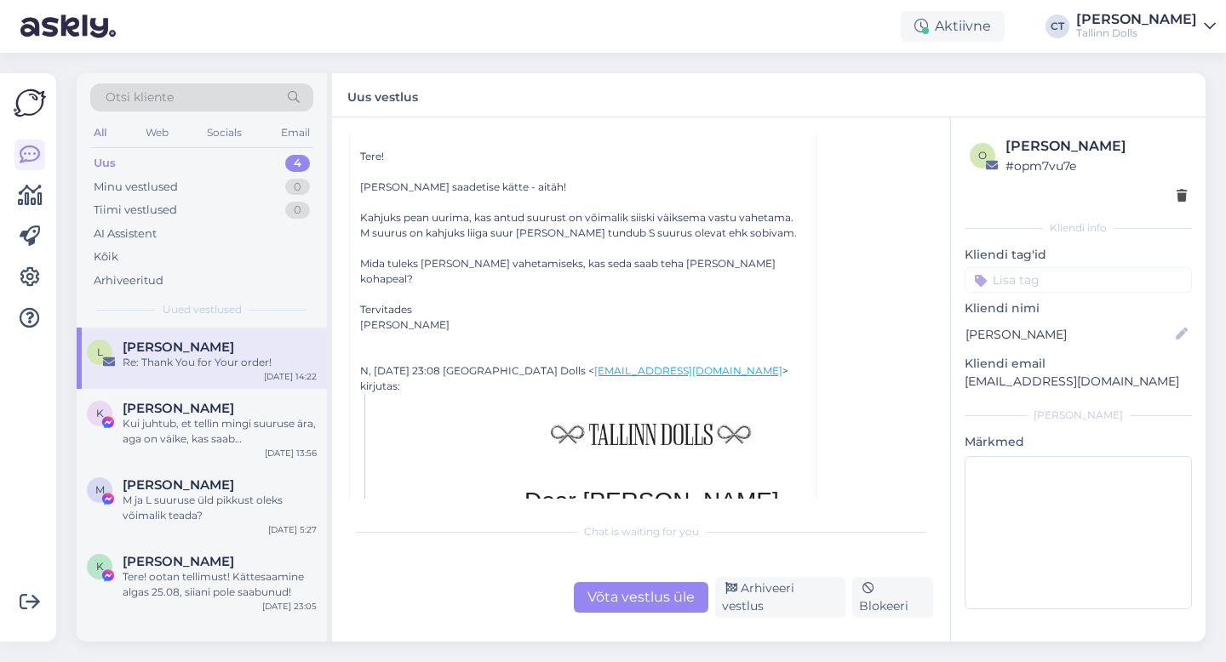
scroll to position [110, 0]
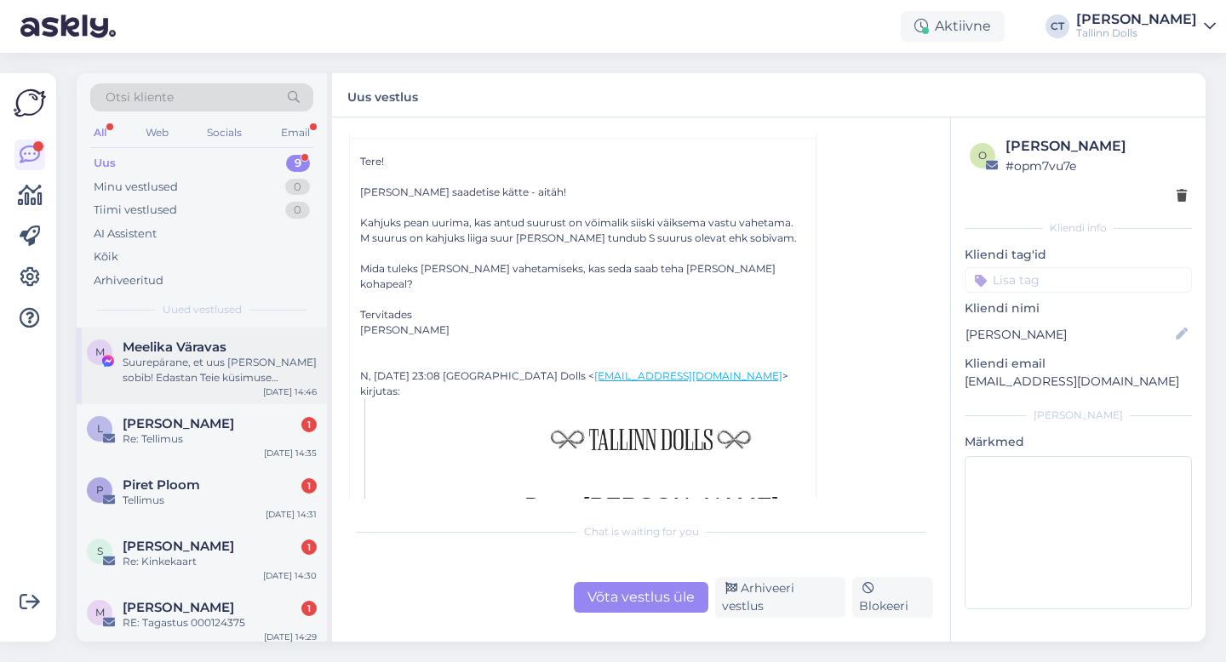
click at [209, 384] on div "Suurepärane, et uus topp sobib! Edastan Teie küsimuse praaktoppi soodsamalt ost…" at bounding box center [220, 370] width 194 height 31
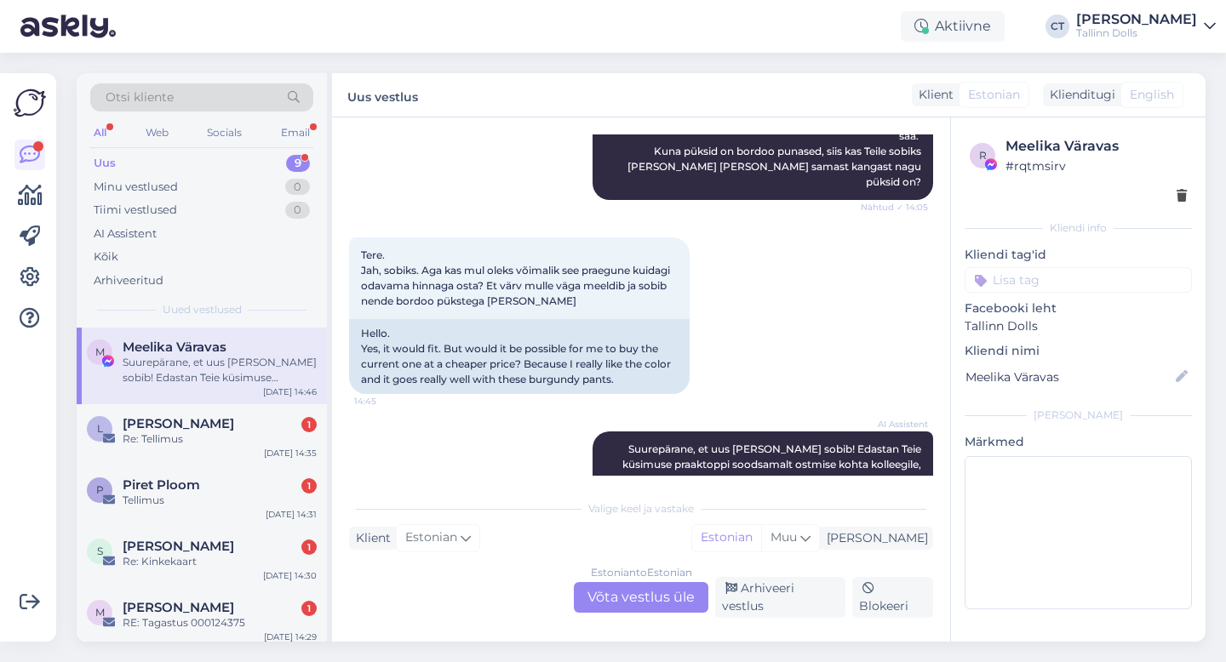
click at [629, 610] on div "Estonian to Estonian Võta vestlus üle" at bounding box center [641, 597] width 135 height 31
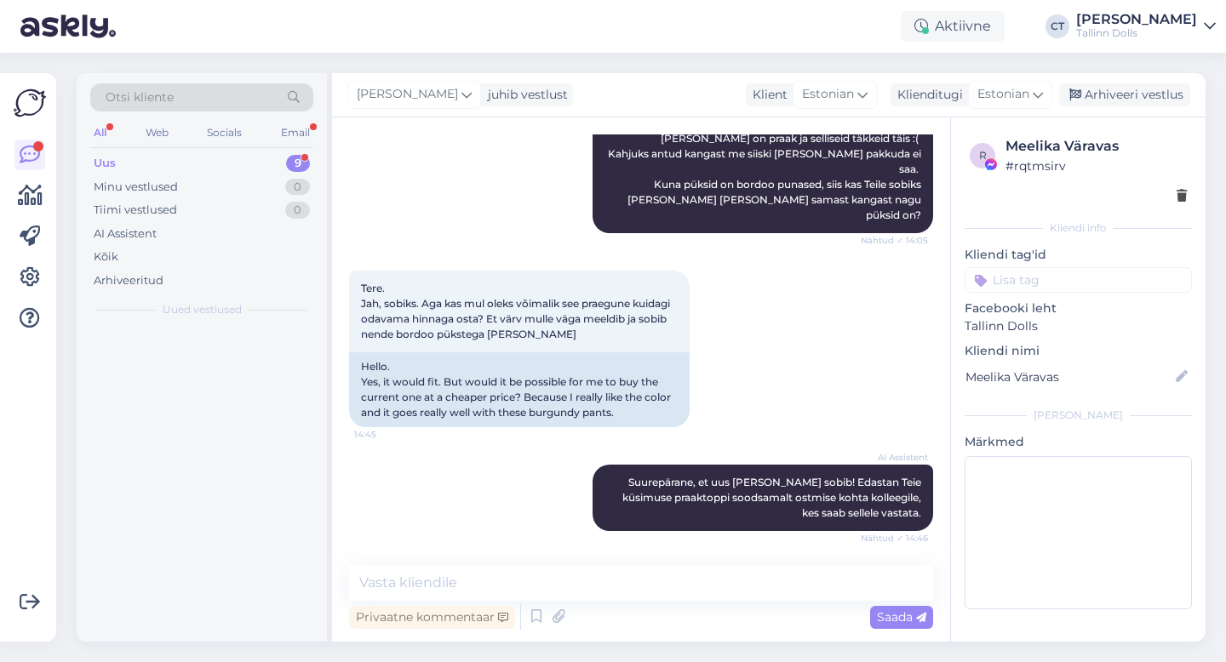
scroll to position [936, 0]
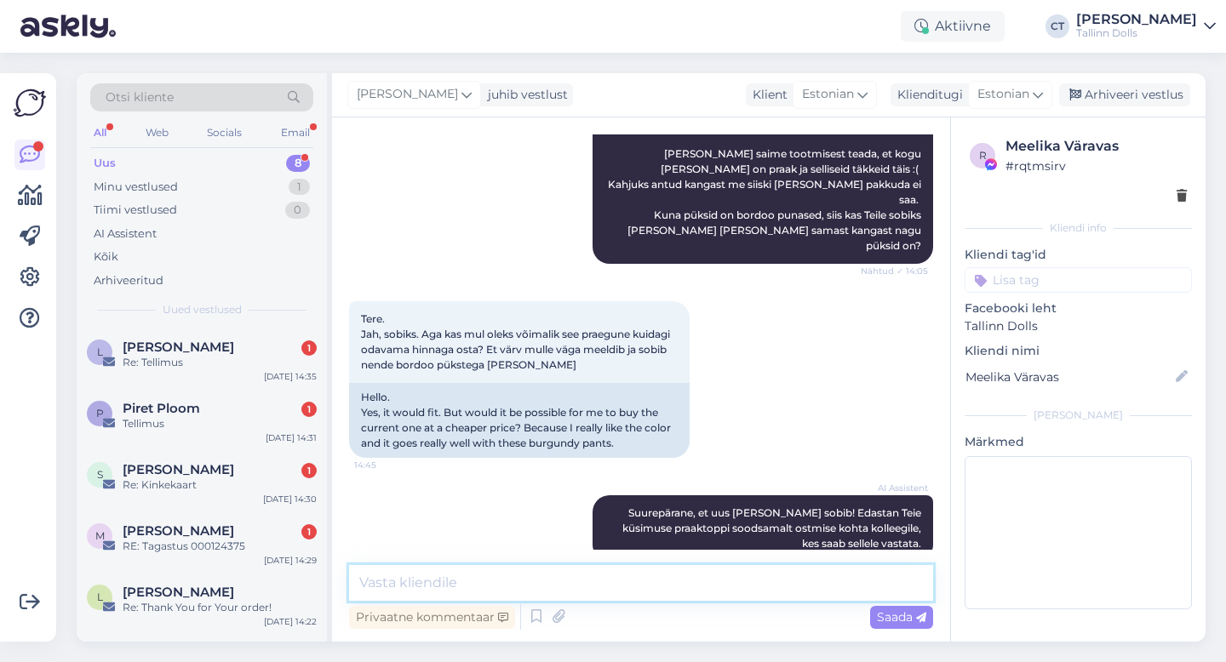
click at [634, 581] on textarea at bounding box center [641, 583] width 584 height 36
type textarea "T"
click at [233, 384] on div "L Liisa Tõnson 1 Re: Tellimus Sep 1 14:35" at bounding box center [202, 358] width 250 height 61
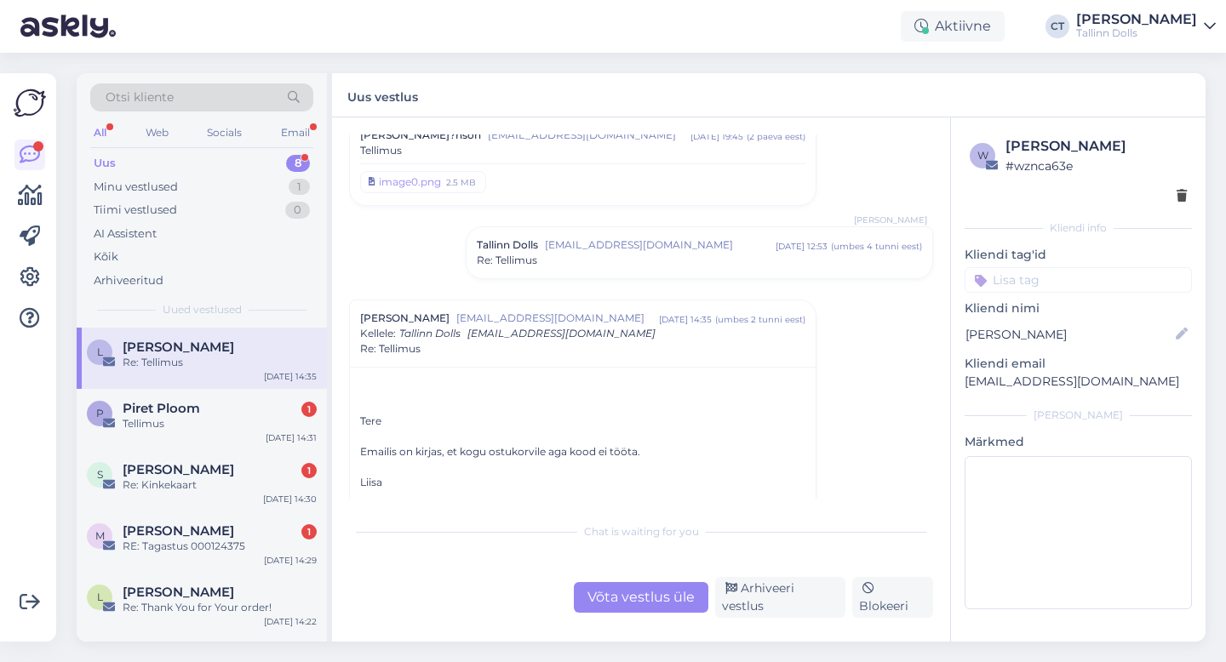
scroll to position [655, 0]
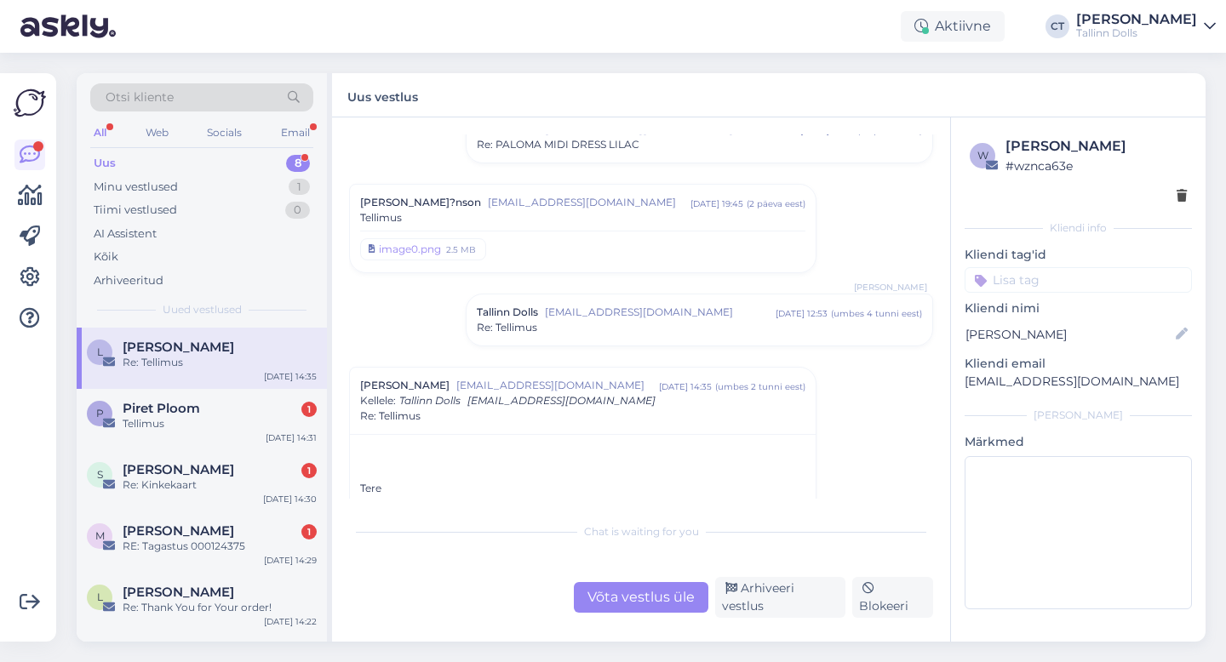
click at [586, 296] on div "Tallinn Dolls info@tallinndolls.com sept 1 12:53 ( umbes 4 tunni eest ) Re: Tel…" at bounding box center [699, 320] width 466 height 51
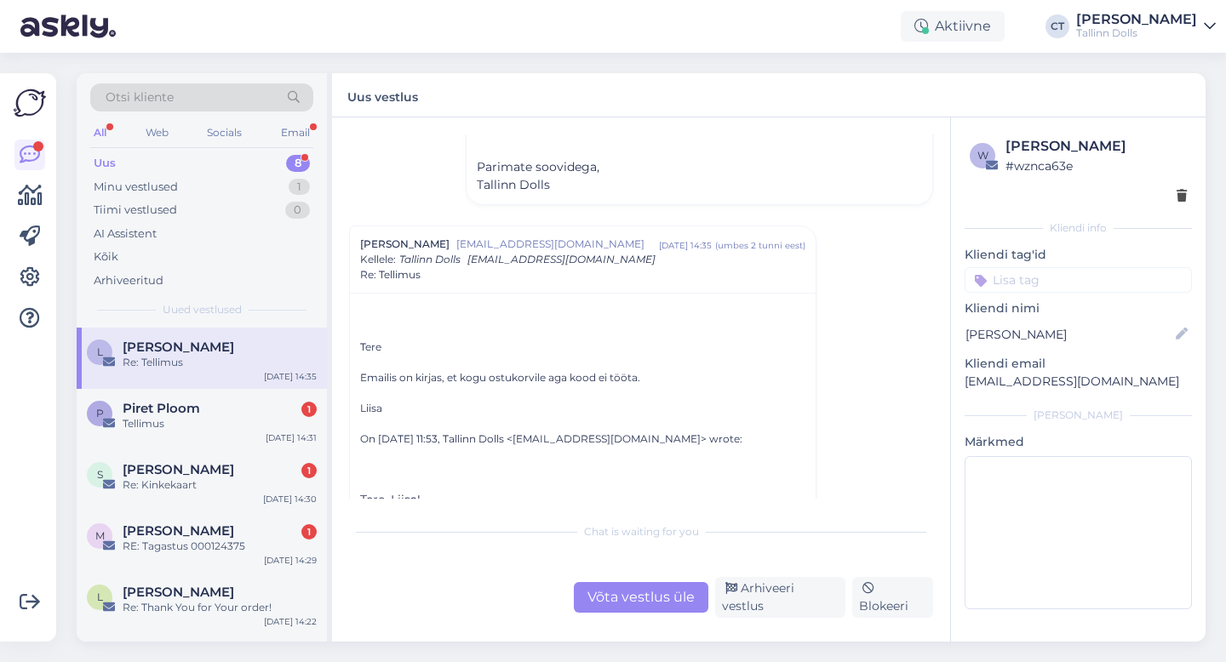
scroll to position [1000, 0]
click at [207, 413] on div "Piret Ploom 1" at bounding box center [220, 408] width 194 height 15
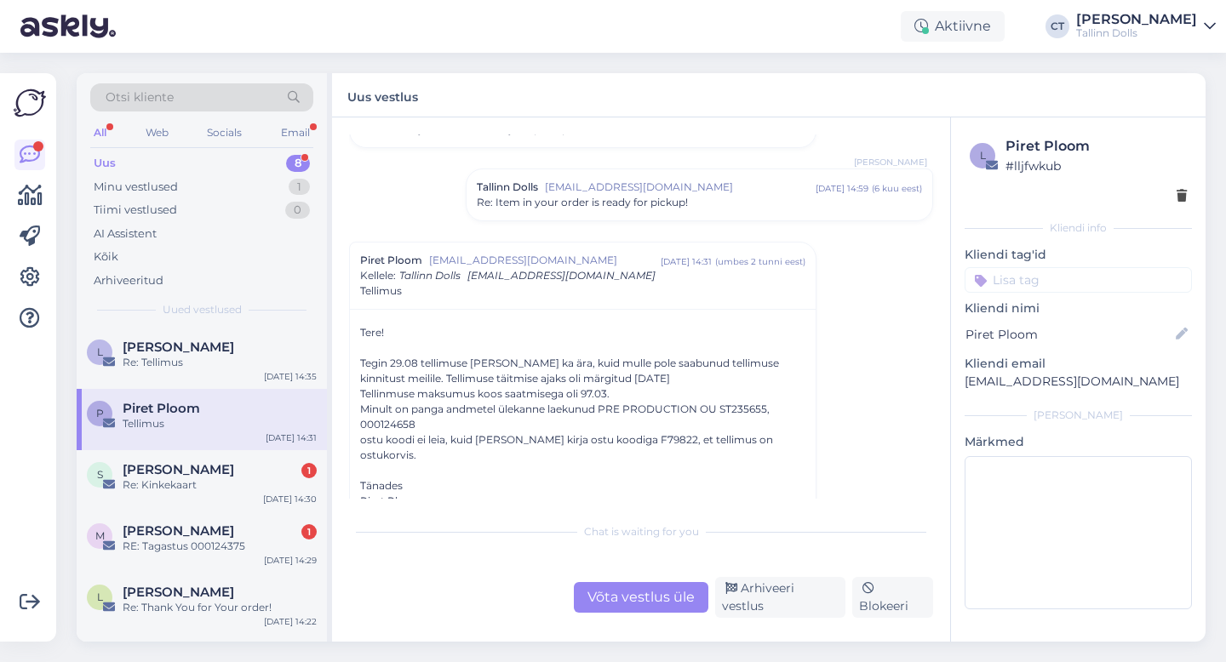
scroll to position [91, 0]
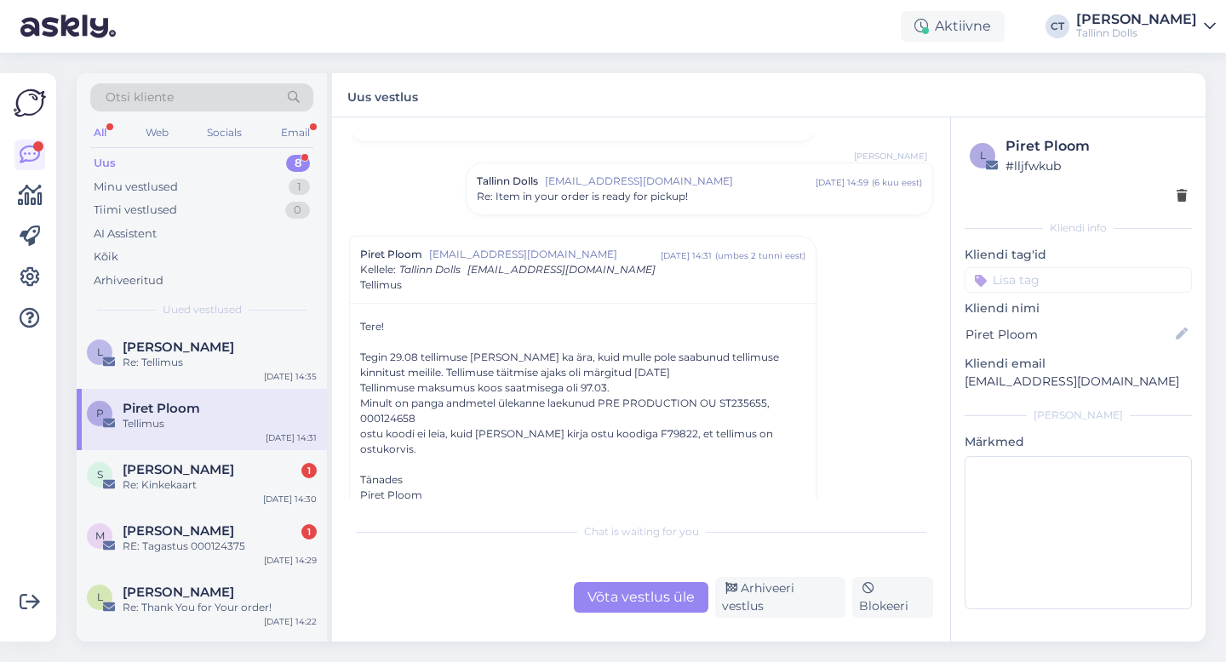
click at [635, 604] on div "Võta vestlus üle" at bounding box center [641, 597] width 135 height 31
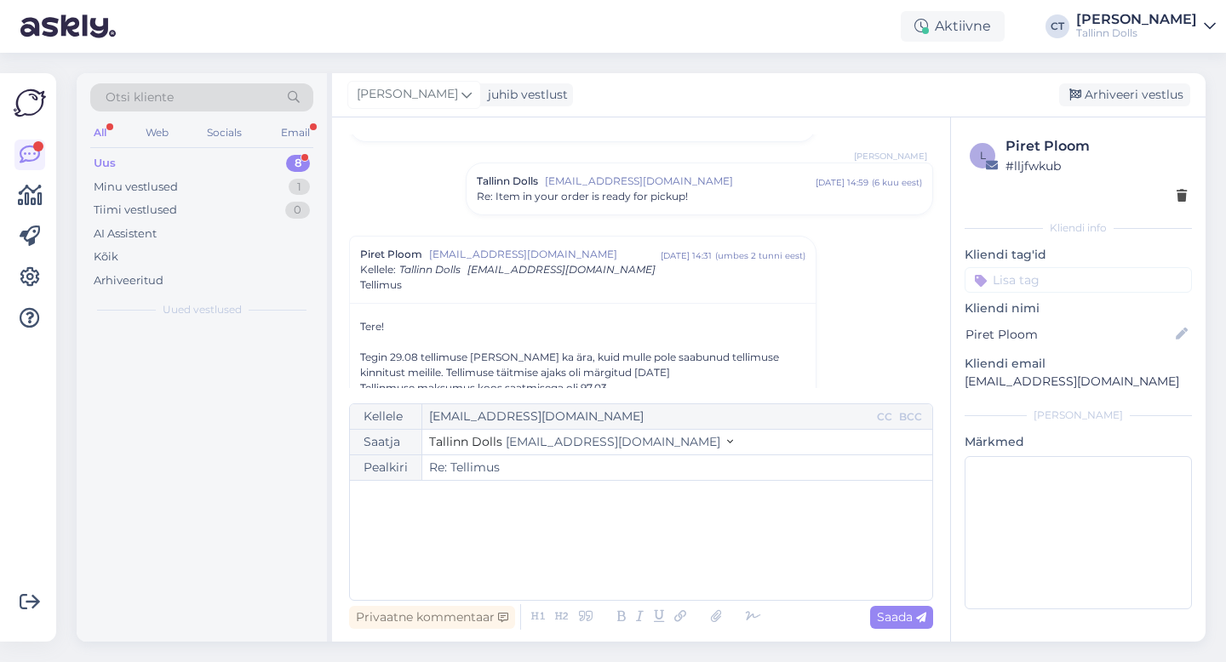
scroll to position [192, 0]
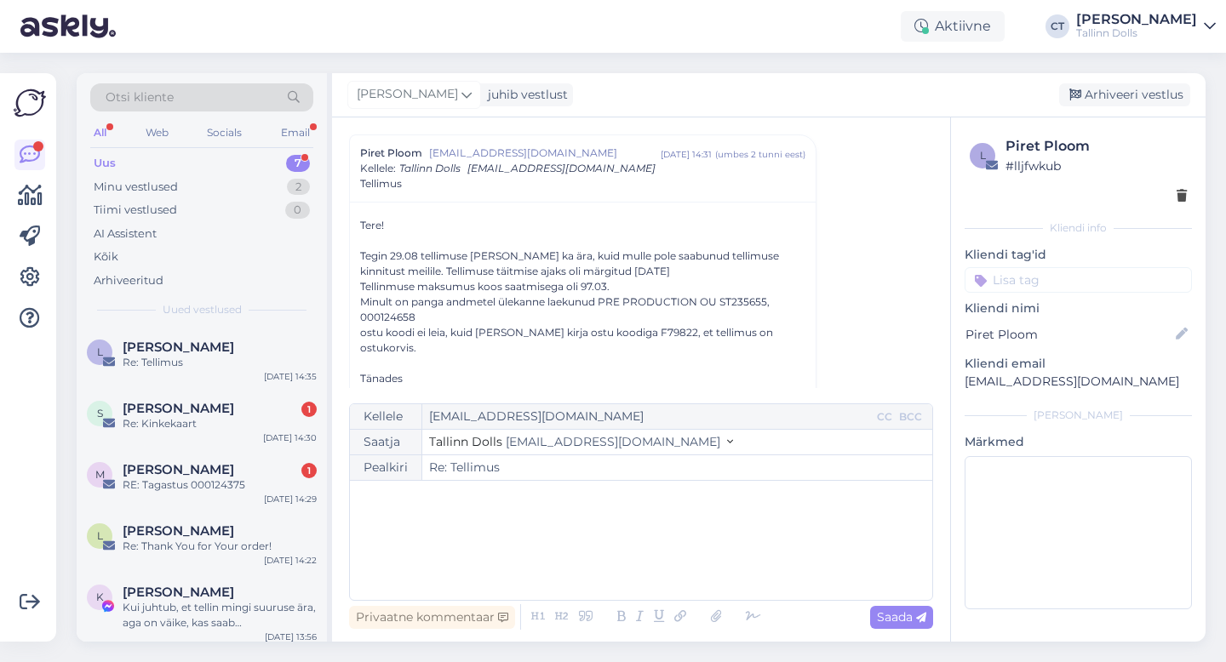
click at [650, 558] on div "﻿" at bounding box center [640, 540] width 565 height 102
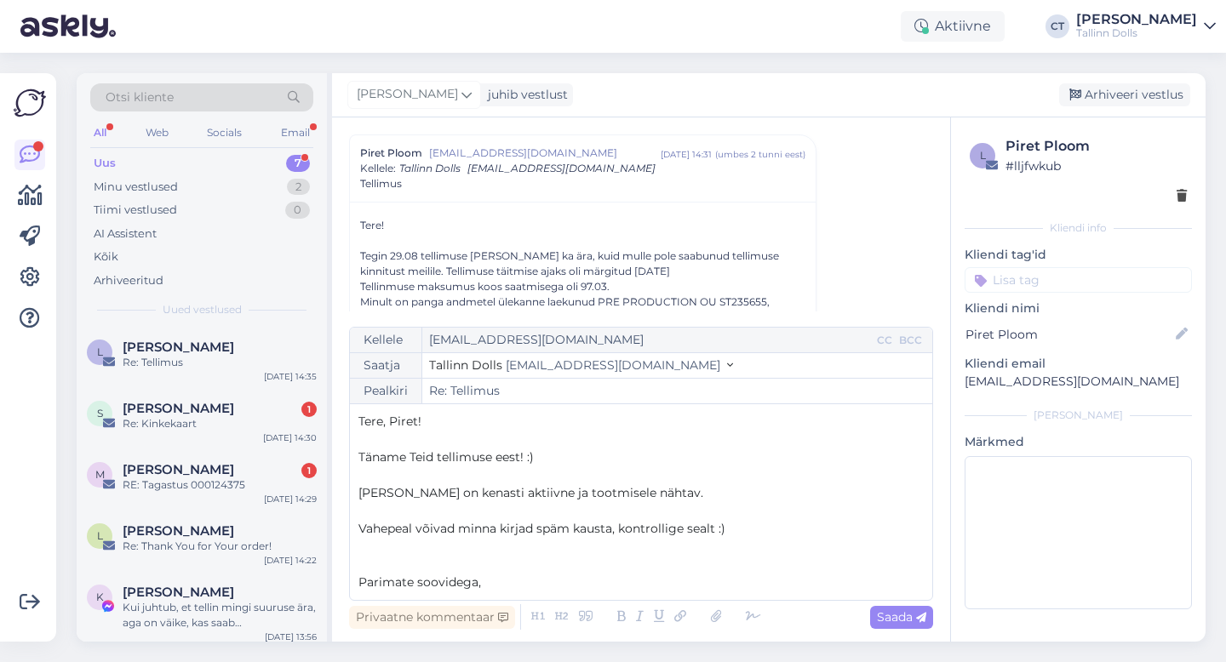
scroll to position [9, 0]
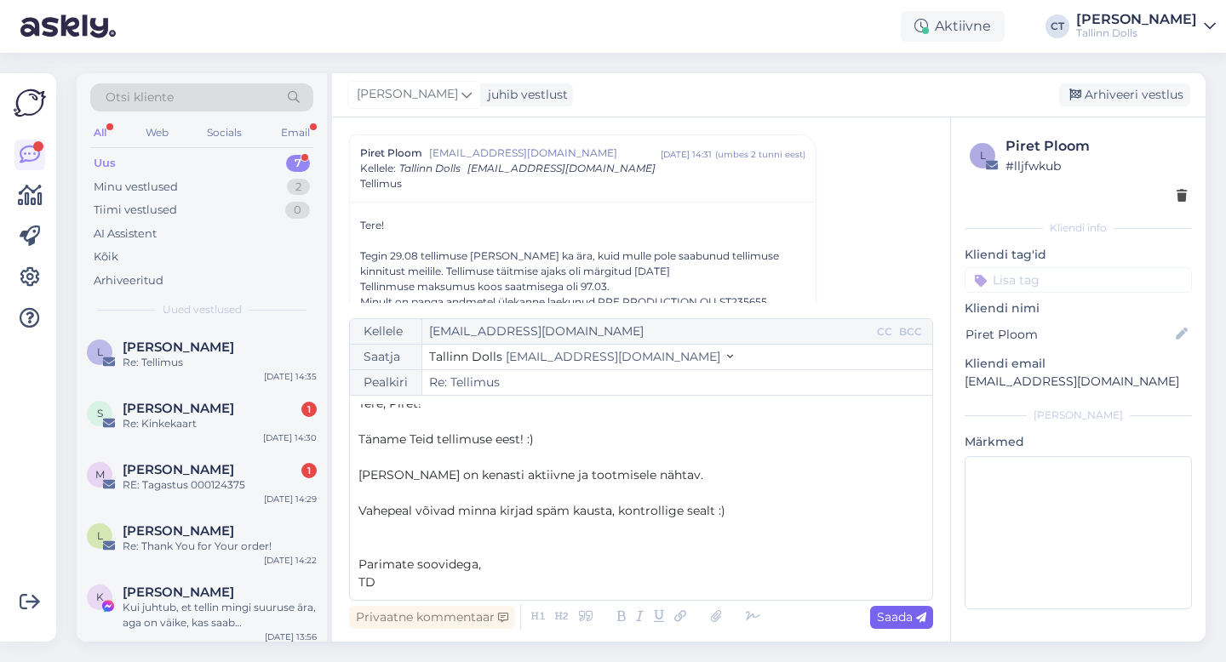
click at [884, 620] on span "Saada" at bounding box center [901, 617] width 49 height 15
type input "Re: Re: Tellimus"
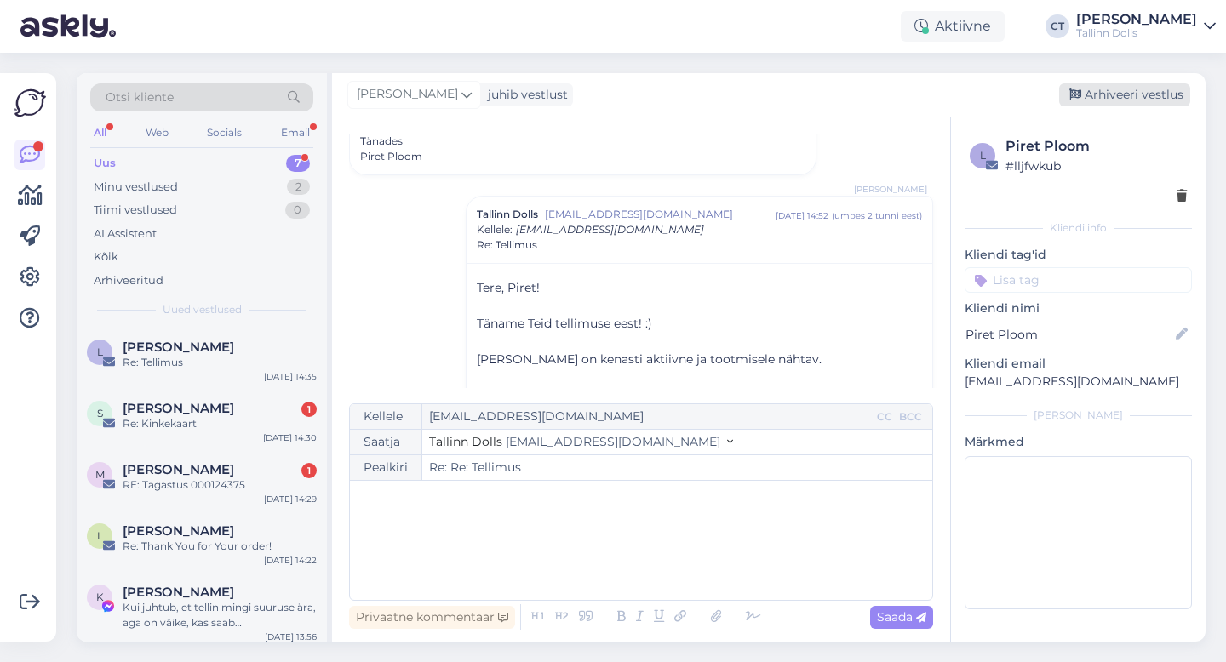
click at [1108, 95] on div "Arhiveeri vestlus" at bounding box center [1124, 94] width 131 height 23
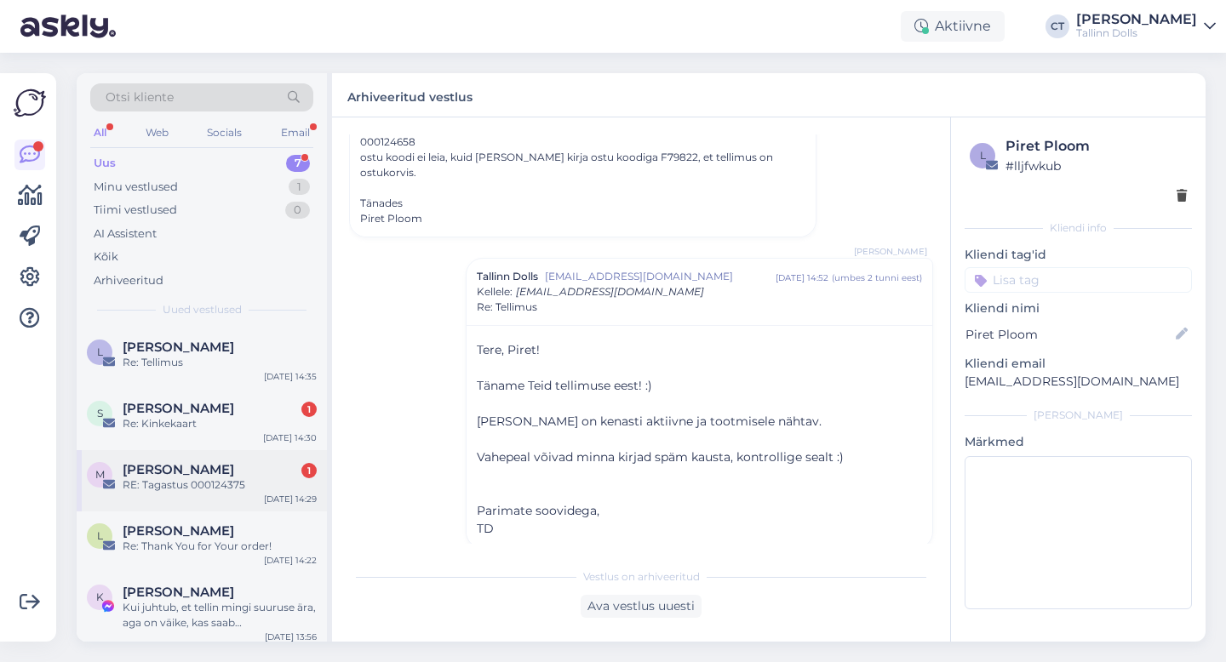
click at [222, 492] on div "RE: Tagastus 000124375" at bounding box center [220, 485] width 194 height 15
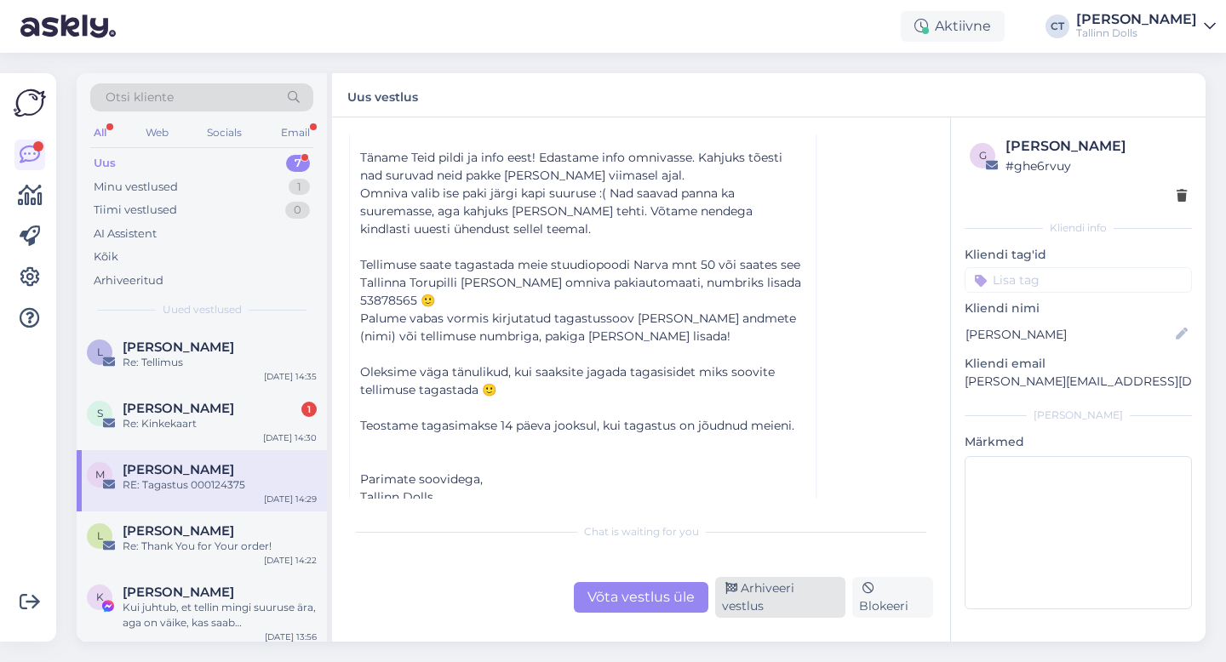
click at [764, 598] on div "Arhiveeri vestlus" at bounding box center [780, 597] width 130 height 41
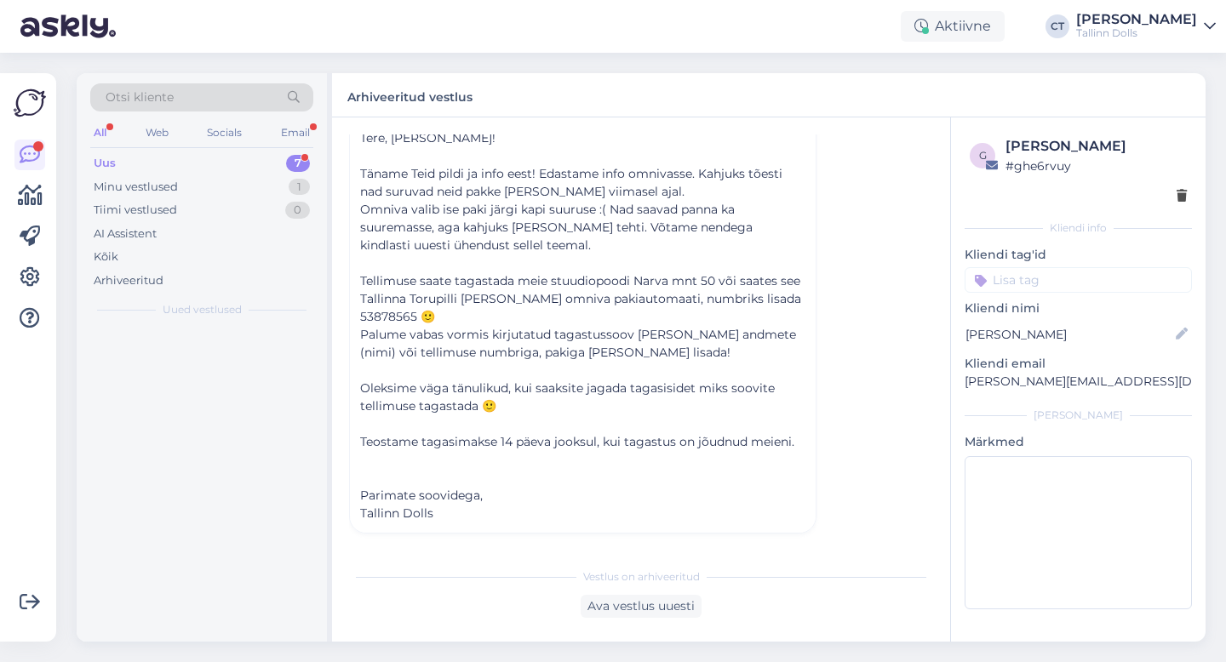
scroll to position [375, 0]
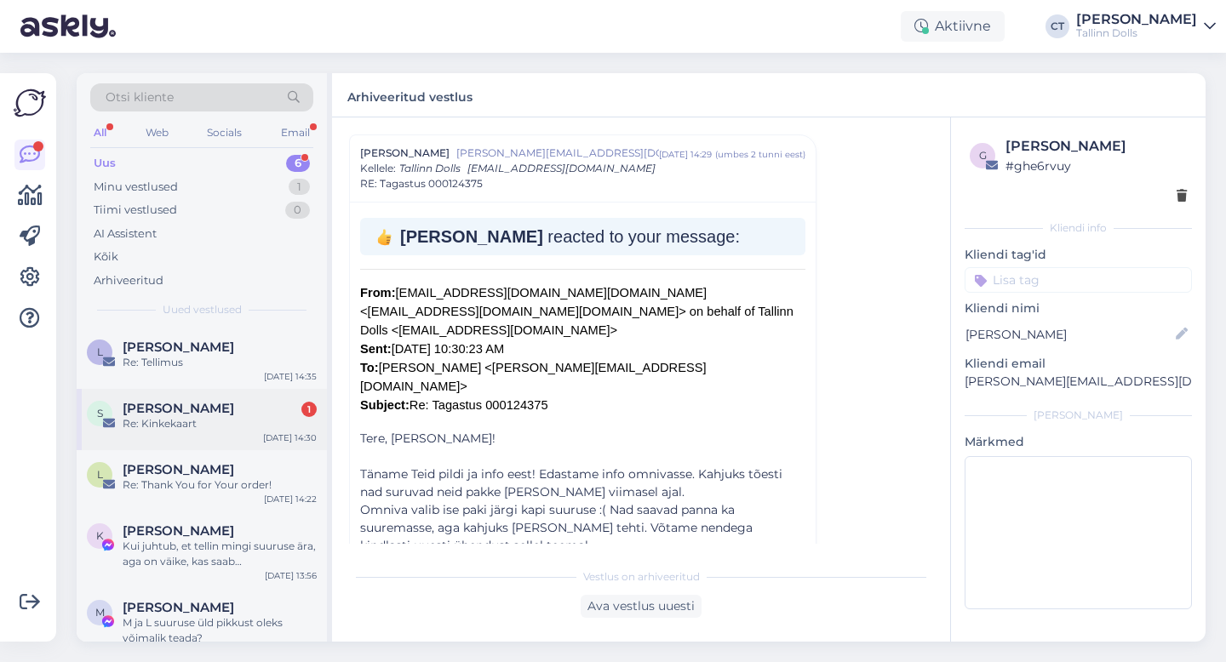
click at [238, 418] on div "Re: Kinkekaart" at bounding box center [220, 423] width 194 height 15
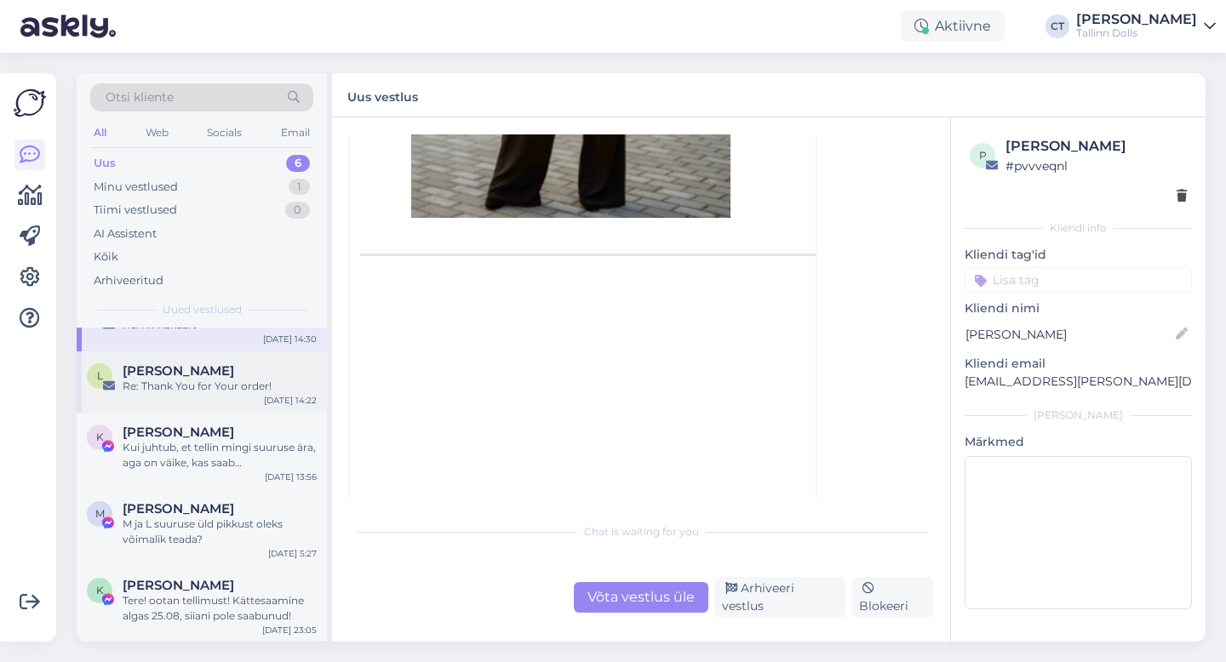
scroll to position [100, 0]
click at [192, 547] on div "M [PERSON_NAME] M ja L suuruse üld pikkust oleks võimalik teada? [DATE] 5:27" at bounding box center [202, 527] width 250 height 77
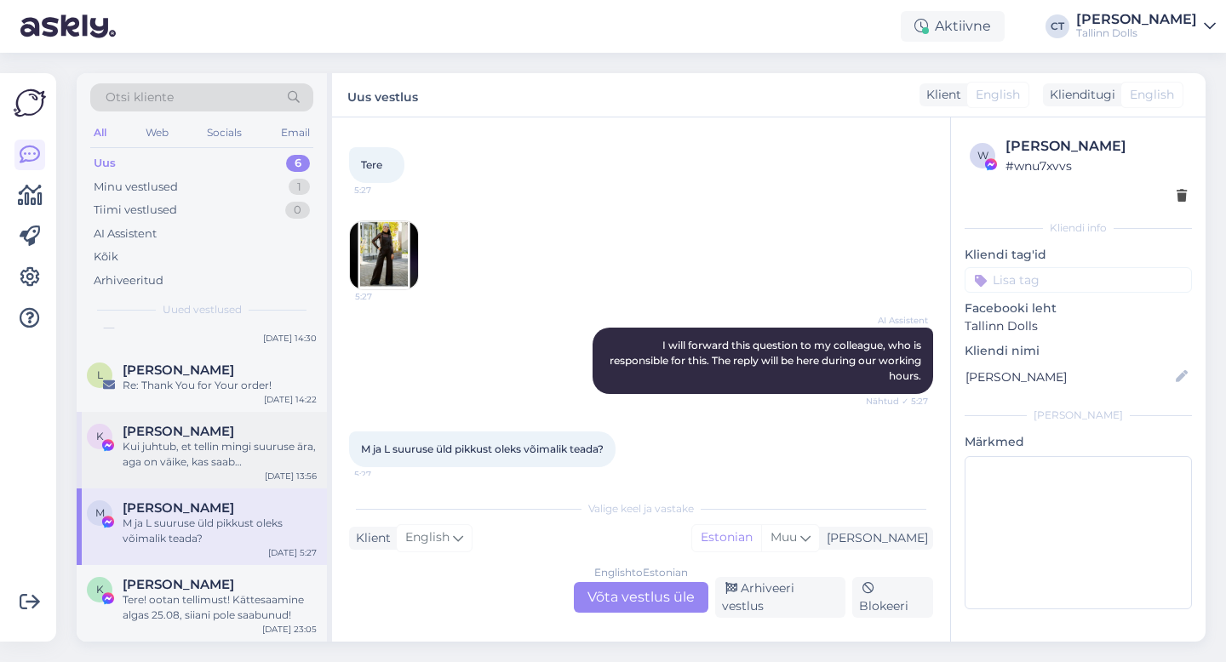
click at [217, 458] on div "Kui juhtub, et tellin mingi suuruse ära, aga on väike, kas saab ka ümber vaheta…" at bounding box center [220, 454] width 194 height 31
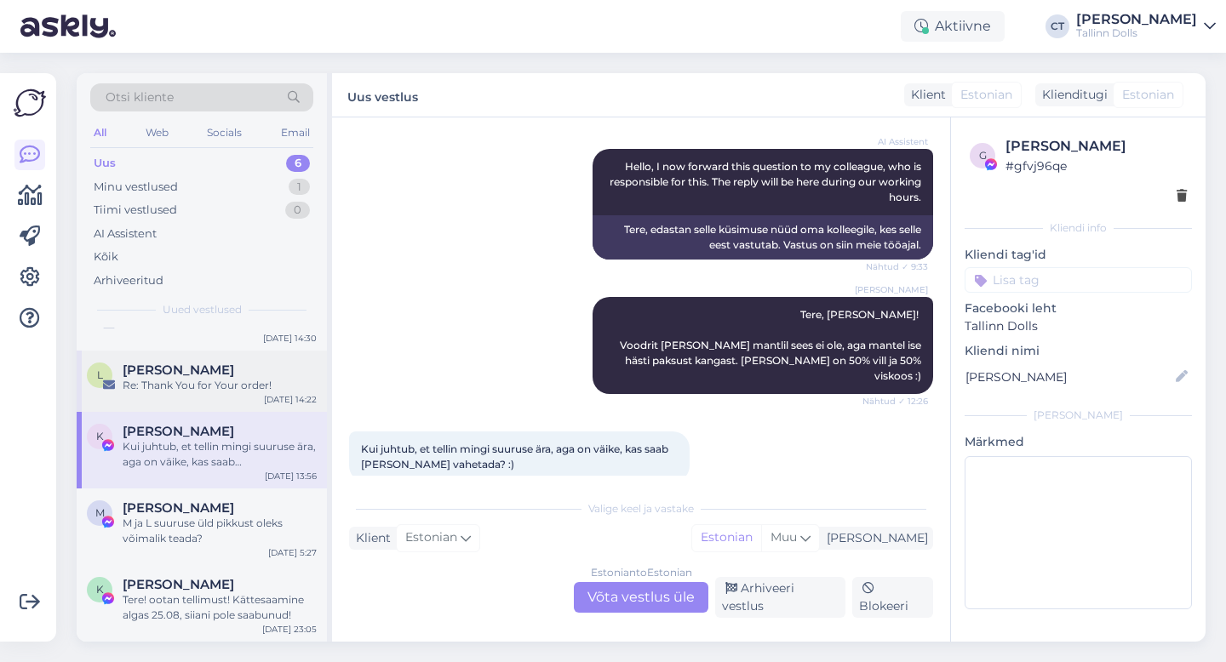
scroll to position [0, 0]
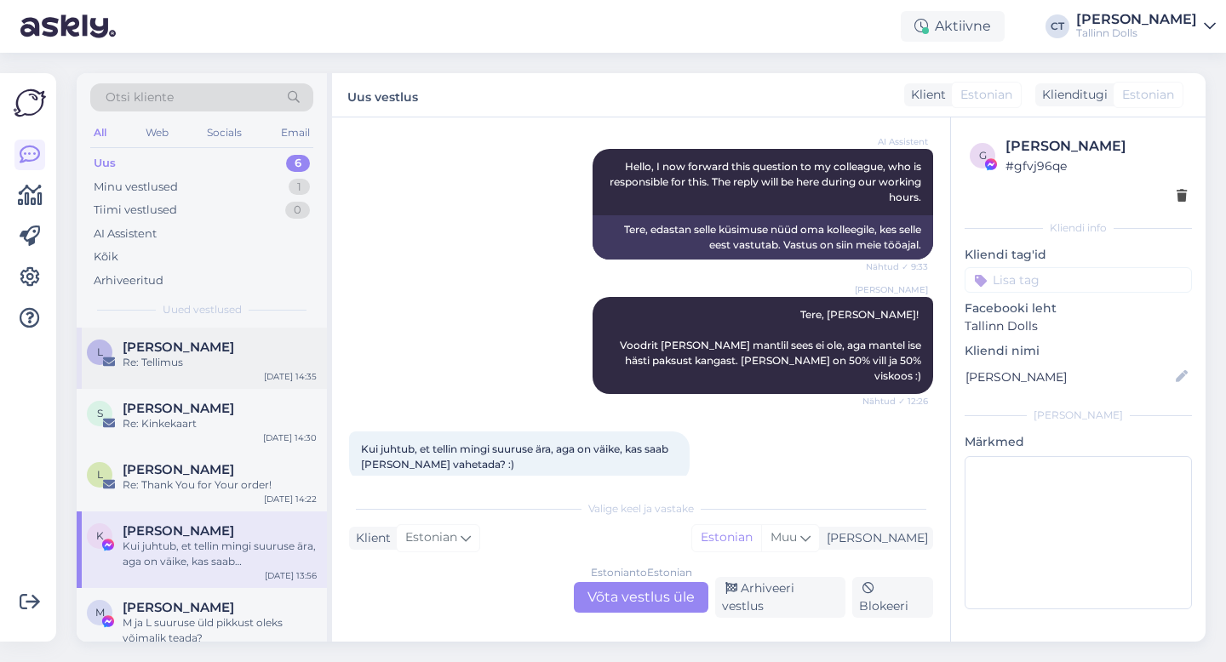
click at [235, 372] on div "L Liisa Tõnson Re: Tellimus Sep 1 14:35" at bounding box center [202, 358] width 250 height 61
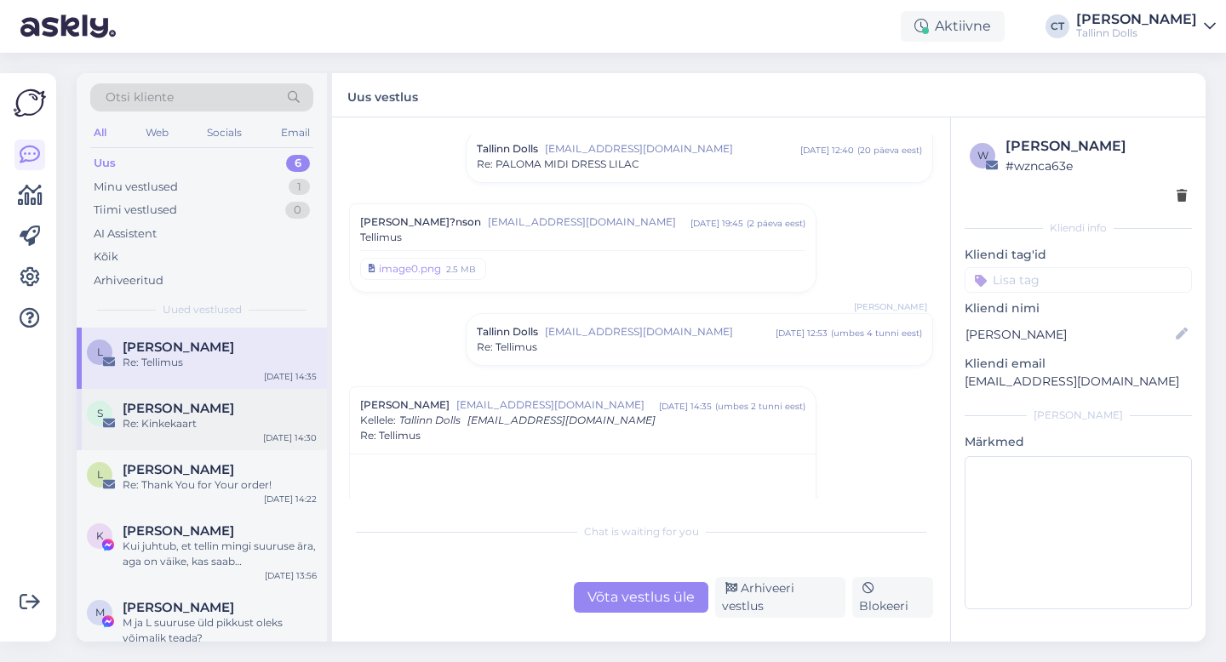
click at [226, 429] on div "Re: Kinkekaart" at bounding box center [220, 423] width 194 height 15
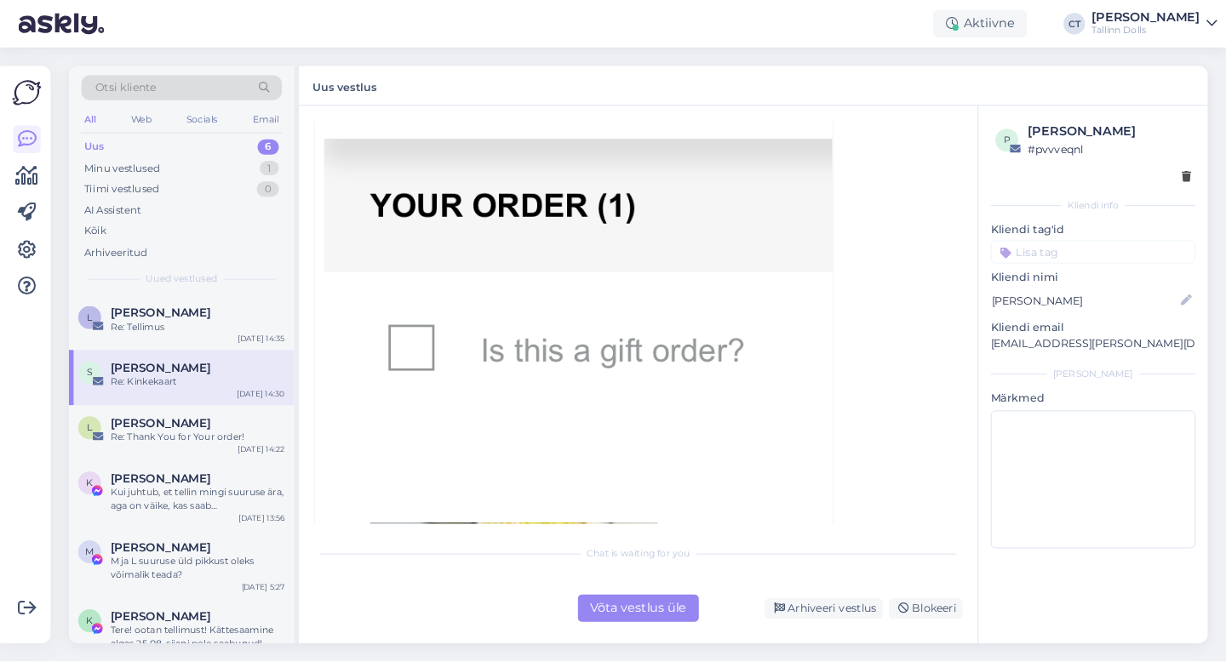
scroll to position [1379, 0]
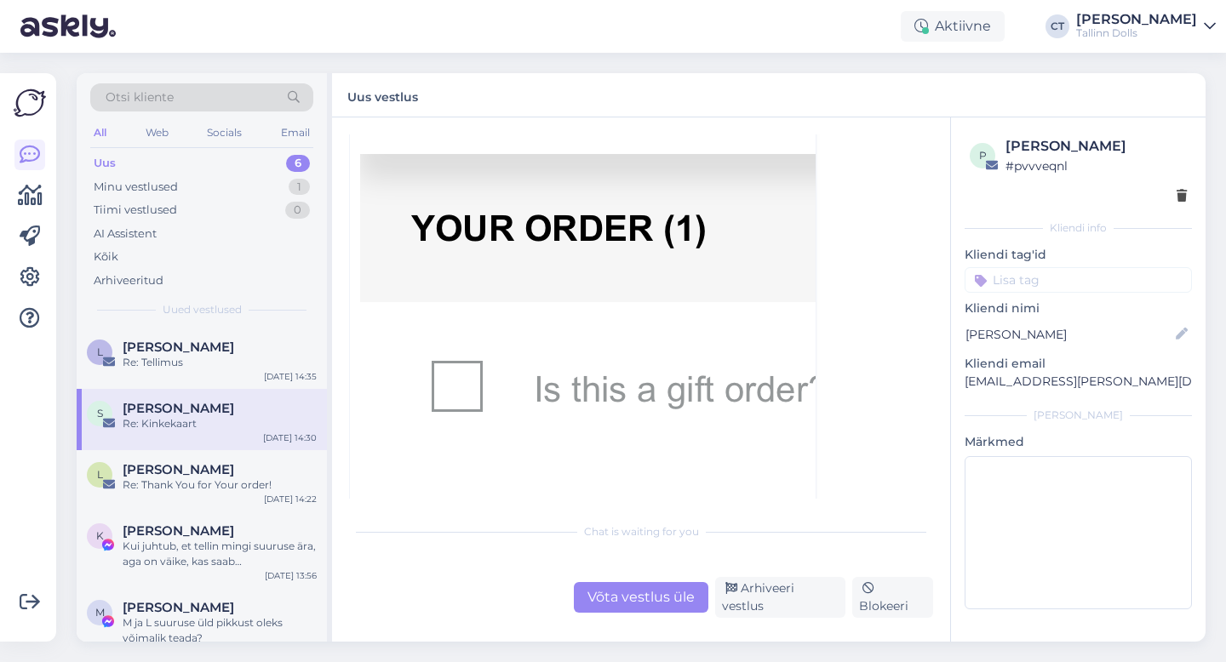
click at [651, 598] on div "Võta vestlus üle" at bounding box center [641, 597] width 135 height 31
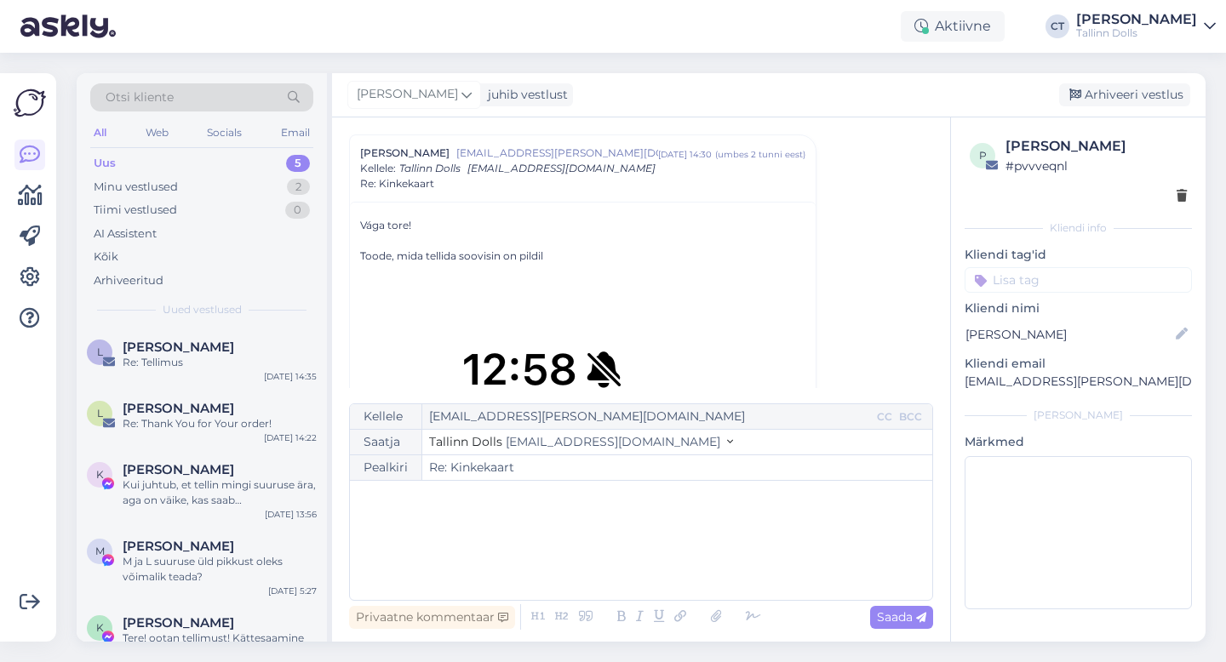
click at [660, 576] on div "﻿" at bounding box center [640, 540] width 565 height 102
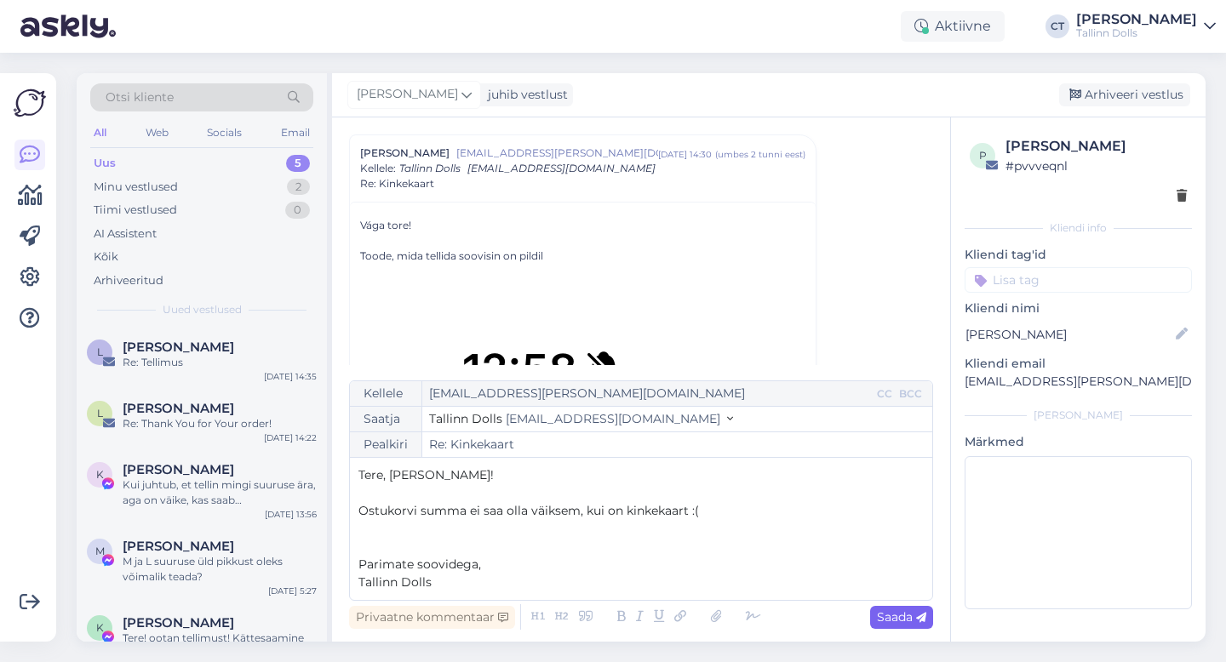
click at [917, 621] on icon at bounding box center [921, 618] width 10 height 10
type input "Re: Re: Kinkekaart"
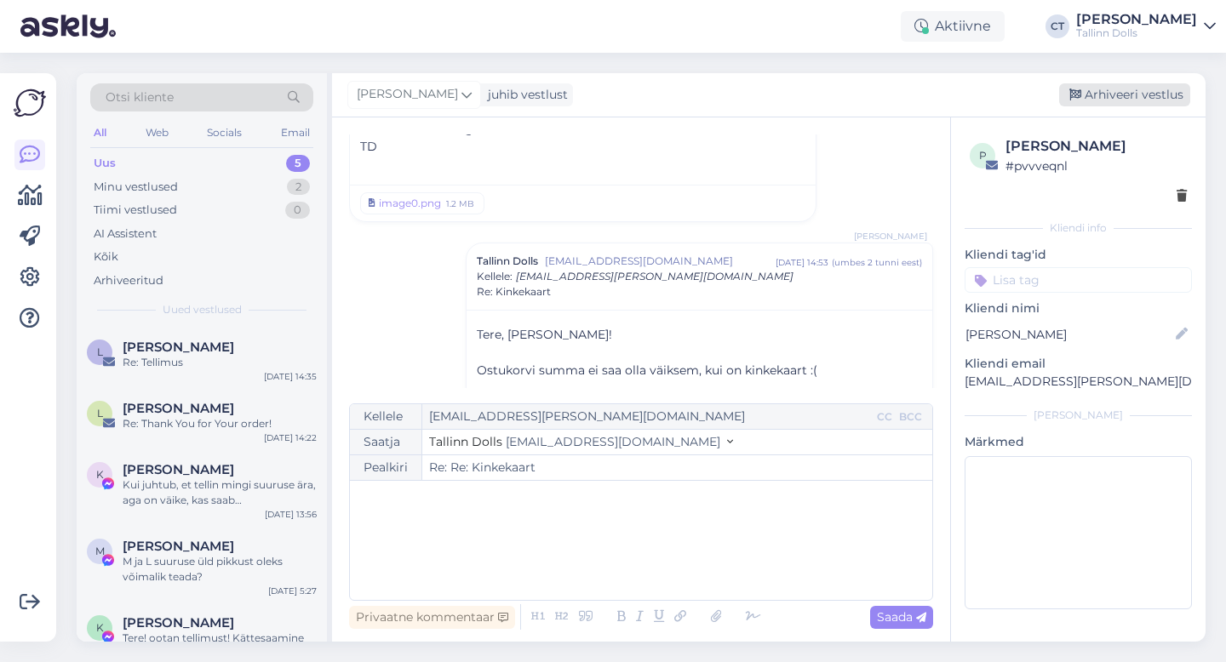
click at [1144, 94] on div "Arhiveeri vestlus" at bounding box center [1124, 94] width 131 height 23
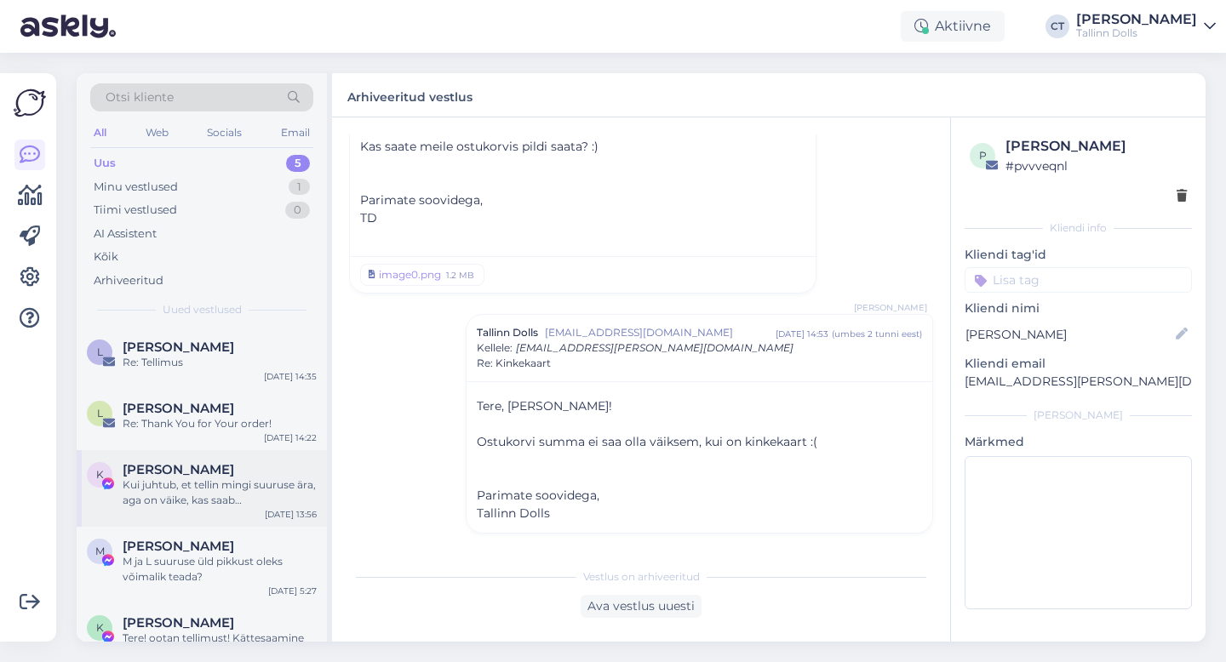
click at [192, 501] on div "Kui juhtub, et tellin mingi suuruse ära, aga on väike, kas saab ka ümber vaheta…" at bounding box center [220, 493] width 194 height 31
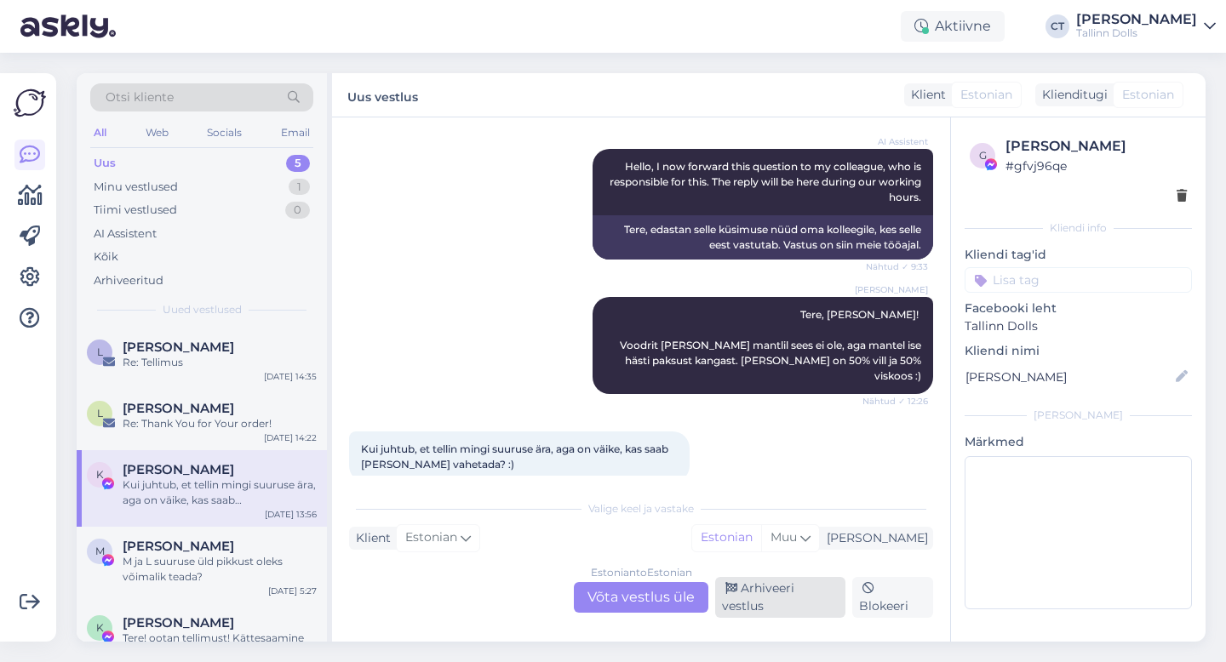
click at [788, 606] on div "Arhiveeri vestlus" at bounding box center [780, 597] width 130 height 41
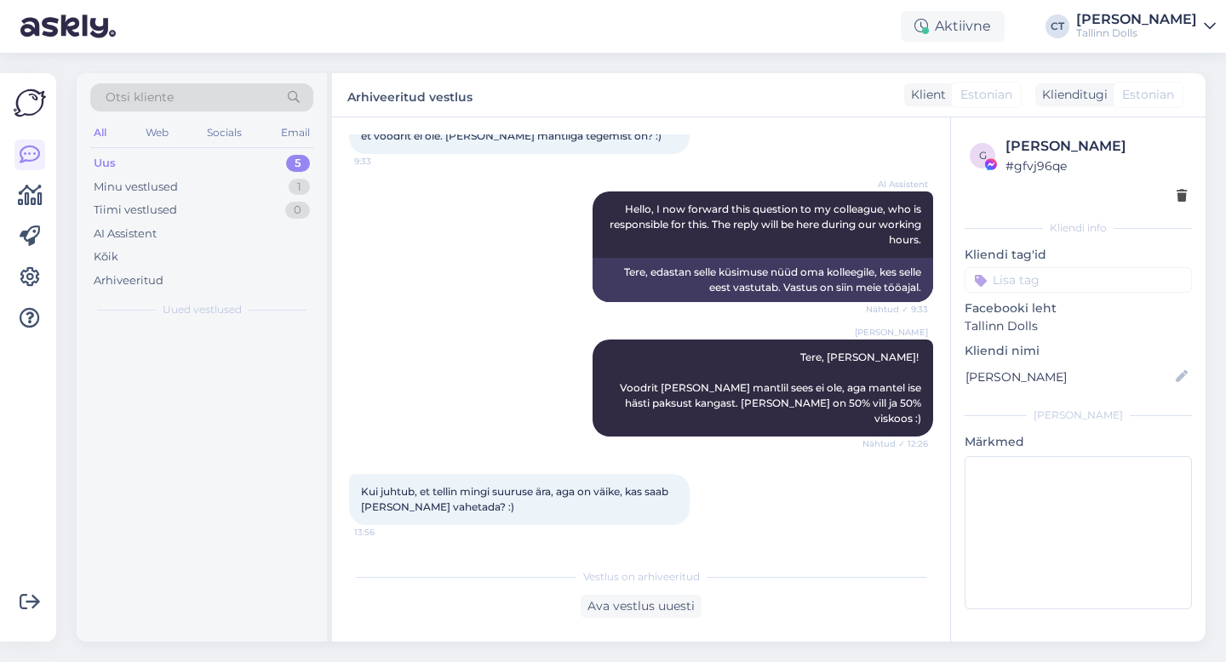
scroll to position [152, 0]
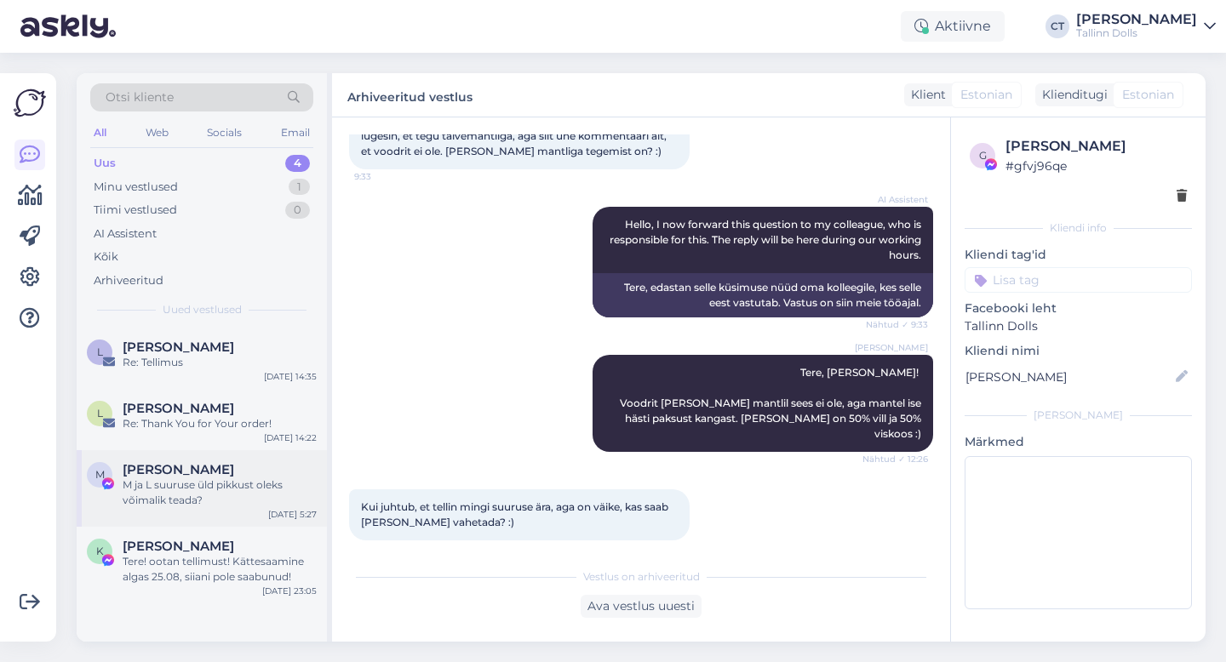
click at [187, 478] on div "M ja L suuruse üld pikkust oleks võimalik teada?" at bounding box center [220, 493] width 194 height 31
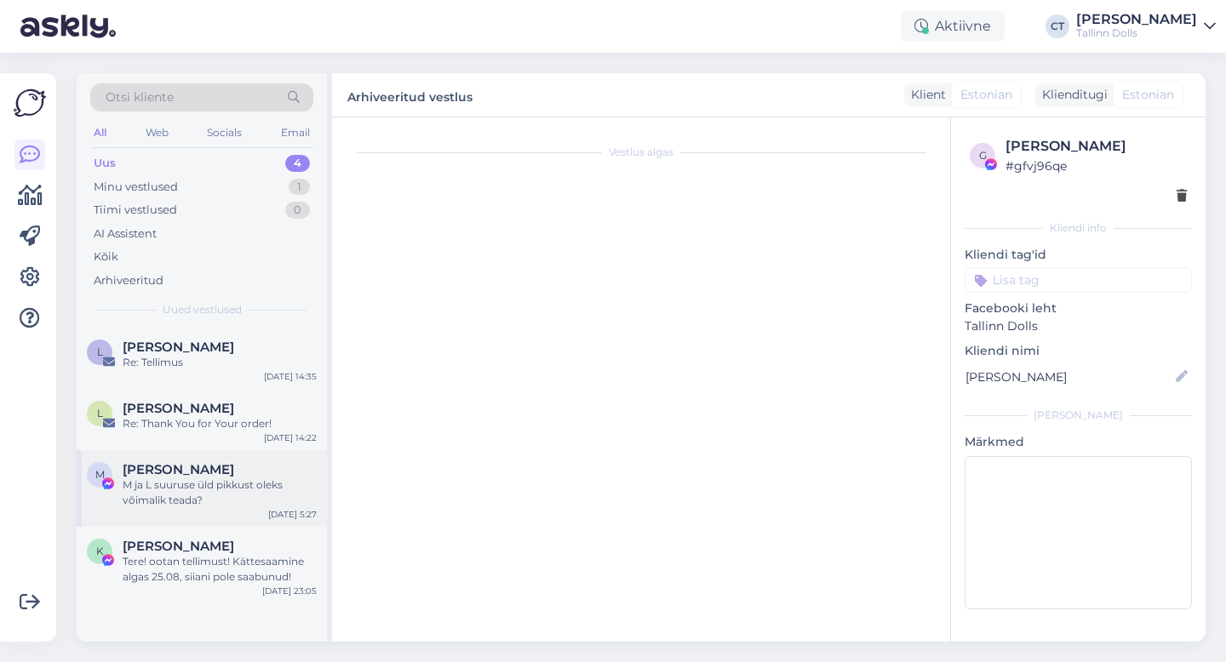
scroll to position [77, 0]
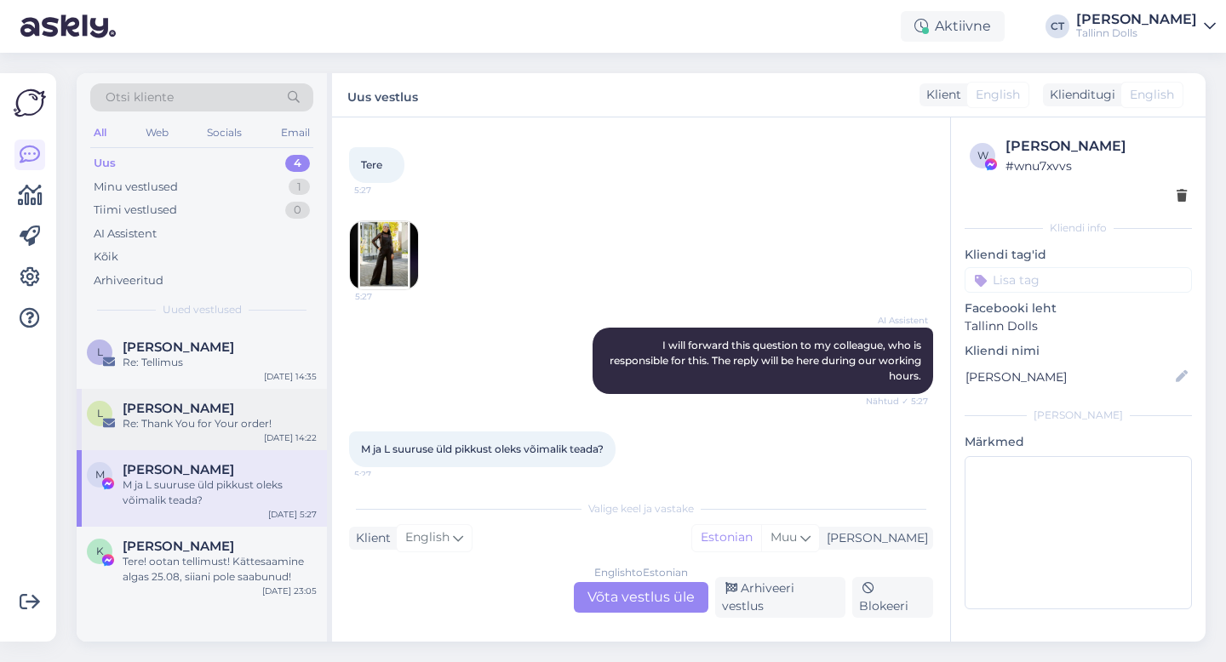
click at [217, 411] on div "Liina Lindoja" at bounding box center [220, 408] width 194 height 15
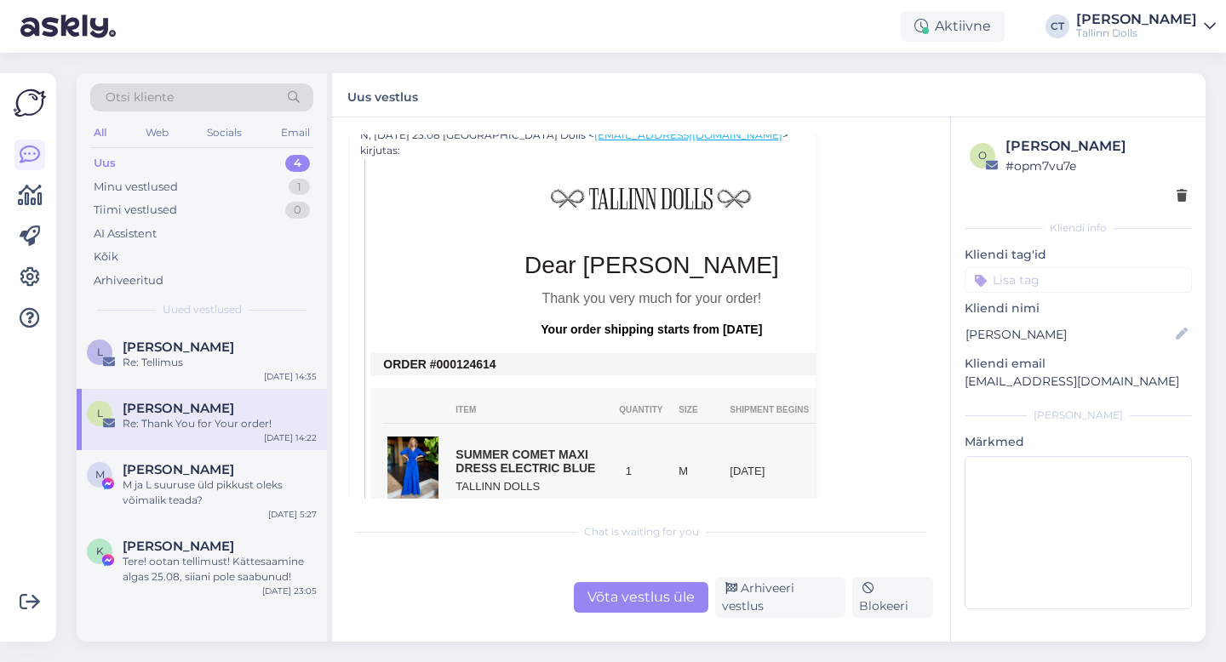
scroll to position [377, 0]
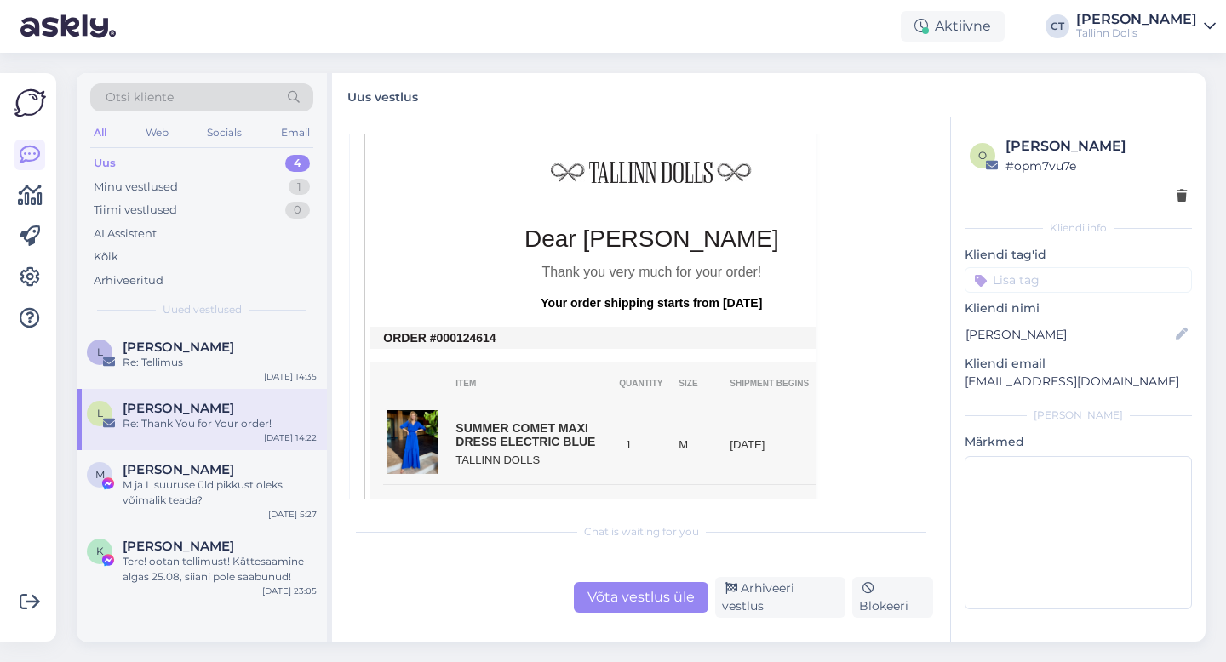
click at [631, 601] on div "Võta vestlus üle" at bounding box center [641, 597] width 135 height 31
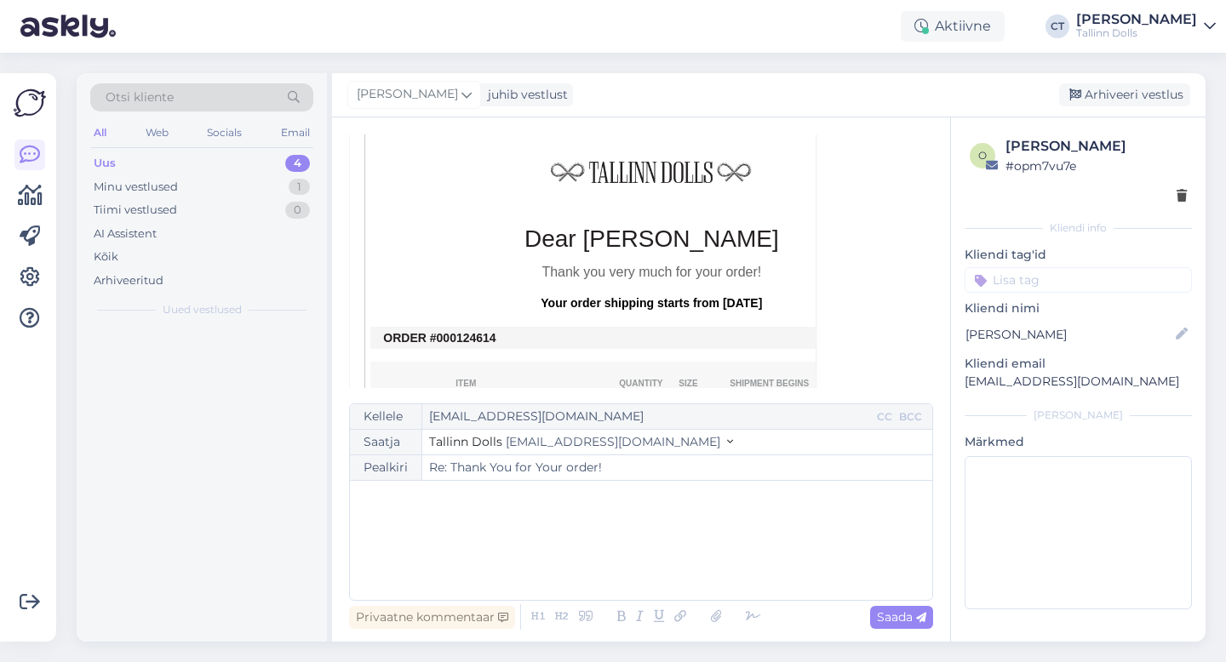
scroll to position [46, 0]
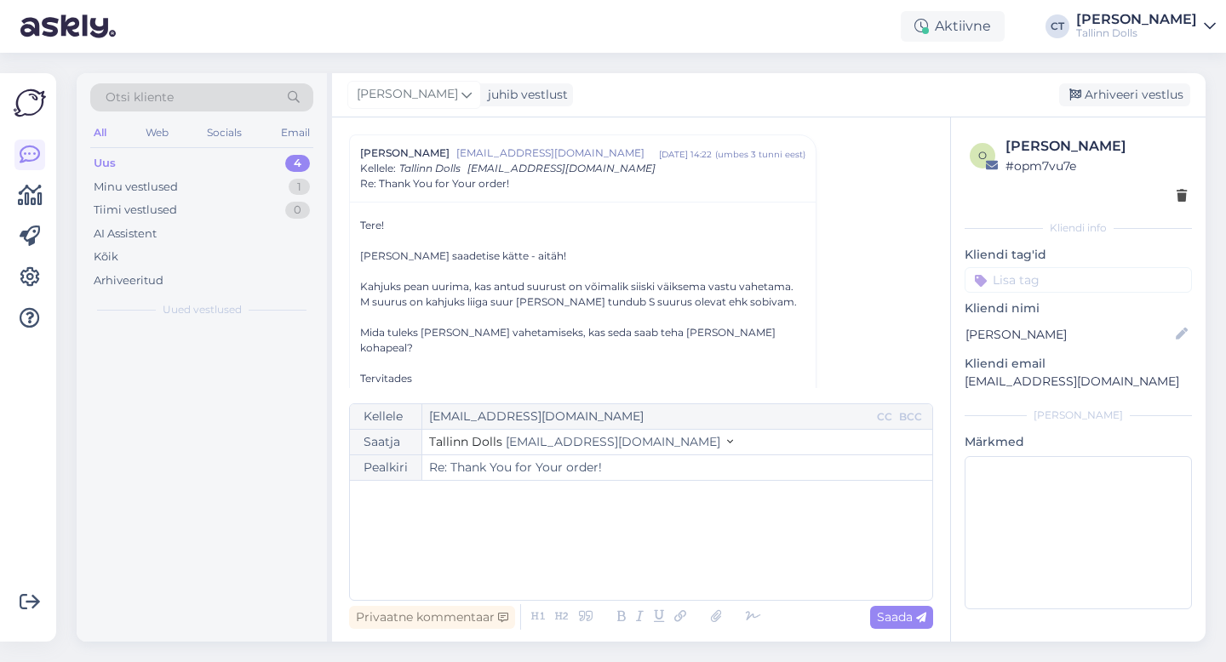
click at [644, 567] on div "﻿" at bounding box center [640, 540] width 565 height 102
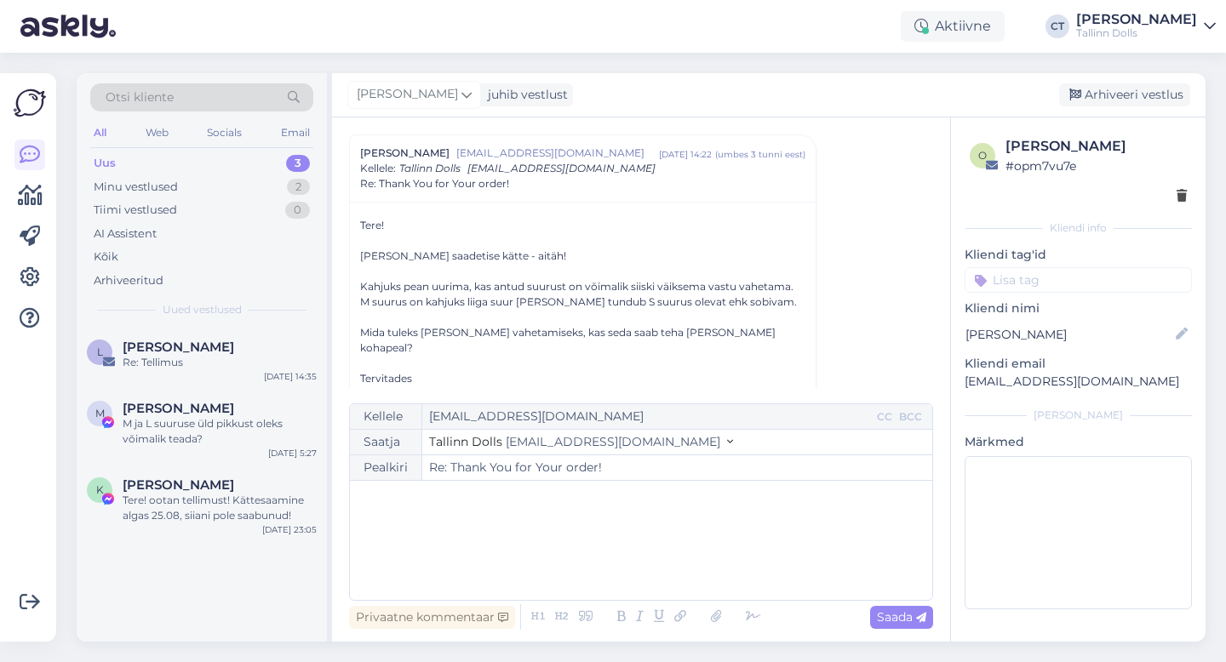
click at [644, 567] on div "﻿" at bounding box center [640, 540] width 565 height 102
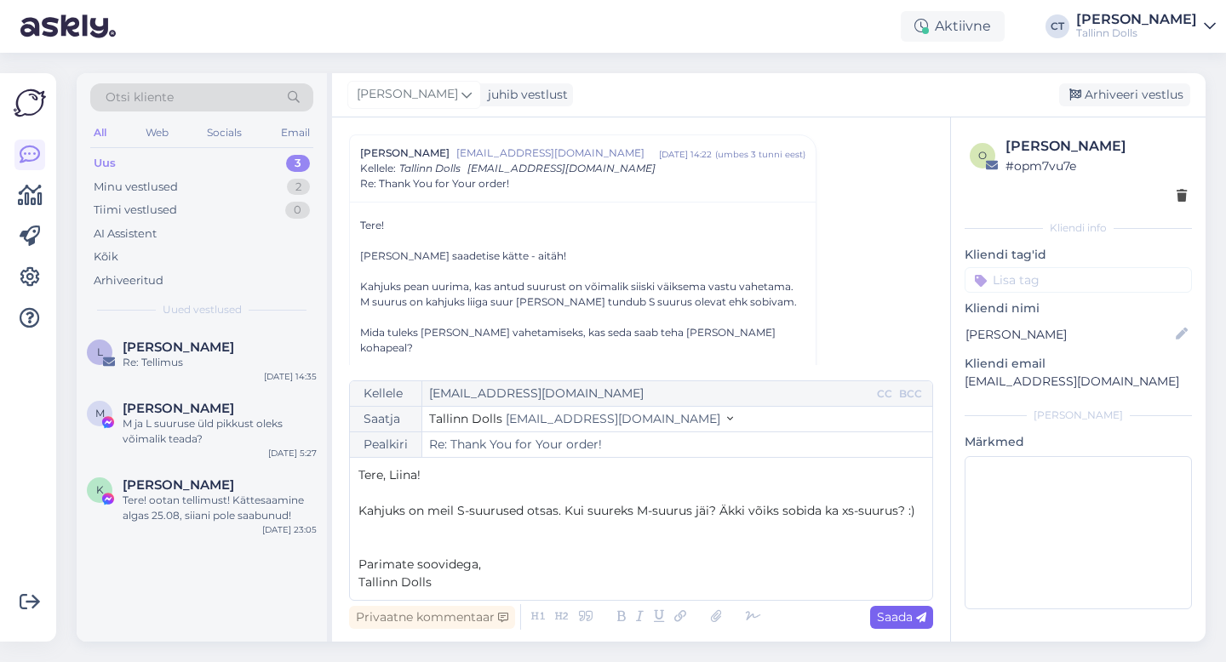
click at [903, 614] on span "Saada" at bounding box center [901, 617] width 49 height 15
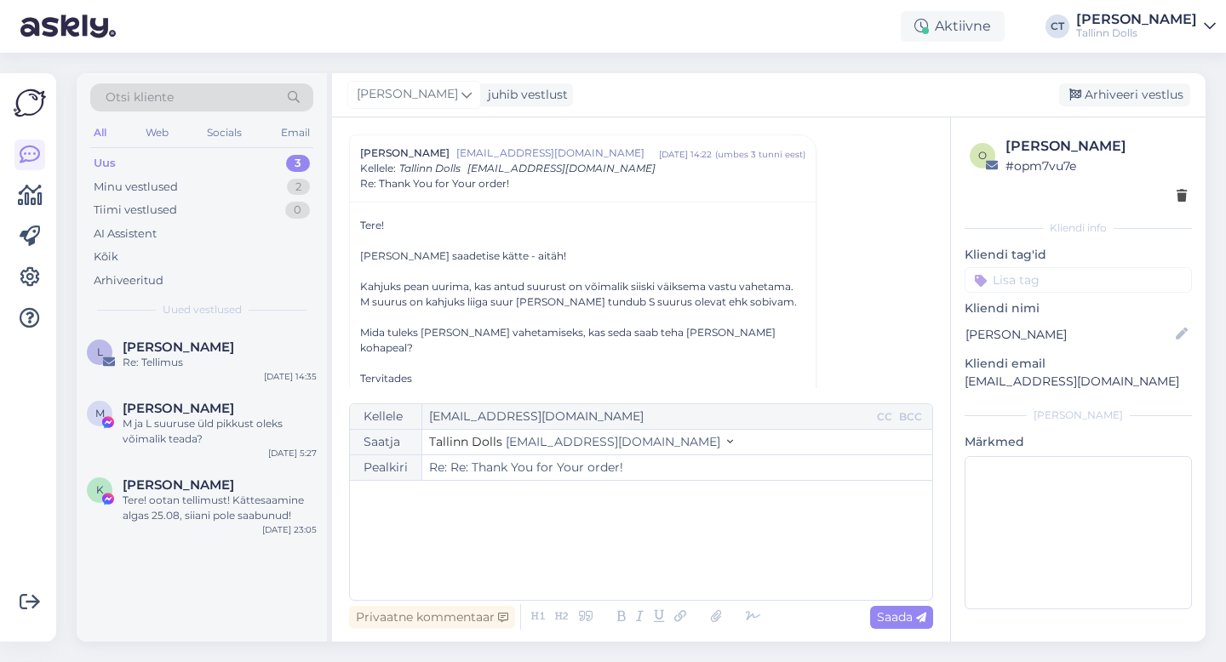
type input "Re: Thank You for Your order!"
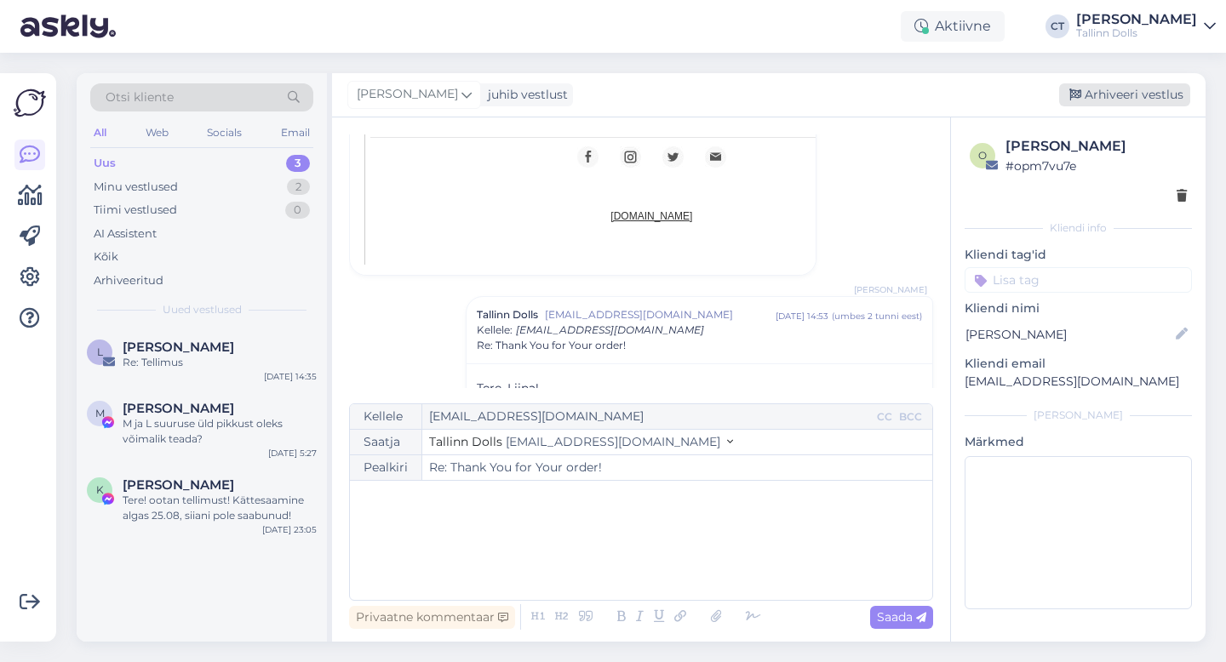
click at [1149, 101] on div "Arhiveeri vestlus" at bounding box center [1124, 94] width 131 height 23
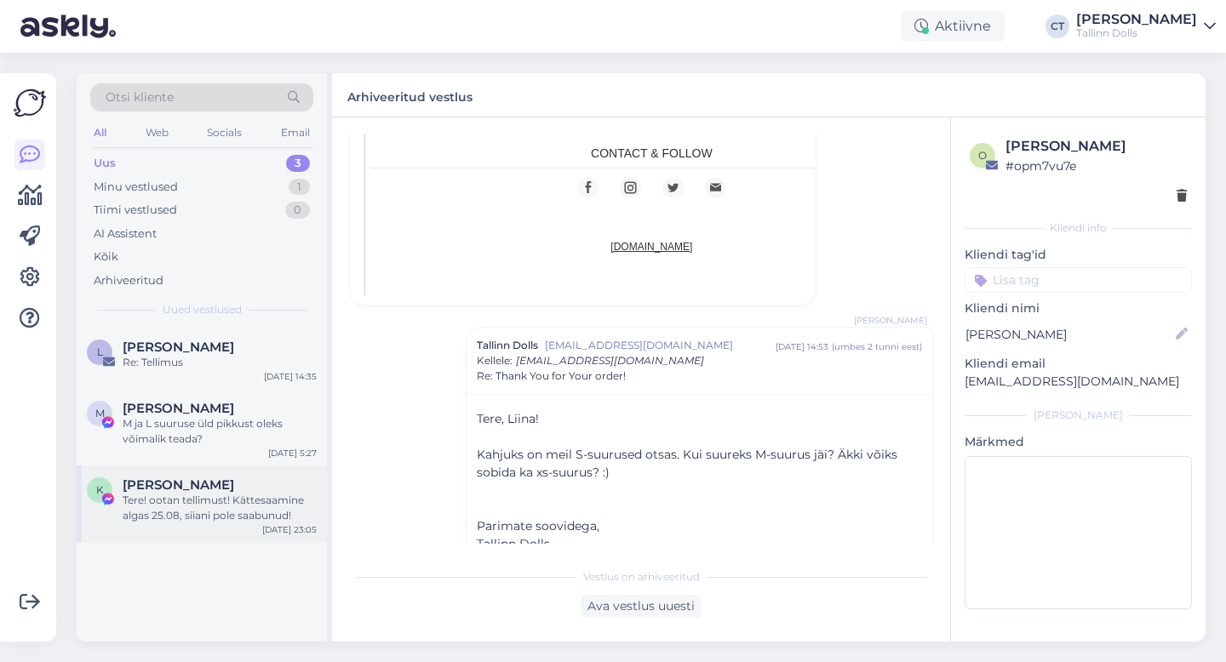
click at [195, 513] on div "Tere! ootan tellimust! Kättesaamine algas 25.08, siiani pole saabunud!" at bounding box center [220, 508] width 194 height 31
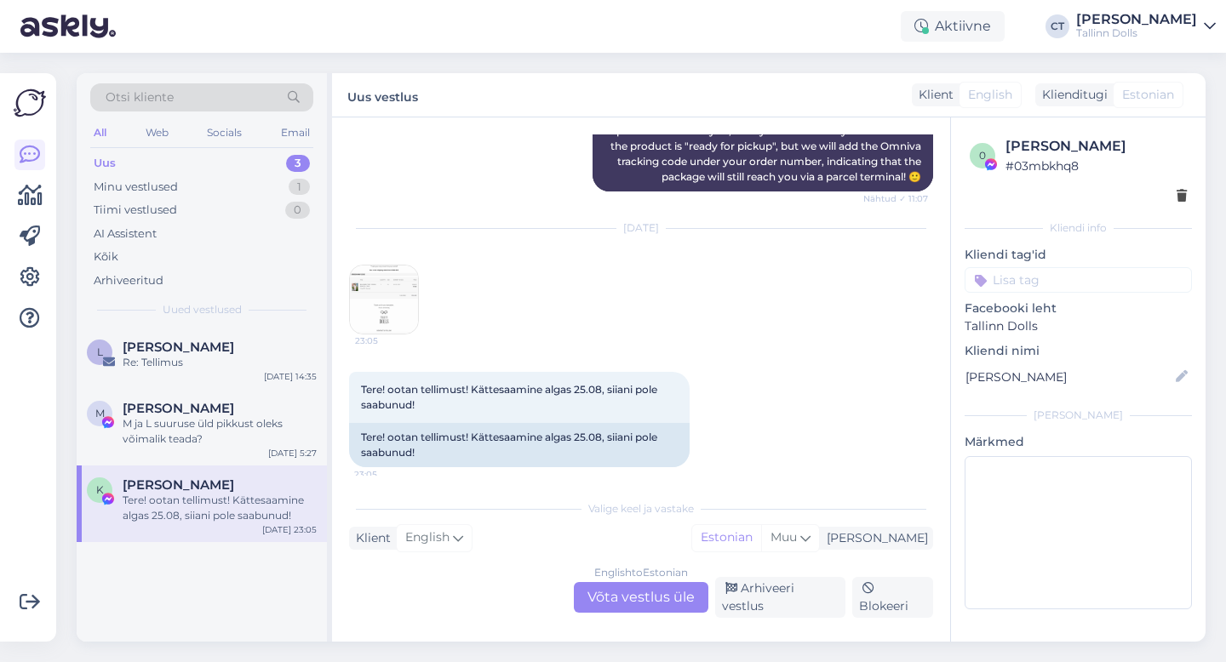
click at [314, 279] on div "Otsi kliente All Web Socials Email Uus 3 Minu vestlused 1 Tiimi vestlused 0 AI …" at bounding box center [202, 200] width 250 height 255
click at [379, 283] on img at bounding box center [384, 300] width 68 height 68
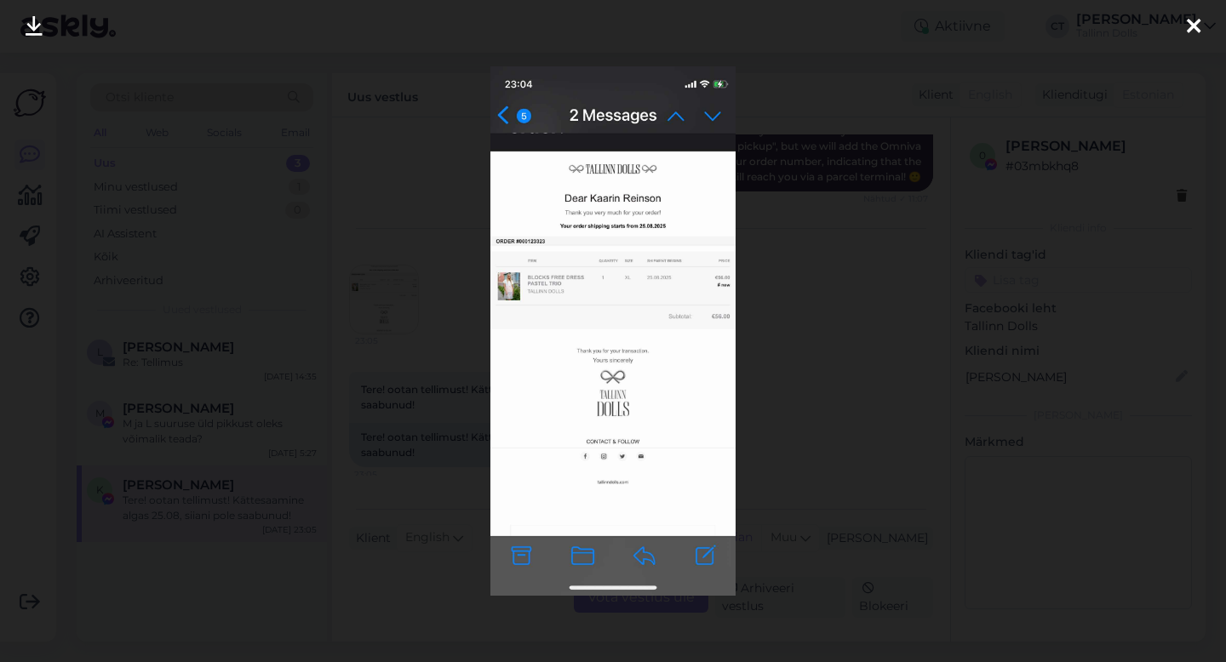
click at [959, 226] on div at bounding box center [613, 331] width 1226 height 662
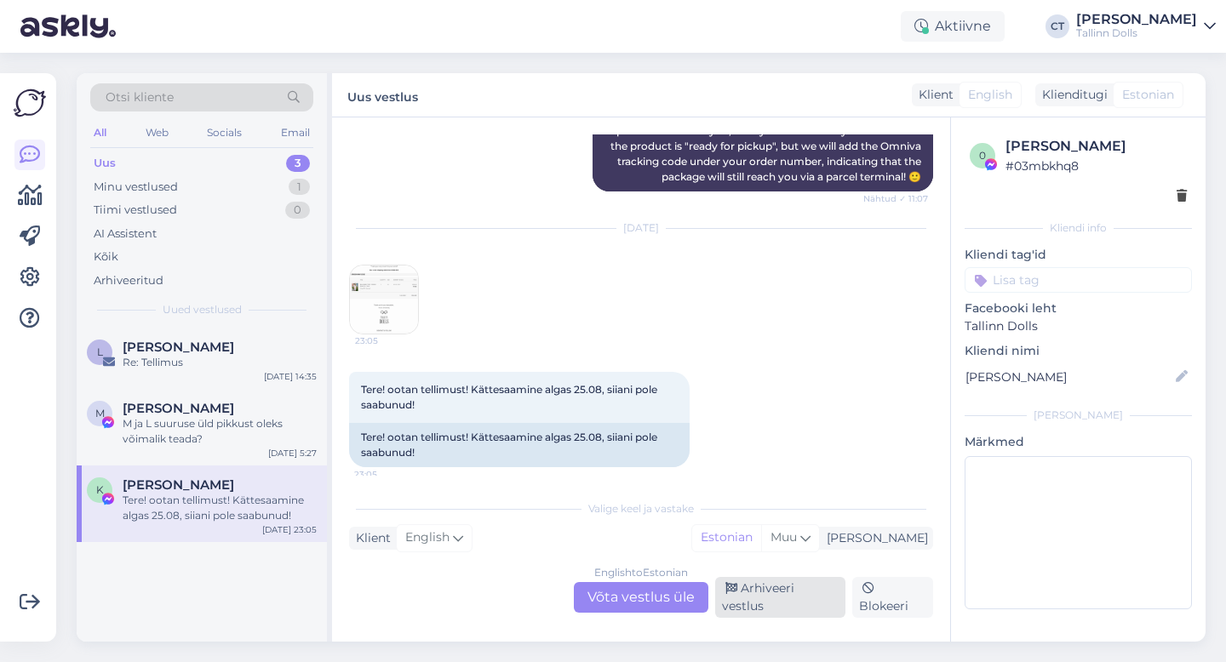
click at [747, 593] on div "Arhiveeri vestlus" at bounding box center [780, 597] width 130 height 41
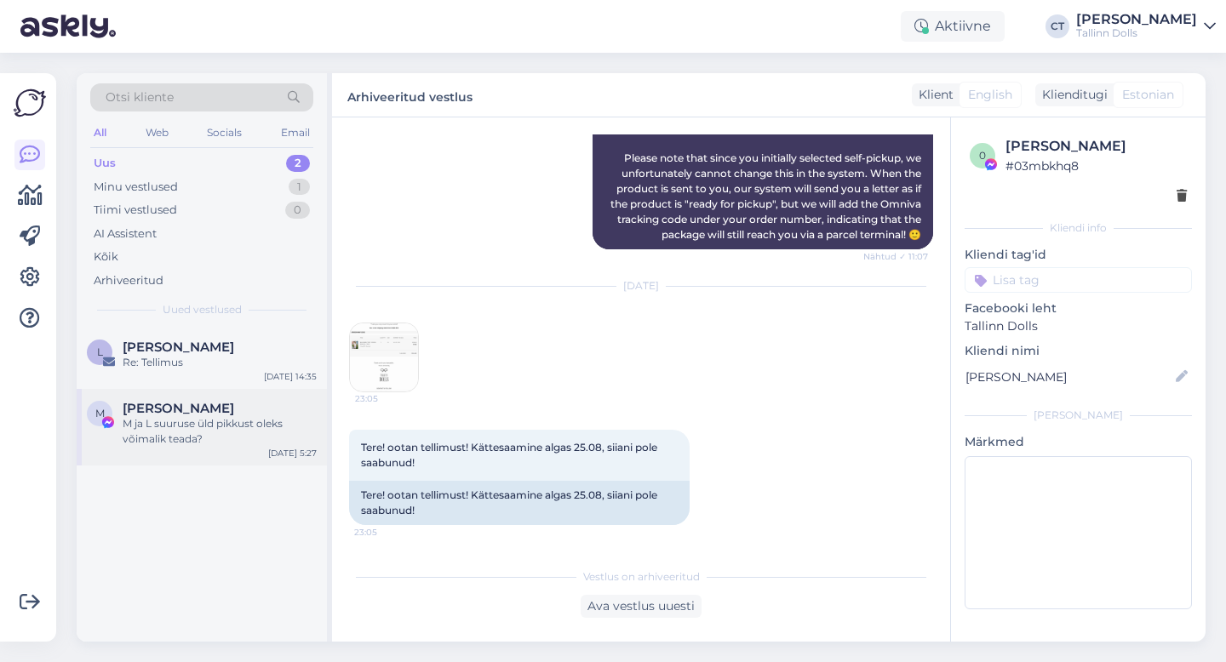
click at [183, 416] on div "M ja L suuruse üld pikkust oleks võimalik teada?" at bounding box center [220, 431] width 194 height 31
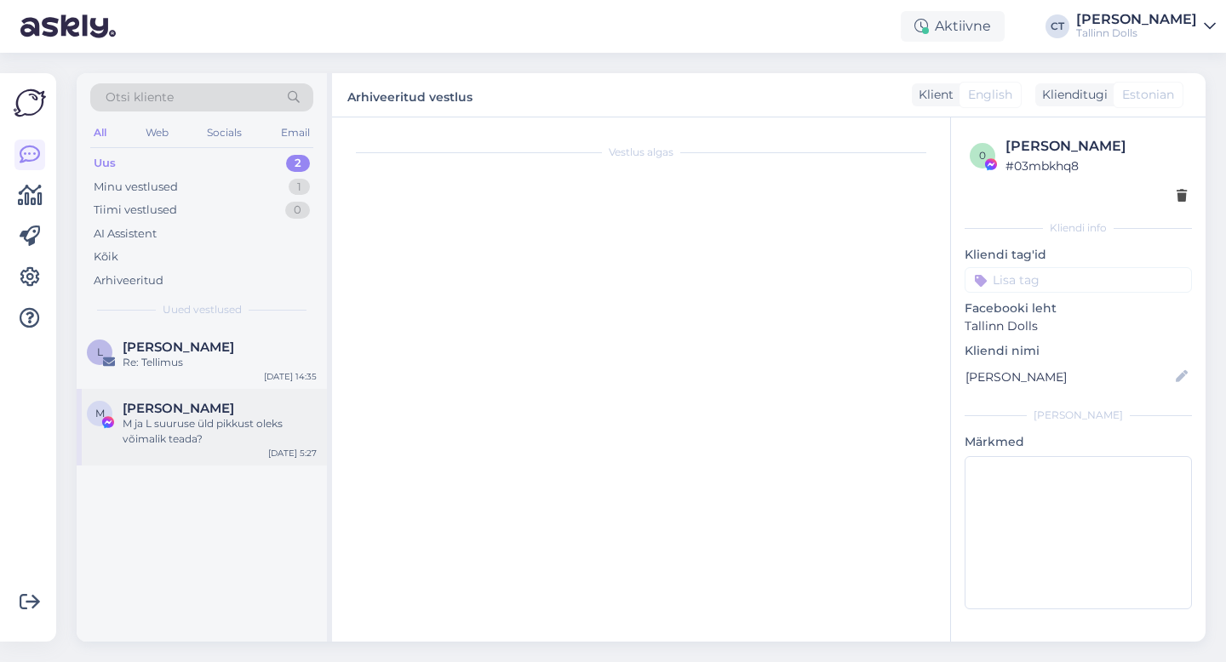
scroll to position [77, 0]
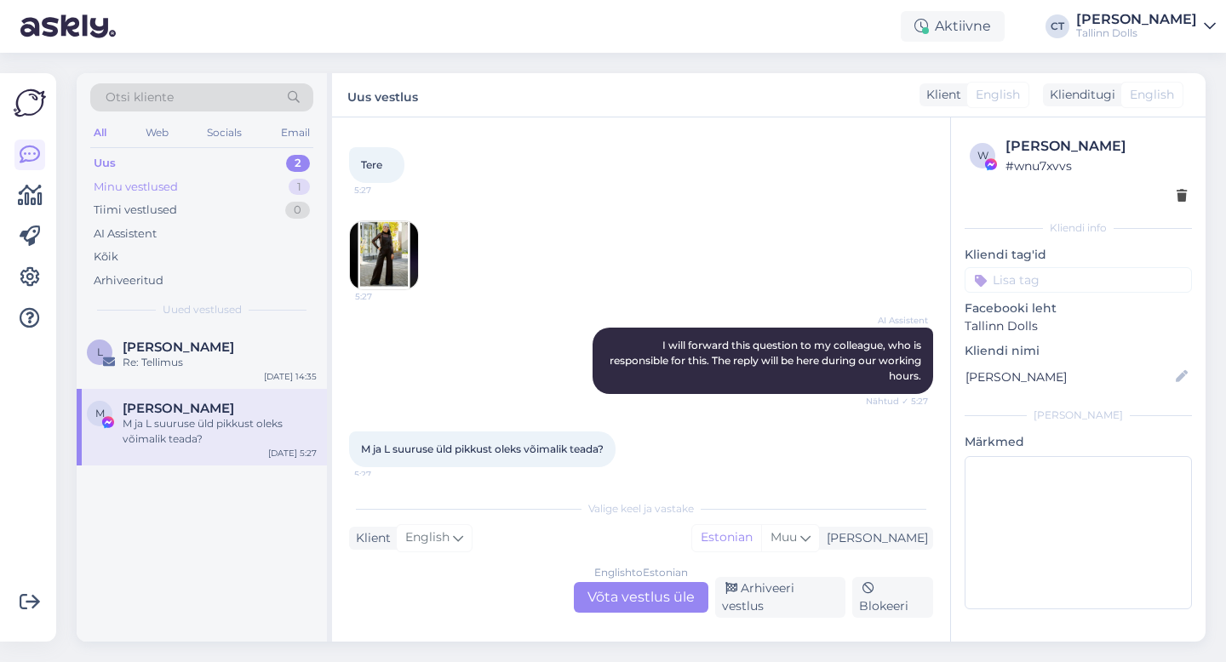
click at [185, 179] on div "Minu vestlused 1" at bounding box center [201, 187] width 223 height 24
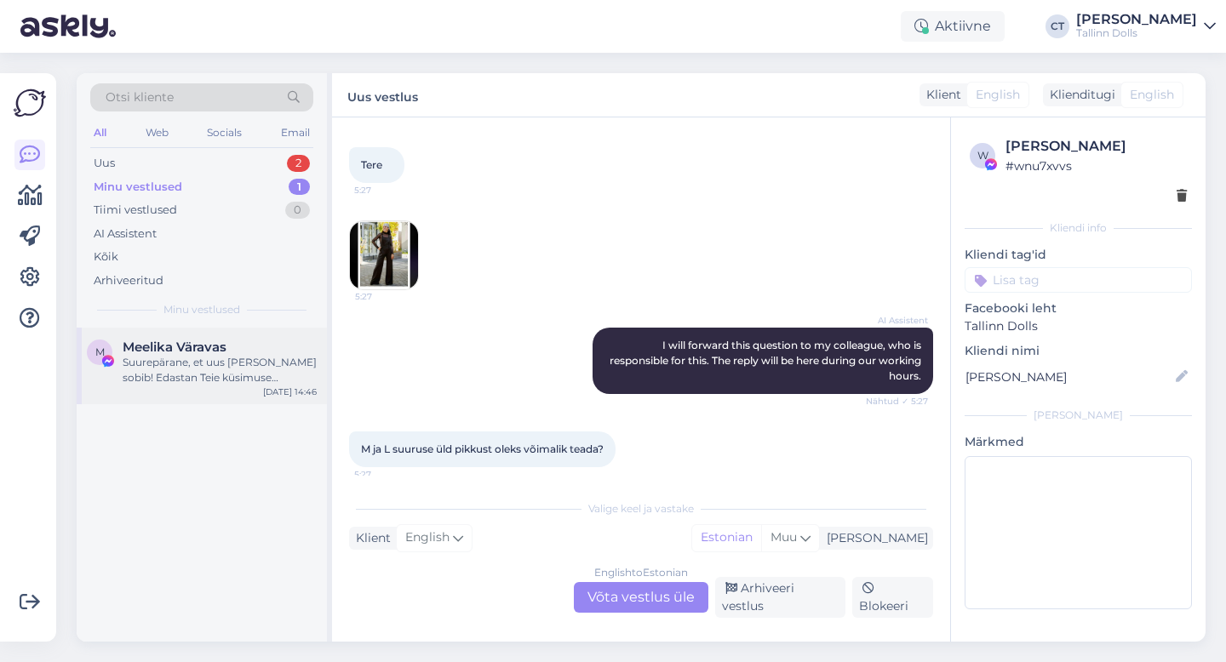
click at [203, 363] on div "Suurepärane, et uus topp sobib! Edastan Teie küsimuse praaktoppi soodsamalt ost…" at bounding box center [220, 370] width 194 height 31
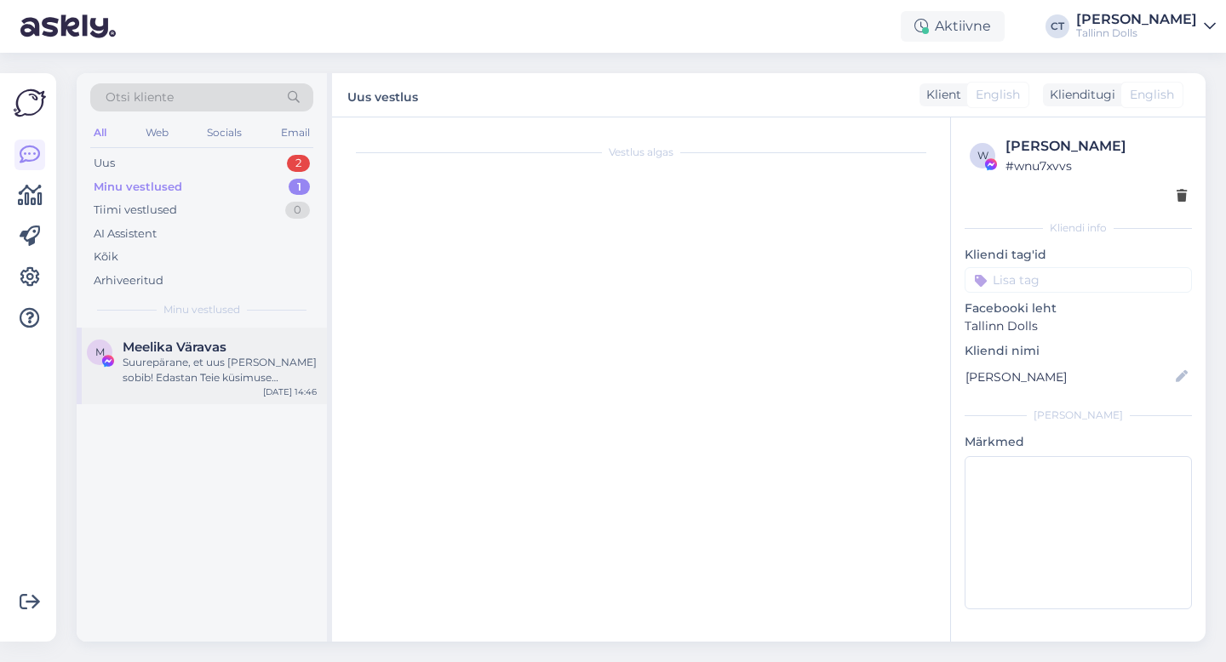
scroll to position [936, 0]
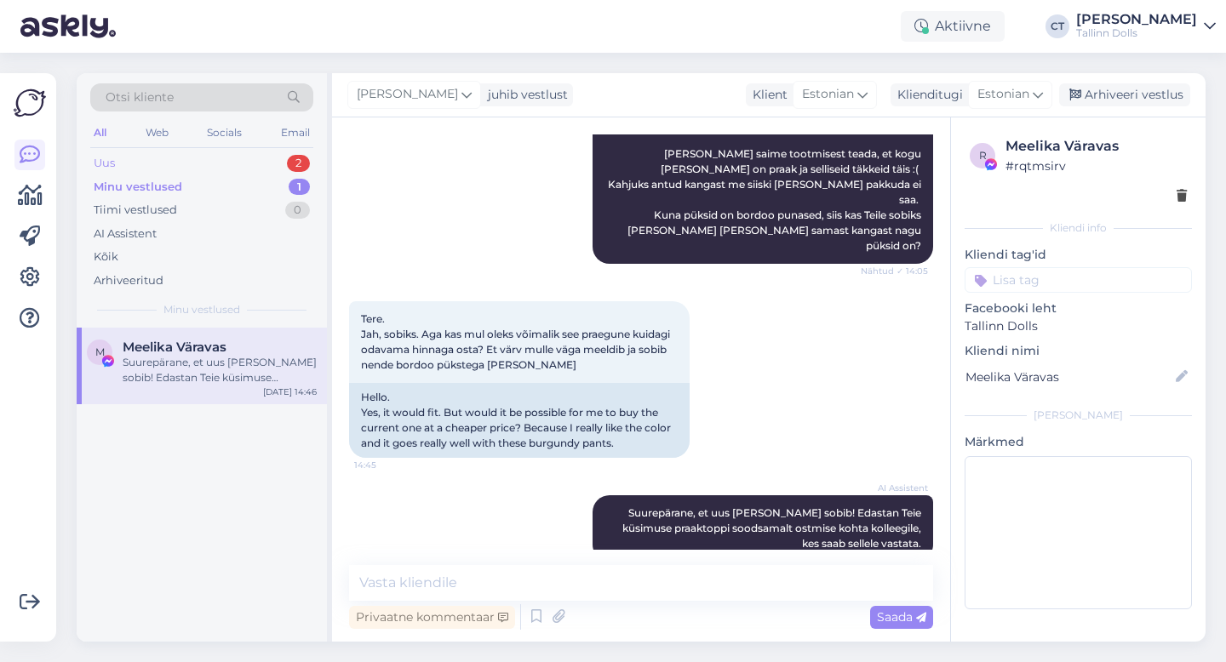
click at [159, 152] on div "Uus 2" at bounding box center [201, 164] width 223 height 24
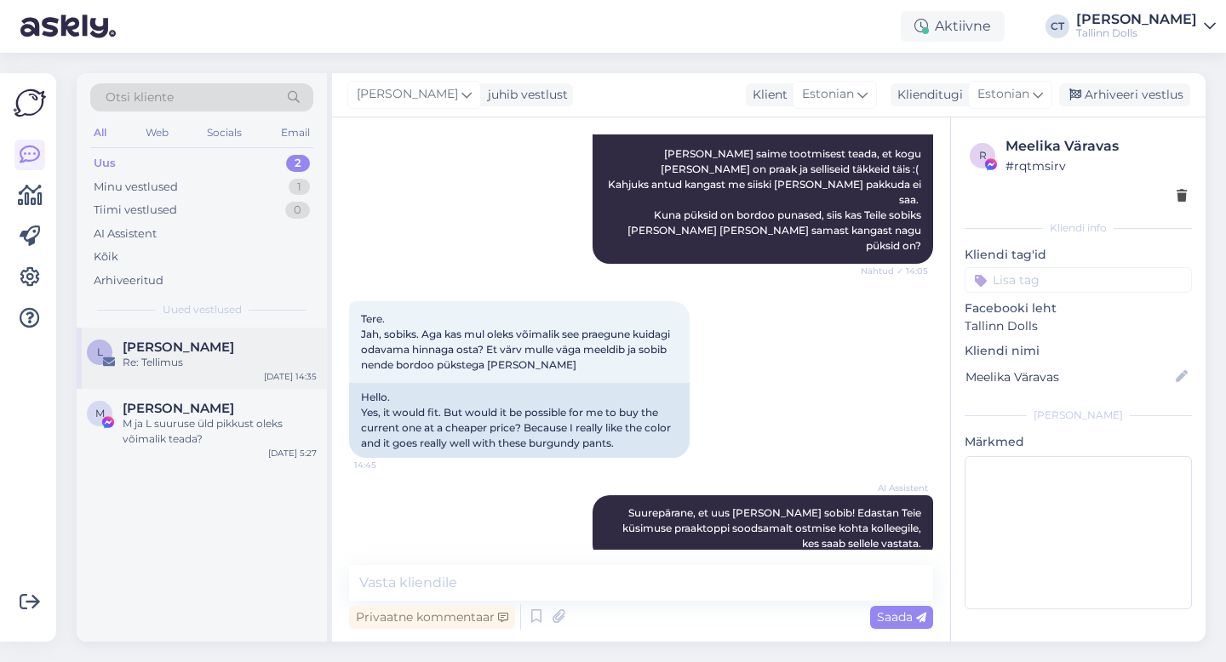
click at [210, 382] on div "L Liisa Tõnson Re: Tellimus Sep 1 14:35" at bounding box center [202, 358] width 250 height 61
